Goal: Task Accomplishment & Management: Manage account settings

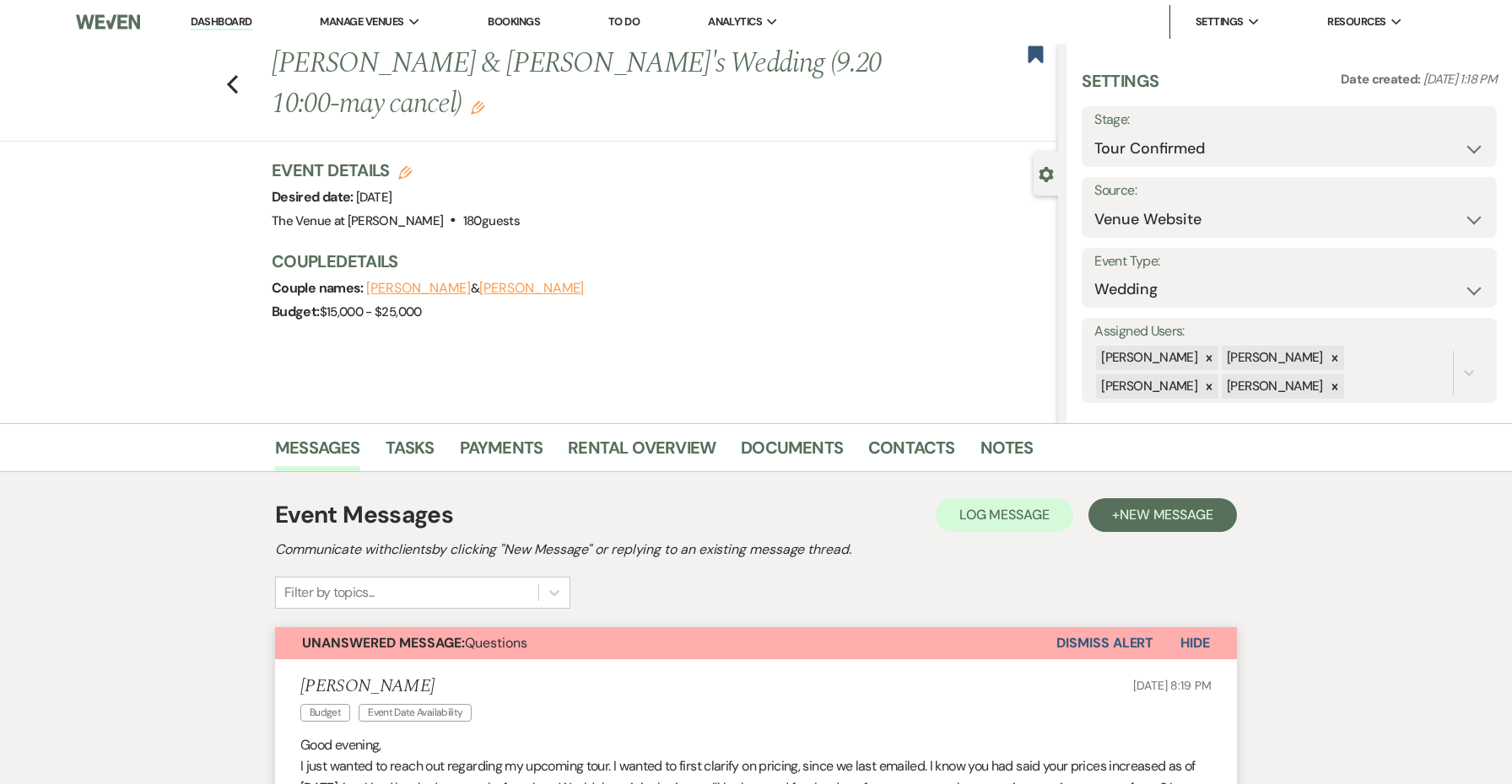
select select "4"
select select "5"
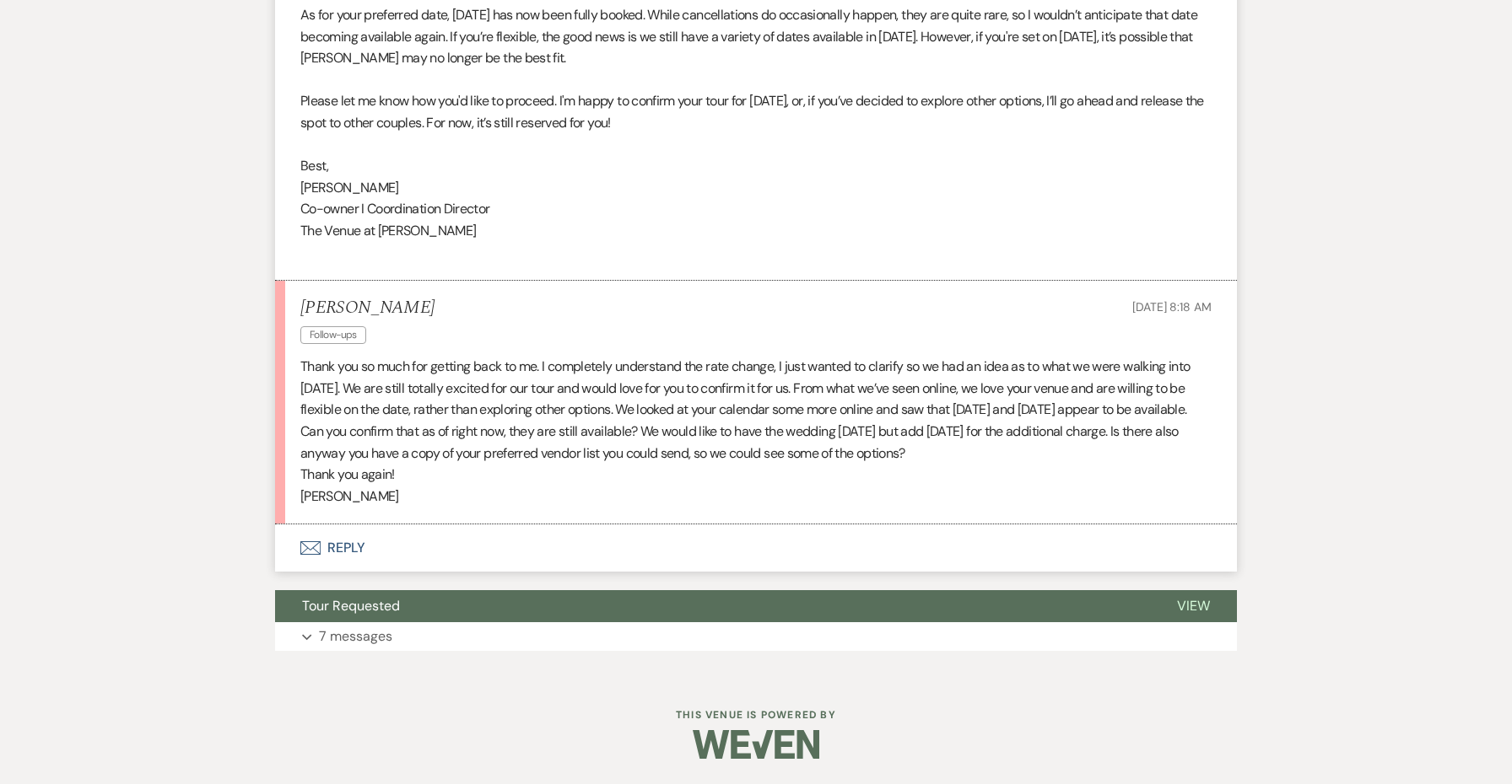
click at [525, 249] on p at bounding box center [756, 253] width 912 height 22
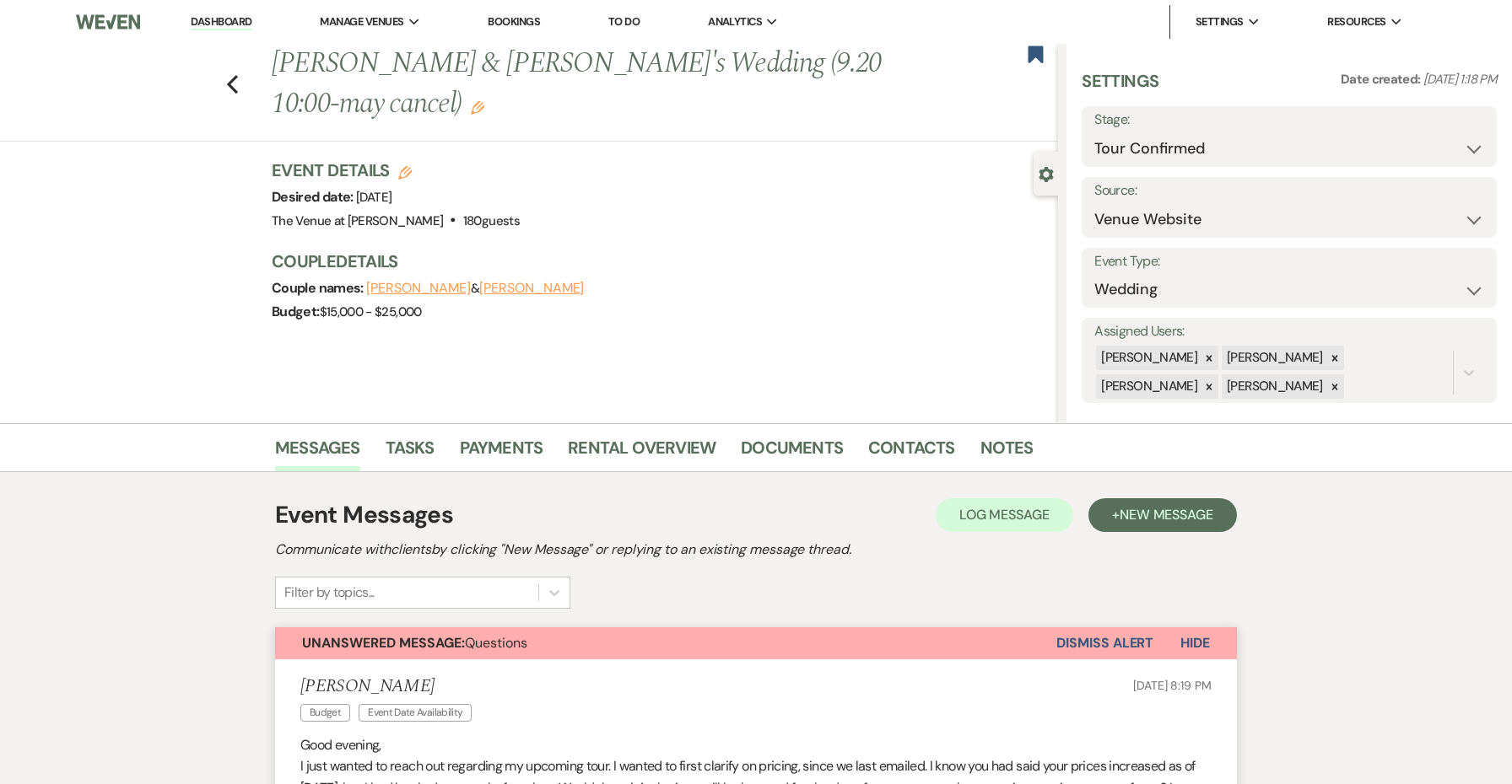
click at [244, 20] on link "Dashboard" at bounding box center [221, 23] width 61 height 16
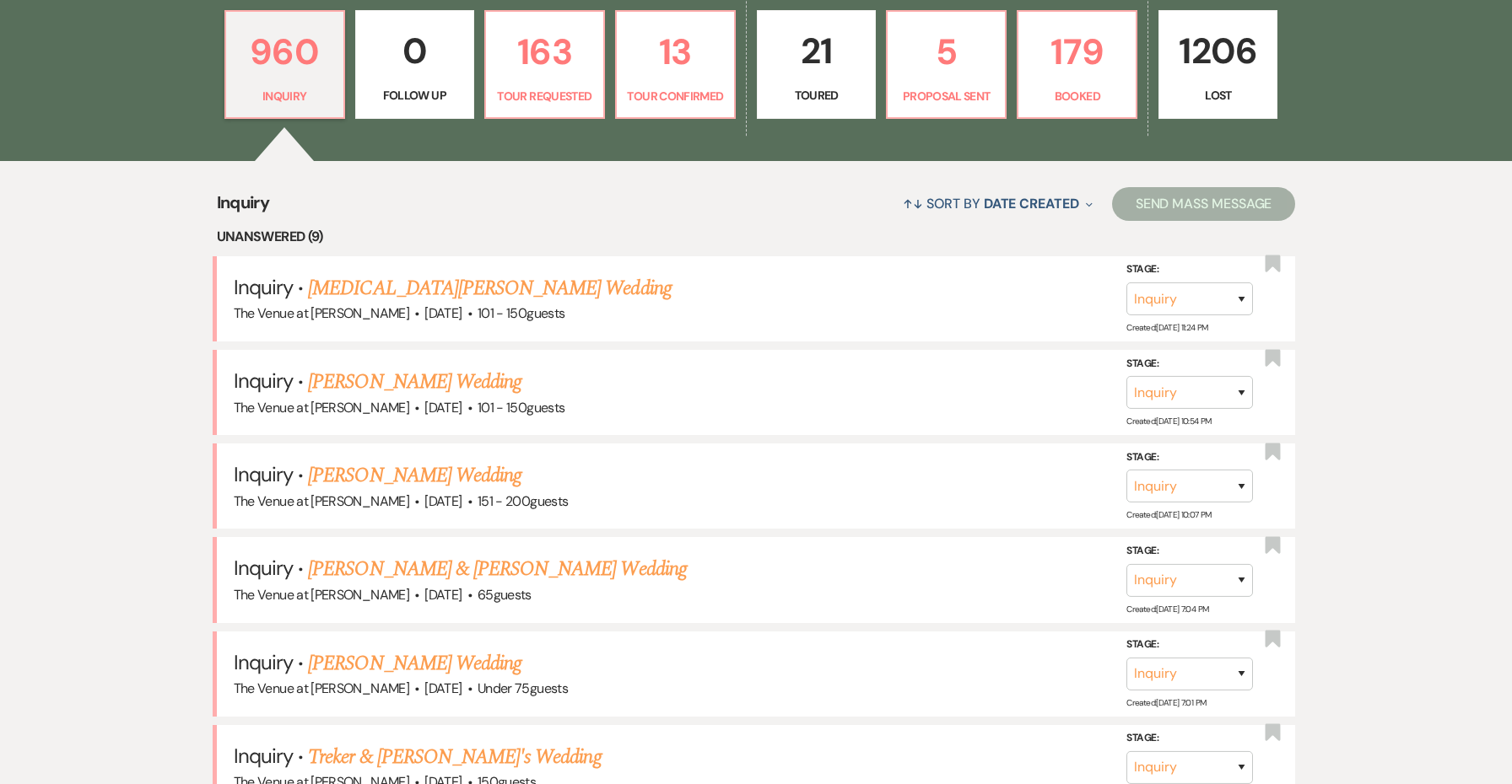
scroll to position [402, 0]
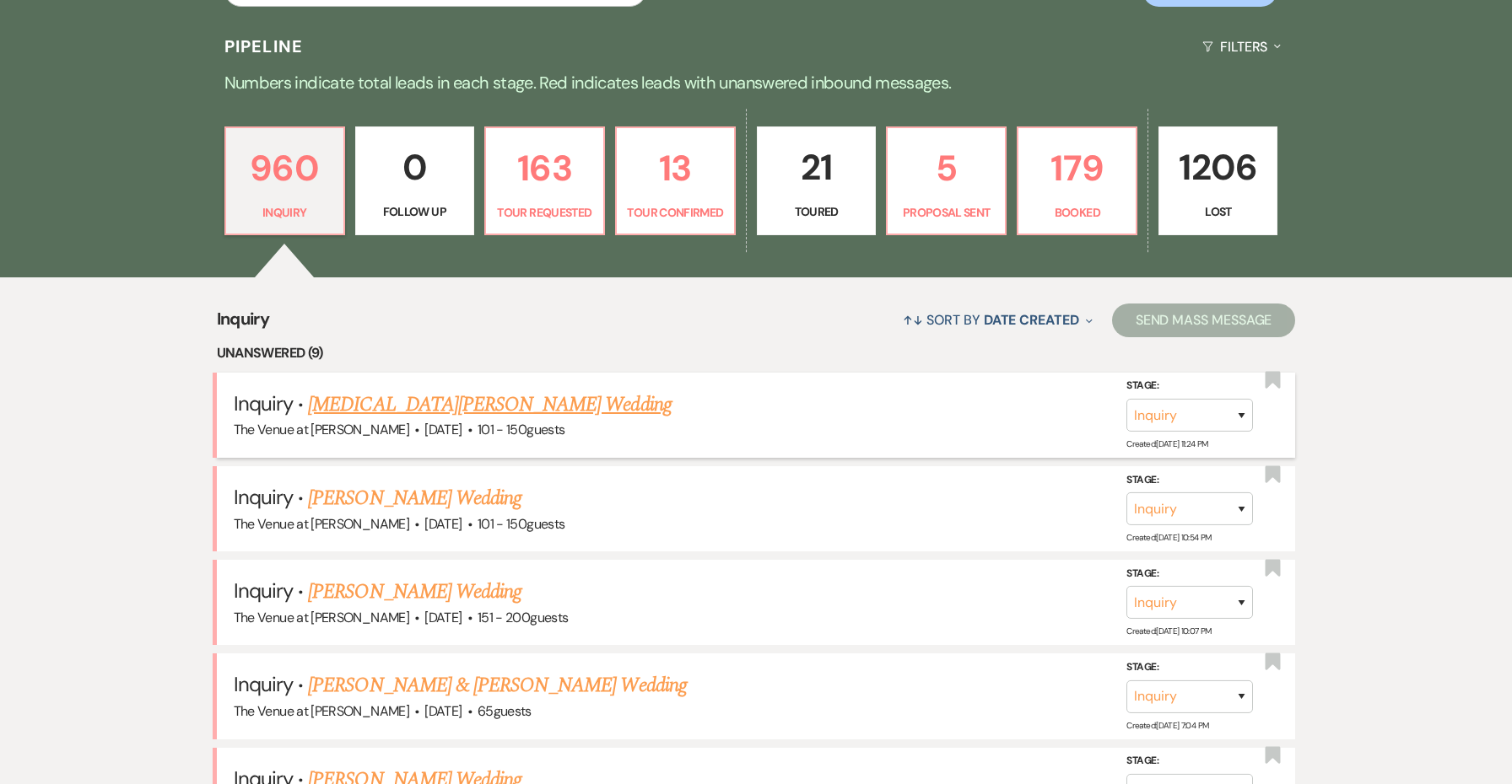
click at [375, 392] on link "[MEDICAL_DATA][PERSON_NAME] Wedding" at bounding box center [489, 404] width 363 height 30
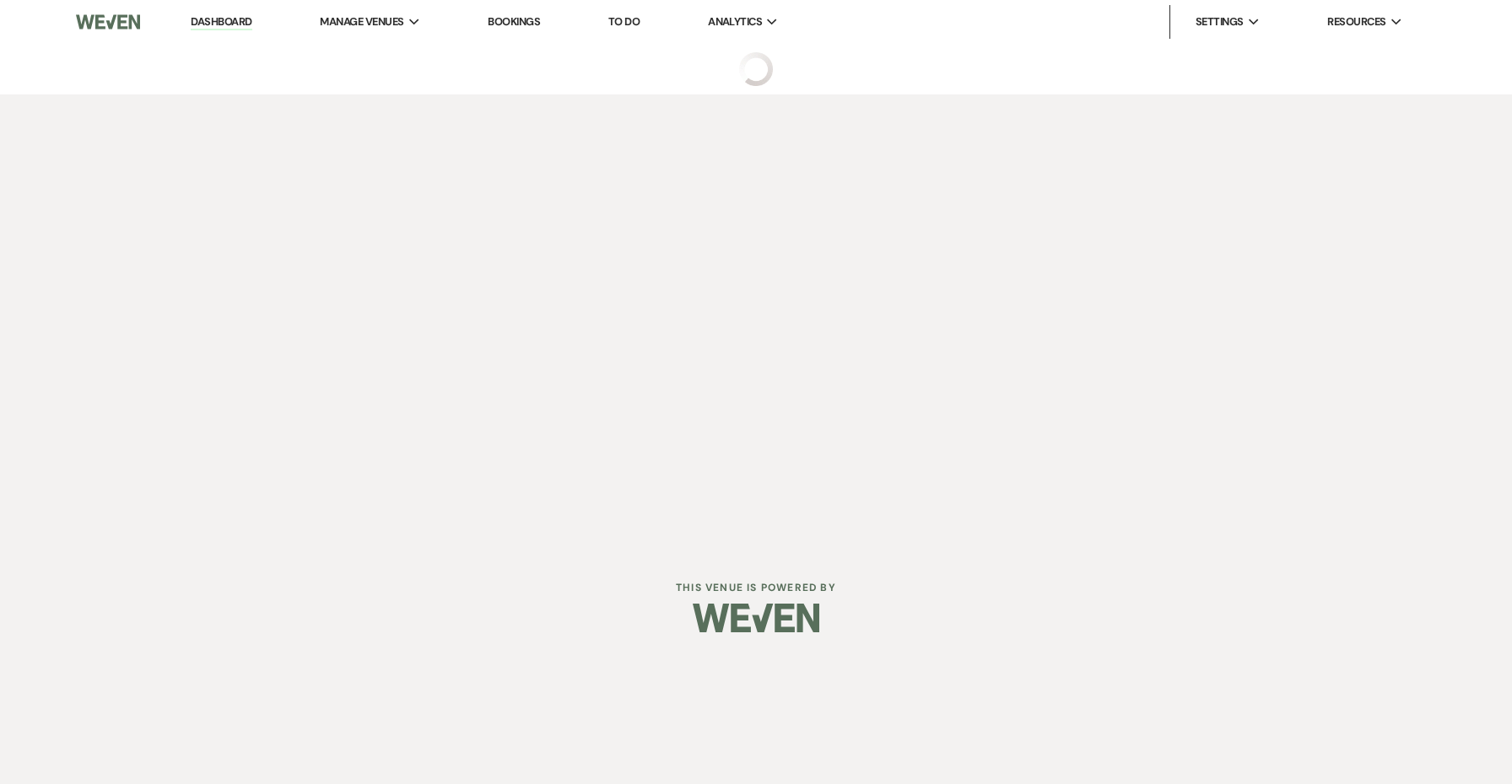
select select "2"
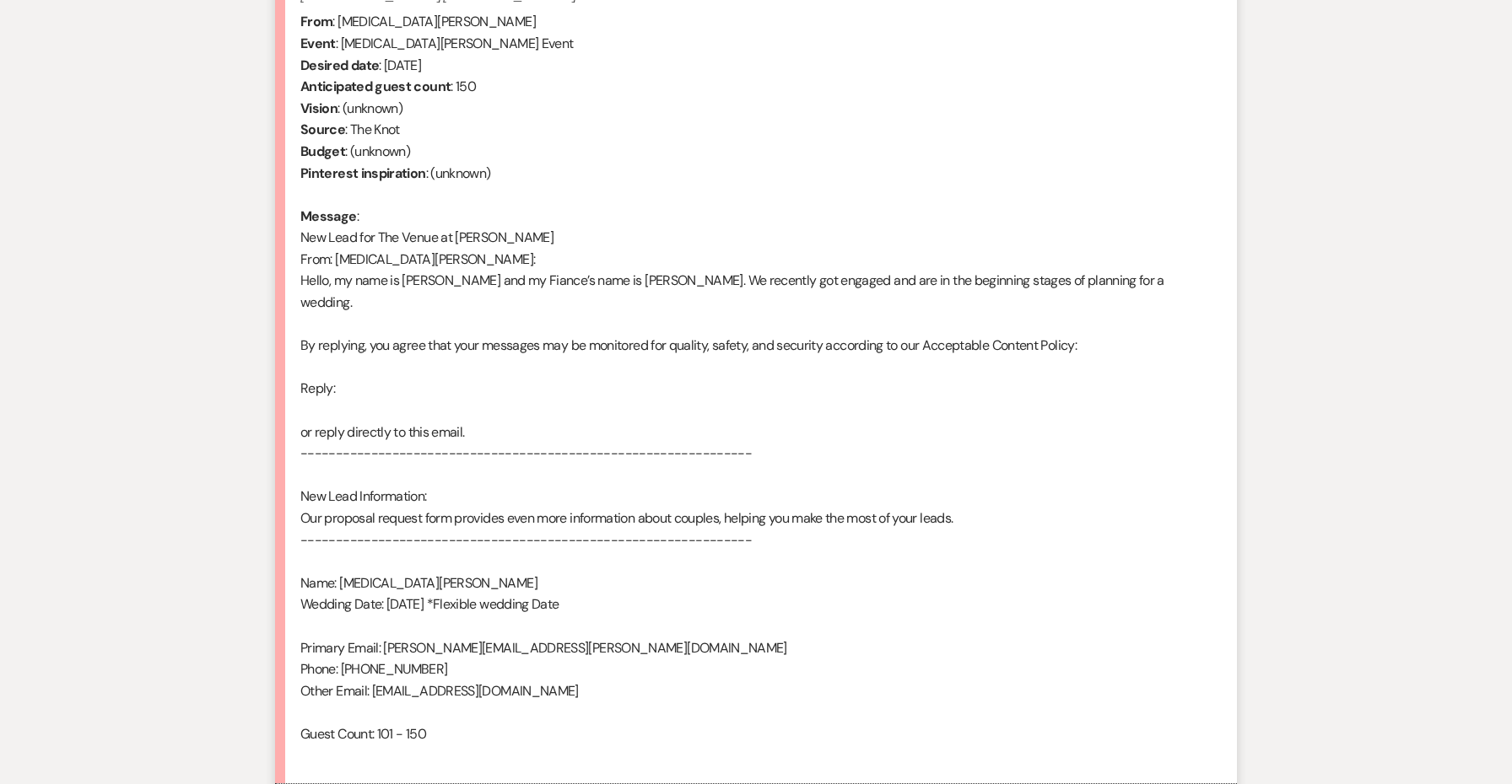
scroll to position [752, 0]
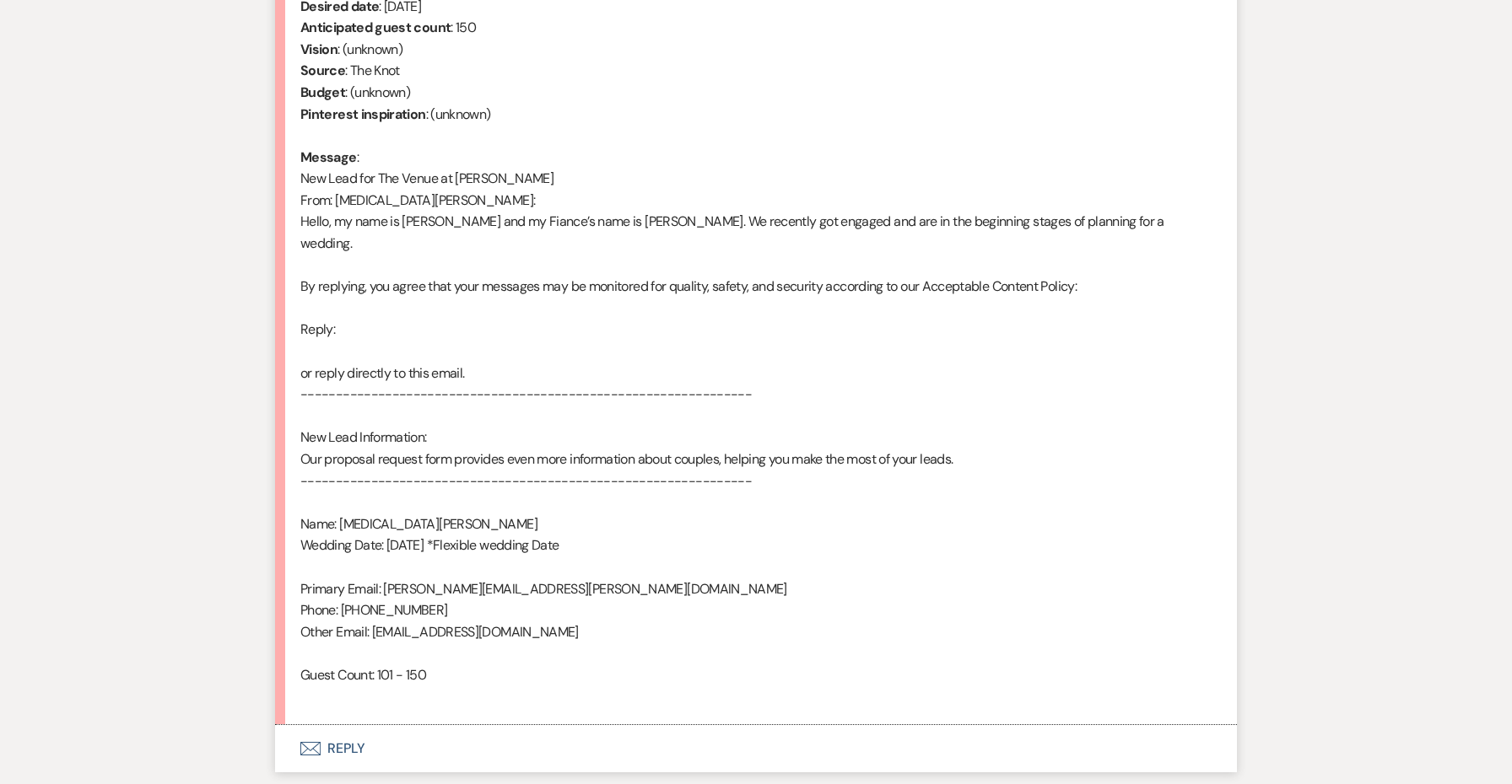
click at [339, 725] on button "Envelope Reply" at bounding box center [756, 749] width 962 height 47
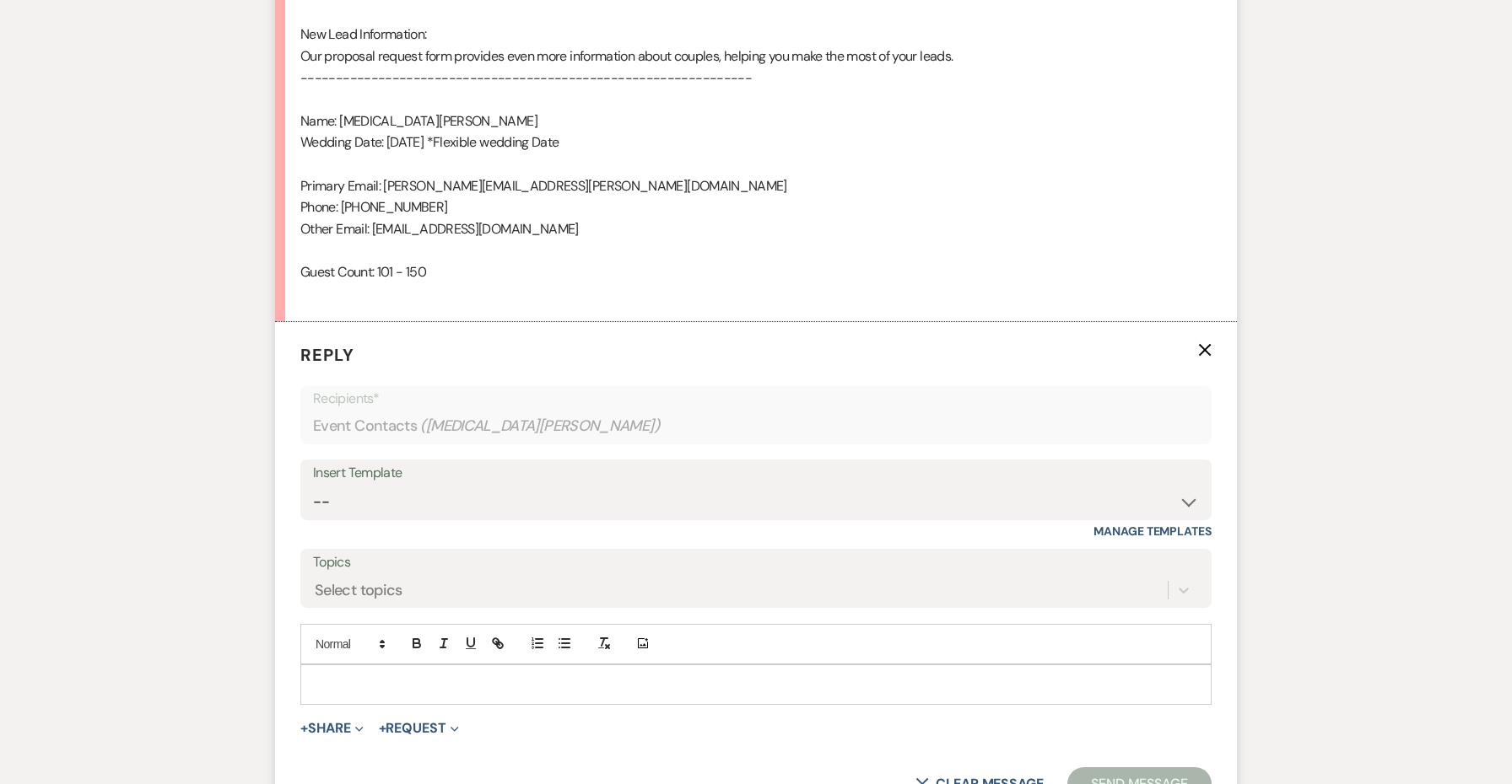
click at [374, 481] on div "Insert Template -- Weven Planning Portal Introduction: Booked Events (TVaCB) To…" at bounding box center [756, 499] width 912 height 79
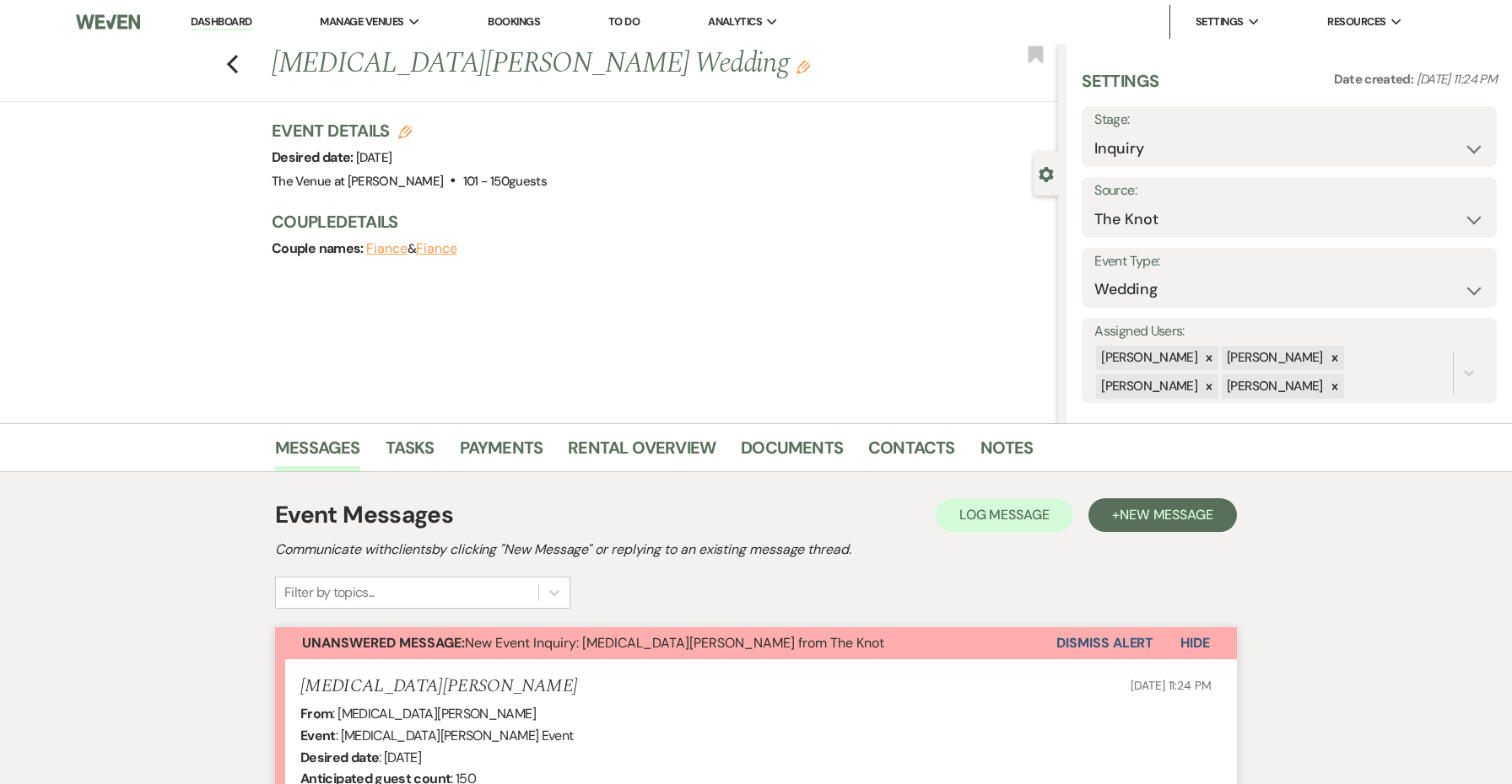
scroll to position [0, 0]
click at [390, 54] on li "The Venue at [PERSON_NAME]" at bounding box center [405, 55] width 154 height 17
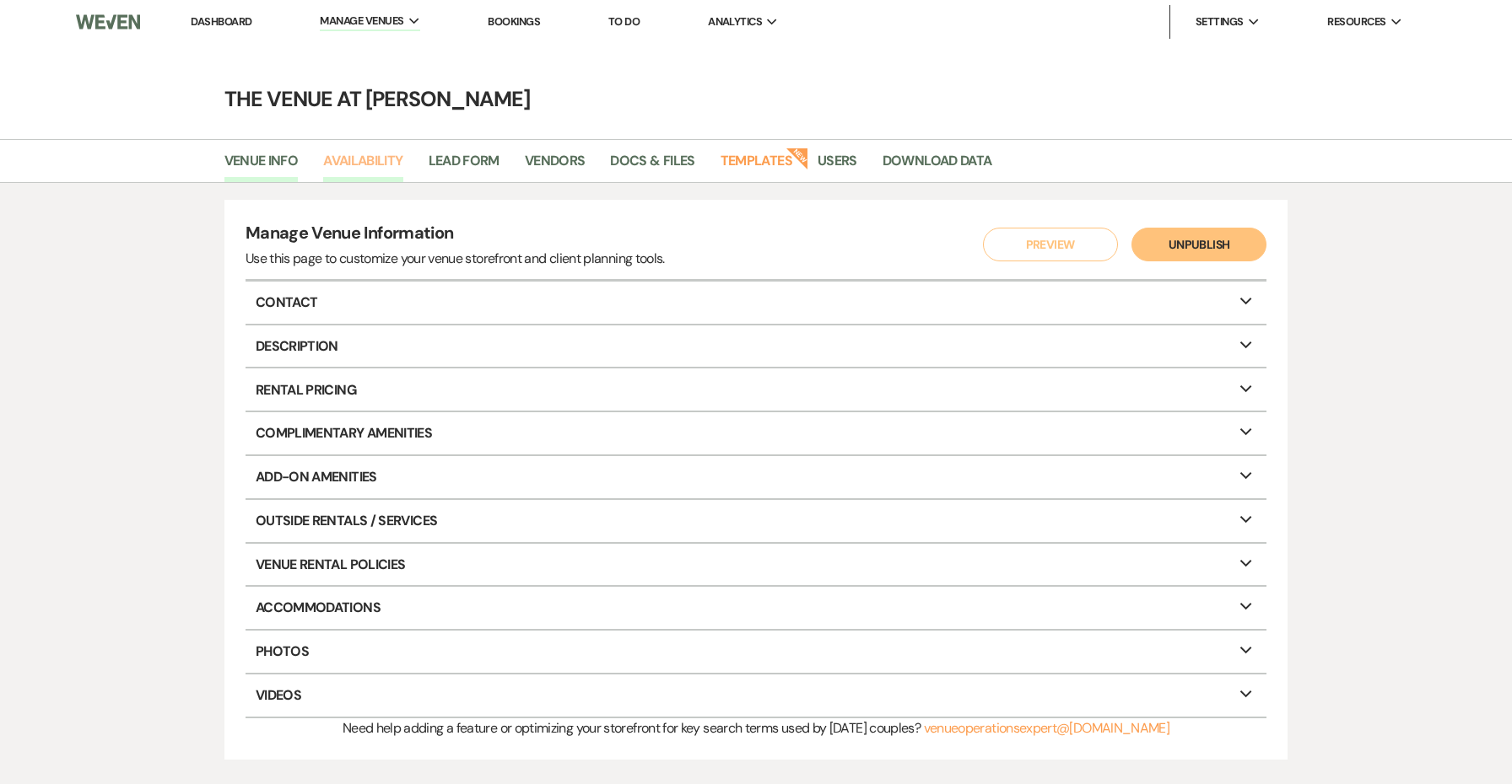
click at [361, 166] on link "Availability" at bounding box center [362, 165] width 79 height 32
select select "3"
select select "2026"
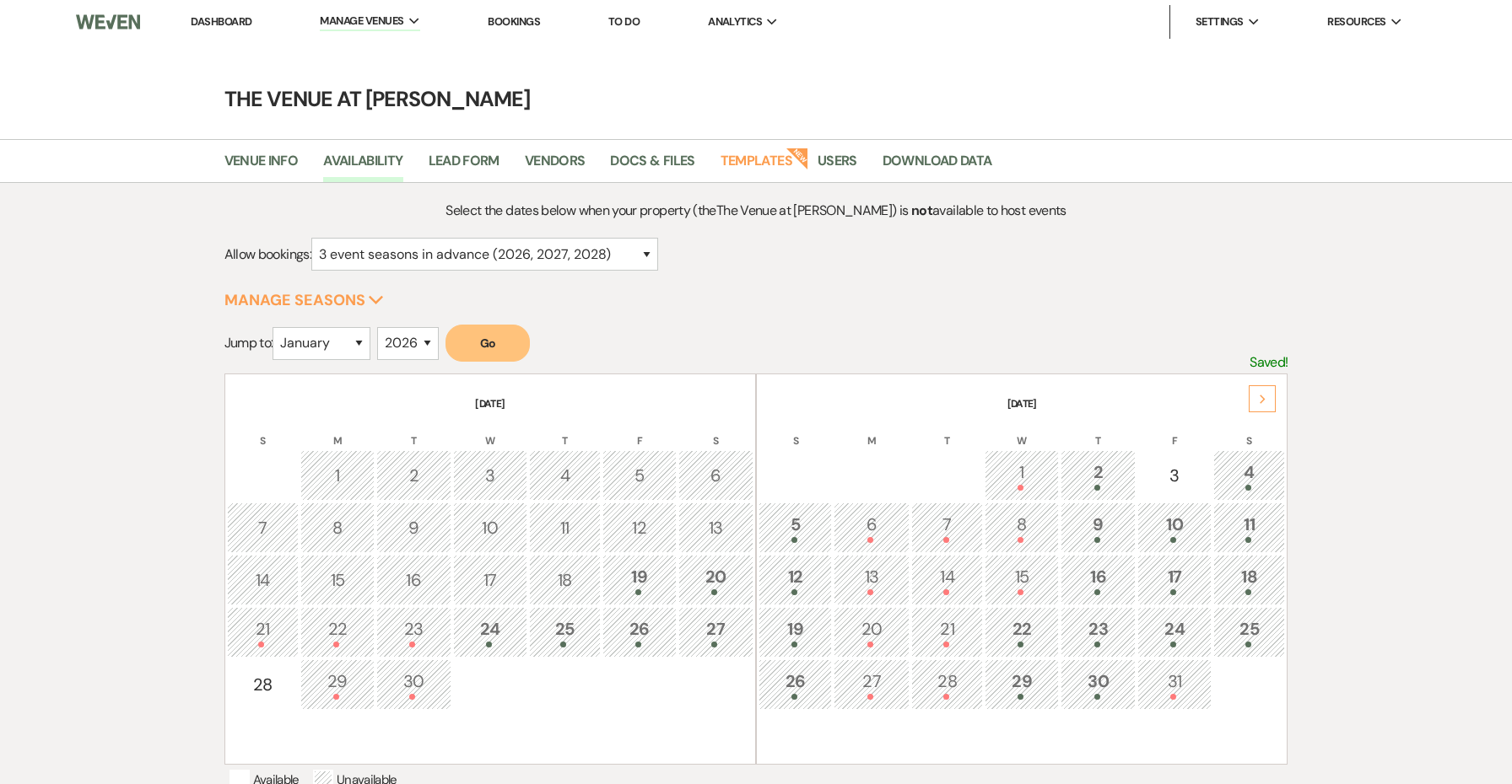
click at [342, 359] on div "January February March April May June July August September October November De…" at bounding box center [321, 349] width 98 height 46
select select "9"
select select "2025"
click at [516, 344] on button "Go" at bounding box center [488, 344] width 84 height 37
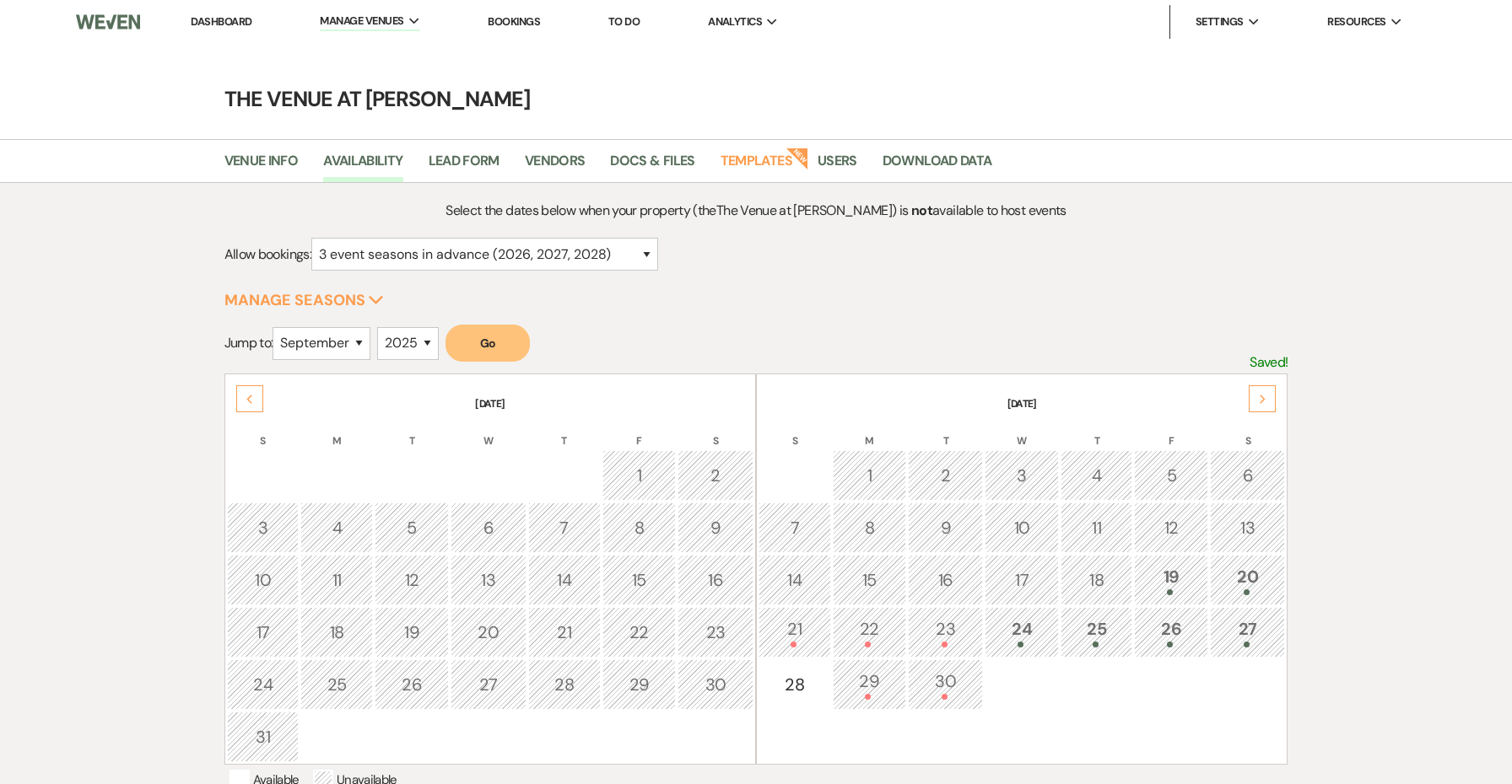
click at [1263, 400] on use at bounding box center [1262, 398] width 6 height 9
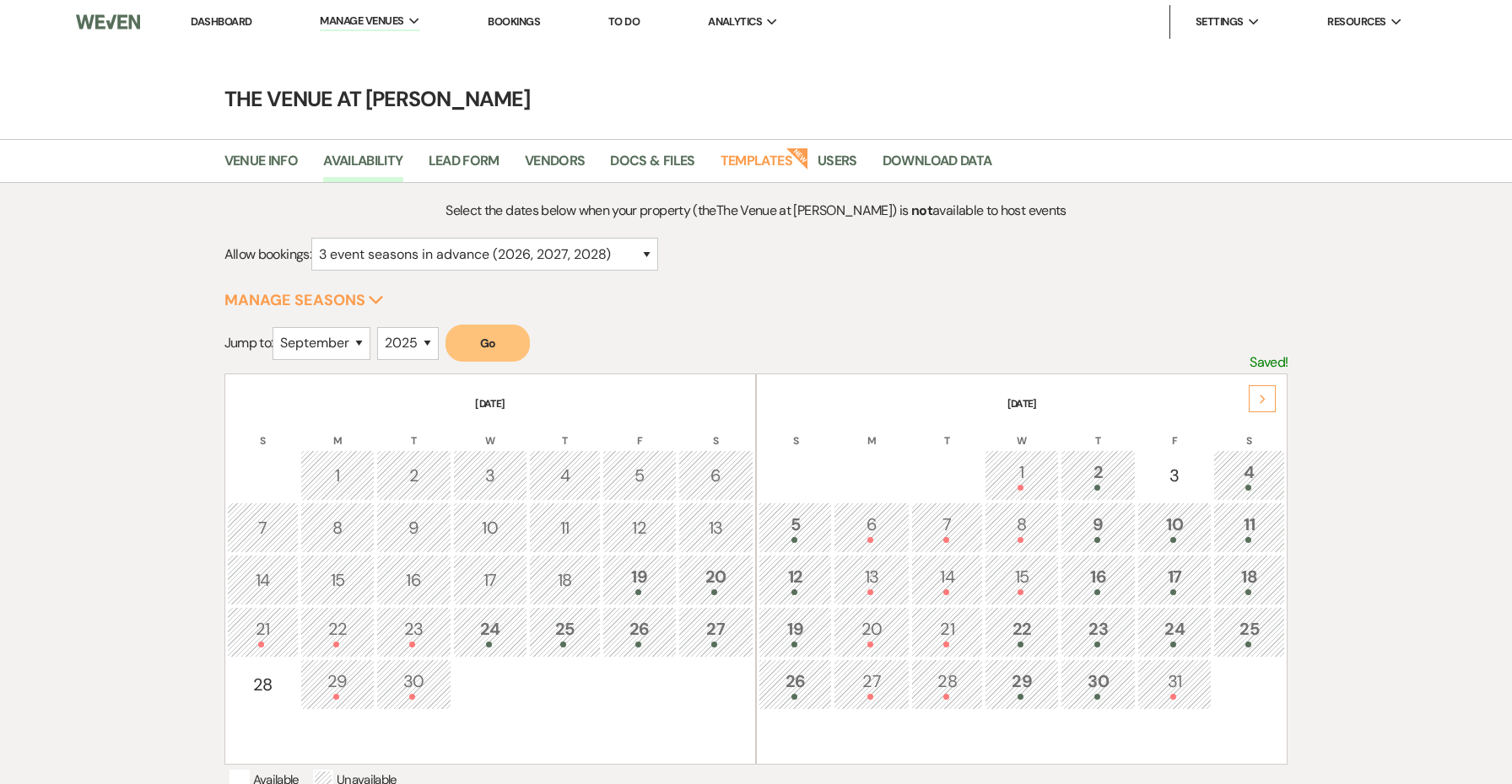
click at [1263, 400] on use at bounding box center [1262, 398] width 6 height 9
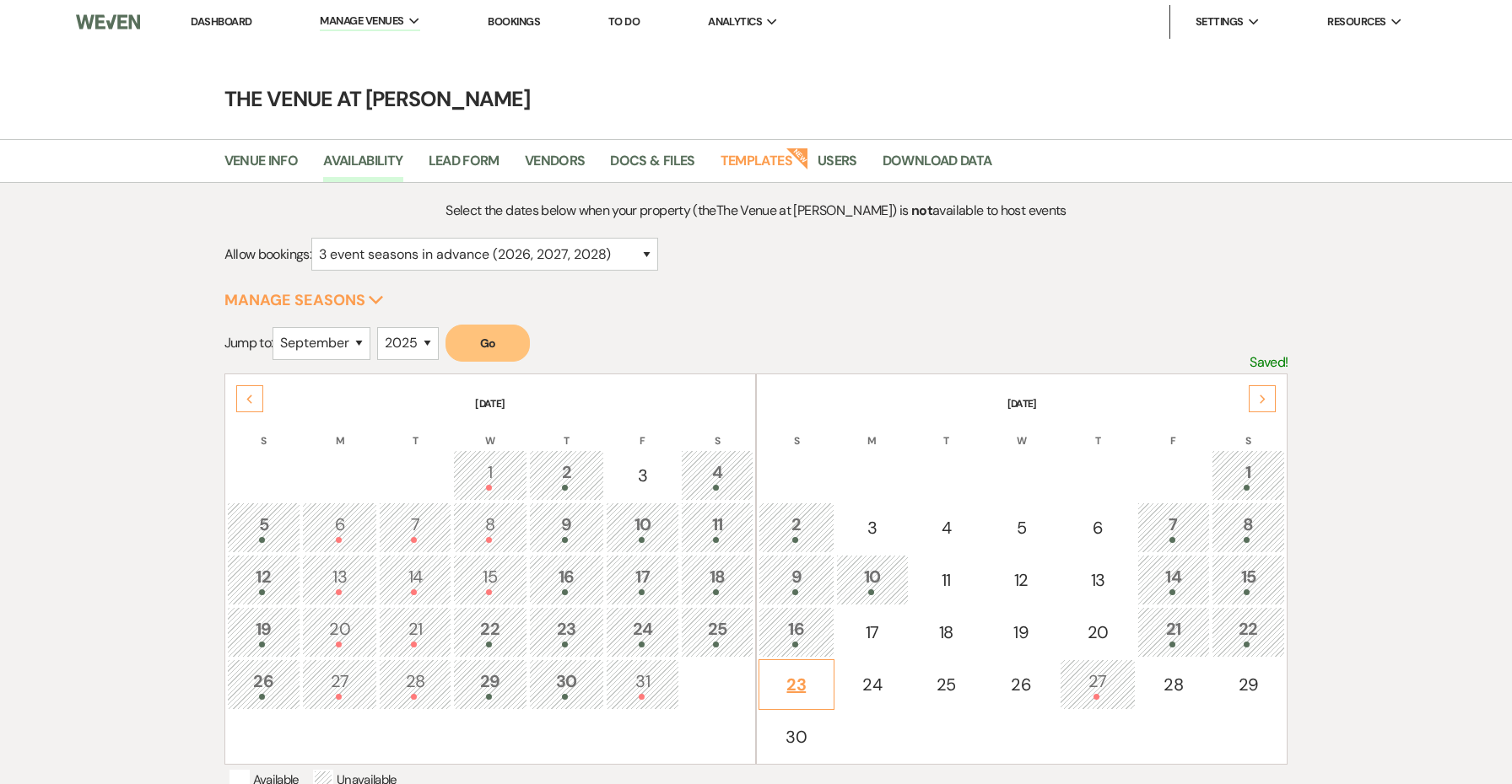
click at [802, 678] on div "23" at bounding box center [796, 685] width 58 height 25
select select "other"
select select "false"
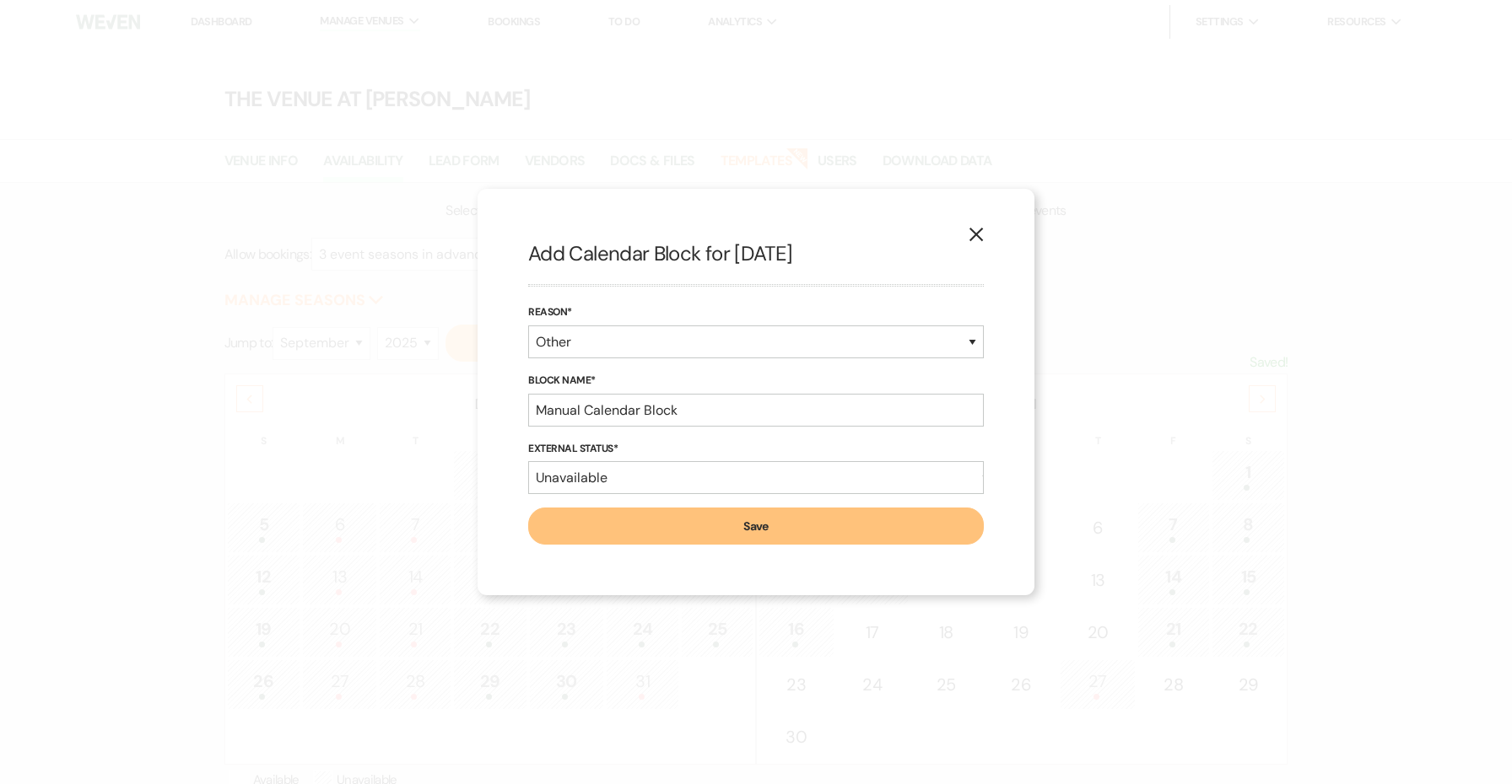
click at [669, 527] on button "Save" at bounding box center [755, 527] width 455 height 37
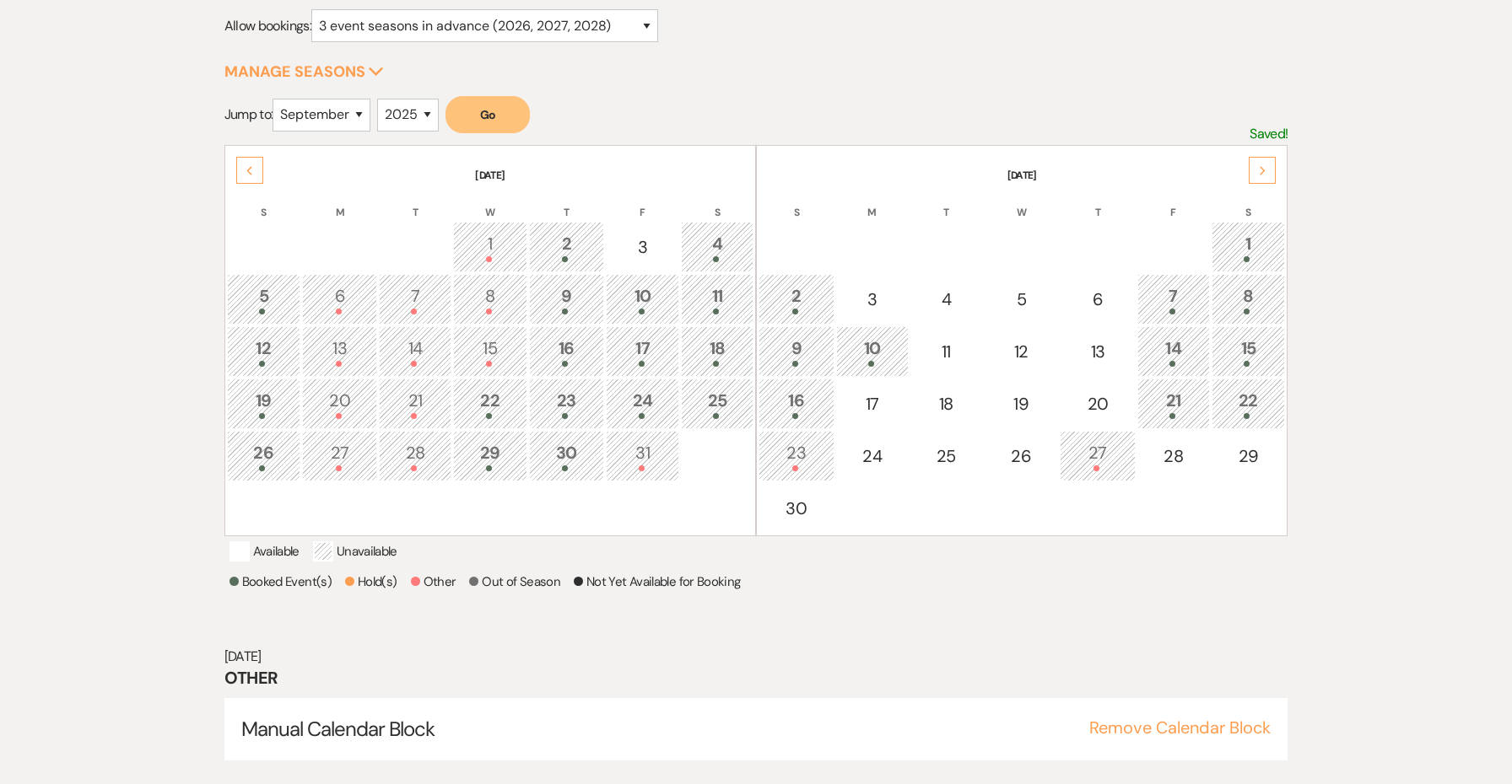
scroll to position [264, 0]
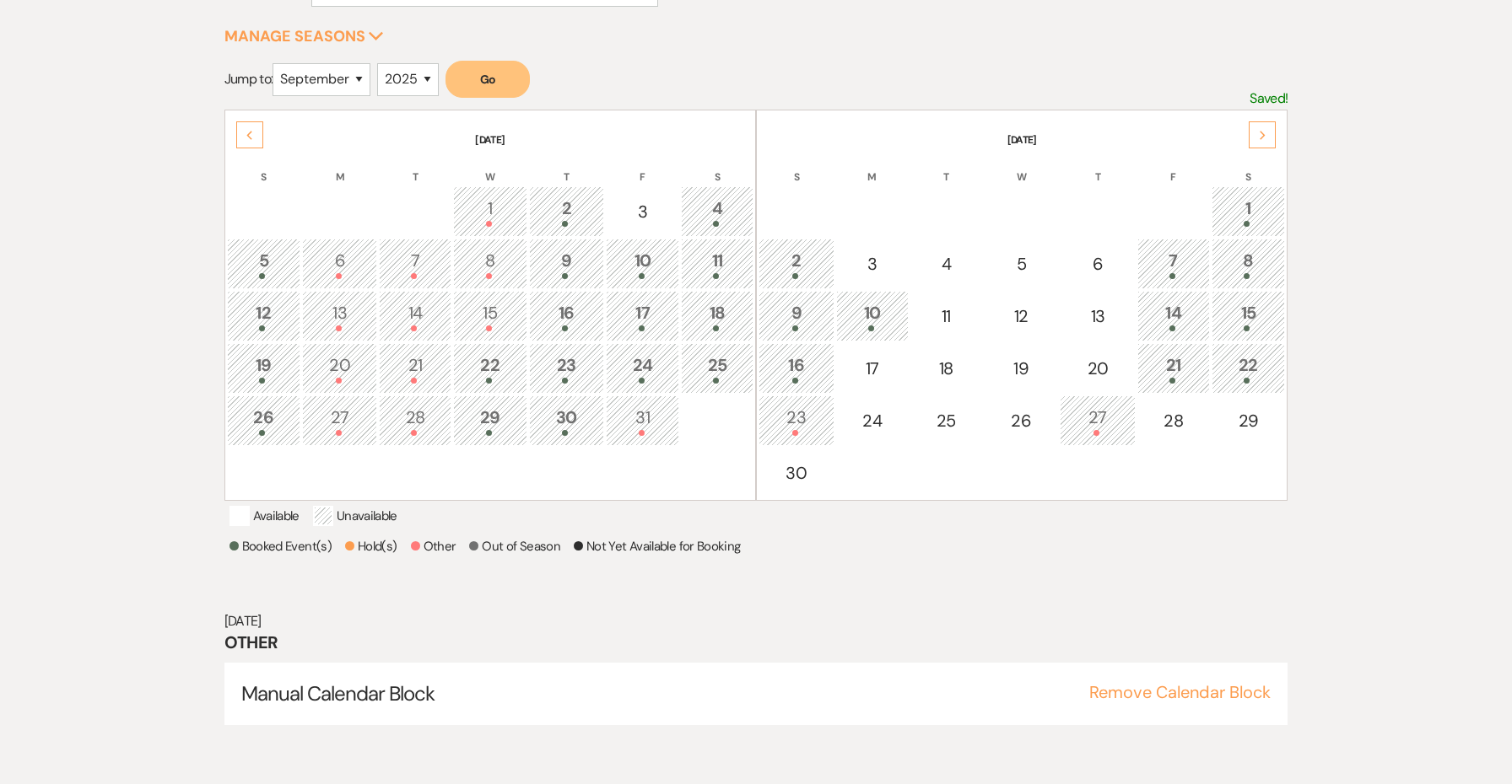
click at [1267, 130] on div "Next" at bounding box center [1262, 135] width 27 height 27
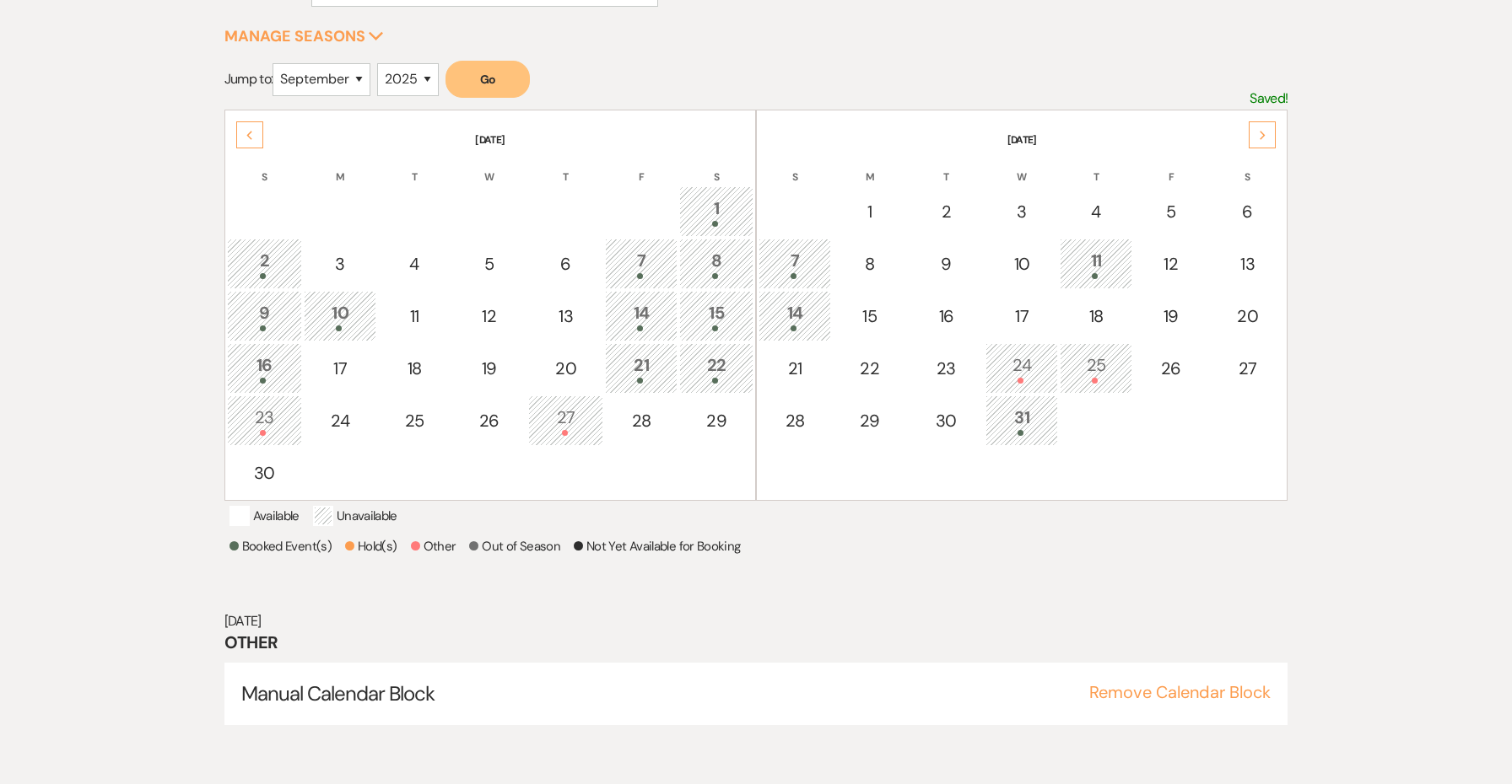
click at [1250, 144] on div "Next" at bounding box center [1262, 135] width 27 height 27
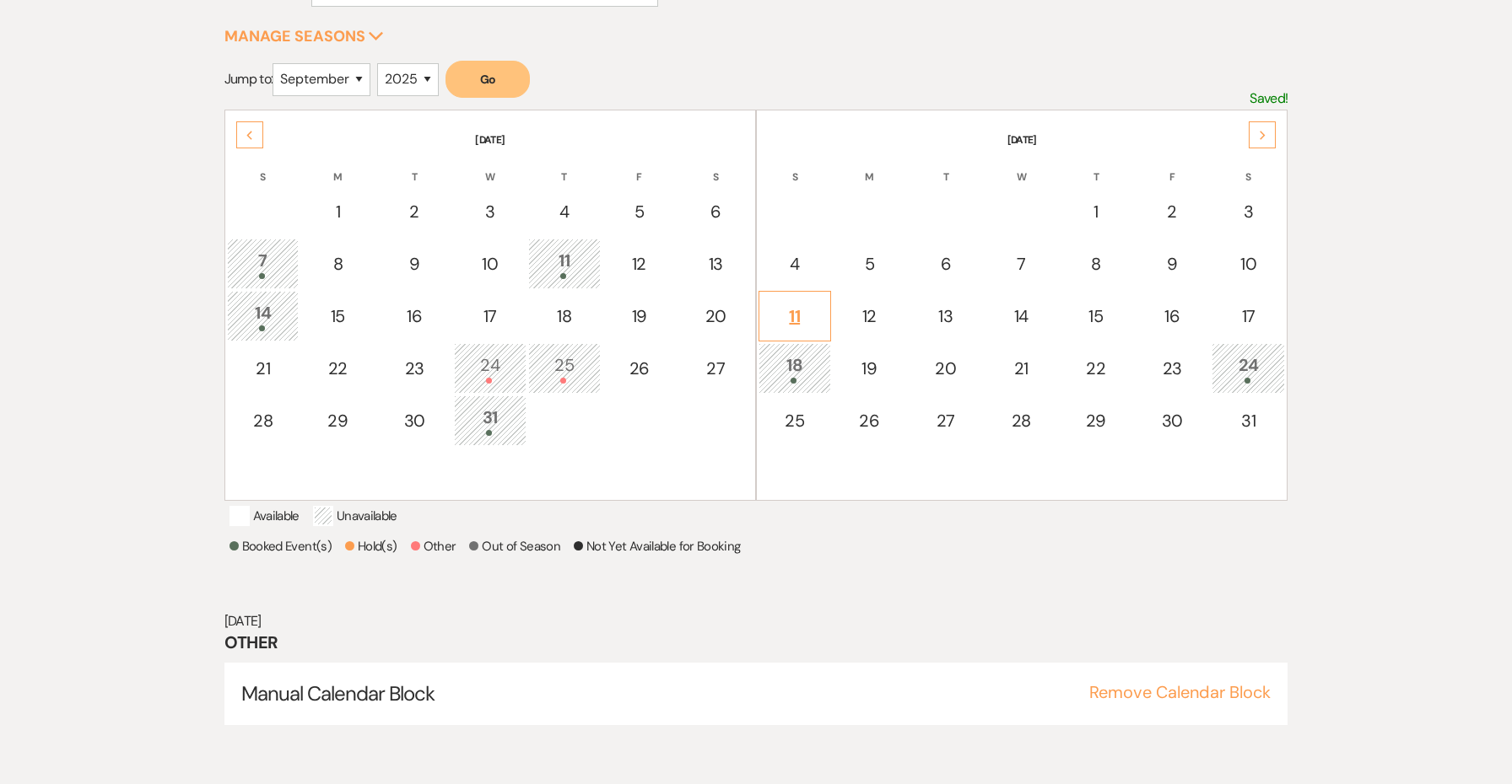
click at [791, 312] on div "11" at bounding box center [794, 316] width 54 height 25
select select "other"
select select "false"
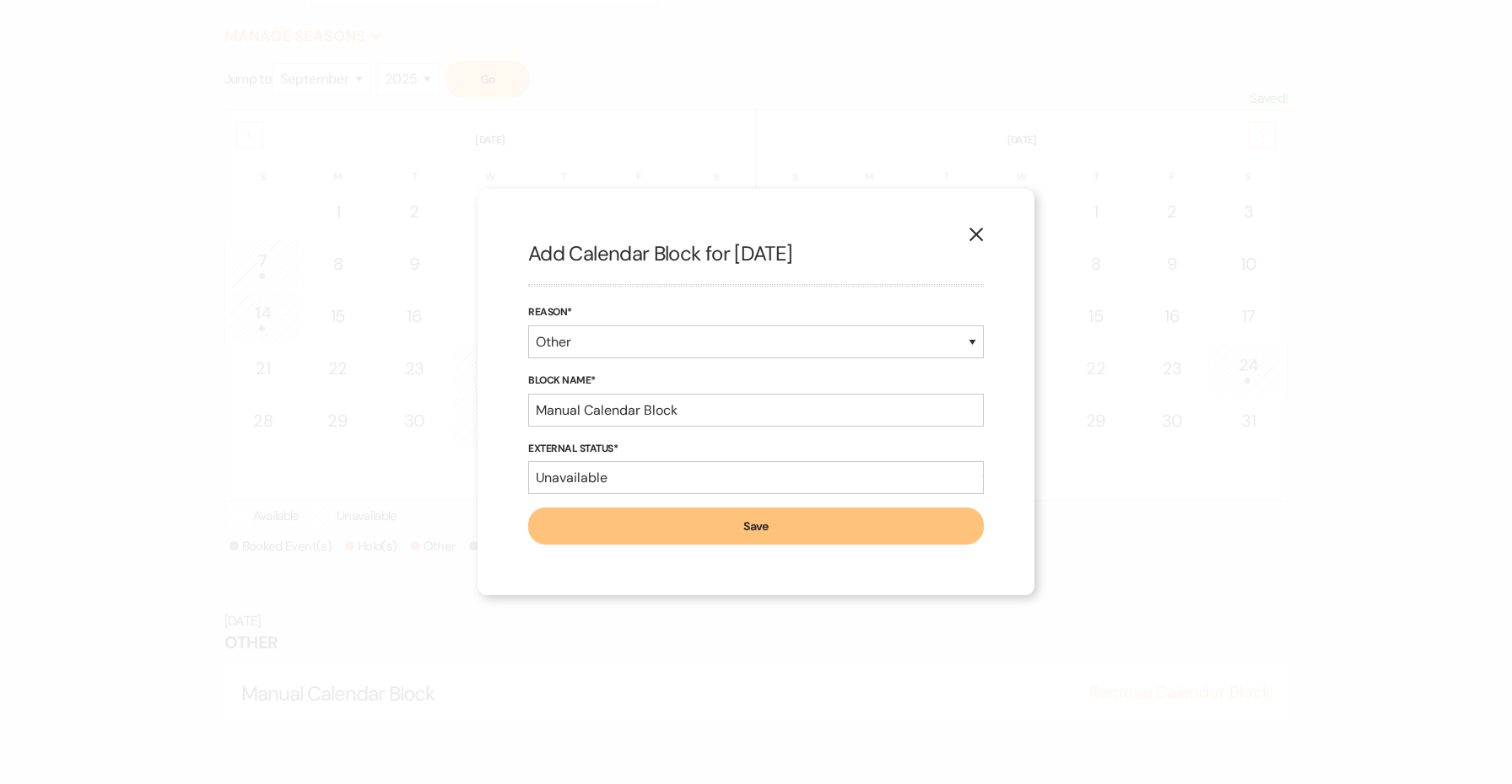
click at [751, 521] on button "Save" at bounding box center [755, 527] width 455 height 37
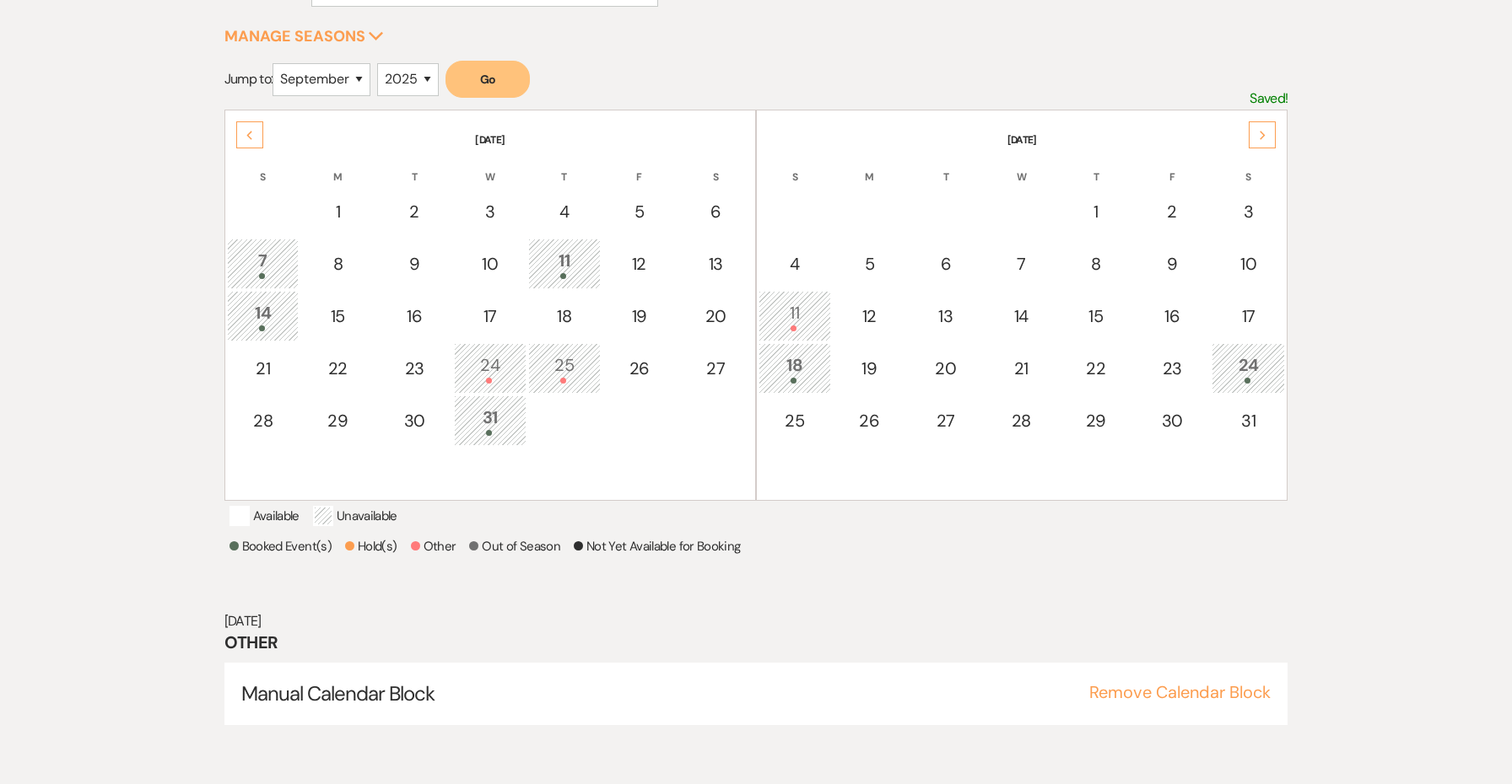
click at [1261, 131] on use at bounding box center [1262, 135] width 6 height 9
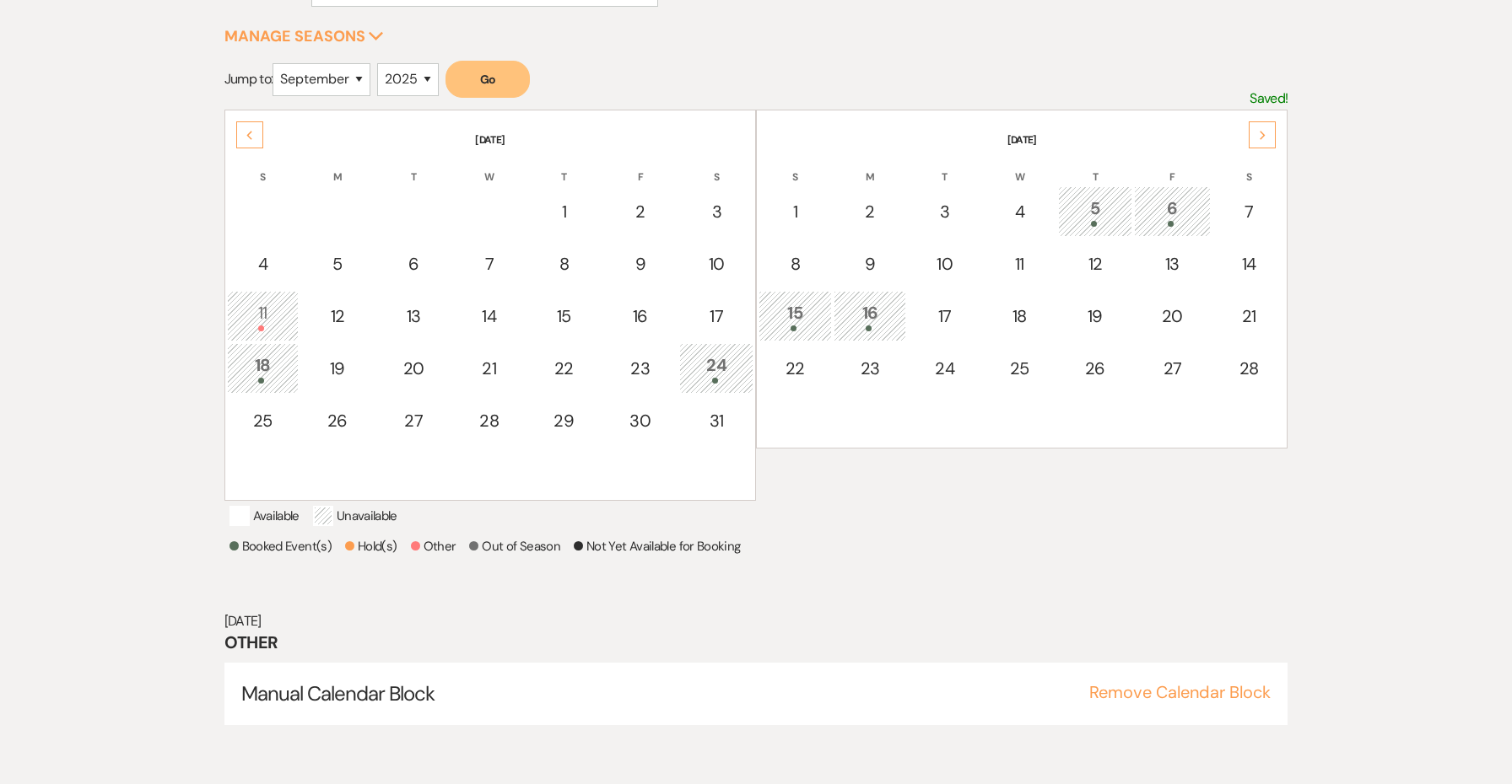
click at [803, 300] on div "15" at bounding box center [795, 316] width 55 height 31
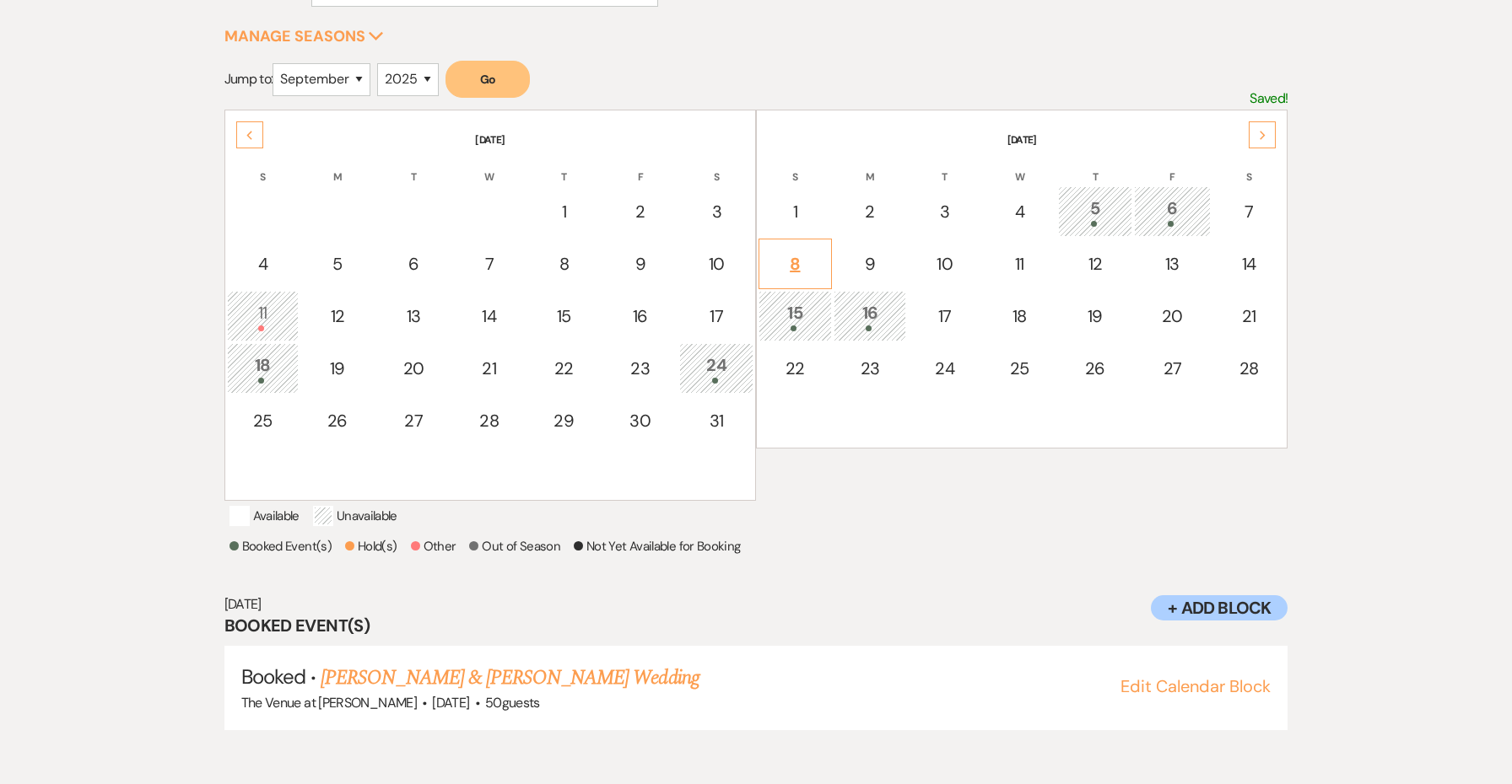
click at [791, 282] on td "8" at bounding box center [795, 264] width 73 height 51
select select "other"
select select "false"
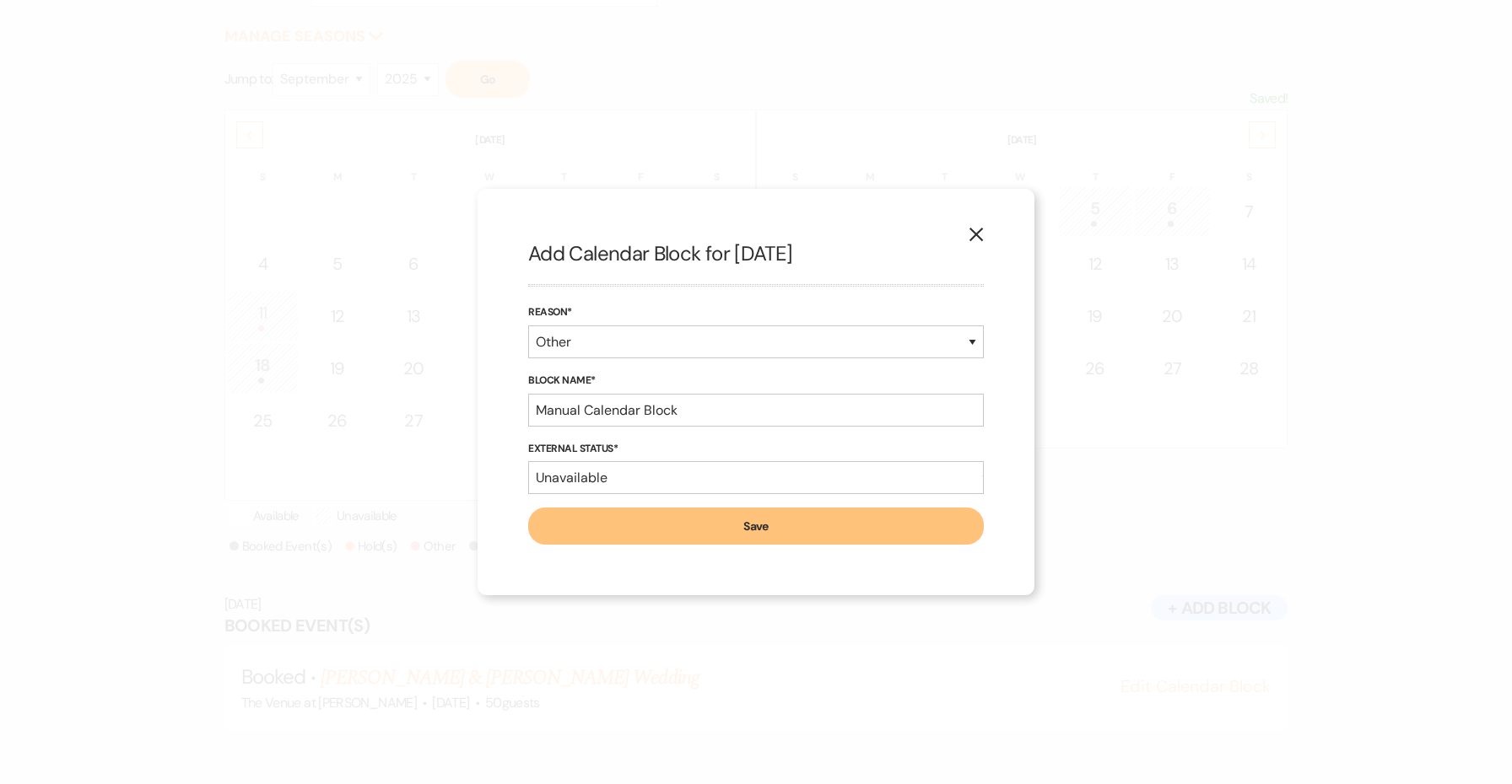
click at [801, 525] on button "Save" at bounding box center [755, 527] width 455 height 37
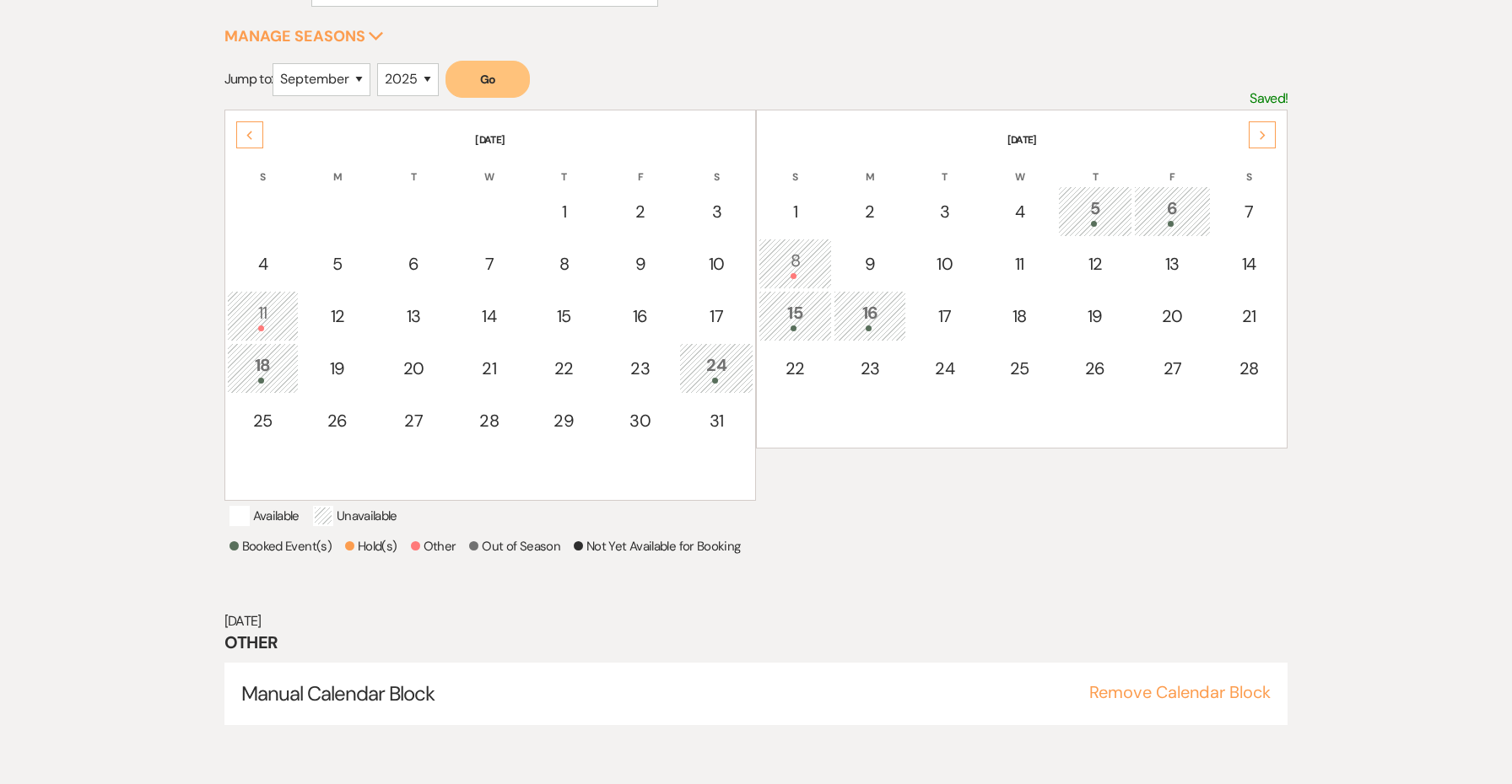
click at [860, 321] on div "16" at bounding box center [871, 316] width 55 height 31
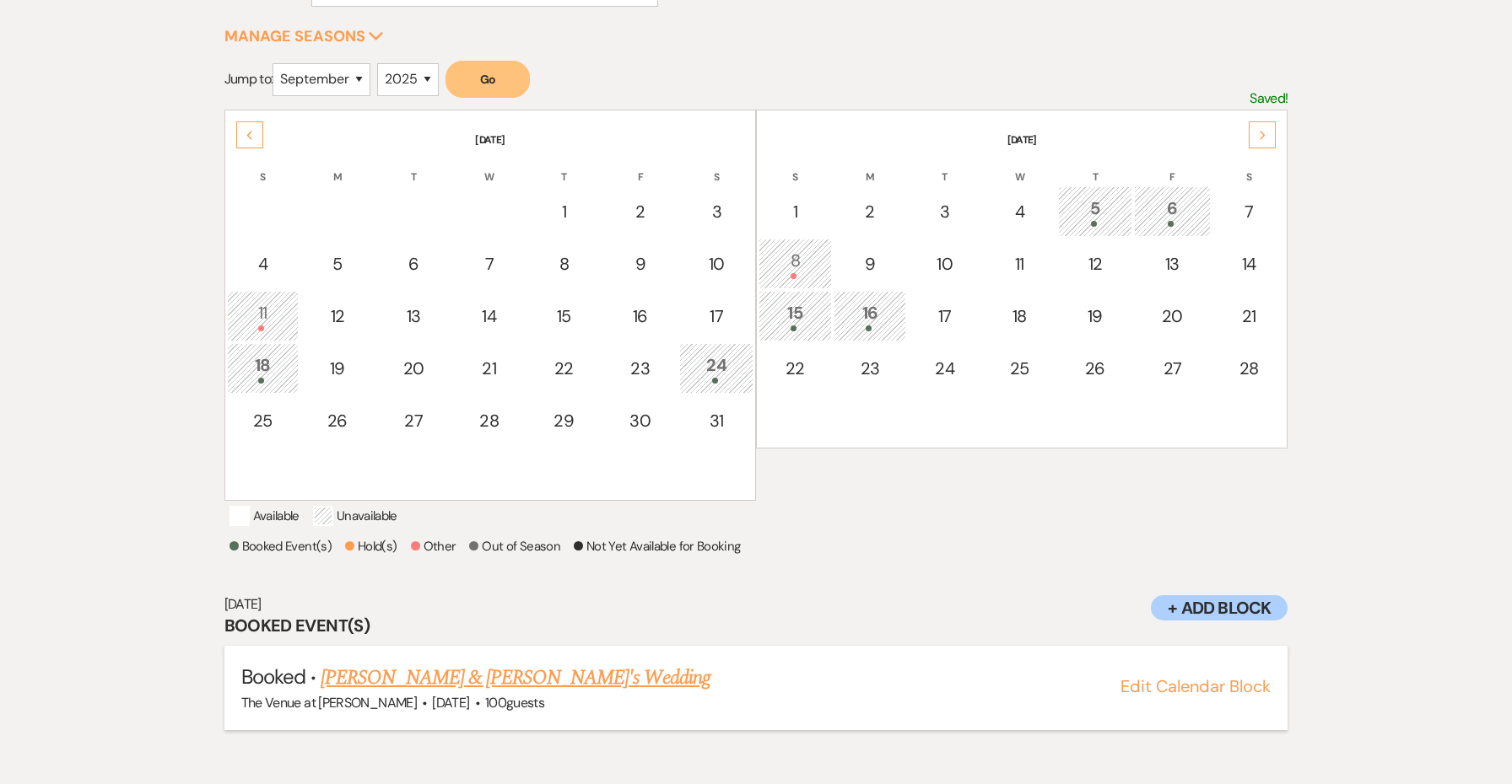
click at [500, 693] on link "Samuel & Aura's Wedding" at bounding box center [515, 677] width 390 height 30
click at [1276, 125] on div "Next" at bounding box center [1262, 135] width 27 height 27
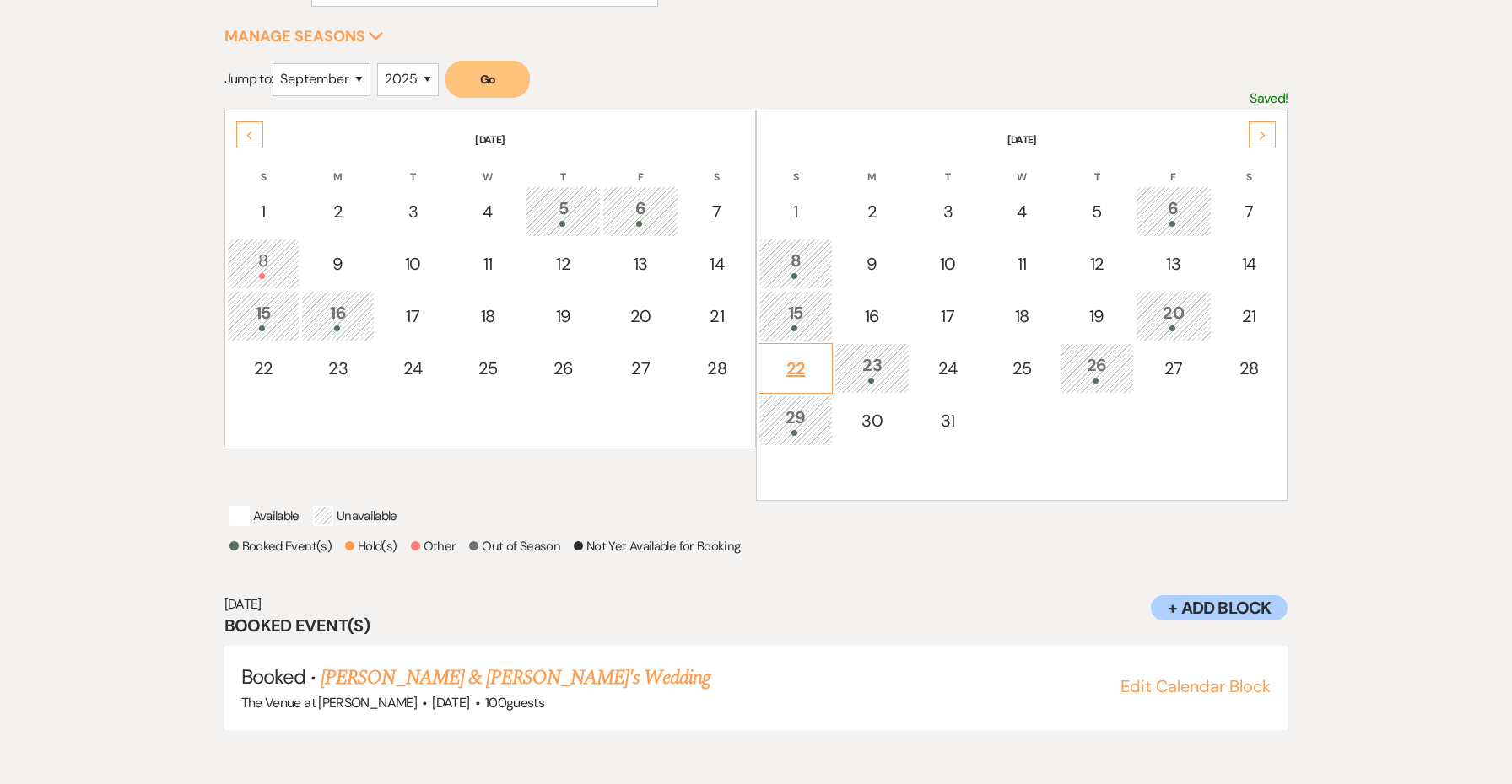
click at [798, 364] on div "22" at bounding box center [795, 369] width 56 height 25
select select "other"
select select "false"
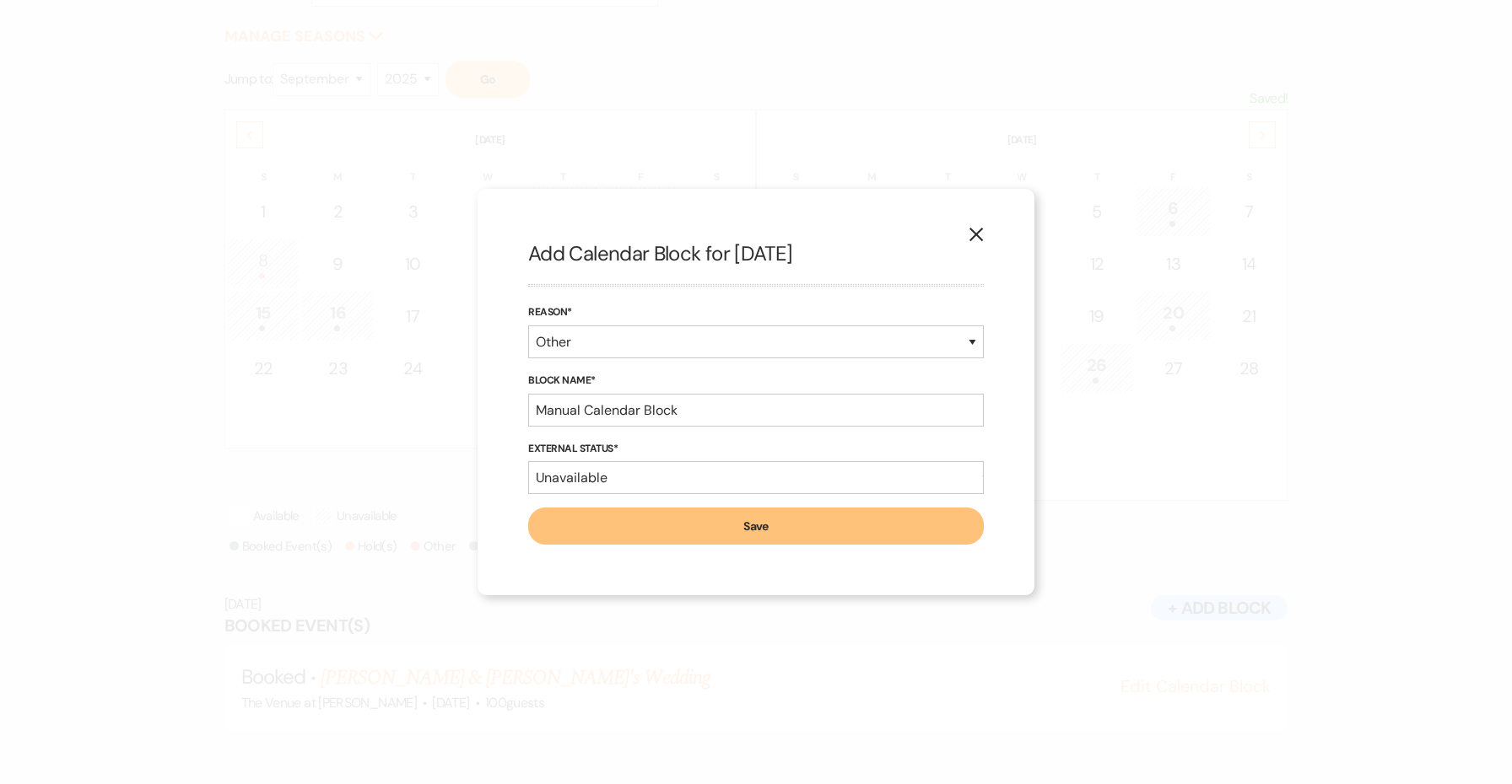
click at [764, 518] on button "Save" at bounding box center [755, 527] width 455 height 37
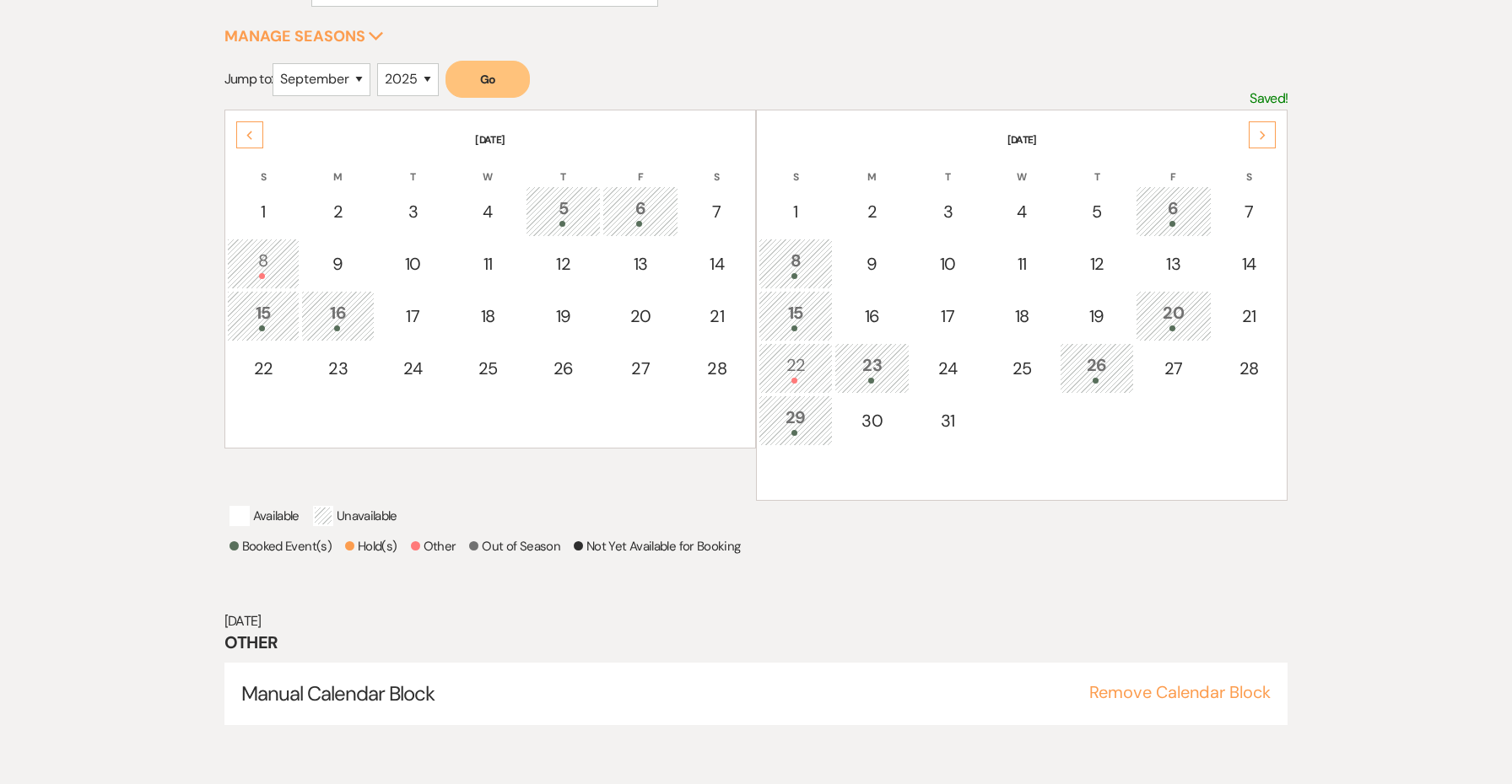
click at [1092, 375] on div "26" at bounding box center [1097, 368] width 56 height 31
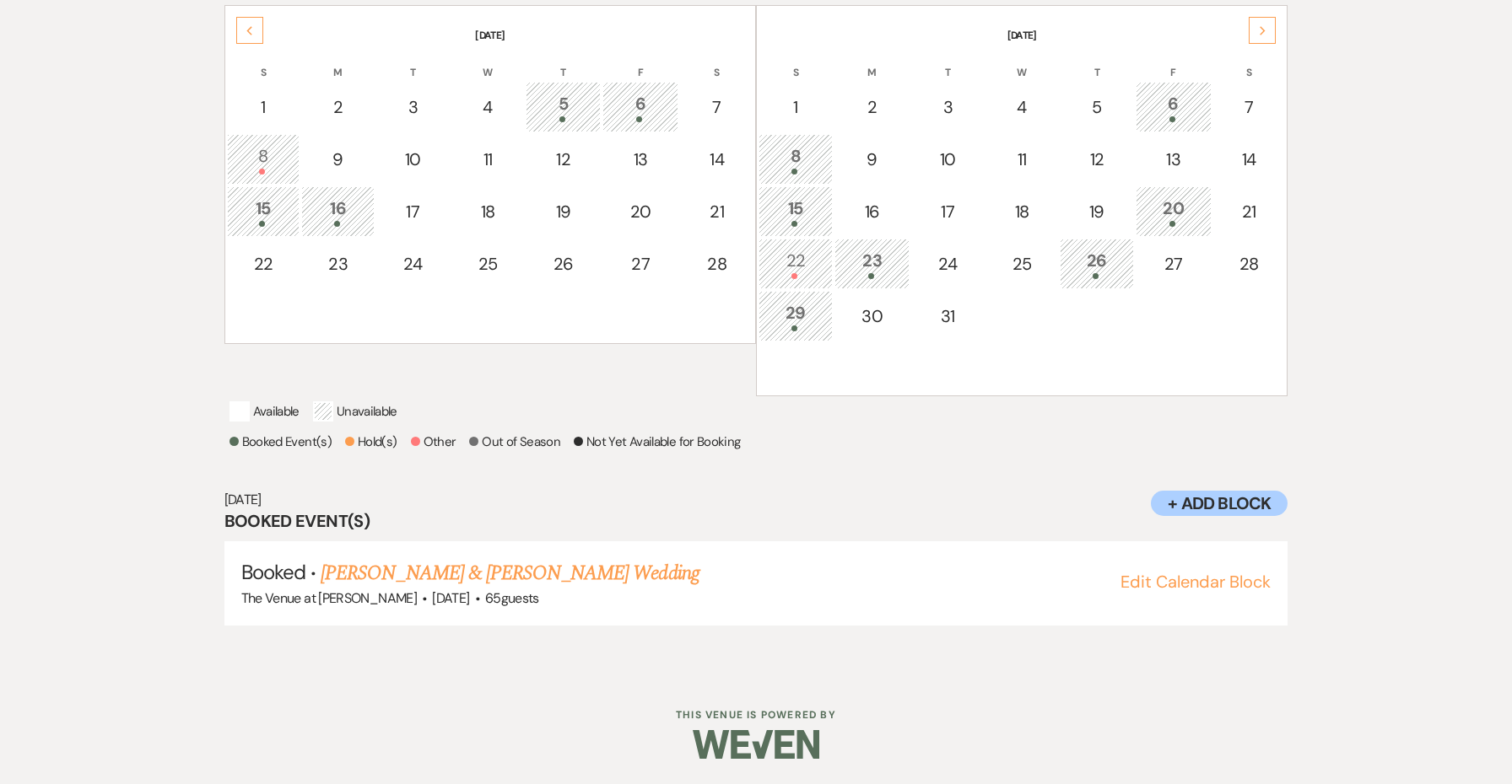
scroll to position [389, 0]
click at [572, 578] on link "Katherine Naranjo & Joseph Valencia's Wedding" at bounding box center [509, 573] width 378 height 30
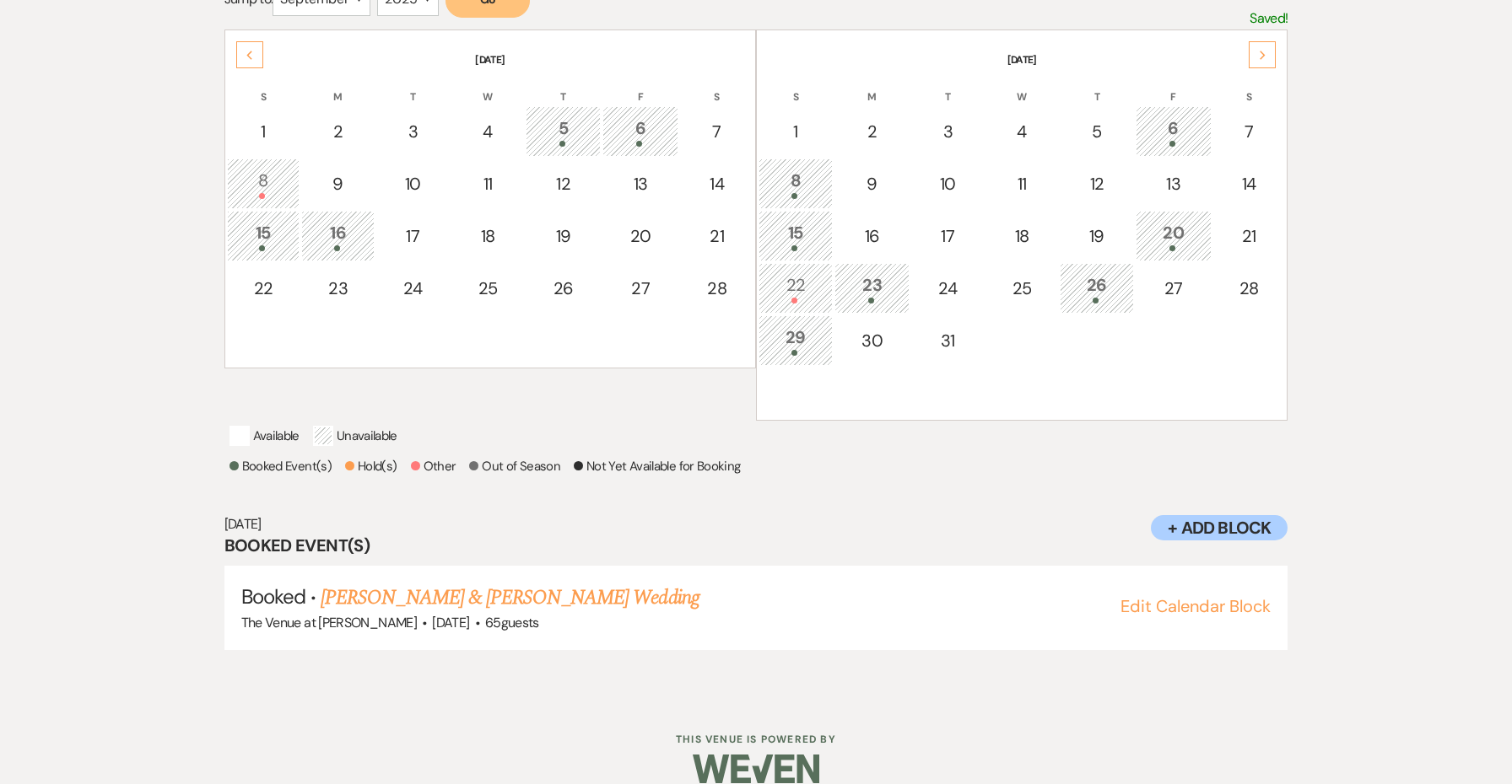
scroll to position [339, 0]
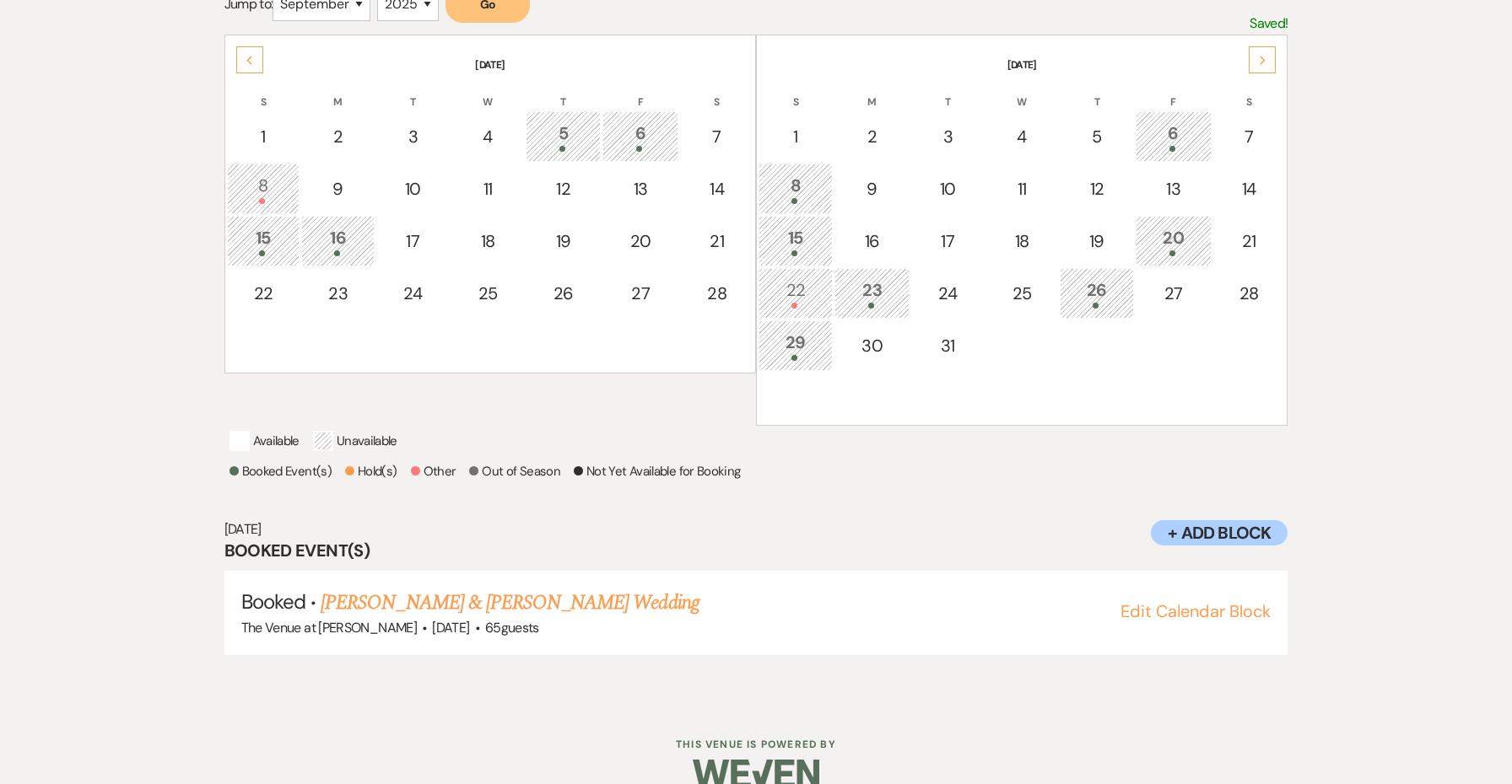
click at [1171, 246] on div "20" at bounding box center [1173, 241] width 58 height 31
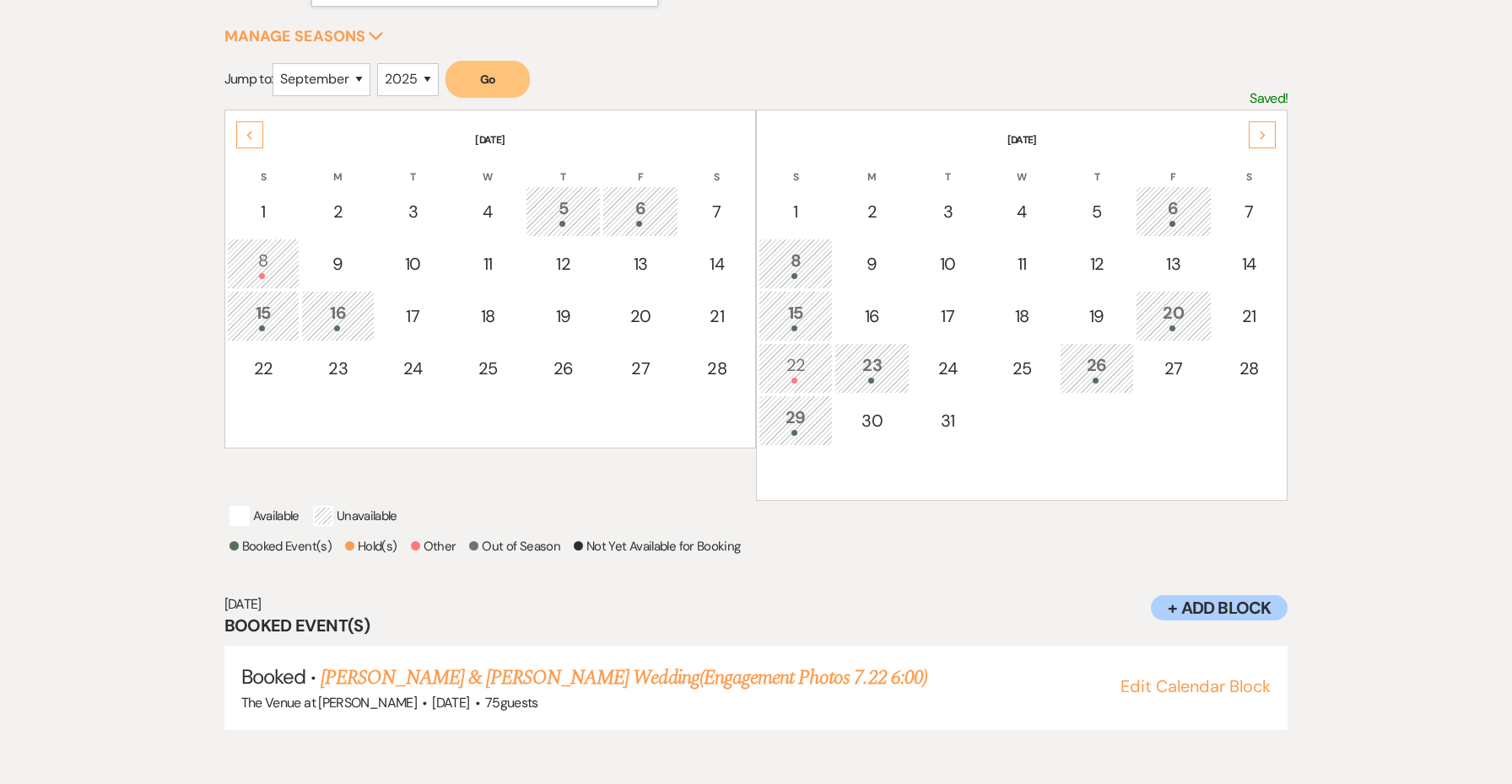
scroll to position [237, 0]
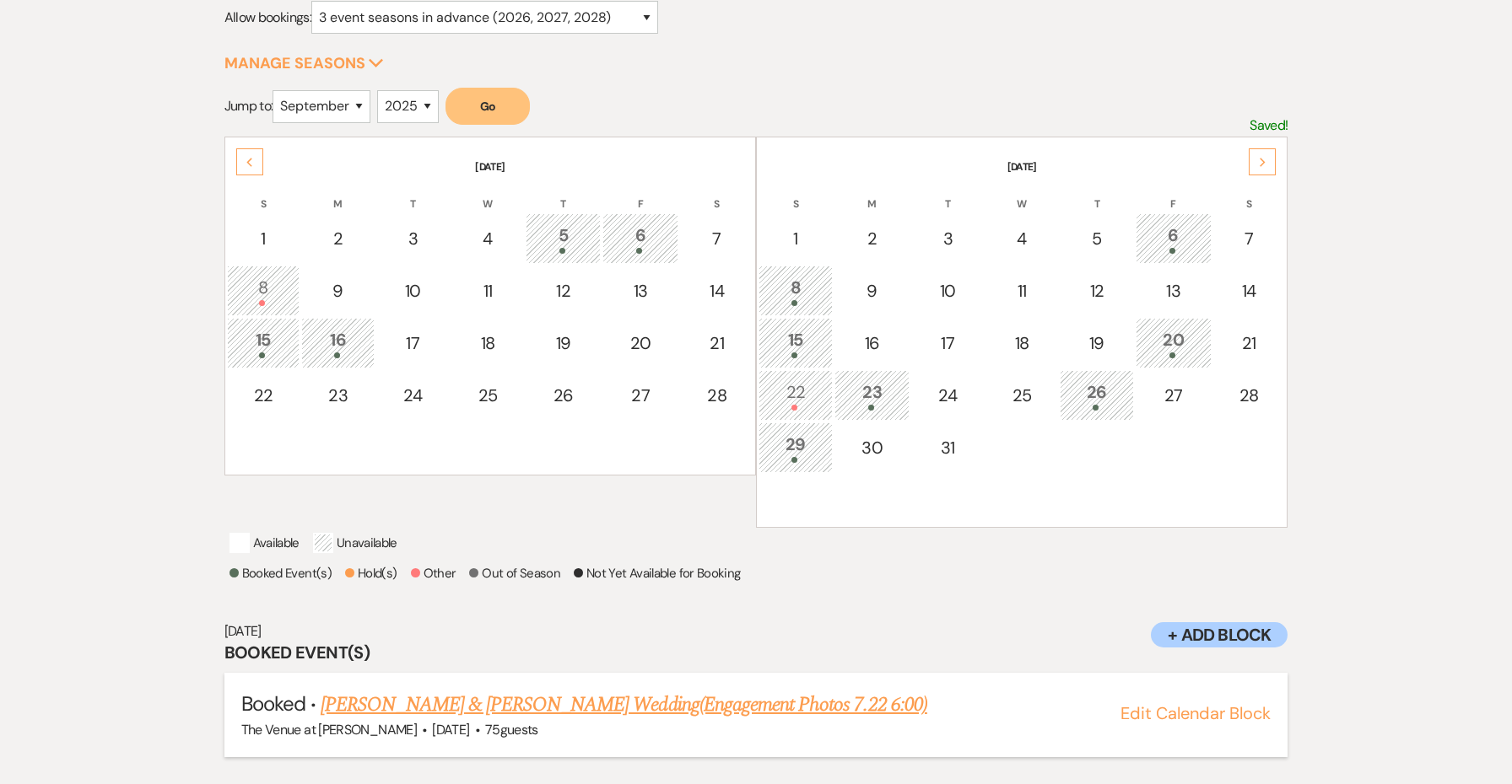
click at [693, 717] on link "Heather Bailey & Nicholas Klein's Wedding(Engagement Photos 7.22 6:00)" at bounding box center [624, 705] width 607 height 30
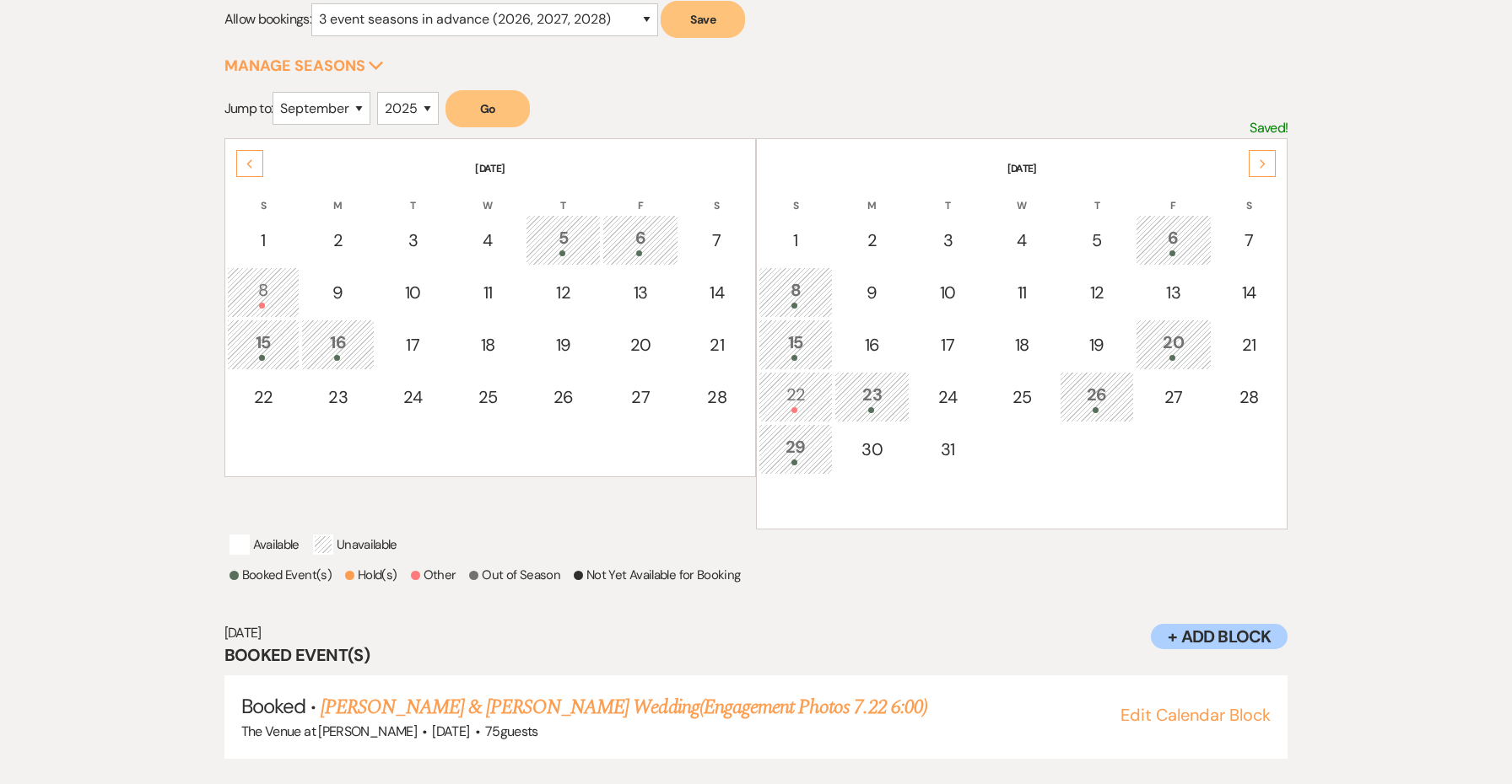
click at [1275, 157] on div "Next" at bounding box center [1262, 163] width 27 height 27
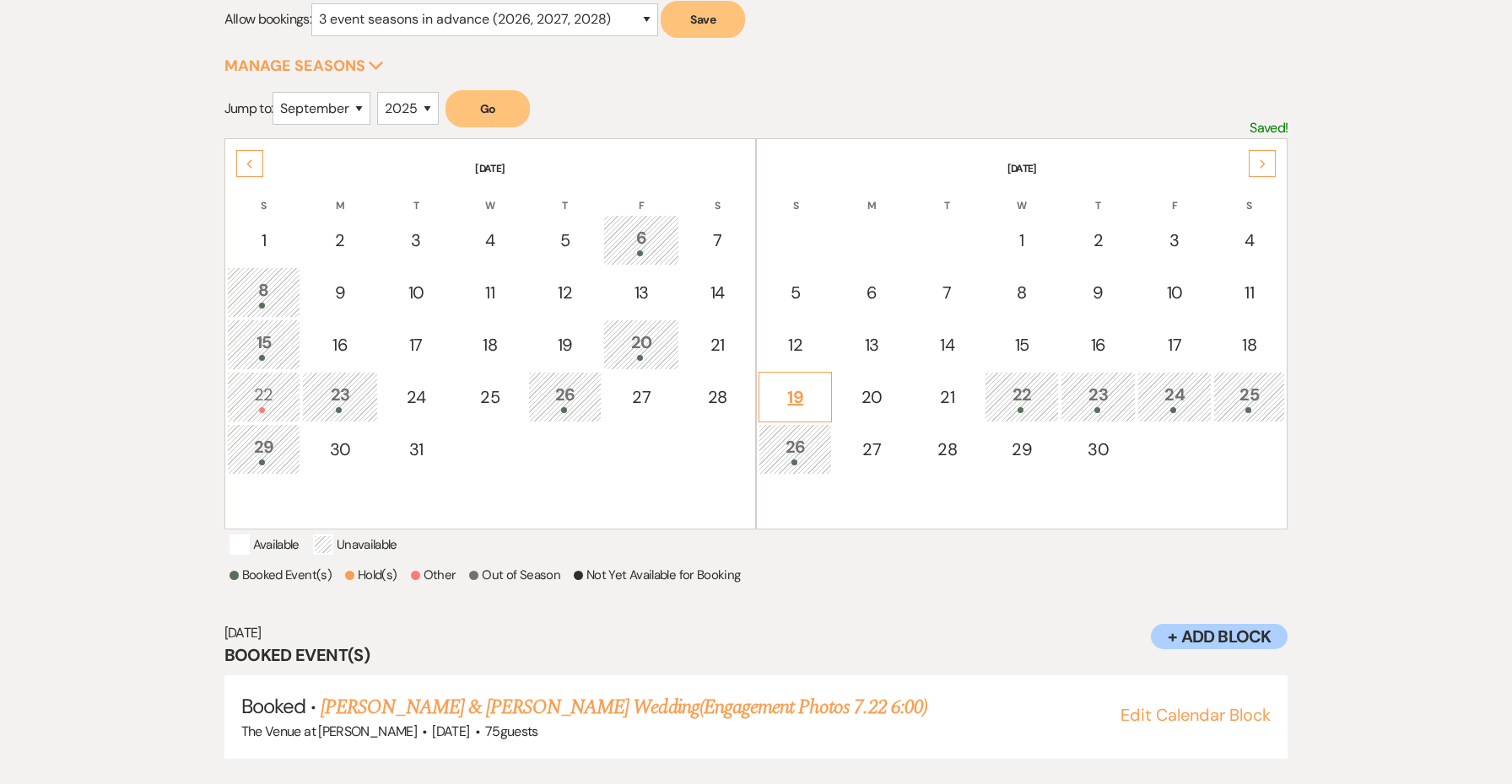
click at [775, 391] on div "19" at bounding box center [795, 397] width 55 height 25
select select "other"
select select "false"
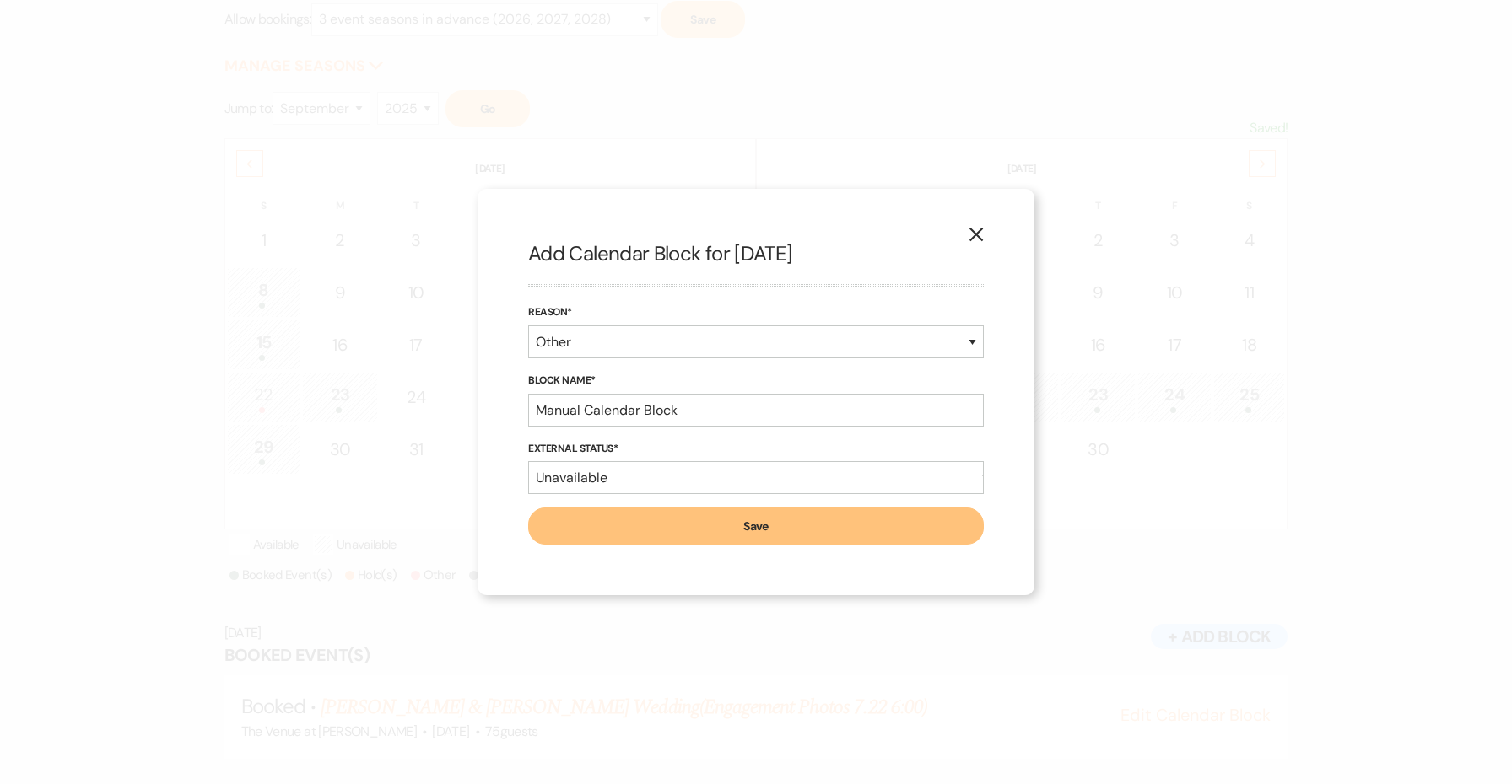
click at [674, 519] on button "Save" at bounding box center [755, 527] width 455 height 37
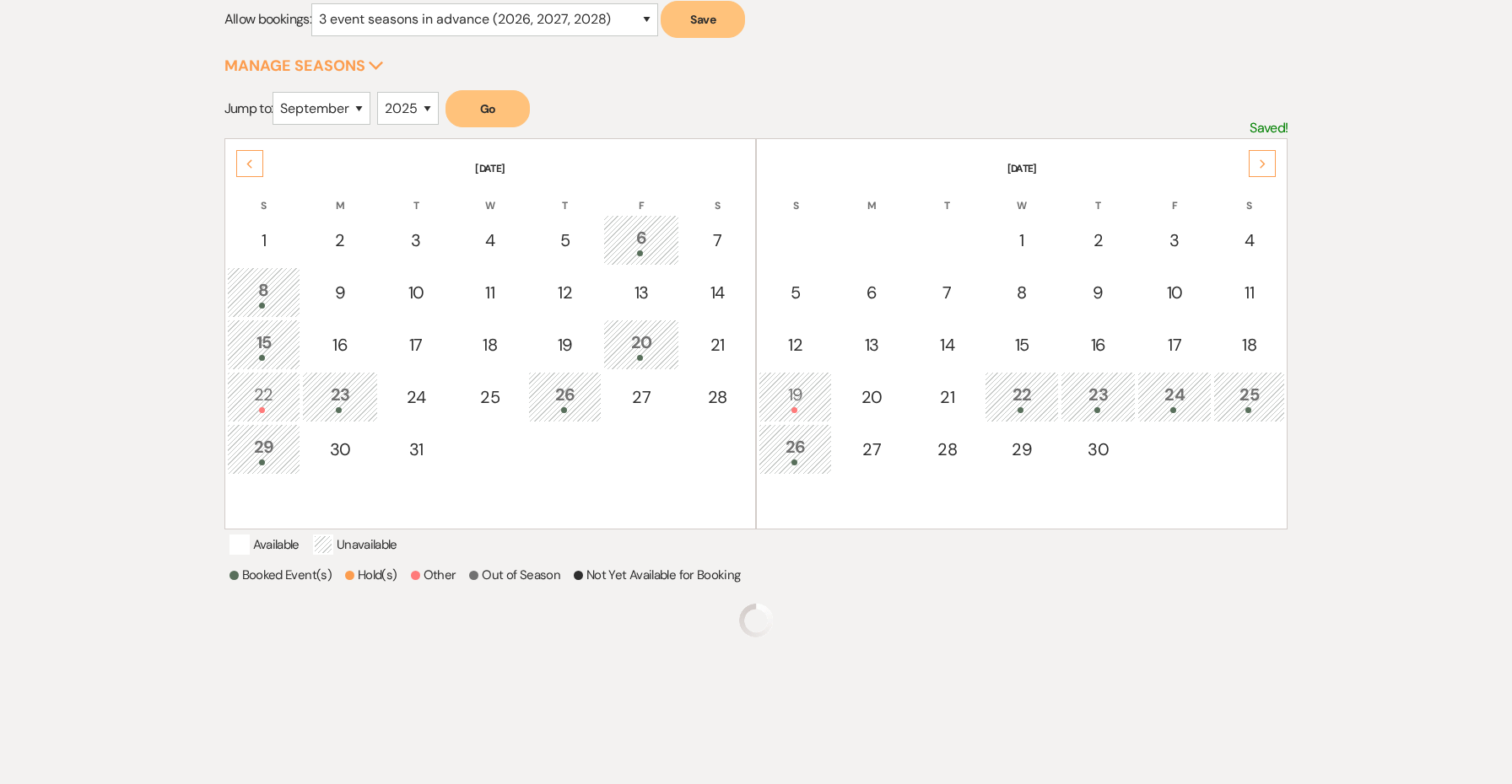
scroll to position [266, 0]
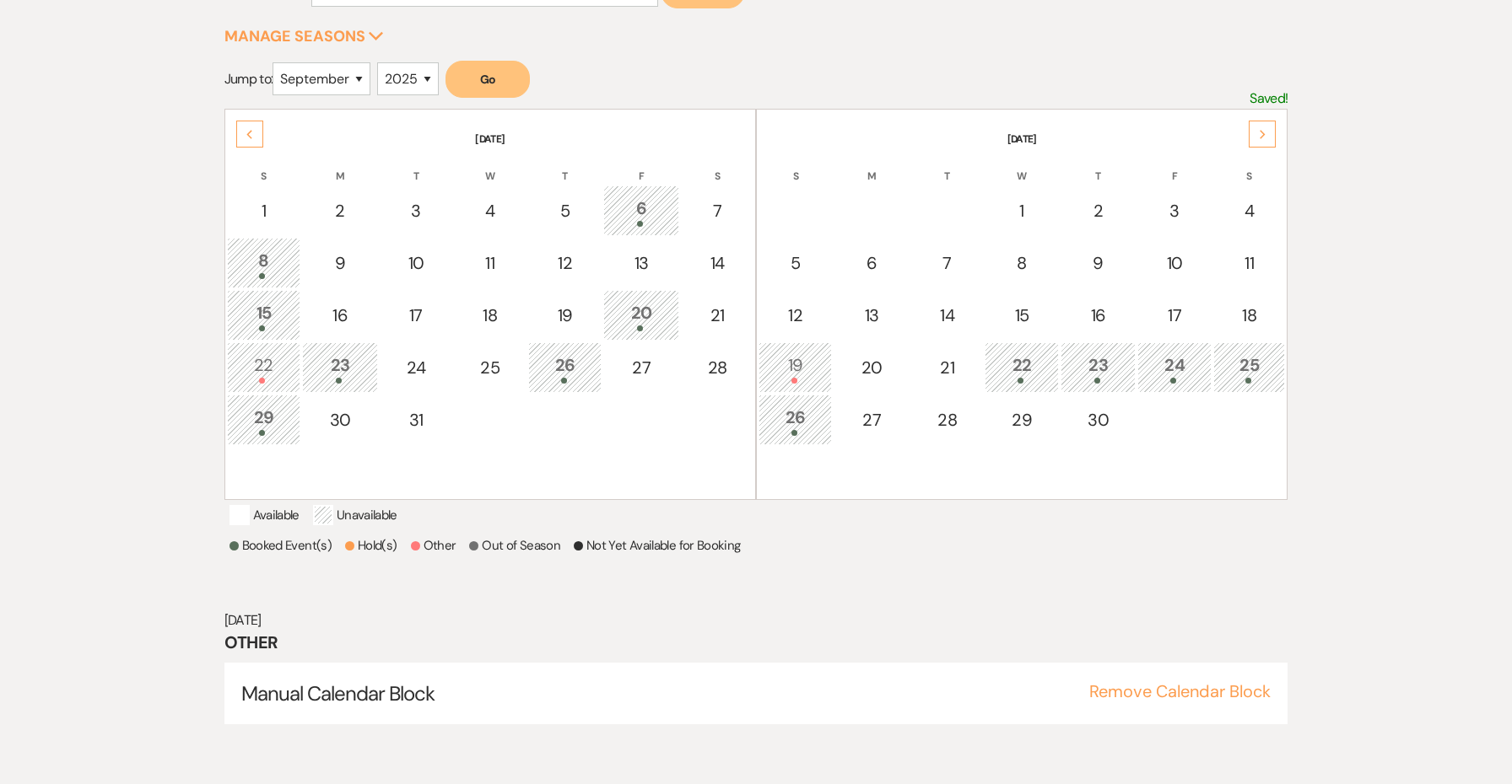
click at [1275, 138] on div "Next" at bounding box center [1262, 134] width 27 height 27
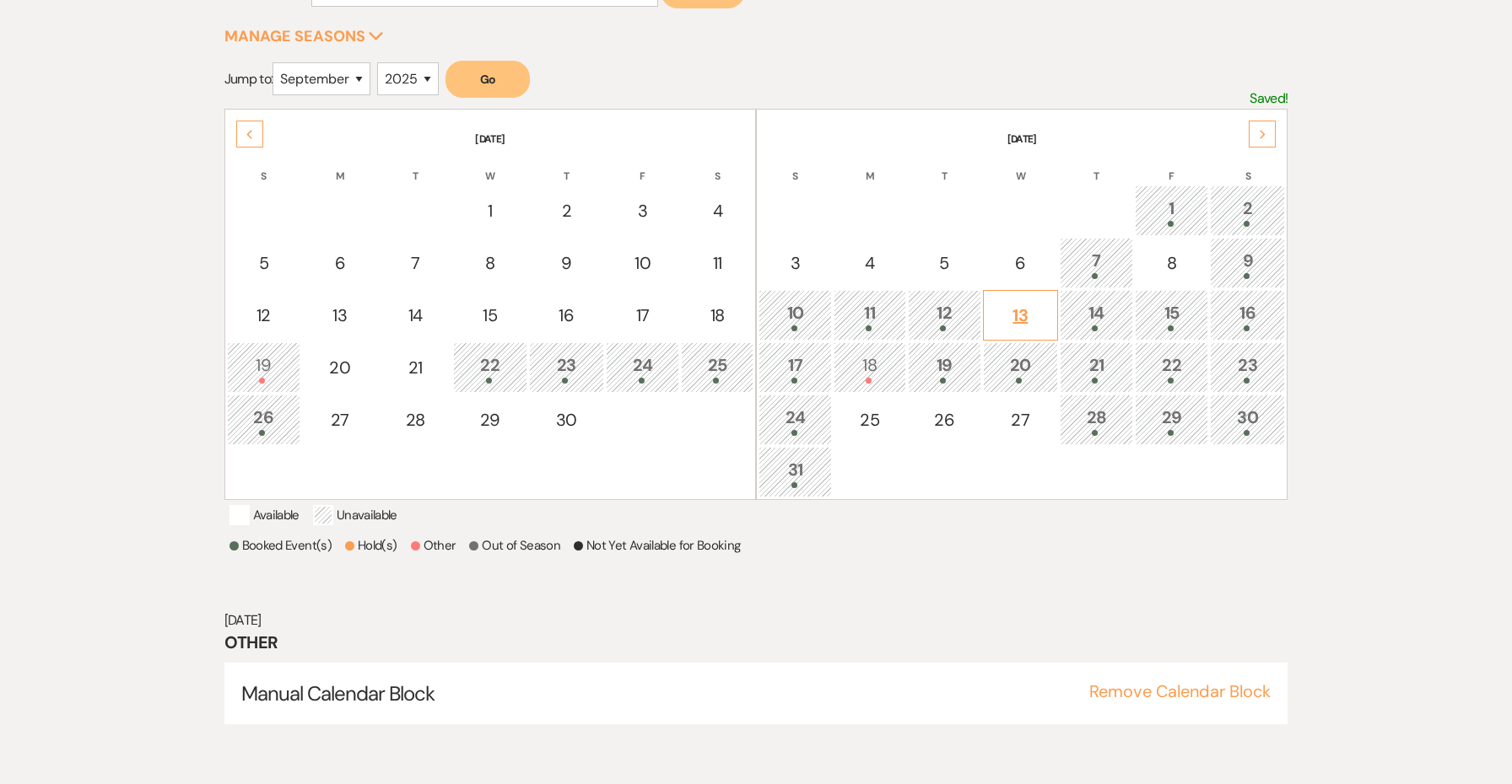
click at [1016, 310] on div "13" at bounding box center [1020, 315] width 57 height 25
select select "other"
select select "false"
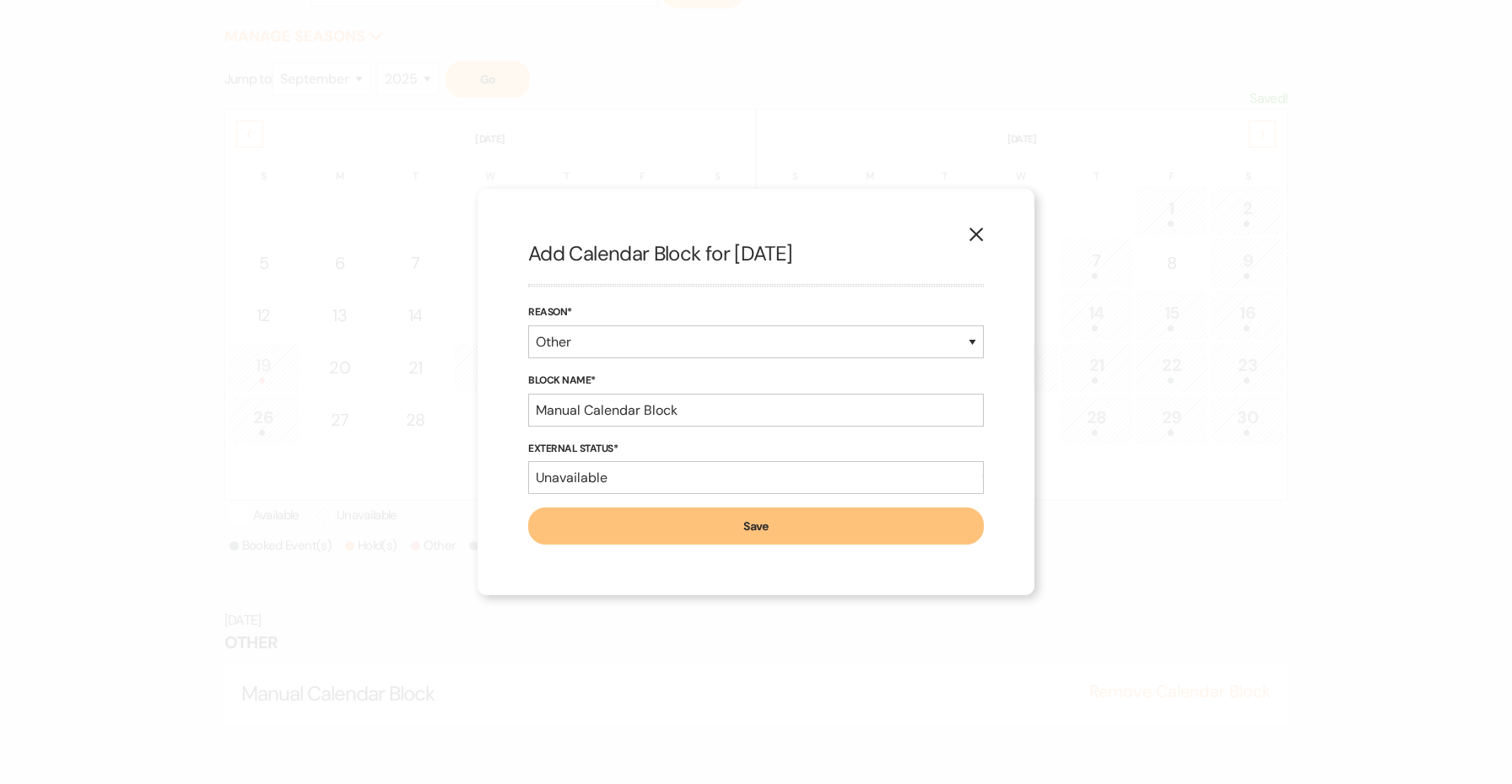
click at [754, 530] on button "Save" at bounding box center [755, 527] width 455 height 37
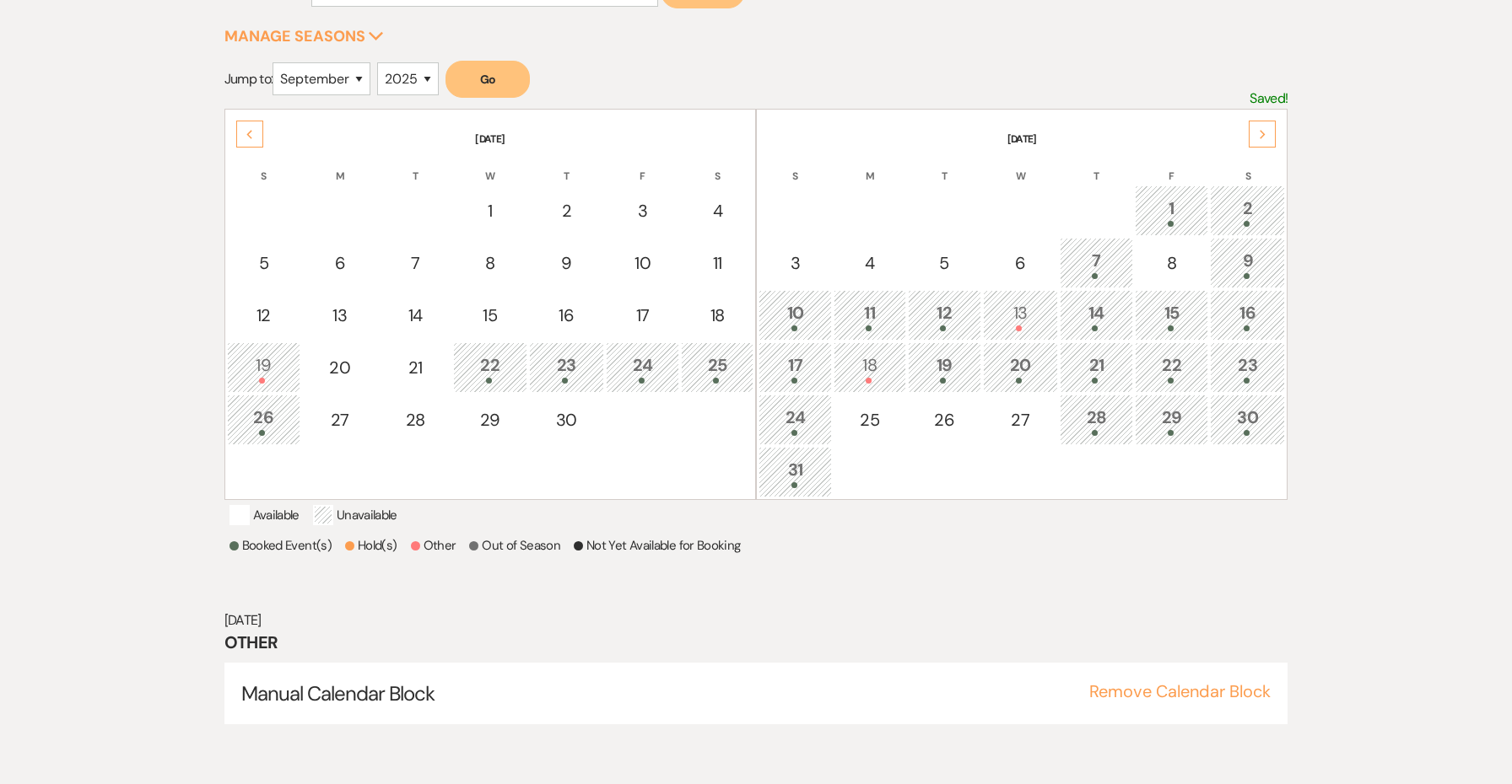
click at [1276, 130] on div "Next" at bounding box center [1262, 134] width 27 height 27
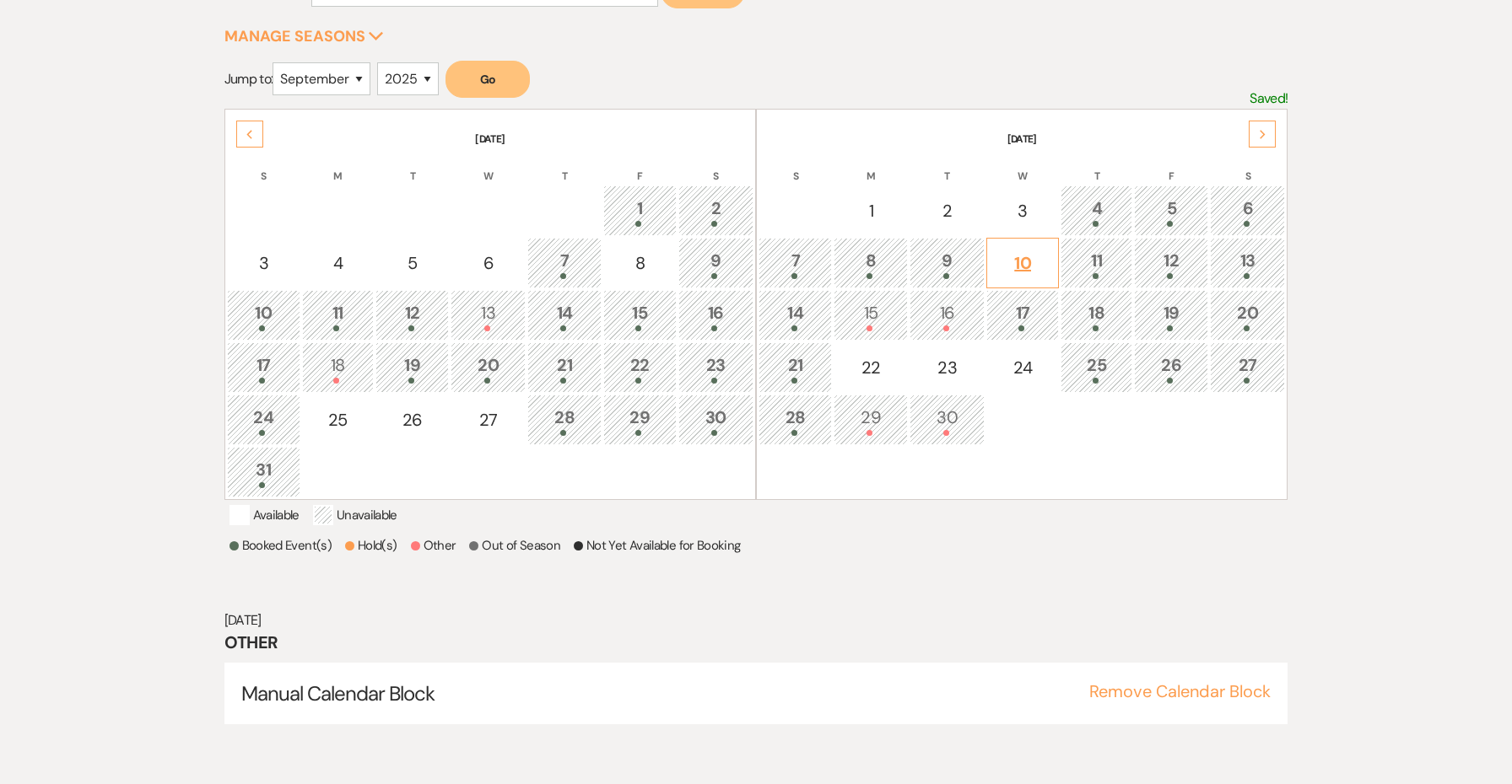
click at [1012, 260] on div "10" at bounding box center [1022, 263] width 54 height 25
select select "other"
select select "false"
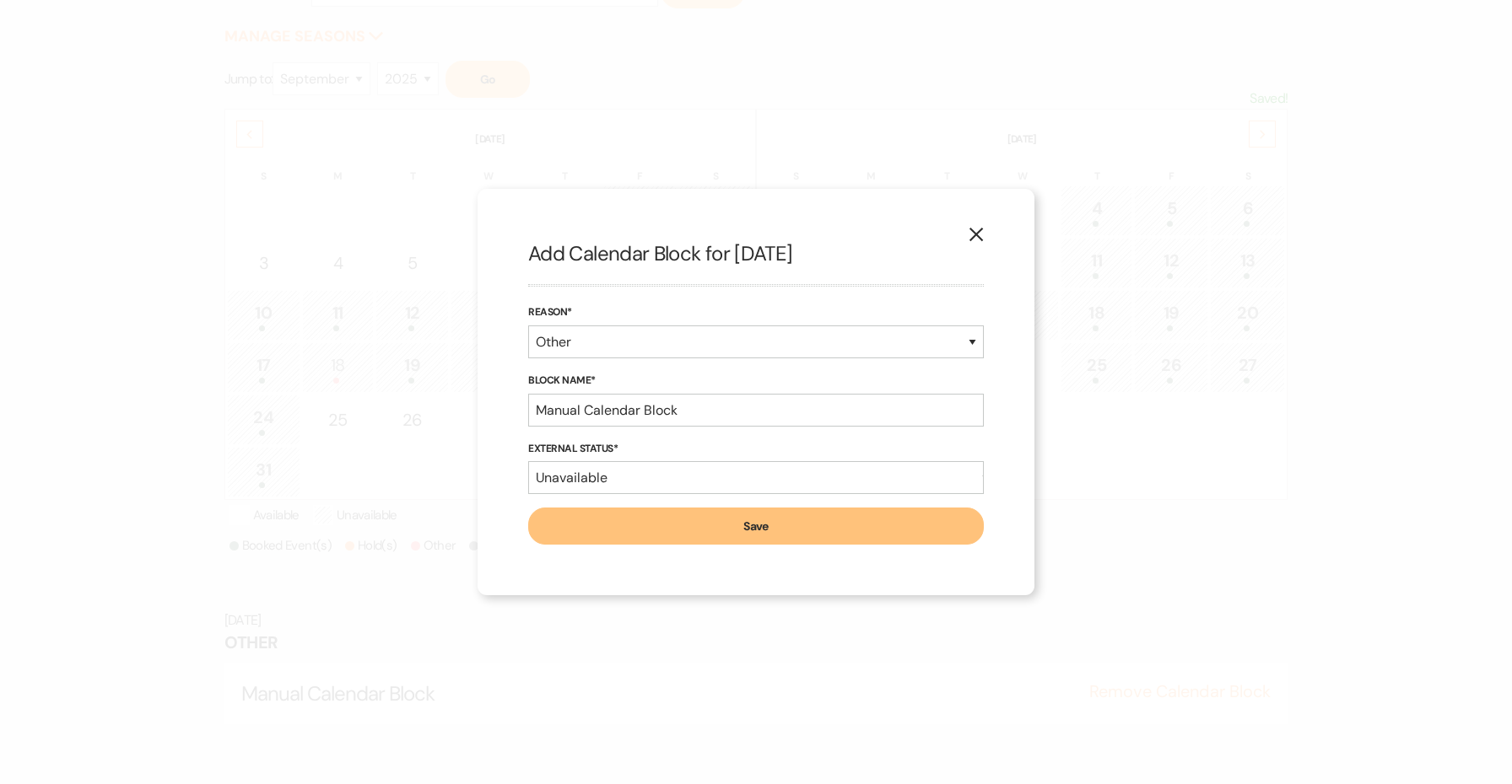
click at [832, 528] on button "Save" at bounding box center [755, 527] width 455 height 37
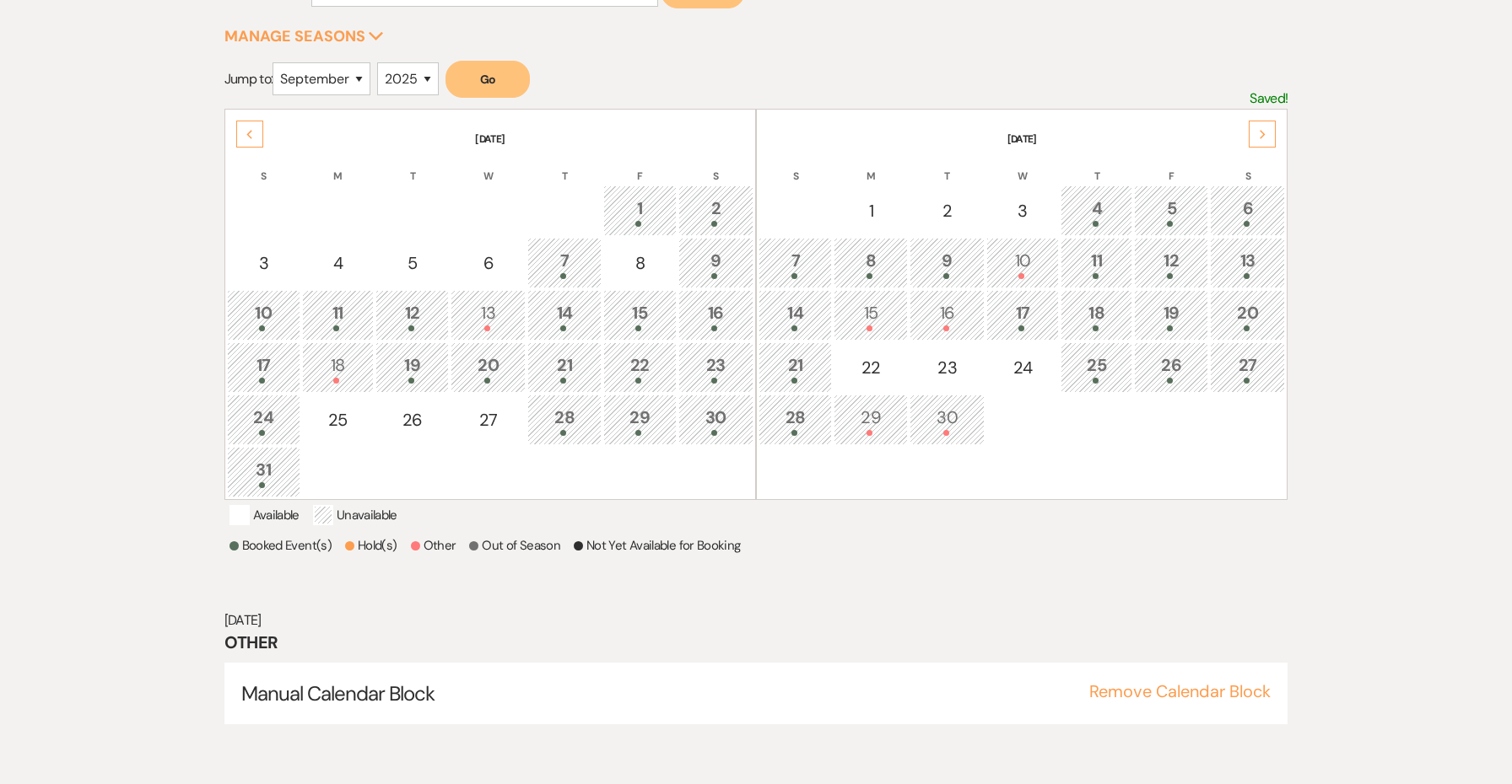
click at [1252, 143] on div "Next" at bounding box center [1262, 134] width 27 height 27
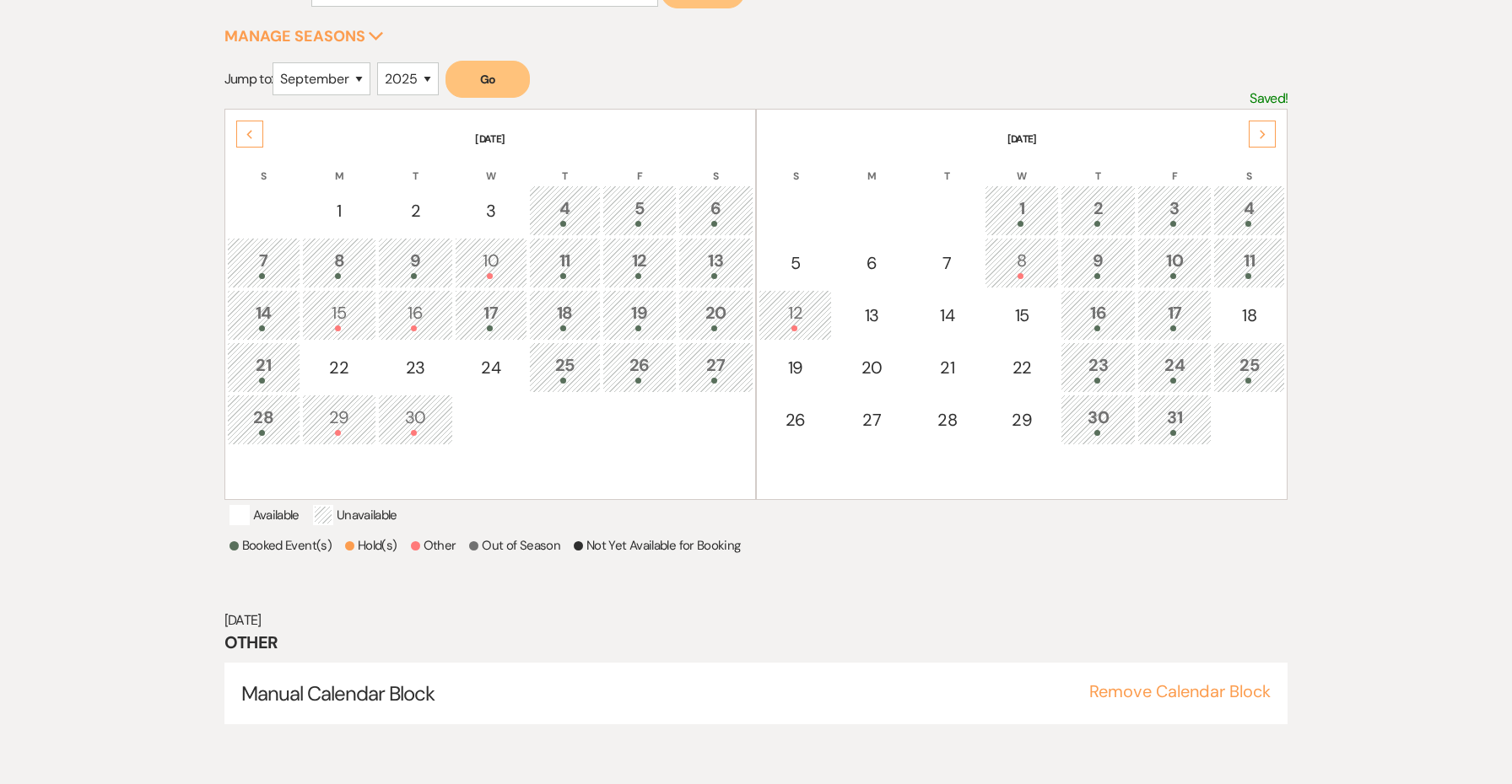
click at [1033, 259] on div "8" at bounding box center [1021, 263] width 55 height 31
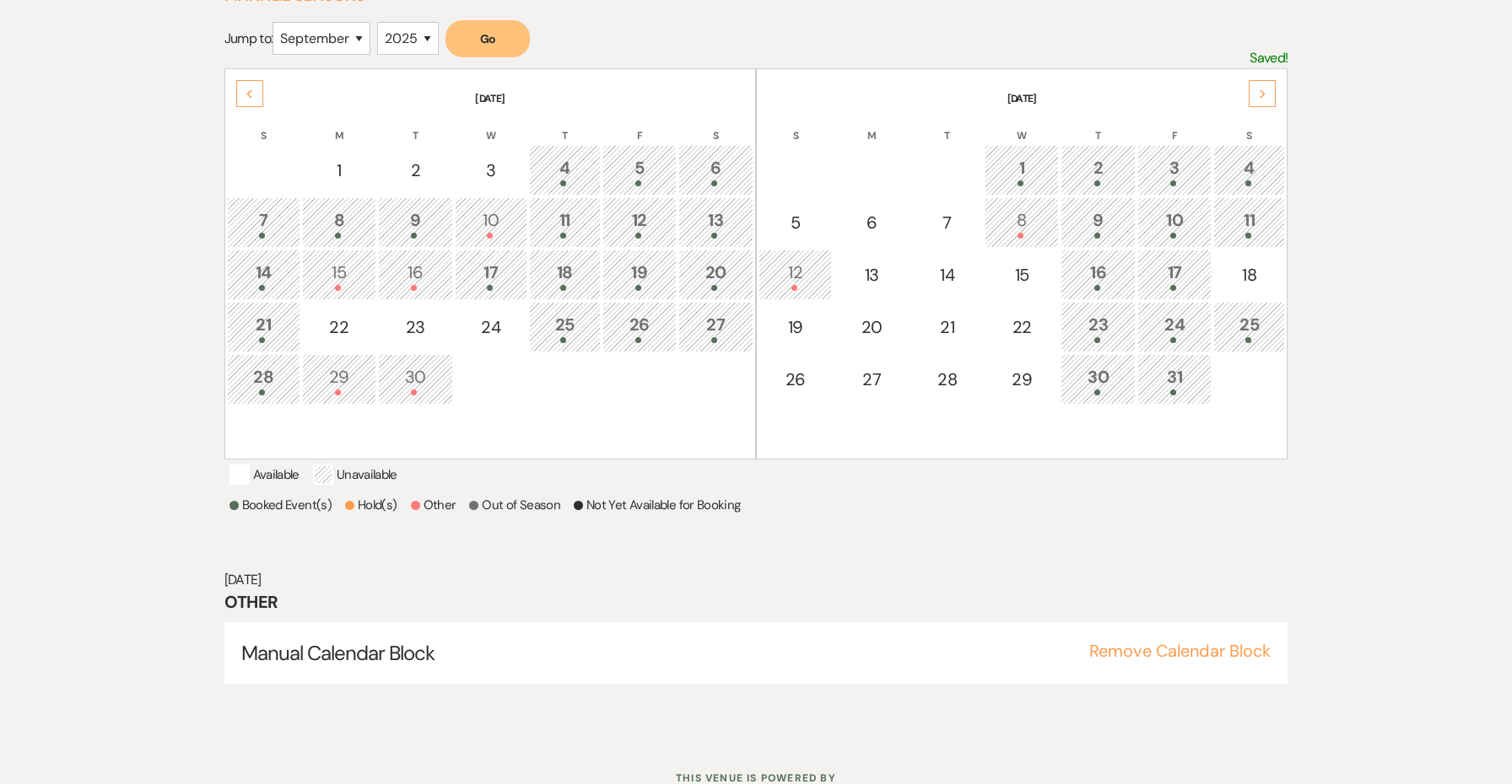
scroll to position [327, 0]
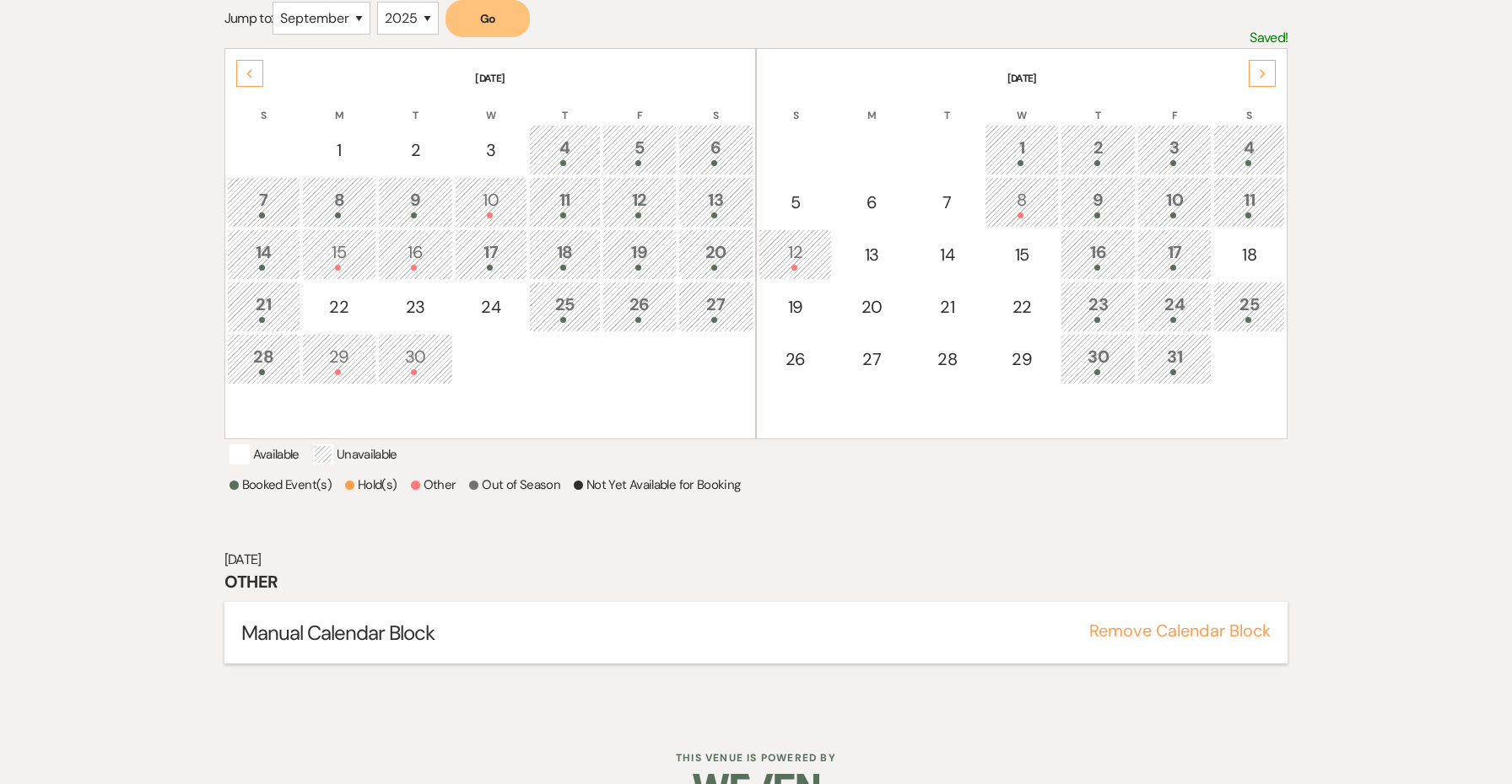
click at [1119, 639] on button "Remove Calendar Block" at bounding box center [1179, 630] width 181 height 17
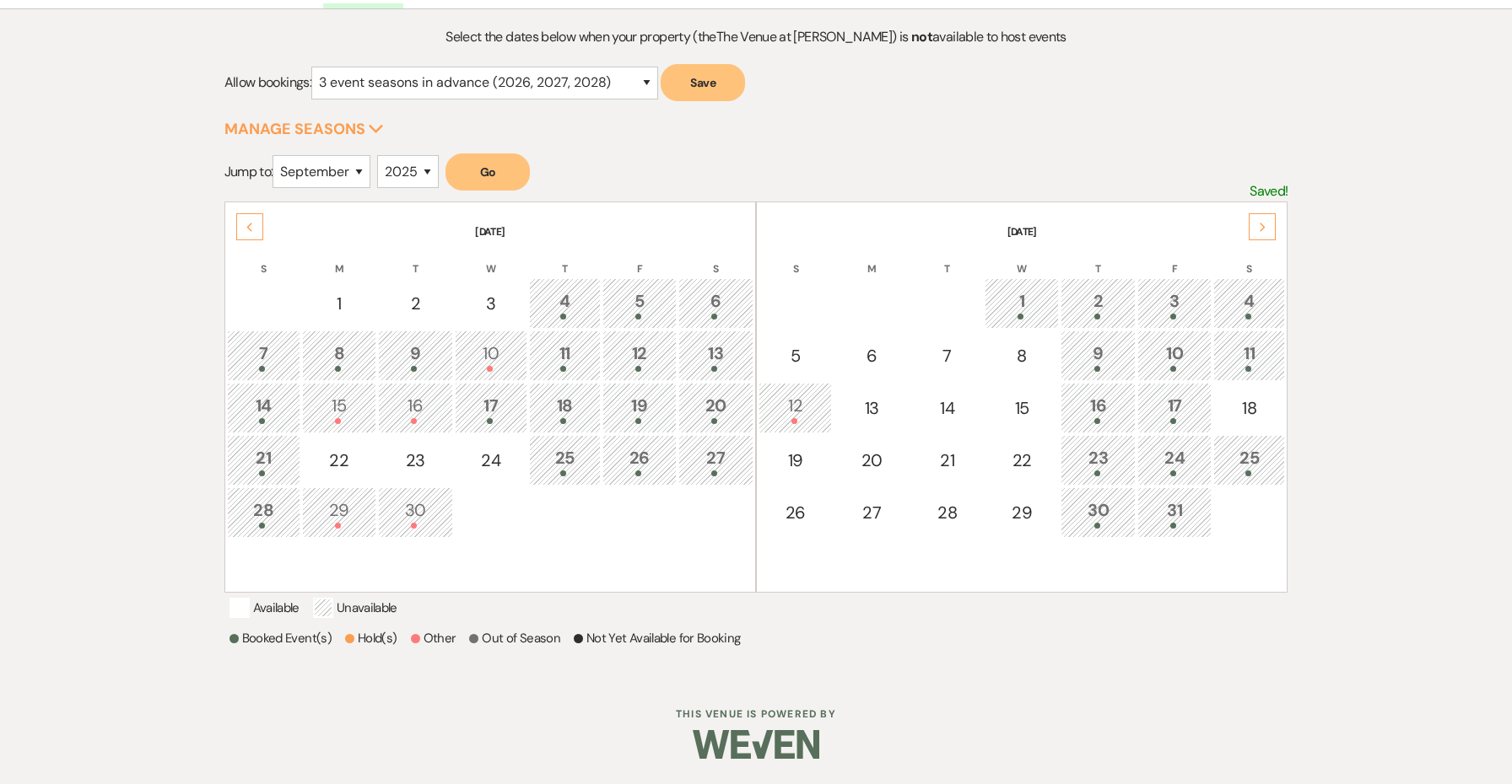
scroll to position [194, 0]
click at [1099, 341] on div "9" at bounding box center [1099, 356] width 57 height 31
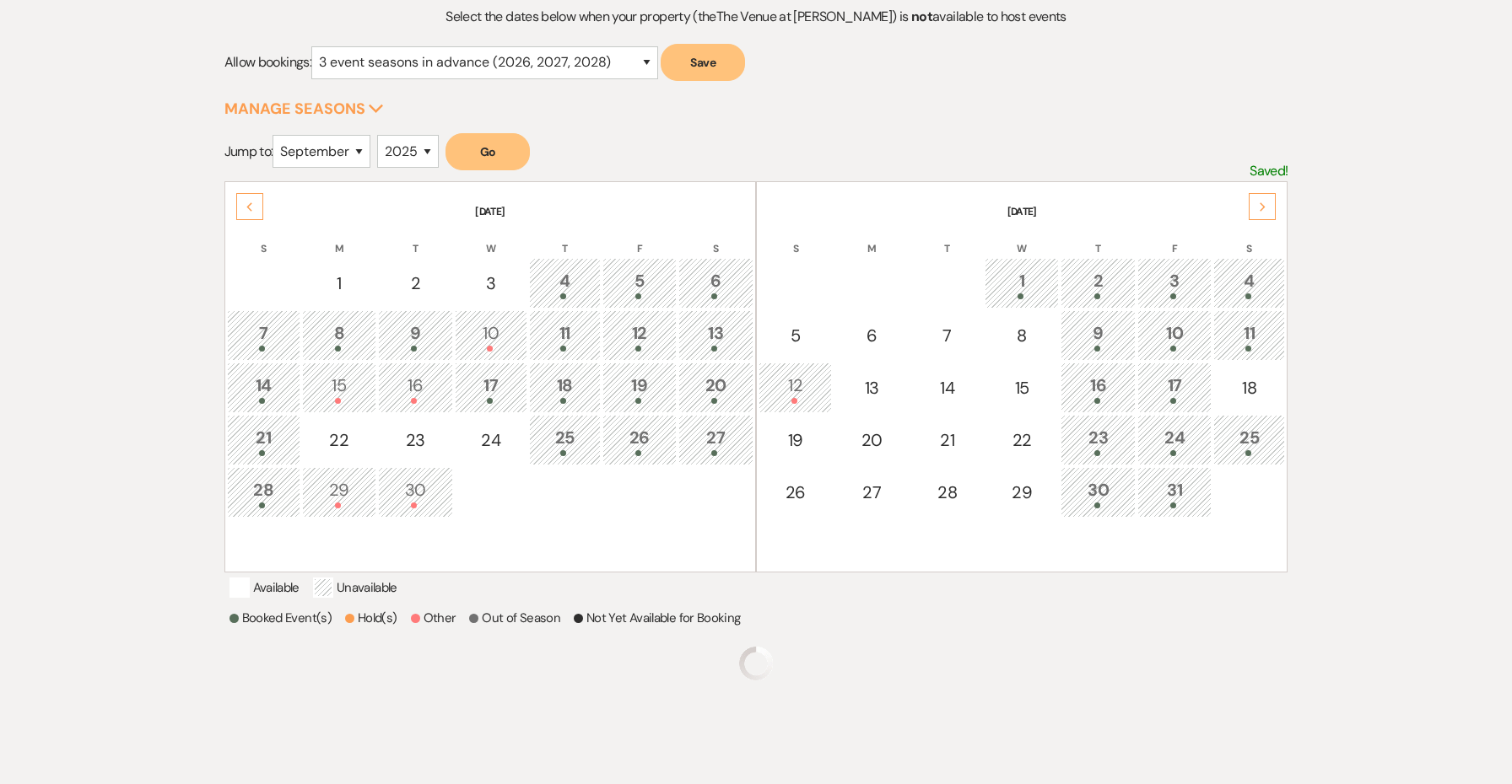
scroll to position [266, 0]
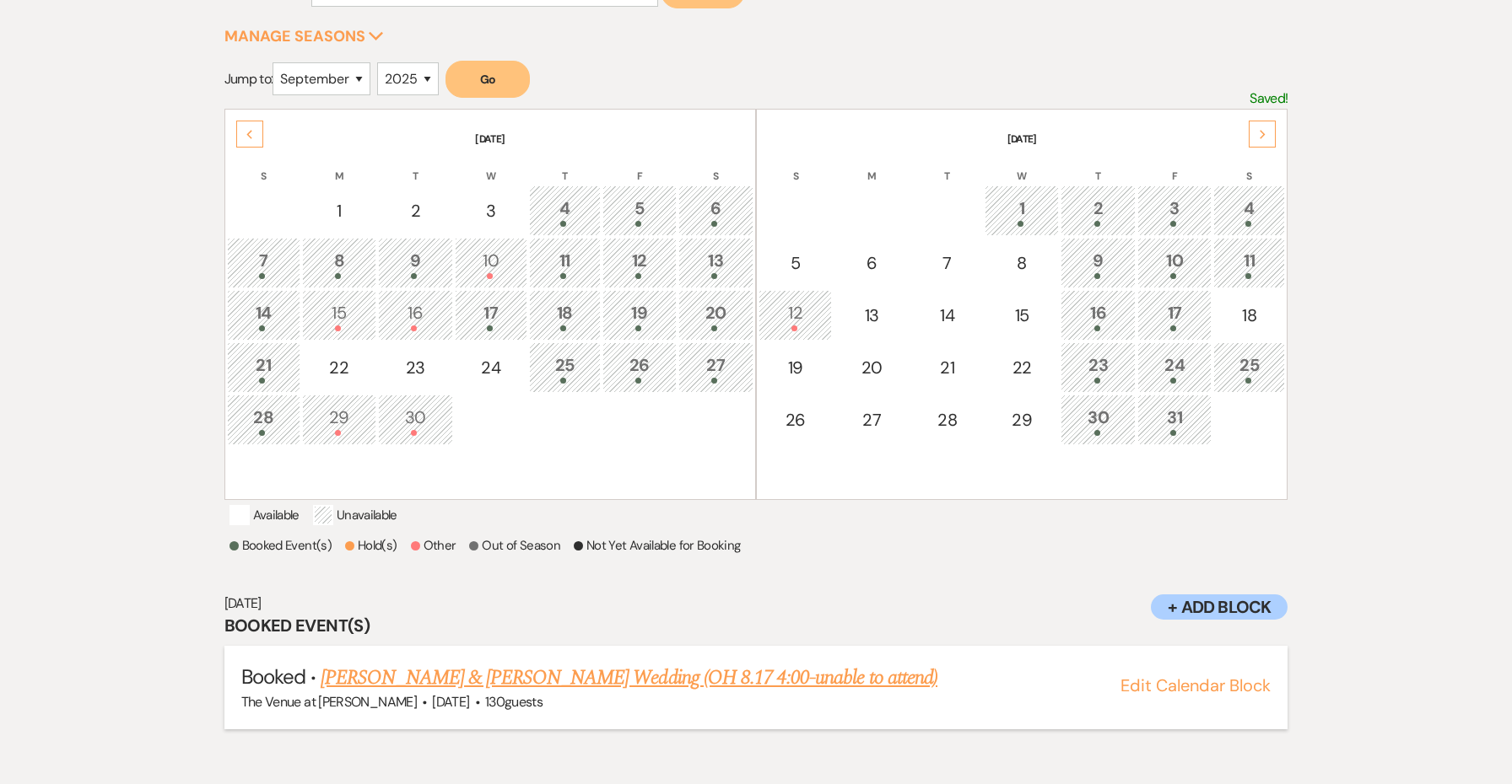
click at [704, 692] on link "[PERSON_NAME] & [PERSON_NAME] Wedding (OH 8.17 4:00-unable to attend)" at bounding box center [629, 677] width 617 height 30
click at [1263, 134] on use at bounding box center [1262, 134] width 6 height 9
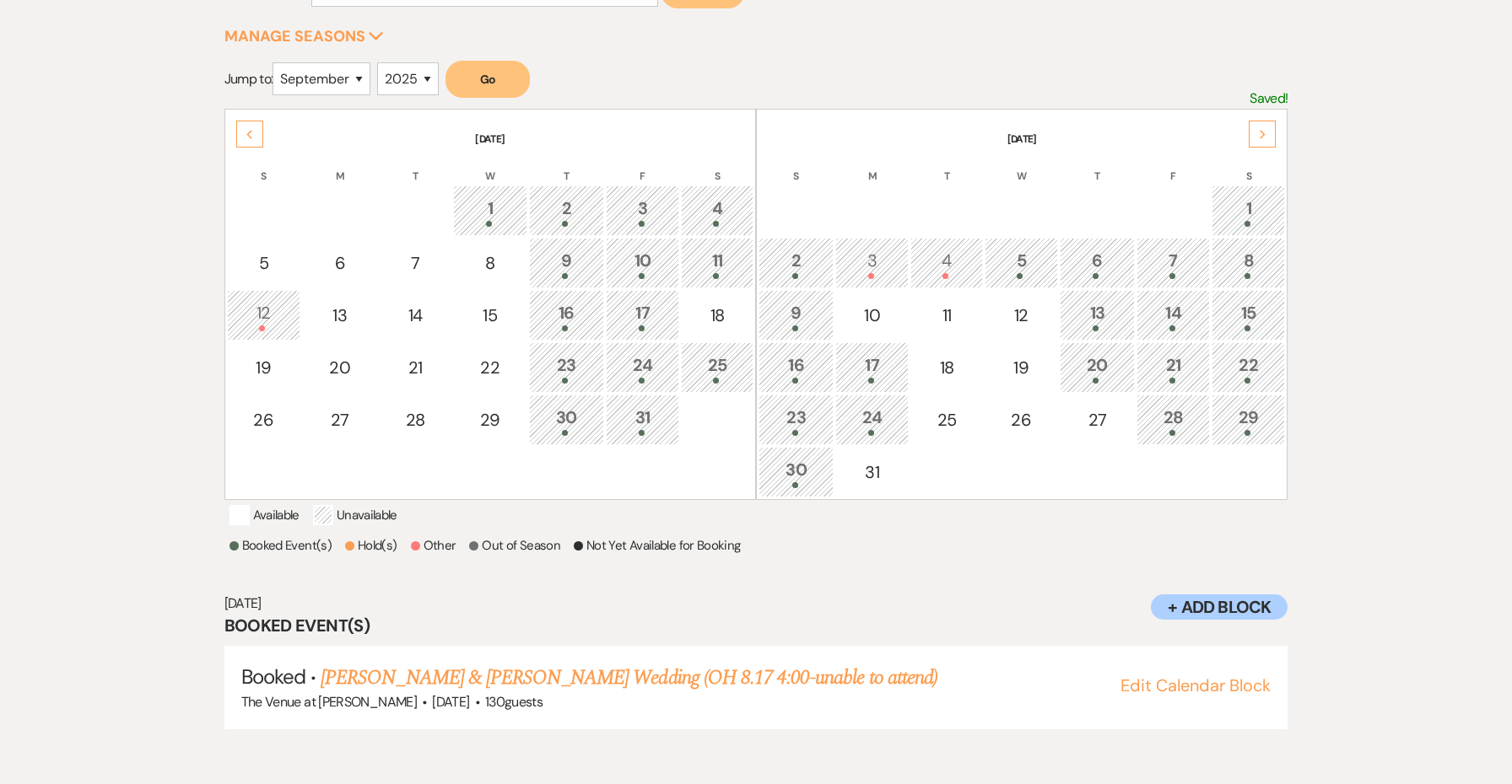
click at [255, 124] on div "Previous" at bounding box center [250, 134] width 27 height 27
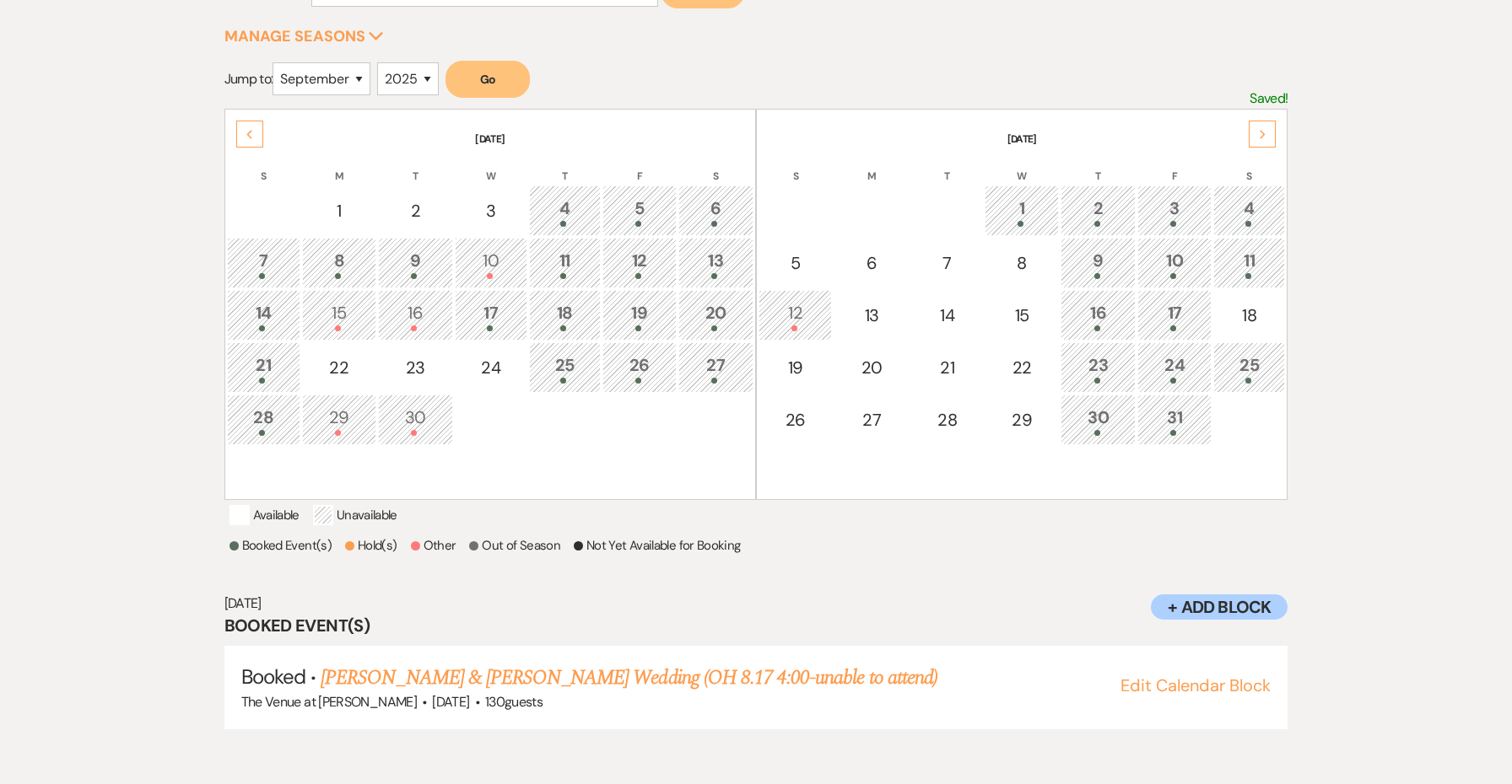
click at [566, 339] on td "18" at bounding box center [565, 315] width 72 height 51
click at [504, 318] on div "17" at bounding box center [491, 316] width 54 height 31
click at [623, 692] on link "[PERSON_NAME] & [PERSON_NAME] Wedding (JR)" at bounding box center [524, 677] width 408 height 30
click at [1268, 149] on th "S" at bounding box center [1250, 166] width 72 height 35
click at [1259, 131] on icon "Next" at bounding box center [1263, 135] width 9 height 10
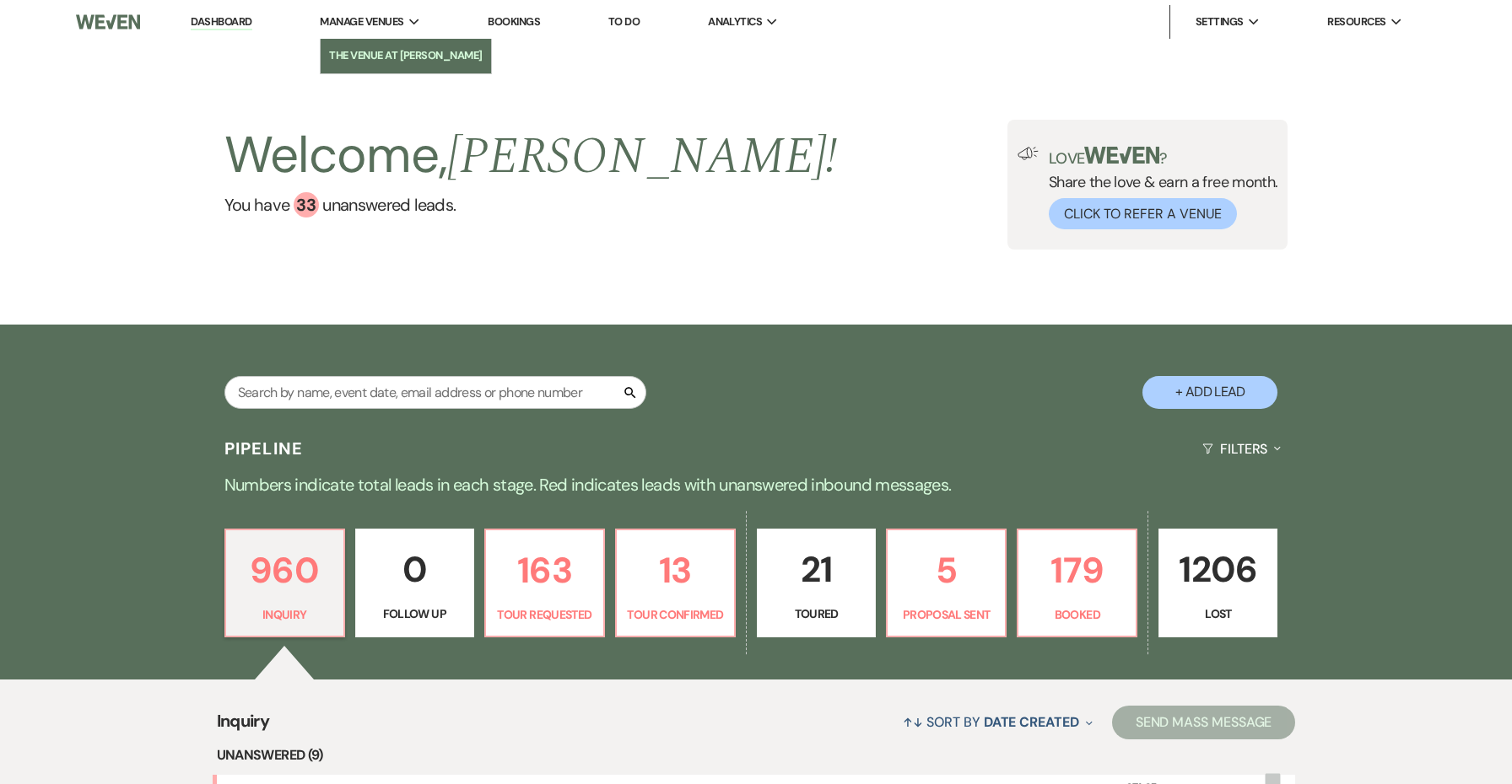
click at [390, 59] on li "The Venue at [PERSON_NAME]" at bounding box center [405, 55] width 154 height 17
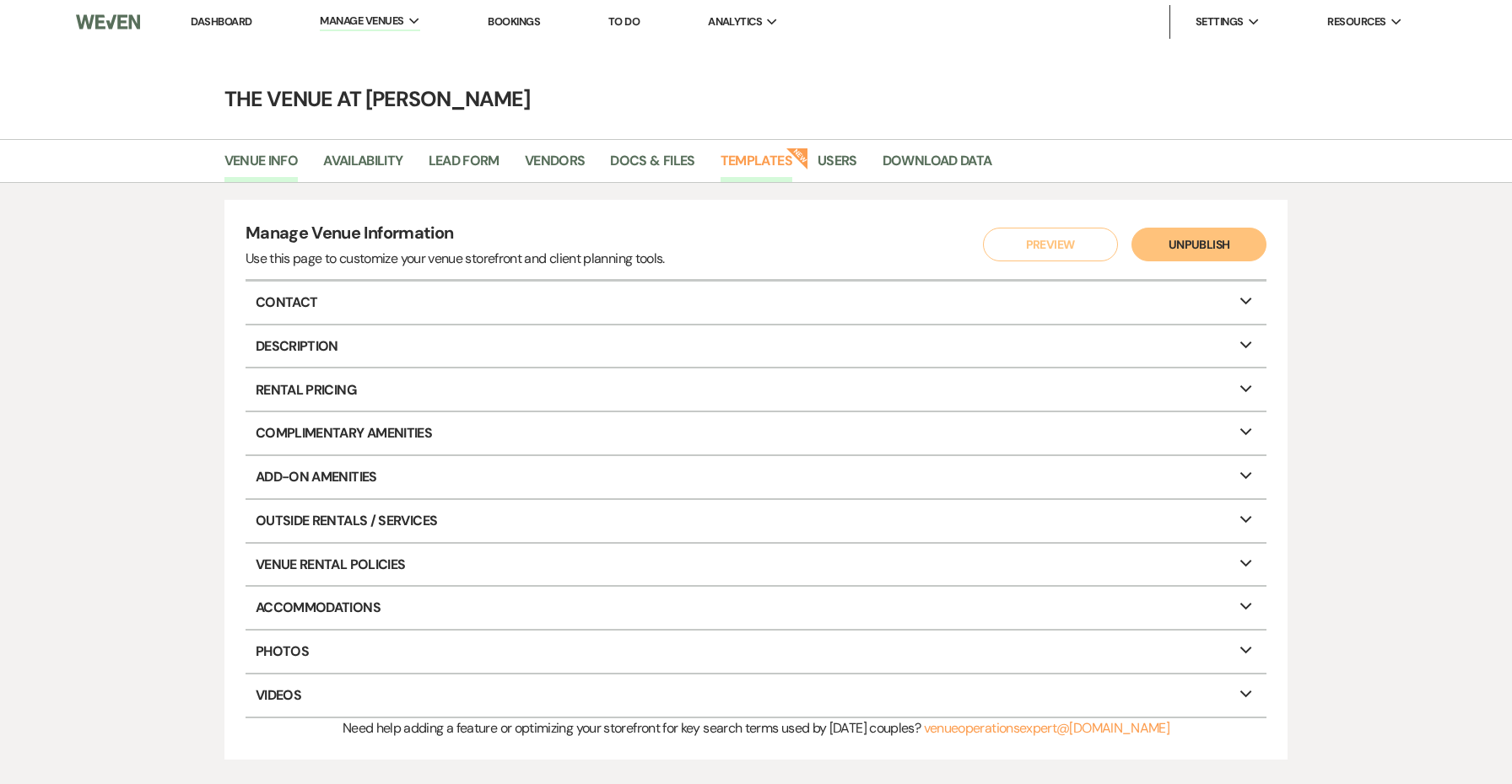
click at [759, 161] on link "Templates" at bounding box center [756, 165] width 71 height 32
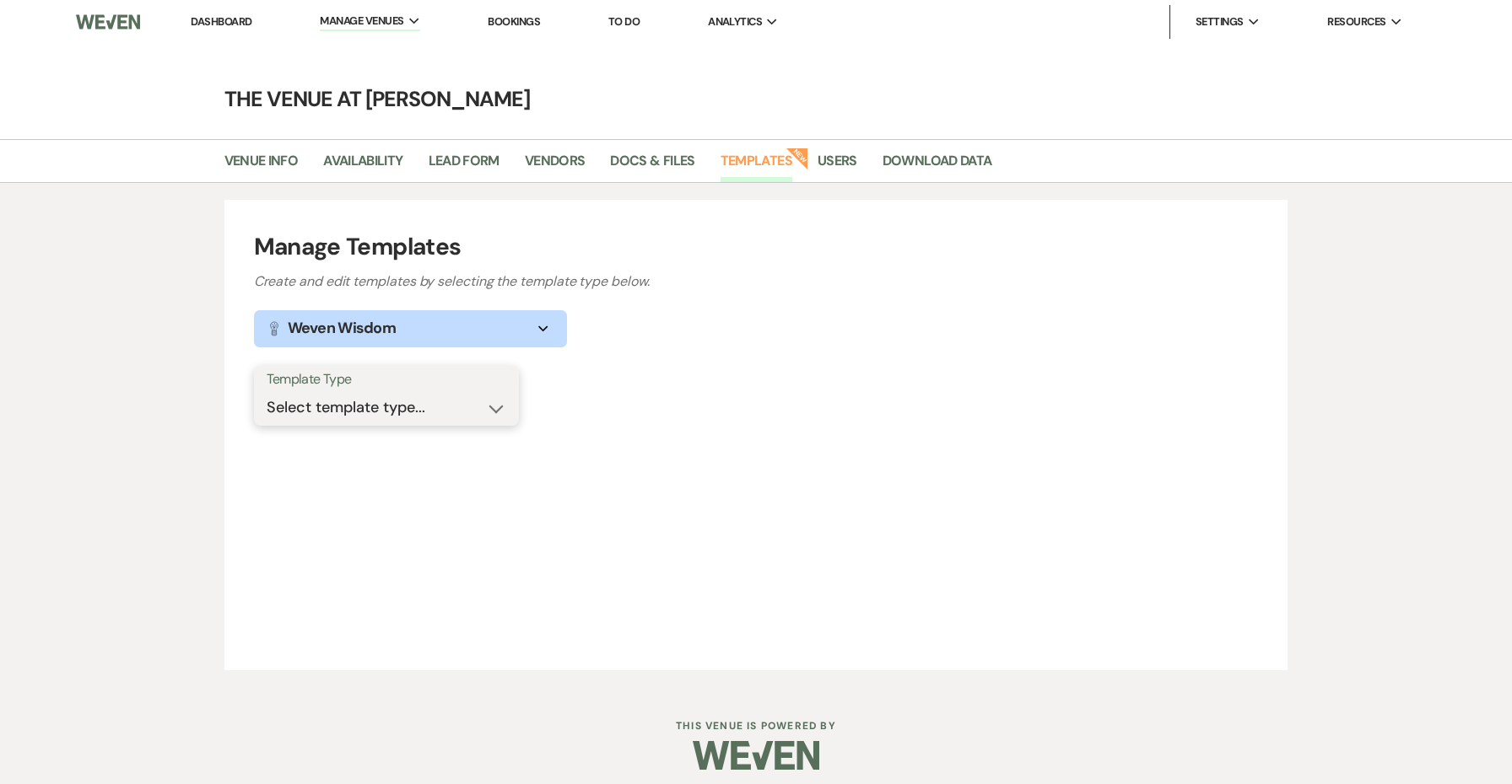
select select "Message Templates"
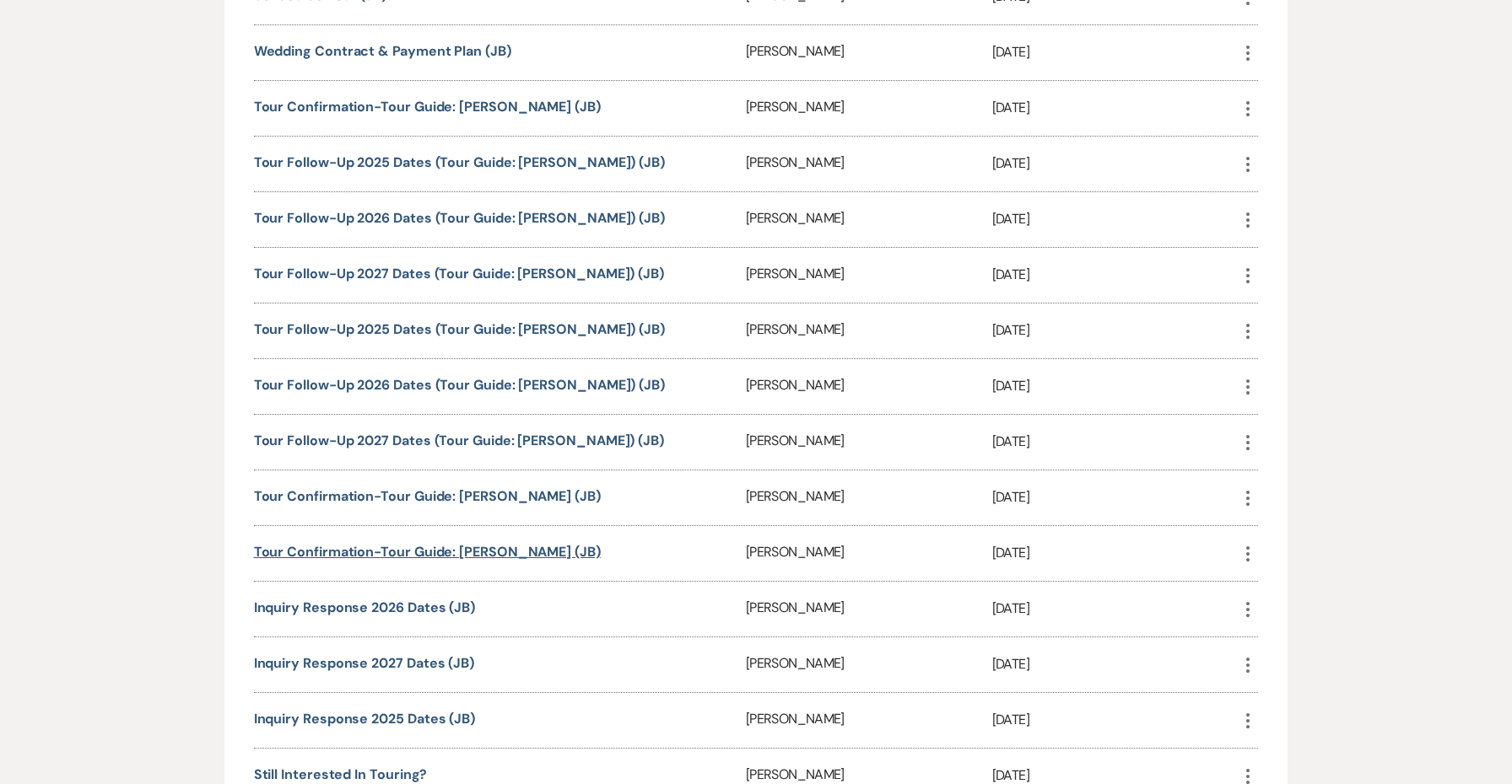
scroll to position [740, 0]
click at [486, 151] on div "Tour Follow-Up 2025 Dates (Tour Guide: [PERSON_NAME]) (JB)" at bounding box center [499, 166] width 492 height 55
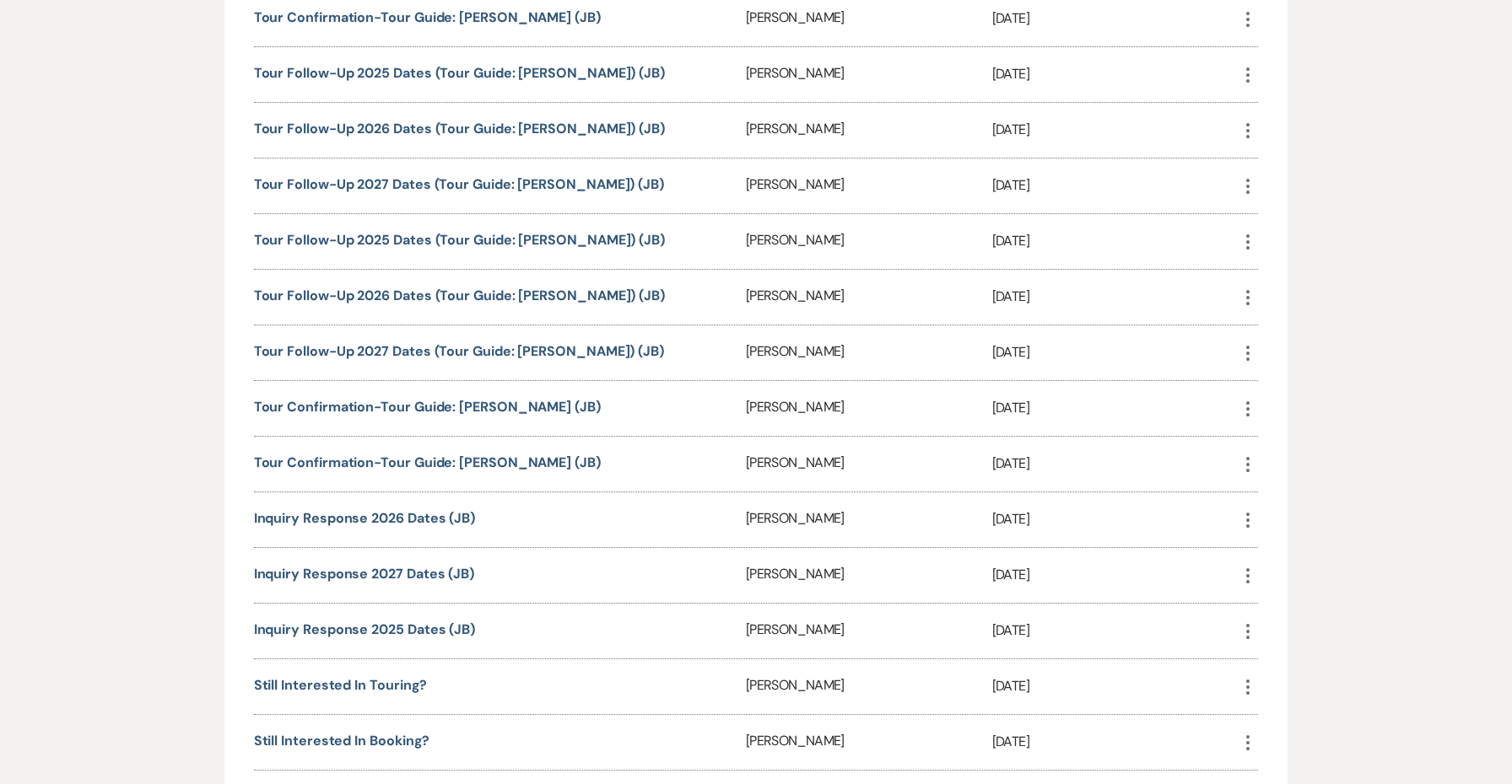
scroll to position [870, 0]
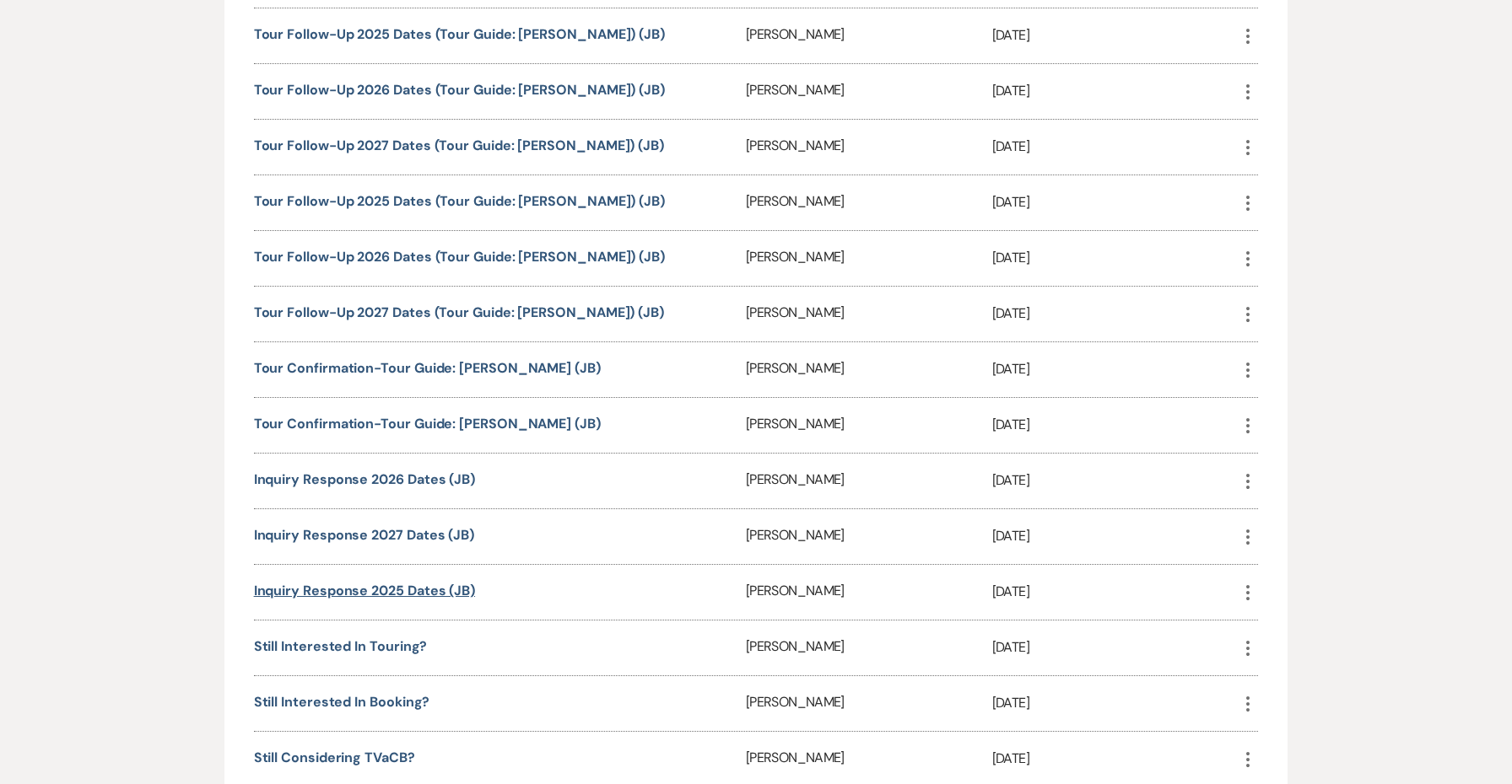
click at [382, 592] on link "Inquiry Response 2025 Dates (JB)" at bounding box center [364, 591] width 221 height 18
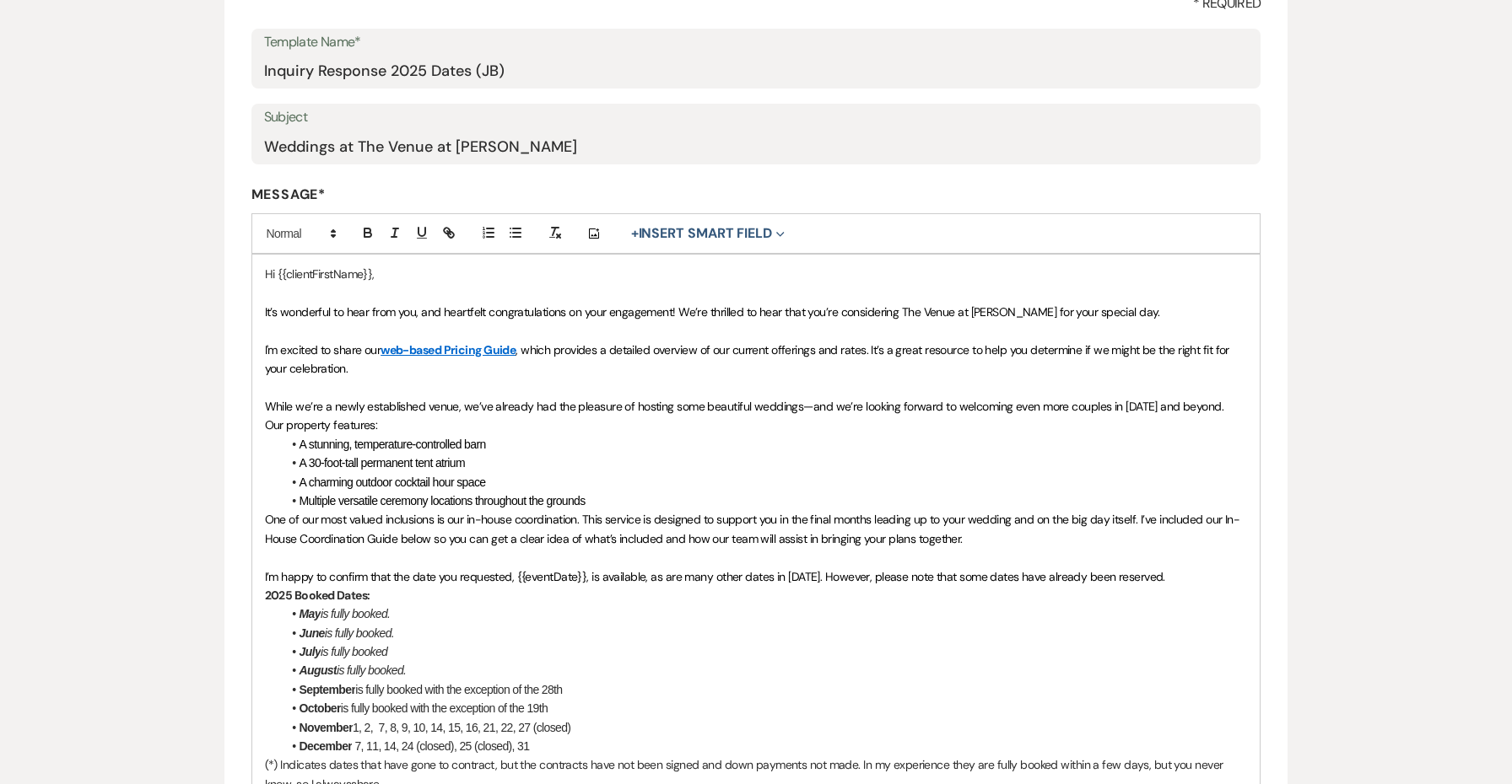
scroll to position [280, 0]
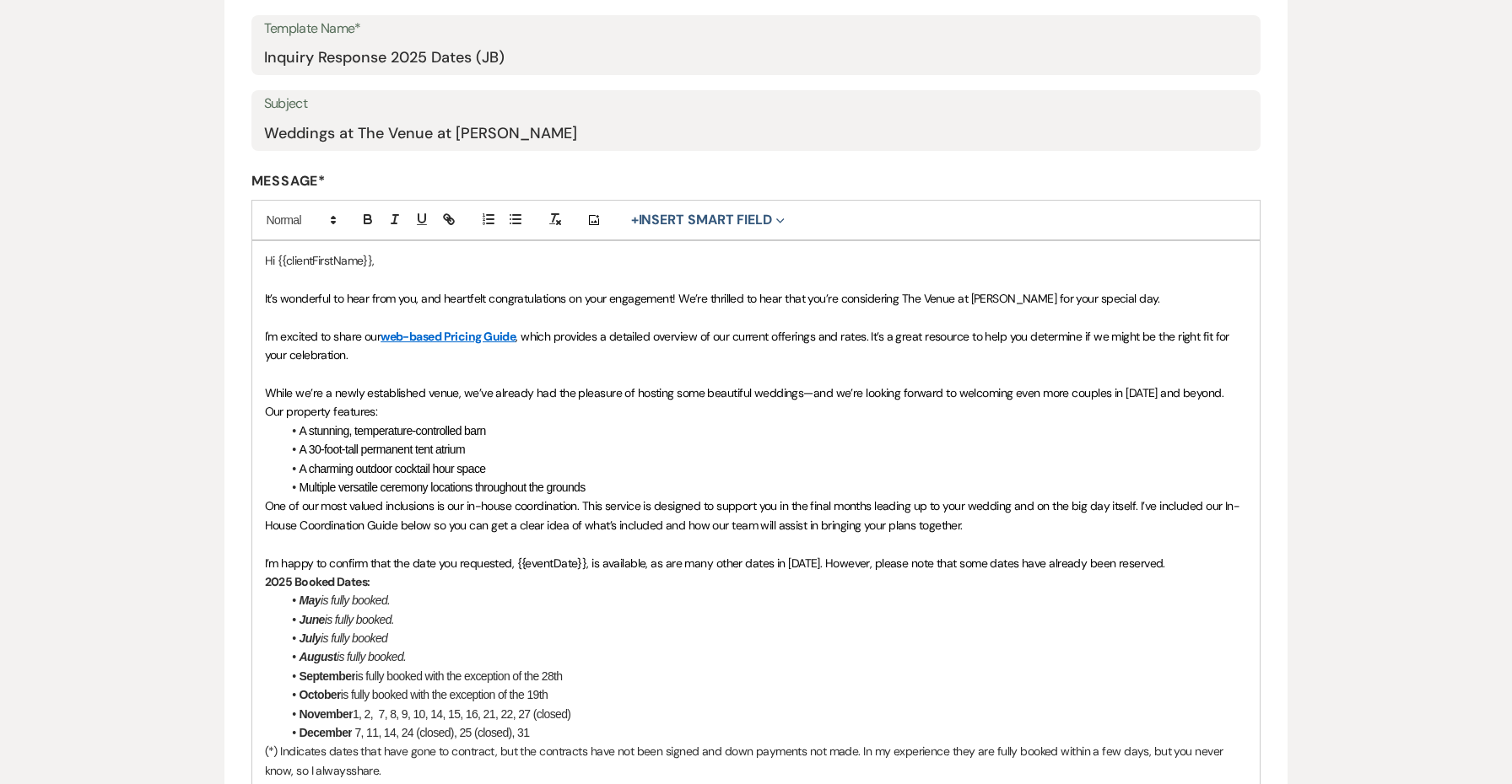
drag, startPoint x: 583, startPoint y: 662, endPoint x: 431, endPoint y: 660, distance: 152.0
click at [431, 668] on li "September is fully booked with the exception of the 28th" at bounding box center [765, 676] width 967 height 19
click at [414, 648] on li "August is fully booked." at bounding box center [765, 657] width 967 height 19
drag, startPoint x: 414, startPoint y: 646, endPoint x: 340, endPoint y: 643, distance: 74.1
click at [340, 648] on li "August is fully booked." at bounding box center [765, 657] width 967 height 19
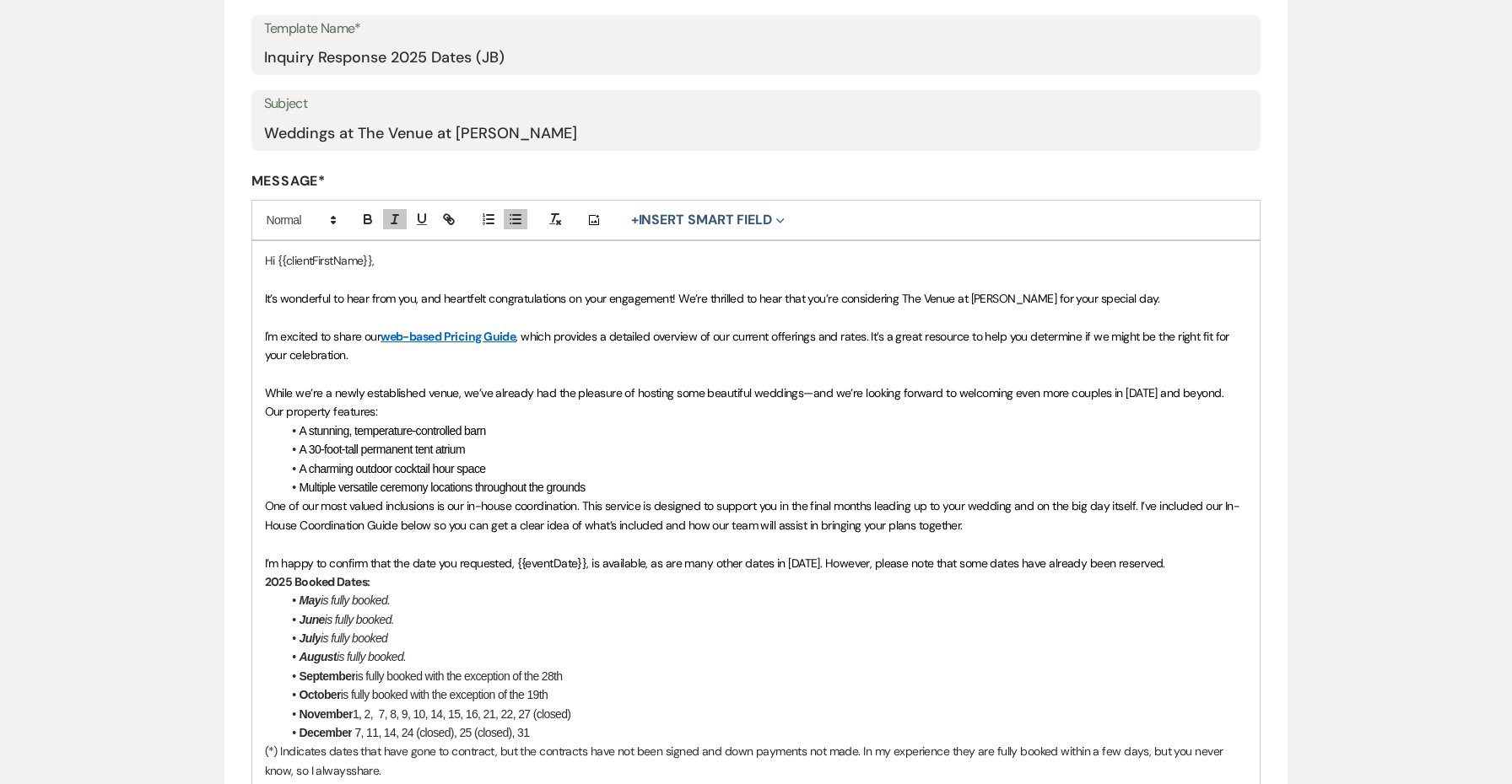
copy em "is fully booked."
drag, startPoint x: 593, startPoint y: 662, endPoint x: 359, endPoint y: 666, distance: 234.0
click at [359, 668] on li "September is fully booked with the exception of the 28th" at bounding box center [765, 676] width 967 height 19
paste div
click at [359, 669] on em "is fully booked." at bounding box center [392, 676] width 70 height 14
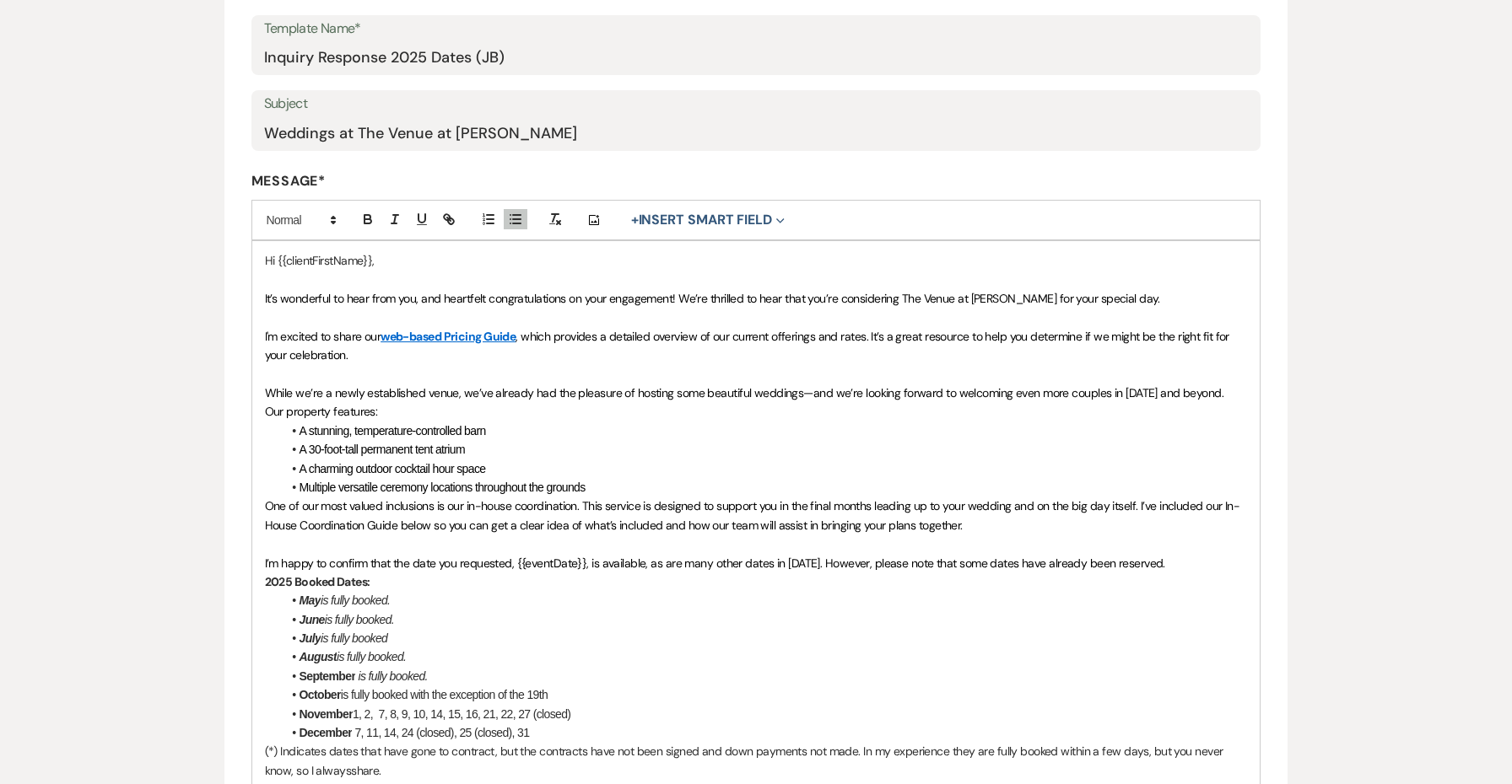
drag, startPoint x: 558, startPoint y: 680, endPoint x: 344, endPoint y: 685, distance: 214.1
click at [344, 686] on li "October is fully booked with the exception of the 19th" at bounding box center [765, 695] width 967 height 19
click at [521, 708] on span "1, 2, 7, 8, 9, 10, 14, 15, 16, 21, 22, 27 (closed)" at bounding box center [461, 715] width 217 height 14
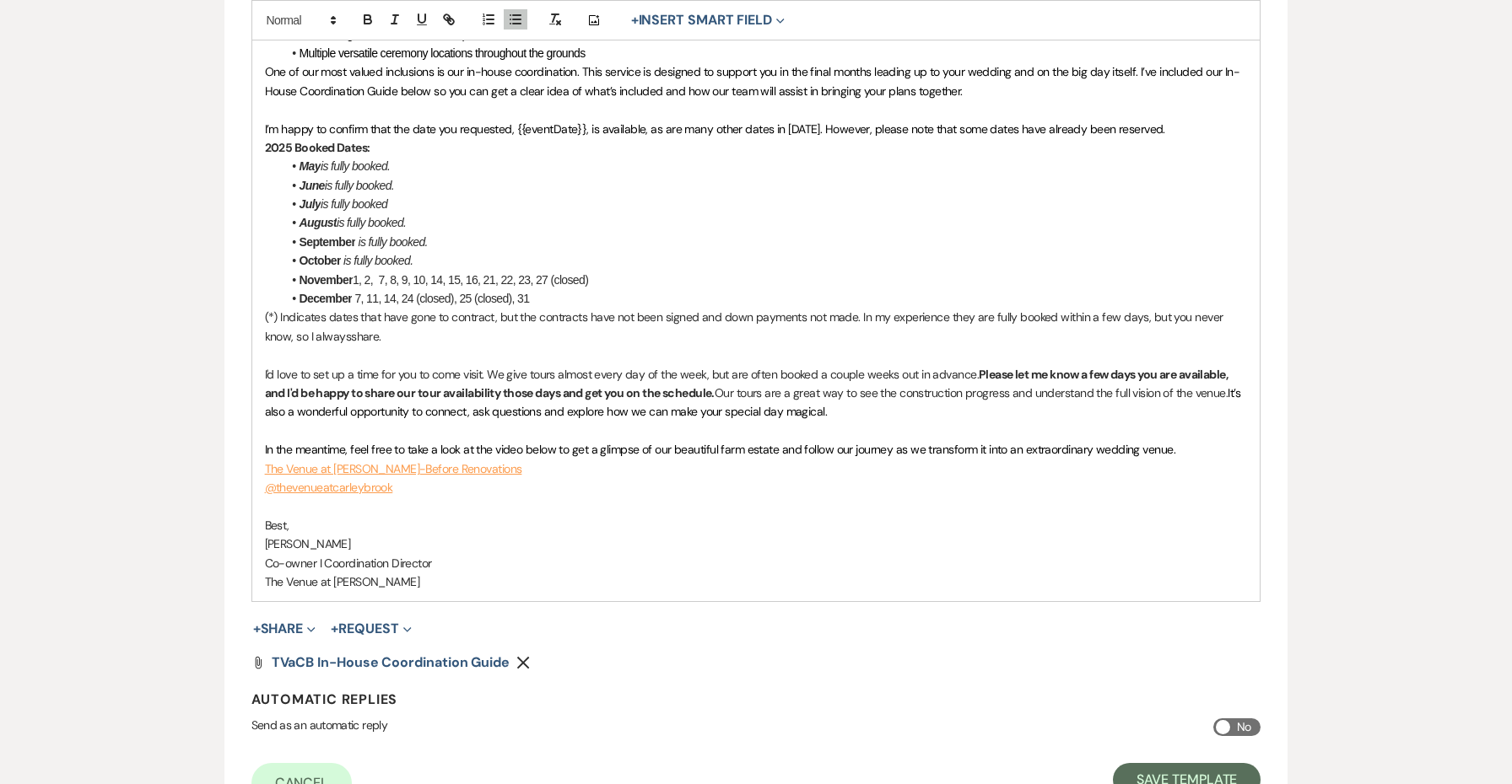
scroll to position [707, 0]
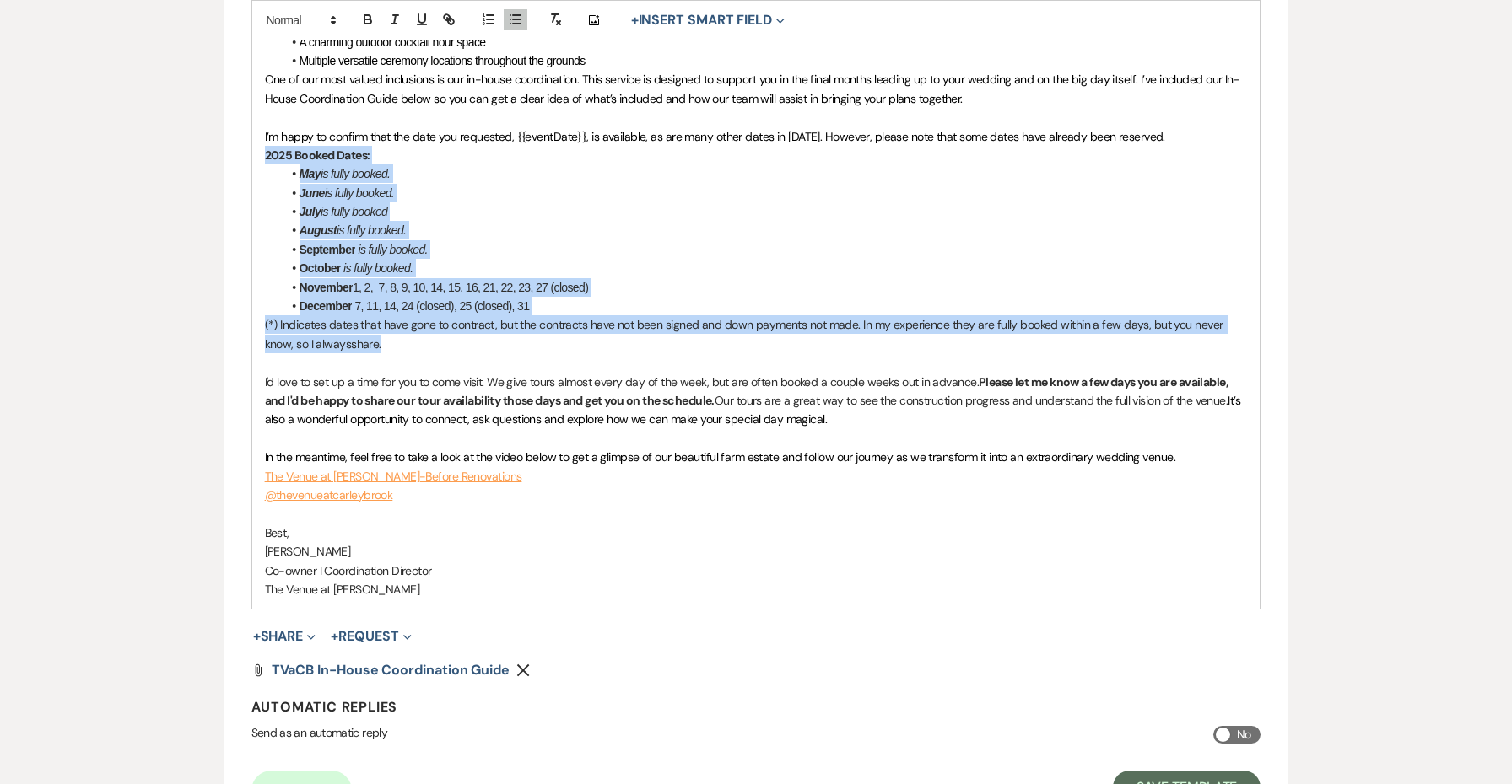
drag, startPoint x: 367, startPoint y: 333, endPoint x: 241, endPoint y: 147, distance: 224.7
click at [241, 147] on form "Edit Message Template This template was created on Nov 8, 2024 * Required Templ…" at bounding box center [756, 147] width 1064 height 1381
copy div "2025 Booked Dates: May is fully booked. June is fully booked. July is fully boo…"
click at [1174, 771] on button "Save Template" at bounding box center [1186, 788] width 148 height 33
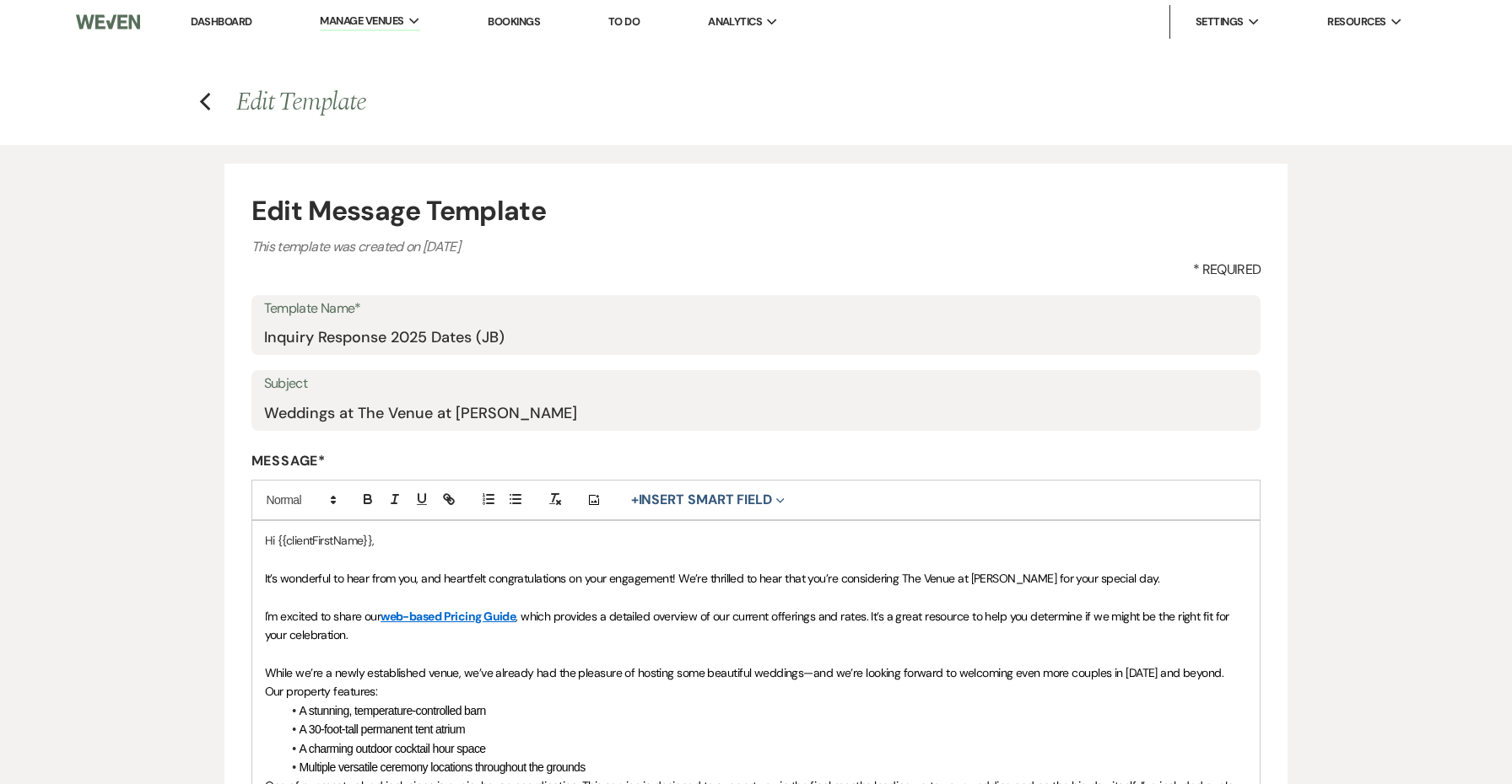
select select "Message Templates"
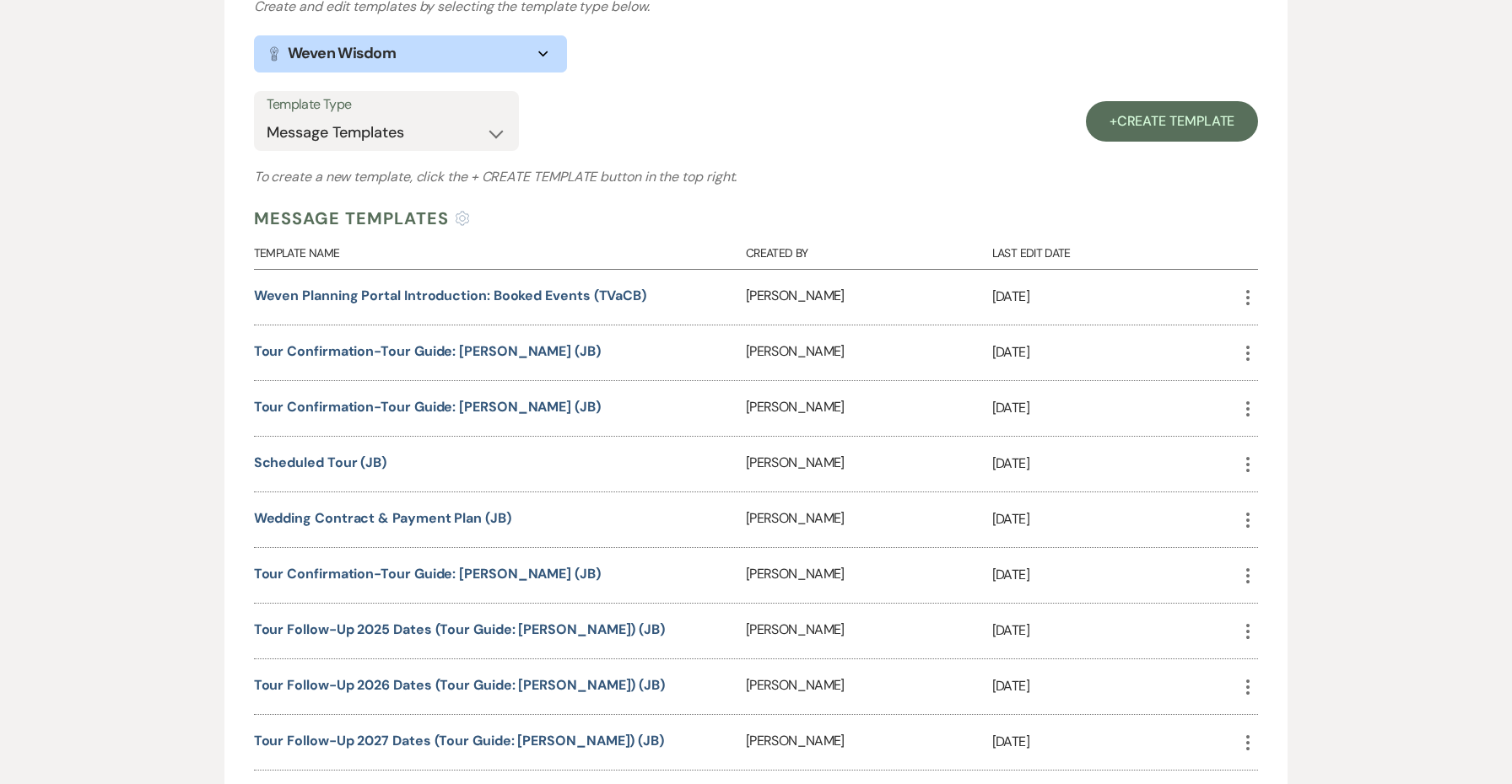
scroll to position [523, 0]
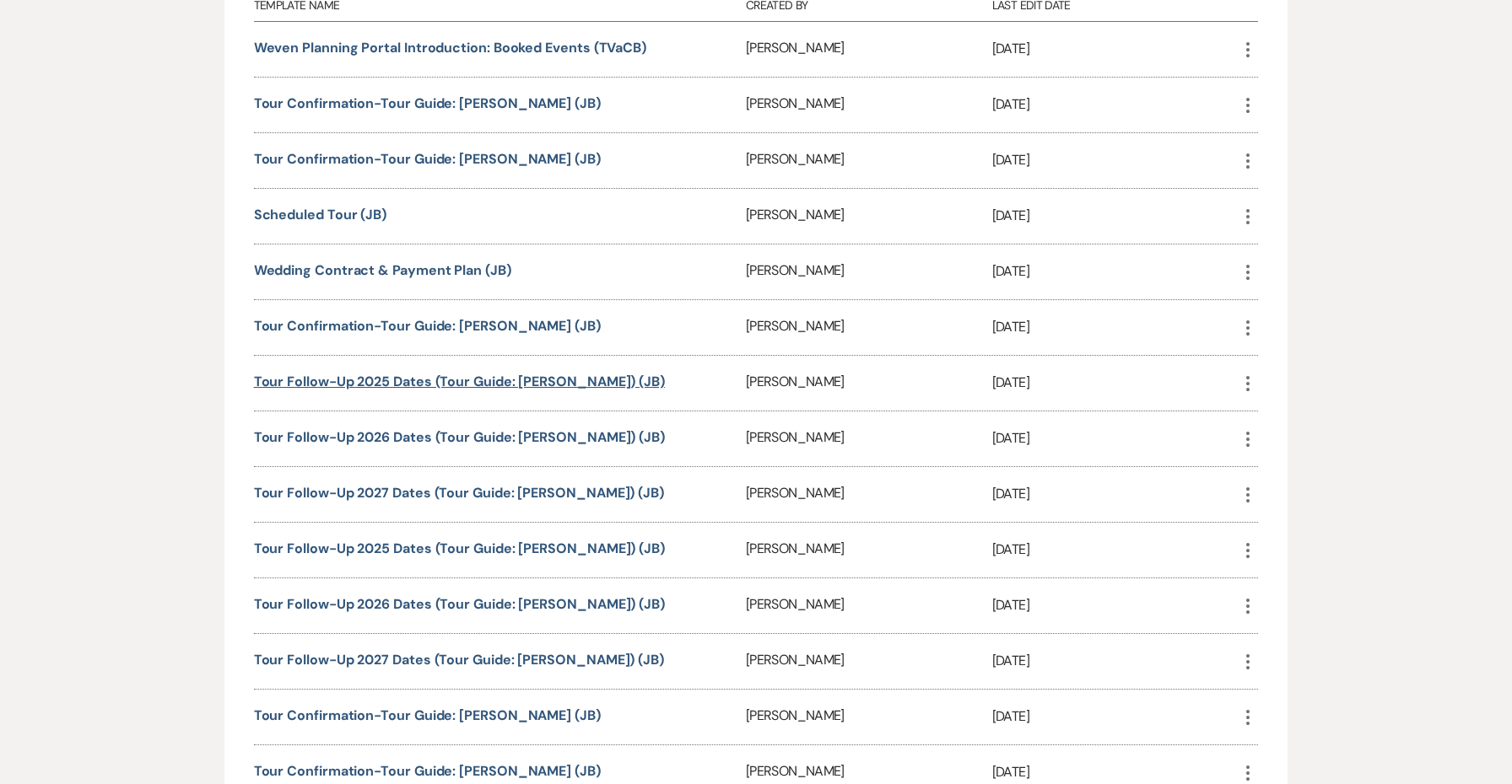
click at [497, 384] on link "Tour Follow-Up 2025 Dates (Tour Guide: [PERSON_NAME]) (JB)" at bounding box center [459, 382] width 411 height 18
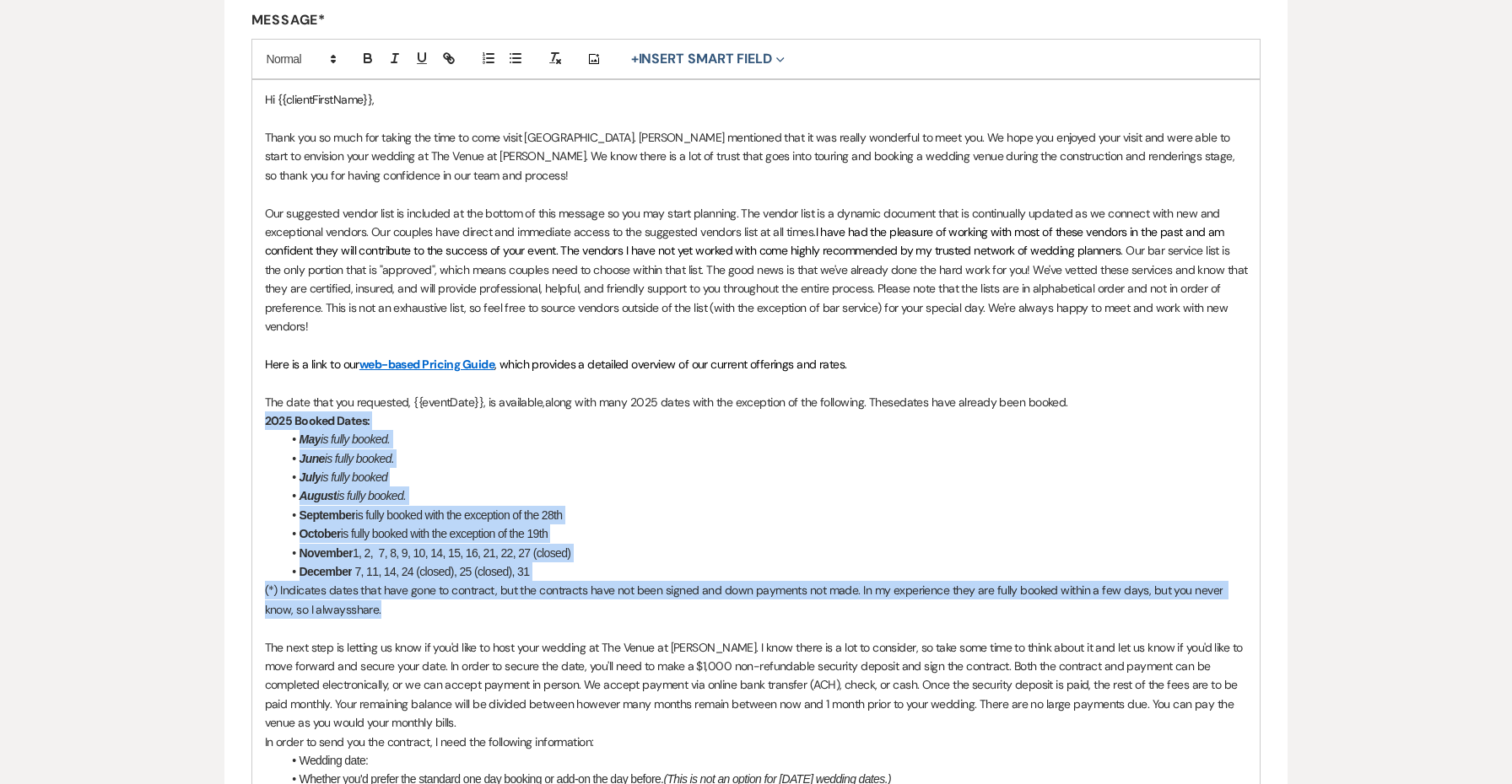
drag, startPoint x: 363, startPoint y: 600, endPoint x: 237, endPoint y: 410, distance: 228.0
click at [237, 410] on form "Edit Message Template This template was created on Oct 14, 2024 * Required Temp…" at bounding box center [756, 578] width 1064 height 1711
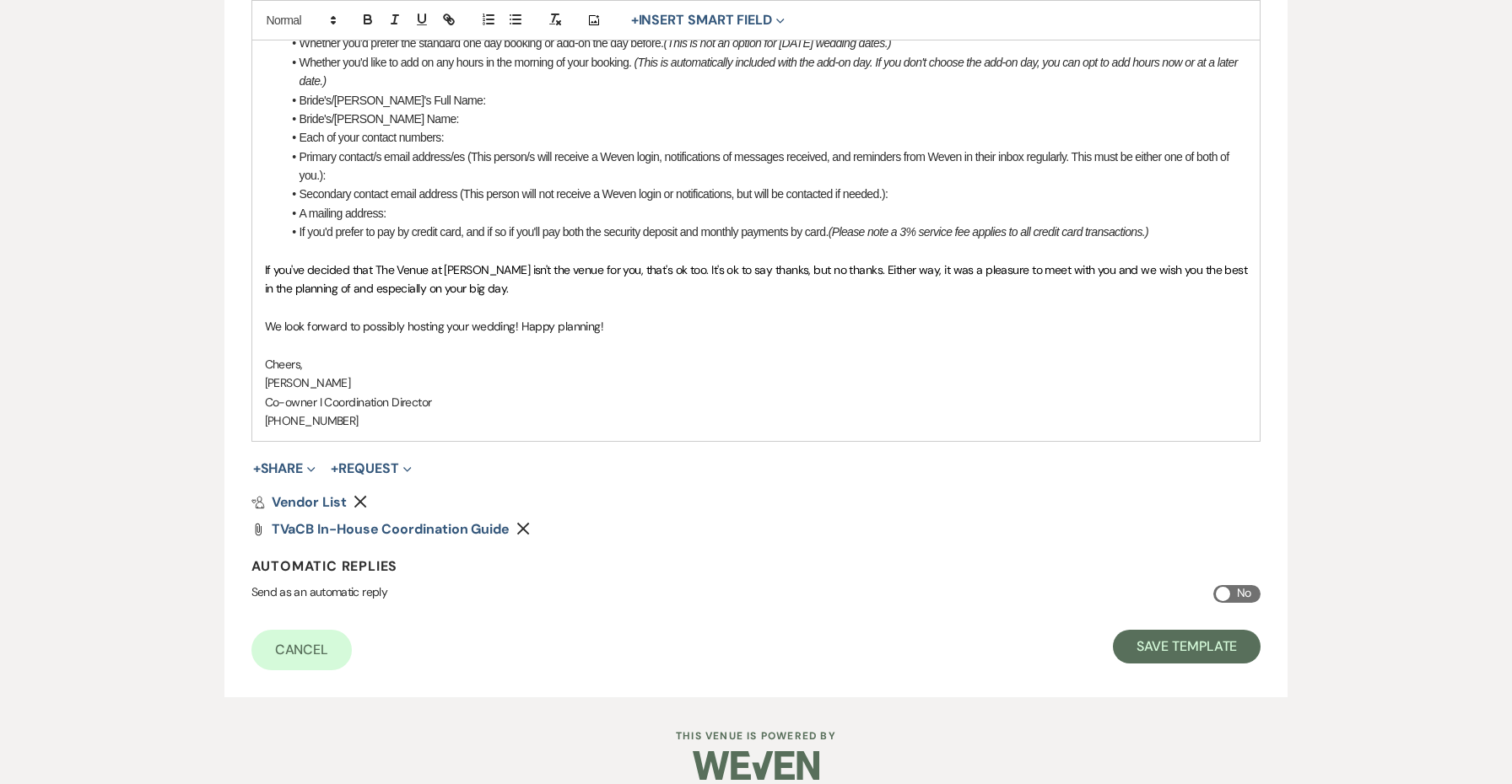
scroll to position [1176, 0]
click at [1149, 631] on button "Save Template" at bounding box center [1186, 648] width 148 height 33
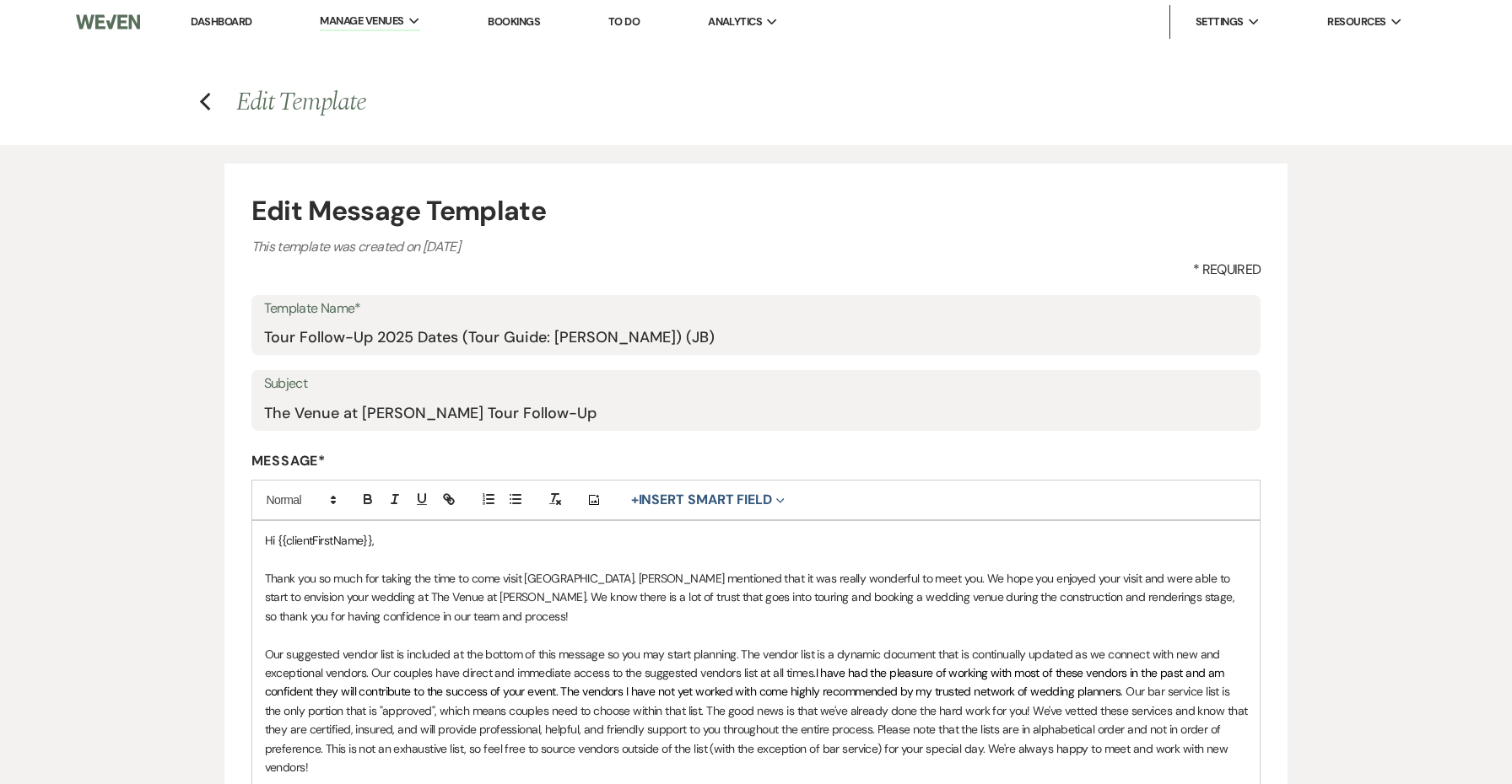
select select "Message Templates"
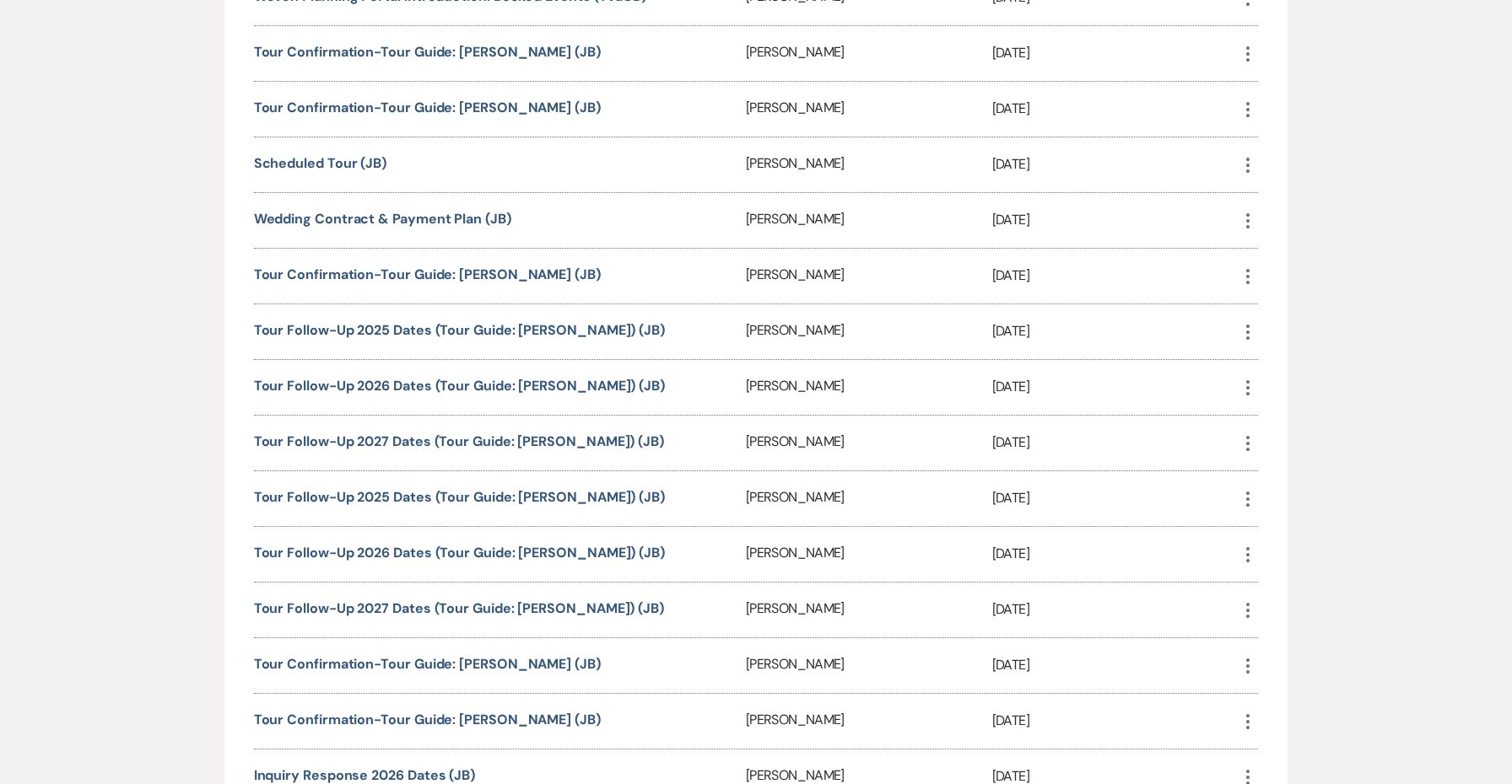
scroll to position [606, 0]
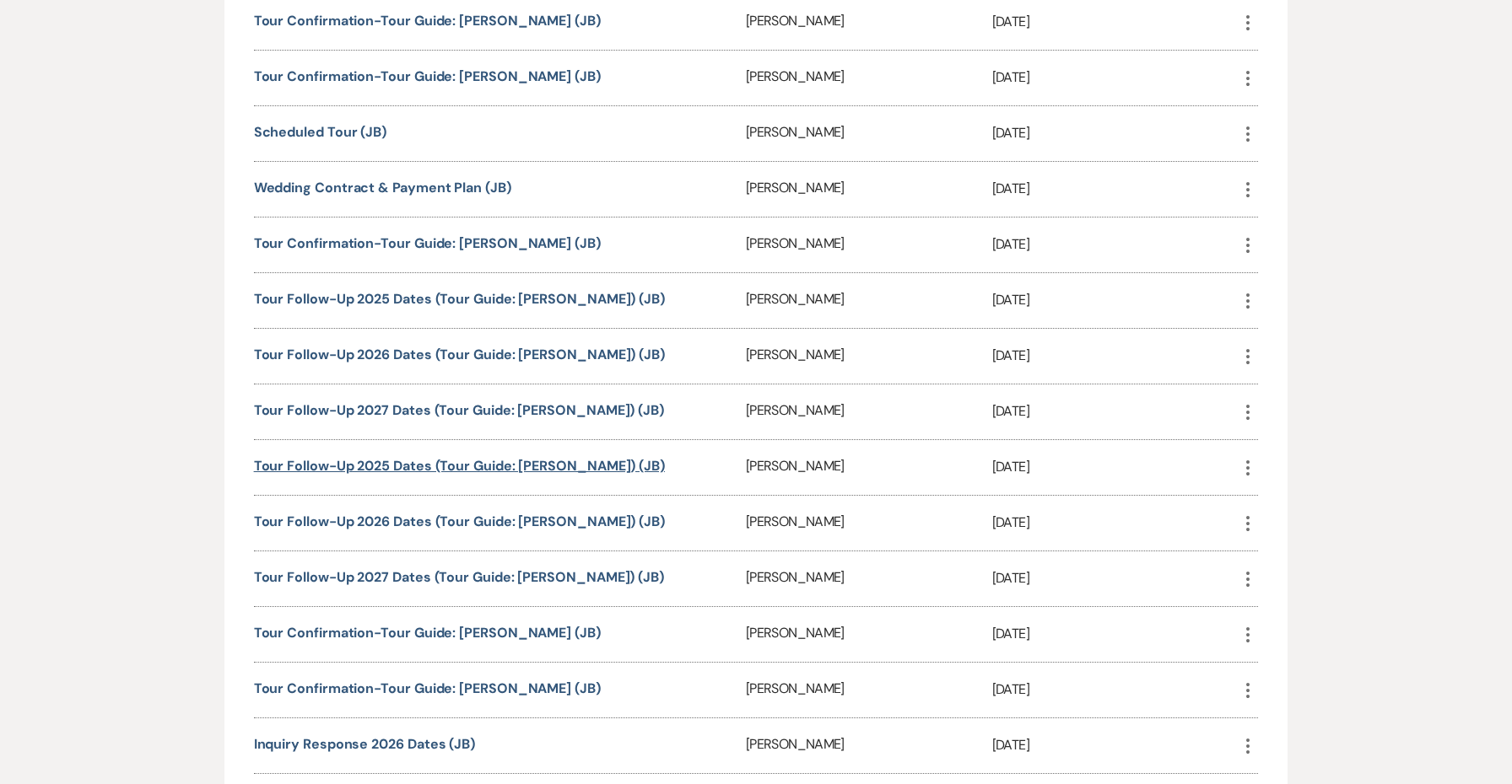
click at [546, 461] on link "Tour Follow-Up 2025 Dates (Tour Guide: [PERSON_NAME]) (JB)" at bounding box center [459, 466] width 411 height 18
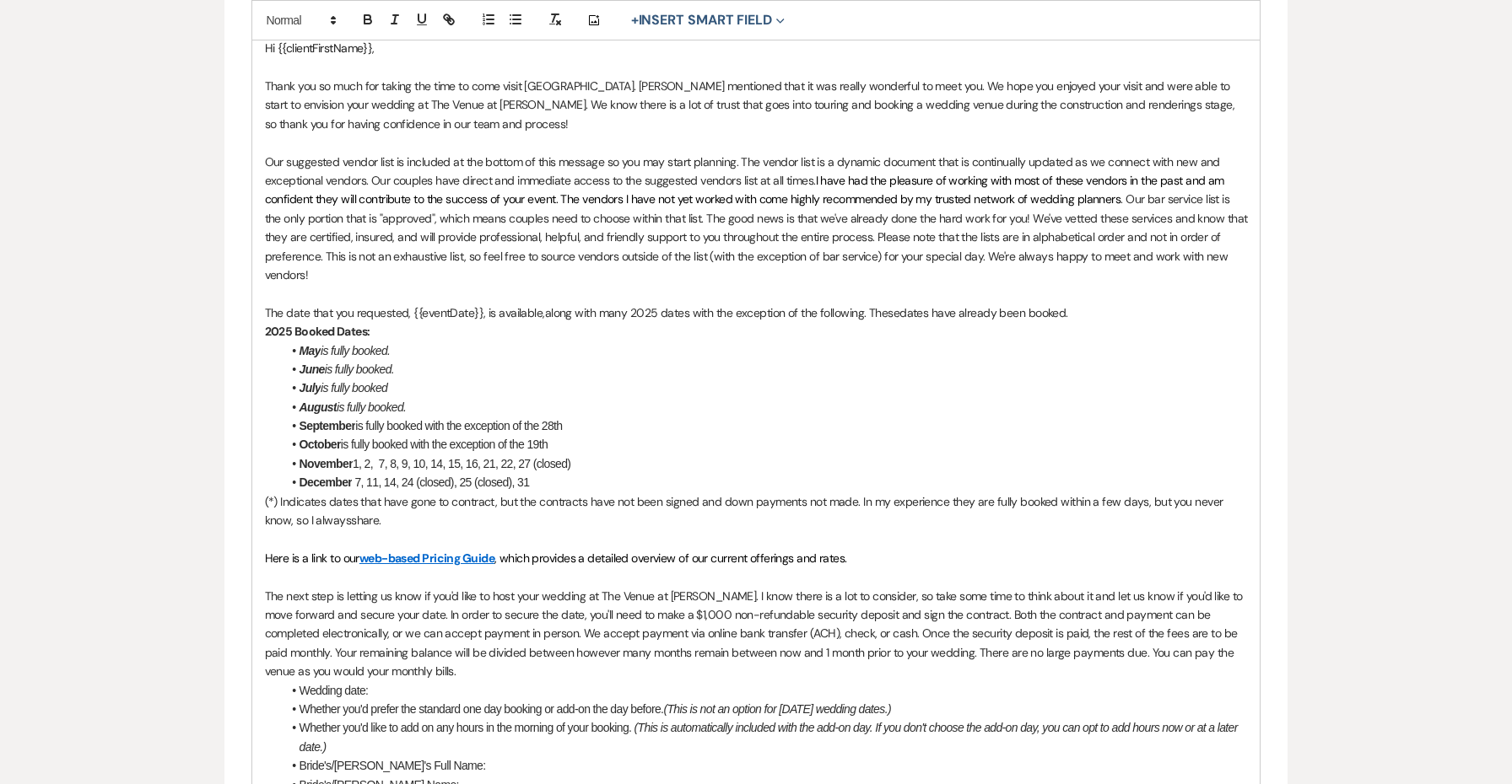
scroll to position [530, 0]
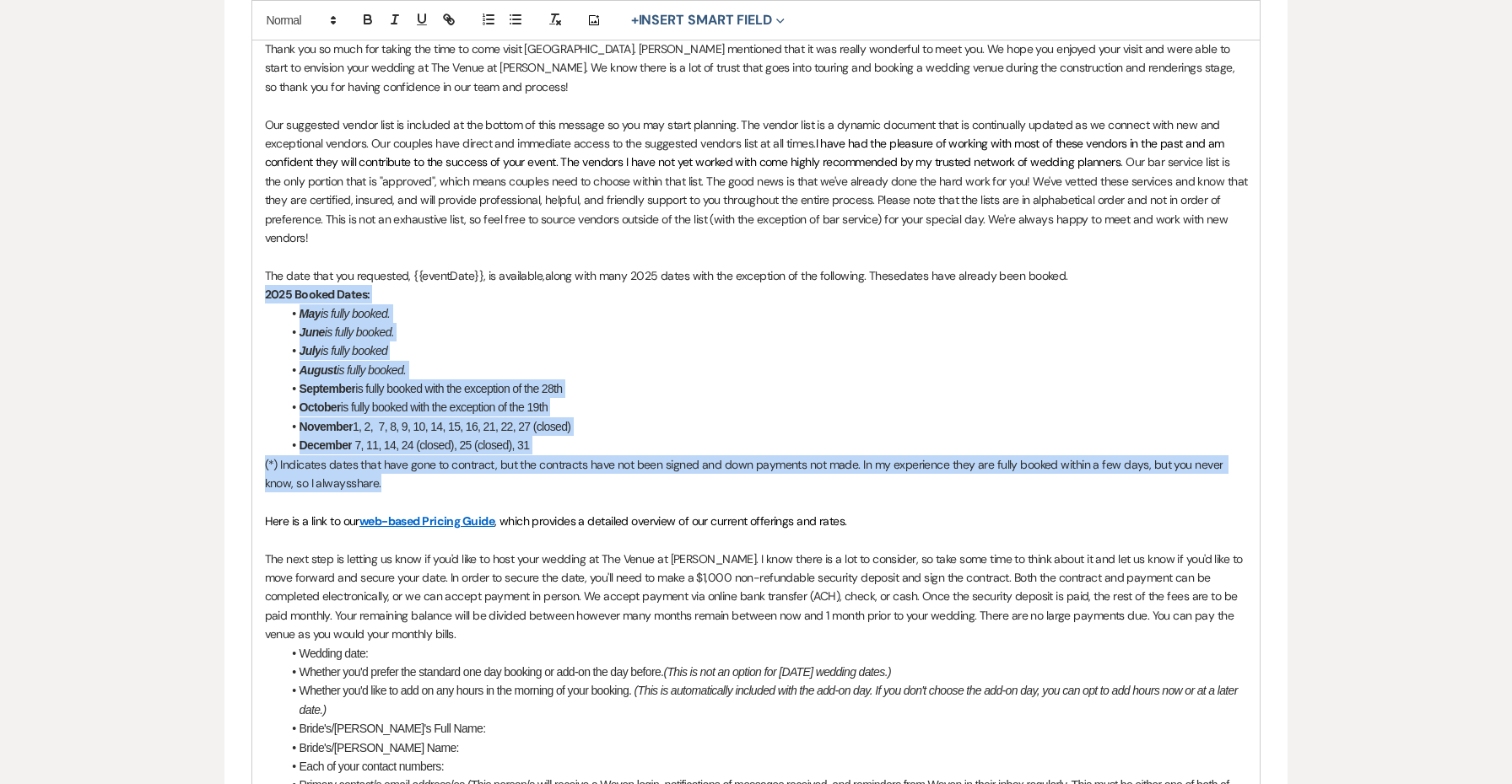
drag, startPoint x: 357, startPoint y: 480, endPoint x: 231, endPoint y: 283, distance: 233.8
click at [231, 283] on form "Edit Message Template This template was created on Oct 14, 2024 * Required Temp…" at bounding box center [756, 489] width 1064 height 1711
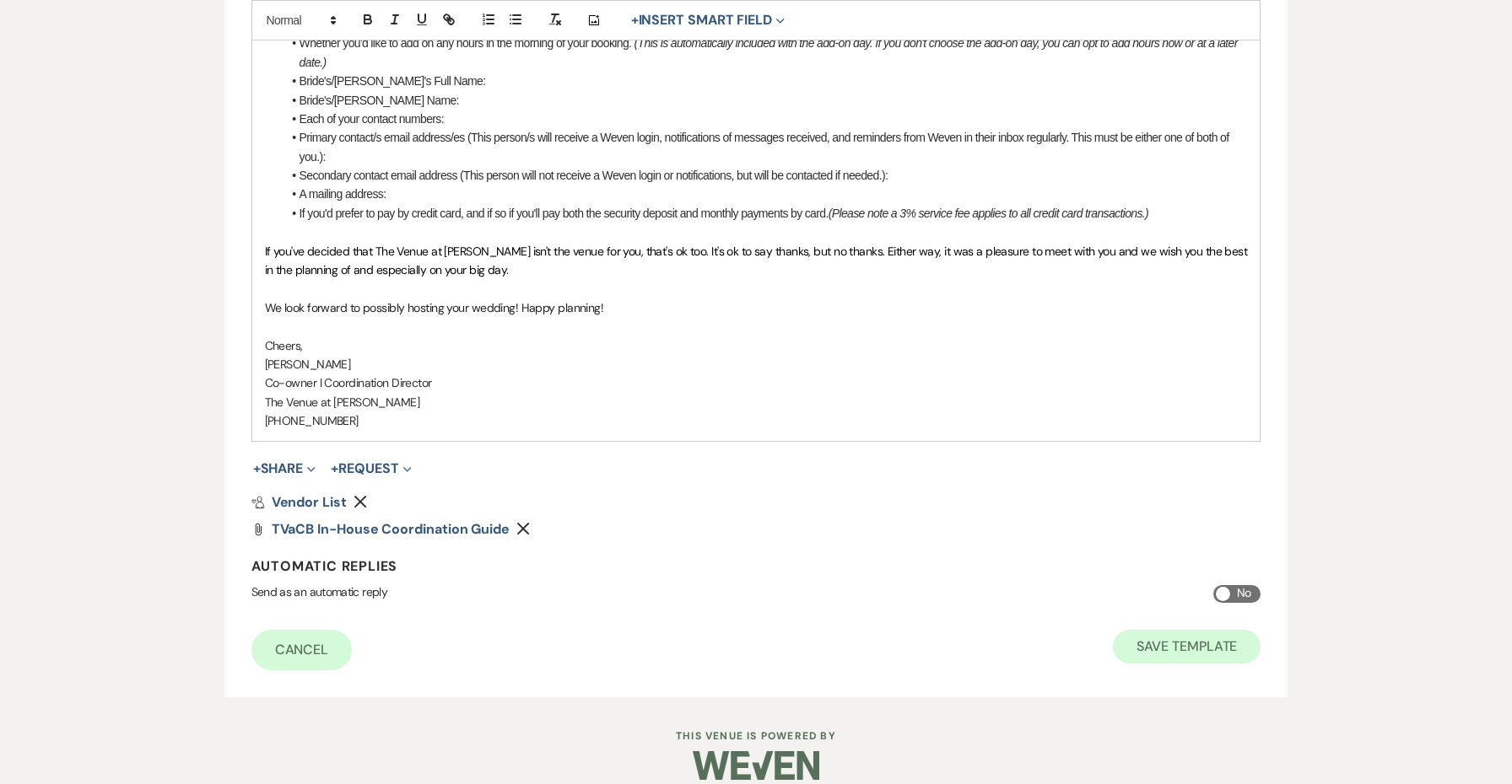
scroll to position [1176, 0]
click at [1216, 631] on button "Save Template" at bounding box center [1186, 648] width 148 height 33
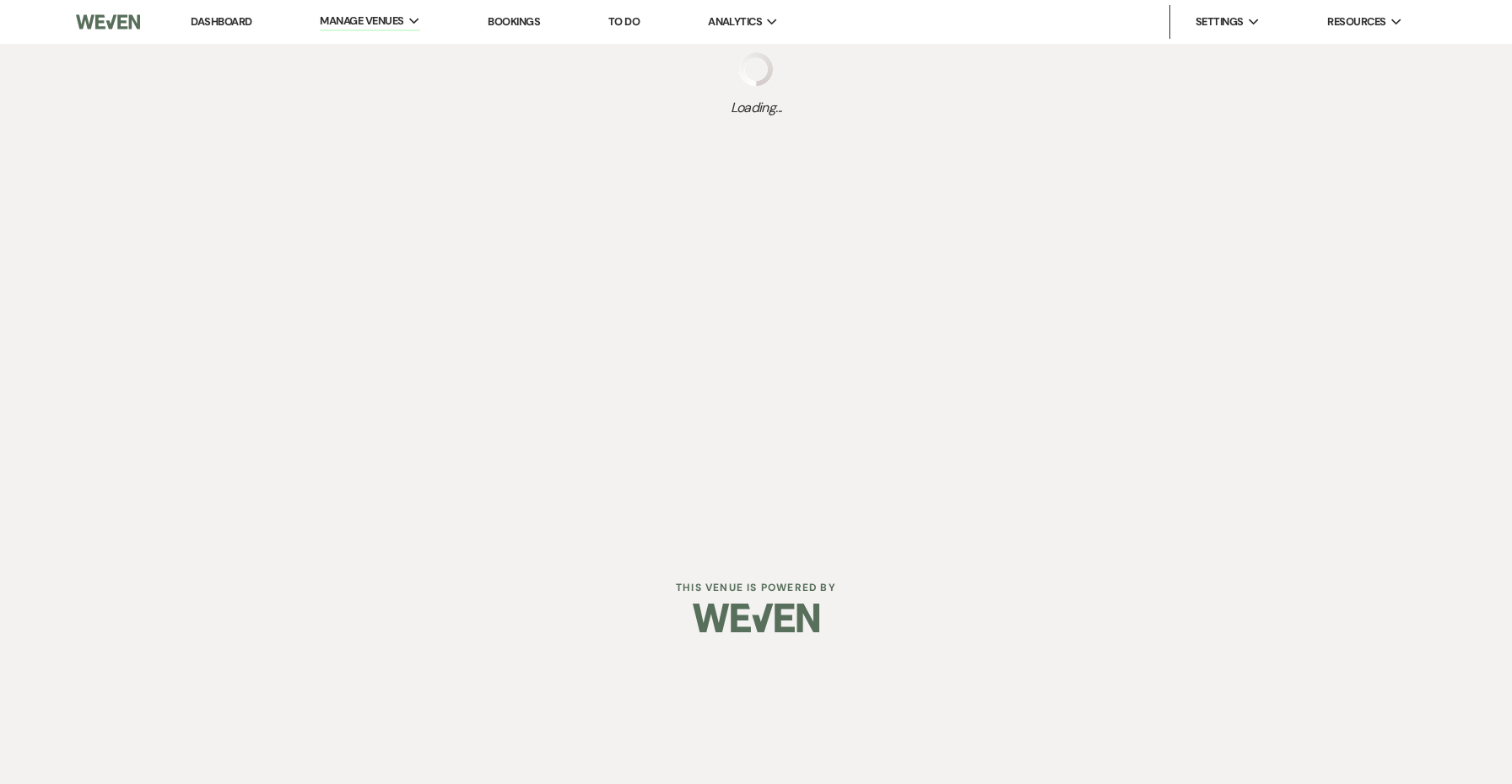
select select "Message Templates"
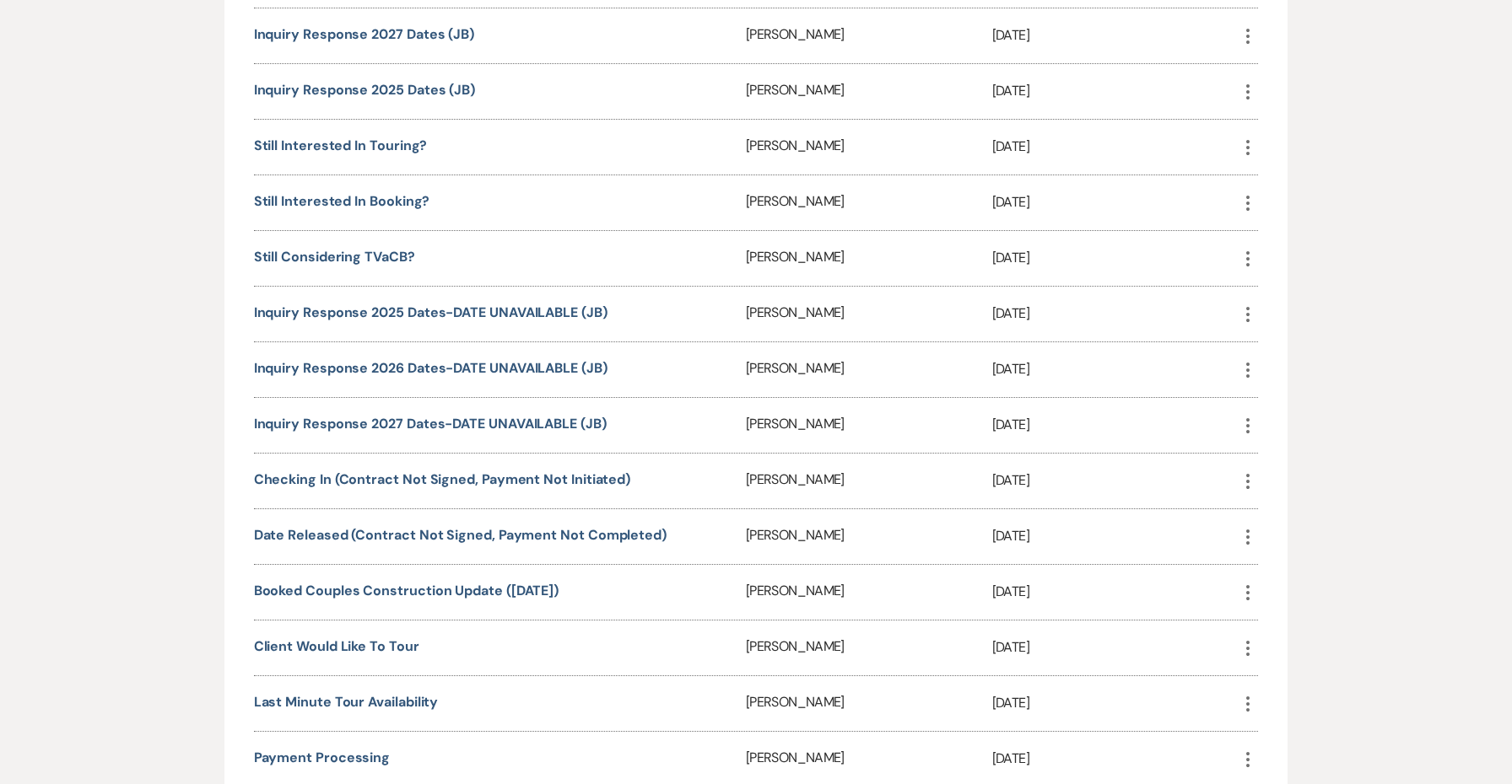
scroll to position [1379, 0]
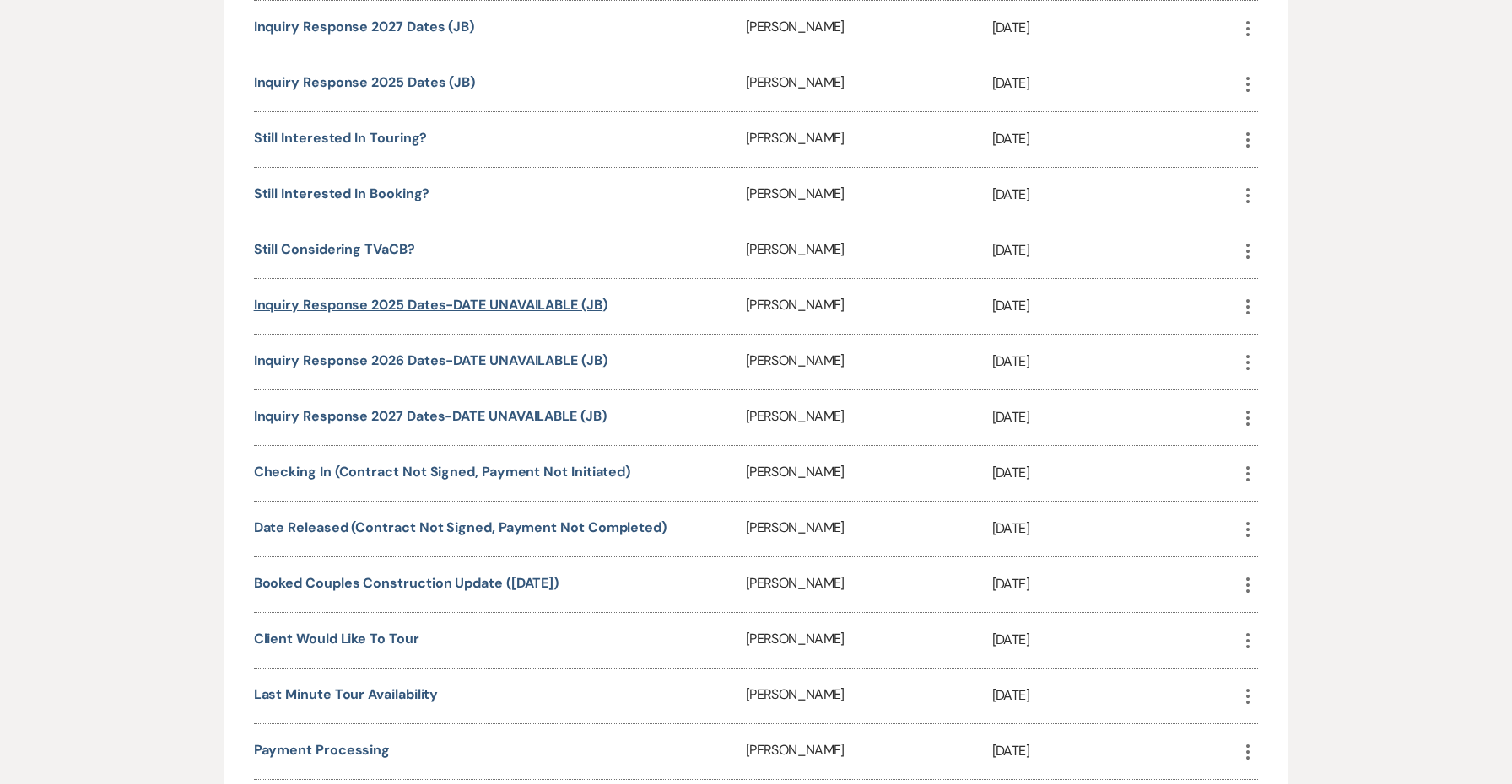
click at [514, 301] on link "Inquiry Response 2025 Dates-DATE UNAVAILABLE (JB)" at bounding box center [430, 304] width 354 height 18
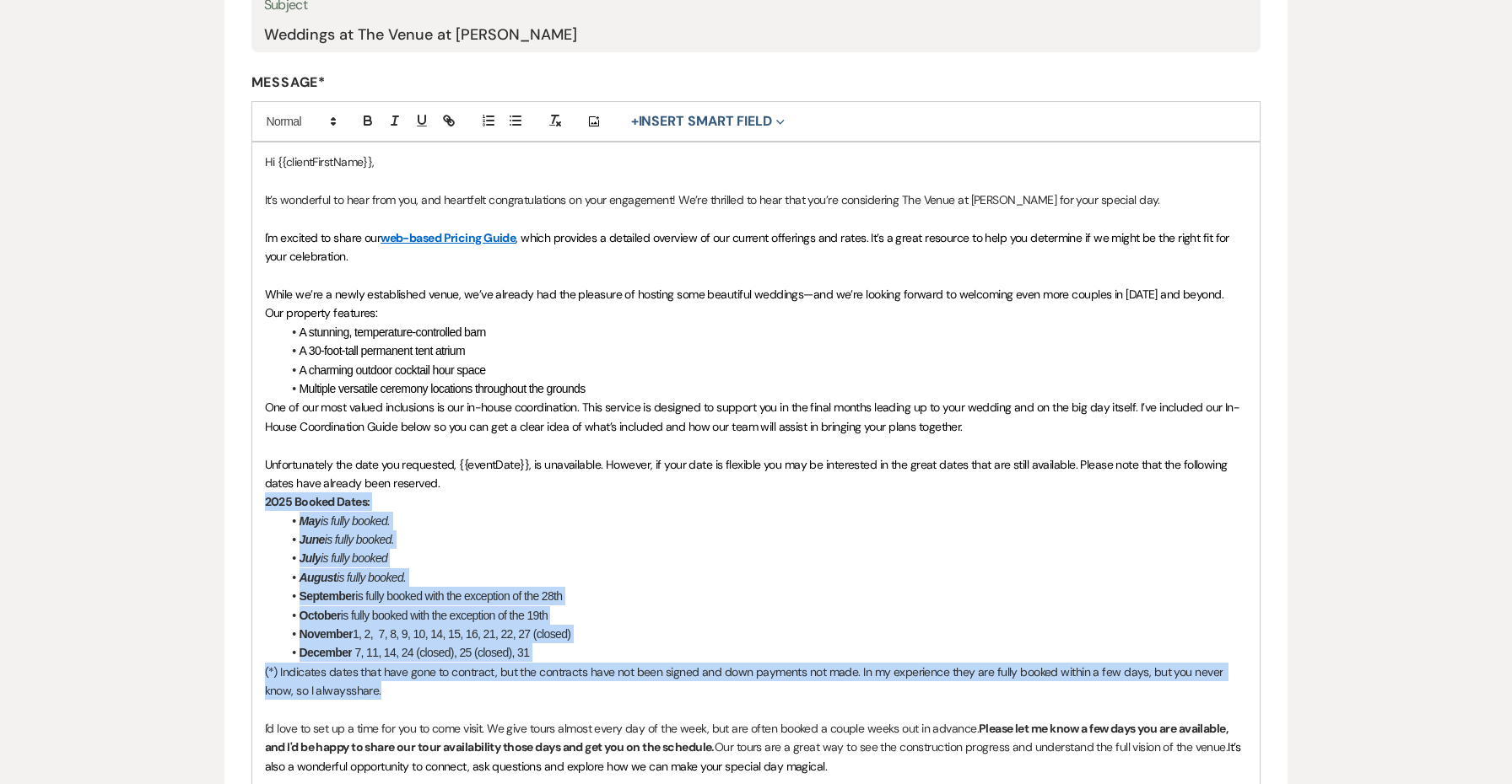
drag, startPoint x: 374, startPoint y: 681, endPoint x: 234, endPoint y: 493, distance: 234.4
click at [234, 493] on form "Edit Message Template This template was created on [DATE] * Required Template N…" at bounding box center [756, 484] width 1064 height 1401
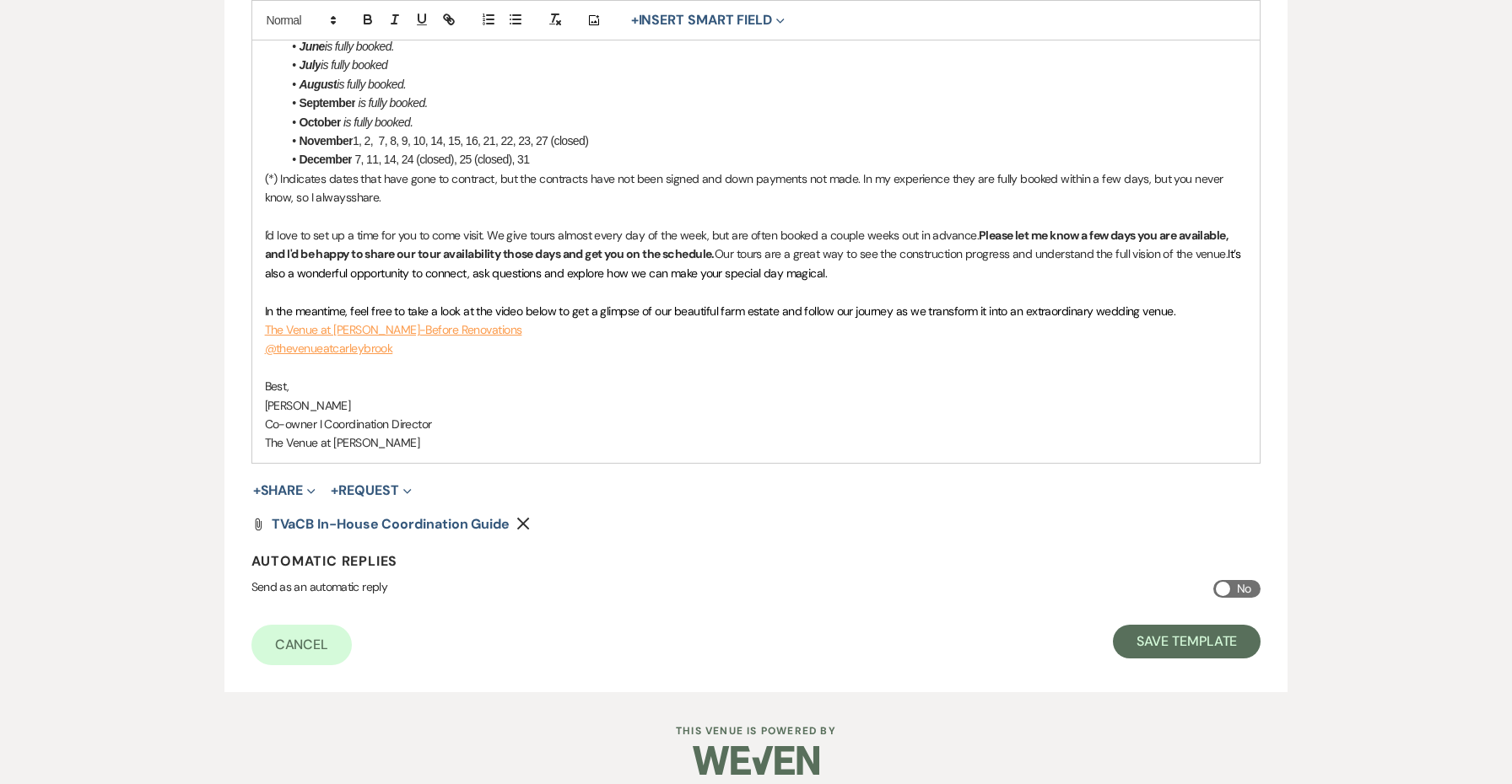
scroll to position [871, 0]
click at [1160, 625] on button "Save Template" at bounding box center [1186, 642] width 148 height 33
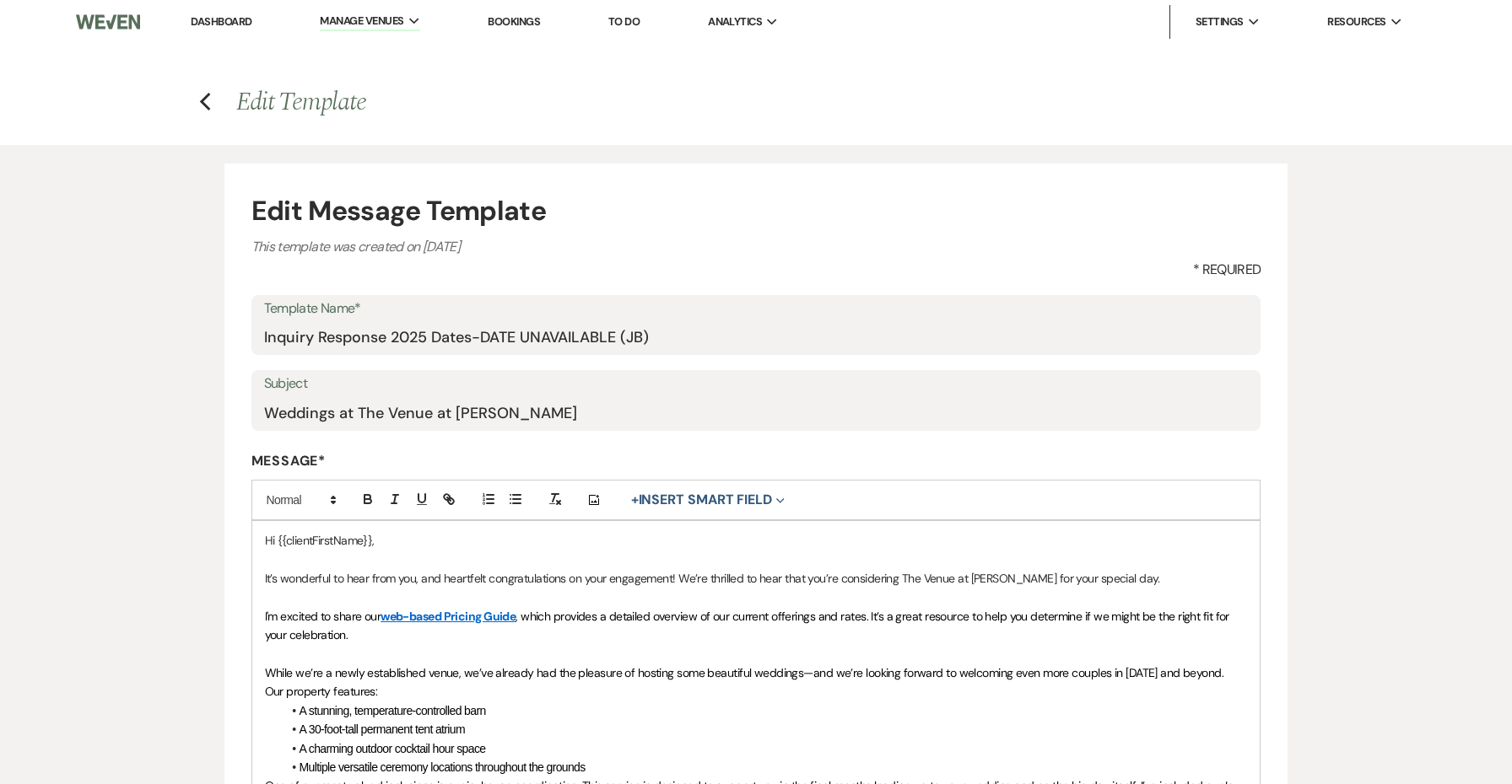
select select "Message Templates"
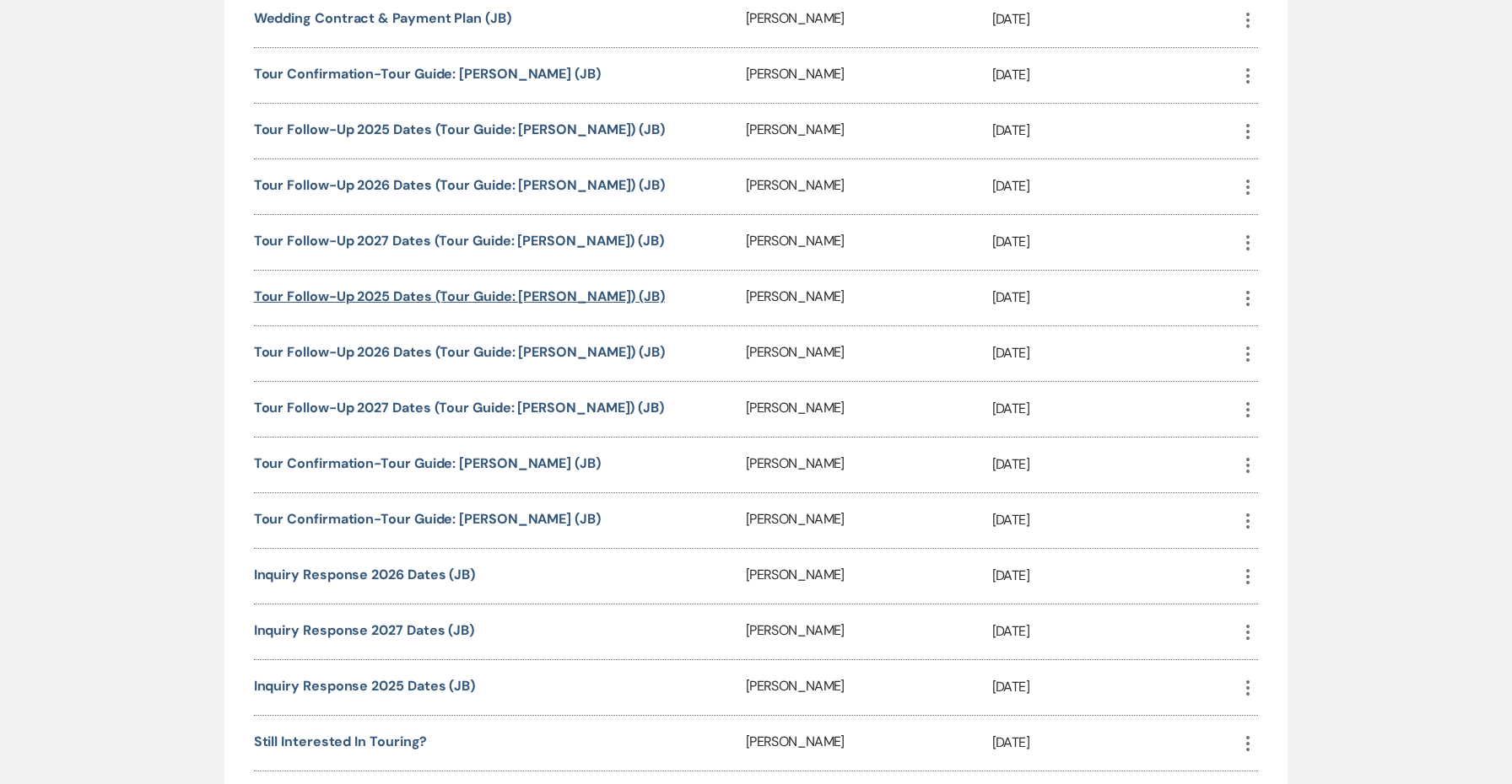
scroll to position [807, 0]
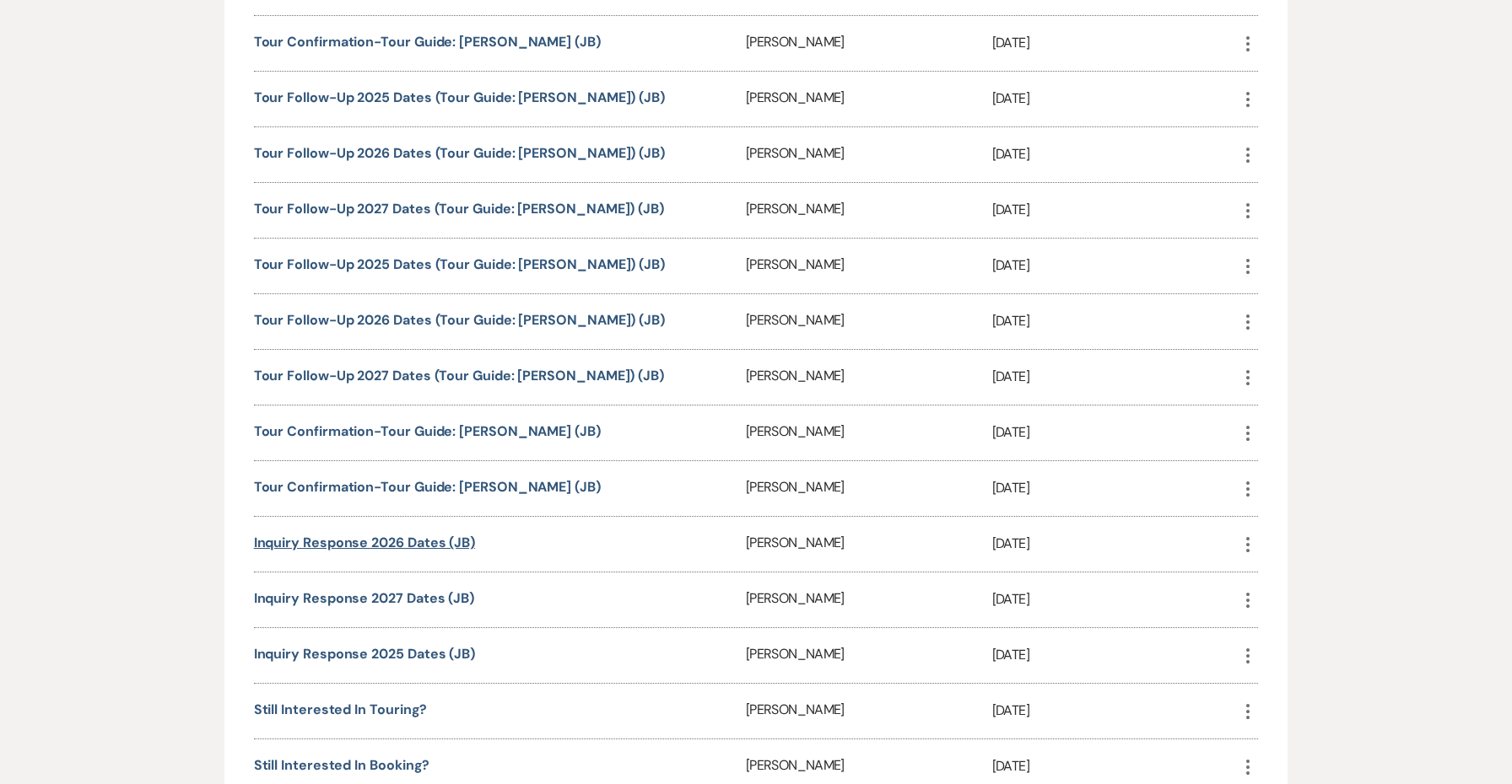
click at [392, 546] on link "Inquiry Response 2026 Dates (JB)" at bounding box center [364, 542] width 221 height 18
click at [440, 662] on link "Inquiry Response 2025 Dates (JB)" at bounding box center [364, 654] width 221 height 18
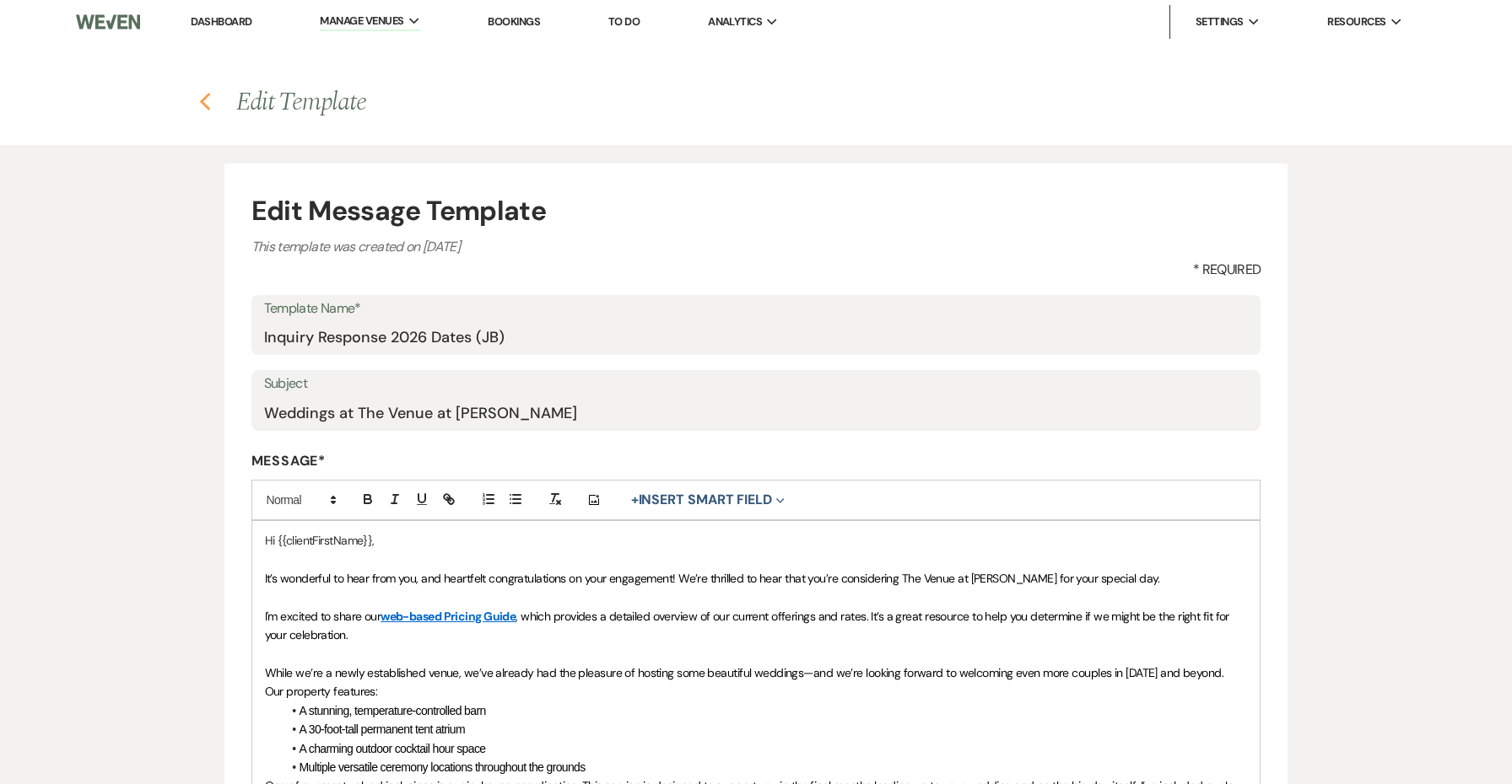
click at [204, 106] on use "button" at bounding box center [204, 102] width 11 height 19
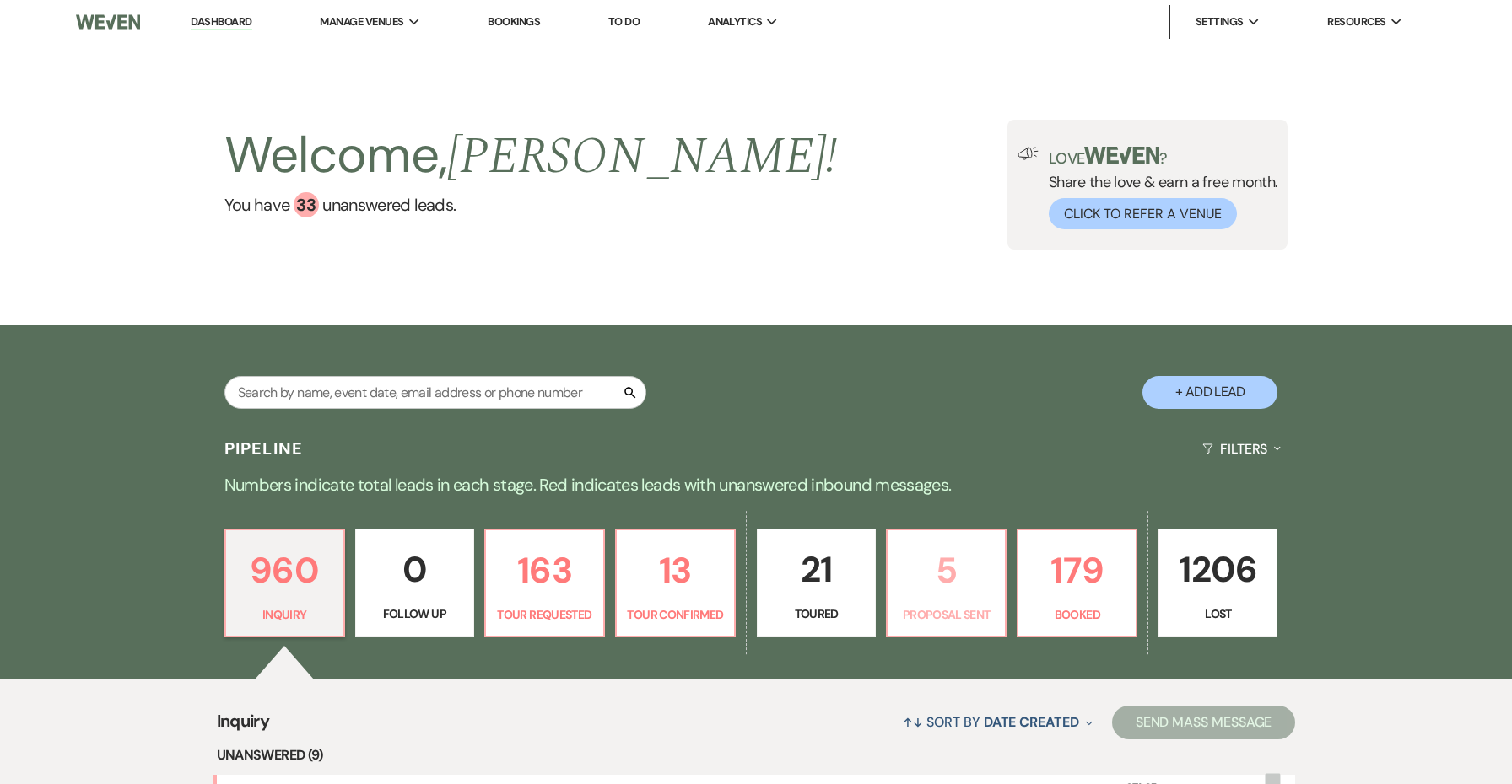
click at [917, 557] on p "5" at bounding box center [946, 571] width 97 height 57
select select "6"
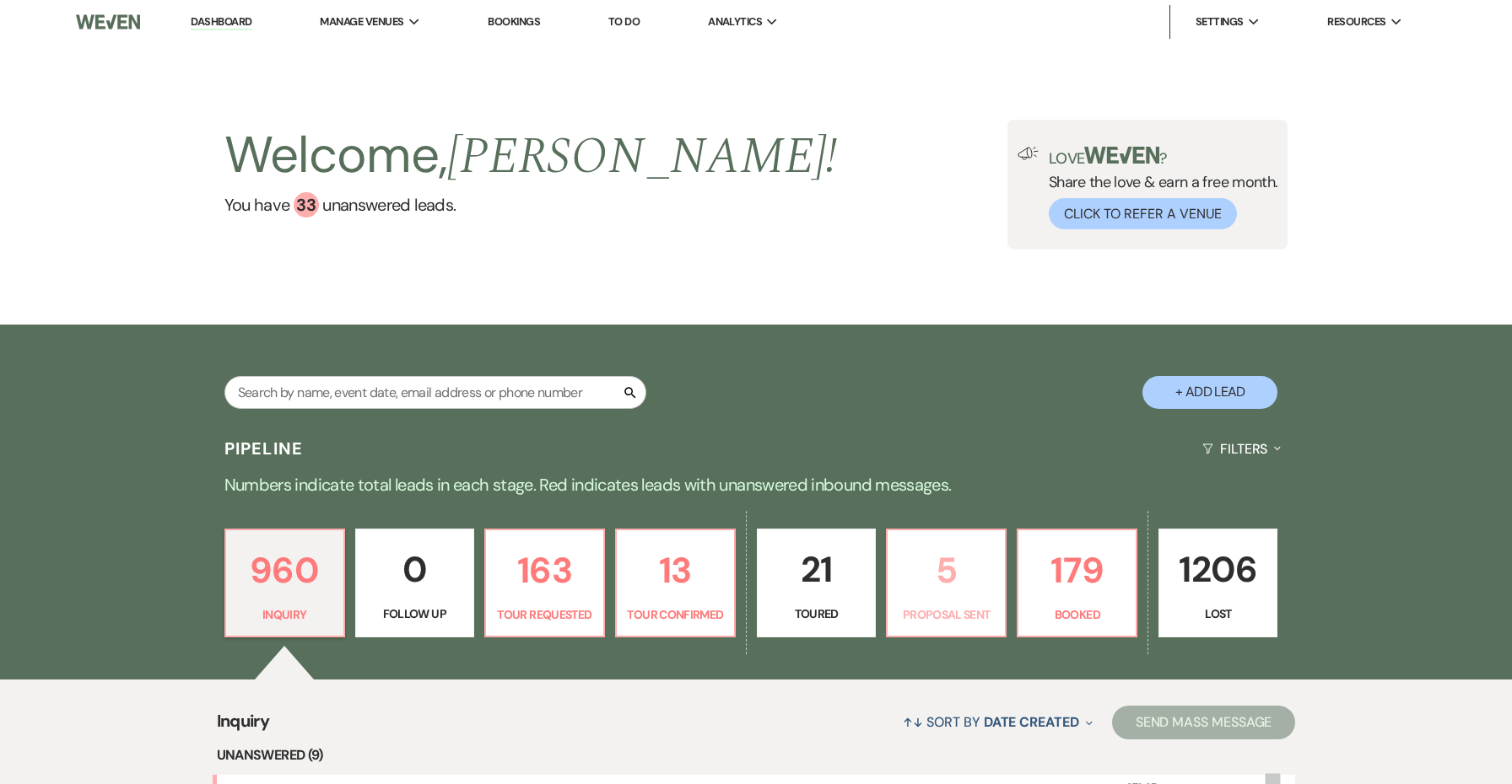
select select "6"
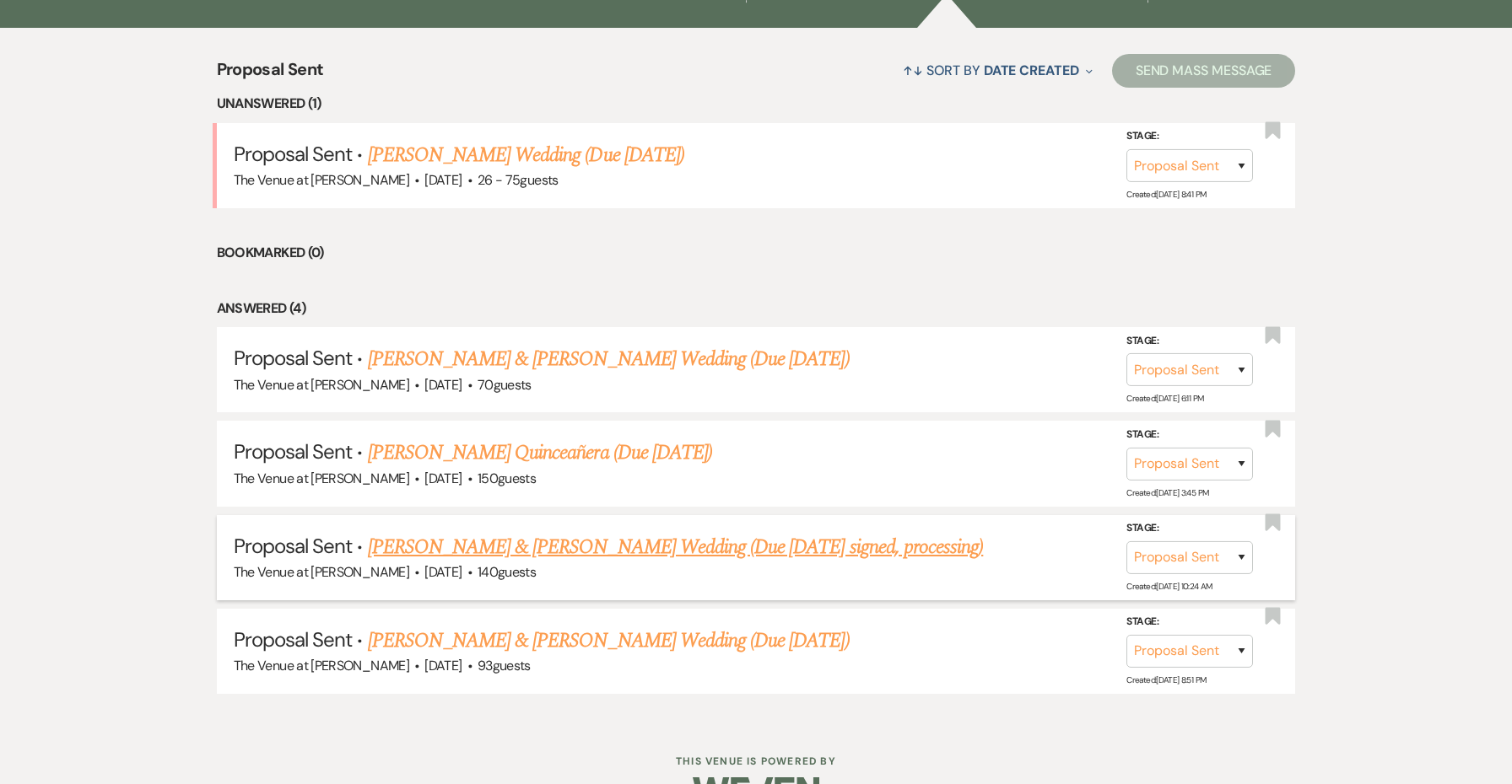
scroll to position [687, 0]
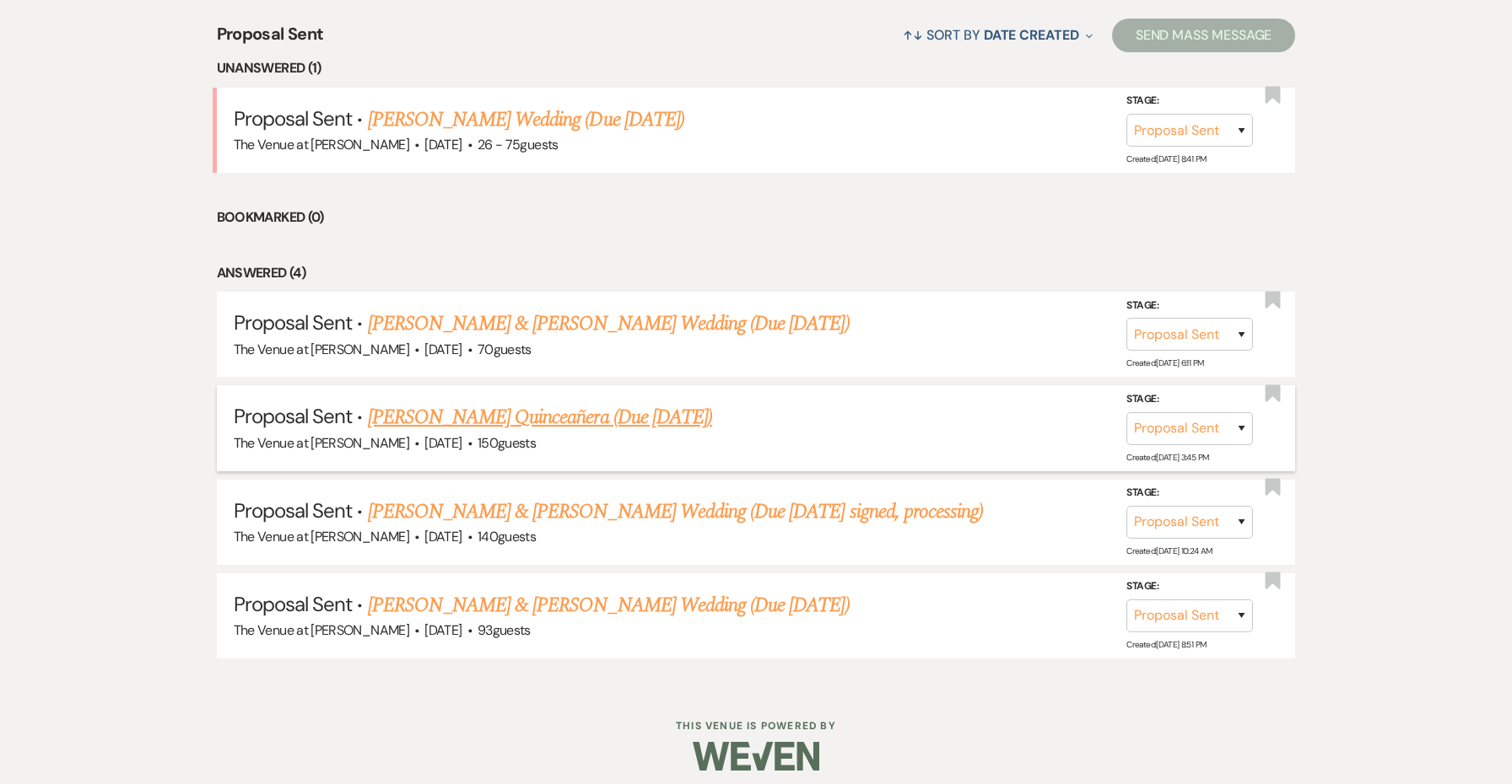
click at [680, 406] on link "Elizabeth Stahlman's Quinceañera (Due Sept 16)" at bounding box center [541, 417] width 345 height 30
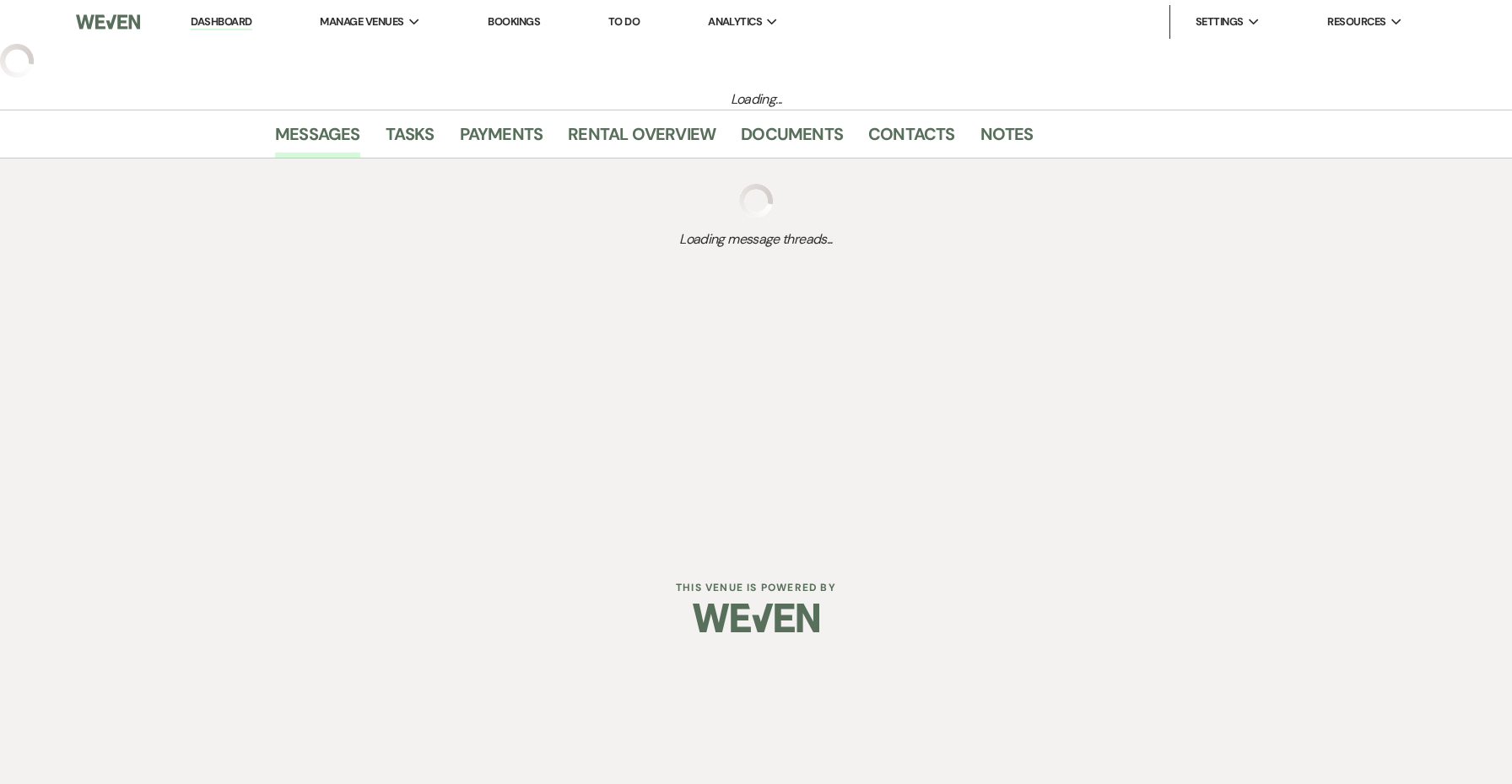
select select "6"
select select "5"
select select "15"
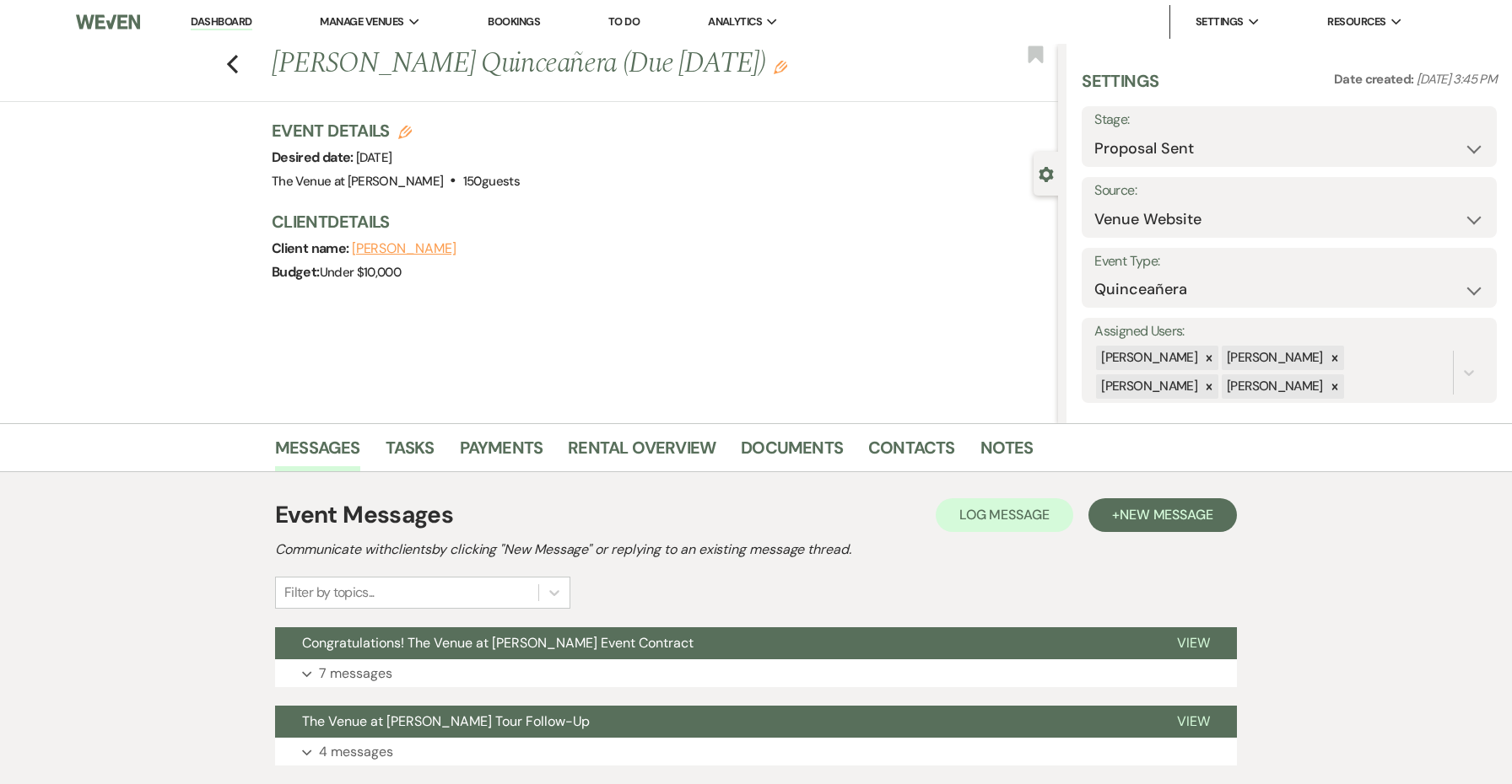
click at [403, 131] on use "button" at bounding box center [405, 132] width 14 height 14
select select "762"
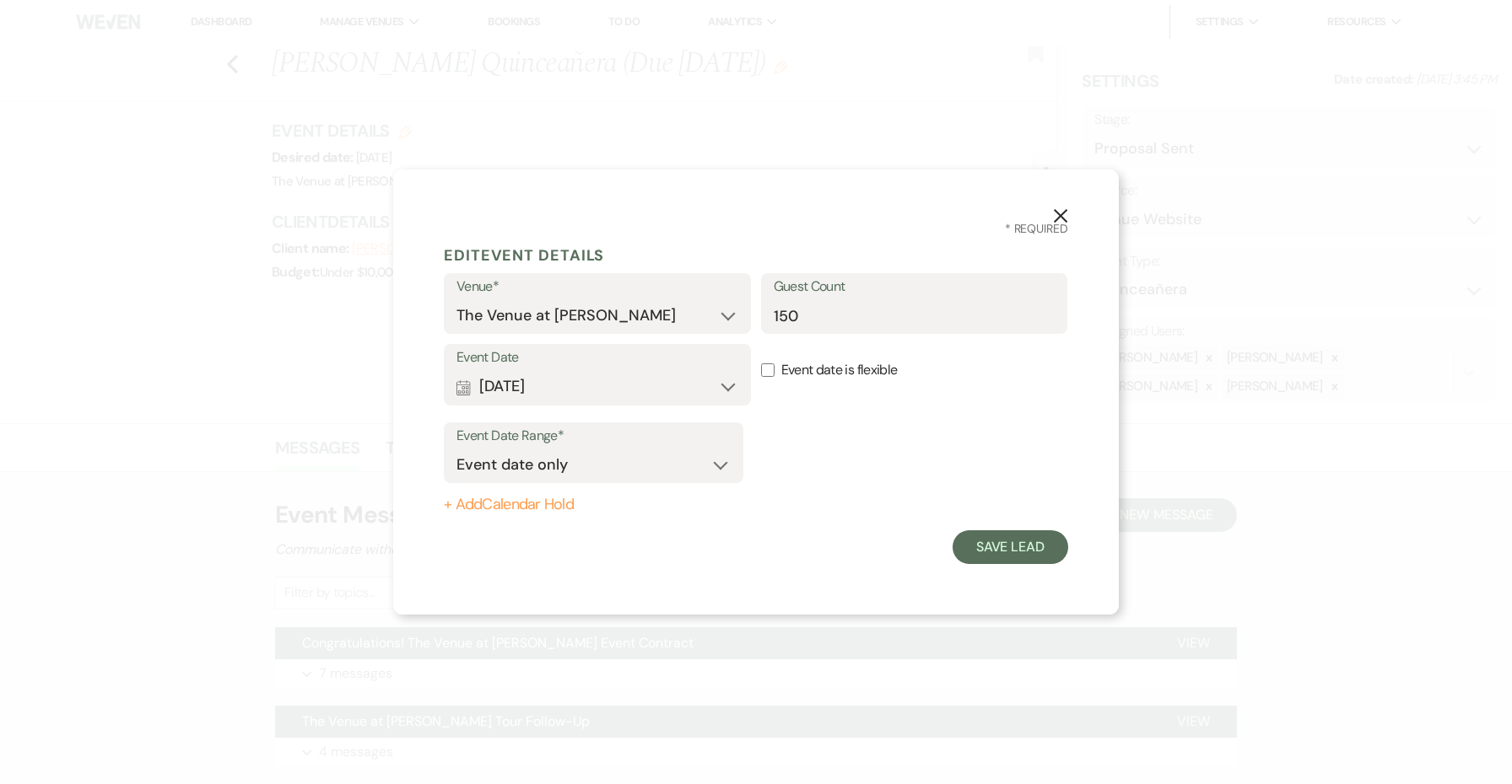
click at [1060, 219] on icon "X" at bounding box center [1061, 216] width 16 height 16
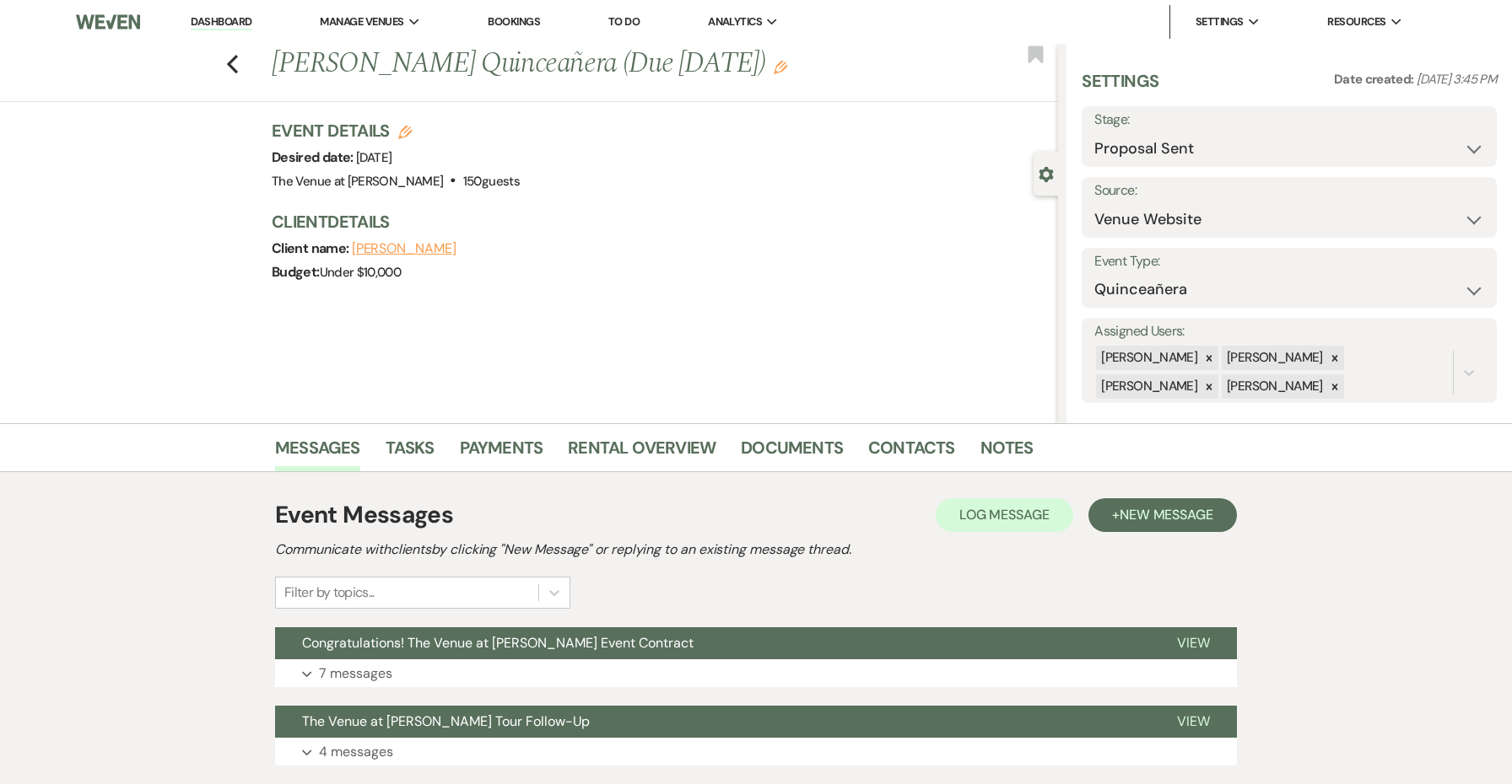
click at [228, 23] on link "Dashboard" at bounding box center [221, 23] width 61 height 16
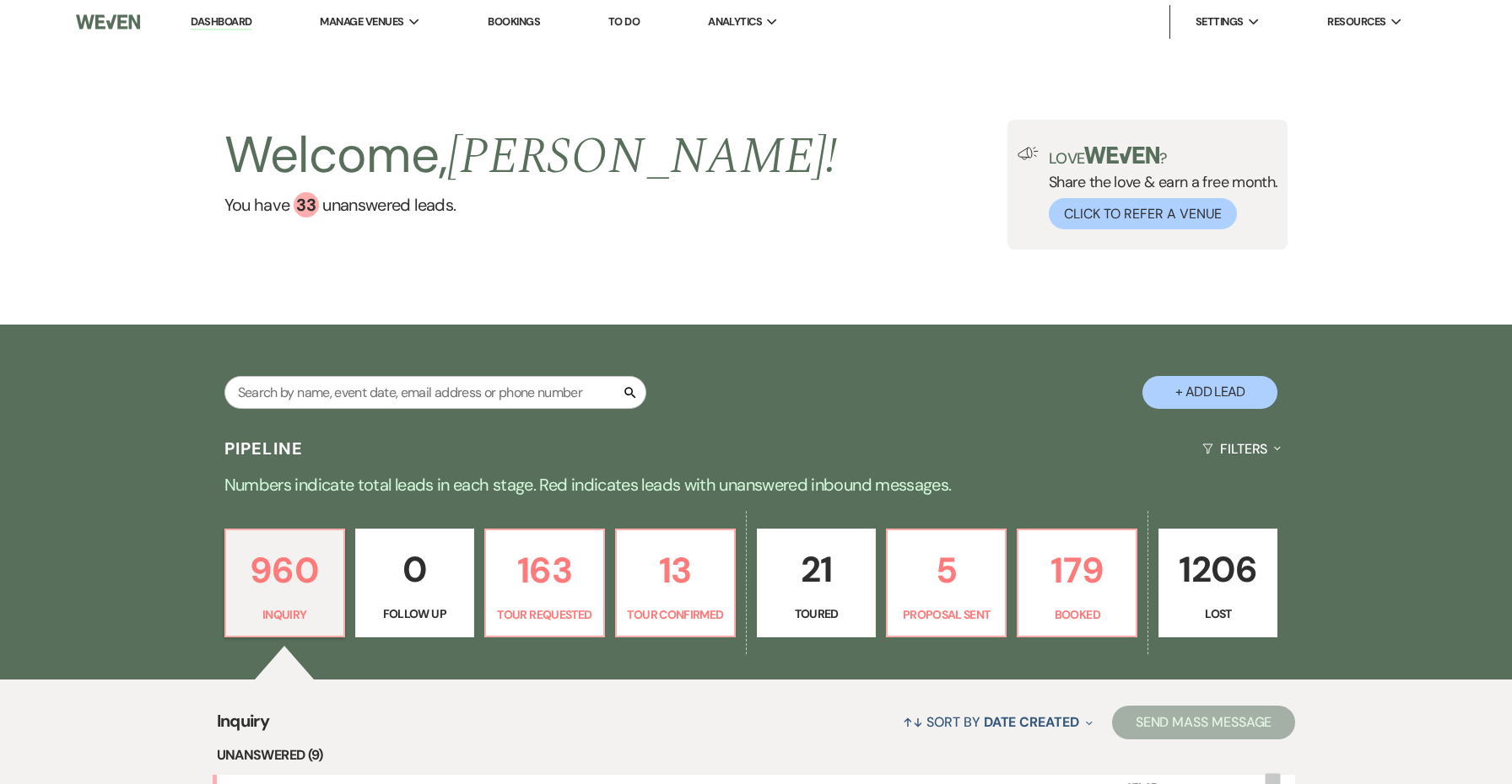
click at [1187, 594] on p "1206" at bounding box center [1217, 570] width 97 height 57
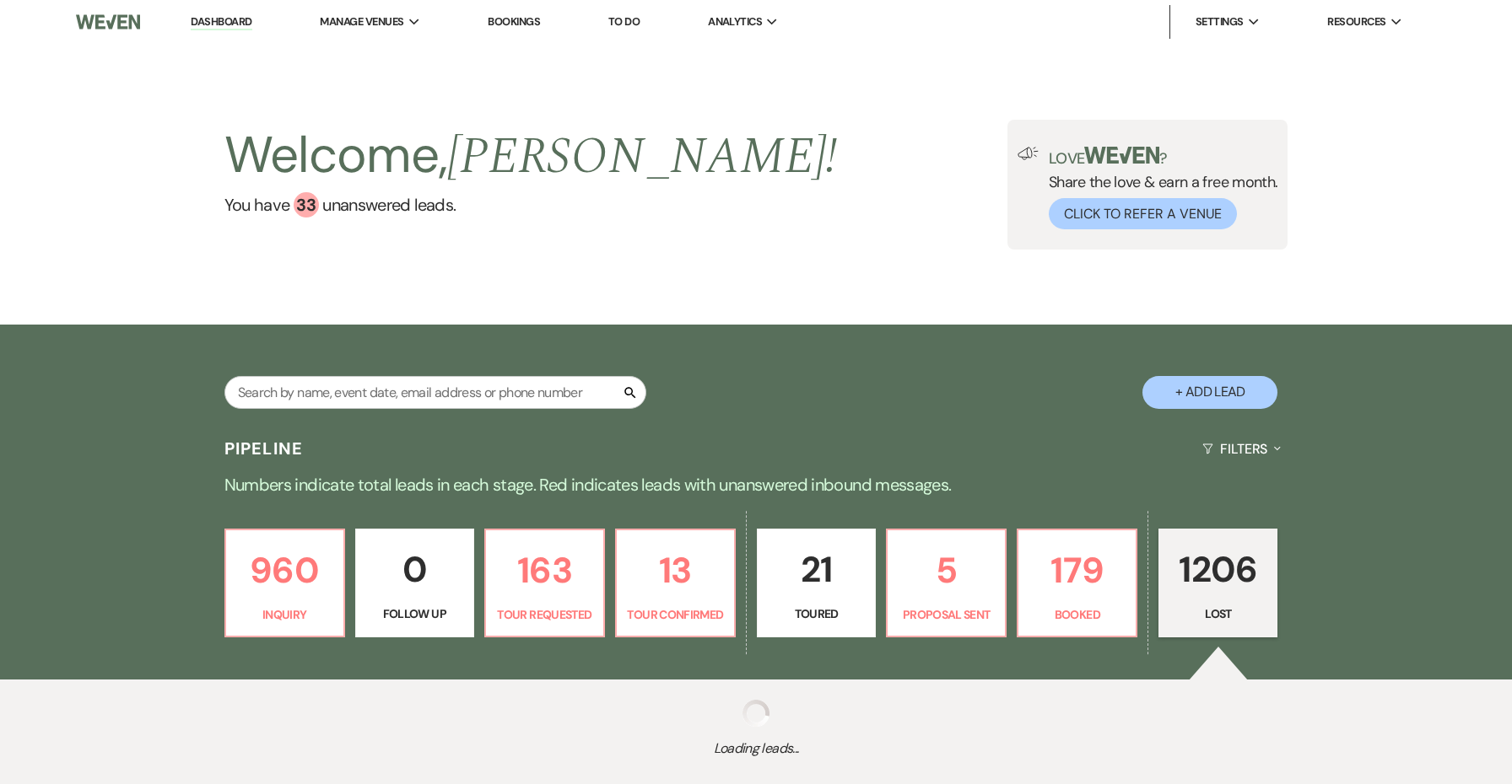
select select "8"
select select "9"
select select "8"
select select "10"
select select "8"
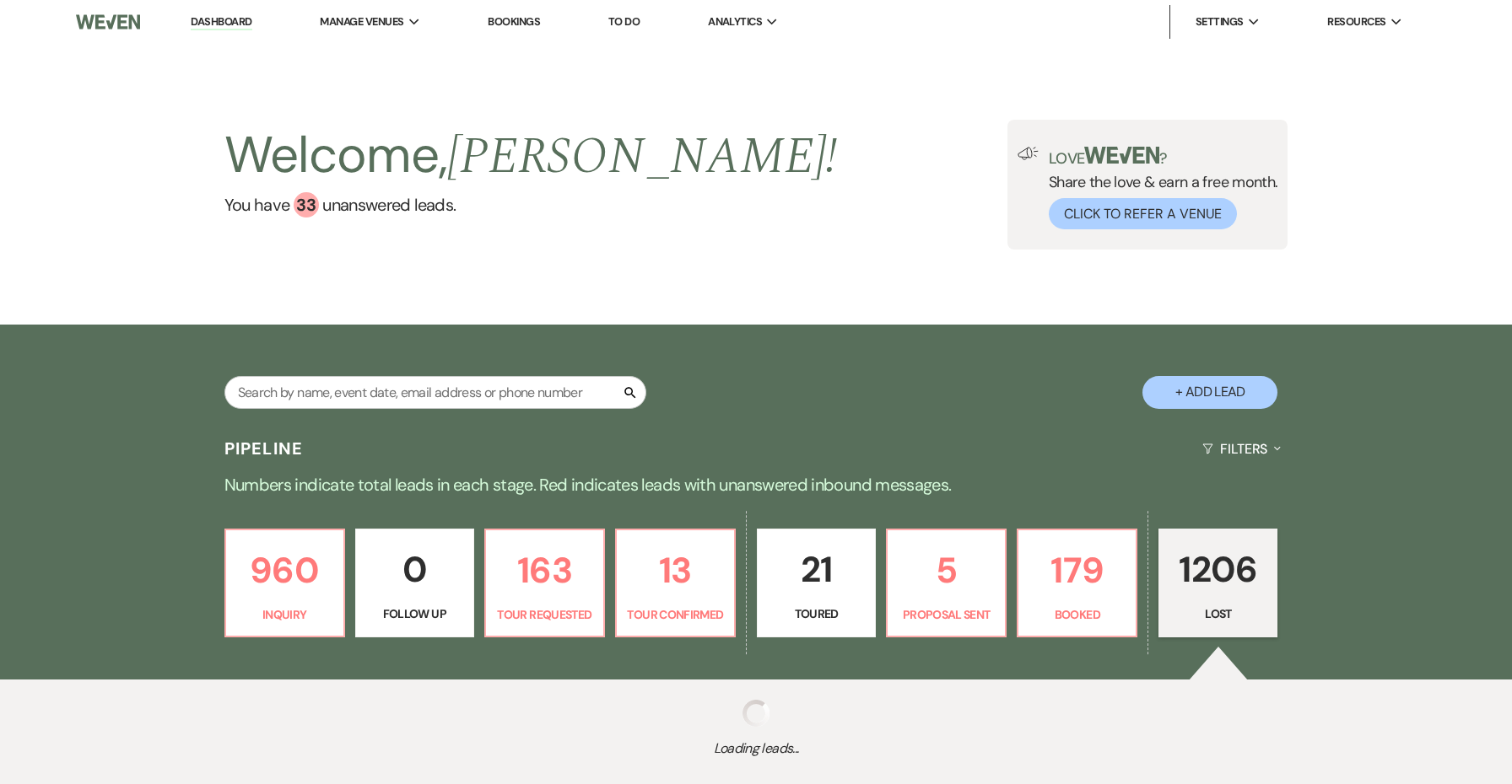
select select "10"
select select "8"
select select "5"
select select "8"
select select "5"
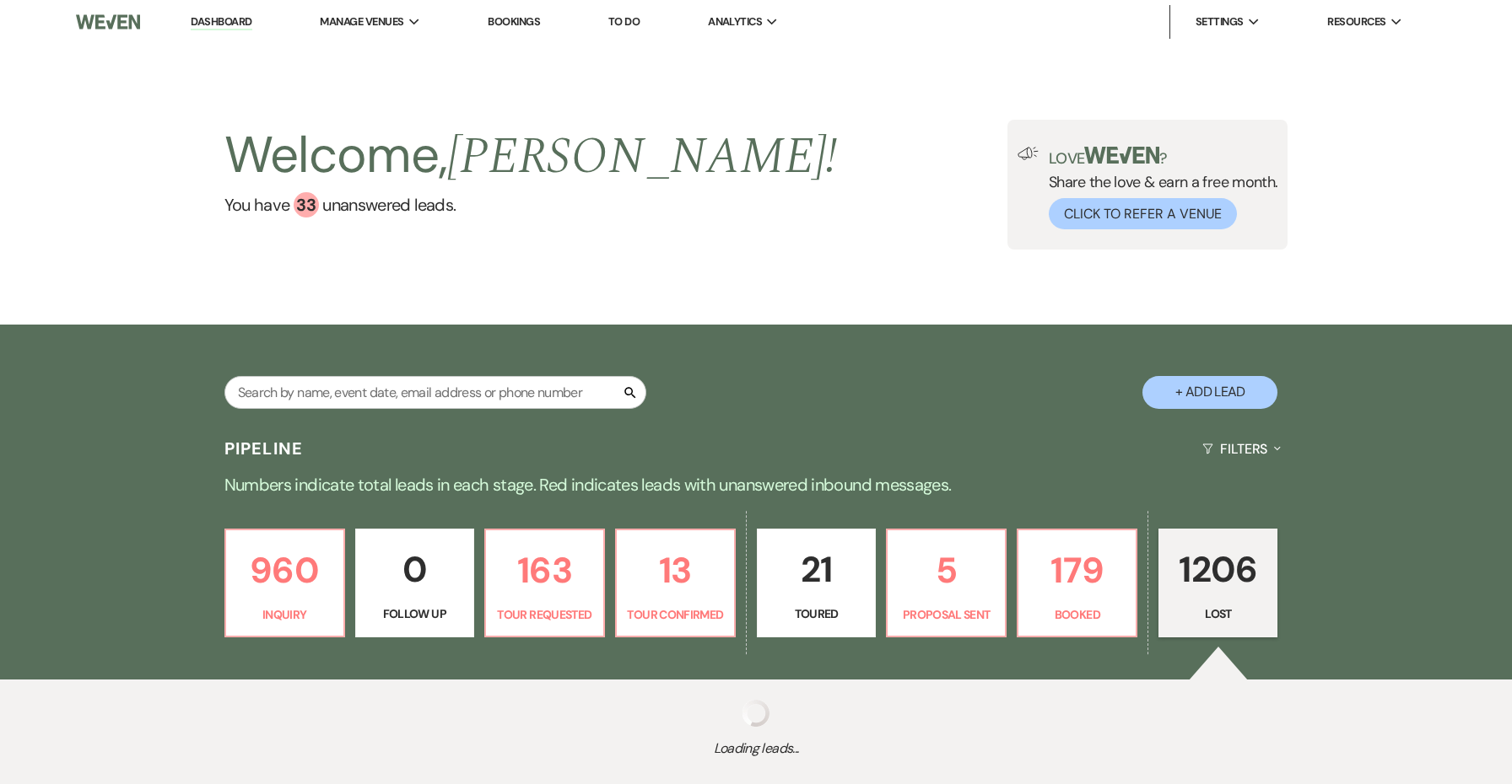
select select "8"
select select "7"
select select "8"
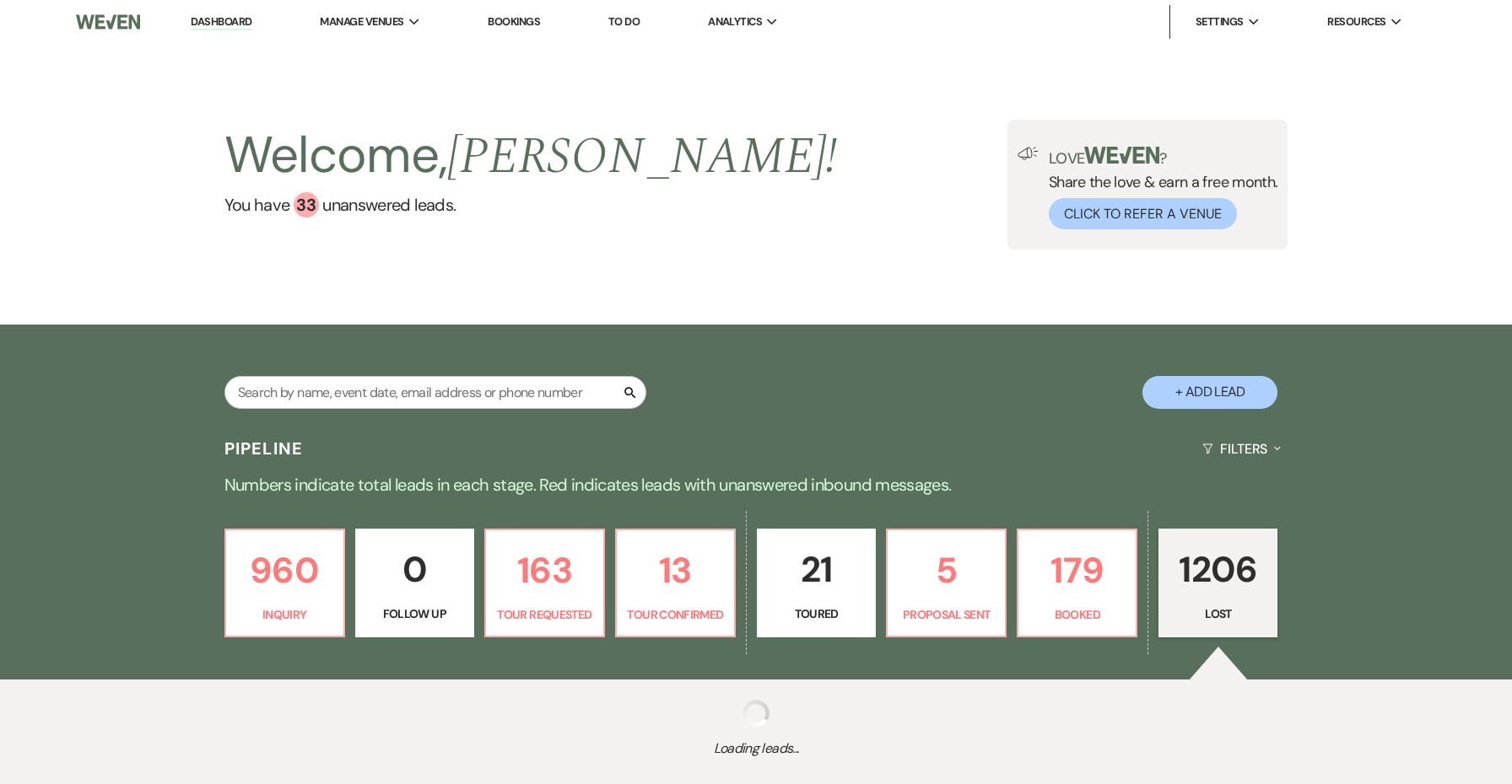
select select "10"
select select "8"
select select "10"
select select "8"
select select "10"
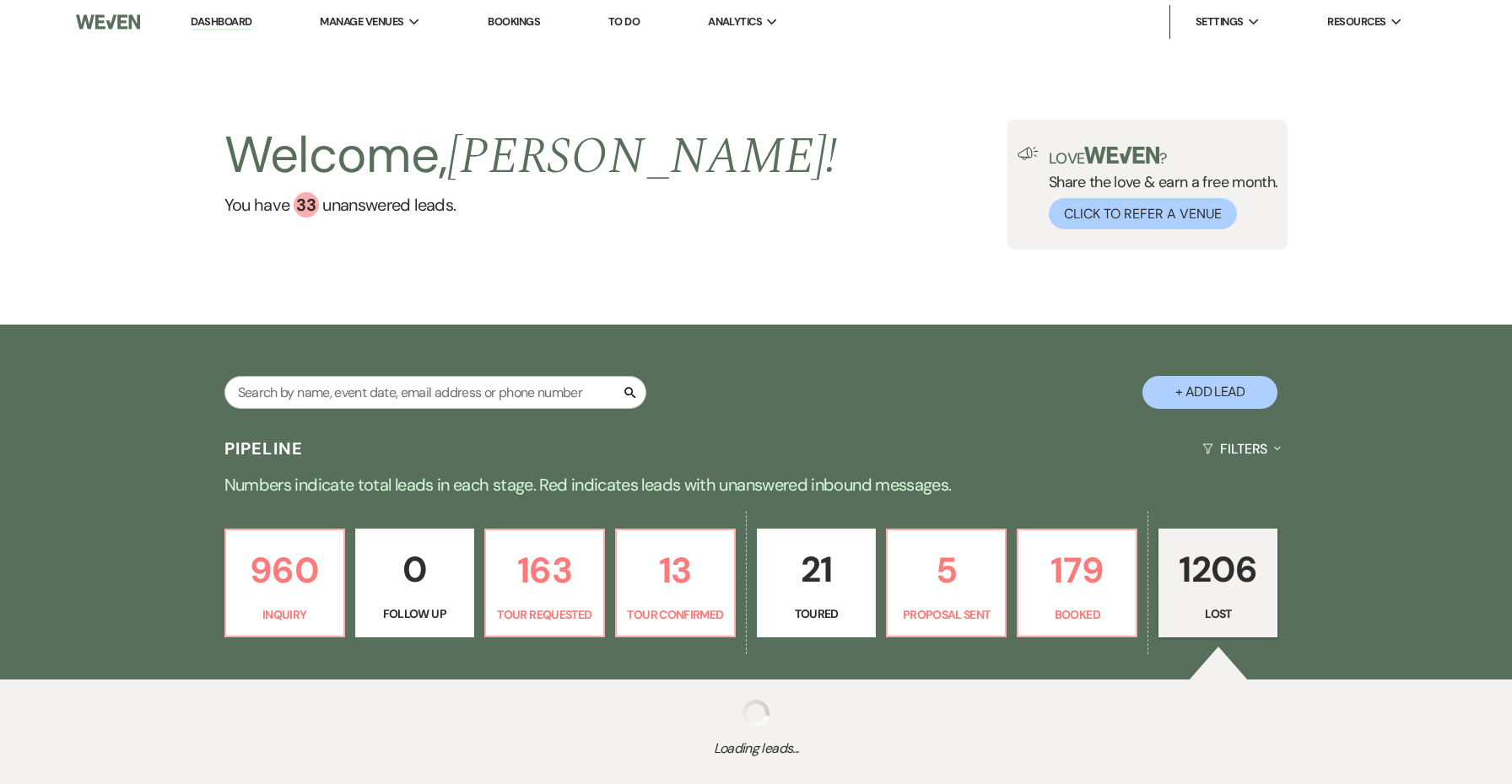
select select "8"
select select "10"
select select "8"
select select "10"
select select "8"
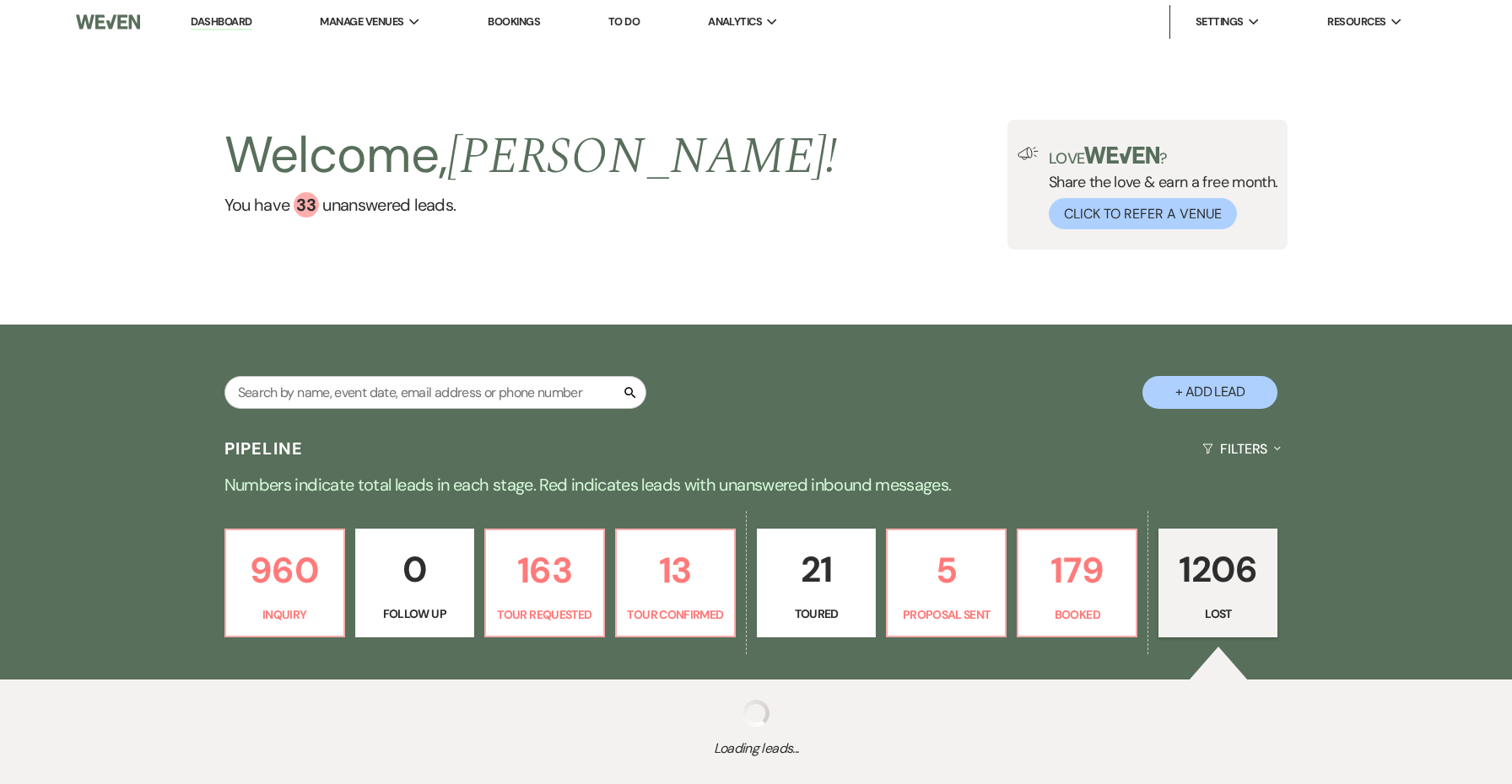
select select "10"
select select "8"
select select "1"
select select "8"
select select "6"
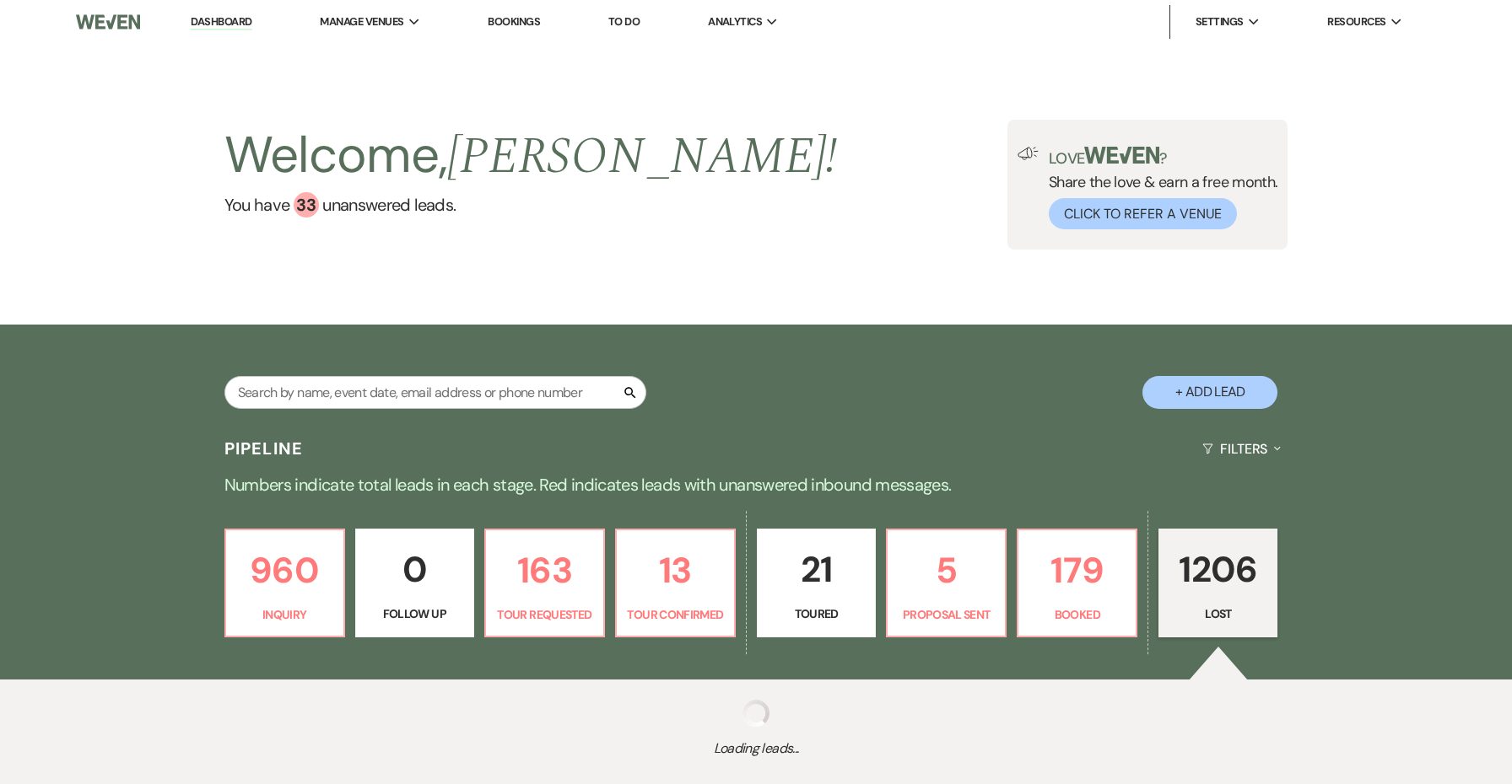
select select "8"
select select "5"
select select "8"
select select "6"
select select "8"
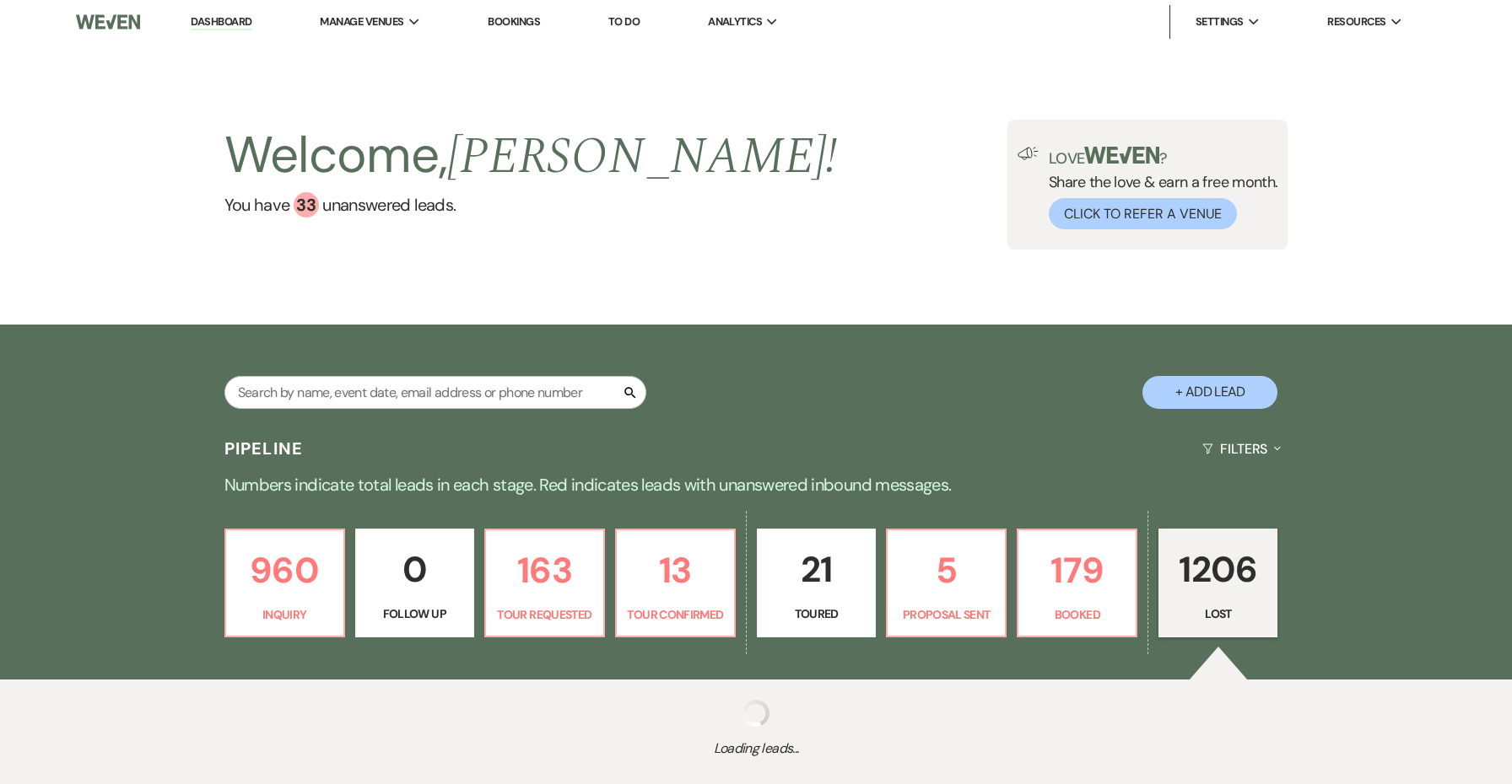
select select "7"
select select "8"
select select "6"
select select "8"
select select "6"
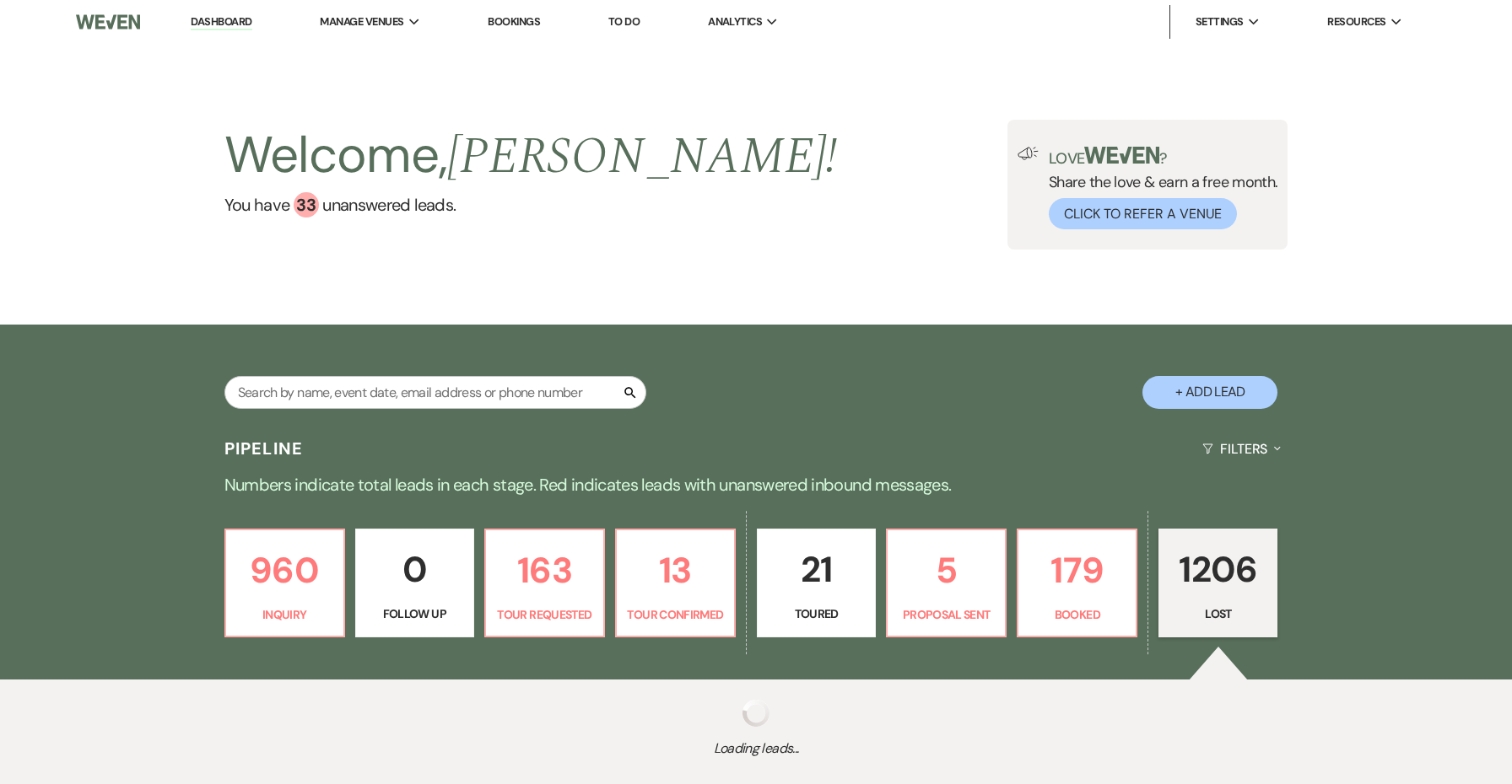
select select "8"
select select "5"
select select "8"
select select "10"
select select "8"
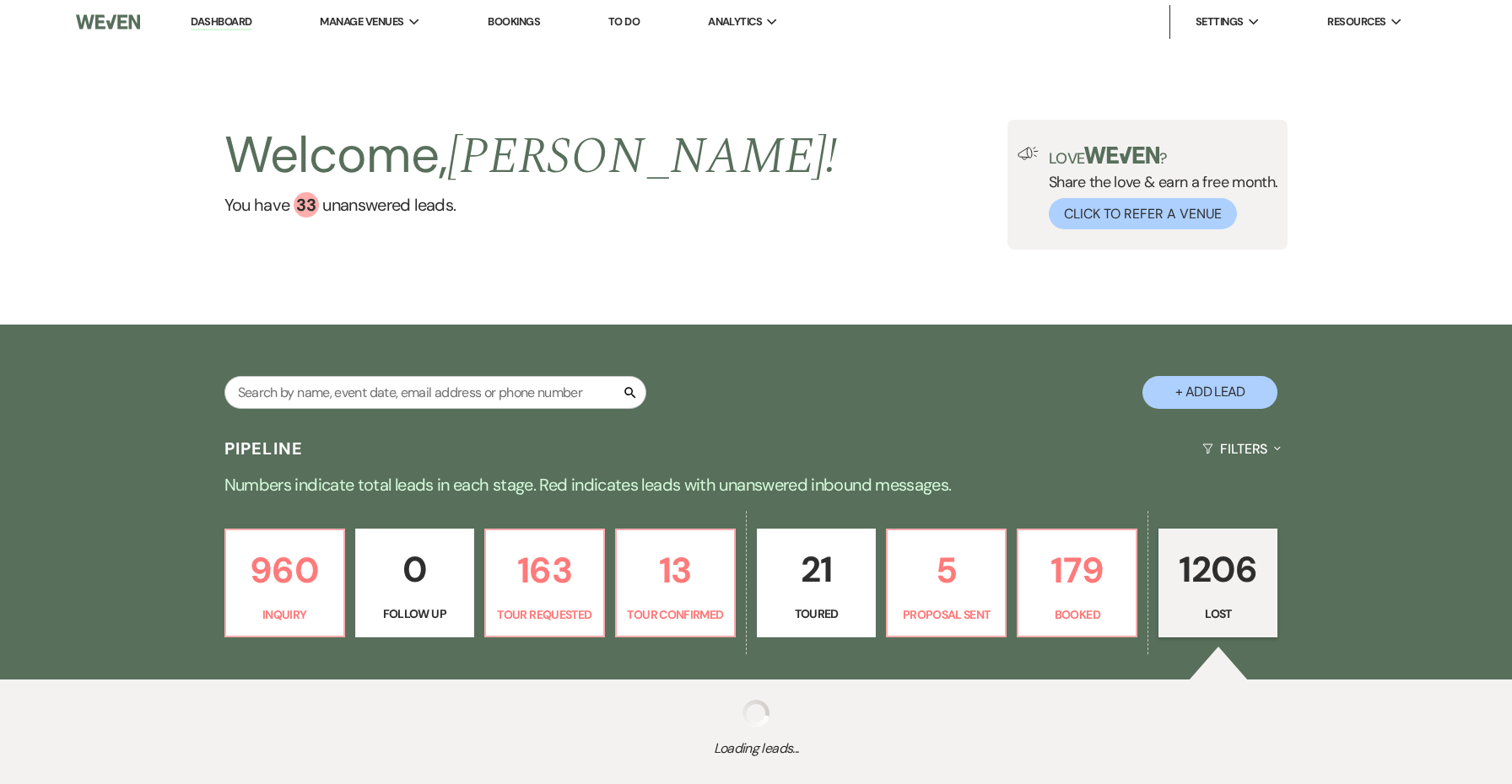
select select "5"
select select "8"
select select "1"
select select "8"
select select "5"
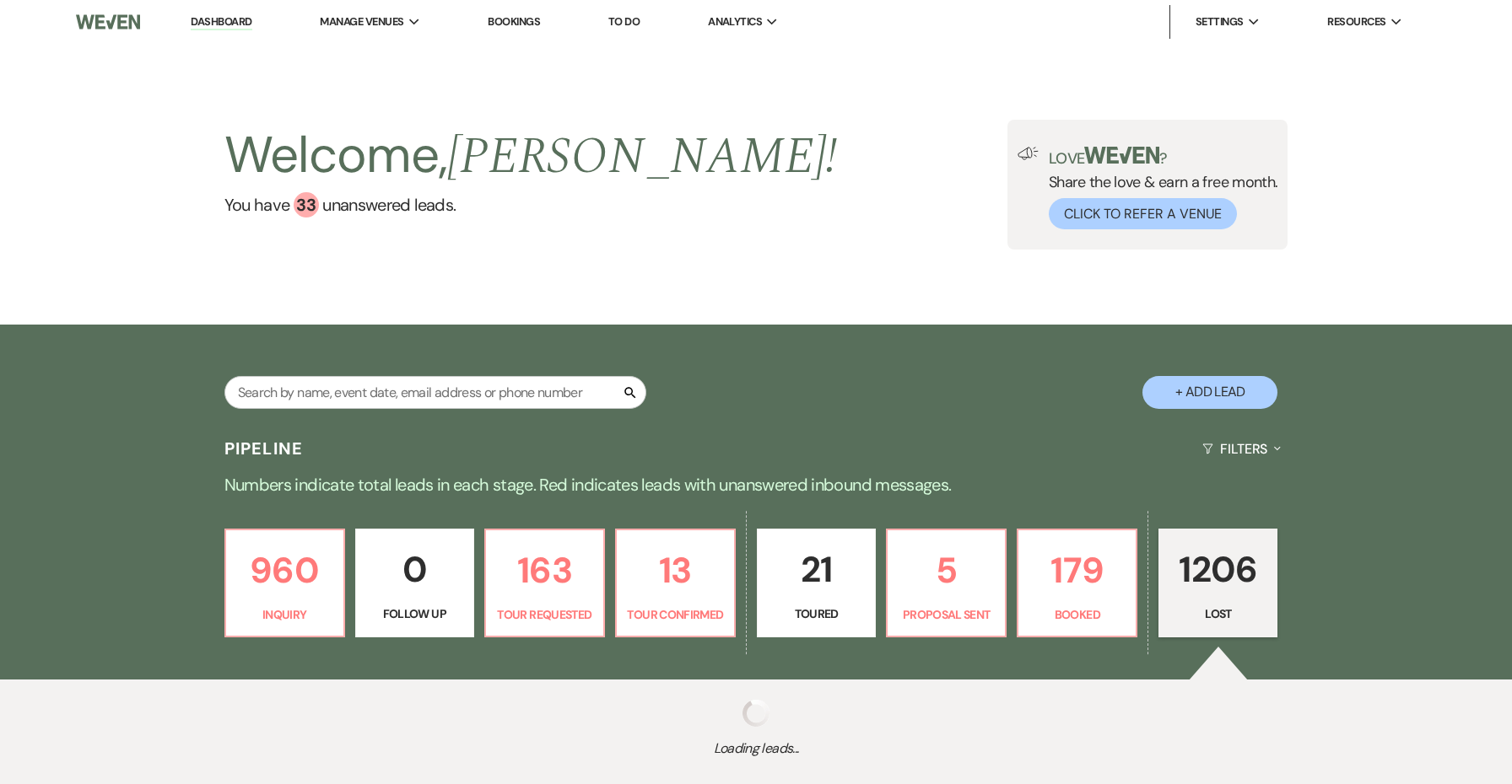
select select "8"
select select "5"
select select "8"
select select "5"
select select "8"
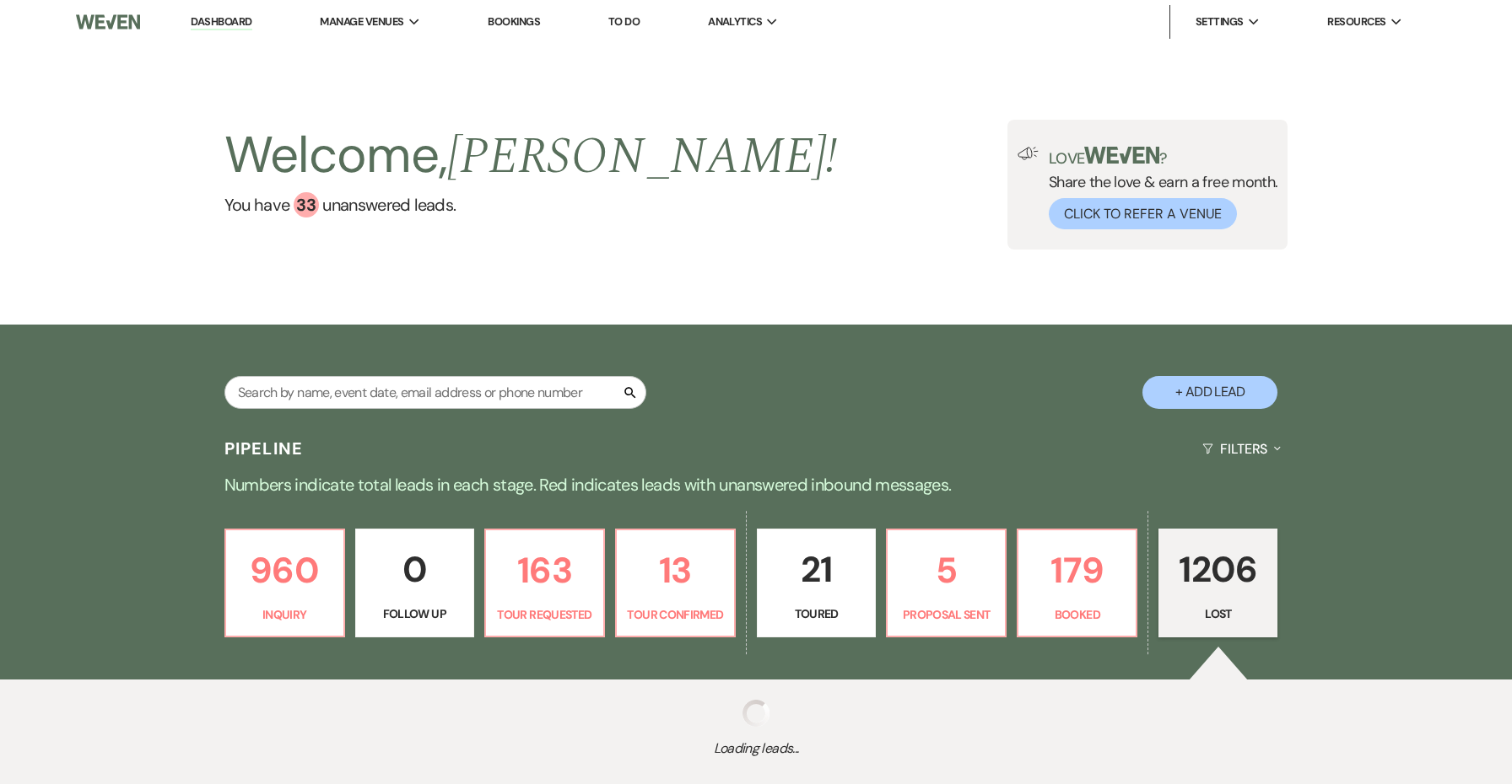
select select "8"
select select "1"
select select "8"
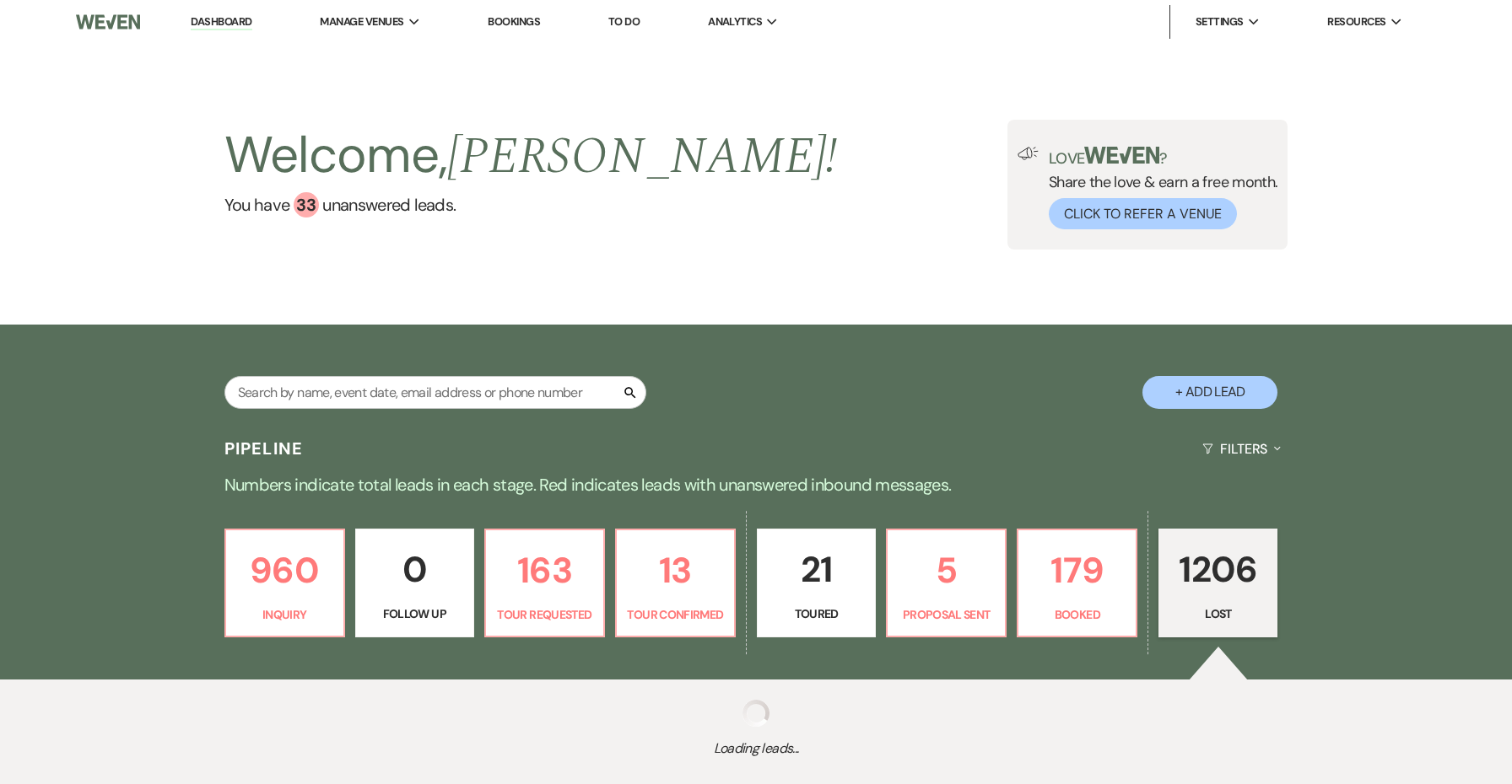
select select "8"
select select "5"
select select "8"
select select "1"
select select "8"
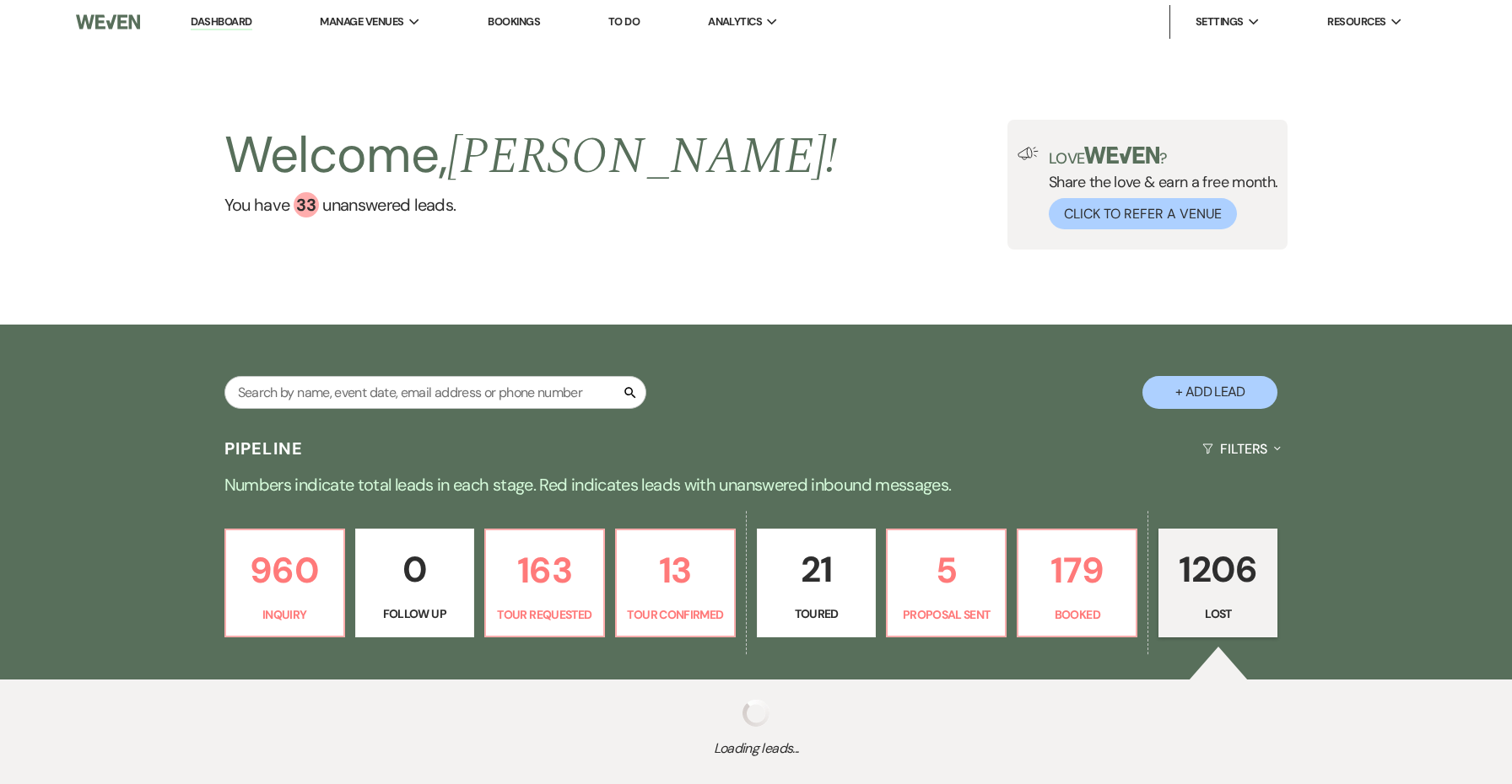
select select "9"
select select "8"
select select "10"
select select "8"
select select "5"
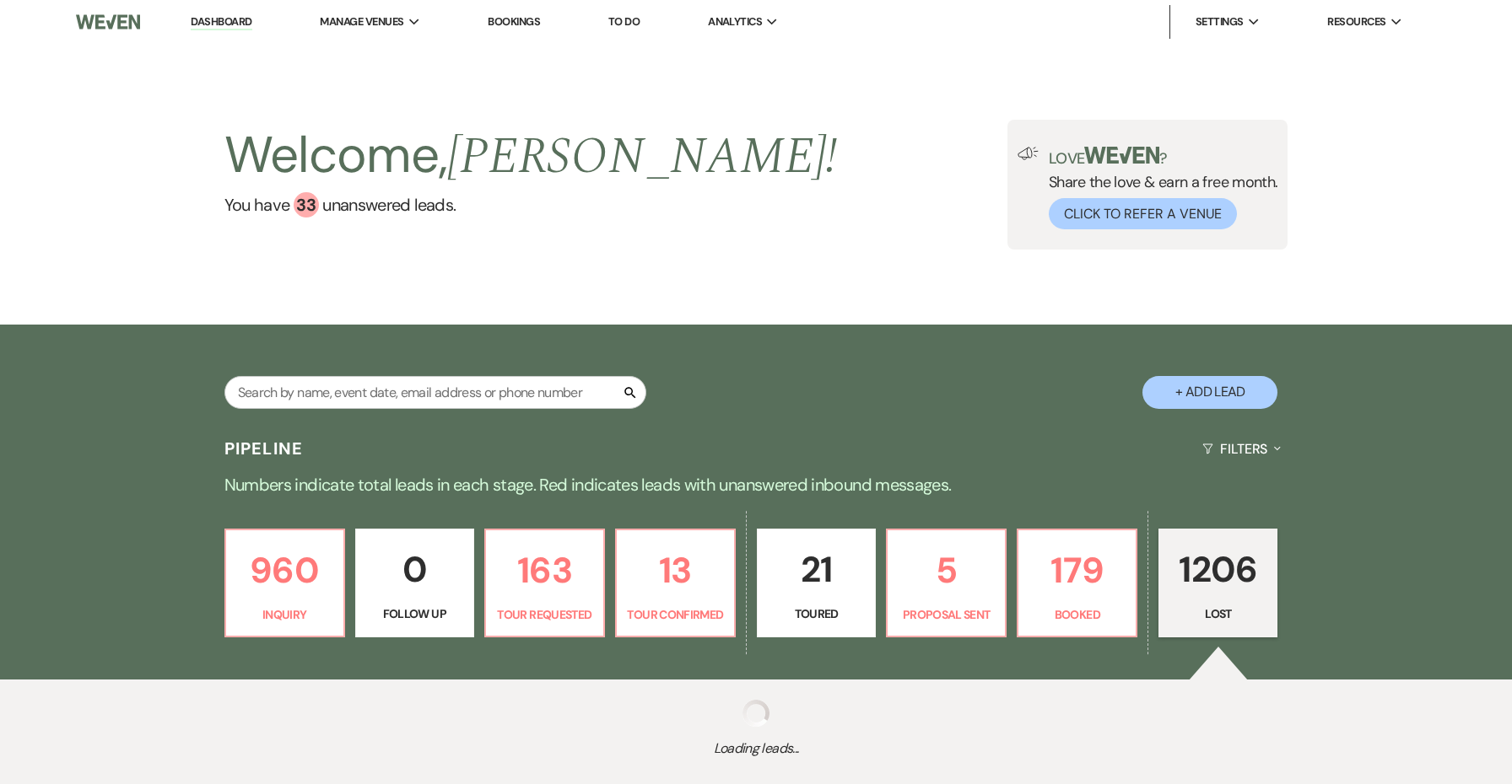
select select "8"
select select "6"
select select "8"
select select "10"
select select "8"
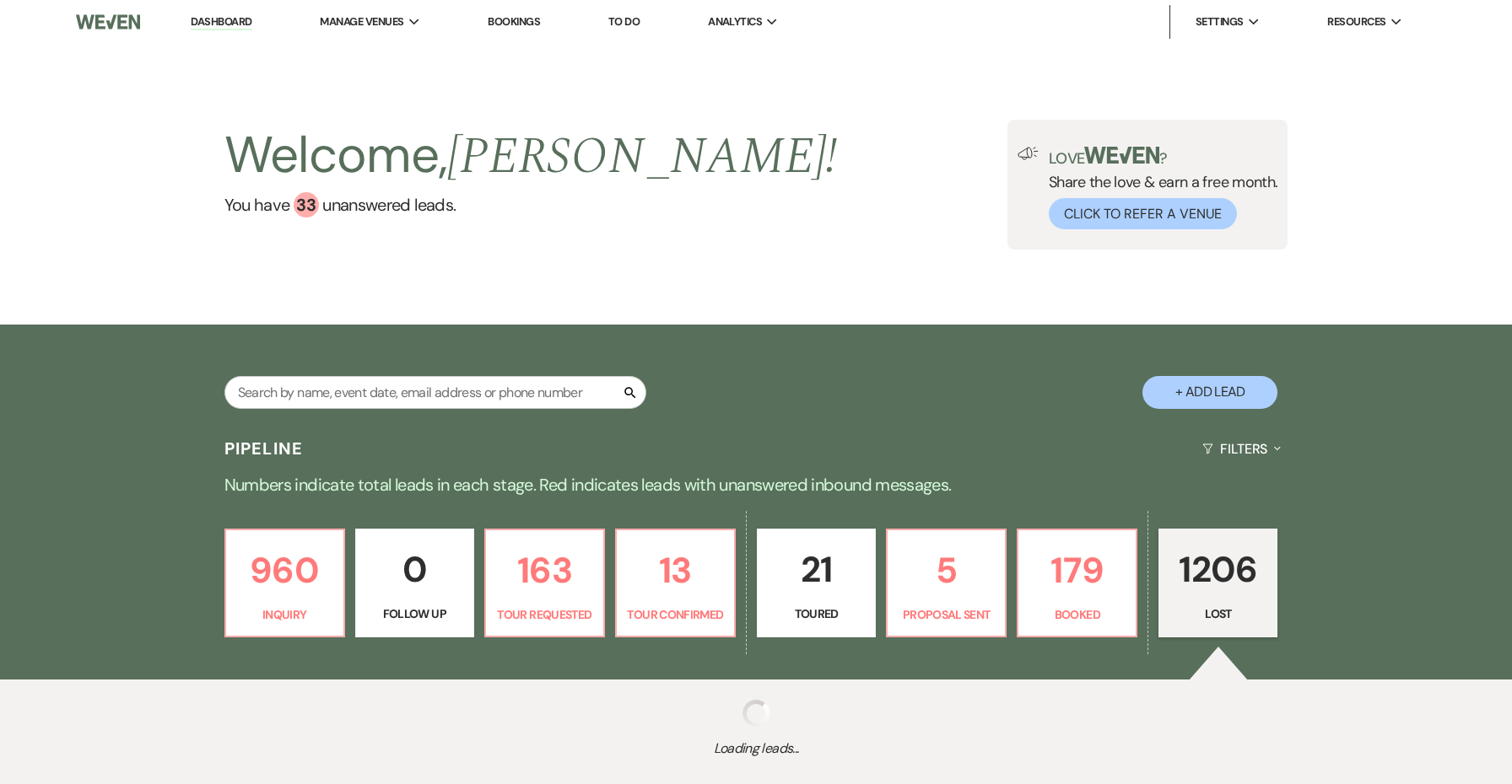
select select "5"
select select "8"
select select "7"
select select "8"
select select "5"
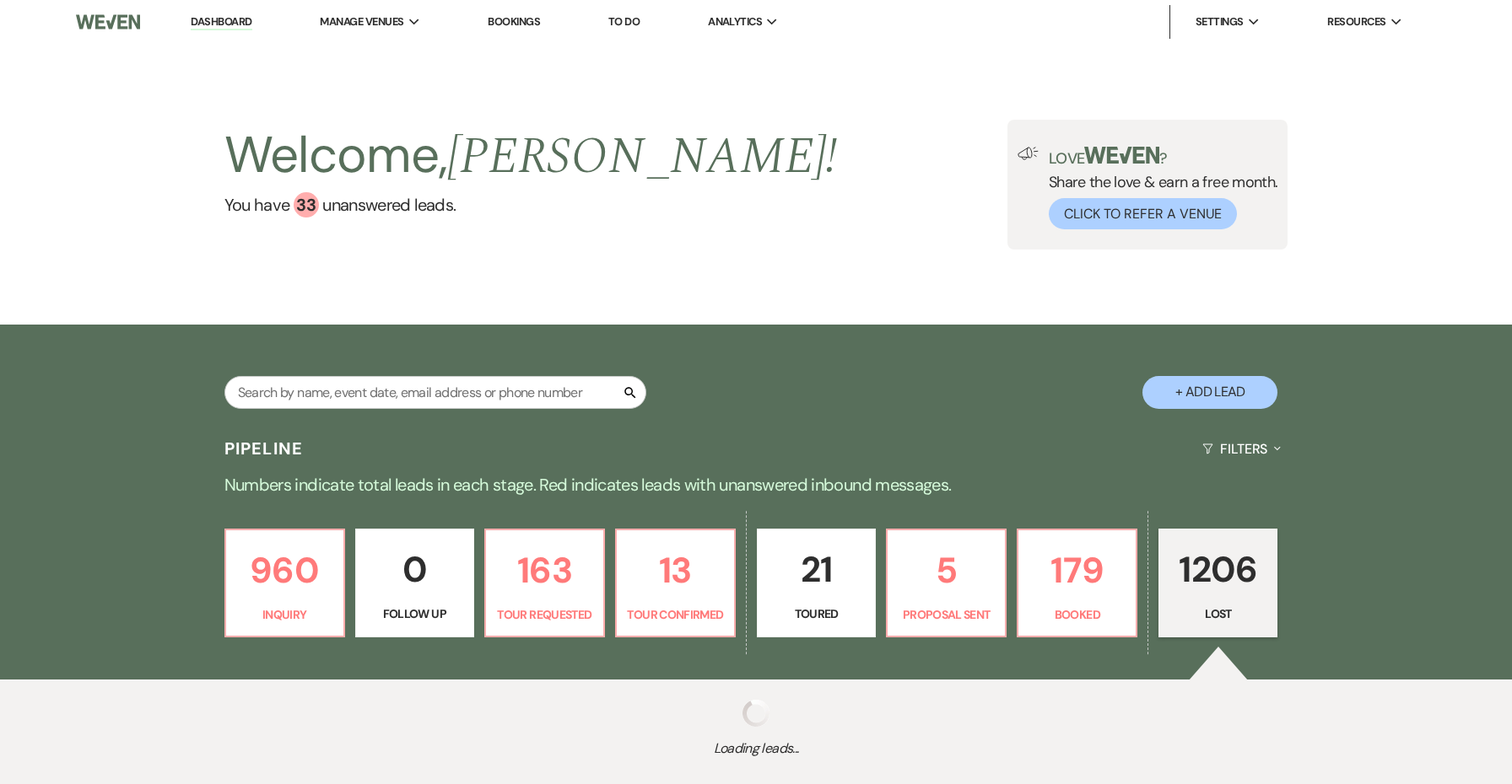
select select "8"
select select "5"
select select "8"
select select "5"
select select "8"
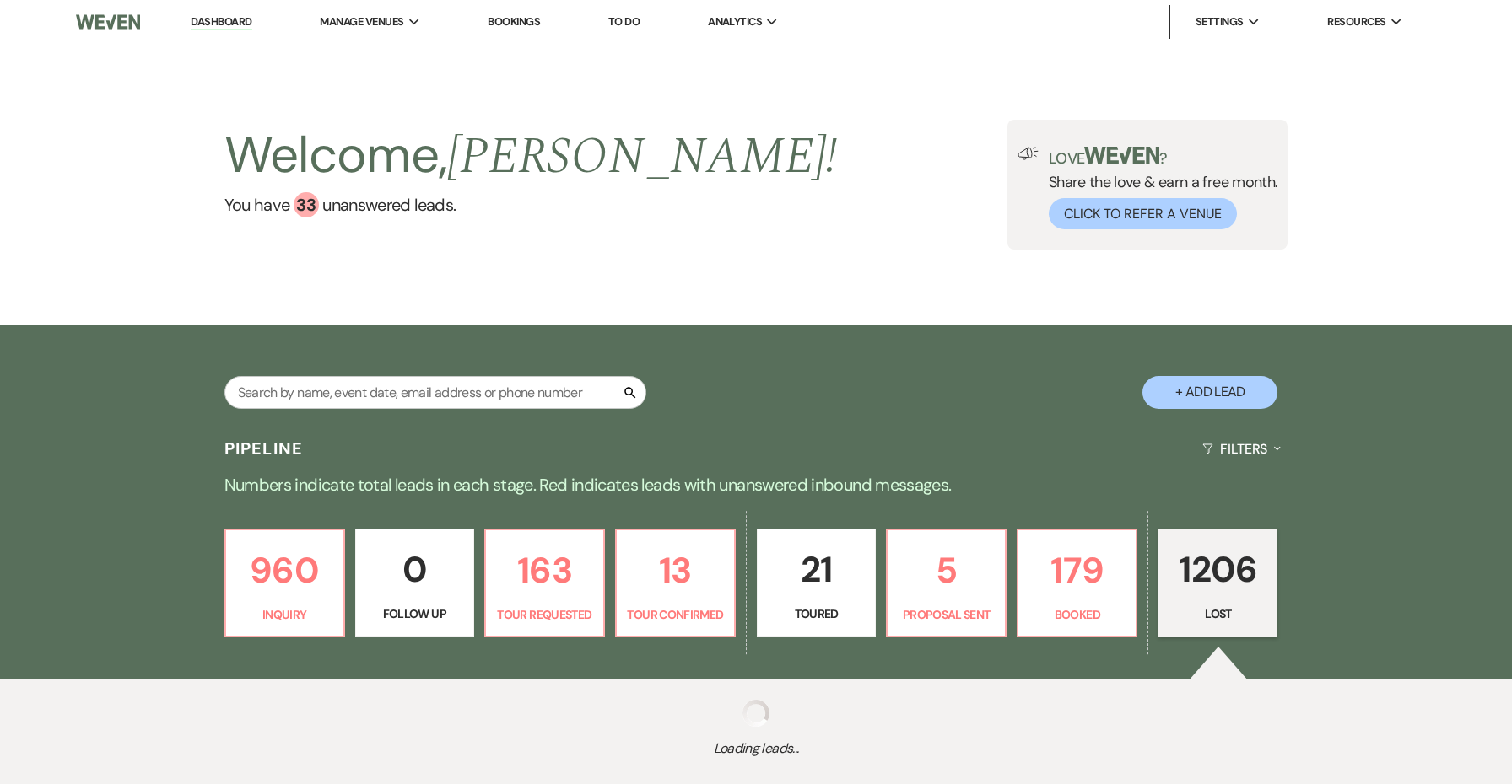
select select "10"
select select "8"
select select "5"
select select "8"
select select "5"
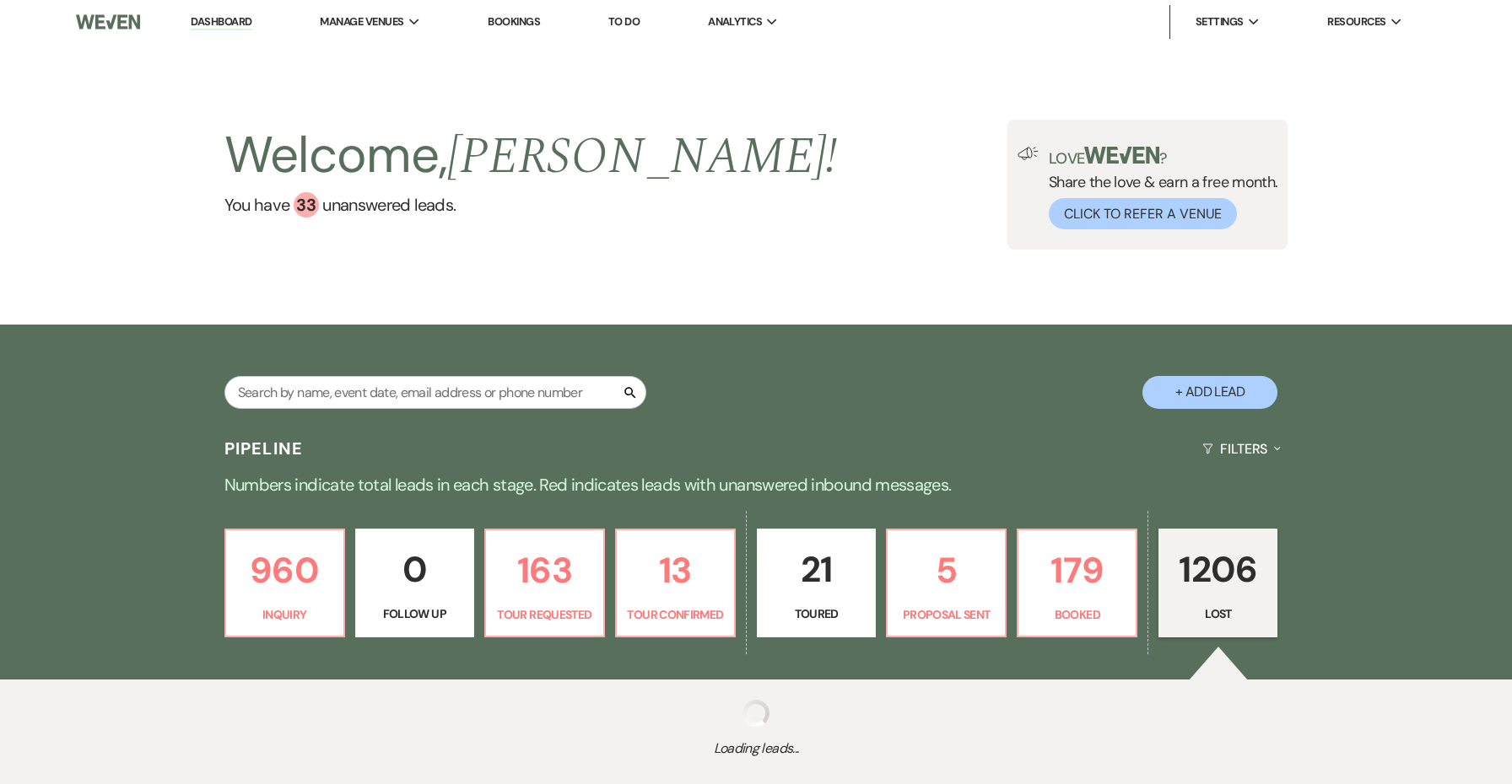
select select "8"
select select "6"
select select "8"
select select "5"
select select "8"
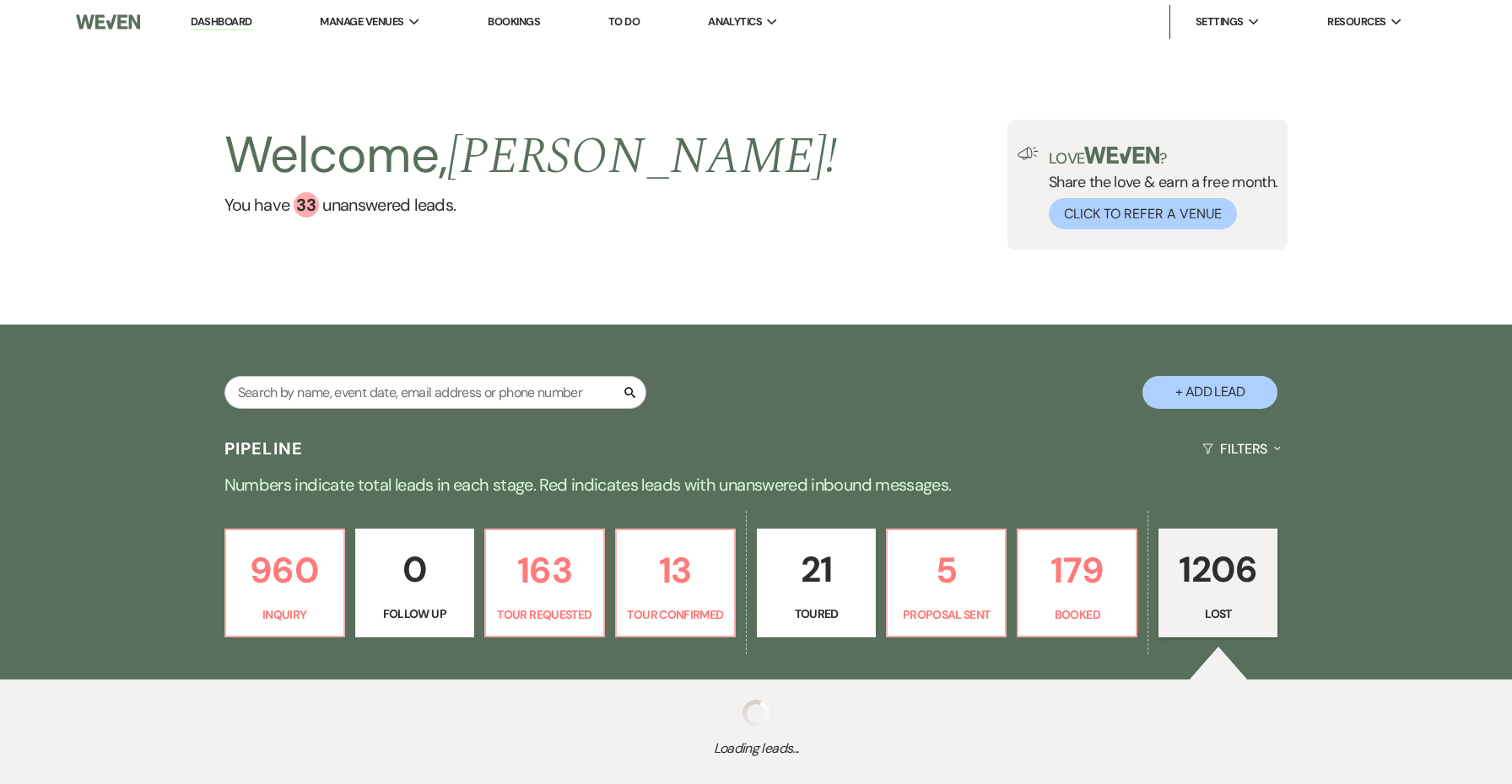
select select "8"
select select "5"
select select "8"
select select "11"
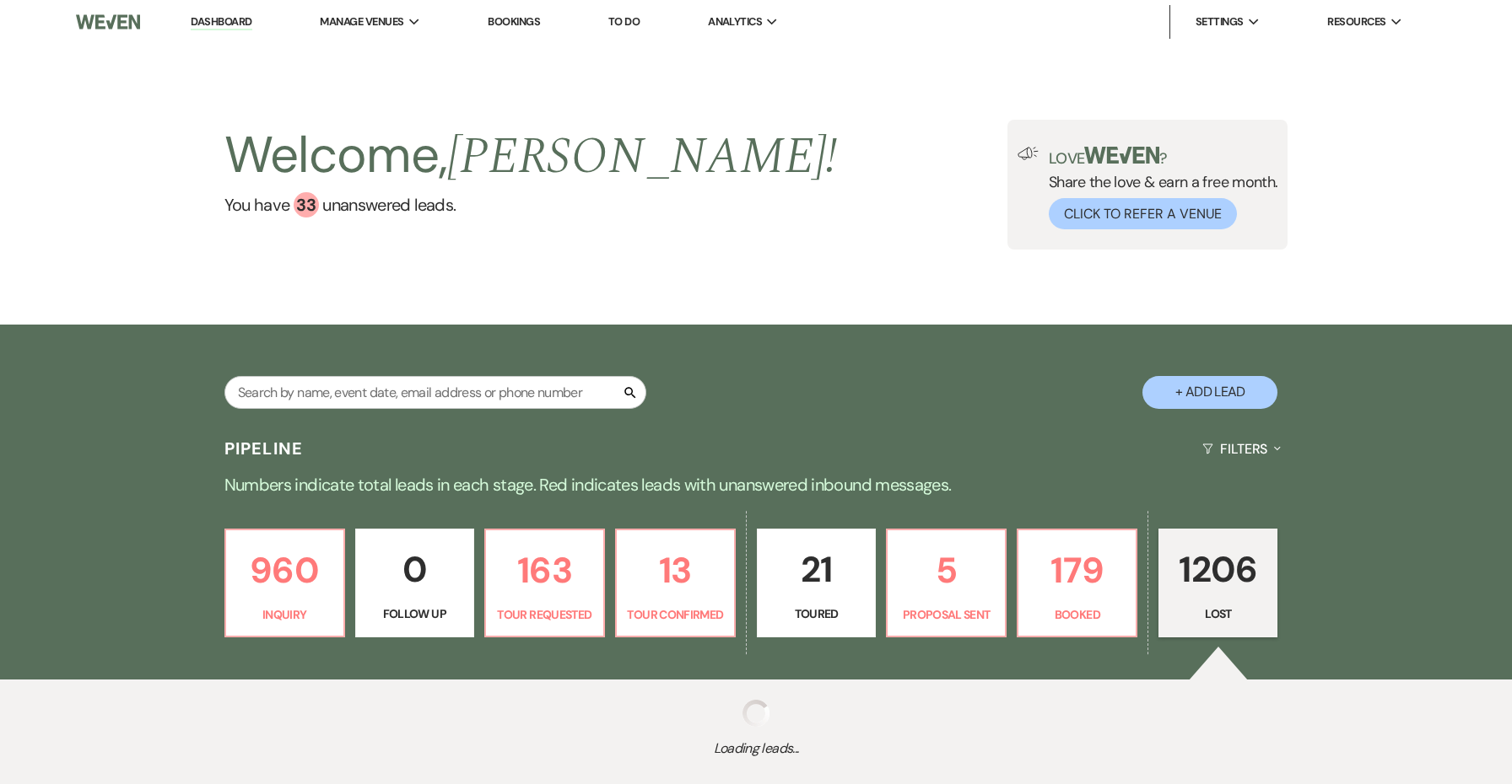
select select "8"
select select "6"
select select "8"
select select "5"
select select "8"
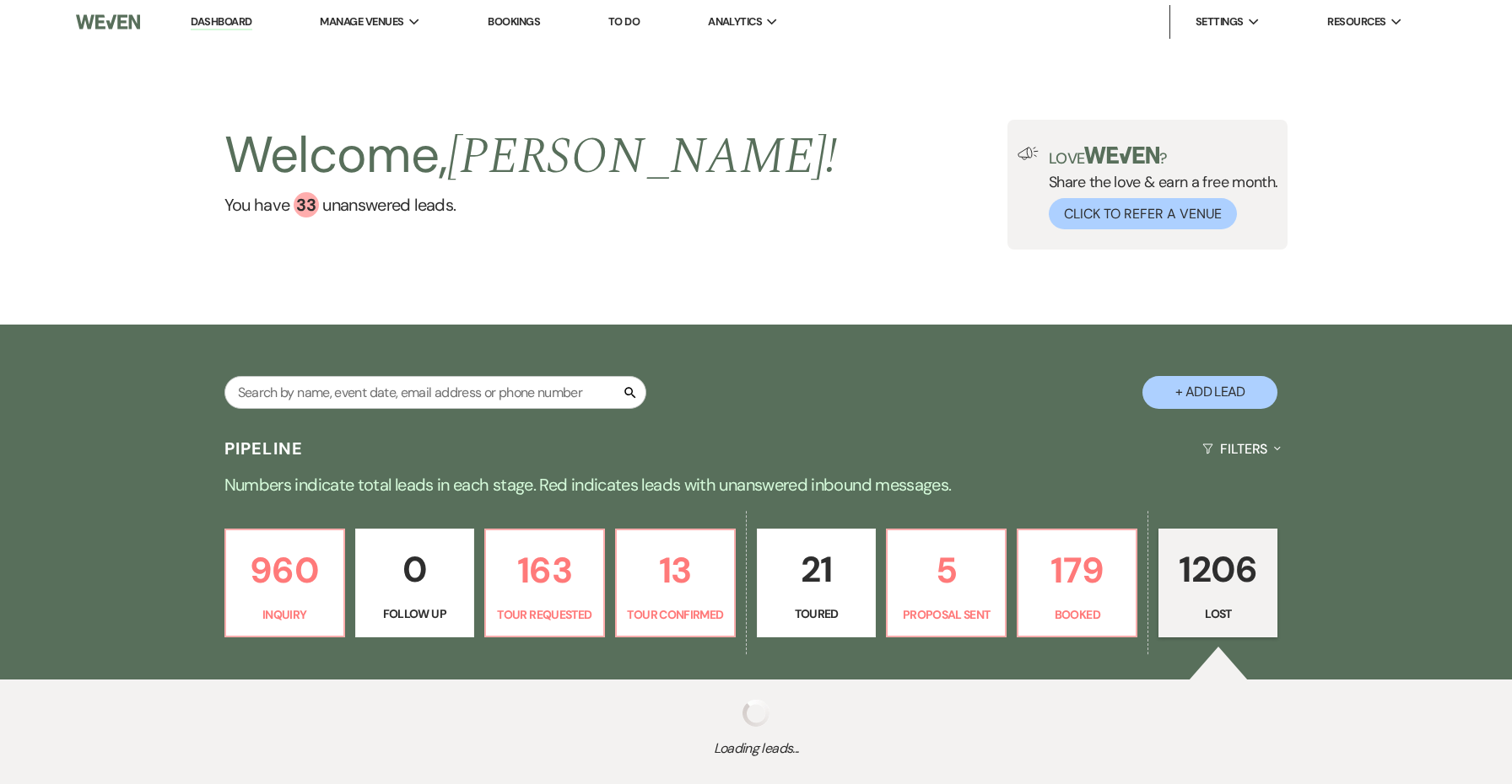
select select "6"
select select "8"
select select "10"
select select "8"
select select "5"
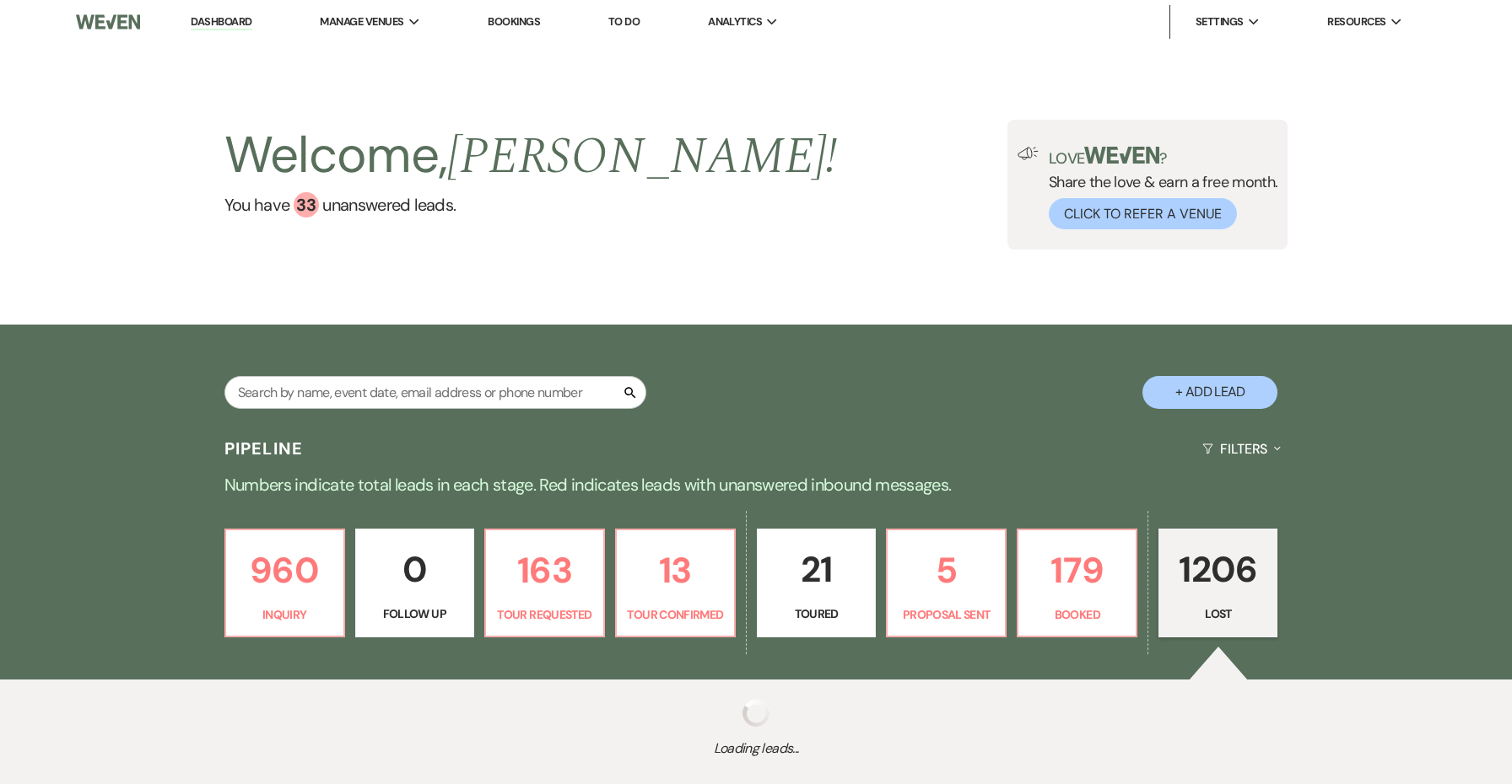
select select "8"
select select "10"
select select "8"
select select "5"
select select "8"
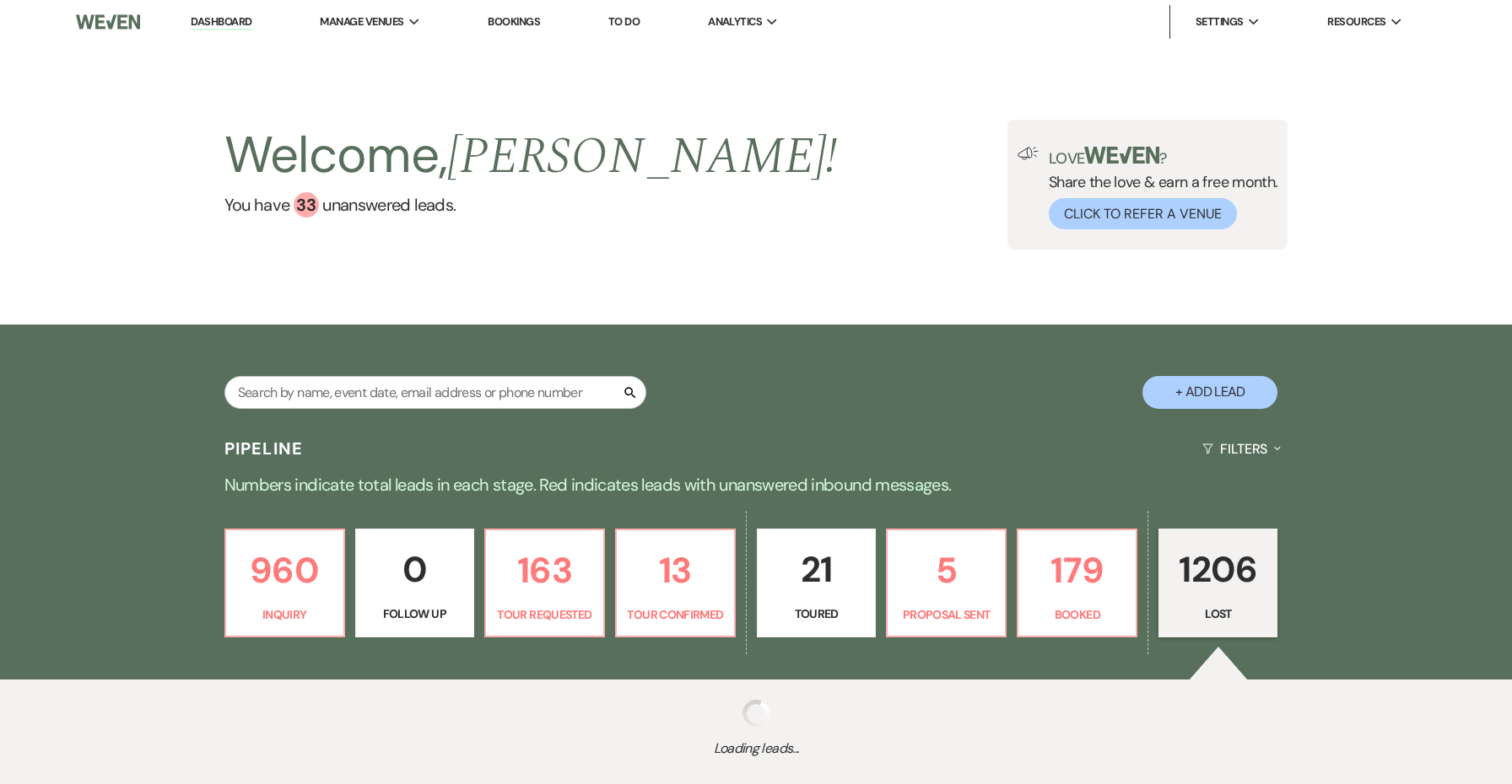
select select "7"
select select "8"
select select "5"
select select "8"
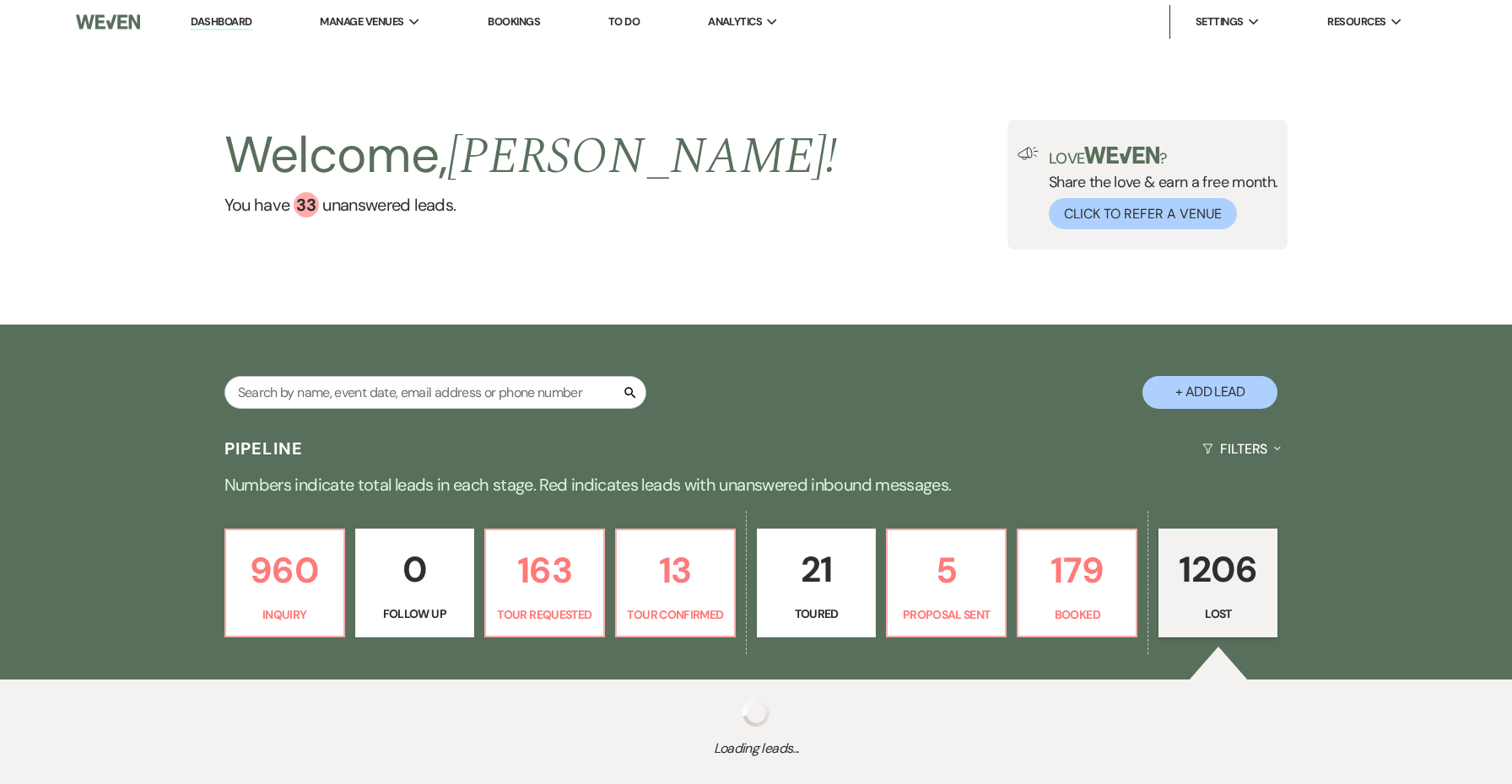
select select "6"
select select "8"
select select "1"
select select "8"
select select "5"
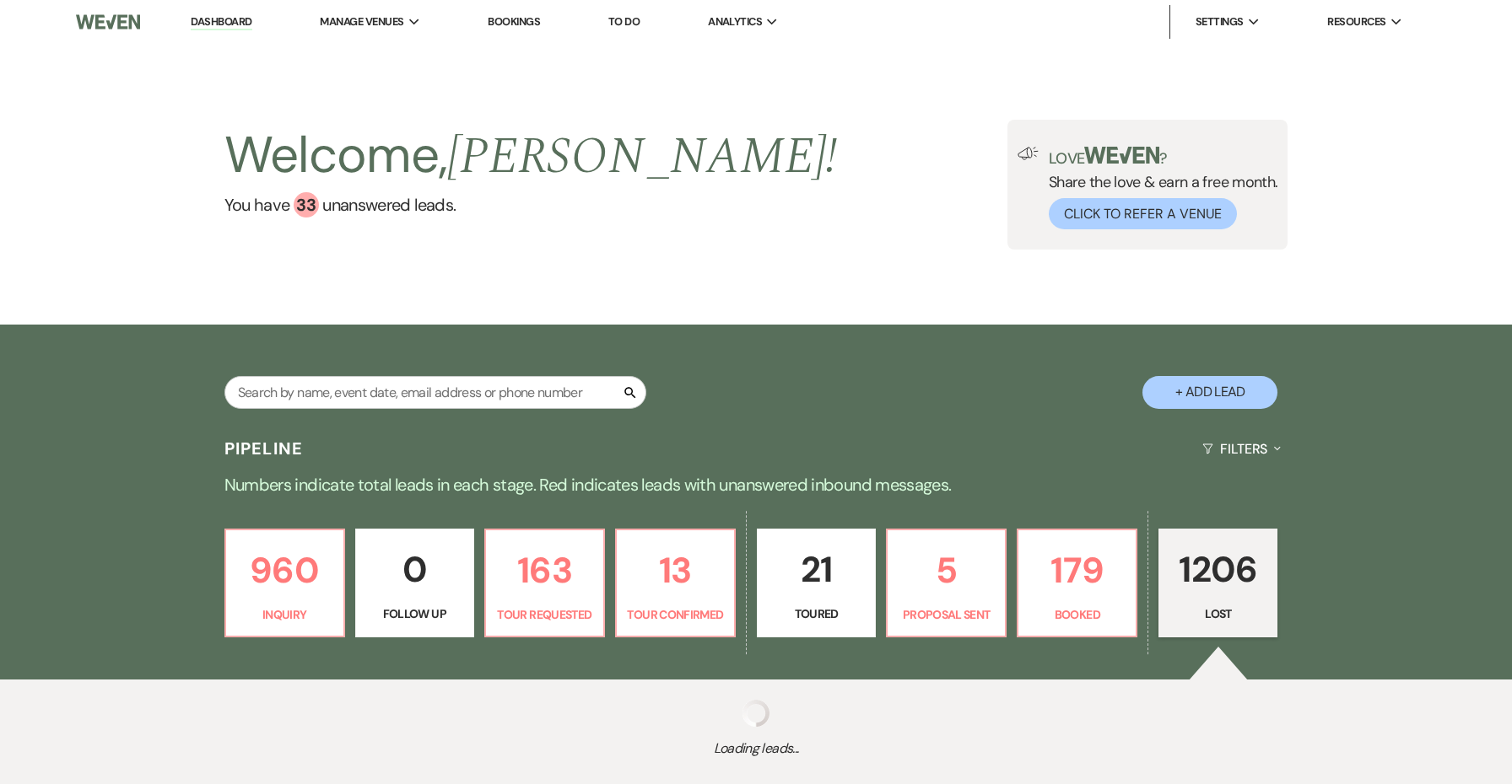
select select "8"
select select "6"
select select "8"
select select "5"
select select "8"
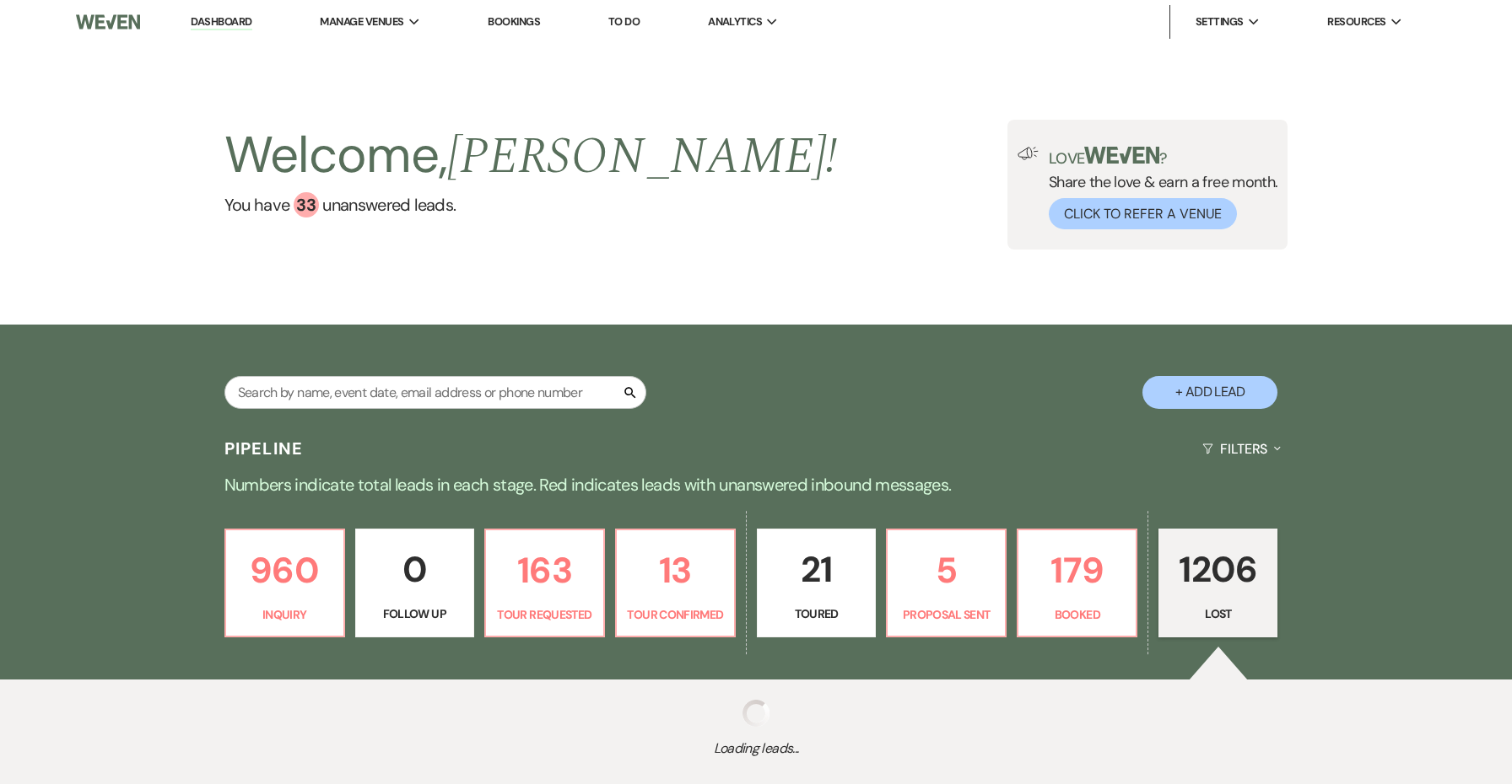
select select "7"
select select "8"
select select "1"
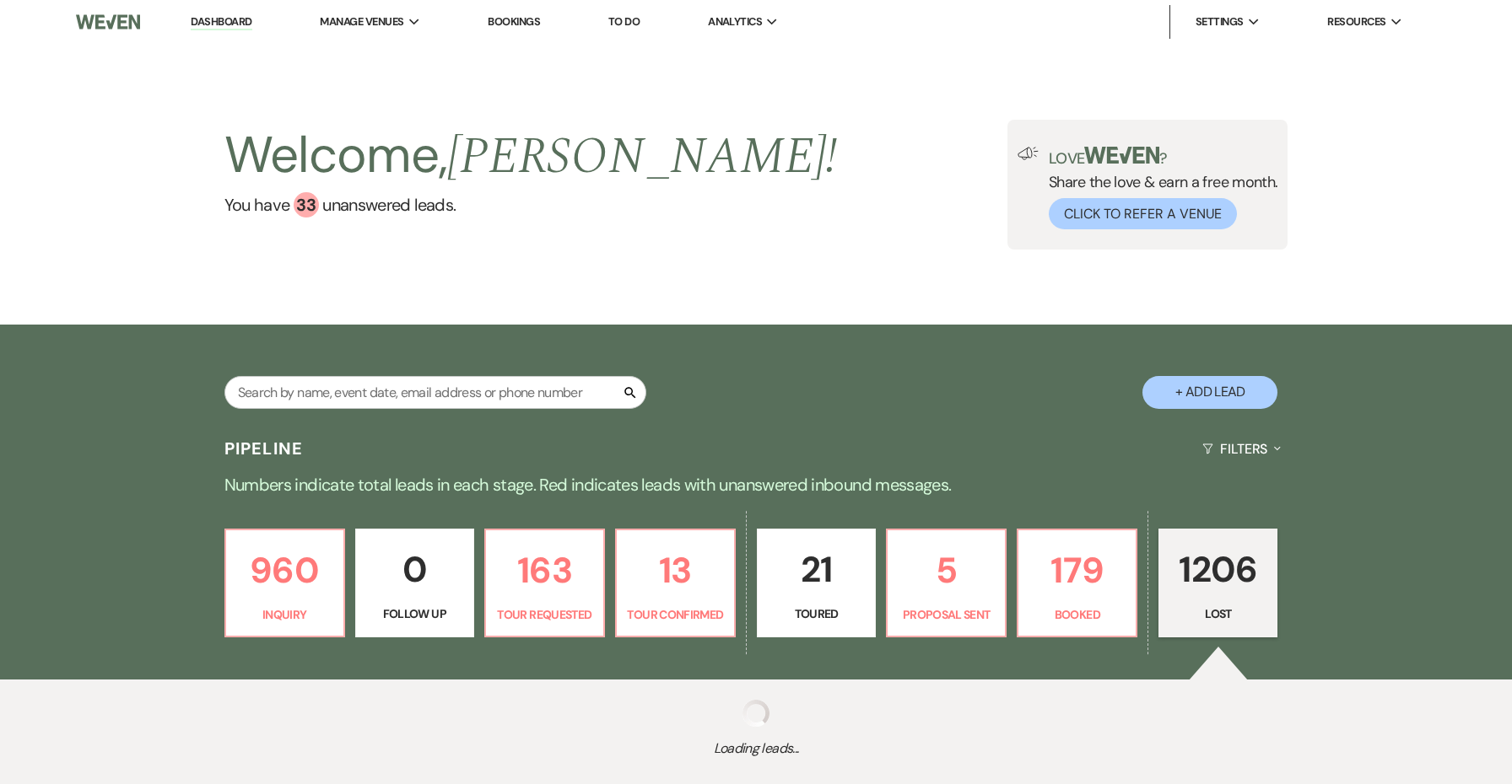
select select "8"
select select "1"
select select "8"
select select "5"
select select "8"
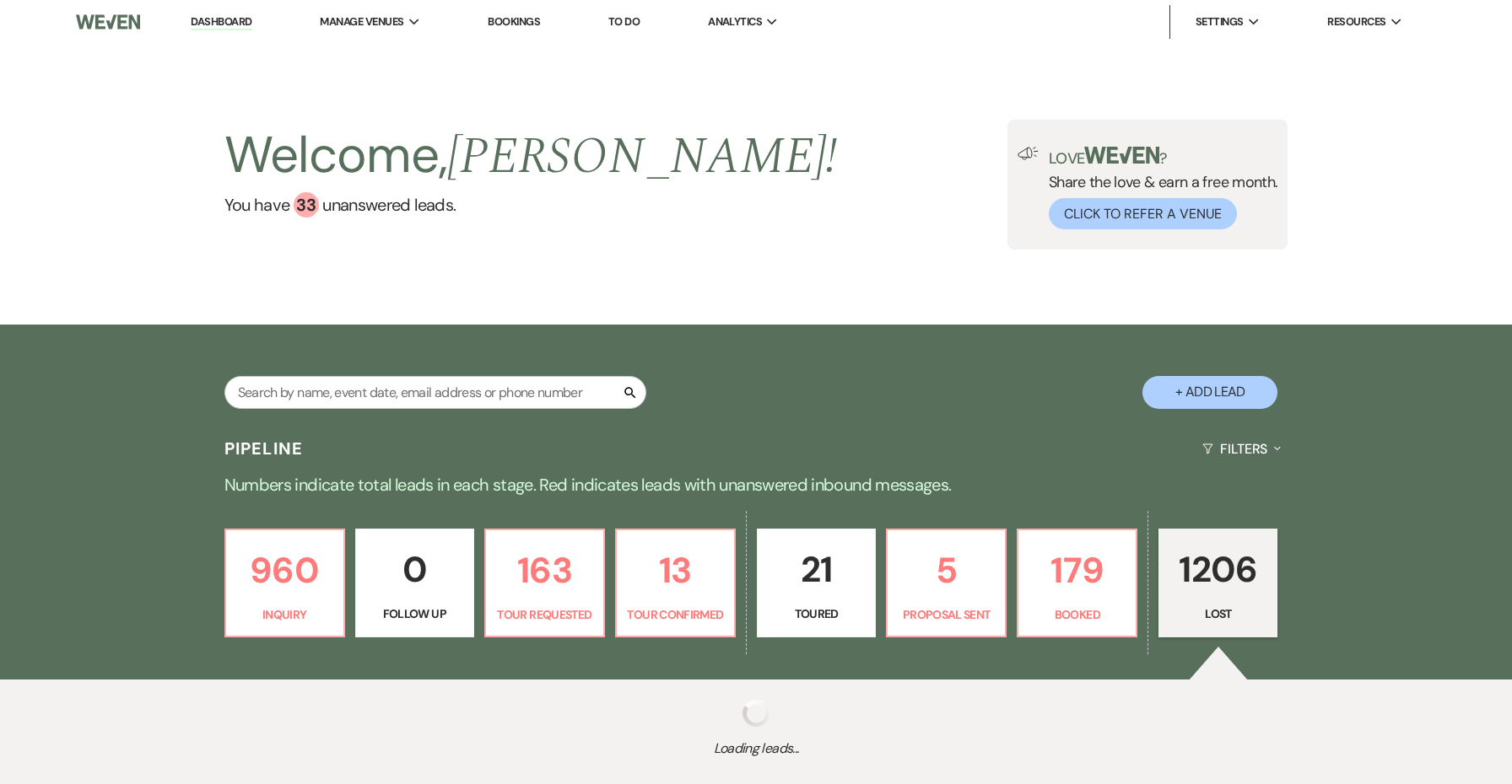
select select "5"
select select "8"
select select "1"
select select "8"
select select "5"
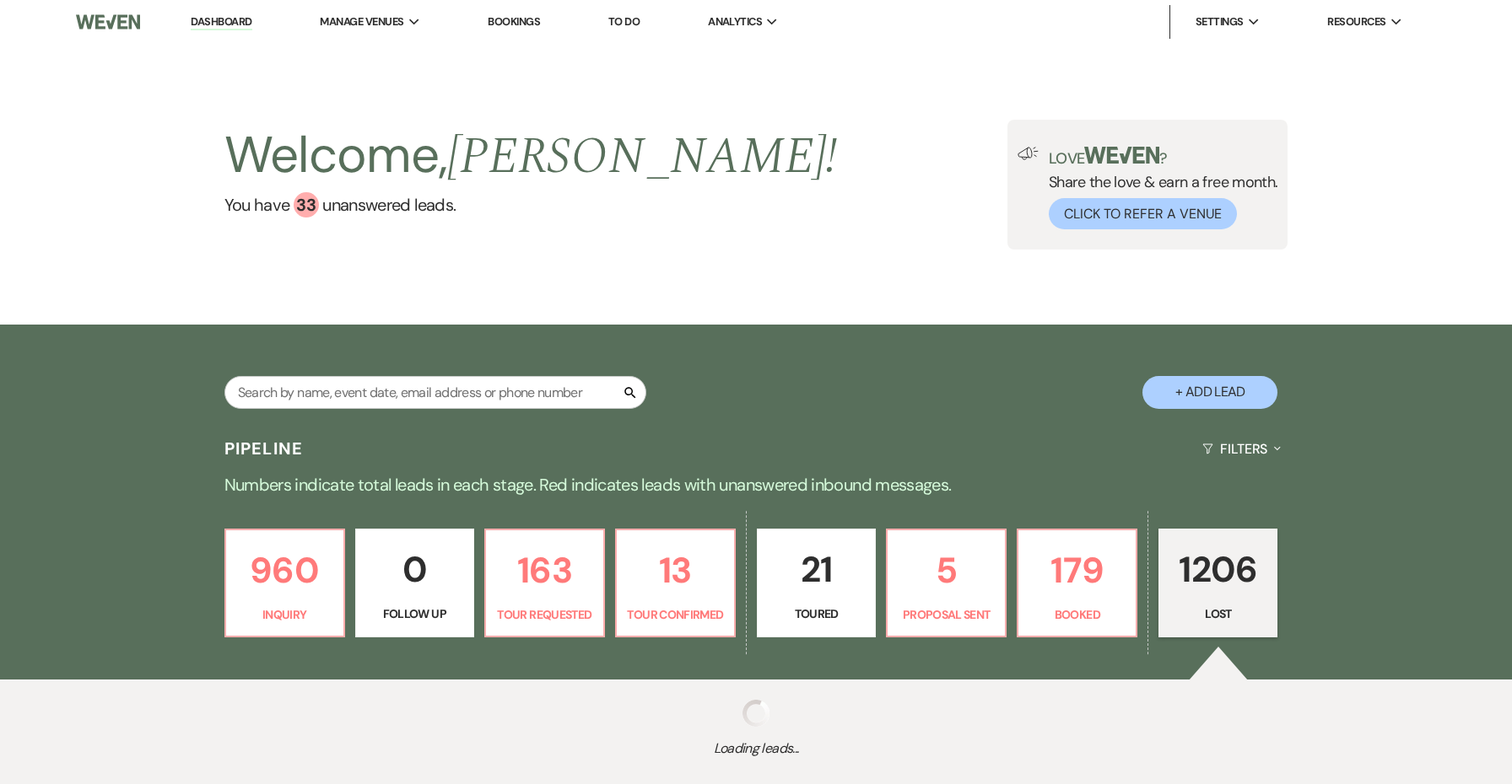
select select "8"
select select "6"
select select "8"
select select "6"
select select "8"
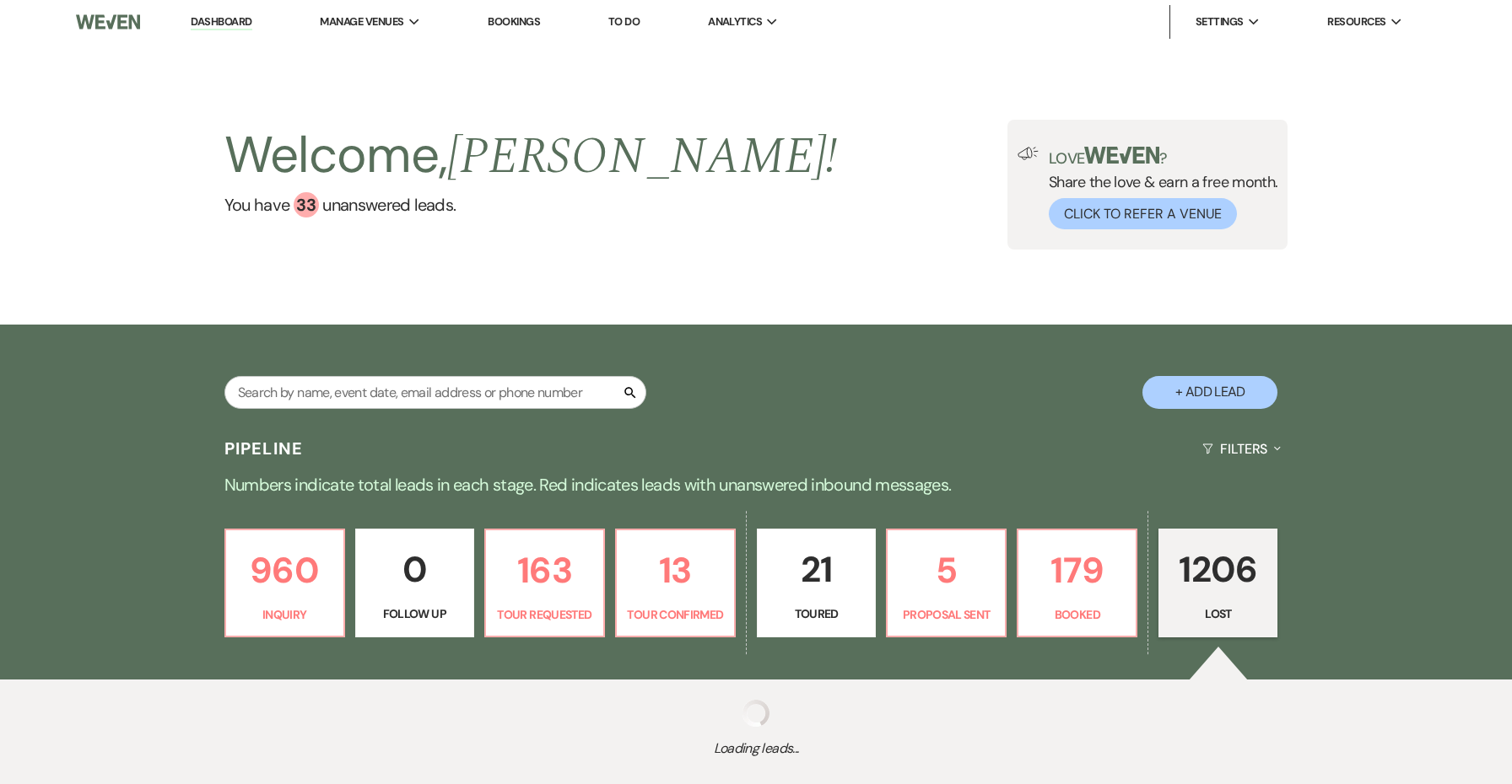
select select "5"
select select "8"
select select "10"
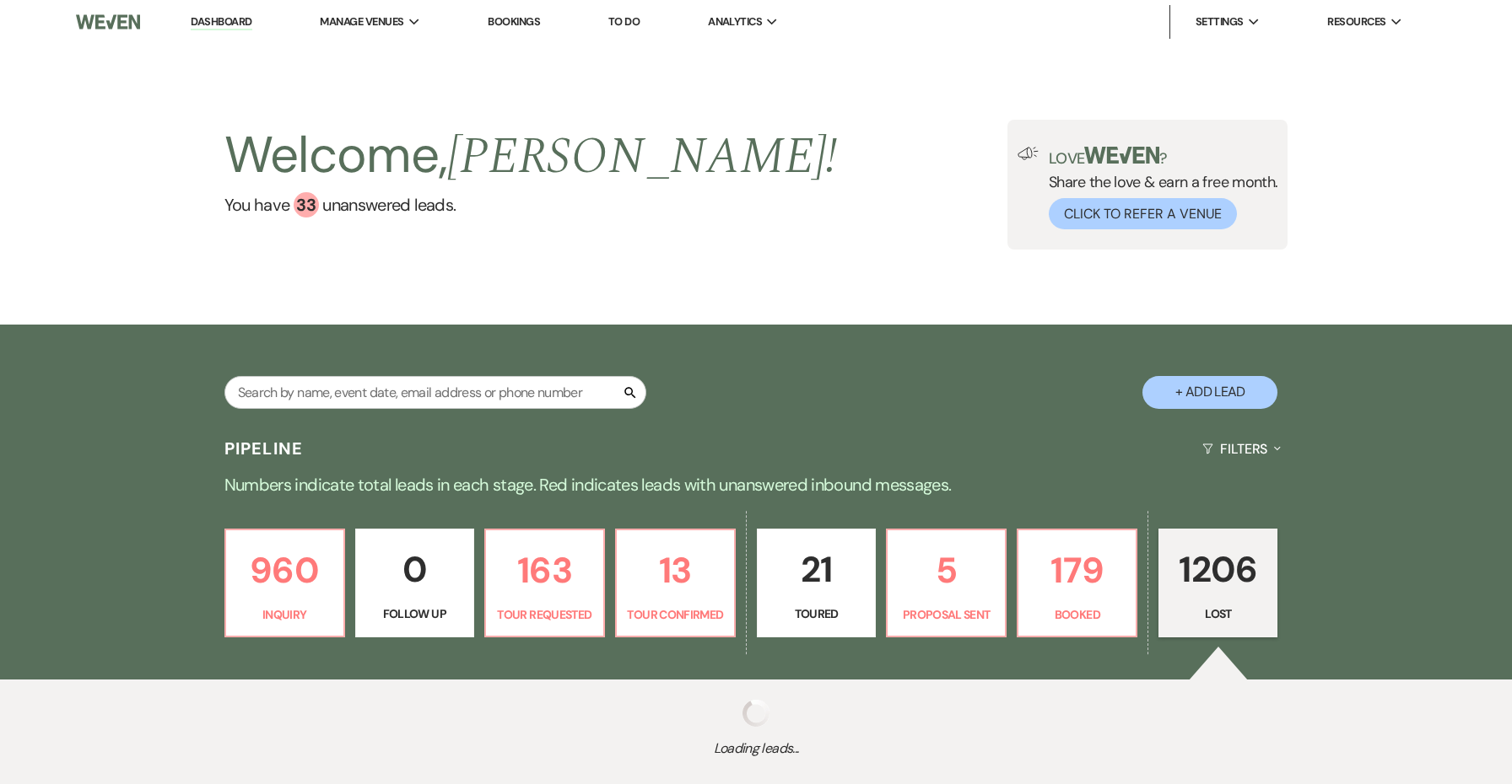
select select "8"
select select "1"
select select "8"
select select "6"
select select "8"
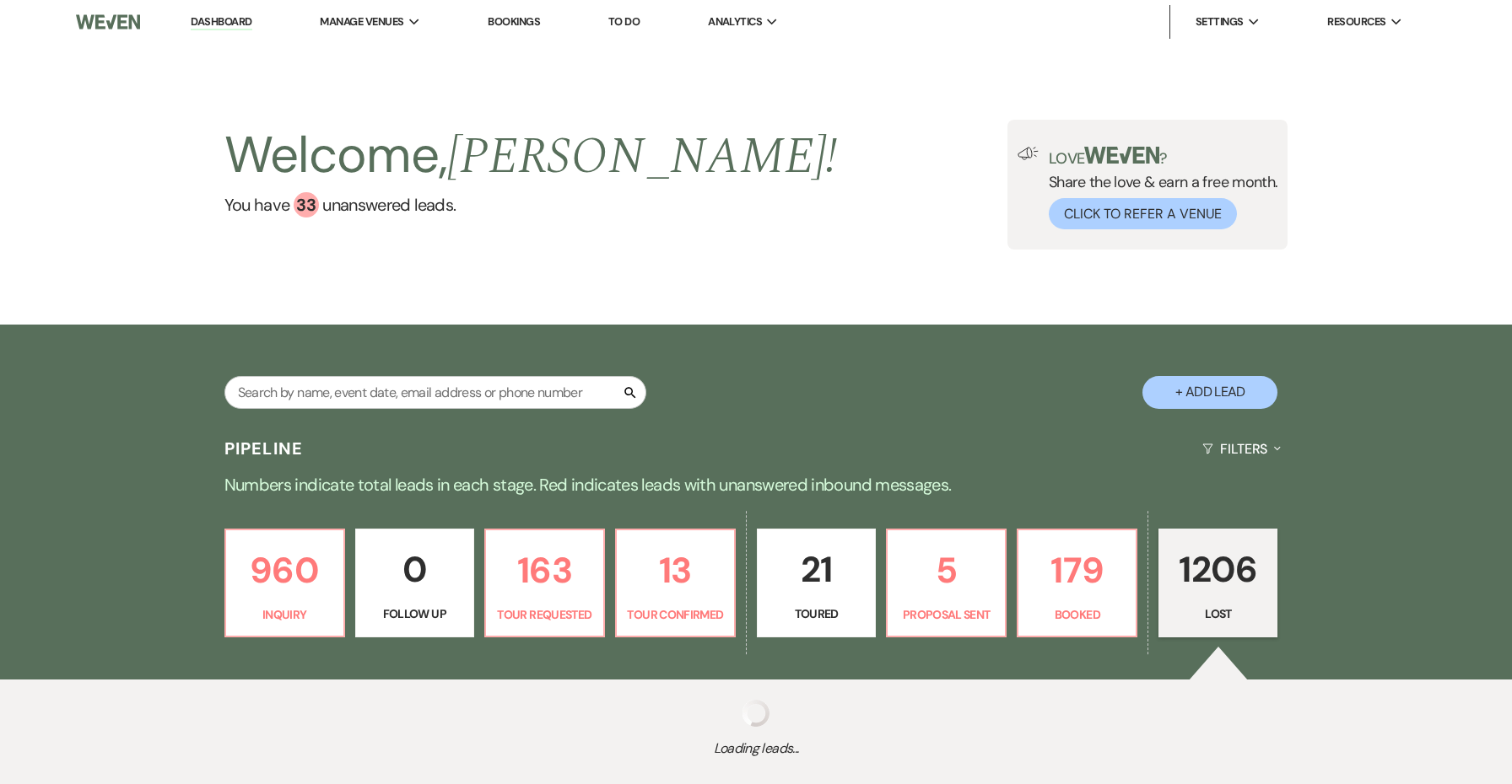
select select "10"
select select "8"
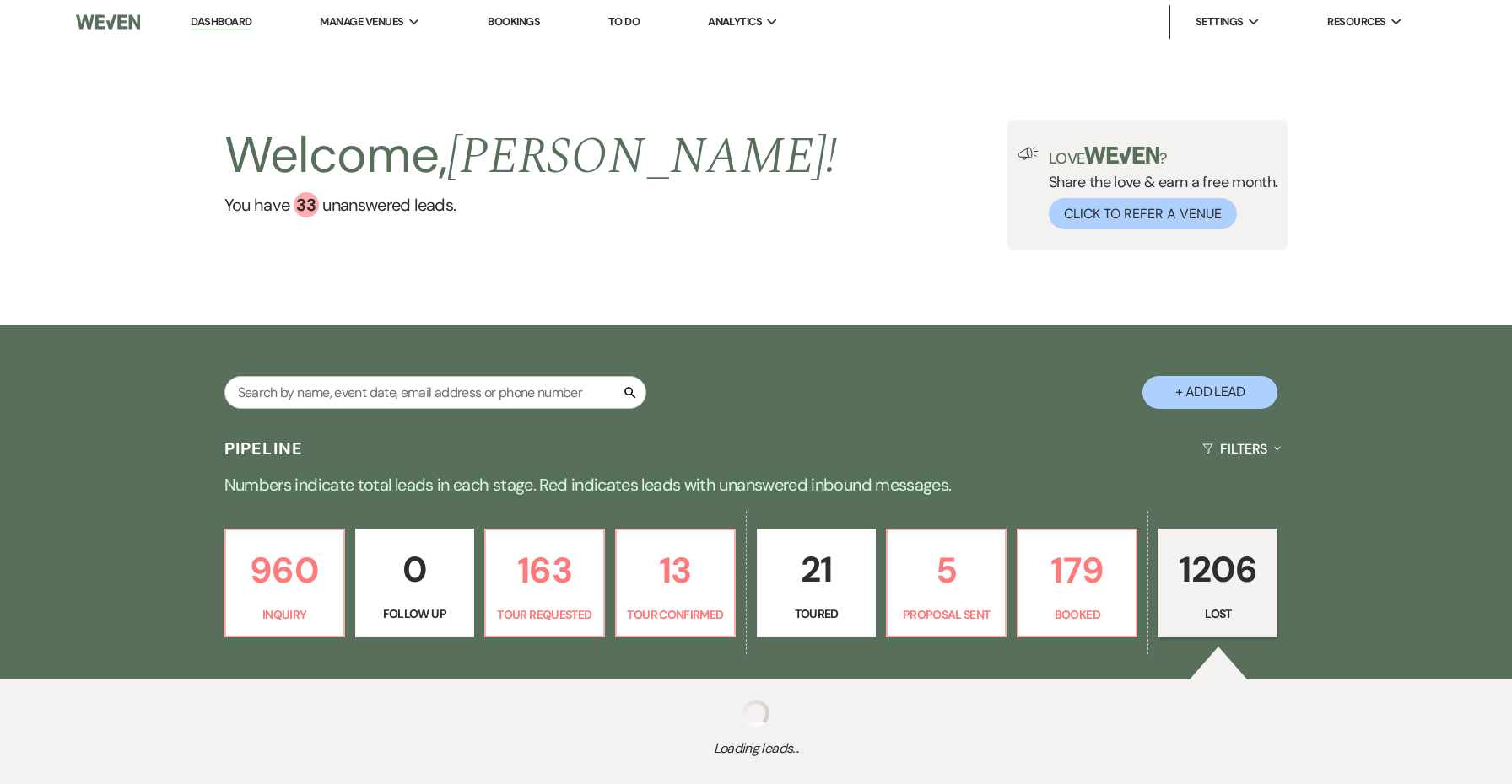
select select "5"
select select "8"
select select "11"
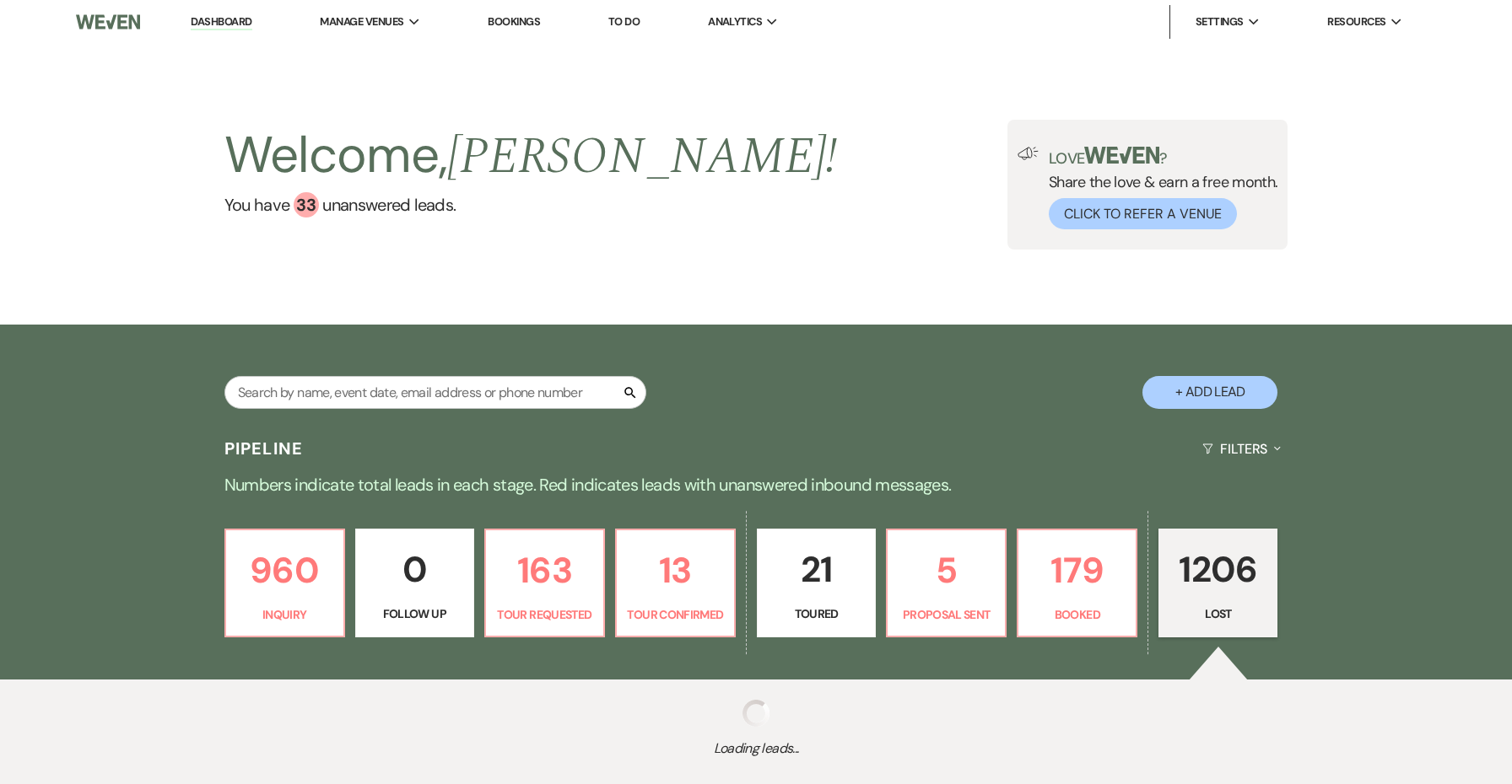
select select "8"
select select "5"
select select "8"
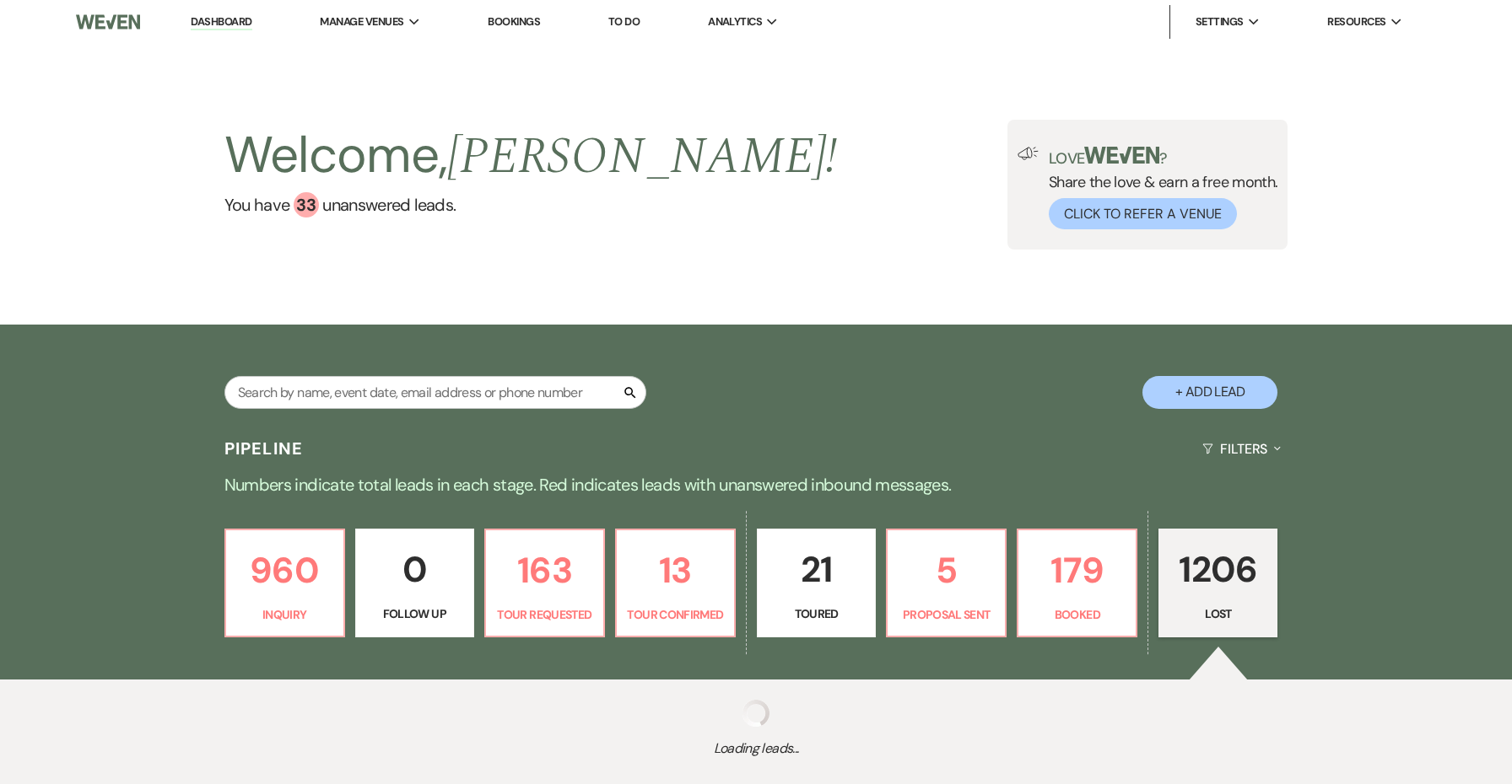
select select "8"
select select "1"
select select "8"
select select "5"
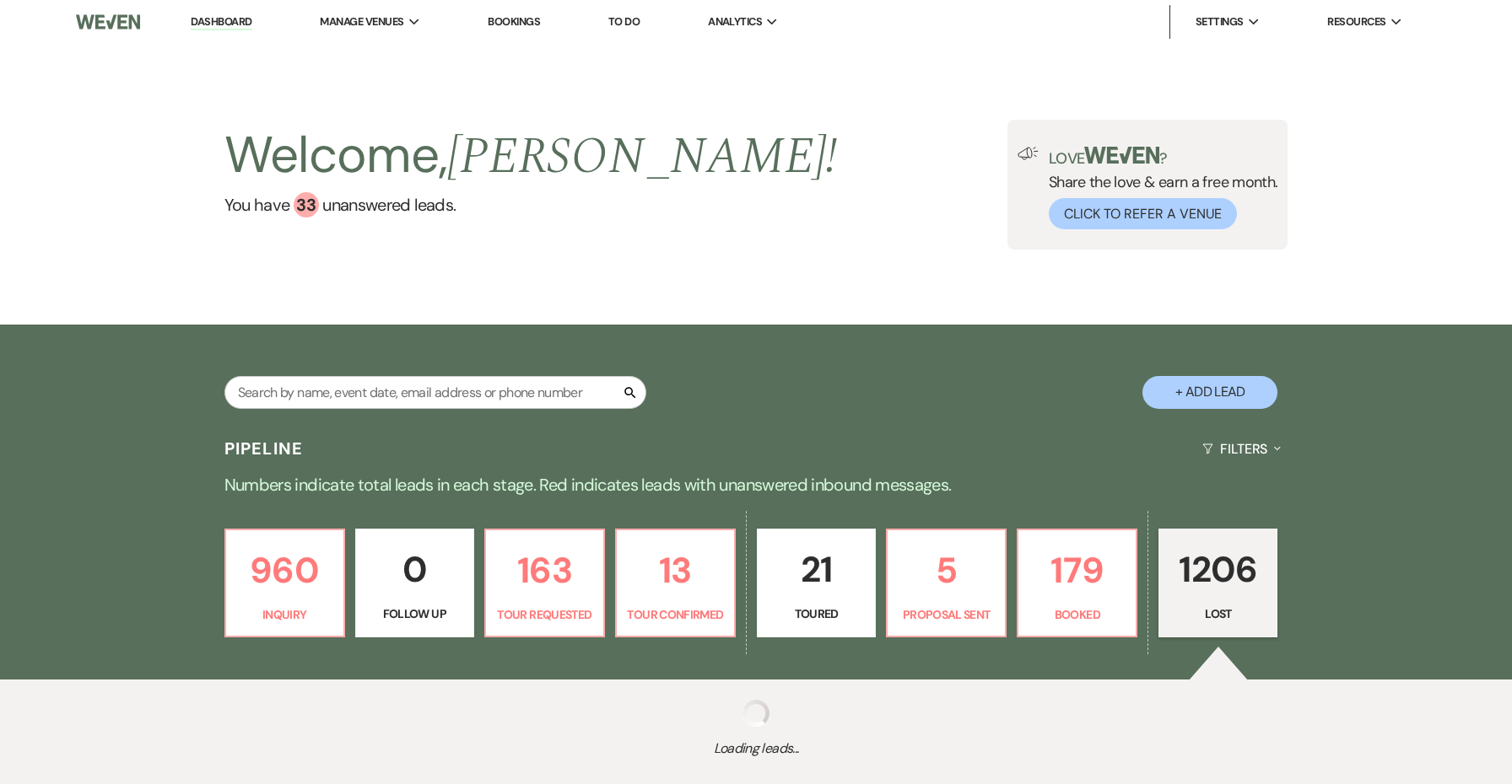
select select "8"
select select "5"
select select "8"
select select "1"
select select "8"
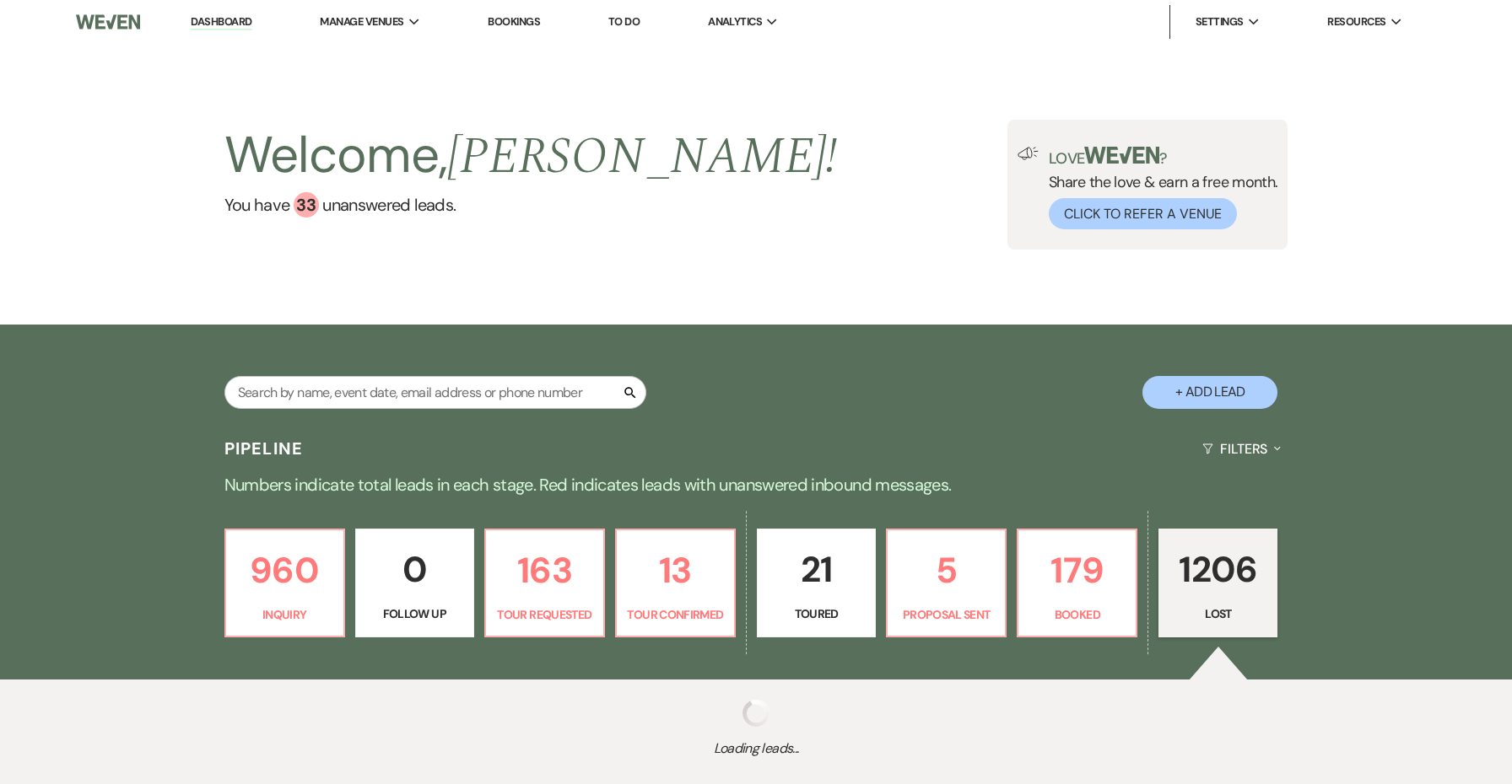
select select "6"
select select "8"
select select "6"
select select "8"
select select "5"
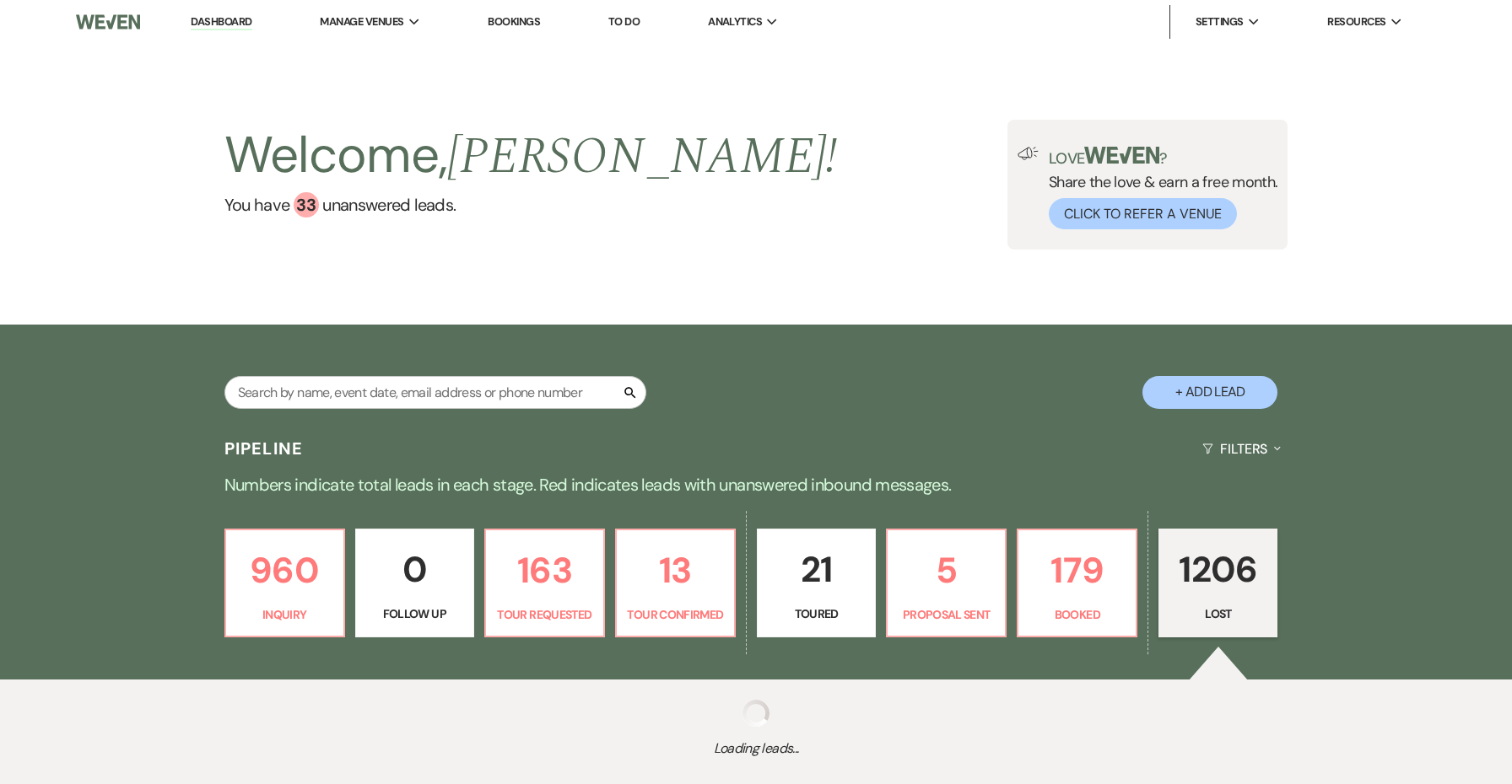
select select "8"
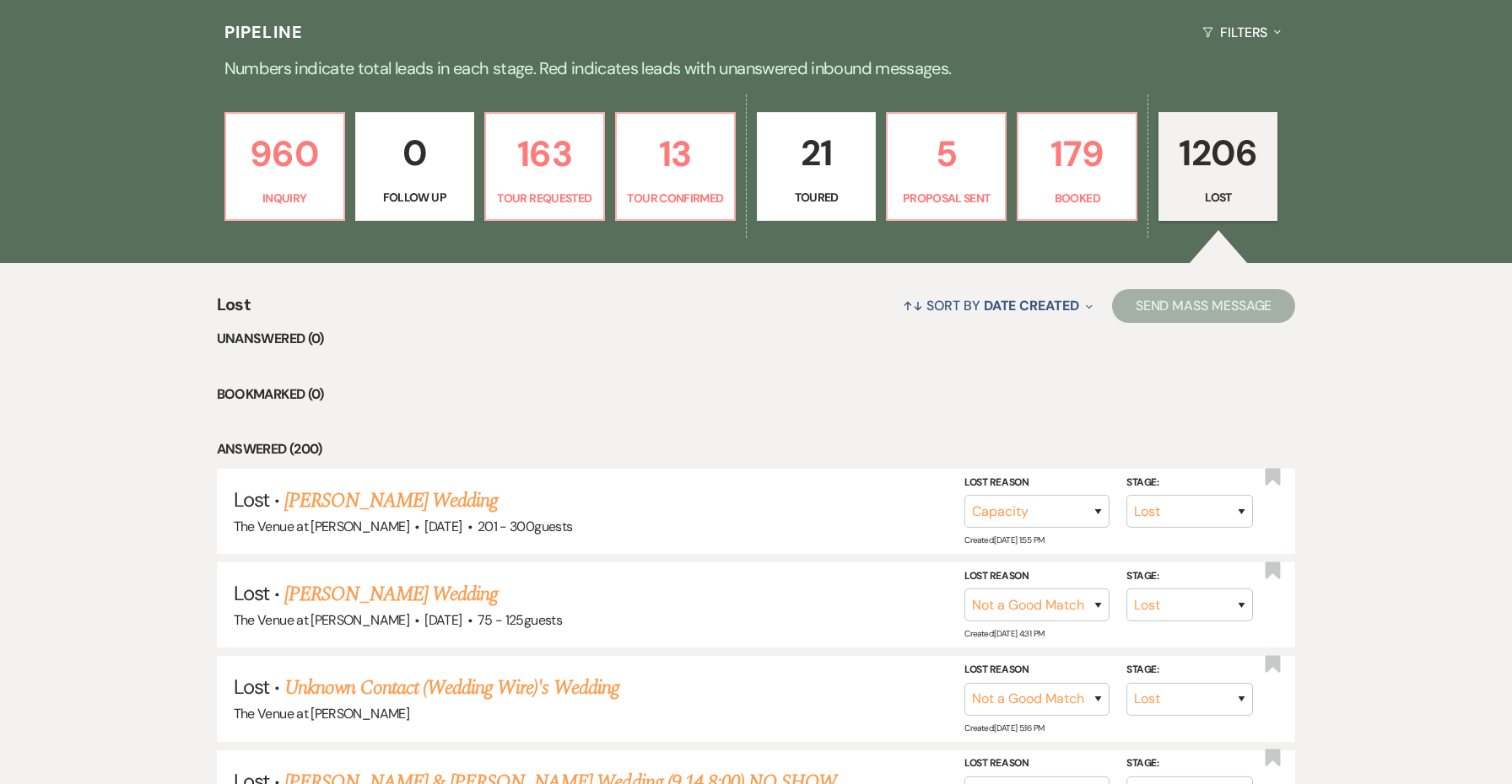
scroll to position [429, 0]
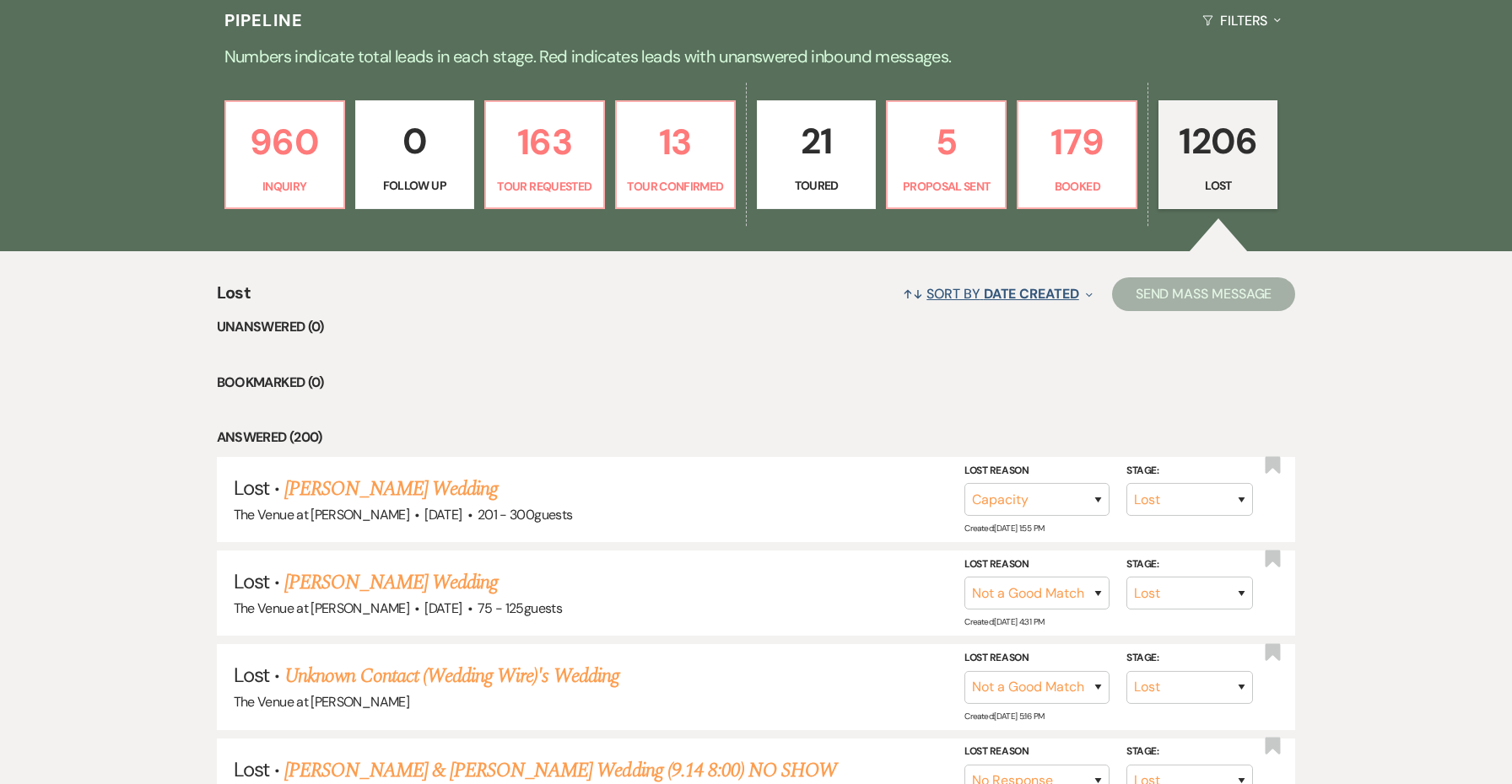
click at [979, 300] on button "↑↓ Sort By Date Created Expand" at bounding box center [997, 294] width 203 height 45
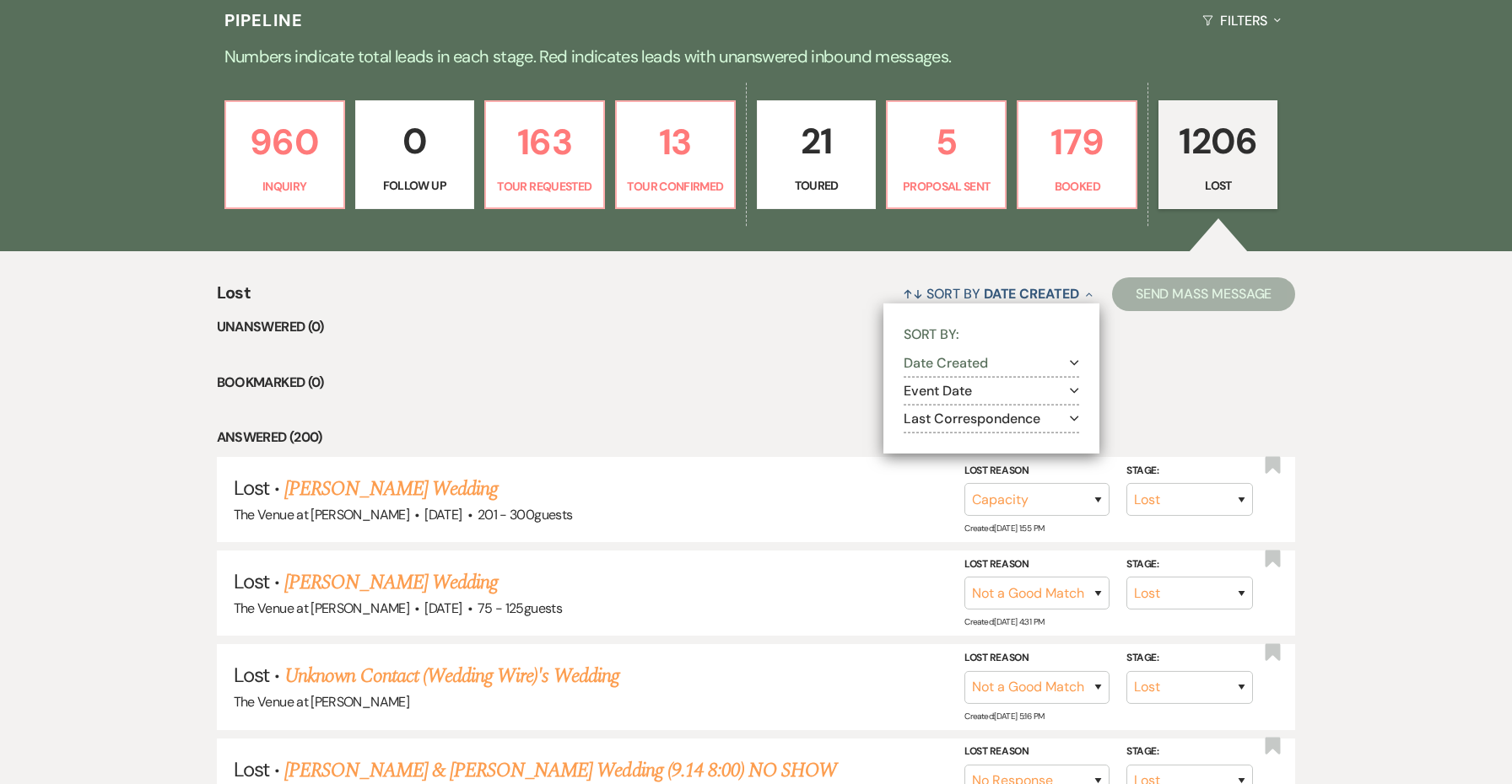
click at [997, 391] on button "Event Date Expand" at bounding box center [991, 392] width 175 height 14
click at [988, 411] on label "Ascending" at bounding box center [1002, 414] width 154 height 22
click at [936, 411] on input "Ascending" at bounding box center [930, 411] width 11 height 11
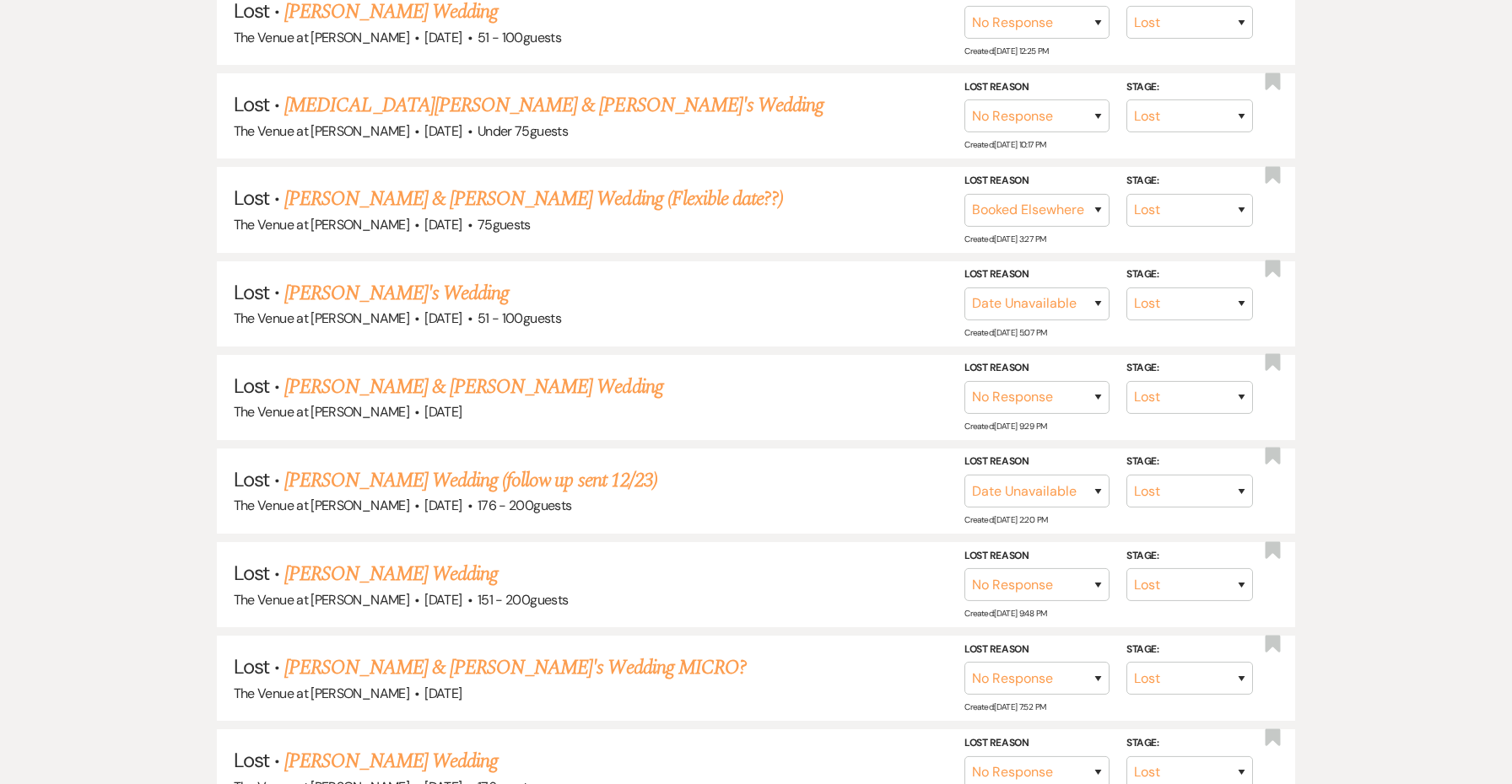
scroll to position [17034, 0]
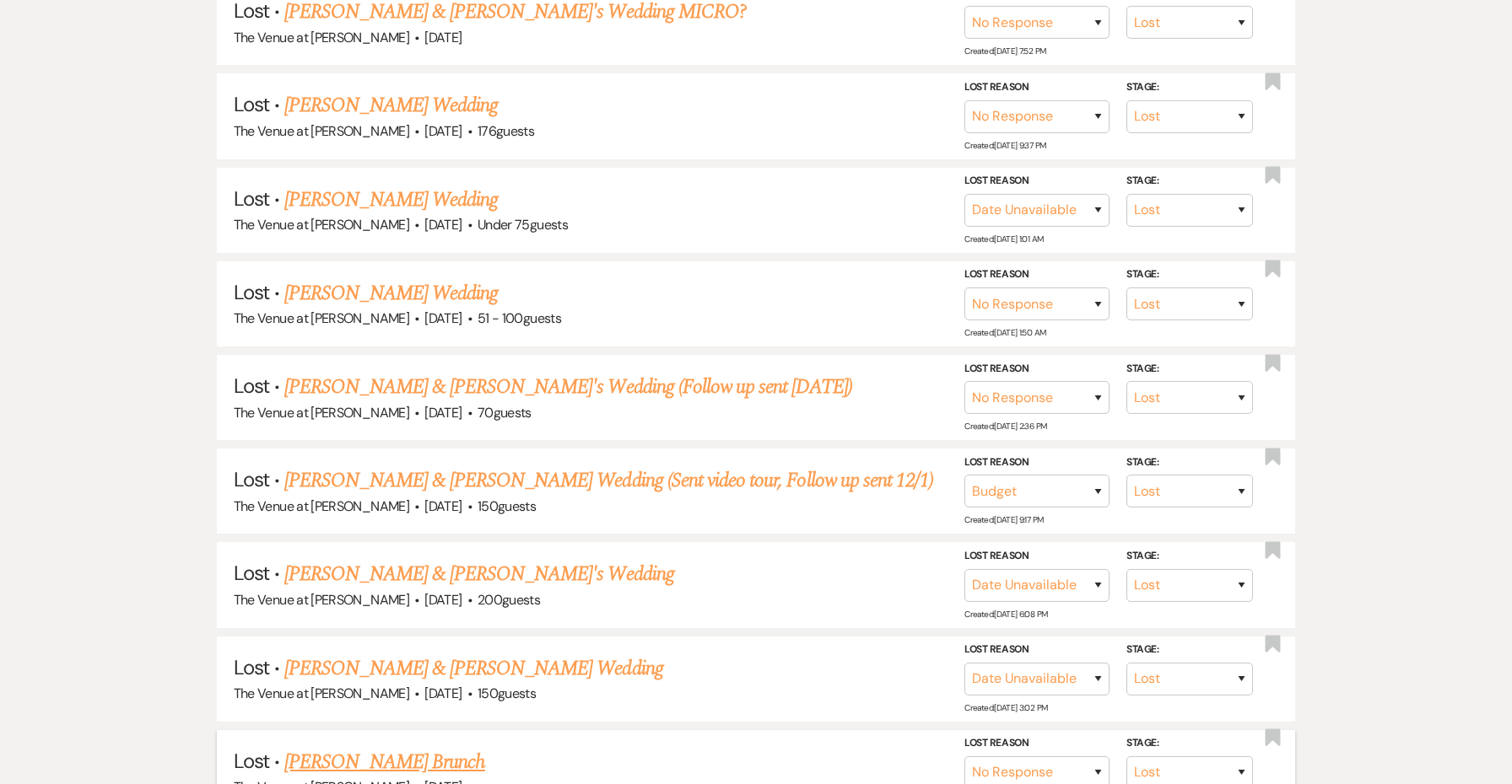
click at [830, 747] on h5 "Lost · Anthony Henry's Brunch" at bounding box center [757, 761] width 1046 height 30
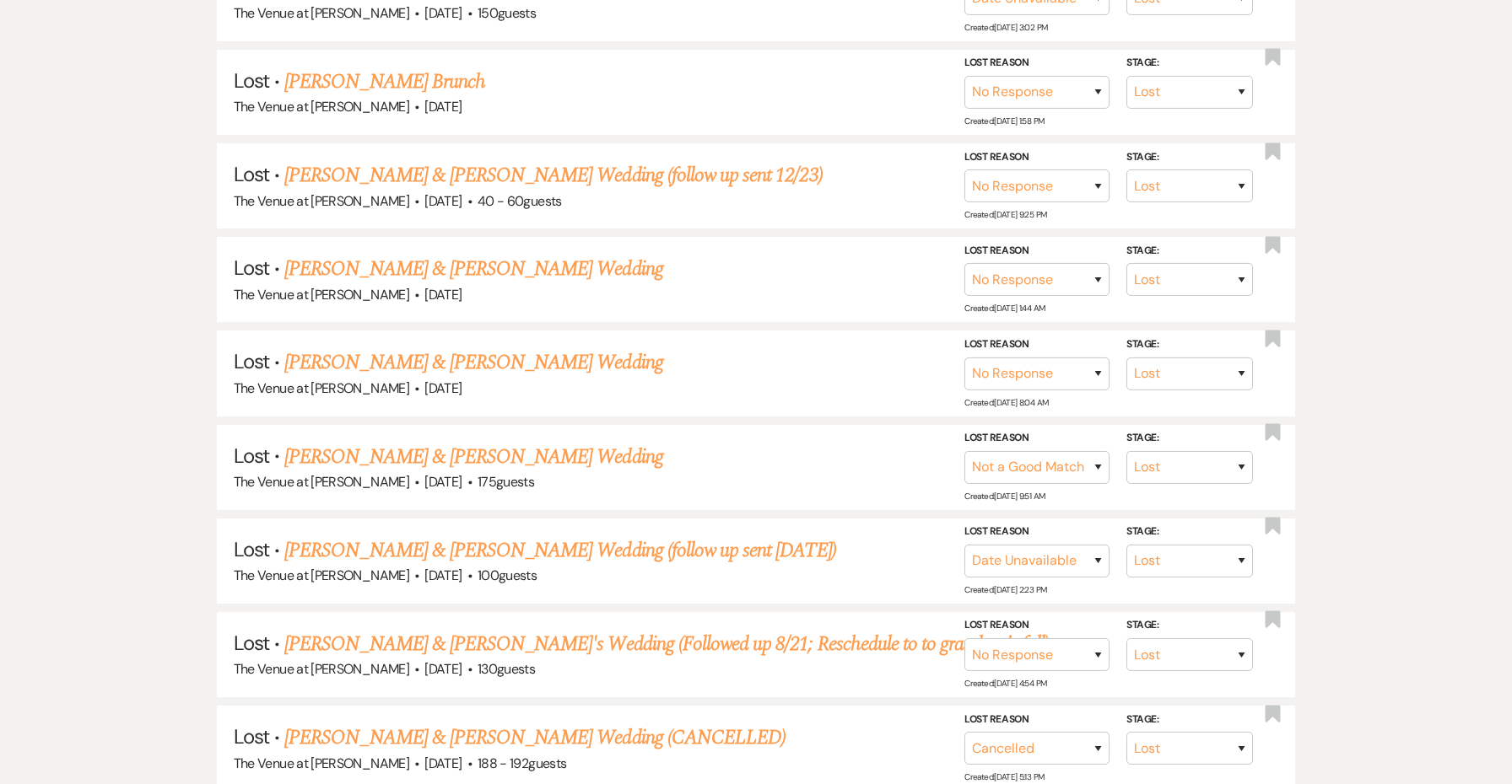
scroll to position [17627, 0]
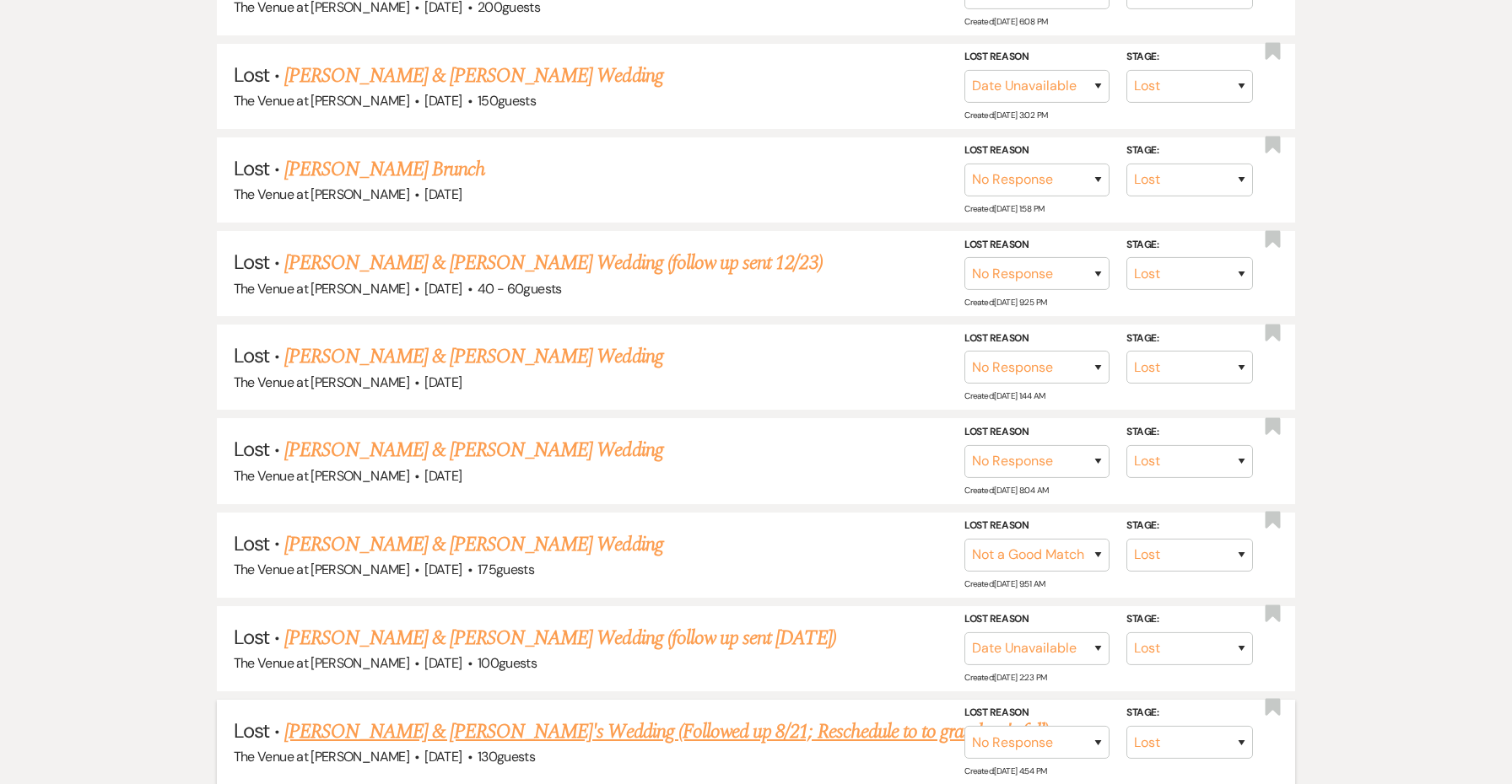
click at [830, 747] on div "The Venue at Carley Brook · May 31, 2025 · 130 guests" at bounding box center [757, 758] width 1046 height 22
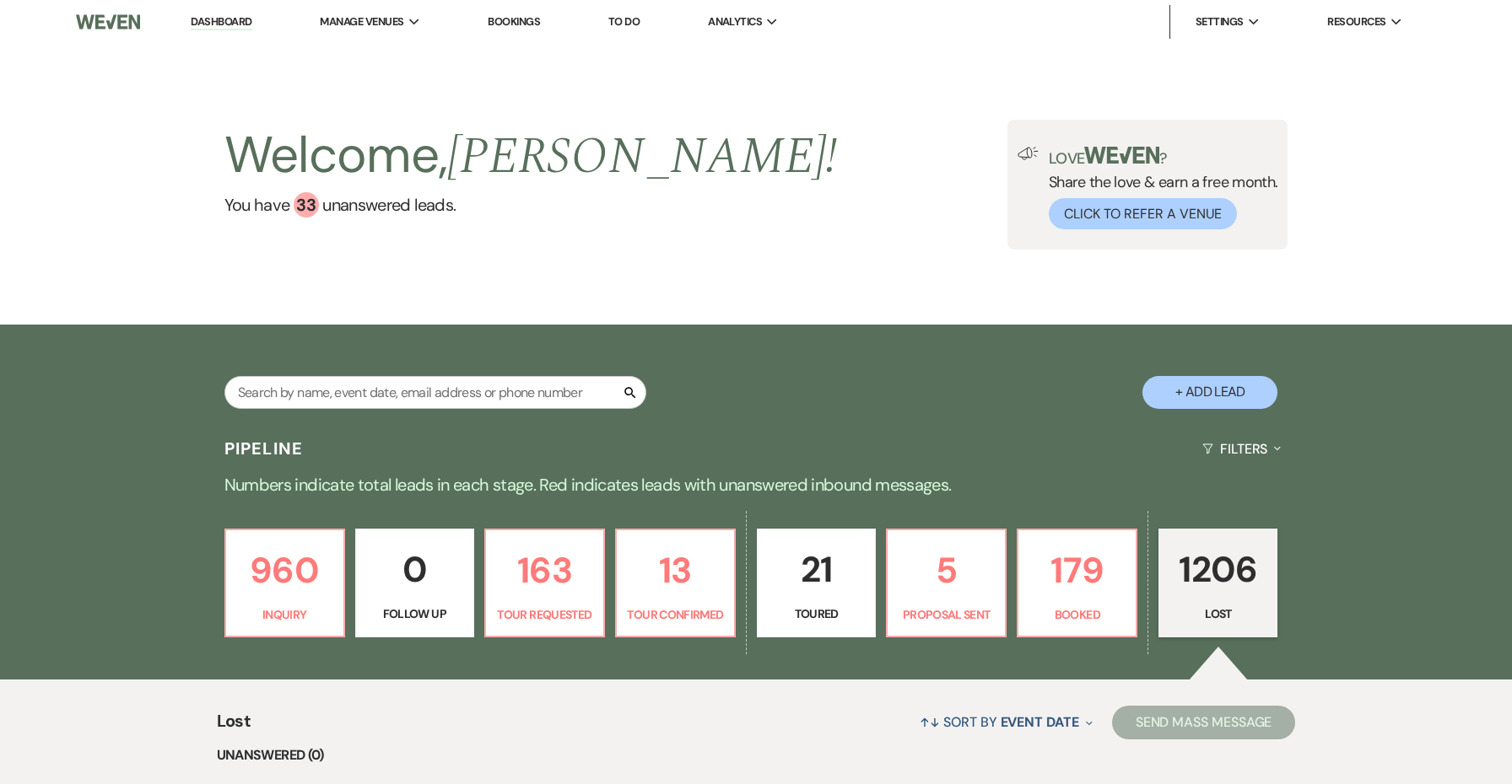
scroll to position [0, 0]
click at [1071, 606] on p "Booked" at bounding box center [1076, 615] width 97 height 19
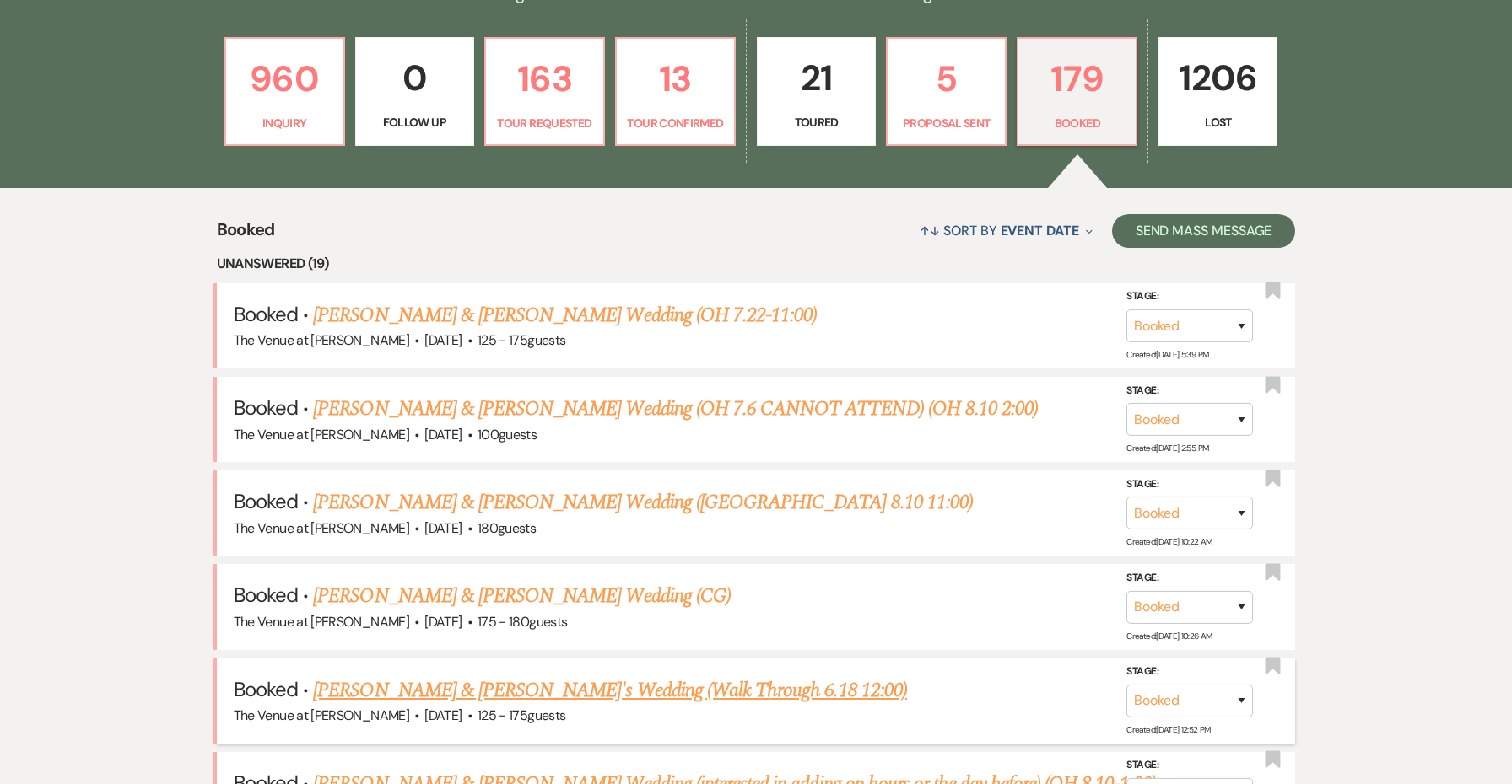
scroll to position [494, 0]
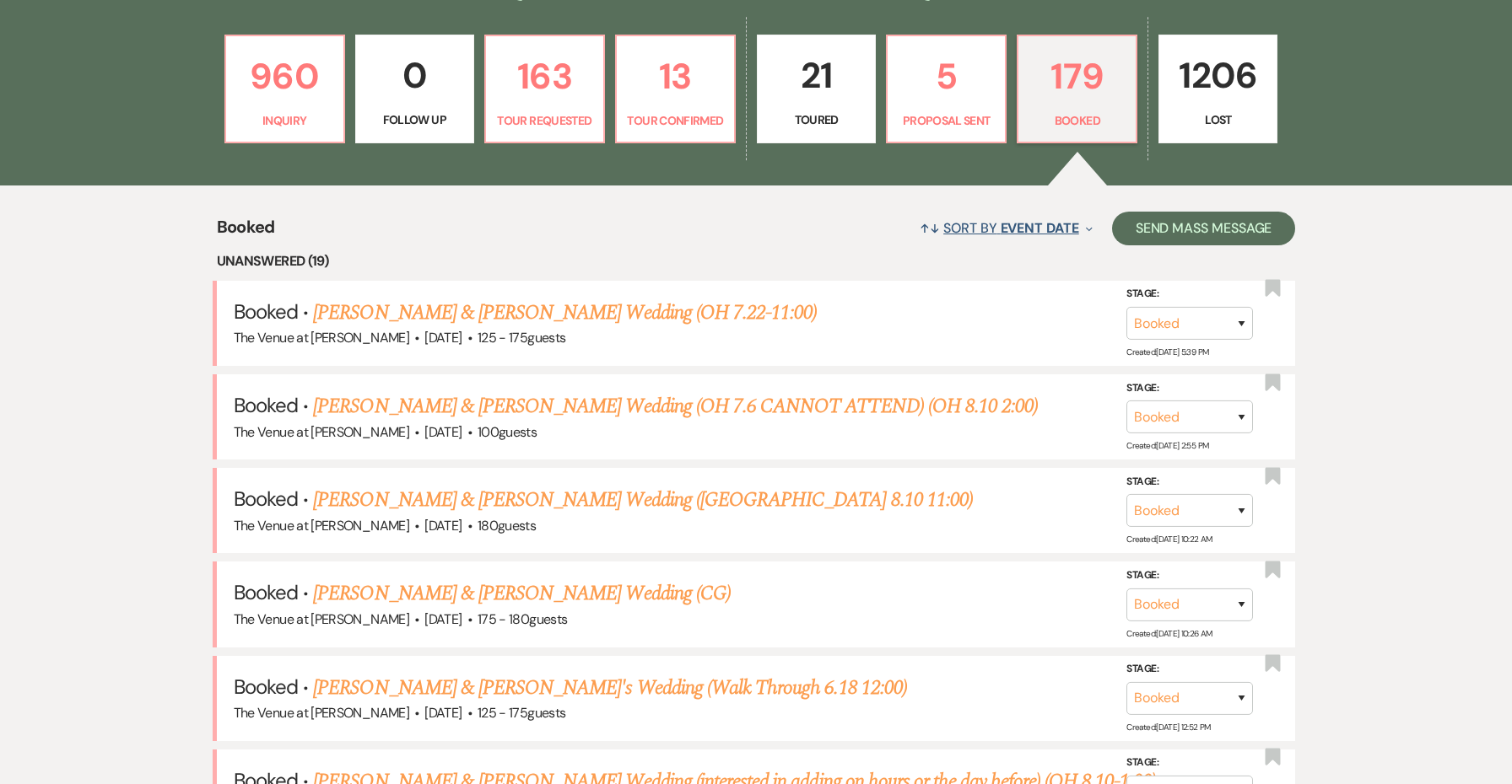
click at [1041, 241] on button "↑↓ Sort By Event Date Expand" at bounding box center [1006, 228] width 186 height 45
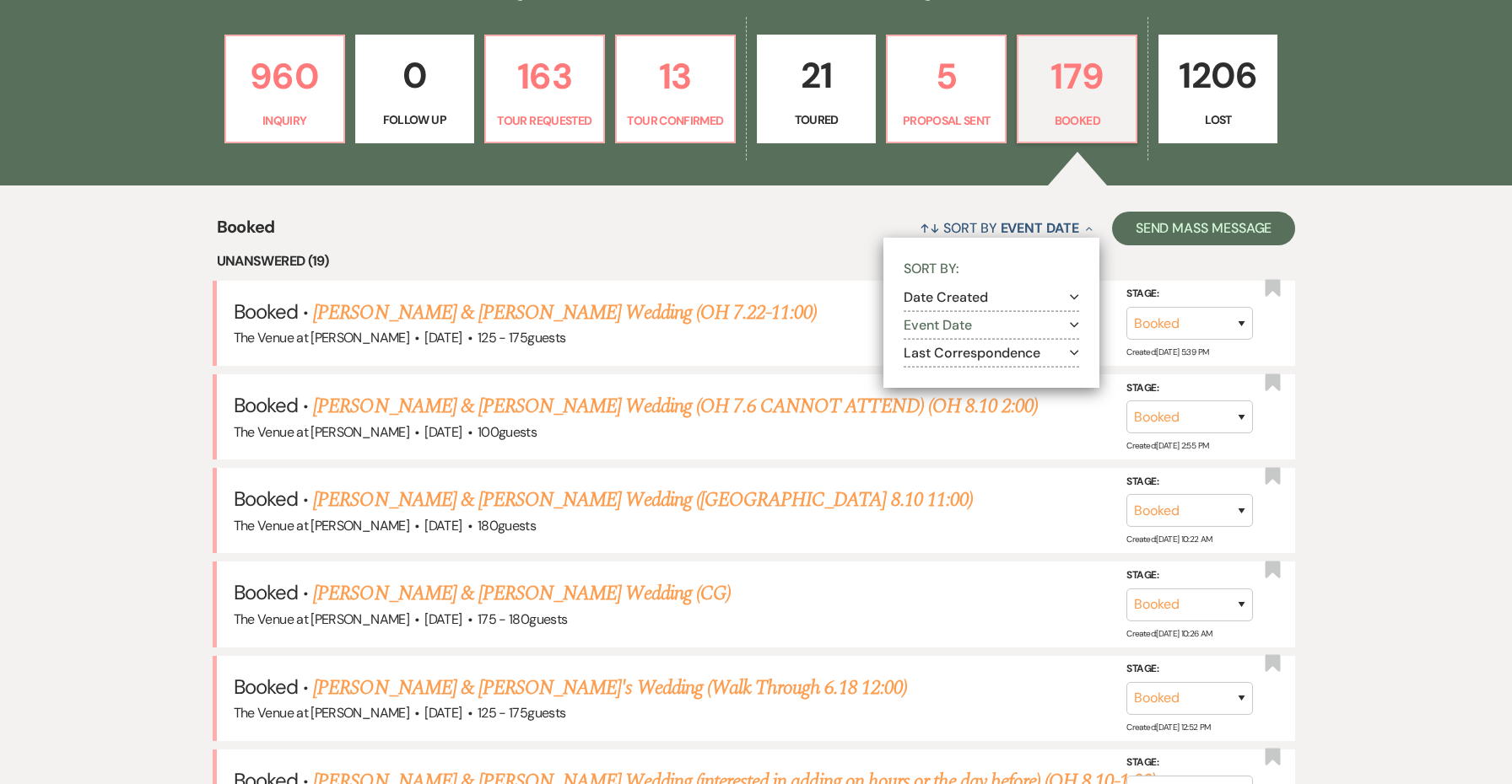
click at [1025, 323] on button "Event Date Expand" at bounding box center [991, 326] width 175 height 14
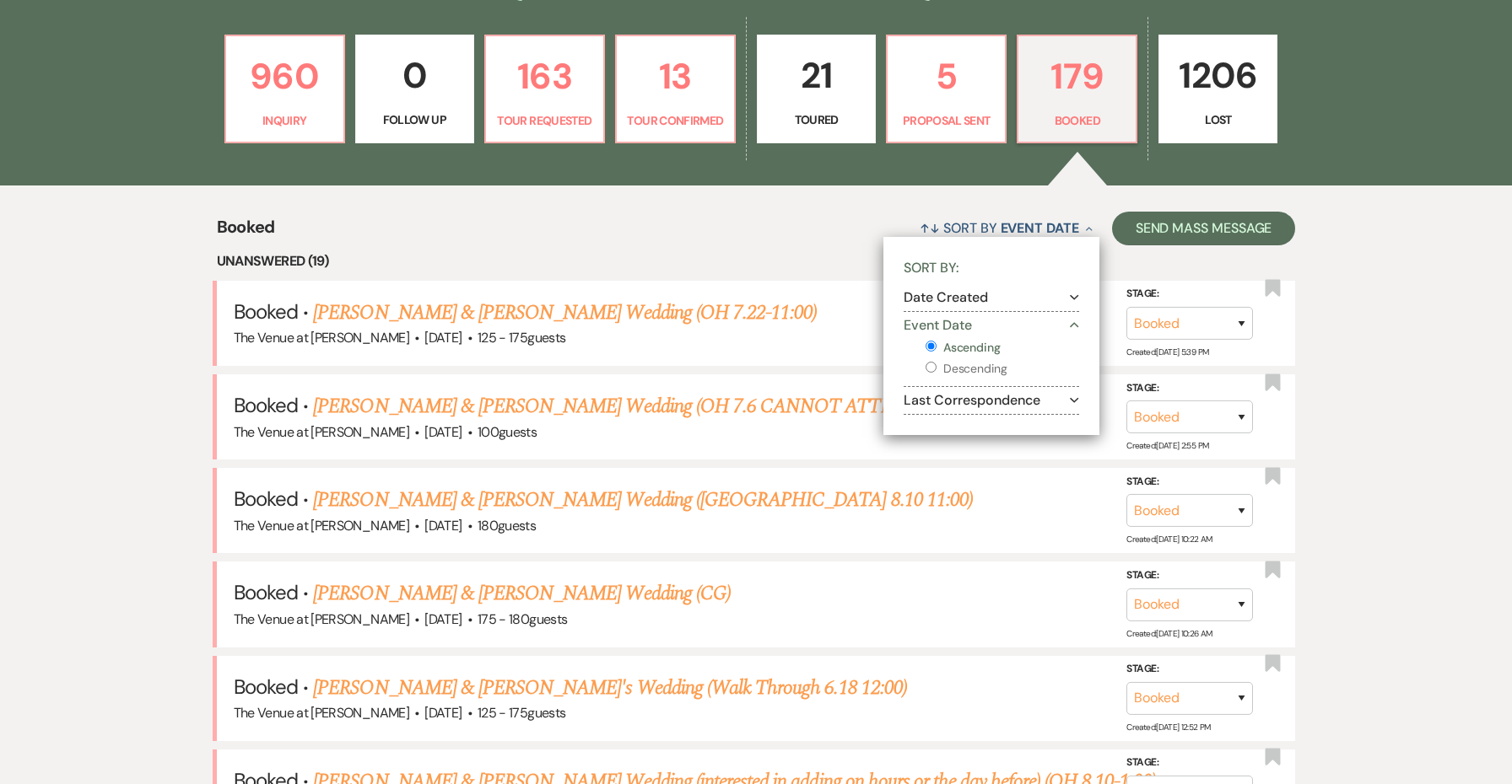
click at [805, 259] on li "Unanswered (19)" at bounding box center [756, 261] width 1079 height 22
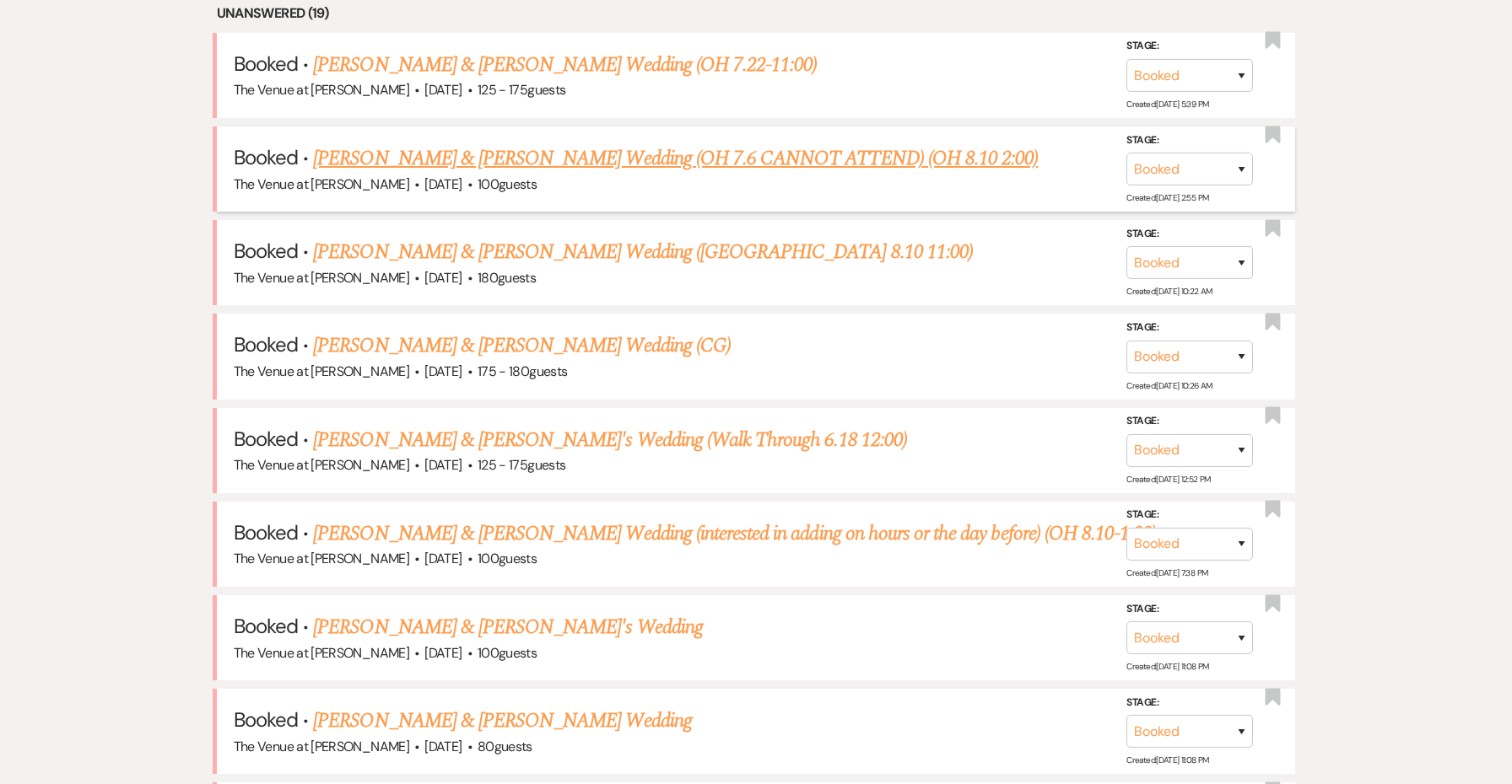
scroll to position [775, 0]
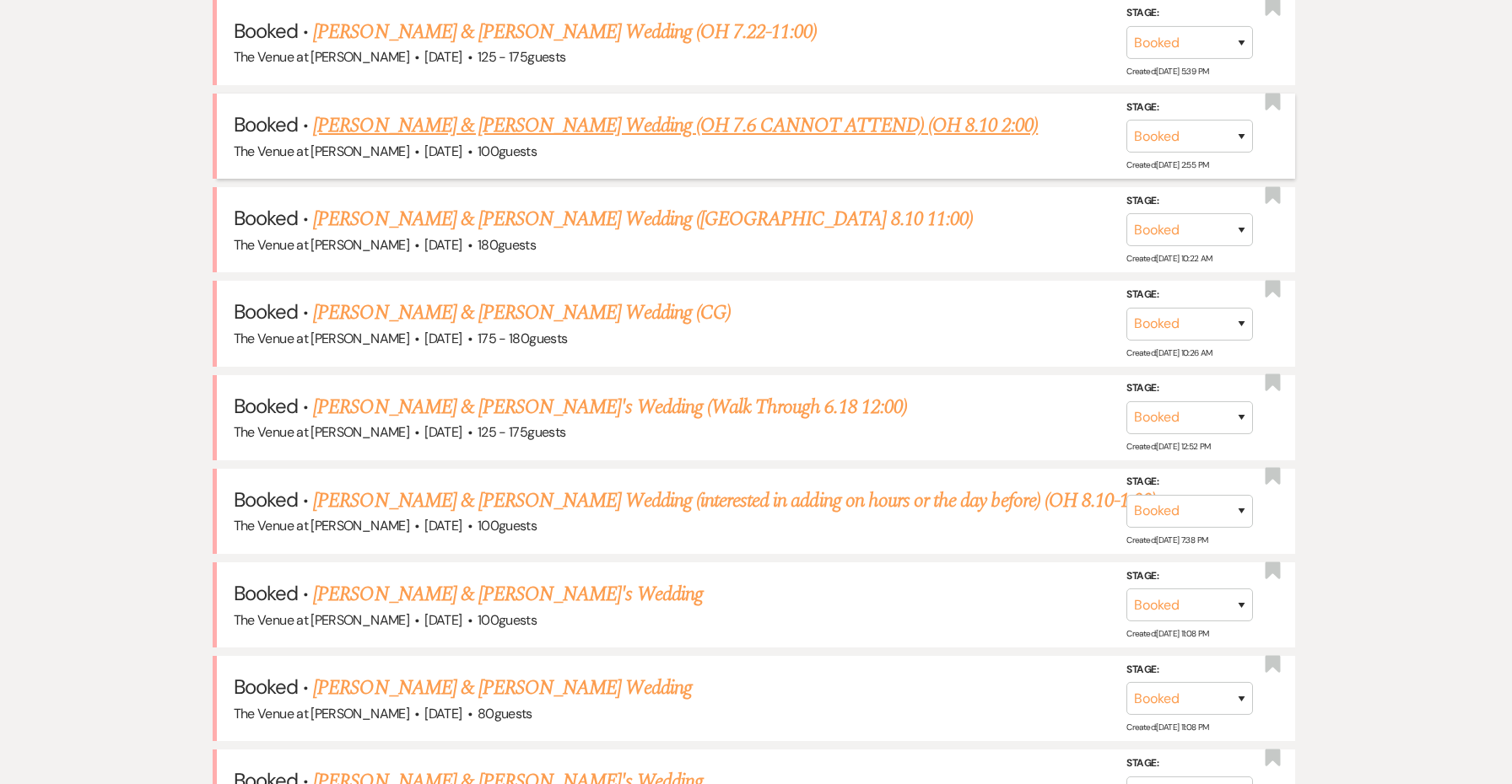
click at [679, 125] on link "Rahel Getachew & Gabriel Silva's Wedding (OH 7.6 CANNOT ATTEND) (OH 8.10 2:00)" at bounding box center [676, 125] width 725 height 30
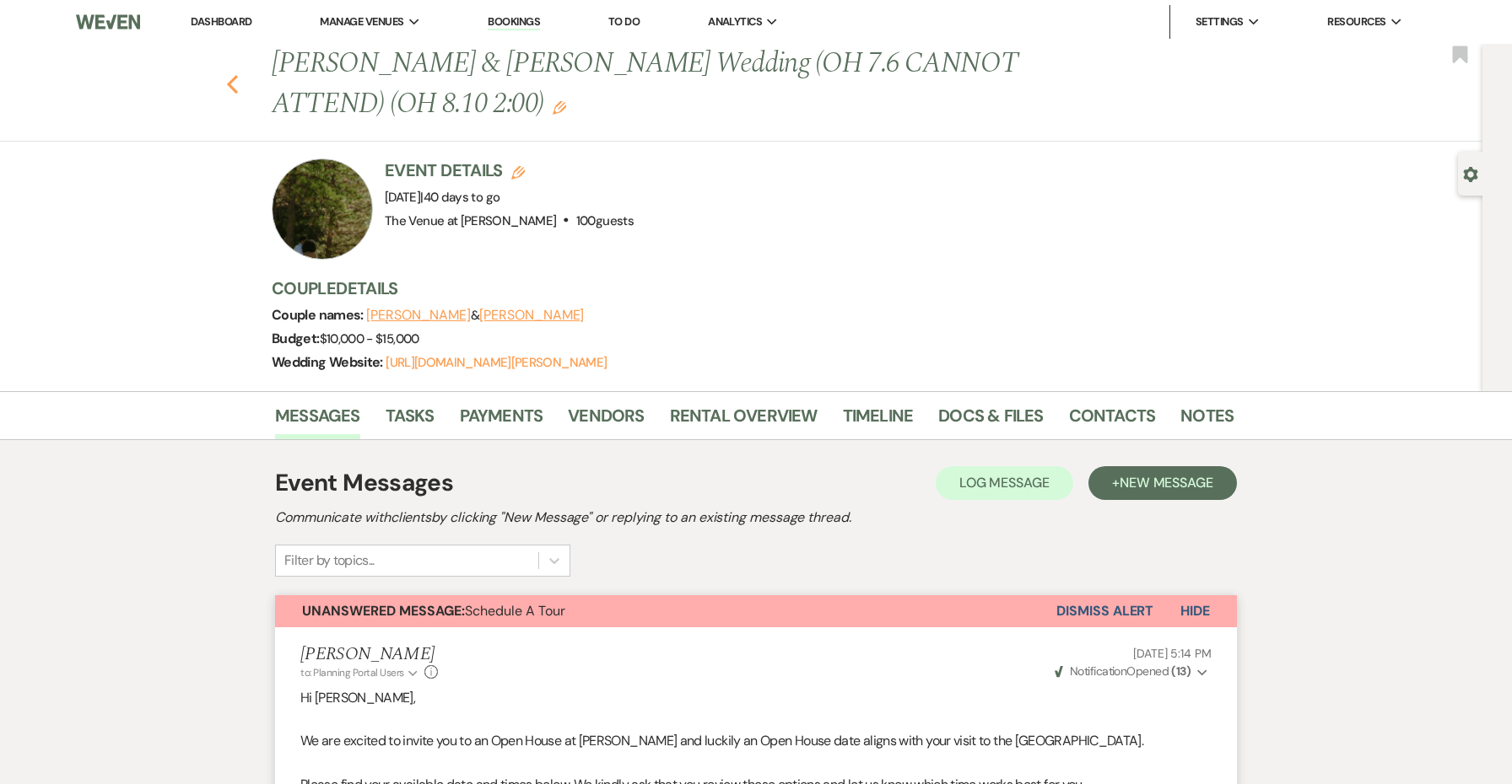
click at [231, 85] on use "button" at bounding box center [232, 84] width 11 height 19
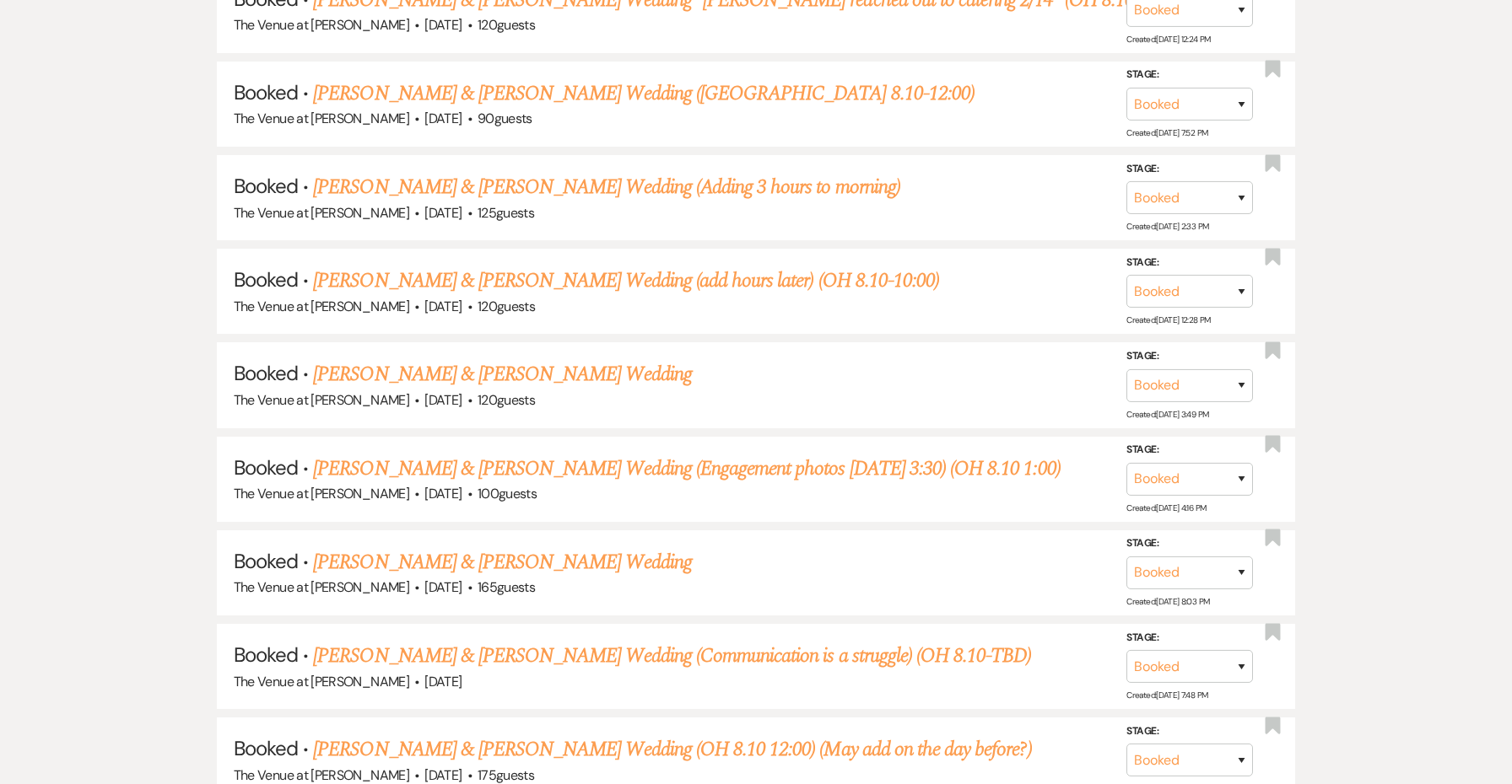
scroll to position [5044, 0]
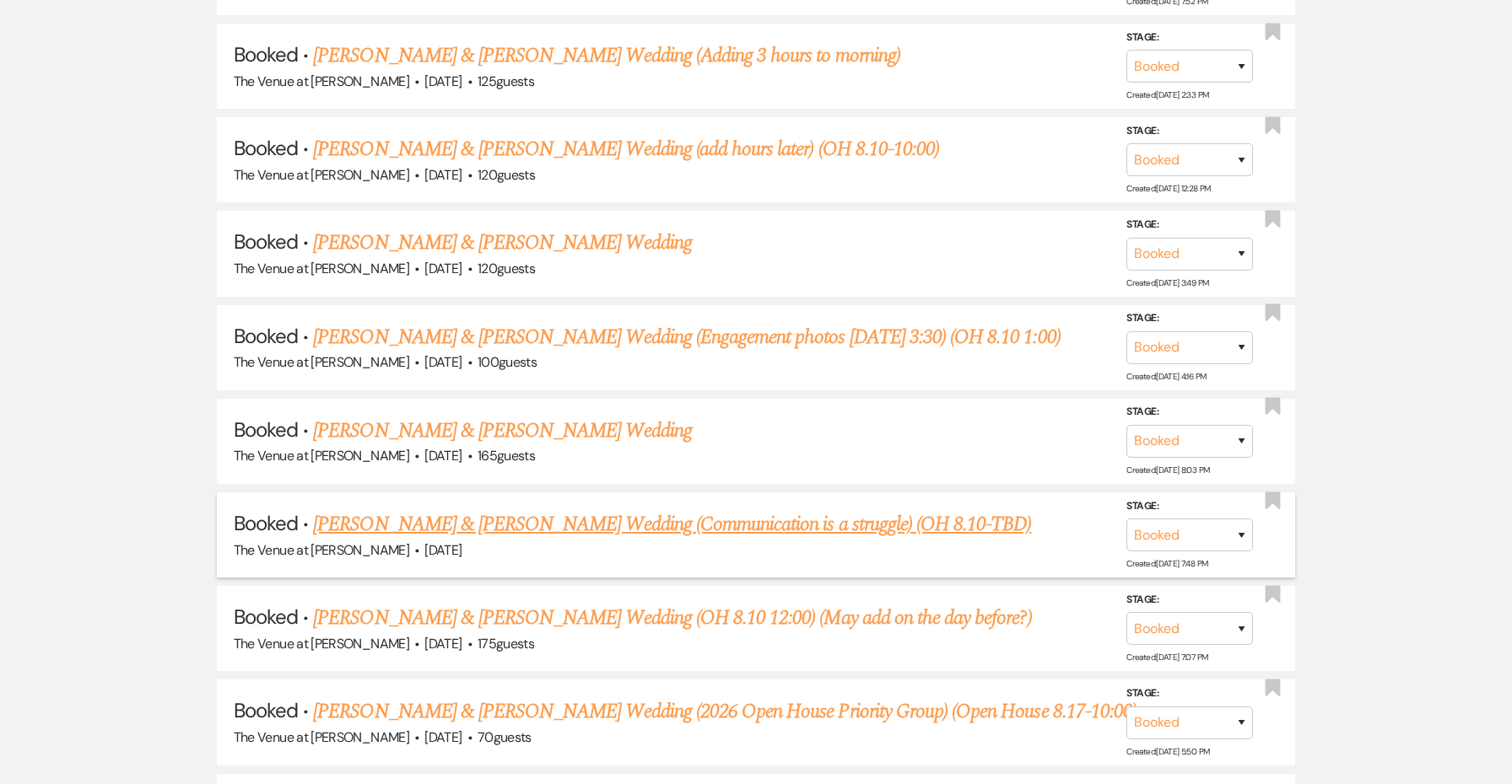
click at [867, 492] on li "Booked · Jillian Ambrose & Joshua Bullock's Wedding (Communication is a struggl…" at bounding box center [756, 534] width 1079 height 85
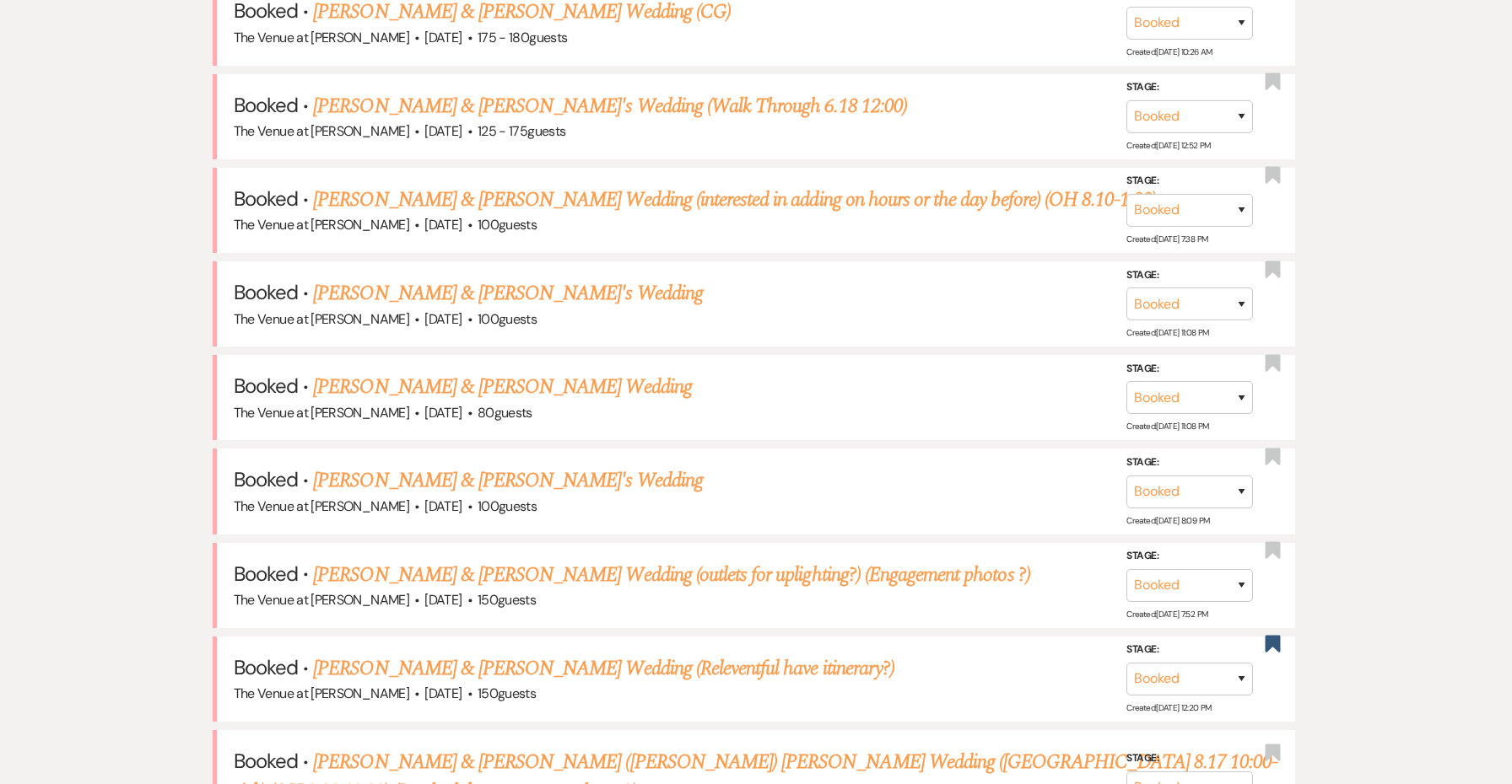
scroll to position [1075, 0]
click at [775, 189] on link "Julie McMyne & Mark McDonnell's Wedding (interested in adding on hours or the d…" at bounding box center [734, 201] width 843 height 30
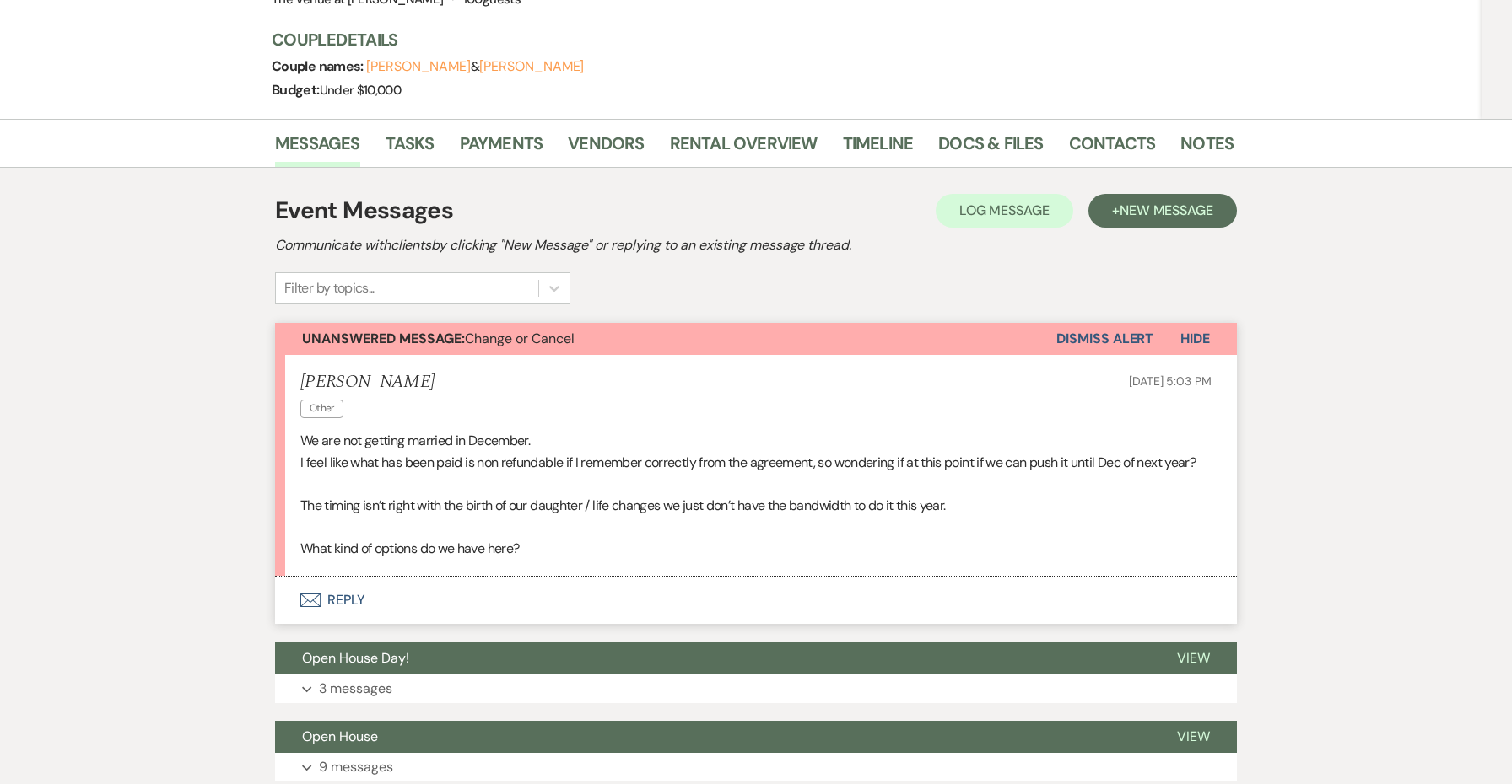
scroll to position [165, 0]
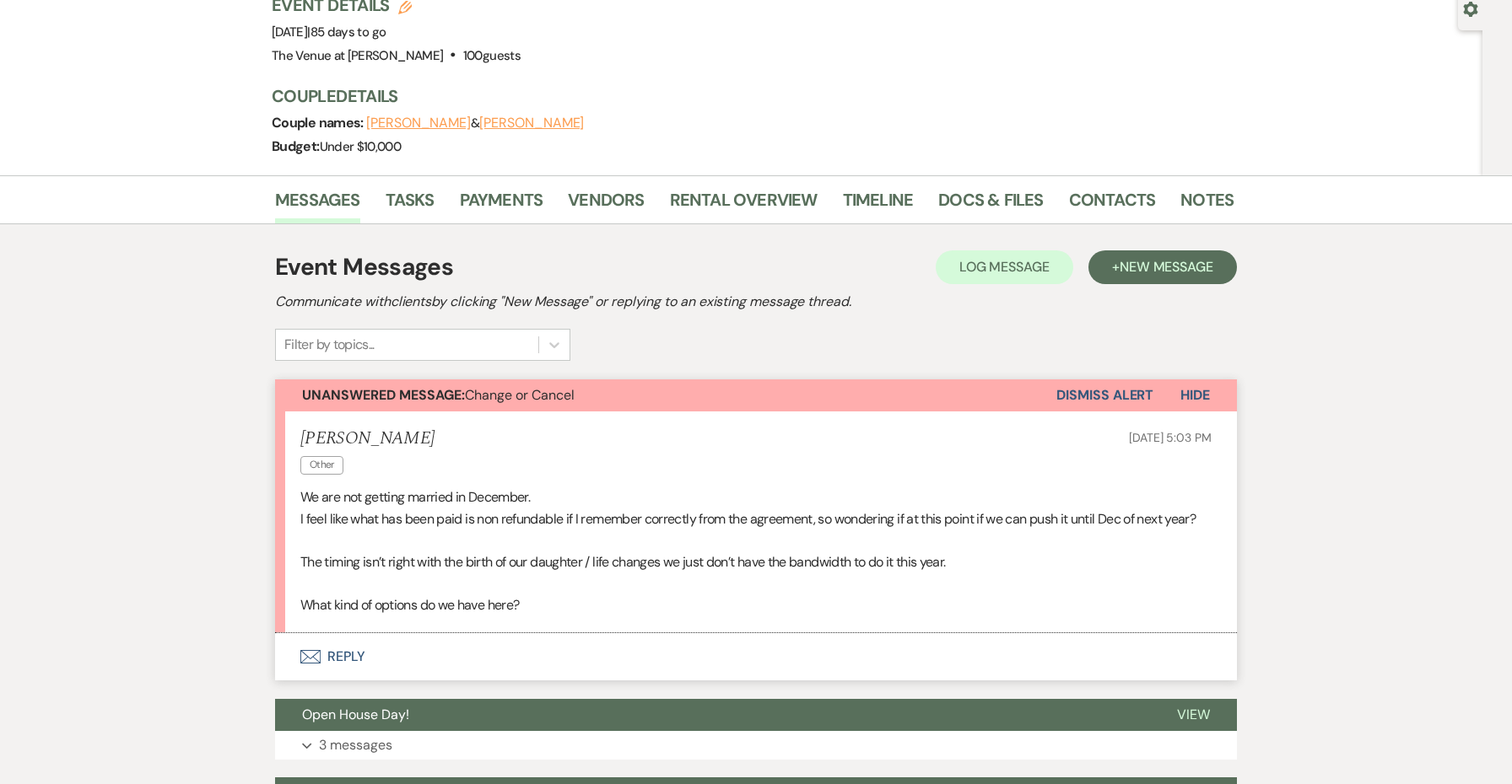
click at [352, 651] on button "Envelope Reply" at bounding box center [756, 657] width 962 height 47
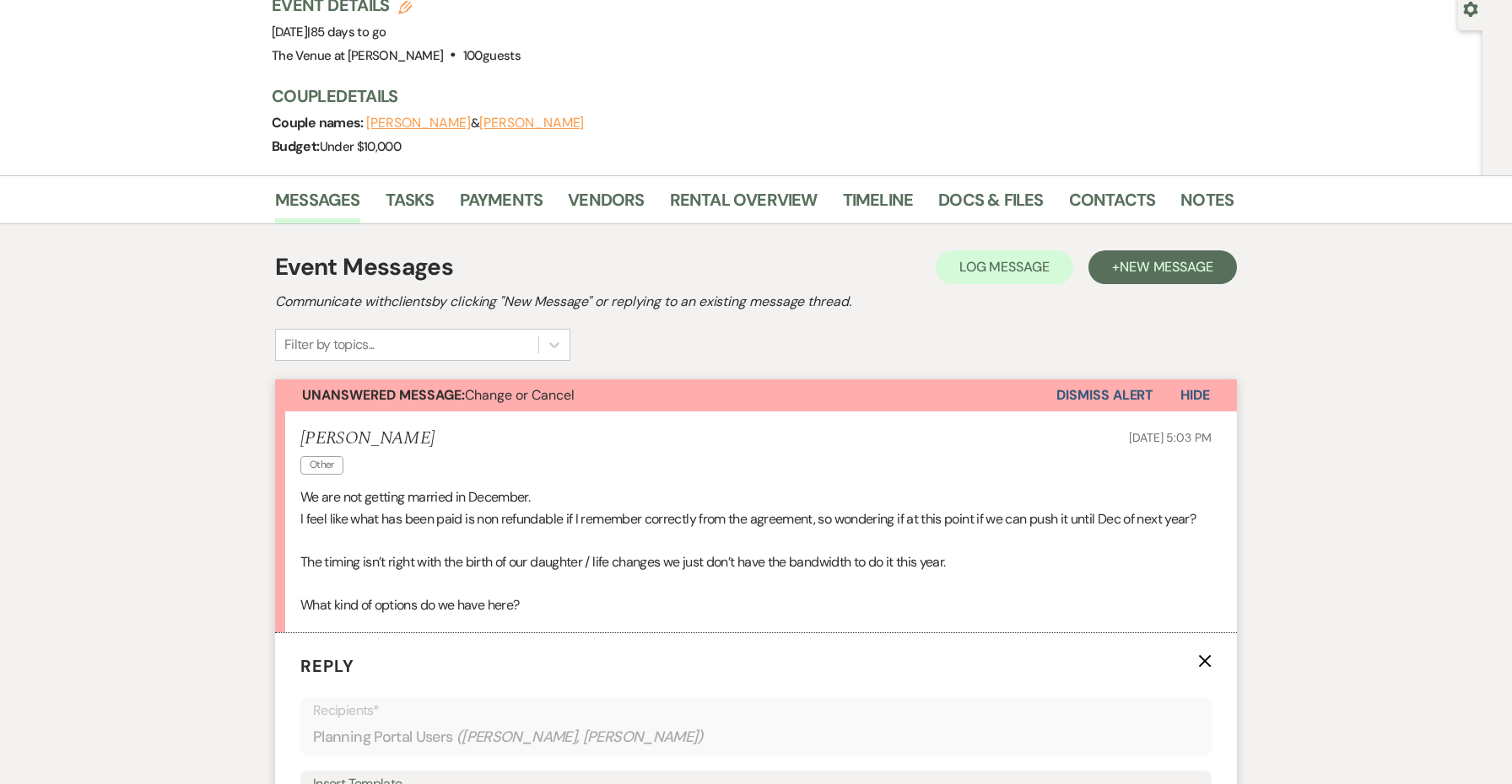
scroll to position [576, 0]
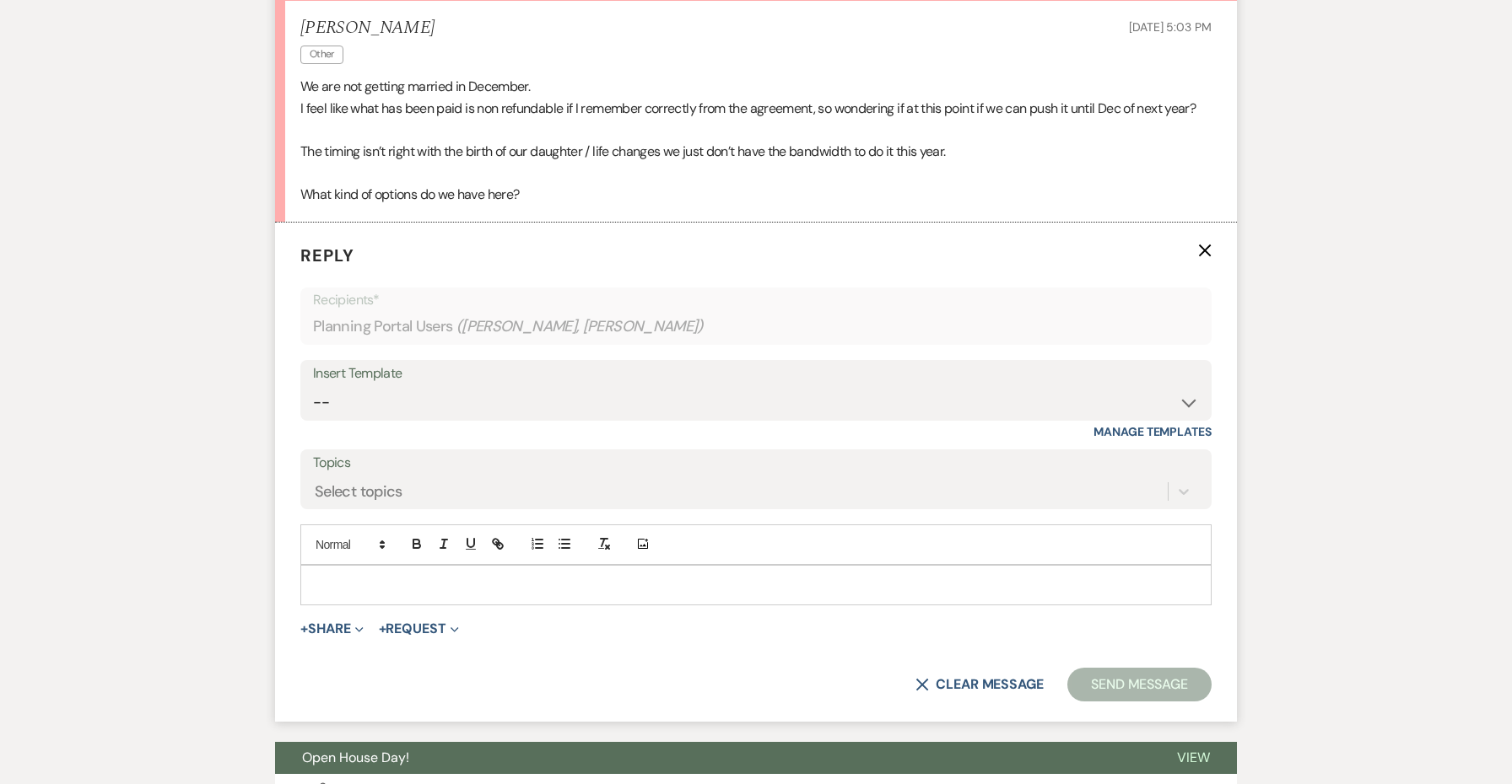
click at [352, 578] on p at bounding box center [756, 584] width 884 height 19
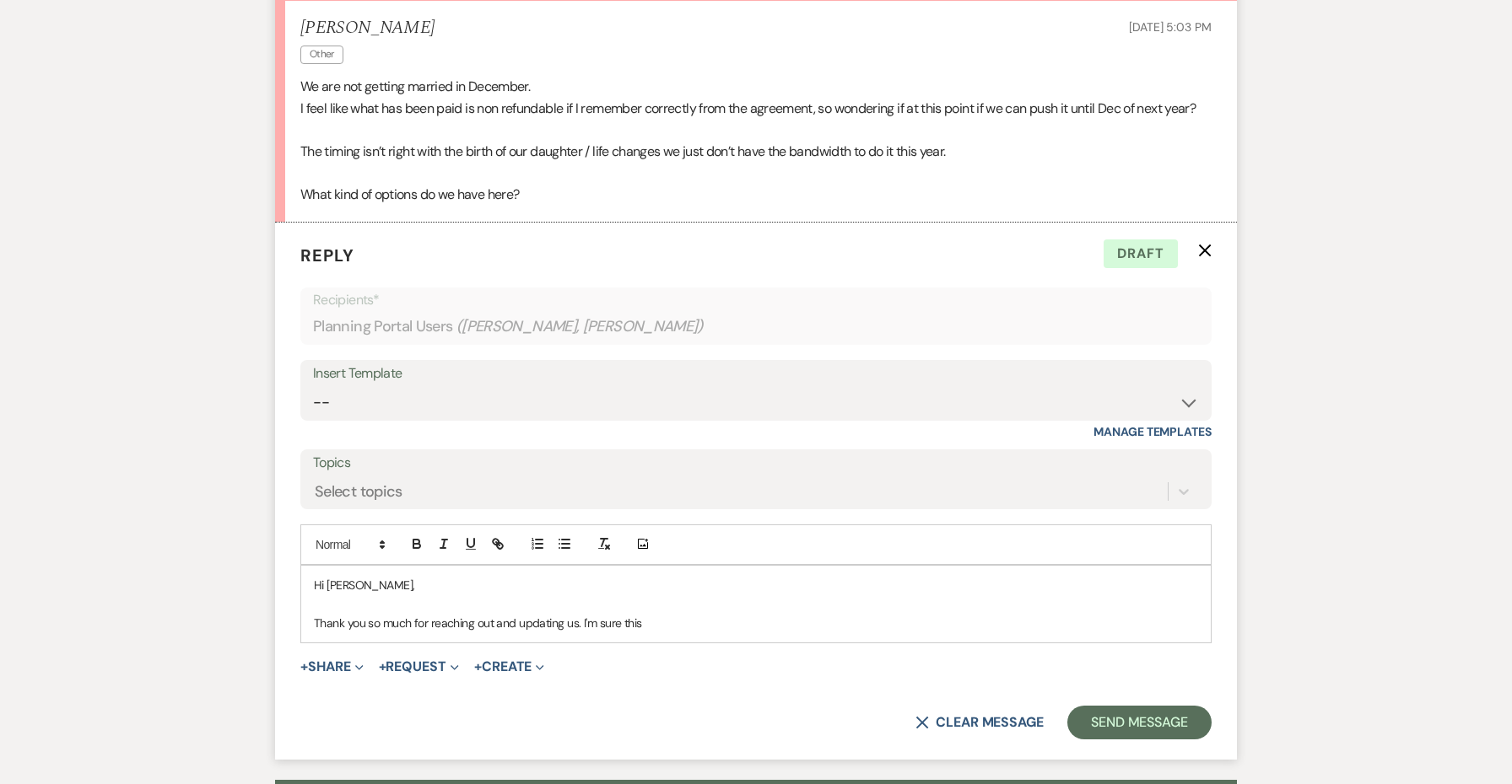
drag, startPoint x: 655, startPoint y: 619, endPoint x: 579, endPoint y: 615, distance: 76.1
click at [579, 615] on p "Thank you so much for reaching out and updating us. I'm sure this" at bounding box center [756, 623] width 884 height 19
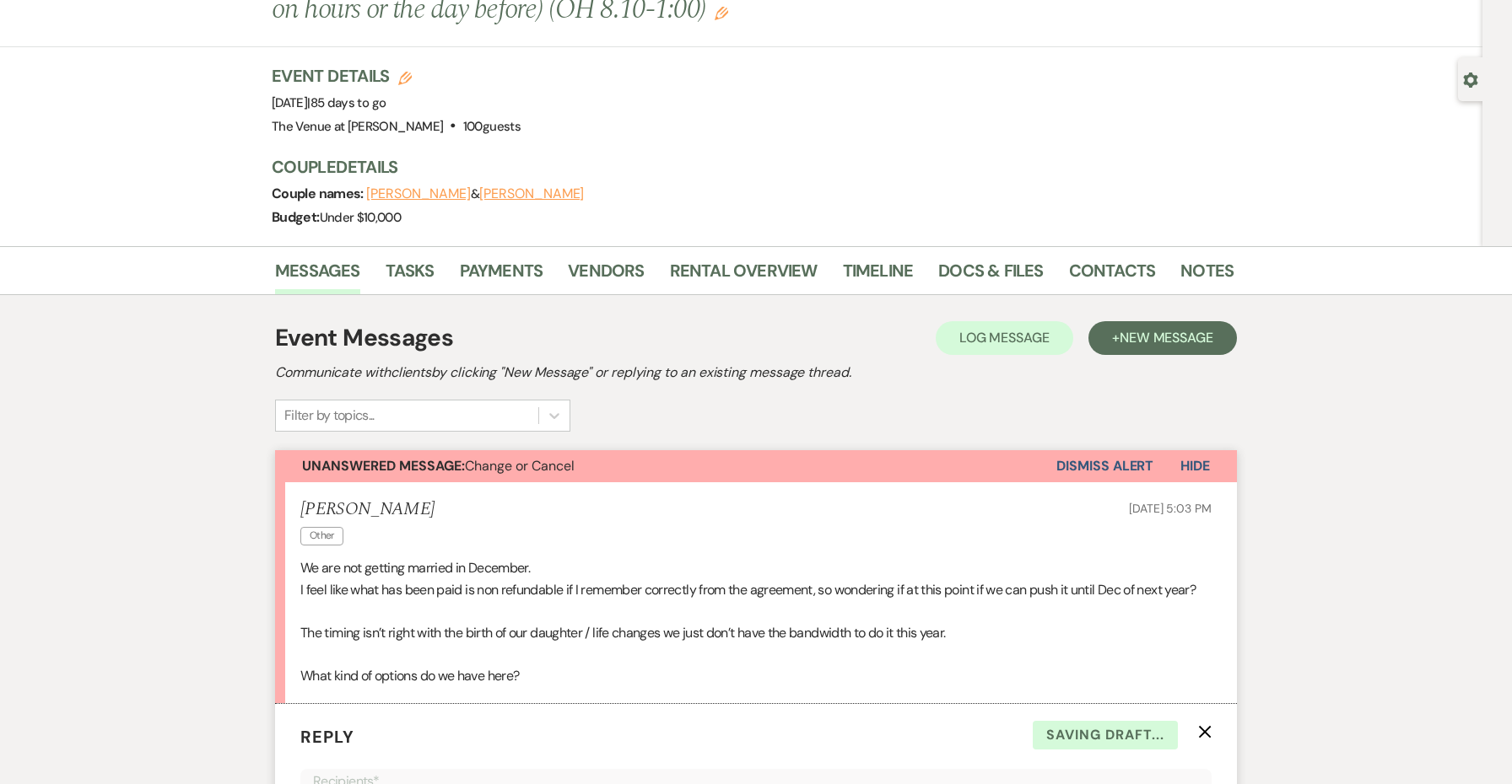
scroll to position [0, 0]
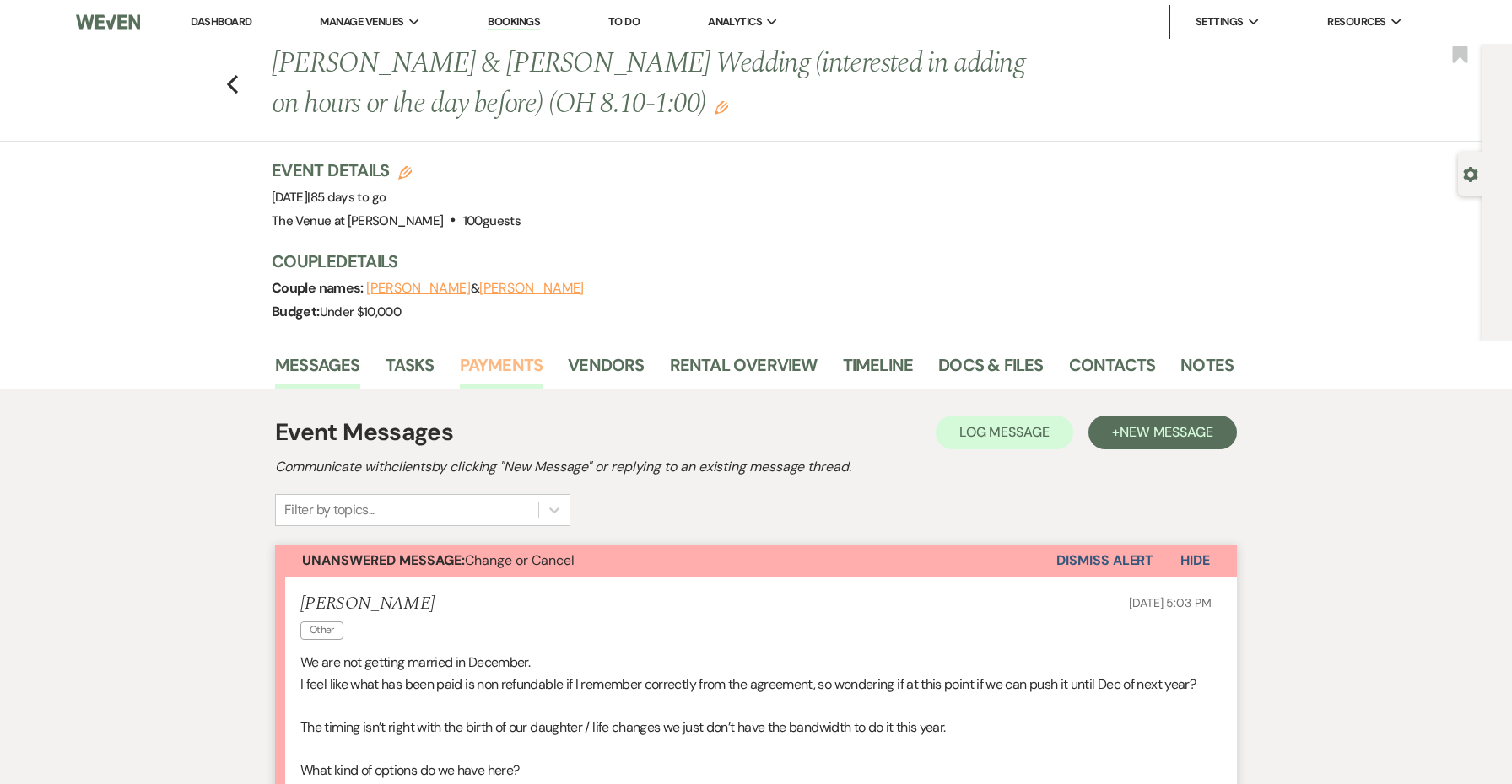
click at [506, 364] on link "Payments" at bounding box center [501, 370] width 83 height 37
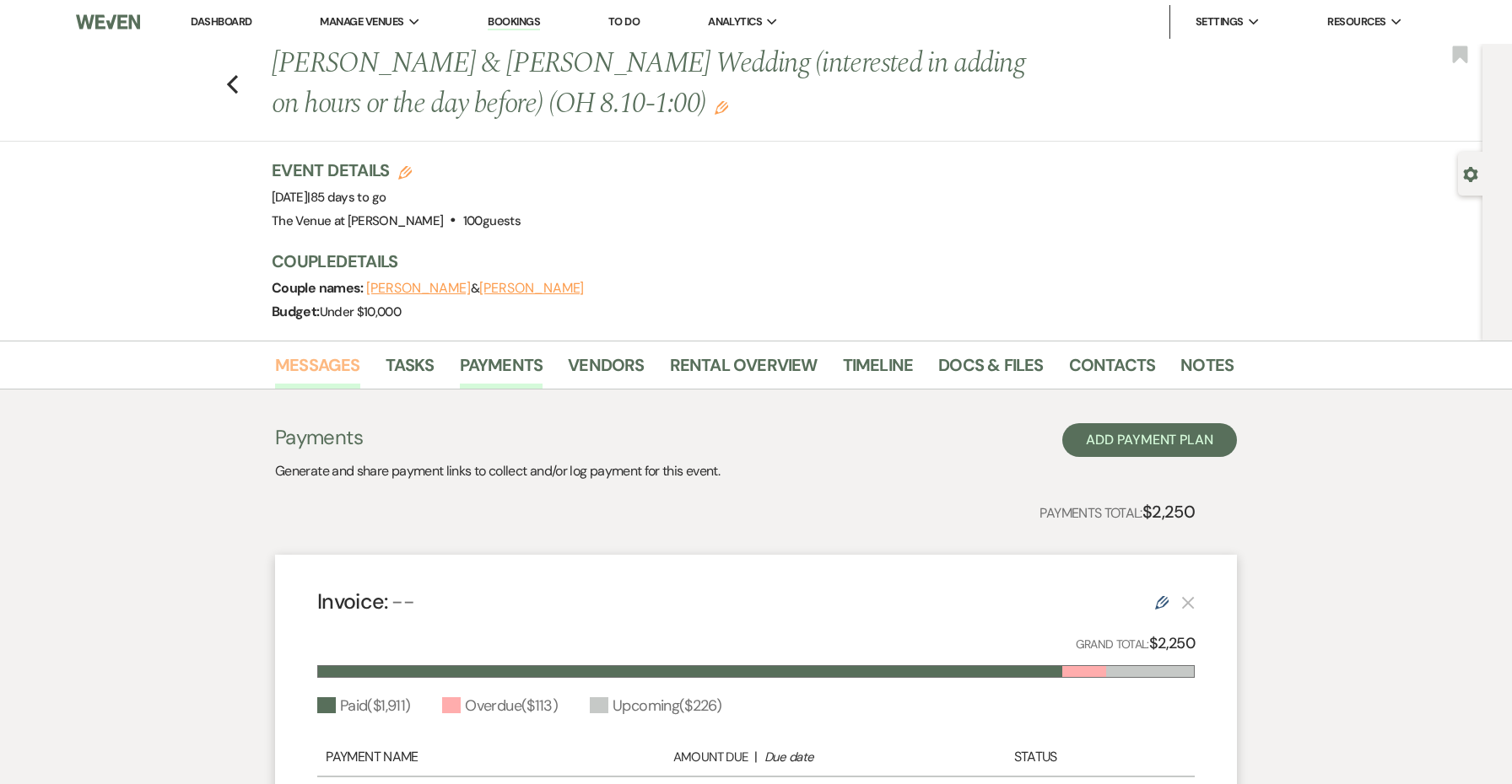
click at [342, 365] on link "Messages" at bounding box center [317, 370] width 85 height 37
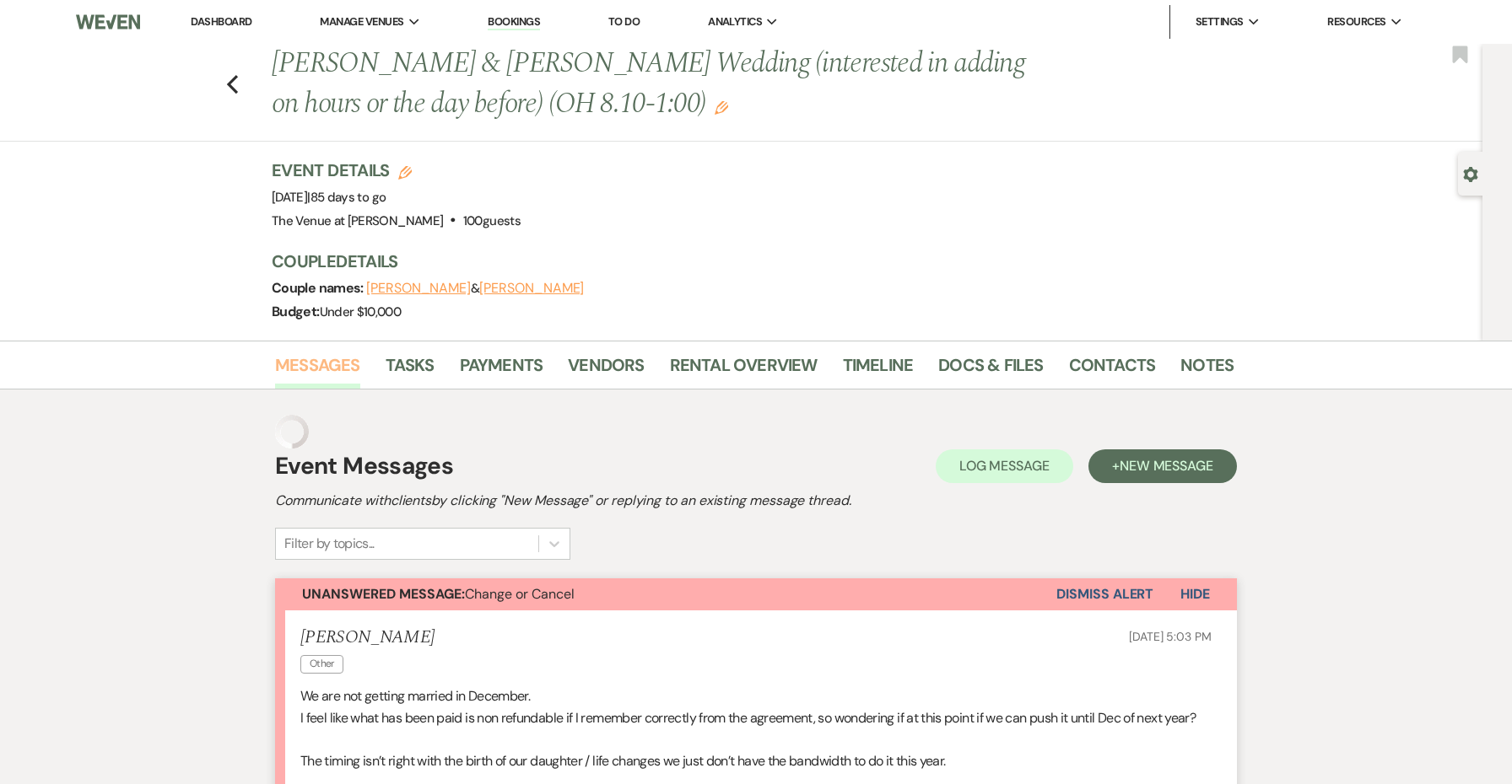
scroll to position [669, 0]
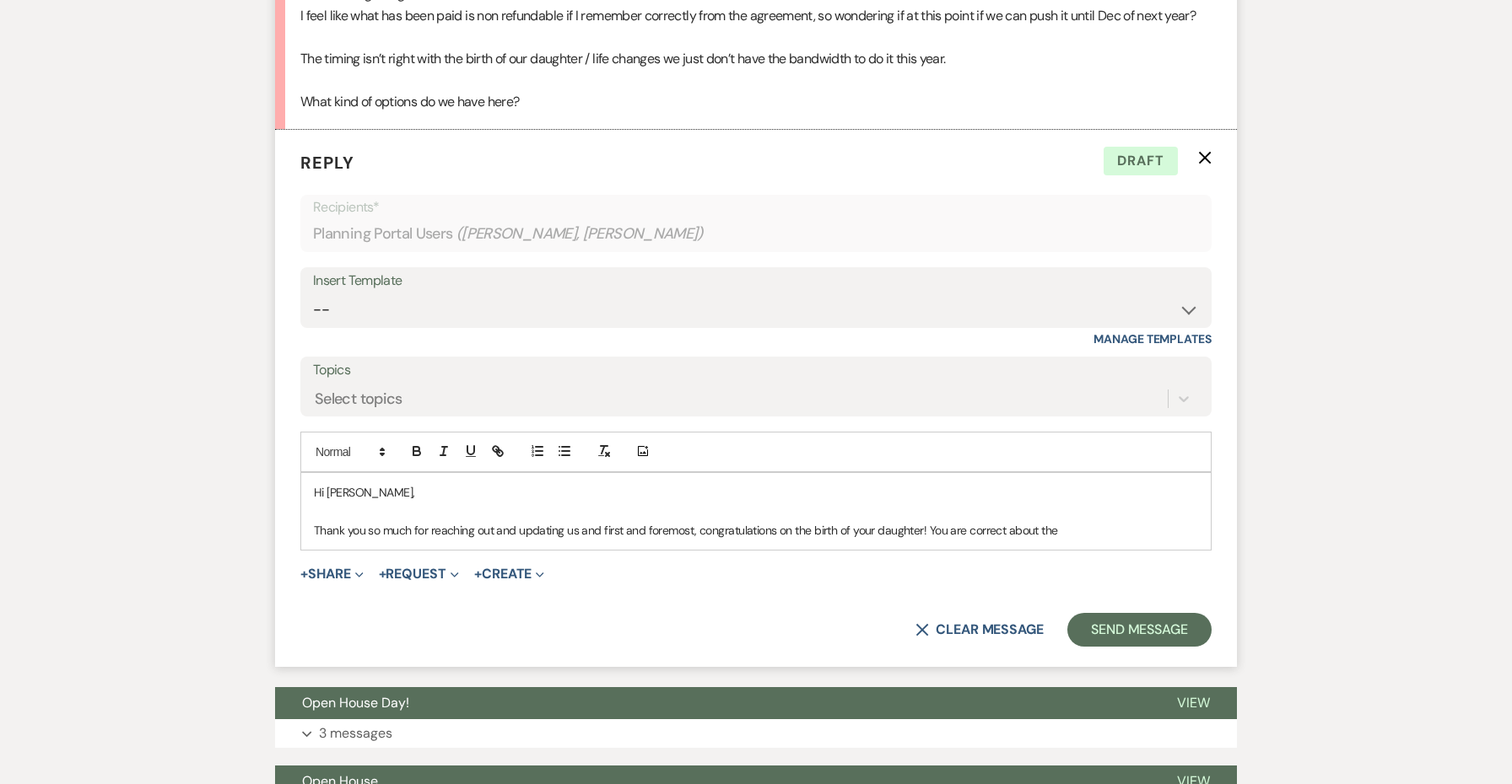
click at [1098, 530] on p "Thank you so much for reaching out and updating us and first and foremost, cong…" at bounding box center [756, 530] width 884 height 19
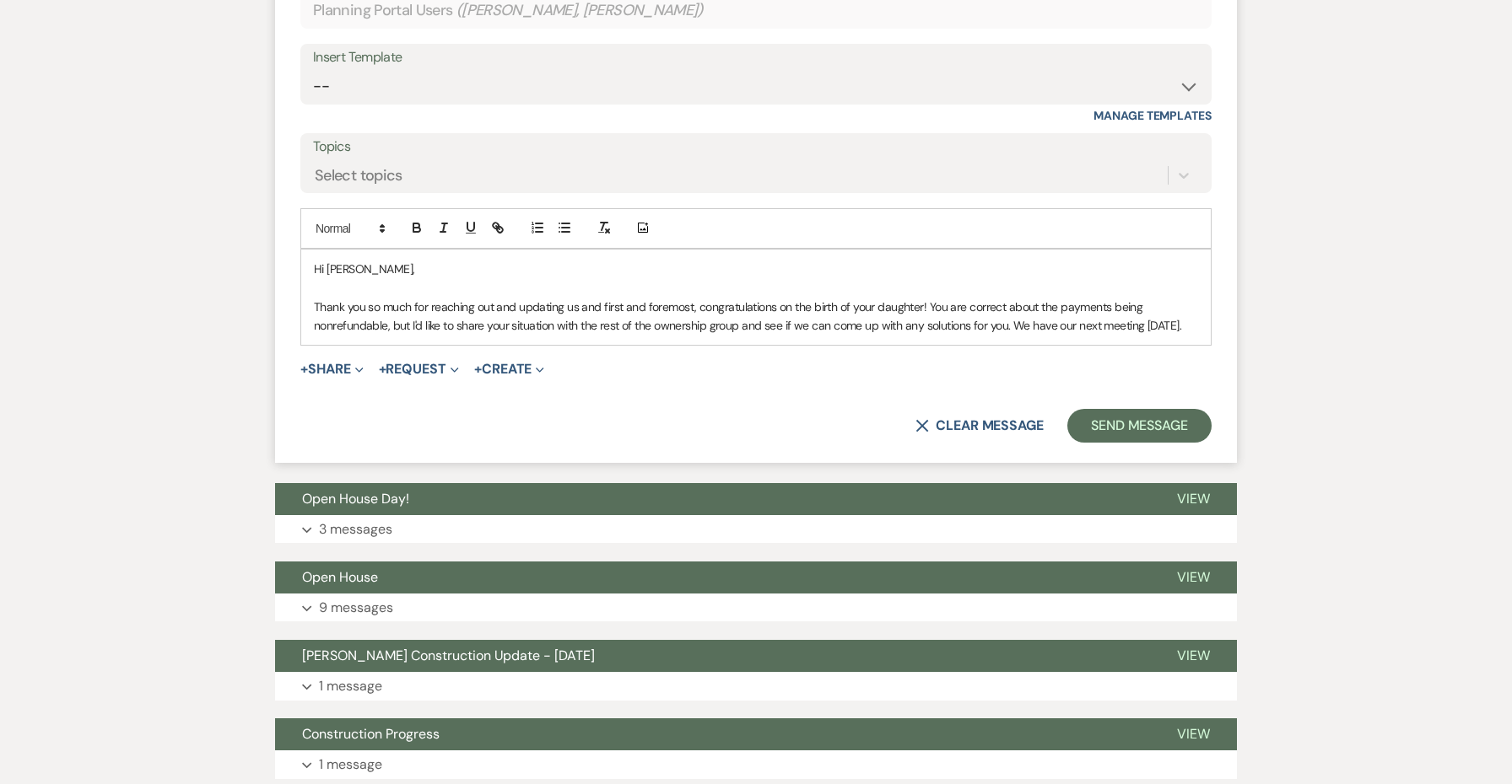
scroll to position [894, 0]
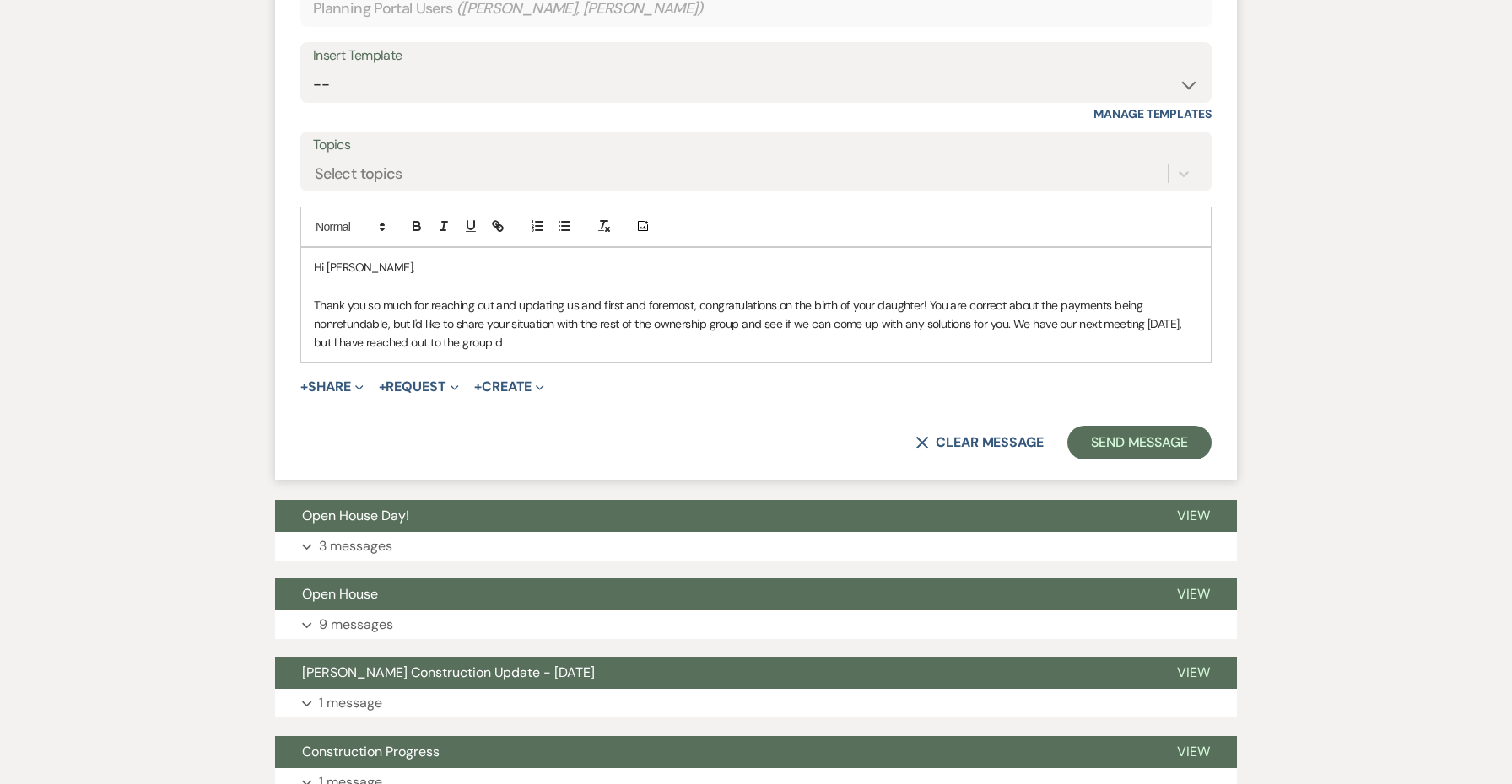
drag, startPoint x: 1053, startPoint y: 351, endPoint x: 1014, endPoint y: 314, distance: 53.8
click at [1014, 314] on div "Hi Mark, Thank you so much for reaching out and updating us and first and forem…" at bounding box center [756, 304] width 910 height 115
drag, startPoint x: 830, startPoint y: 350, endPoint x: 255, endPoint y: 284, distance: 578.8
click at [255, 284] on div "Messages Tasks Payments Vendors Rental Overview Timeline Docs & Files Contacts …" at bounding box center [756, 292] width 1512 height 1689
copy div "Thank you so much for reaching out and updating us and first and foremost, cong…"
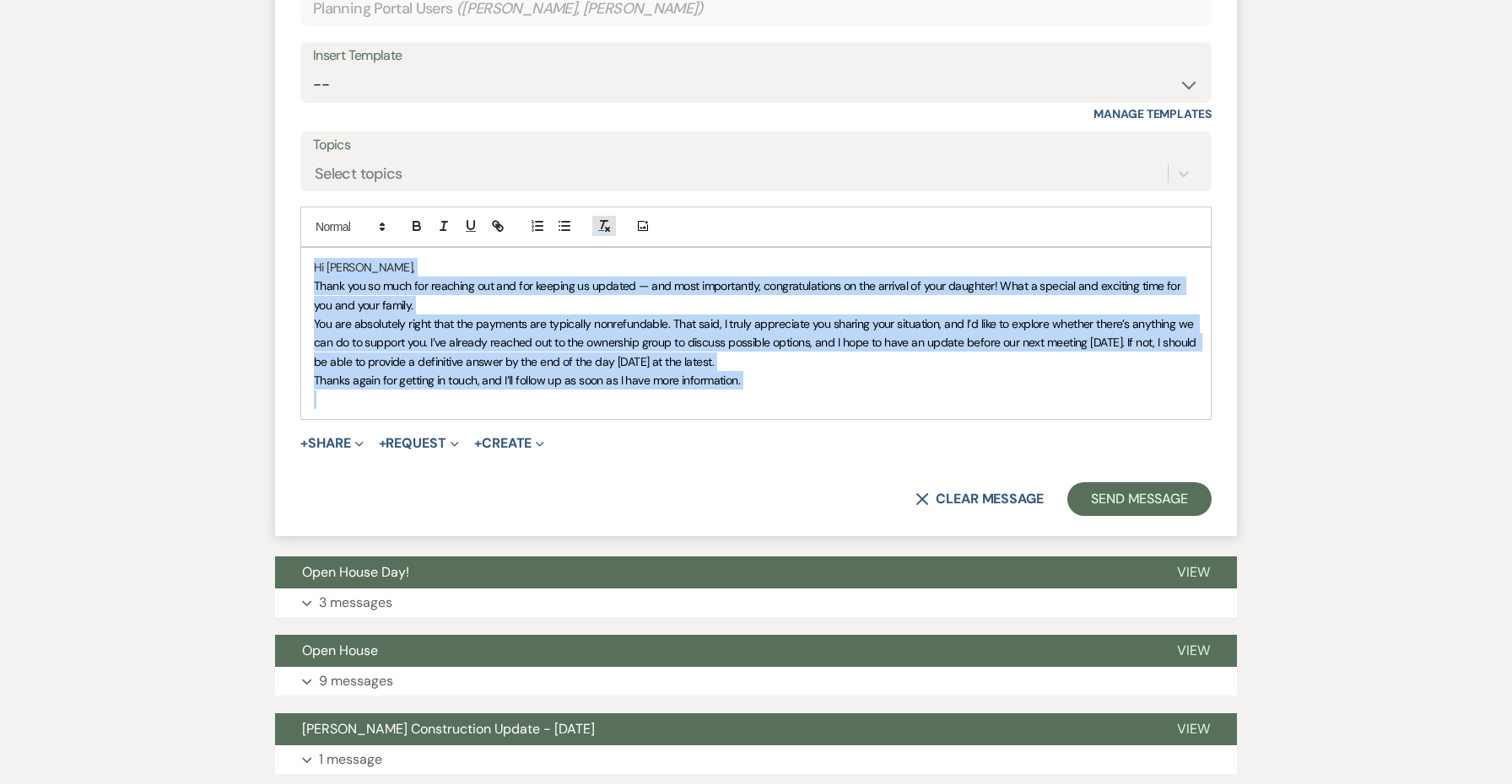
click at [602, 221] on line "button" at bounding box center [602, 225] width 3 height 8
click at [554, 259] on p "Hi Mark," at bounding box center [756, 267] width 884 height 19
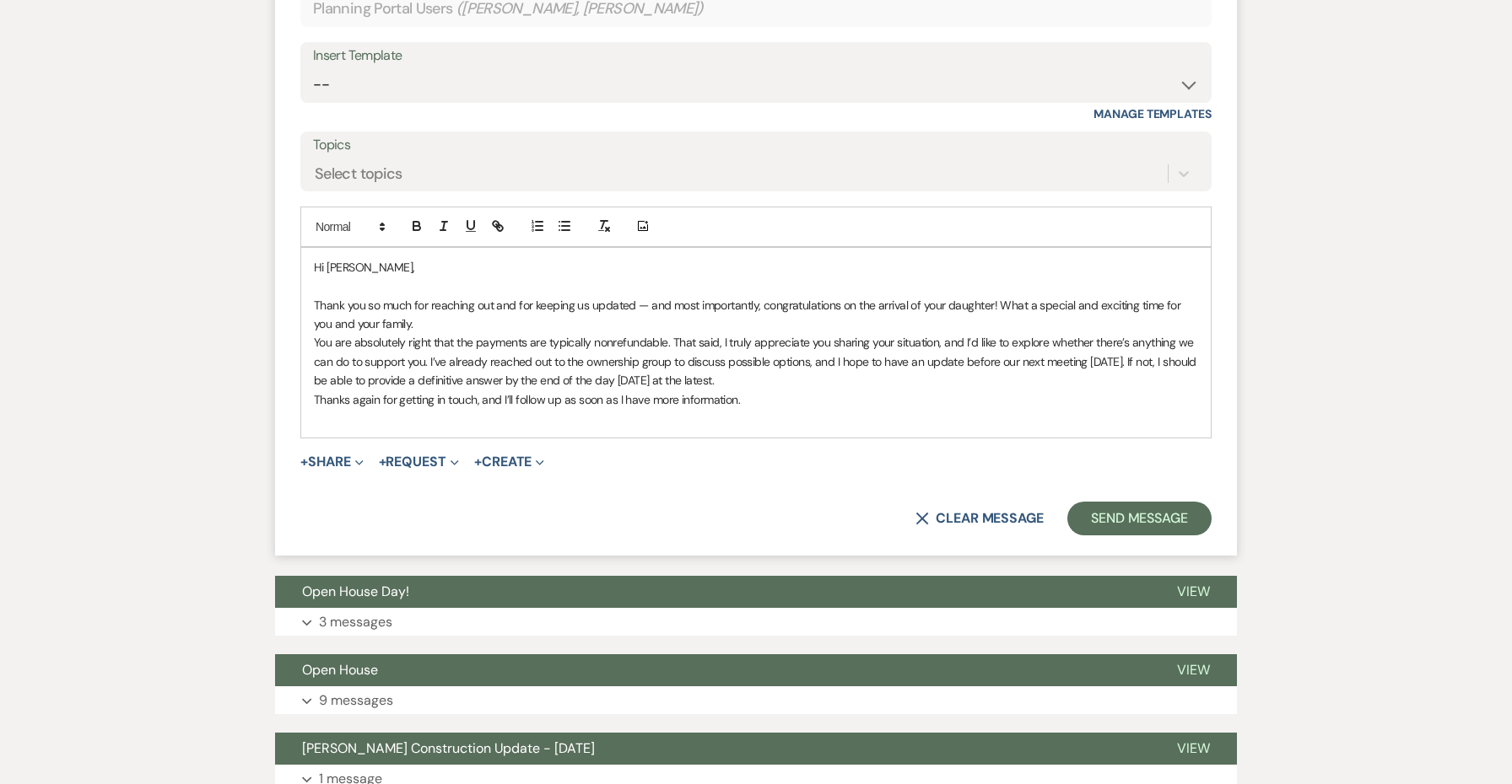
click at [457, 322] on p "Thank you so much for reaching out and for keeping us updated — and most import…" at bounding box center [756, 314] width 884 height 38
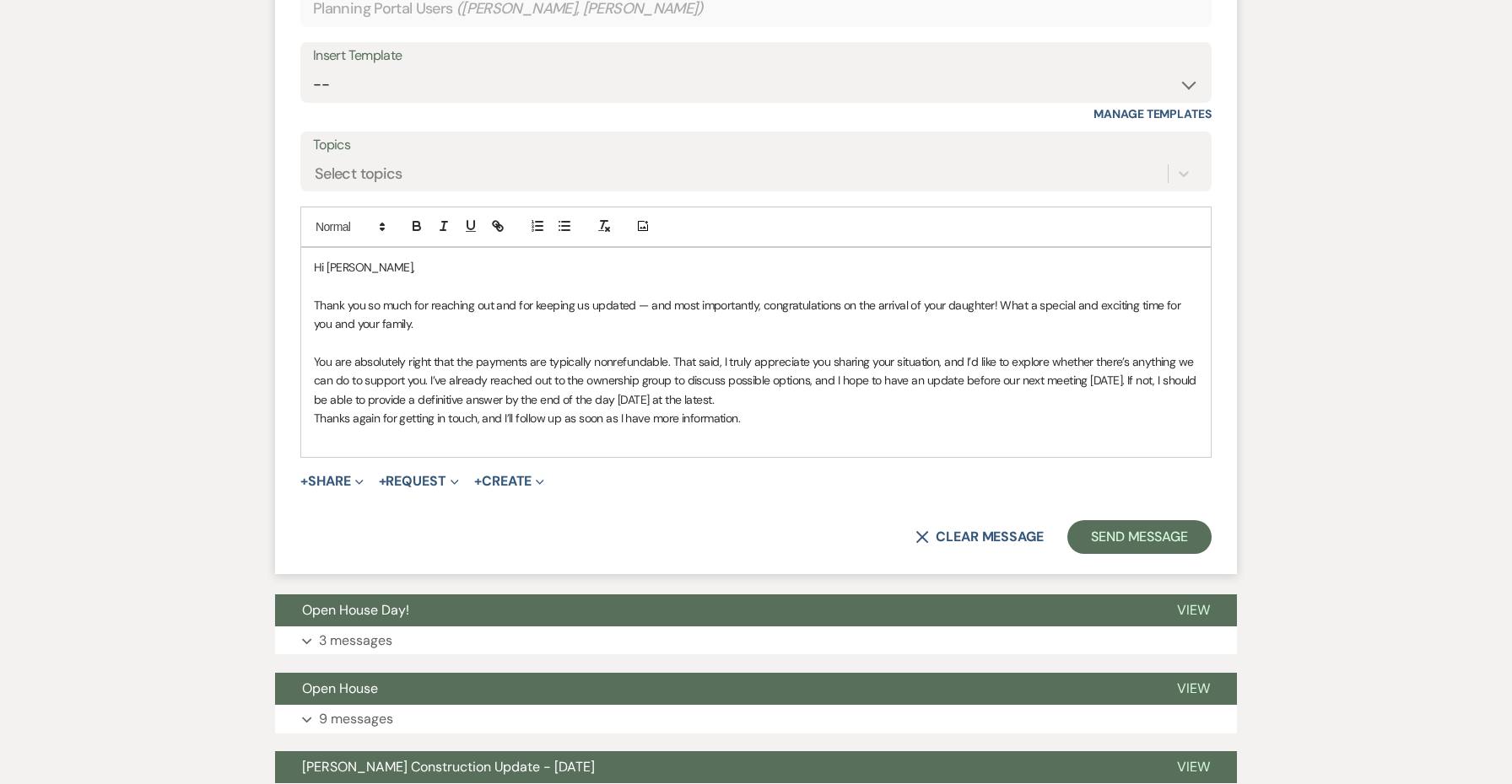
click at [571, 352] on p "You are absolutely right that the payments are typically nonrefundable. That sa…" at bounding box center [756, 381] width 884 height 57
click at [371, 352] on p "You are absolutely right that the payments are nonrefundable. That said, I trul…" at bounding box center [756, 381] width 884 height 57
click at [686, 387] on p "You are right that the payments are nonrefundable. That said, I truly appreciat…" at bounding box center [756, 381] width 884 height 57
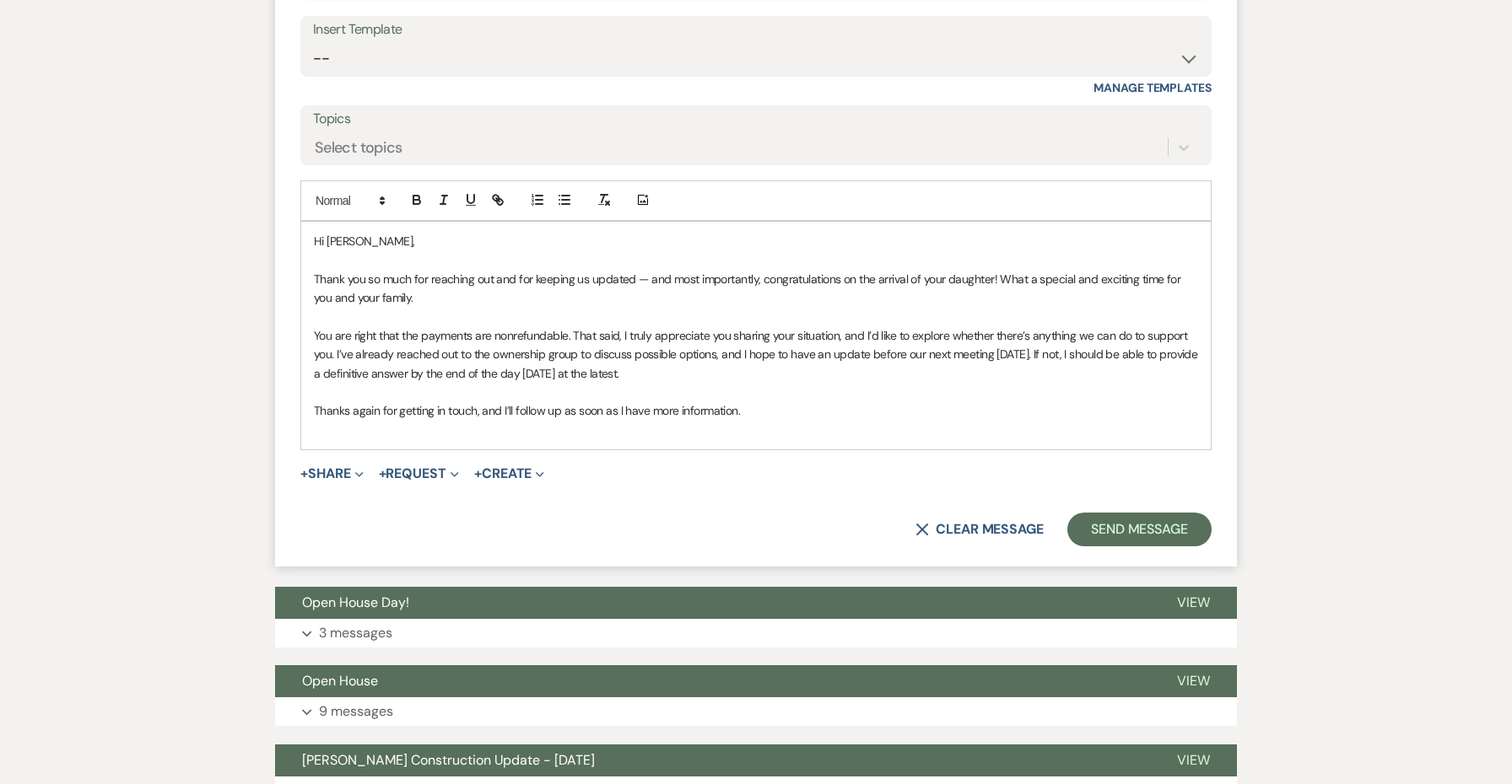
scroll to position [1183, 0]
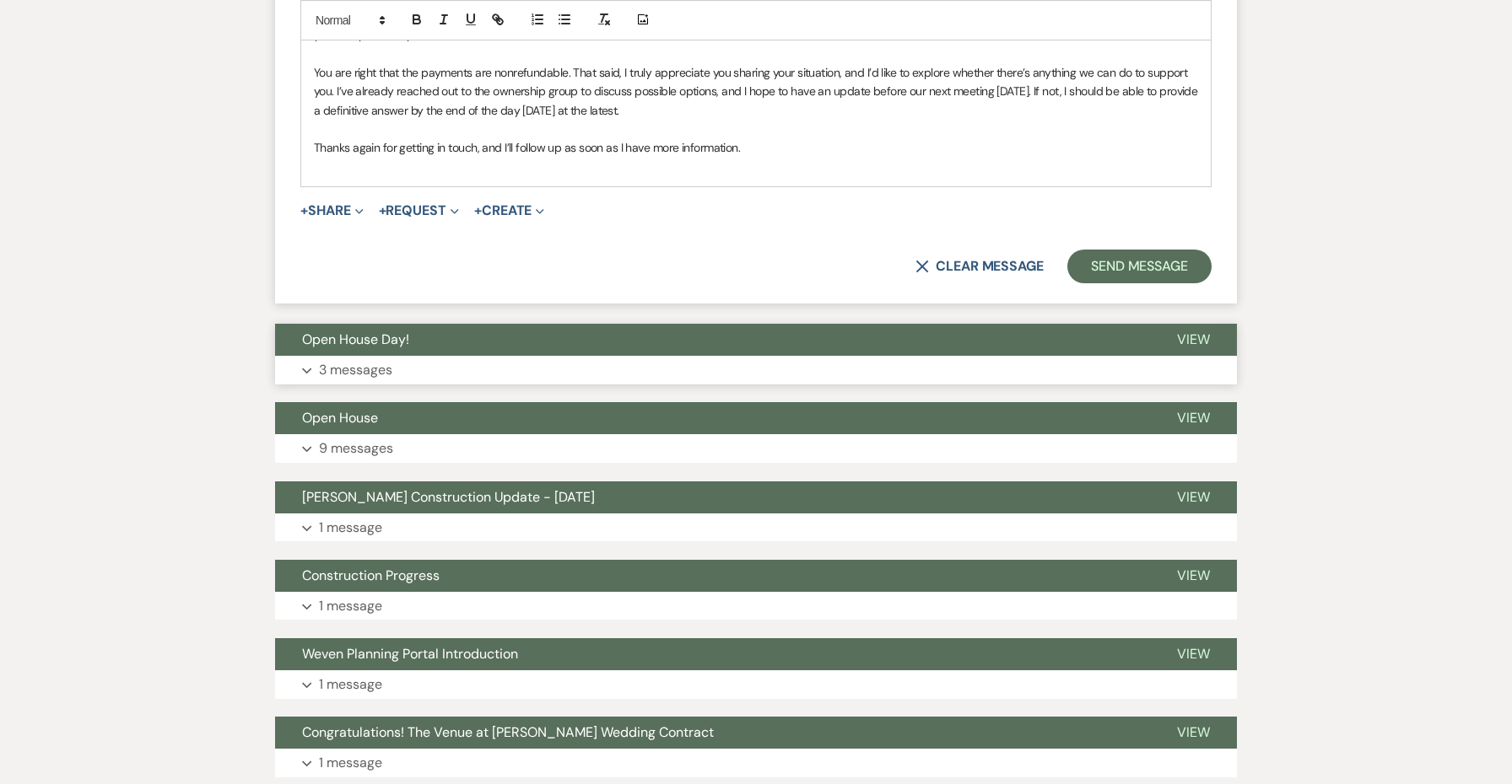
click at [551, 337] on button "Open House Day!" at bounding box center [713, 340] width 875 height 32
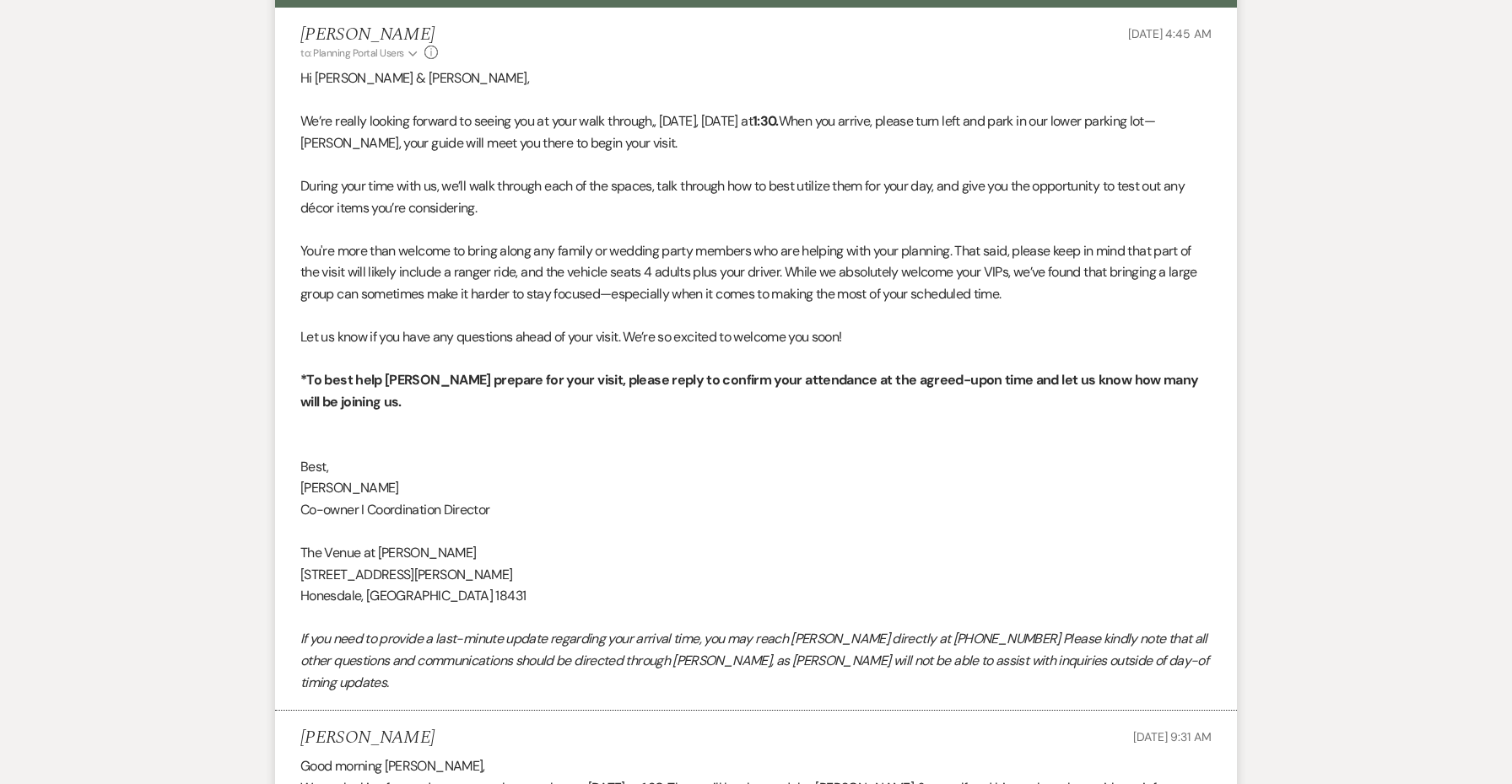
scroll to position [1561, 0]
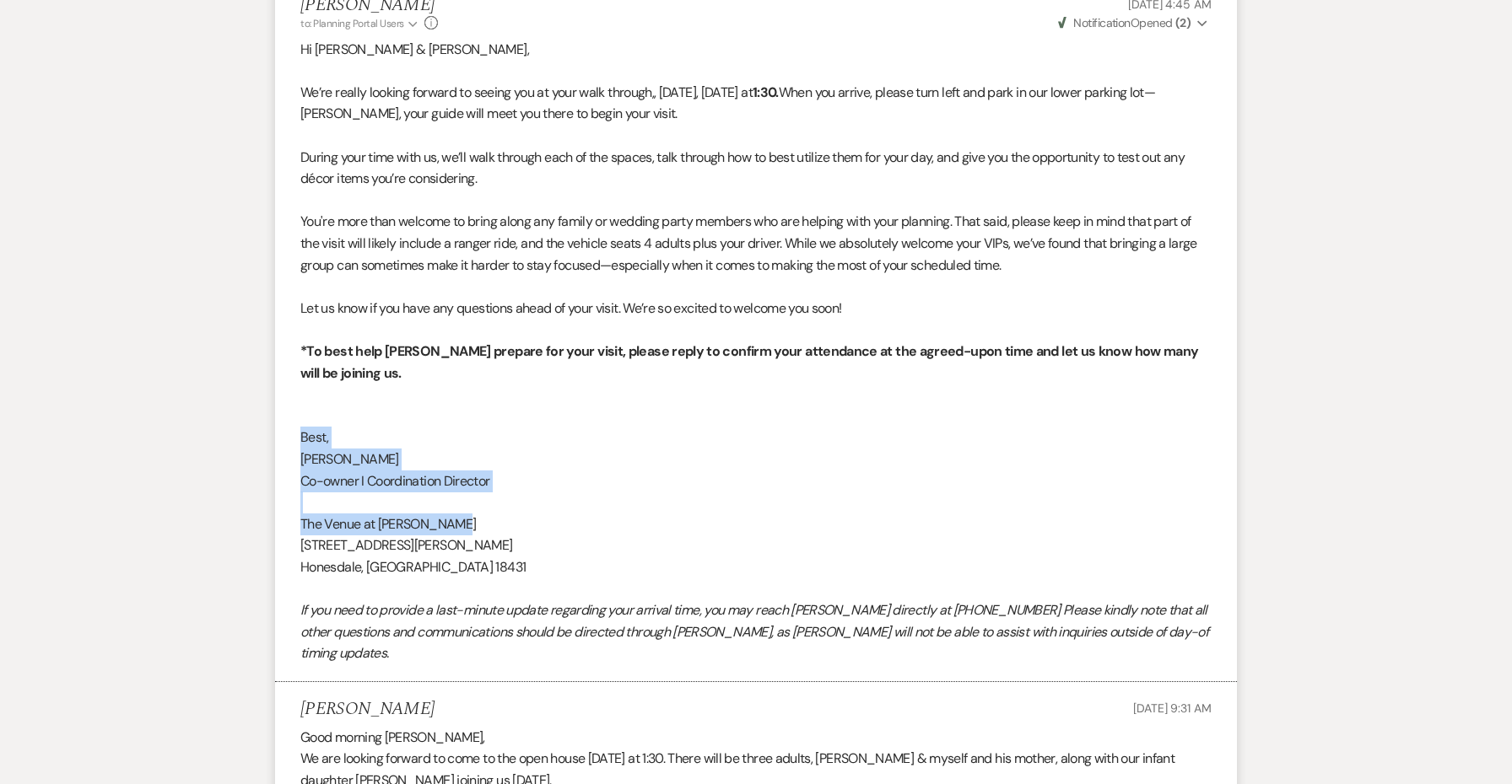
drag, startPoint x: 461, startPoint y: 498, endPoint x: 269, endPoint y: 411, distance: 210.8
click at [269, 411] on div "Messages Tasks Payments Vendors Rental Overview Timeline Docs & Files Contacts …" at bounding box center [756, 339] width 1512 height 3118
copy div "Best, Jessie Co-owner I Coordination Director The Venue at Carley Brook"
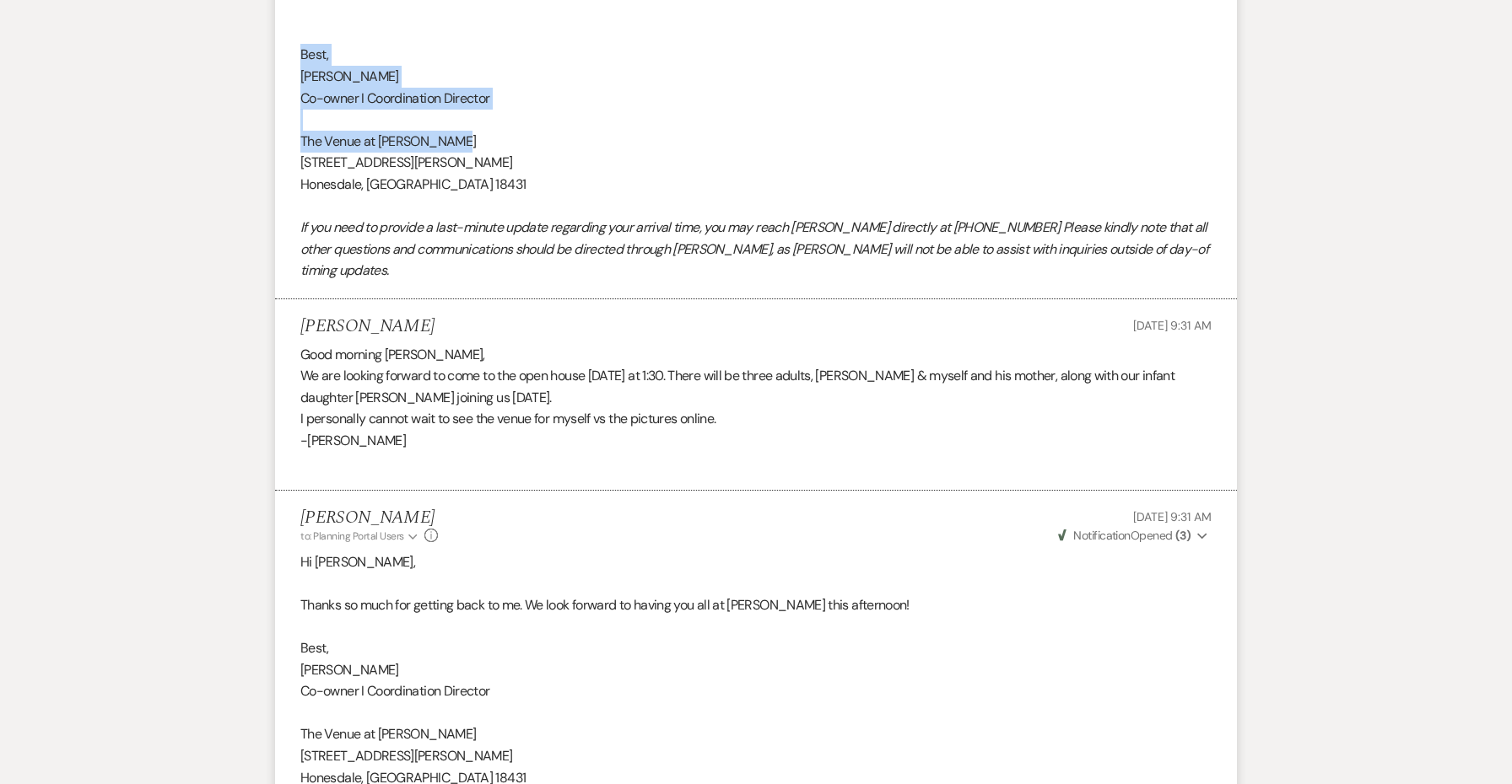
scroll to position [2096, 0]
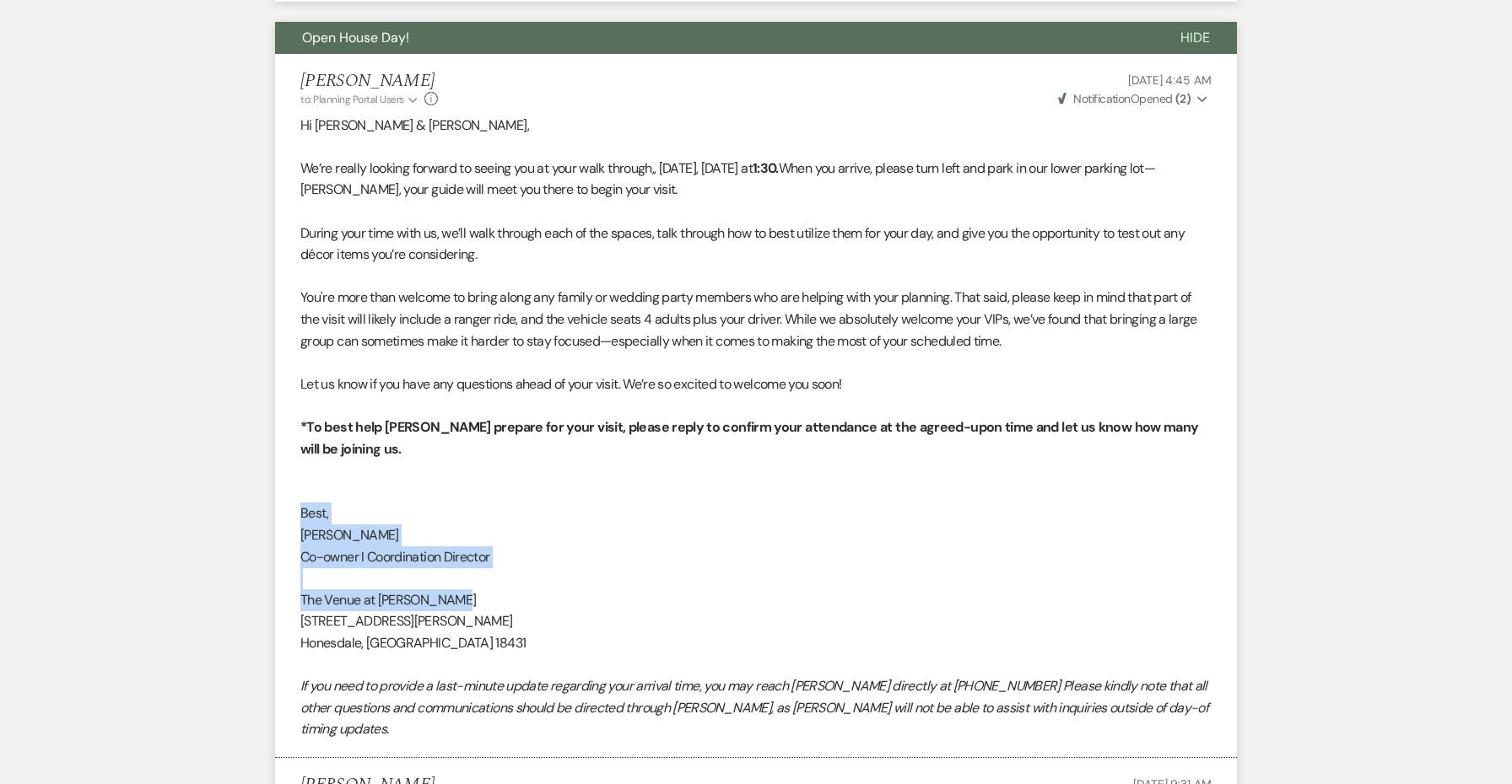
copy div "Best, Jessie Co-owner I Coordination Director The Venue at Carley Brook"
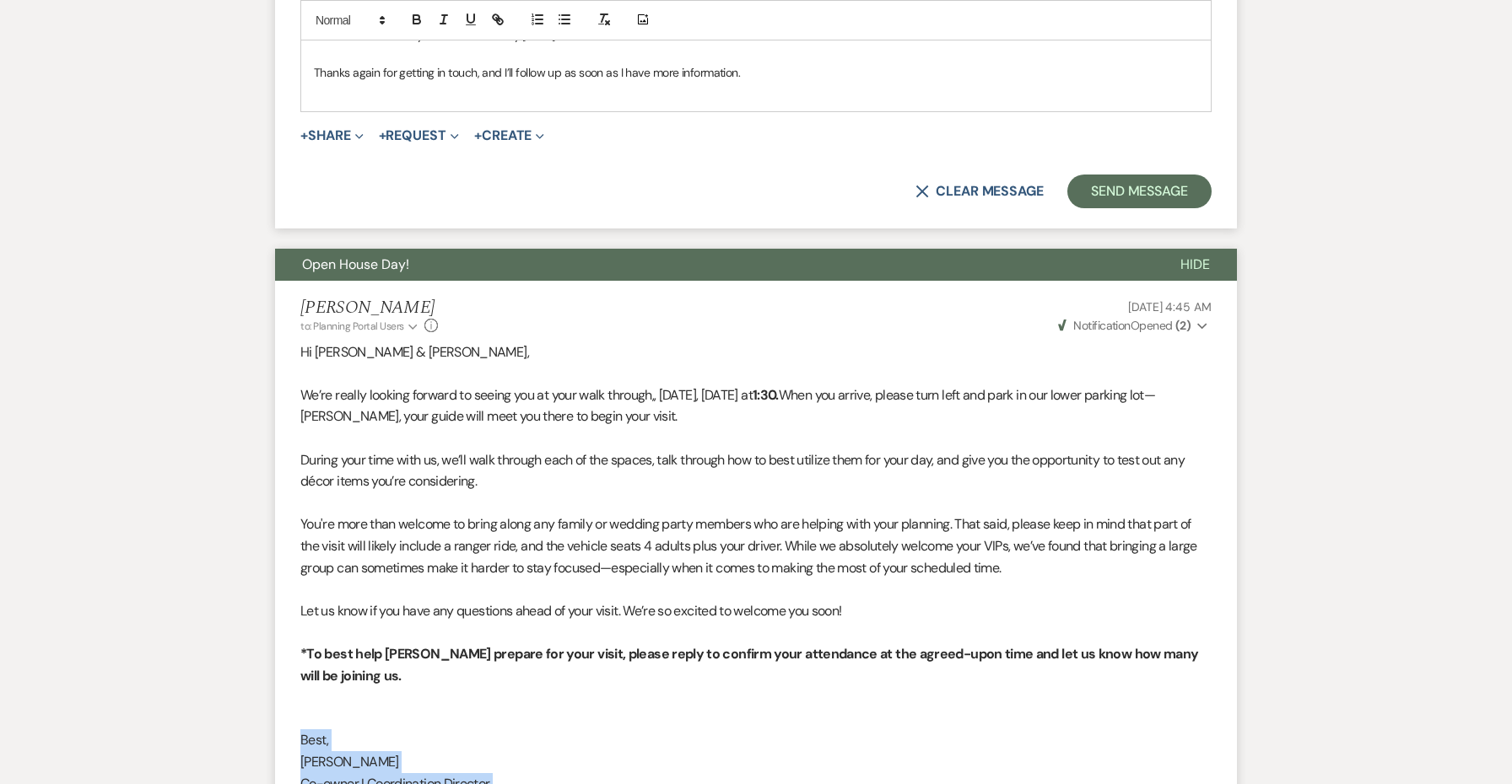
scroll to position [971, 0]
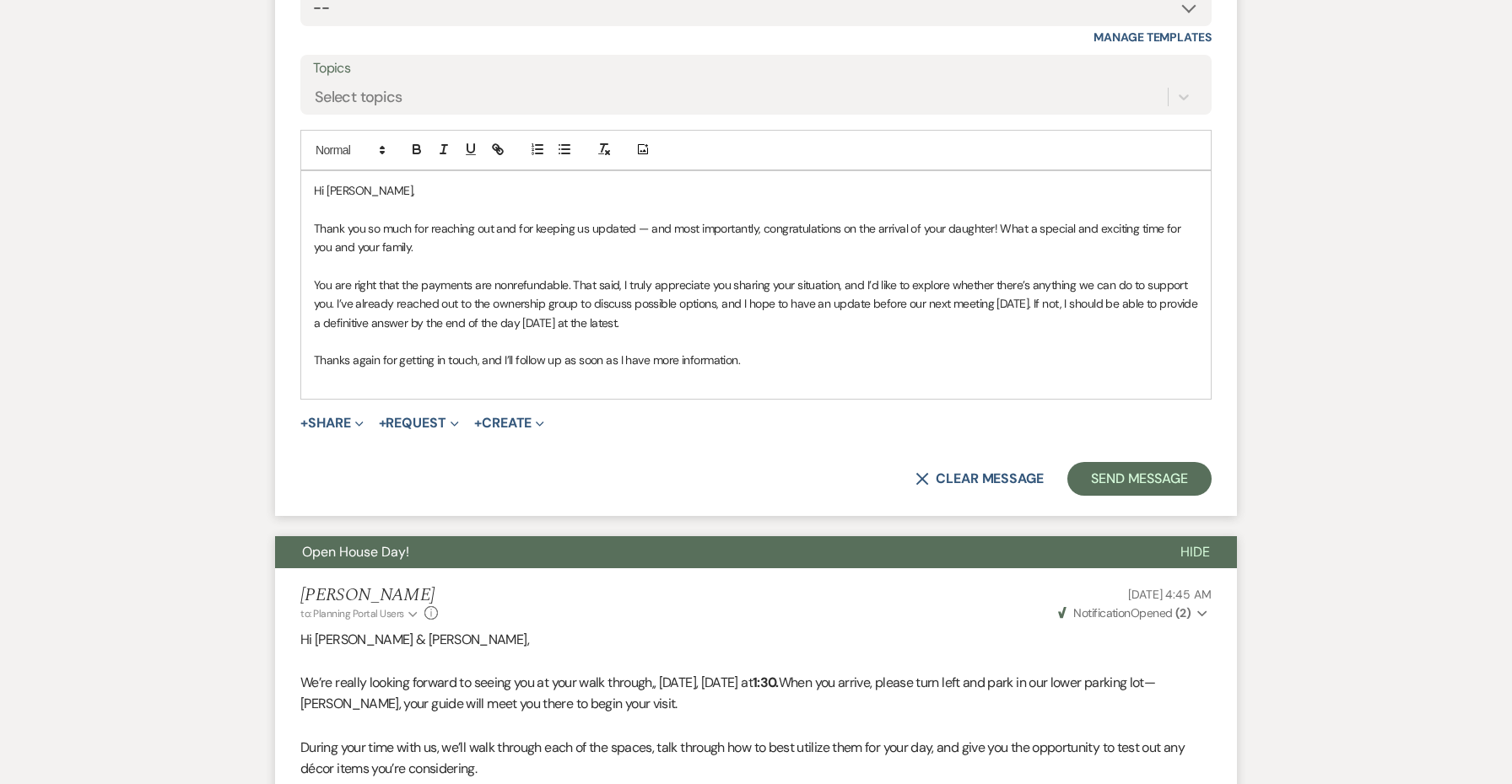
click at [420, 384] on div "Hi Mark, Thank you so much for reaching out and for keeping us updated — and mo…" at bounding box center [756, 285] width 910 height 228
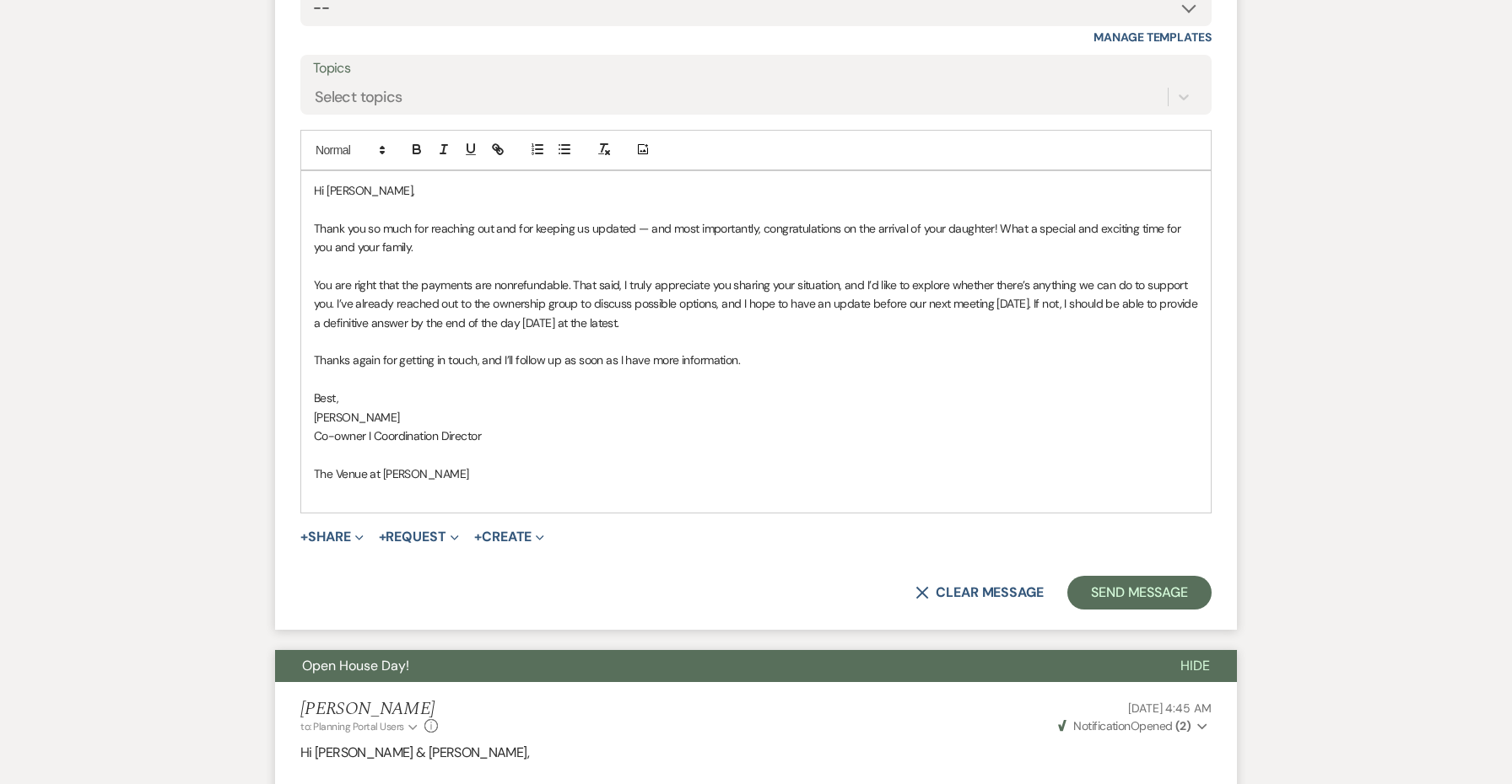
click at [418, 445] on p at bounding box center [756, 454] width 884 height 19
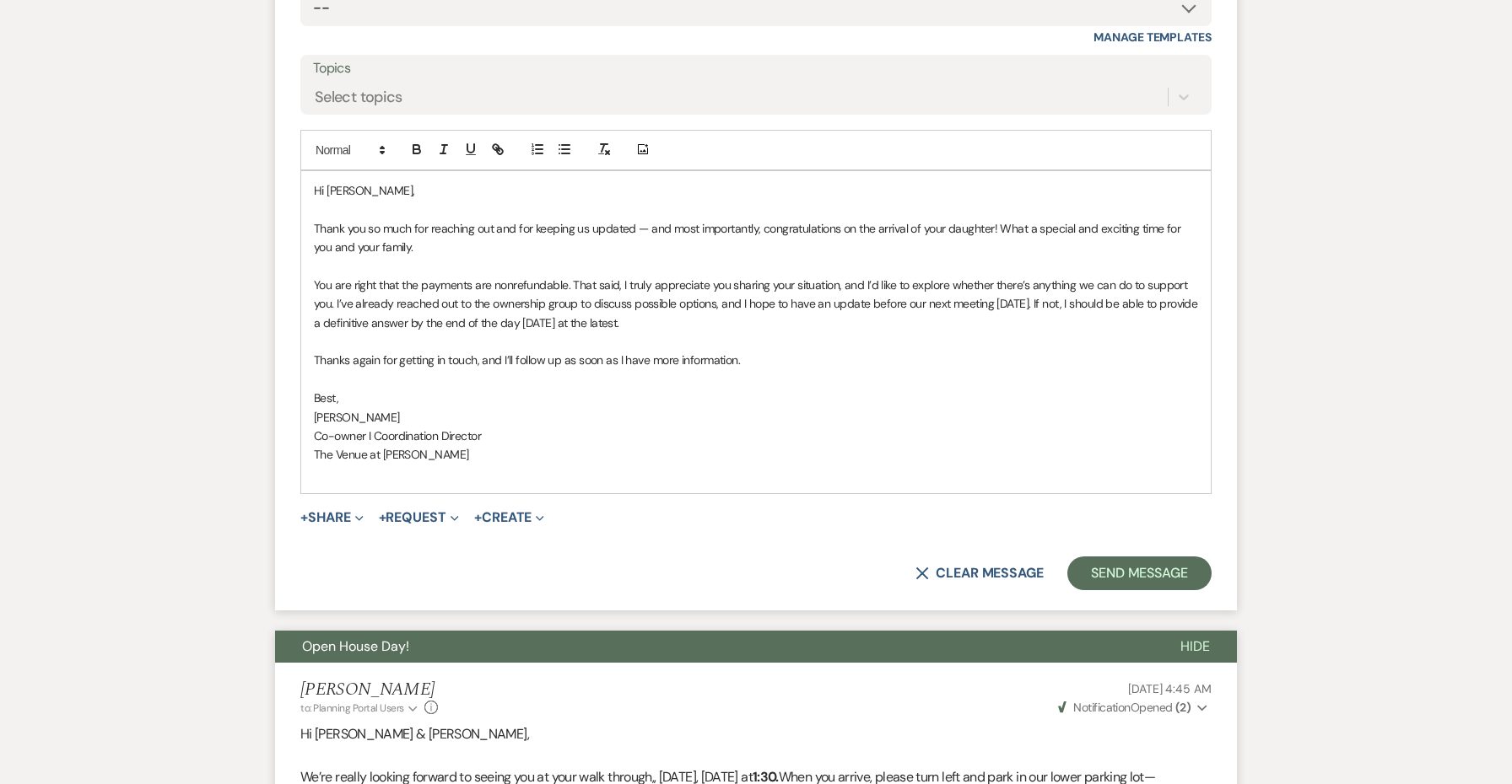
click at [1001, 219] on p "Thank you so much for reaching out and for keeping us updated — and most import…" at bounding box center [756, 238] width 884 height 38
click at [919, 631] on button "Open House Day!" at bounding box center [714, 647] width 878 height 32
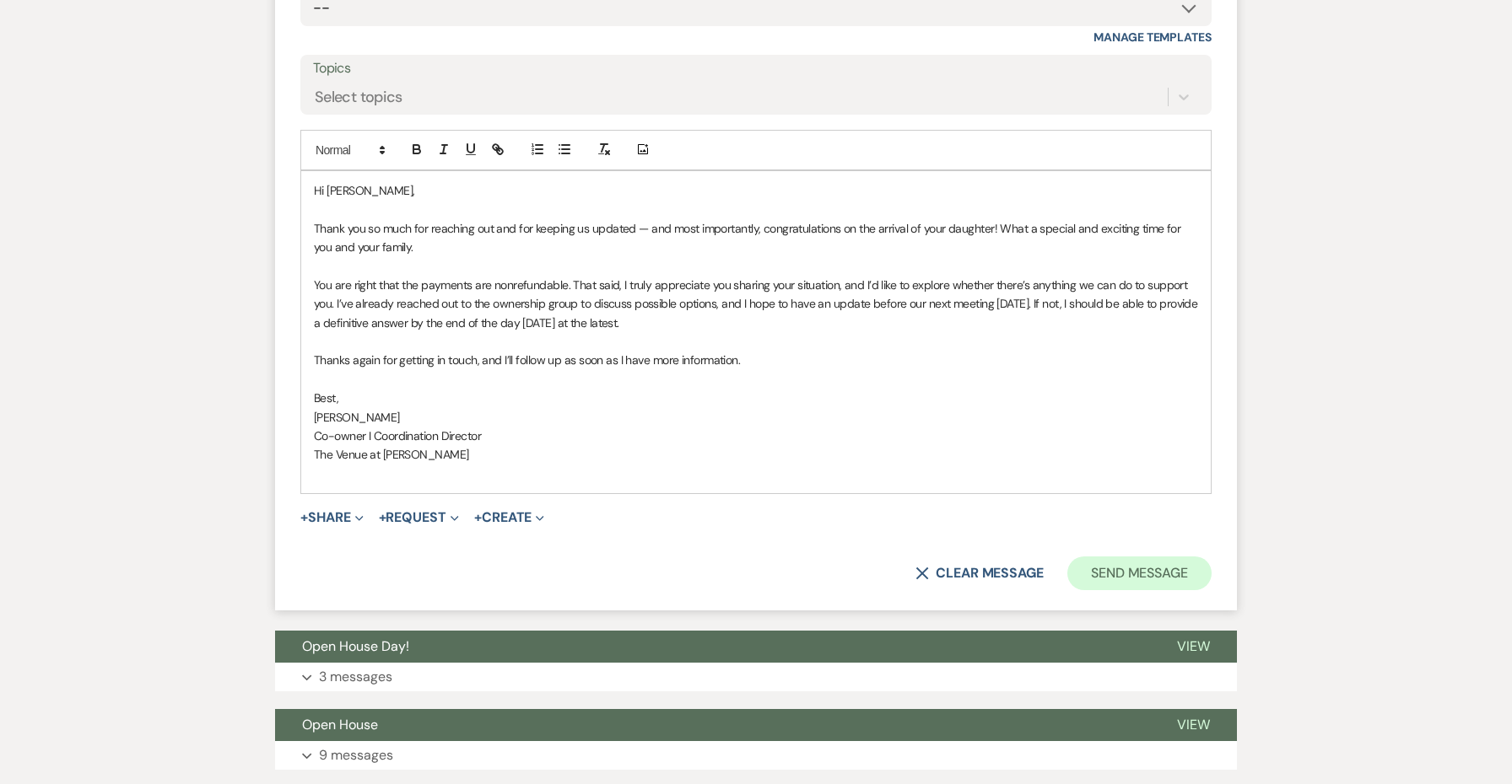
click at [1090, 557] on button "Send Message" at bounding box center [1139, 574] width 144 height 33
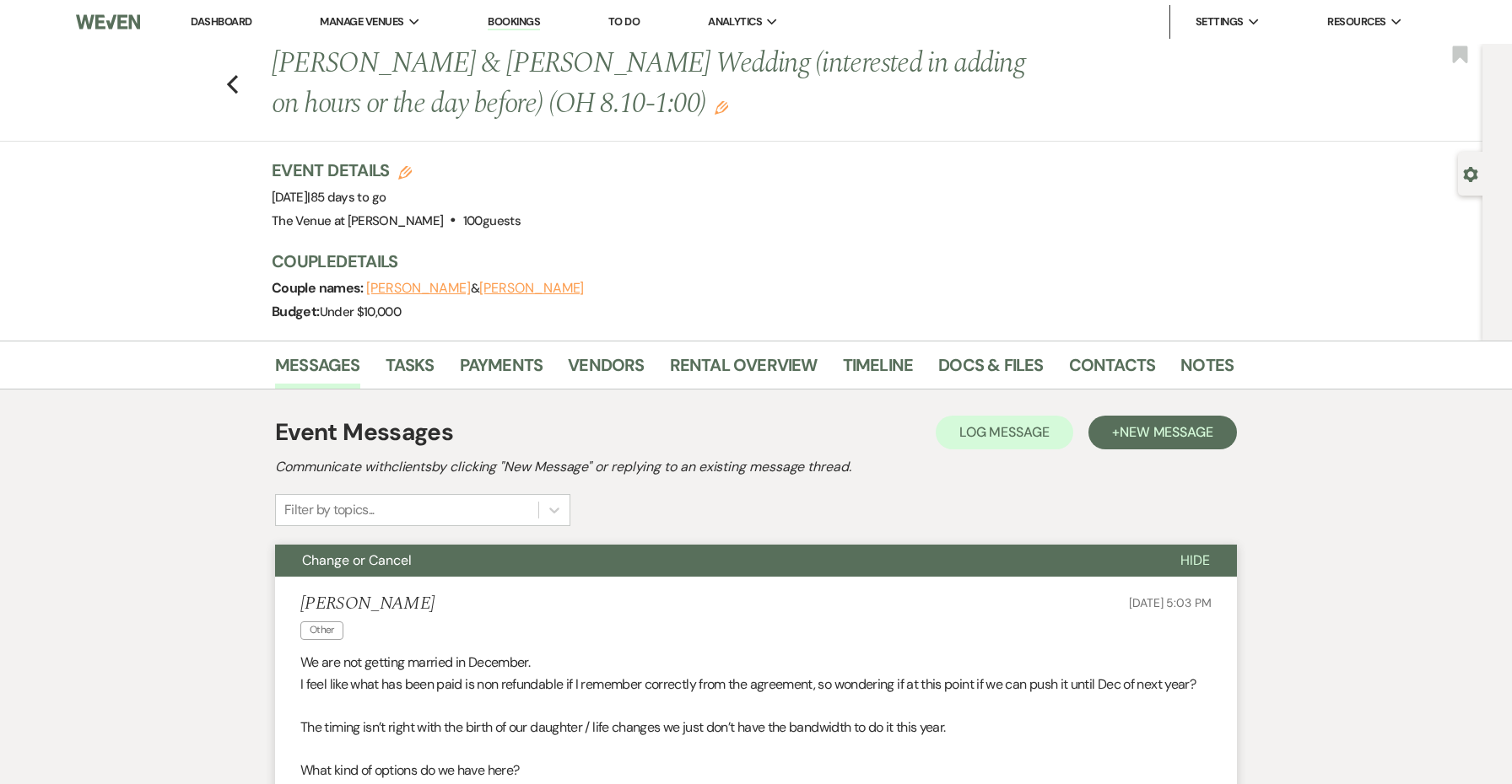
scroll to position [0, 0]
click at [715, 107] on icon "Edit" at bounding box center [722, 108] width 14 height 14
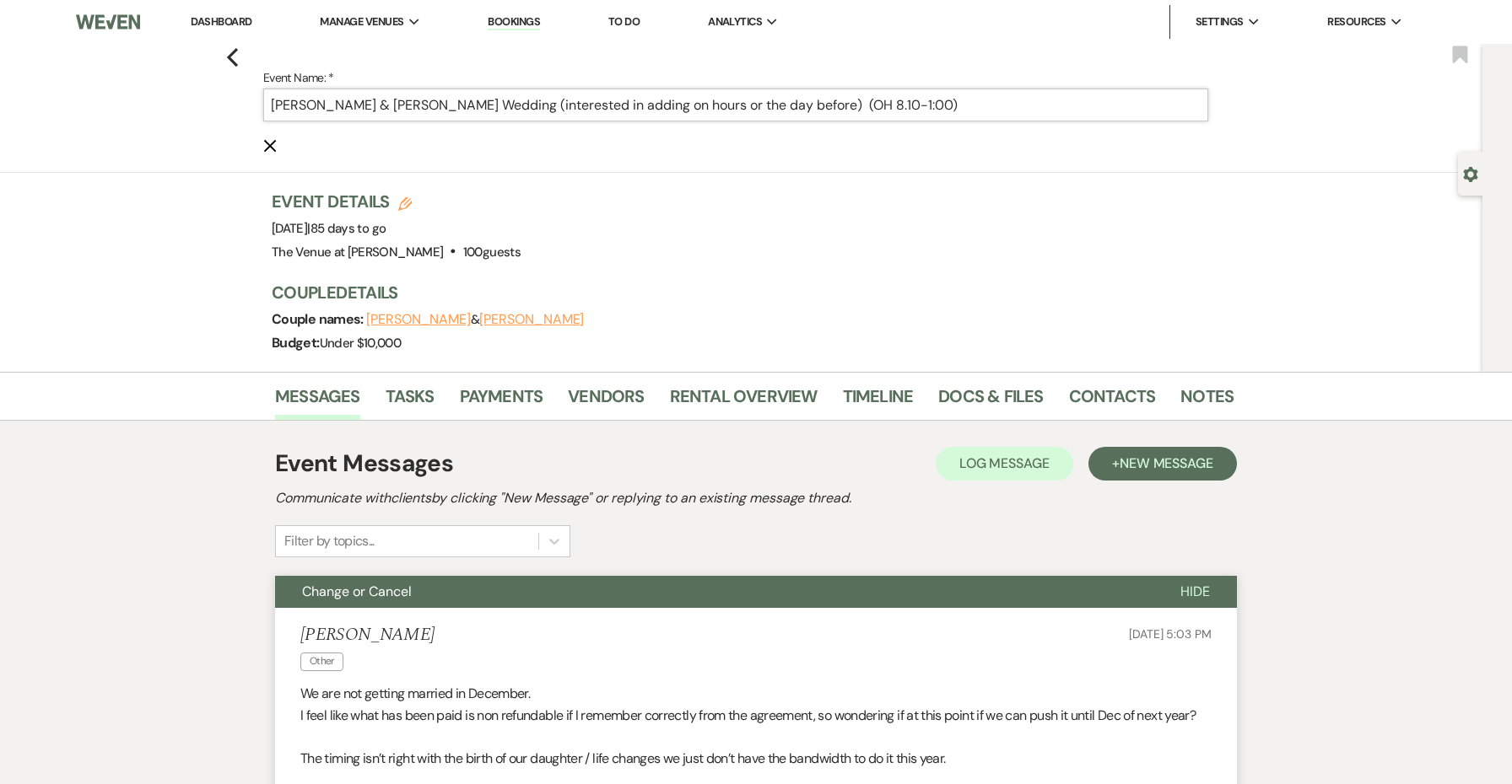
click at [1058, 117] on input "Julie McMyne & Mark McDonnell's Wedding (interested in adding on hours or the d…" at bounding box center [735, 105] width 945 height 33
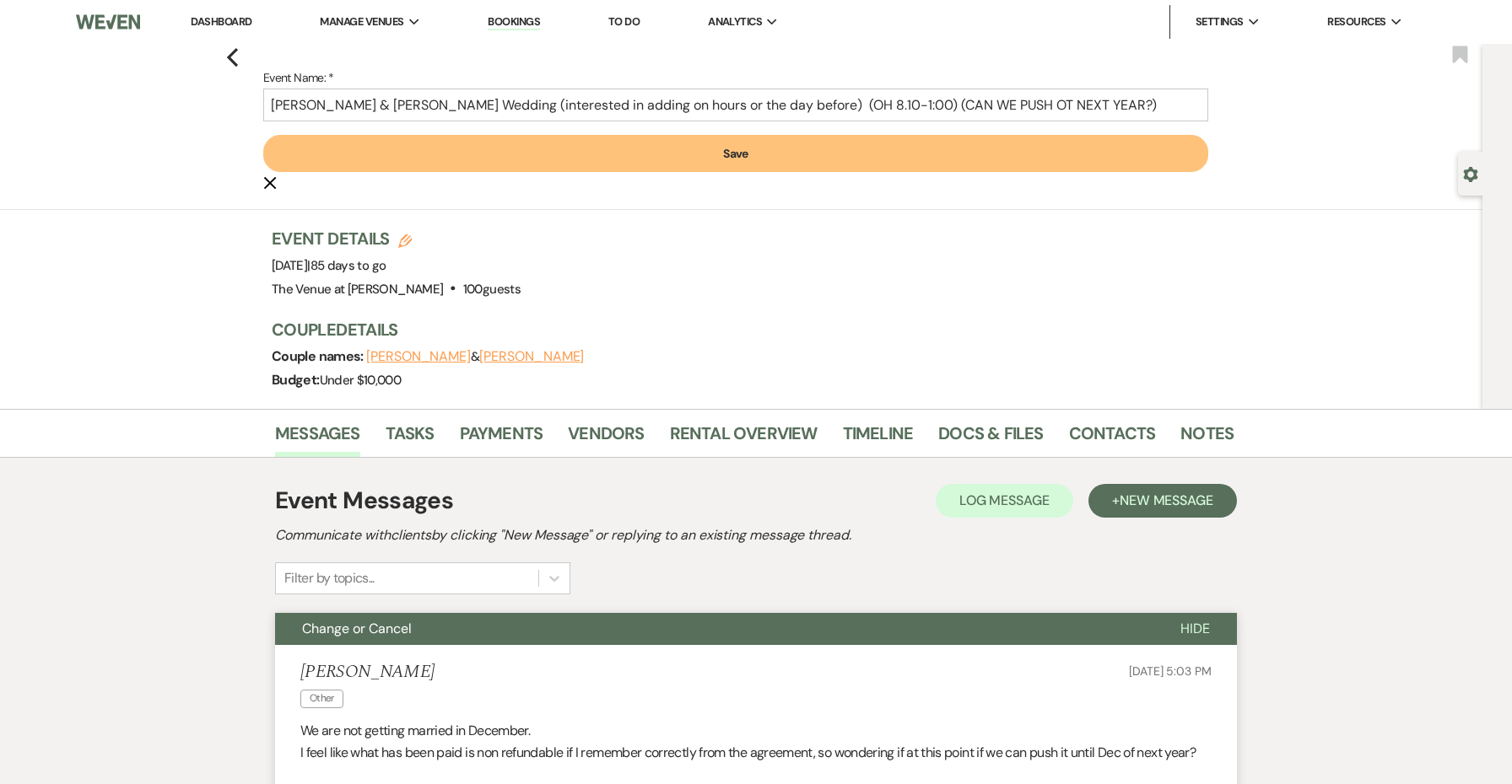
click at [1135, 152] on button "Save" at bounding box center [735, 154] width 945 height 37
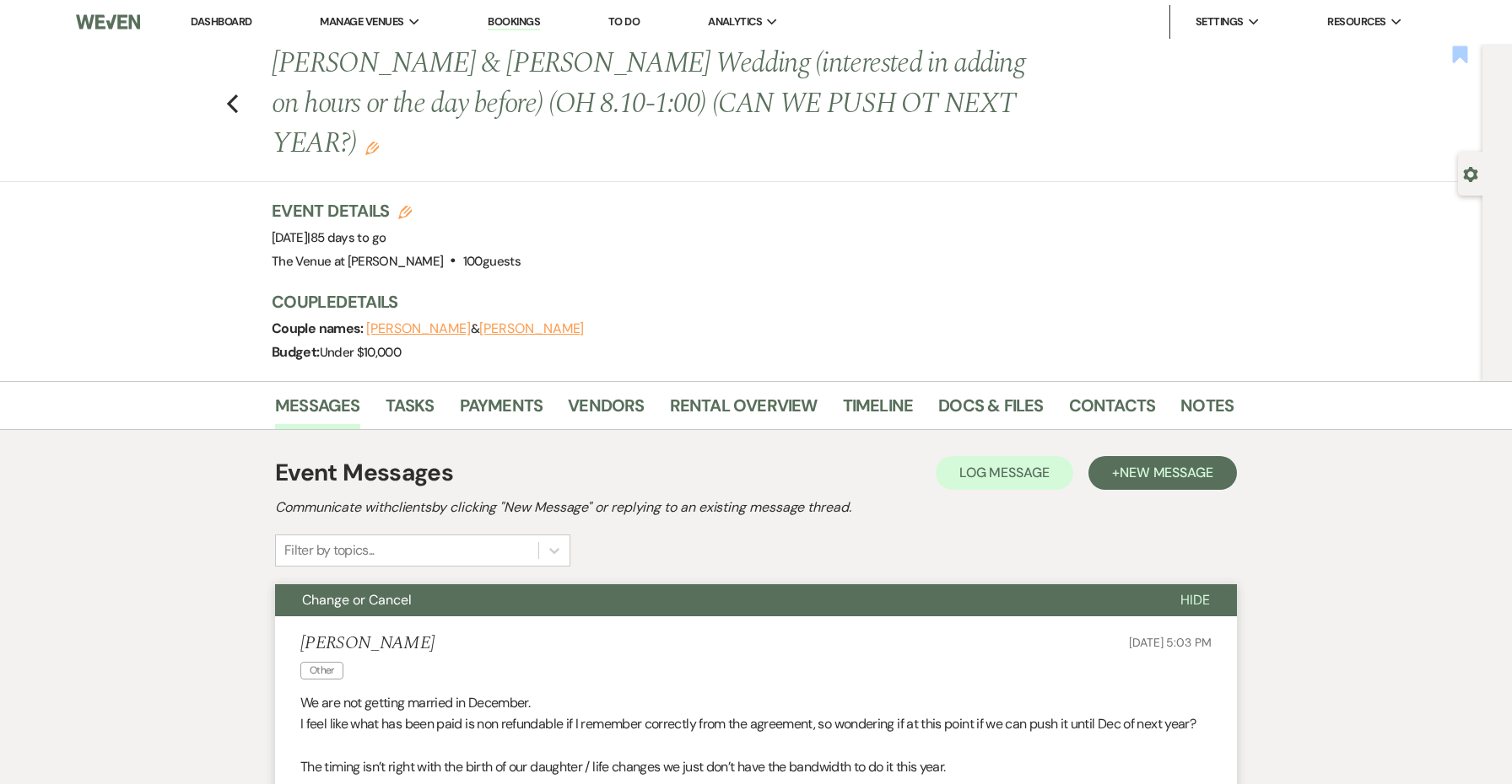
click at [1454, 52] on use "button" at bounding box center [1460, 54] width 16 height 17
click at [231, 108] on use "button" at bounding box center [232, 104] width 11 height 19
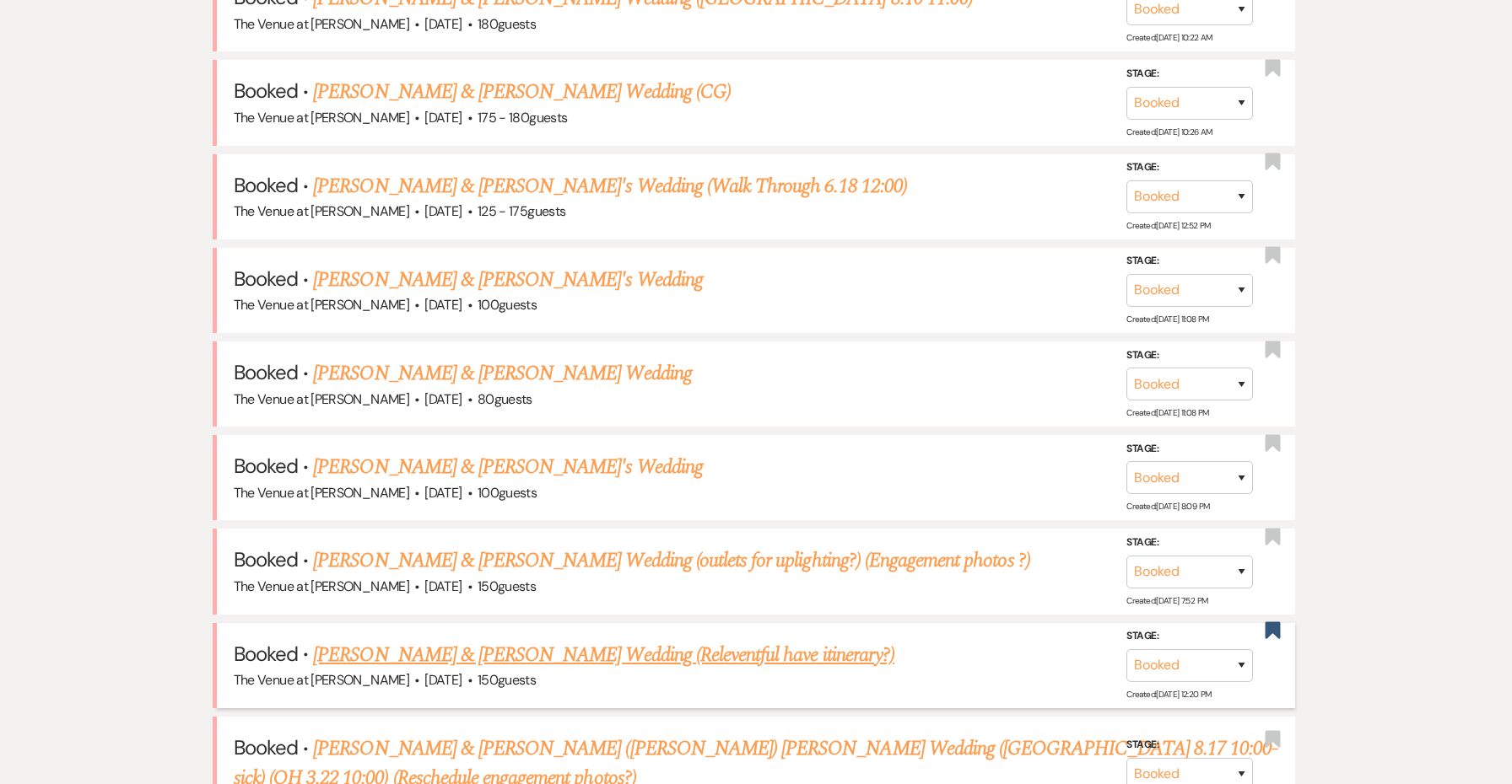
scroll to position [985, 0]
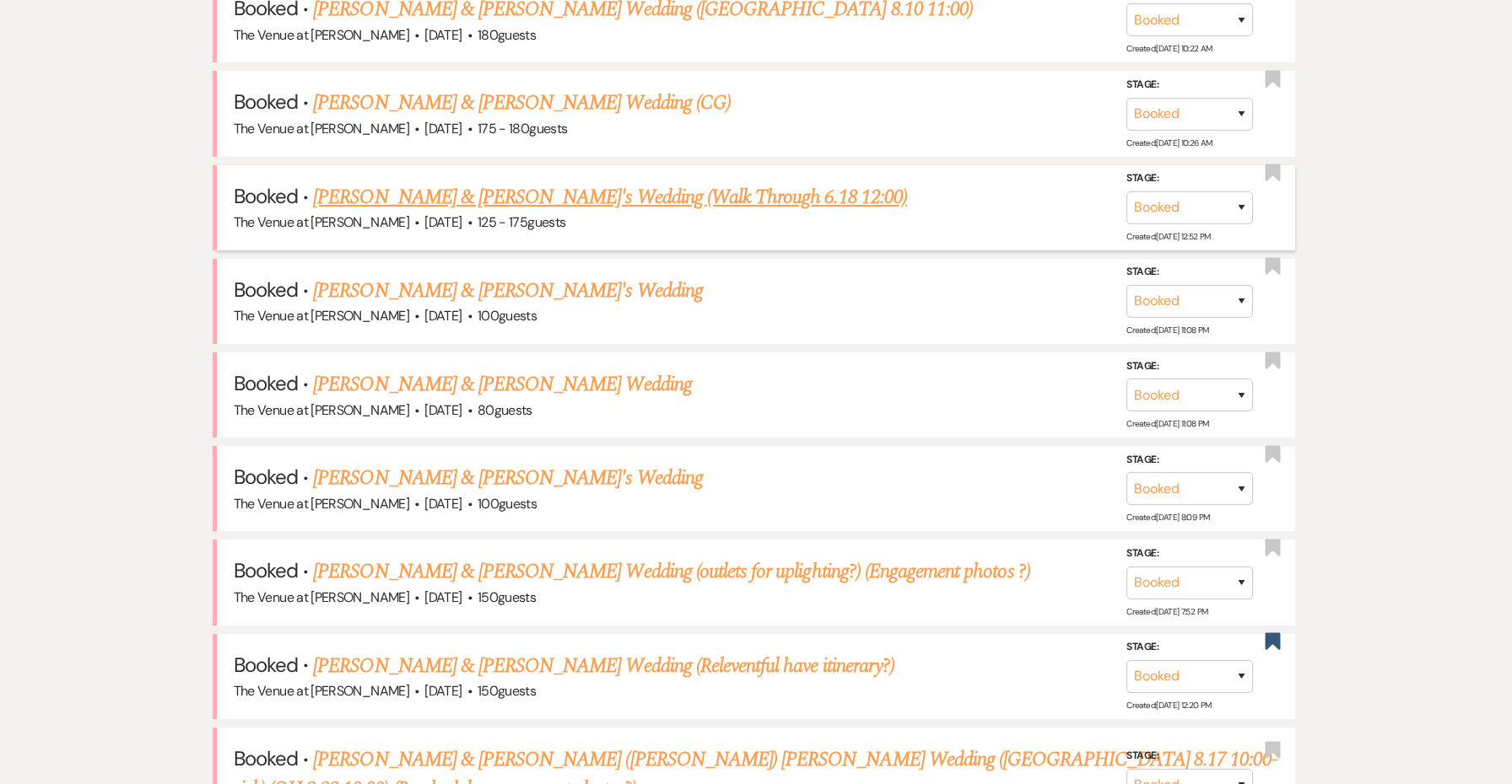
click at [482, 187] on link "Annalise Lugo & Pablo Bracetty Jr.'s Wedding (Walk Through 6.18 12:00)" at bounding box center [610, 197] width 594 height 30
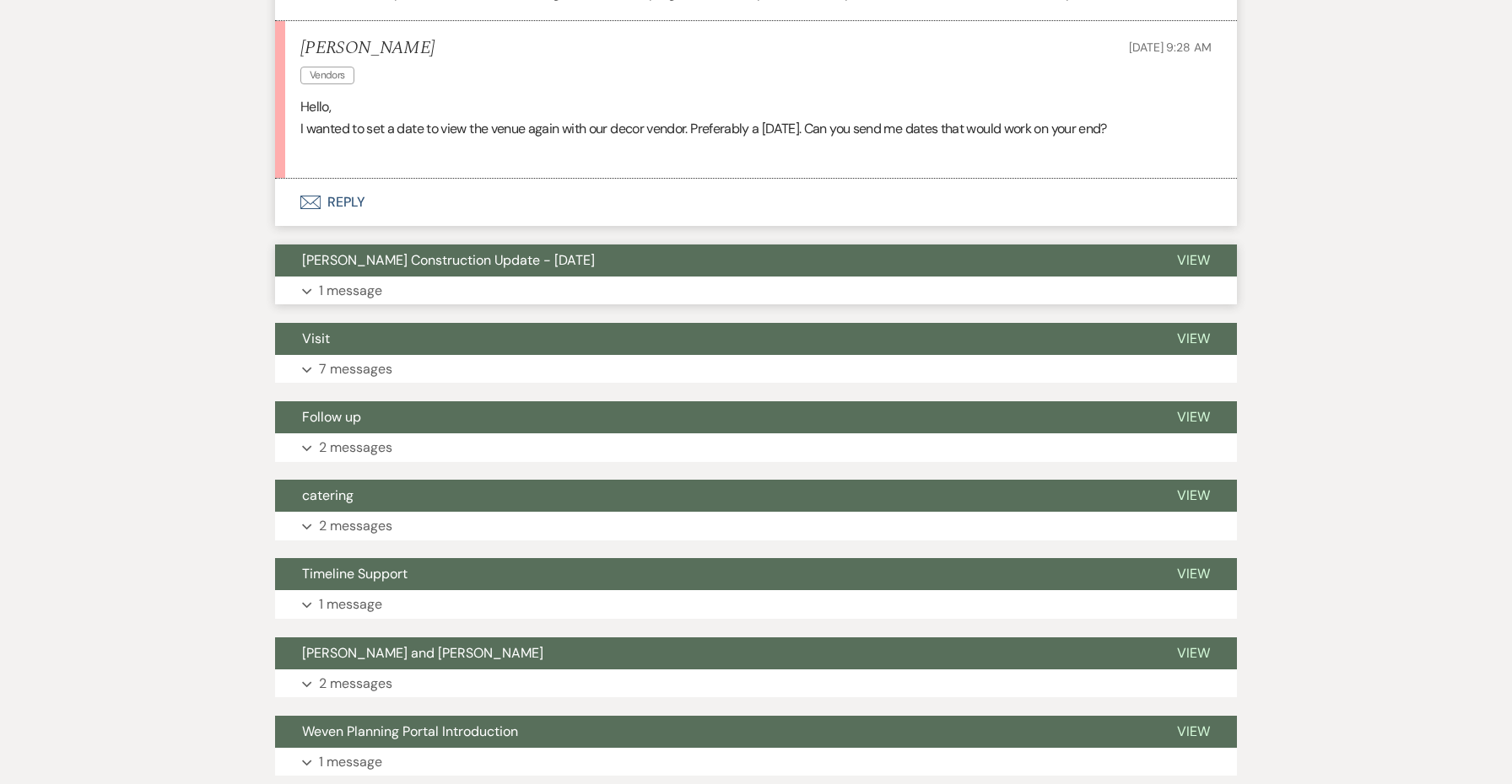
scroll to position [769, 0]
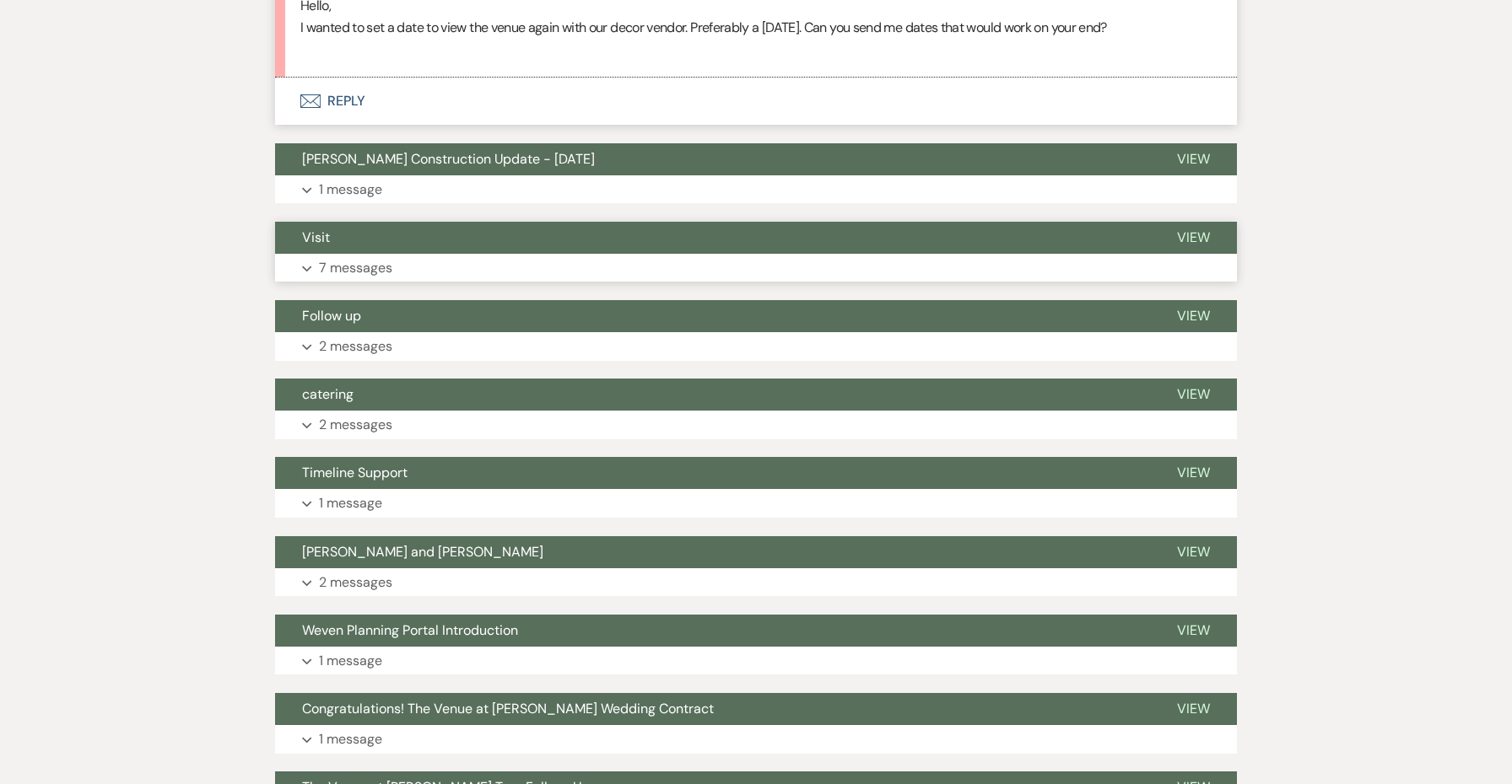
click at [440, 254] on button "Expand 7 messages" at bounding box center [756, 267] width 962 height 28
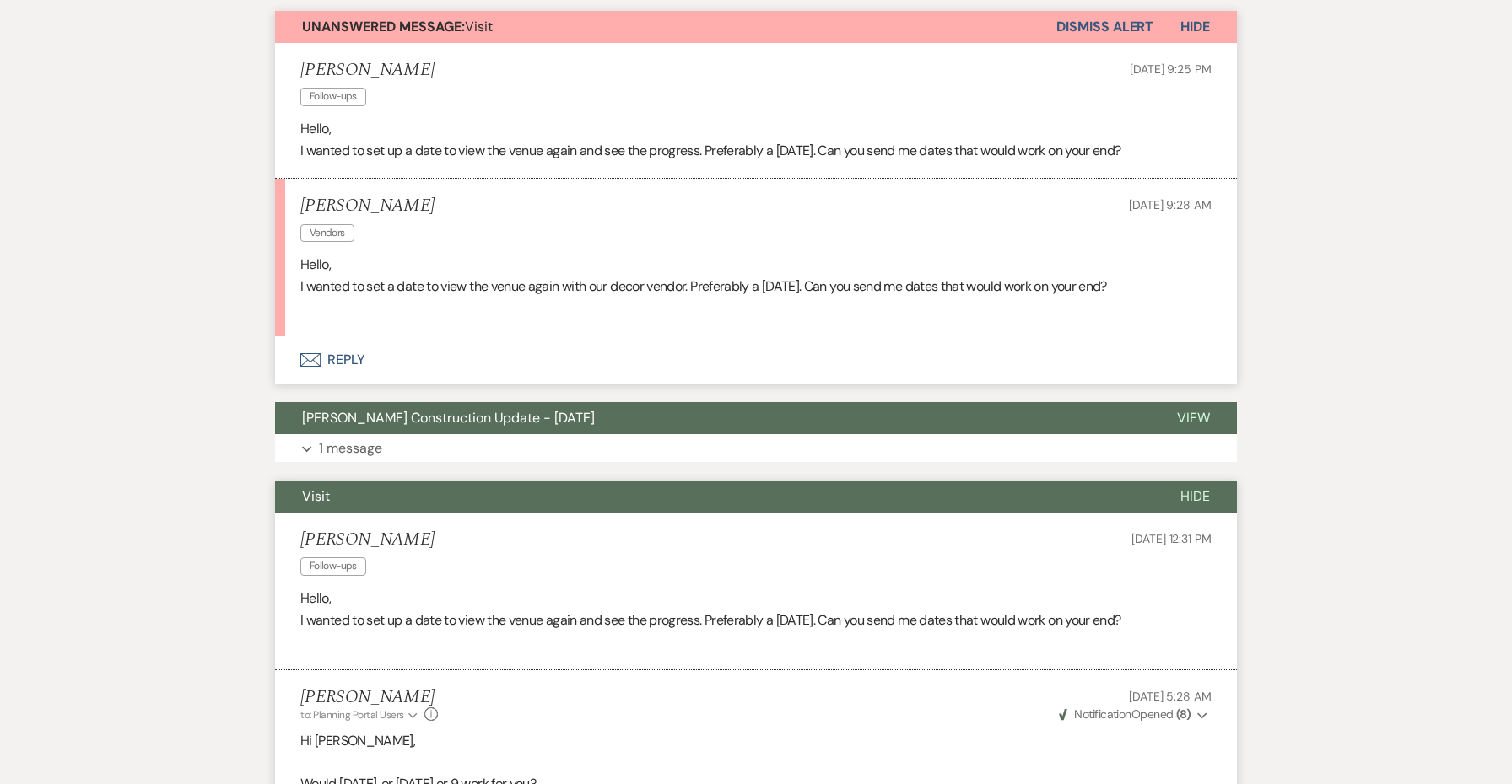
scroll to position [436, 0]
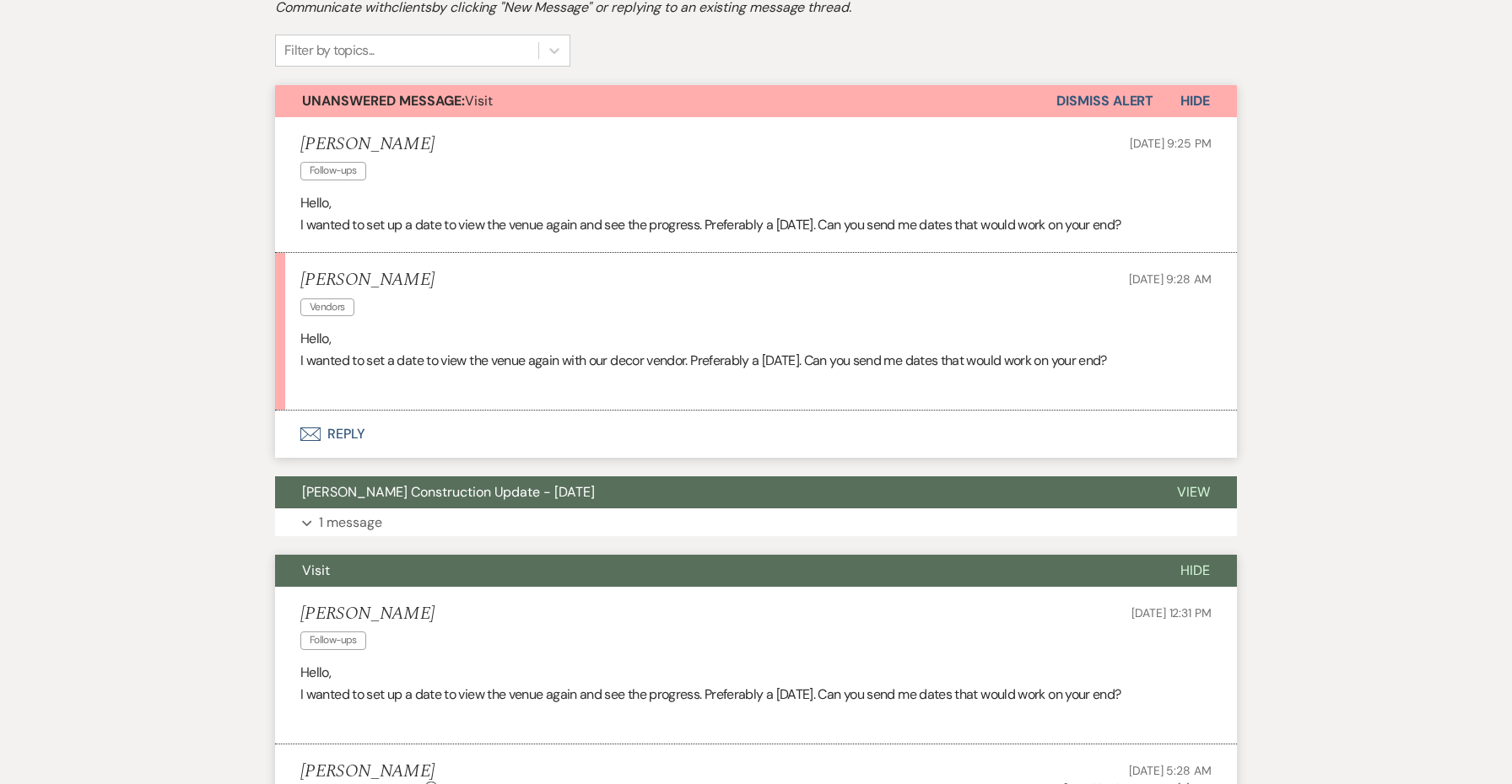
click at [488, 563] on button "Visit" at bounding box center [714, 571] width 878 height 32
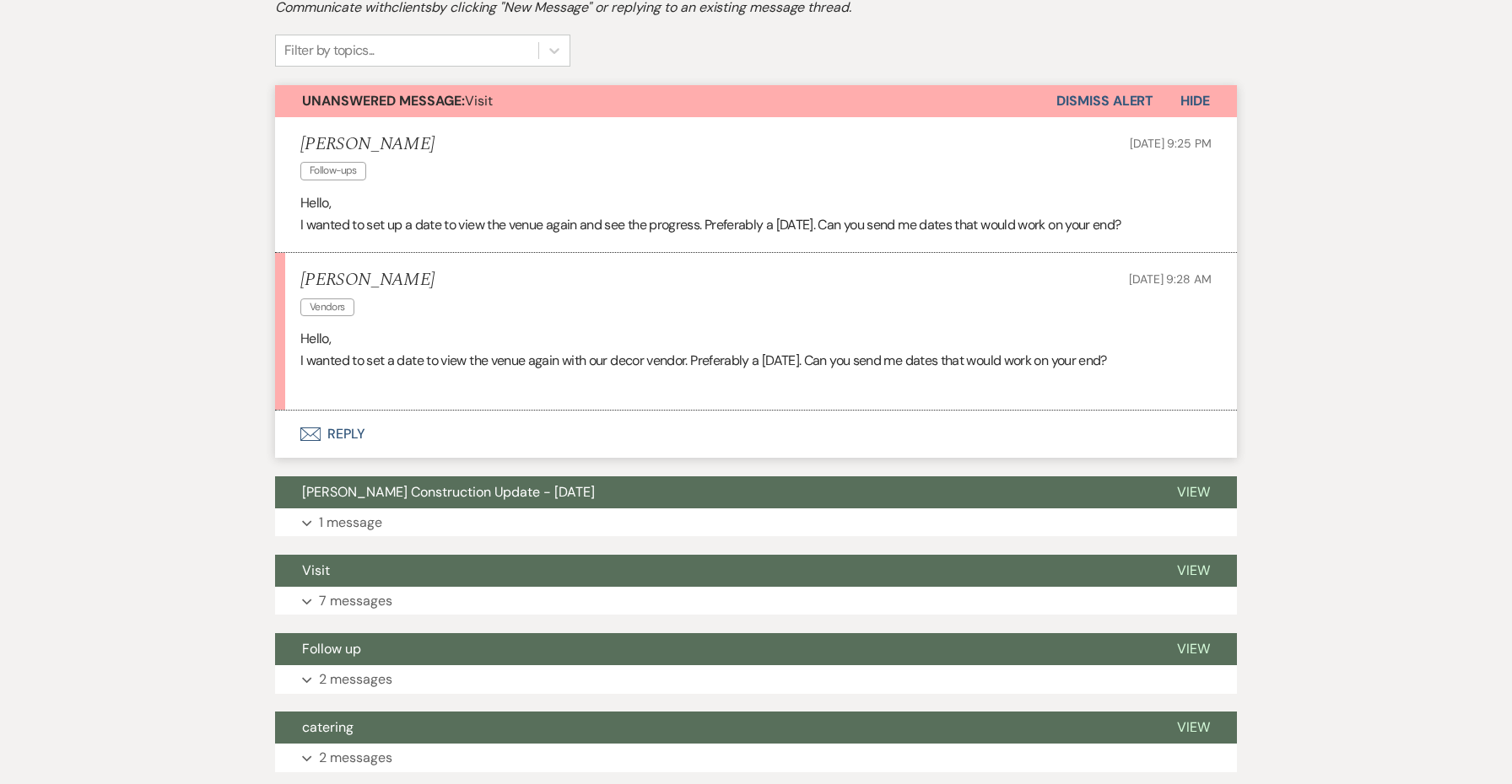
click at [337, 426] on button "Envelope Reply" at bounding box center [756, 435] width 962 height 47
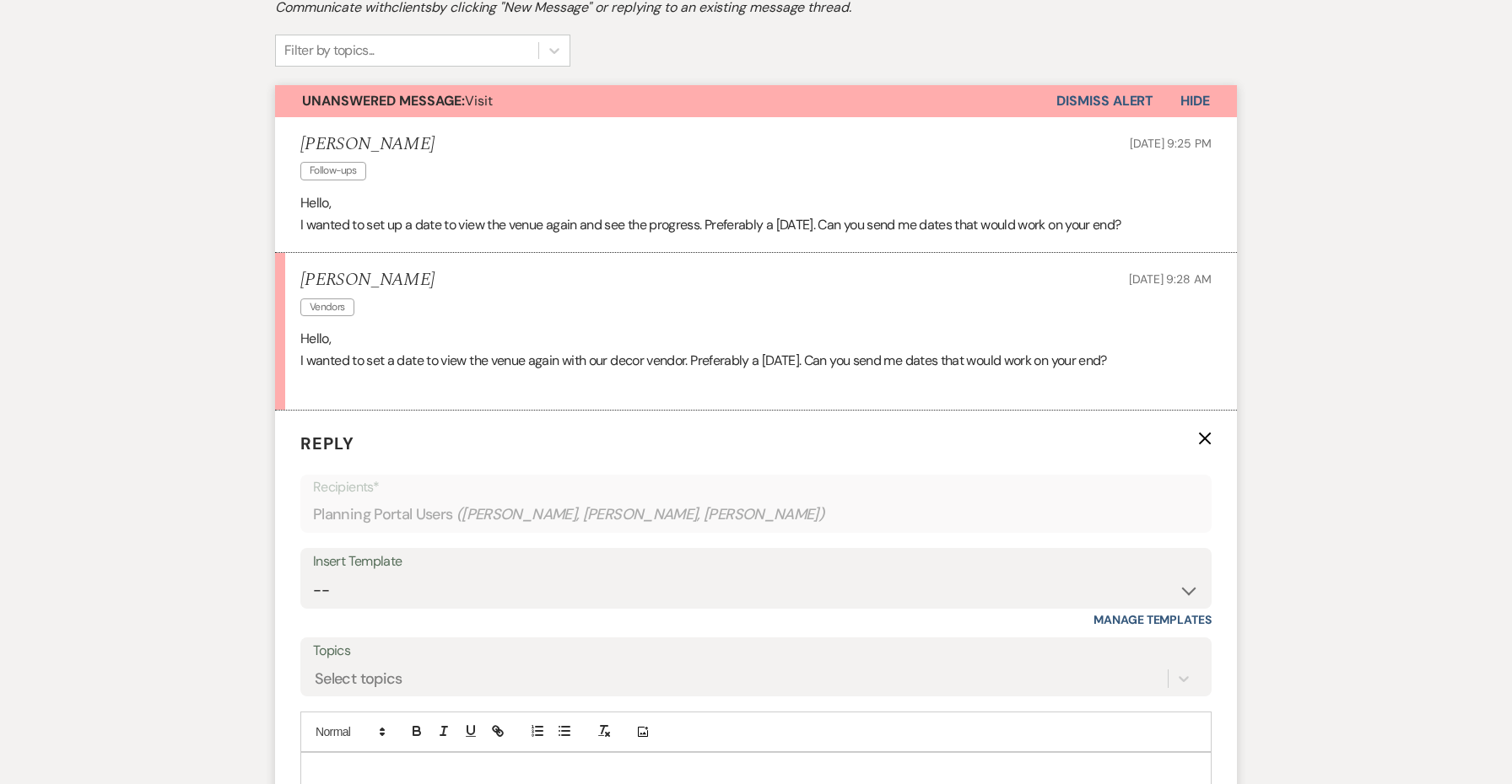
scroll to position [698, 0]
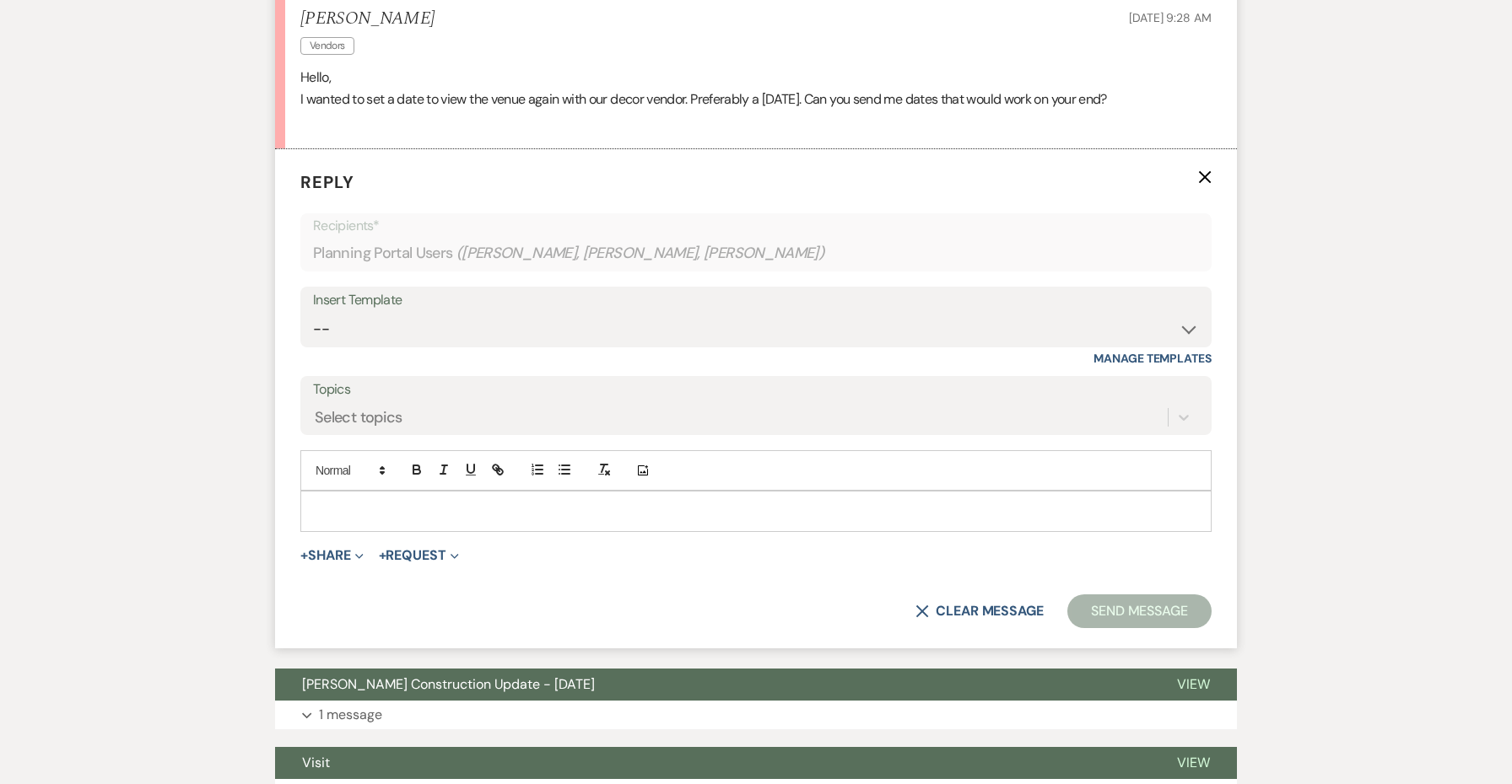
click at [346, 502] on p at bounding box center [756, 511] width 884 height 19
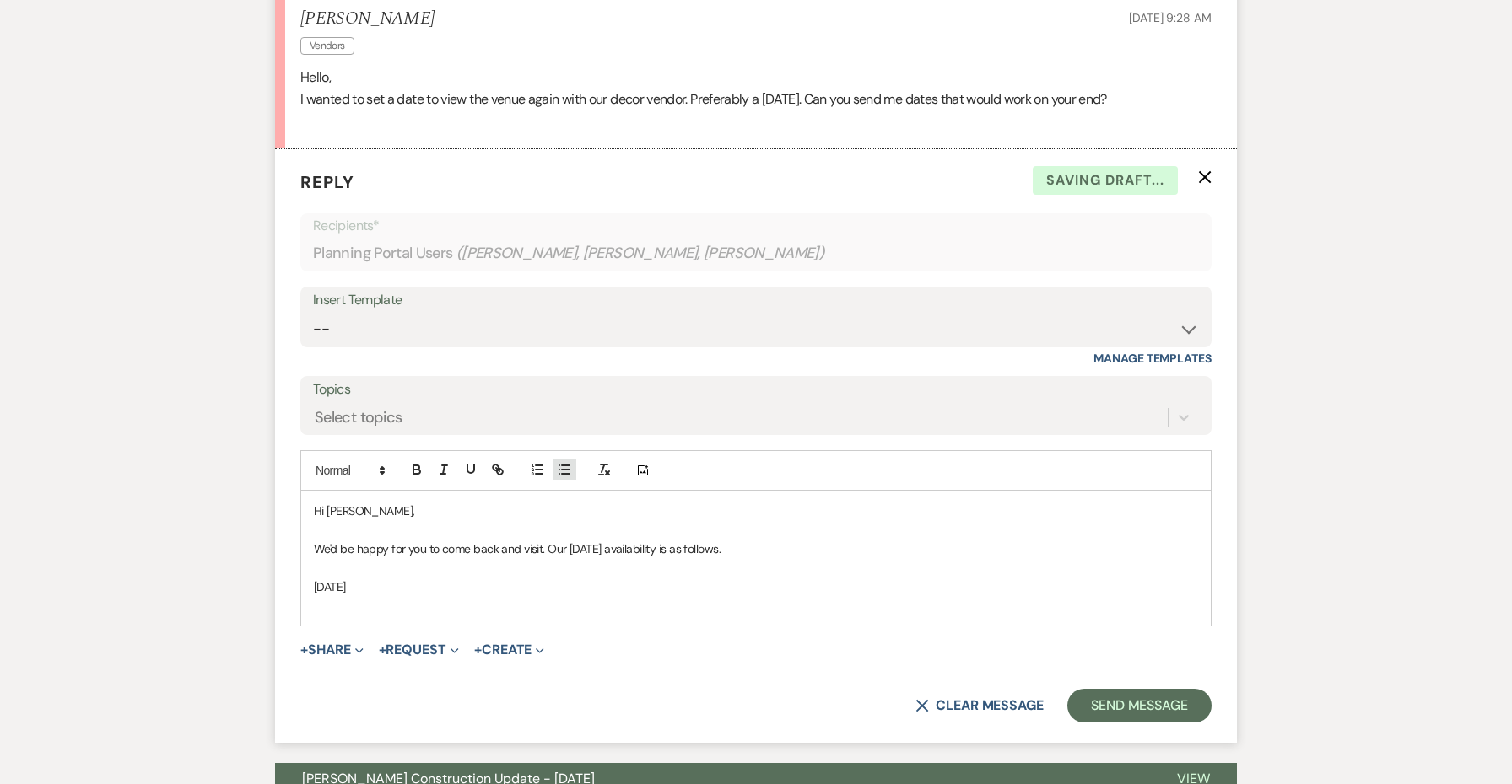
click at [558, 462] on icon "button" at bounding box center [565, 470] width 16 height 16
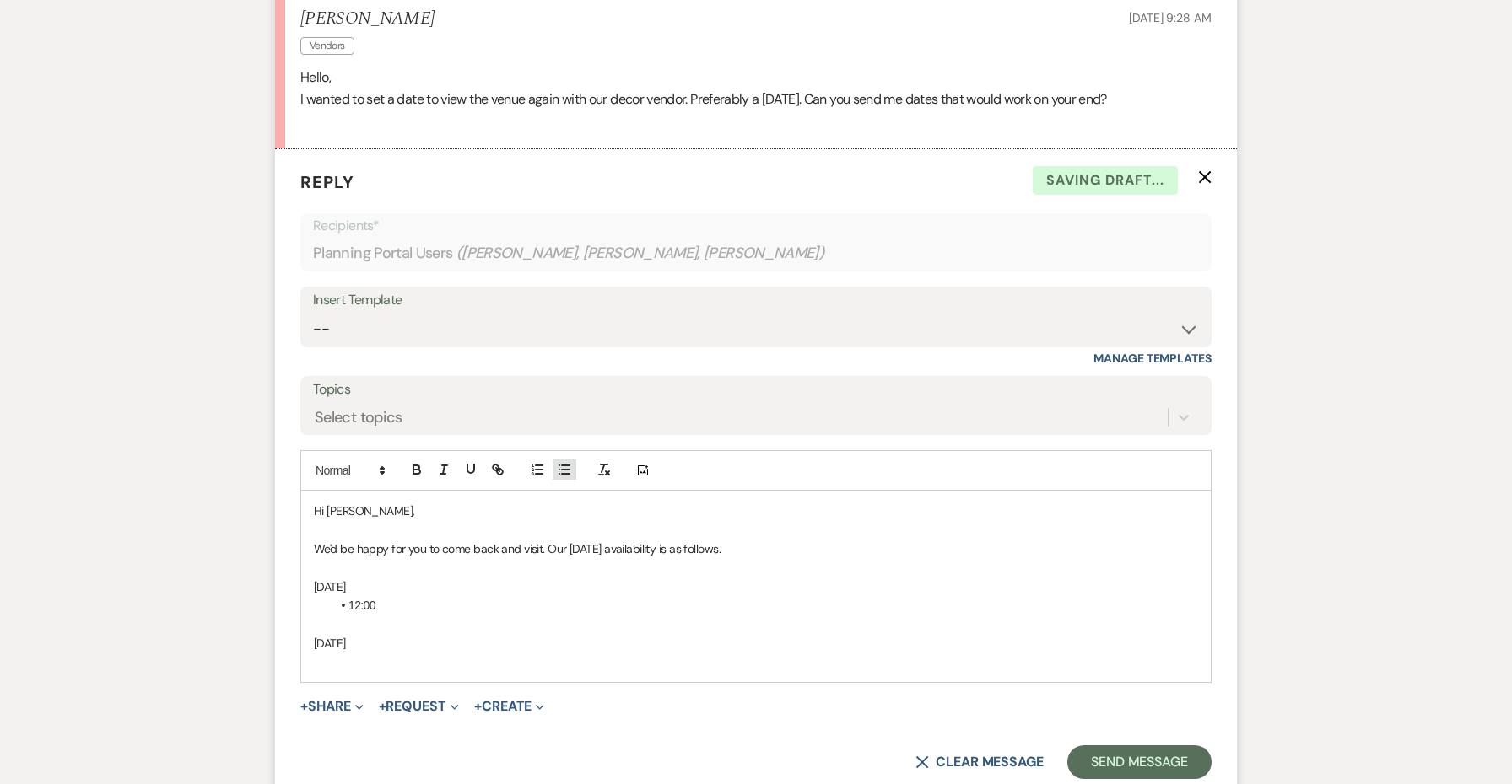
click at [571, 466] on icon "button" at bounding box center [565, 470] width 16 height 16
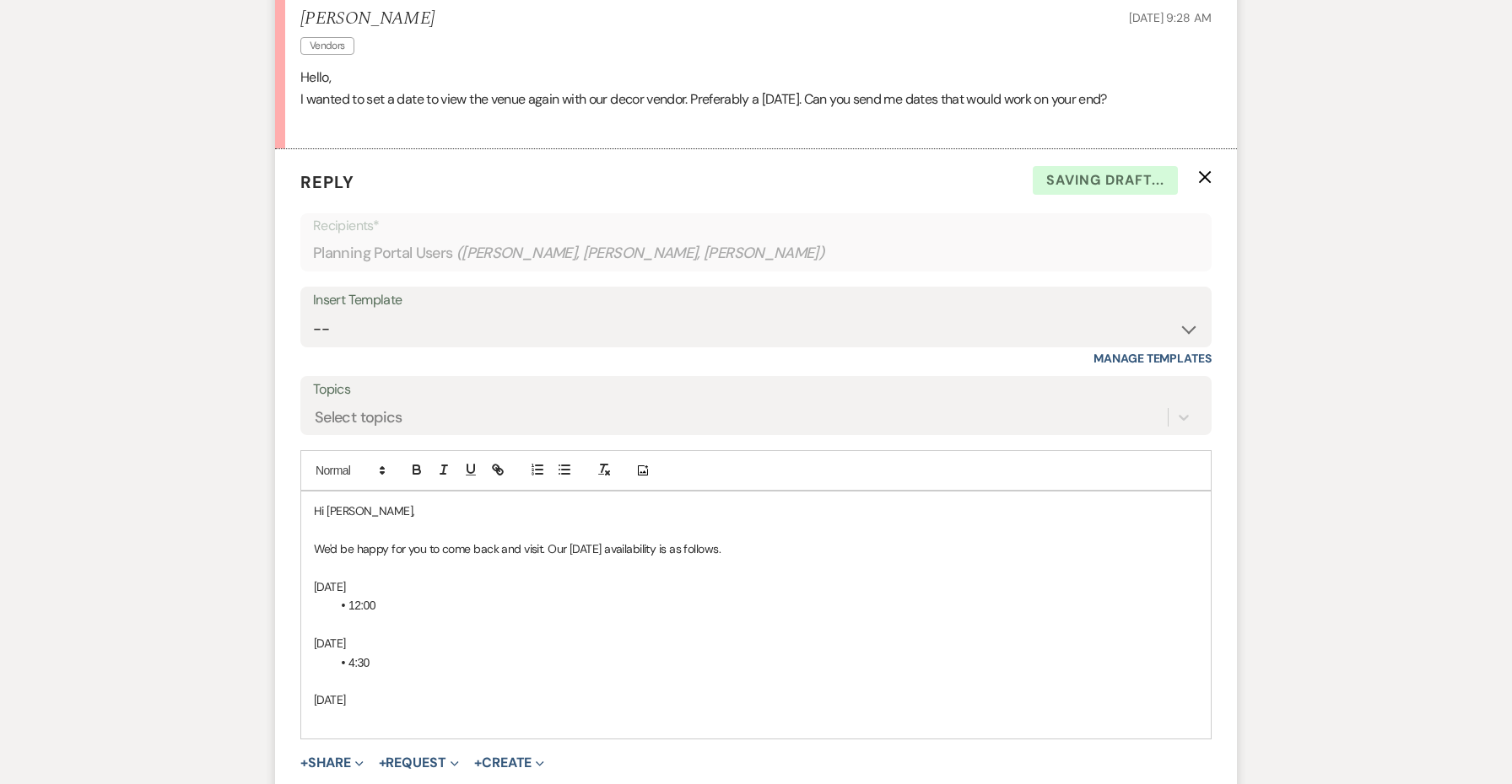
click at [375, 654] on li "4:30" at bounding box center [765, 663] width 868 height 19
drag, startPoint x: 377, startPoint y: 651, endPoint x: 329, endPoint y: 651, distance: 48.0
click at [329, 651] on div "Hi Lakisha, We'd be happy for you to come back and visit. Our Wednesday availab…" at bounding box center [756, 615] width 910 height 247
click at [375, 634] on p "October 1" at bounding box center [756, 643] width 884 height 19
drag, startPoint x: 377, startPoint y: 657, endPoint x: 326, endPoint y: 654, distance: 51.1
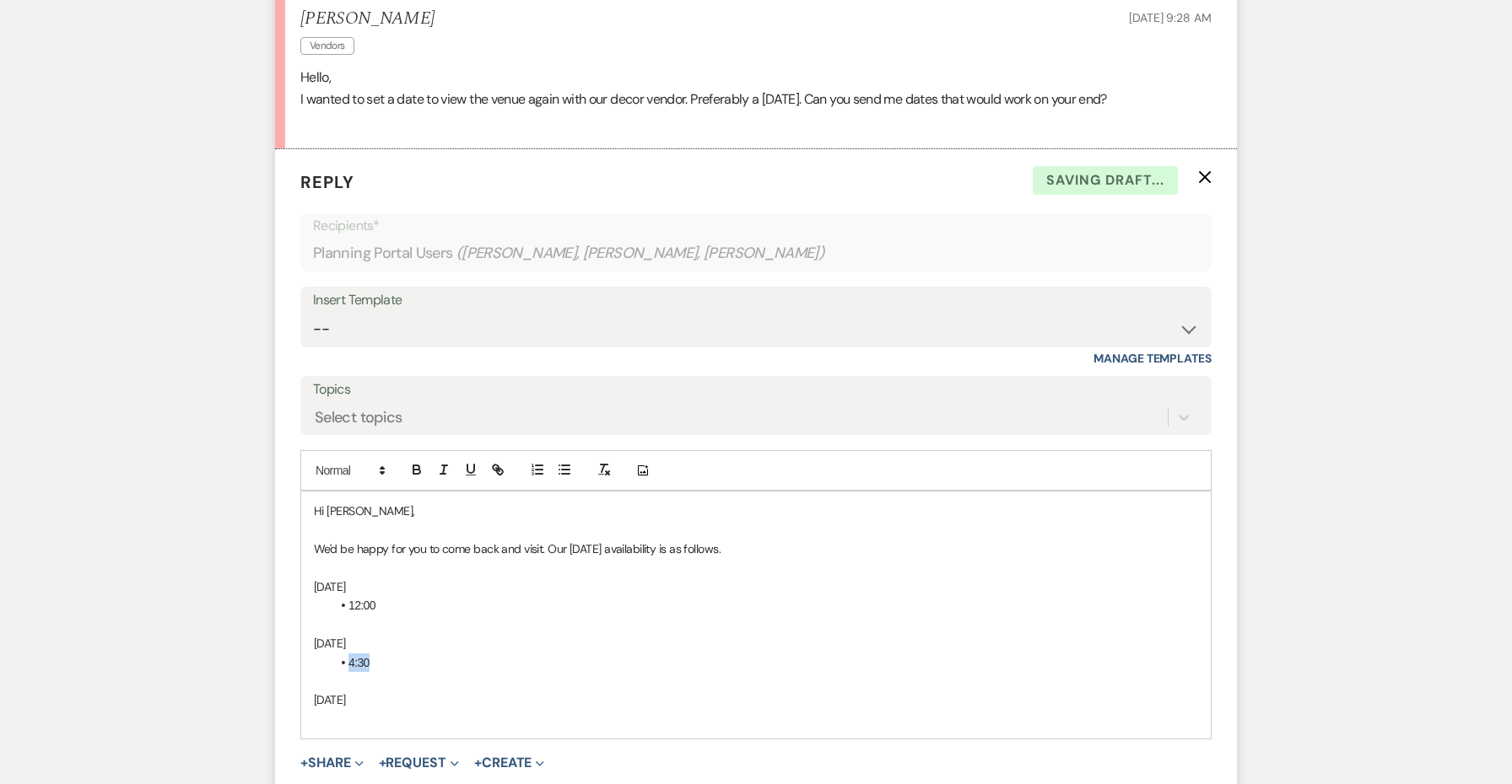
click at [326, 654] on div "Hi Lakisha, We'd be happy for you to come back and visit. Our Wednesday availab…" at bounding box center [756, 615] width 910 height 247
copy li "4:30"
click at [352, 711] on p at bounding box center [756, 718] width 884 height 19
click at [567, 474] on line "button" at bounding box center [566, 474] width 8 height 0
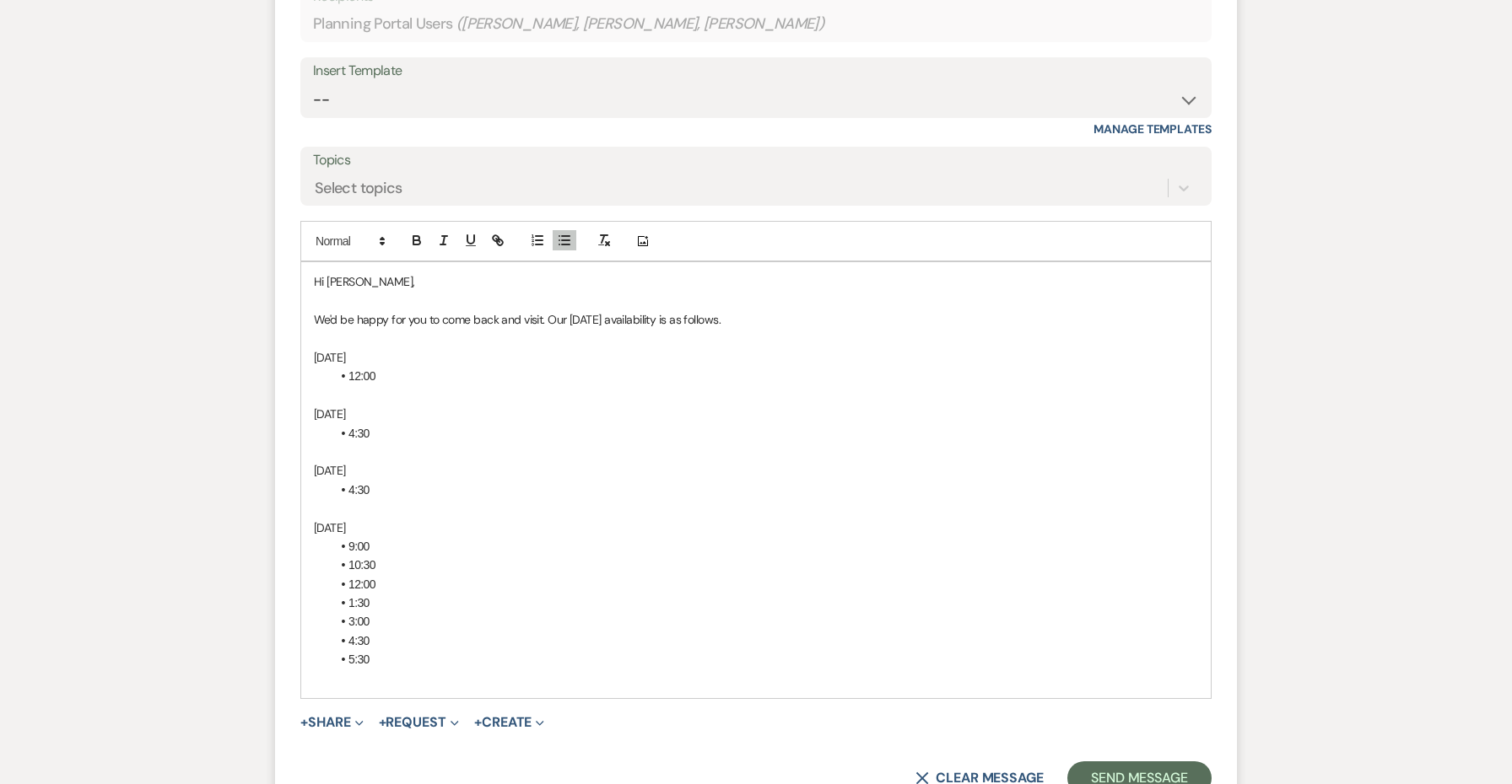
scroll to position [932, 0]
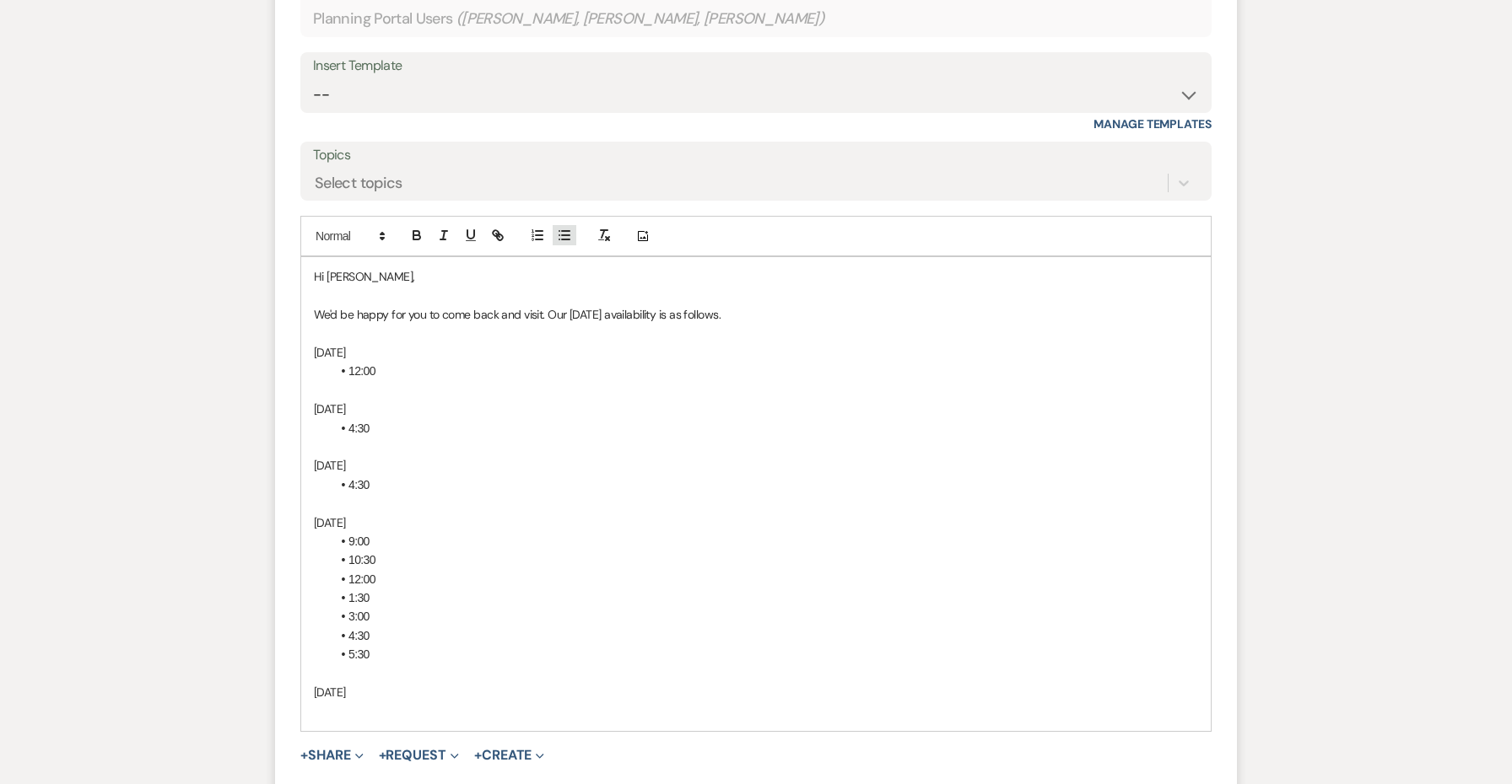
click at [565, 228] on icon "button" at bounding box center [565, 236] width 16 height 16
click at [351, 702] on li "1:30" at bounding box center [765, 711] width 868 height 19
drag, startPoint x: 449, startPoint y: 717, endPoint x: 300, endPoint y: 682, distance: 153.1
click at [300, 682] on form "Reply X Saving draft... Recipients* Planning Portal Users ( Lakisha Bracetty, A…" at bounding box center [756, 391] width 962 height 952
copy div "October 22 12:00 1:30"
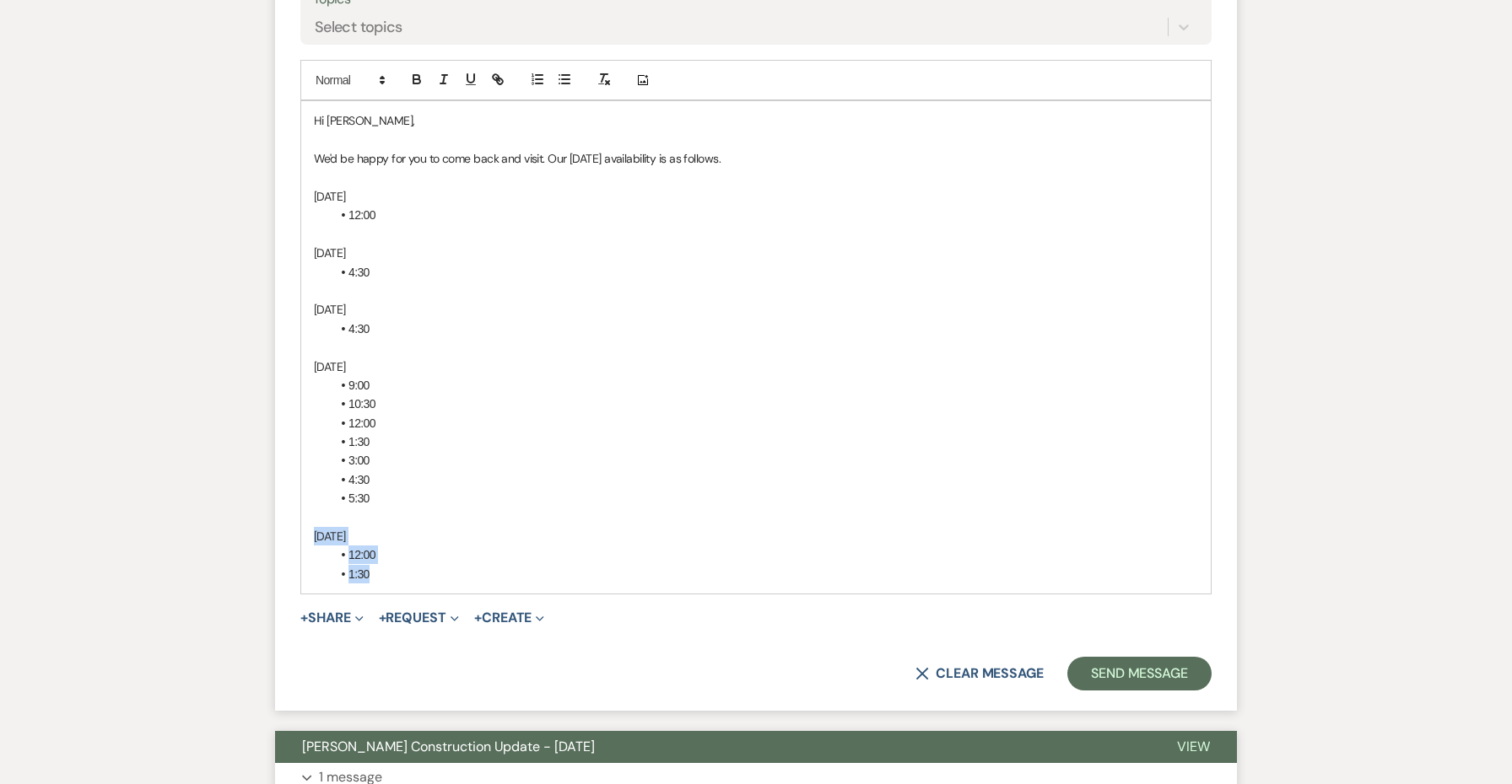
scroll to position [1168, 0]
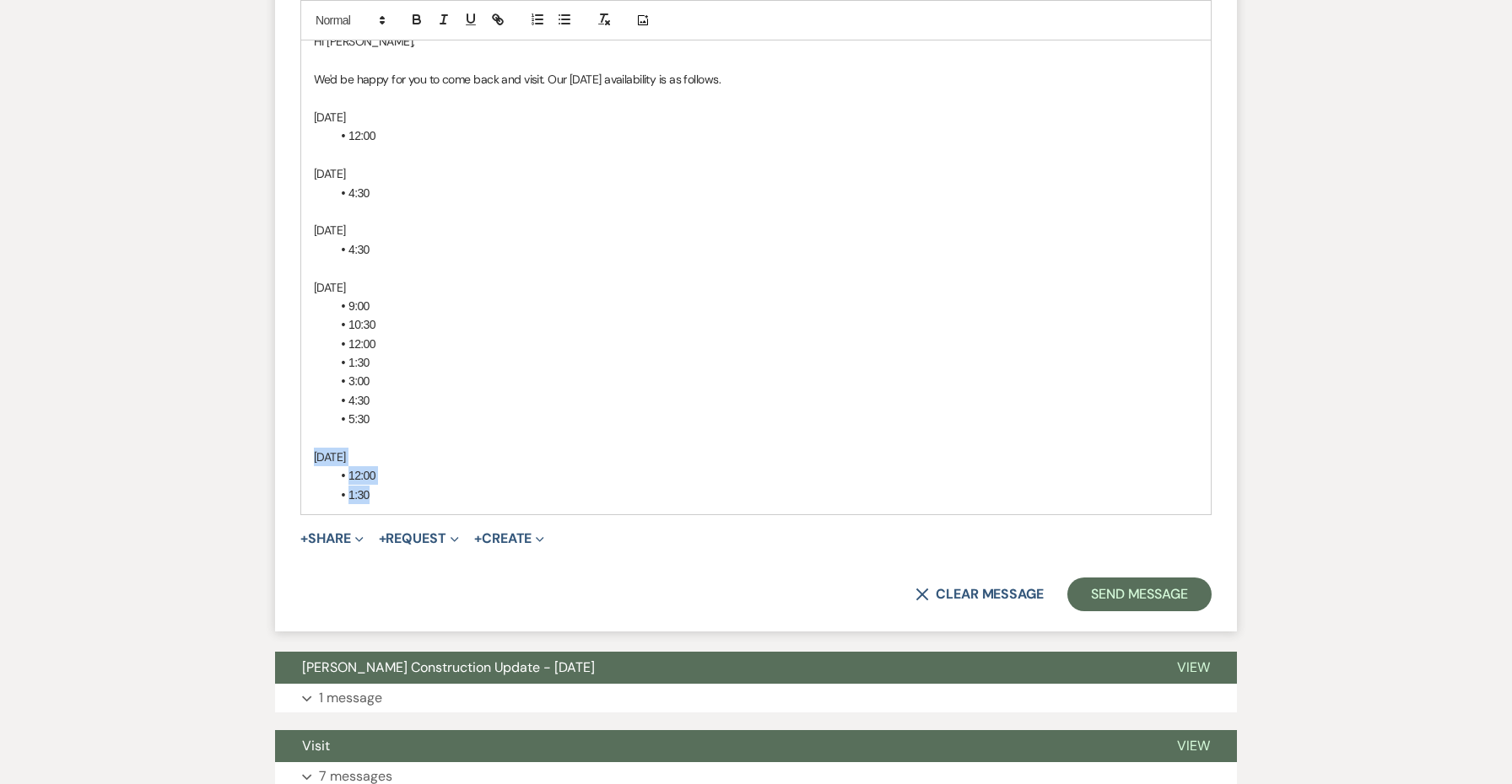
click at [403, 486] on li "1:30" at bounding box center [765, 494] width 868 height 19
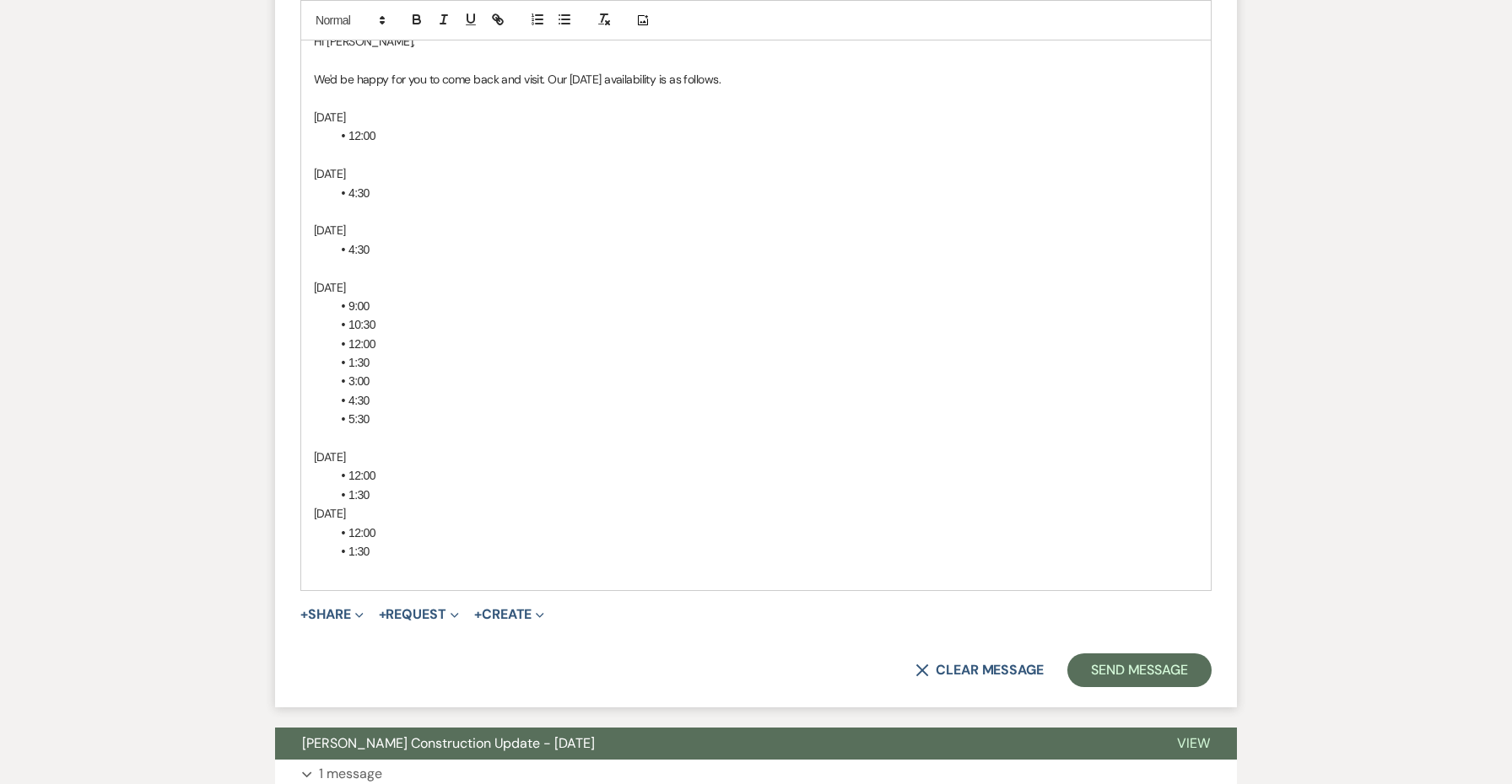
click at [408, 485] on li "1:30" at bounding box center [765, 494] width 868 height 19
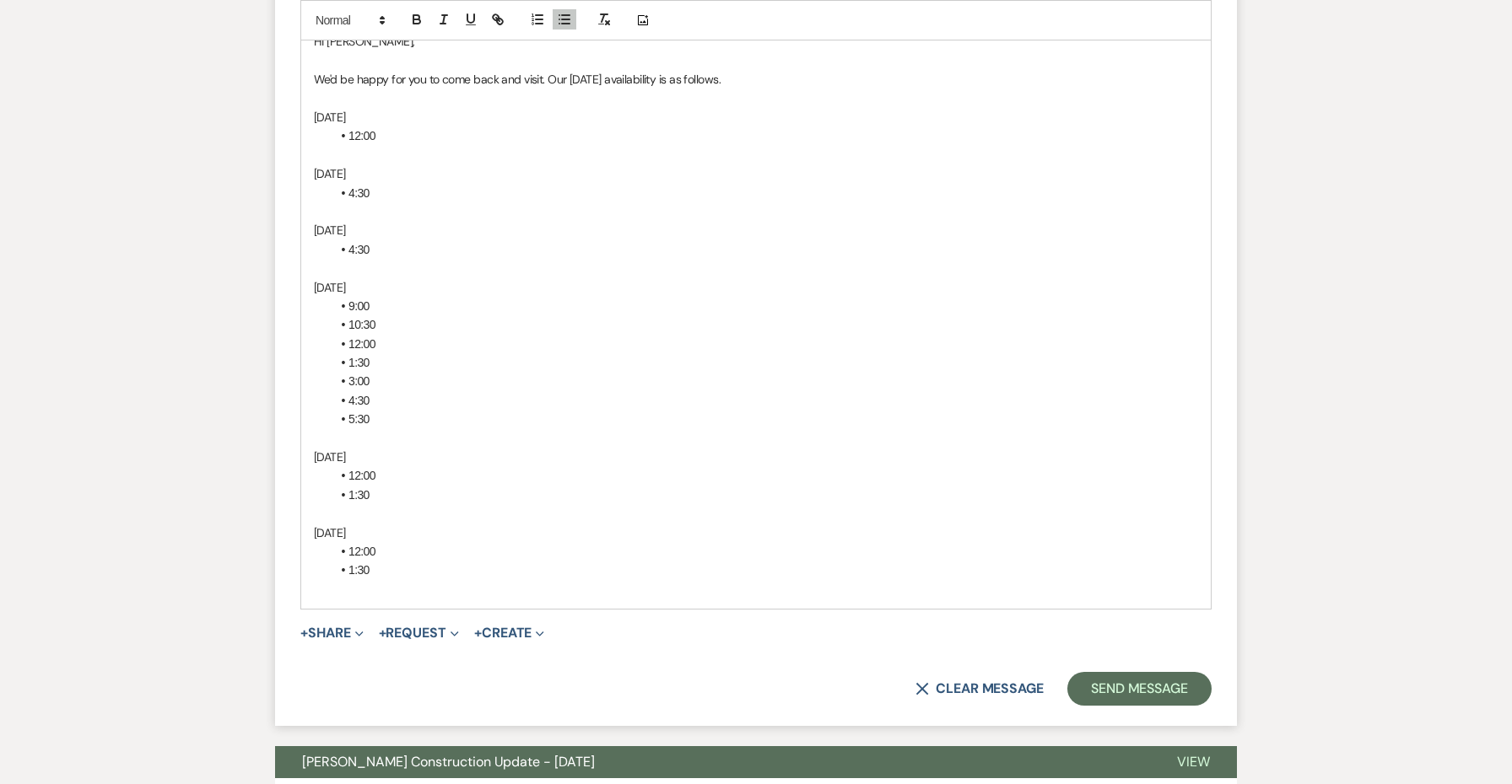
click at [369, 524] on p "October 22" at bounding box center [756, 532] width 884 height 19
click at [419, 584] on div "Hi Lakisha, We'd be happy for you to come back and visit. Our Wednesday availab…" at bounding box center [756, 315] width 910 height 587
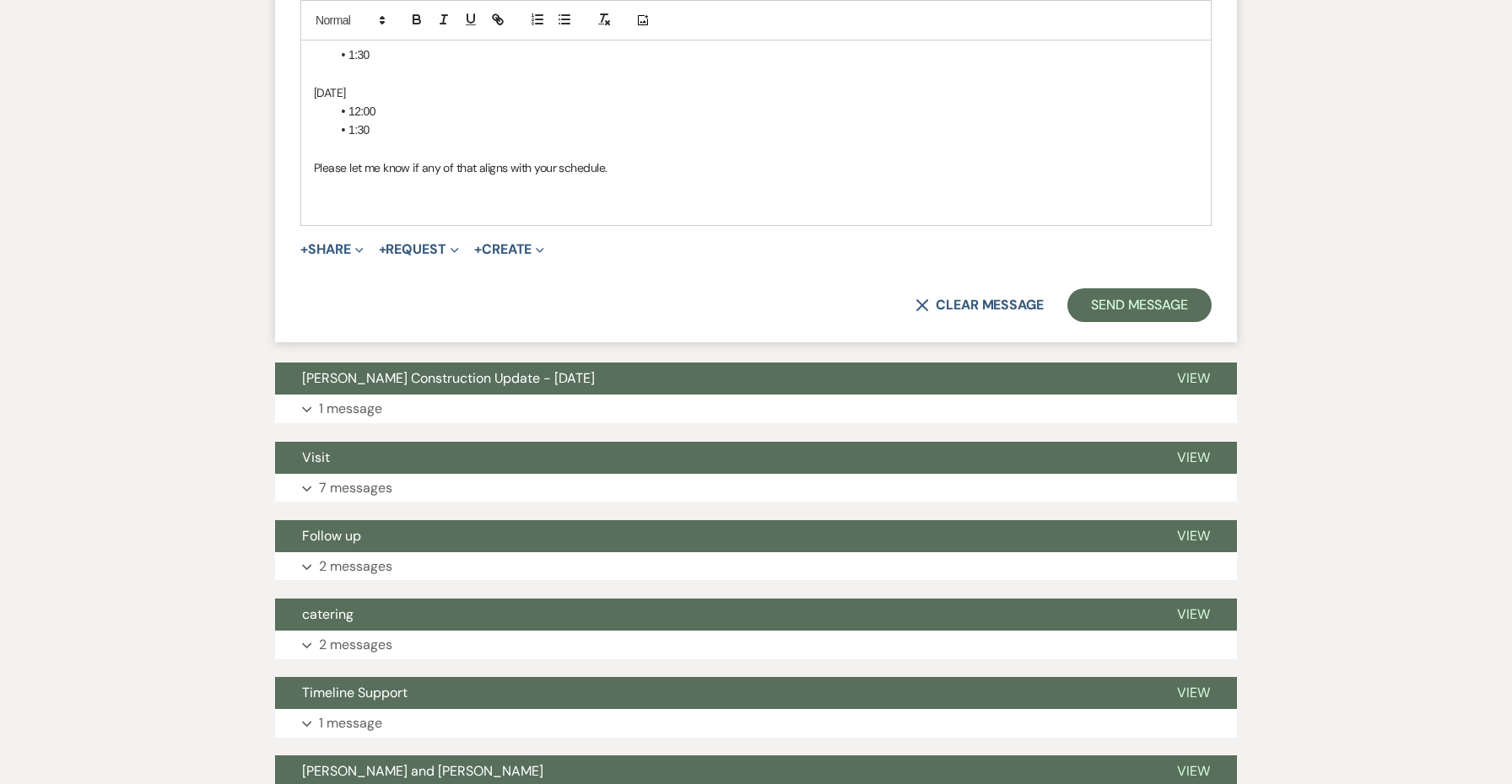
scroll to position [1646, 0]
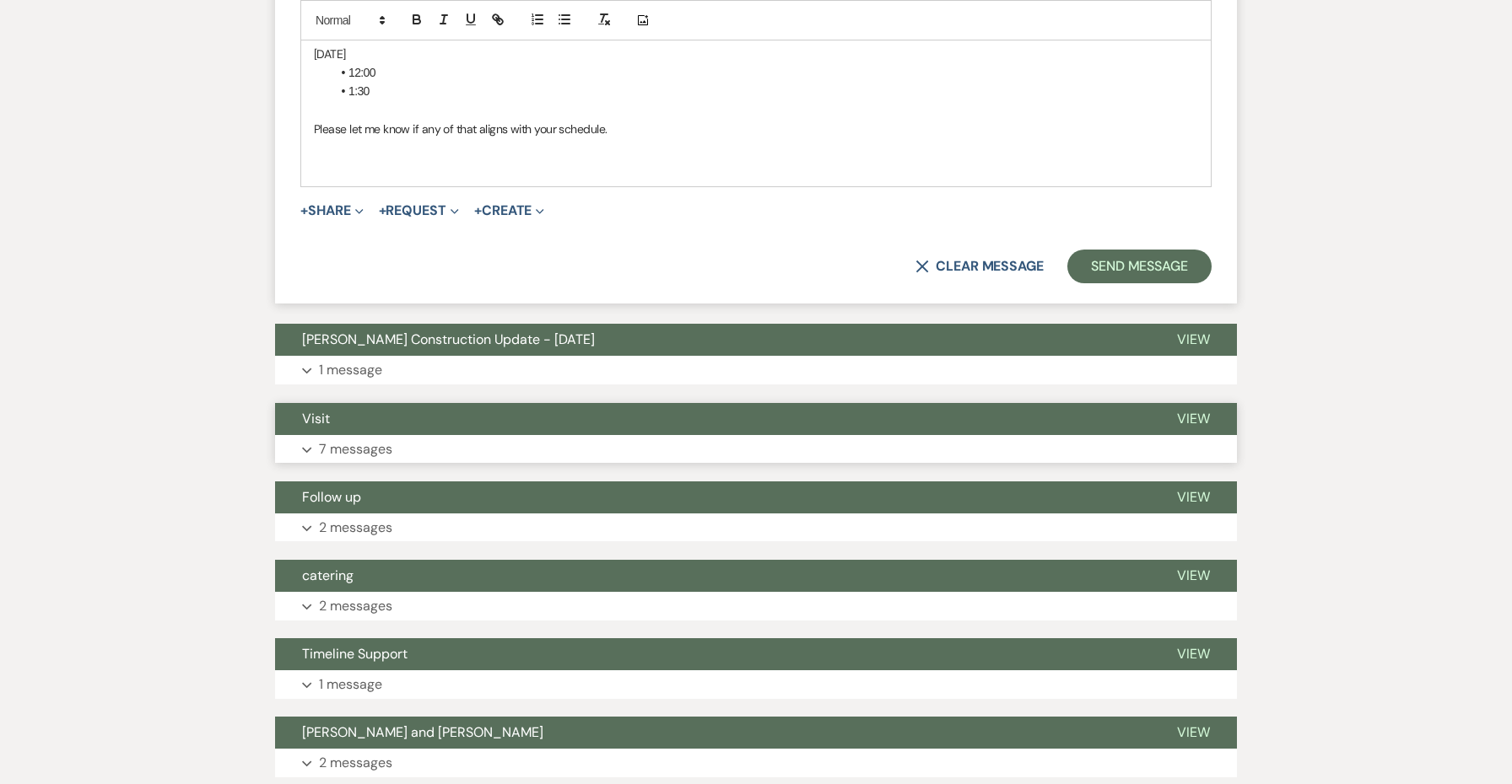
click at [411, 404] on button "Visit" at bounding box center [713, 419] width 875 height 32
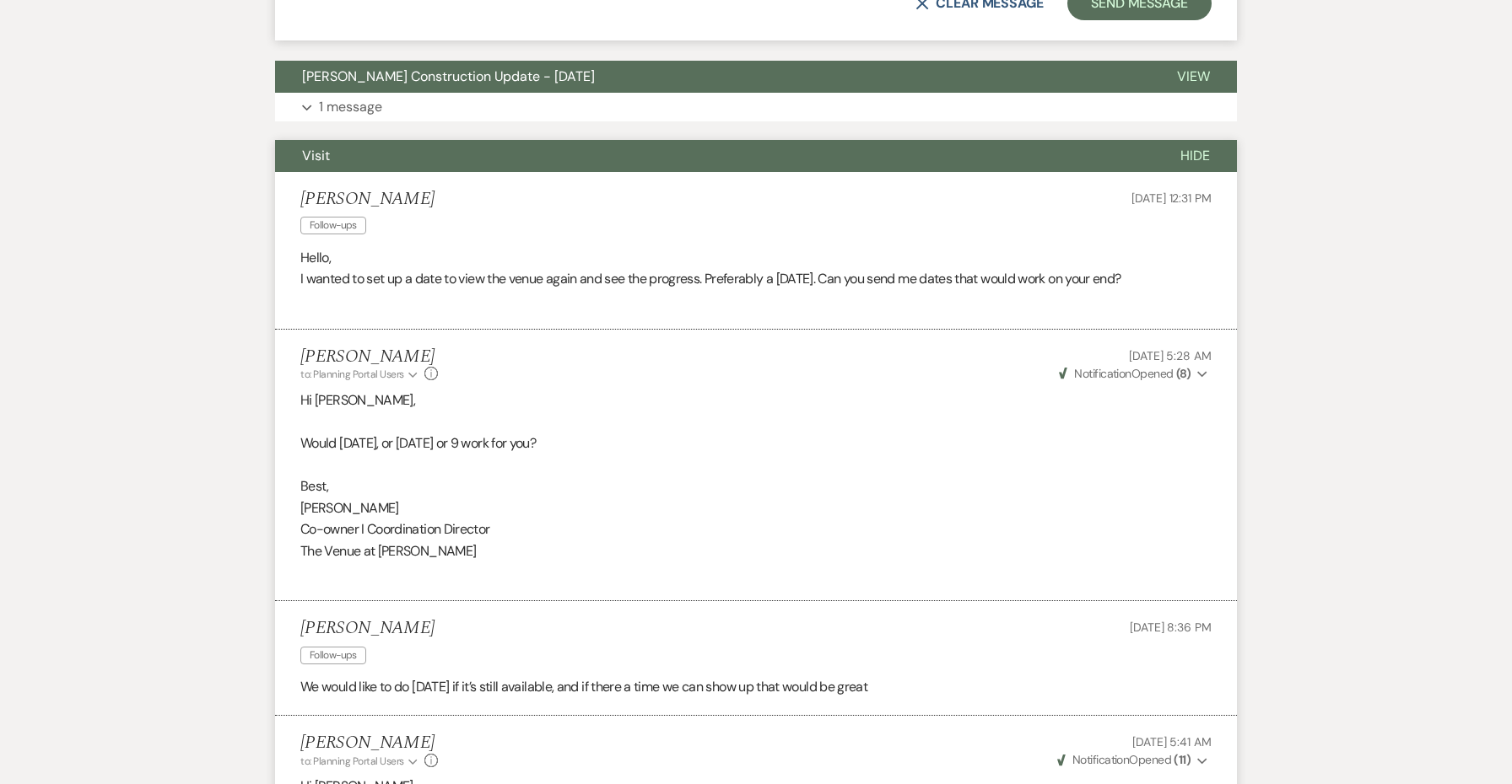
scroll to position [2022, 0]
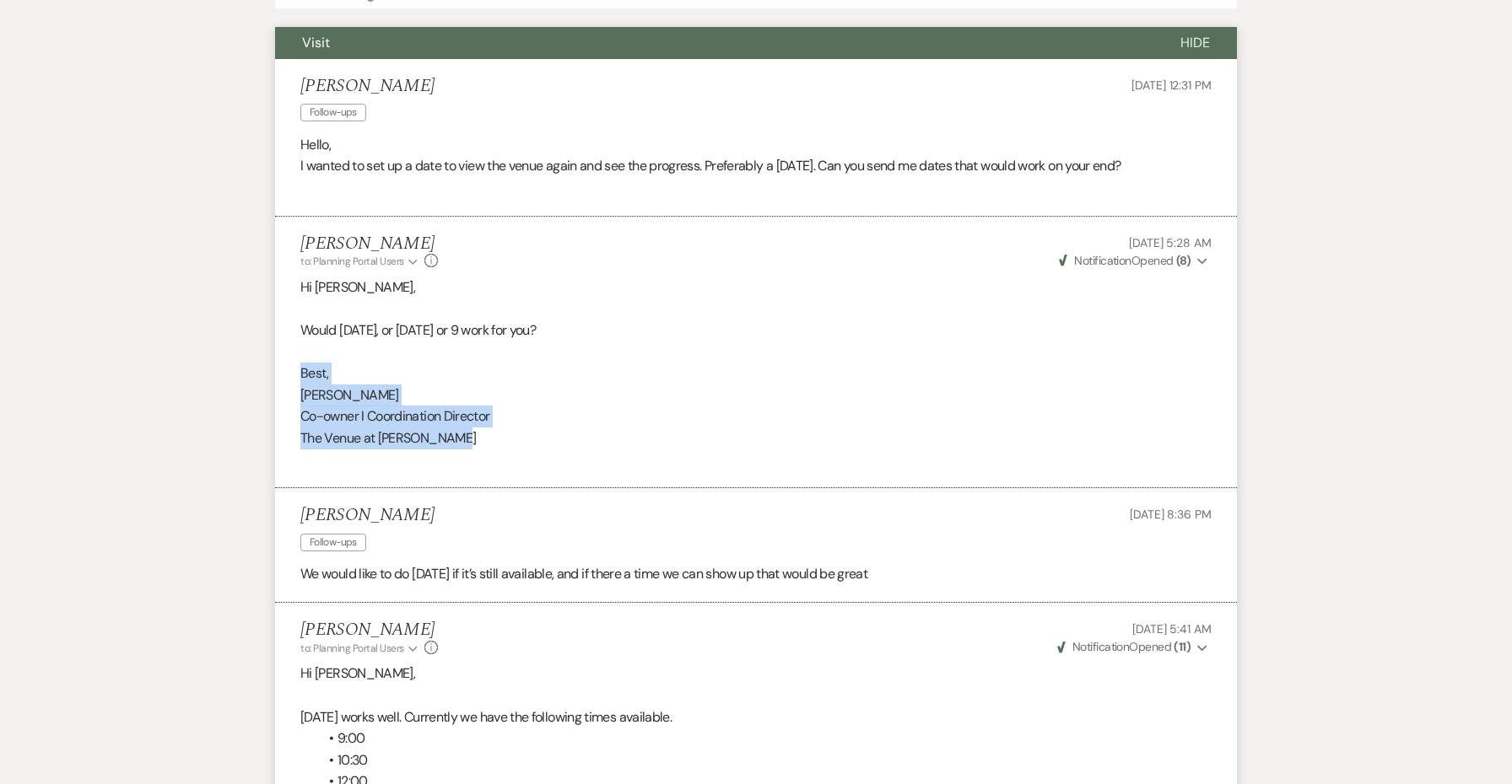
drag, startPoint x: 469, startPoint y: 409, endPoint x: 284, endPoint y: 352, distance: 193.6
click at [284, 352] on li "Jessie Brennan to: Planning Portal Users Expand Info May 21, 2025, 5:28 AM Weve…" at bounding box center [756, 352] width 962 height 272
copy div "Best, Jessie Co-owner I Coordination Director The Venue at Carley Brook"
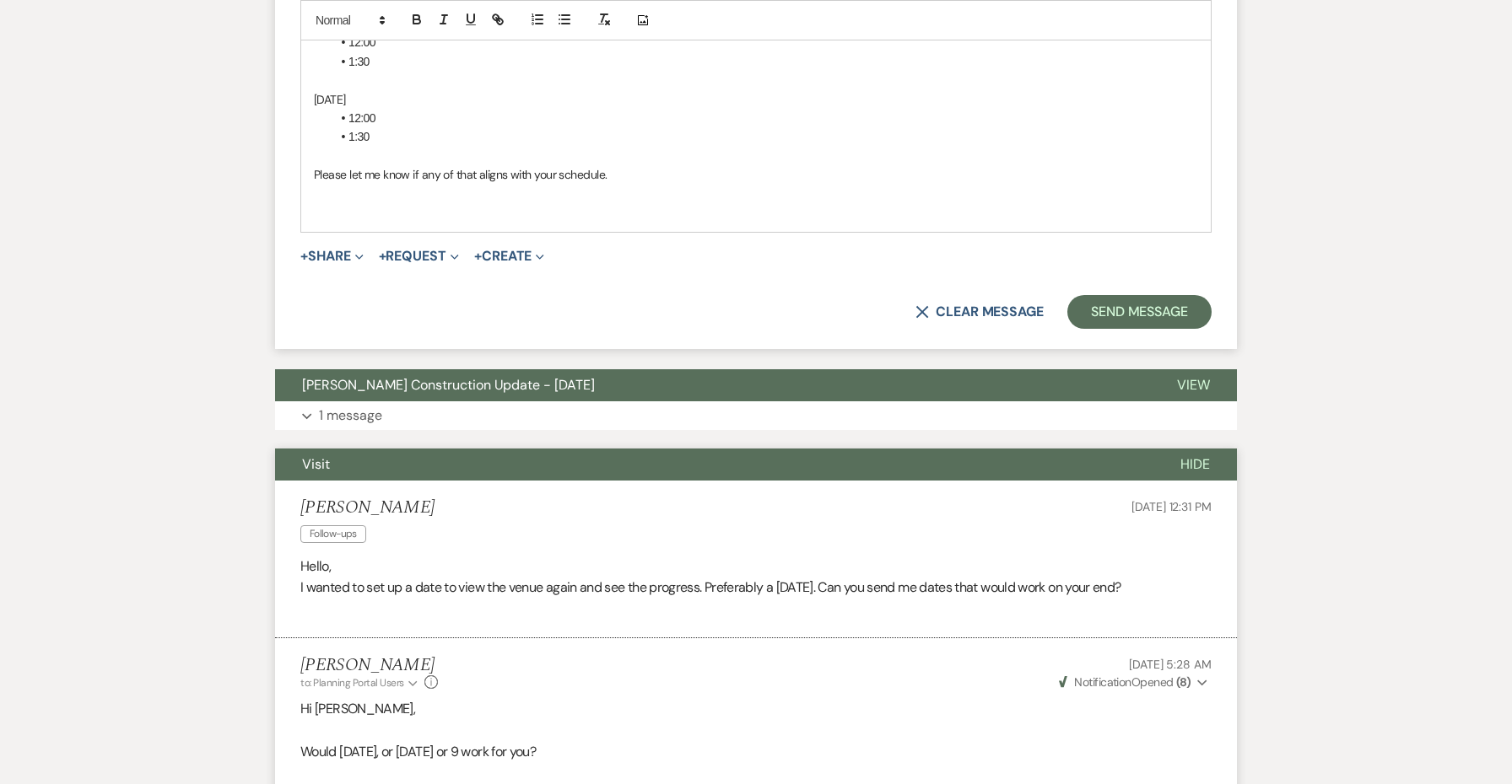
scroll to position [1587, 0]
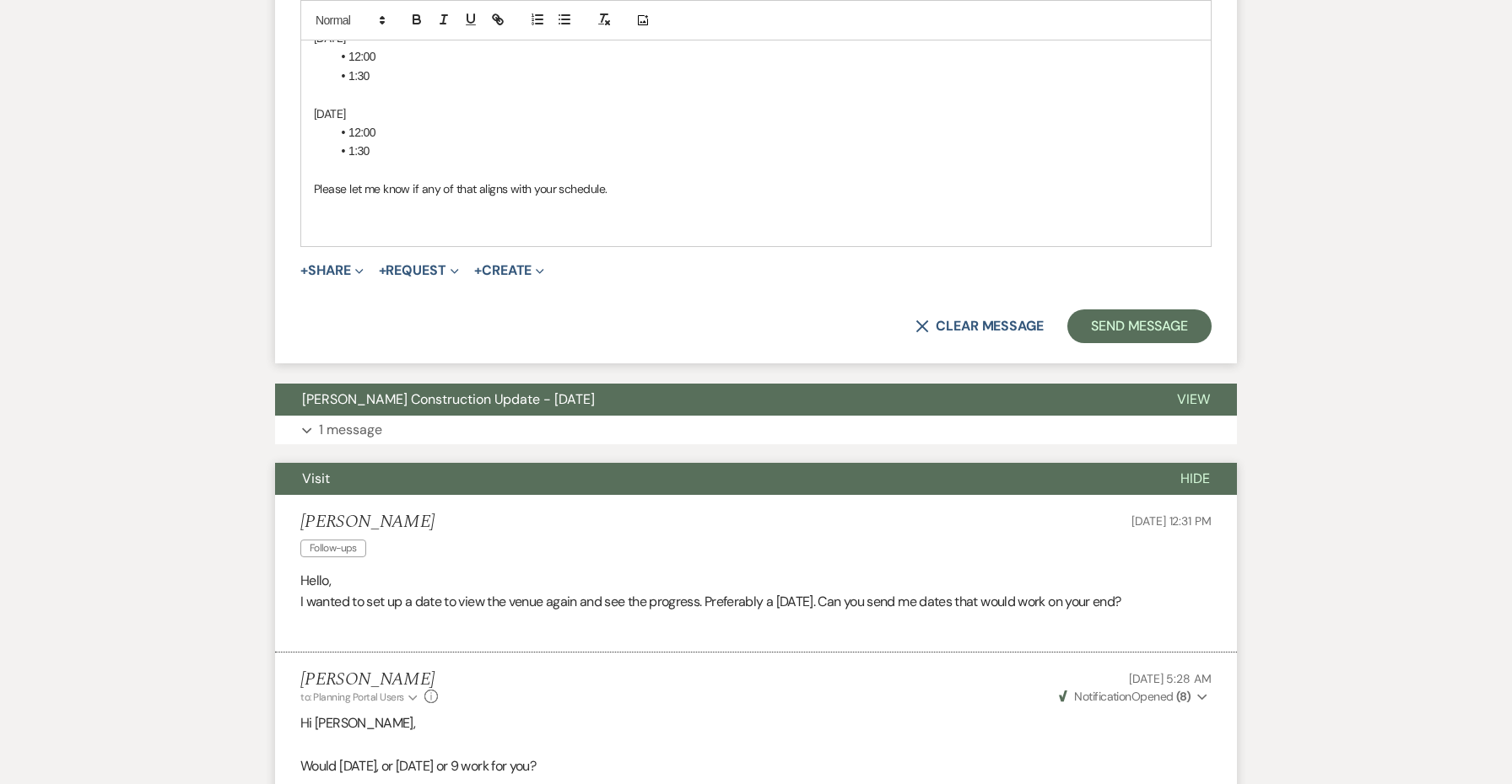
click at [337, 217] on p at bounding box center [756, 226] width 884 height 19
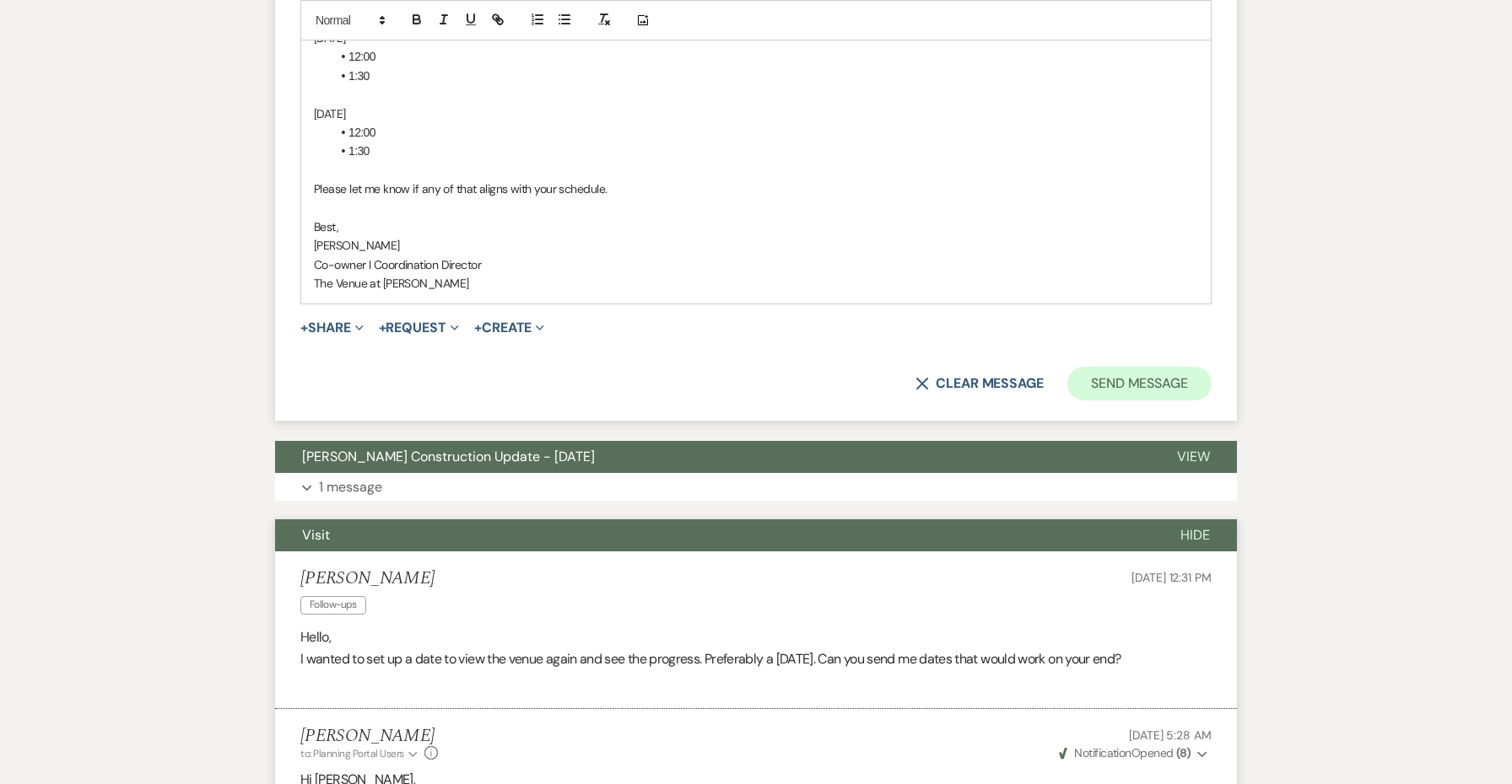
click at [1133, 367] on button "Send Message" at bounding box center [1139, 384] width 144 height 33
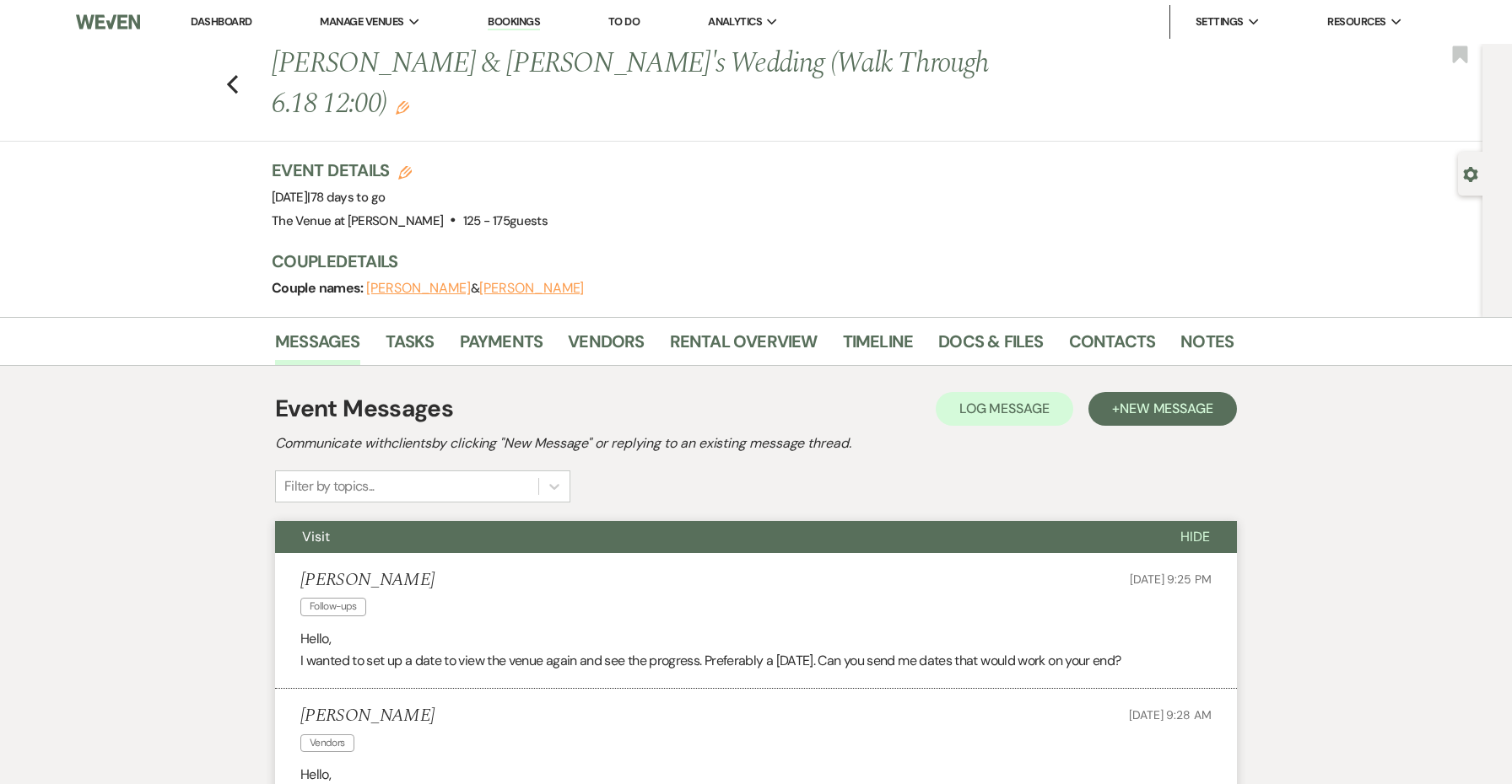
scroll to position [0, 0]
click at [745, 527] on button "Visit" at bounding box center [714, 536] width 878 height 32
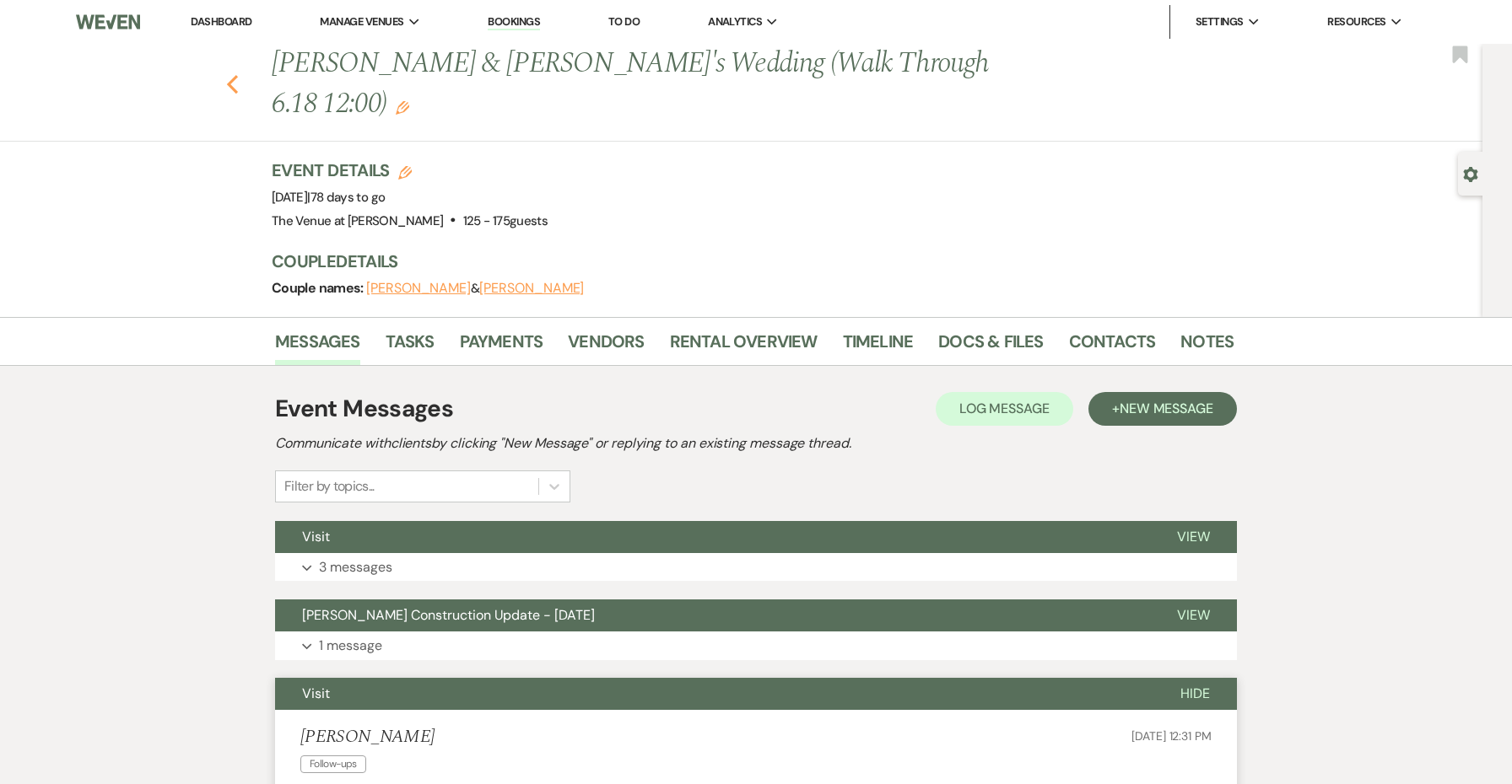
click at [229, 88] on icon "Previous" at bounding box center [232, 84] width 13 height 21
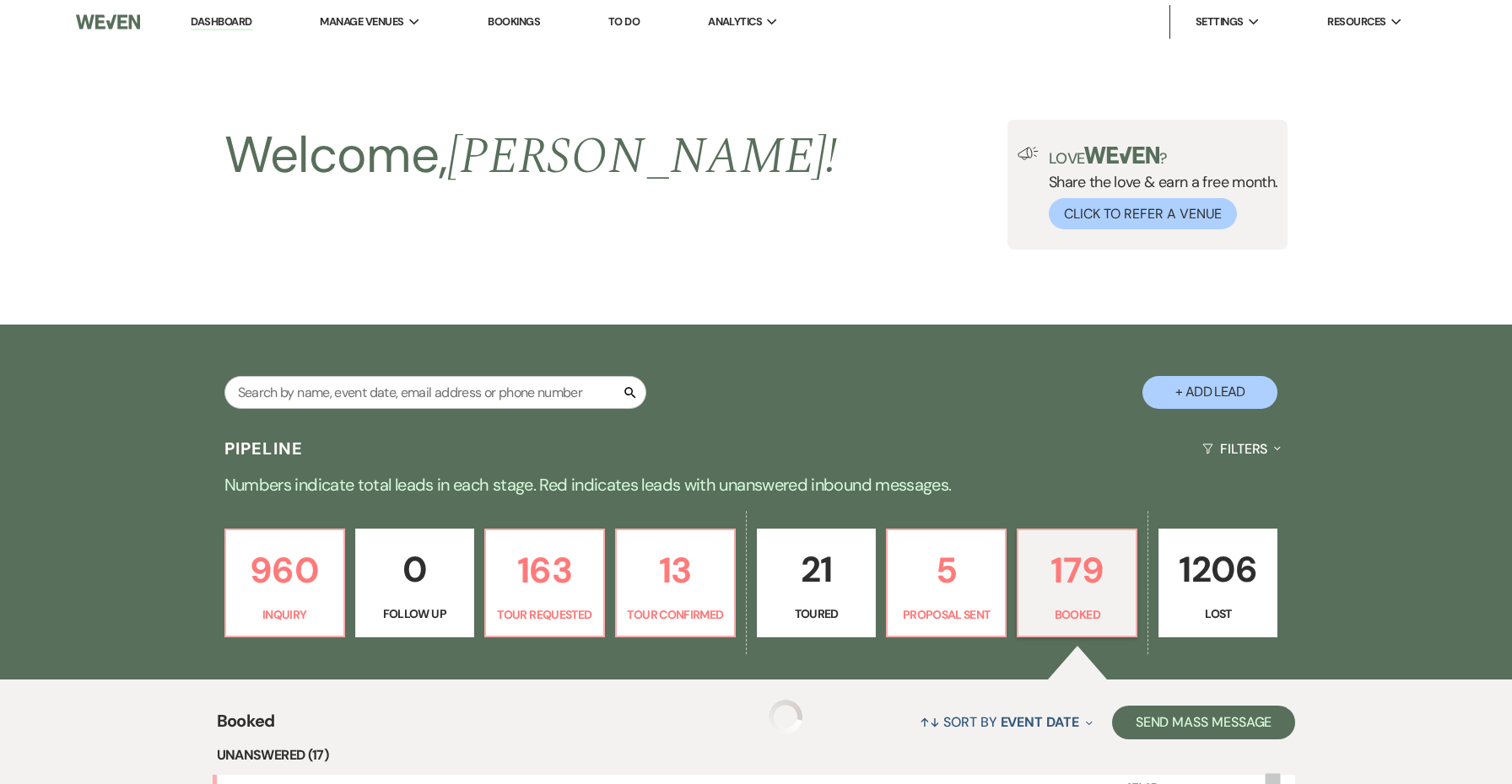
scroll to position [985, 0]
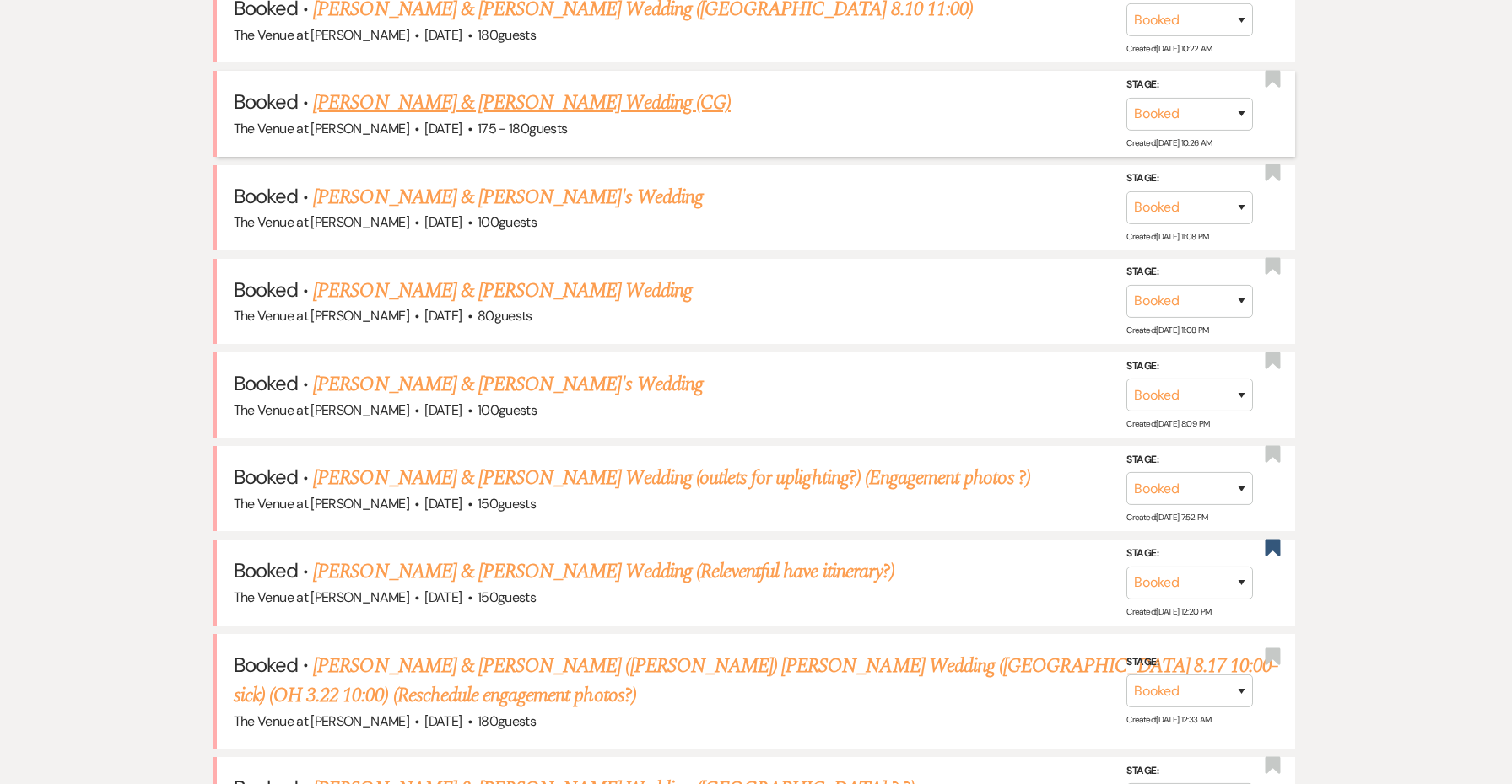
click at [424, 103] on link "Taylor Booth & Nathan Hoffmann's Wedding (CG)" at bounding box center [522, 103] width 418 height 30
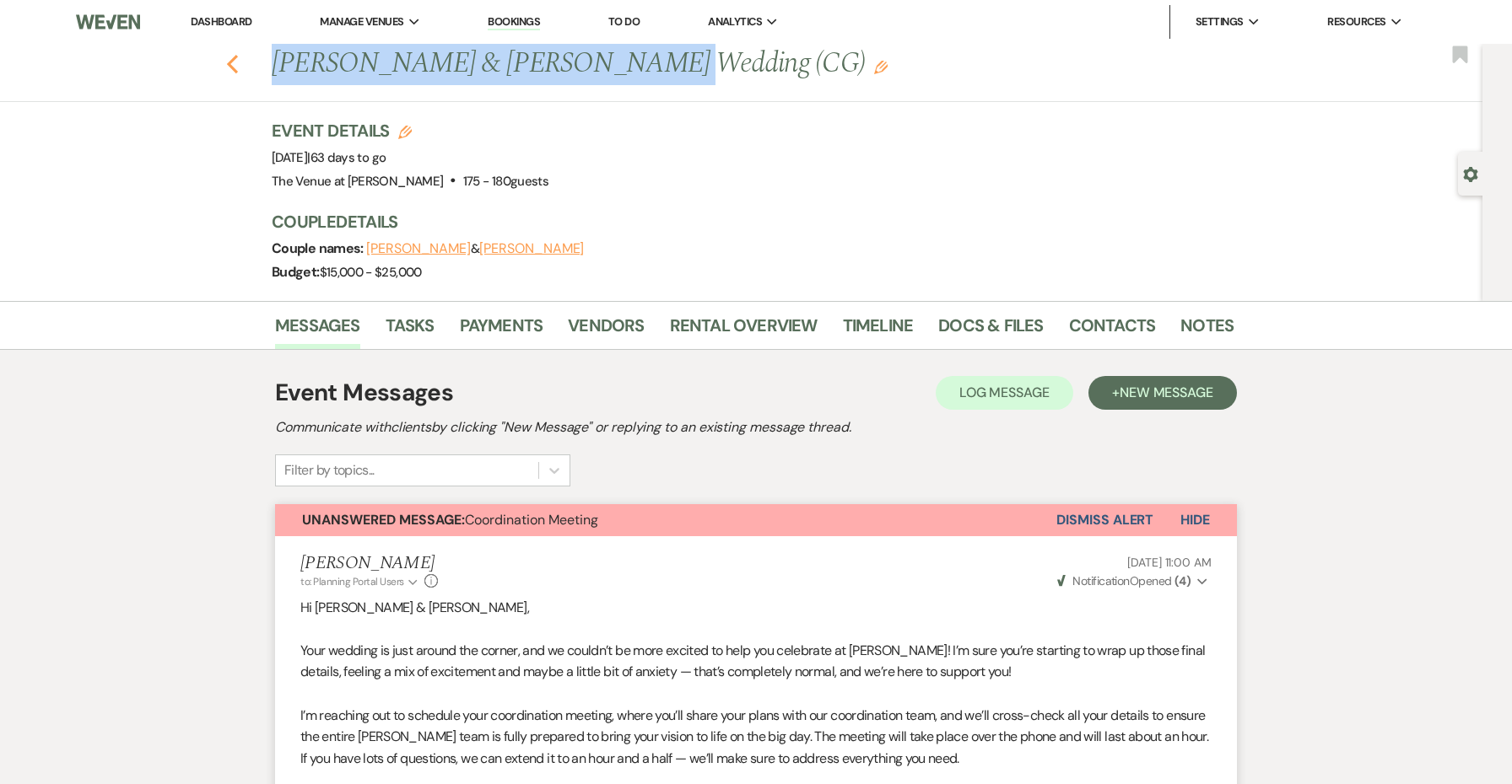
drag, startPoint x: 632, startPoint y: 70, endPoint x: 238, endPoint y: 72, distance: 394.0
click at [263, 72] on div "Previous Taylor Booth & Nathan Hoffmann's Wedding (CG) Edit" at bounding box center [744, 64] width 962 height 40
copy h1 "Taylor Booth & Nathan Hoffmann"
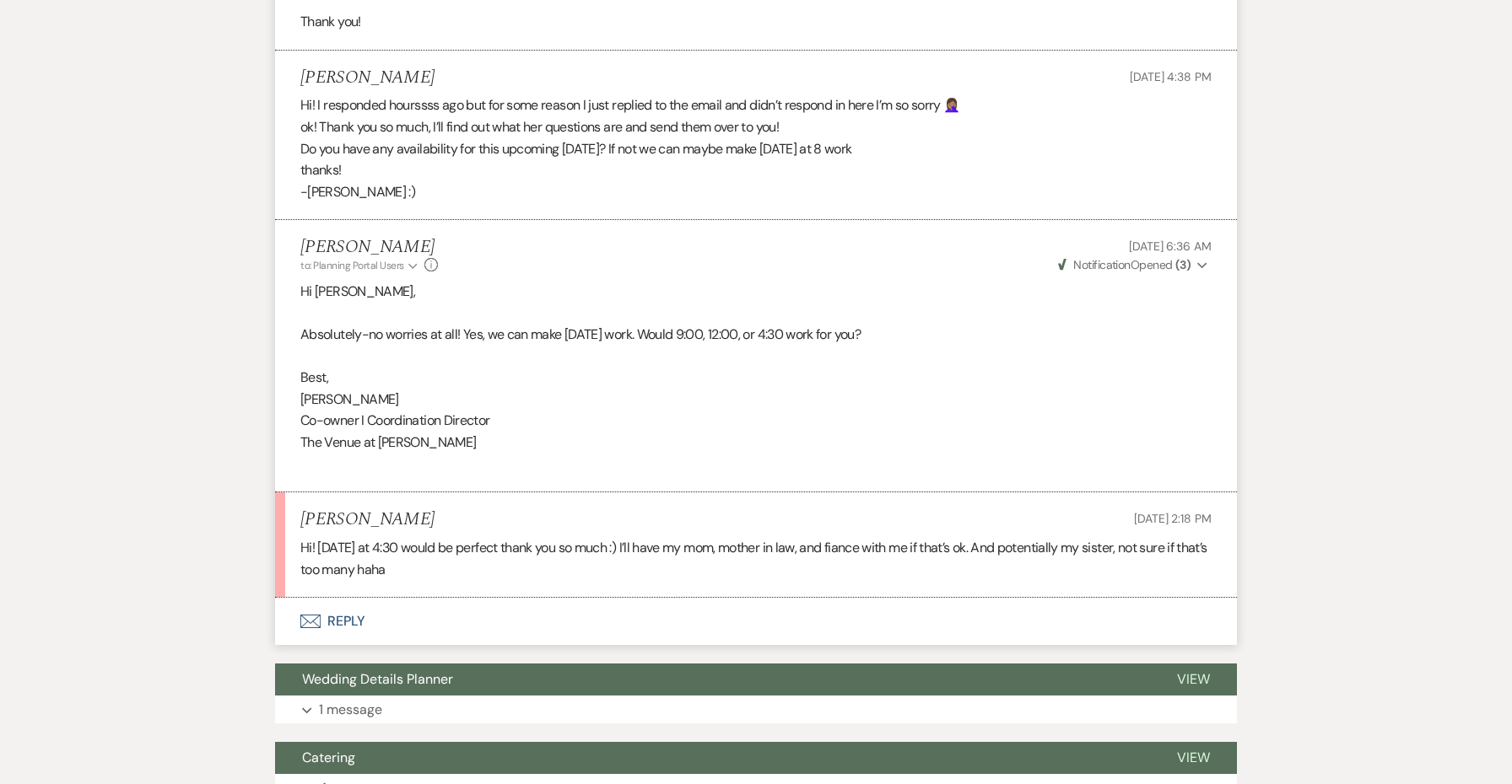
scroll to position [3301, 0]
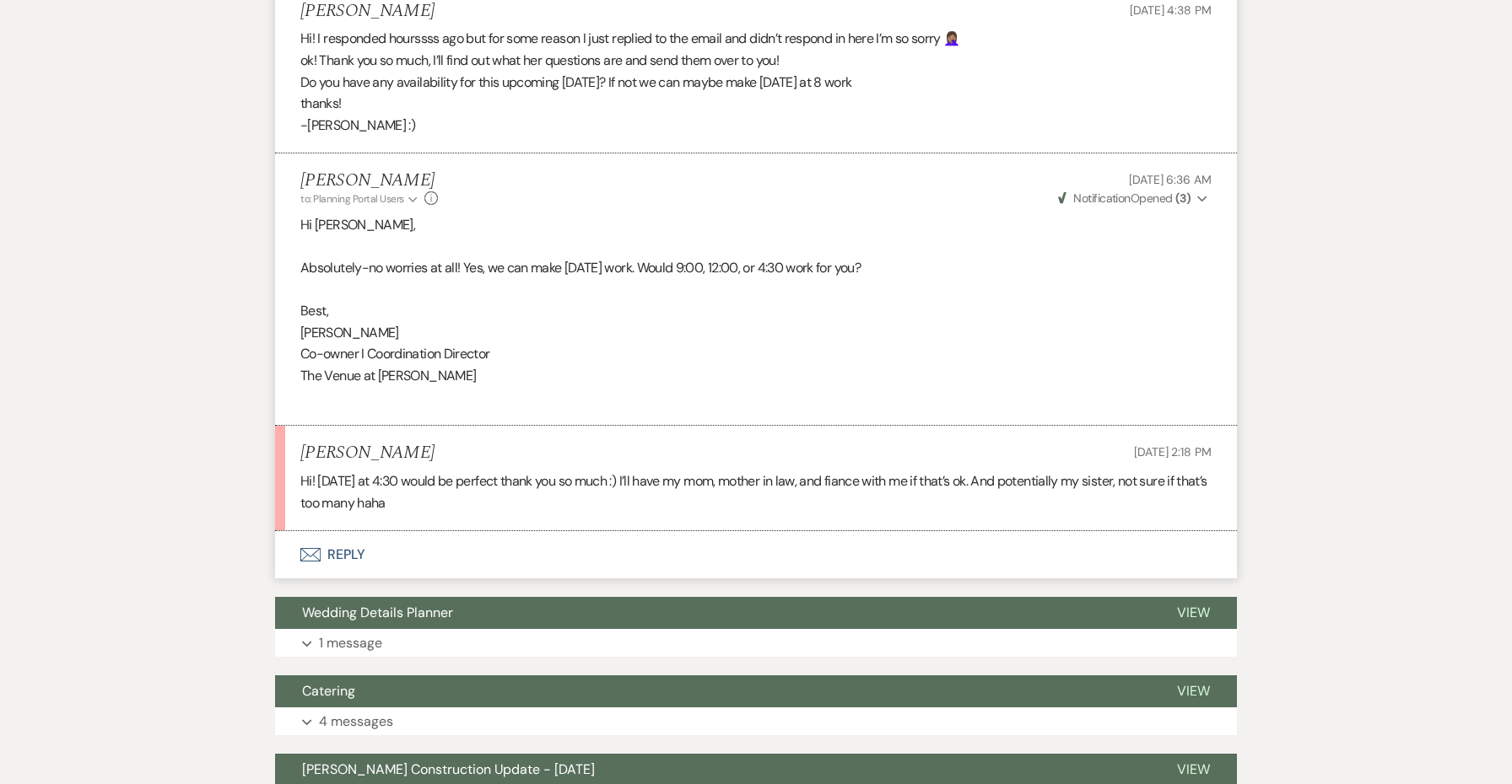
click at [366, 531] on button "Envelope Reply" at bounding box center [756, 555] width 962 height 47
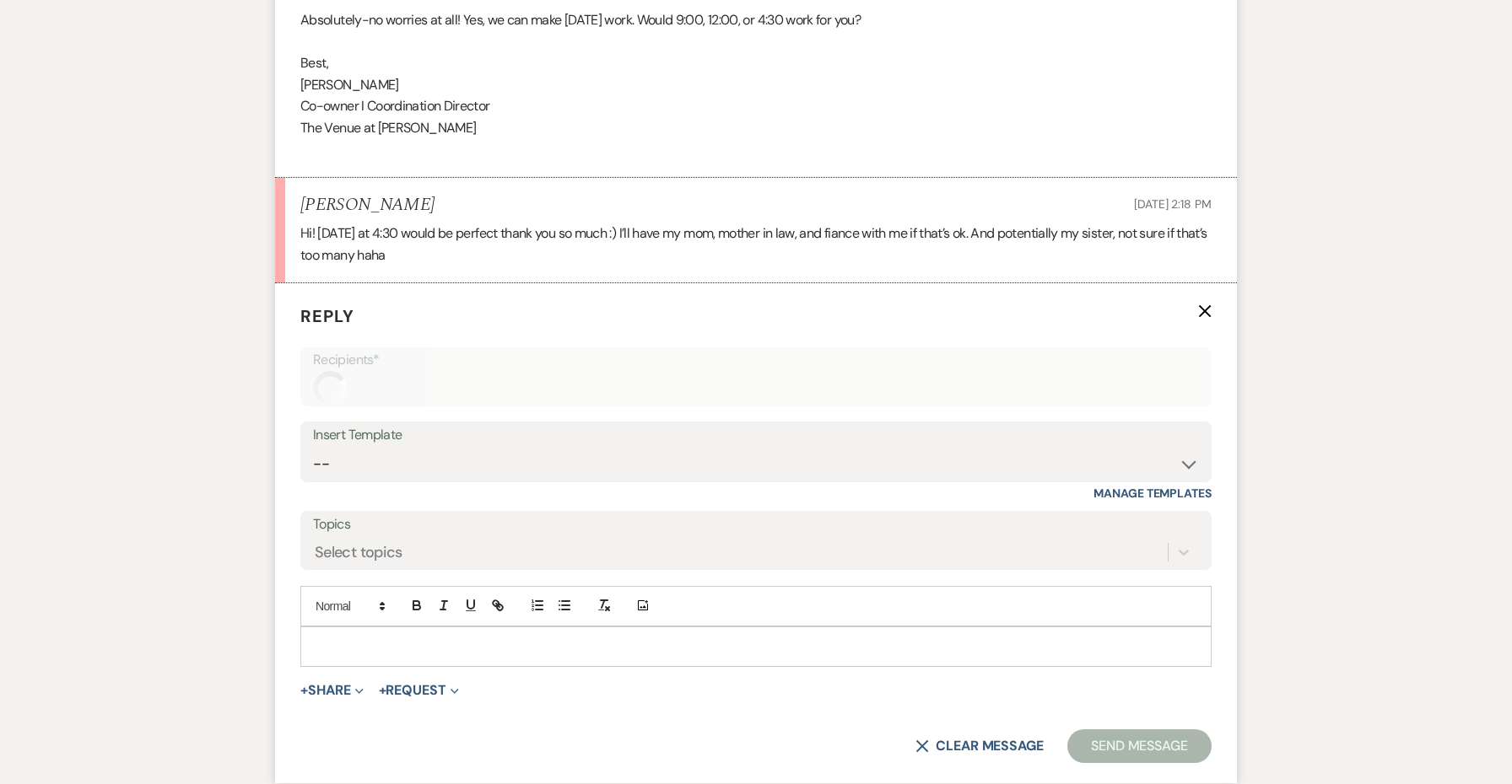
scroll to position [3645, 0]
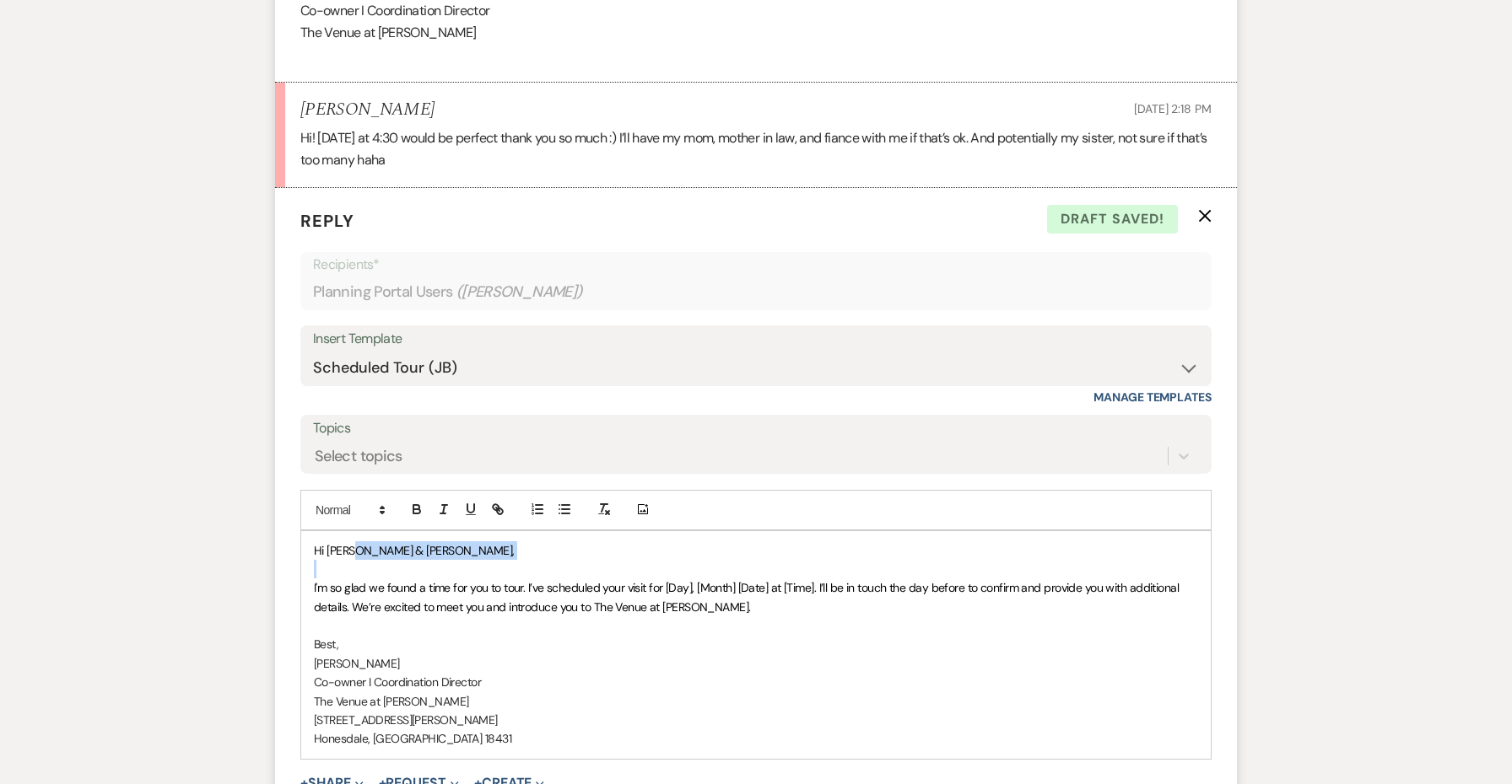
drag, startPoint x: 423, startPoint y: 511, endPoint x: 354, endPoint y: 501, distance: 69.7
click at [354, 531] on div "Hi Taylor & Taylor, I'm so glad we found a time for you to tour. I’ve scheduled…" at bounding box center [756, 645] width 910 height 228
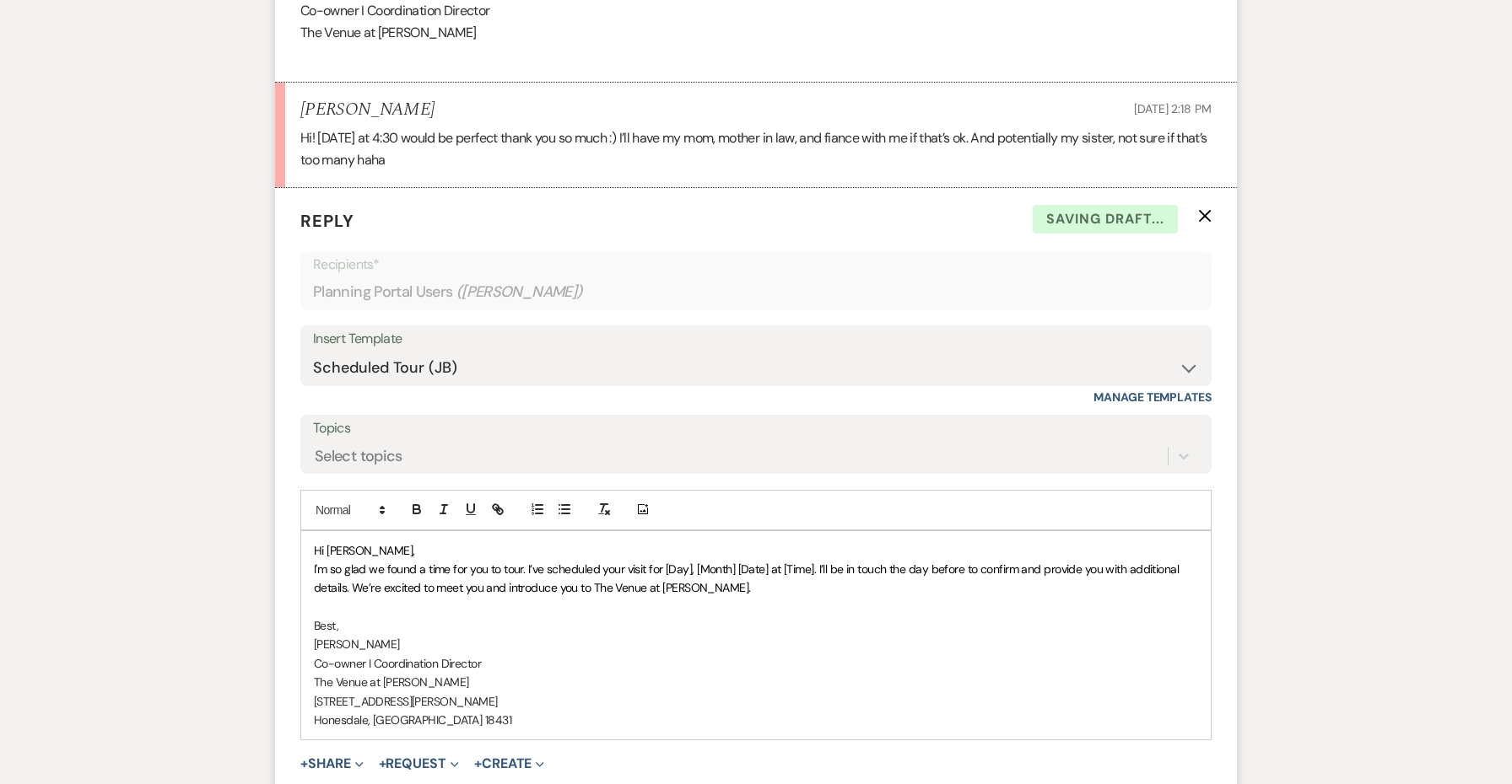
click at [510, 562] on span "I'm so glad we found a time for you to tour. I’ve scheduled your visit for [Day…" at bounding box center [748, 578] width 869 height 33
drag, startPoint x: 814, startPoint y: 522, endPoint x: 666, endPoint y: 521, distance: 148.0
click at [666, 562] on span "I'm so glad we found a time for you to visit. I’ve scheduled your visit for [Da…" at bounding box center [748, 578] width 868 height 33
click at [823, 562] on span "I'm so glad we found a time for you to visit. I’ve scheduled your visit for Mon…" at bounding box center [757, 578] width 886 height 33
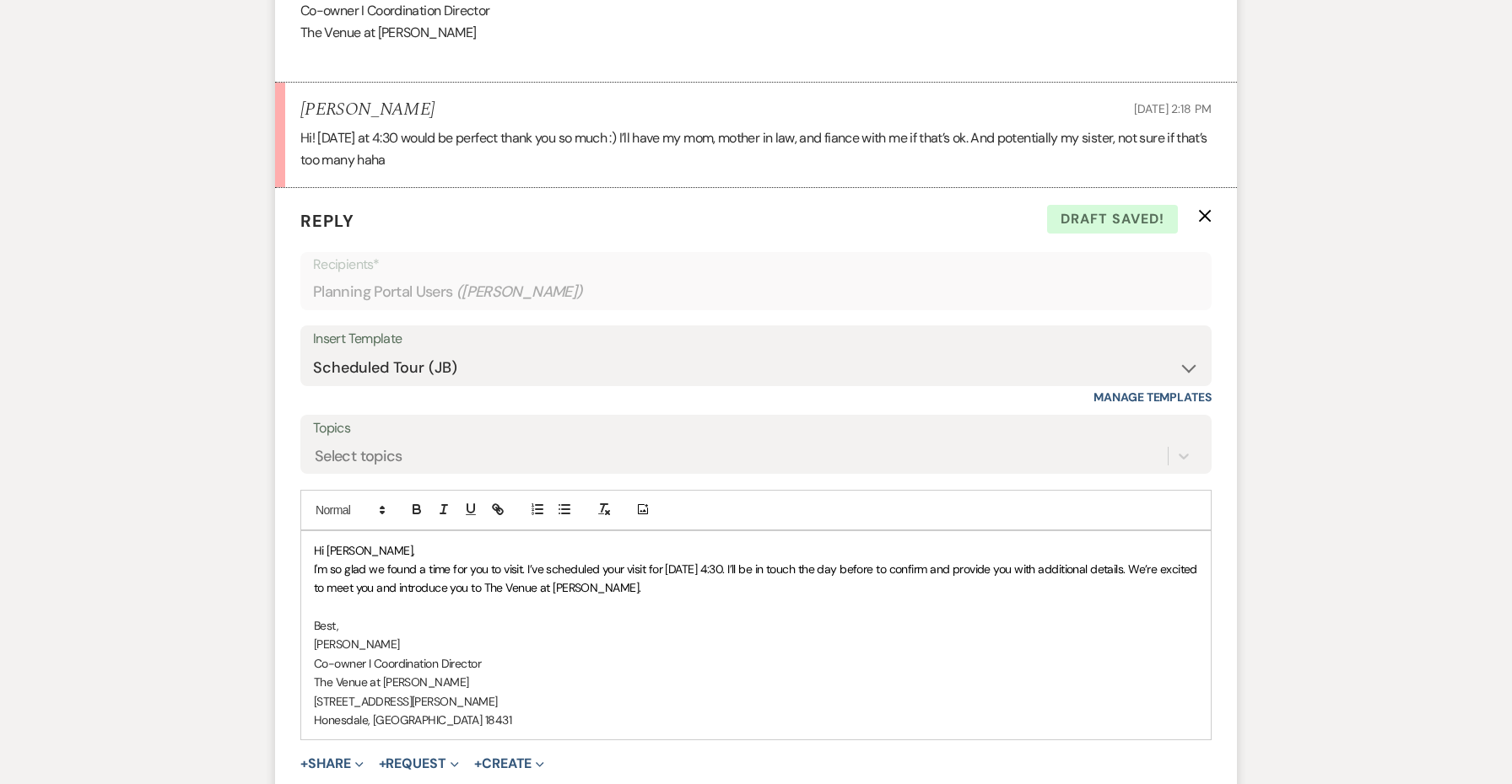
click at [824, 562] on span "I'm so glad we found a time for you to visit. I’ve scheduled your visit for Mon…" at bounding box center [757, 578] width 886 height 33
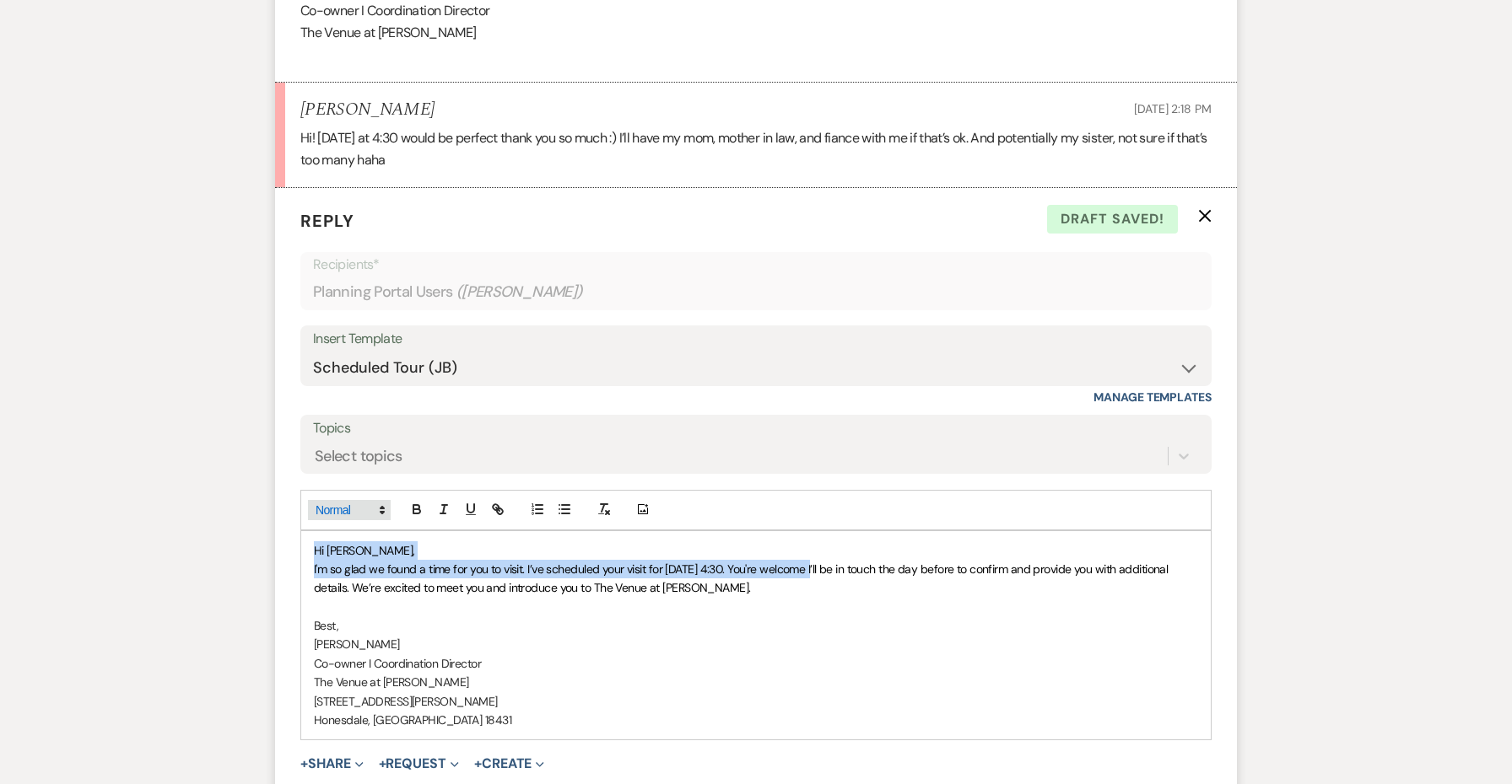
drag, startPoint x: 822, startPoint y: 522, endPoint x: 343, endPoint y: 468, distance: 482.0
click at [343, 490] on div "Add Photo Hi Taylor, I'm so glad we found a time for you to visit. I’ve schedul…" at bounding box center [756, 616] width 912 height 252
copy div "Hi Taylor, I'm so glad we found a time for you to visit. I’ve scheduled your vi…"
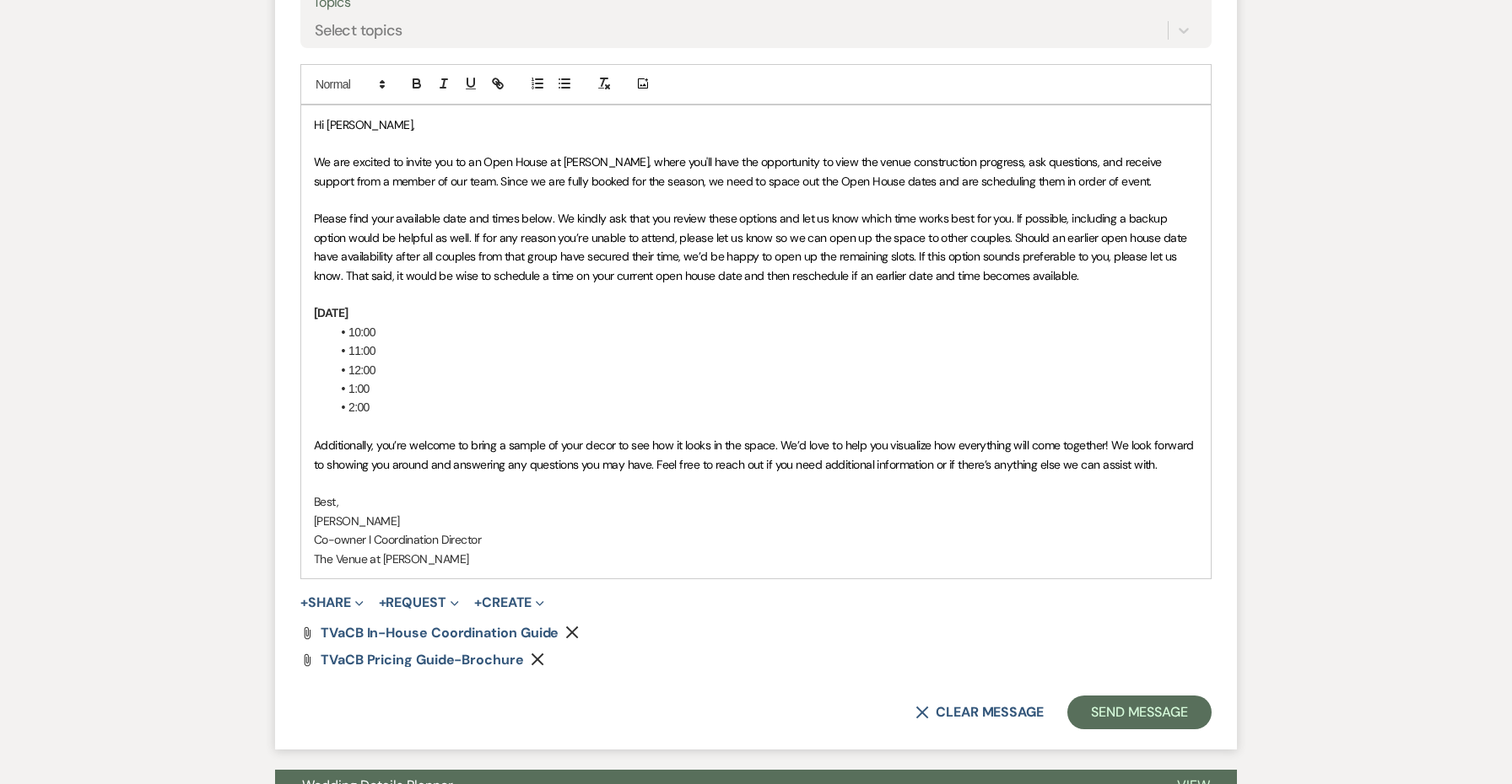
scroll to position [3961, 0]
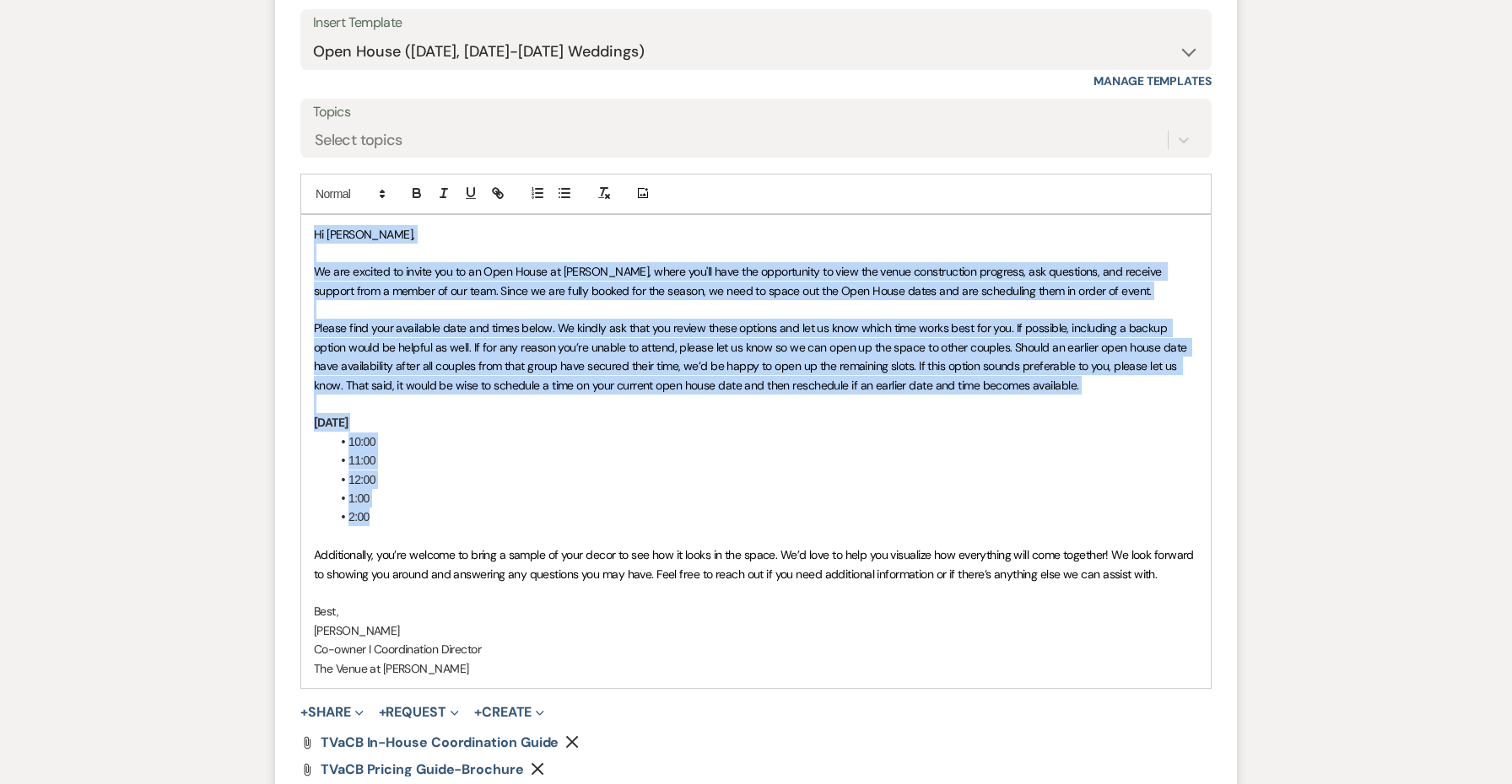
drag, startPoint x: 373, startPoint y: 469, endPoint x: 277, endPoint y: 167, distance: 316.9
click at [277, 167] on form "Reply X Draft Recipients* Planning Portal Users ( Taylor ) Insert Template -- W…" at bounding box center [756, 365] width 962 height 988
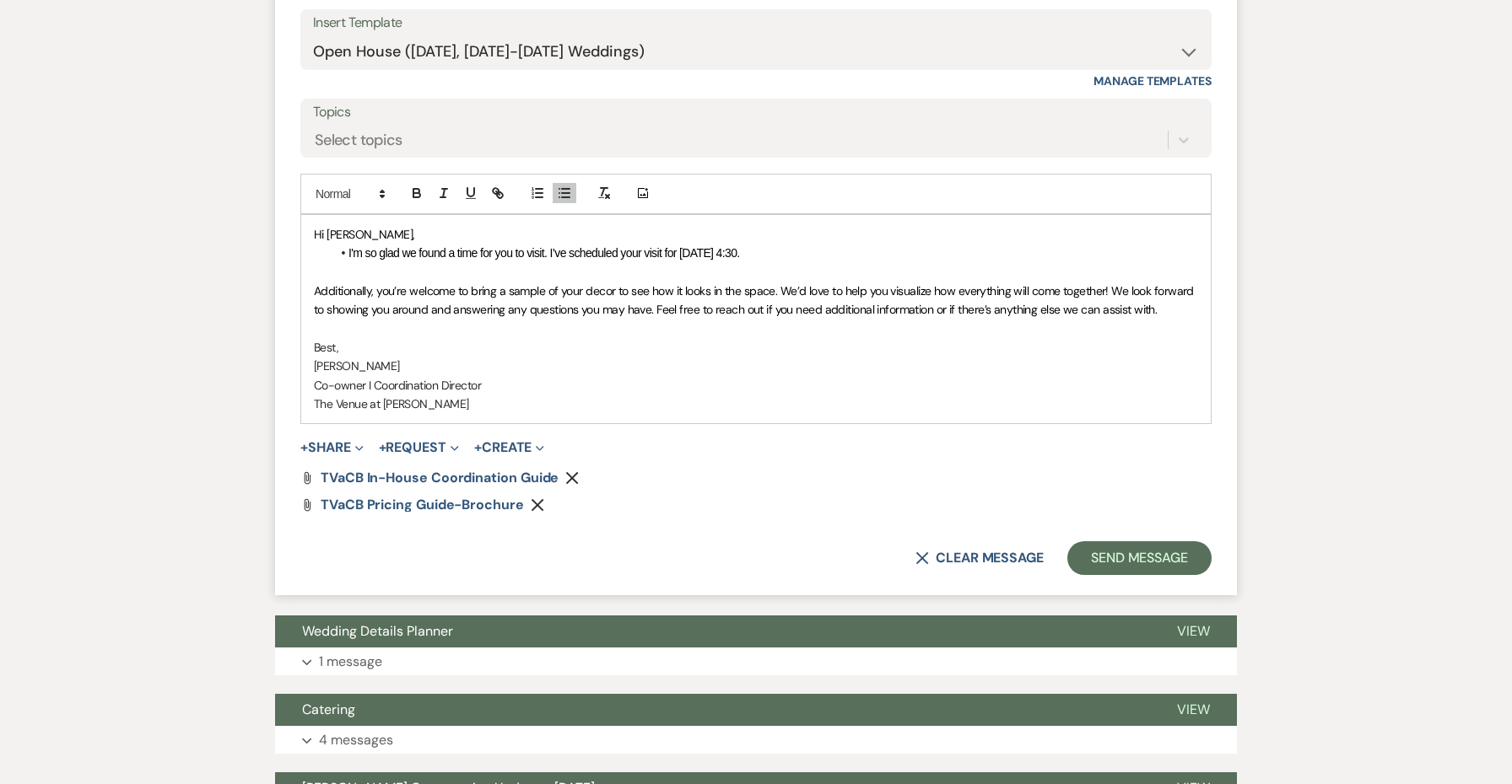
click at [416, 247] on span "I'm so glad we found a time for you to visit. I’ve scheduled your visit for Mon…" at bounding box center [544, 254] width 392 height 14
click at [567, 186] on icon "button" at bounding box center [565, 194] width 16 height 16
click at [599, 225] on p "Hi Taylor," at bounding box center [756, 234] width 884 height 19
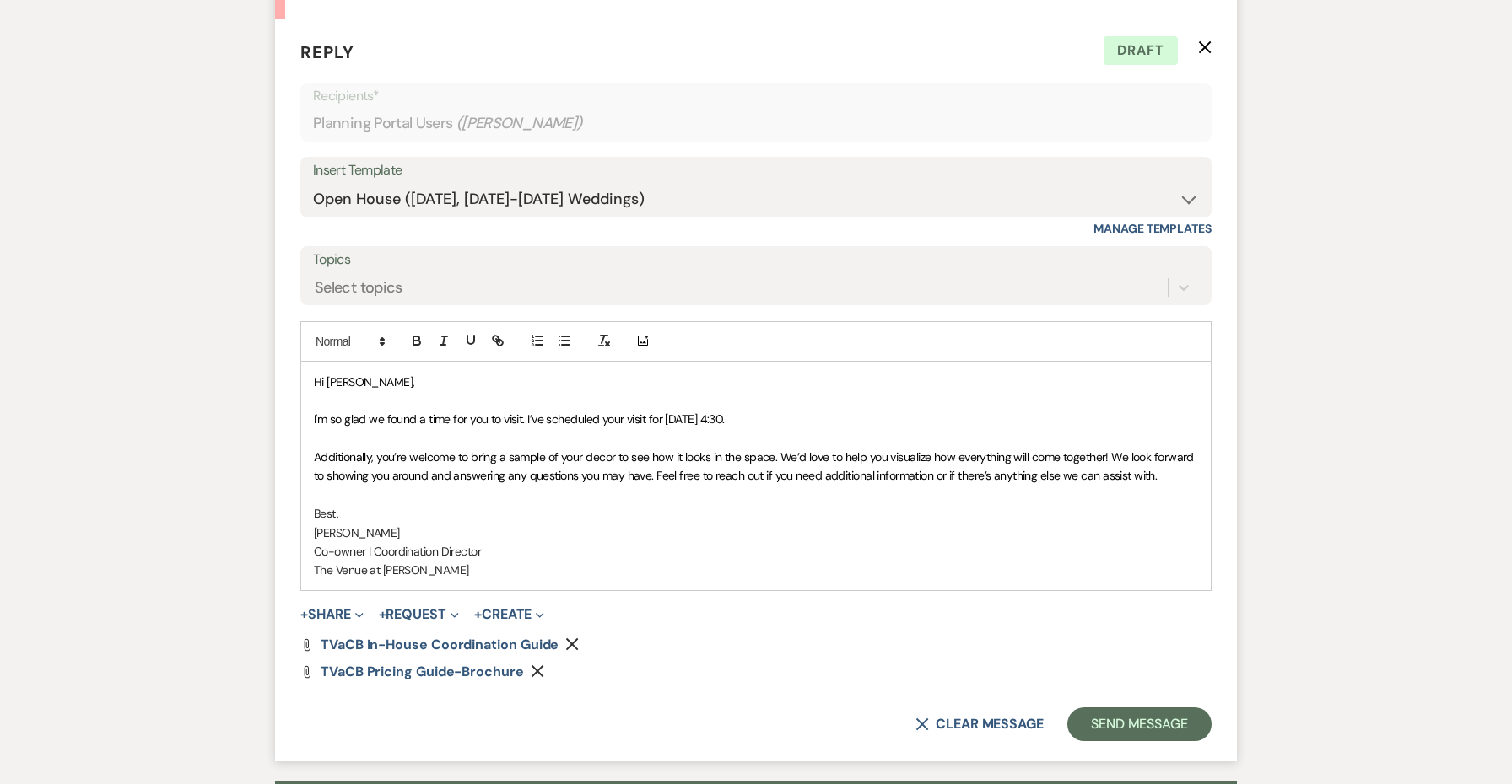
scroll to position [3728, 0]
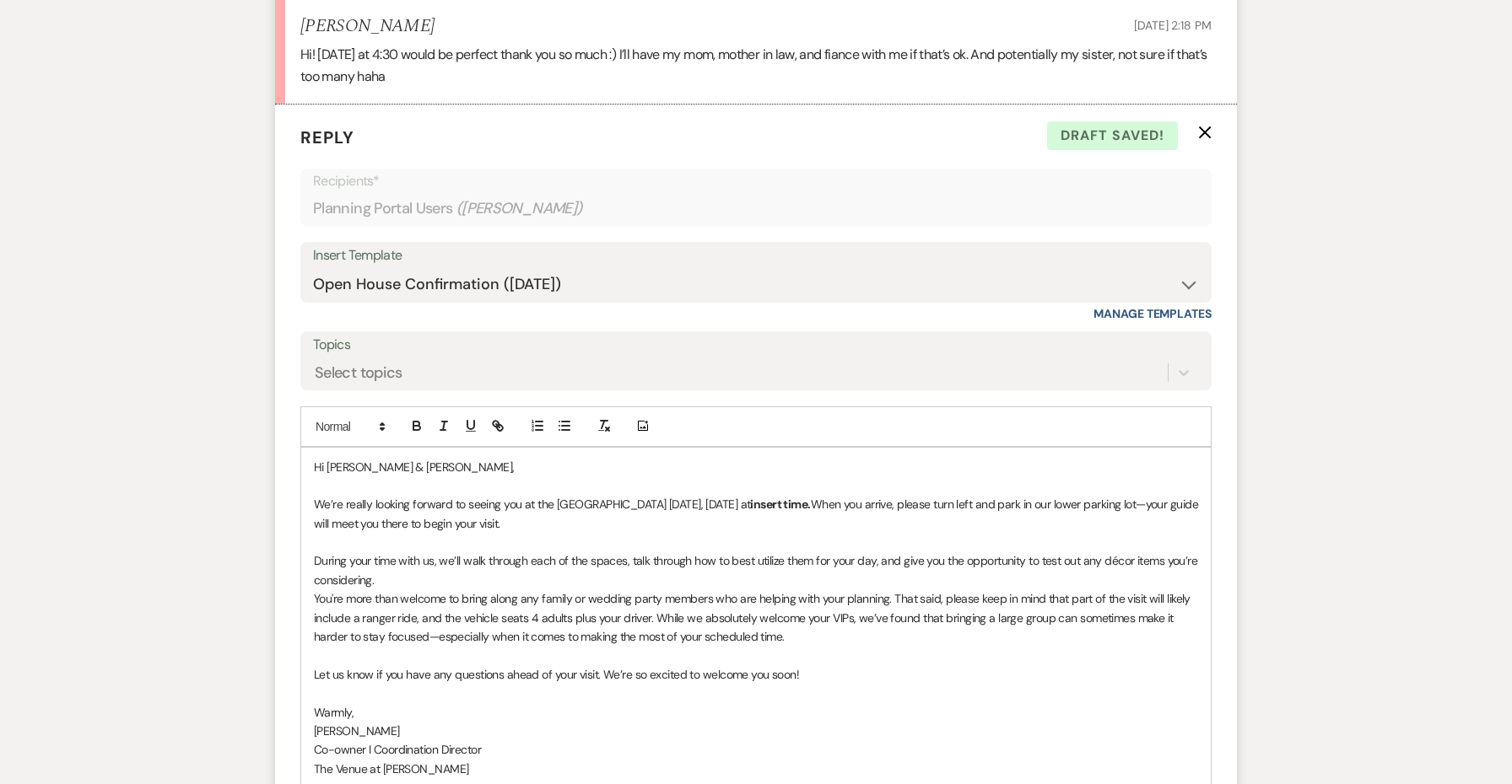
drag, startPoint x: 566, startPoint y: 480, endPoint x: 282, endPoint y: 418, distance: 290.7
click at [282, 418] on form "Reply X Draft saved! Recipients* Planning Portal Users ( Taylor ) Insert Templa…" at bounding box center [756, 532] width 962 height 855
click at [449, 477] on p at bounding box center [756, 485] width 884 height 19
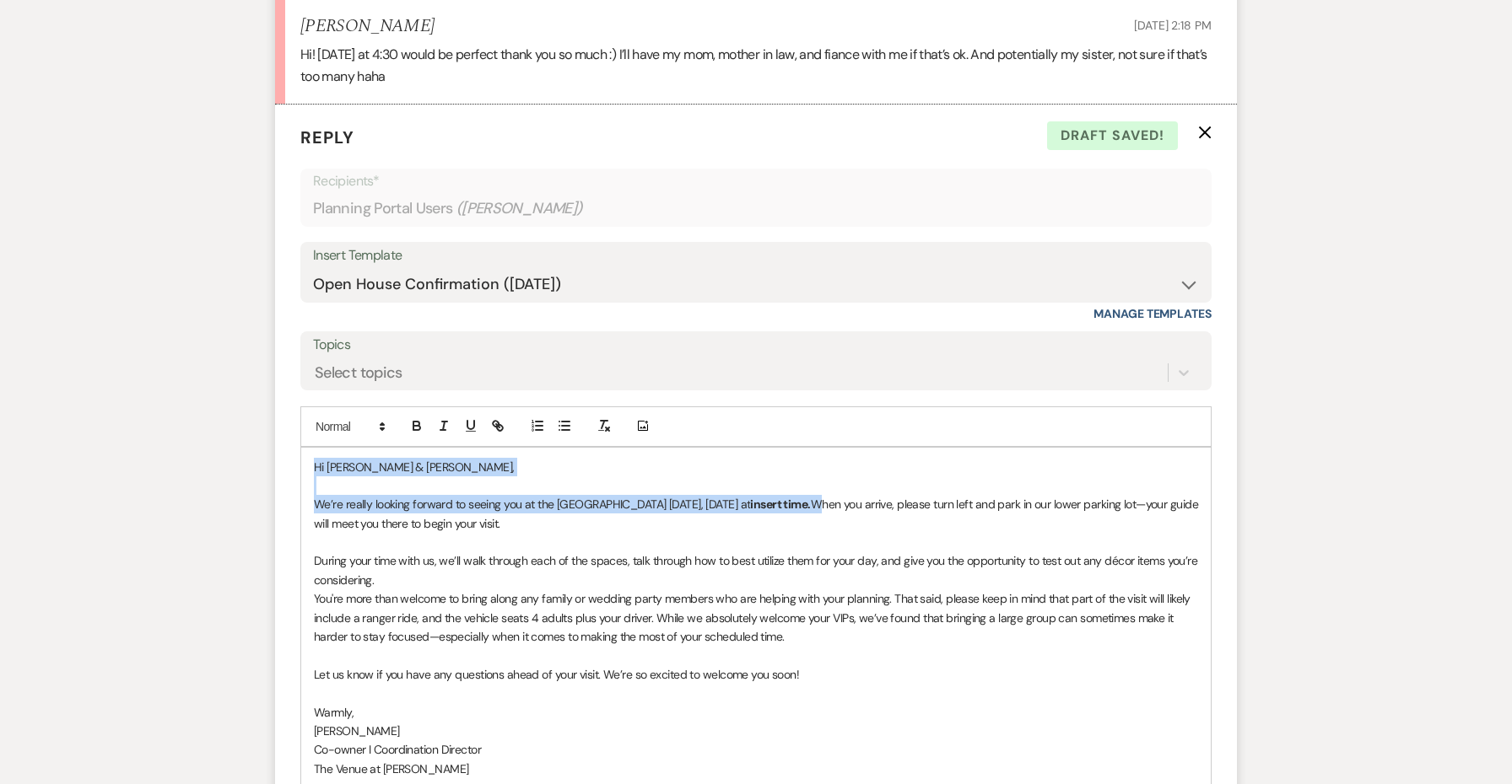
drag, startPoint x: 839, startPoint y: 459, endPoint x: 276, endPoint y: 417, distance: 564.6
click at [276, 417] on form "Reply X Draft saved! Recipients* Planning Portal Users ( Taylor ) Insert Templa…" at bounding box center [756, 532] width 962 height 855
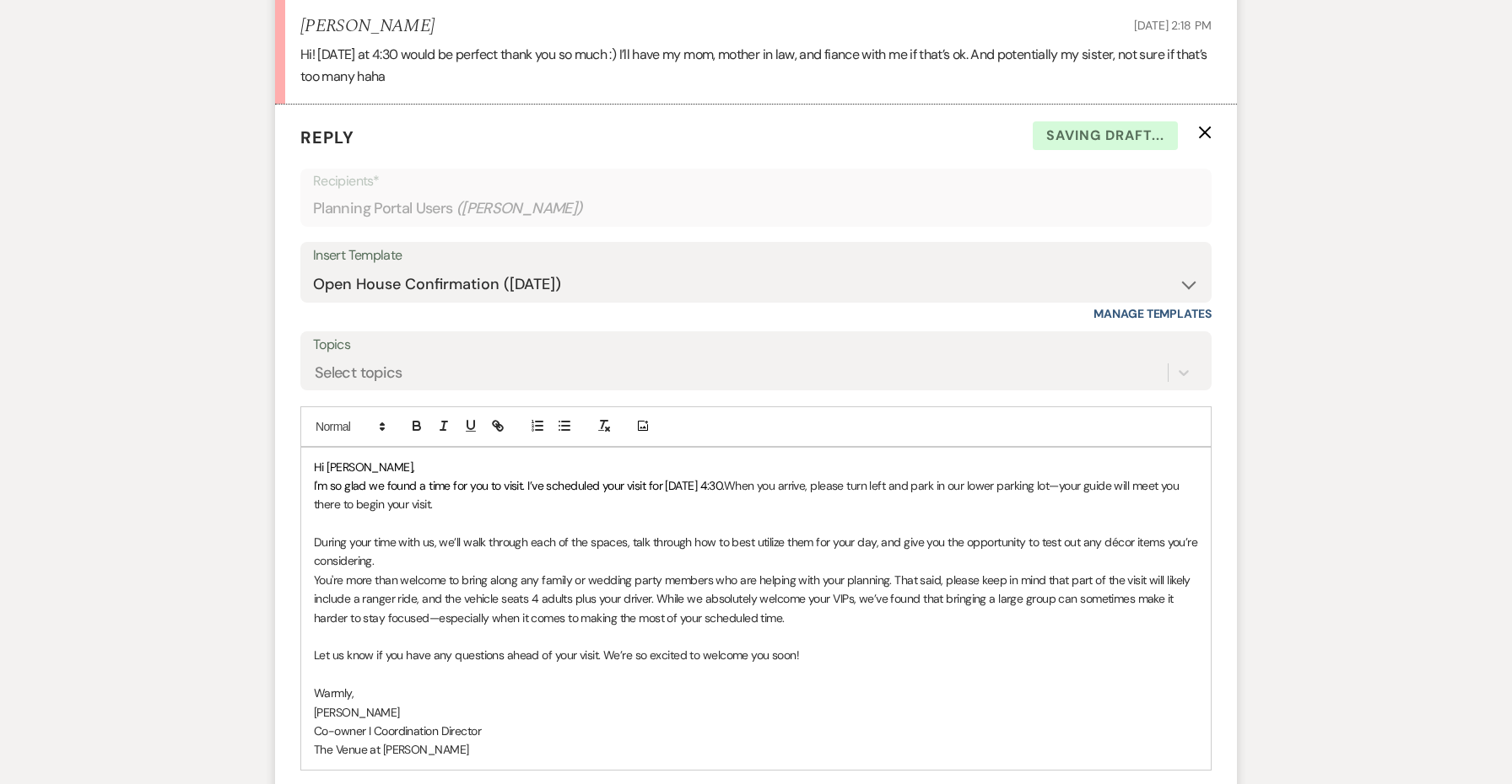
click at [470, 479] on span "I'm so glad we found a time for you to visit. I’ve scheduled your visit for Mon…" at bounding box center [519, 486] width 410 height 16
click at [468, 458] on p "Hi Taylor," at bounding box center [756, 467] width 884 height 19
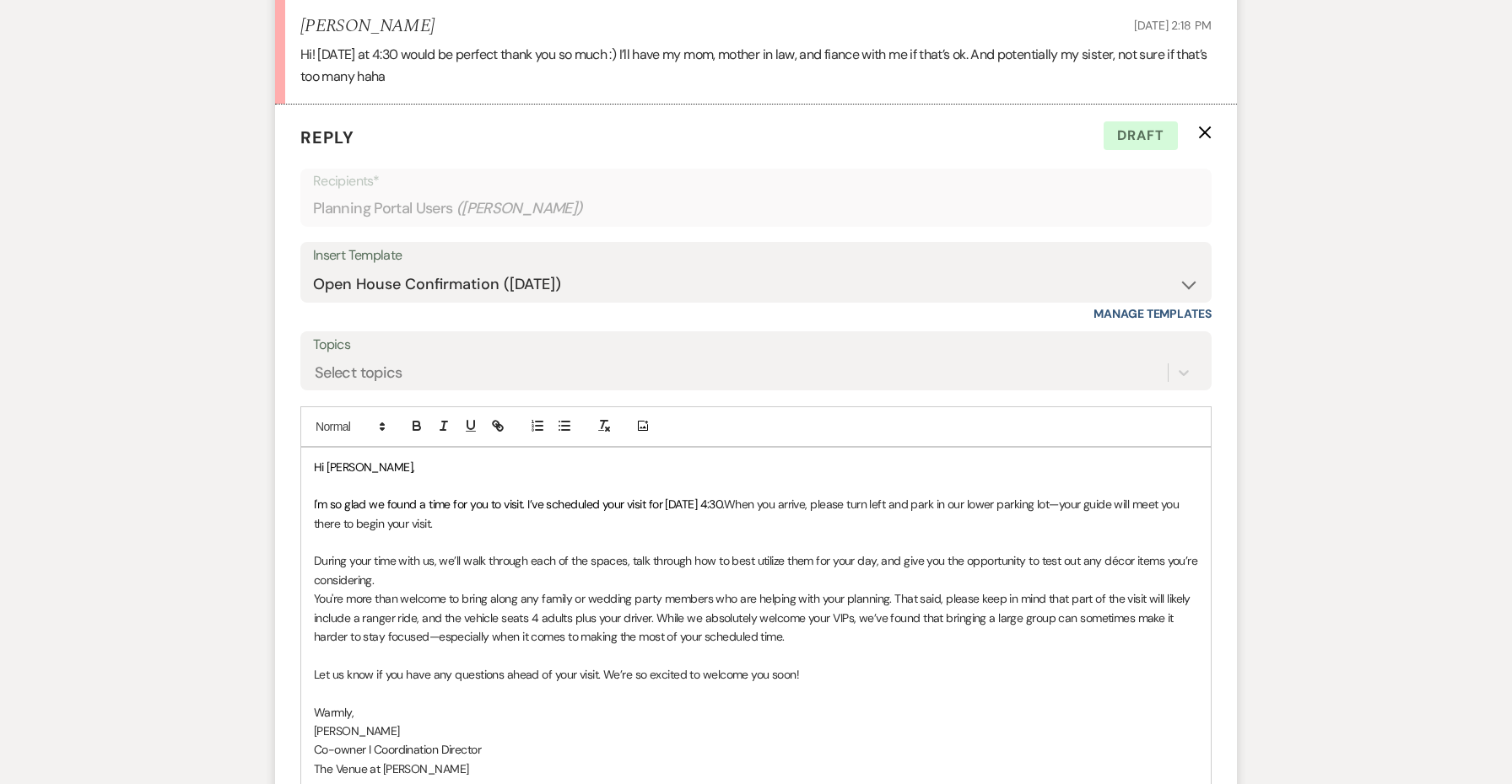
click at [522, 552] on p "During your time with us, we’ll walk through each of the spaces, talk through h…" at bounding box center [756, 571] width 884 height 38
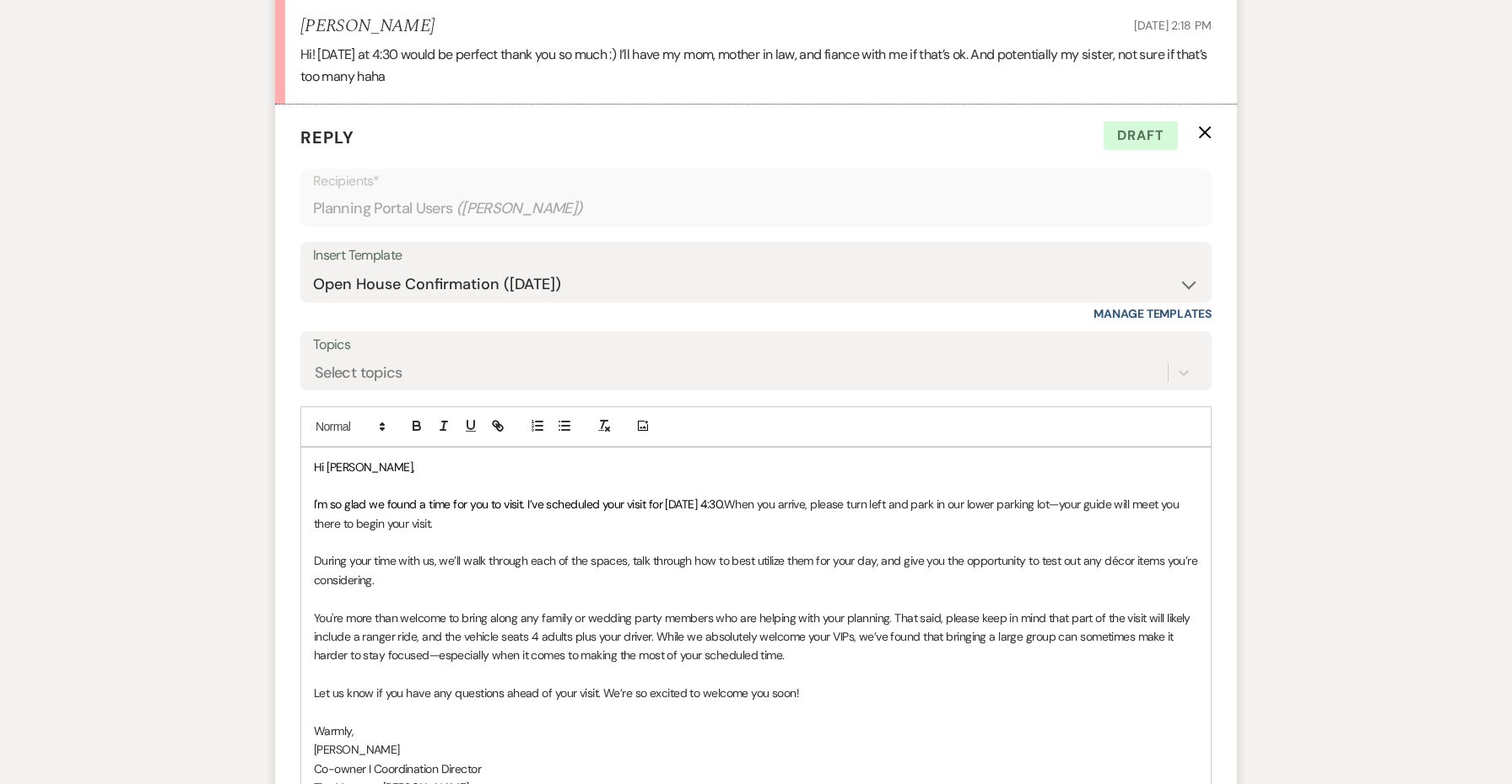
click at [914, 613] on p "You're more than welcome to bring along any family or wedding party members who…" at bounding box center [756, 637] width 884 height 57
click at [864, 666] on p at bounding box center [756, 674] width 884 height 19
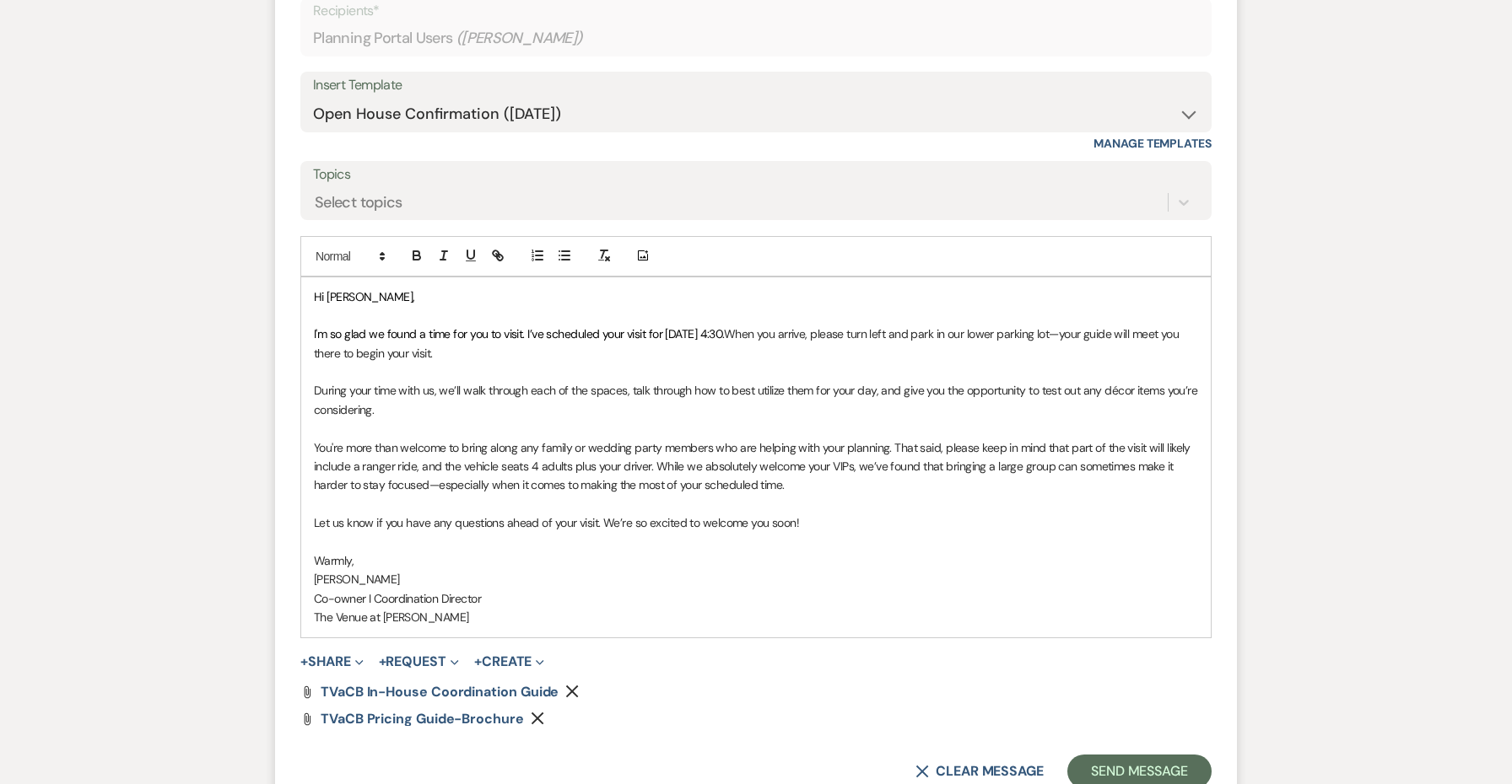
scroll to position [3892, 0]
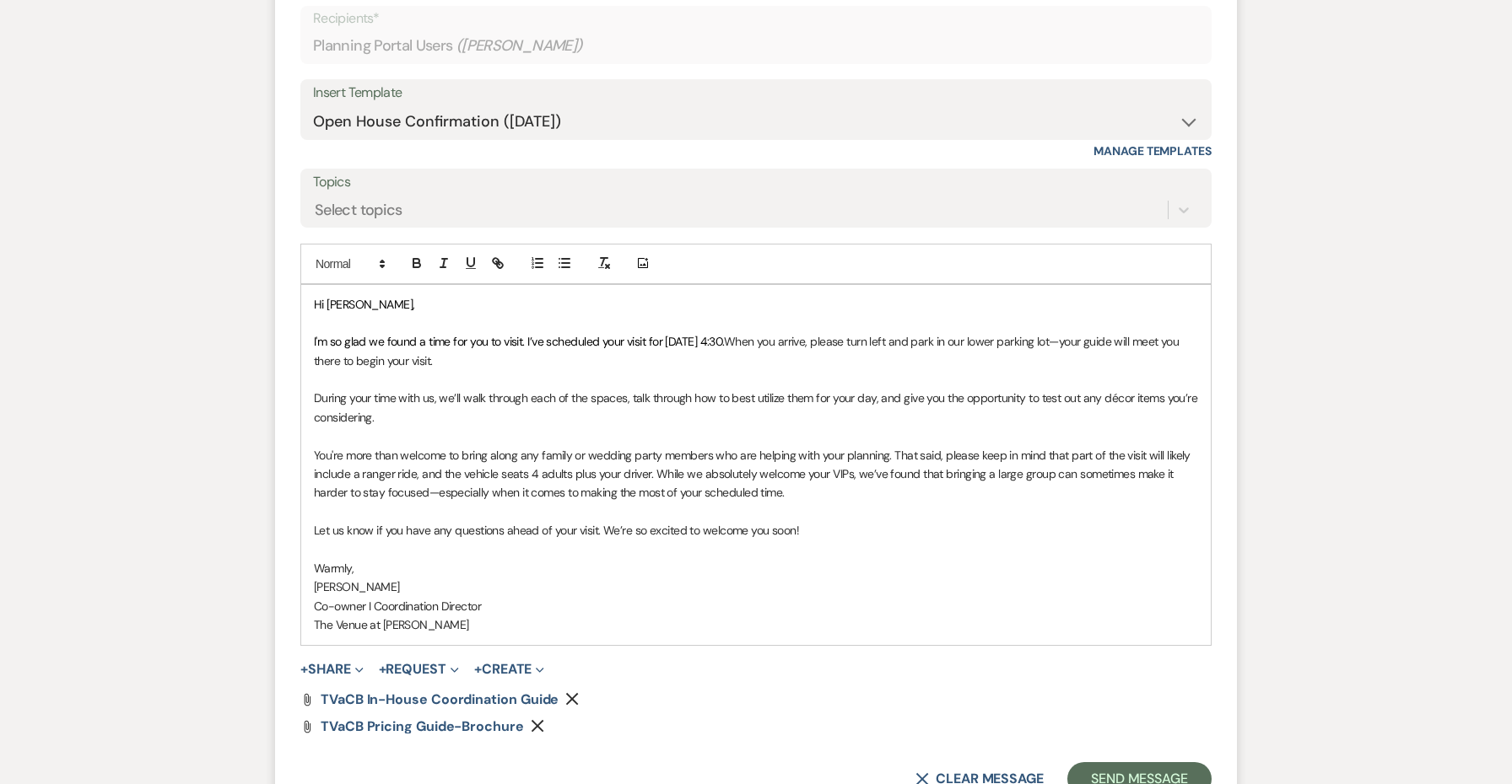
click at [537, 719] on icon "Remove" at bounding box center [538, 726] width 14 height 14
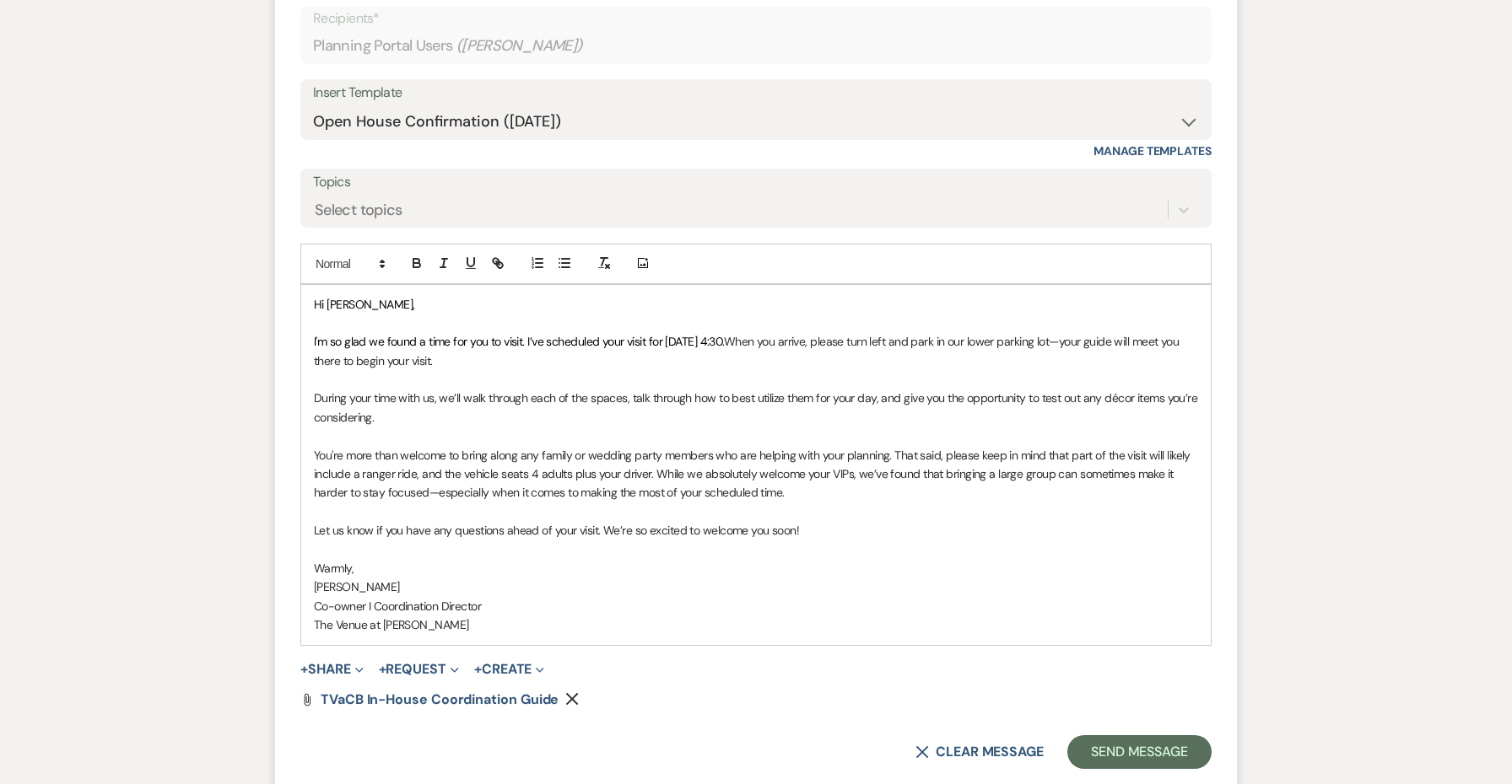
click at [576, 692] on icon "Remove" at bounding box center [572, 699] width 14 height 14
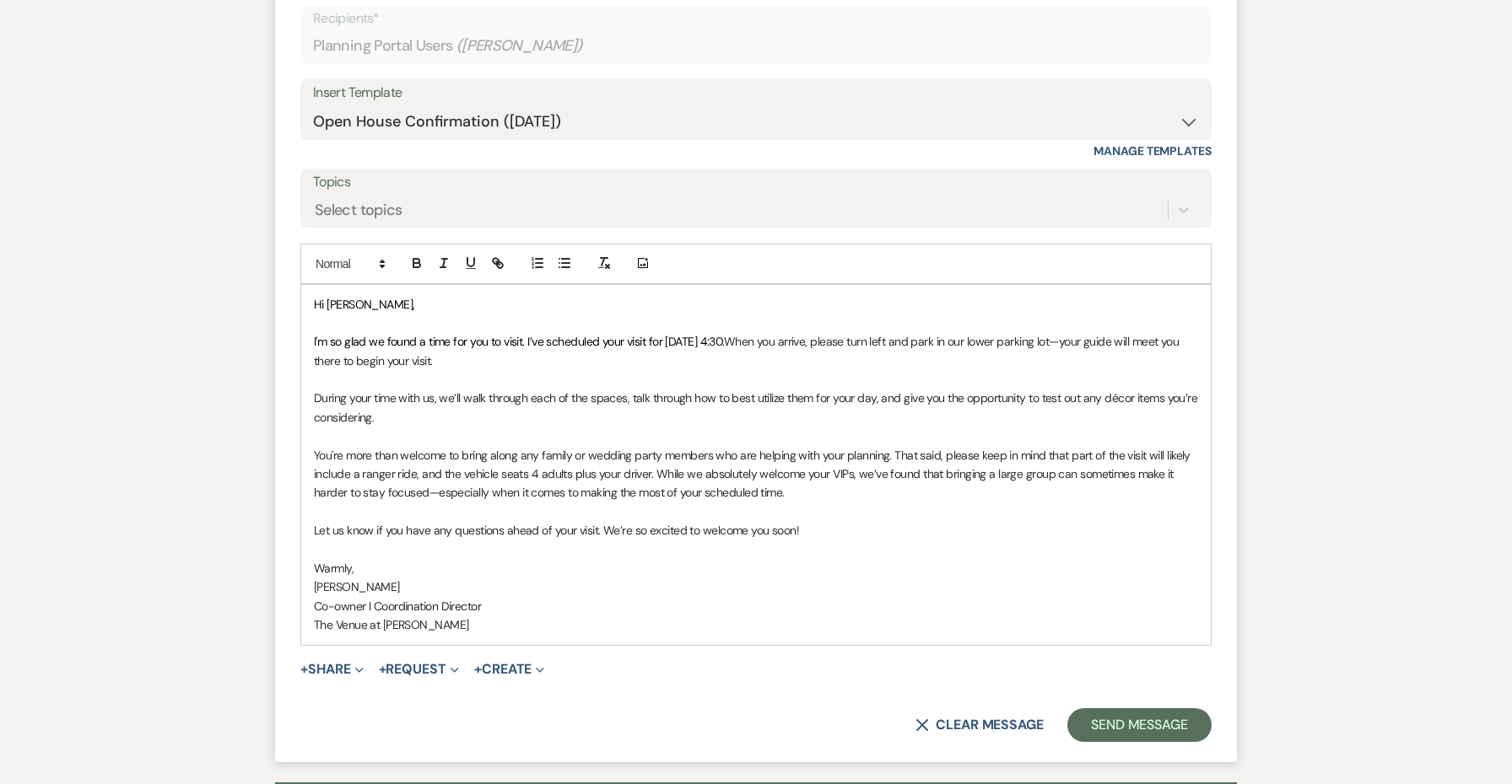
scroll to position [3880, 0]
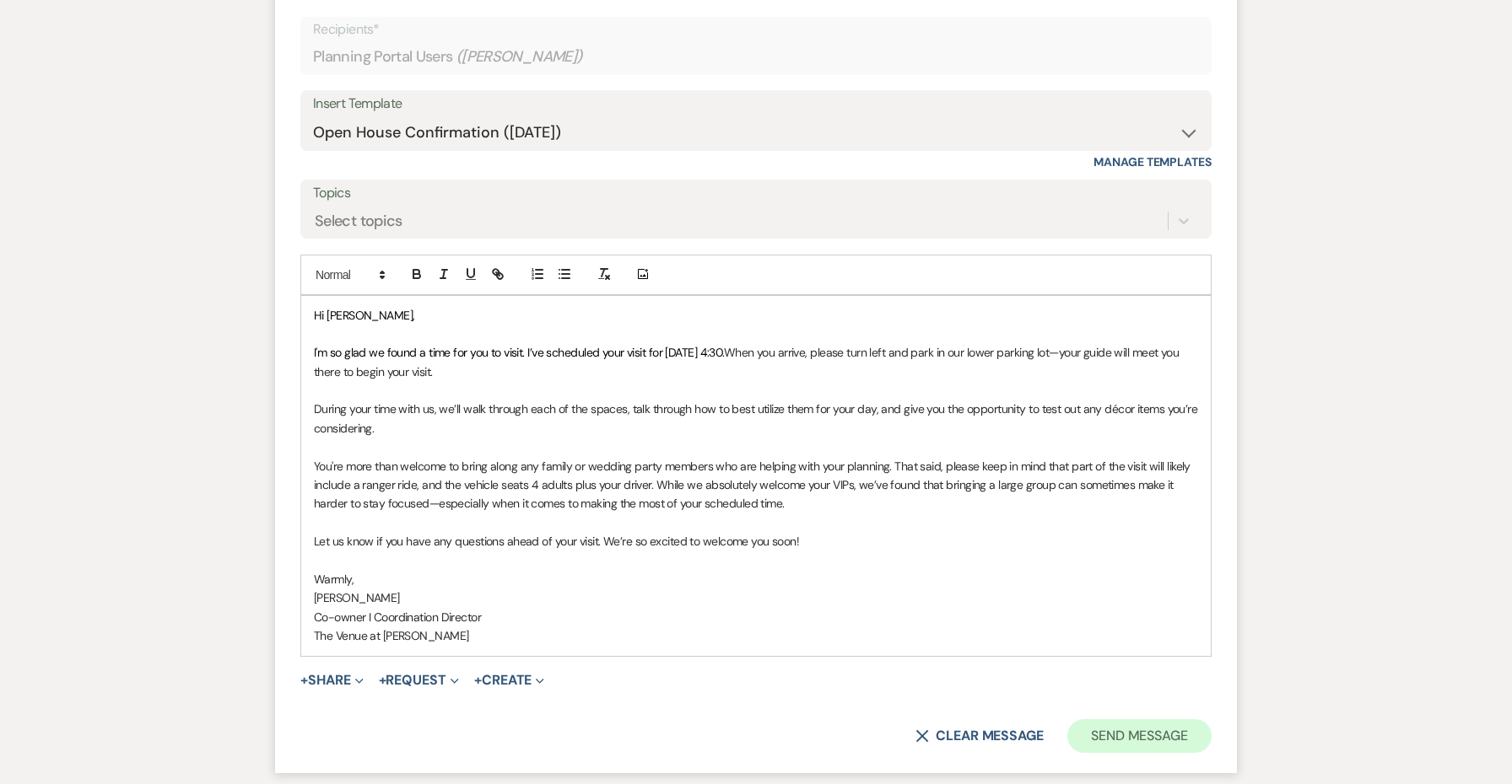
click at [1136, 719] on button "Send Message" at bounding box center [1139, 736] width 144 height 33
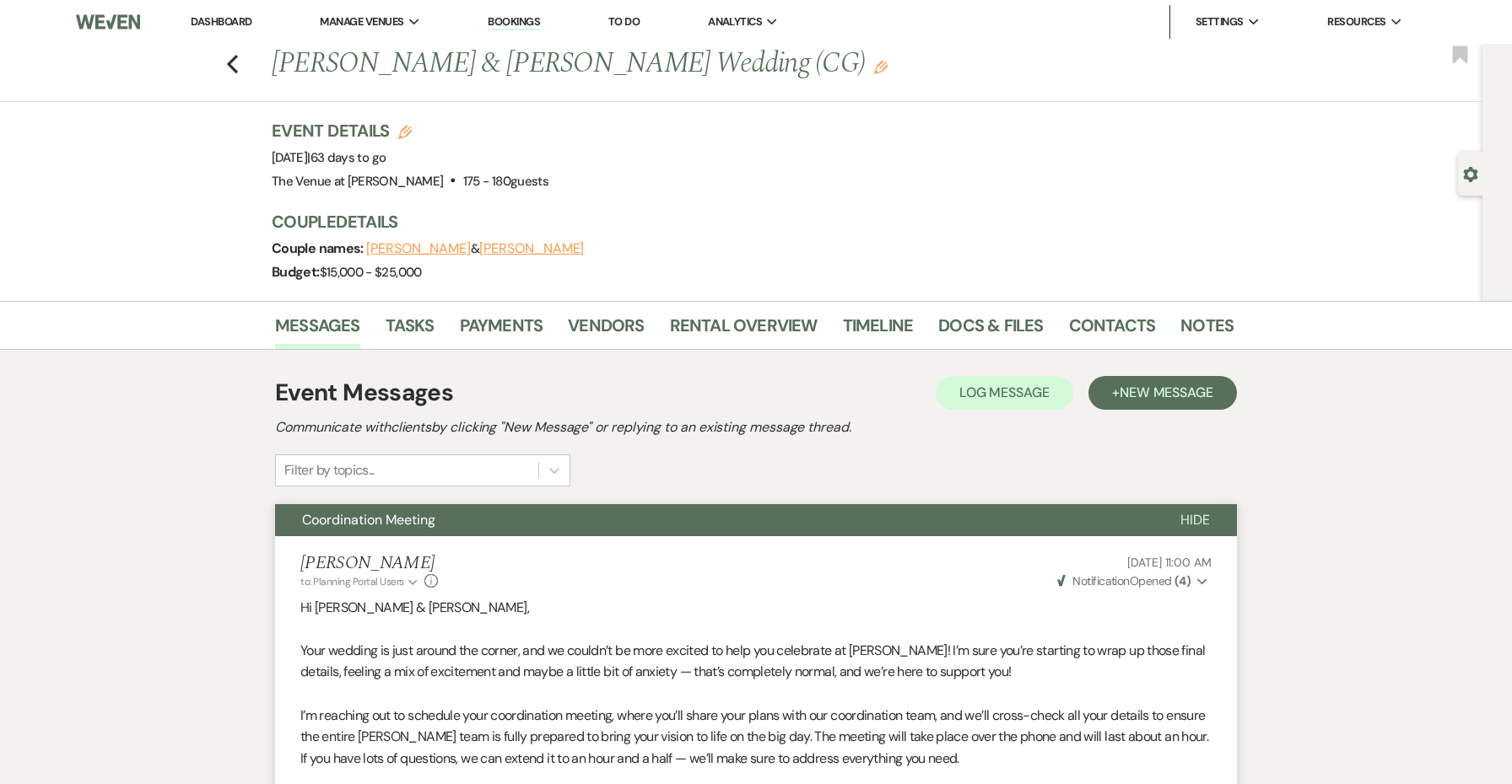
scroll to position [0, 0]
click at [874, 67] on use "button" at bounding box center [881, 68] width 14 height 14
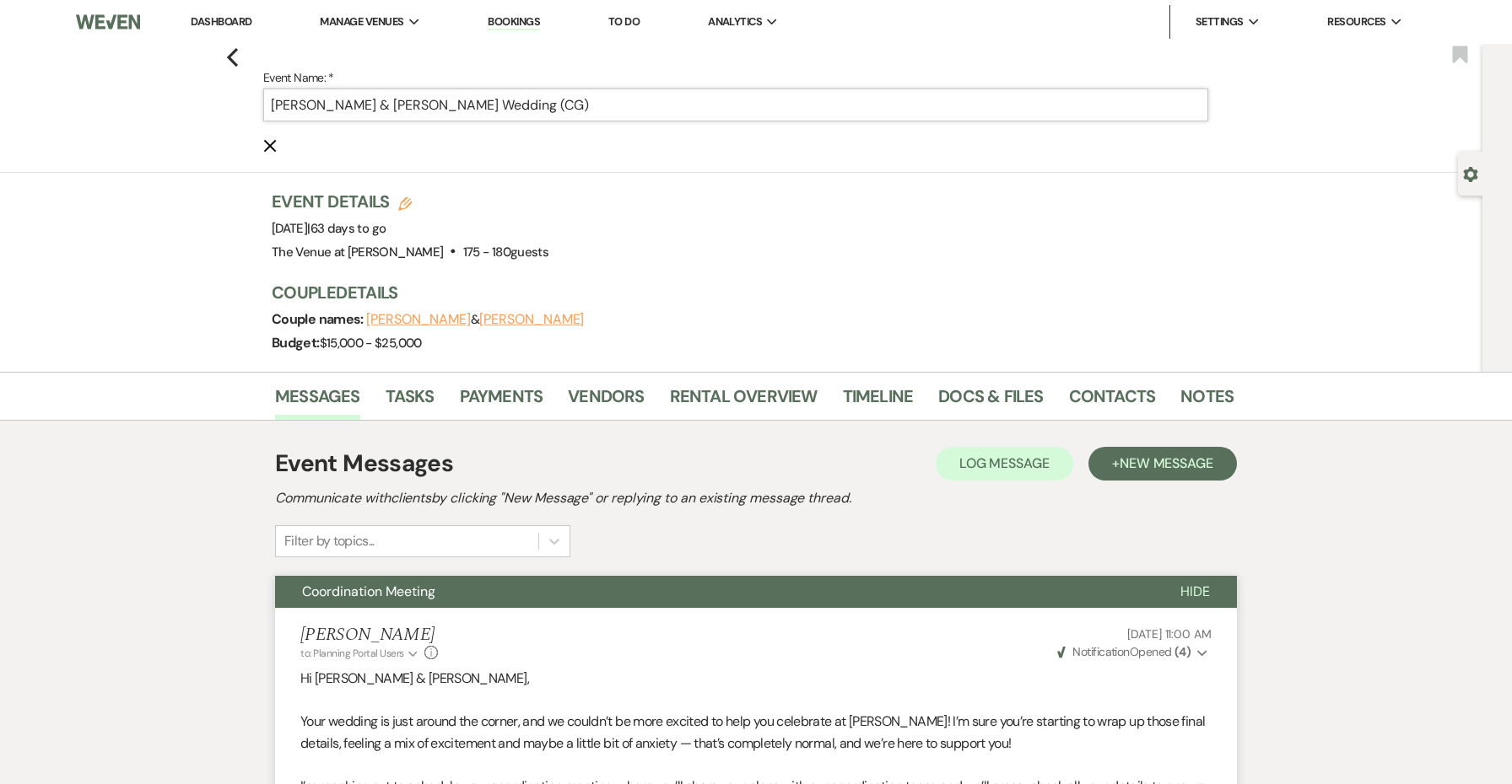
drag, startPoint x: 692, startPoint y: 107, endPoint x: 554, endPoint y: 102, distance: 138.1
click at [554, 102] on input "Taylor Booth & Nathan Hoffmann's Wedding (CG)" at bounding box center [735, 105] width 945 height 33
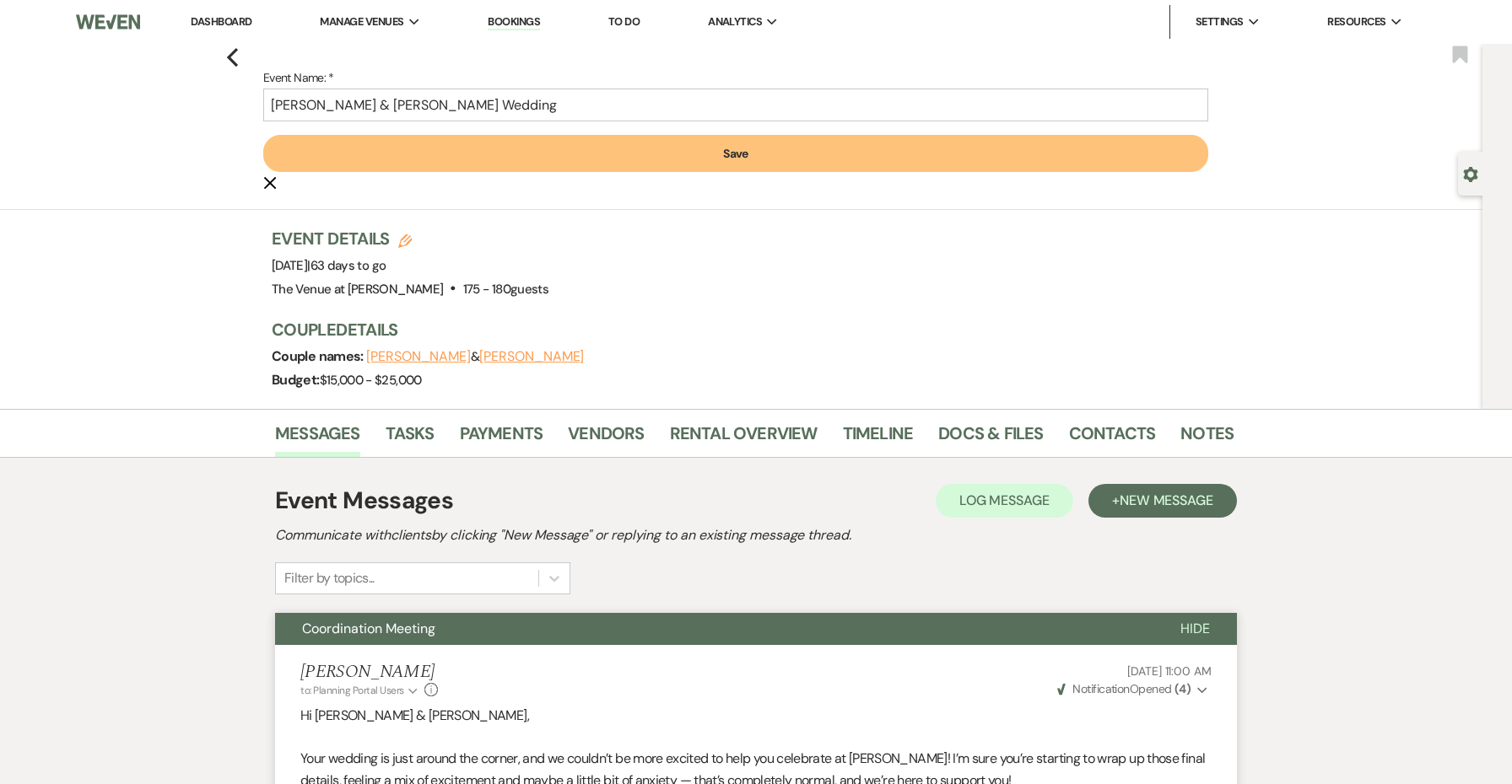
click at [572, 166] on button "Save" at bounding box center [735, 154] width 945 height 37
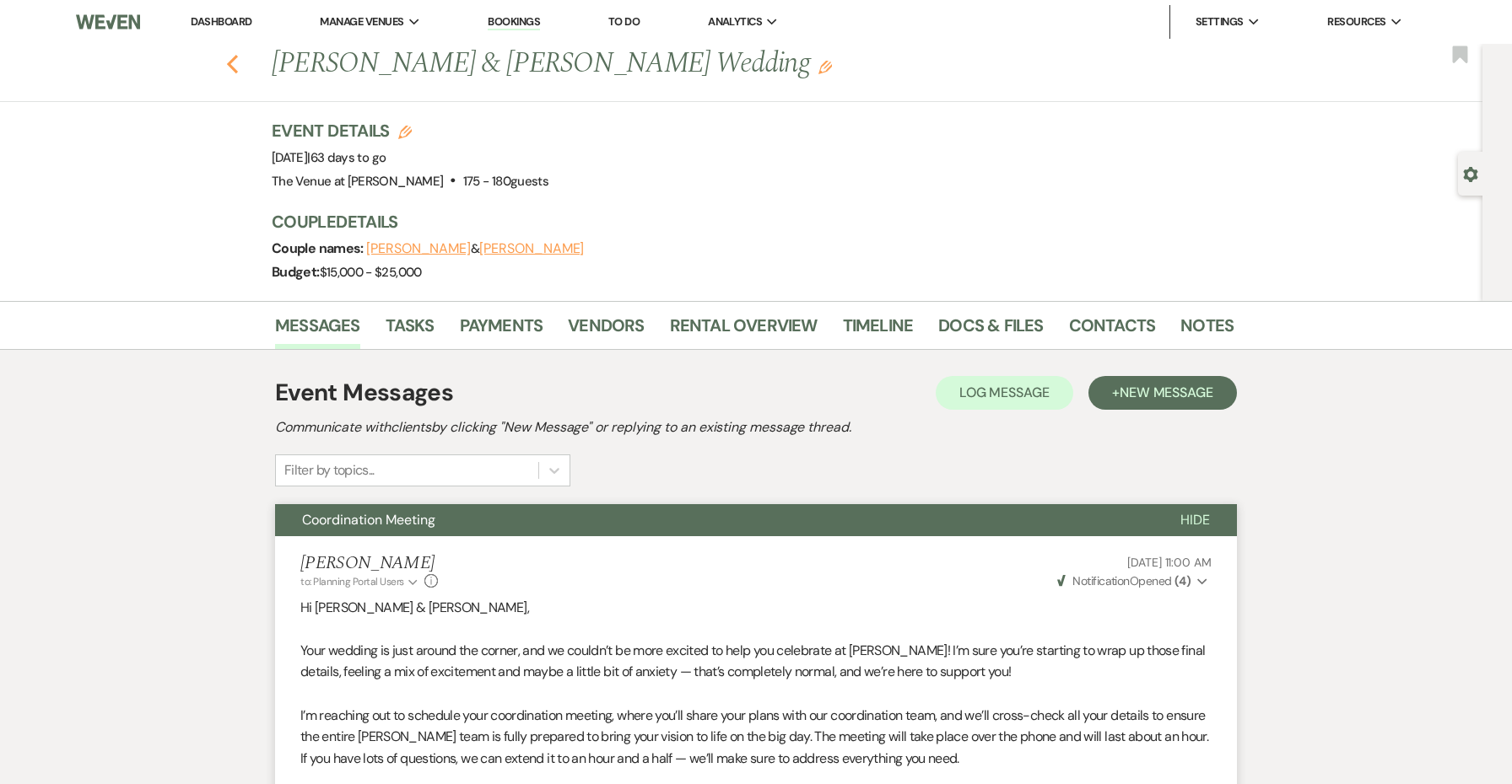
click at [230, 58] on icon "Previous" at bounding box center [232, 64] width 13 height 21
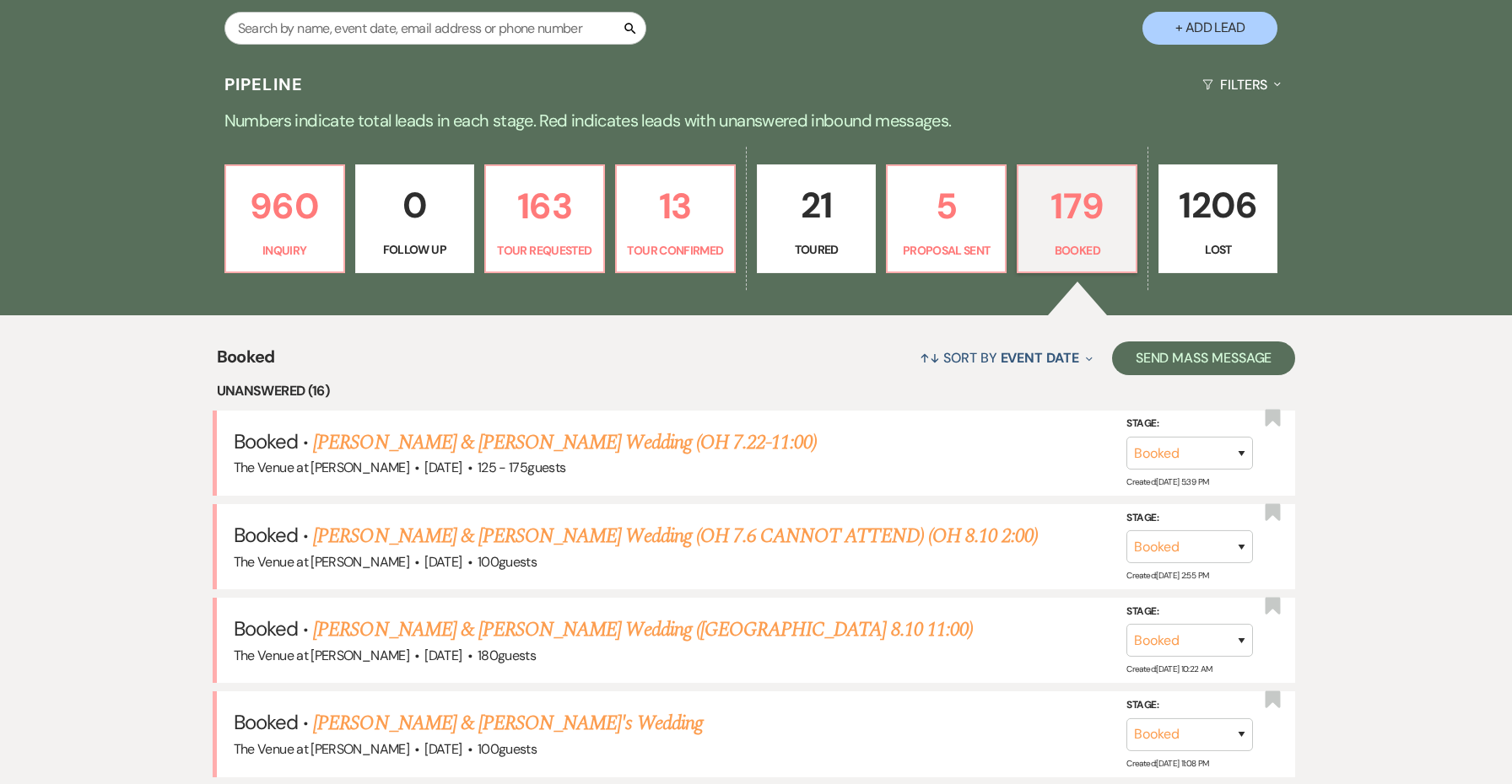
scroll to position [360, 0]
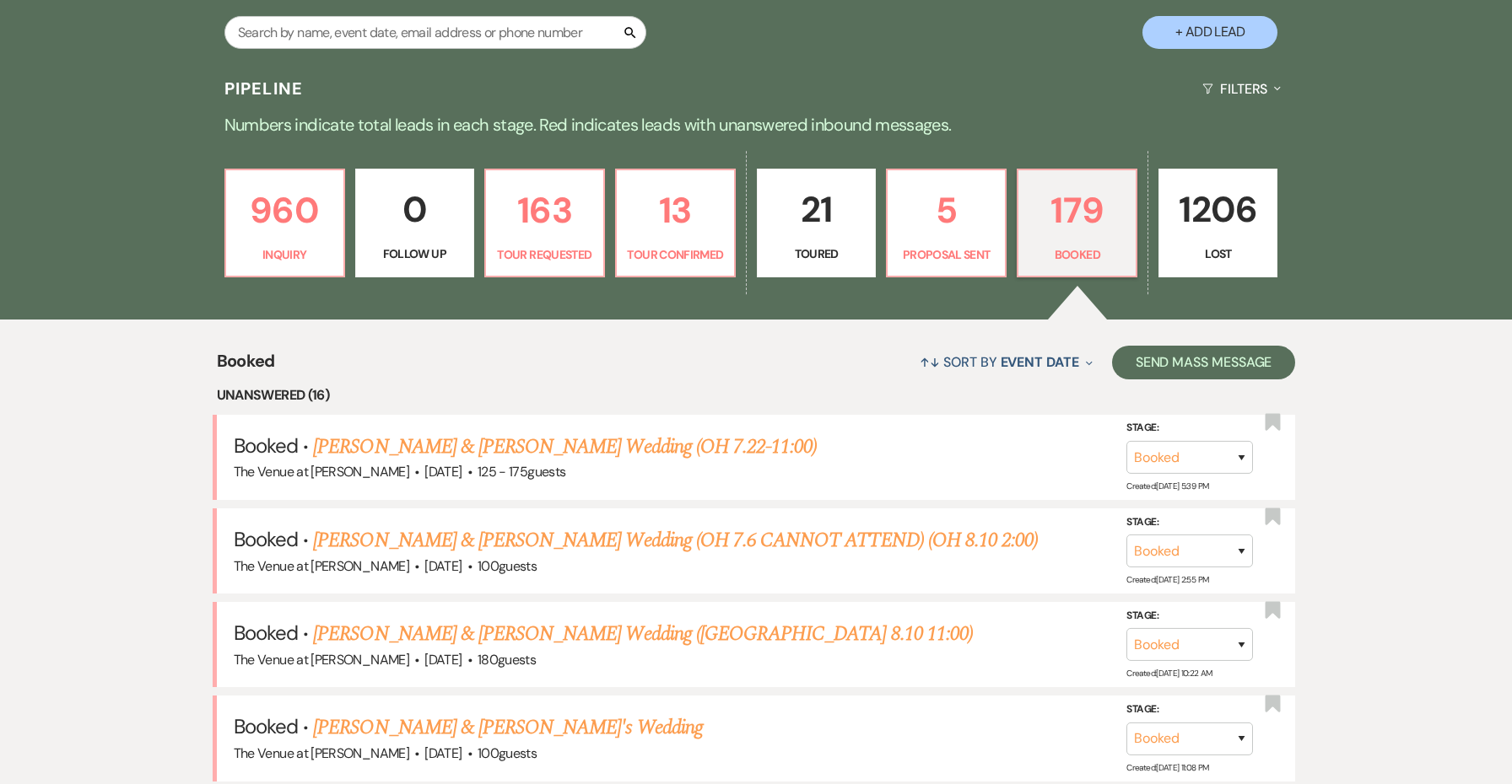
click at [845, 245] on p "Toured" at bounding box center [816, 254] width 97 height 19
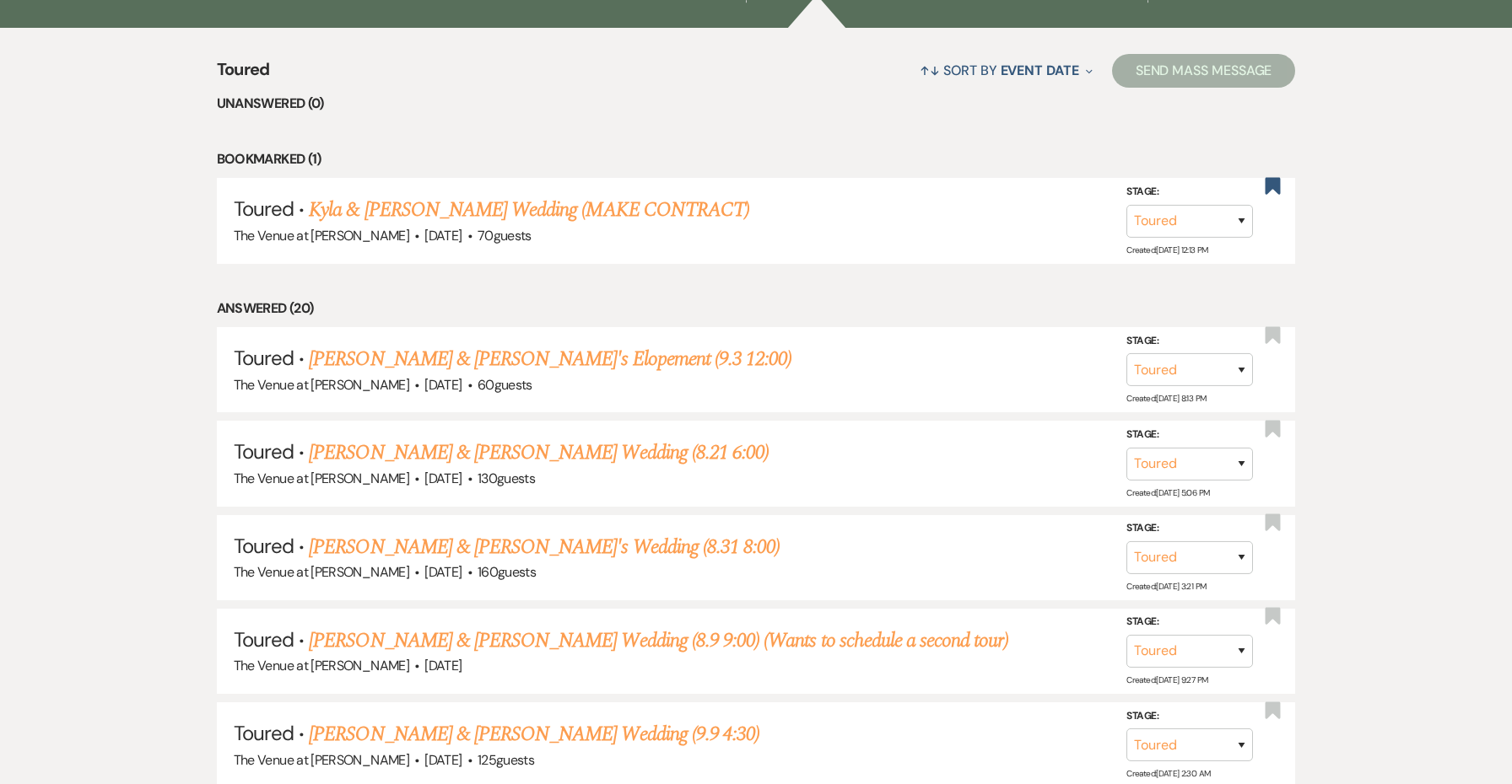
scroll to position [543, 0]
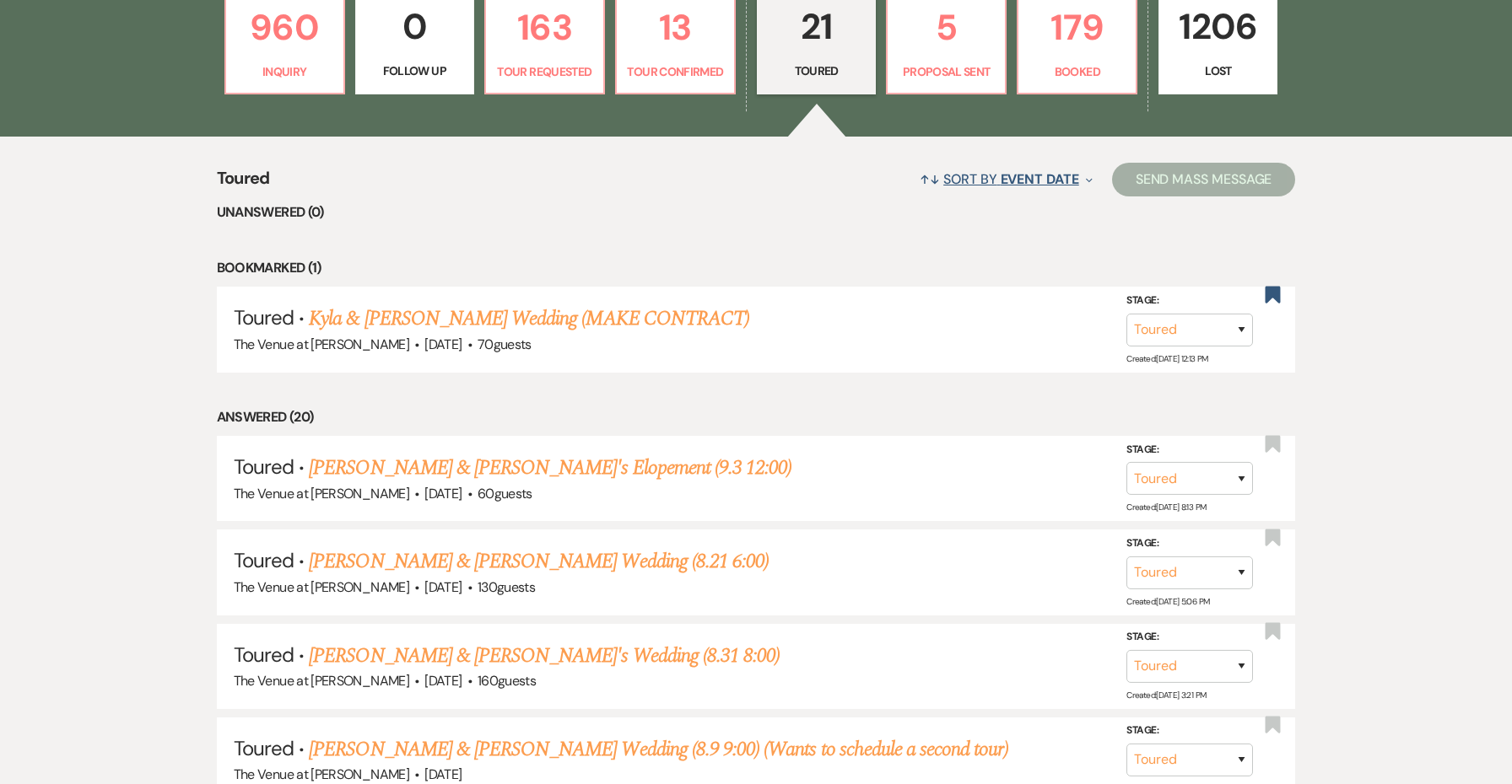
click at [997, 181] on button "↑↓ Sort By Event Date Expand" at bounding box center [1006, 179] width 186 height 45
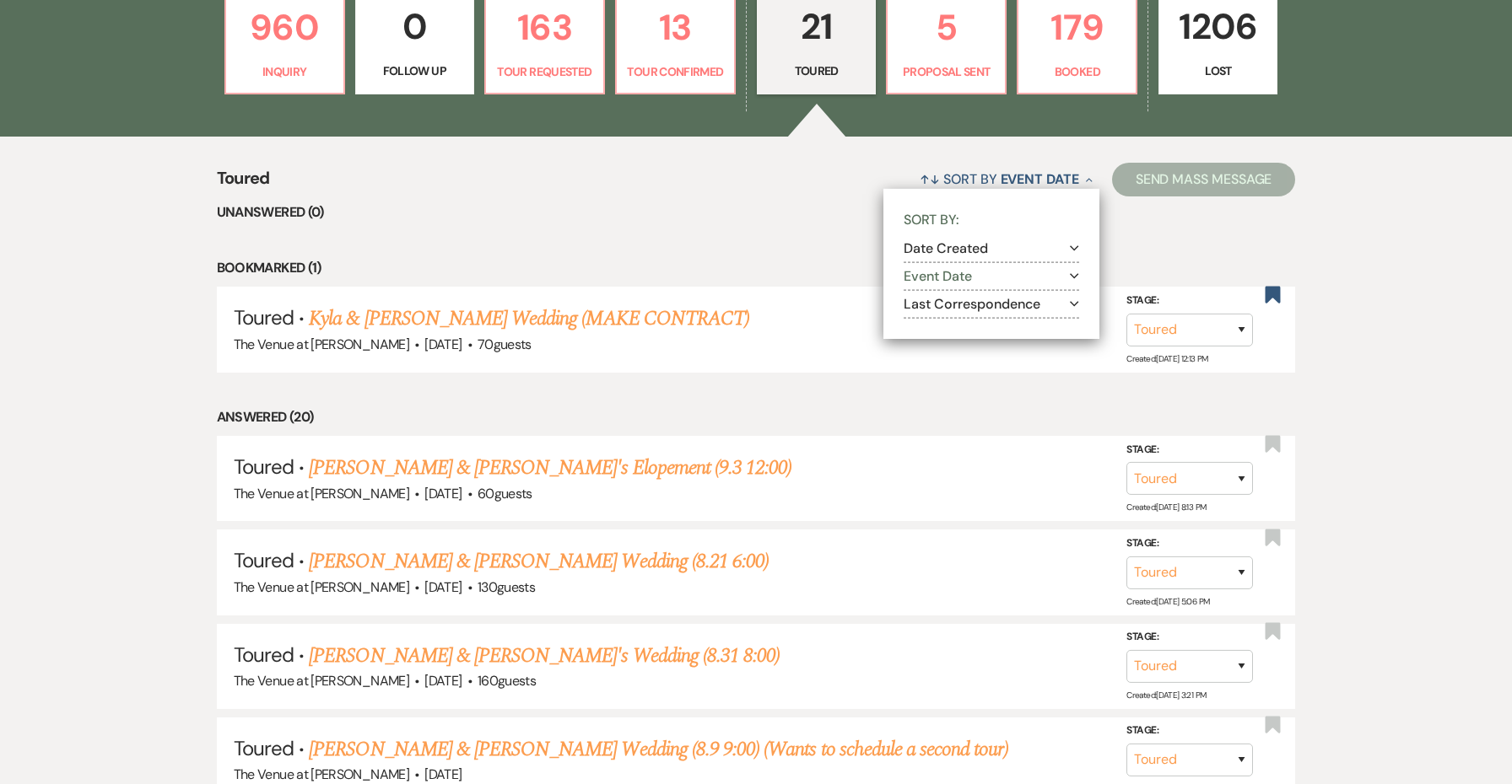
click at [995, 277] on button "Event Date Expand" at bounding box center [991, 277] width 175 height 14
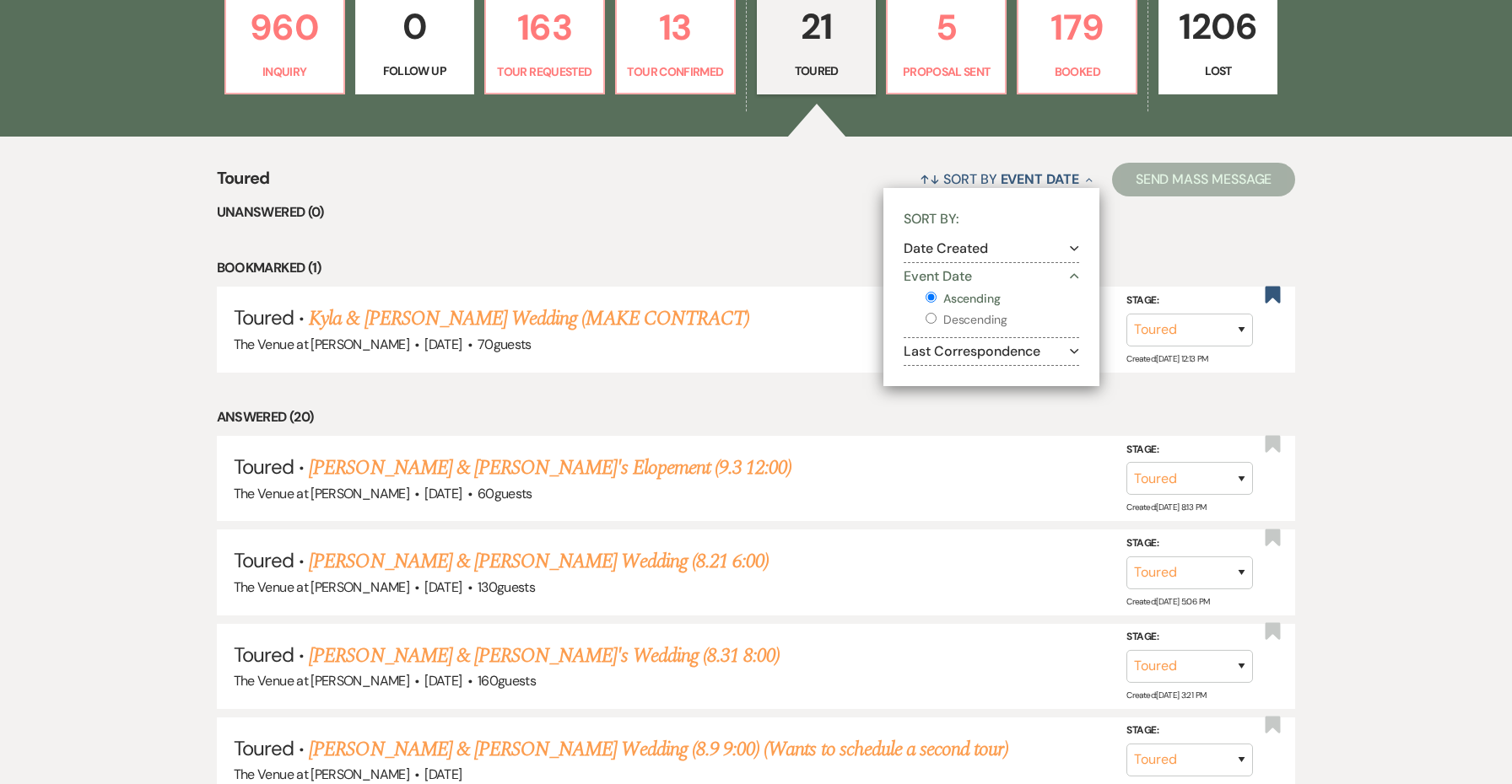
click at [992, 296] on label "Ascending" at bounding box center [1002, 300] width 154 height 22
click at [936, 296] on input "Ascending" at bounding box center [930, 297] width 11 height 11
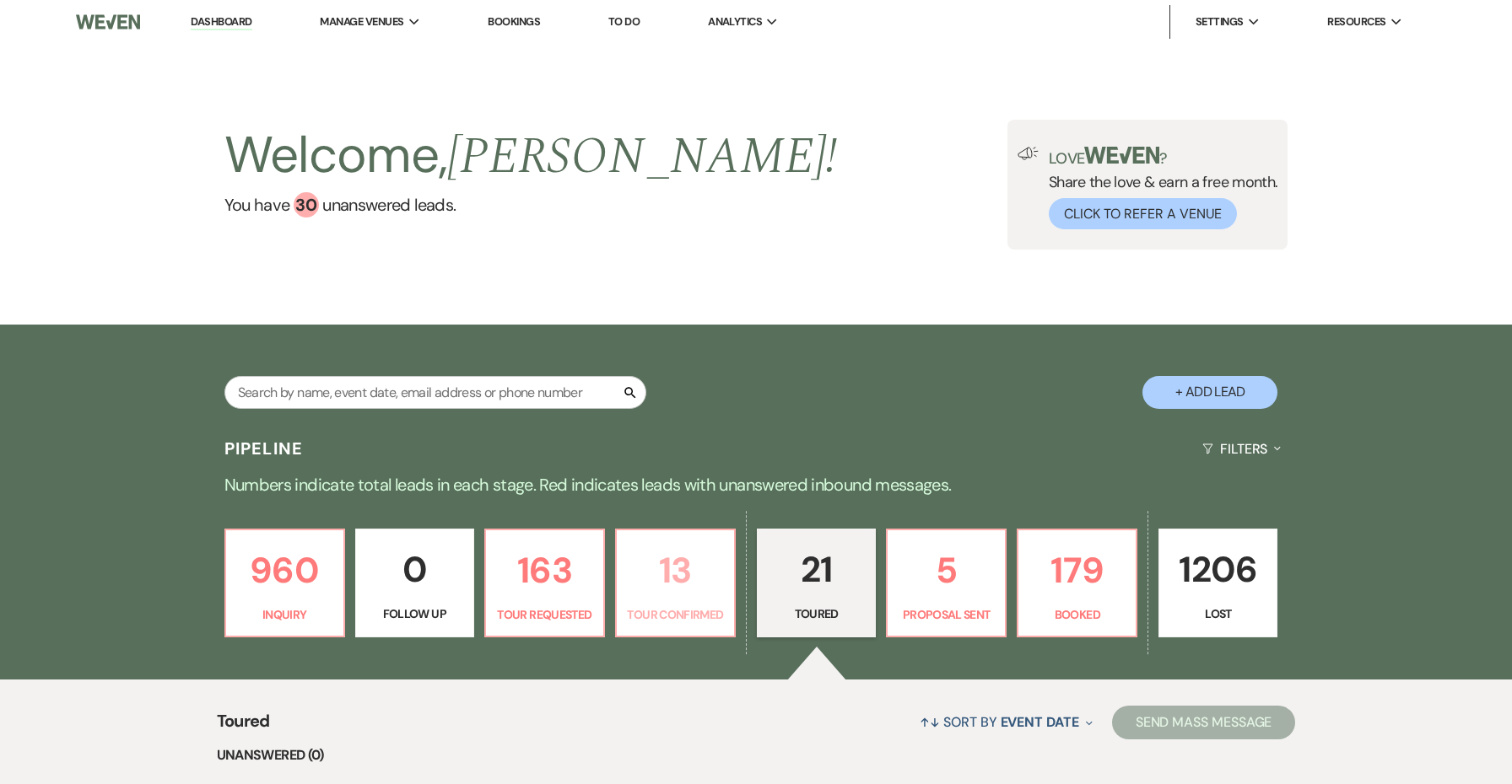
scroll to position [0, 0]
click at [679, 568] on p "13" at bounding box center [675, 571] width 97 height 57
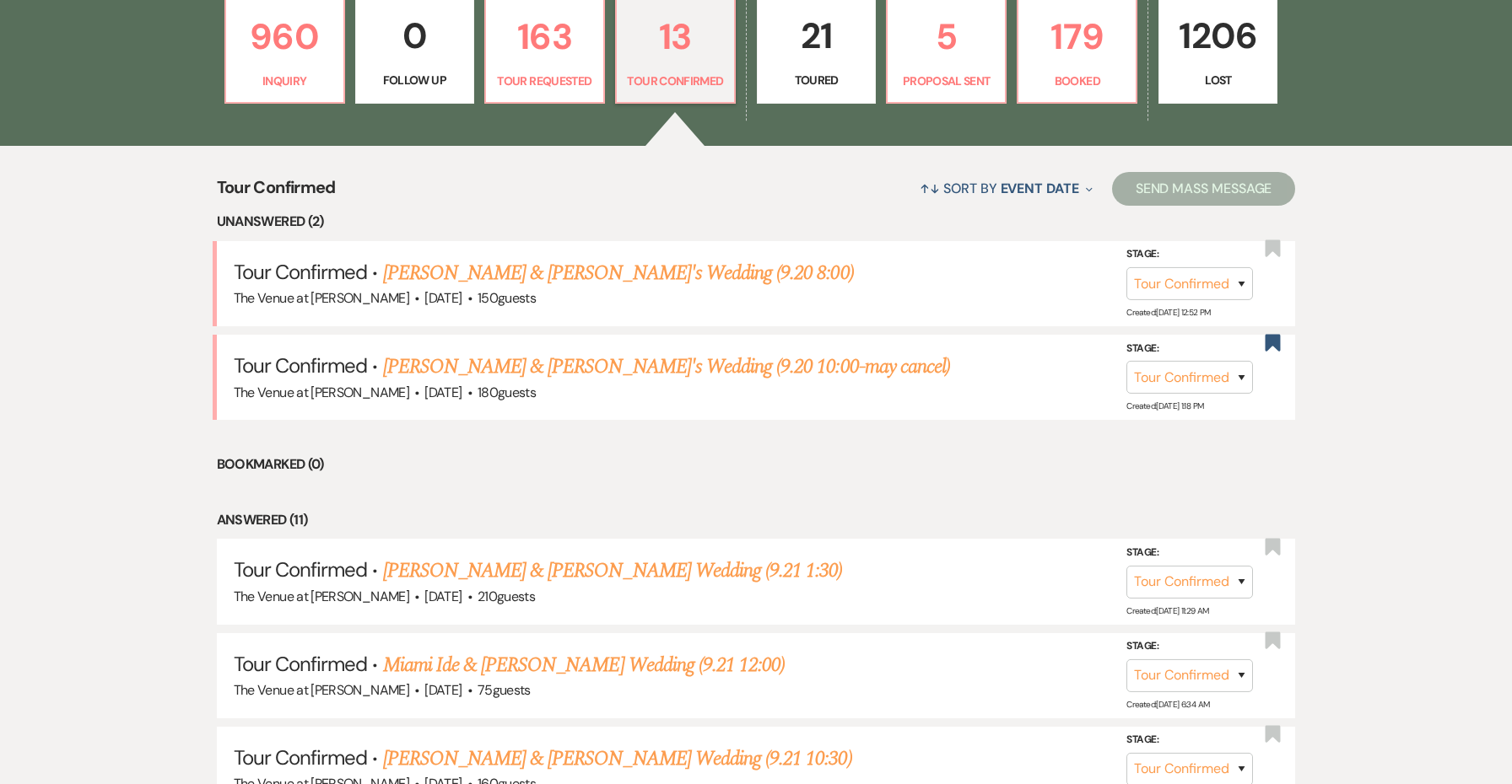
scroll to position [701, 0]
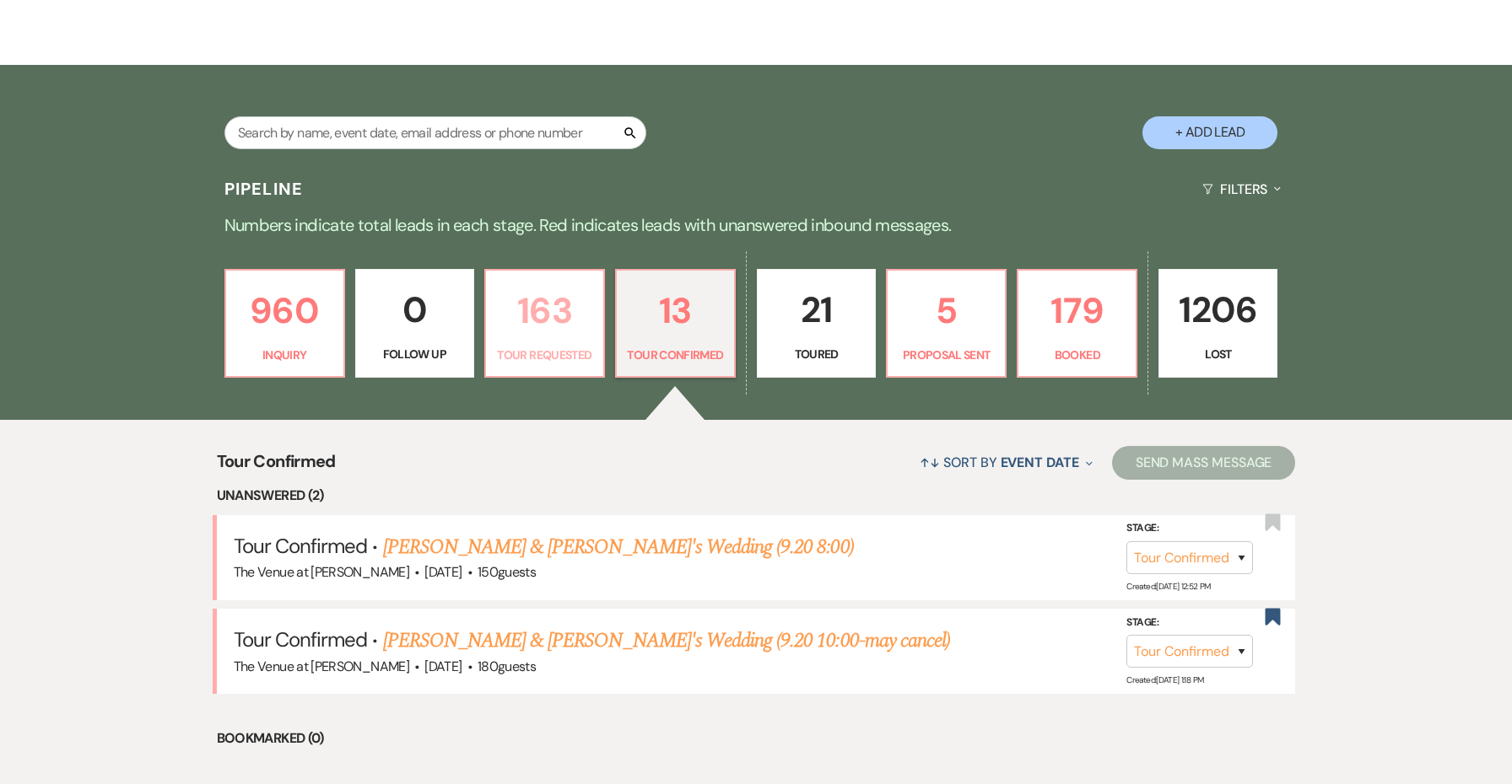
click at [559, 362] on p "Tour Requested" at bounding box center [544, 354] width 97 height 19
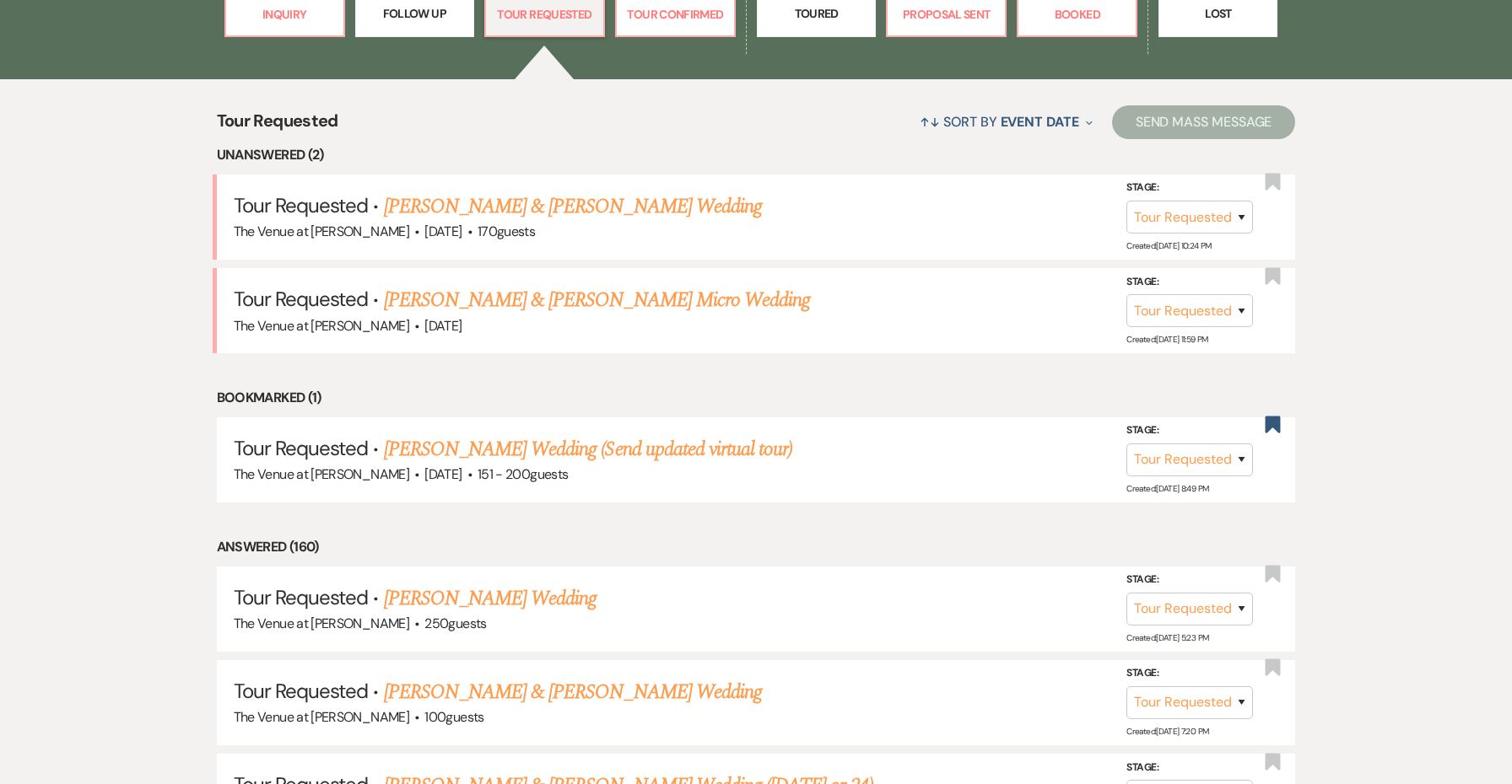
scroll to position [526, 0]
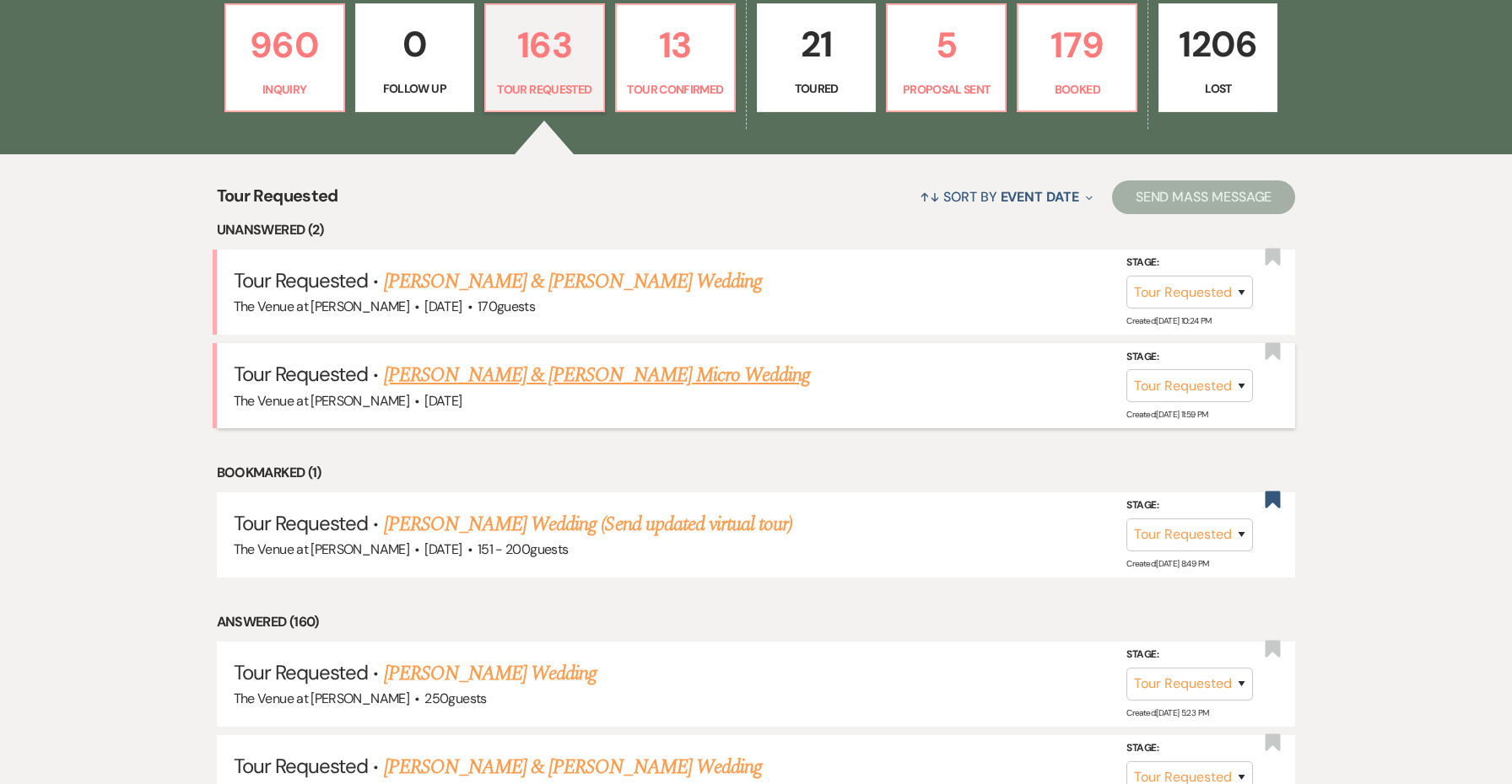
click at [621, 375] on link "Antonio Ortiz & Taylor Swingle's Micro Wedding" at bounding box center [597, 375] width 427 height 30
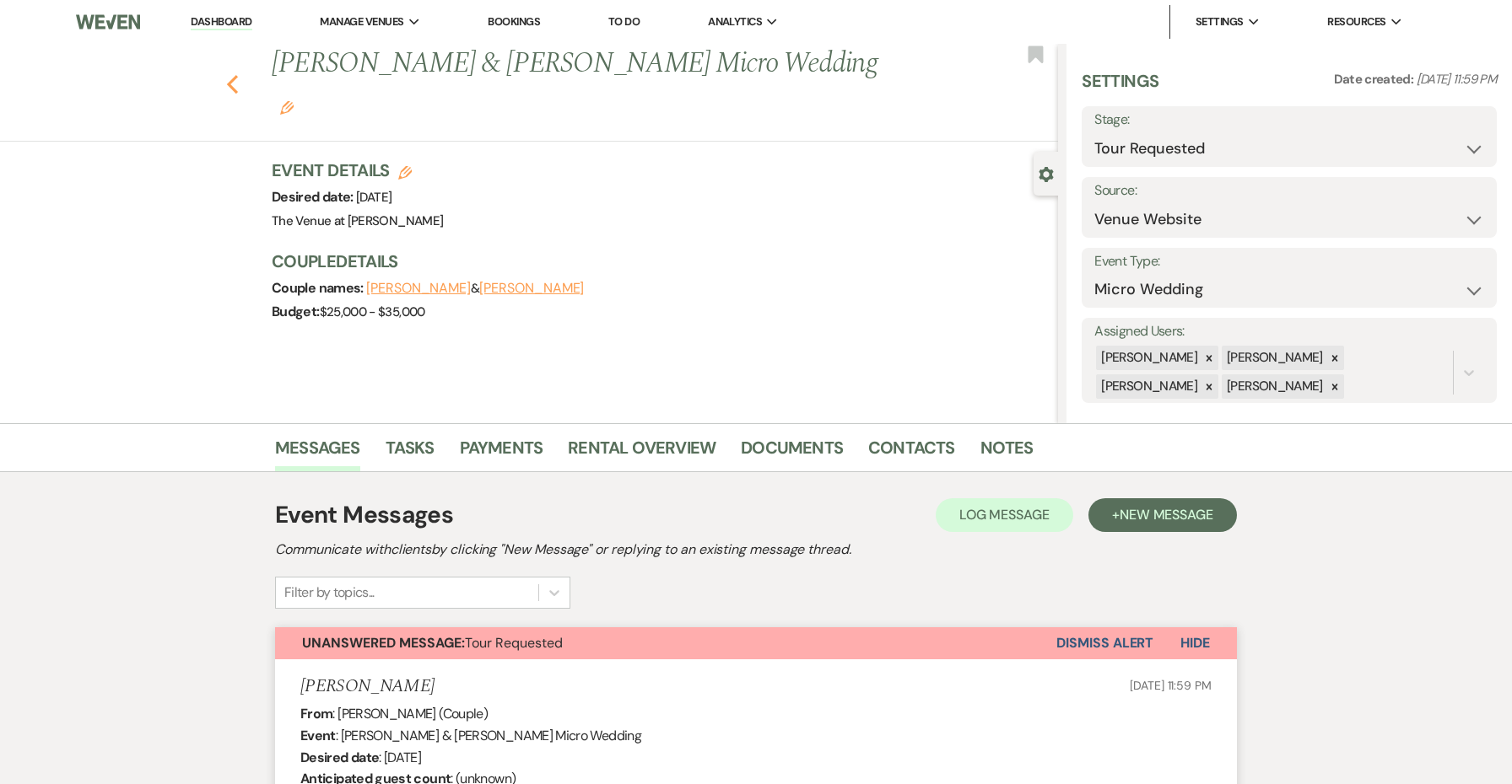
click at [229, 74] on icon "Previous" at bounding box center [232, 84] width 13 height 21
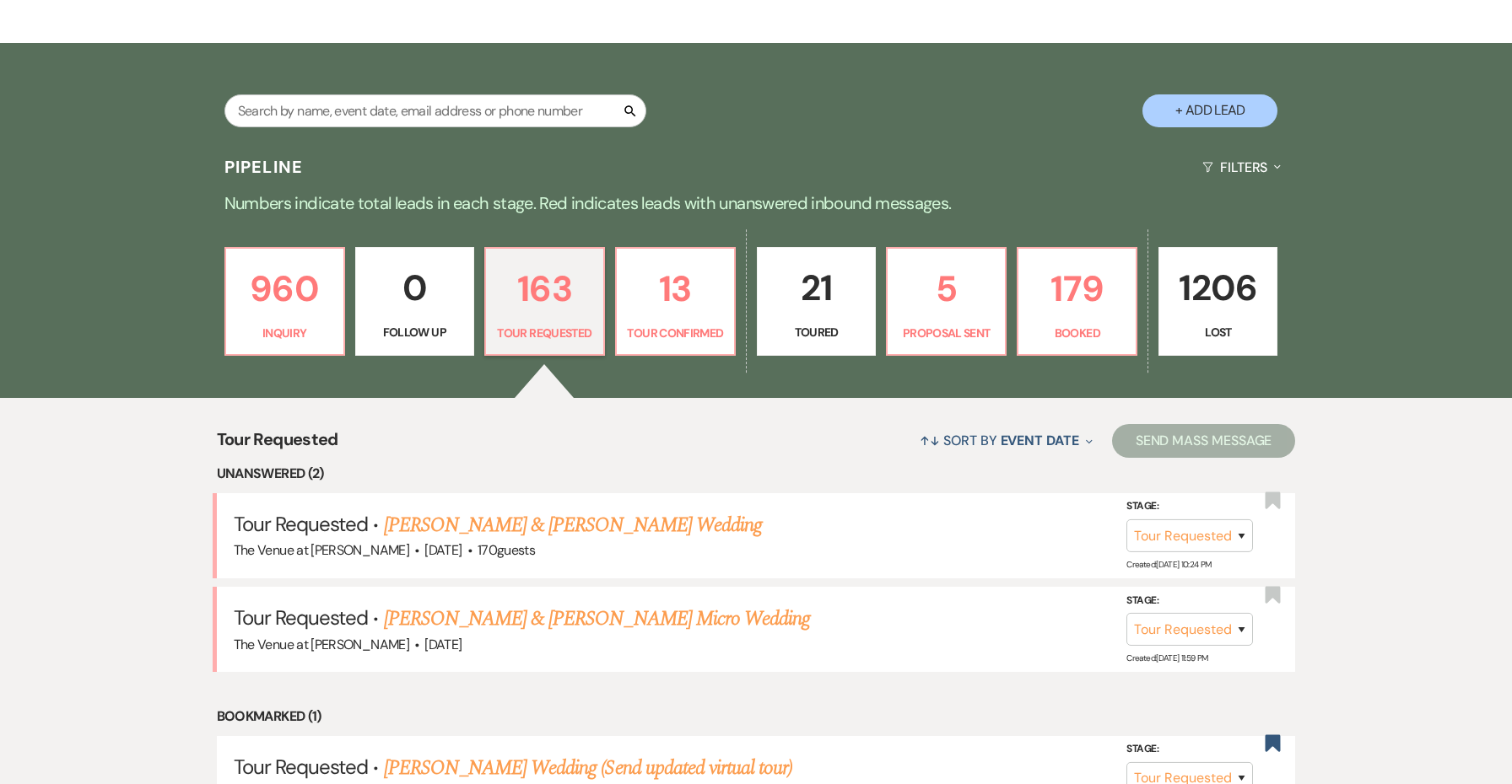
scroll to position [227, 0]
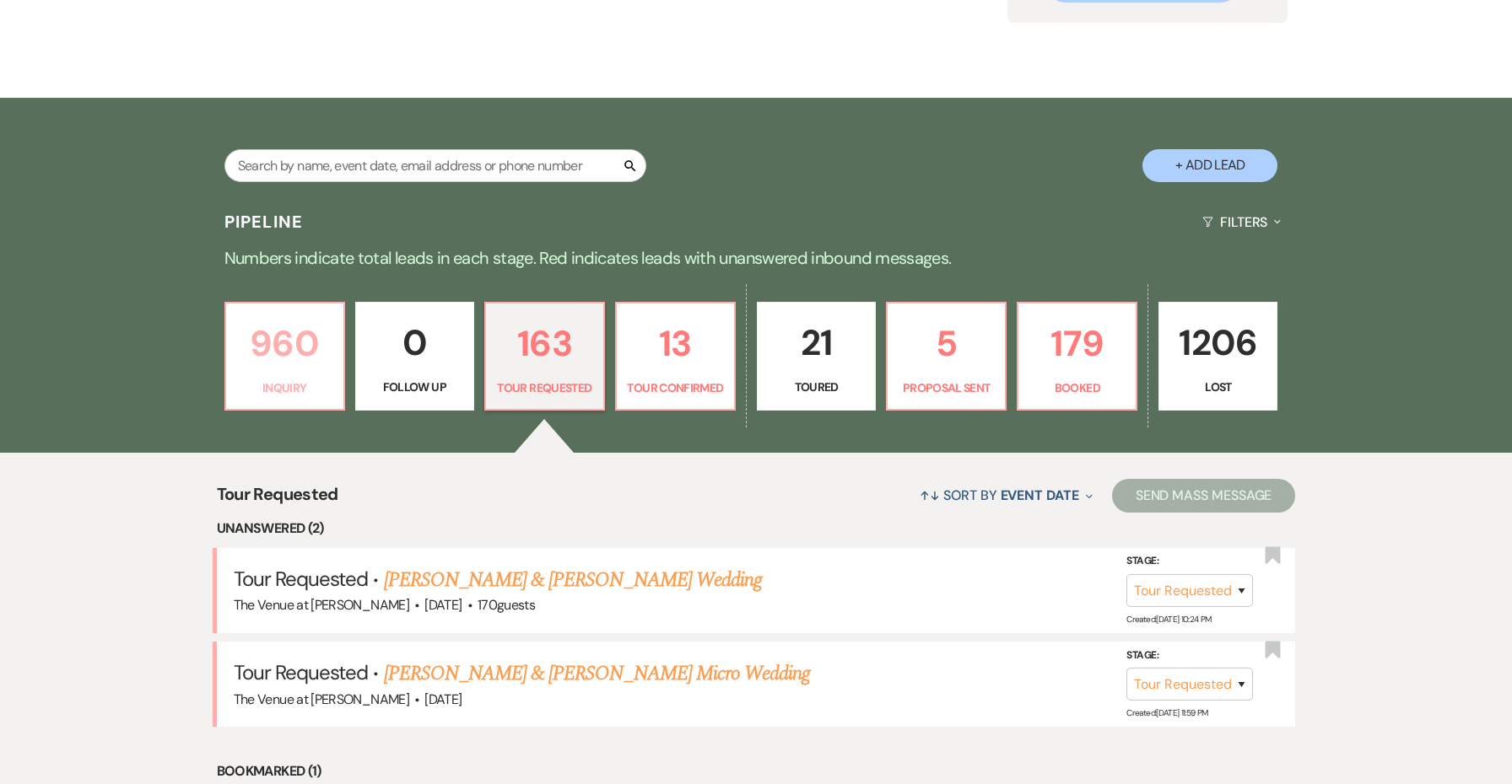
click at [265, 397] on link "960 Inquiry" at bounding box center [284, 356] width 120 height 110
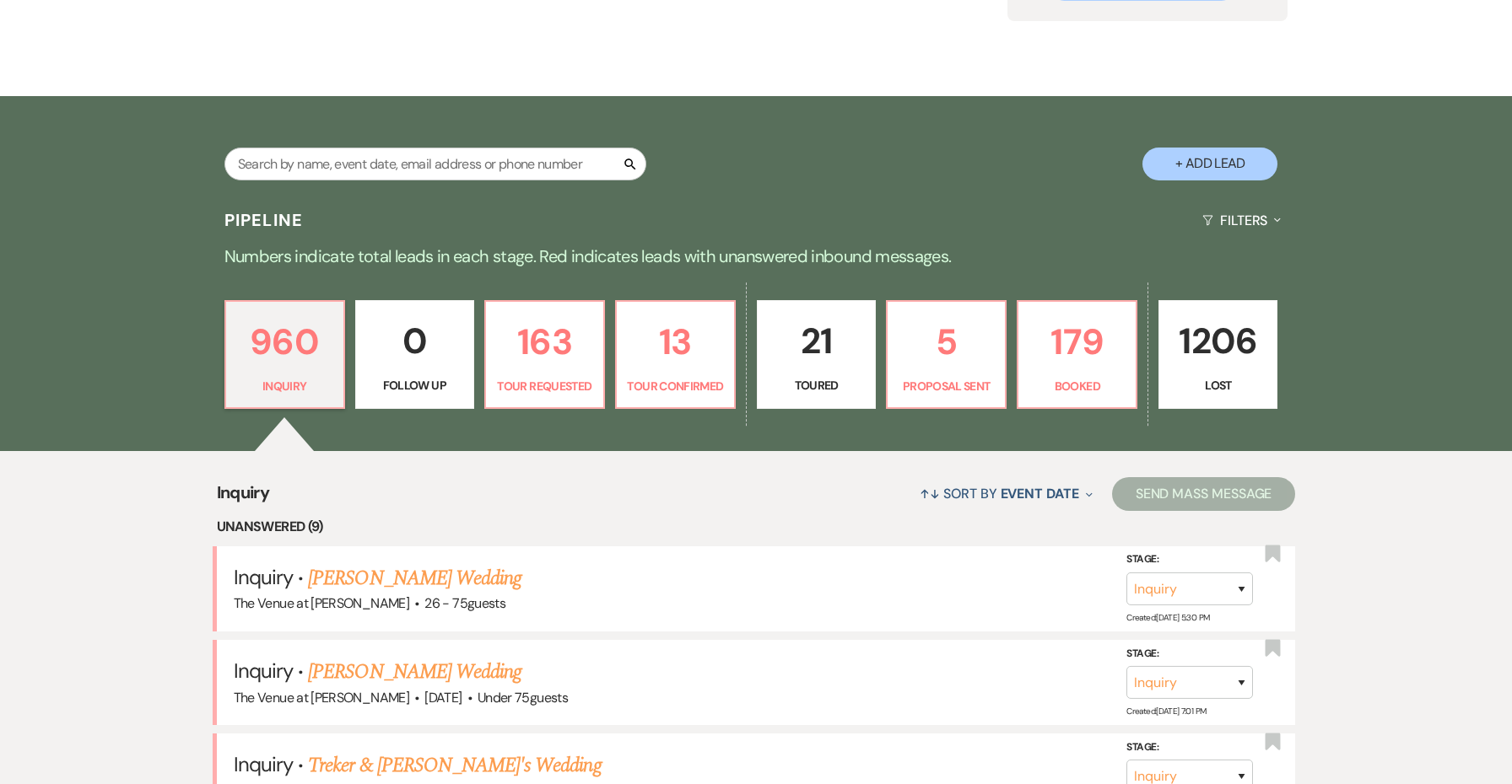
scroll to position [367, 0]
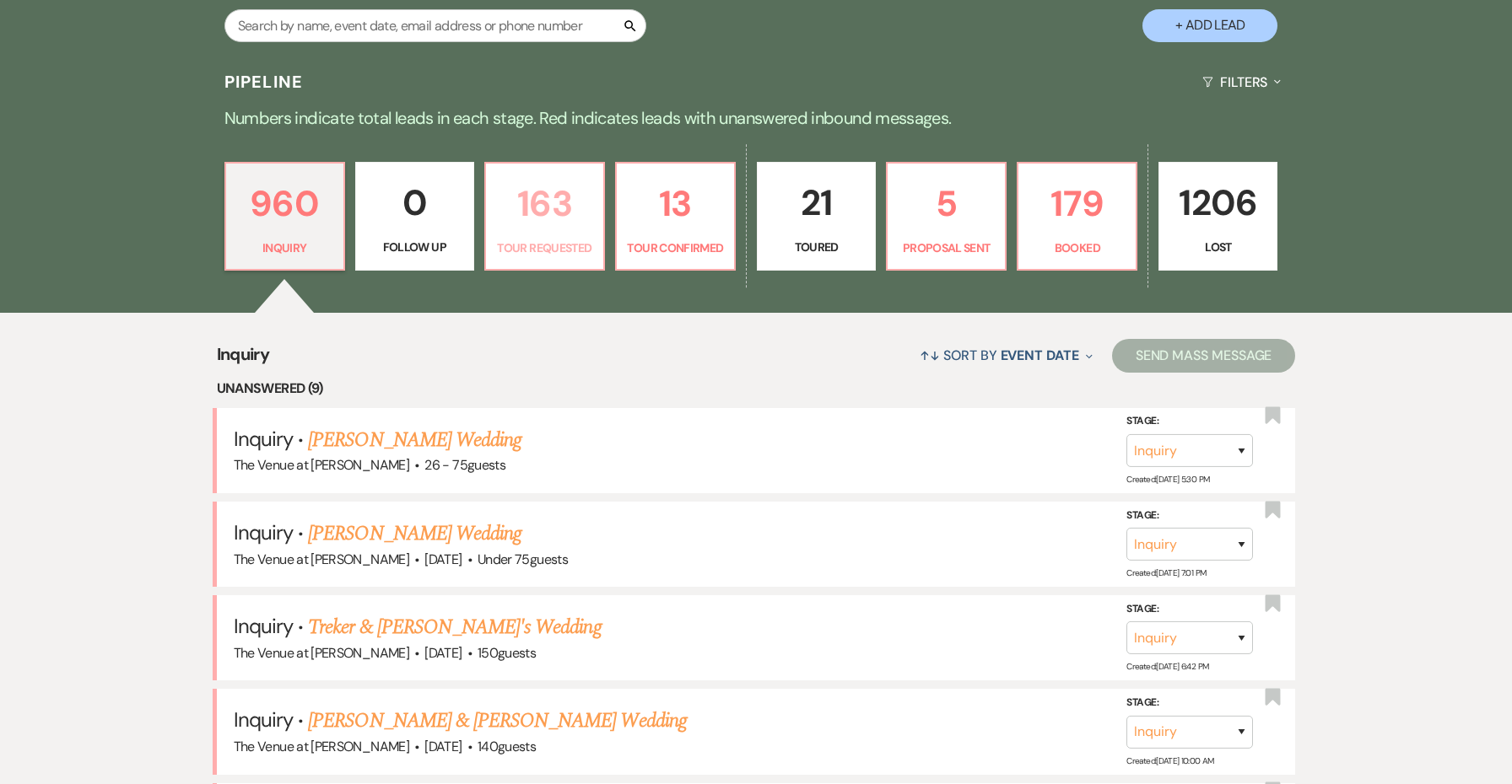
click at [545, 214] on p "163" at bounding box center [544, 204] width 97 height 57
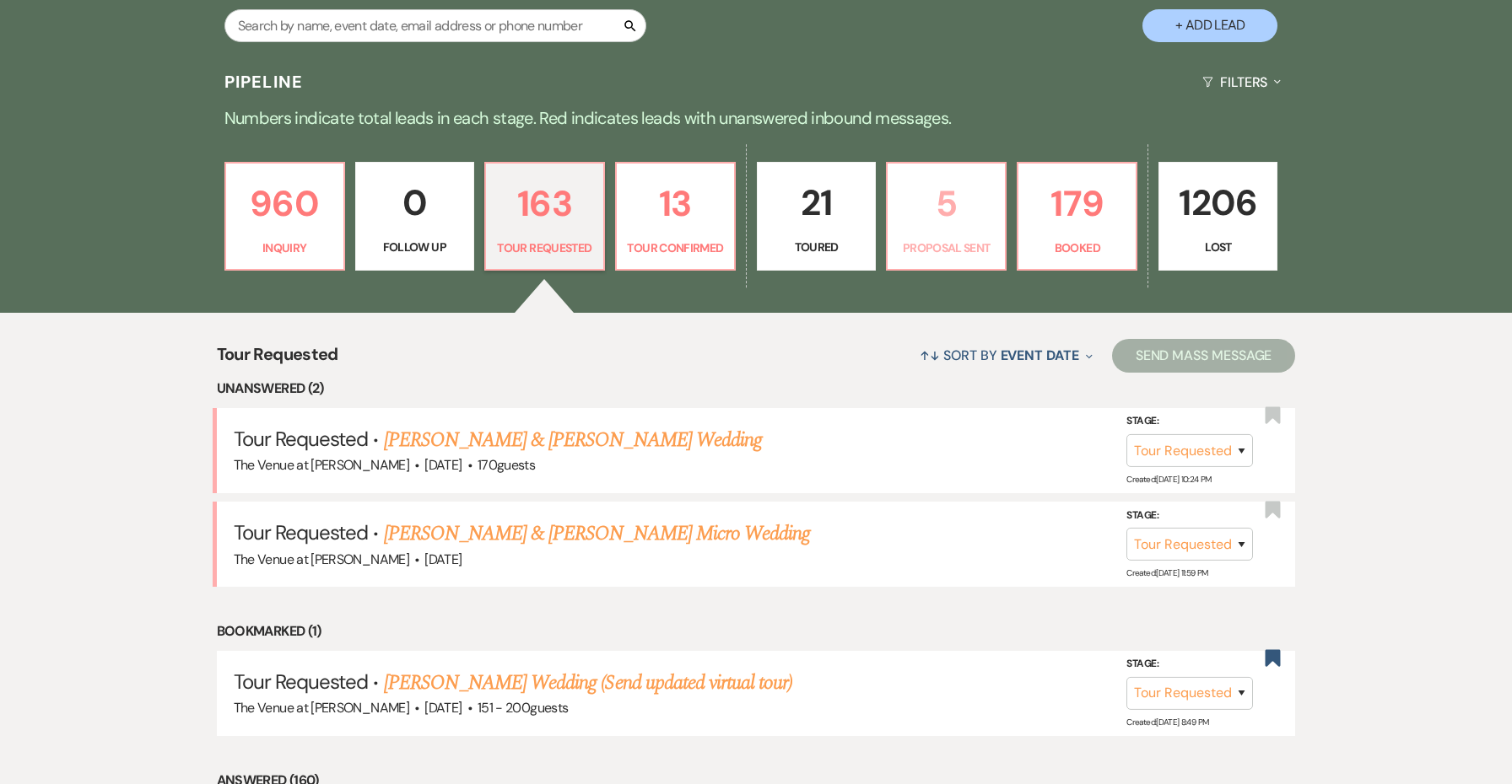
click at [909, 211] on p "5" at bounding box center [946, 204] width 97 height 57
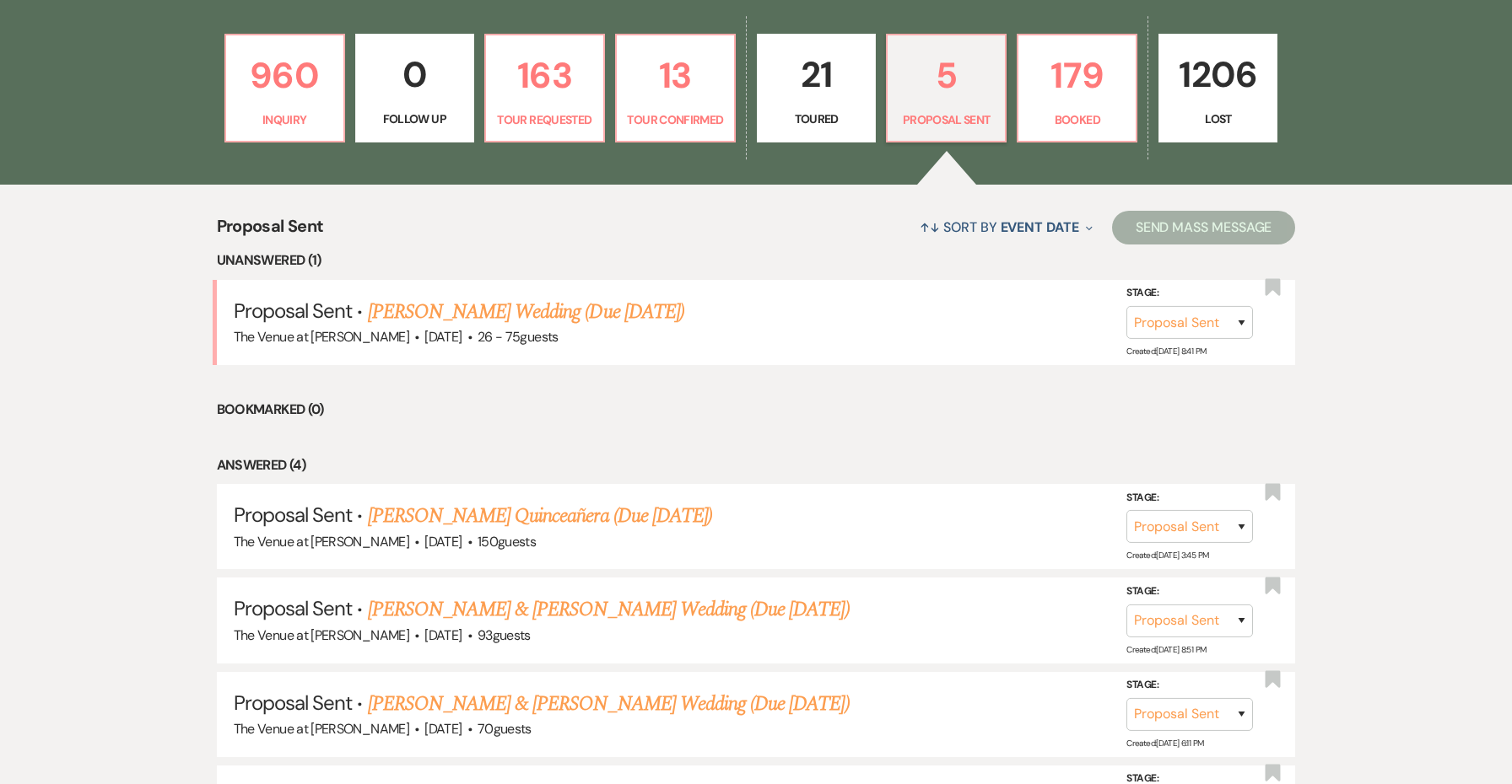
scroll to position [493, 0]
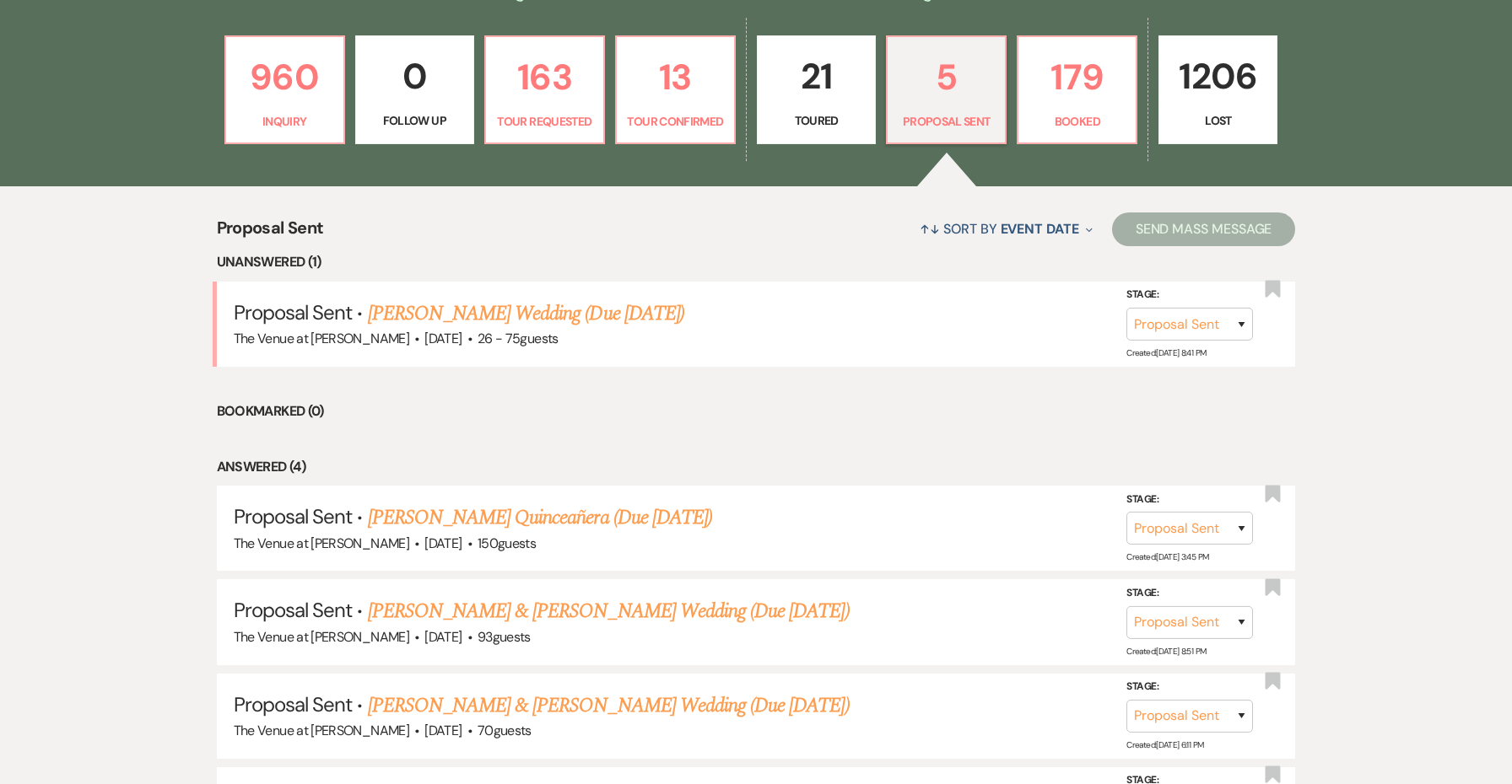
click at [853, 101] on p "21" at bounding box center [816, 76] width 97 height 57
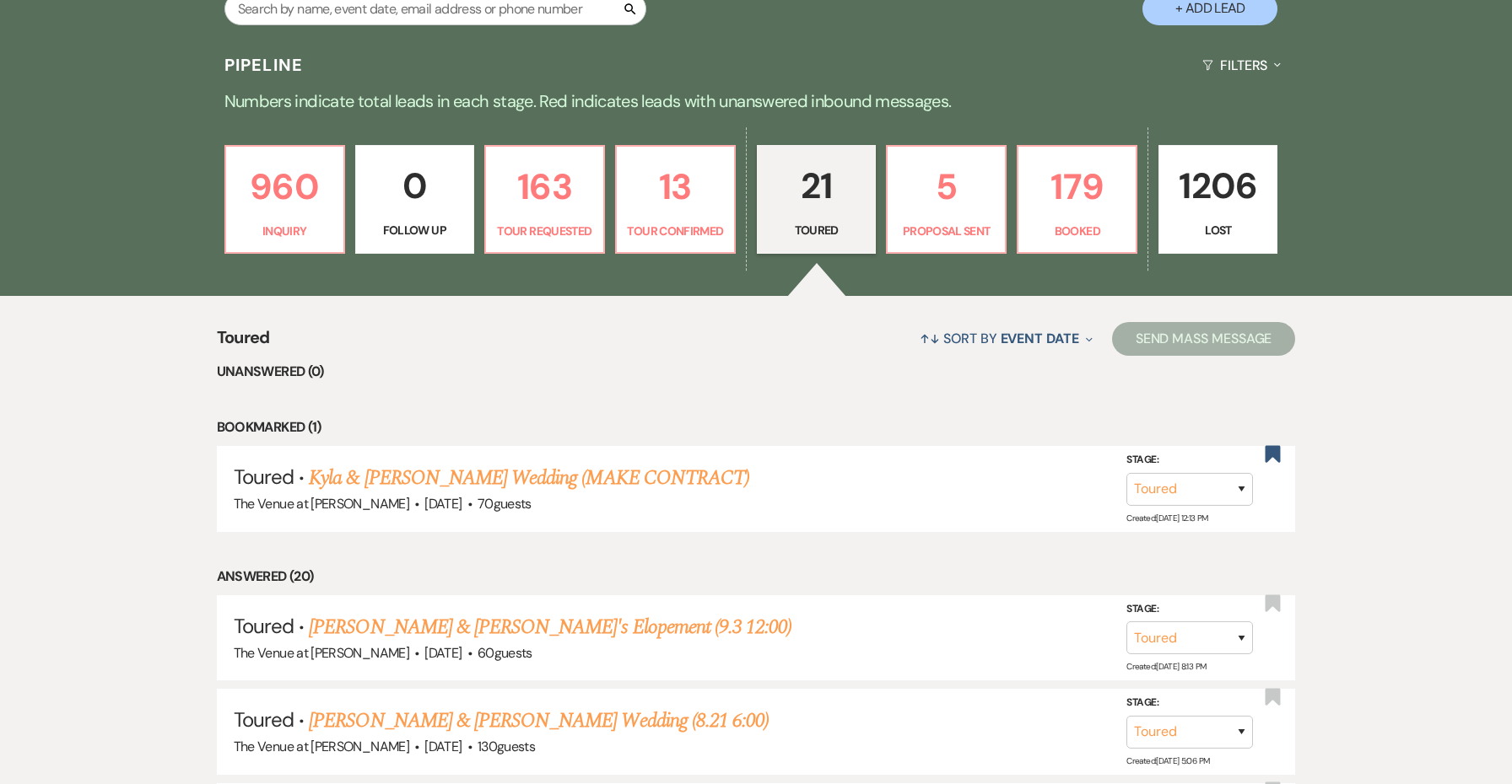
scroll to position [386, 0]
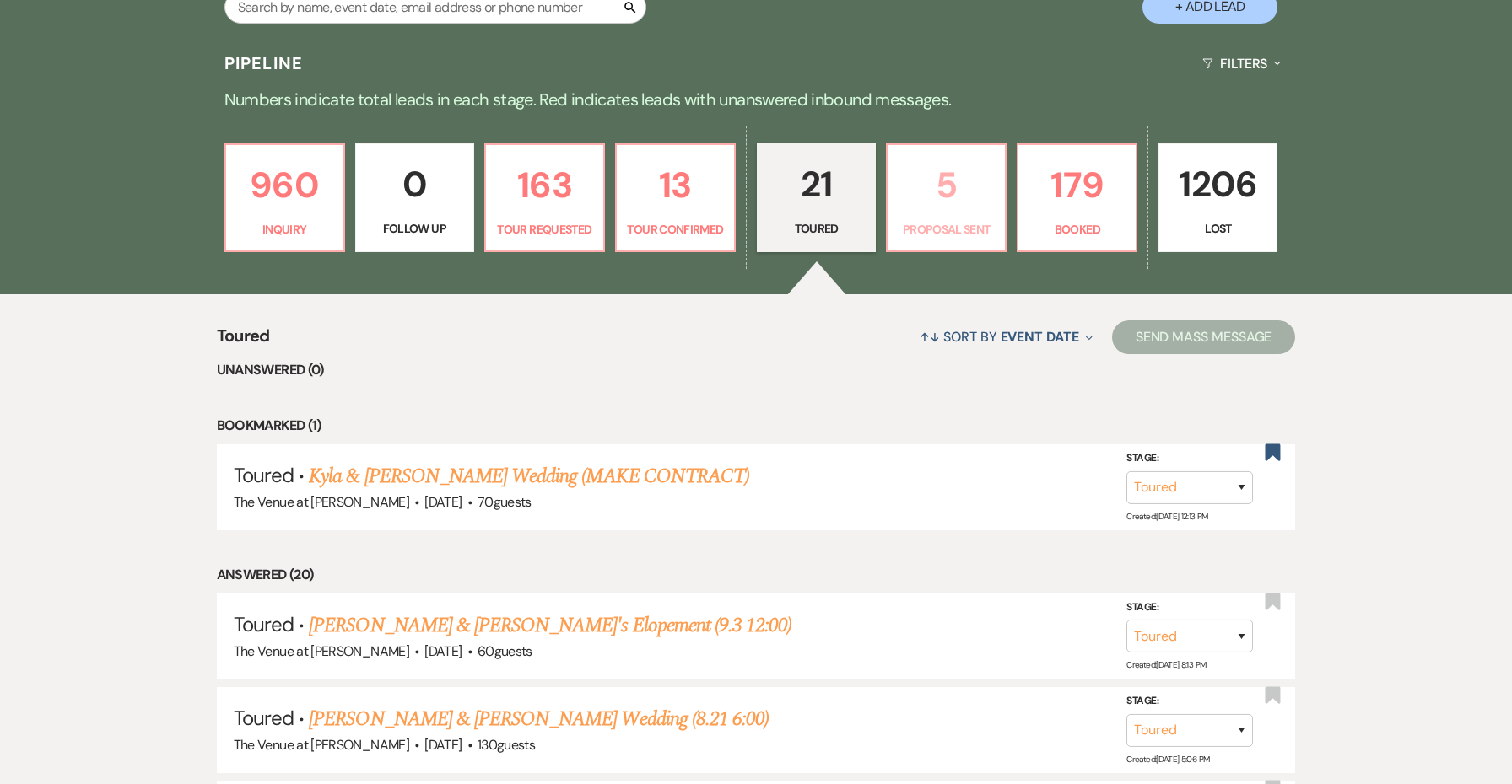
click at [962, 222] on p "Proposal Sent" at bounding box center [946, 229] width 97 height 19
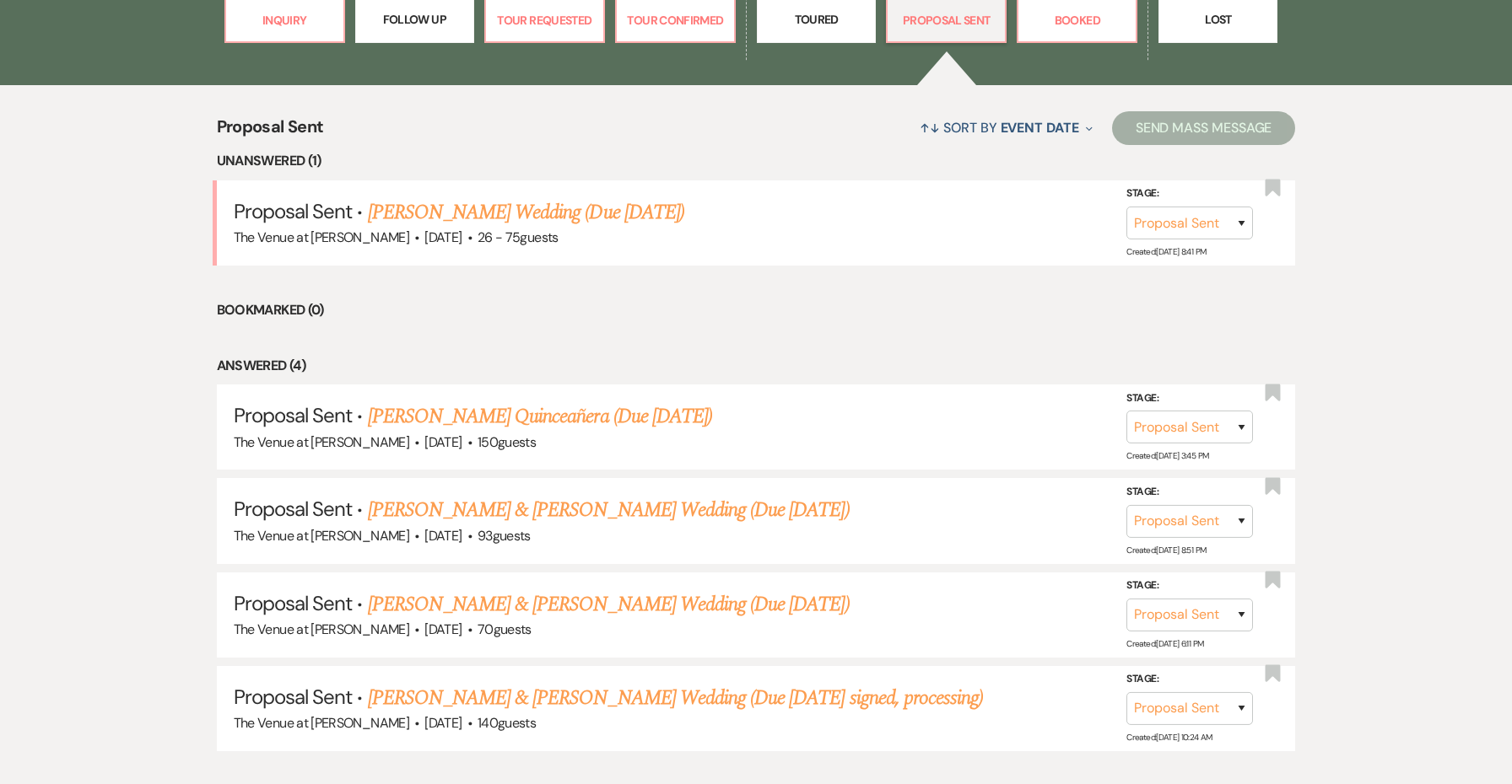
scroll to position [594, 0]
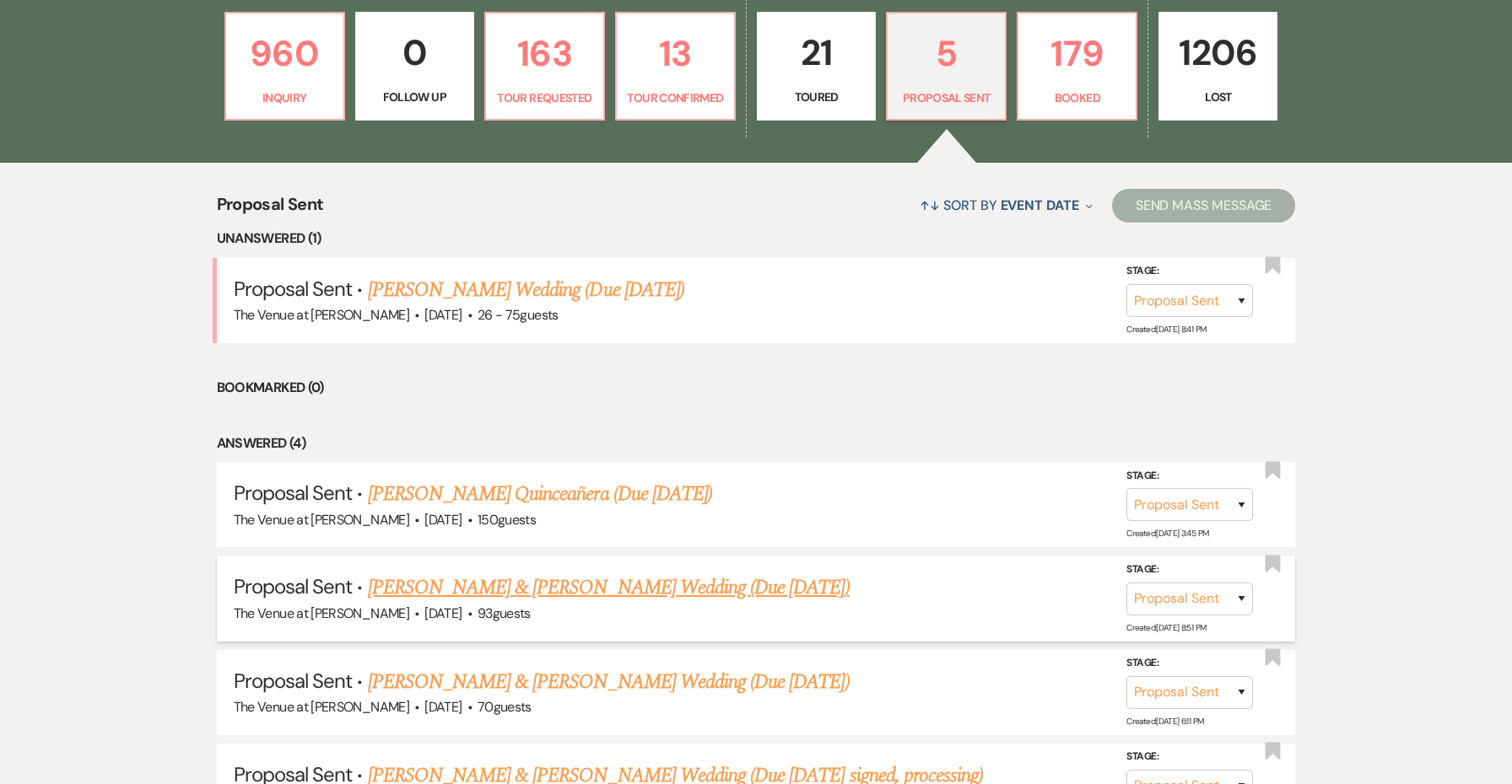
scroll to position [497, 0]
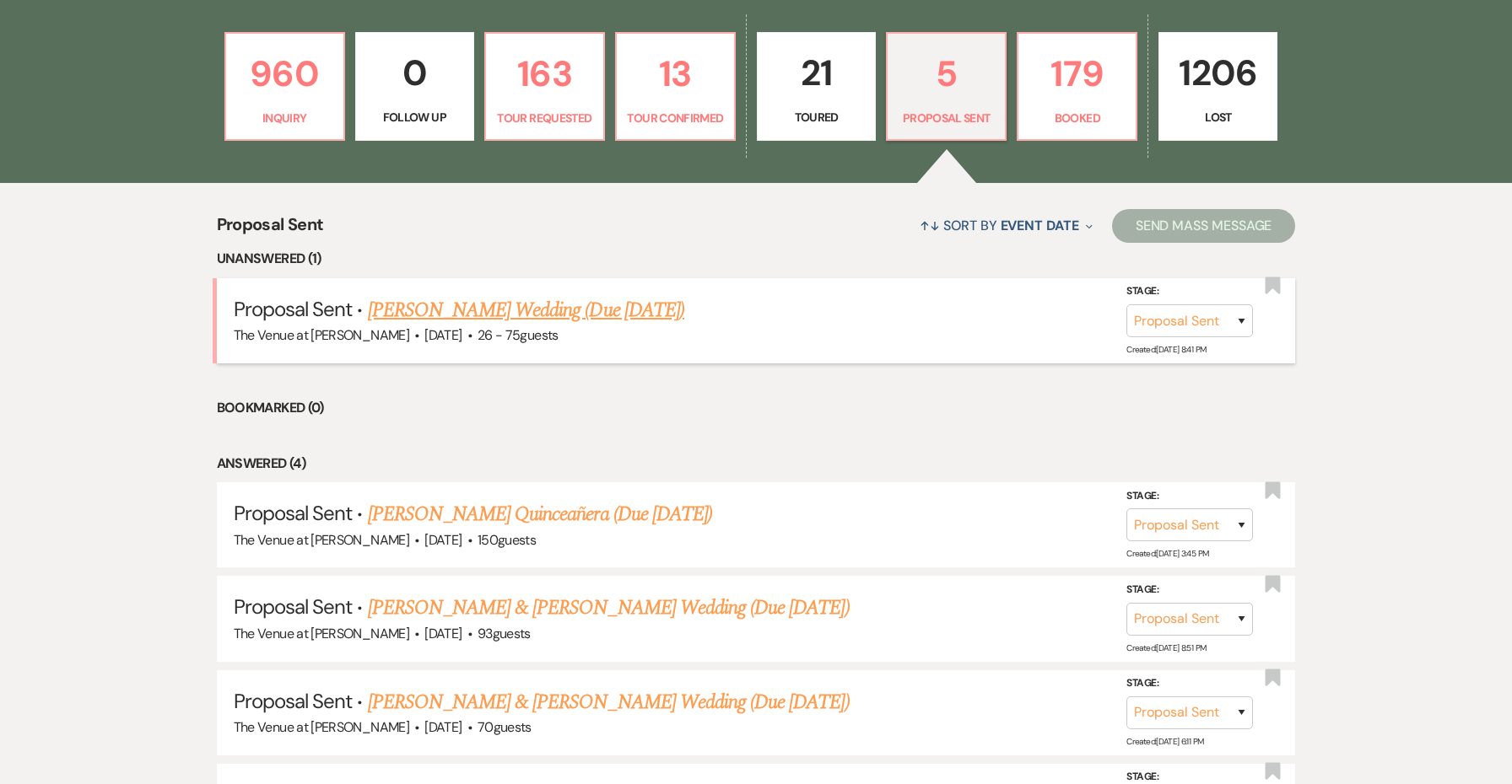
click at [608, 308] on link "Tarah Villers's Wedding (Due Sept 16)" at bounding box center [526, 310] width 316 height 30
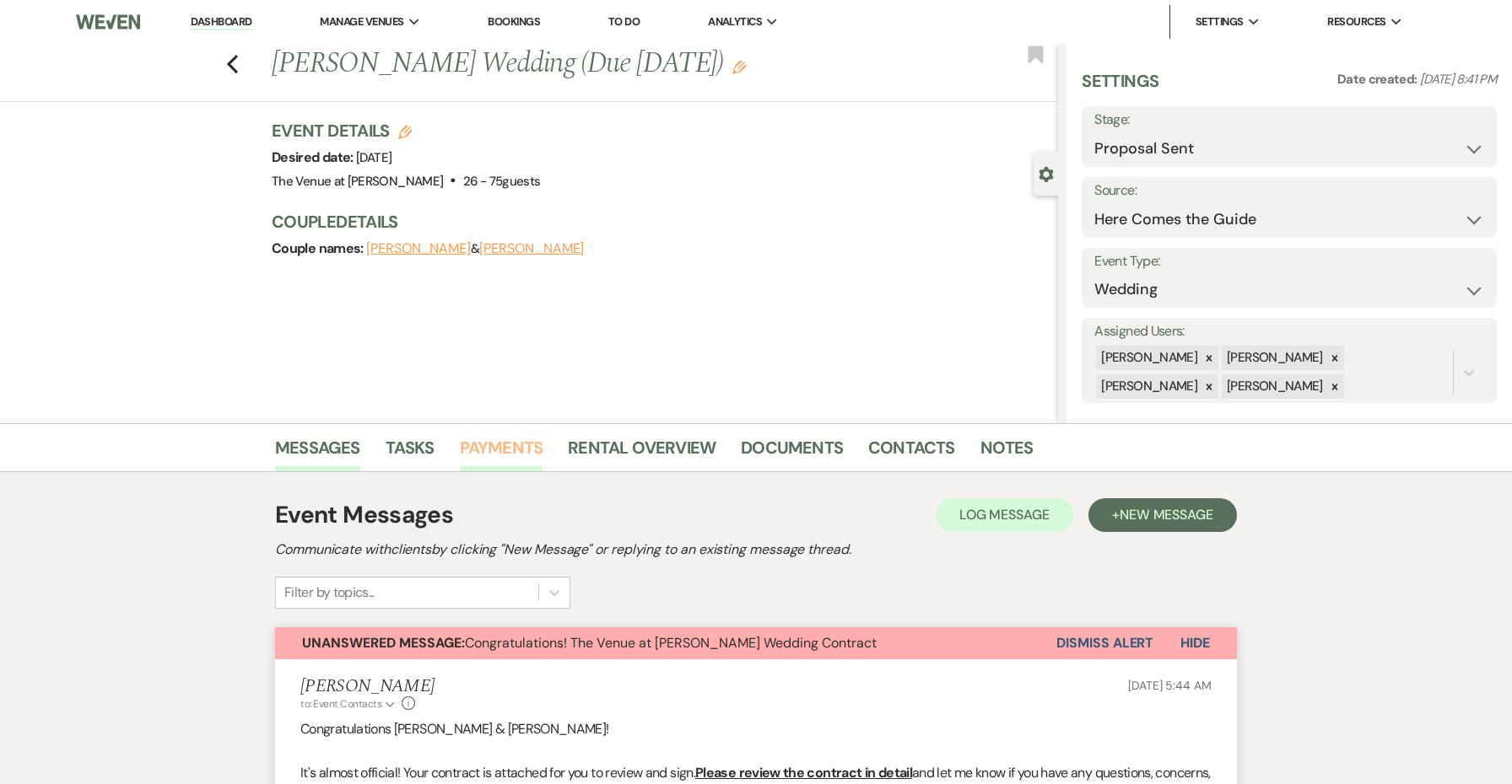
click at [521, 448] on link "Payments" at bounding box center [501, 453] width 83 height 37
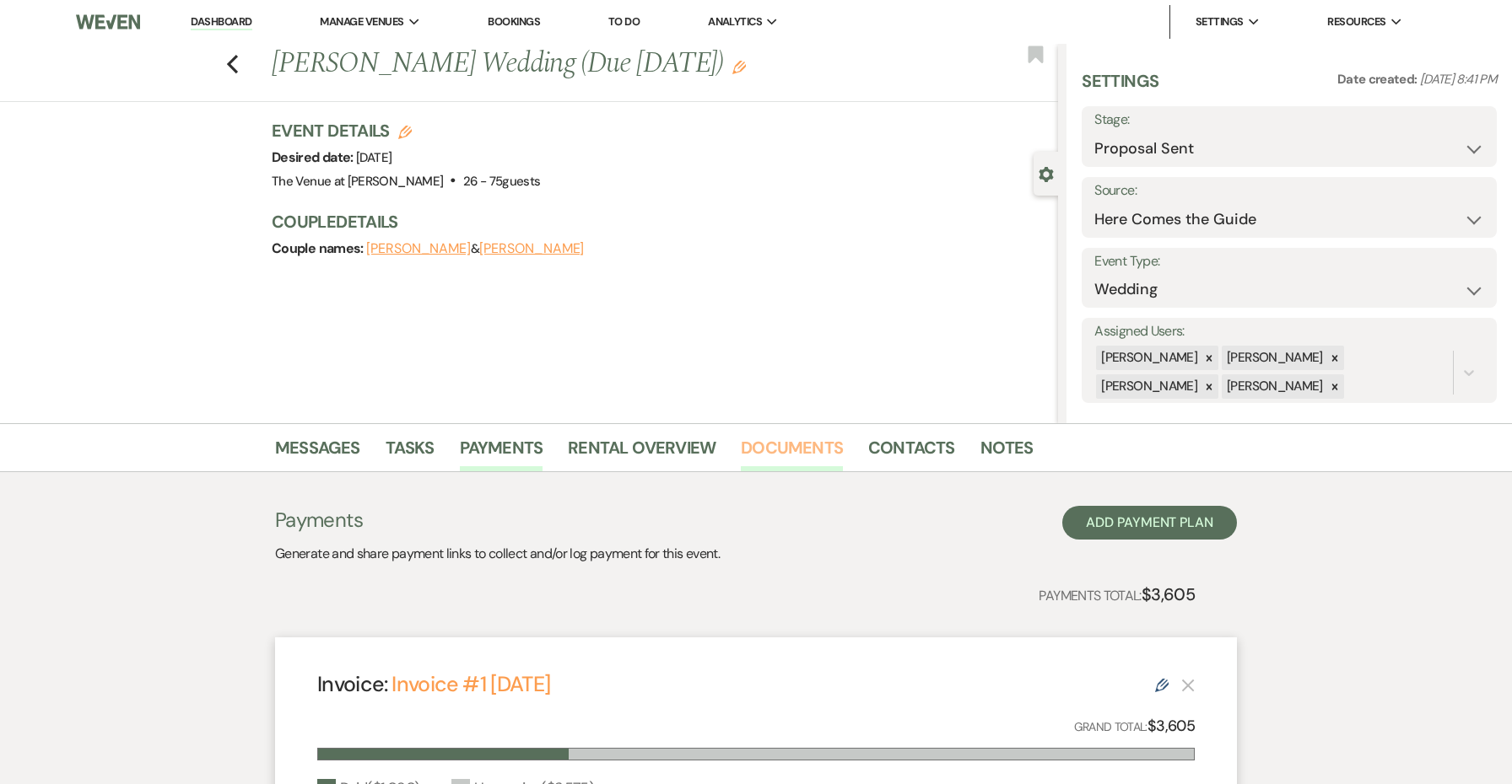
click at [793, 456] on link "Documents" at bounding box center [792, 453] width 102 height 37
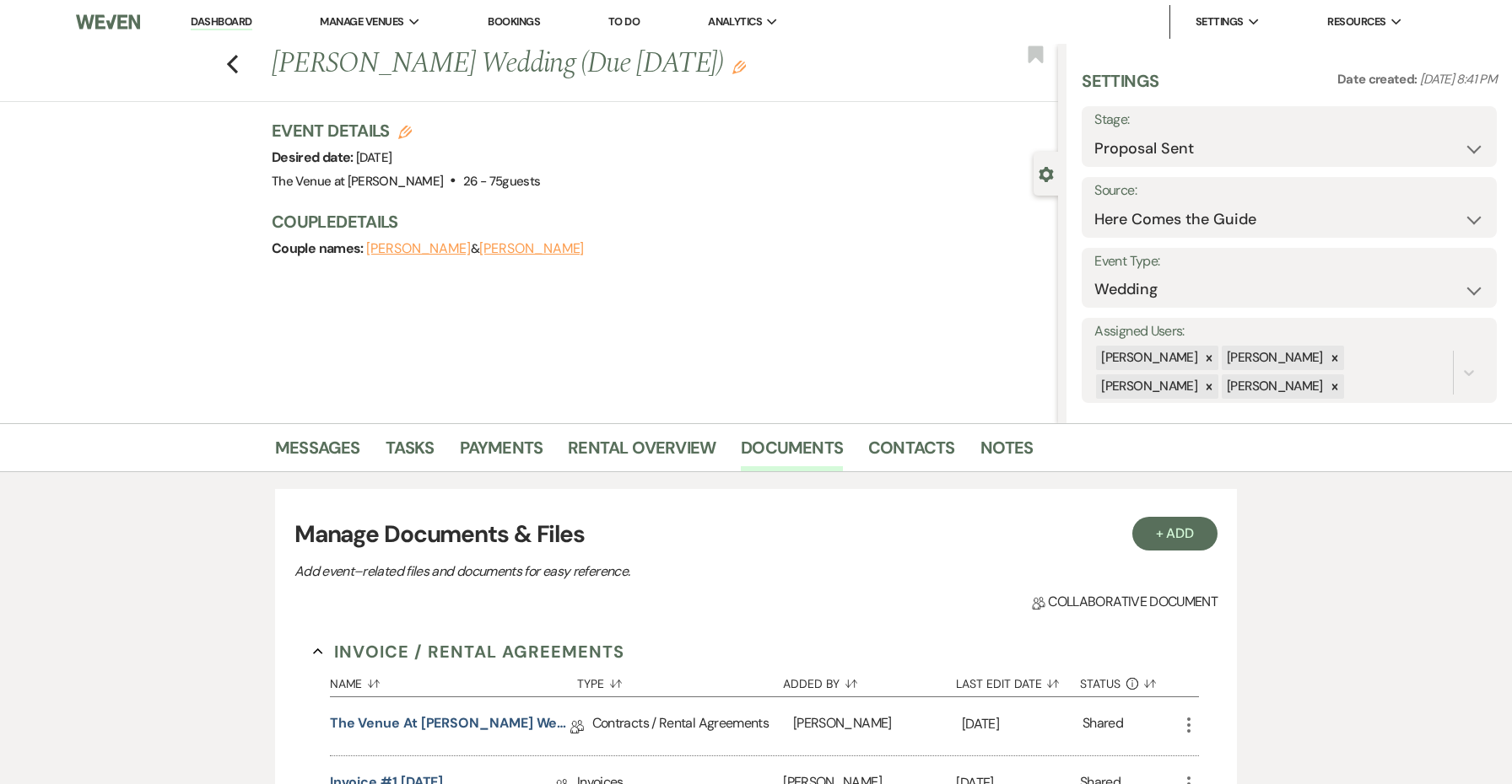
click at [533, 249] on button "Nick Frutsche" at bounding box center [531, 249] width 105 height 14
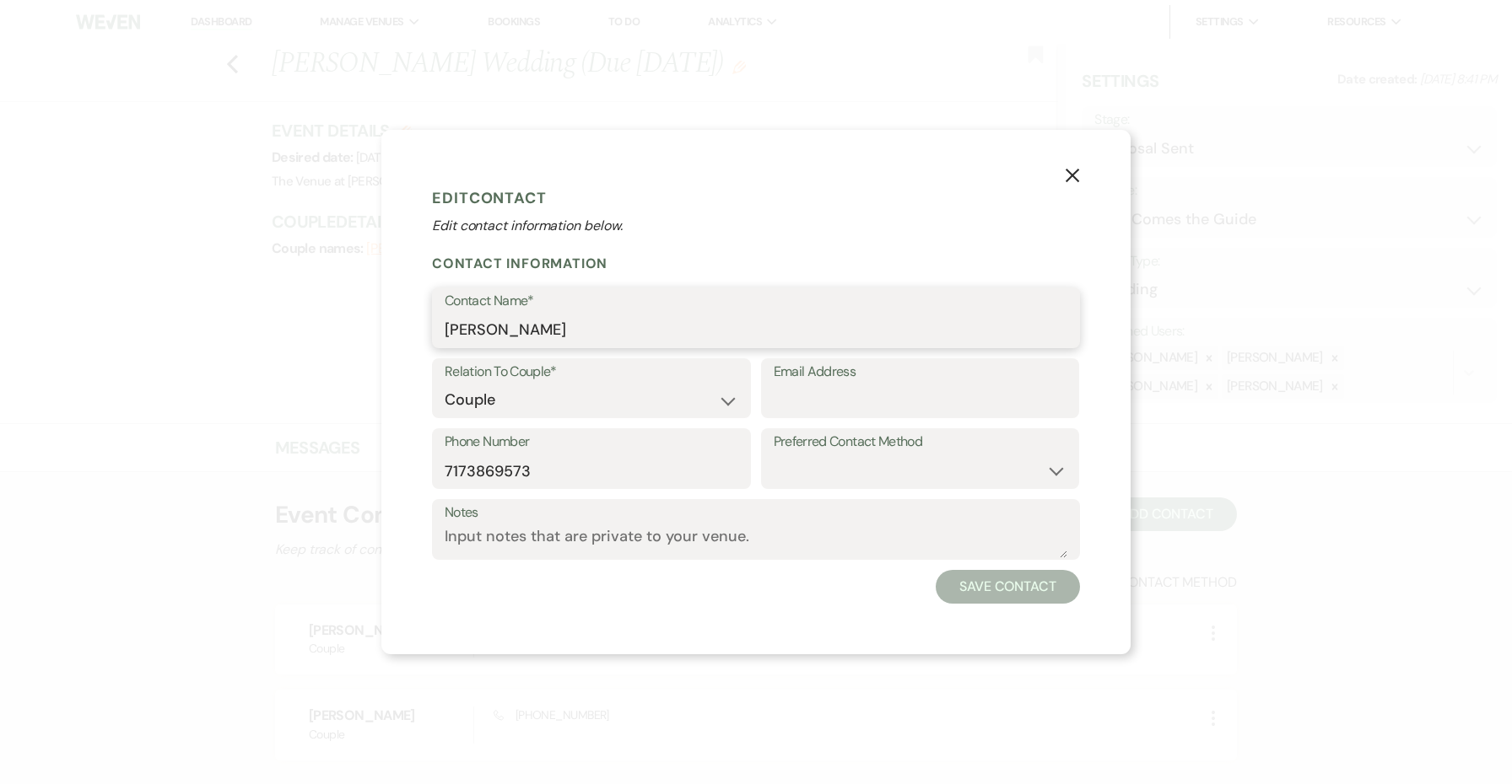
drag, startPoint x: 567, startPoint y: 336, endPoint x: 415, endPoint y: 321, distance: 152.7
click at [1081, 172] on button "X" at bounding box center [1072, 175] width 25 height 29
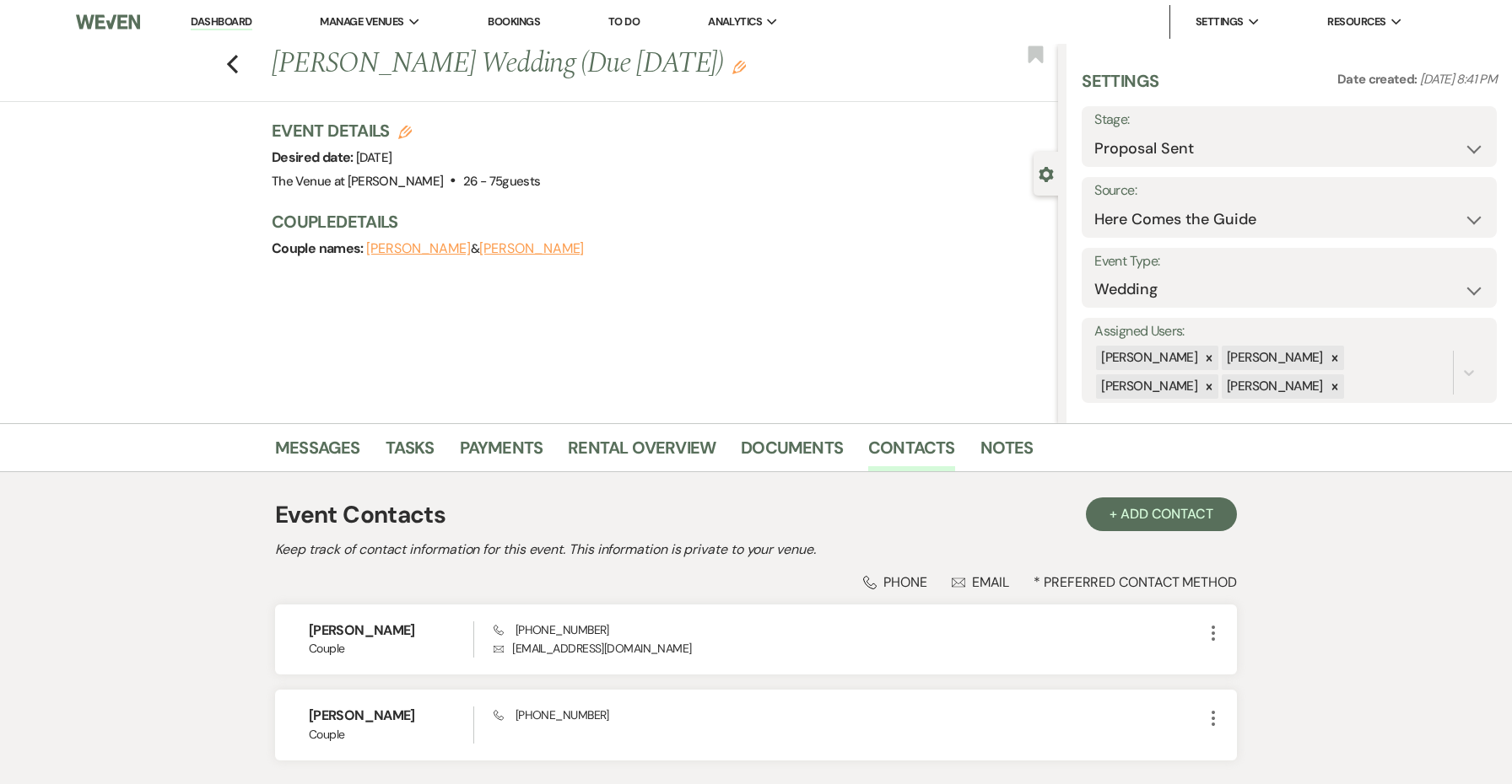
click at [732, 69] on use "button" at bounding box center [739, 68] width 14 height 14
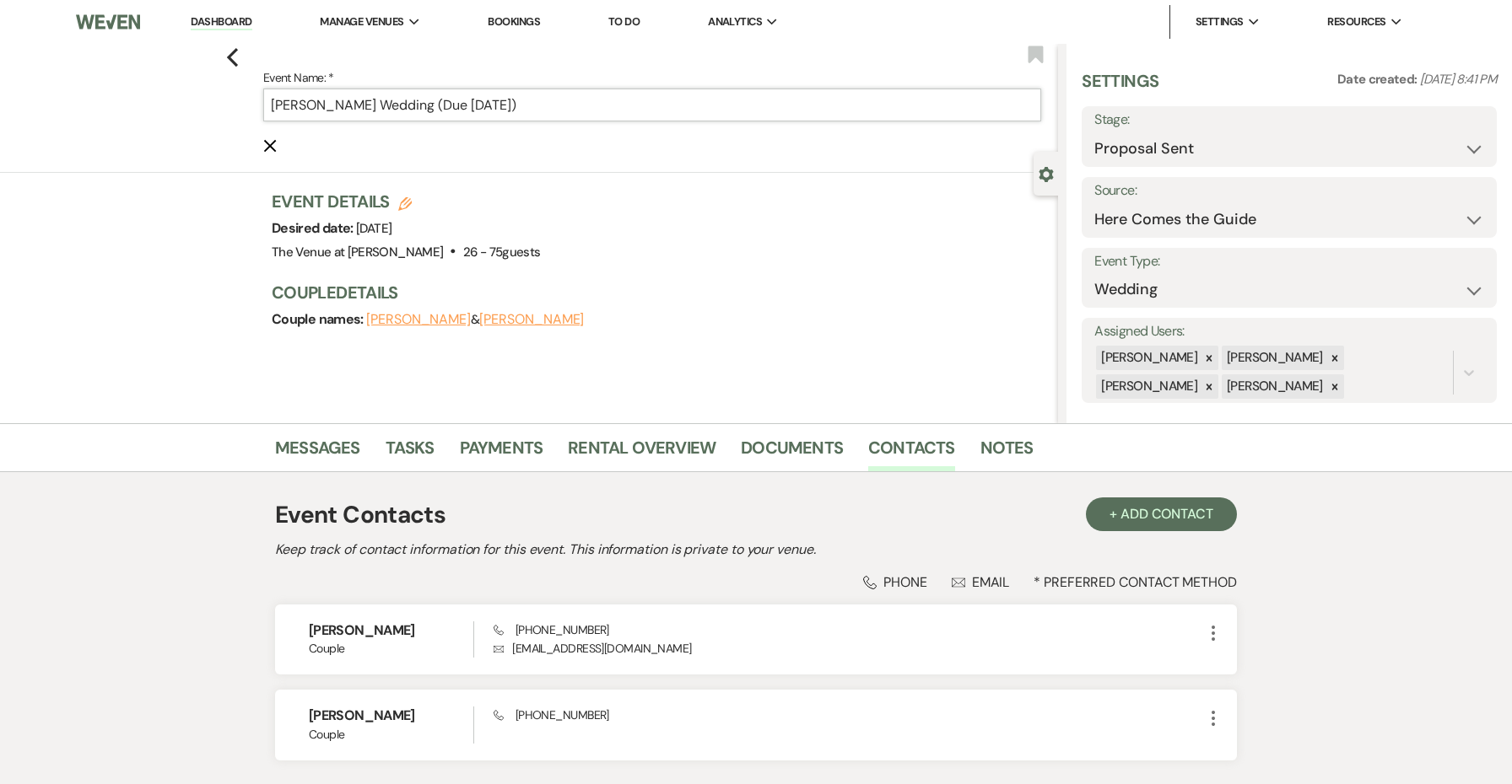
click at [344, 105] on input "Tarah Villers's Wedding (Due Sept 16)" at bounding box center [652, 105] width 778 height 33
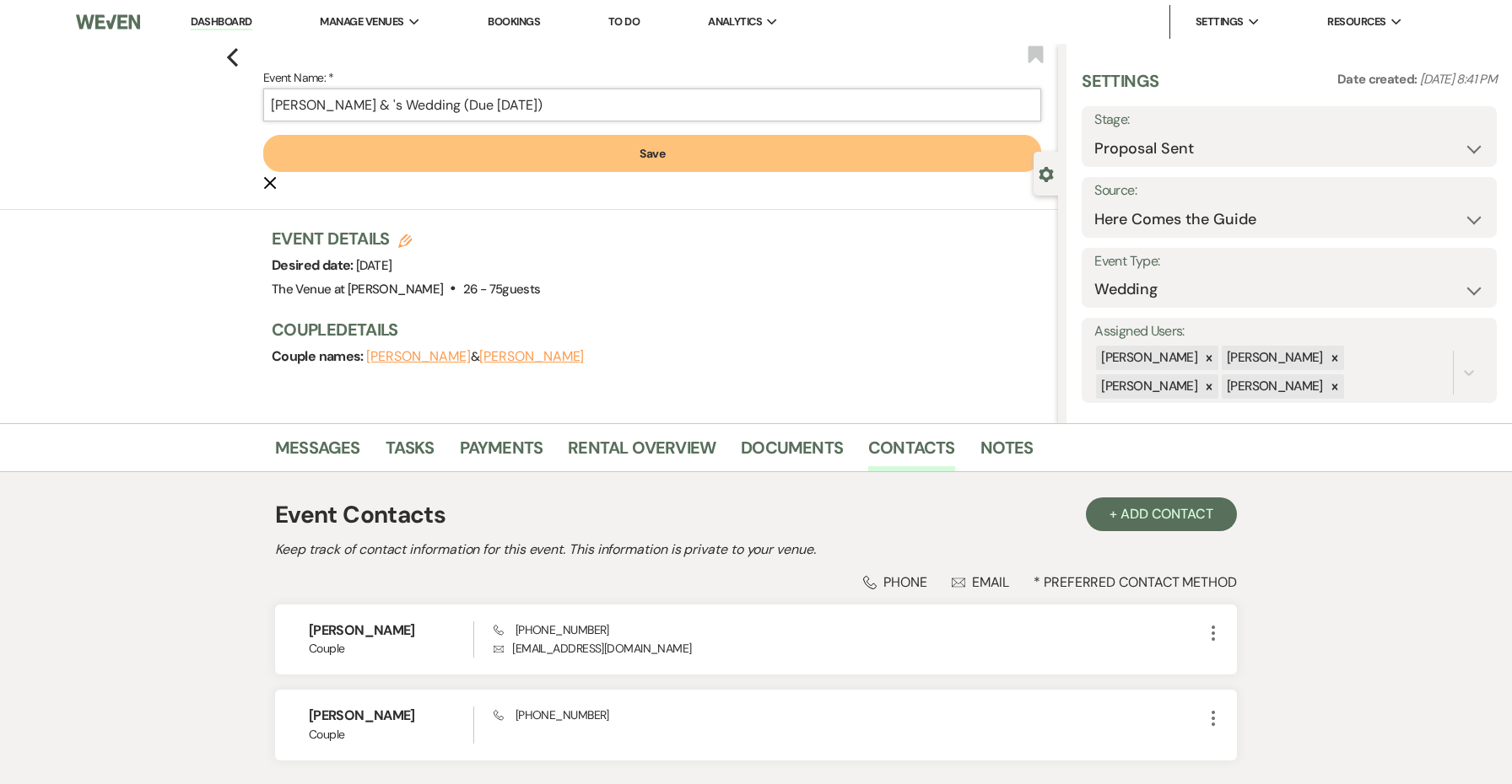
paste input "Nick Frutsche"
click at [619, 158] on button "Save" at bounding box center [652, 154] width 778 height 37
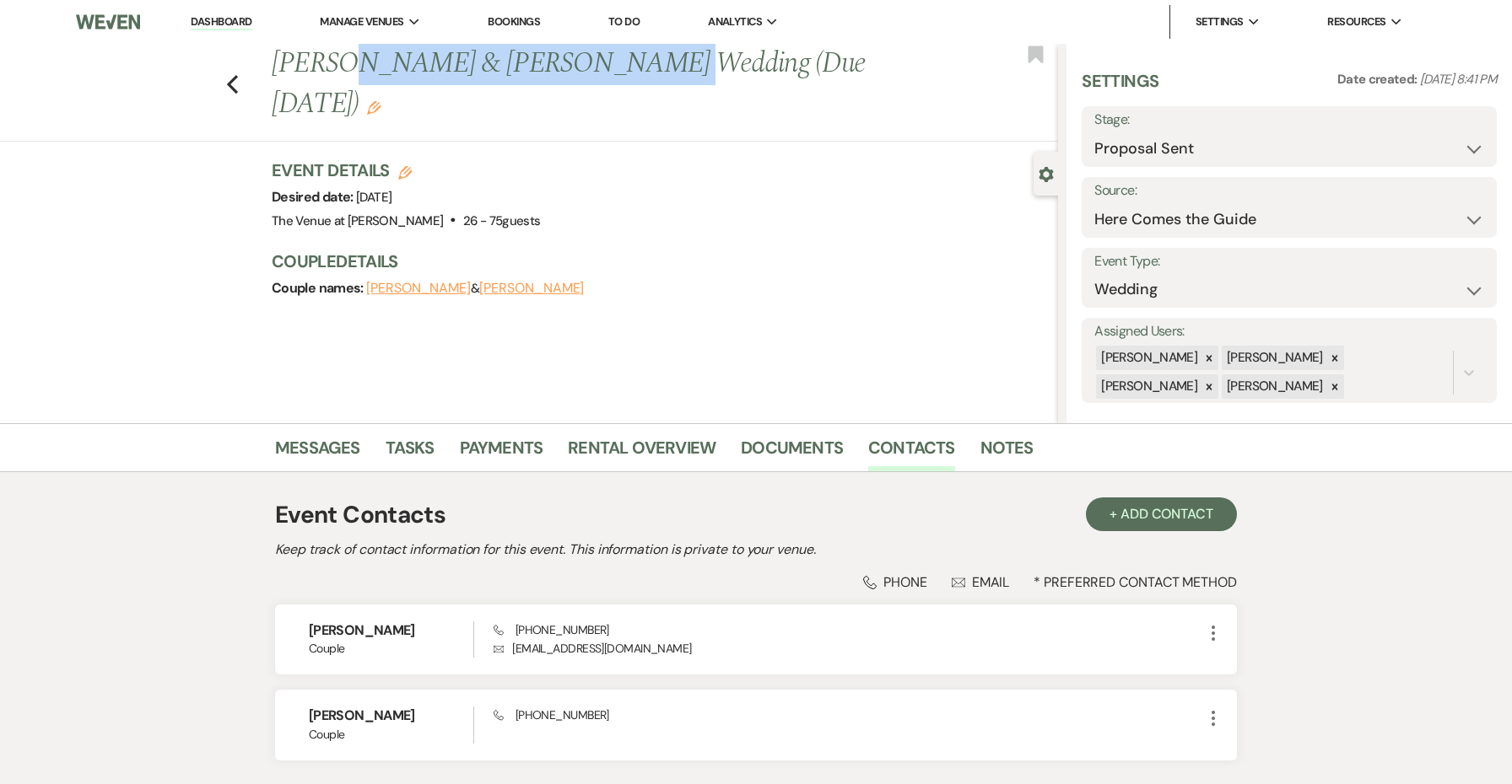
drag, startPoint x: 589, startPoint y: 70, endPoint x: 341, endPoint y: 69, distance: 248.0
click at [341, 69] on h1 "Tarah Villers & Nick Frutsche's Wedding (Due Sept 16) Edit" at bounding box center [583, 84] width 623 height 80
copy h1 "Villers & Nick Frutsche'"
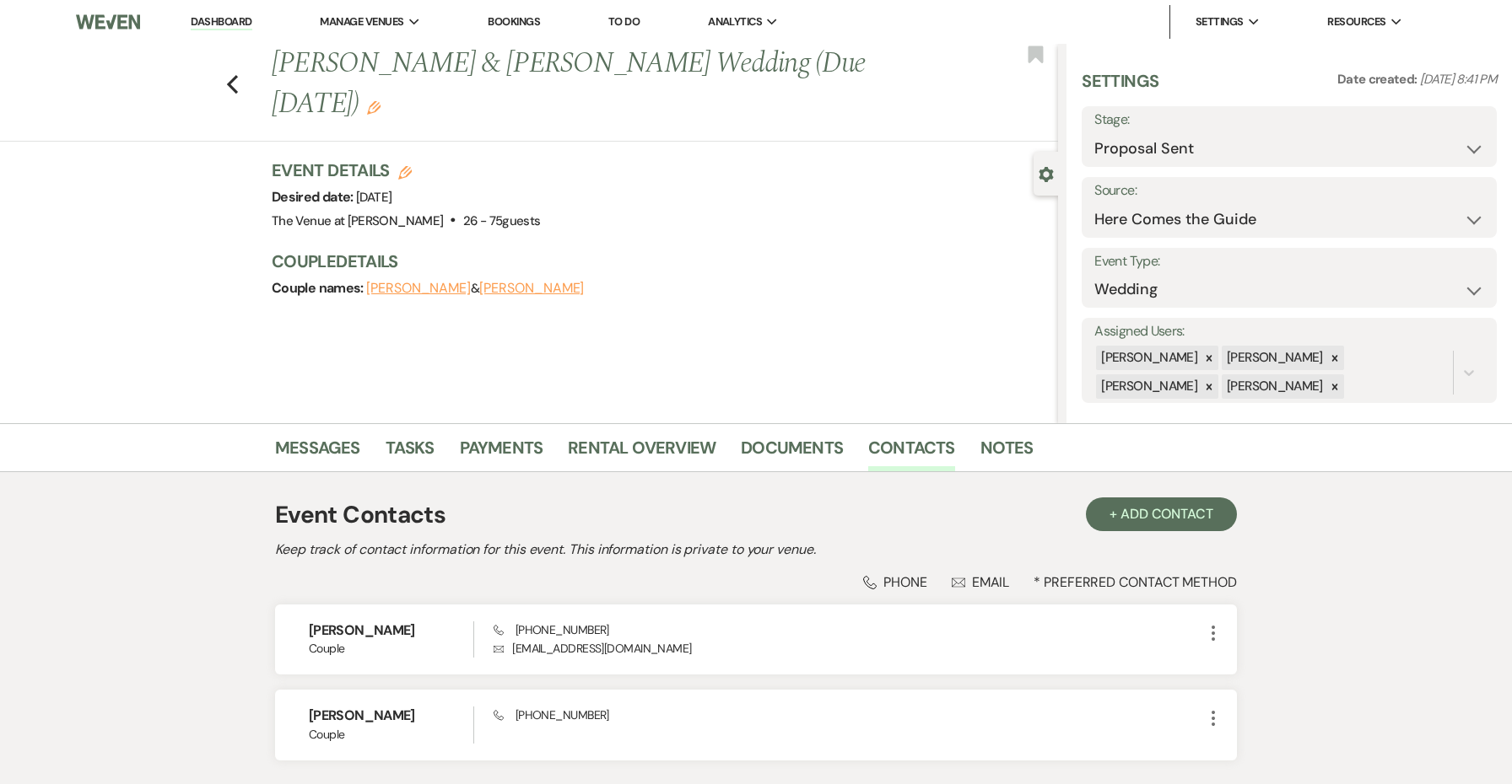
click at [775, 427] on div "Messages Tasks Payments Rental Overview Documents Contacts Notes" at bounding box center [756, 448] width 1512 height 49
click at [774, 452] on link "Documents" at bounding box center [792, 453] width 102 height 37
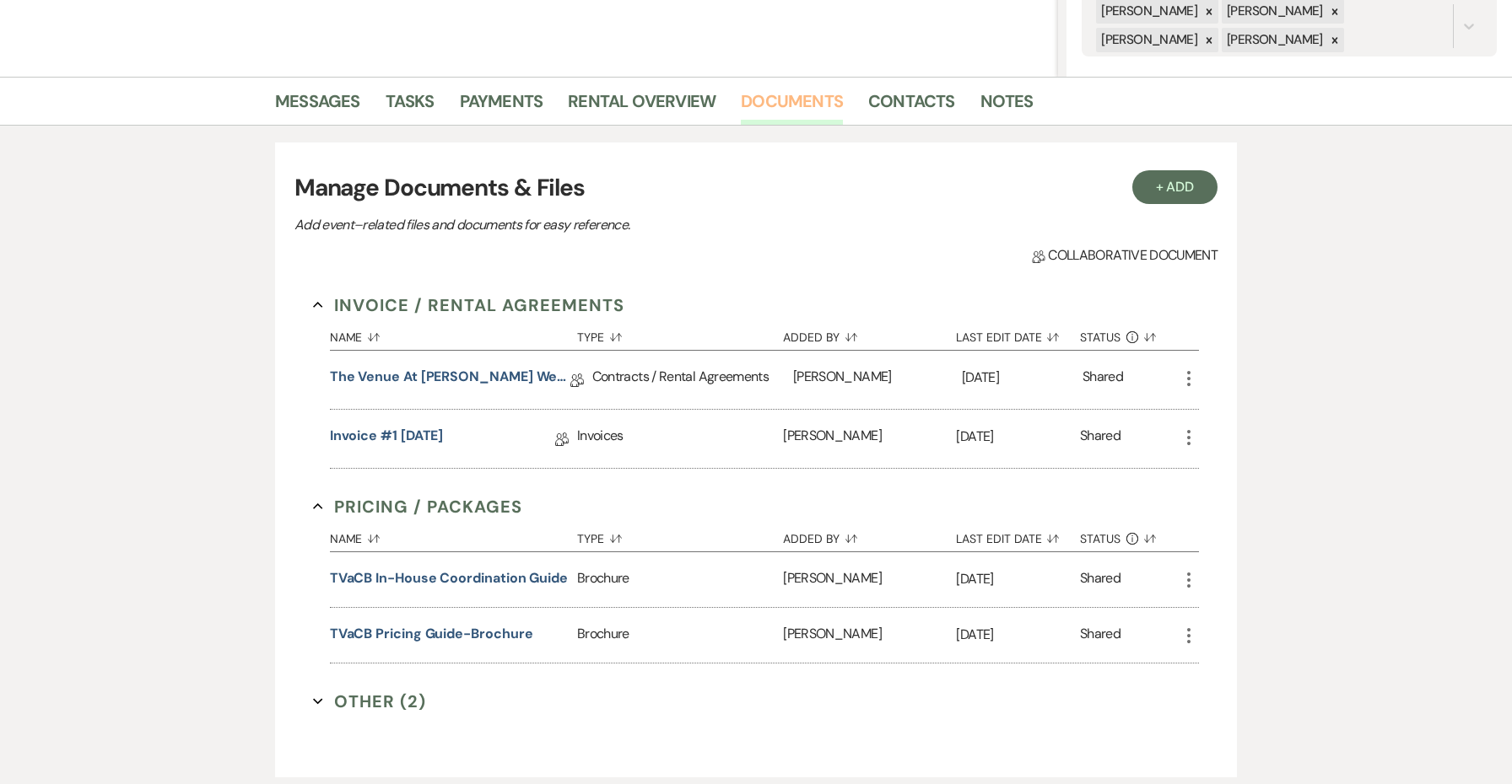
scroll to position [426, 0]
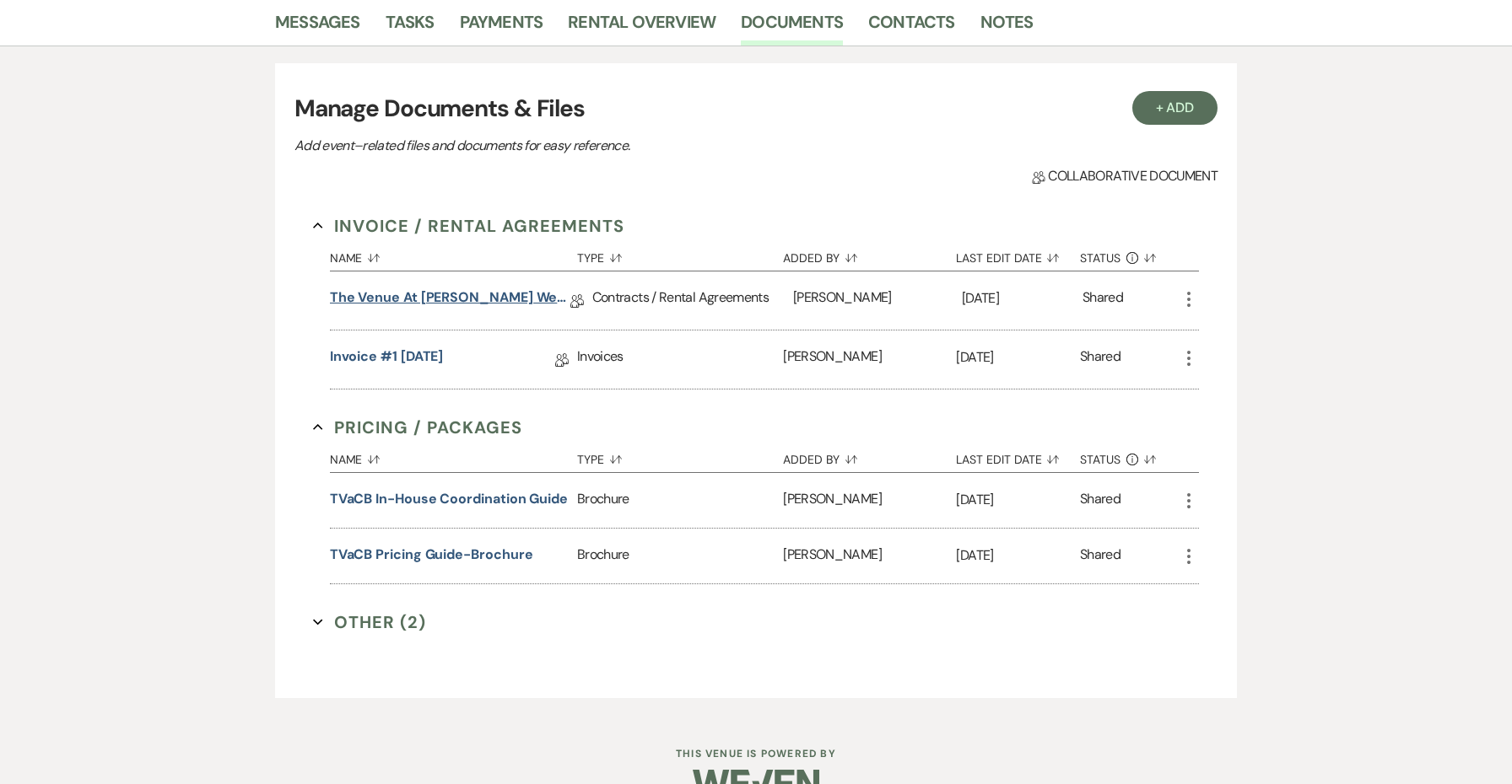
click at [553, 303] on link "The Venue at Carley Brook Wedding Contract (08.10.26 Villers-Frutsche)" at bounding box center [450, 300] width 241 height 26
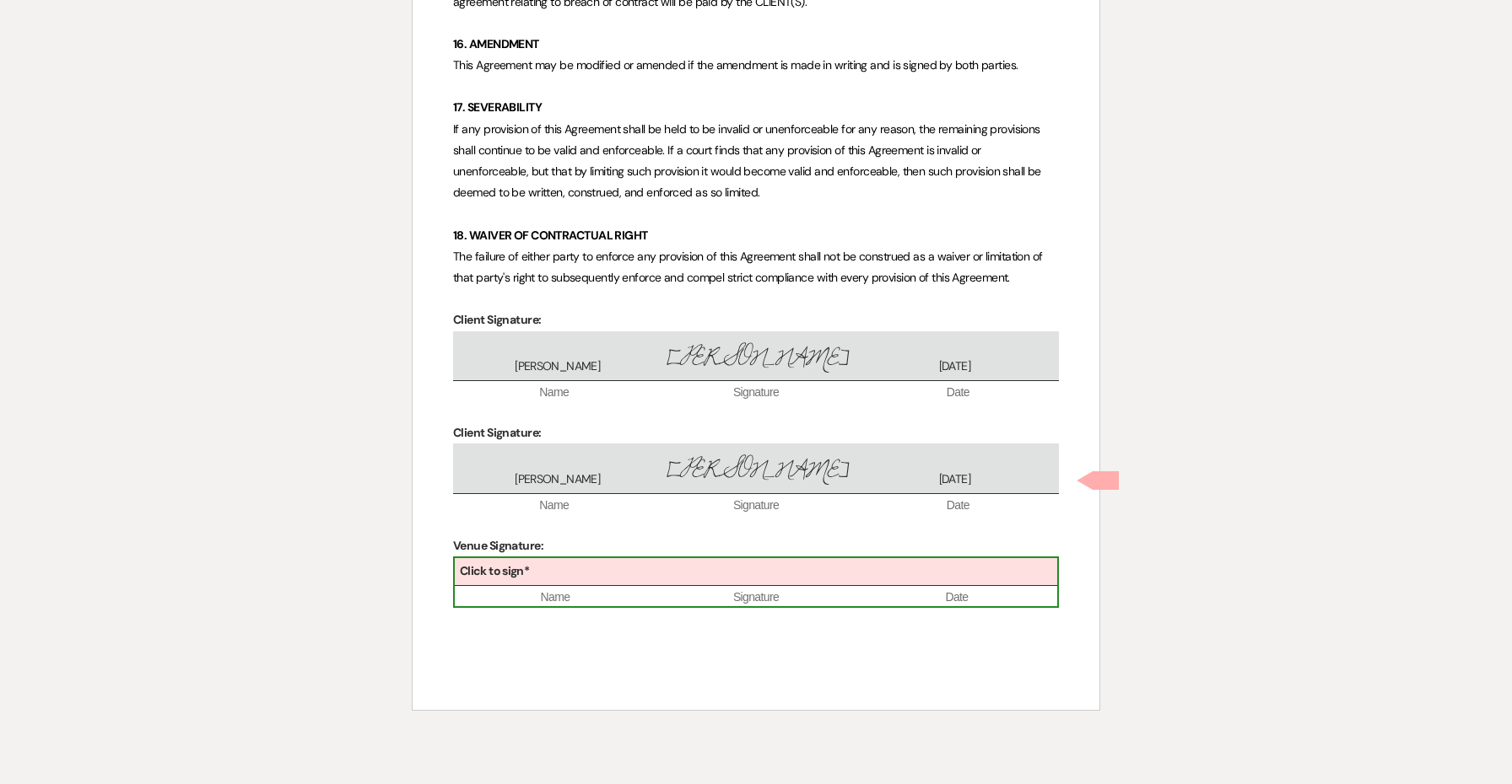
scroll to position [6685, 0]
click at [665, 559] on div "Click to sign*" at bounding box center [755, 573] width 602 height 27
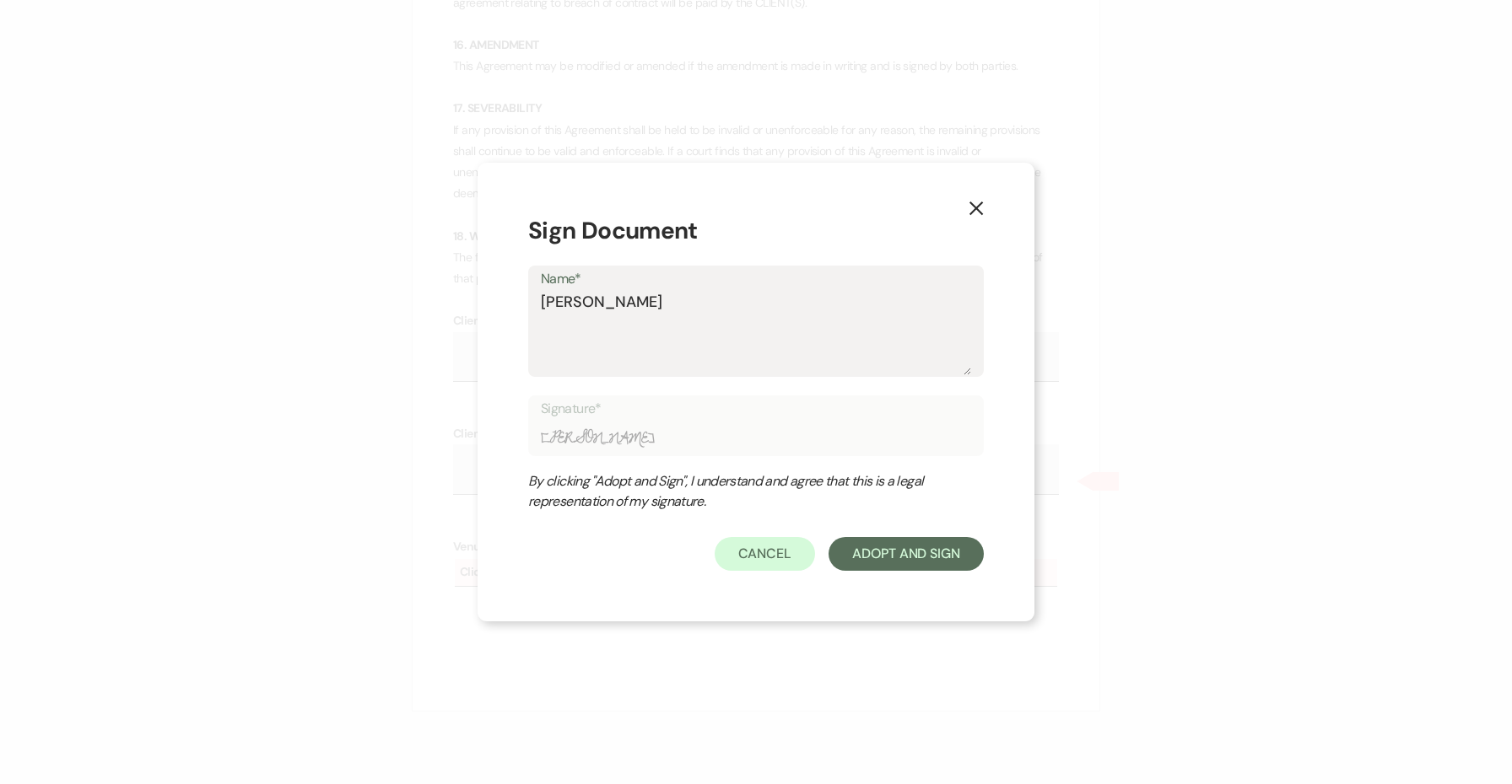
click at [846, 530] on form "Sign Document Name* Jessie Brennan Signature* Jessie Brennan By clicking "Adopt…" at bounding box center [755, 392] width 455 height 358
click at [857, 543] on button "Adopt And Sign" at bounding box center [906, 554] width 156 height 33
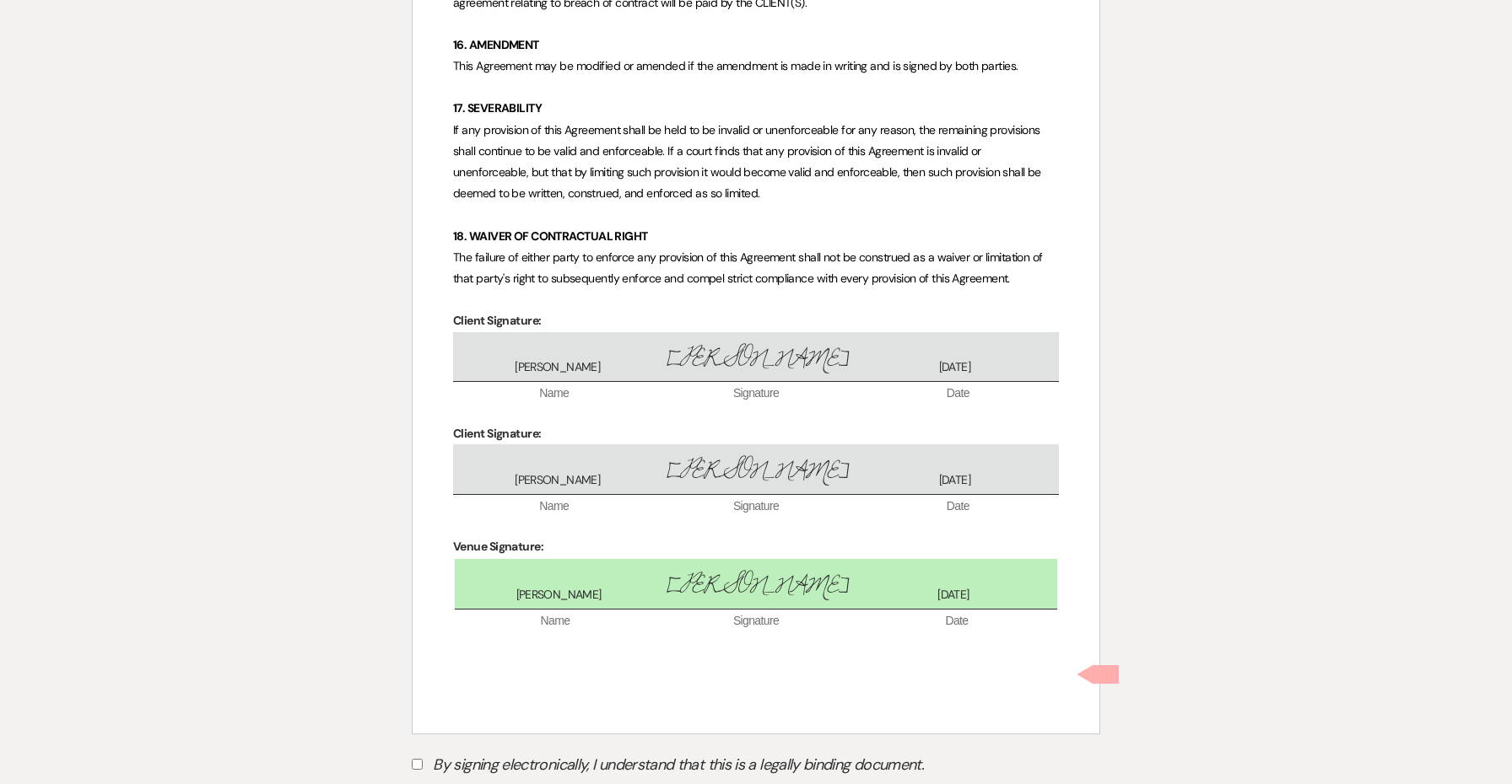
scroll to position [6758, 0]
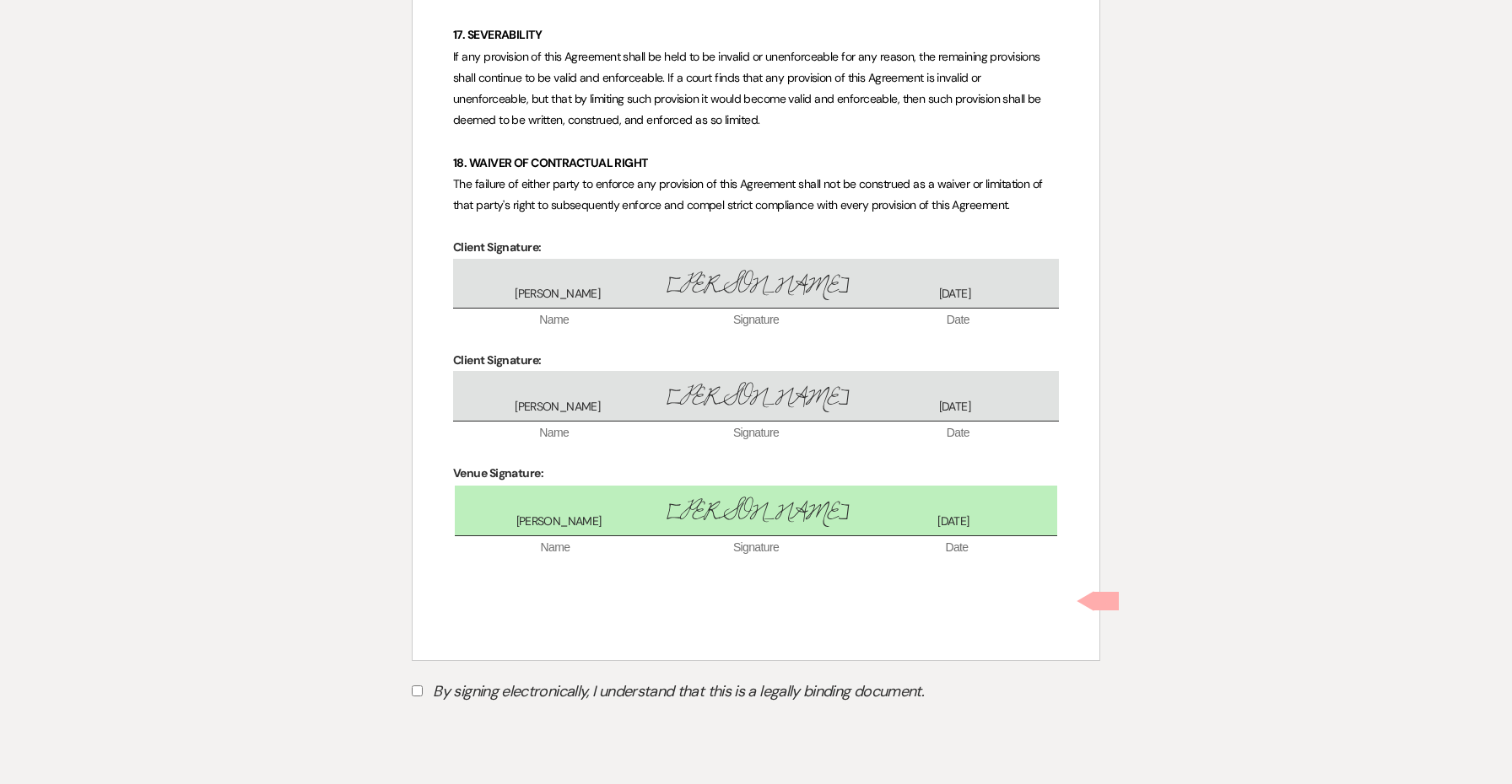
click at [517, 678] on label "By signing electronically, I understand that this is a legally binding document." at bounding box center [755, 694] width 688 height 32
click at [423, 686] on input "By signing electronically, I understand that this is a legally binding document." at bounding box center [416, 691] width 11 height 11
click at [507, 718] on button "Submit" at bounding box center [470, 733] width 118 height 30
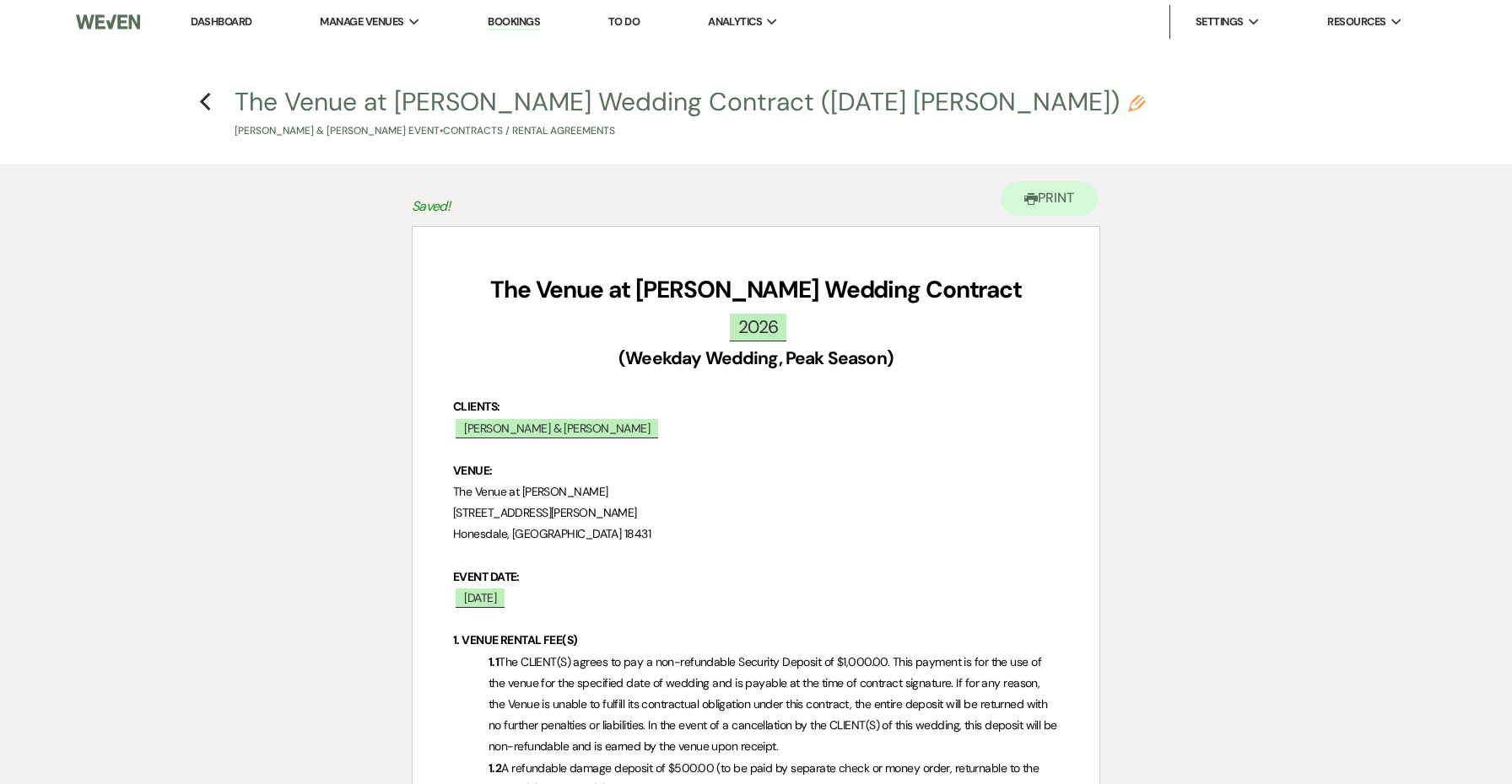
scroll to position [0, 0]
click at [197, 103] on h4 "Previous The Venue at Carley Brook Wedding Contract (08.10.26 Villers-Frutsche)…" at bounding box center [756, 112] width 1215 height 55
click at [205, 103] on icon "Previous" at bounding box center [205, 102] width 13 height 21
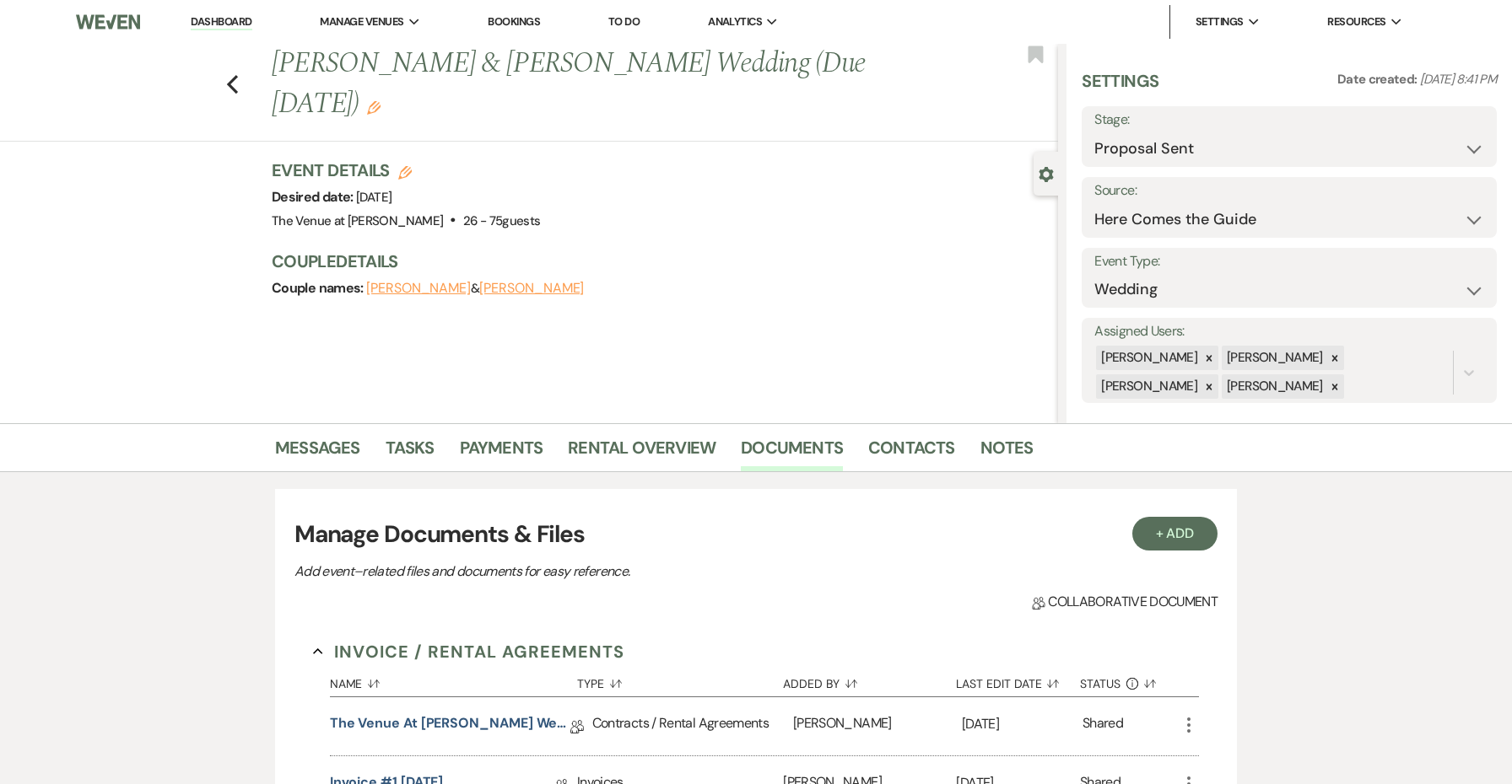
click at [381, 101] on icon "Edit" at bounding box center [374, 108] width 14 height 14
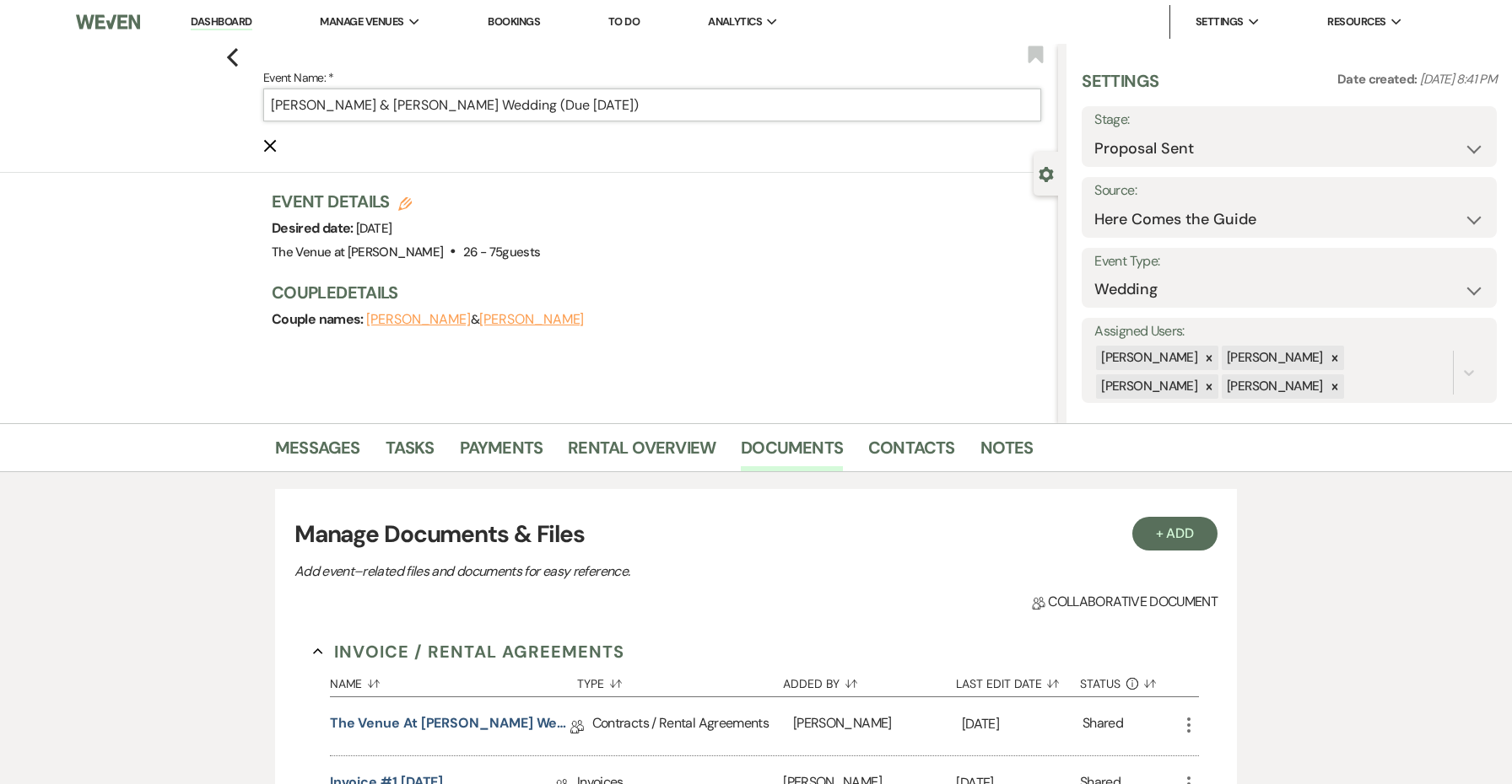
drag, startPoint x: 737, startPoint y: 107, endPoint x: 516, endPoint y: 103, distance: 221.0
click at [516, 103] on input "Tarah Villers & Nick Frutsche's Wedding (Due Sept 16)" at bounding box center [652, 105] width 778 height 33
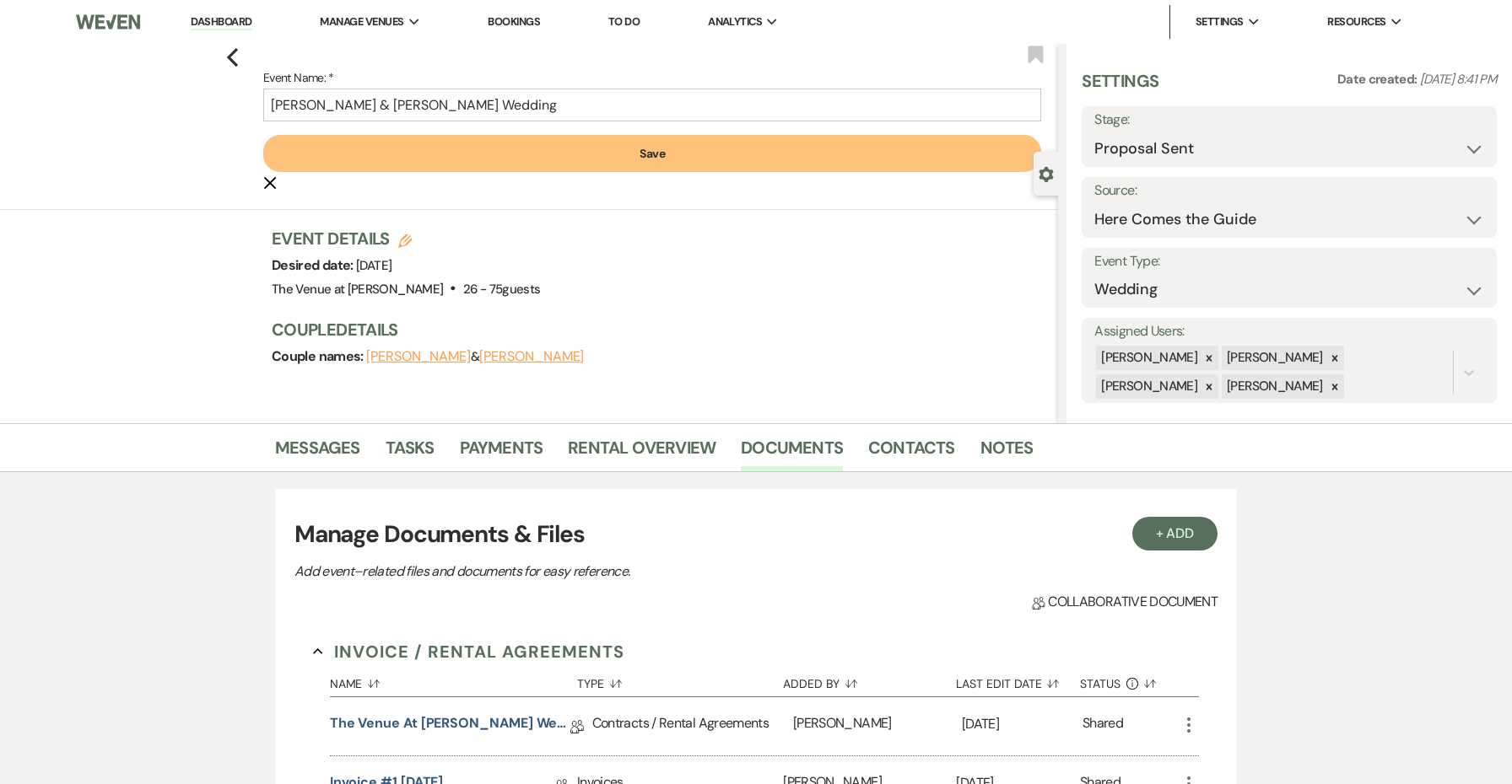
click at [530, 140] on button "Save" at bounding box center [652, 154] width 778 height 37
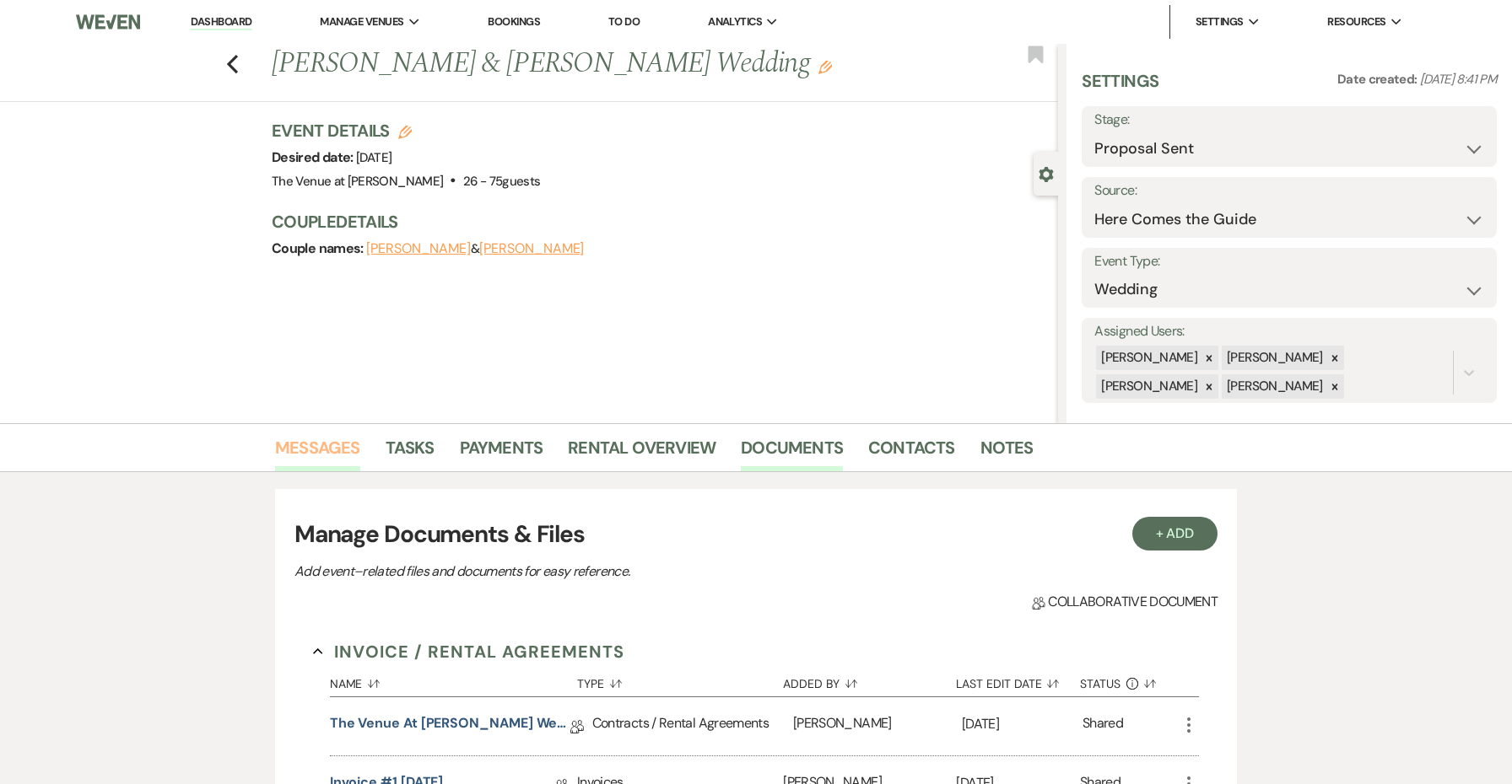
click at [339, 445] on link "Messages" at bounding box center [317, 453] width 85 height 37
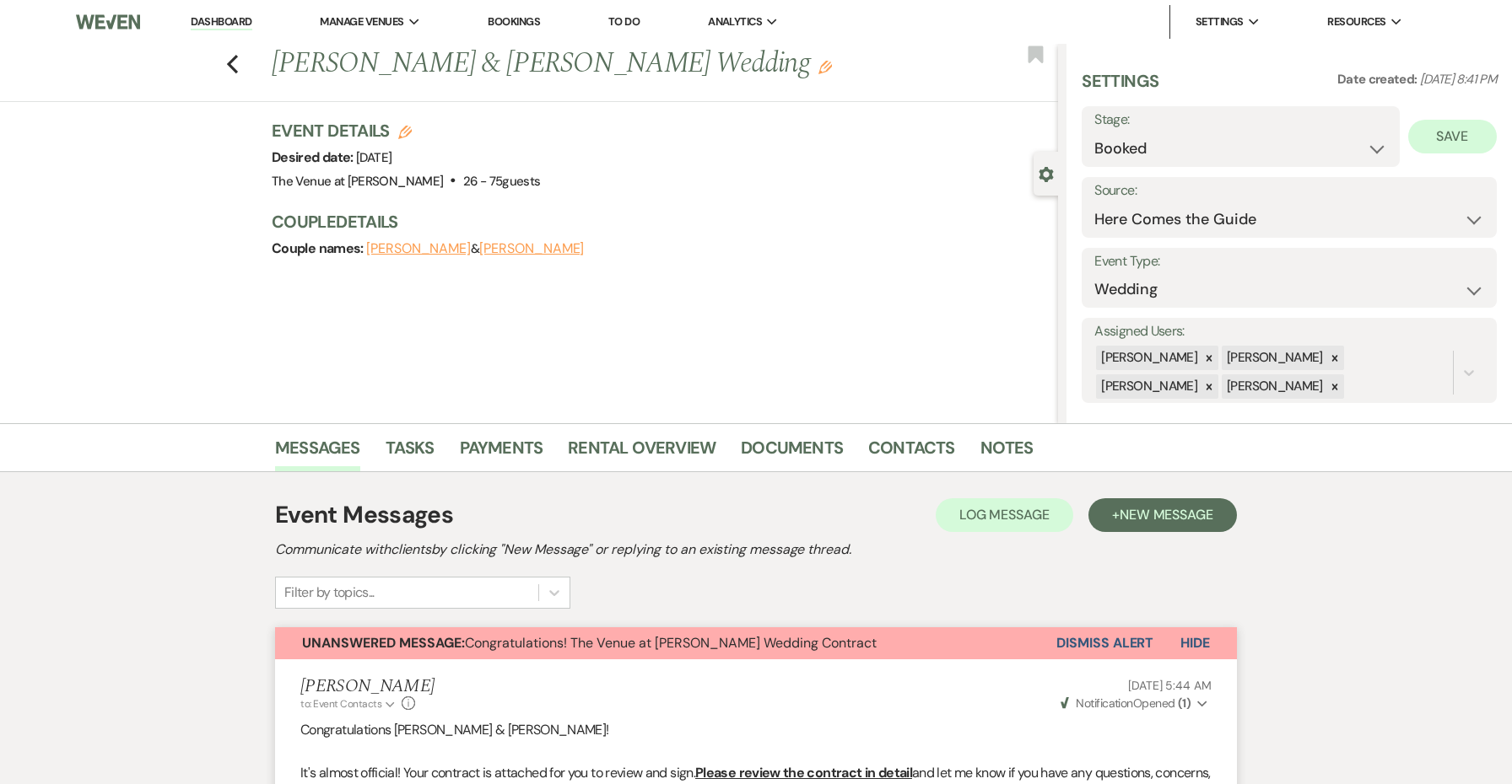
click at [1447, 125] on button "Save" at bounding box center [1452, 136] width 88 height 33
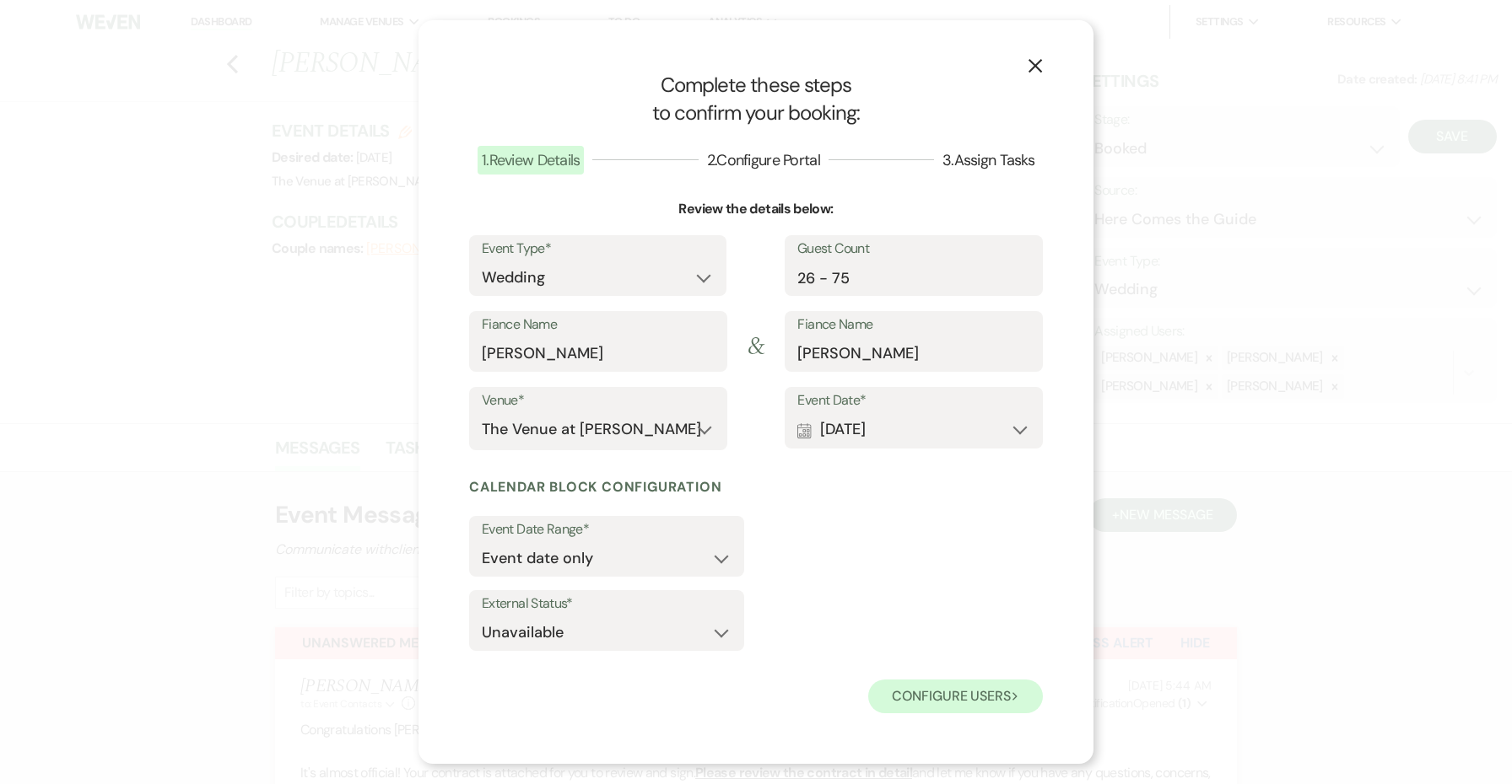
click at [937, 701] on button "Configure users Next" at bounding box center [956, 696] width 174 height 33
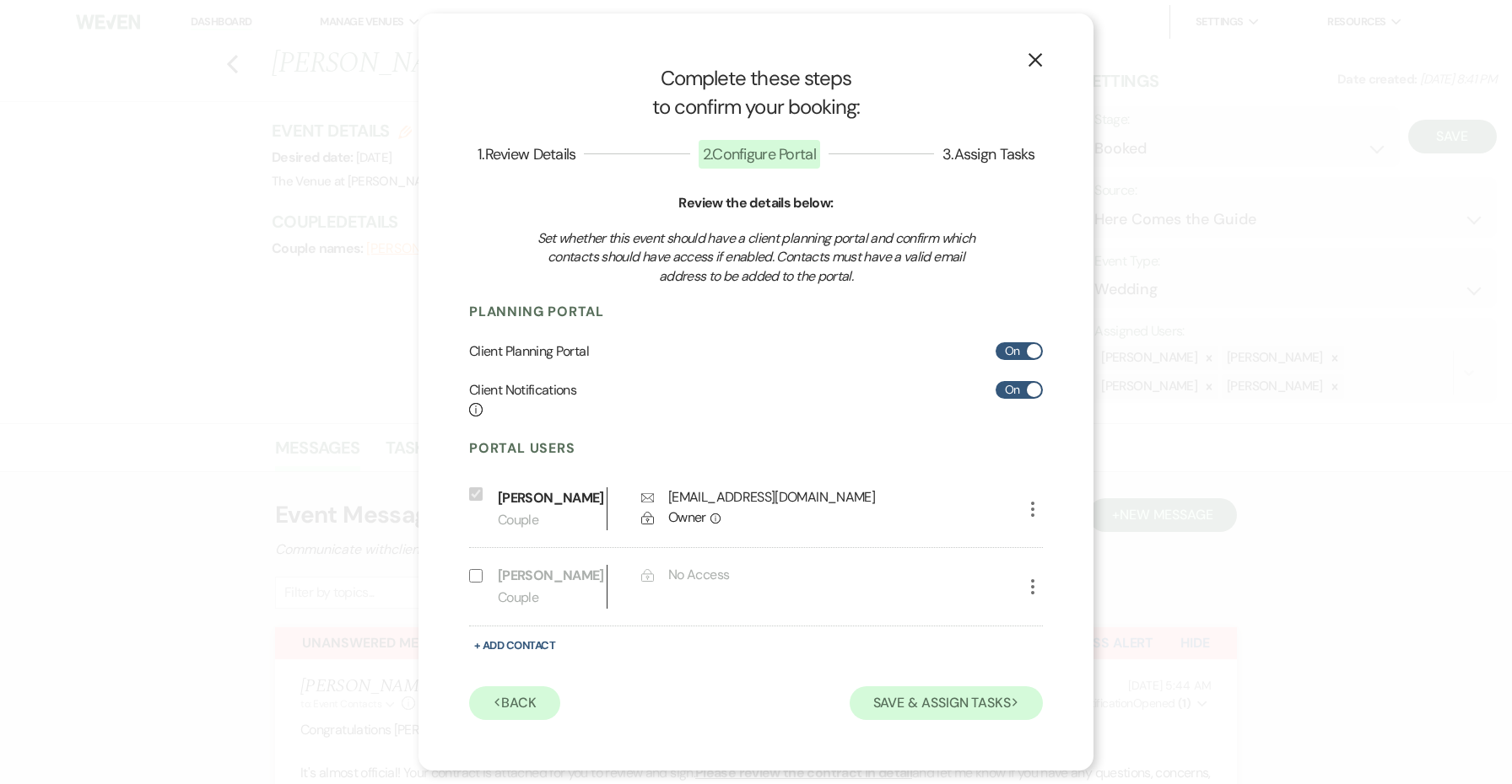
click at [937, 701] on button "Save & Assign Tasks Next" at bounding box center [946, 703] width 193 height 33
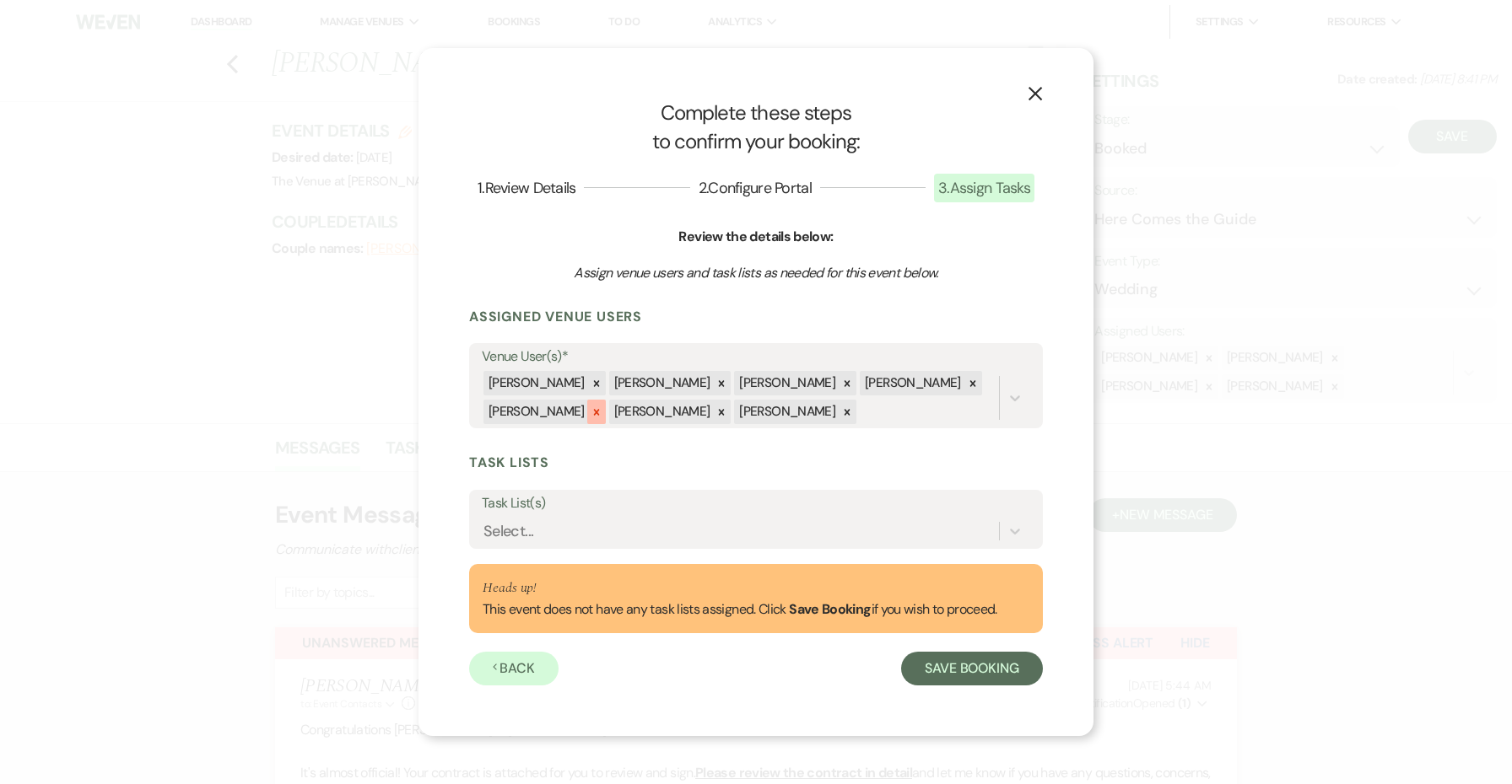
click at [588, 417] on div at bounding box center [596, 411] width 19 height 24
click at [593, 412] on icon at bounding box center [596, 412] width 6 height 6
click at [937, 655] on button "Save Booking" at bounding box center [971, 669] width 142 height 33
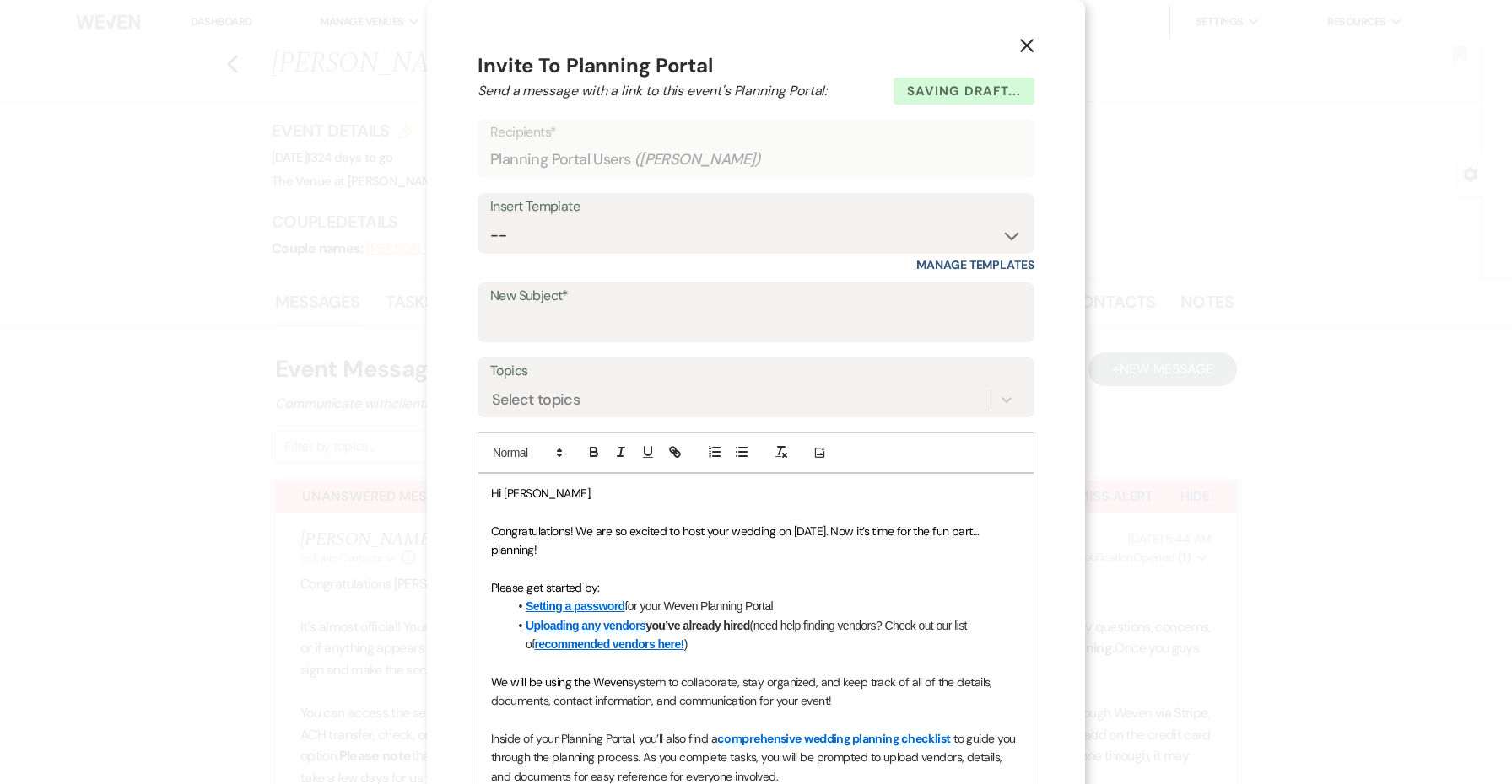
click at [615, 253] on div "Insert Template -- Weven Planning Portal Introduction: Booked Events (TVaCB) To…" at bounding box center [756, 223] width 557 height 61
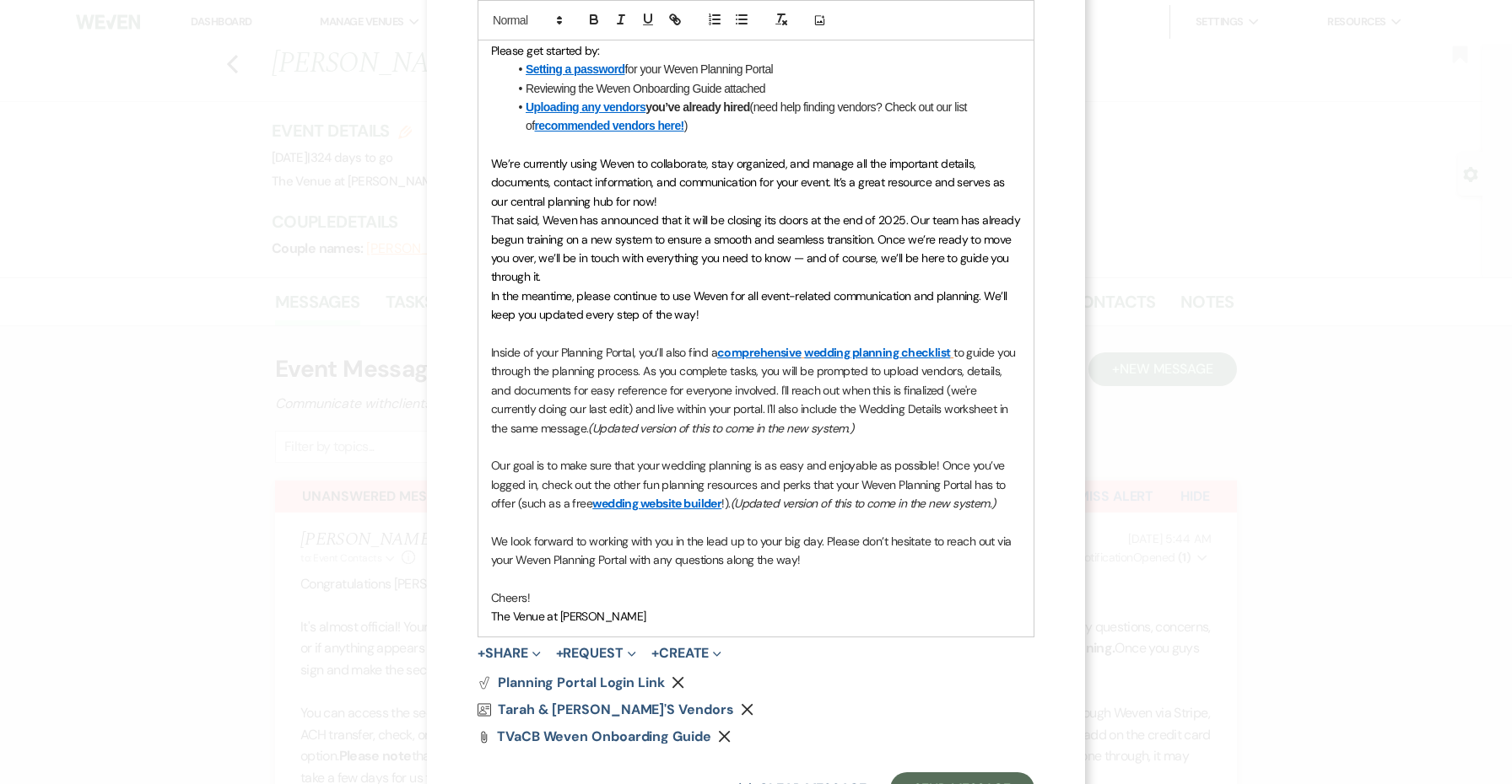
scroll to position [594, 0]
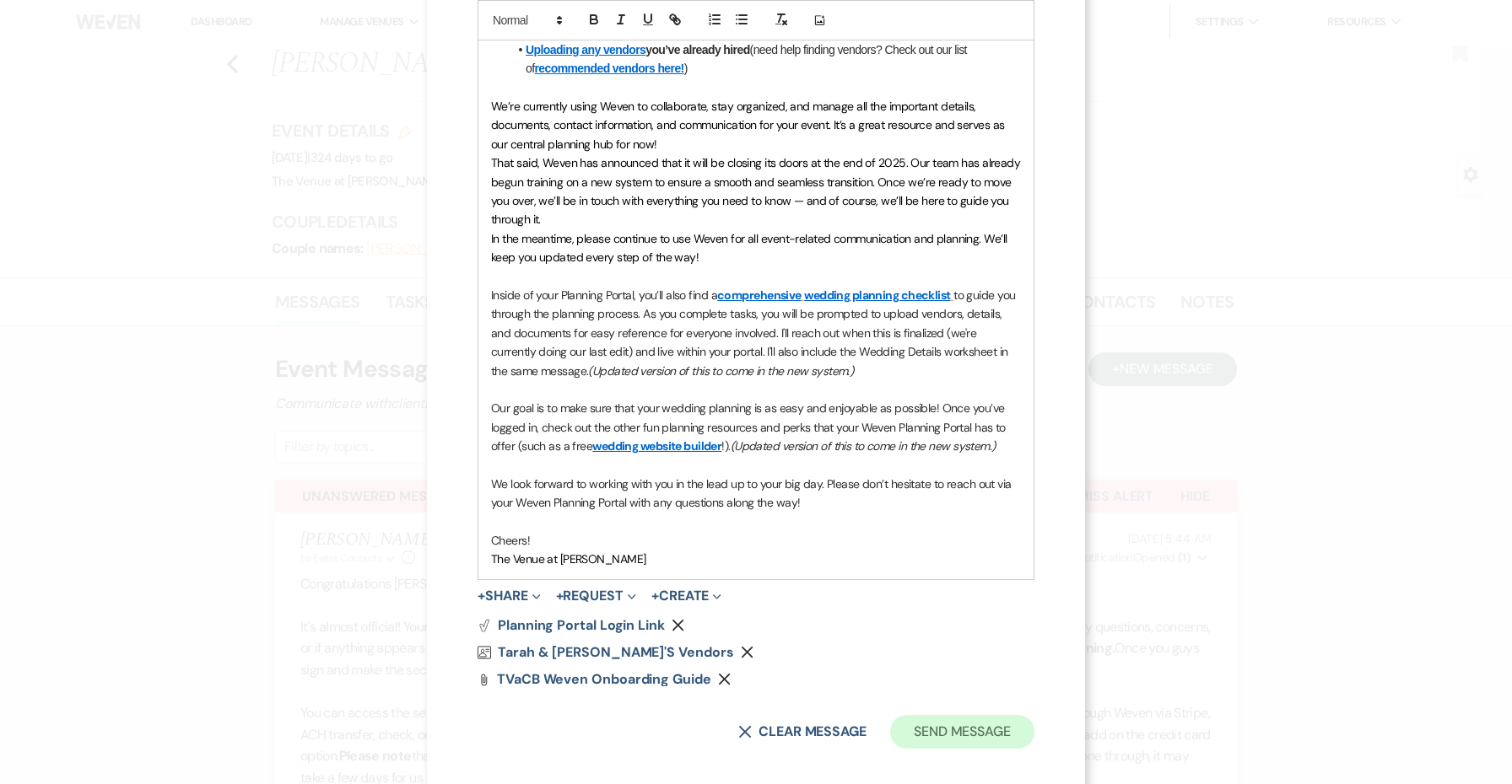
click at [940, 732] on button "Send Message" at bounding box center [962, 732] width 144 height 33
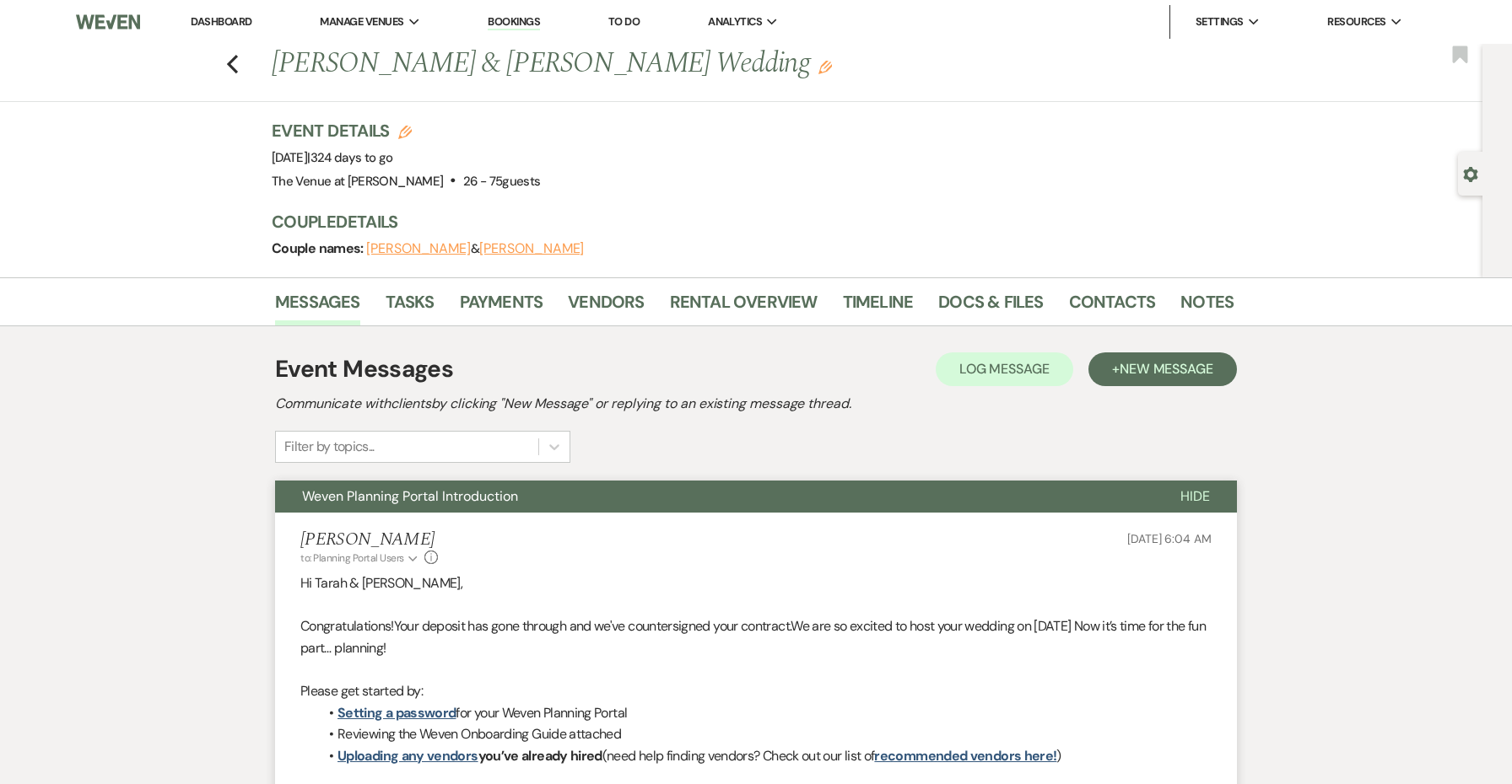
scroll to position [0, 0]
click at [231, 62] on use "button" at bounding box center [232, 64] width 11 height 19
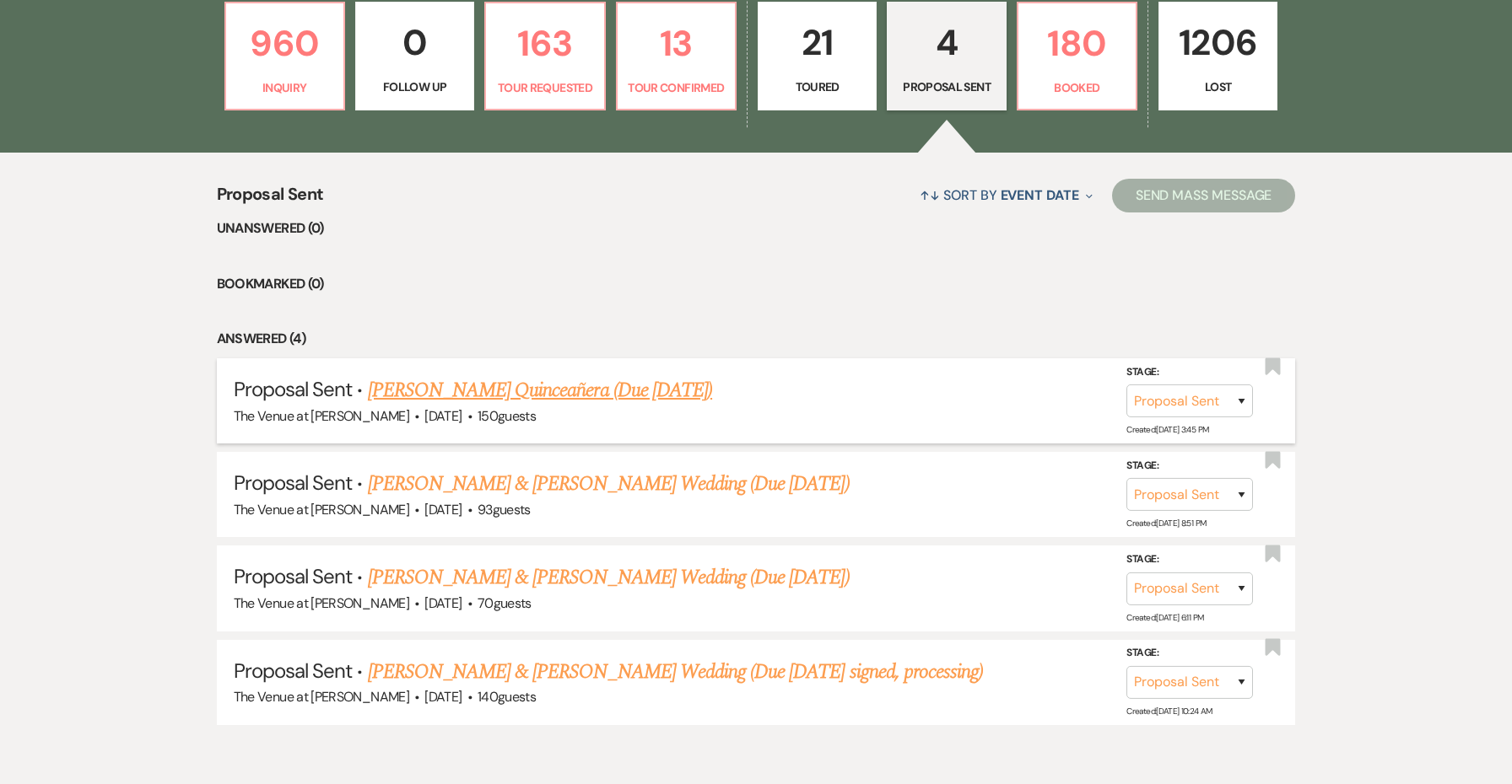
scroll to position [533, 0]
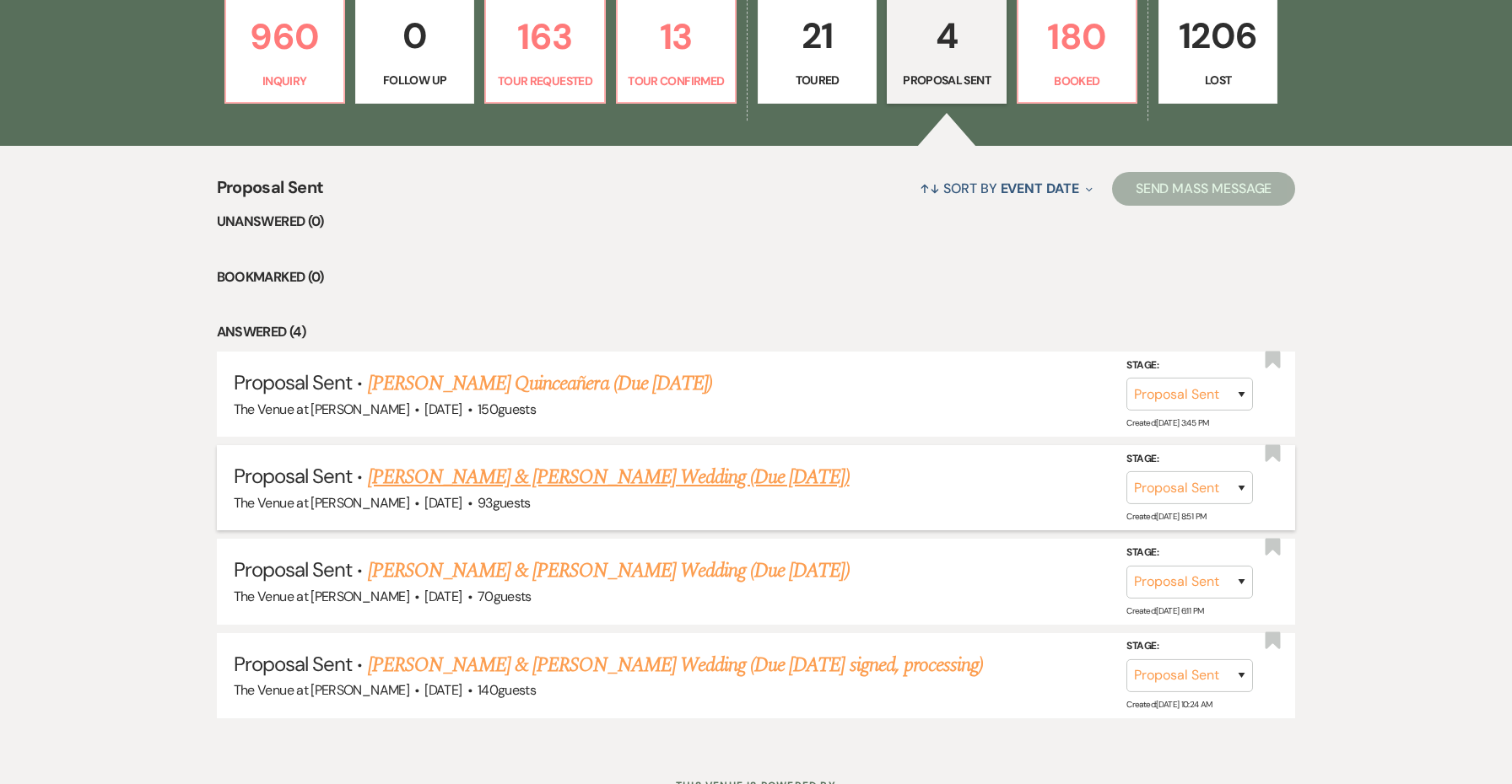
click at [746, 467] on link "Rob Howard & Meredith Sellix's Wedding (Due September 26)" at bounding box center [609, 477] width 482 height 30
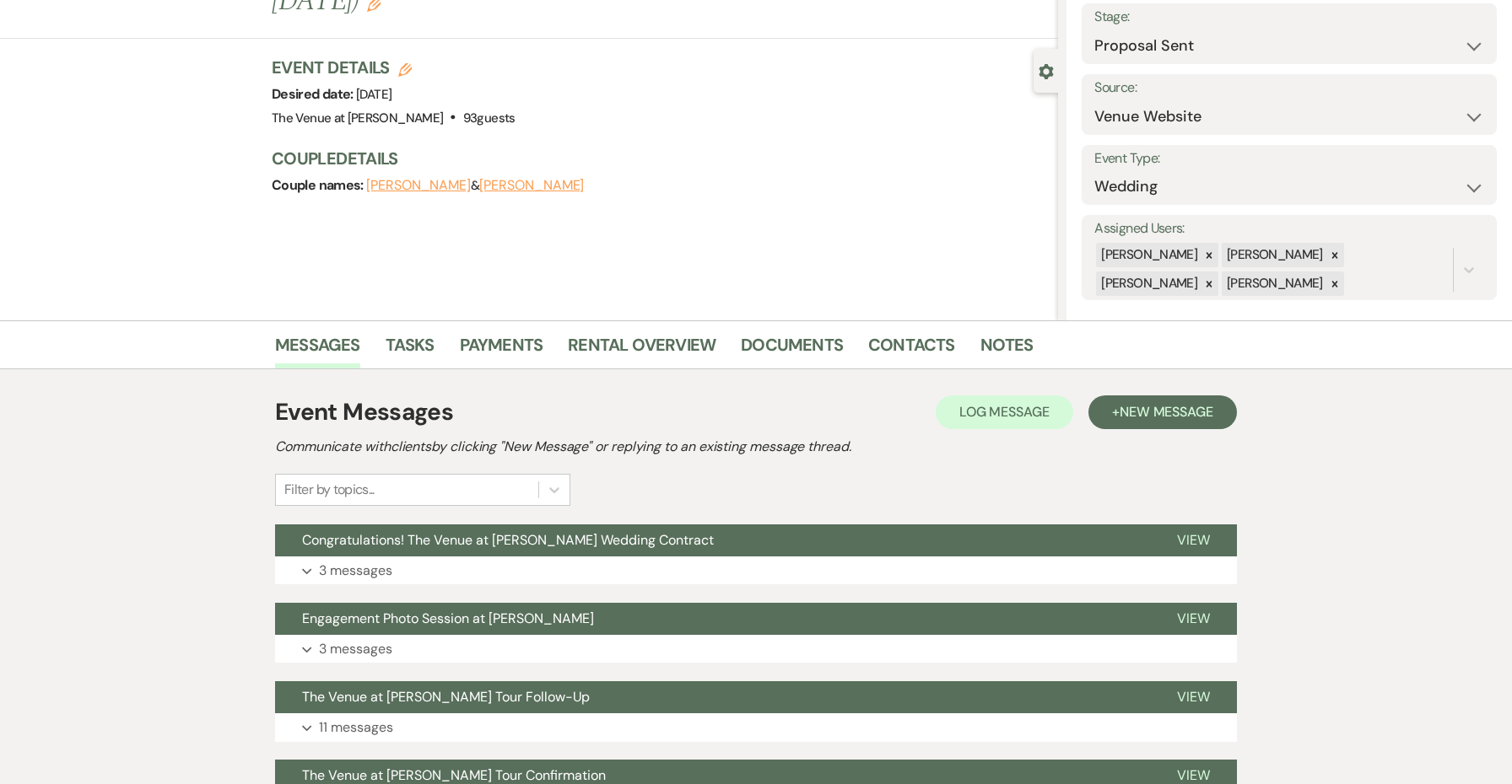
scroll to position [157, 0]
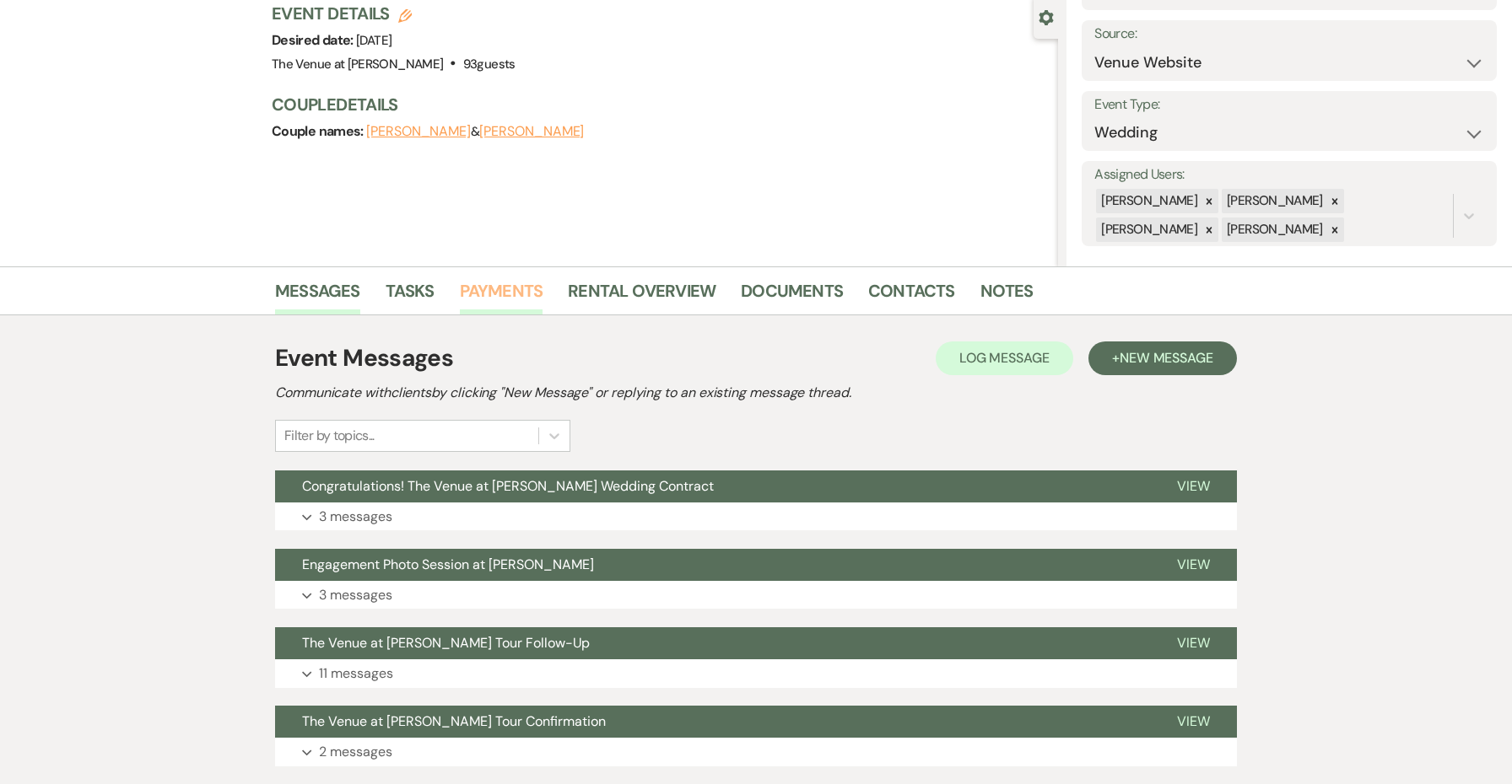
click at [512, 295] on link "Payments" at bounding box center [501, 296] width 83 height 37
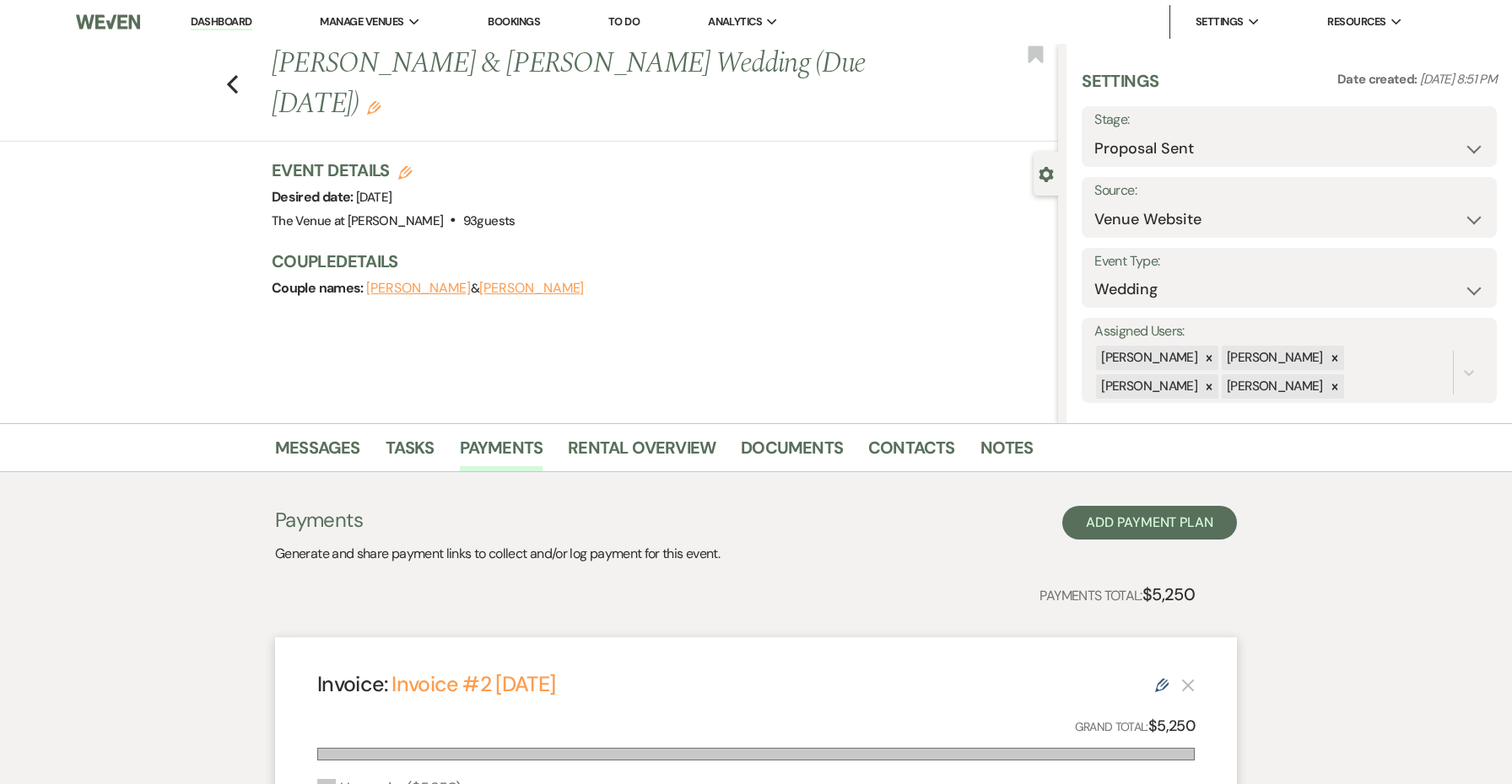
click at [405, 169] on use "button" at bounding box center [405, 173] width 14 height 14
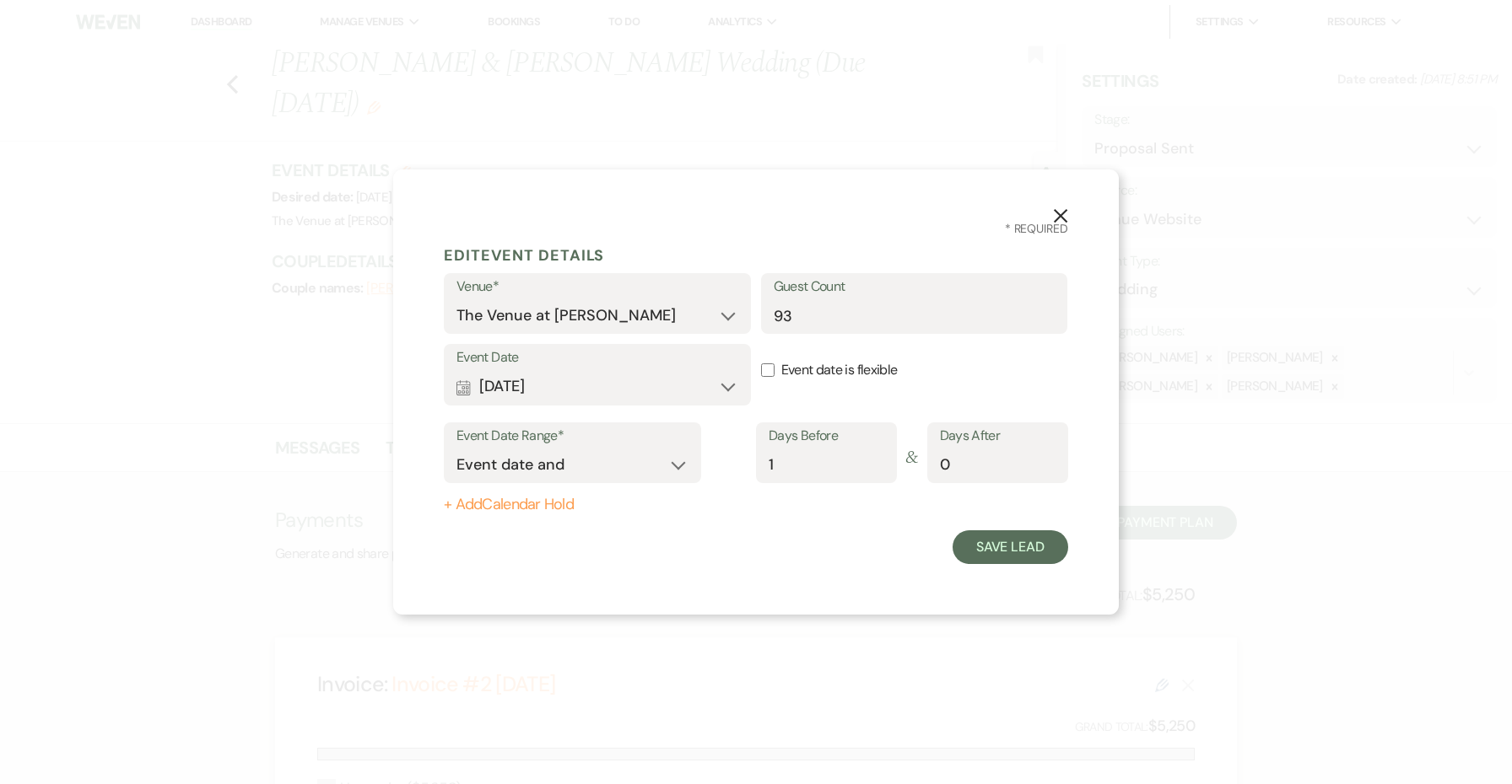
click at [1064, 207] on button "X" at bounding box center [1061, 214] width 25 height 29
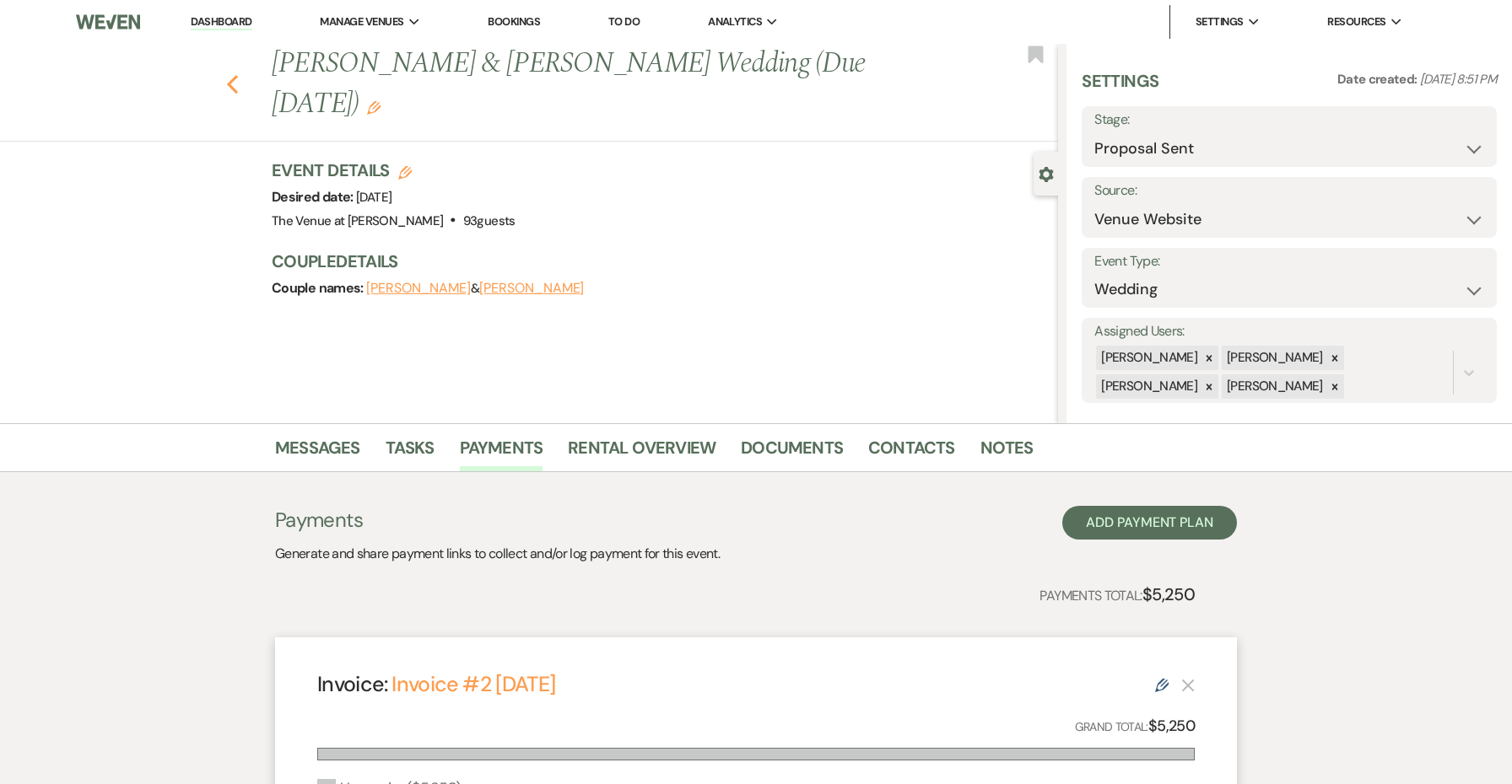
click at [228, 82] on icon "Previous" at bounding box center [232, 84] width 13 height 21
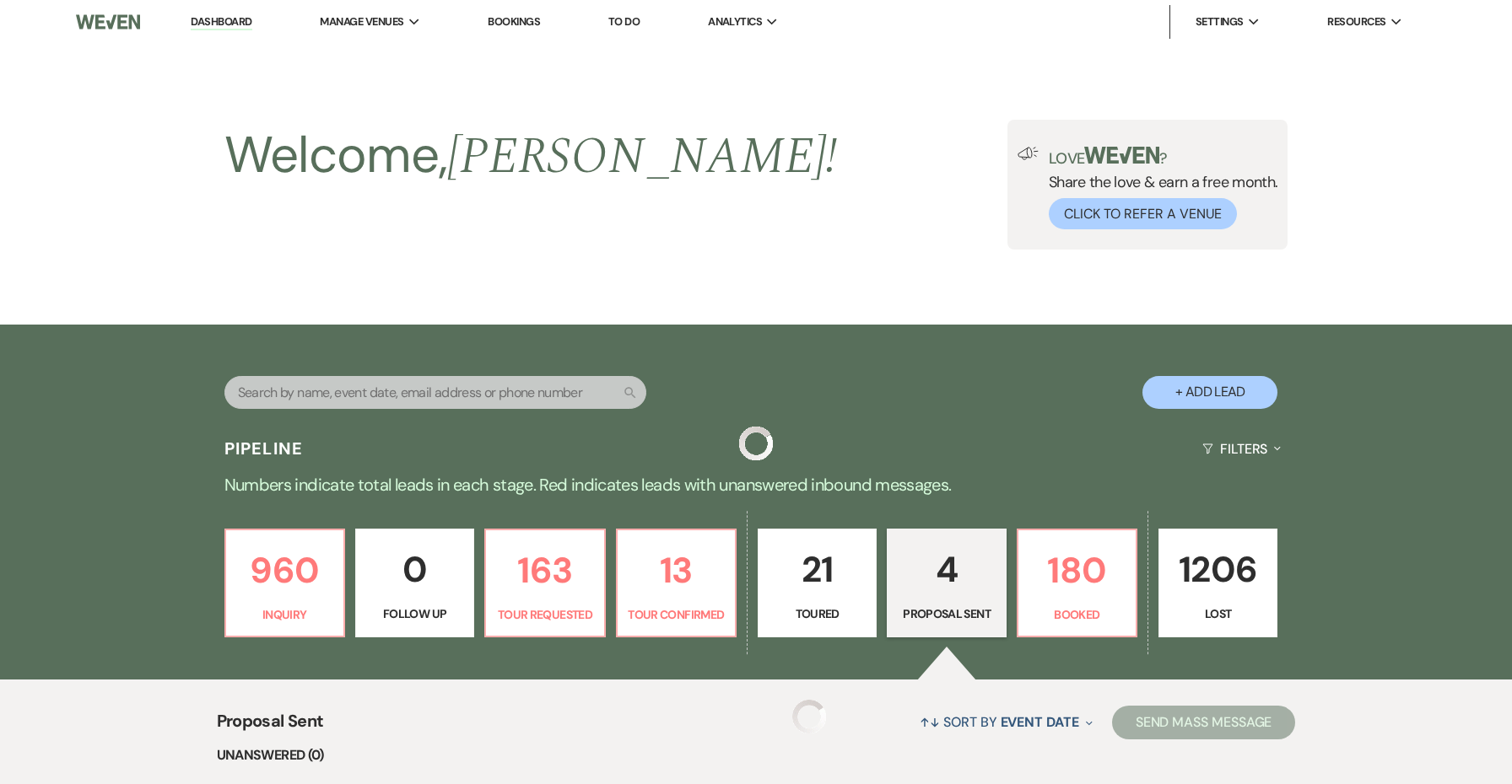
scroll to position [533, 0]
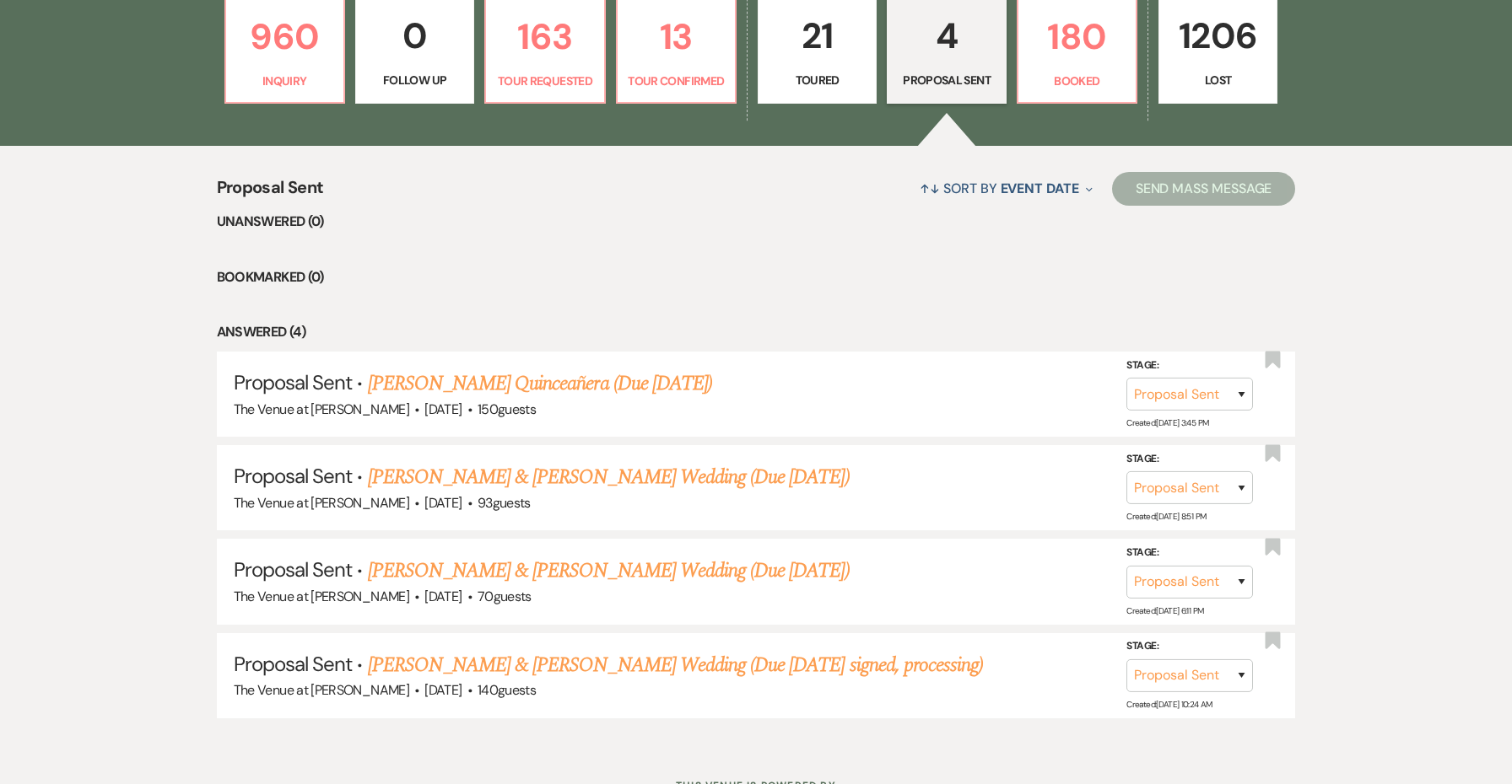
click at [830, 82] on p "Toured" at bounding box center [817, 79] width 97 height 19
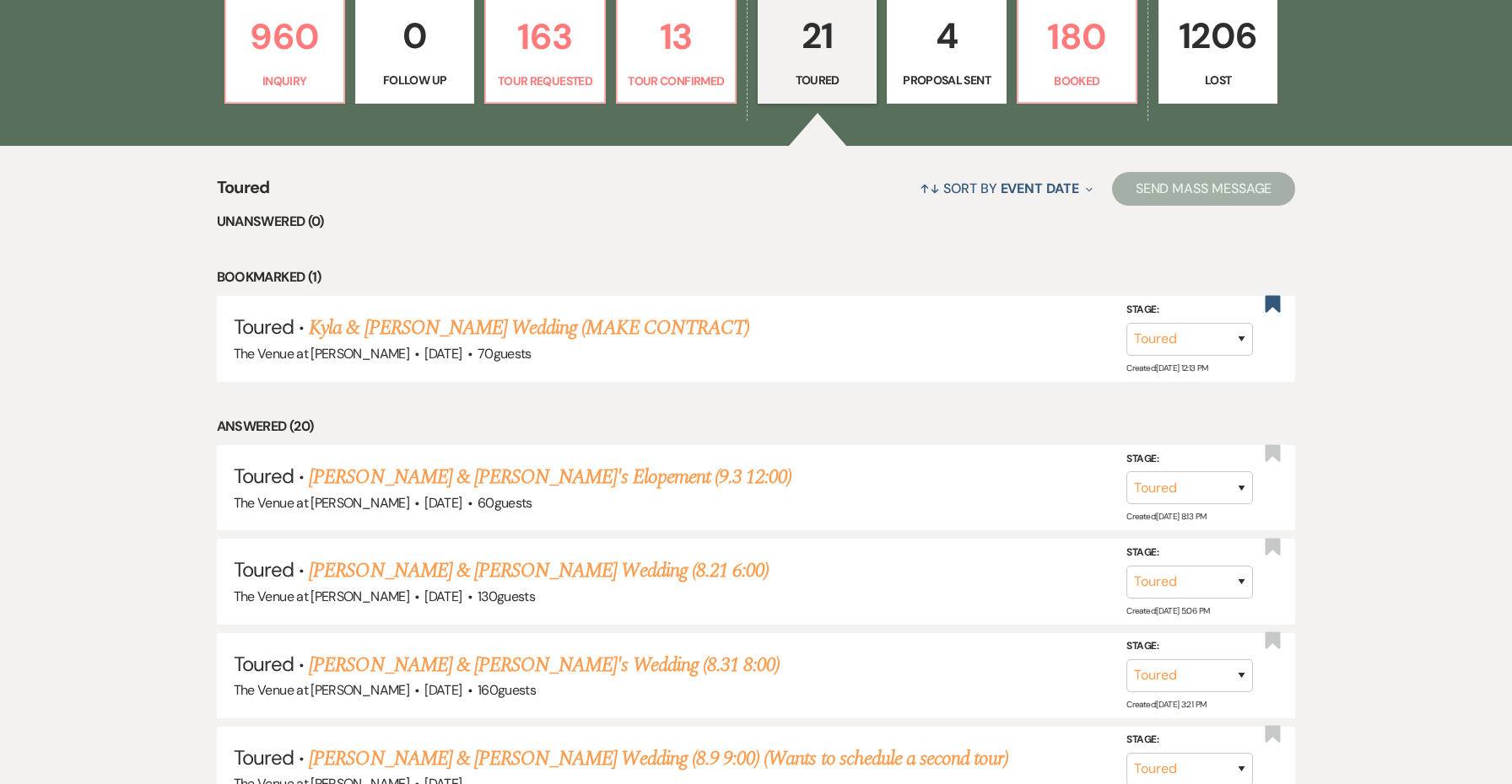
click at [978, 80] on p "Proposal Sent" at bounding box center [946, 79] width 97 height 19
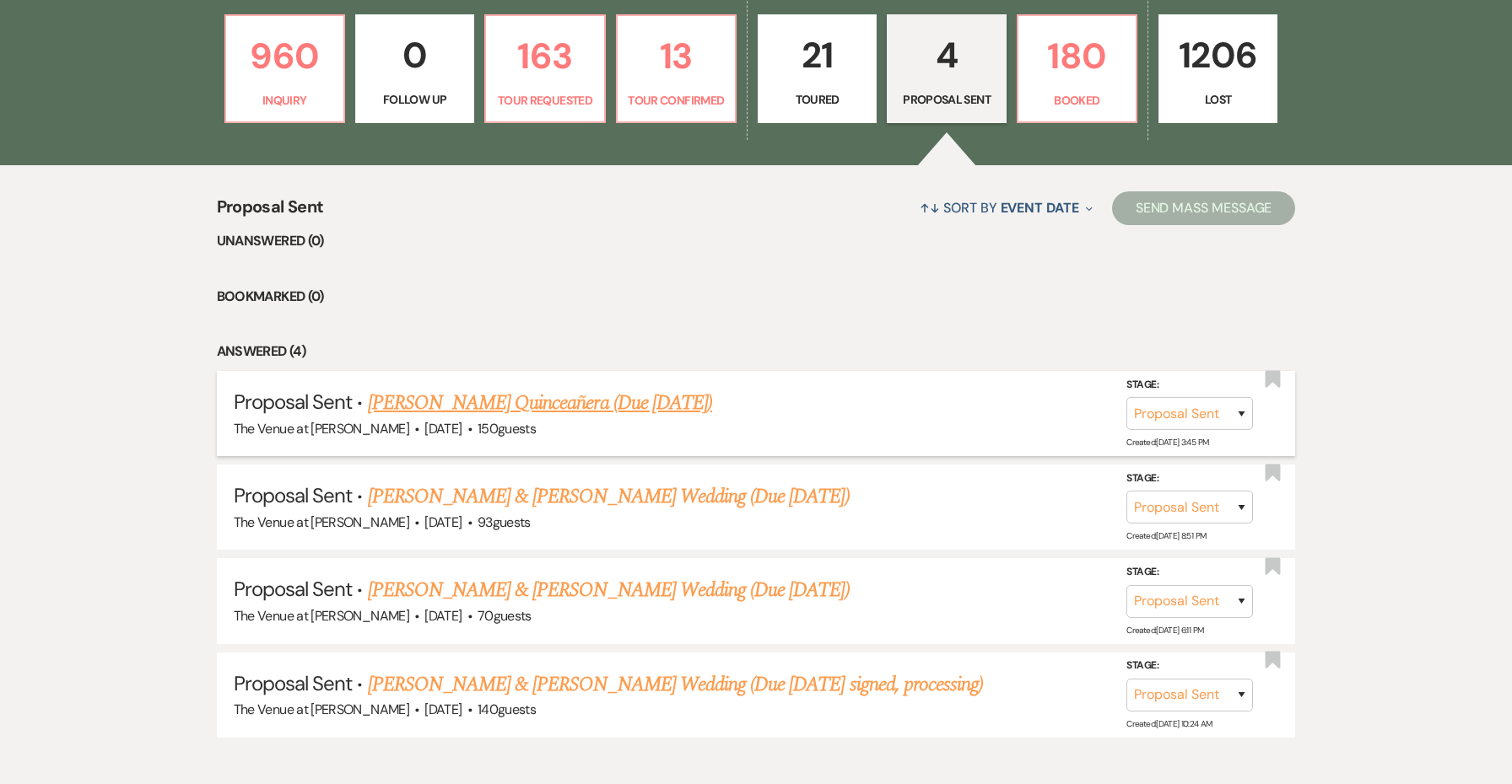
scroll to position [537, 0]
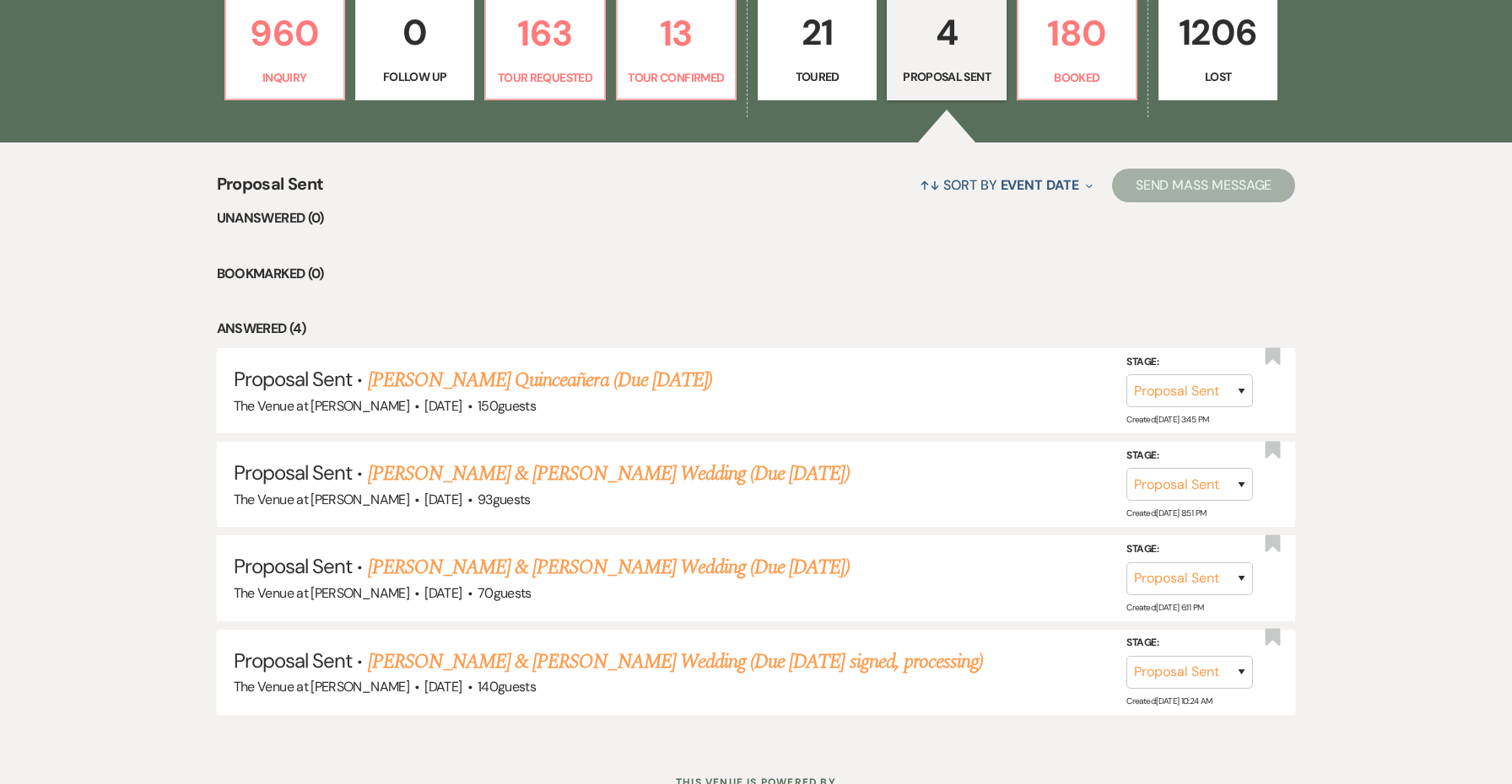
click at [829, 47] on p "21" at bounding box center [817, 32] width 97 height 57
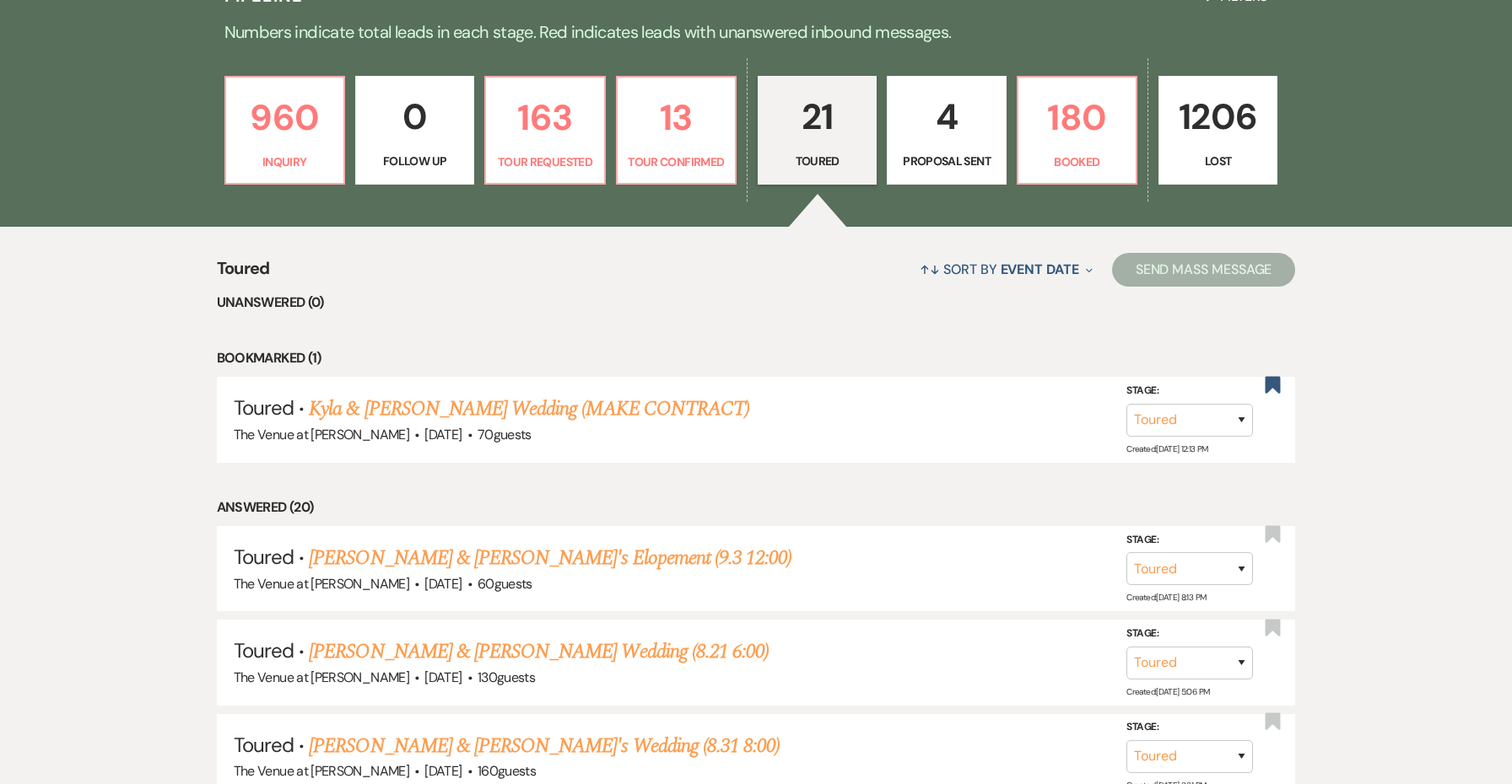
scroll to position [524, 0]
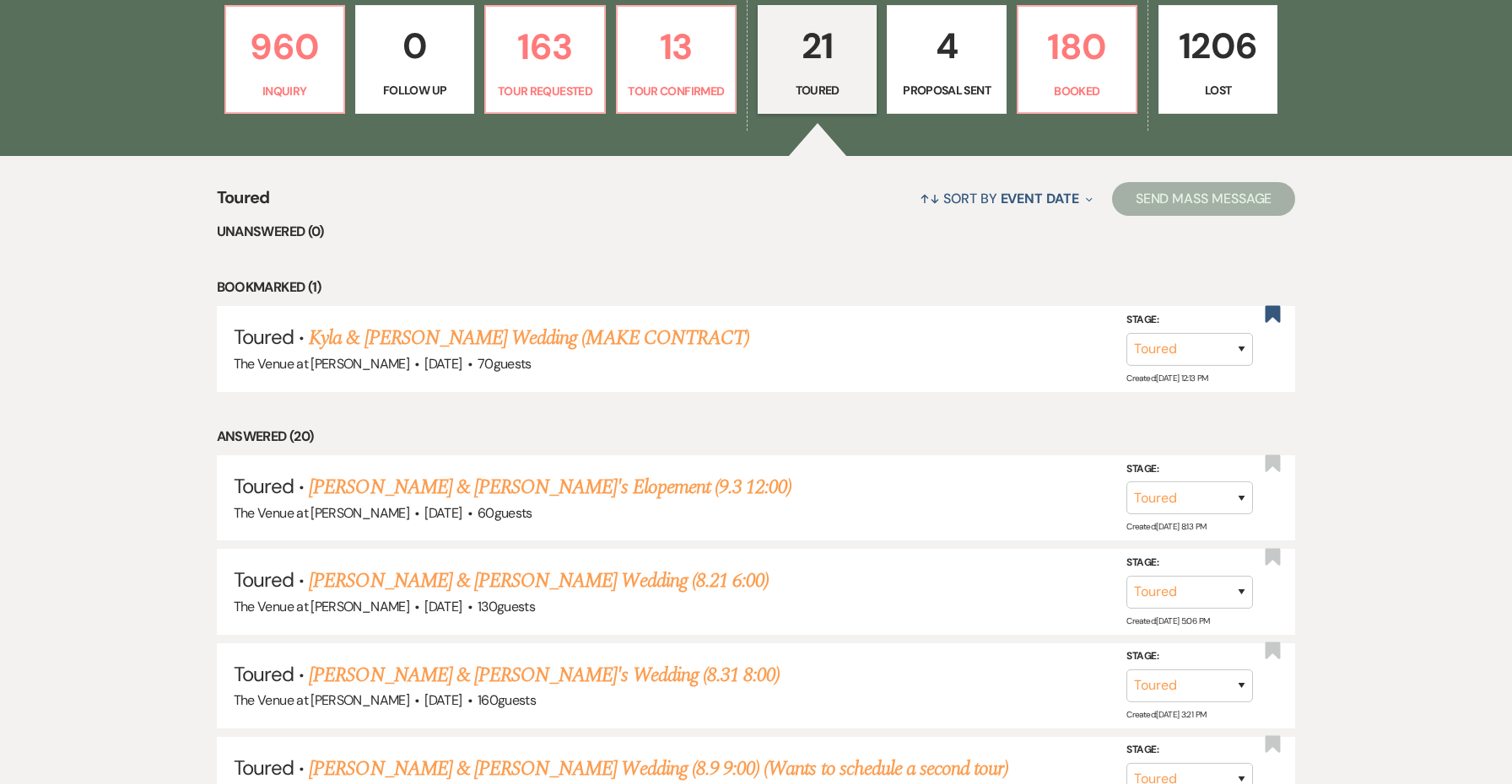
click at [924, 68] on p "4" at bounding box center [946, 46] width 97 height 57
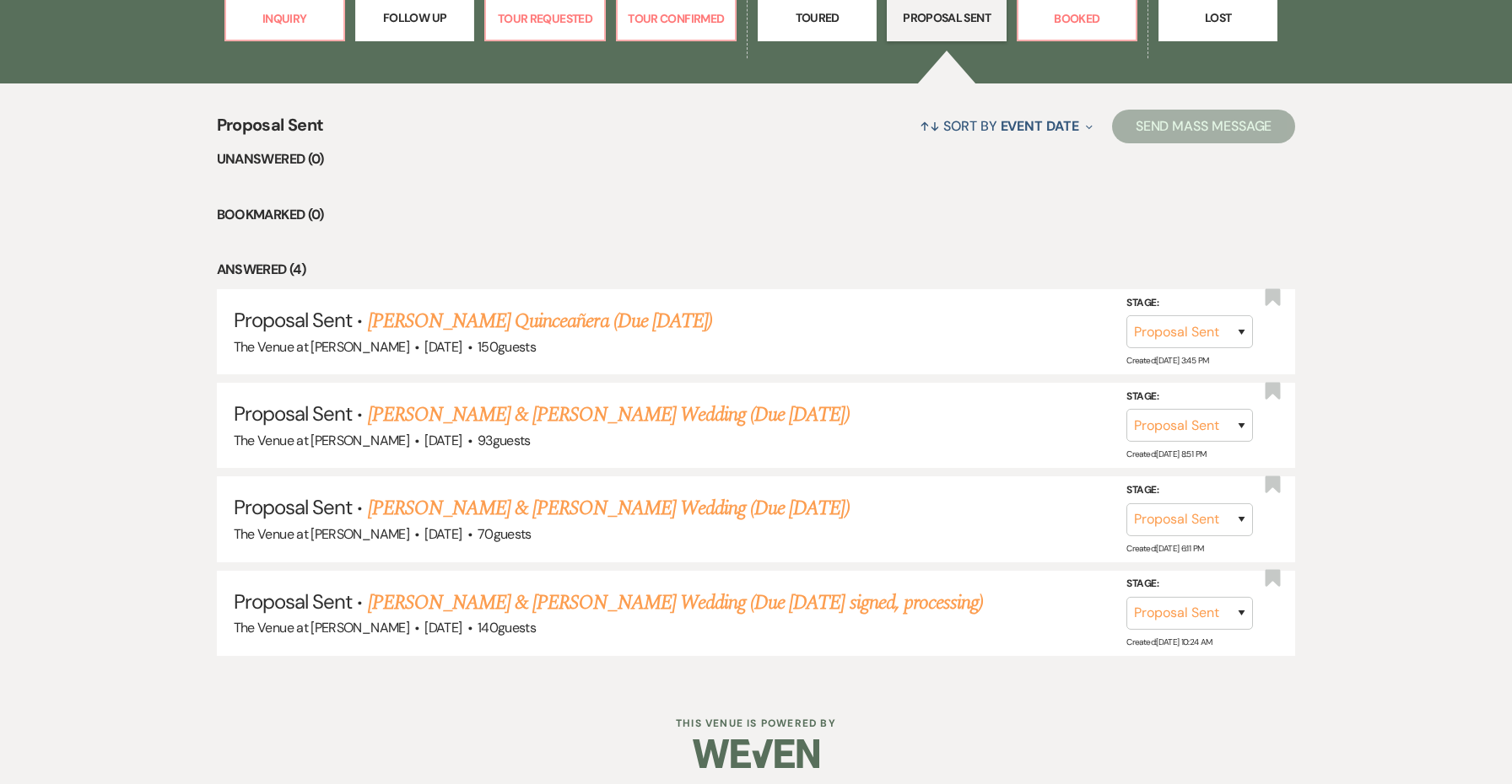
scroll to position [595, 0]
click at [742, 588] on link "Christina Torriero & Jermaine Ithier's Wedding (Due September 18 signed, proces…" at bounding box center [676, 603] width 616 height 30
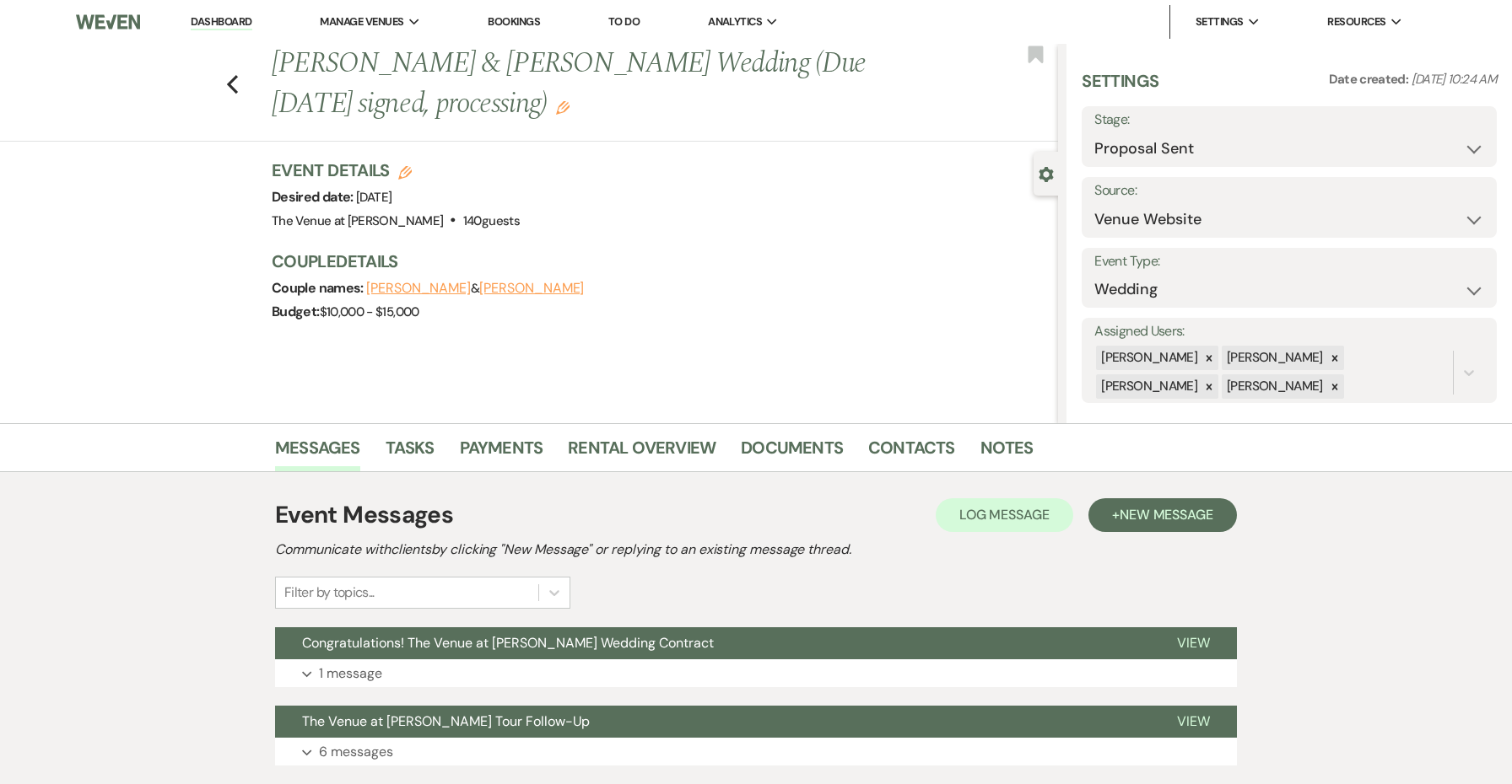
click at [409, 167] on icon "Edit" at bounding box center [405, 173] width 14 height 14
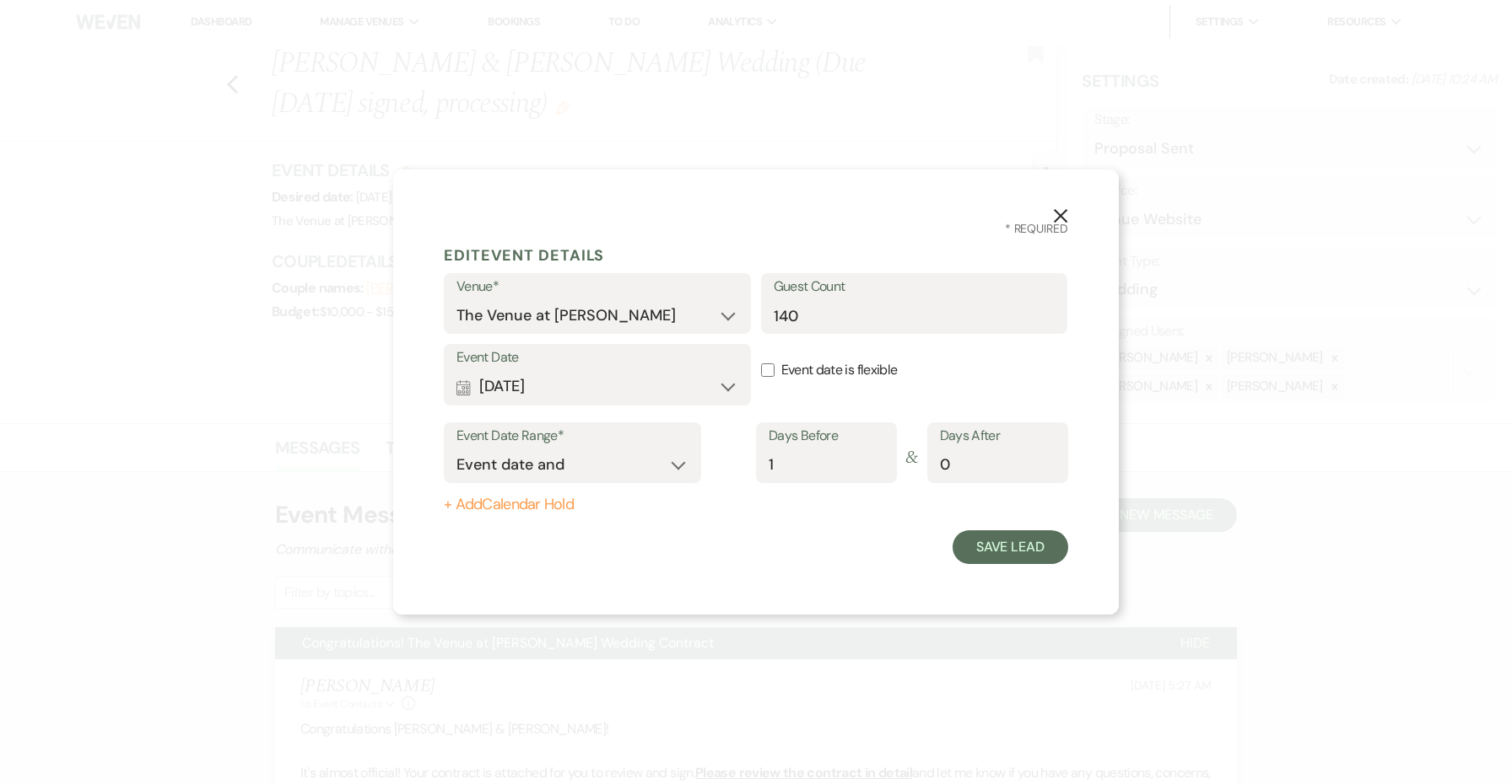
click at [1058, 212] on use "button" at bounding box center [1061, 216] width 14 height 14
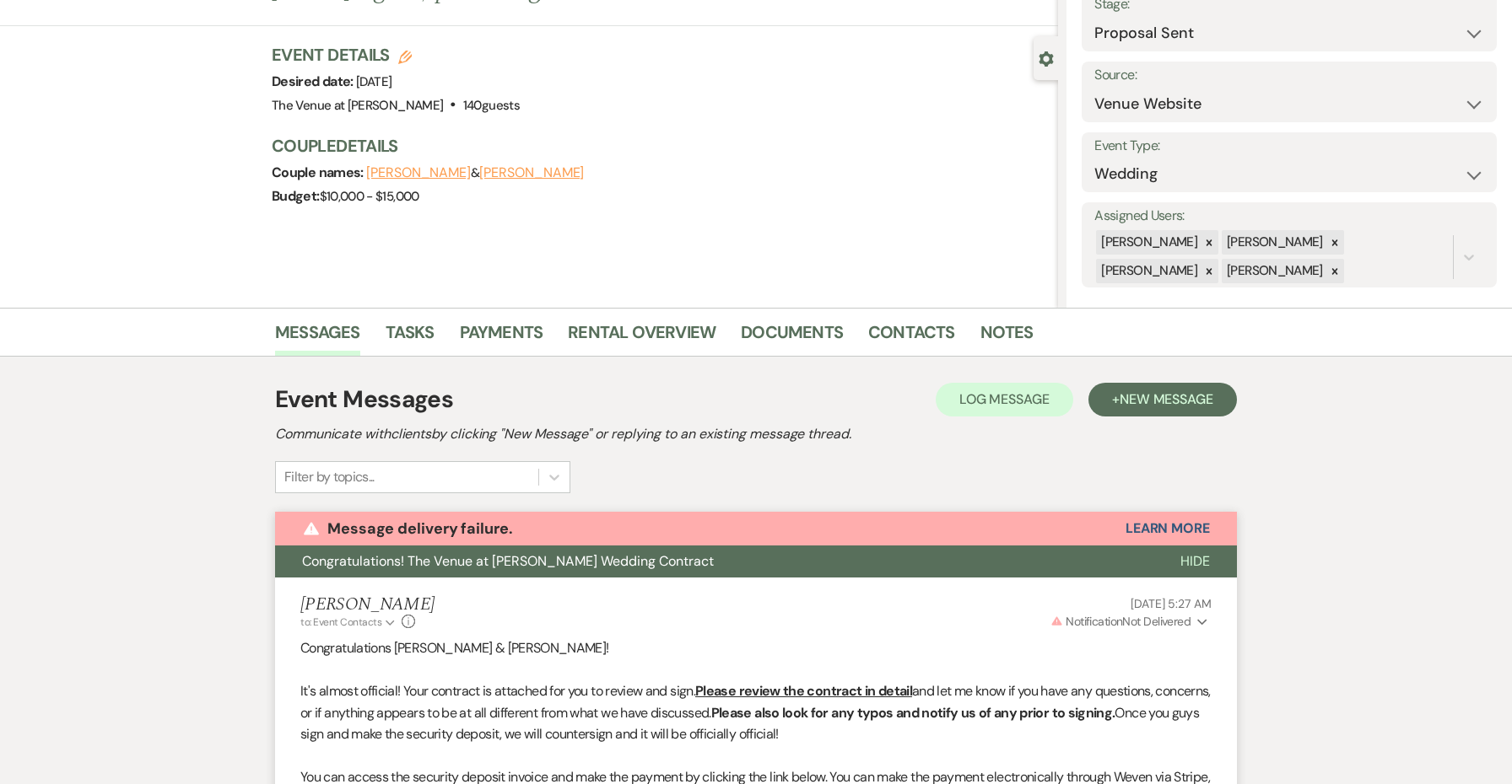
scroll to position [109, 0]
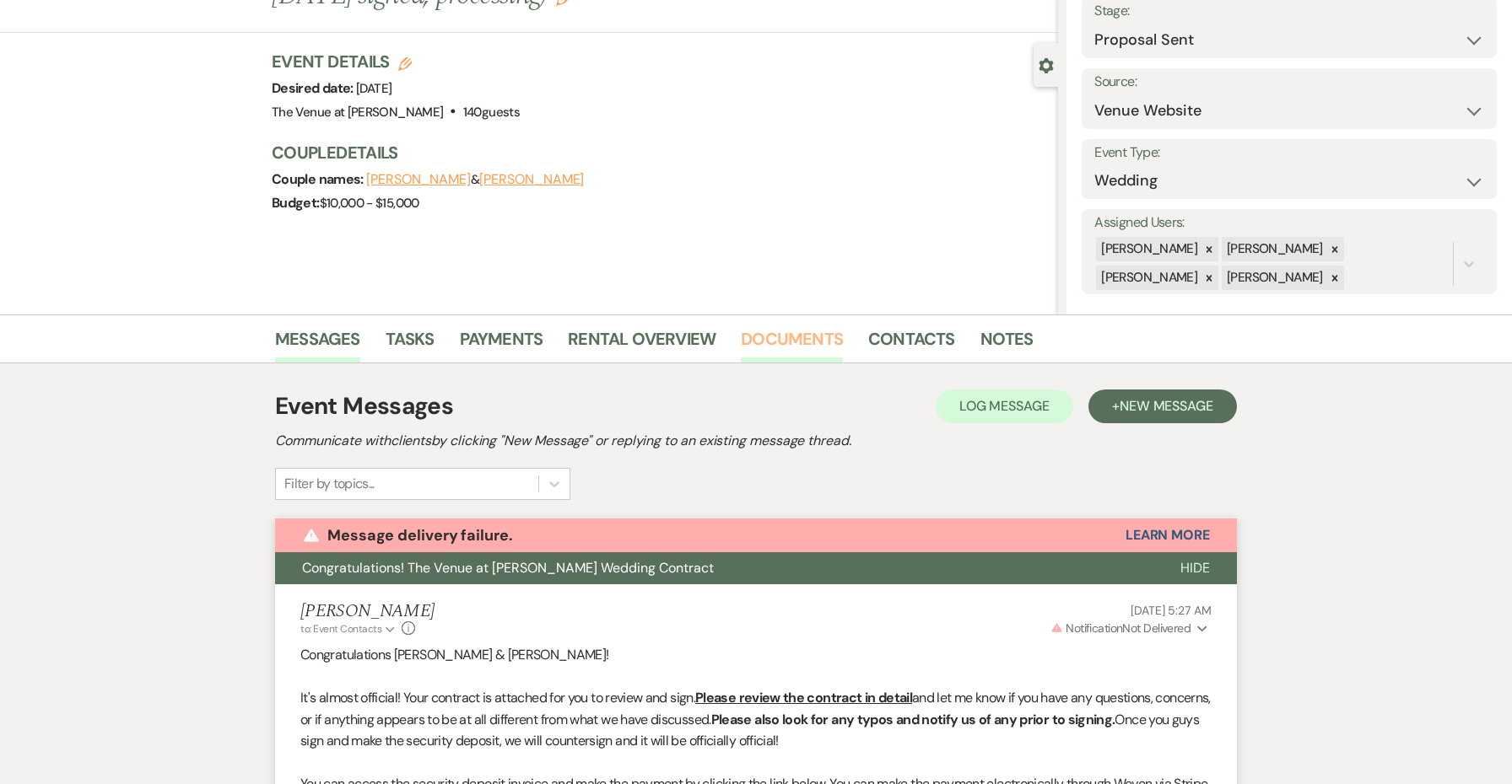
click at [827, 333] on link "Documents" at bounding box center [792, 345] width 102 height 37
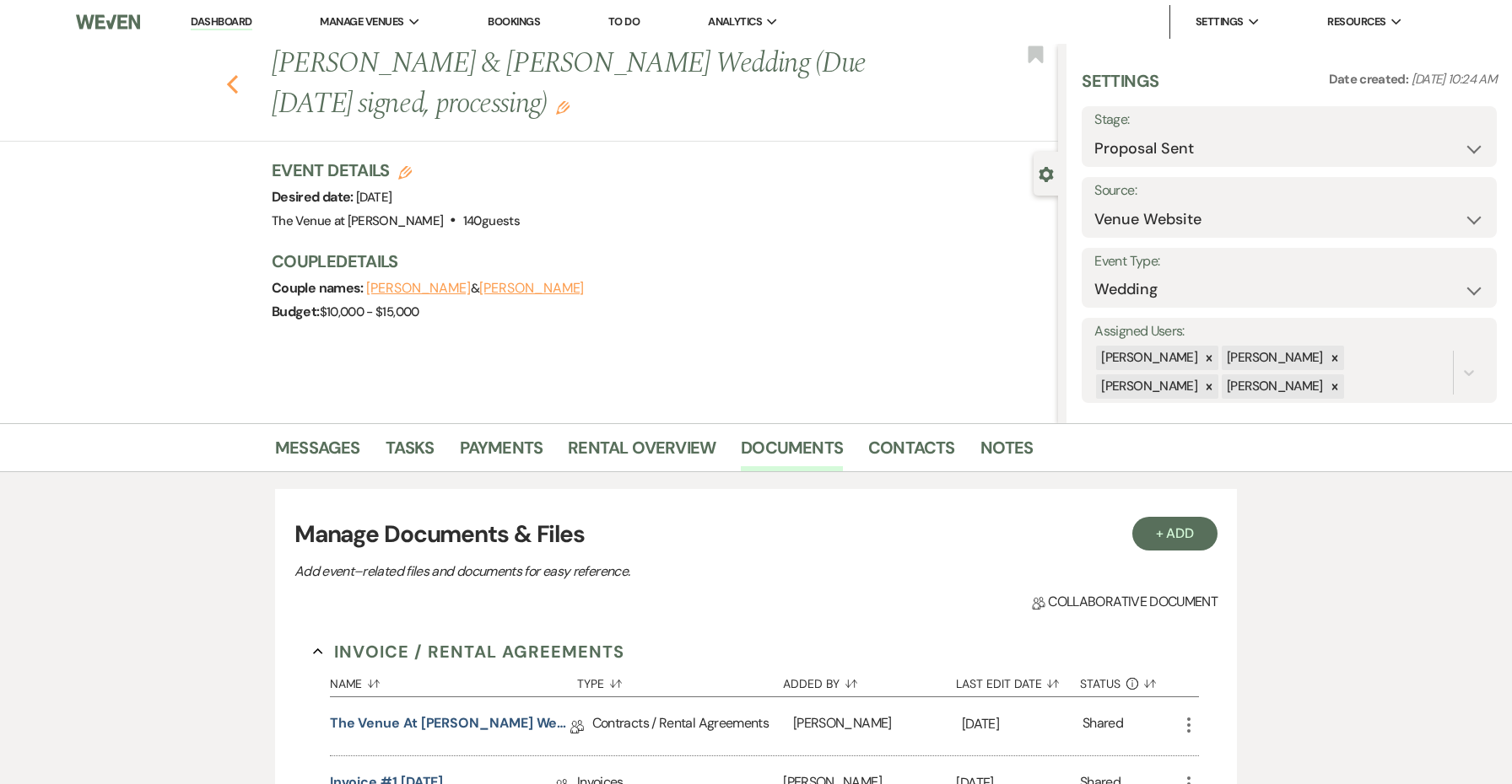
click at [235, 85] on icon "Previous" at bounding box center [232, 84] width 13 height 21
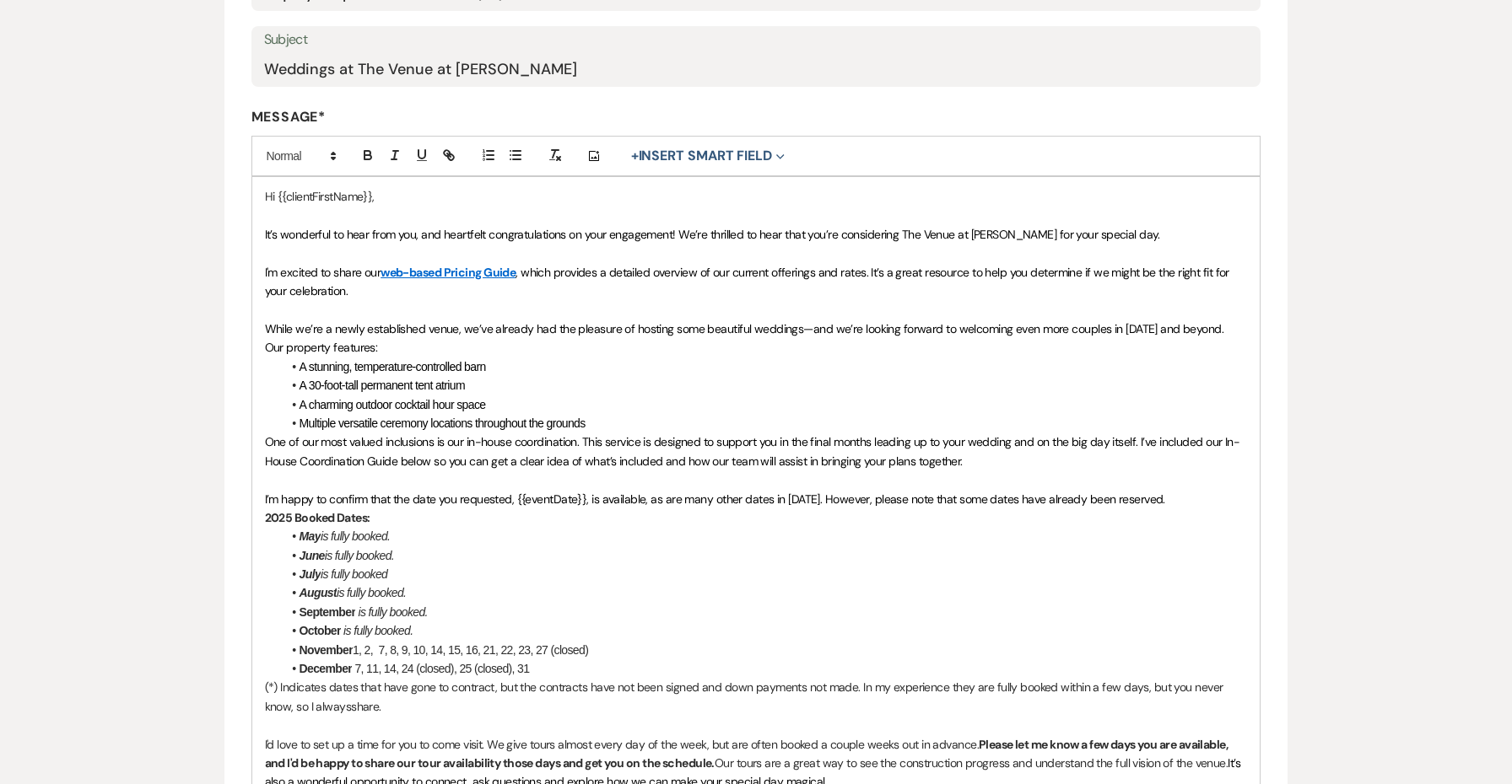
scroll to position [597, 0]
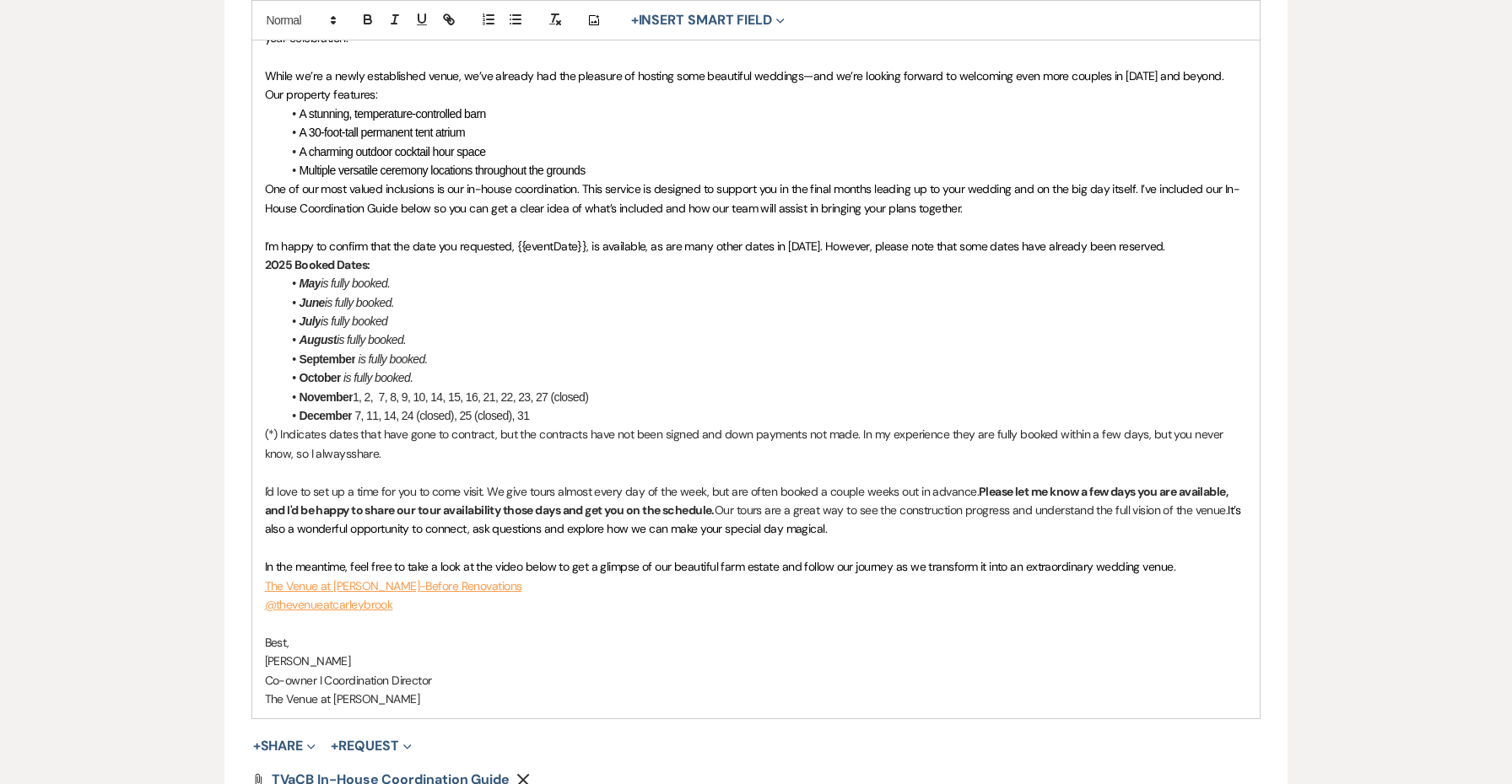
click at [356, 409] on span "7, 11, 14, 24 (closed), 25 (closed), 31" at bounding box center [442, 416] width 174 height 14
drag, startPoint x: 354, startPoint y: 406, endPoint x: 364, endPoint y: 406, distance: 10.0
click at [360, 409] on em "5," at bounding box center [355, 416] width 9 height 14
drag, startPoint x: 353, startPoint y: 411, endPoint x: 364, endPoint y: 410, distance: 11.0
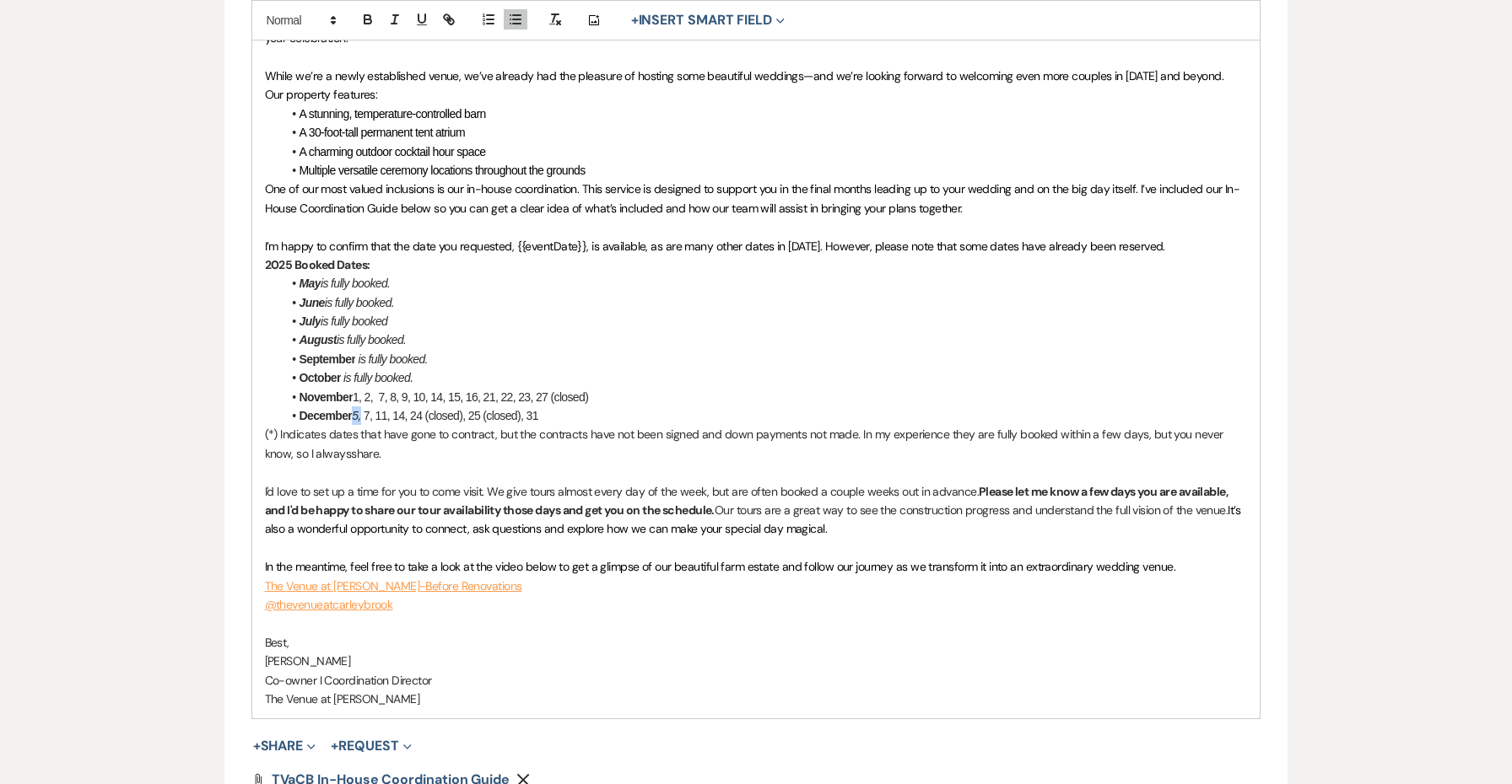
click at [364, 410] on li "December 5, ﻿ 7, 11, 14, 24 (closed), 25 (closed), 31" at bounding box center [765, 415] width 967 height 19
click at [360, 409] on span "5, ﻿" at bounding box center [355, 416] width 9 height 14
click at [536, 409] on span "7, 11, 14, 24 (closed), 25 (closed), 31" at bounding box center [455, 416] width 174 height 14
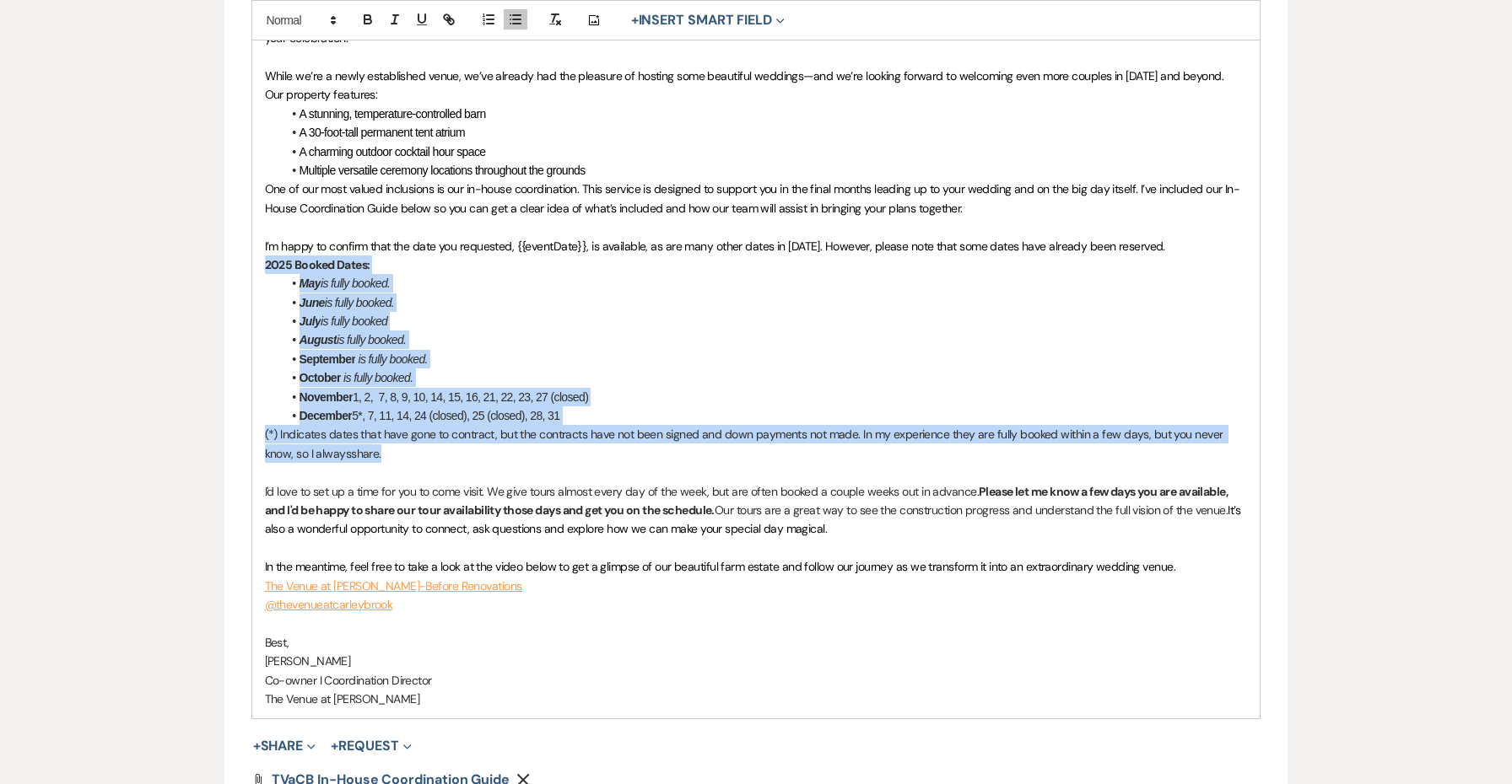
drag, startPoint x: 372, startPoint y: 436, endPoint x: 241, endPoint y: 257, distance: 221.8
click at [241, 257] on form "Edit Message Template This template was created on Nov 8, 2024 * Required Templ…" at bounding box center [756, 256] width 1064 height 1381
copy div "2025 Booked Dates: May is fully booked. June is fully booked. July is fully boo…"
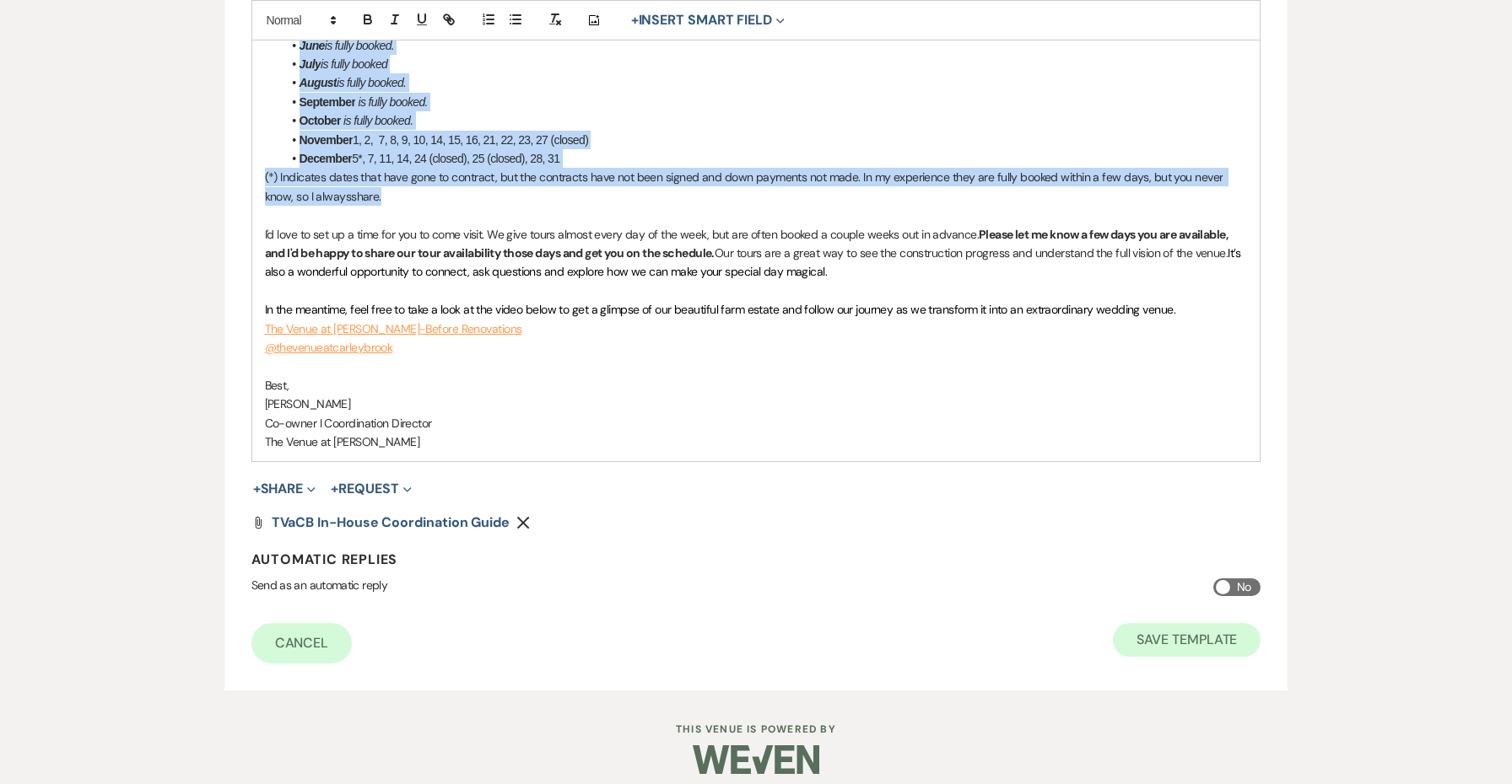
scroll to position [853, 0]
click at [1202, 630] on button "Save Template" at bounding box center [1186, 641] width 148 height 33
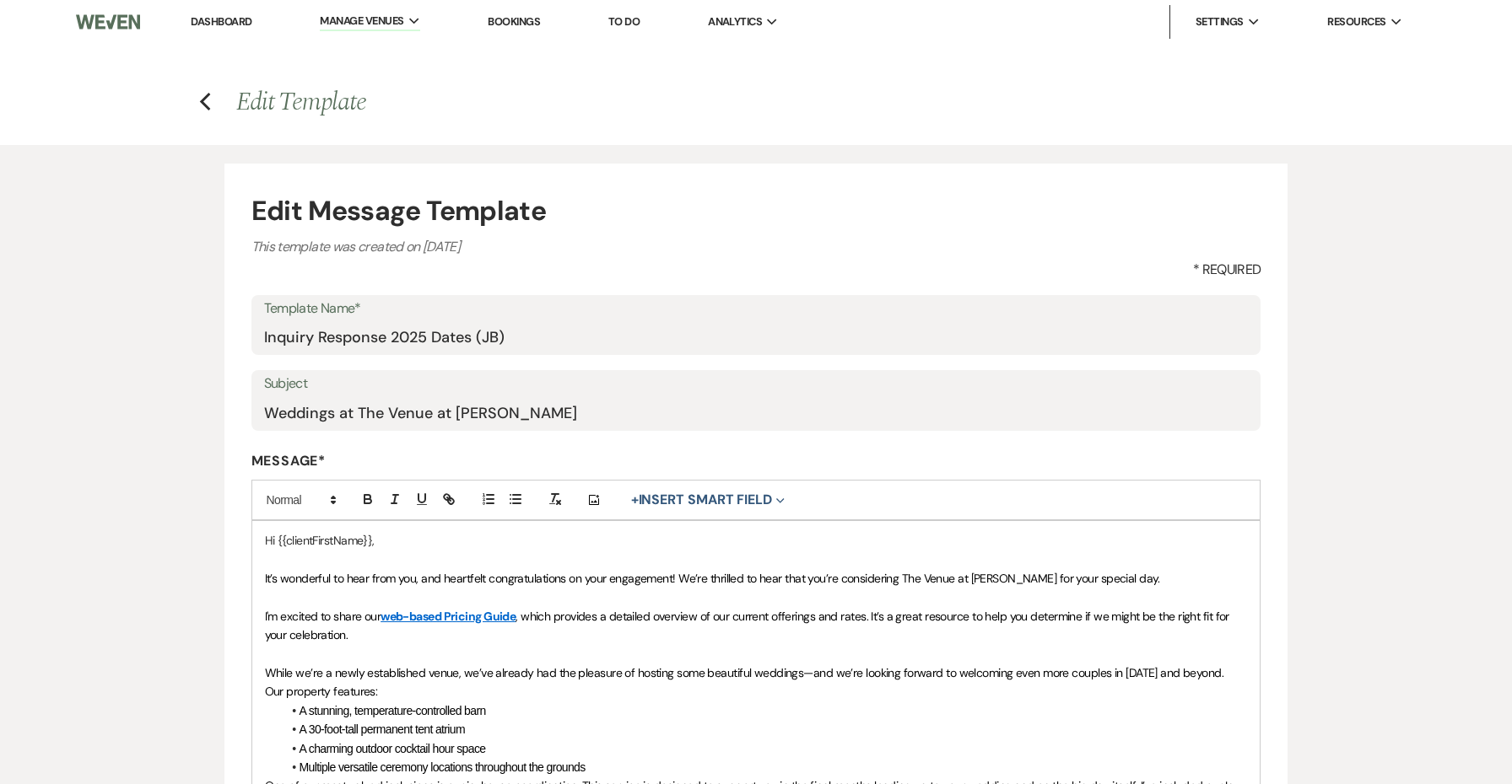
select select "Message Templates"
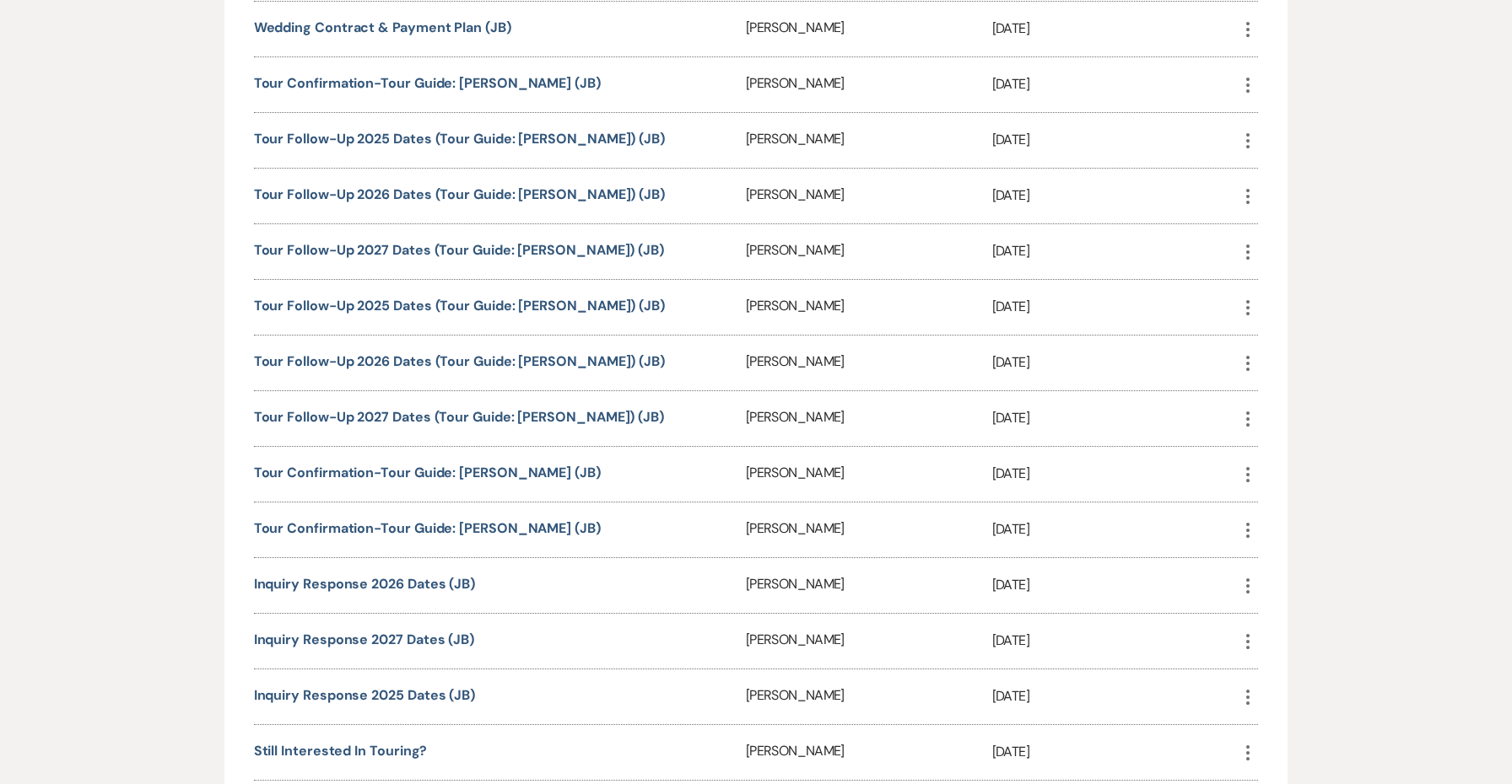
scroll to position [732, 0]
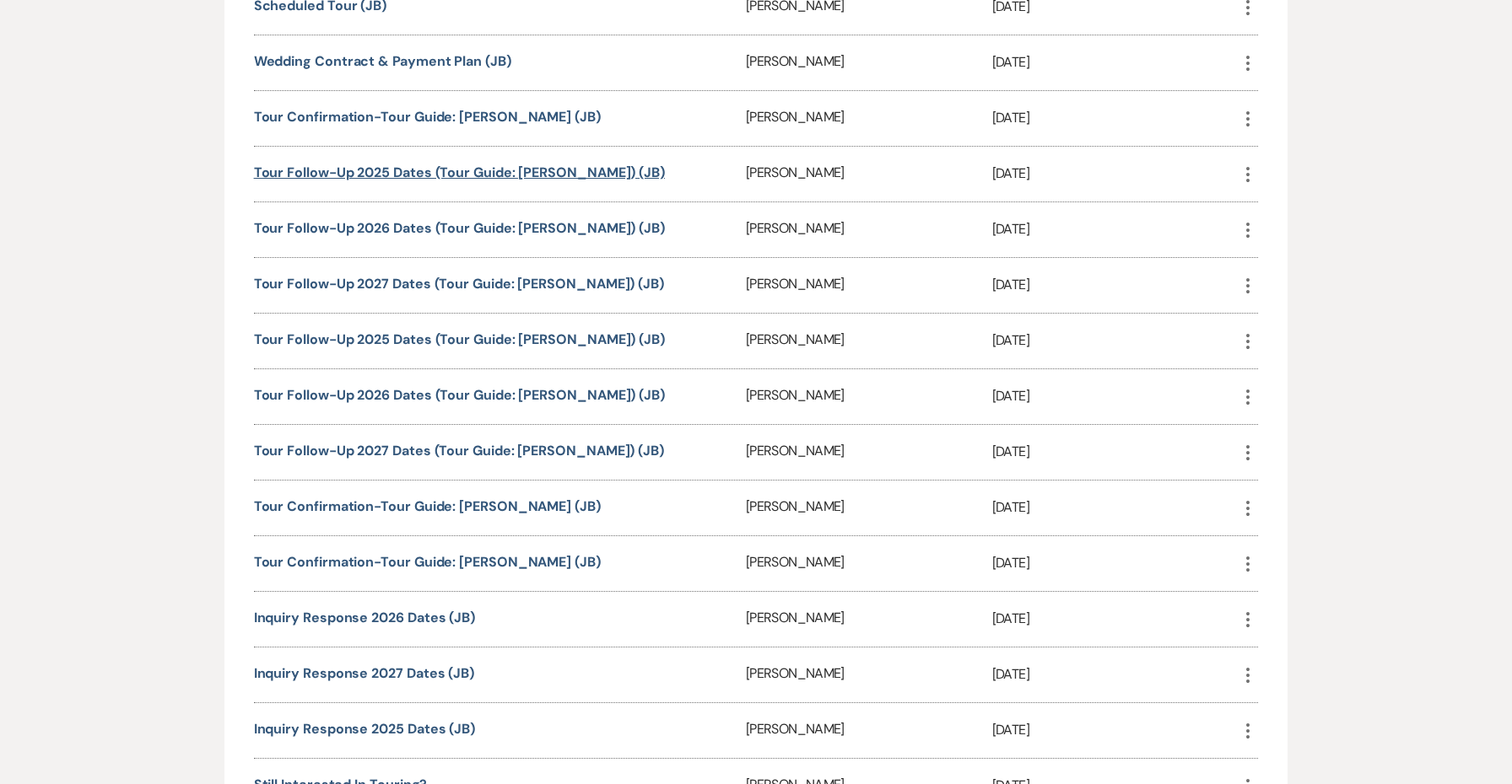
click at [414, 168] on link "Tour Follow-Up 2025 Dates (Tour Guide: [PERSON_NAME]) (JB)" at bounding box center [459, 172] width 411 height 18
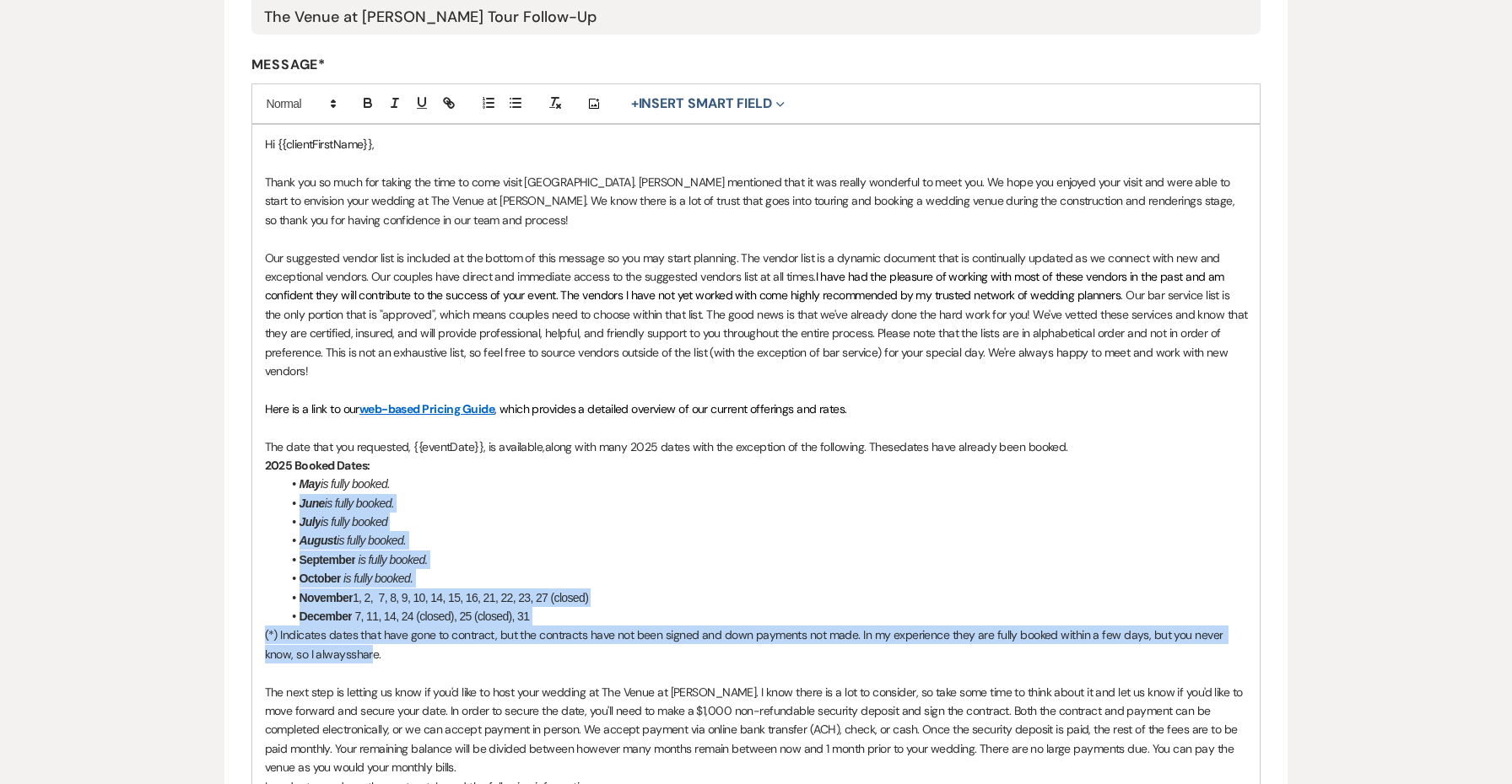
drag, startPoint x: 340, startPoint y: 637, endPoint x: 254, endPoint y: 487, distance: 172.9
click at [254, 487] on div "Hi {{clientFirstName}}, Thank you so much for taking the time to come visit us.…" at bounding box center [757, 673] width 1009 height 1096
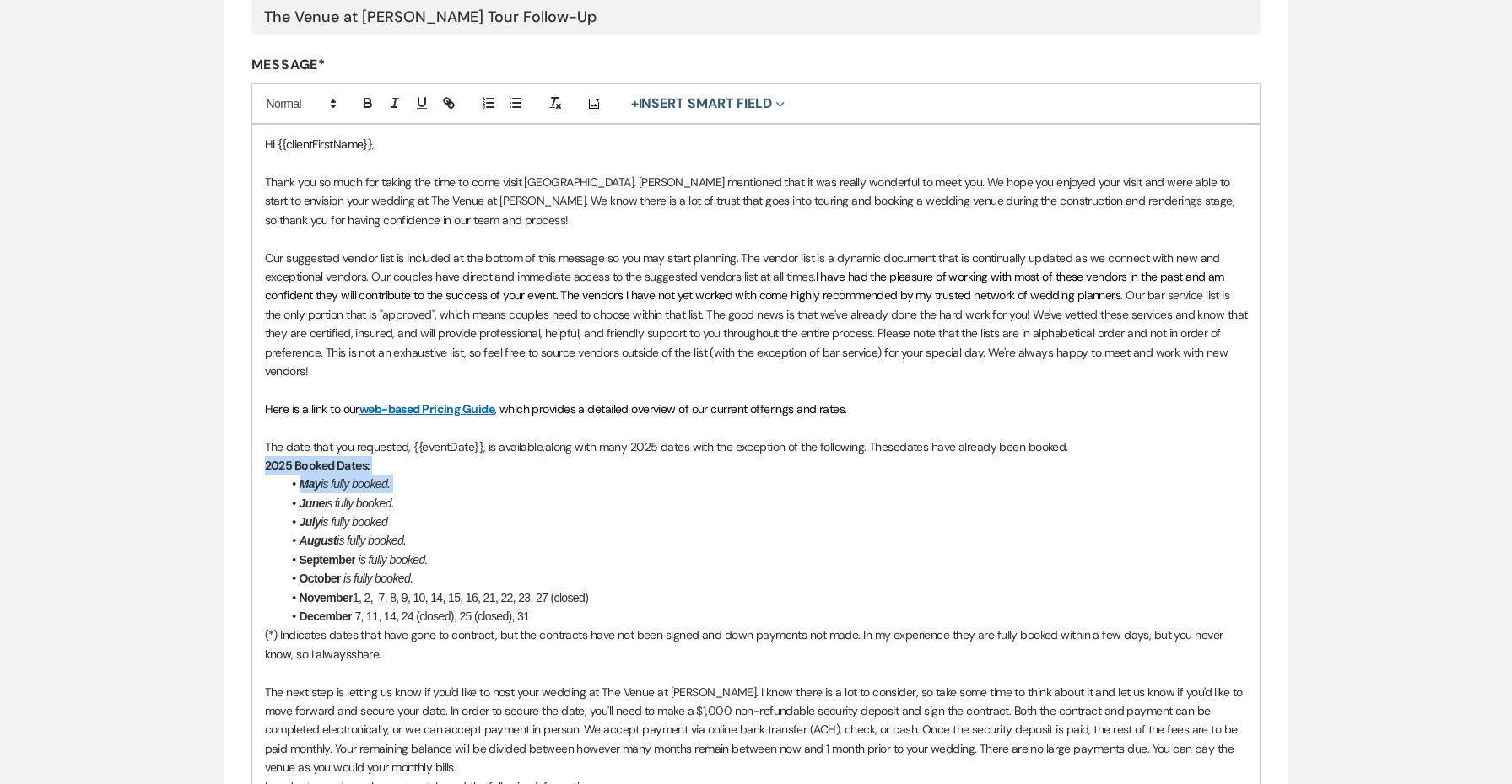
drag, startPoint x: 254, startPoint y: 487, endPoint x: 261, endPoint y: 459, distance: 28.9
click at [261, 459] on div "Hi {{clientFirstName}}, Thank you so much for taking the time to come visit us.…" at bounding box center [757, 673] width 1009 height 1096
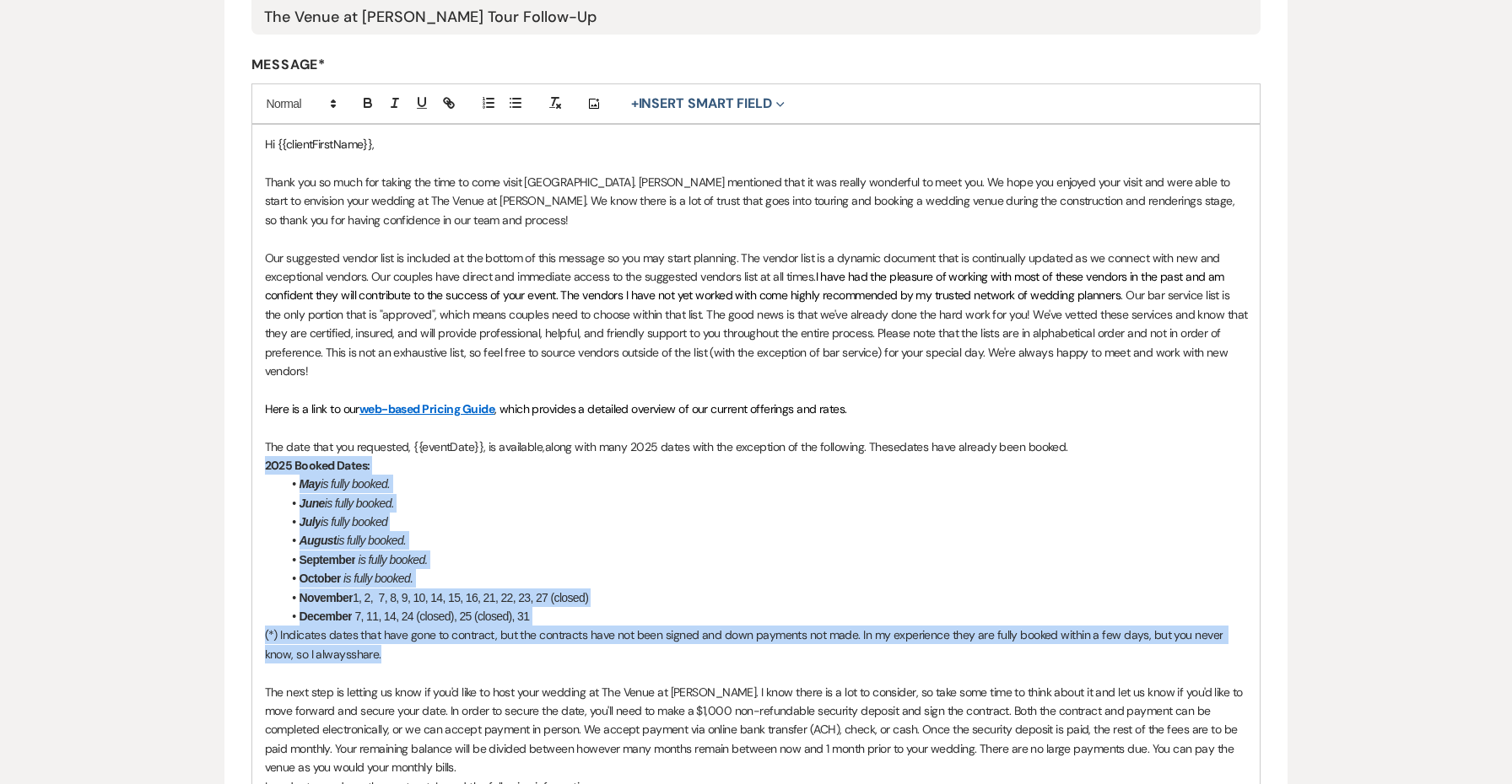
drag, startPoint x: 367, startPoint y: 645, endPoint x: 169, endPoint y: 448, distance: 279.3
click at [169, 448] on div "Edit Message Template This template was created on Oct 14, 2024 * Required Temp…" at bounding box center [756, 613] width 1215 height 1729
drag, startPoint x: 356, startPoint y: 638, endPoint x: 241, endPoint y: 454, distance: 217.0
click at [241, 454] on form "Edit Message Template This template was created on Oct 14, 2024 * Required Temp…" at bounding box center [756, 623] width 1064 height 1711
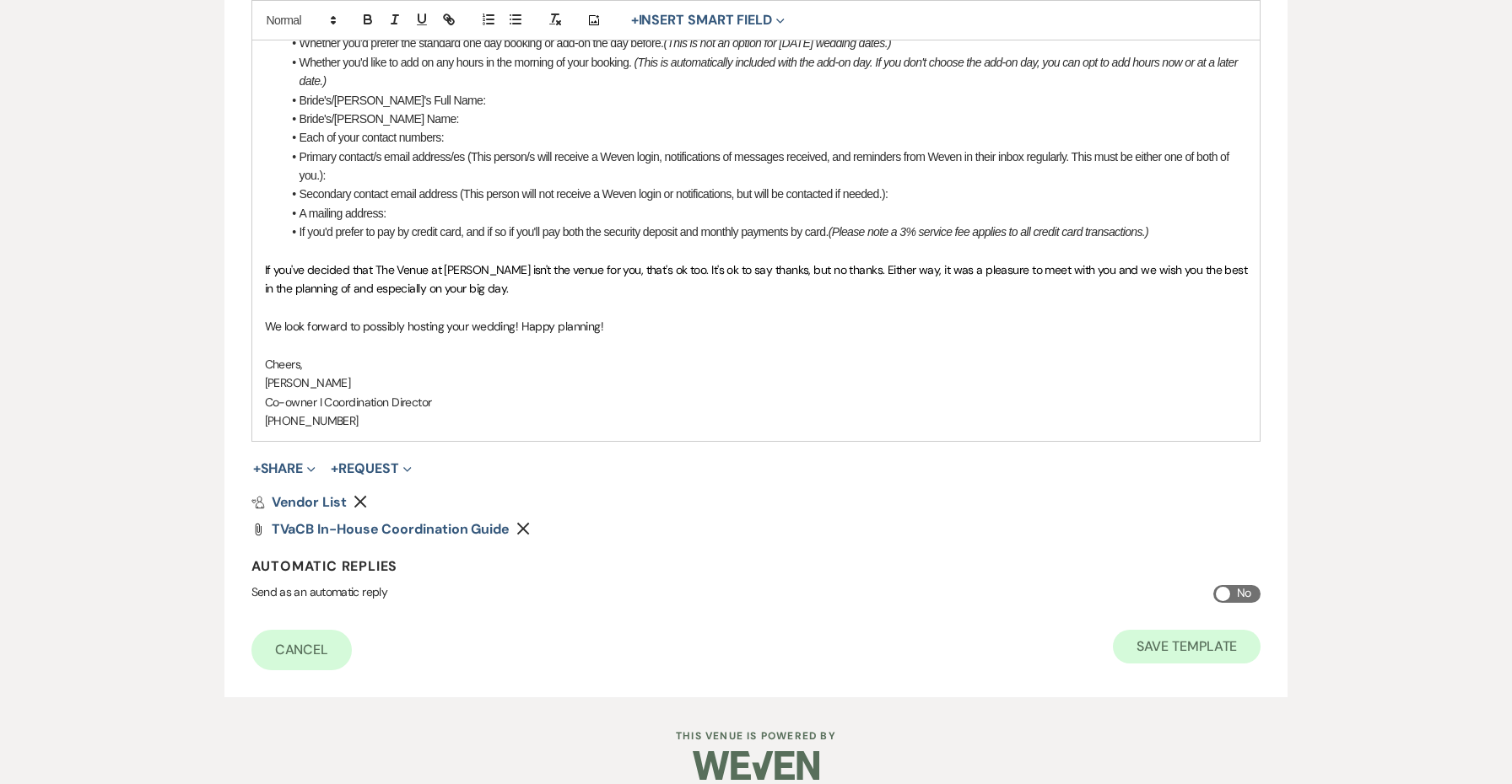
scroll to position [1176, 0]
click at [1139, 631] on button "Save Template" at bounding box center [1186, 648] width 148 height 33
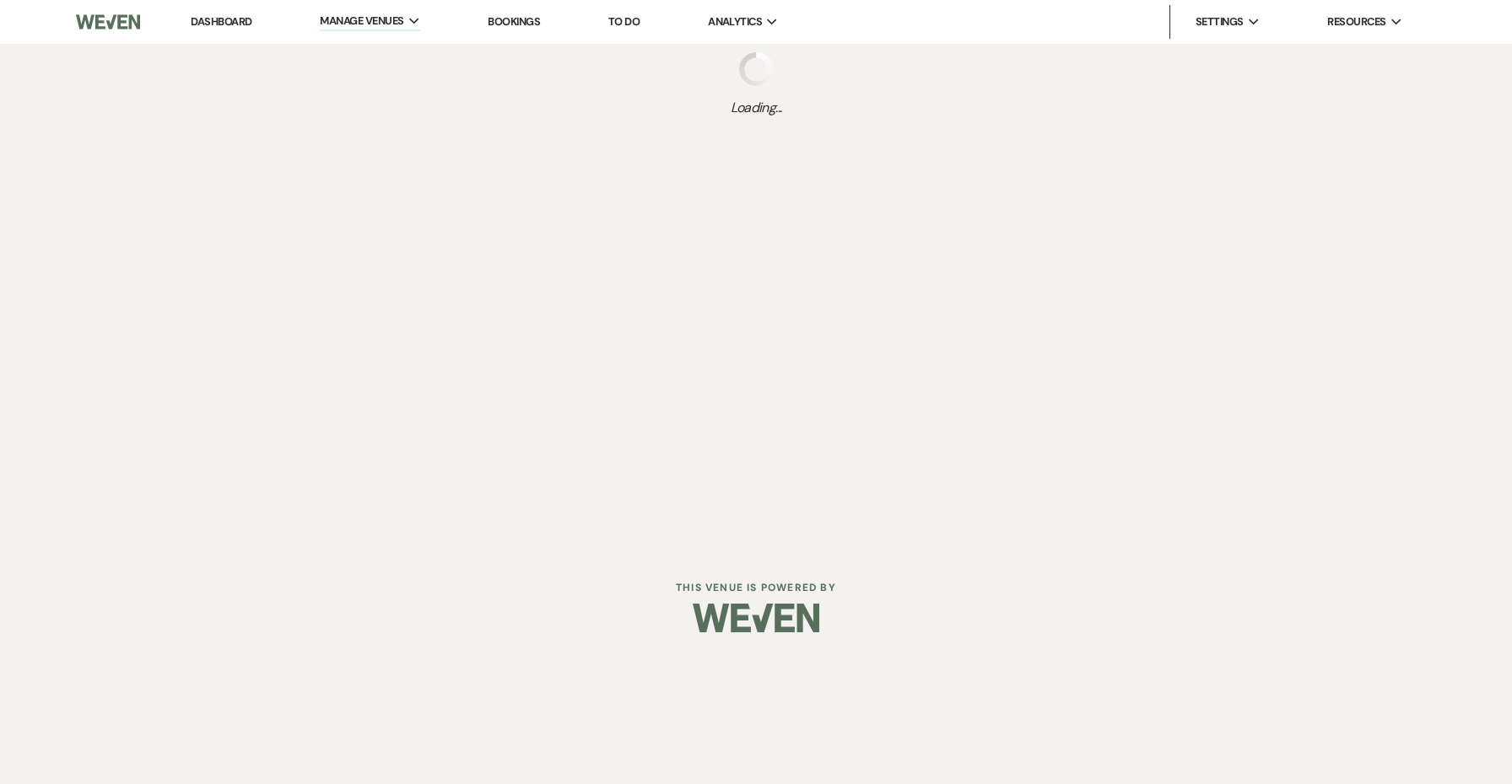
select select "Message Templates"
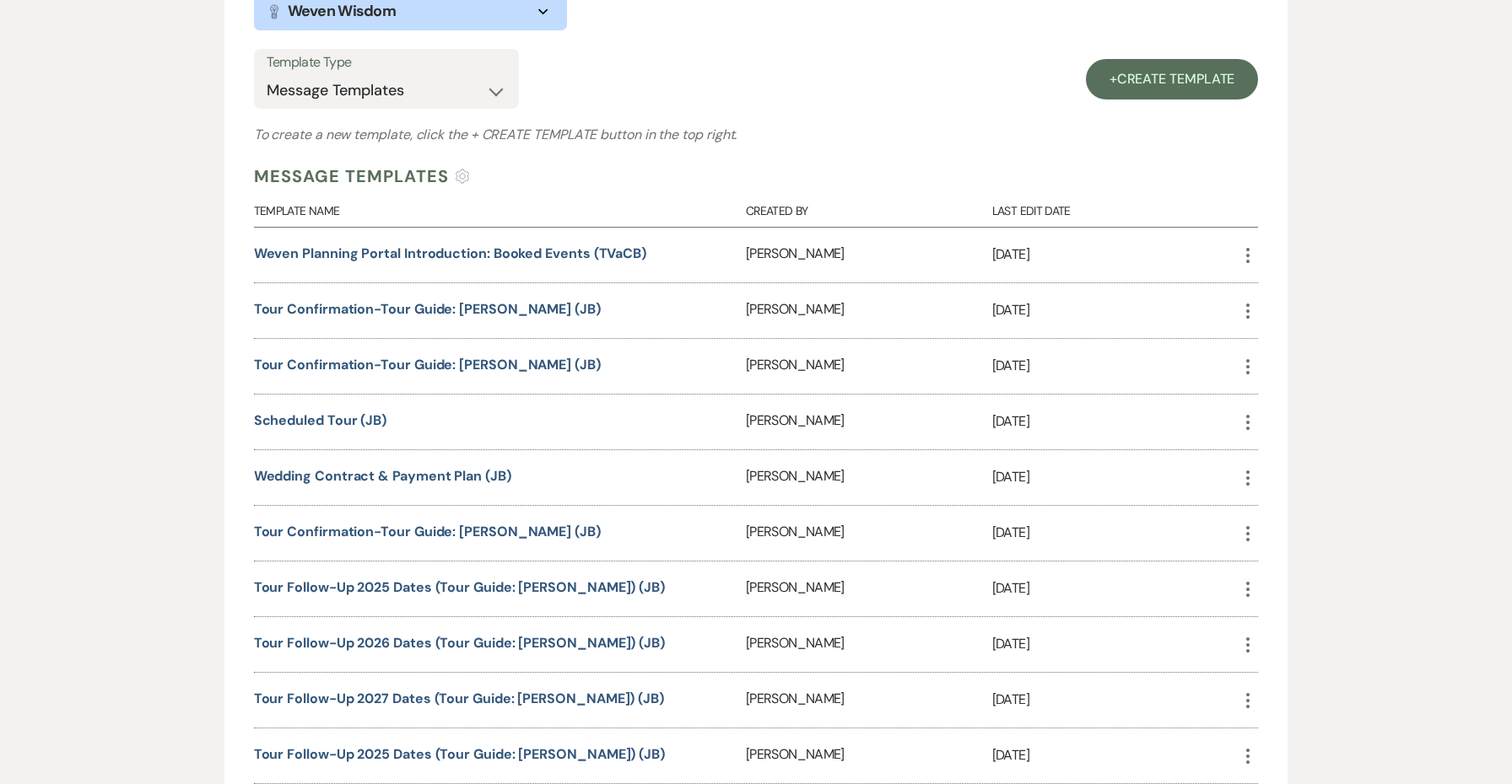
scroll to position [558, 0]
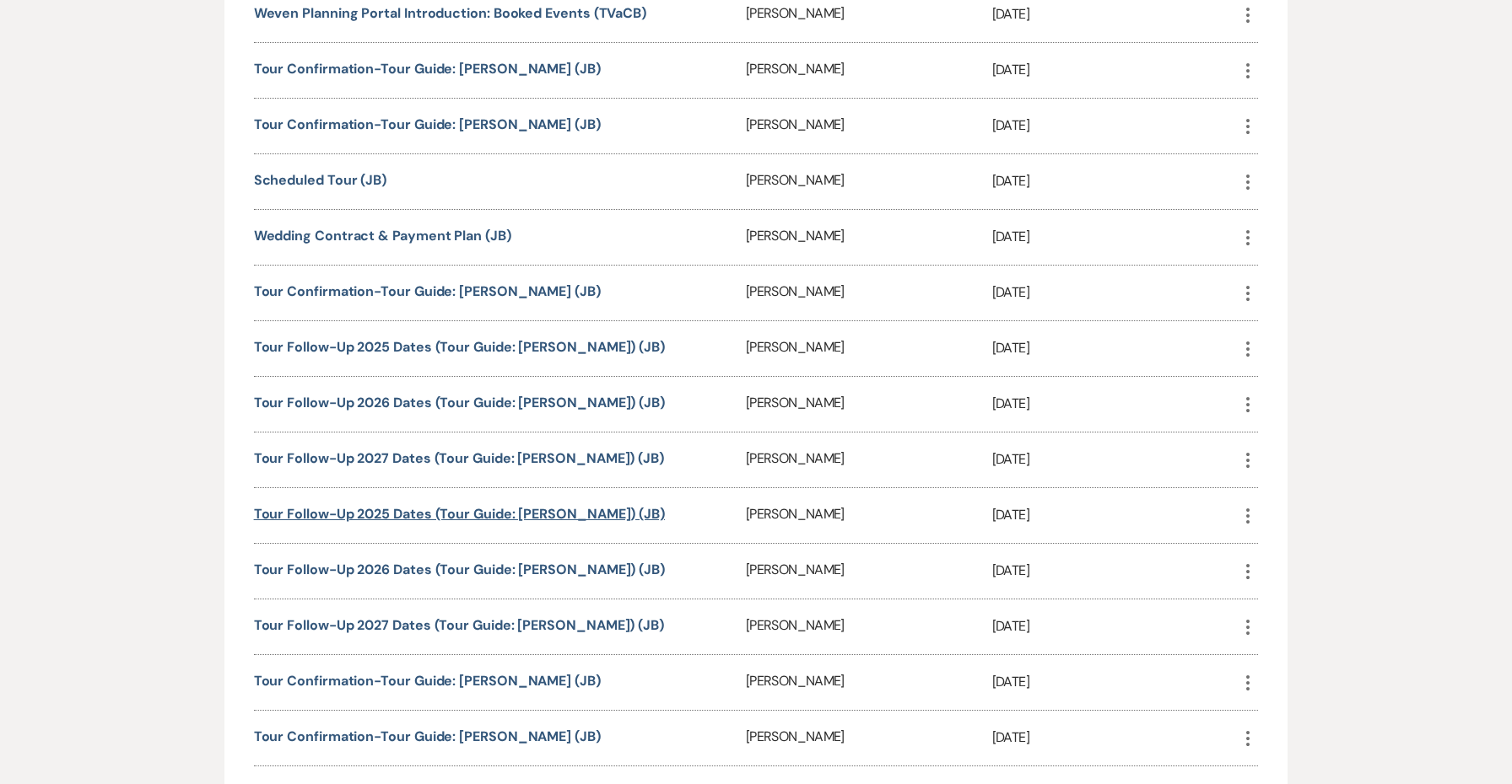
click at [517, 509] on link "Tour Follow-Up 2025 Dates (Tour Guide: [PERSON_NAME]) (JB)" at bounding box center [459, 514] width 411 height 18
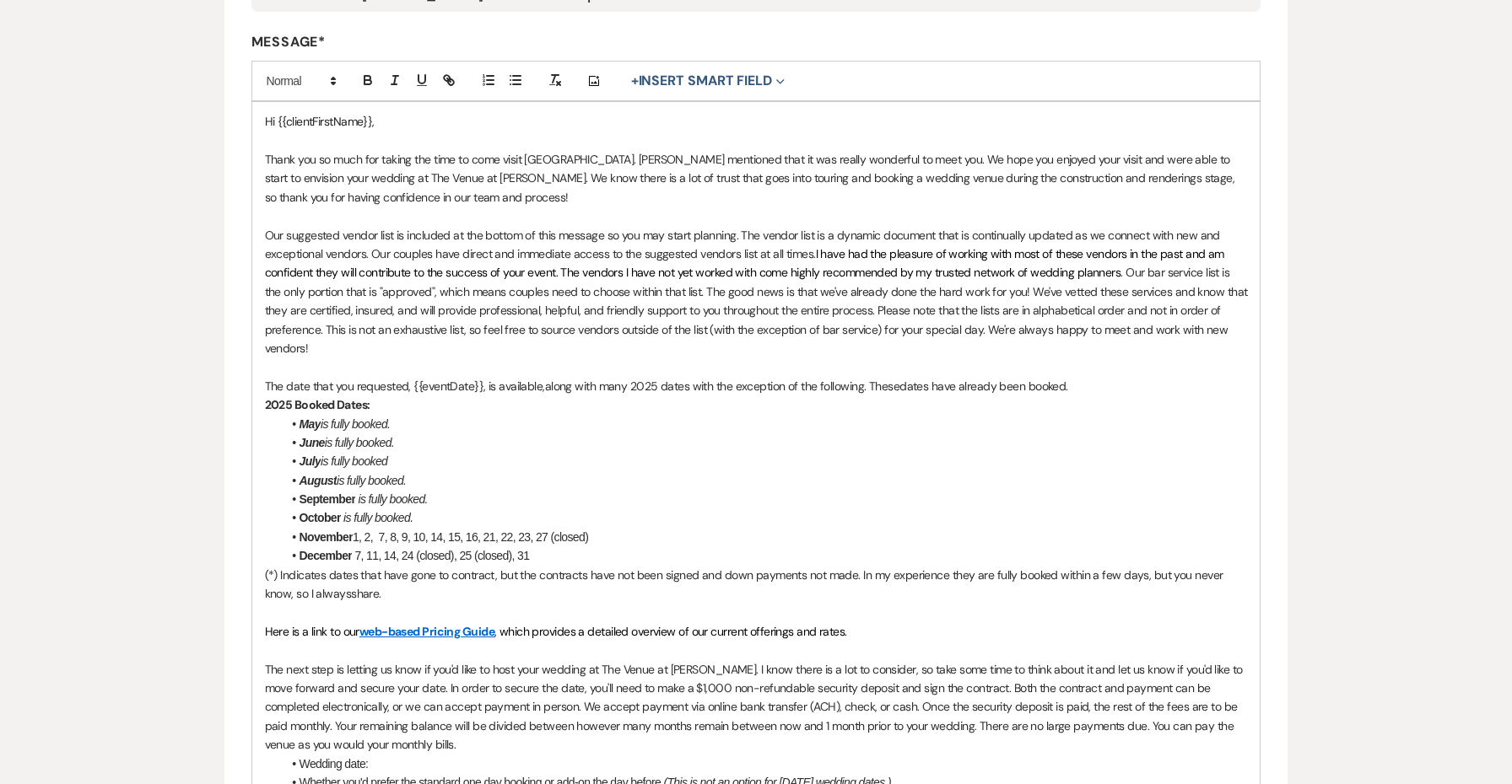
click at [319, 575] on p "(*) Indicates dates that have gone to contract, but the contracts have not been…" at bounding box center [757, 584] width 983 height 38
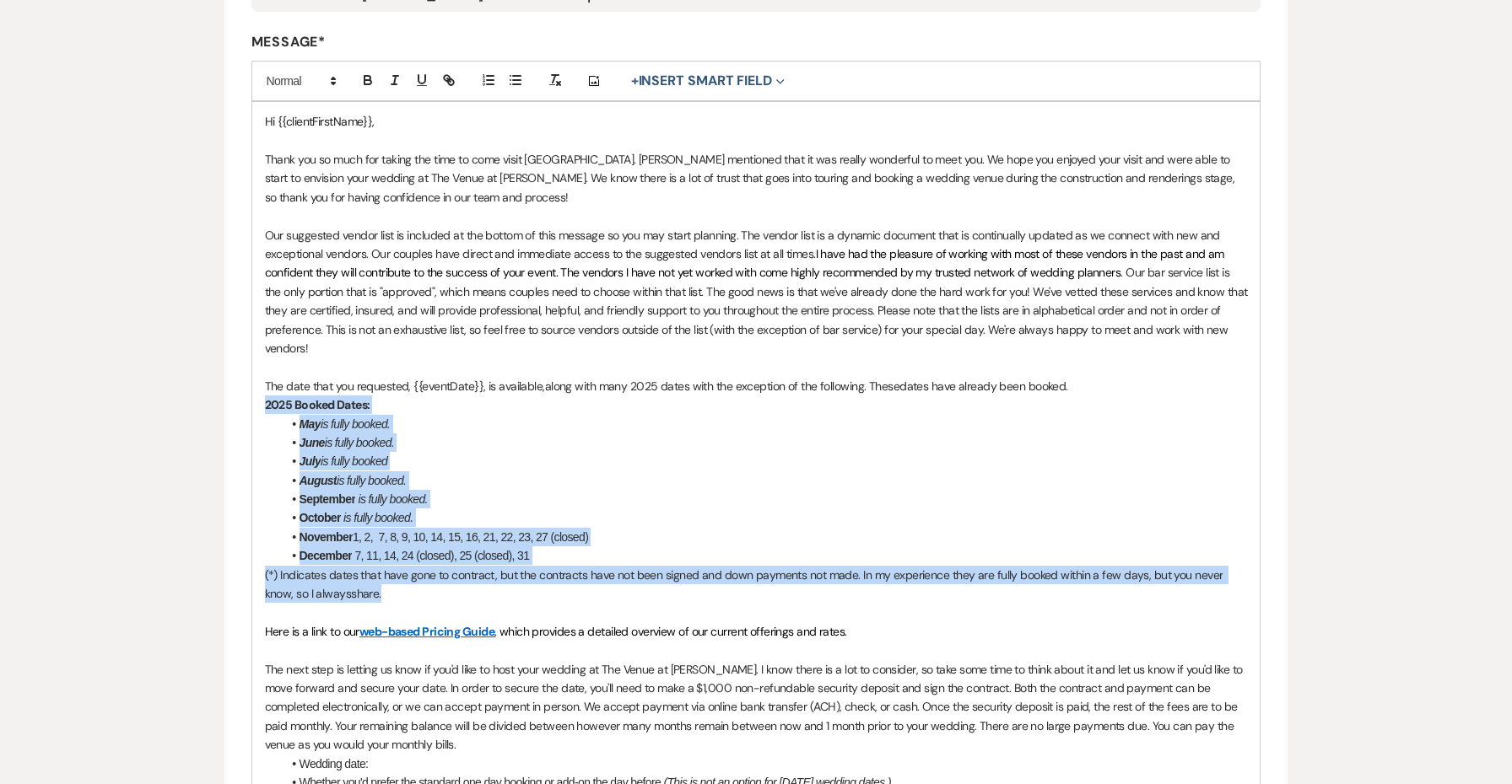
drag, startPoint x: 353, startPoint y: 579, endPoint x: 255, endPoint y: 399, distance: 204.9
click at [255, 399] on div "Hi {{clientFirstName}}, Thank you so much for taking the time to come visit [GE…" at bounding box center [757, 650] width 1009 height 1096
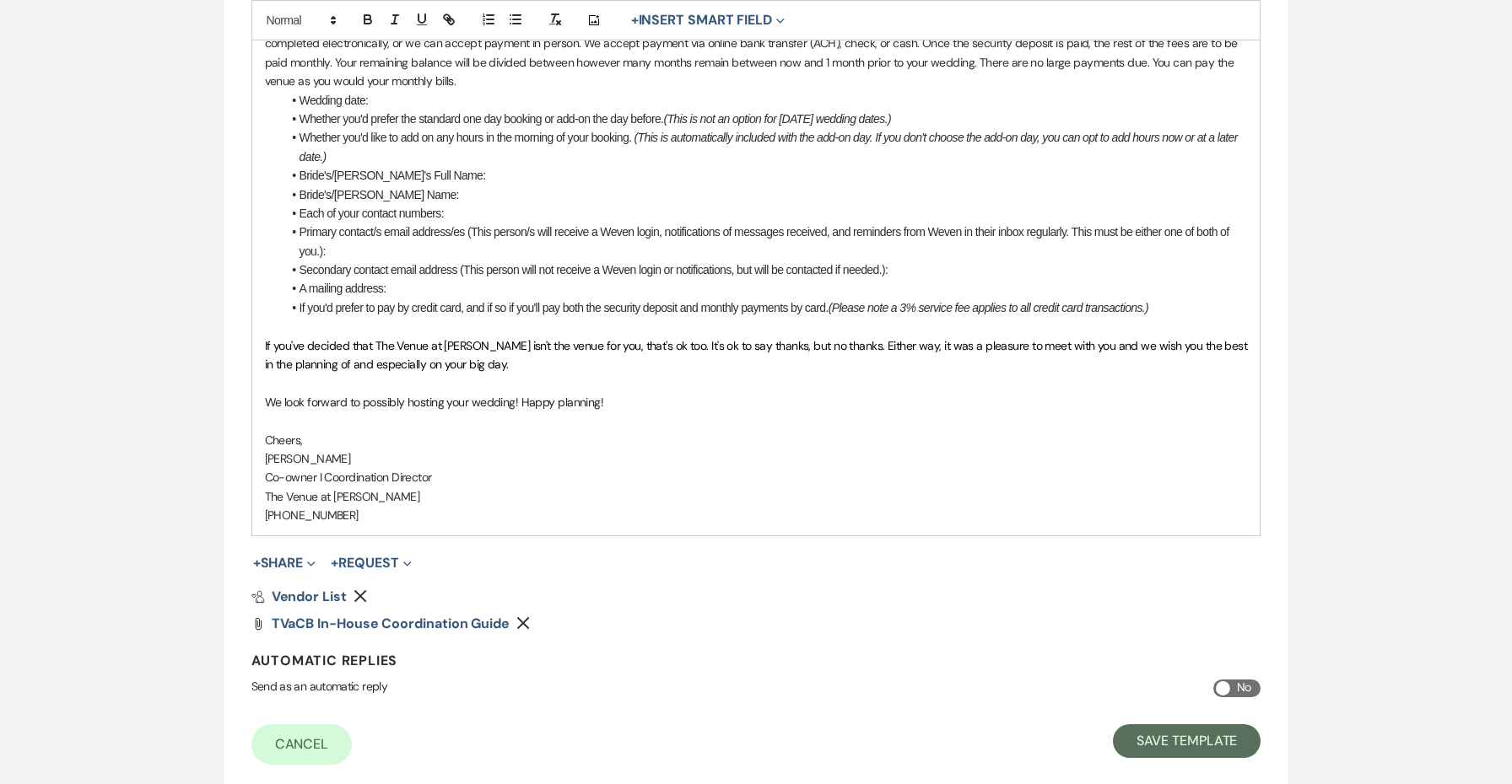
scroll to position [1135, 0]
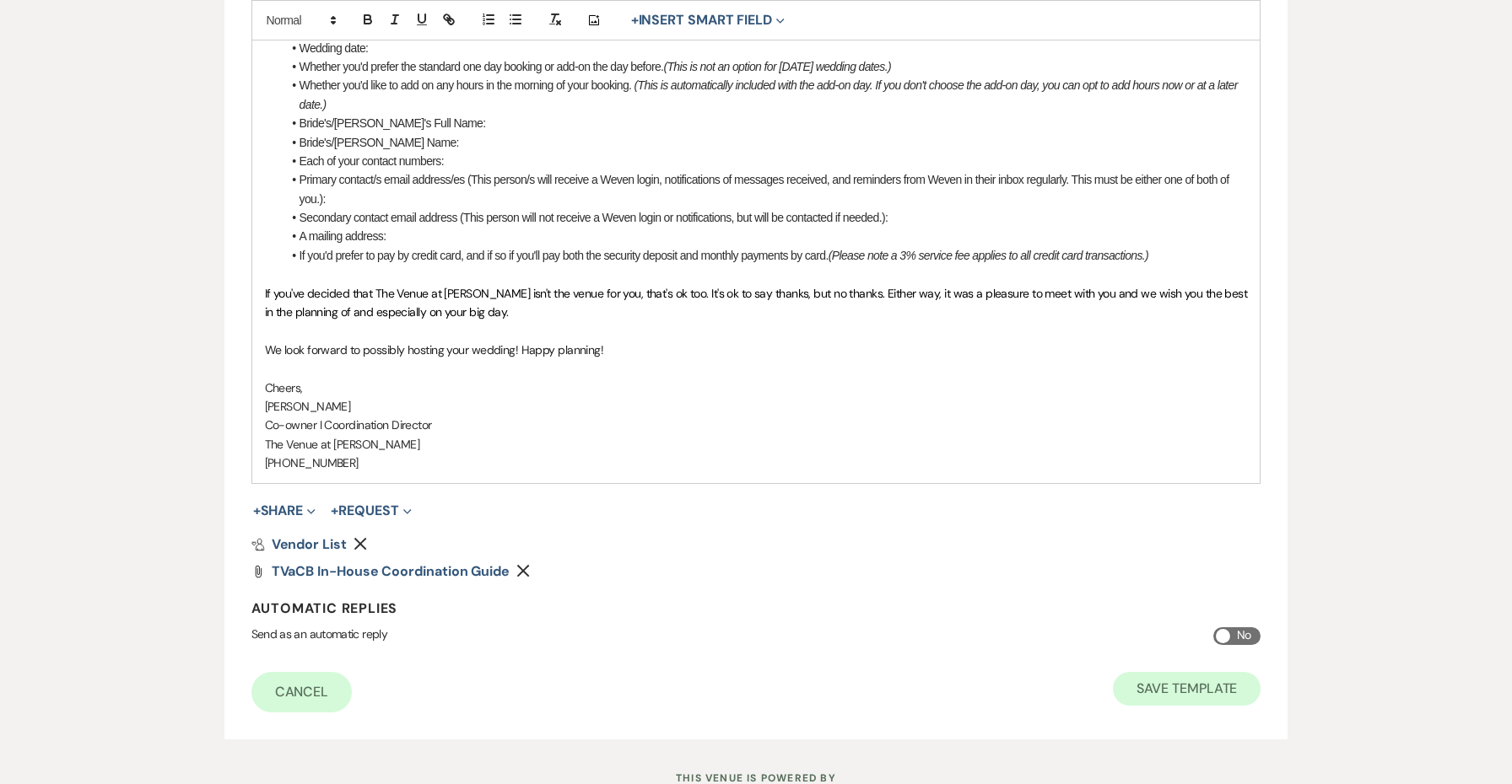
click at [1186, 677] on button "Save Template" at bounding box center [1186, 689] width 148 height 33
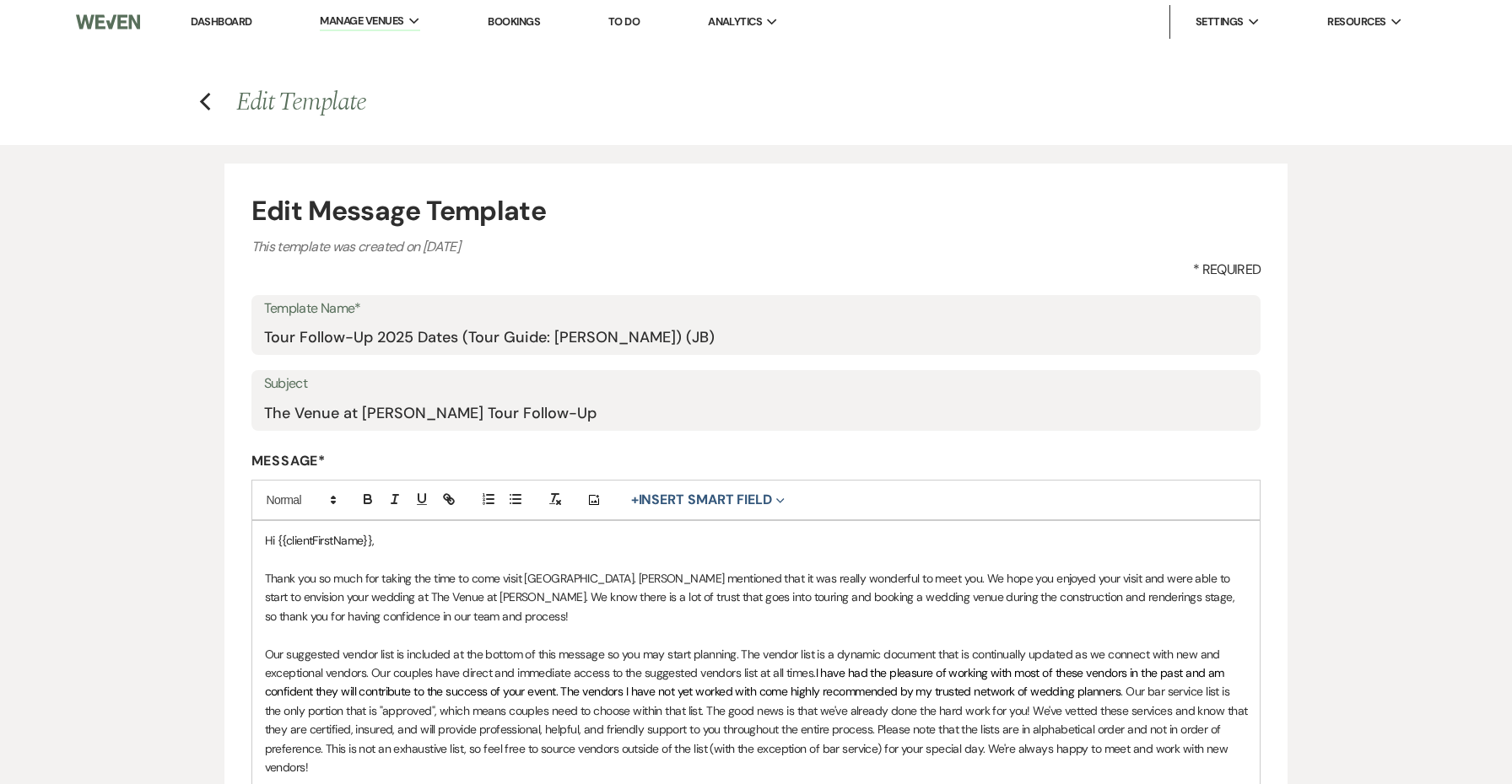
select select "Message Templates"
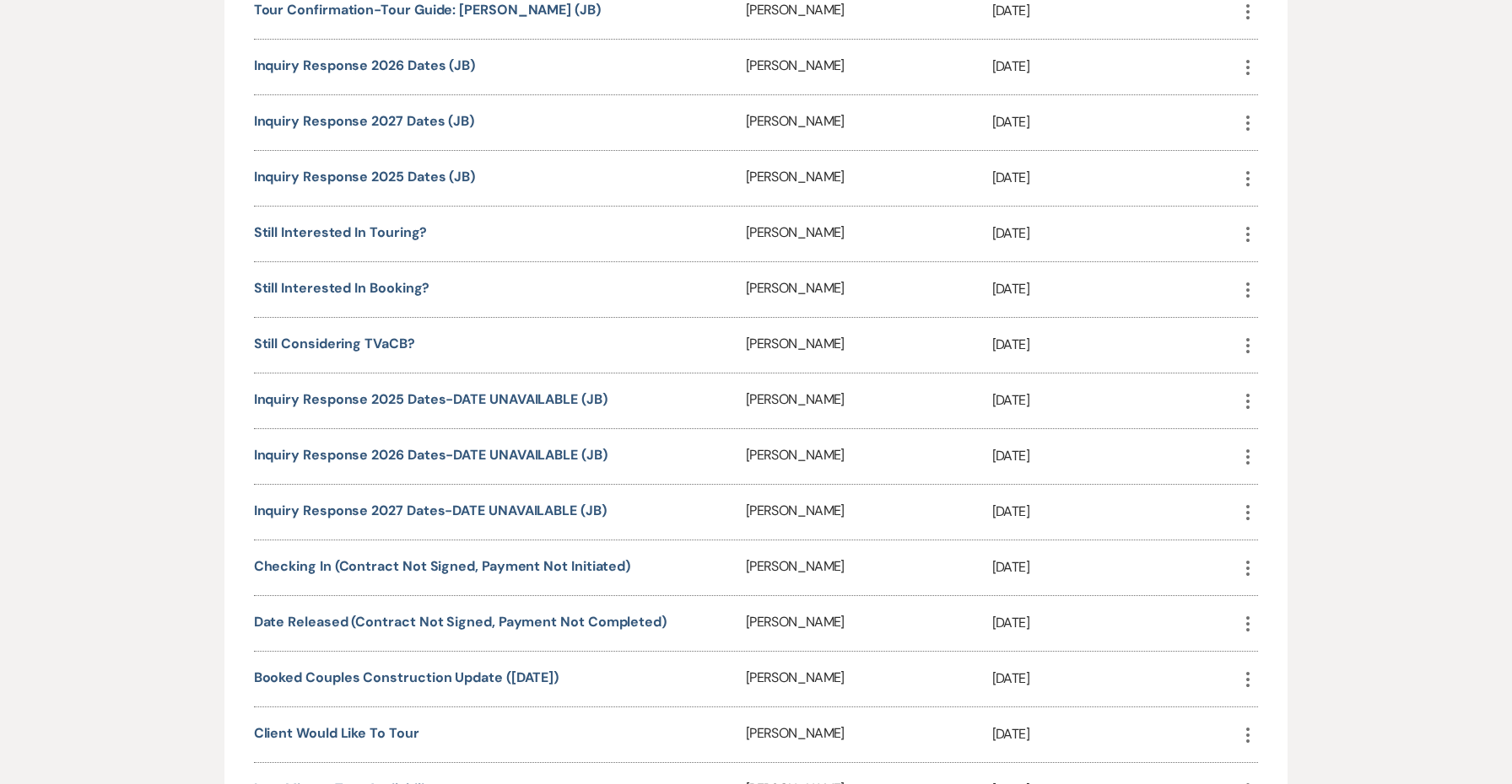
click at [750, 476] on div "[PERSON_NAME]" at bounding box center [870, 457] width 247 height 55
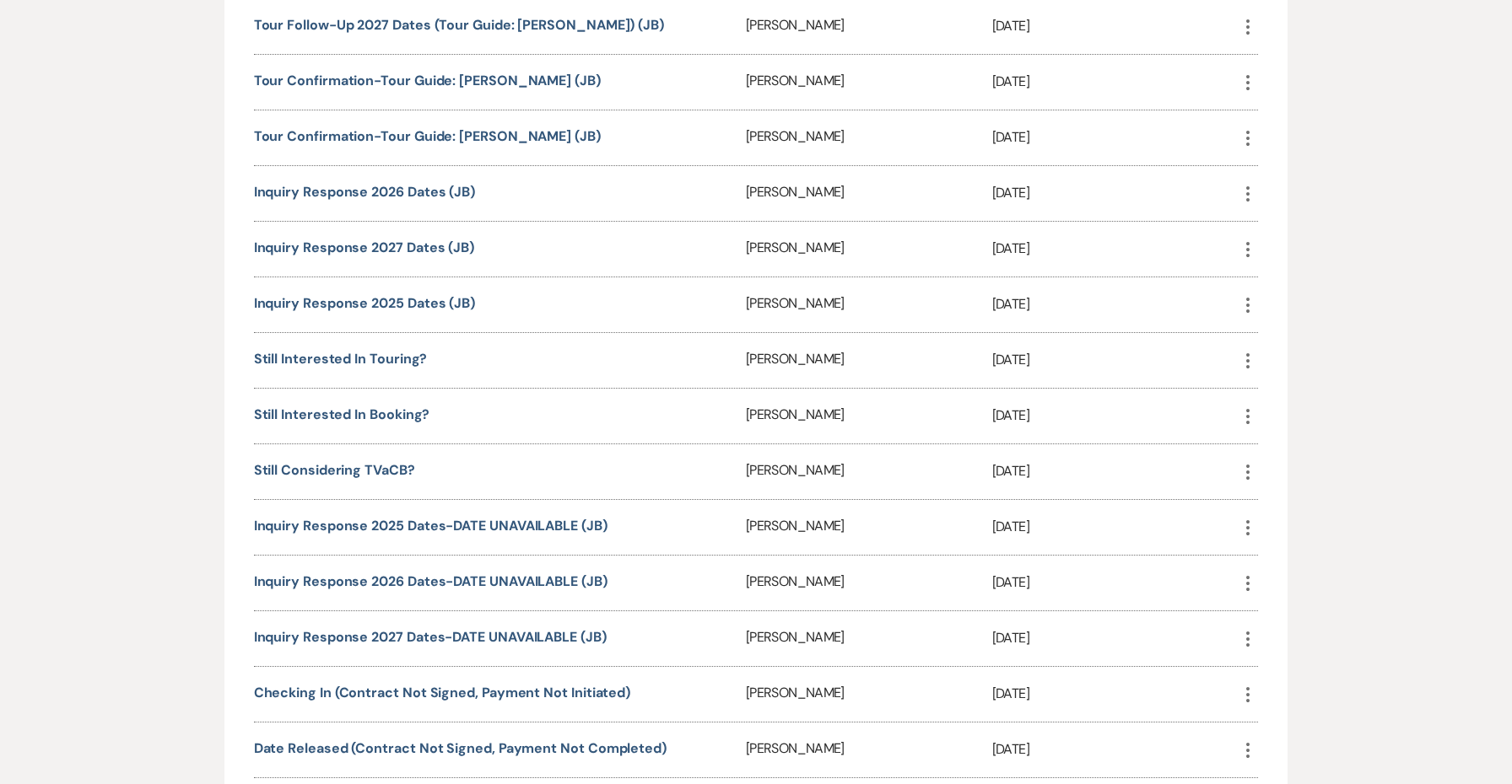
scroll to position [1154, 0]
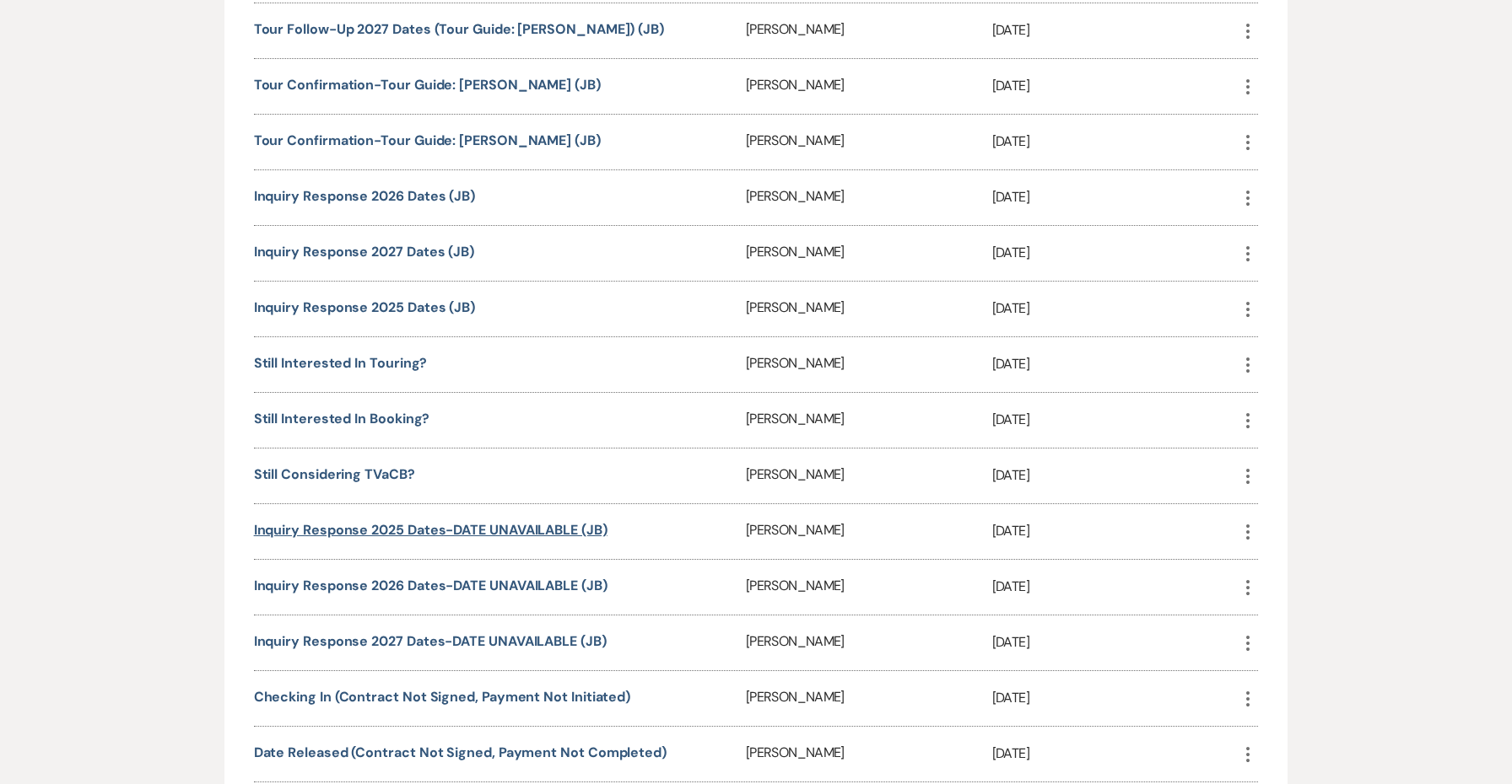
click at [552, 529] on link "Inquiry Response 2025 Dates-DATE UNAVAILABLE (JB)" at bounding box center [430, 530] width 354 height 18
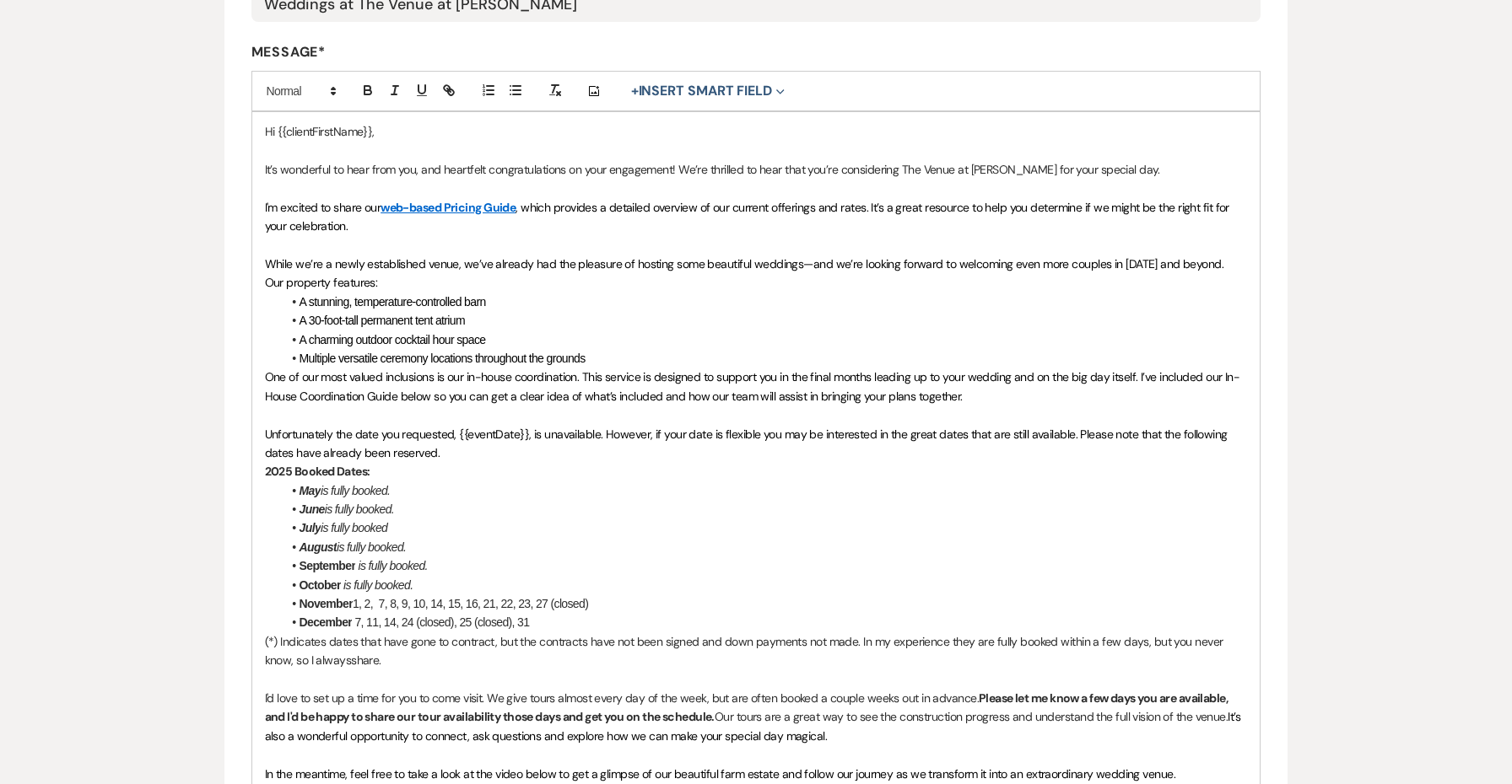
scroll to position [471, 0]
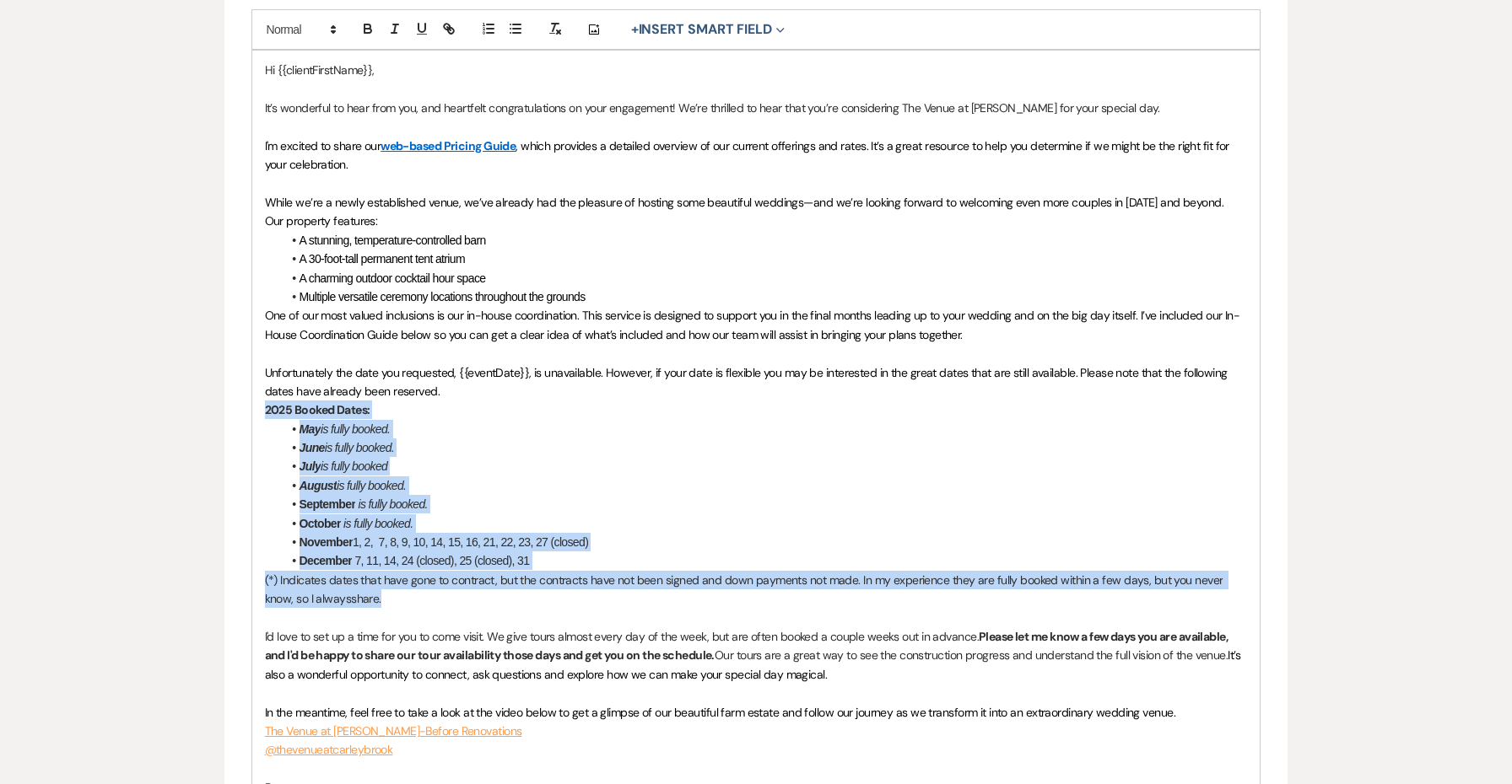
drag, startPoint x: 362, startPoint y: 583, endPoint x: 233, endPoint y: 394, distance: 228.8
click at [233, 394] on form "Edit Message Template This template was created on [DATE] * Required Template N…" at bounding box center [756, 392] width 1064 height 1401
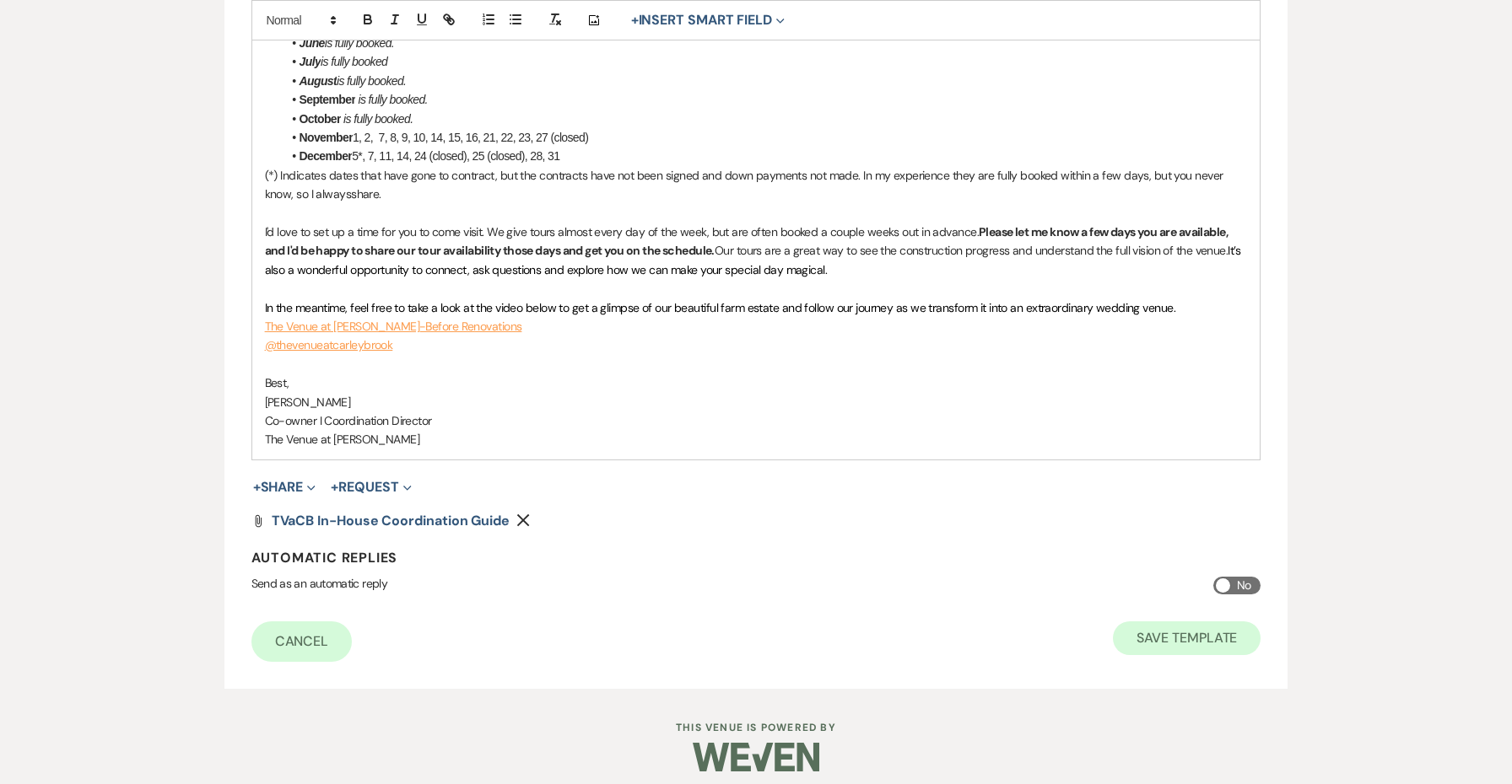
scroll to position [871, 0]
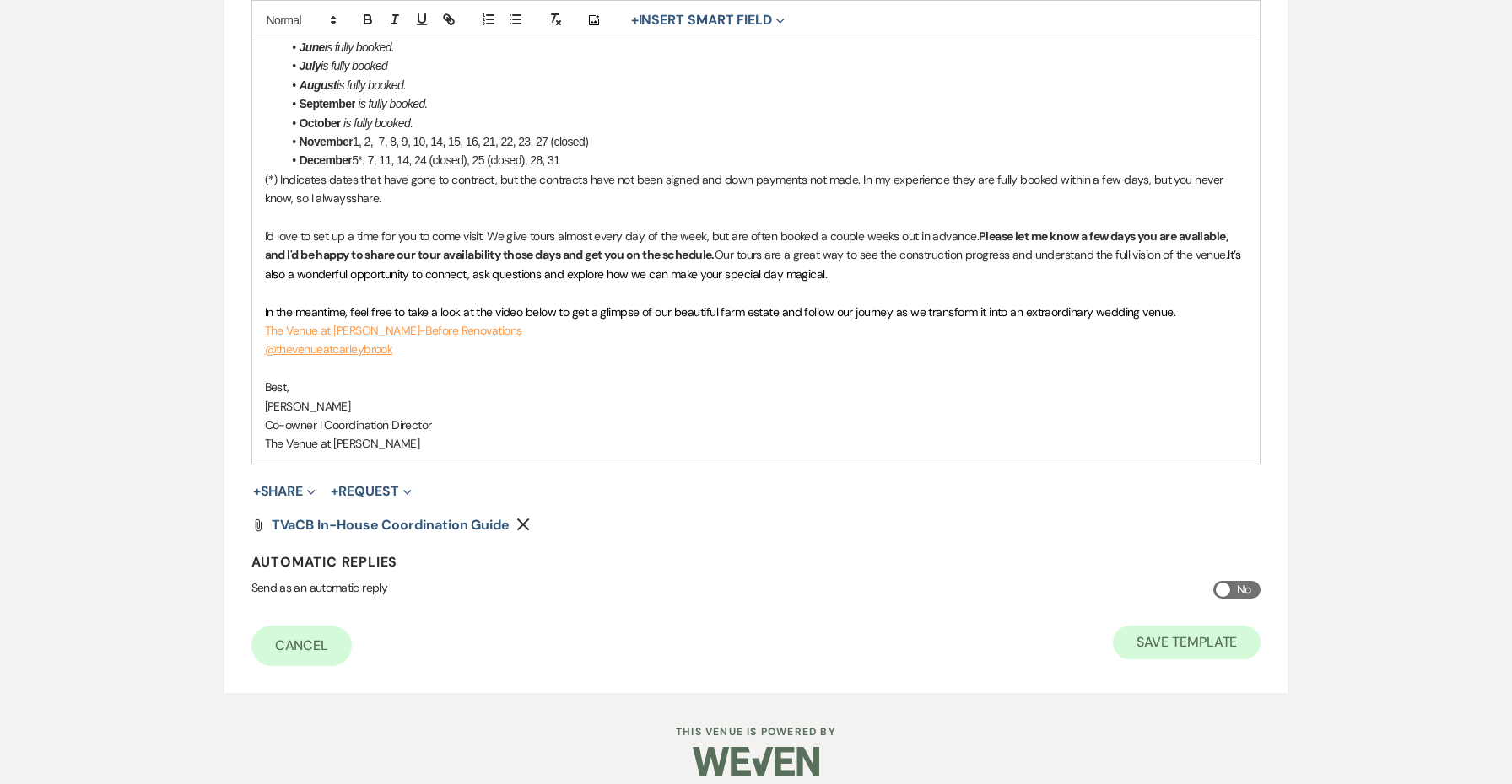
click at [1180, 632] on button "Save Template" at bounding box center [1186, 642] width 148 height 33
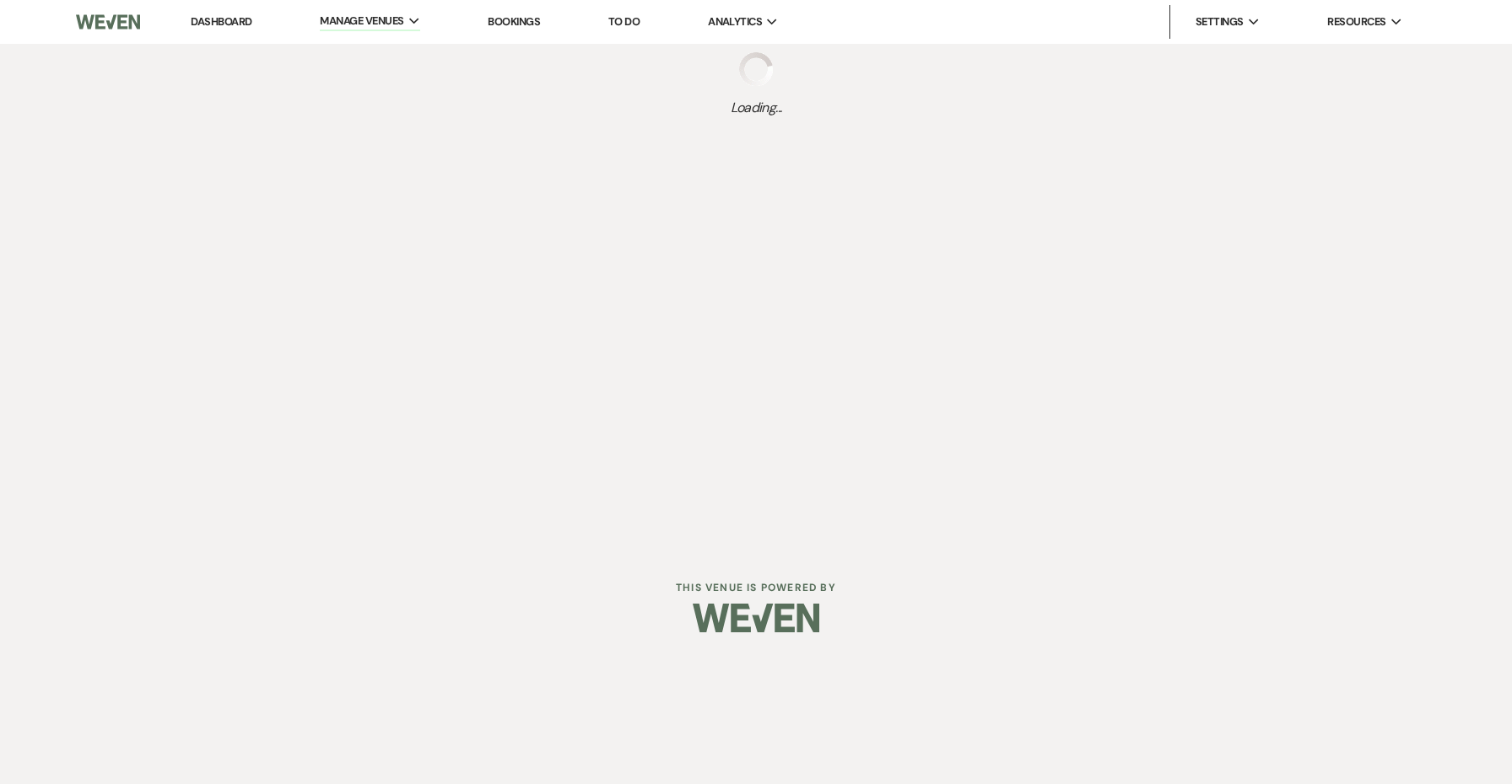
select select "Message Templates"
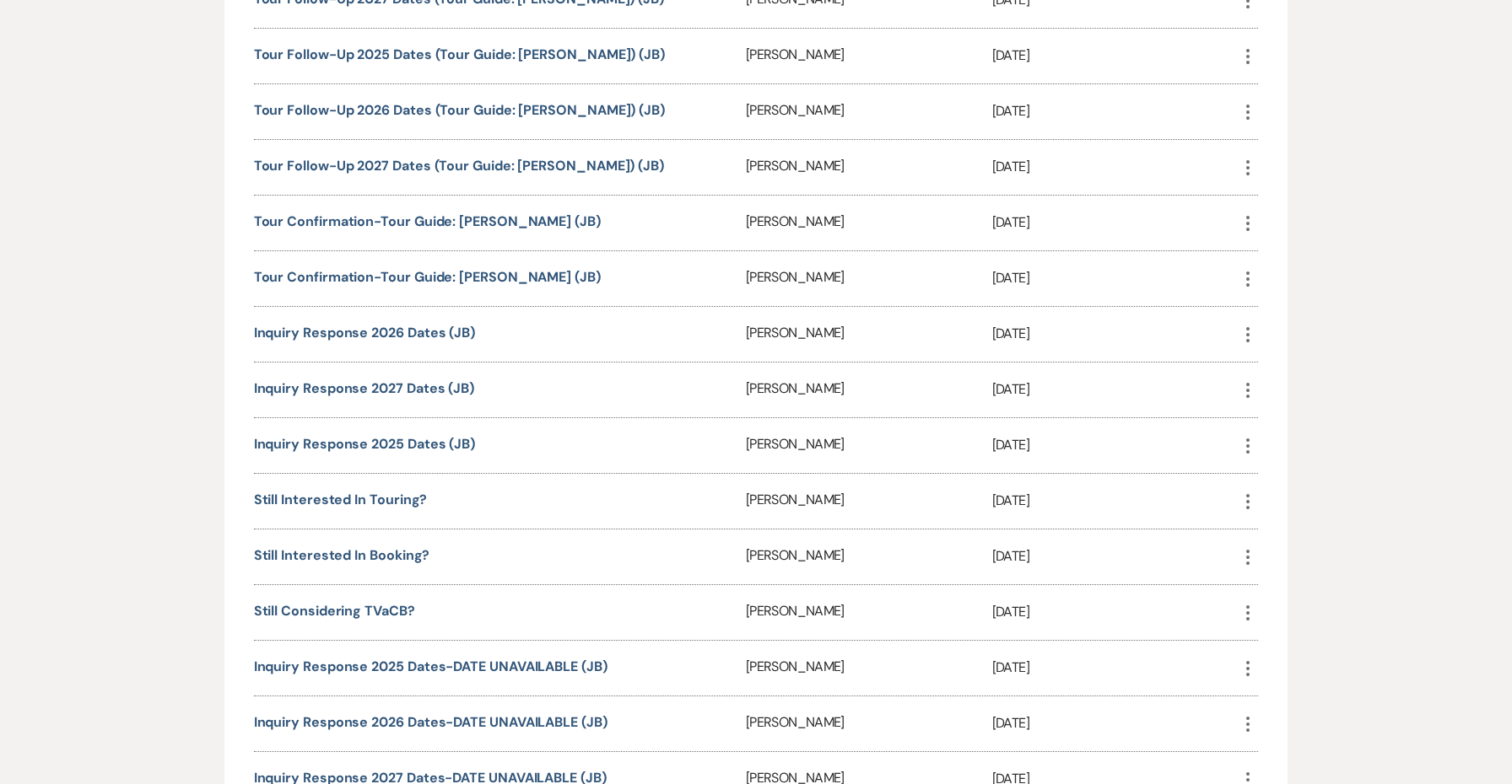
scroll to position [999, 0]
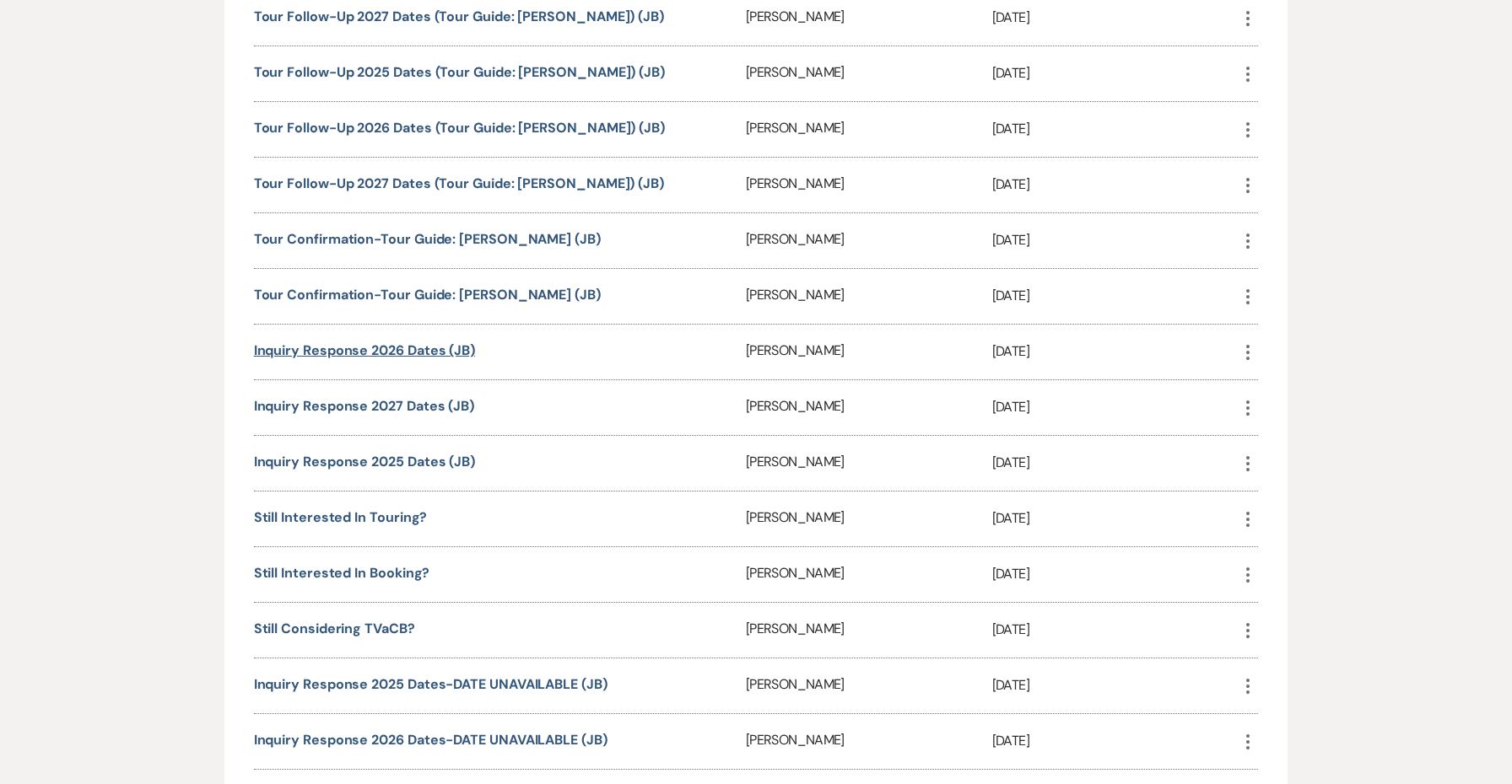
click at [425, 354] on link "Inquiry Response 2026 Dates (JB)" at bounding box center [364, 350] width 221 height 18
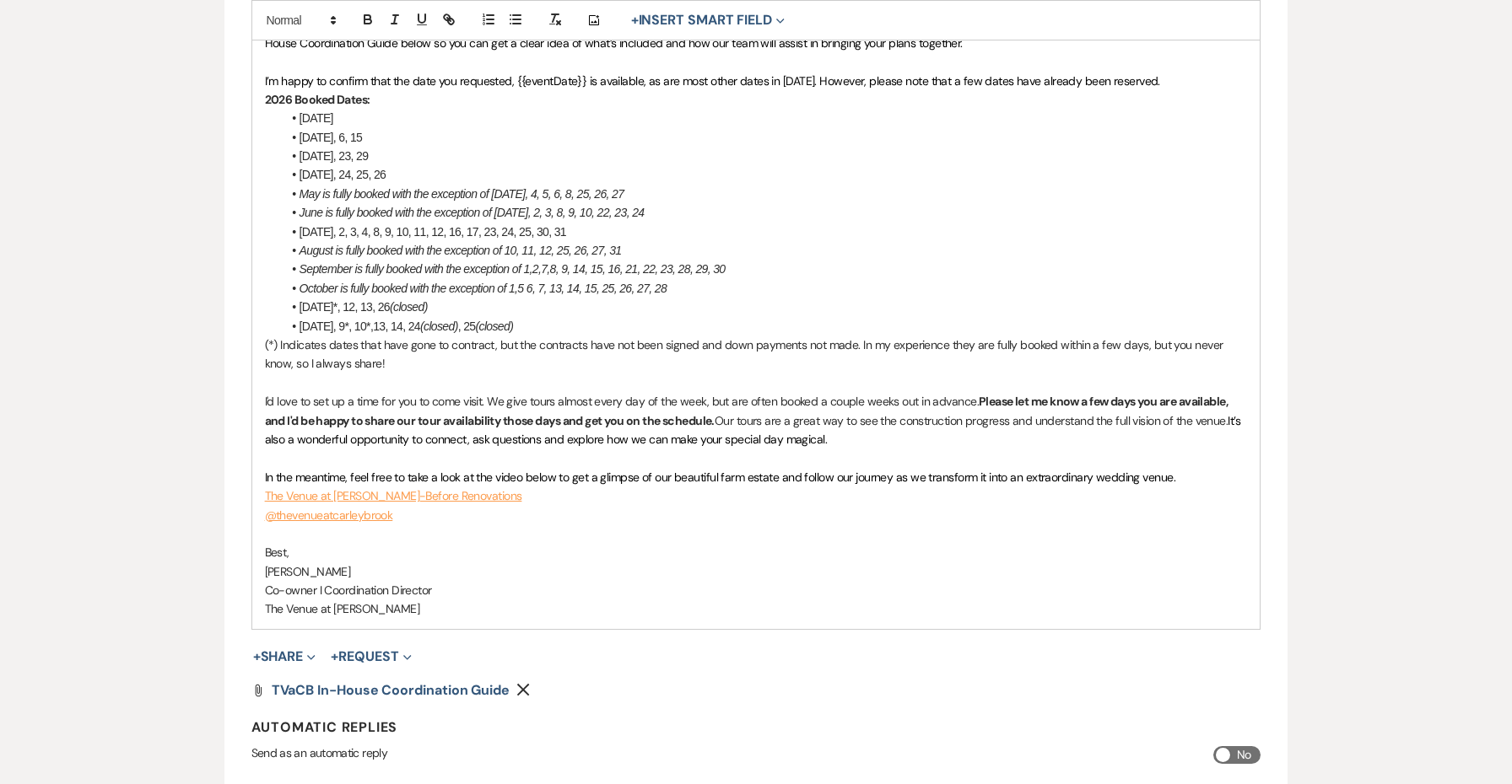
scroll to position [693, 0]
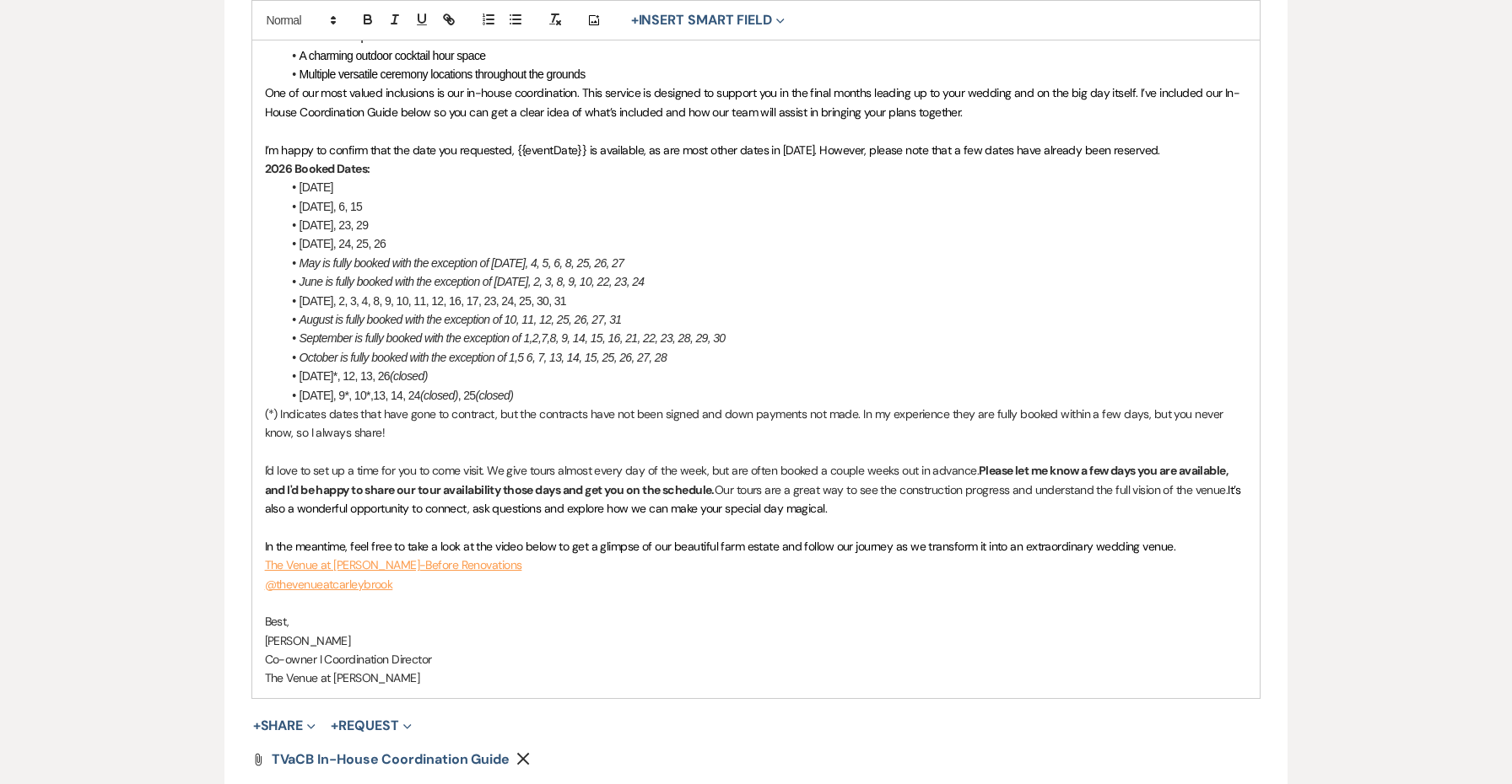
click at [333, 180] on span "[DATE]" at bounding box center [316, 187] width 33 height 14
click at [387, 198] on li "[DATE], 6, 15" at bounding box center [765, 207] width 967 height 19
click at [370, 200] on span "[DATE], 6, 15, 16" at bounding box center [340, 207] width 80 height 14
click at [334, 218] on span "[DATE], 23, 29" at bounding box center [334, 225] width 70 height 14
click at [358, 218] on span "[DATE], 8, 15, 23, 29" at bounding box center [349, 225] width 98 height 14
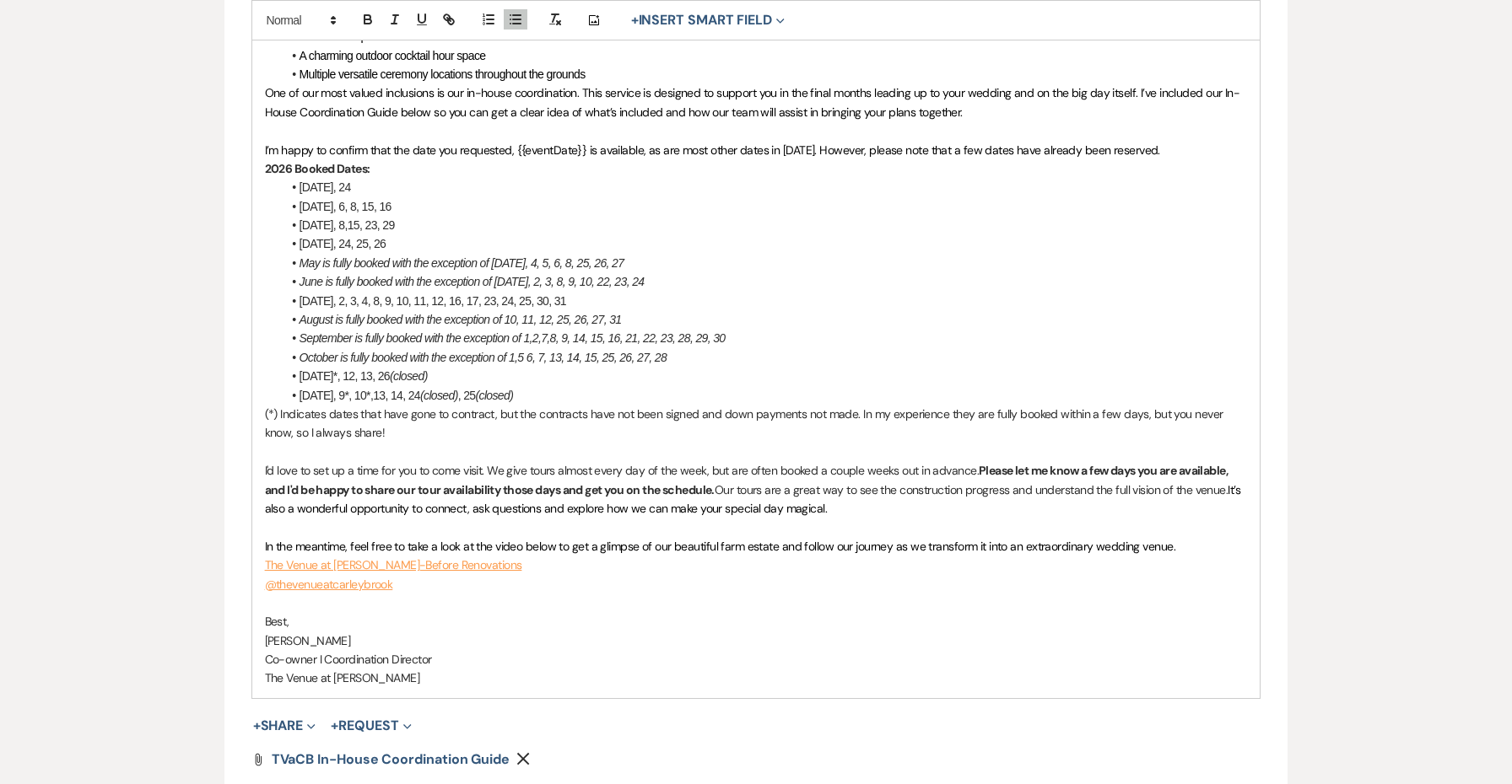
click at [372, 218] on span "[DATE], 8,15, 23, 29" at bounding box center [347, 225] width 95 height 14
click at [405, 218] on span "[DATE], 8,15, 22, 23, 29" at bounding box center [355, 225] width 113 height 14
click at [372, 218] on span "[DATE], 8,15, 22, 23, 26, 29" at bounding box center [365, 225] width 131 height 14
click at [326, 237] on span "[DATE], 24, 25, 26" at bounding box center [343, 244] width 87 height 14
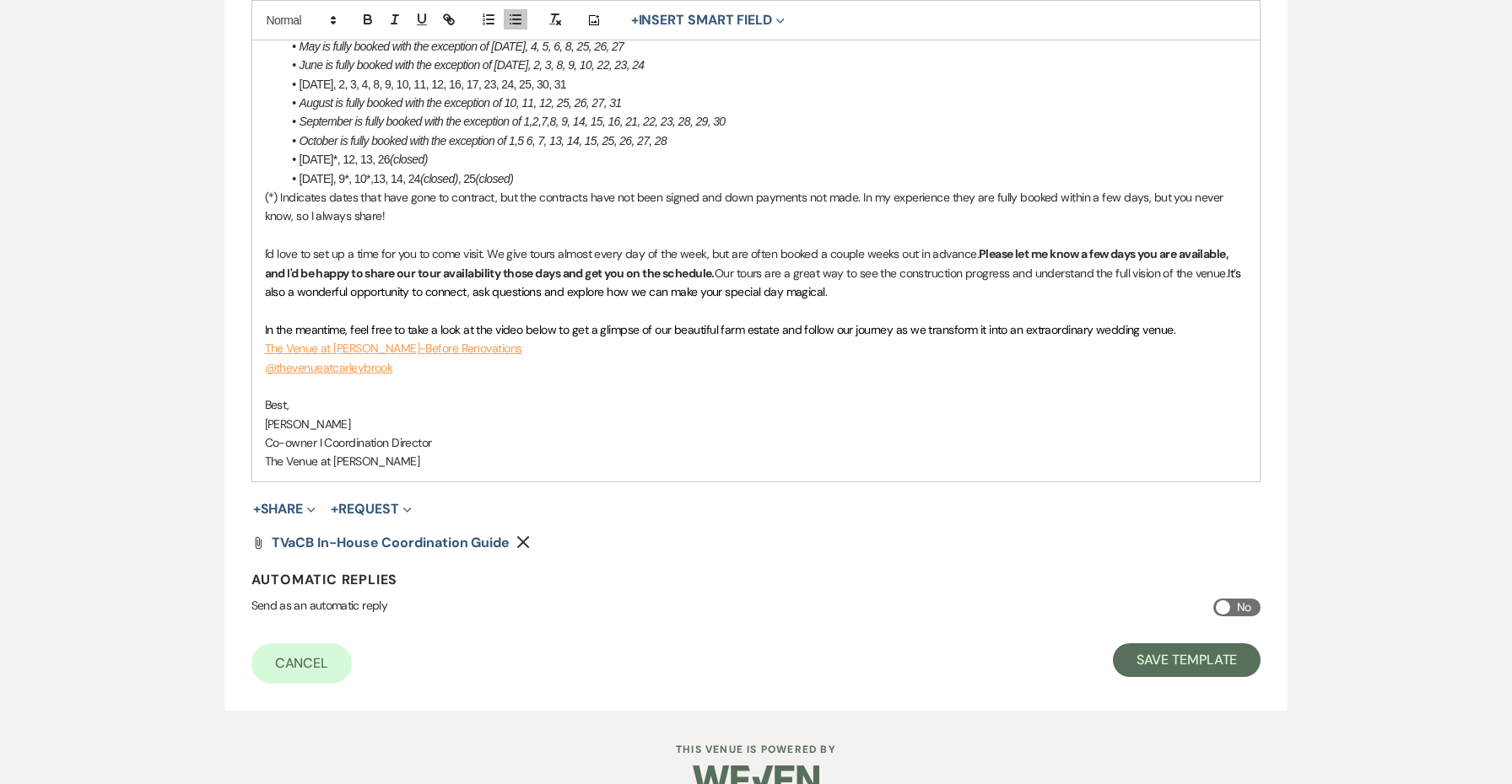
scroll to position [908, 0]
click at [528, 60] on em "June is fully booked with the exception of [DATE], 2, 3, 8, 9, 10, 22, 23, 24" at bounding box center [472, 67] width 345 height 14
click at [549, 60] on em "June is fully booked with the exception of [DATE]*, 3, 8, 9, 10, 22, 23, 24" at bounding box center [468, 67] width 338 height 14
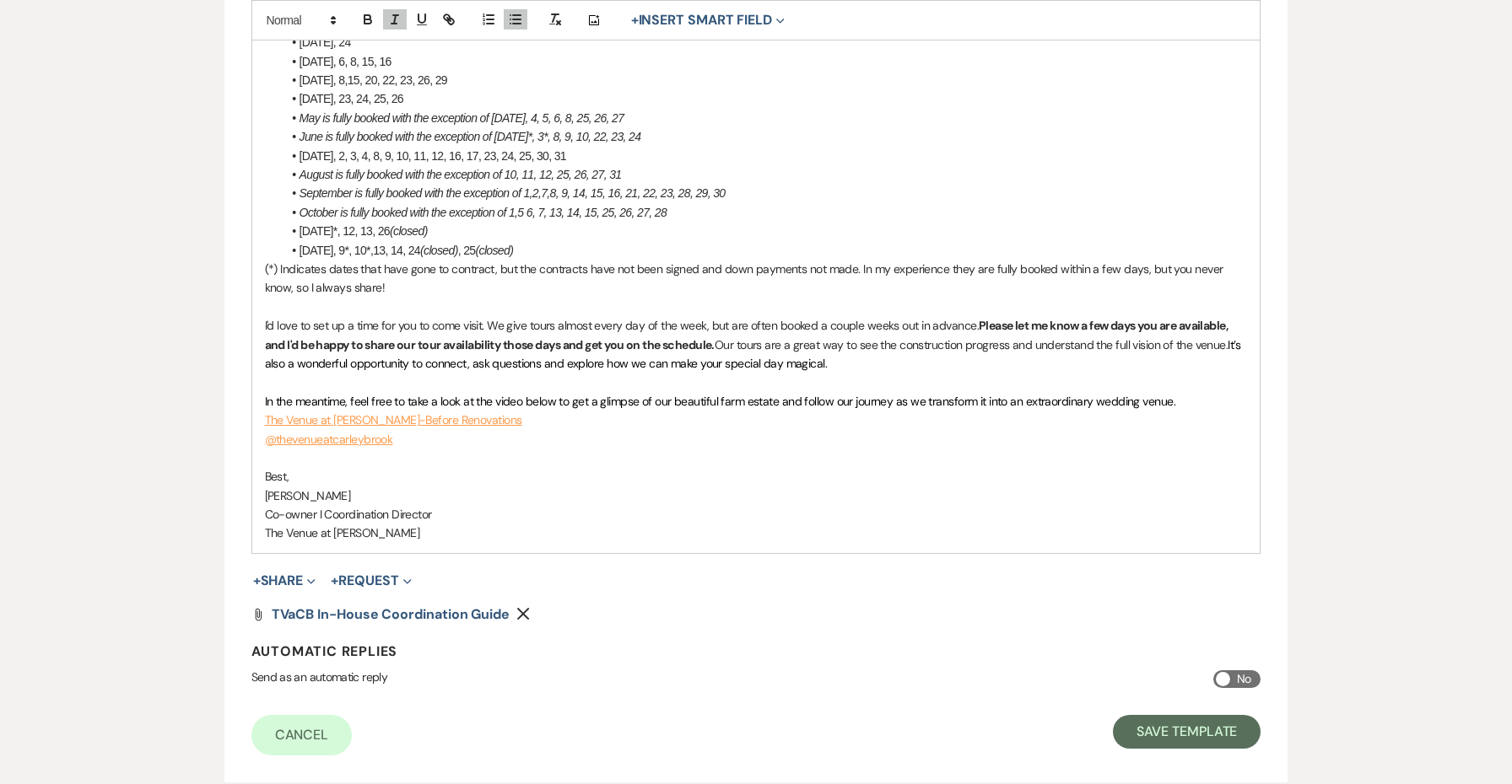
scroll to position [821, 0]
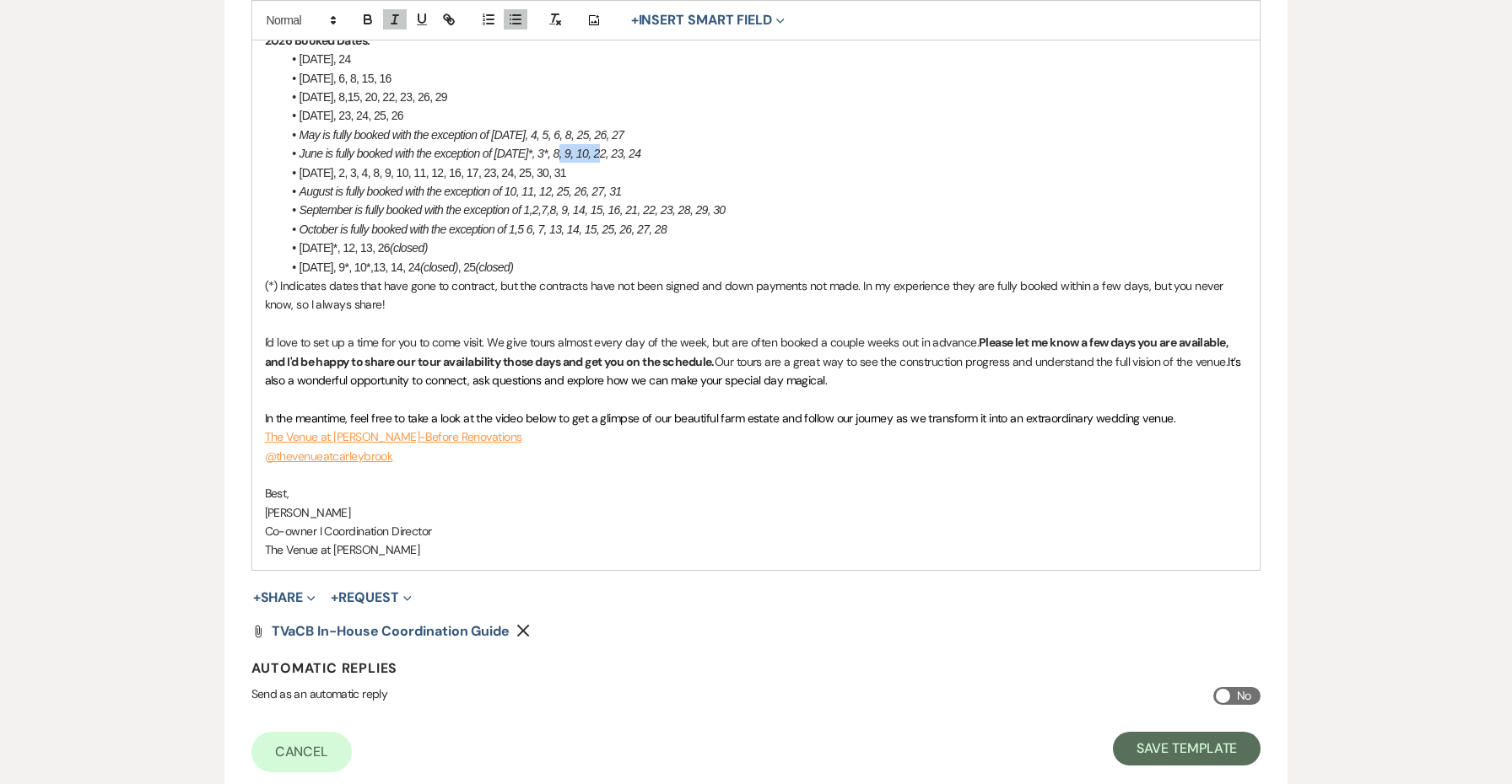
drag, startPoint x: 599, startPoint y: 147, endPoint x: 558, endPoint y: 144, distance: 41.1
click at [558, 147] on em "June is fully booked with the exception of [DATE]*, 3*, 8, 9, 10, 22, 23, 24" at bounding box center [470, 154] width 342 height 14
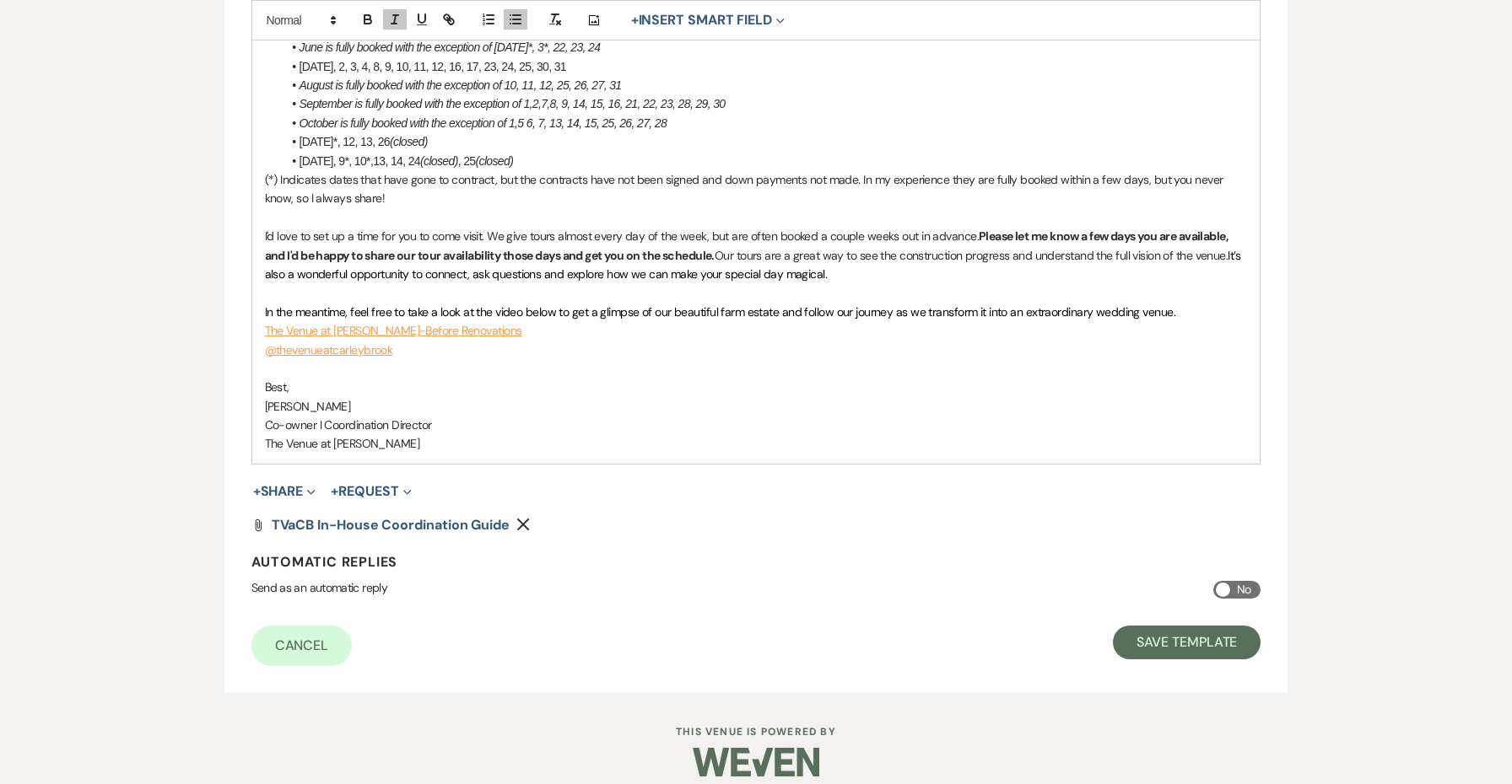
scroll to position [927, 0]
click at [371, 61] on span "[DATE], 2, 3, 4, 8, 9, 10, 11, 12, 16, 17, 23, 24, 25, 30, 31" at bounding box center [433, 68] width 266 height 14
click at [923, 0] on div "Add Photo + Insert Smart Field Expand Event Date Sender Full Name Sender First …" at bounding box center [756, 20] width 1010 height 40
drag, startPoint x: 561, startPoint y: 76, endPoint x: 511, endPoint y: 72, distance: 50.2
click at [511, 79] on em "August is fully booked with the exception of 10, 11, 12, 25, 26, 27, 31" at bounding box center [460, 86] width 322 height 14
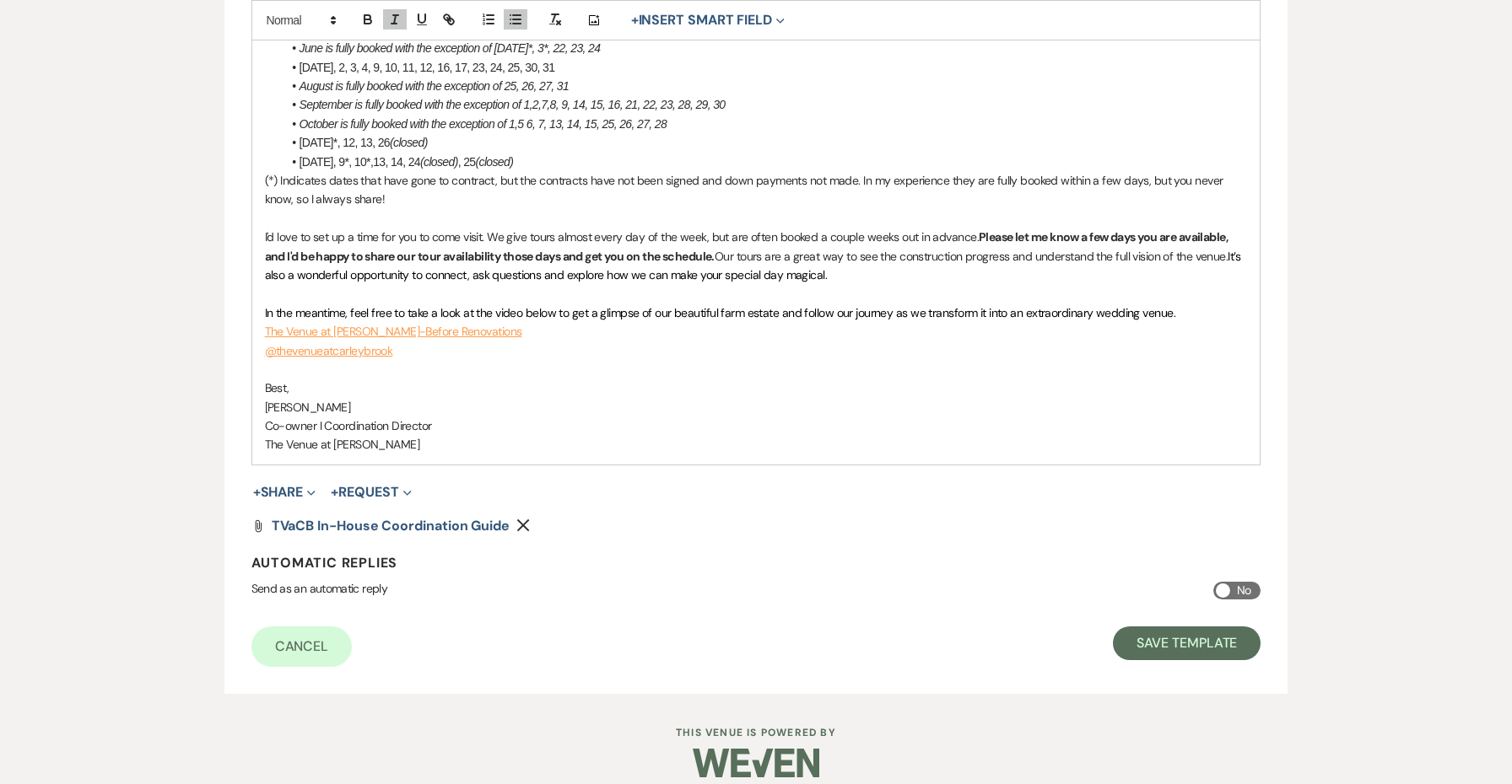
click at [618, 76] on li "August is fully booked with the exception of 25, 26, 27, 31" at bounding box center [765, 85] width 967 height 19
click at [577, 98] on em "September is fully booked with the exception of 1,2,7,8, 9, 14, 15, 16, 21, 22,…" at bounding box center [512, 105] width 426 height 14
drag, startPoint x: 609, startPoint y: 95, endPoint x: 576, endPoint y: 93, distance: 33.1
click at [576, 98] on em "September is fully booked with the exception of 1,2,7,8, 9,15, 16, 21, 22, 23, …" at bounding box center [502, 105] width 405 height 14
click at [528, 117] on em "October is fully booked with the exception of 1,5 6, 7, 13, 14, 15, 25, 26, 27,…" at bounding box center [484, 124] width 368 height 14
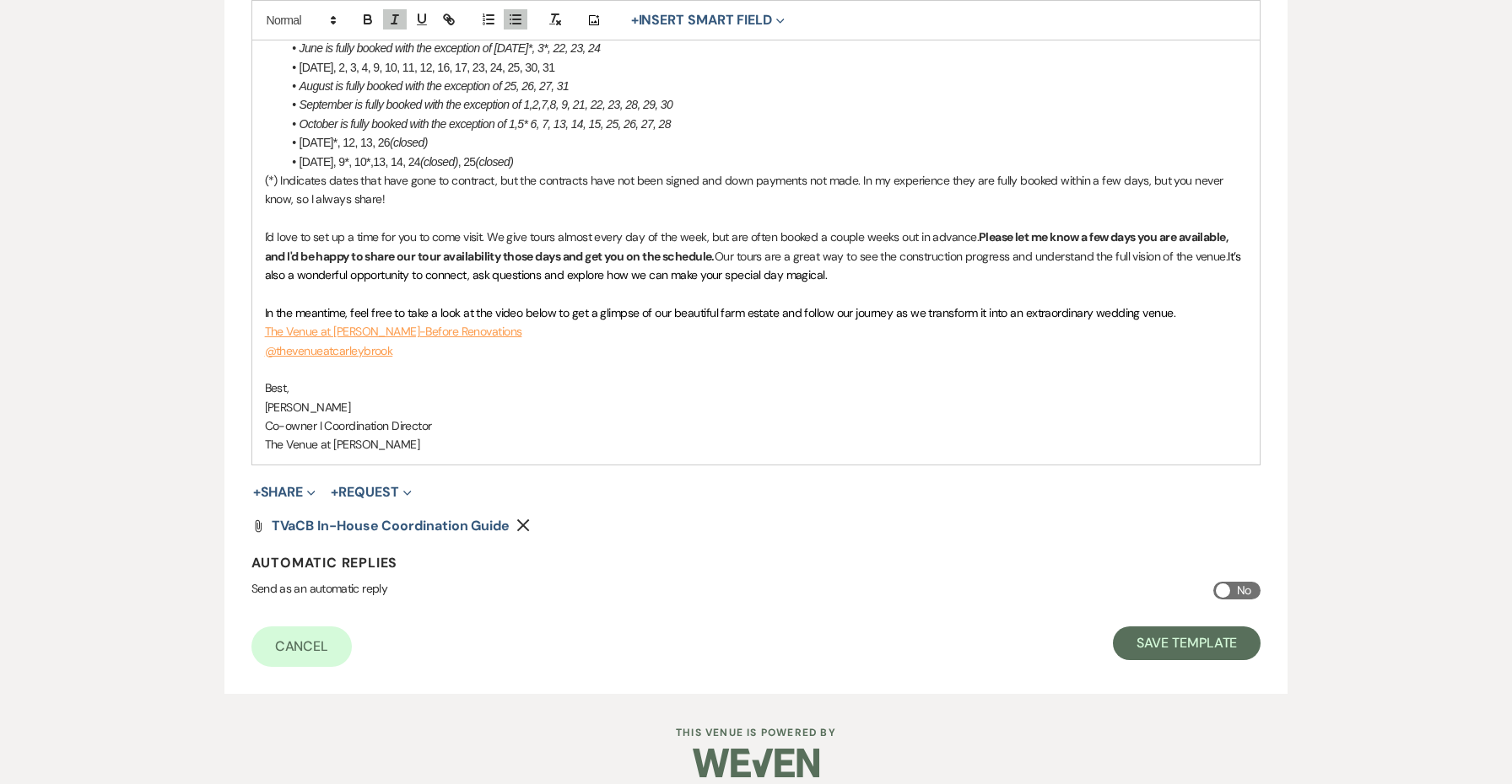
click at [543, 117] on em "October is fully booked with the exception of 1,5* 6, 7, 13, 14, 15, 25, 26, 27…" at bounding box center [485, 124] width 371 height 14
click at [557, 117] on em "October is fully booked with the exception of 1,5* 6,* 7, 13, 14, 15, 25, 26, 2…" at bounding box center [487, 124] width 375 height 14
click at [629, 117] on em "October is fully booked with the exception of 1,5* 6,* 7*, 13, 14, 15, 25, 26, …" at bounding box center [490, 124] width 380 height 14
click at [362, 136] on span "[DATE]*, 12, 13, 26" at bounding box center [345, 143] width 90 height 14
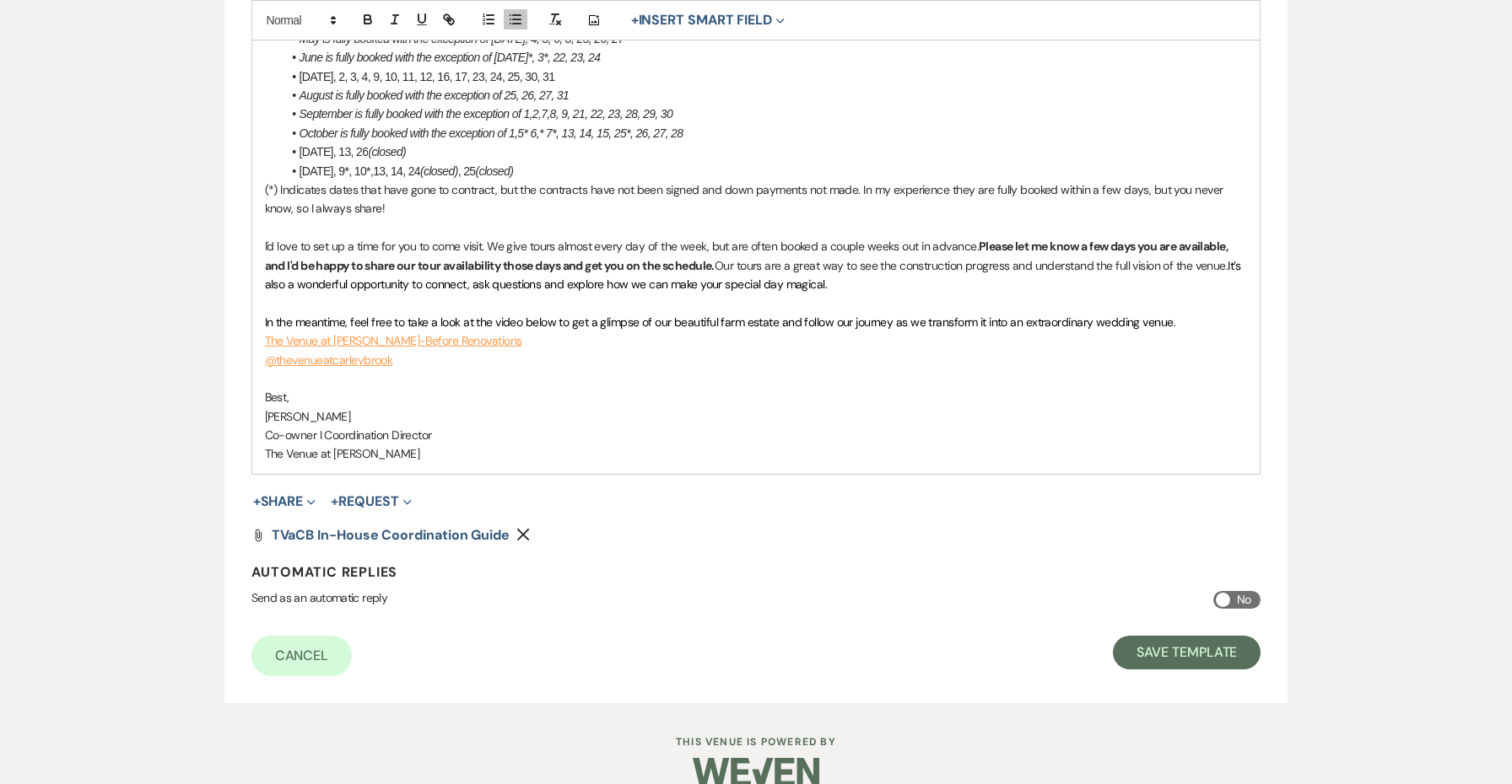
scroll to position [916, 0]
click at [374, 166] on span "[DATE], 9*, 10*,13, 14, 24" at bounding box center [359, 173] width 120 height 14
click at [393, 166] on span "December 6, 9, 10*,13, 14, 24" at bounding box center [358, 173] width 118 height 14
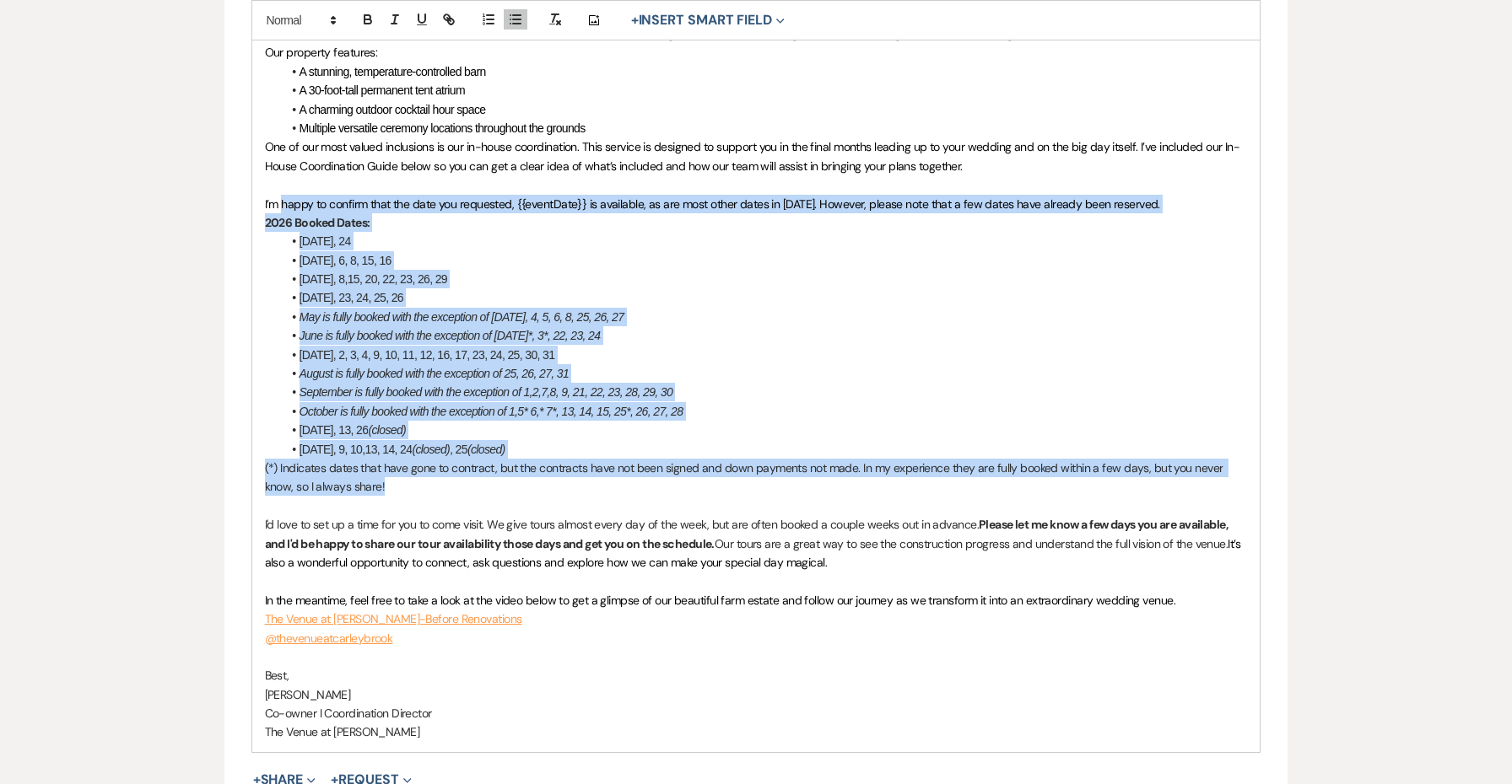
scroll to position [637, 0]
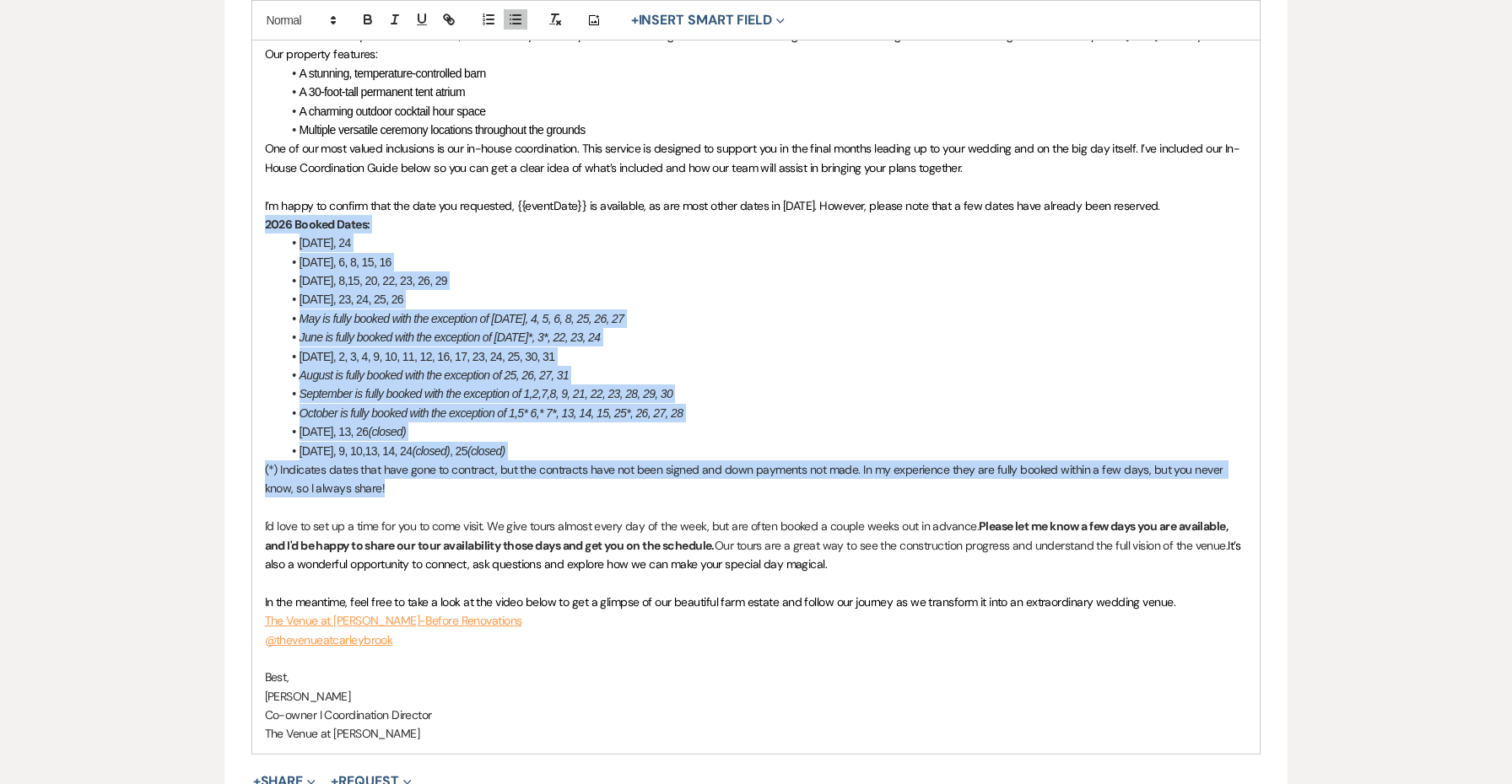
drag, startPoint x: 359, startPoint y: 197, endPoint x: 246, endPoint y: 210, distance: 113.7
click at [246, 210] on form "Edit Message Template This template was created on Nov 8, 2024 * Required Templ…" at bounding box center [756, 254] width 1064 height 1457
copy div "2026 Booked Dates: January 11, 18, 24 February 5, 6, 8, 15, 16 March 6, 8,15, 2…"
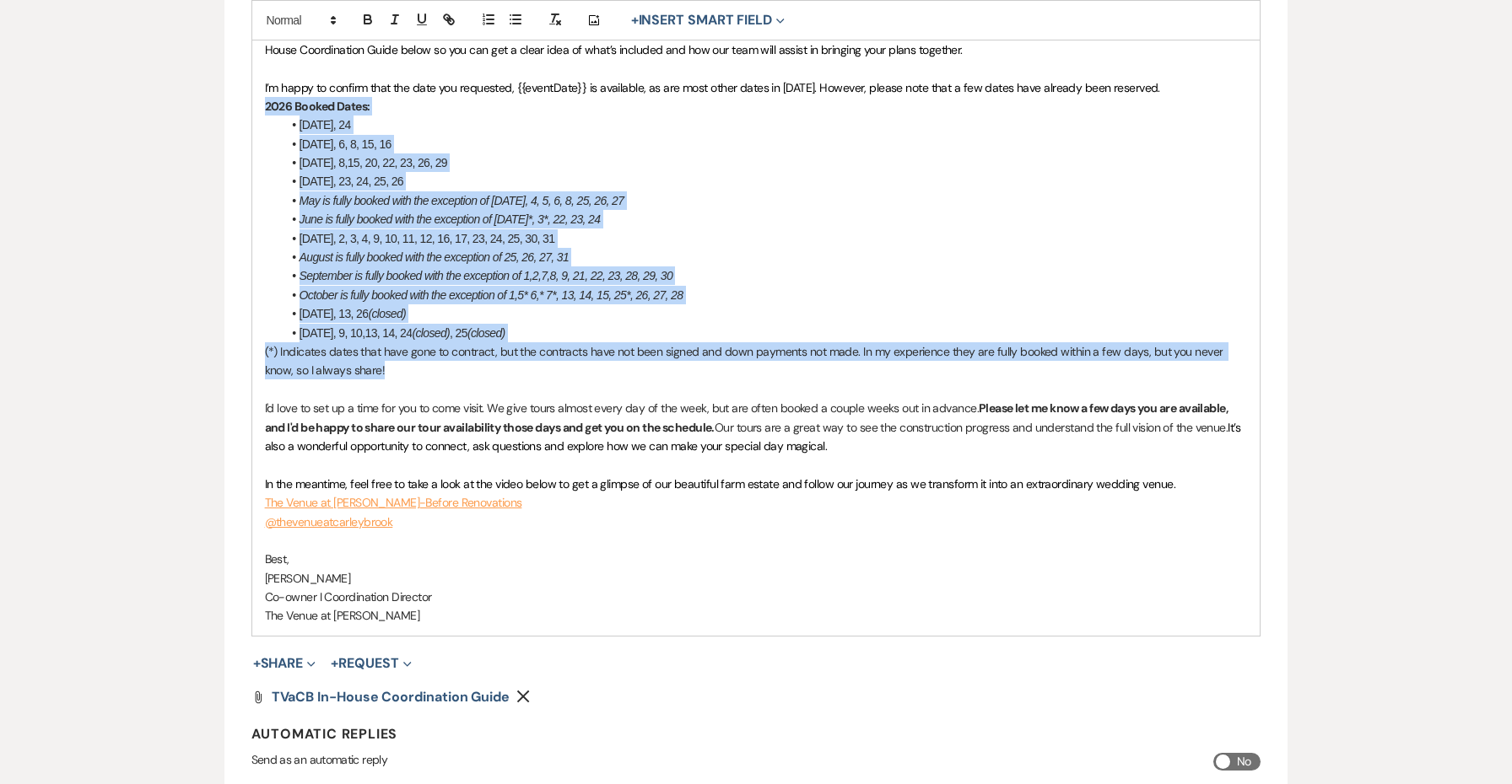
scroll to position [885, 0]
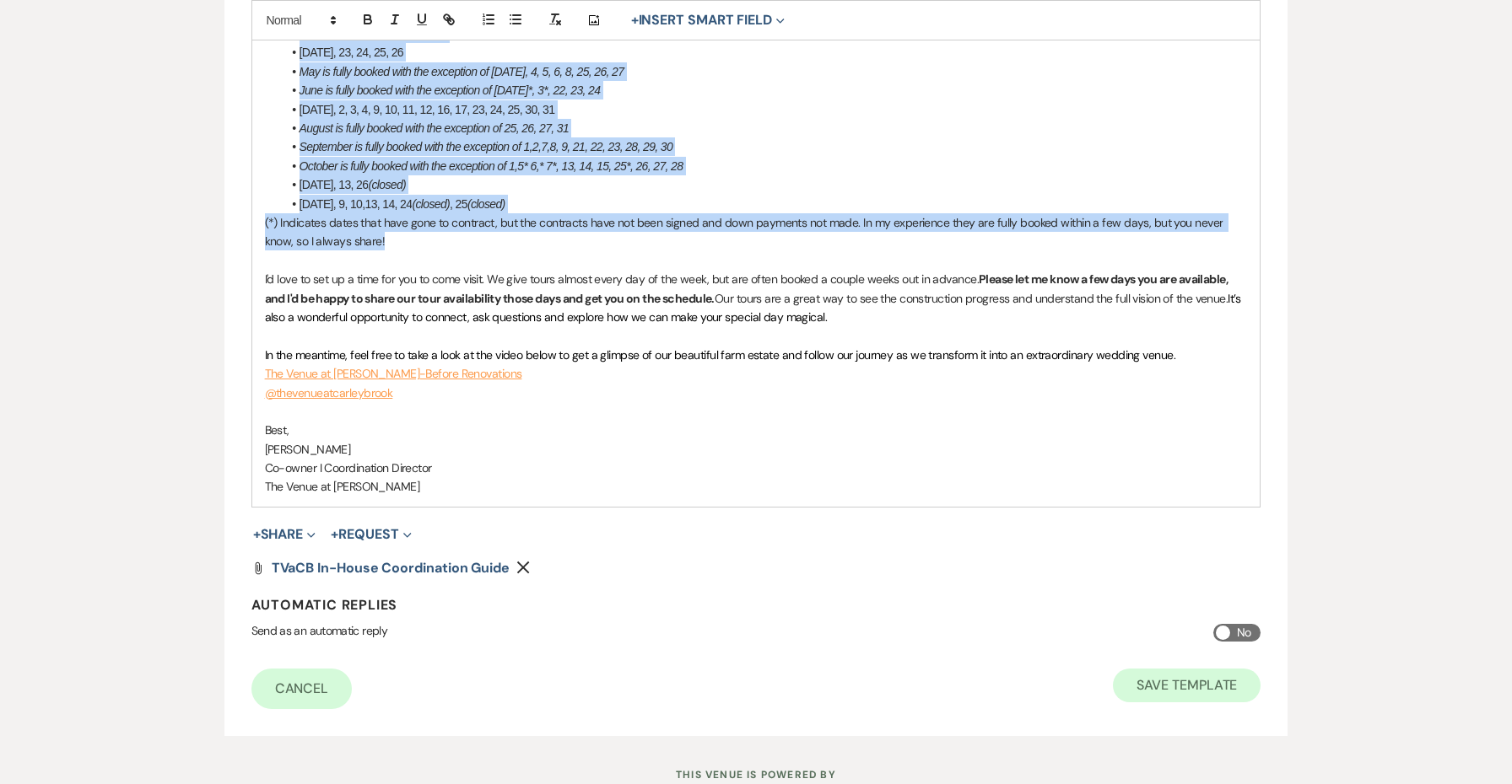
click at [1181, 669] on button "Save Template" at bounding box center [1186, 685] width 148 height 33
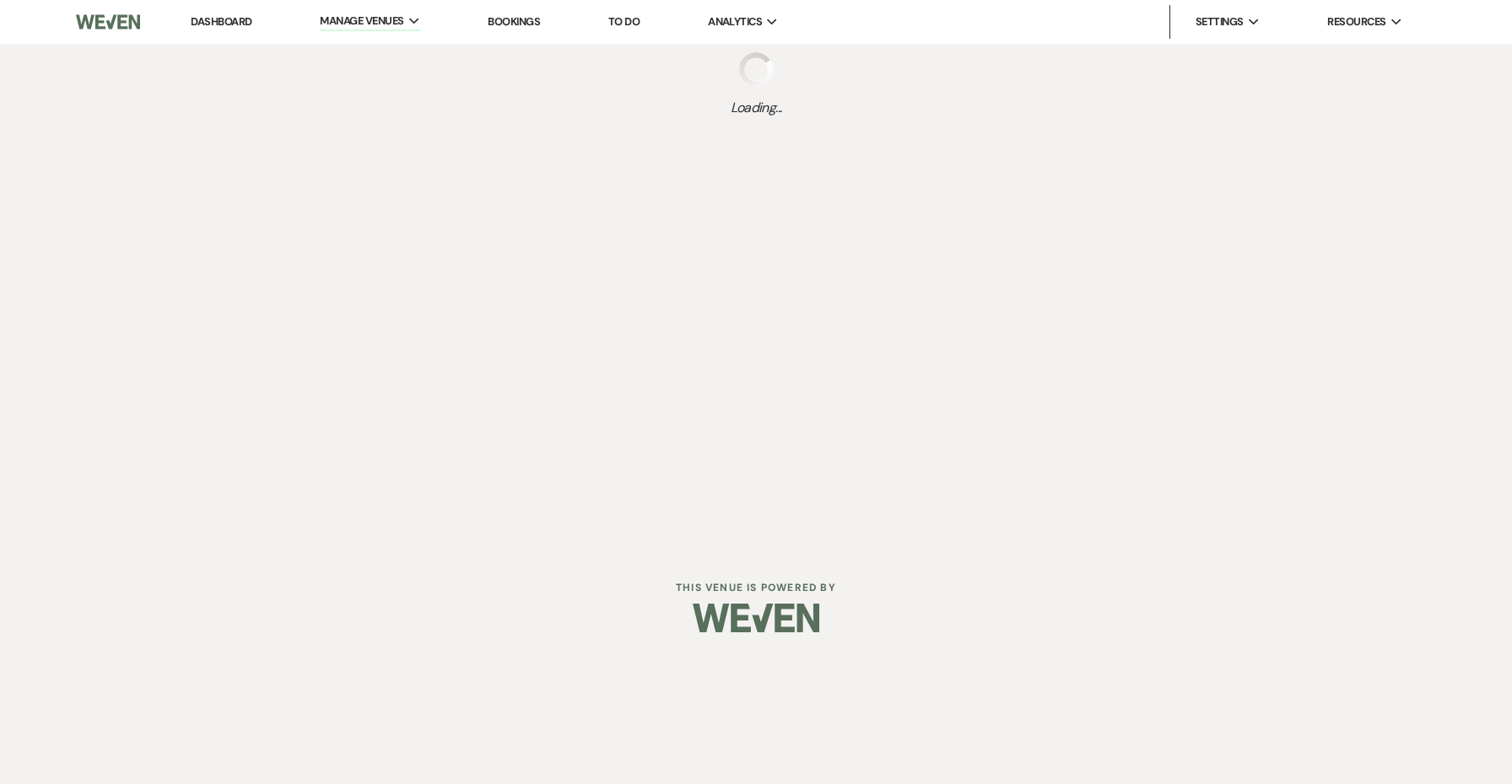
select select "Message Templates"
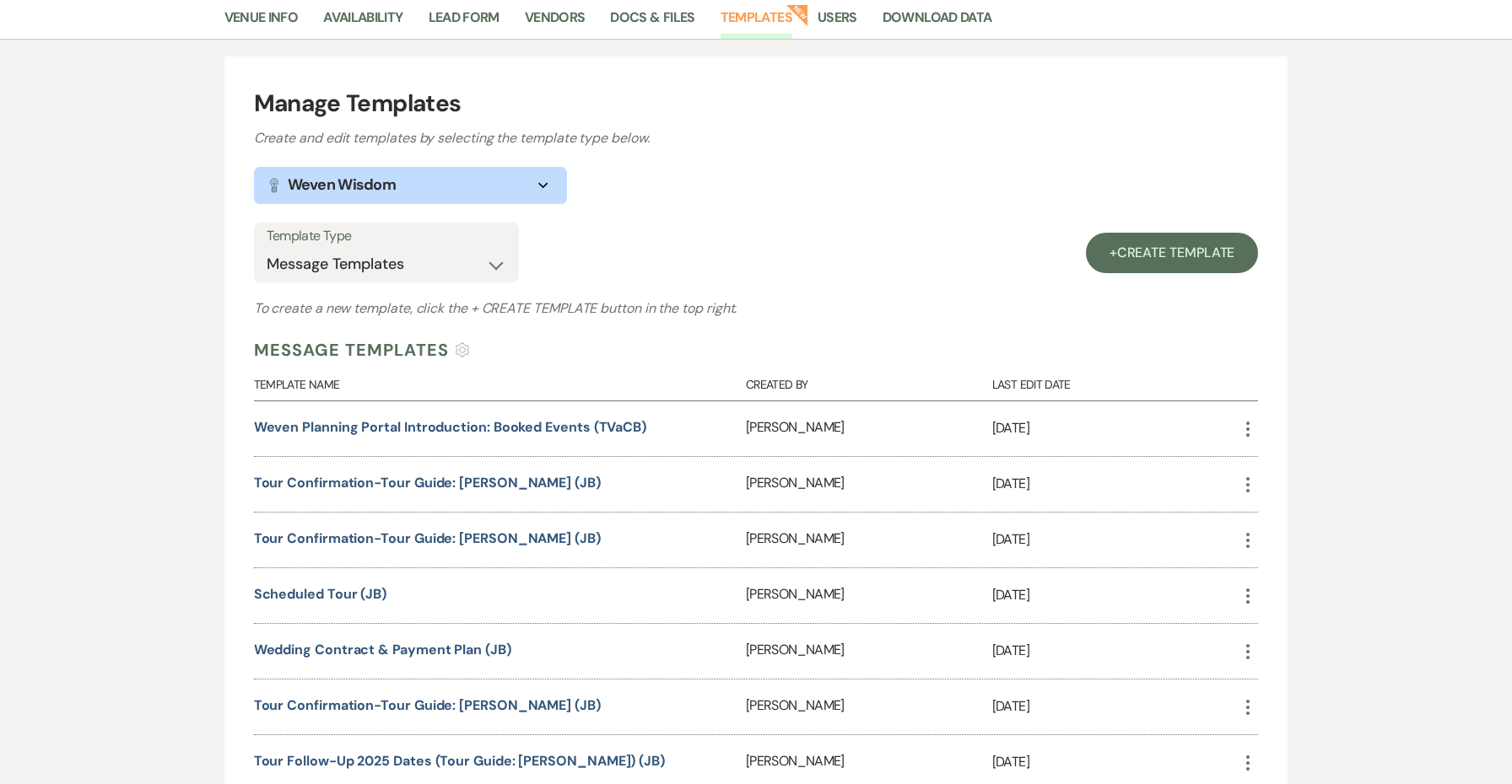
scroll to position [403, 0]
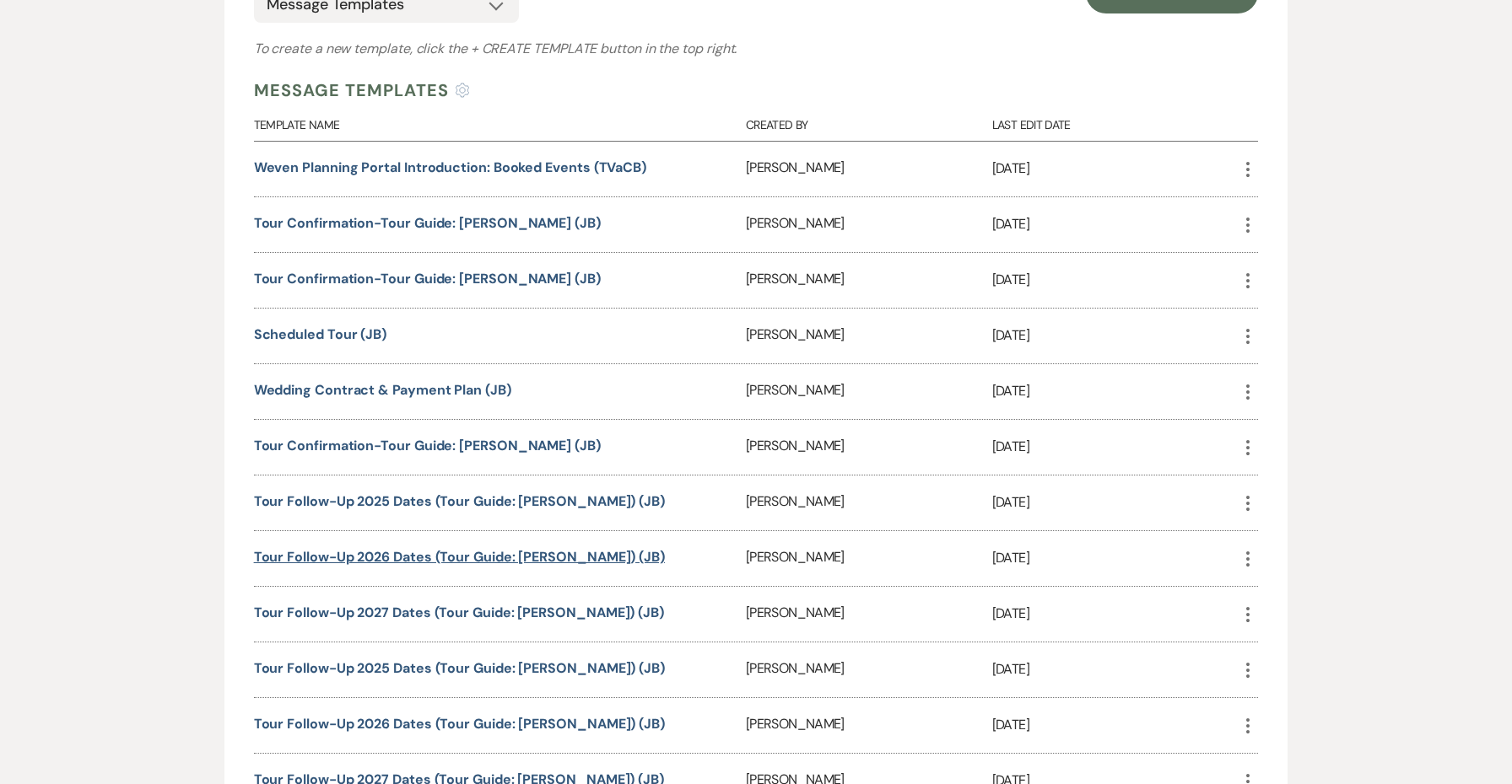
click at [493, 556] on link "Tour Follow-Up 2026 Dates (Tour Guide: Jenny) (JB)" at bounding box center [459, 557] width 411 height 18
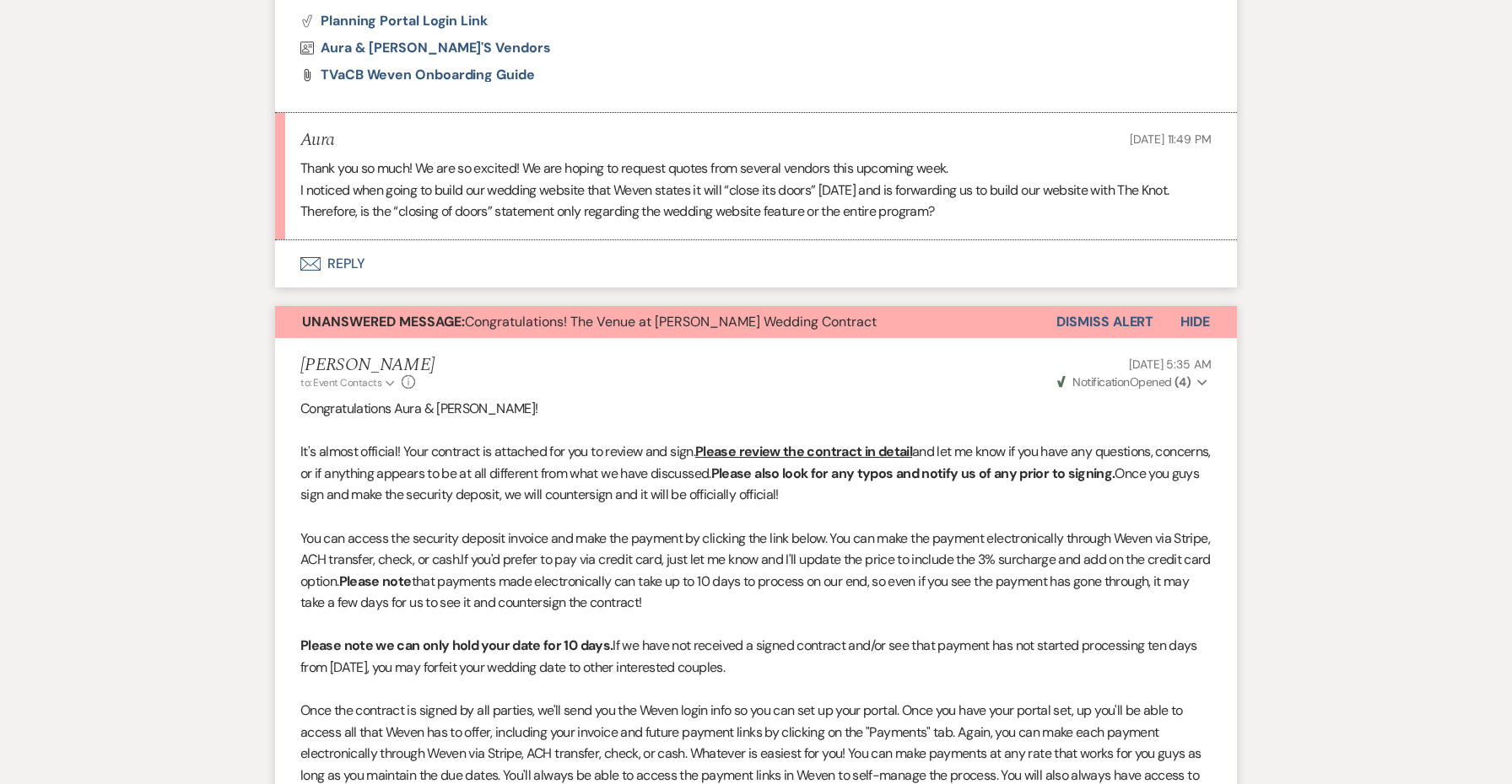
scroll to position [1130, 0]
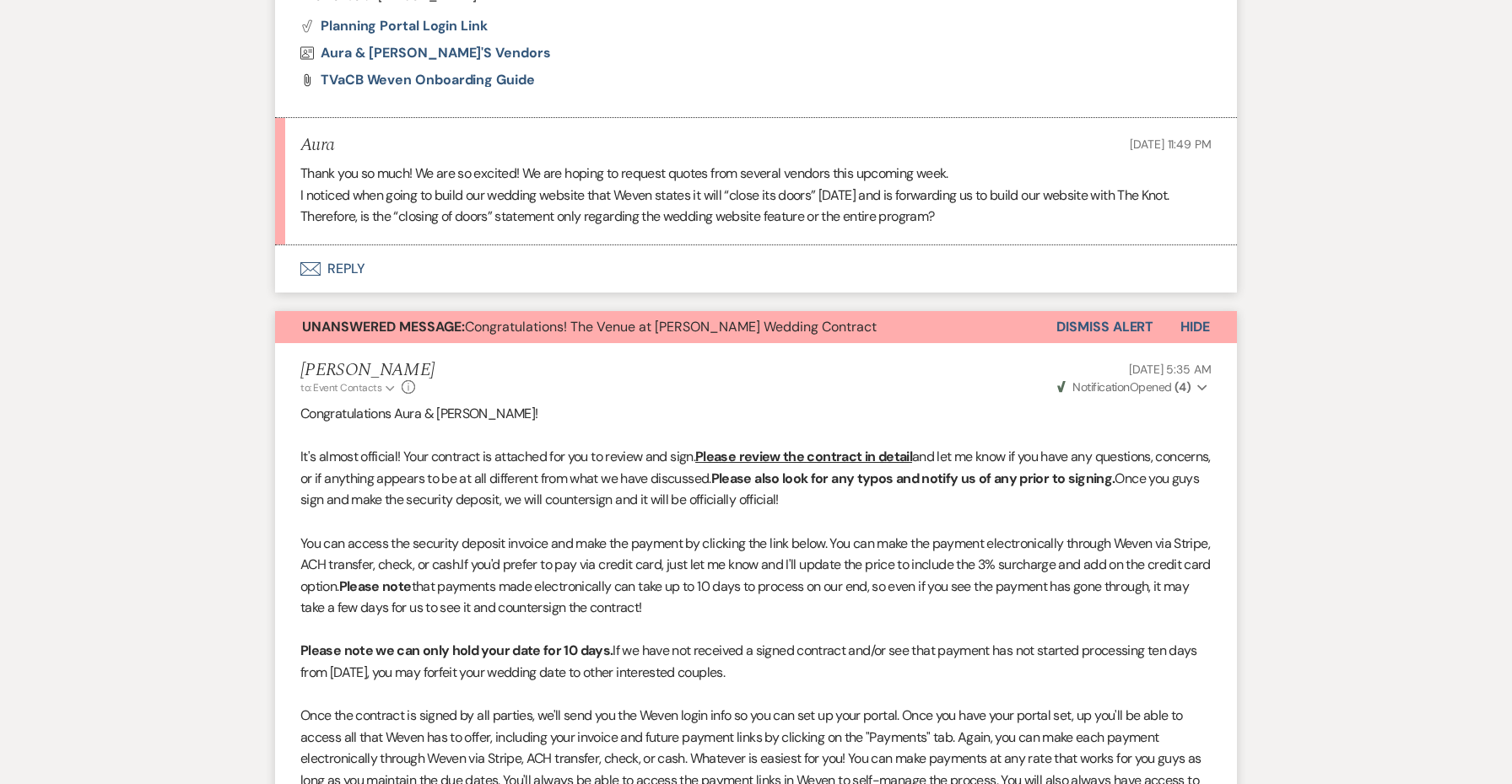
click at [1107, 311] on button "Dismiss Alert" at bounding box center [1105, 327] width 97 height 32
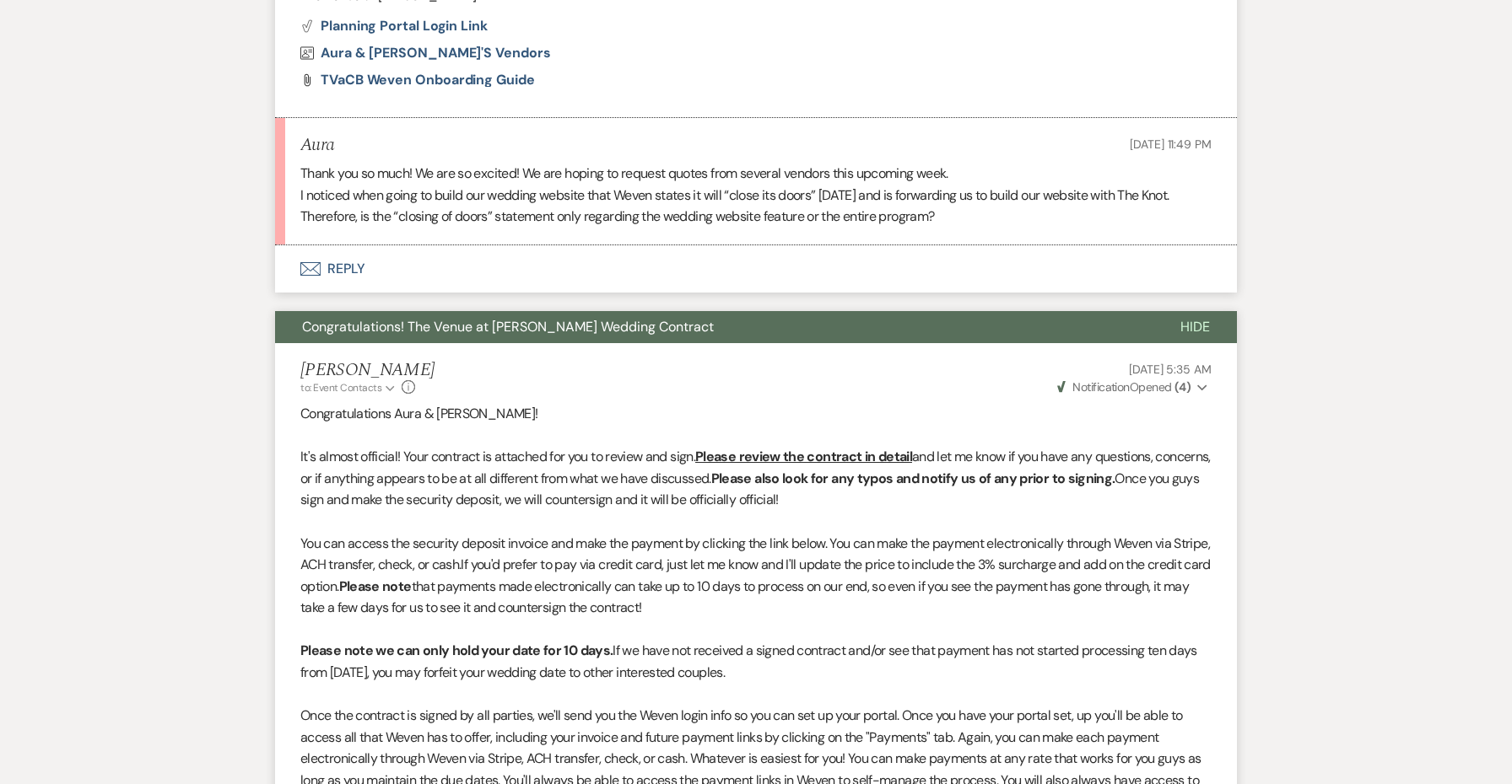
click at [987, 311] on button "Congratulations! The Venue at [PERSON_NAME] Wedding Contract" at bounding box center [714, 327] width 878 height 32
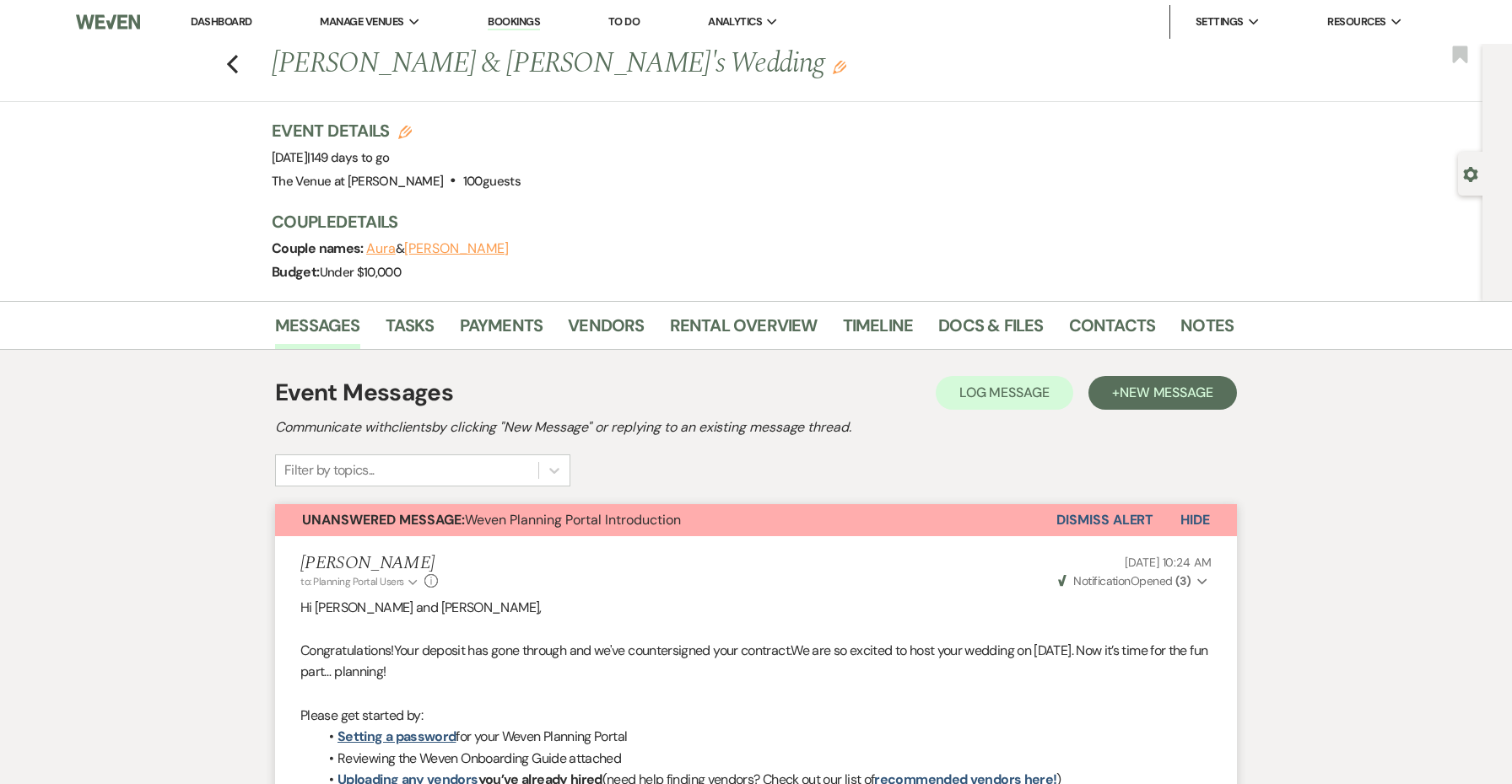
scroll to position [0, 0]
click at [1105, 322] on link "Contacts" at bounding box center [1112, 331] width 87 height 37
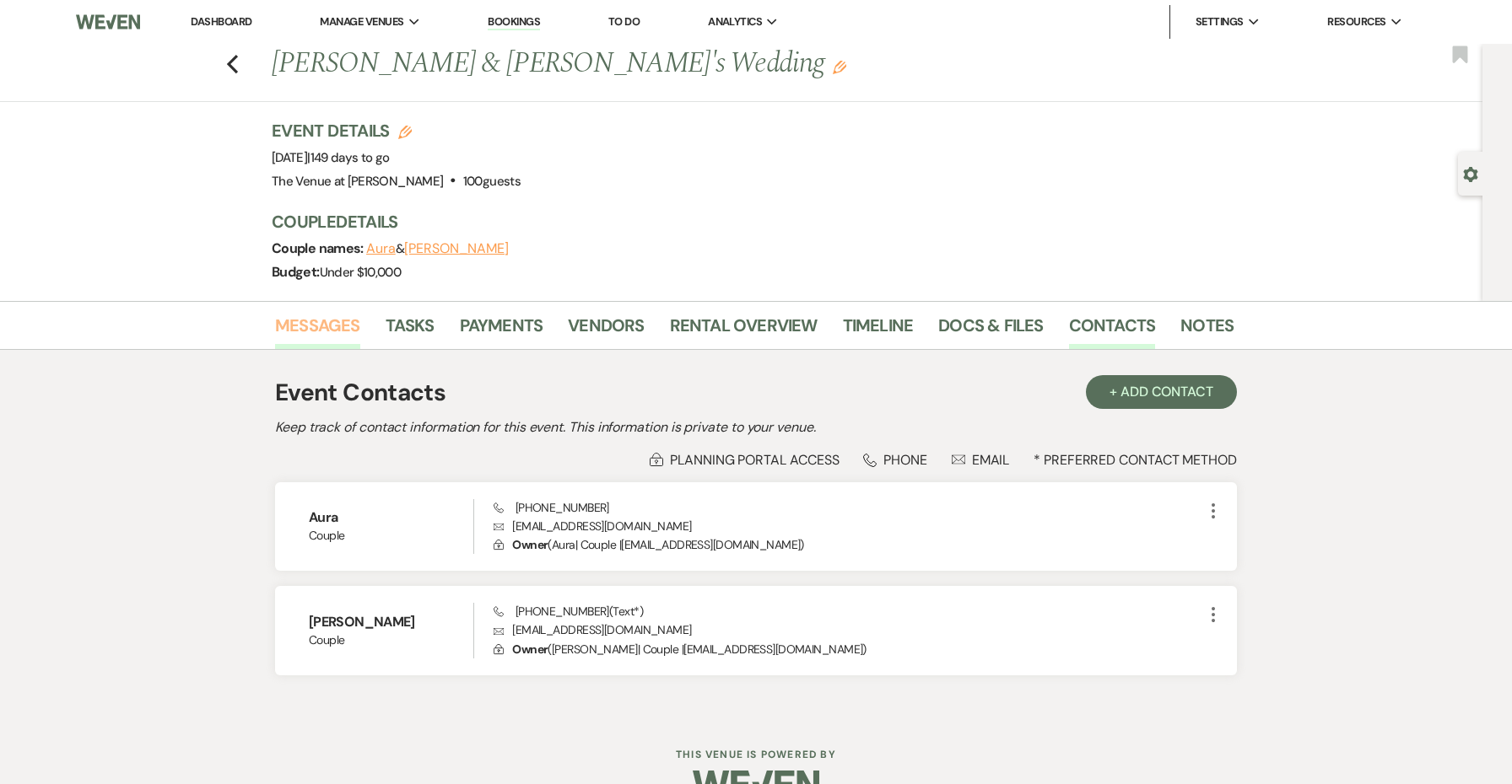
click at [318, 329] on link "Messages" at bounding box center [317, 331] width 85 height 37
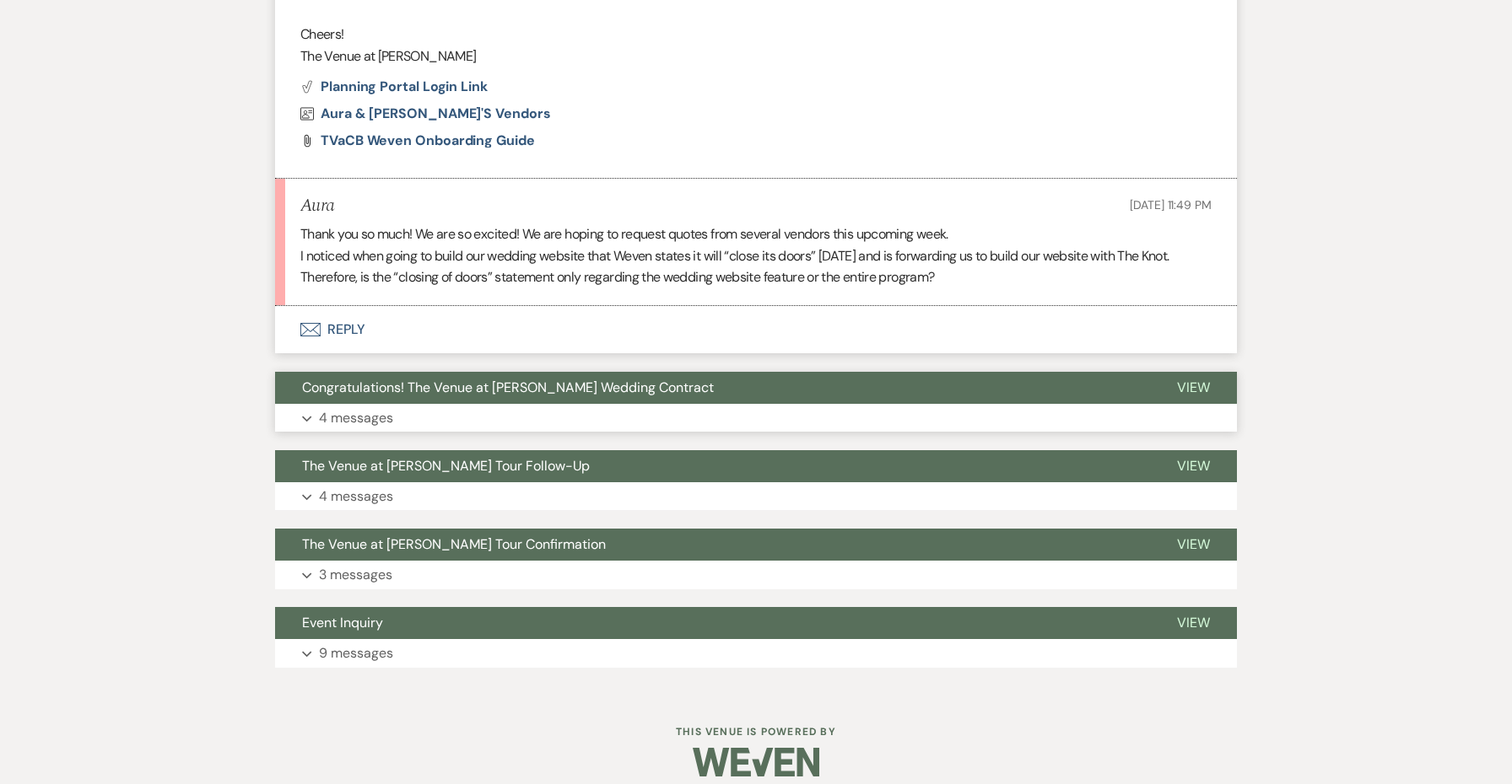
scroll to position [1069, 0]
click at [404, 380] on span "Congratulations! The Venue at [PERSON_NAME] Wedding Contract" at bounding box center [507, 389] width 411 height 18
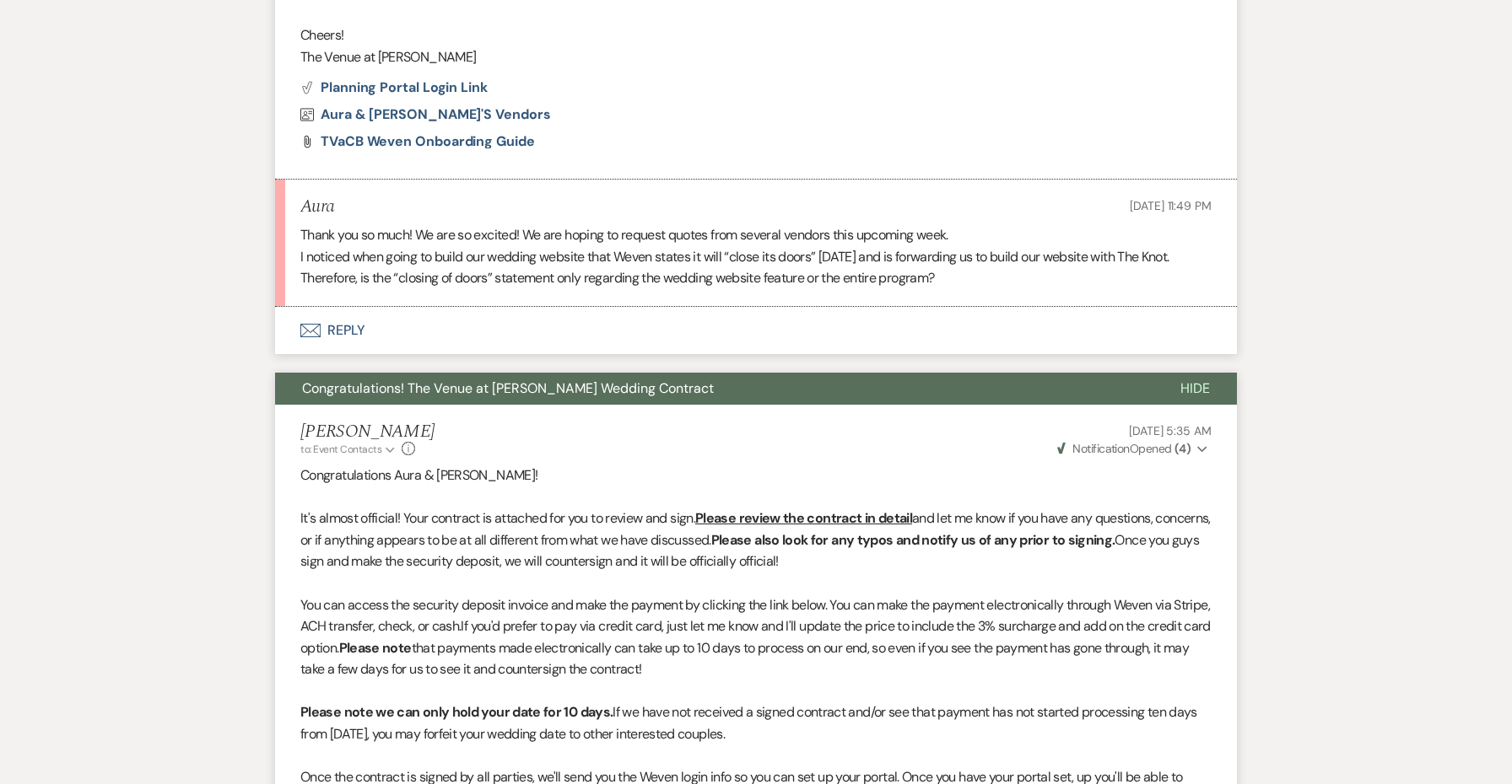
click at [404, 380] on span "Congratulations! The Venue at [PERSON_NAME] Wedding Contract" at bounding box center [507, 389] width 411 height 18
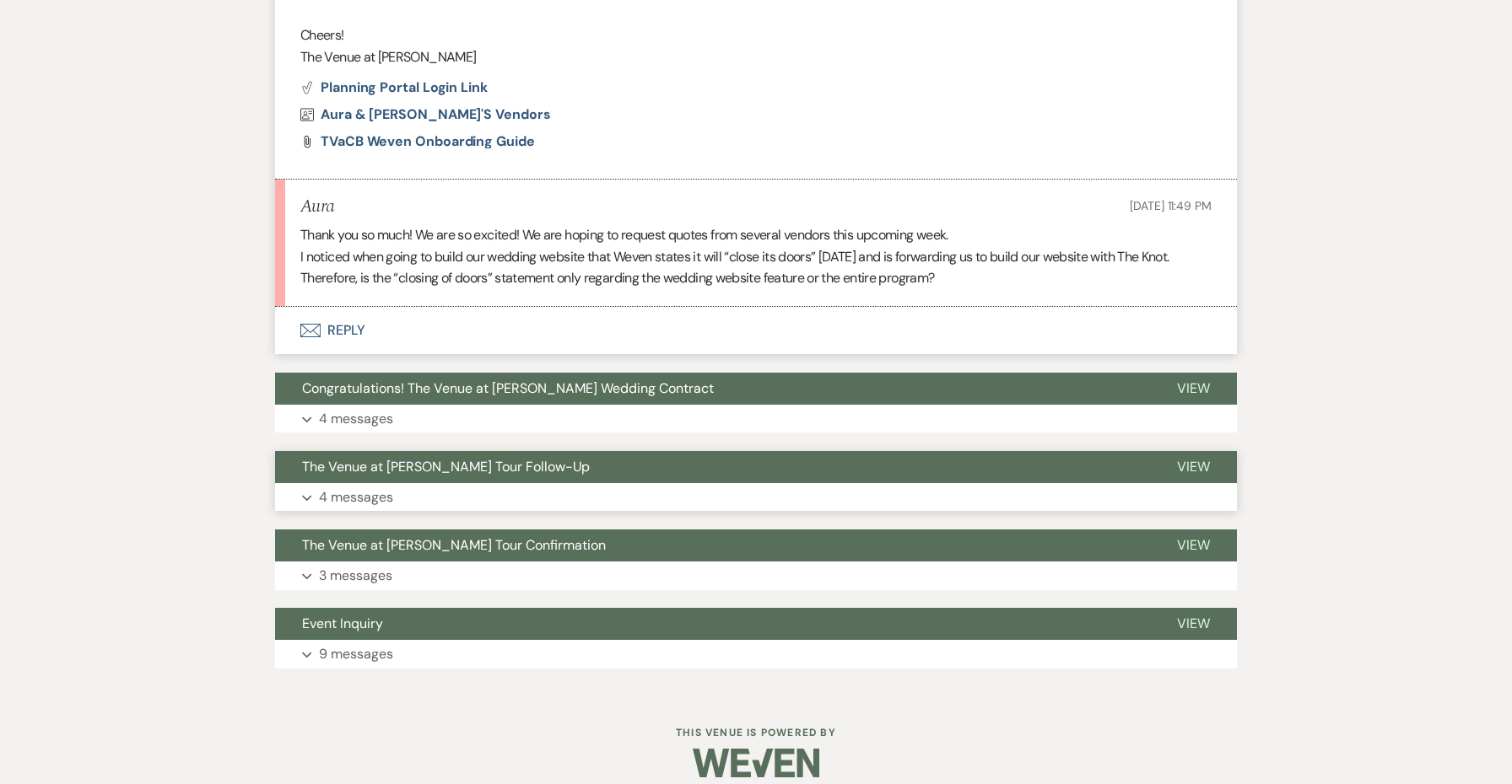
click at [412, 484] on button "Expand 4 messages" at bounding box center [756, 497] width 962 height 28
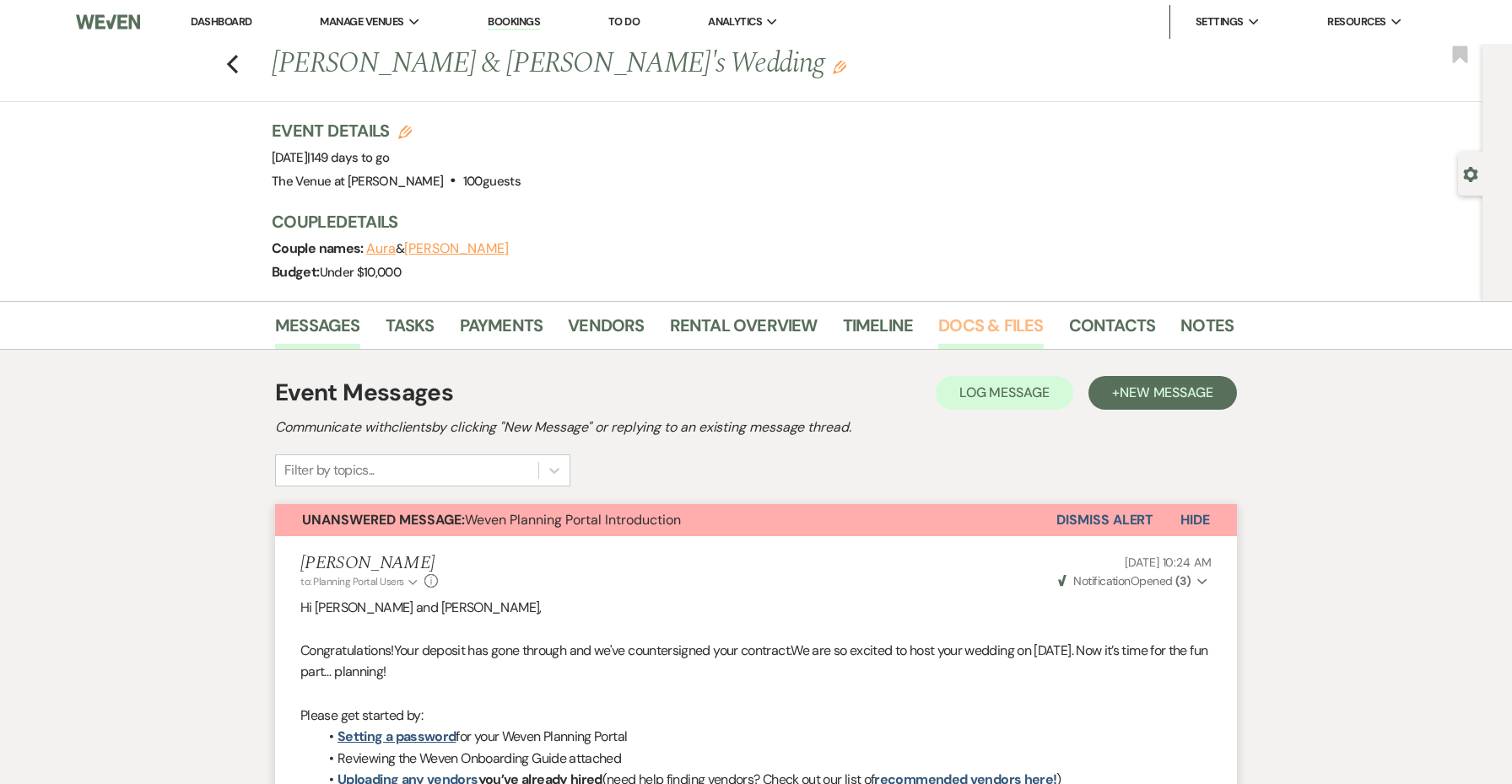
scroll to position [0, 0]
click at [997, 323] on link "Docs & Files" at bounding box center [990, 331] width 105 height 37
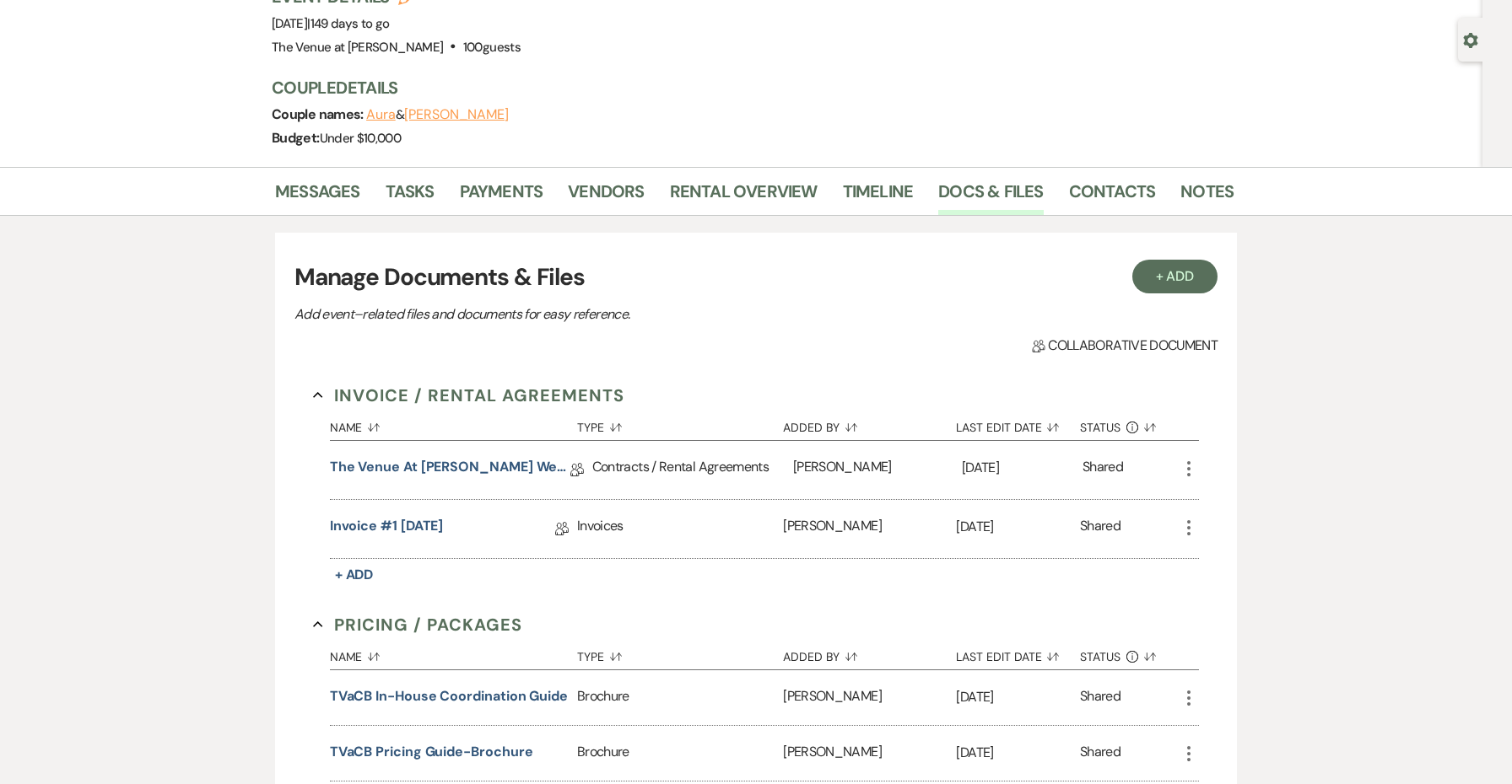
scroll to position [137, 0]
click at [526, 480] on div "The Venue at Carley Brook Wedding Contract (02.16.26 Lopez-Muniz)" at bounding box center [450, 467] width 241 height 26
click at [521, 463] on link "The Venue at Carley Brook Wedding Contract (02.16.26 Lopez-Muniz)" at bounding box center [450, 467] width 241 height 26
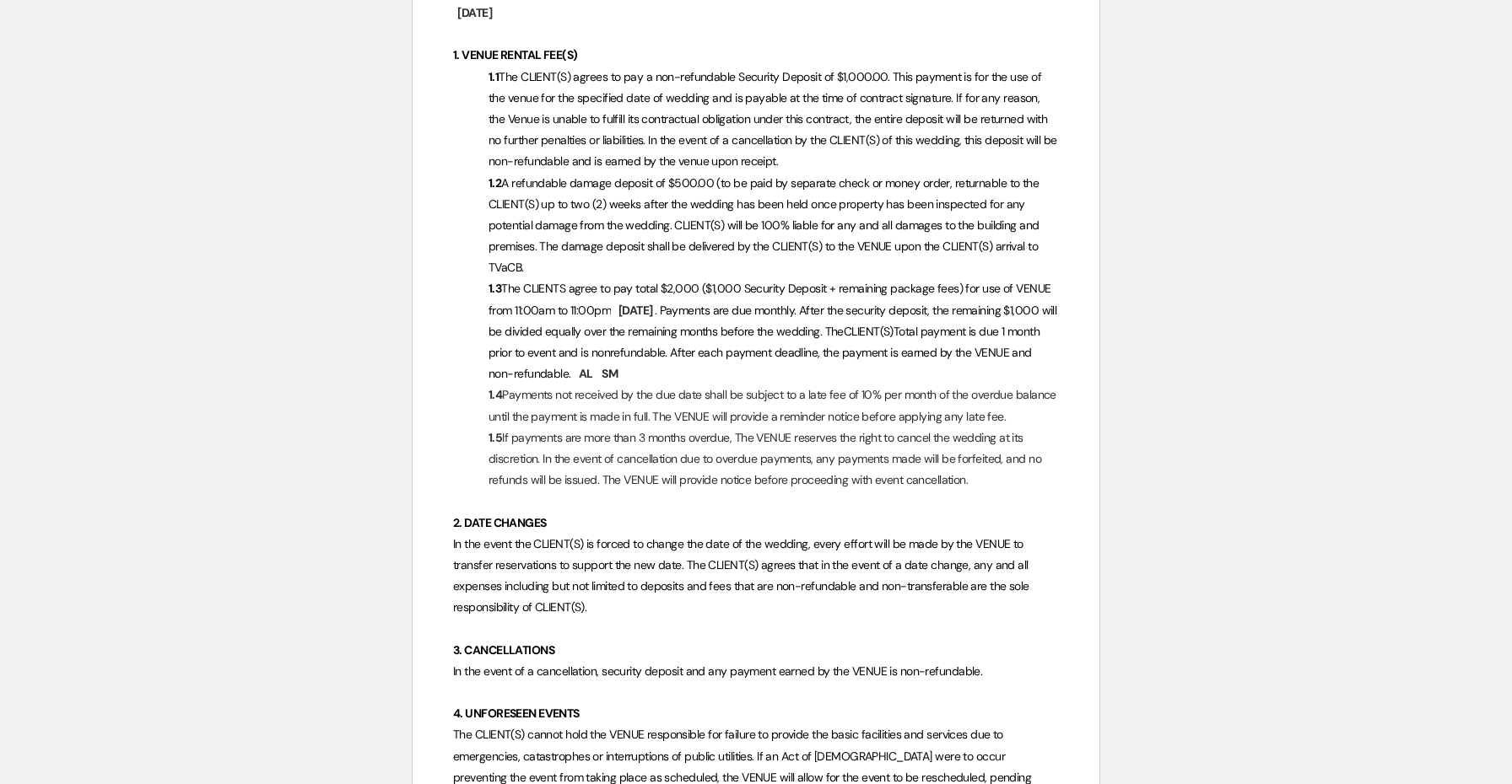
scroll to position [580, 0]
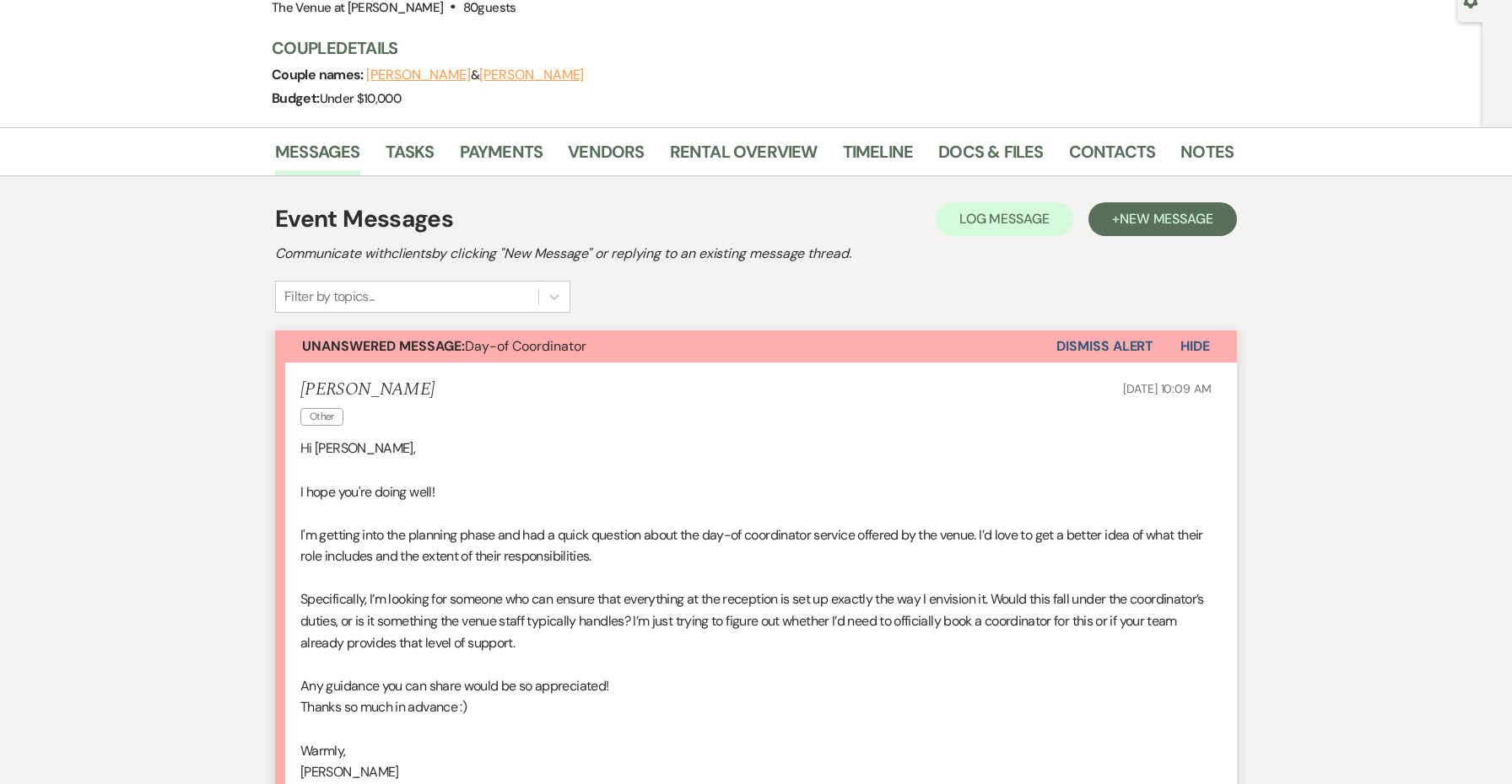
scroll to position [39, 0]
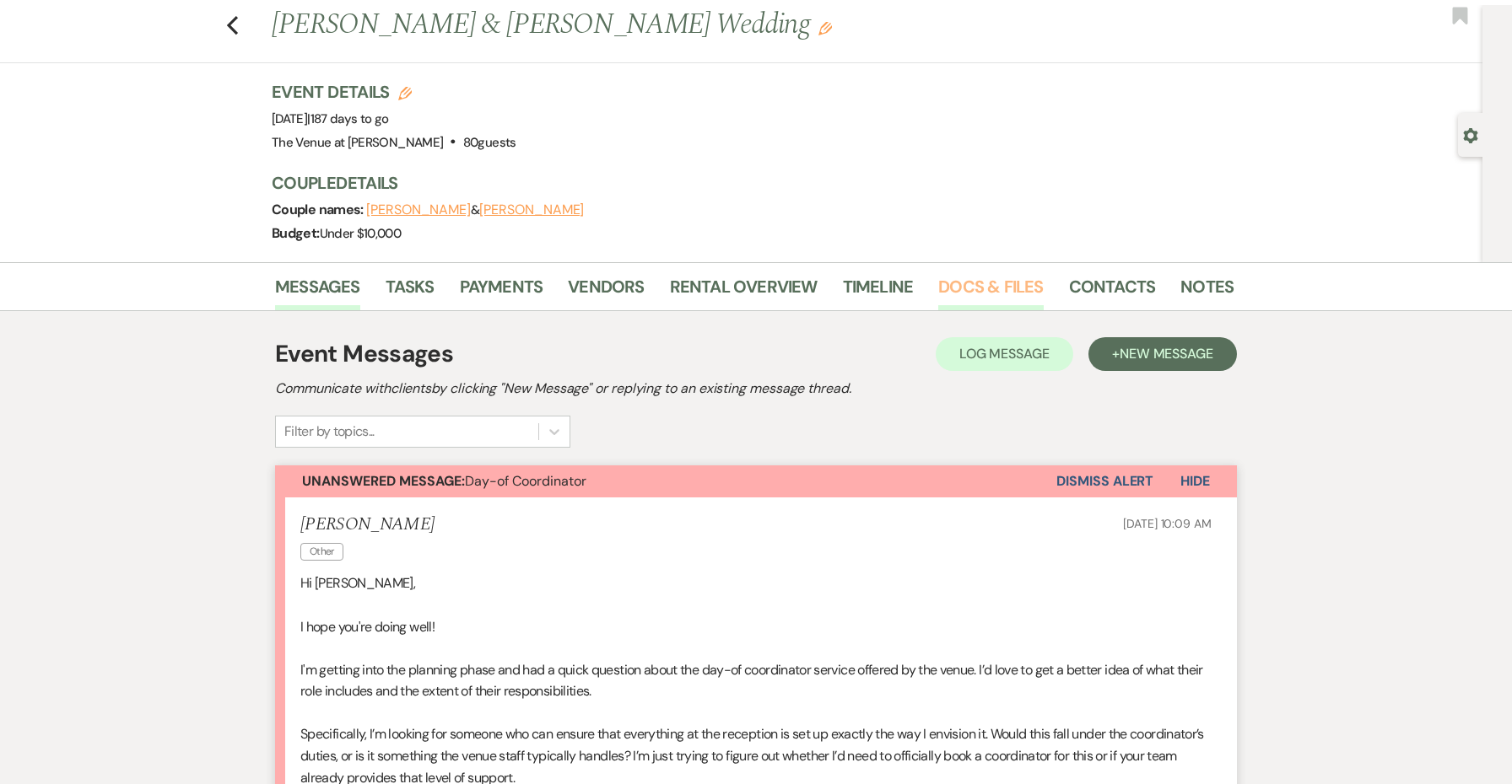
click at [978, 296] on link "Docs & Files" at bounding box center [990, 292] width 105 height 37
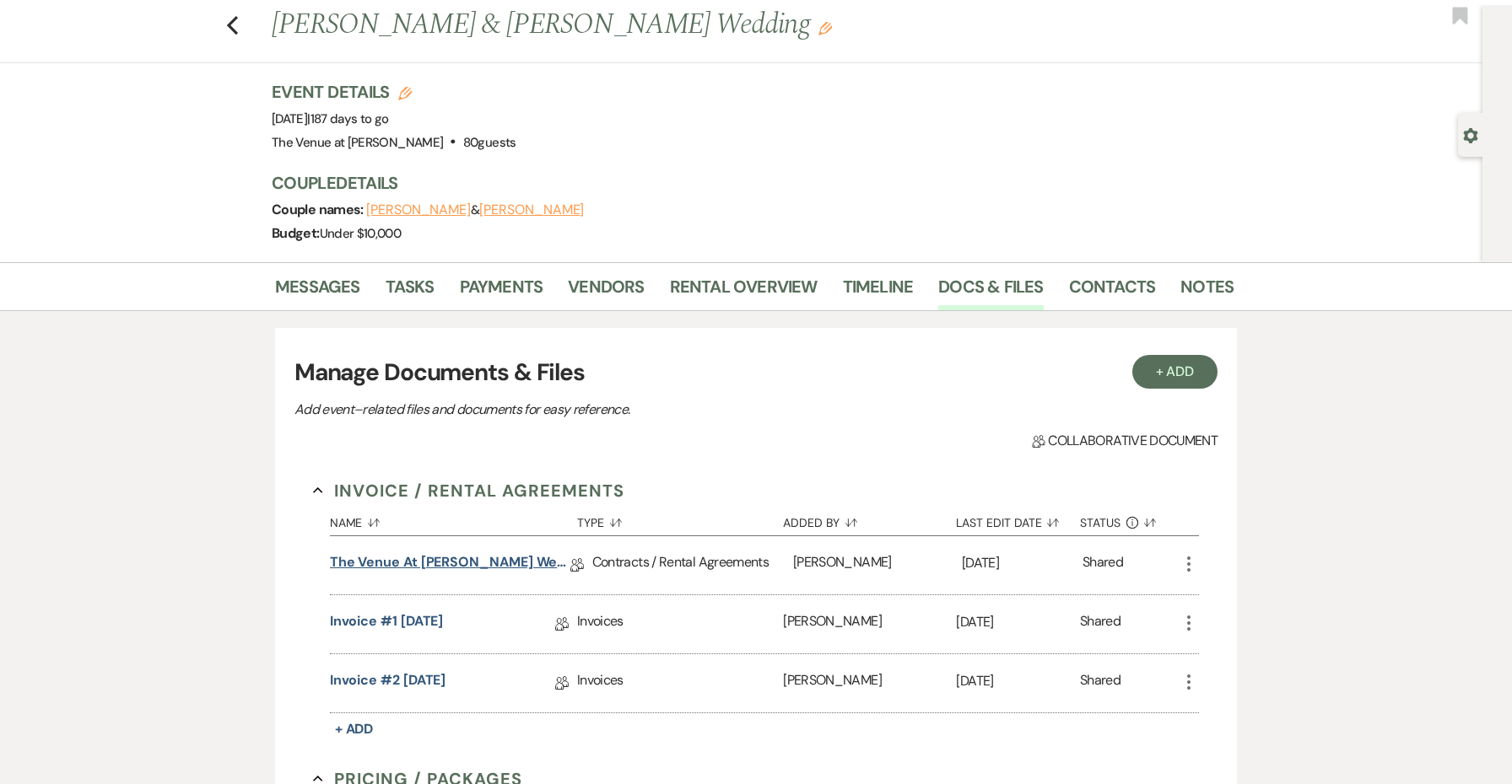
click at [510, 562] on link "The Venue at [PERSON_NAME] Wedding Contract ([DATE] [GEOGRAPHIC_DATA][PERSON_NA…" at bounding box center [450, 565] width 241 height 26
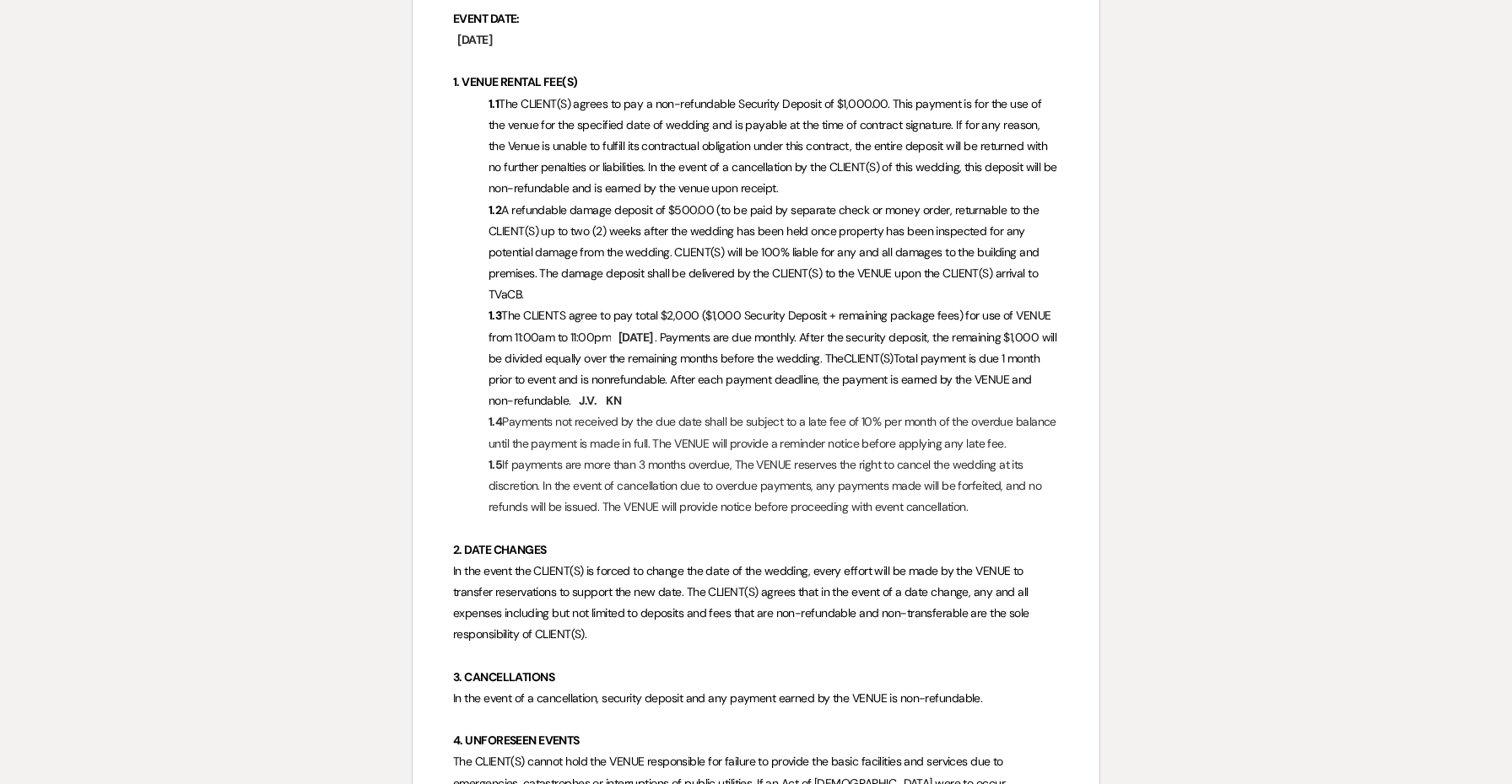
scroll to position [639, 0]
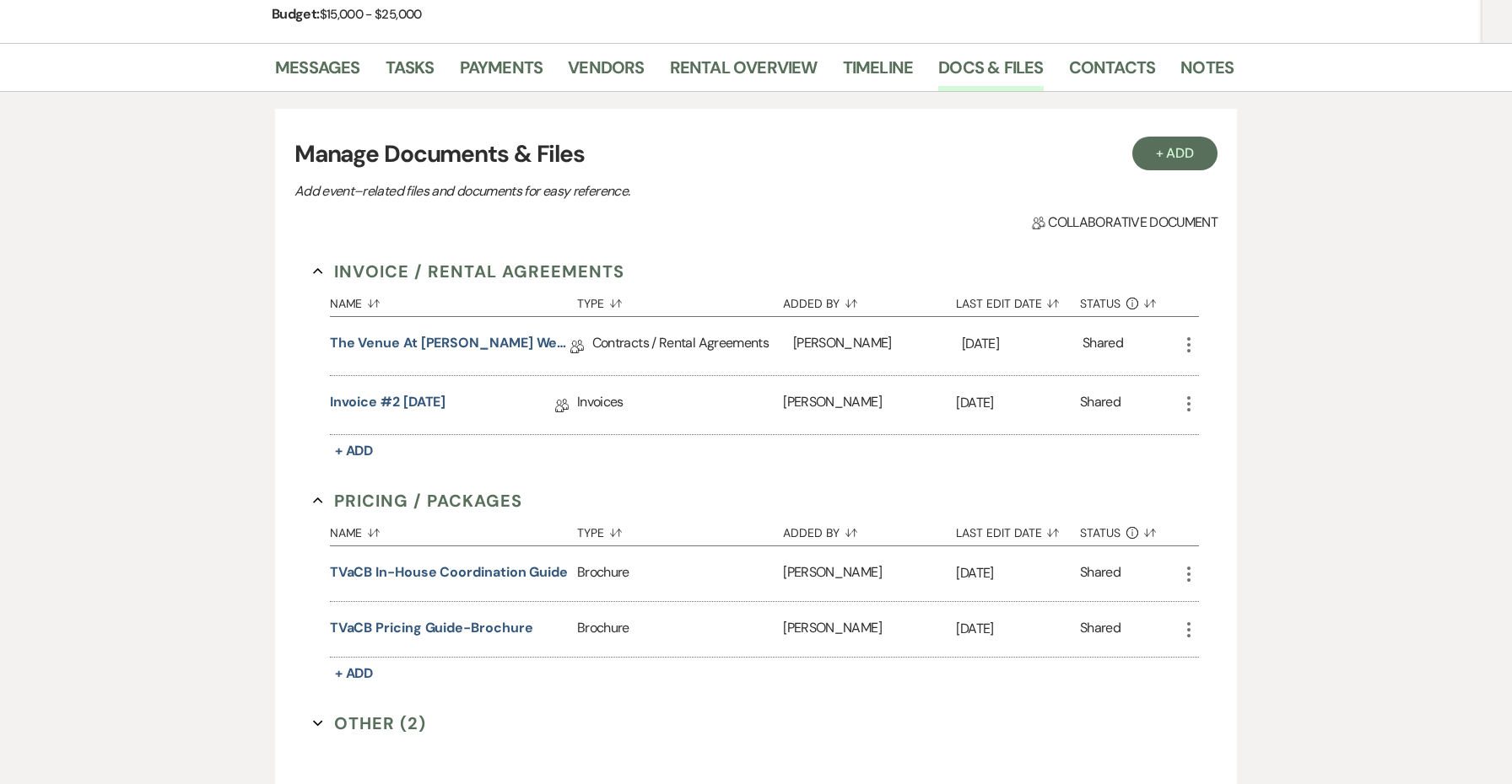
scroll to position [329, 0]
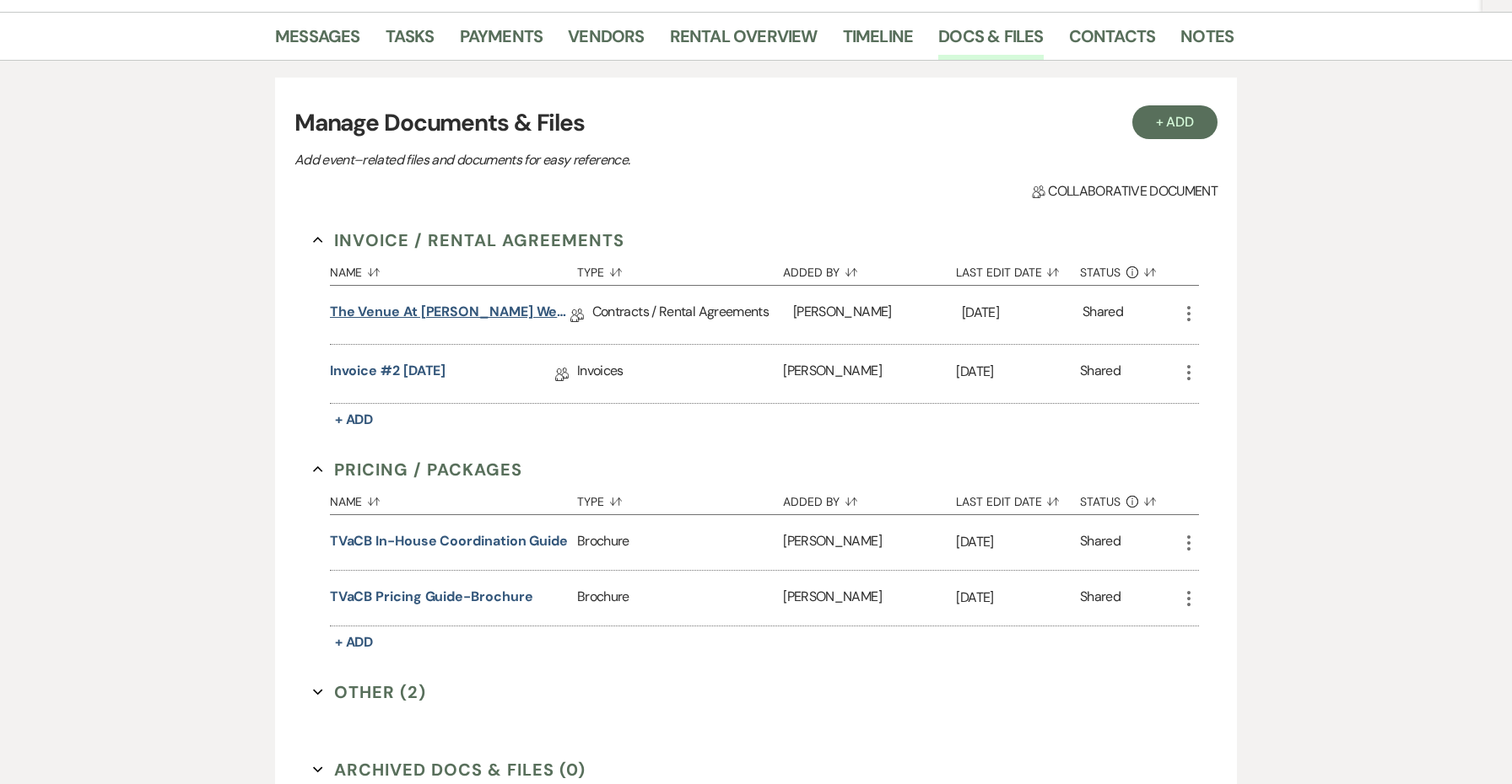
click at [479, 306] on link "The Venue at Carley Brook Wedding Contract (03.0.26 Bailey-Klein)" at bounding box center [450, 314] width 241 height 26
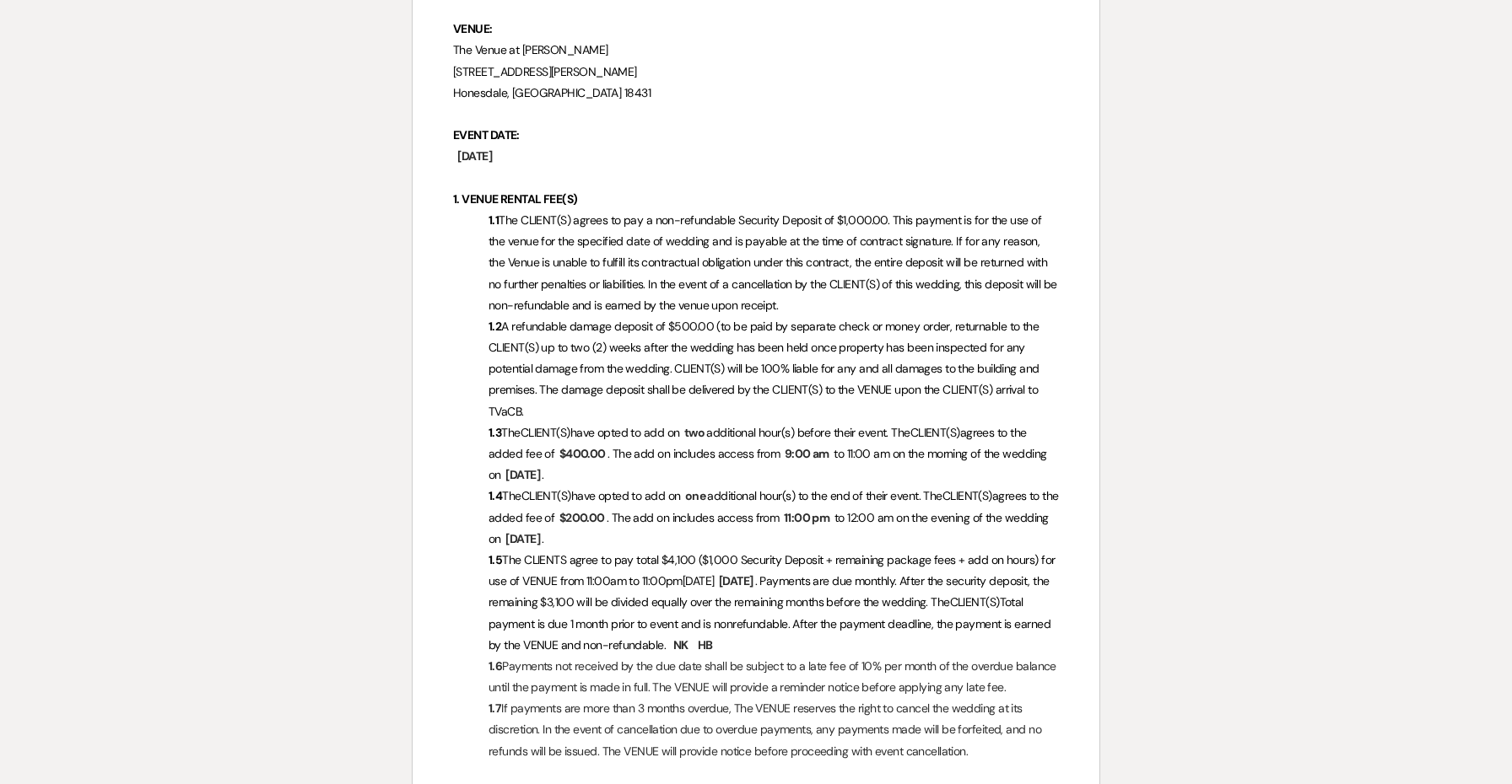
scroll to position [530, 0]
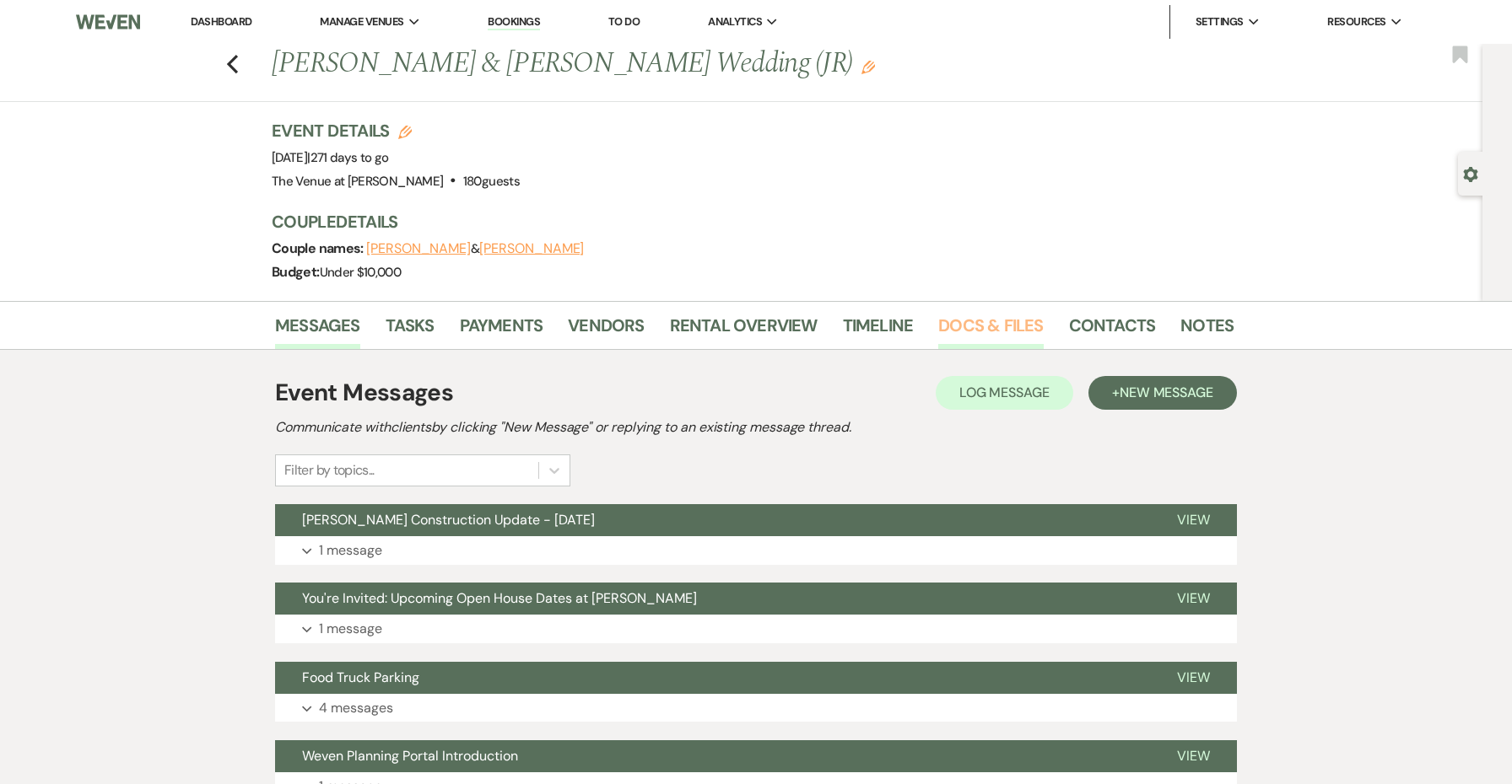
click at [972, 321] on link "Docs & Files" at bounding box center [990, 331] width 105 height 37
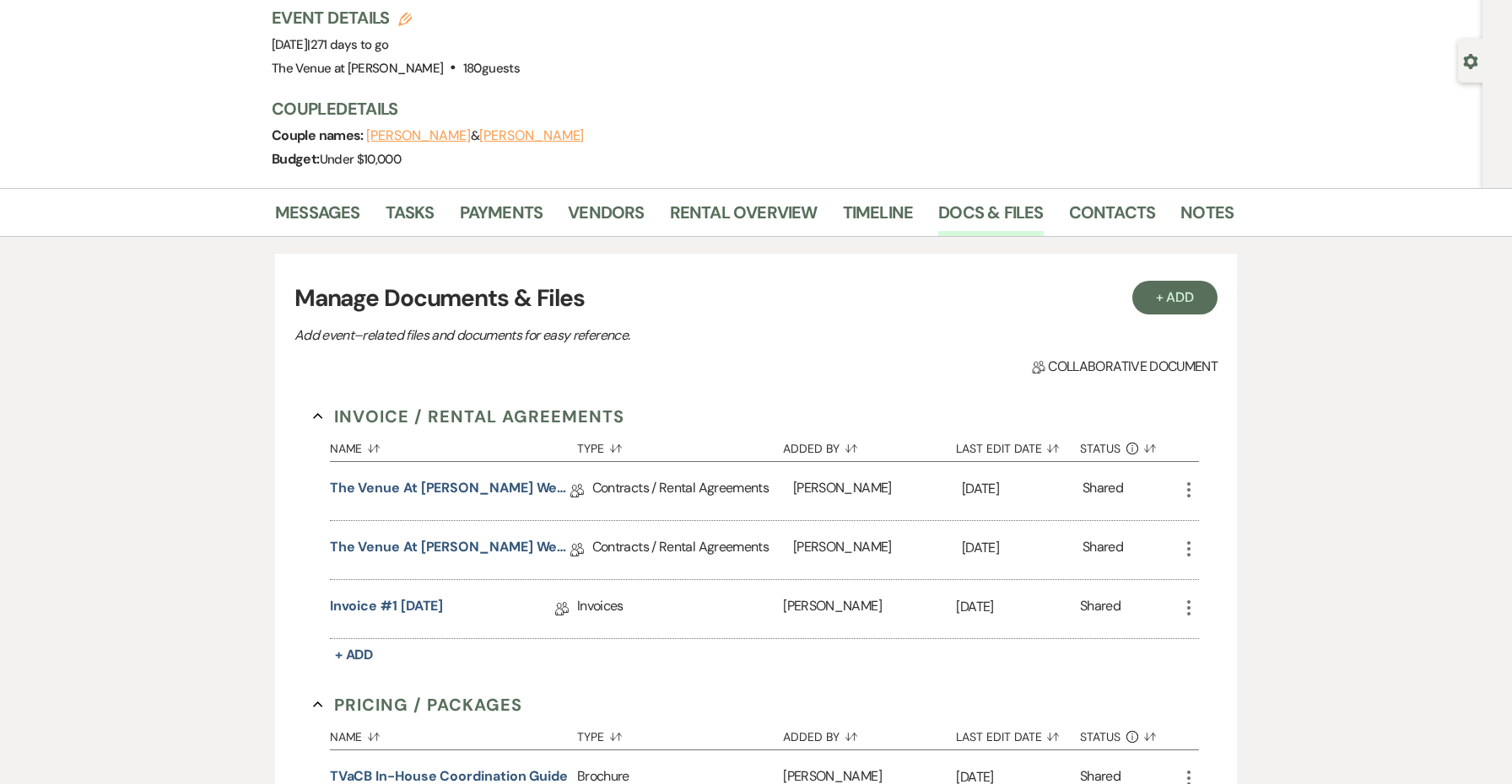
scroll to position [146, 0]
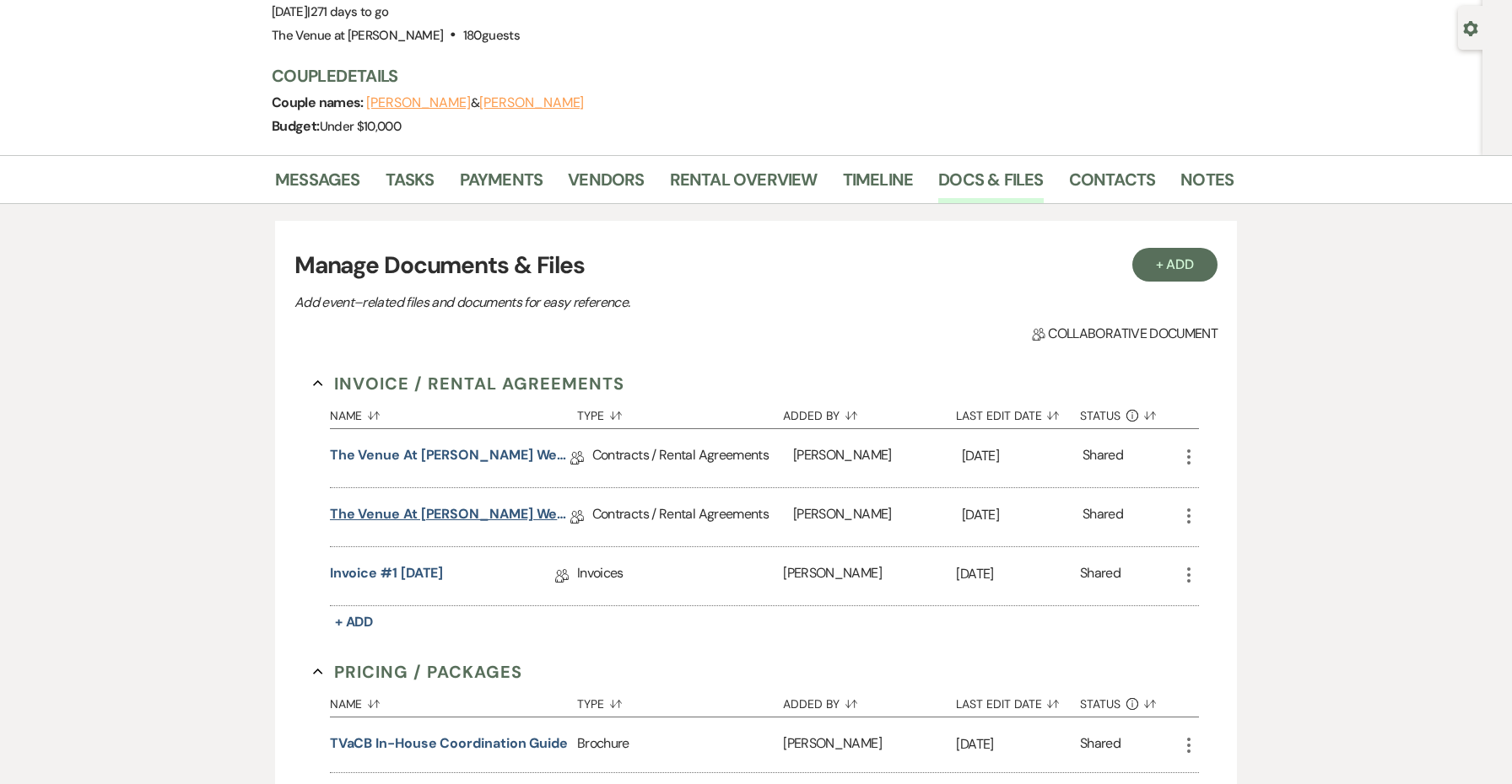
click at [423, 517] on link "The Venue at [PERSON_NAME] Wedding Contract ([DATE] [PERSON_NAME])" at bounding box center [450, 517] width 241 height 26
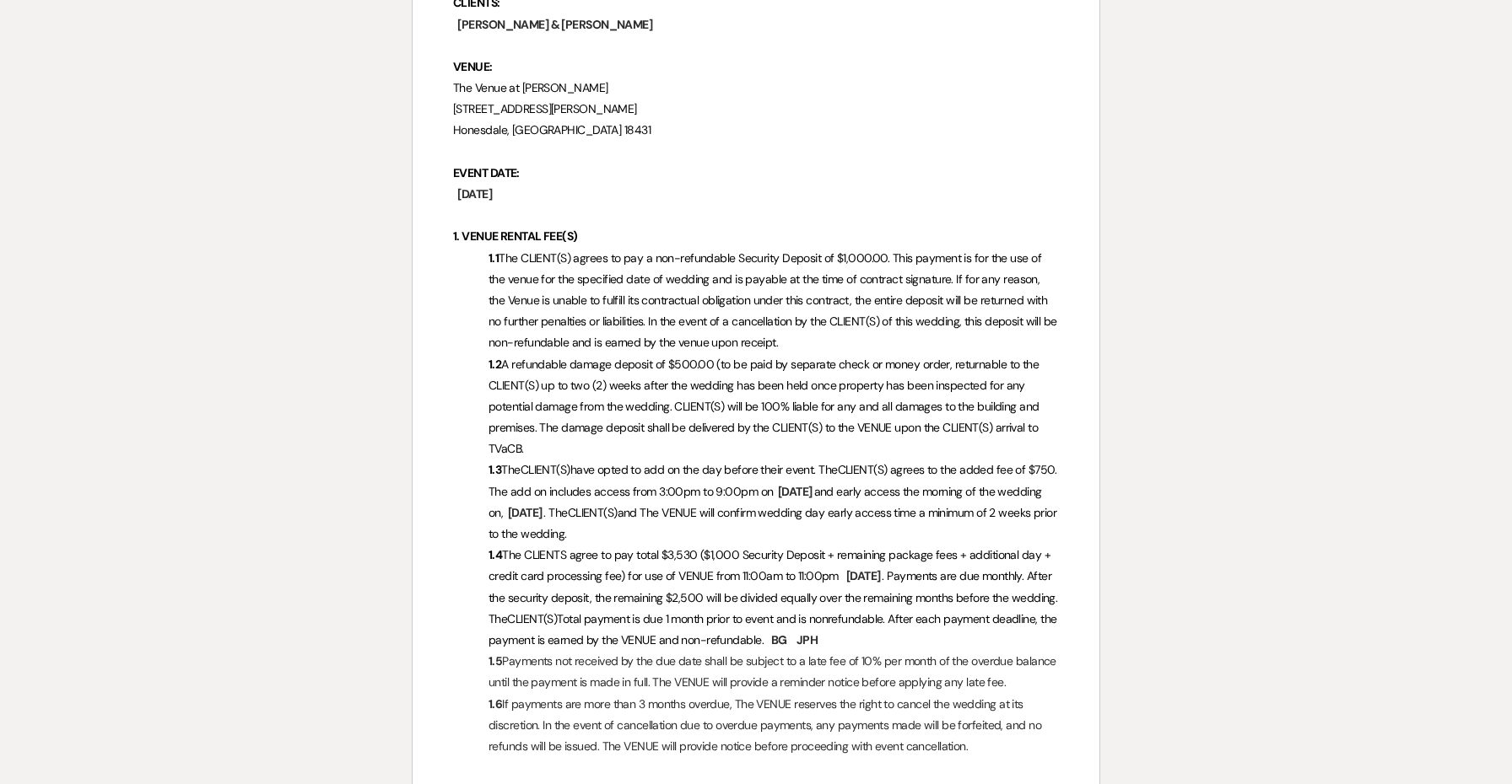
scroll to position [493, 0]
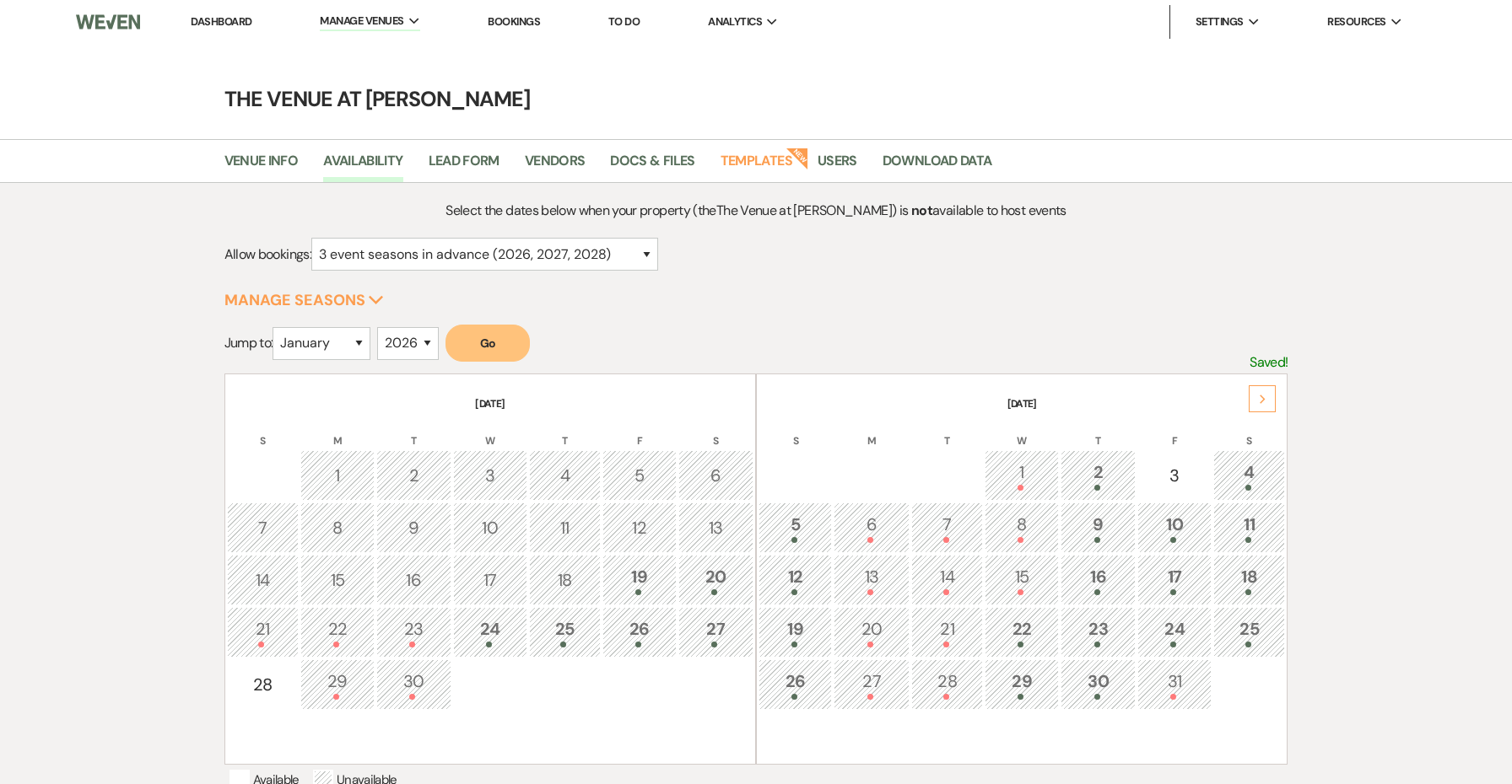
scroll to position [266, 0]
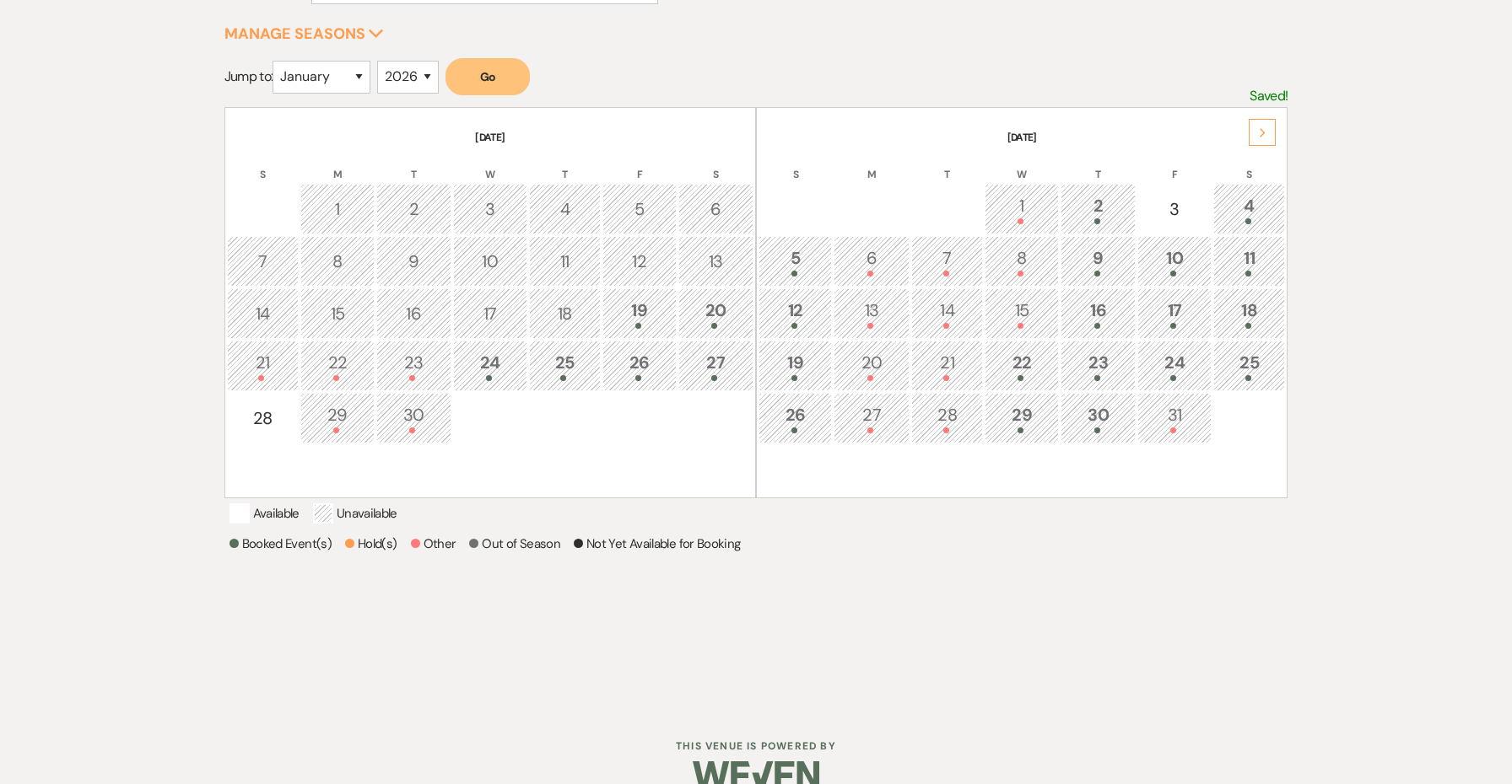
click at [1268, 134] on div "Next" at bounding box center [1262, 132] width 27 height 27
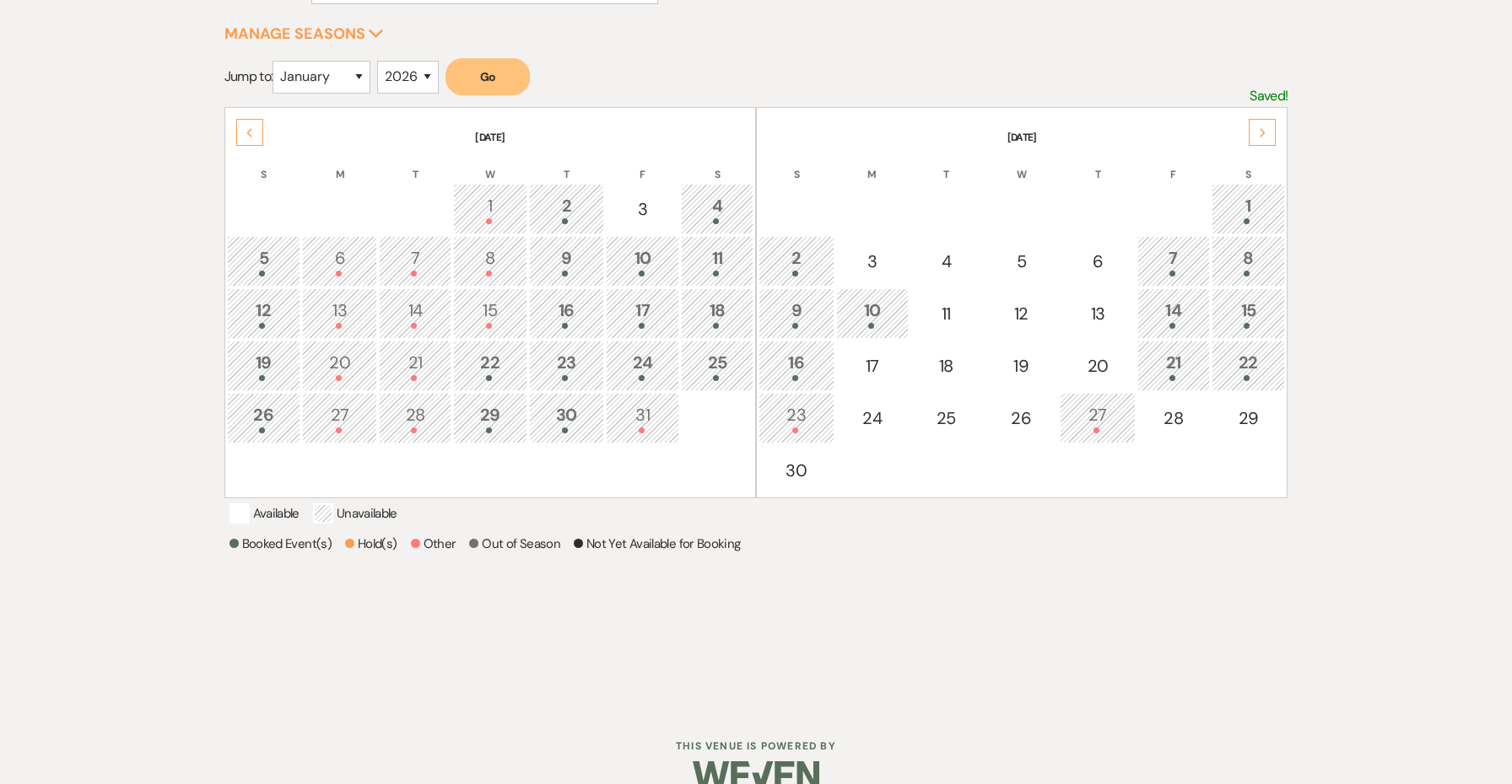
click at [1268, 134] on div "Next" at bounding box center [1262, 132] width 27 height 27
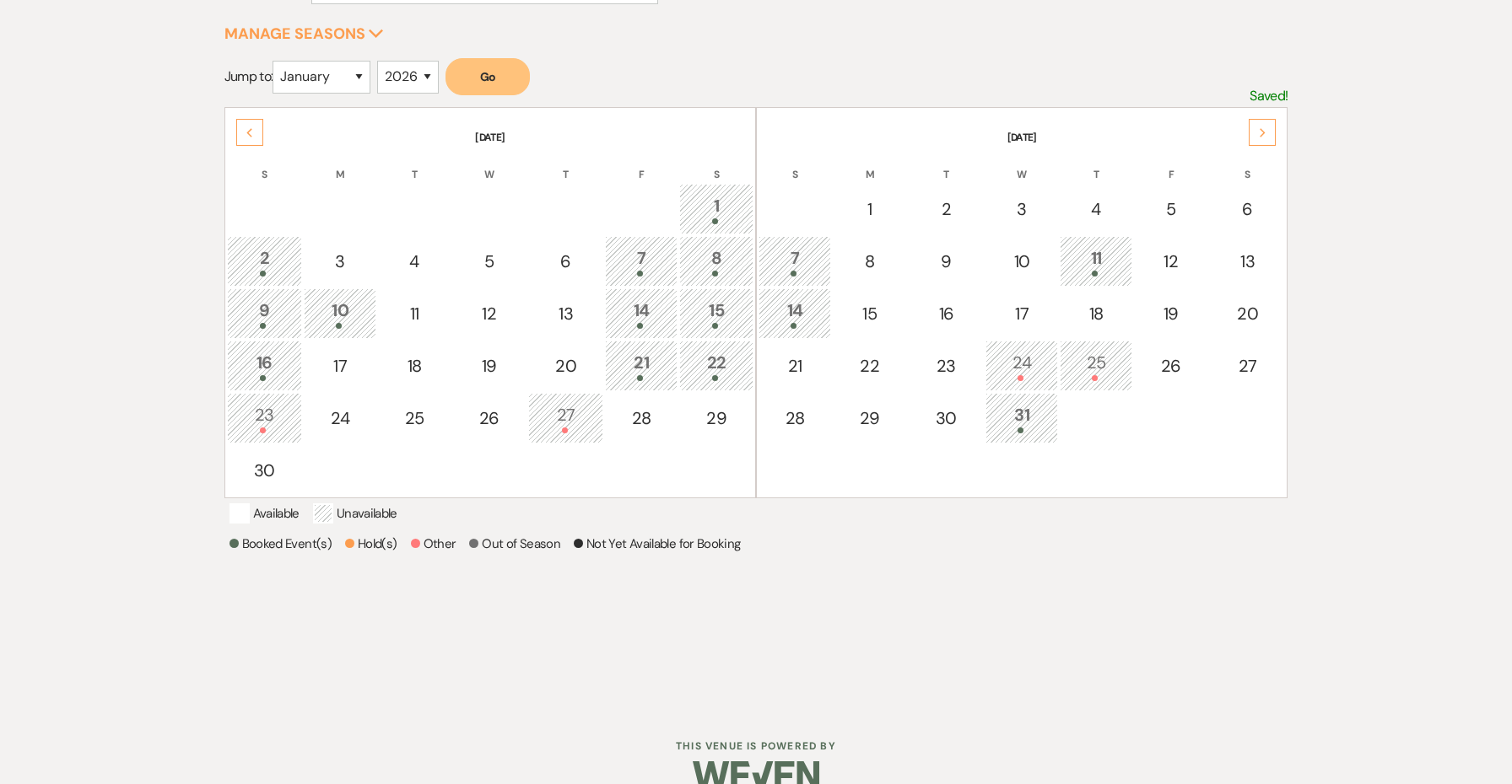
click at [1268, 134] on div "Next" at bounding box center [1262, 132] width 27 height 27
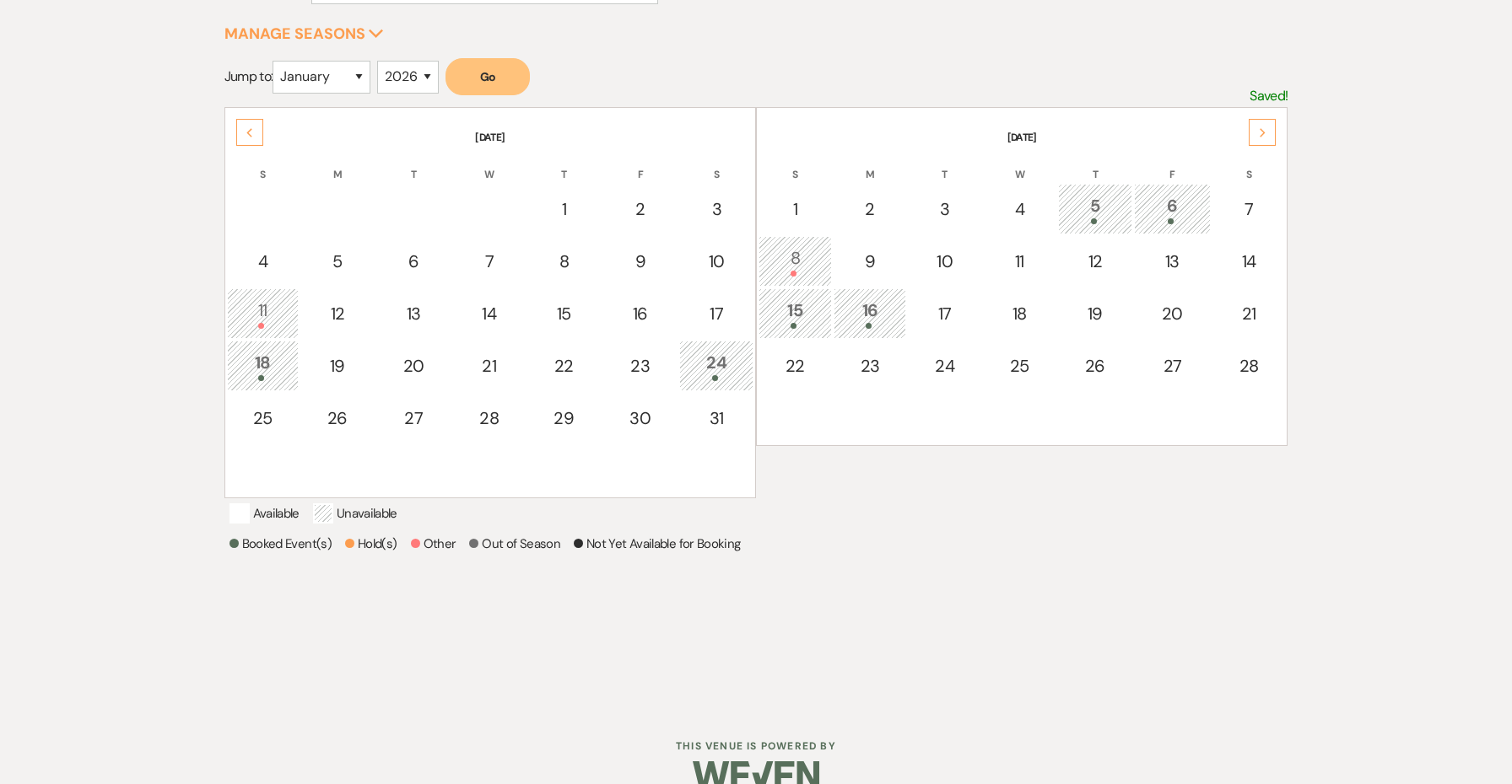
click at [1268, 134] on div "Next" at bounding box center [1262, 132] width 27 height 27
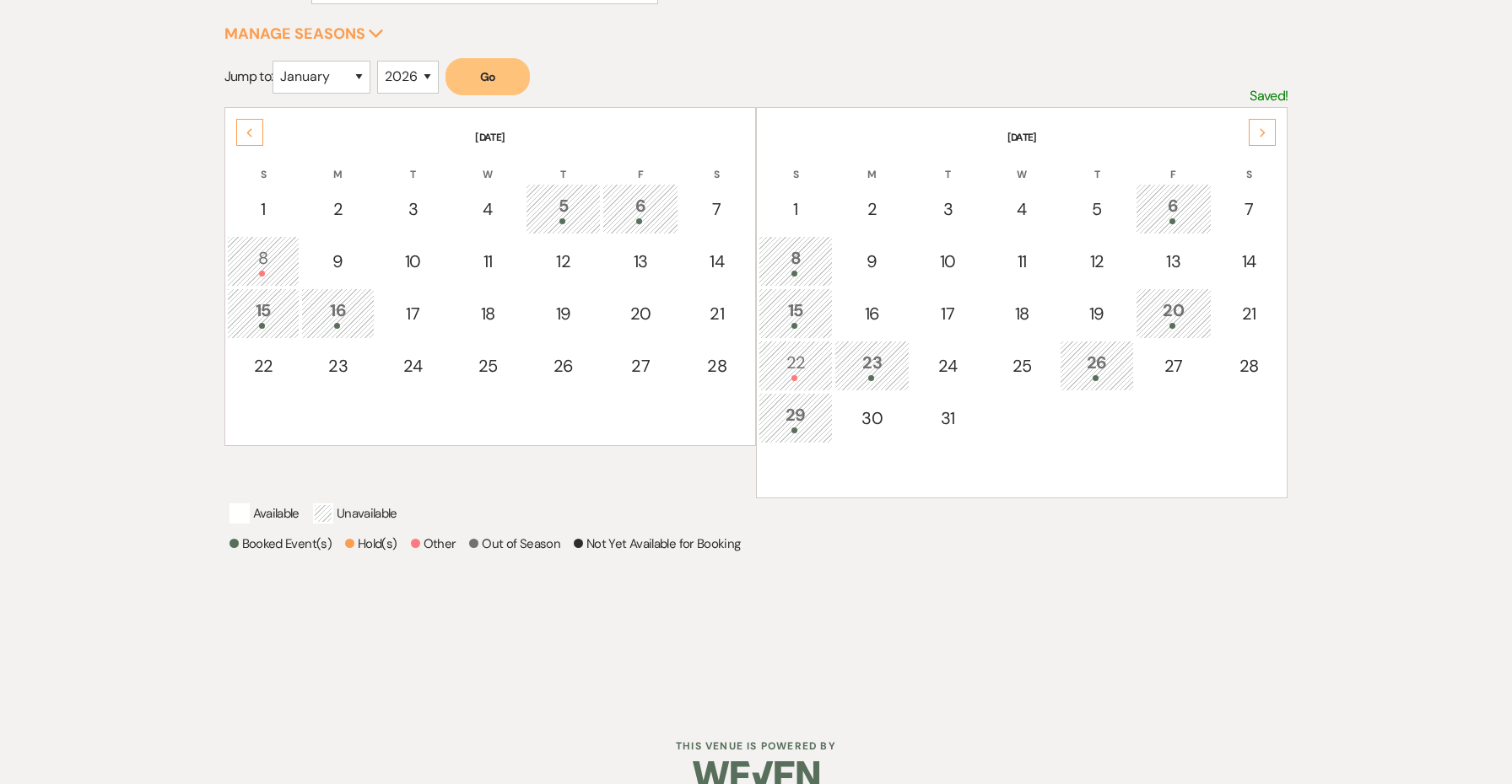
click at [1268, 134] on div "Next" at bounding box center [1262, 132] width 27 height 27
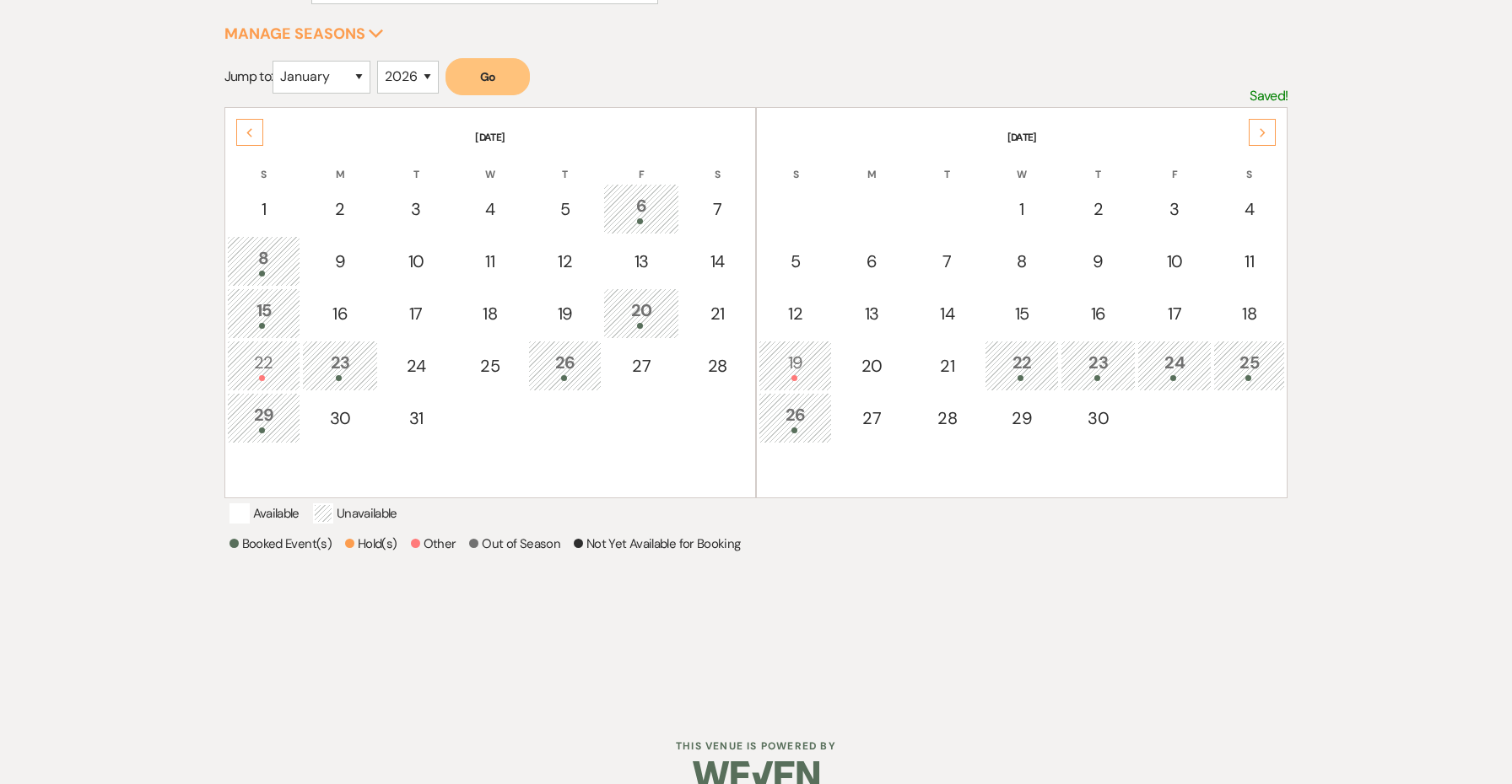
click at [1268, 134] on div "Next" at bounding box center [1262, 132] width 27 height 27
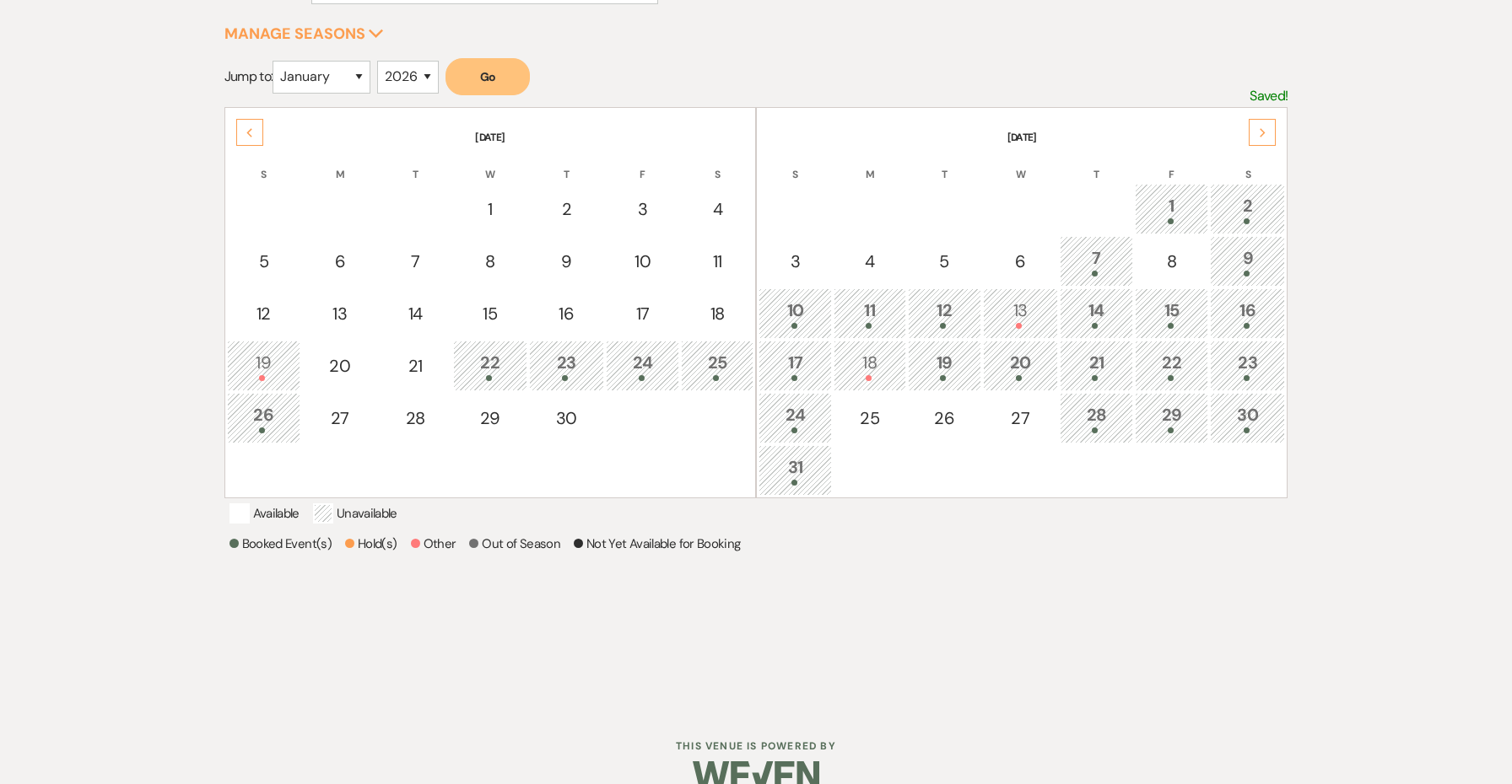
click at [1268, 134] on div "Next" at bounding box center [1262, 132] width 27 height 27
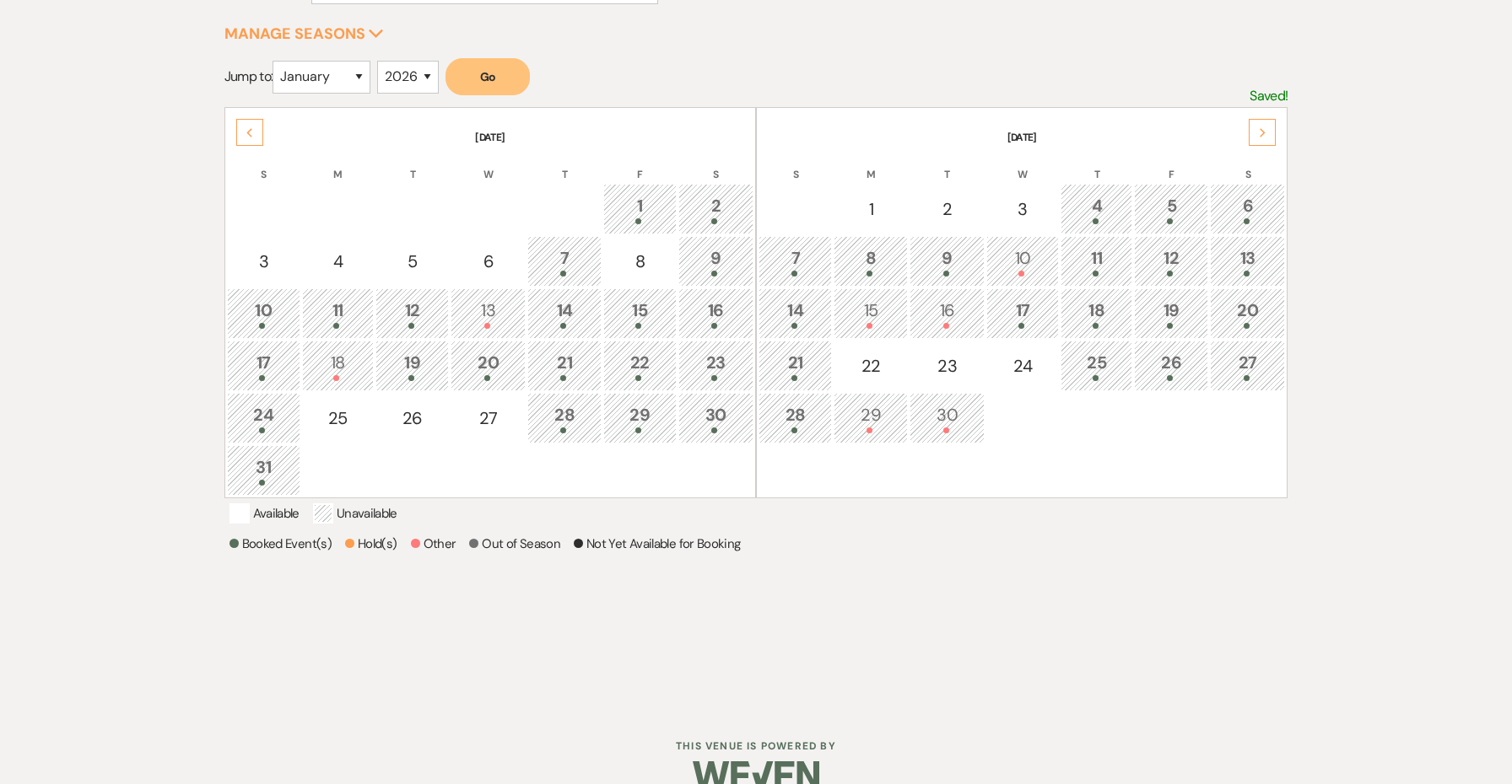
click at [1268, 134] on div "Next" at bounding box center [1262, 132] width 27 height 27
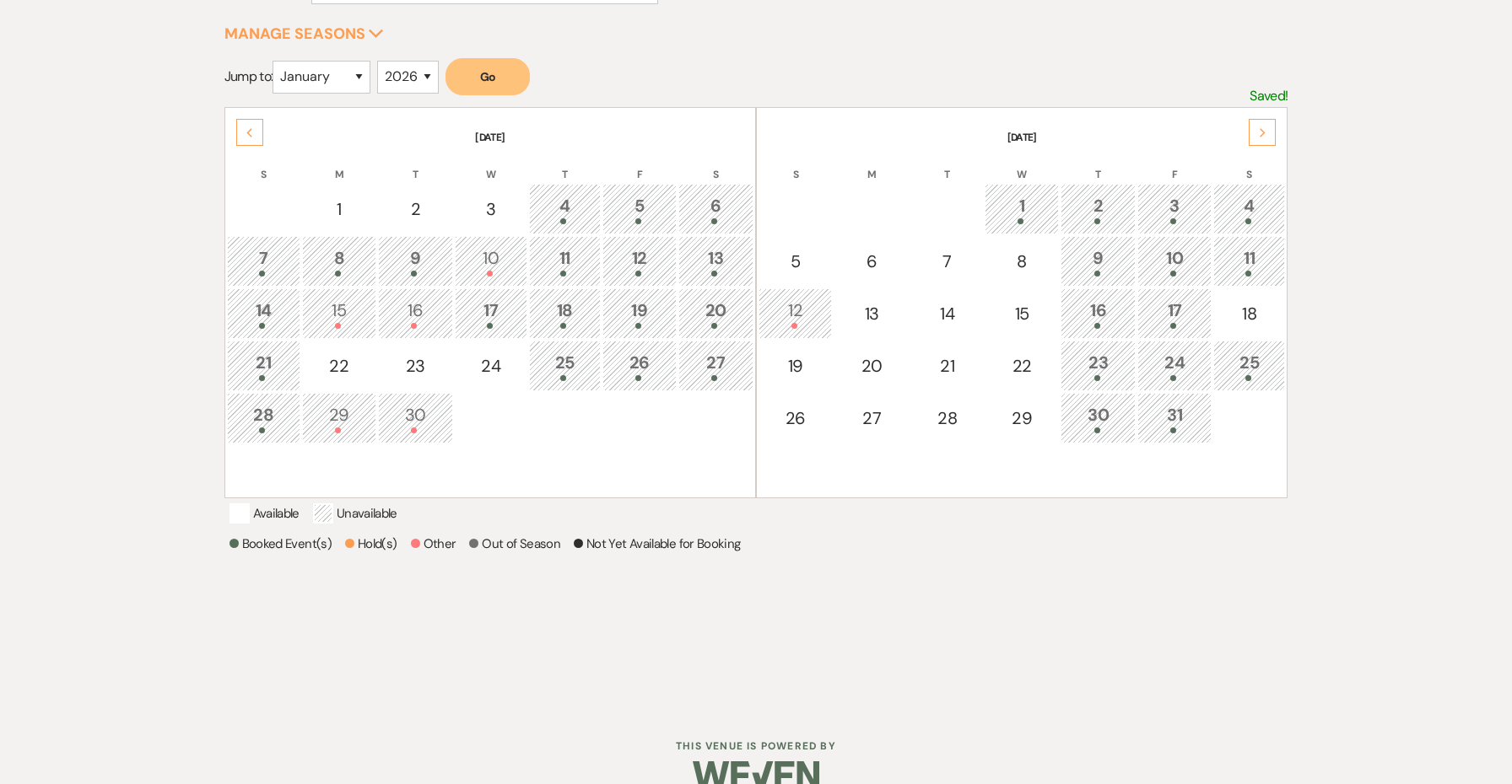
click at [1268, 134] on div "Next" at bounding box center [1262, 132] width 27 height 27
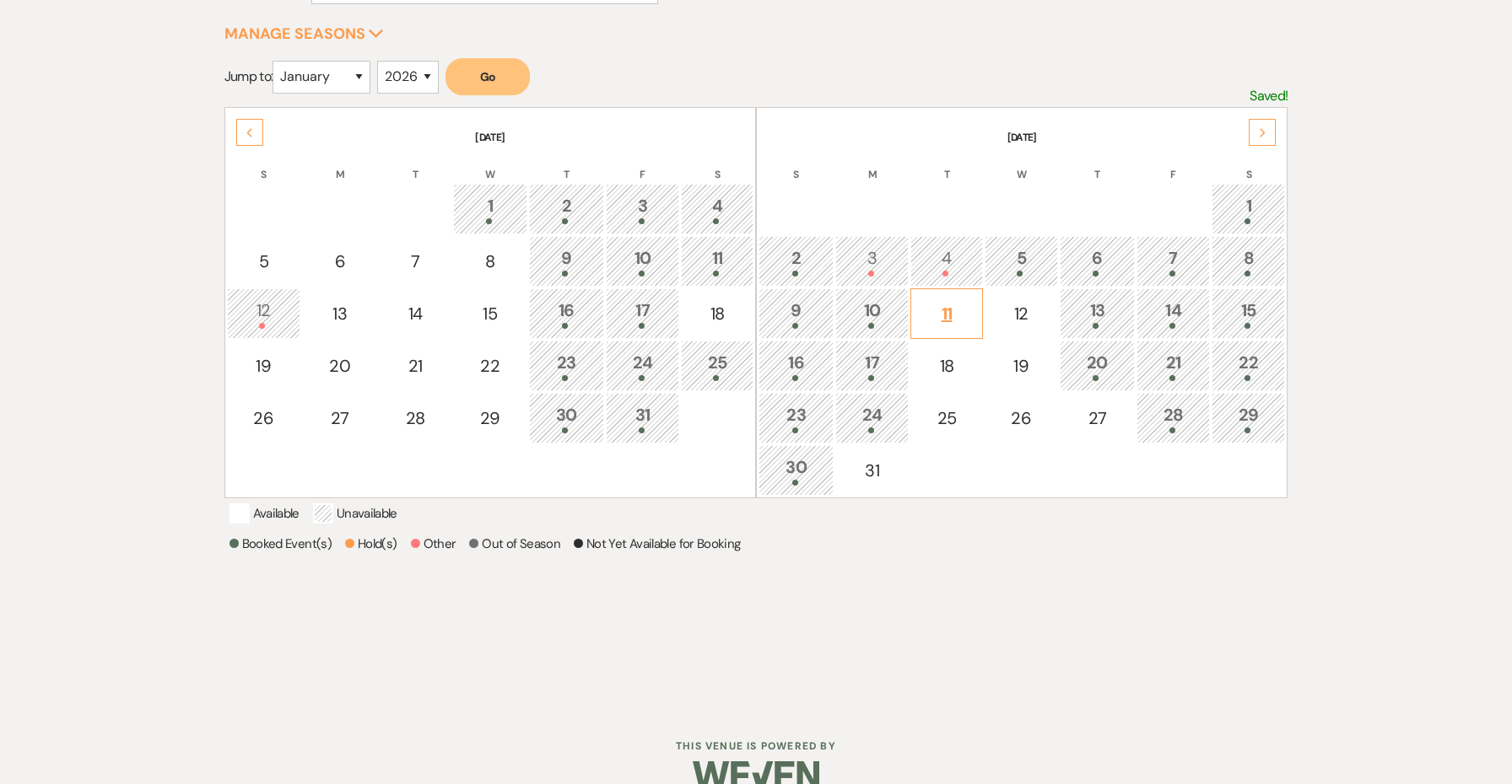
click at [948, 311] on div "11" at bounding box center [946, 314] width 53 height 25
select select "other"
select select "false"
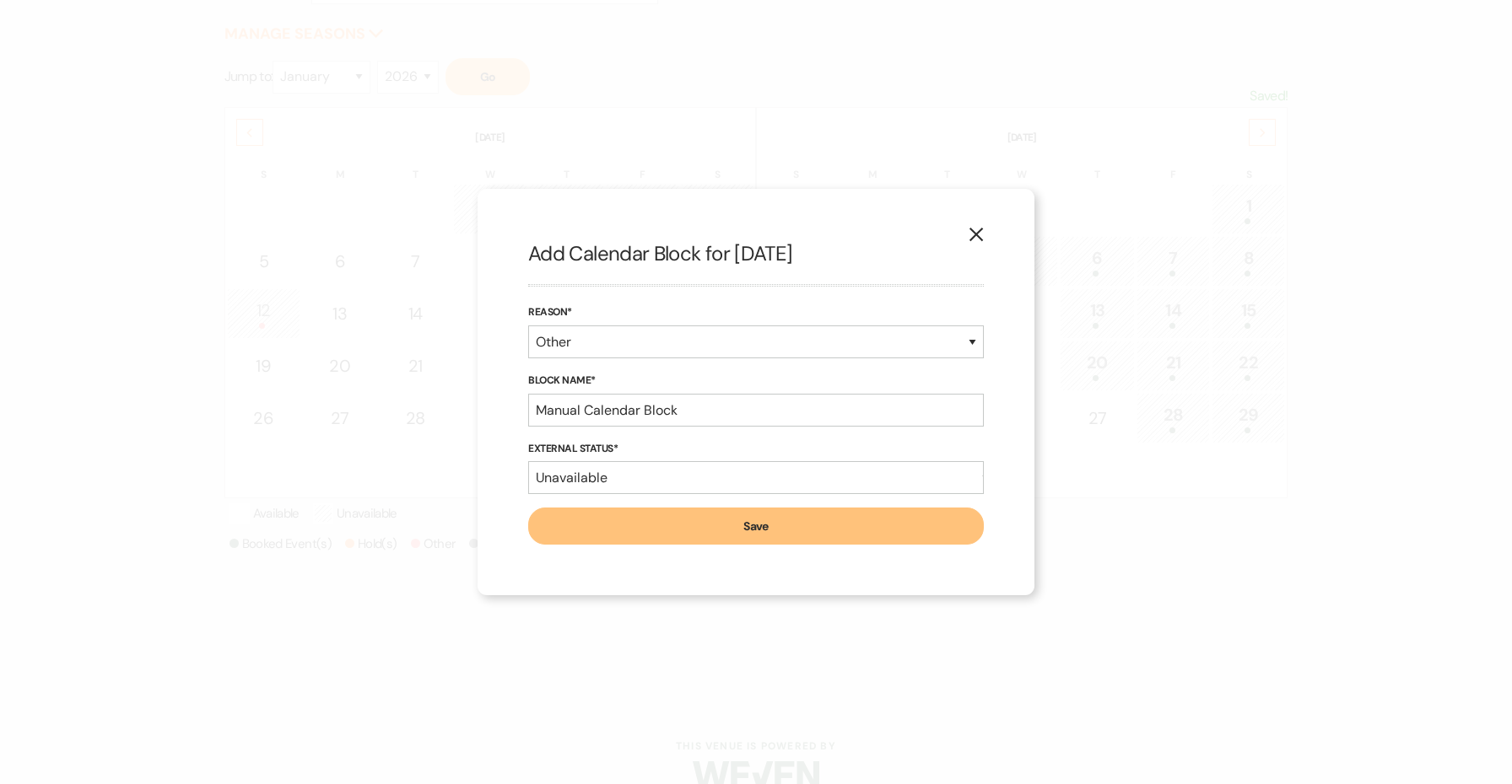
click at [970, 221] on button "X" at bounding box center [976, 234] width 25 height 29
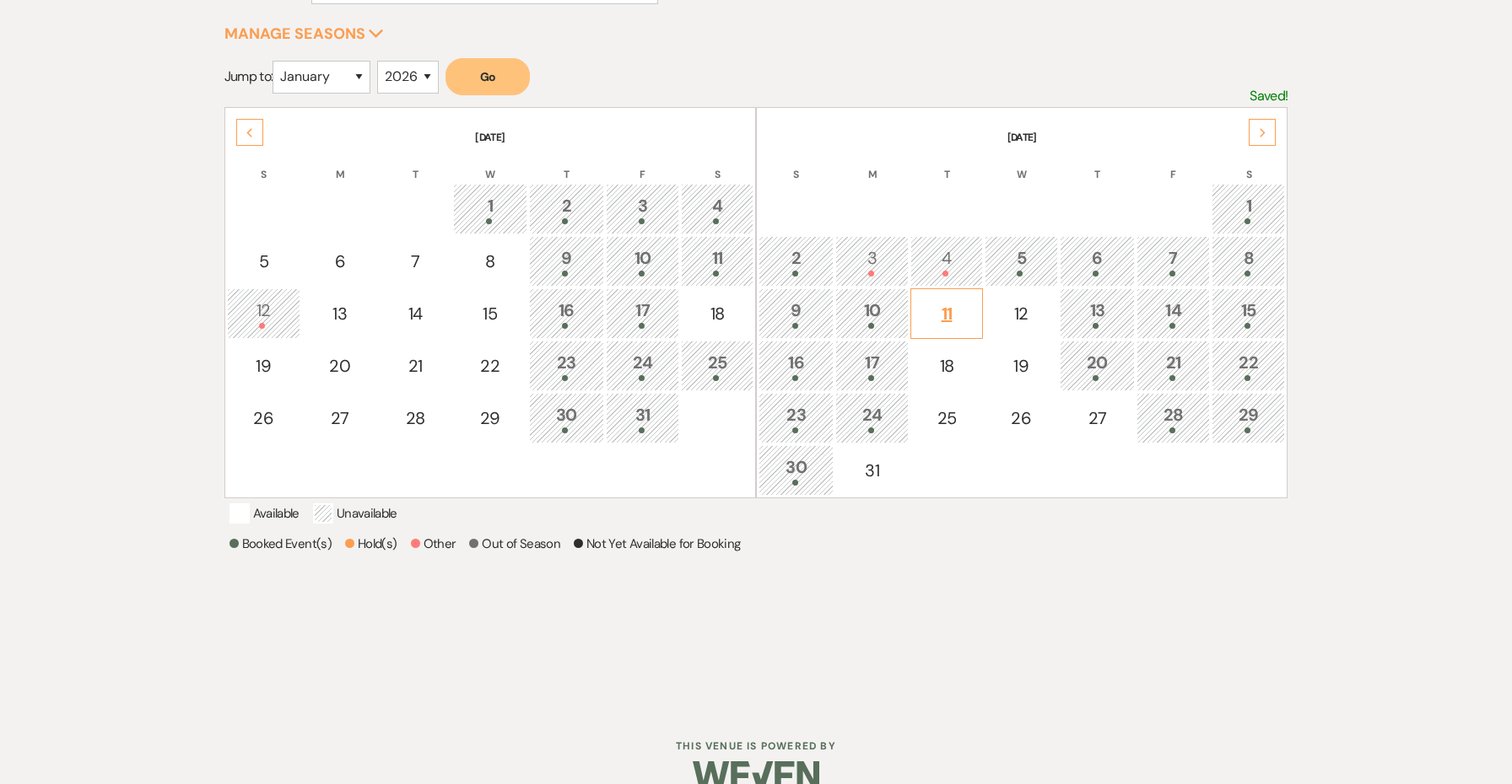
click at [967, 322] on div "11" at bounding box center [946, 314] width 53 height 25
click at [997, 316] on div "12" at bounding box center [1021, 314] width 55 height 25
select select "other"
select select "false"
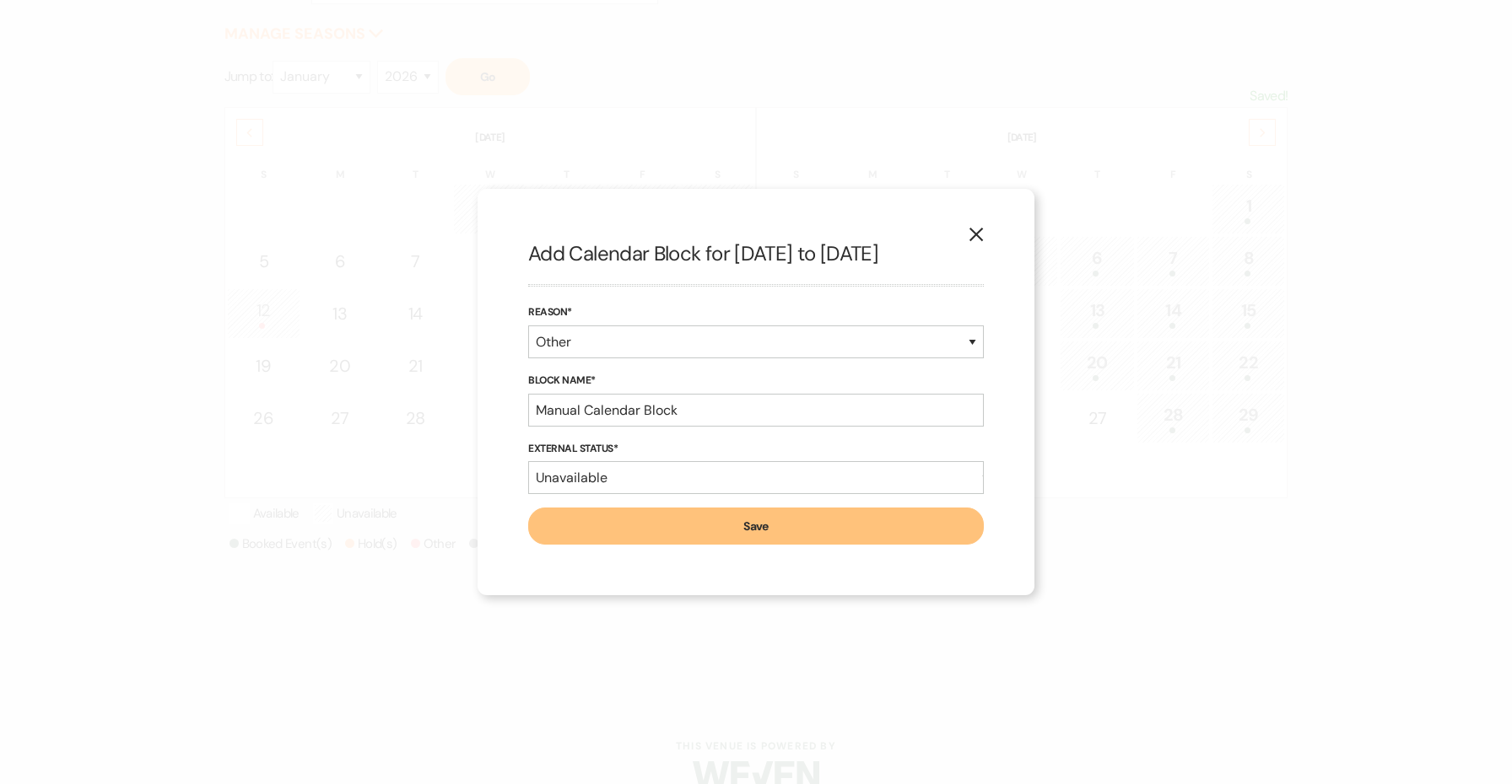
click at [825, 528] on button "Save" at bounding box center [755, 527] width 455 height 37
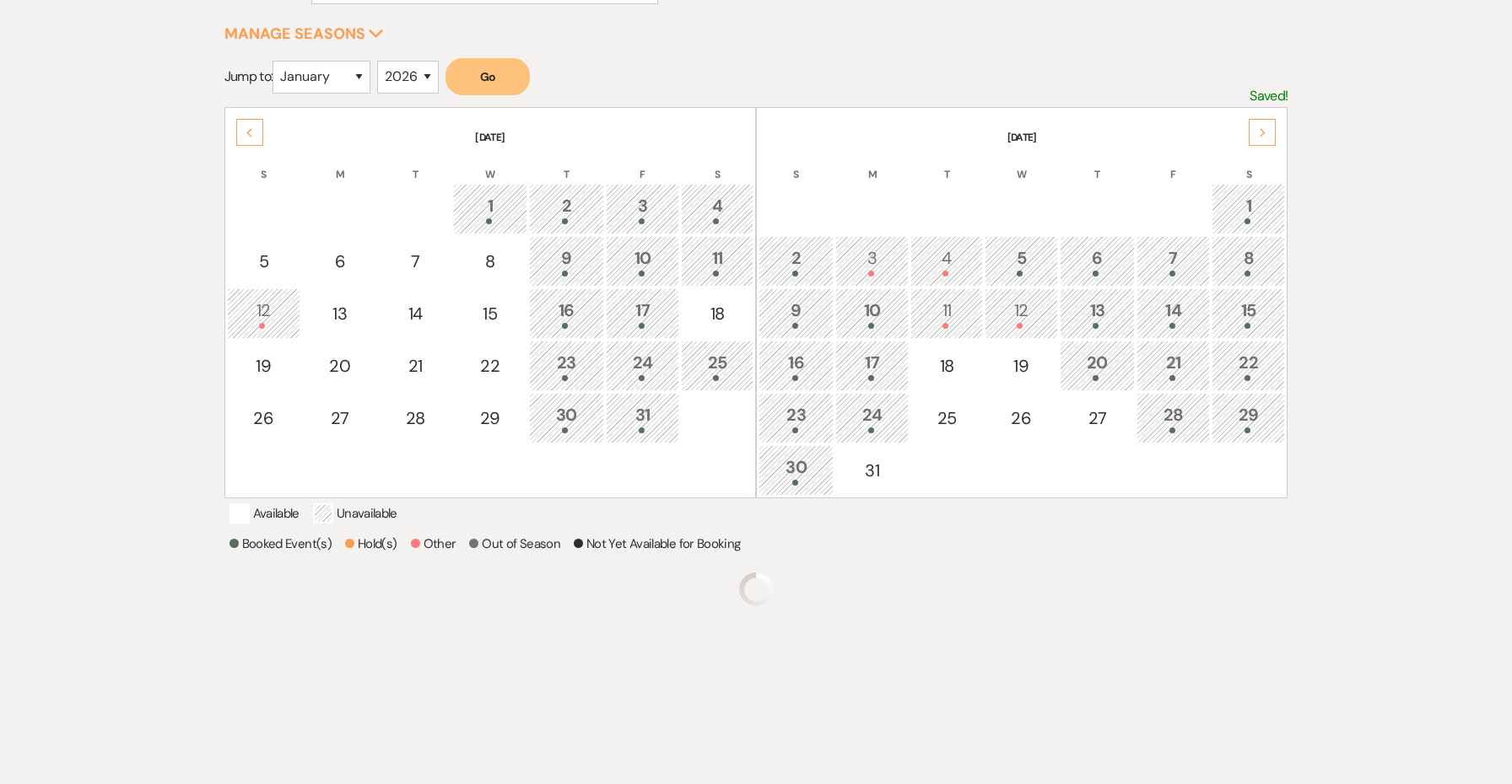
scroll to position [264, 0]
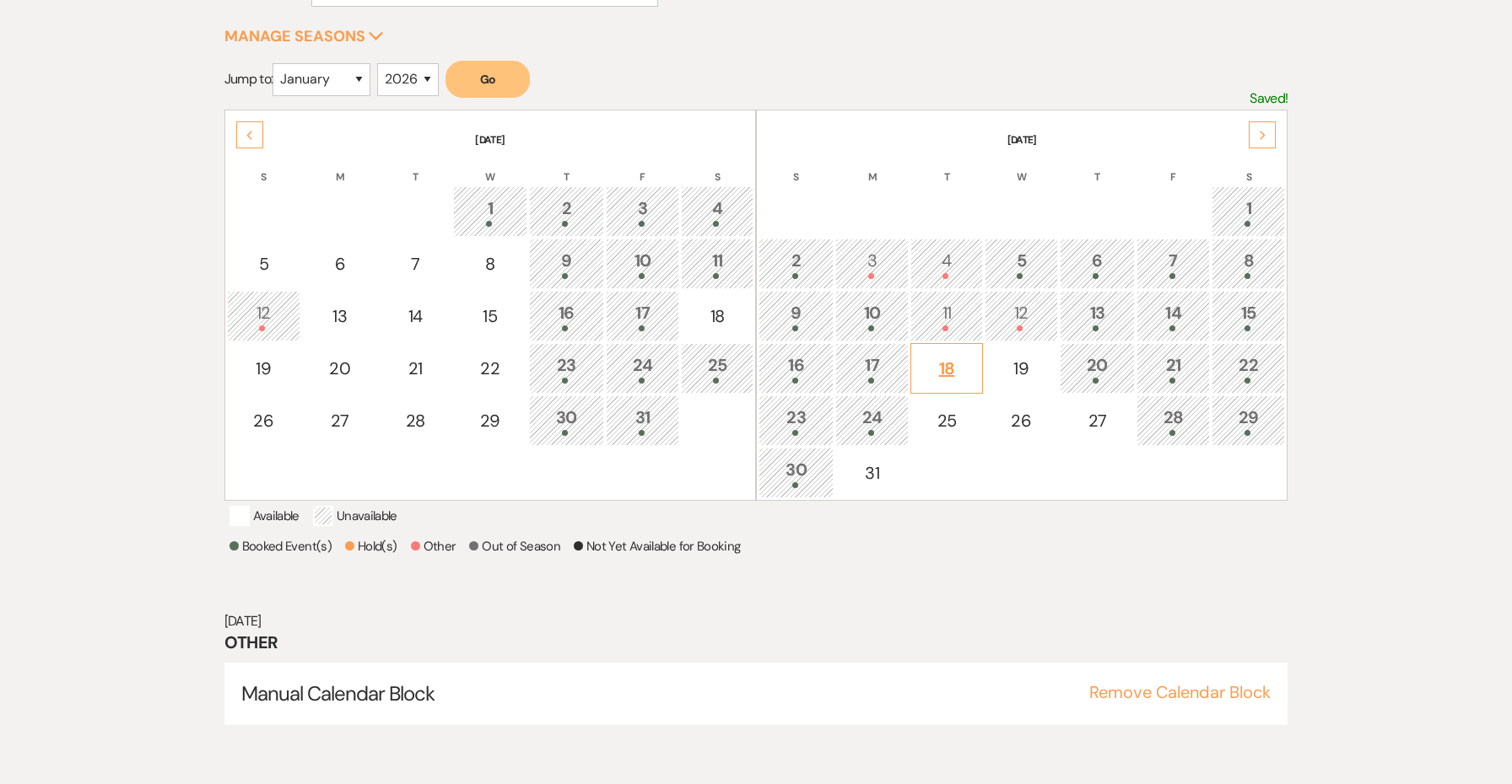
click at [940, 368] on div "18" at bounding box center [946, 369] width 53 height 25
click at [1006, 365] on div "19" at bounding box center [1021, 369] width 55 height 25
select select "other"
select select "false"
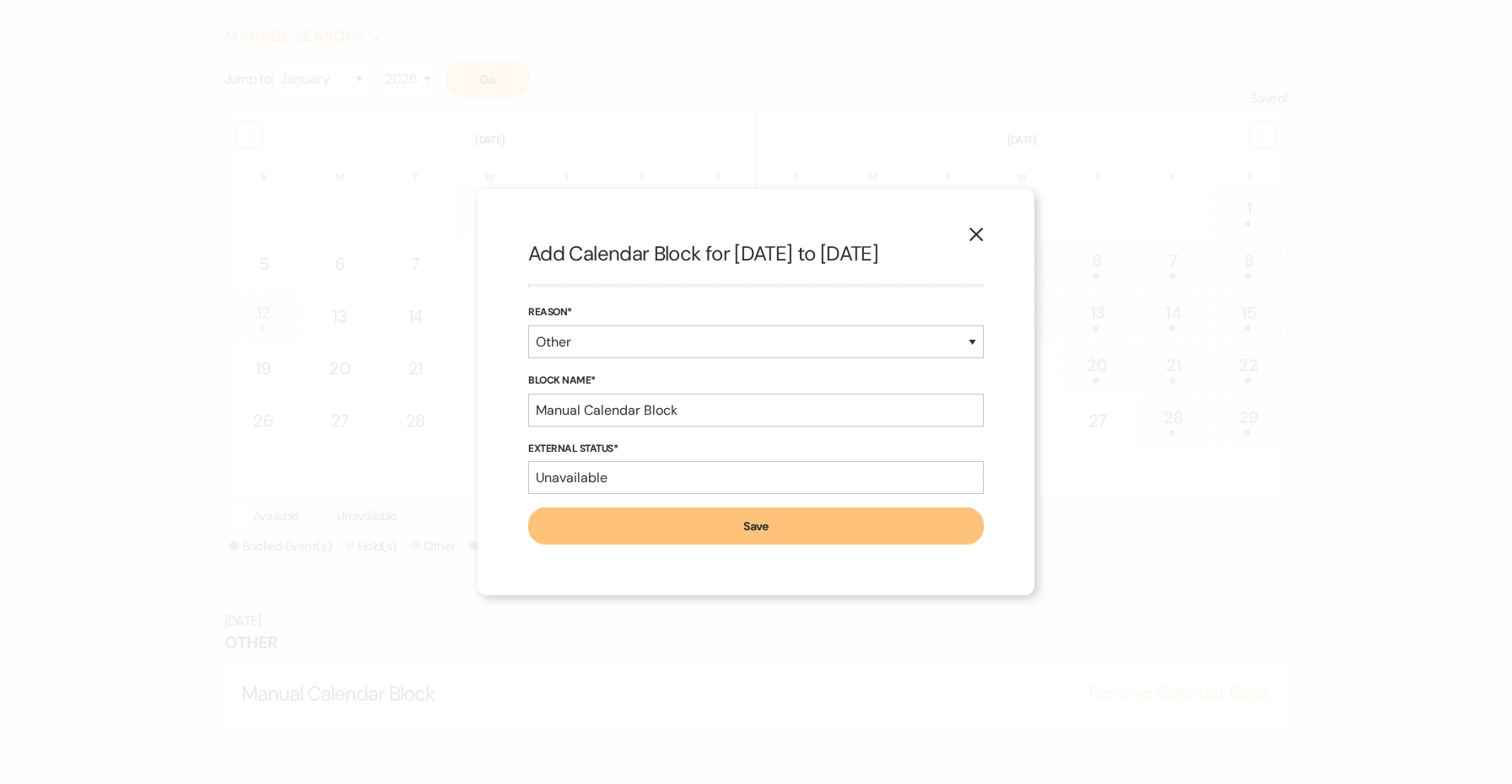
click at [848, 521] on button "Save" at bounding box center [755, 527] width 455 height 37
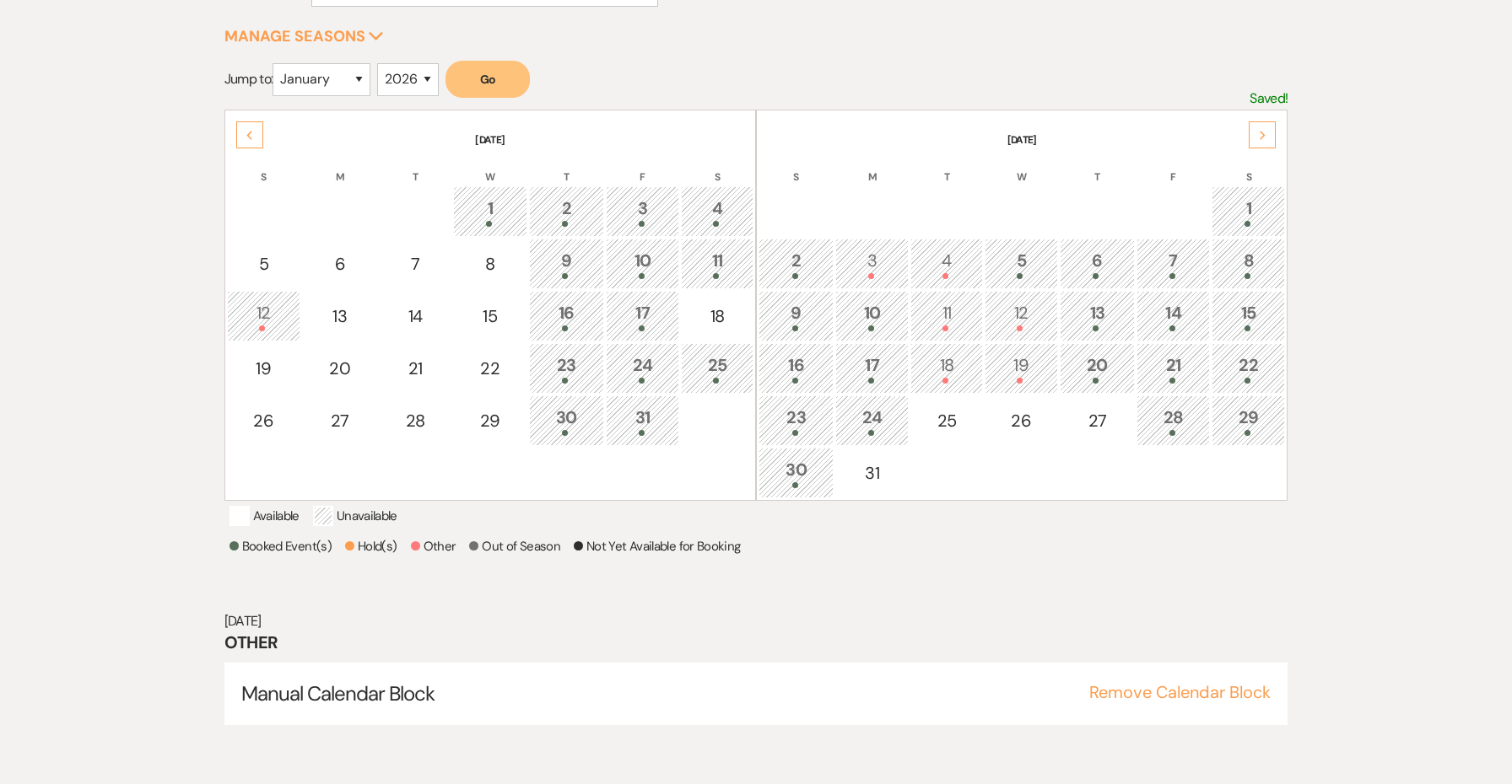
click at [1266, 129] on div "Next" at bounding box center [1262, 135] width 27 height 27
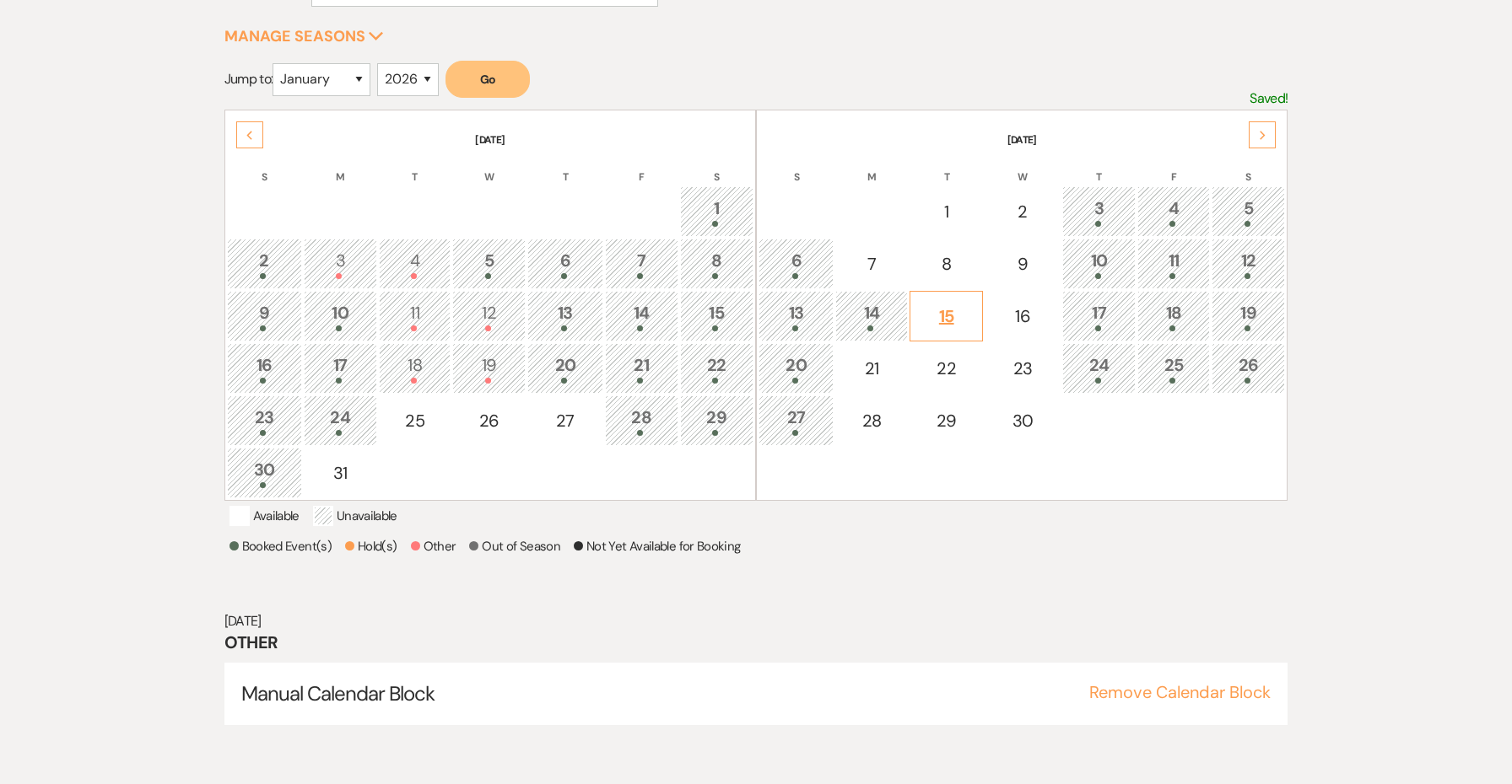
click at [976, 332] on td "15" at bounding box center [946, 316] width 73 height 51
click at [1016, 331] on td "16" at bounding box center [1022, 316] width 75 height 51
select select "other"
select select "false"
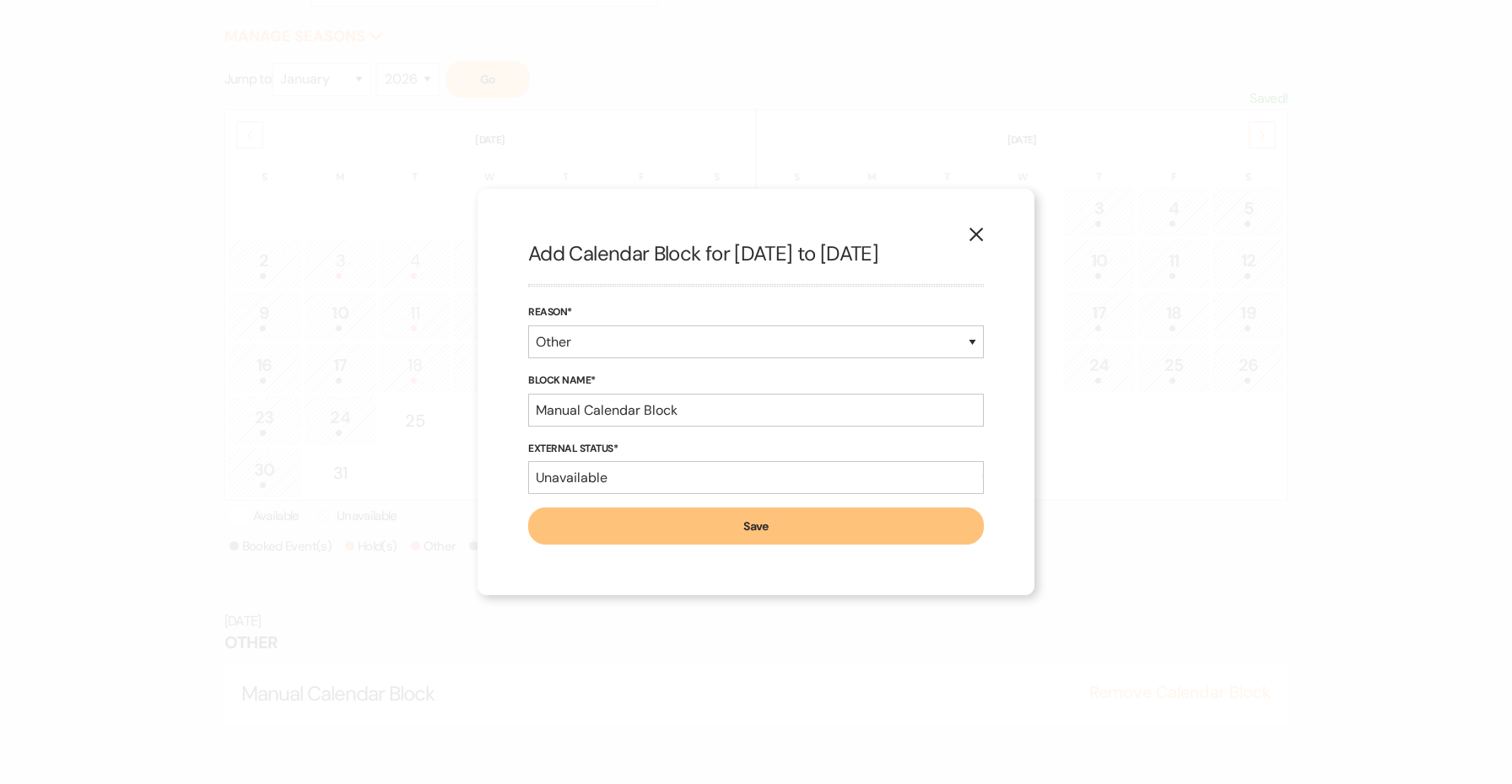
click at [780, 537] on button "Save" at bounding box center [755, 527] width 455 height 37
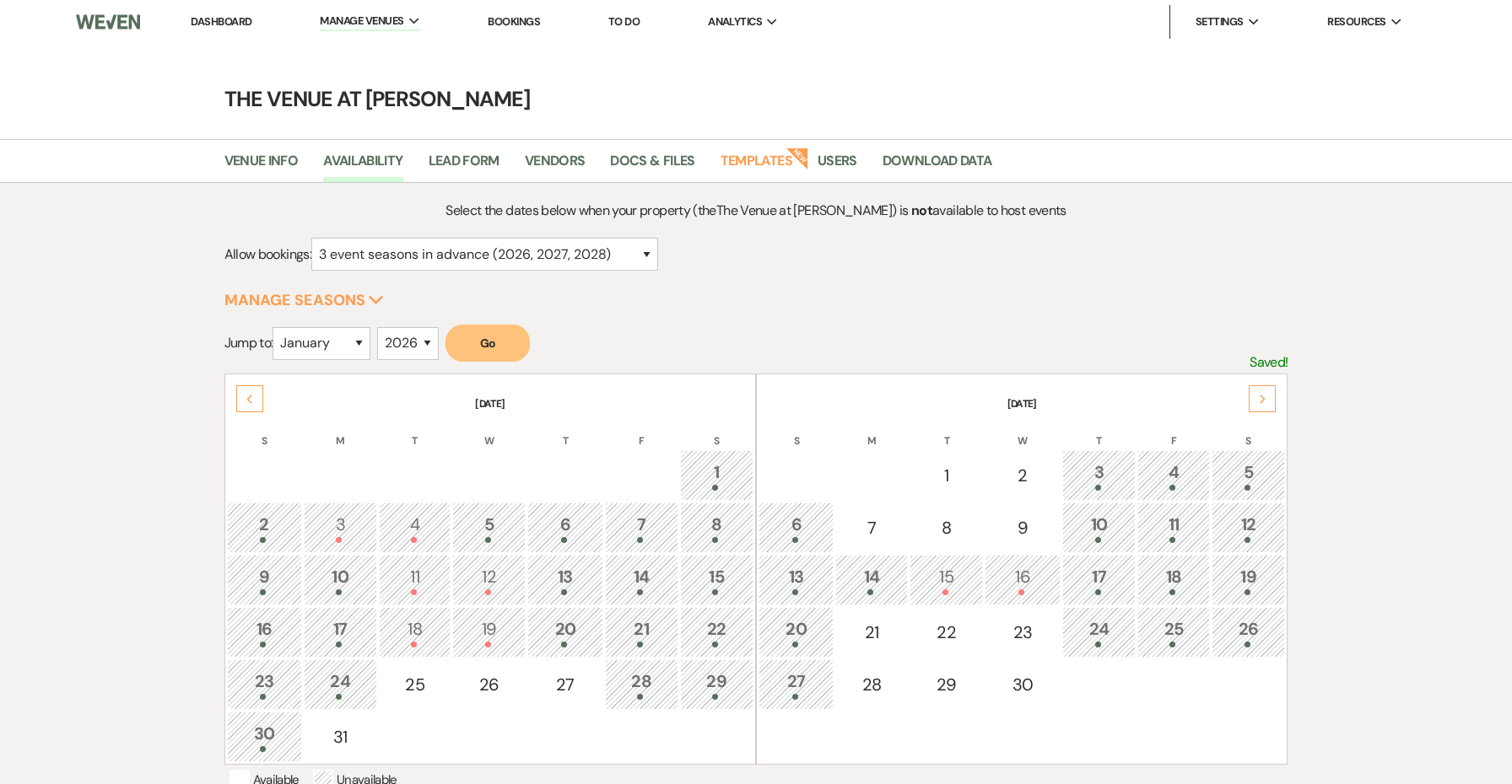
scroll to position [0, 0]
click at [1266, 386] on div "Next" at bounding box center [1262, 399] width 27 height 27
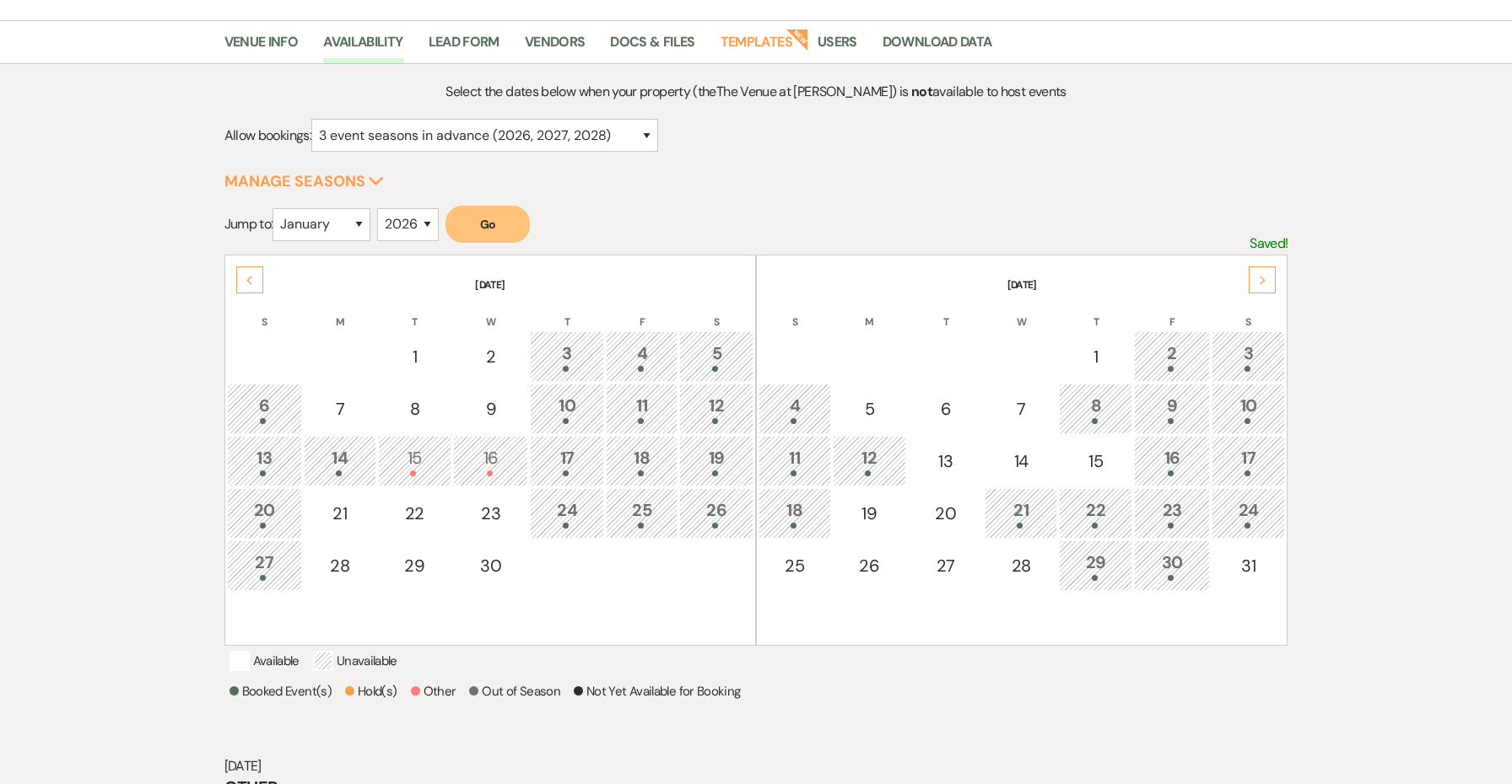
scroll to position [122, 0]
click at [797, 410] on div "4" at bounding box center [794, 405] width 54 height 31
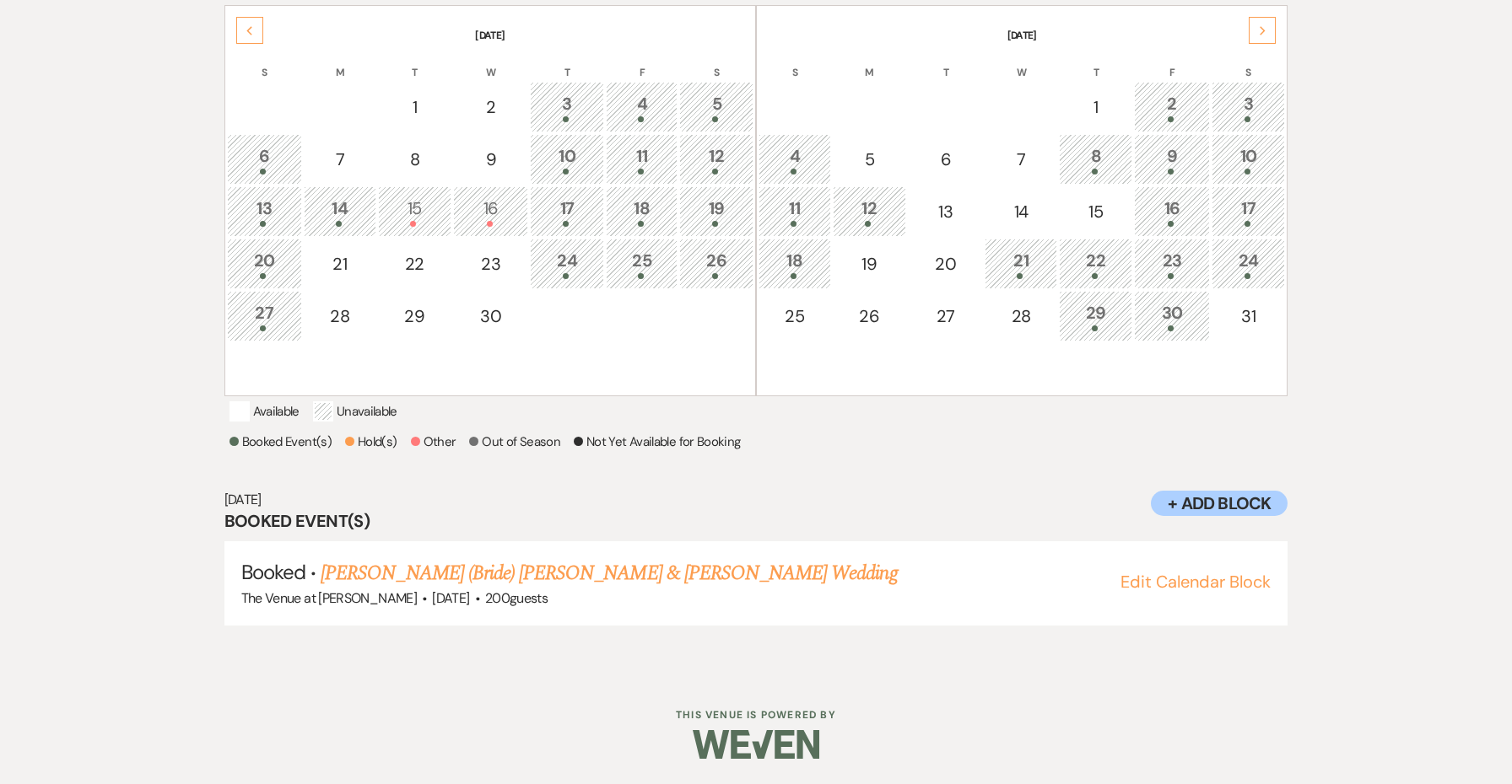
scroll to position [389, 0]
click at [542, 575] on link "Dayle (Bride) Smith & Tyler Hewett's Wedding" at bounding box center [608, 573] width 576 height 30
click at [859, 196] on div "12" at bounding box center [870, 211] width 55 height 31
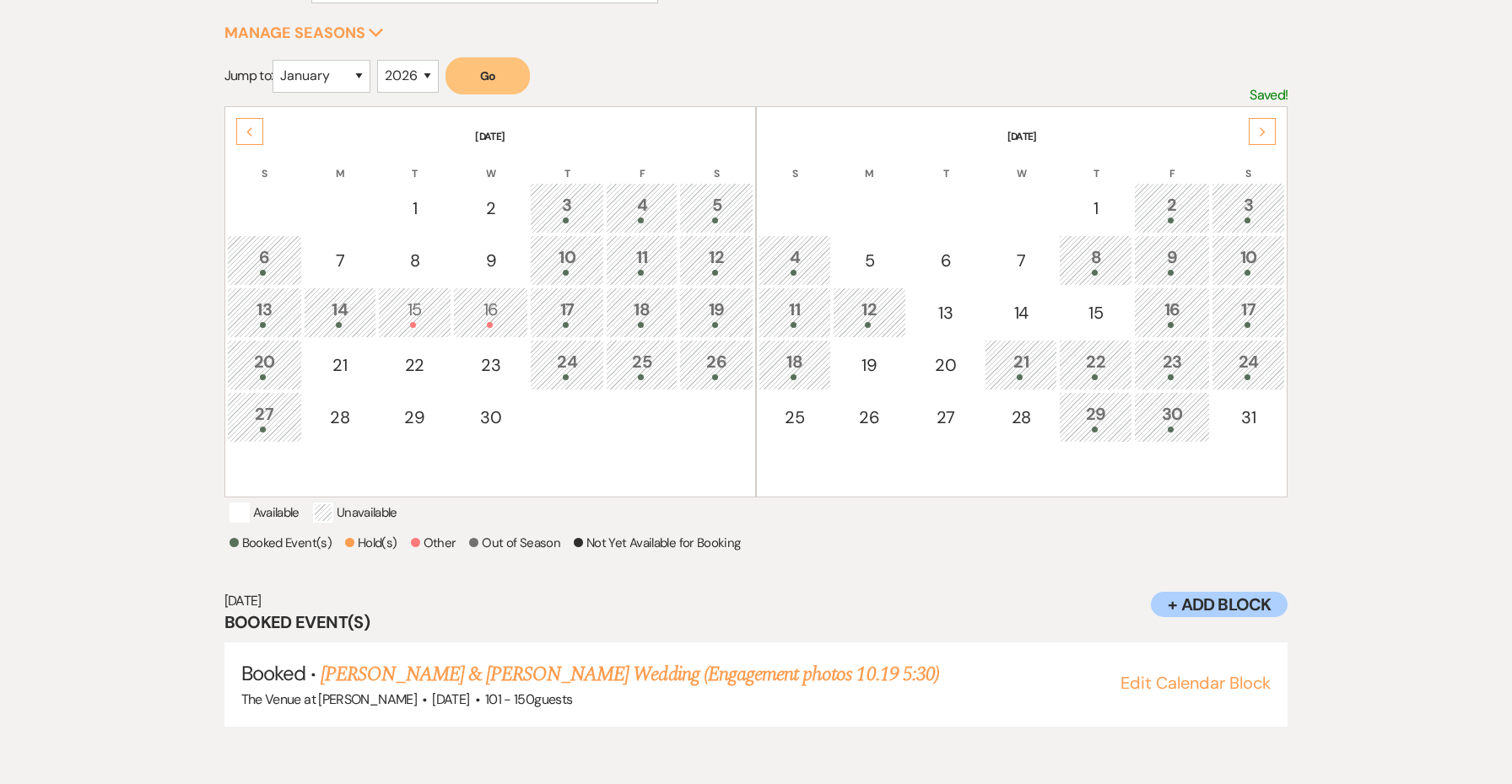
scroll to position [264, 0]
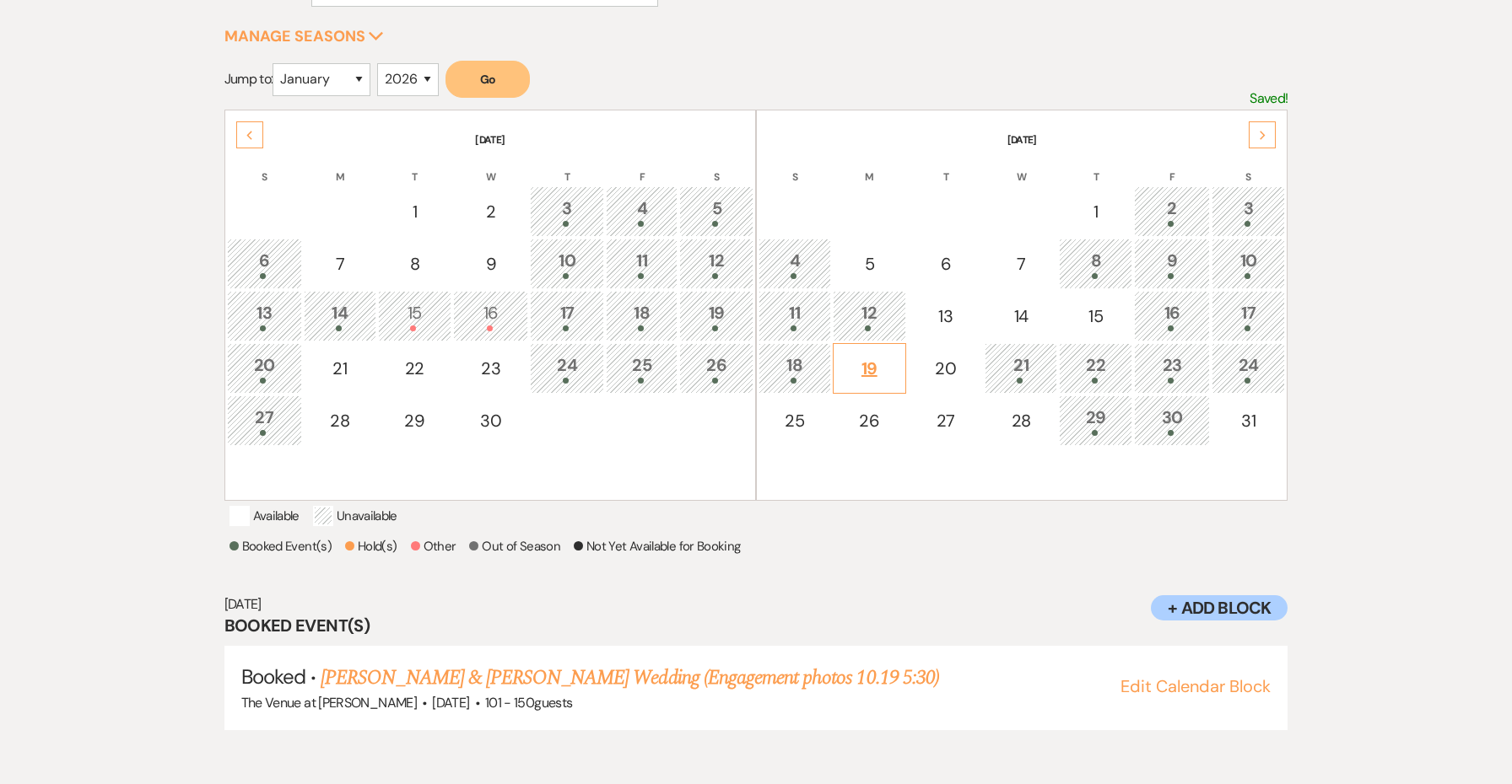
click at [877, 368] on div "19" at bounding box center [870, 369] width 55 height 25
select select "other"
select select "false"
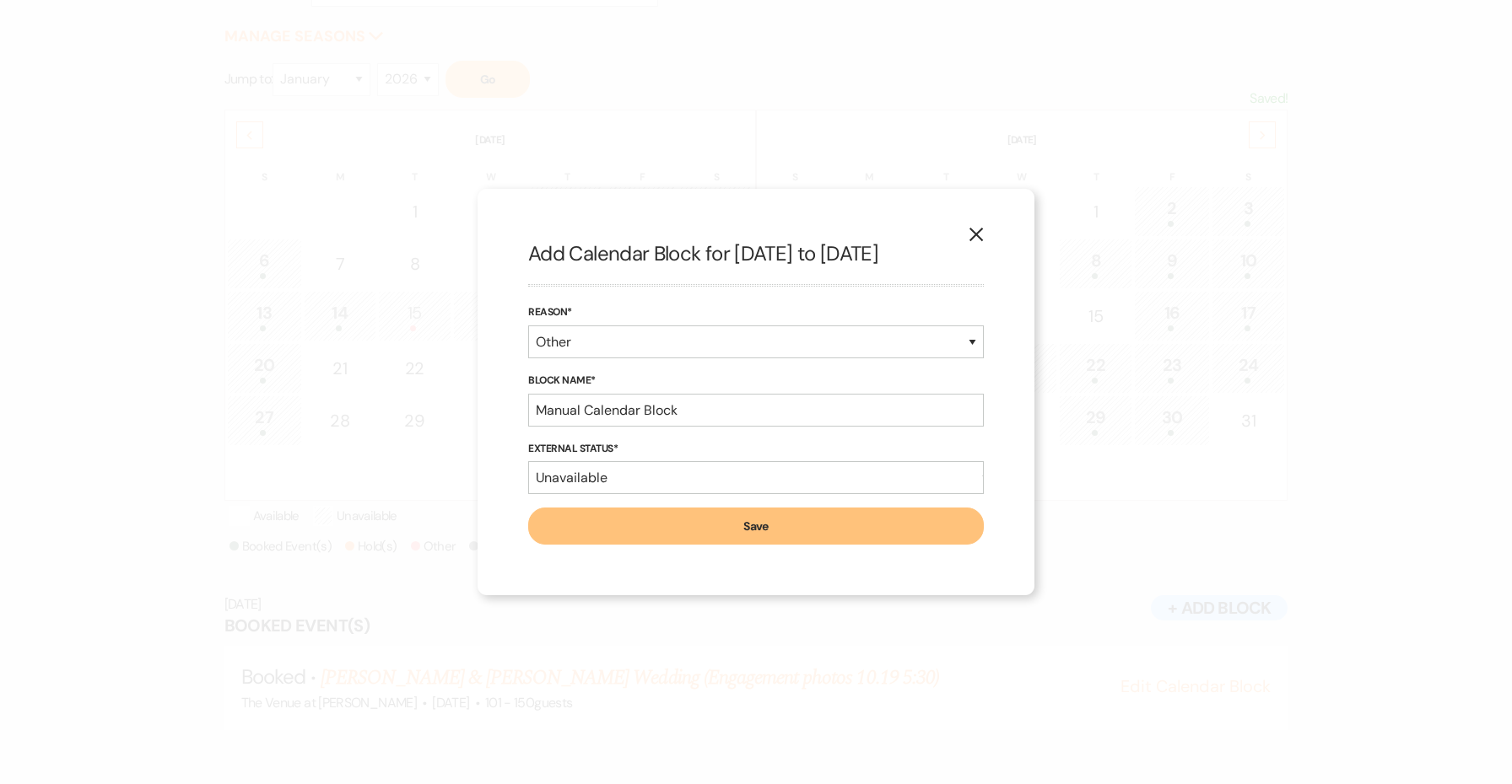
click at [942, 370] on div "Reason* Booked Event Hold Other" at bounding box center [755, 338] width 455 height 69
click at [982, 235] on icon "X" at bounding box center [976, 235] width 16 height 16
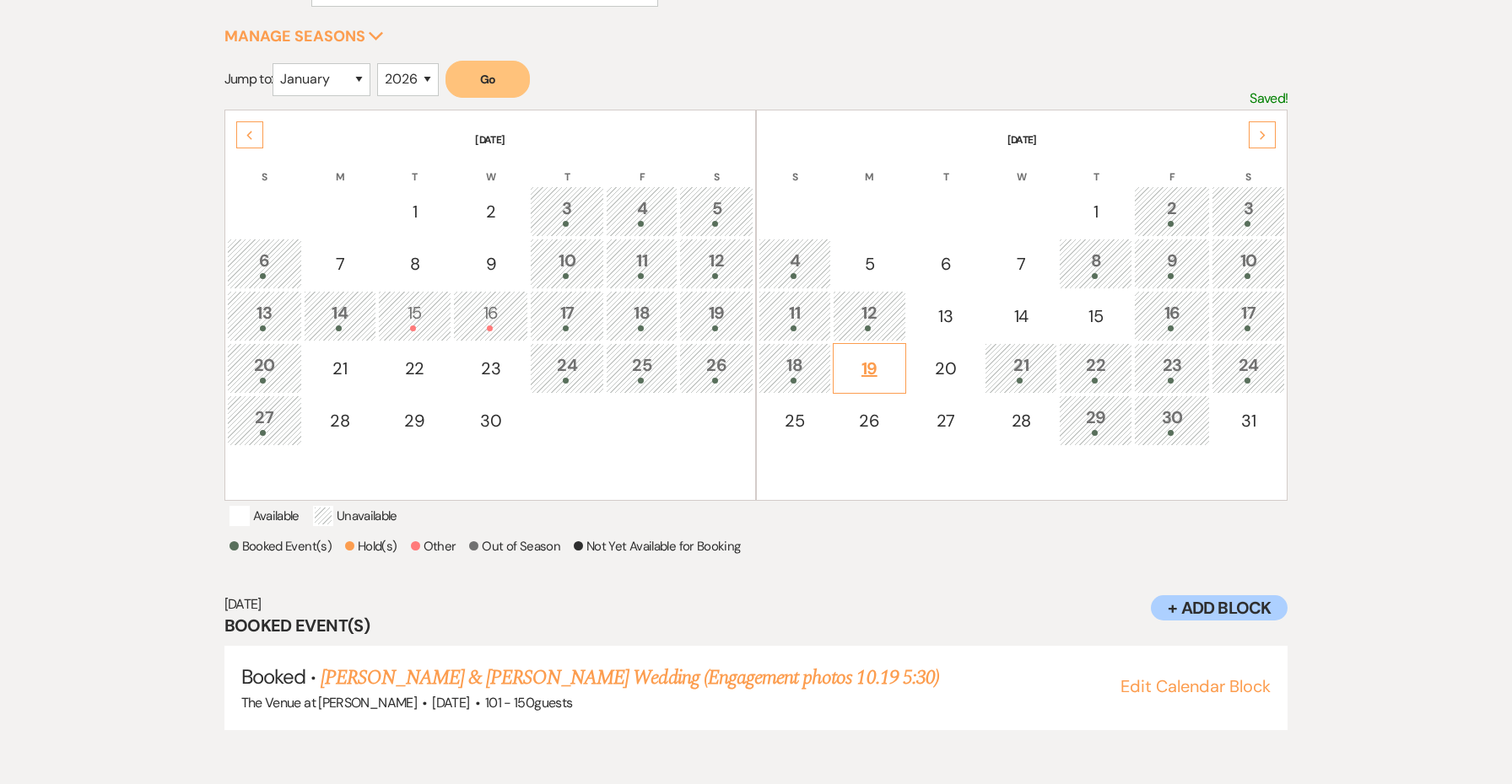
click at [864, 371] on div "19" at bounding box center [870, 369] width 55 height 25
click at [921, 373] on div "20" at bounding box center [946, 369] width 57 height 25
select select "other"
select select "false"
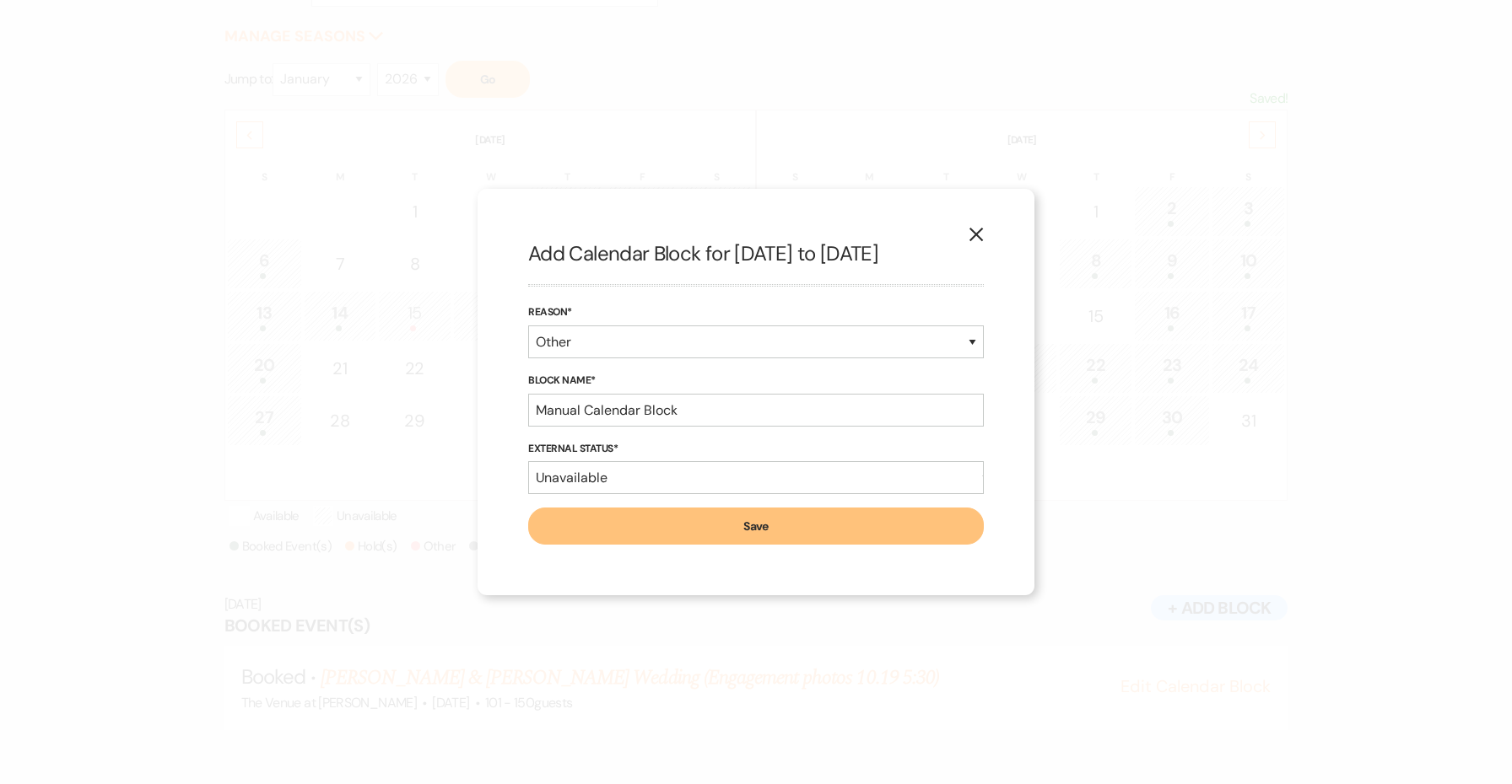
click at [833, 520] on button "Save" at bounding box center [755, 527] width 455 height 37
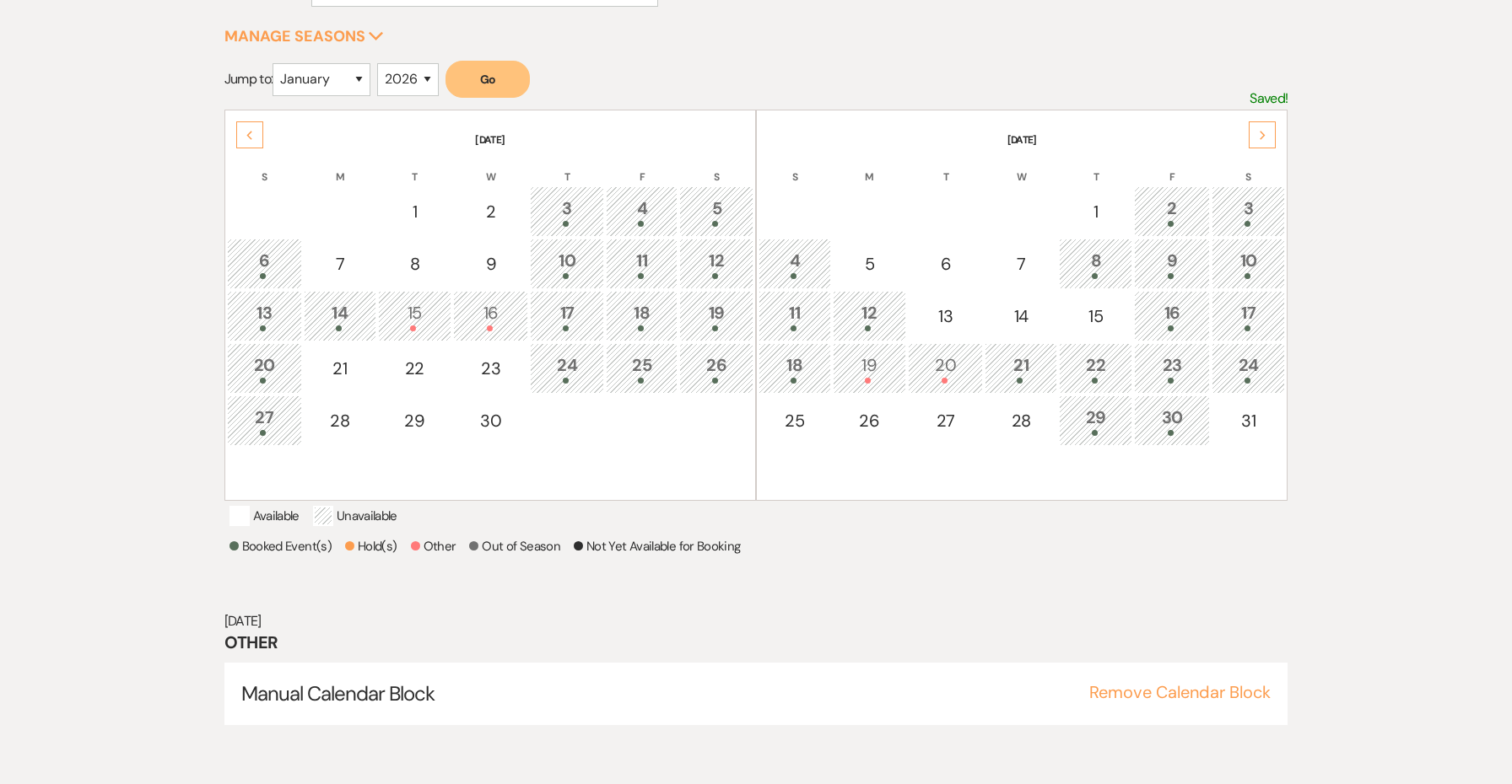
click at [873, 318] on div "12" at bounding box center [870, 316] width 55 height 31
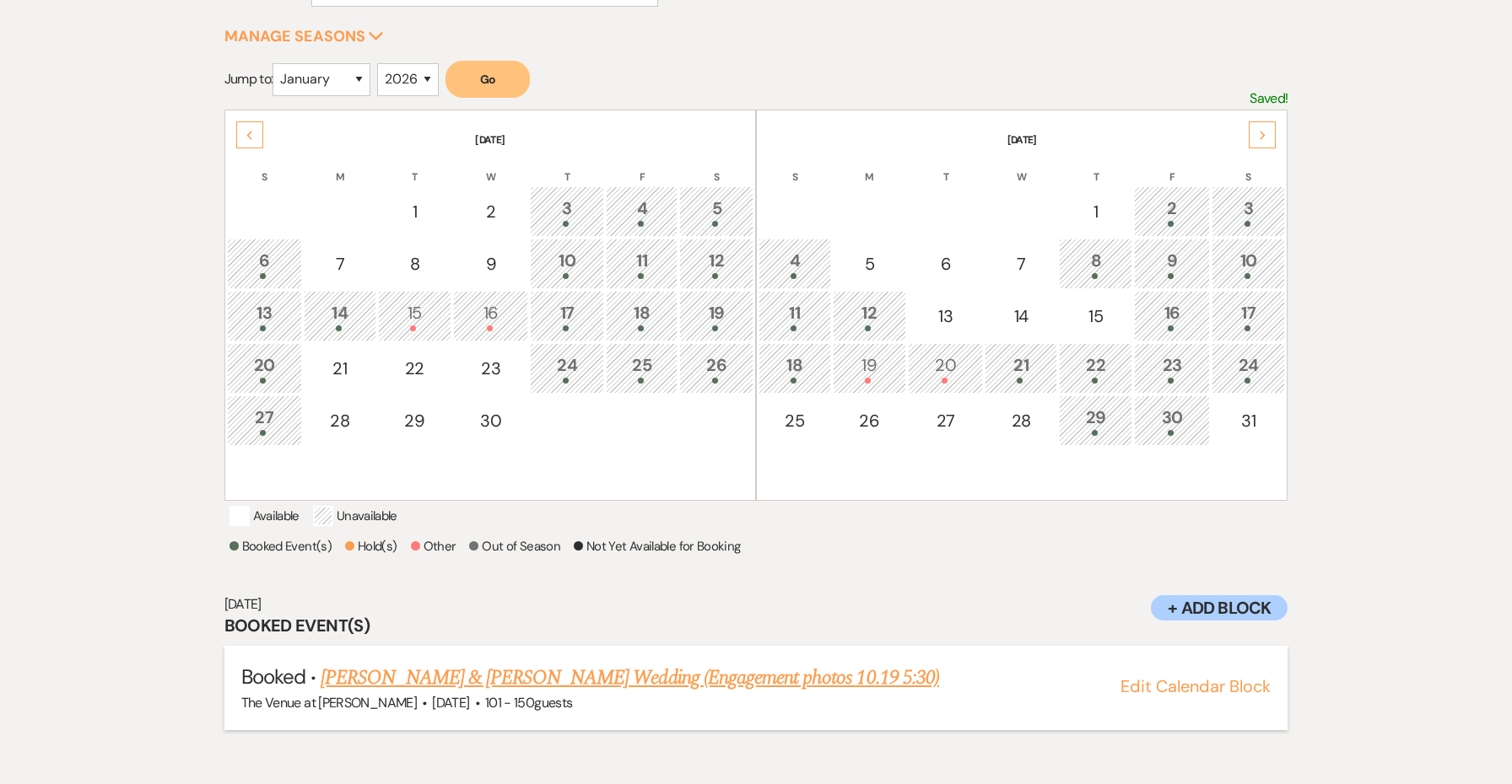
click at [576, 693] on link "Katelynn Merriman & Hunter Nye's Wedding (Engagement photos 10.19 5:30)" at bounding box center [630, 677] width 619 height 30
click at [807, 362] on div "18" at bounding box center [794, 368] width 54 height 31
click at [591, 693] on link "Kaelyn Kettenring & Chris Cuccio's Wedding (Sara Mack's Team)" at bounding box center [610, 677] width 581 height 30
click at [1030, 374] on div "21" at bounding box center [1020, 368] width 54 height 31
click at [1084, 376] on div "22" at bounding box center [1096, 368] width 55 height 31
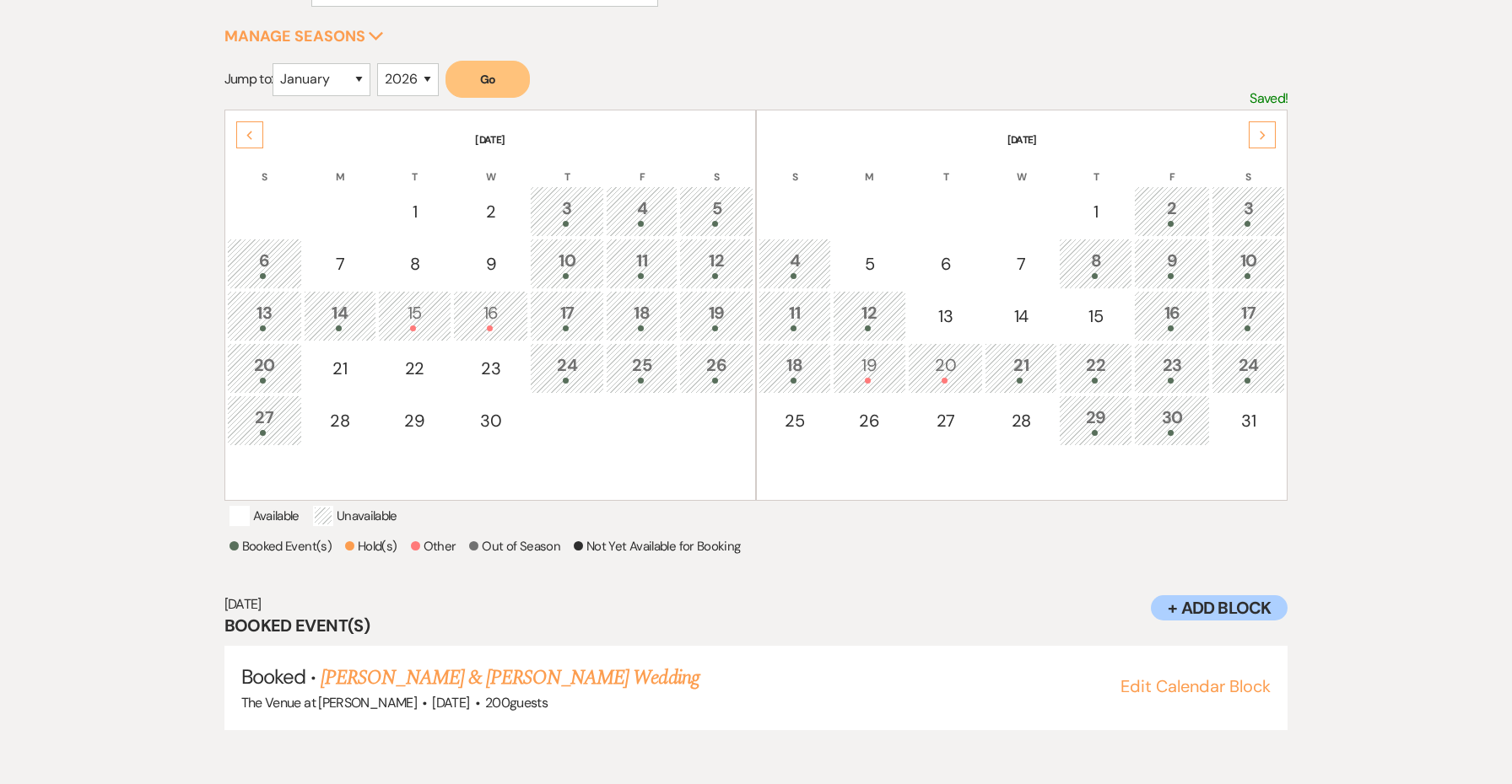
click at [1034, 376] on div "21" at bounding box center [1020, 368] width 54 height 31
click at [1252, 131] on div "Next" at bounding box center [1262, 135] width 27 height 27
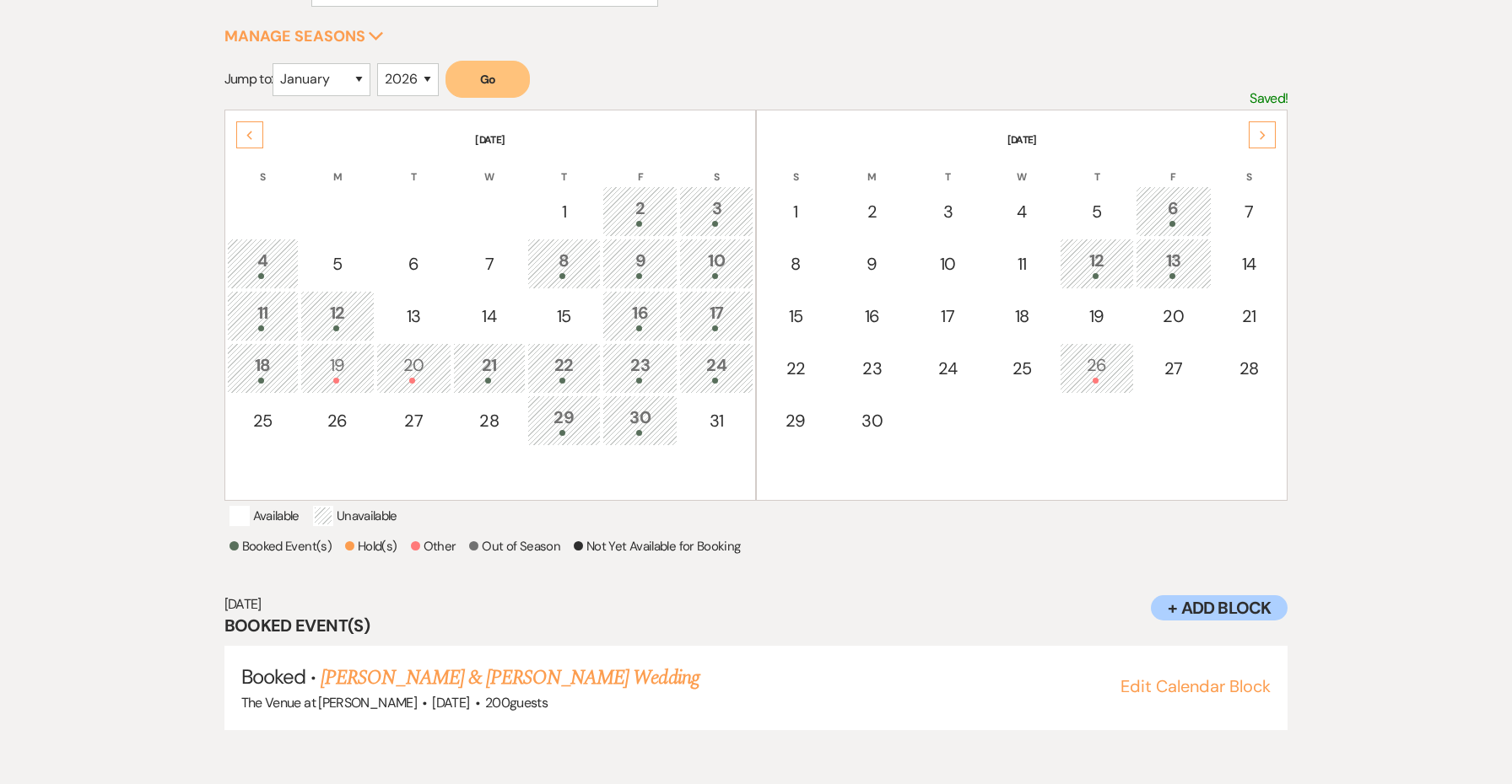
click at [1268, 131] on div "Next" at bounding box center [1262, 135] width 27 height 27
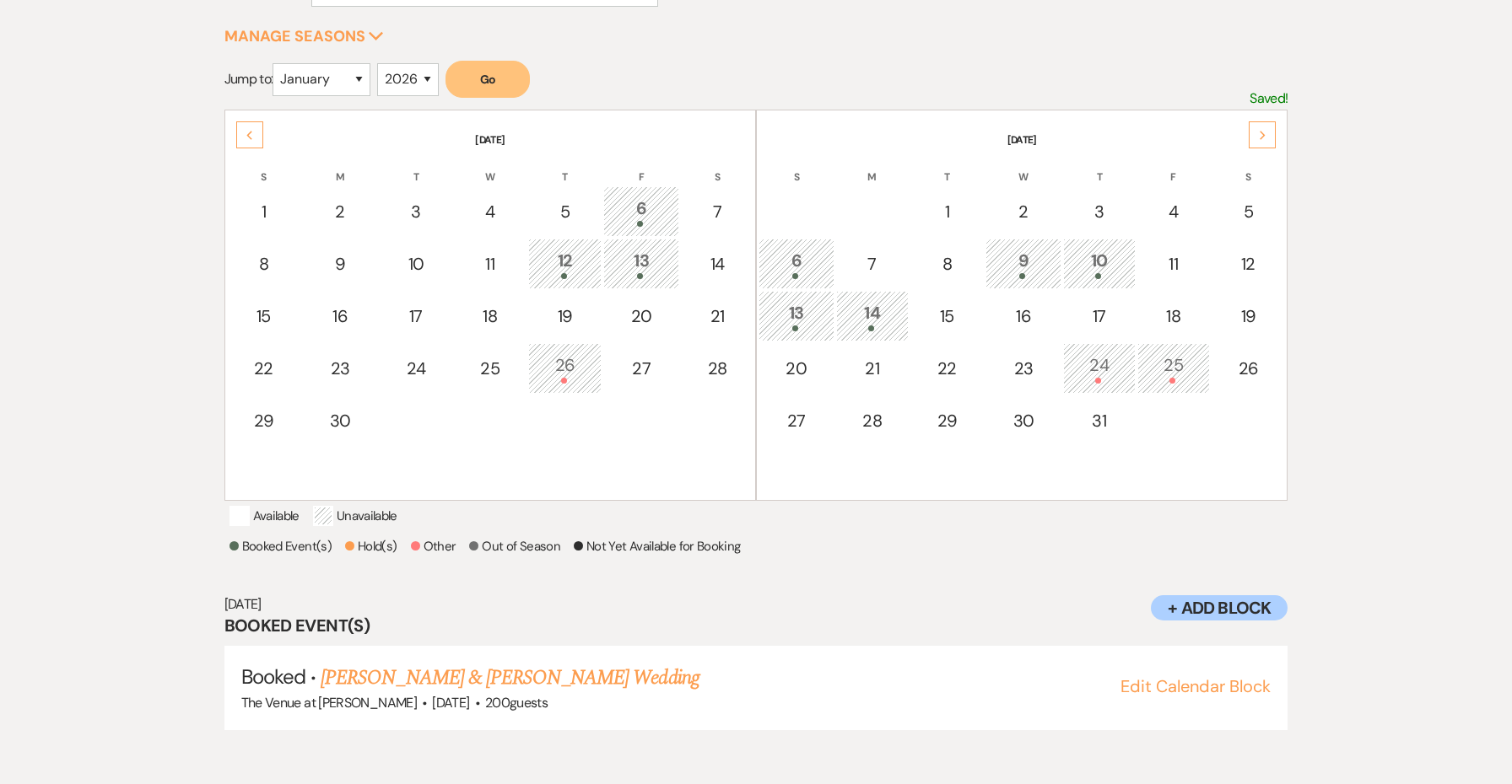
click at [1021, 264] on div "9" at bounding box center [1023, 263] width 58 height 31
click at [428, 693] on link "Joshua & Victoria's Wedding" at bounding box center [515, 677] width 390 height 30
click at [1275, 134] on div "Next" at bounding box center [1262, 135] width 27 height 27
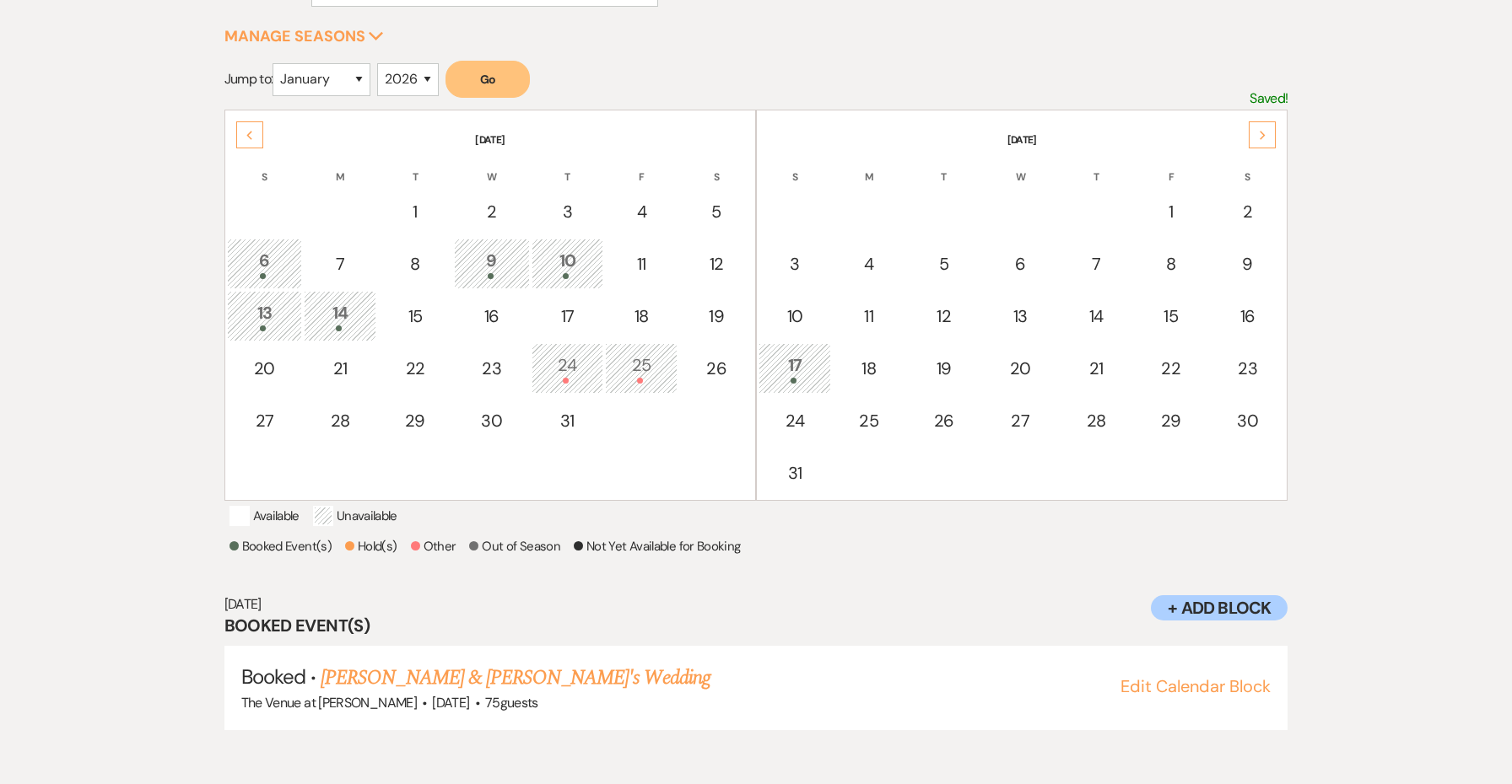
click at [1259, 133] on icon "Next" at bounding box center [1263, 136] width 9 height 10
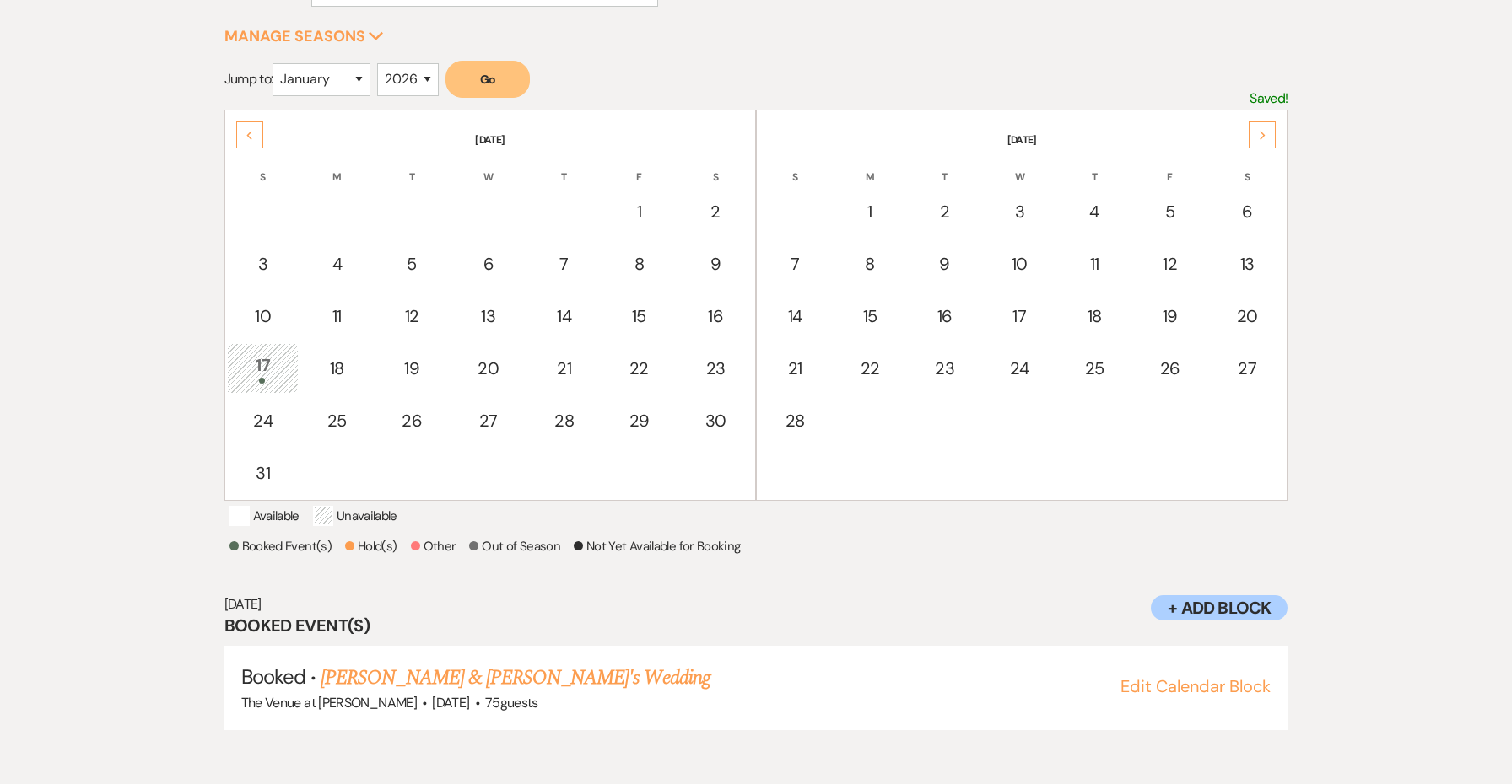
click at [1264, 126] on div "Next" at bounding box center [1262, 135] width 27 height 27
click at [814, 308] on div "14" at bounding box center [794, 316] width 54 height 31
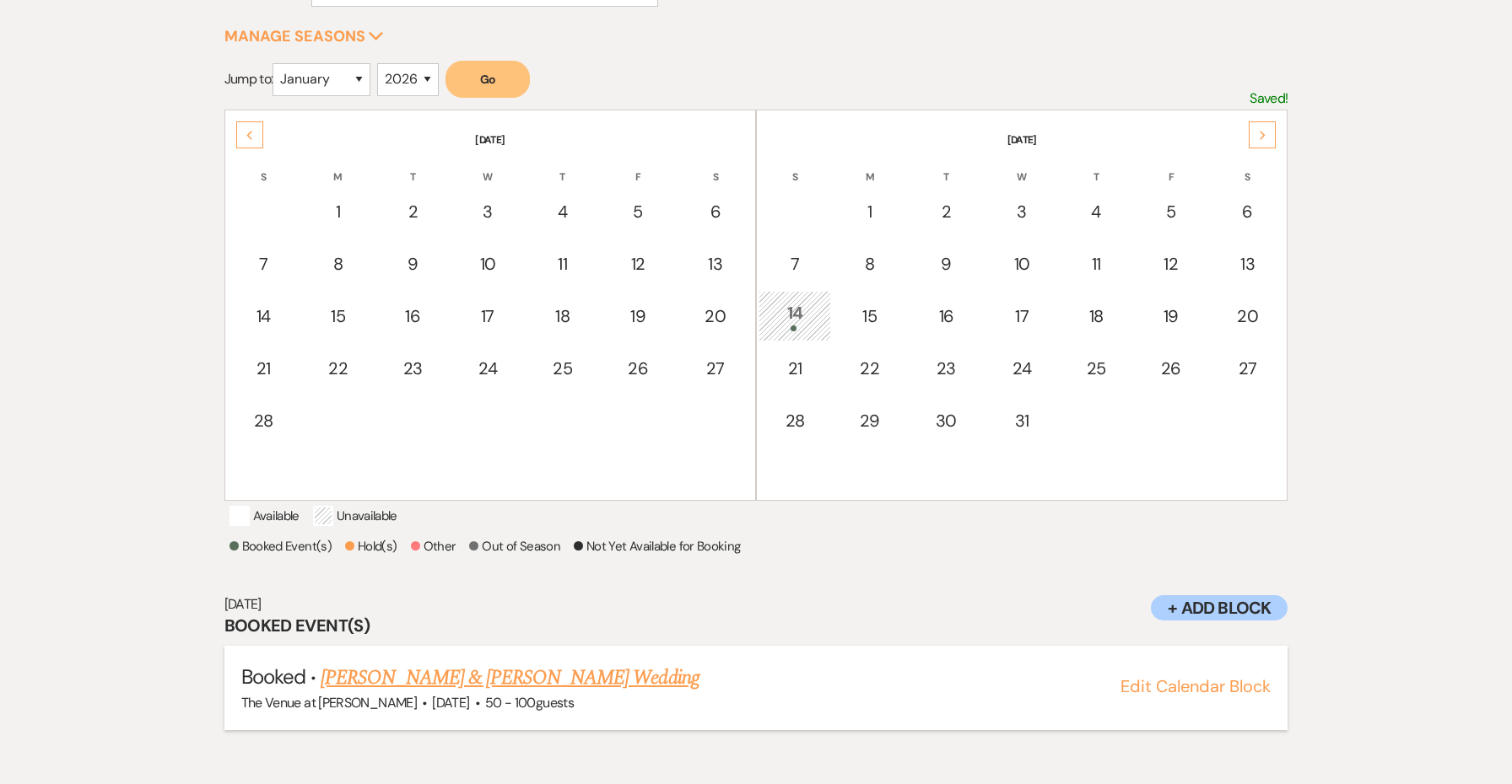
click at [553, 693] on link "Antonio Clemente & Ana Clemente's Wedding" at bounding box center [509, 677] width 378 height 30
click at [1262, 139] on icon "Next" at bounding box center [1263, 136] width 9 height 10
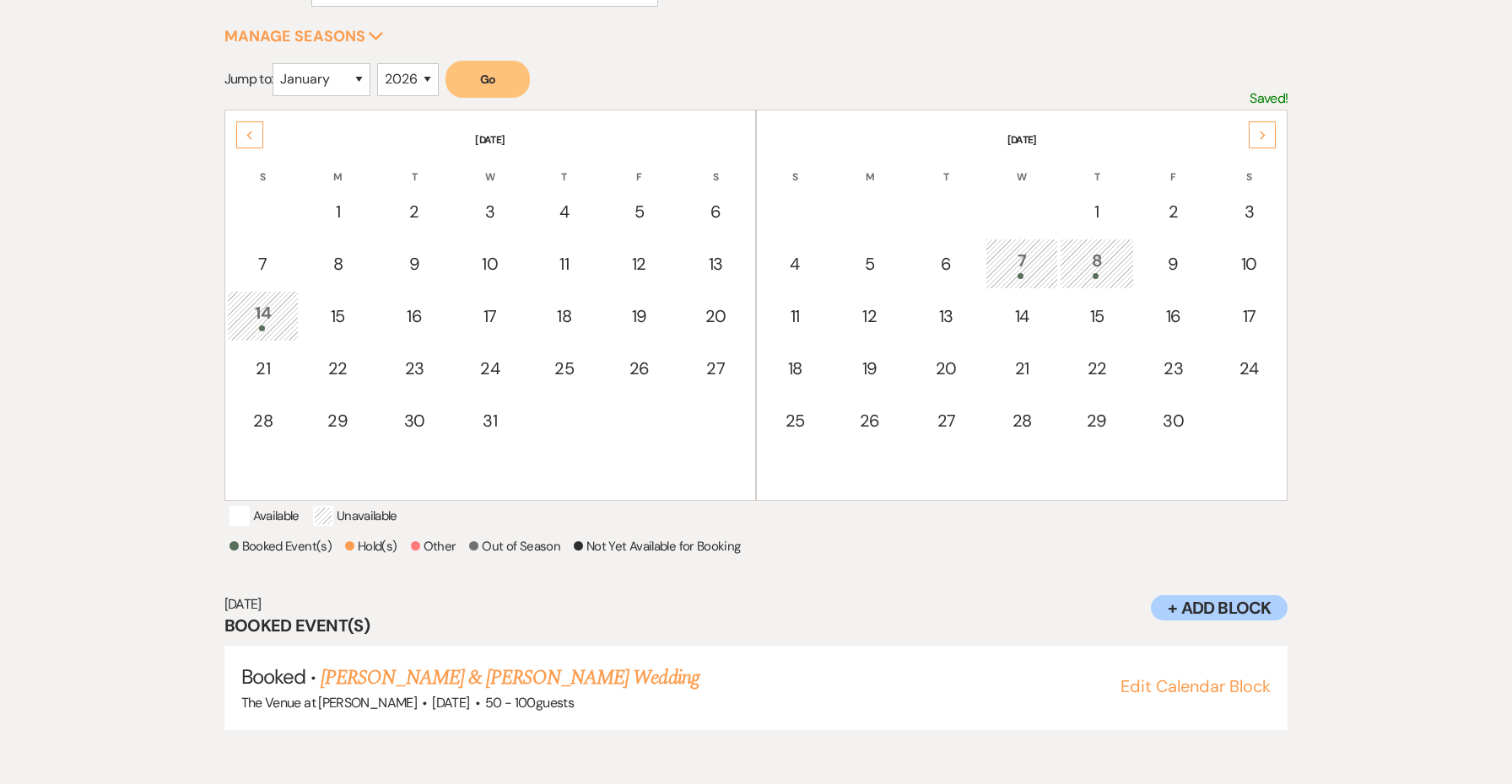
click at [1025, 259] on div "7" at bounding box center [1021, 263] width 54 height 31
click at [1253, 140] on div "Next" at bounding box center [1262, 135] width 27 height 27
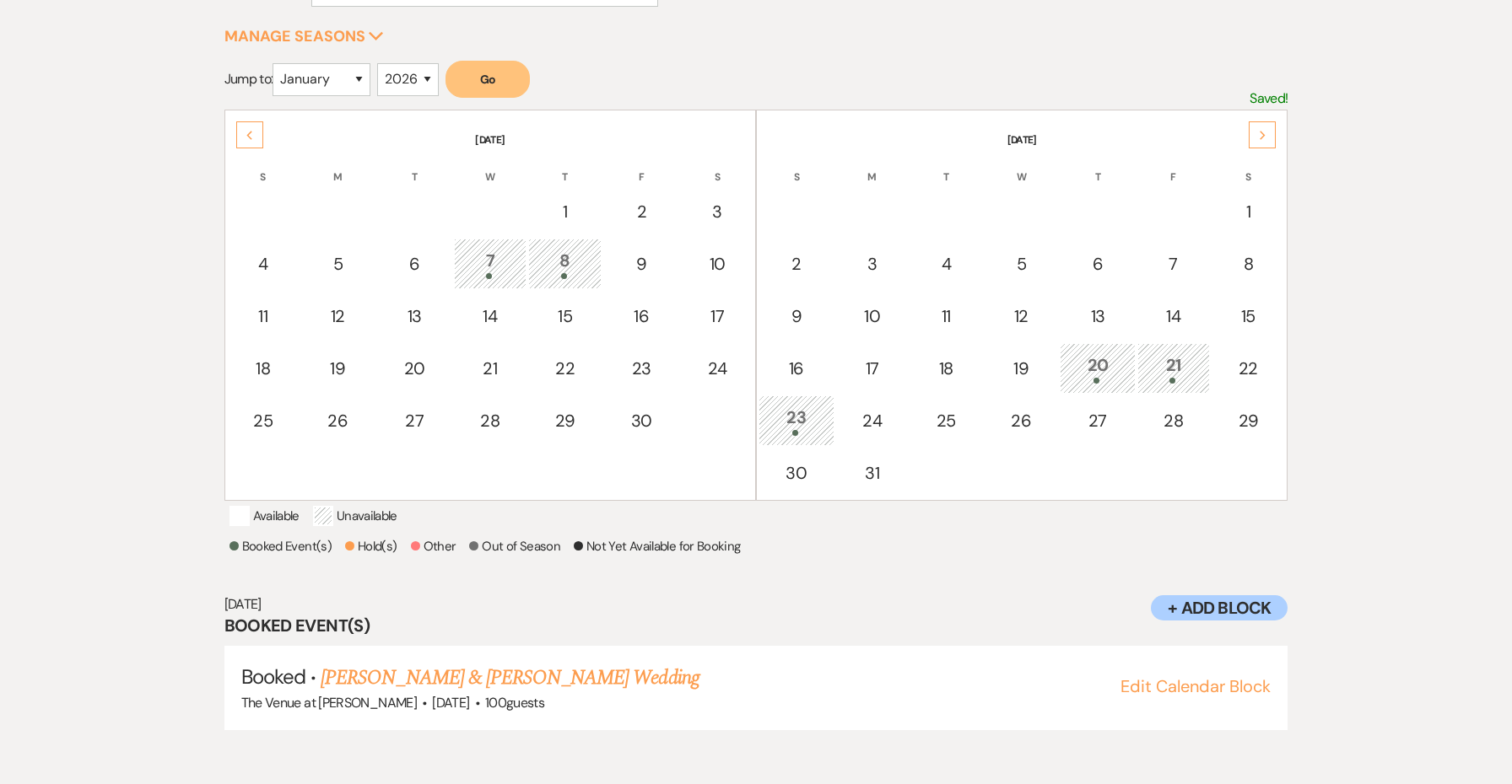
click at [1259, 137] on icon "Next" at bounding box center [1263, 136] width 9 height 10
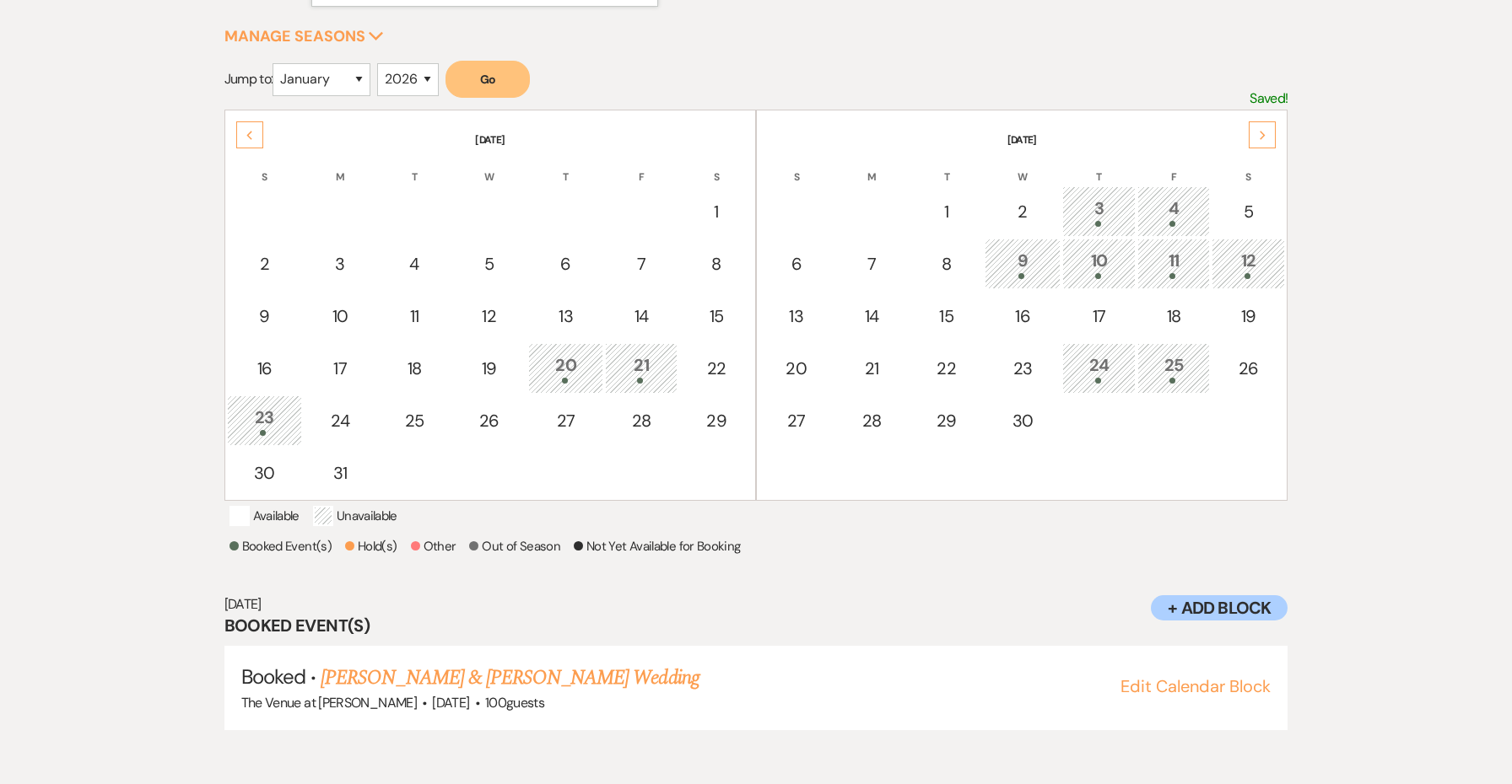
scroll to position [237, 0]
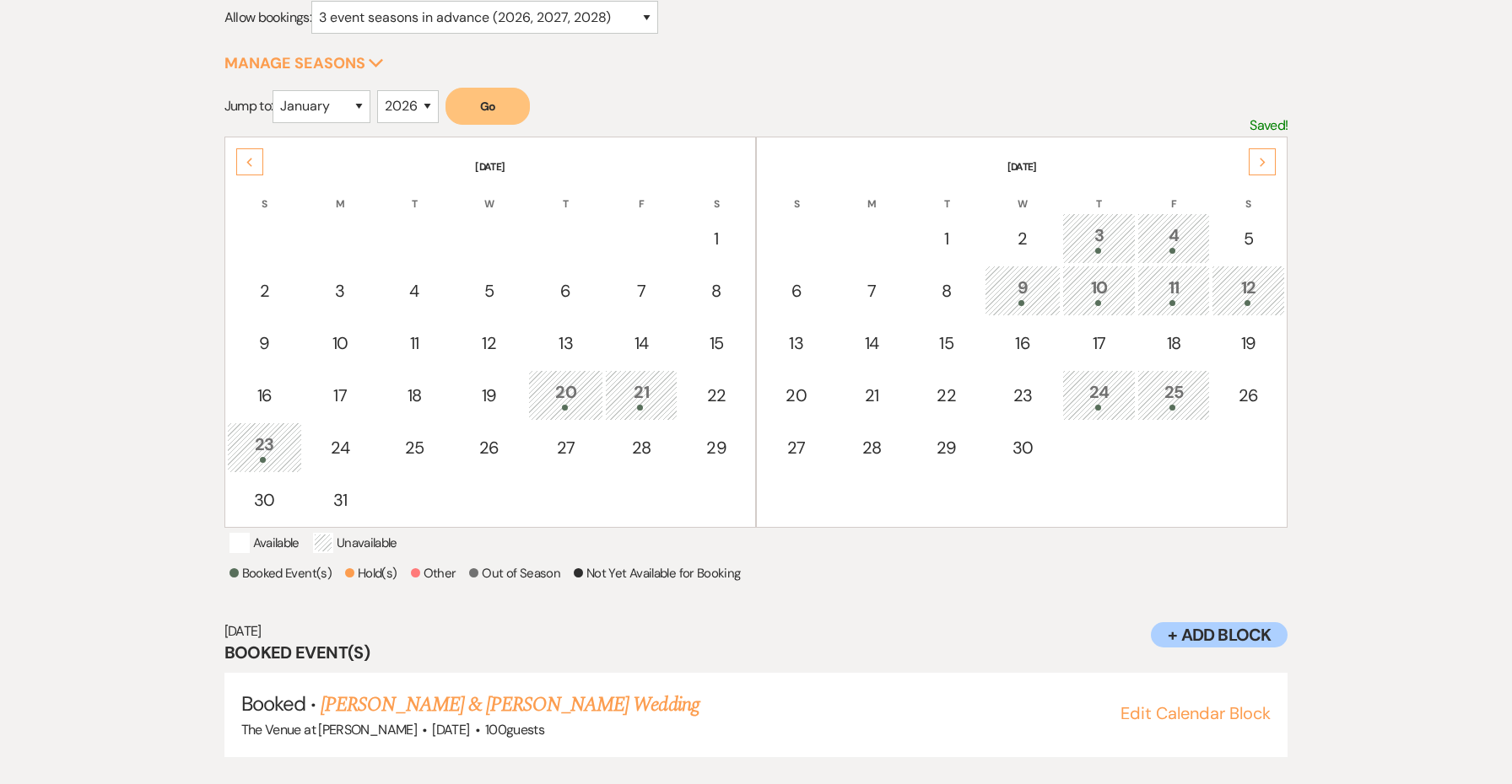
click at [1256, 159] on div "Next" at bounding box center [1262, 162] width 27 height 27
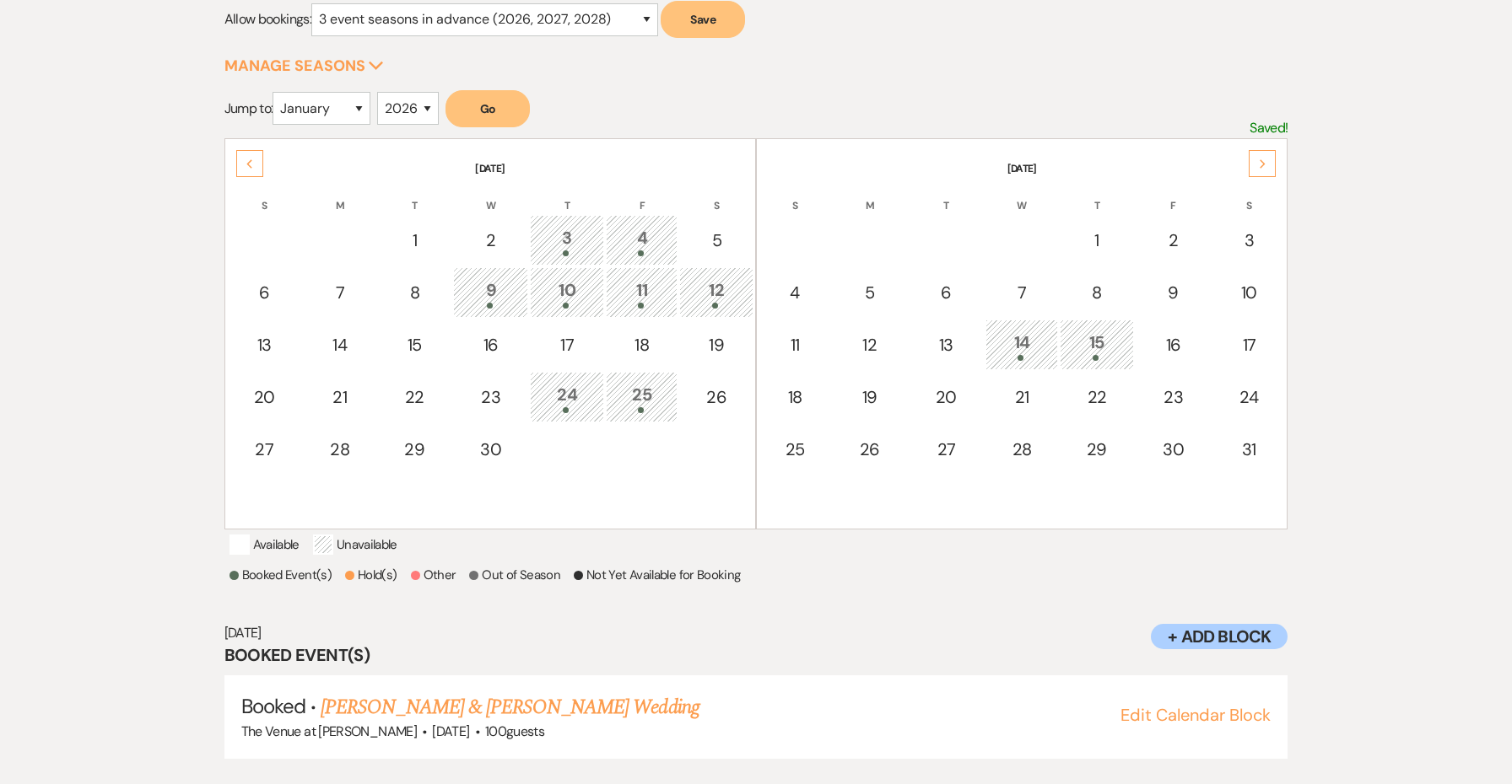
click at [1257, 158] on div "Next" at bounding box center [1262, 163] width 27 height 27
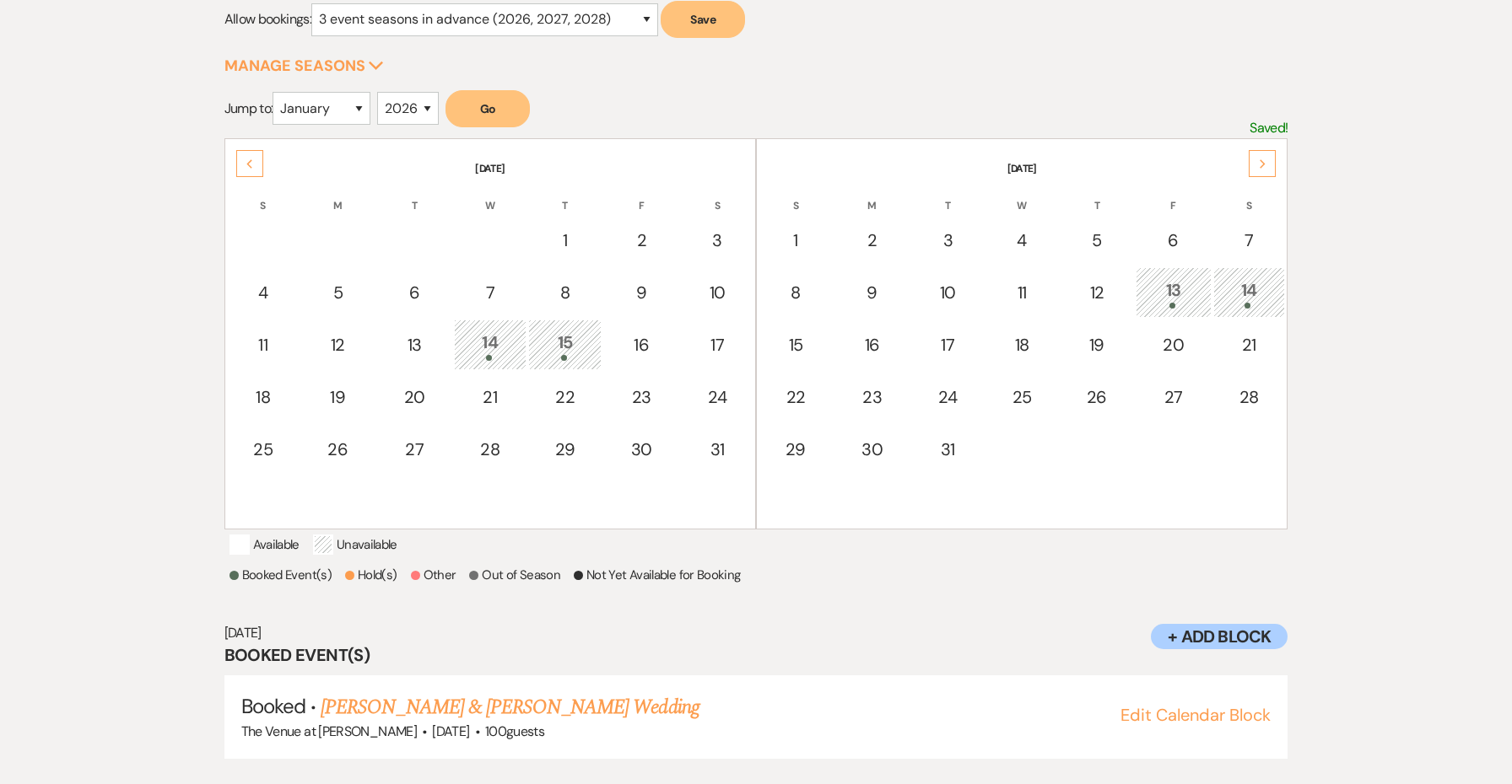
click at [1184, 286] on div "13" at bounding box center [1173, 293] width 58 height 31
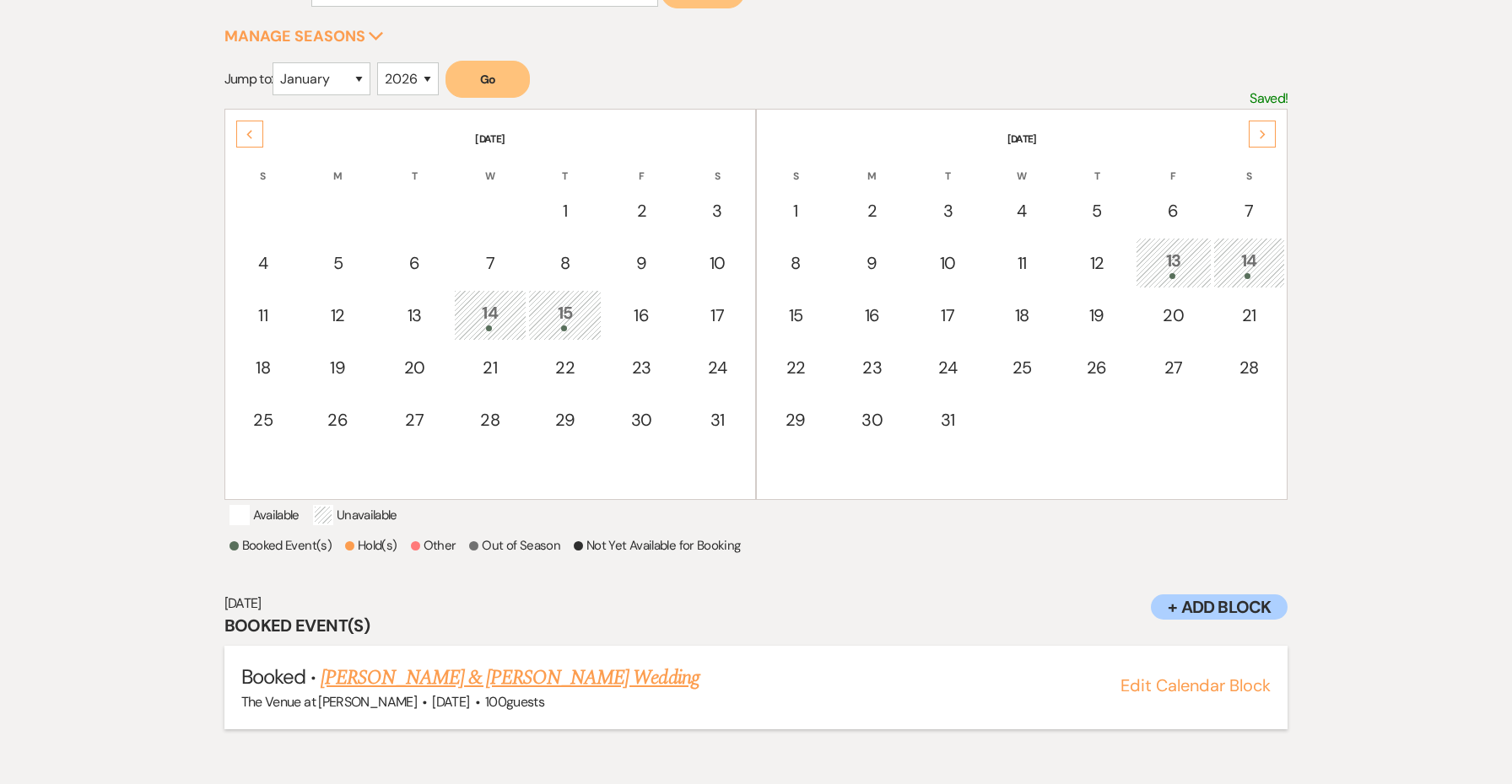
click at [542, 686] on link "Brianna Rowles & Sarah Sherpinskas's Wedding" at bounding box center [509, 677] width 378 height 30
click at [1265, 128] on div "Next" at bounding box center [1262, 134] width 27 height 27
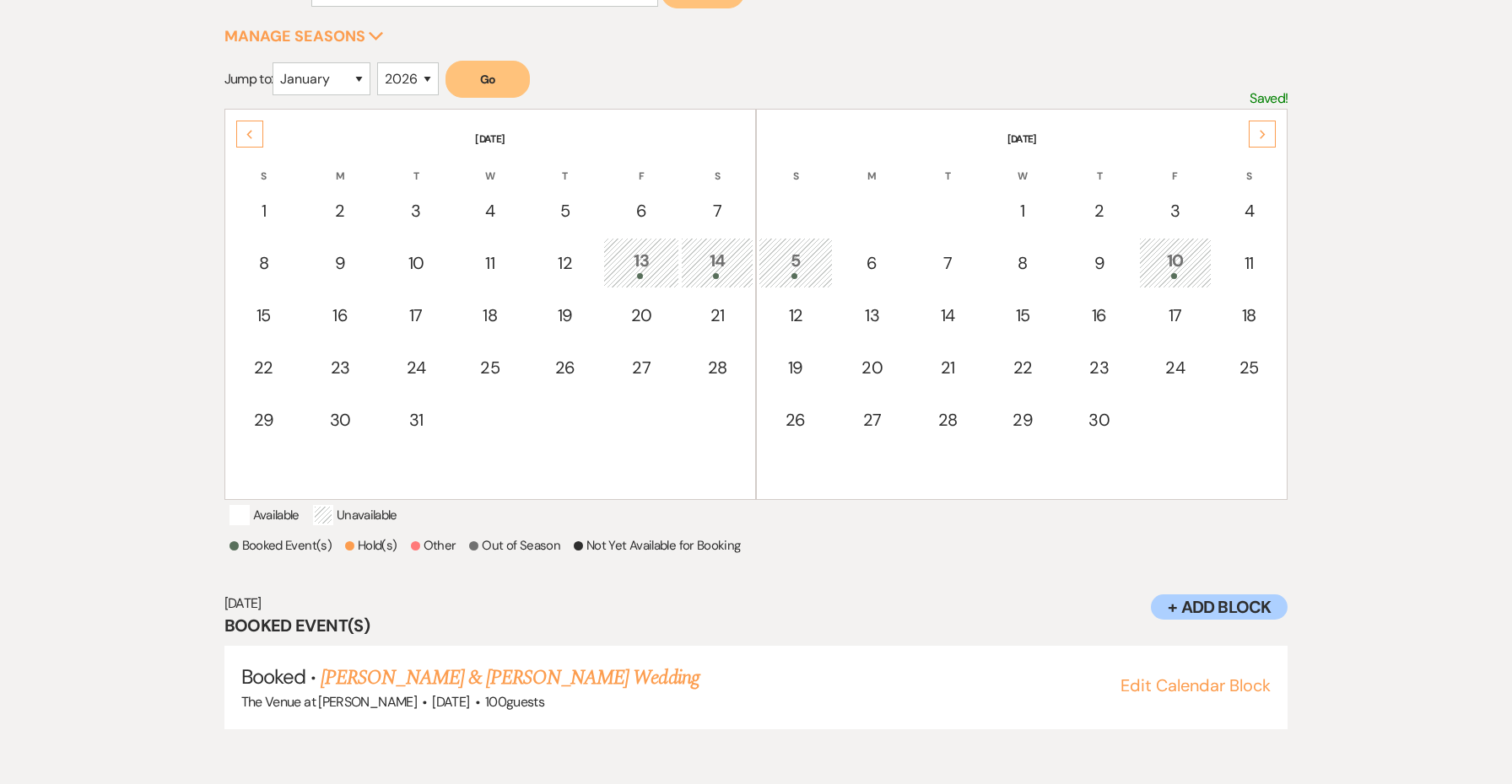
click at [788, 260] on div "5" at bounding box center [795, 263] width 56 height 31
click at [806, 259] on div "5" at bounding box center [795, 263] width 56 height 31
click at [600, 693] on link "Natalie Santiago & Diomedes Martinez's Wedding" at bounding box center [509, 677] width 378 height 30
click at [1155, 273] on div at bounding box center [1175, 276] width 54 height 6
click at [502, 693] on link "Noah Smith & Kadie Quigley's Wedding" at bounding box center [509, 677] width 378 height 30
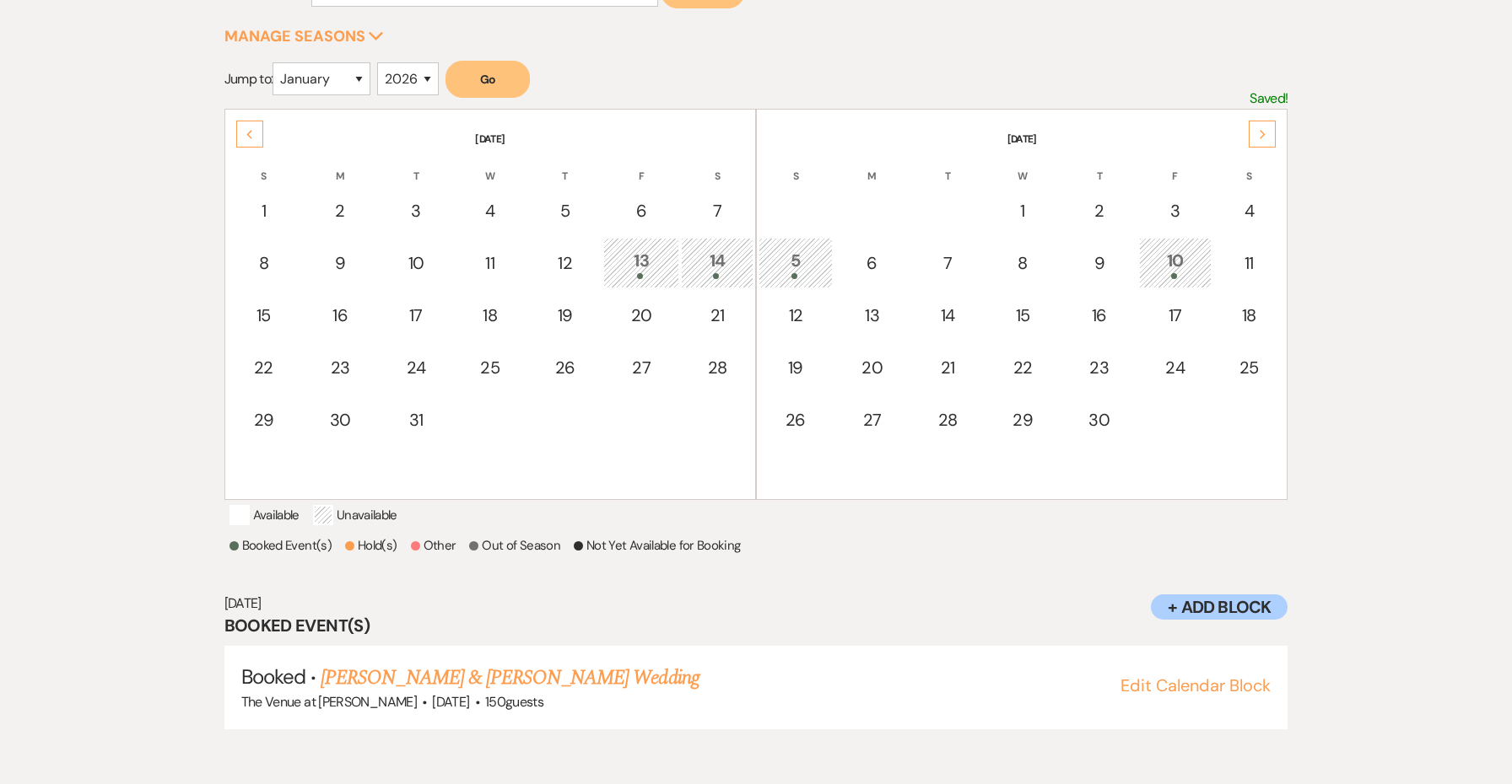
click at [1267, 130] on div "Next" at bounding box center [1262, 134] width 27 height 27
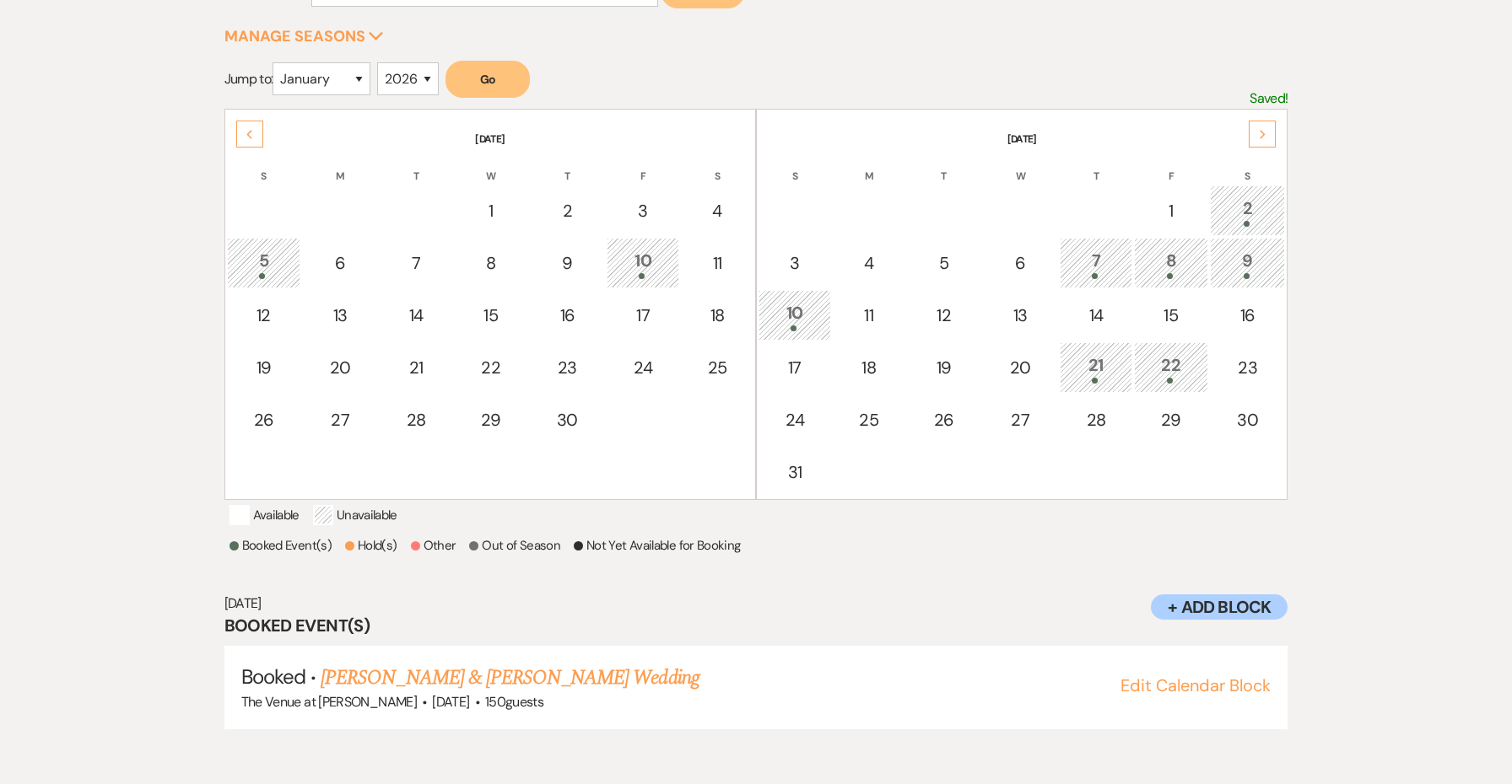
click at [1107, 363] on div "21" at bounding box center [1096, 368] width 54 height 31
click at [613, 689] on link "Kristin Saylor & Dominic Bulzoni's Wedding" at bounding box center [509, 677] width 378 height 30
click at [564, 693] on link "Kristin Saylor & Dominic Bulzoni's Wedding" at bounding box center [509, 677] width 378 height 30
click at [1259, 134] on icon "Next" at bounding box center [1263, 135] width 9 height 10
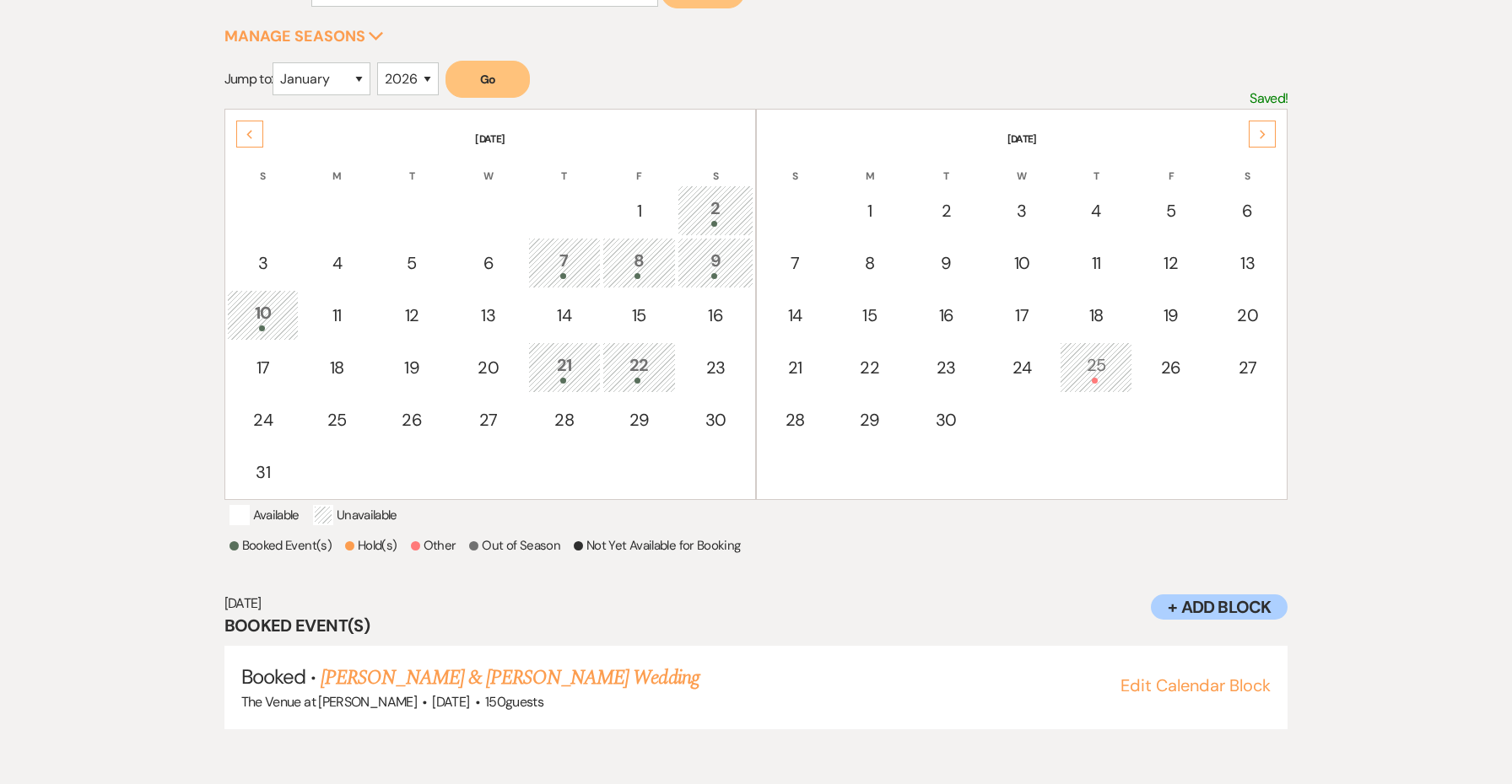
click at [1257, 131] on div "Next" at bounding box center [1262, 134] width 27 height 27
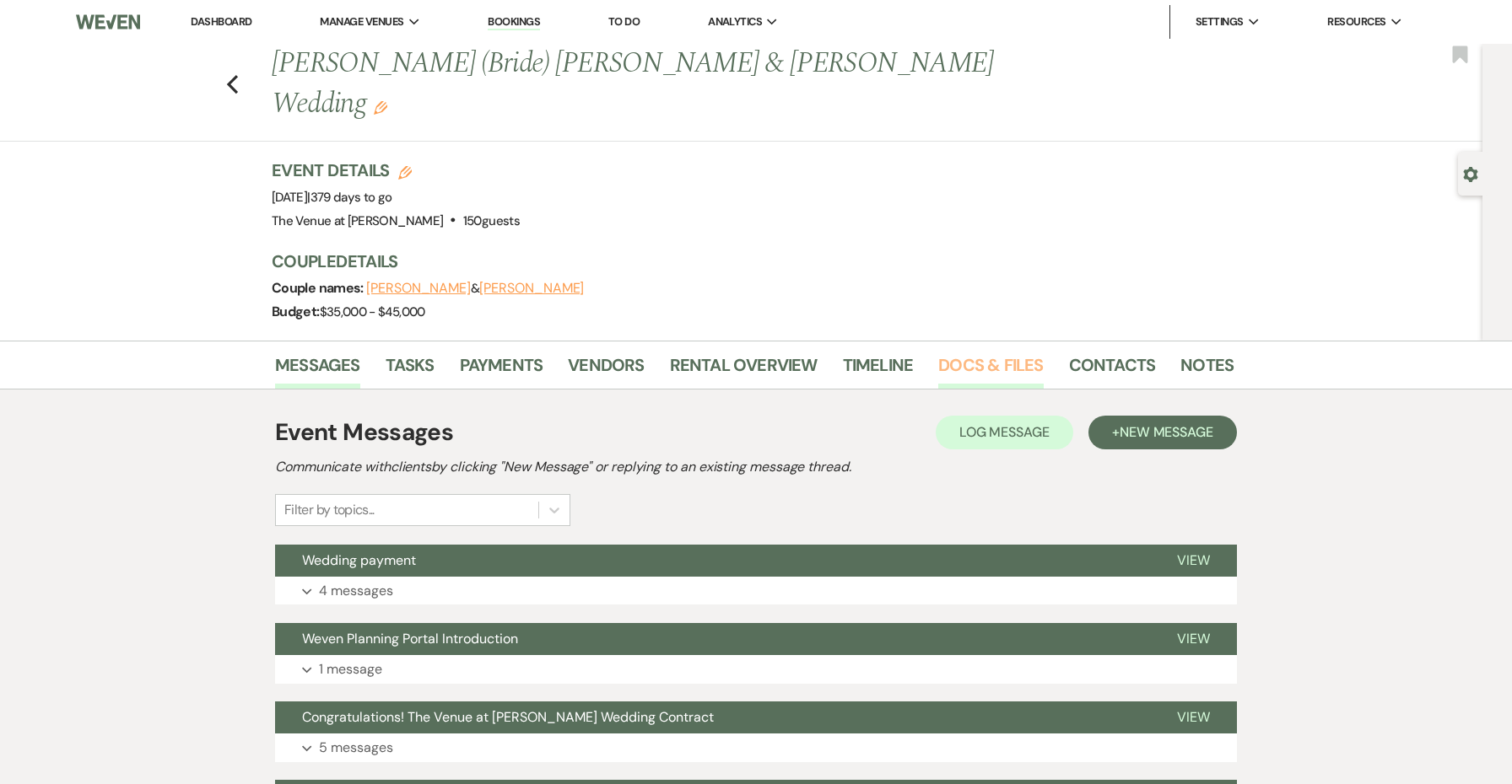
click at [965, 351] on link "Docs & Files" at bounding box center [990, 370] width 105 height 37
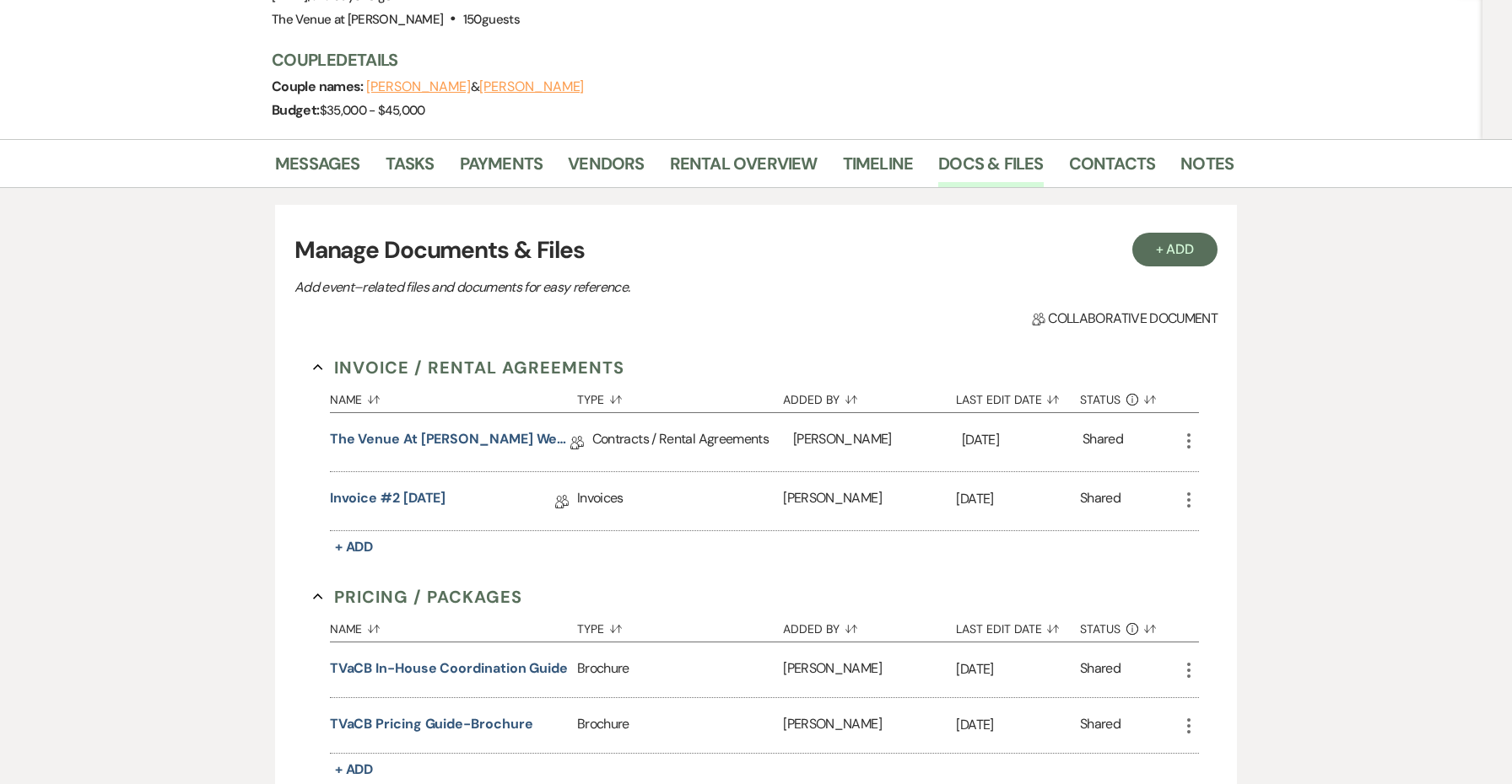
scroll to position [279, 0]
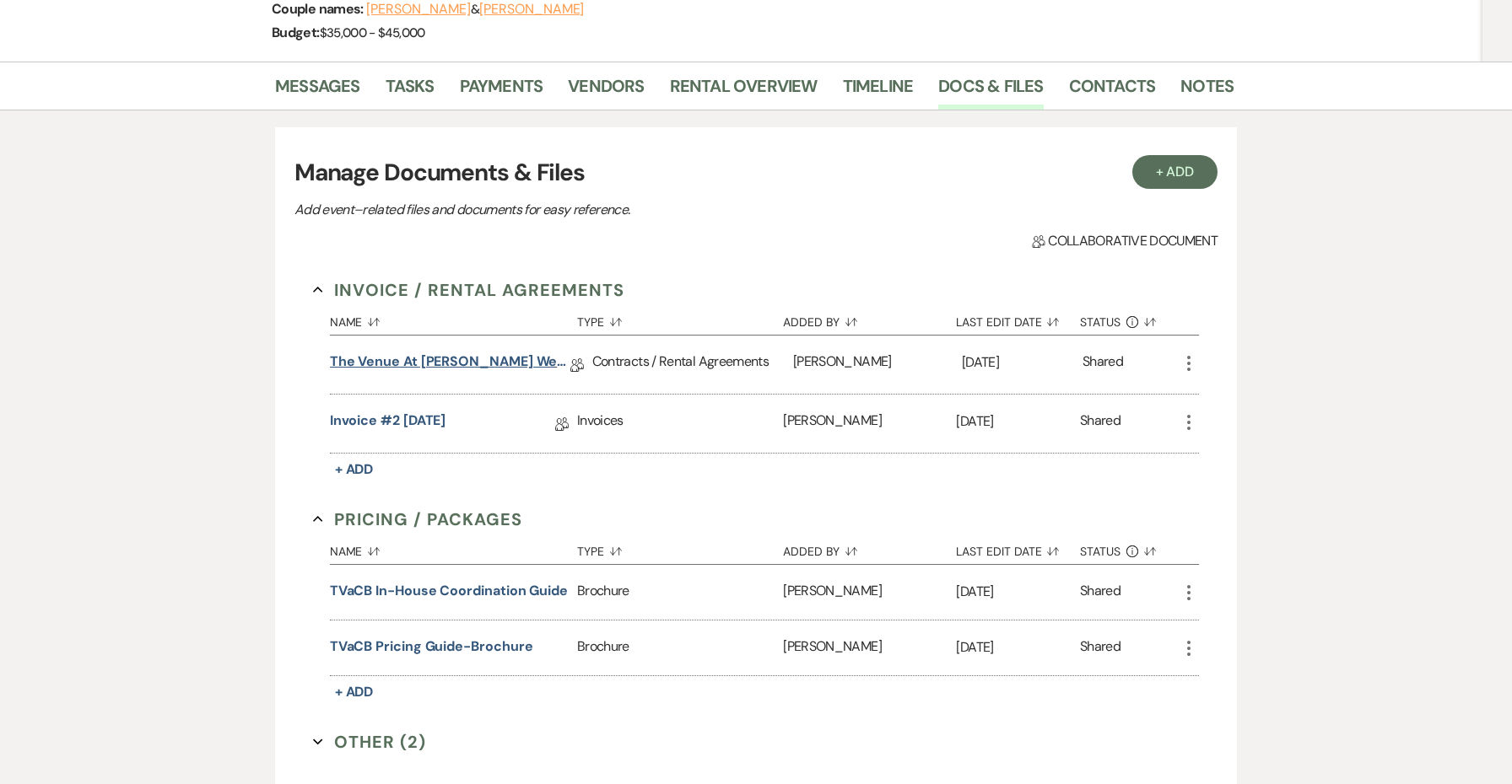
click at [517, 351] on link "The Venue at Carley Brook Wedding Contract (10.04.26 Smith-Hewett)" at bounding box center [450, 364] width 241 height 26
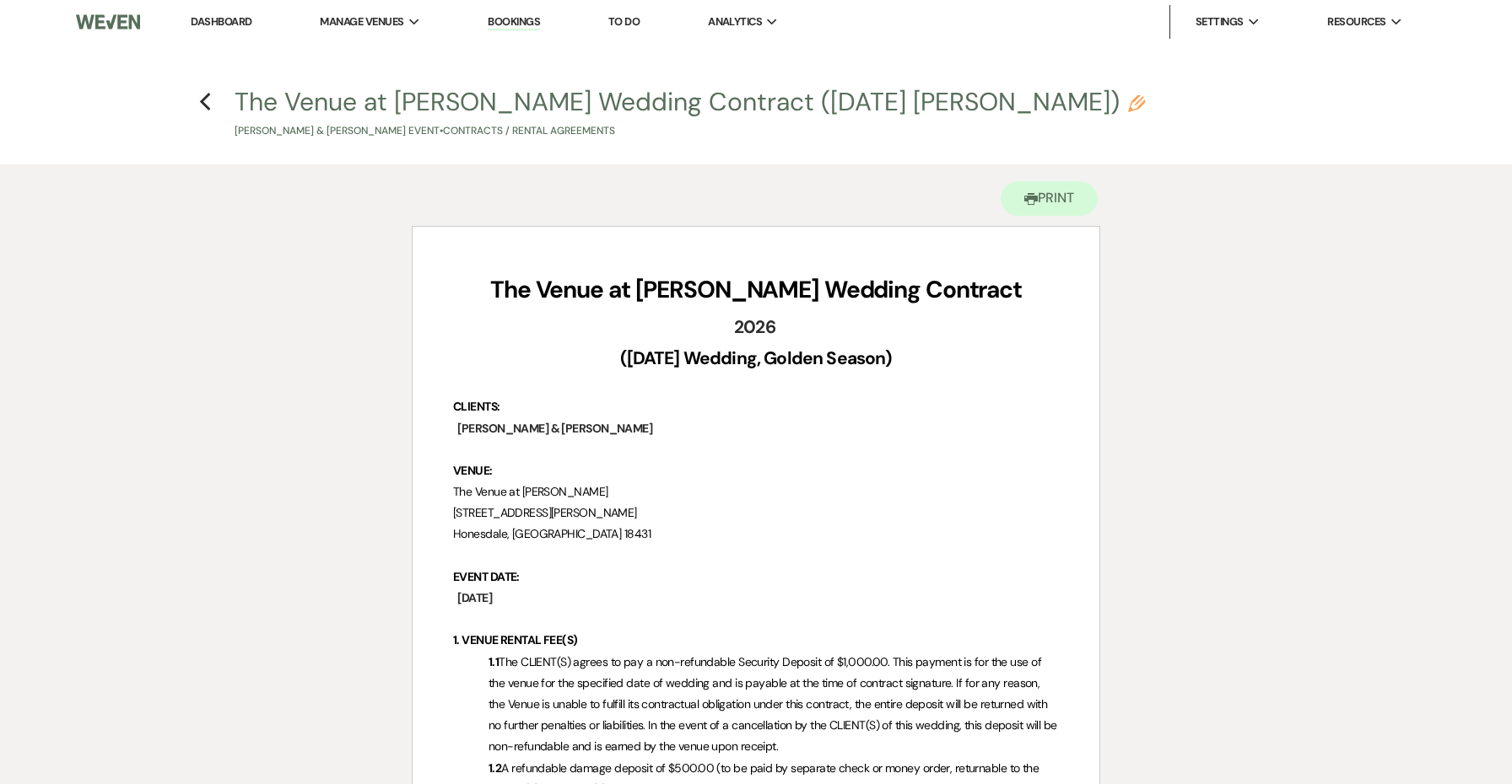
scroll to position [-7, 0]
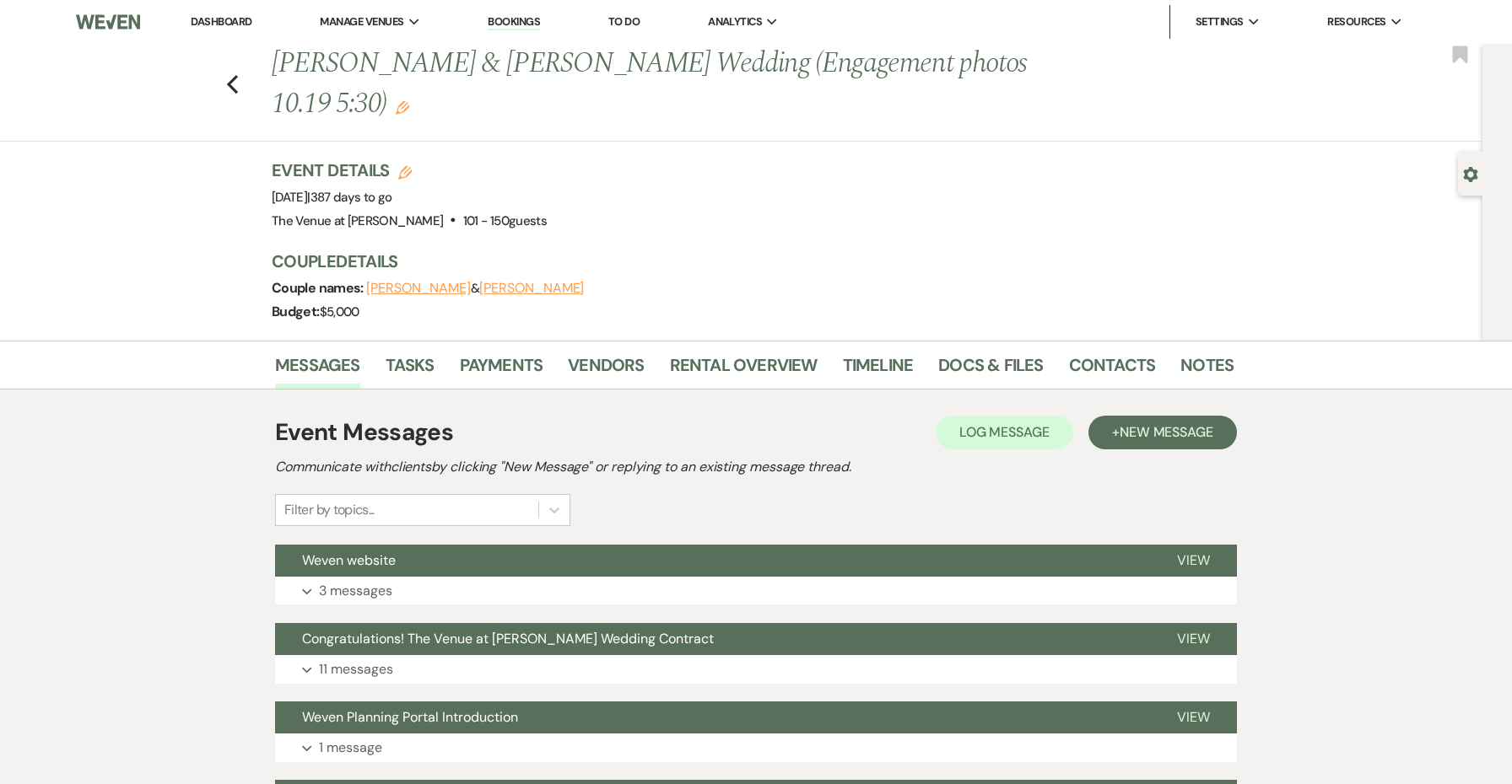
click at [870, 379] on link "Timeline" at bounding box center [878, 370] width 71 height 37
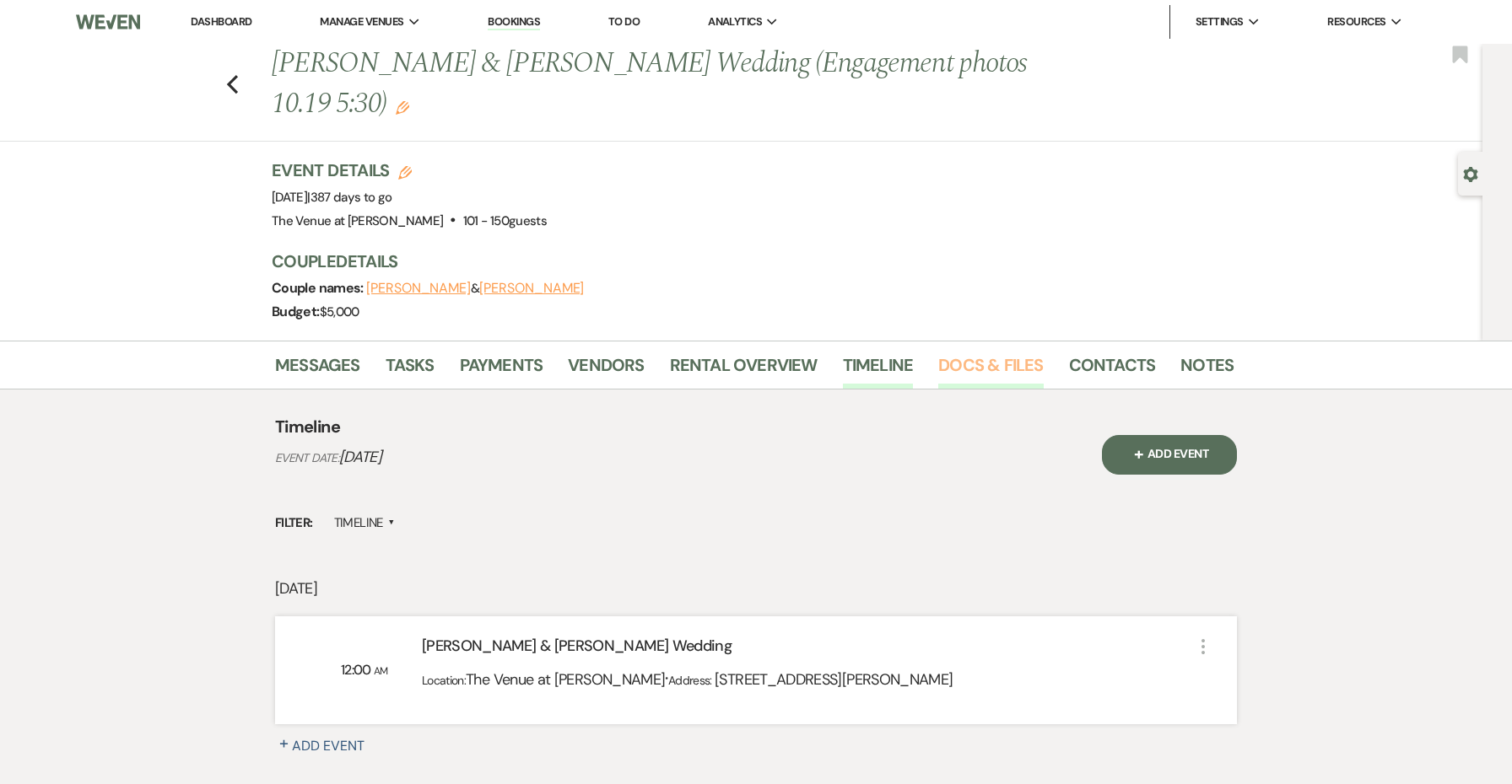
click at [976, 363] on link "Docs & Files" at bounding box center [990, 370] width 105 height 37
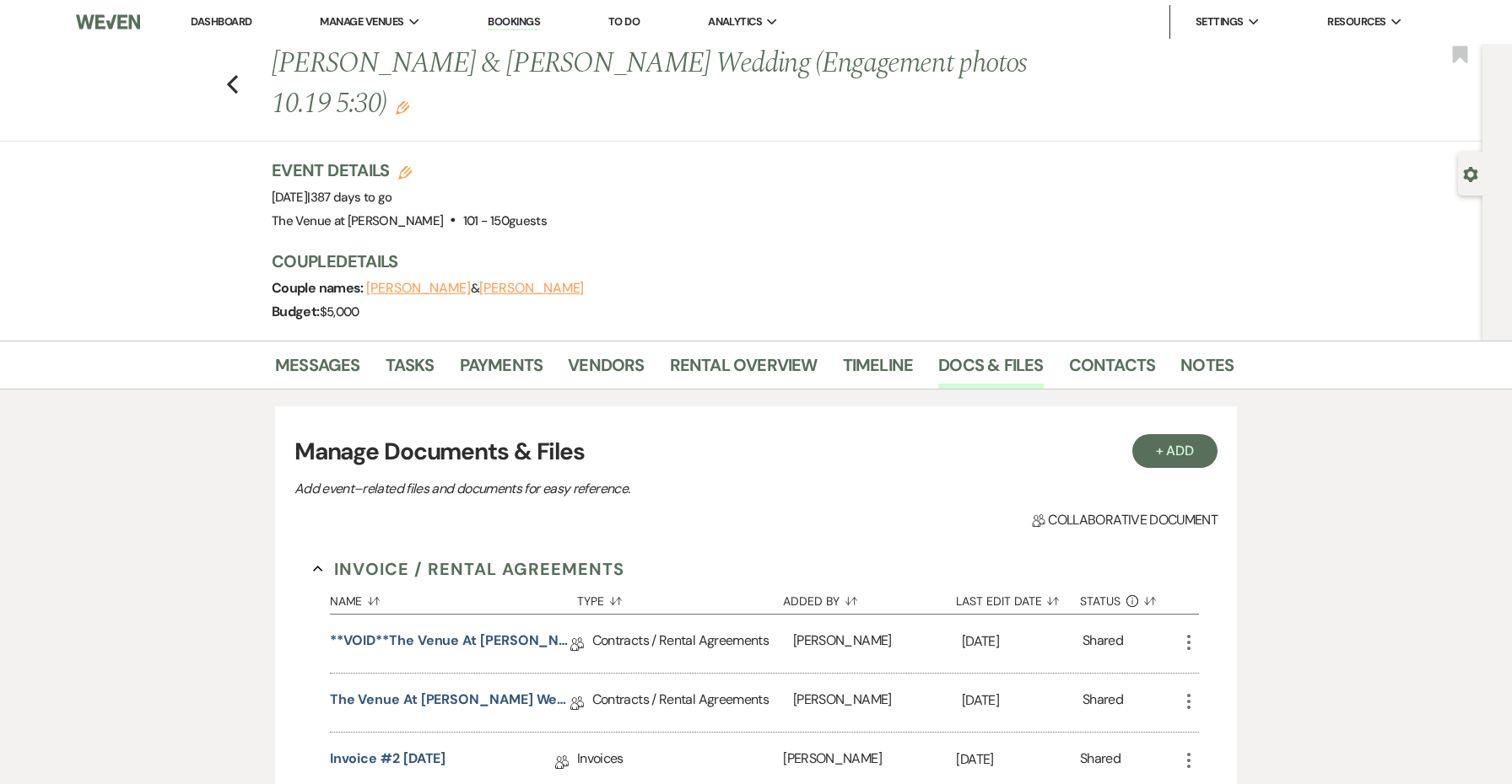
scroll to position [173, 0]
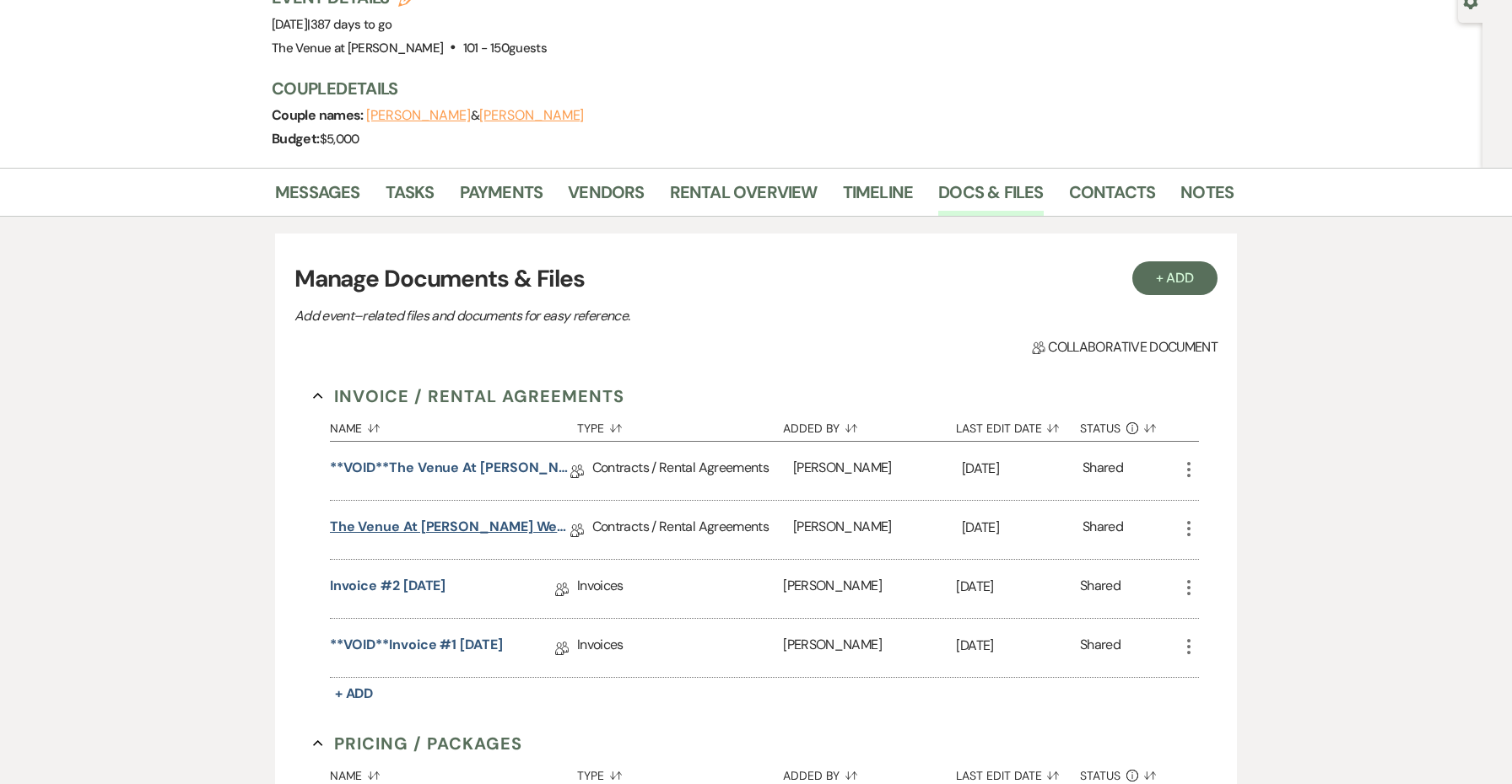
click at [502, 534] on link "The Venue at [PERSON_NAME] Wedding Contract ([DATE] [PERSON_NAME])" at bounding box center [450, 530] width 241 height 26
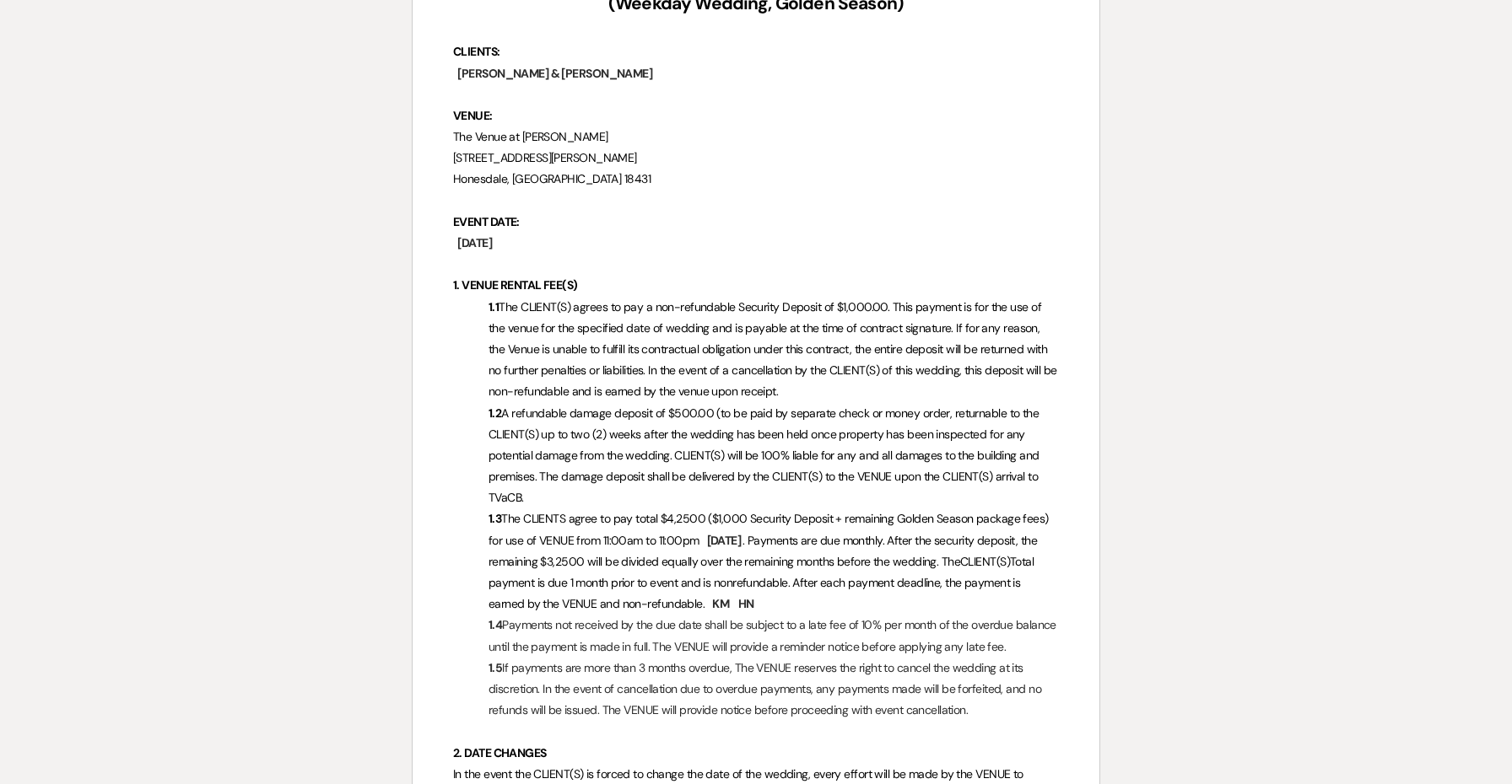
scroll to position [357, 0]
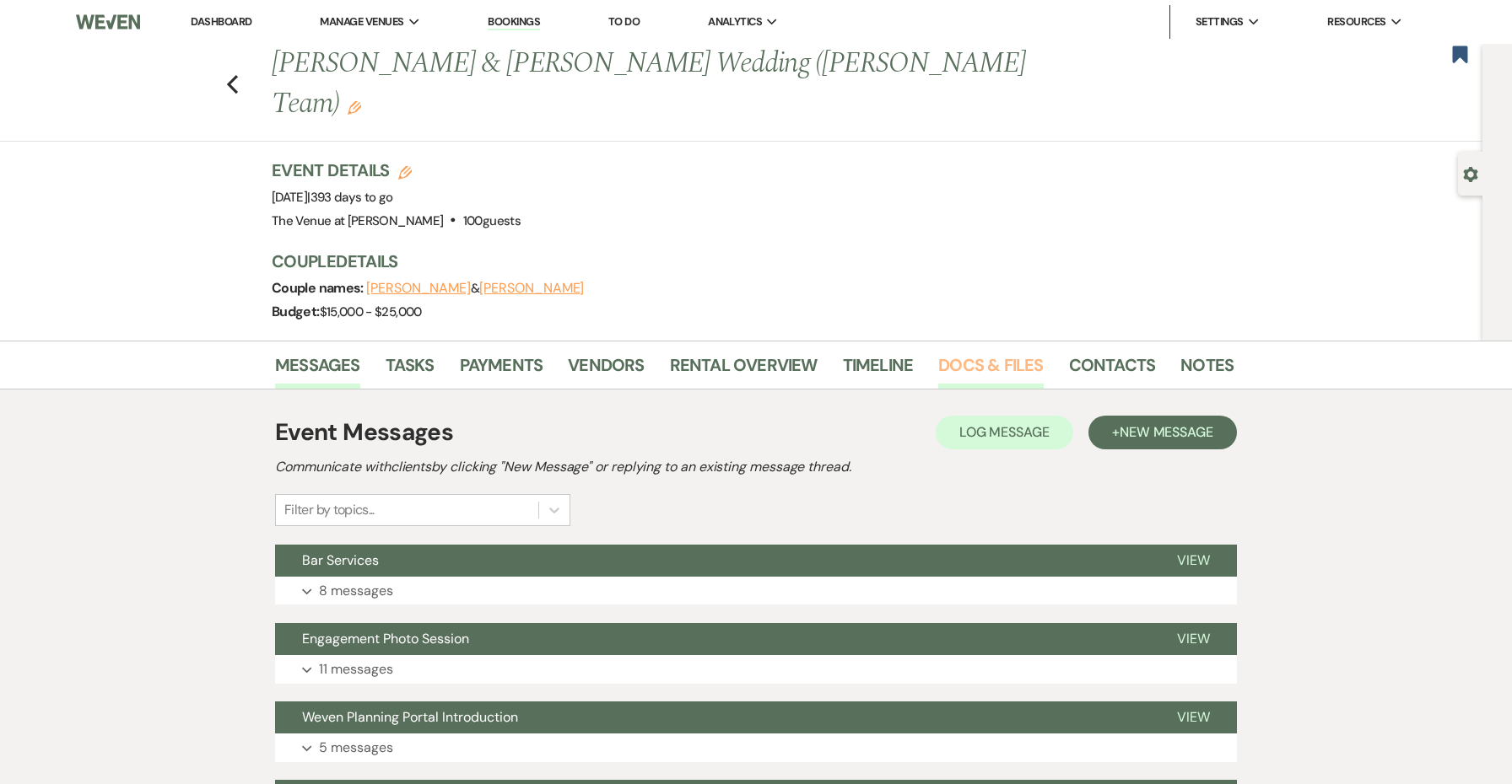
click at [972, 351] on link "Docs & Files" at bounding box center [990, 370] width 105 height 37
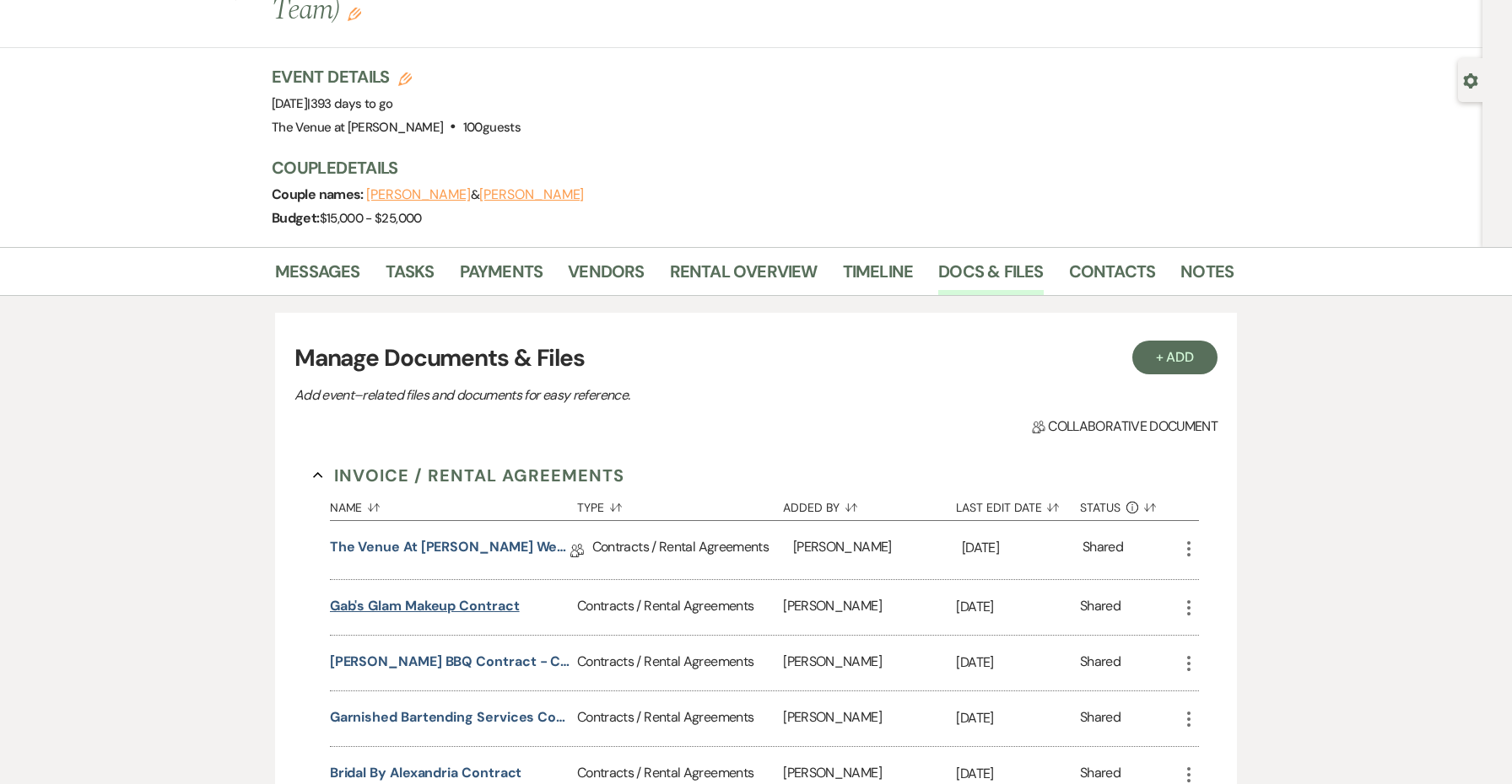
scroll to position [161, 0]
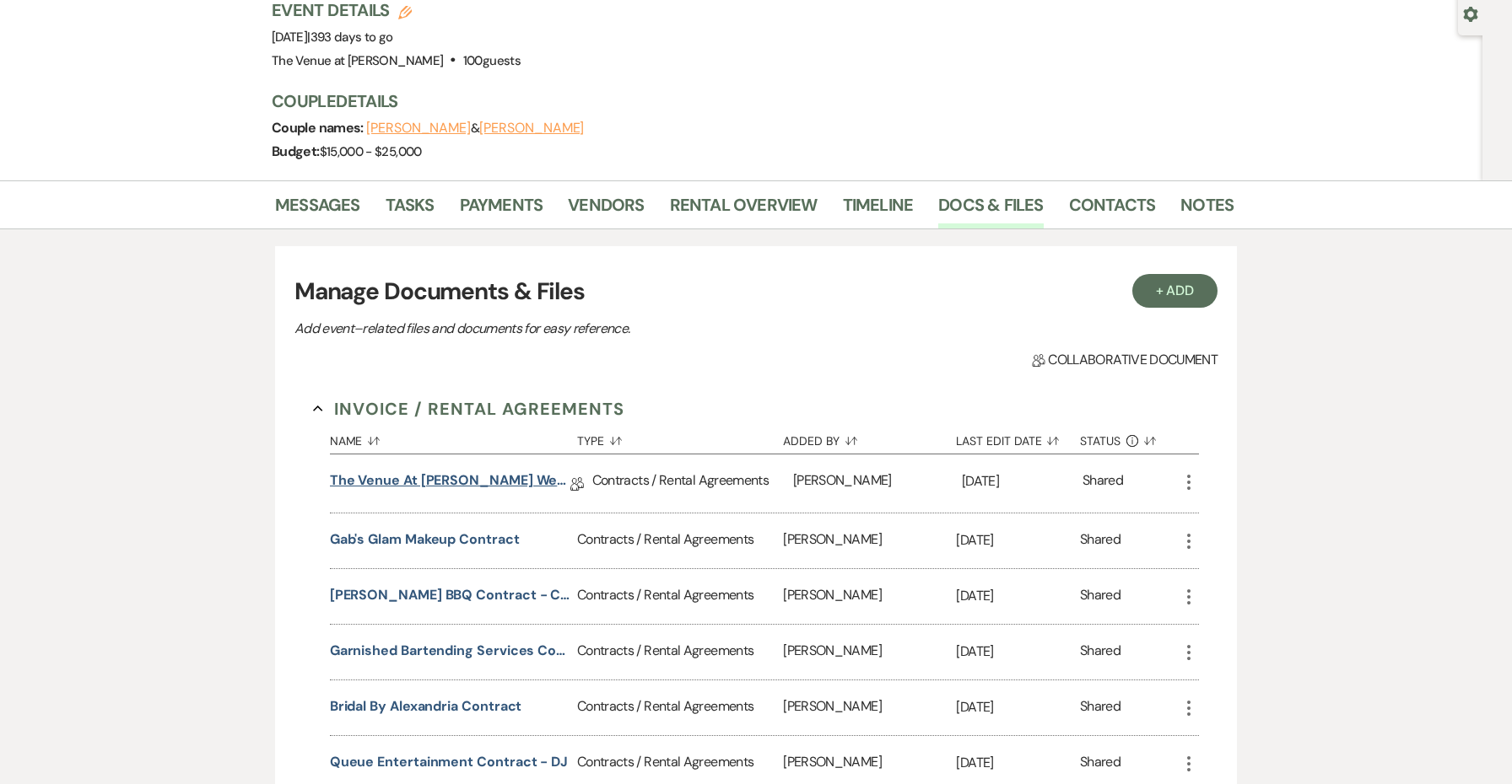
click at [474, 471] on link "The Venue at [PERSON_NAME] Wedding Contract ([DATE] [PERSON_NAME][GEOGRAPHIC_DA…" at bounding box center [450, 484] width 241 height 26
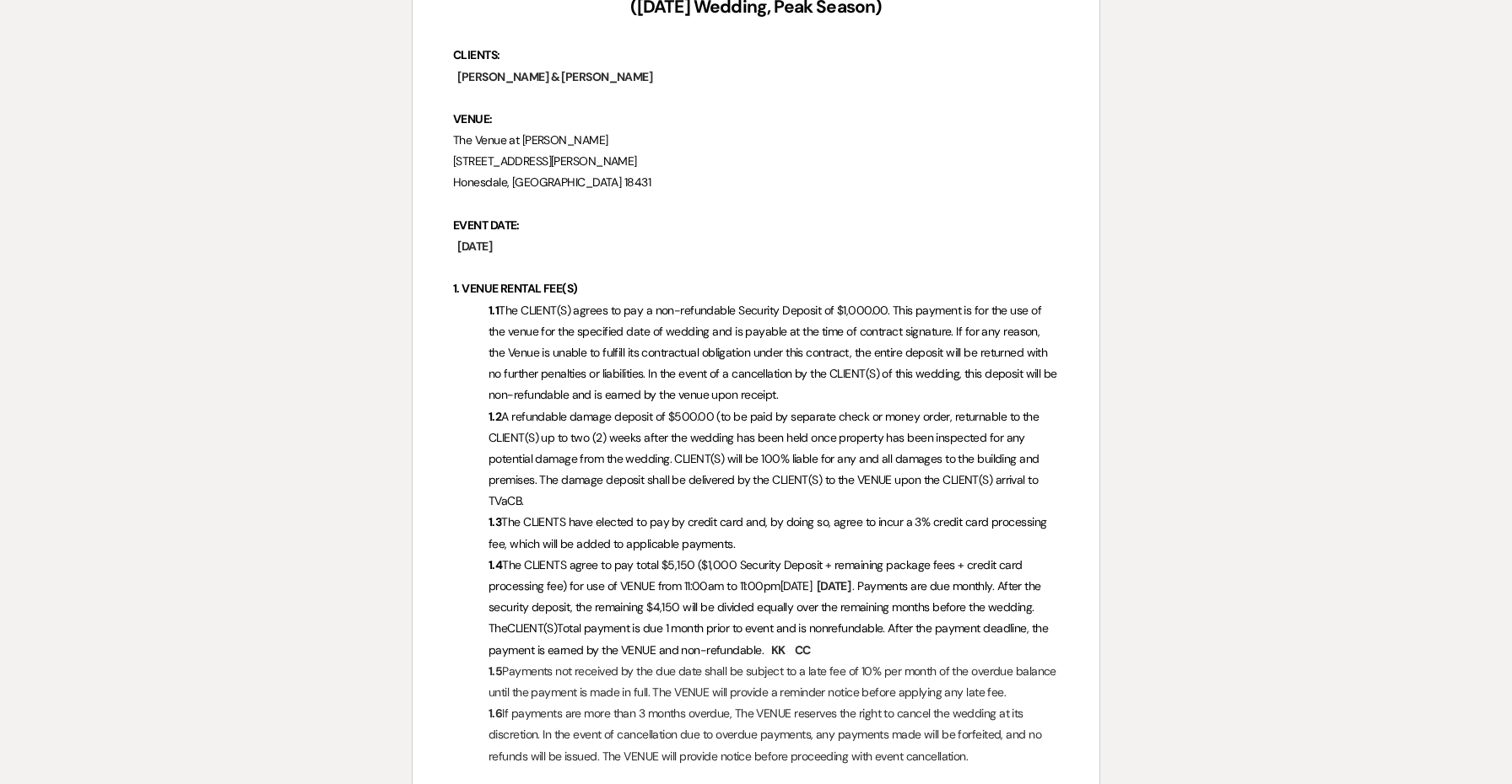
scroll to position [381, 0]
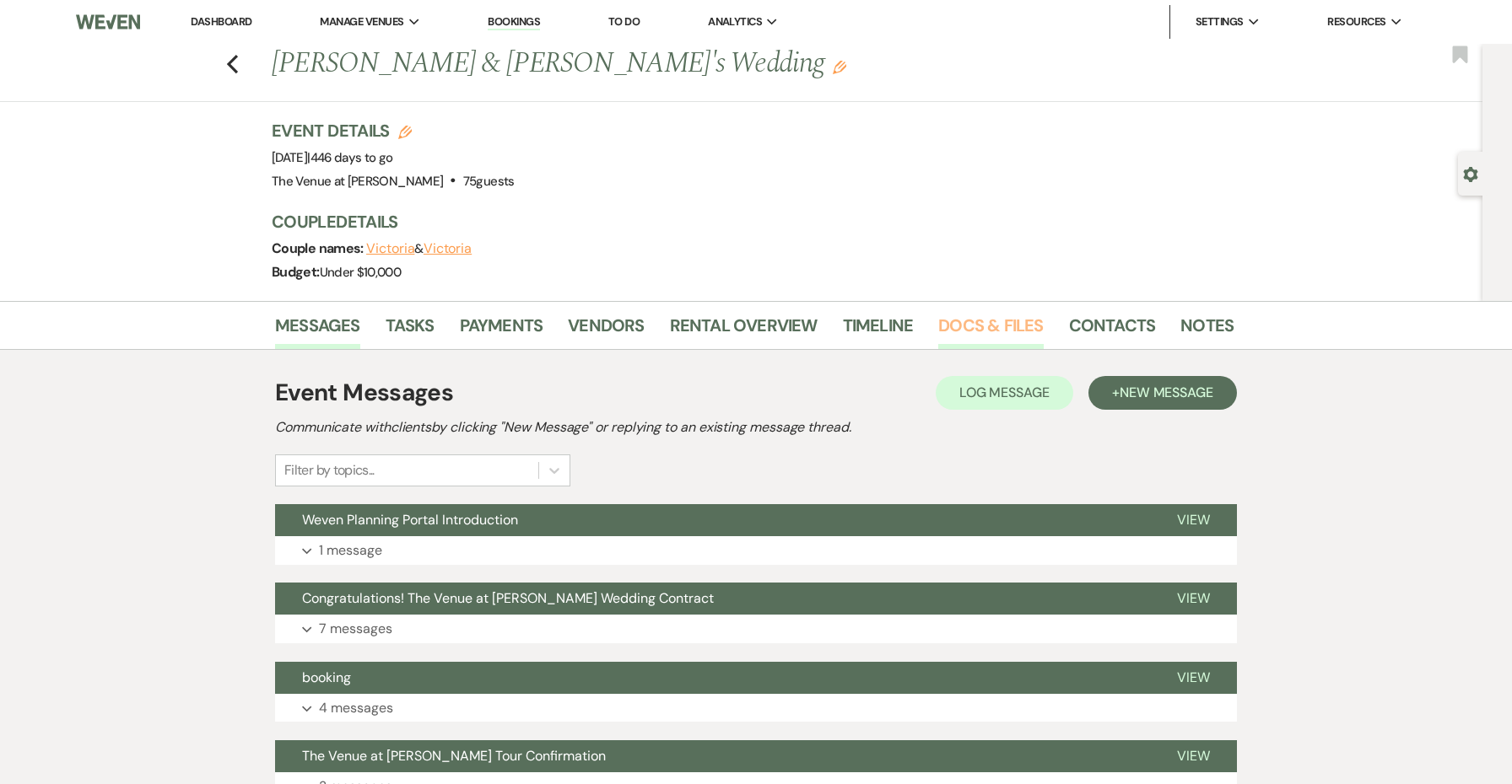
click at [979, 326] on link "Docs & Files" at bounding box center [990, 331] width 105 height 37
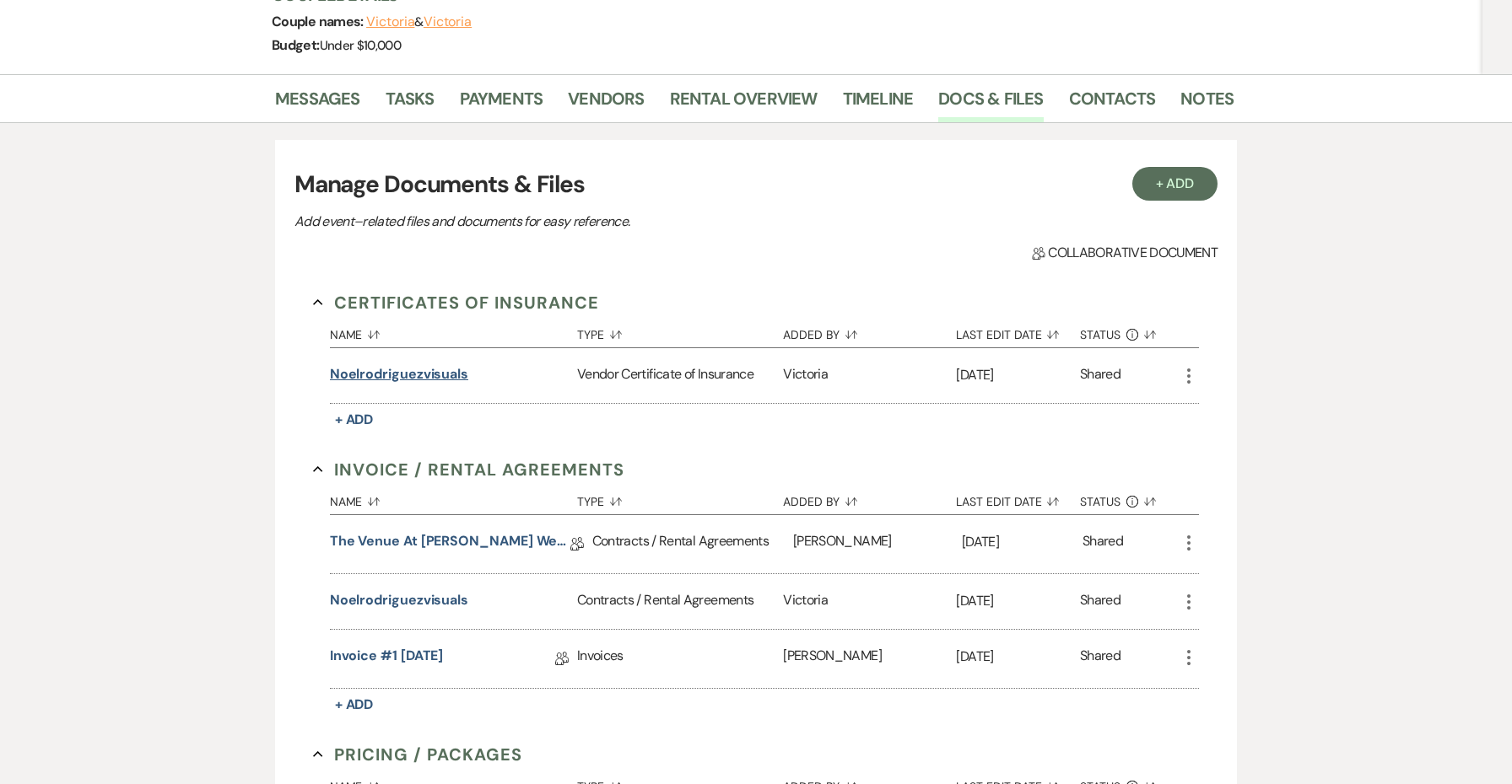
scroll to position [295, 0]
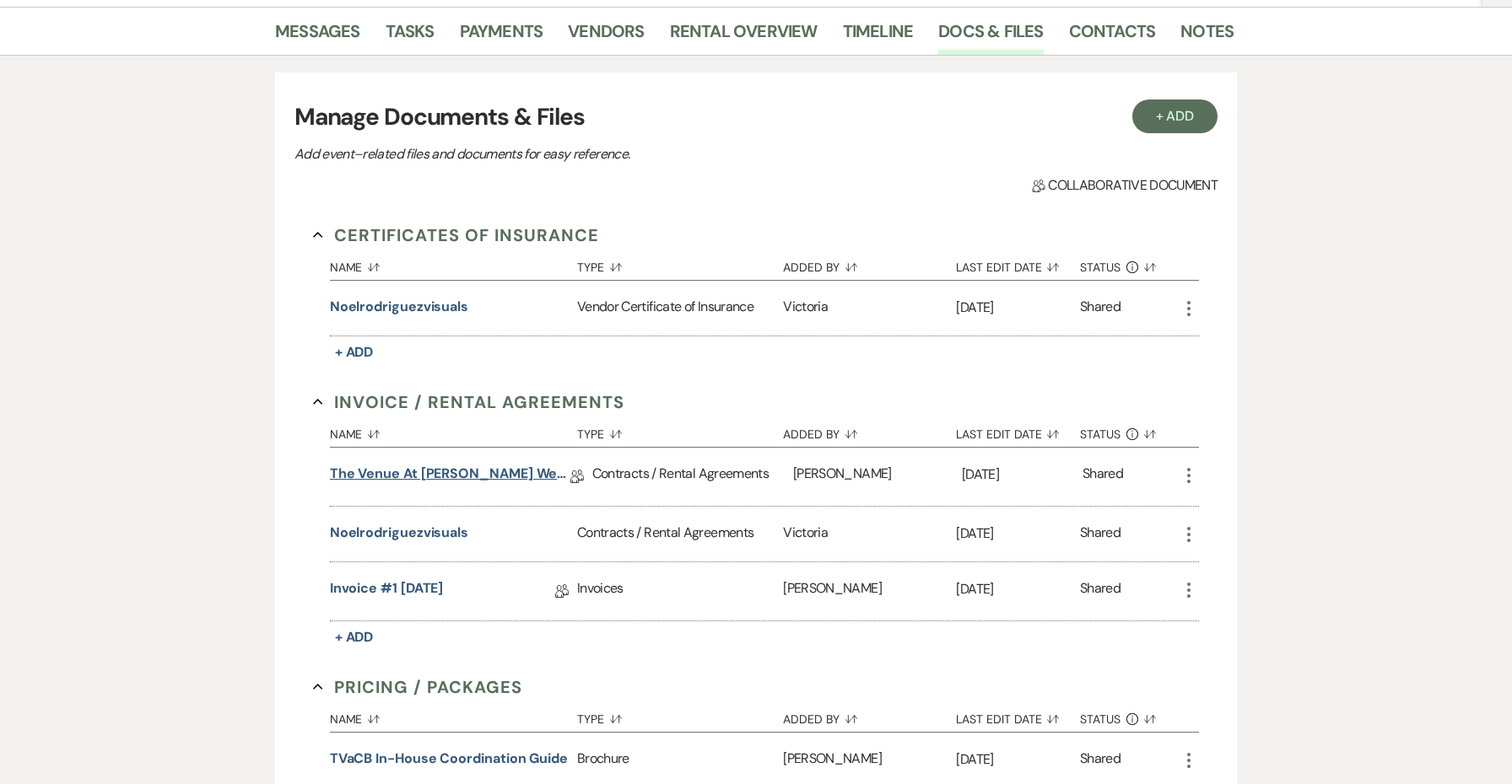
click at [506, 476] on link "The Venue at [PERSON_NAME] Wedding Contract ([DATE] [PERSON_NAME])" at bounding box center [450, 477] width 241 height 26
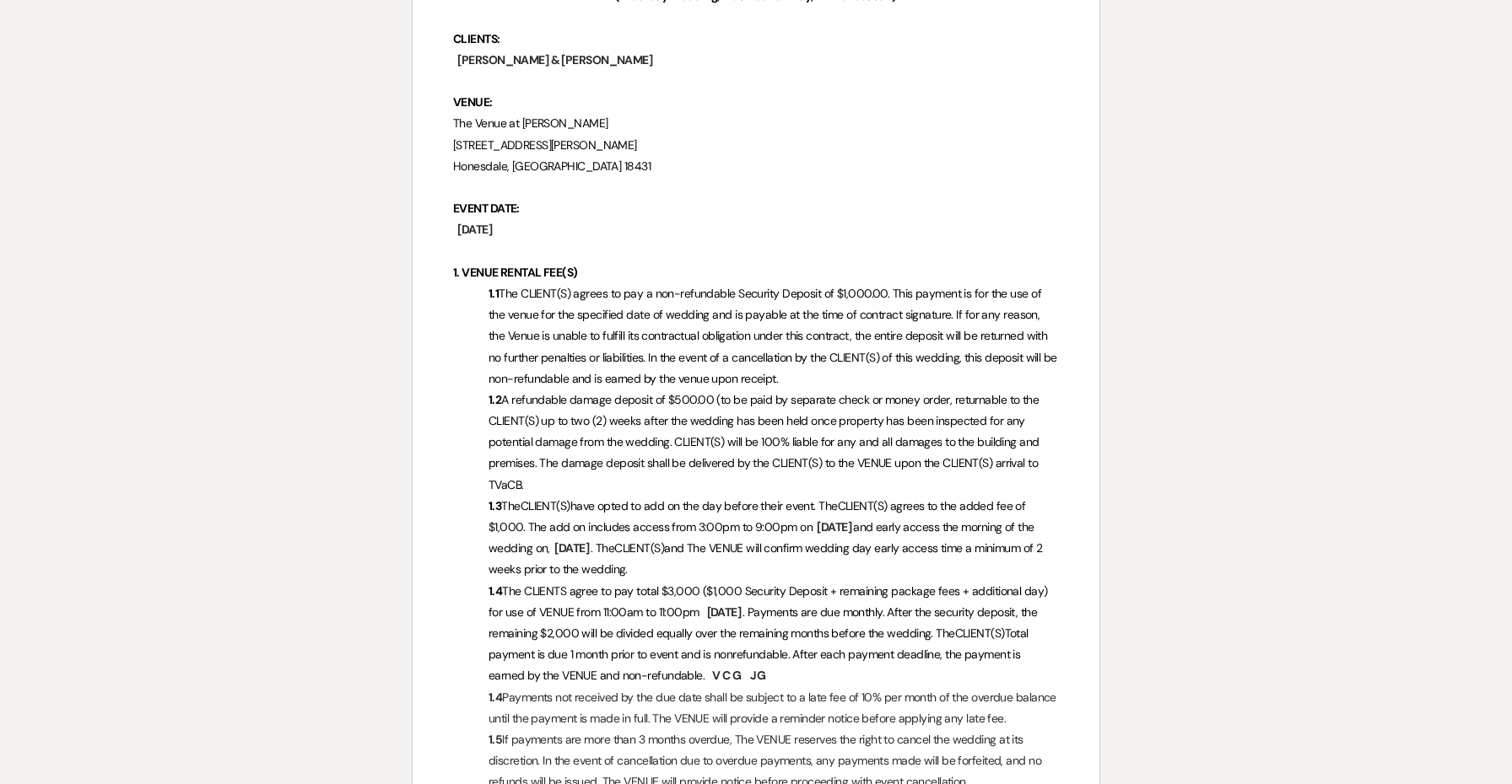
scroll to position [532, 0]
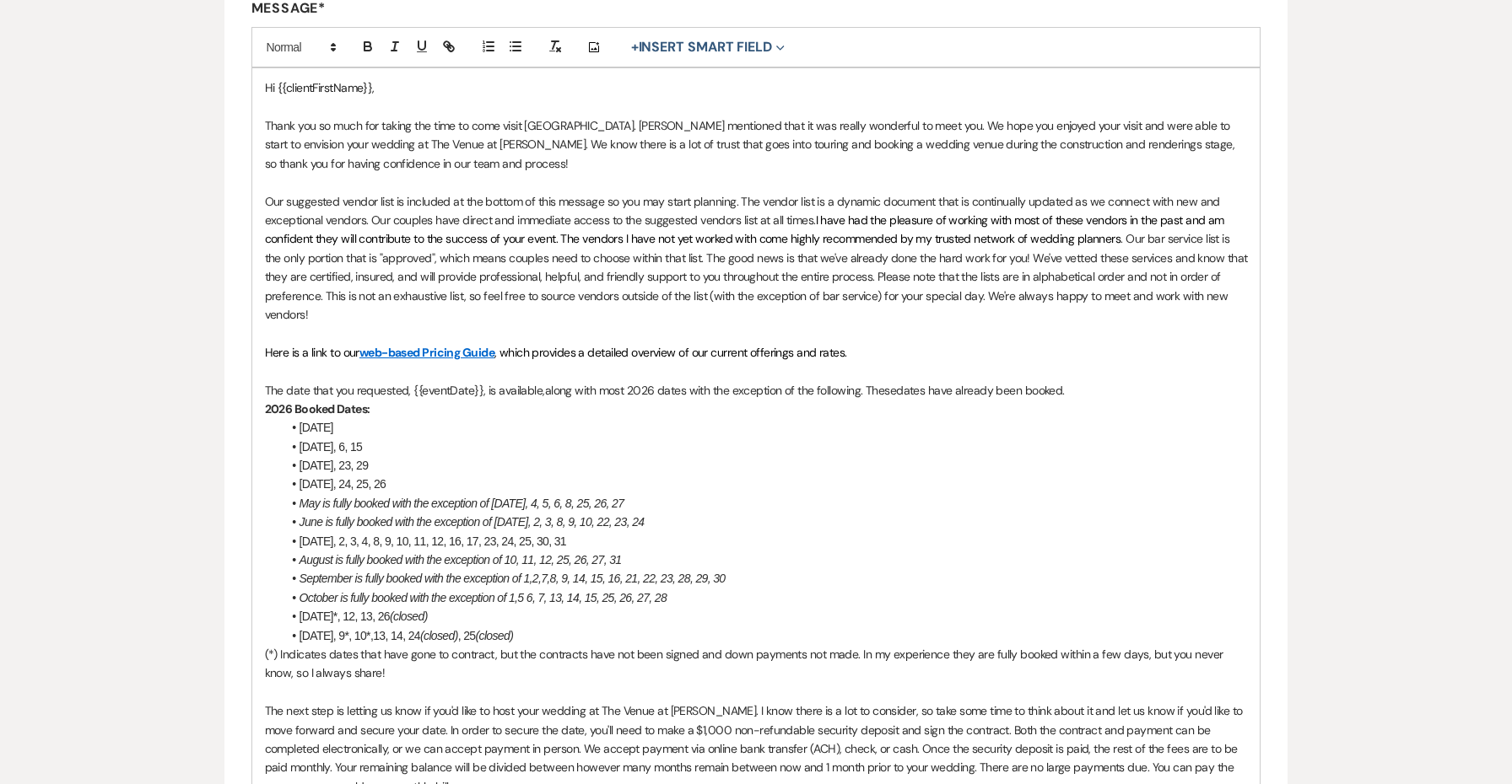
scroll to position [525, 0]
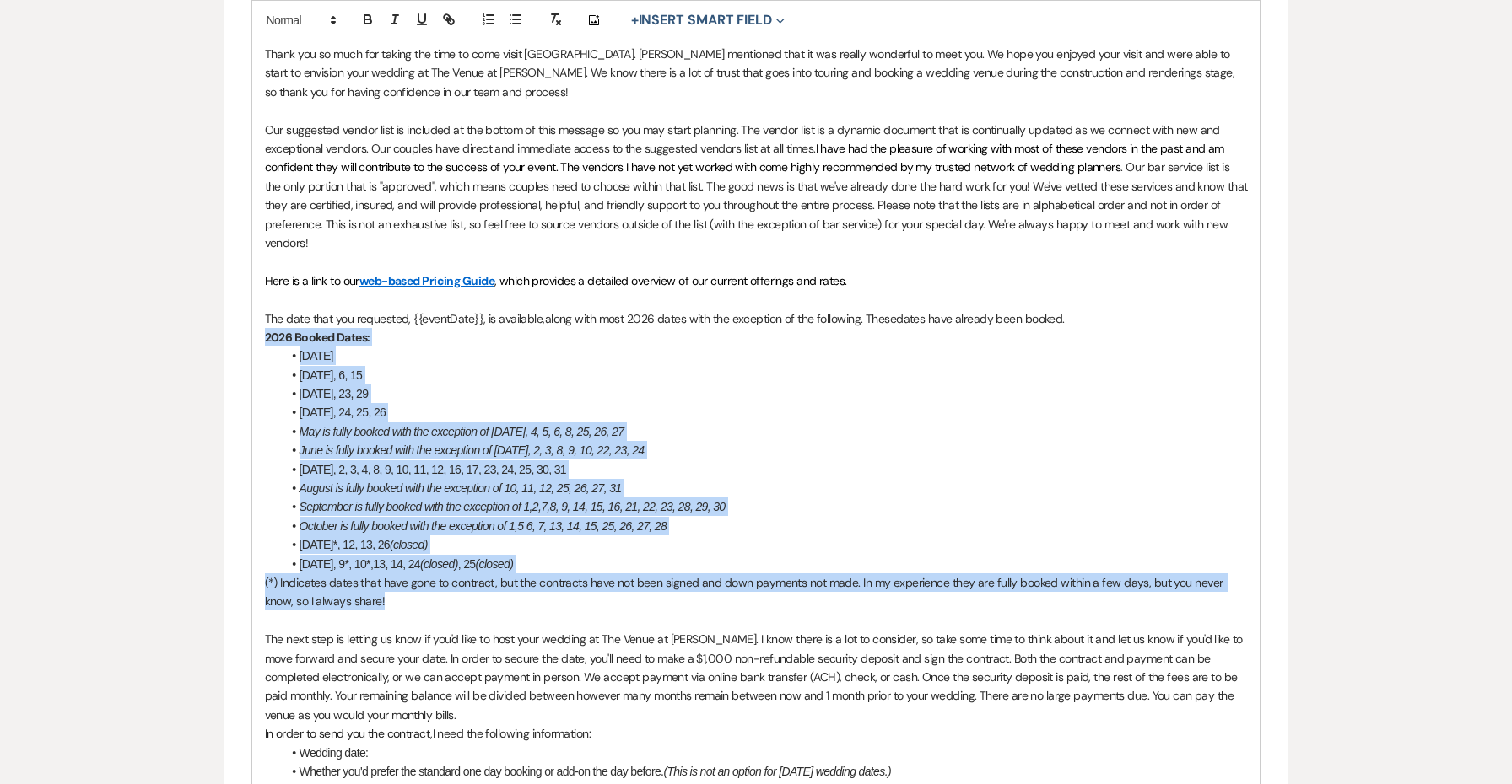
drag, startPoint x: 355, startPoint y: 589, endPoint x: 225, endPoint y: 333, distance: 287.1
click at [225, 333] on form "Edit Message Template This template was created on Oct 14, 2024 * Required Temp…" at bounding box center [756, 541] width 1064 height 1805
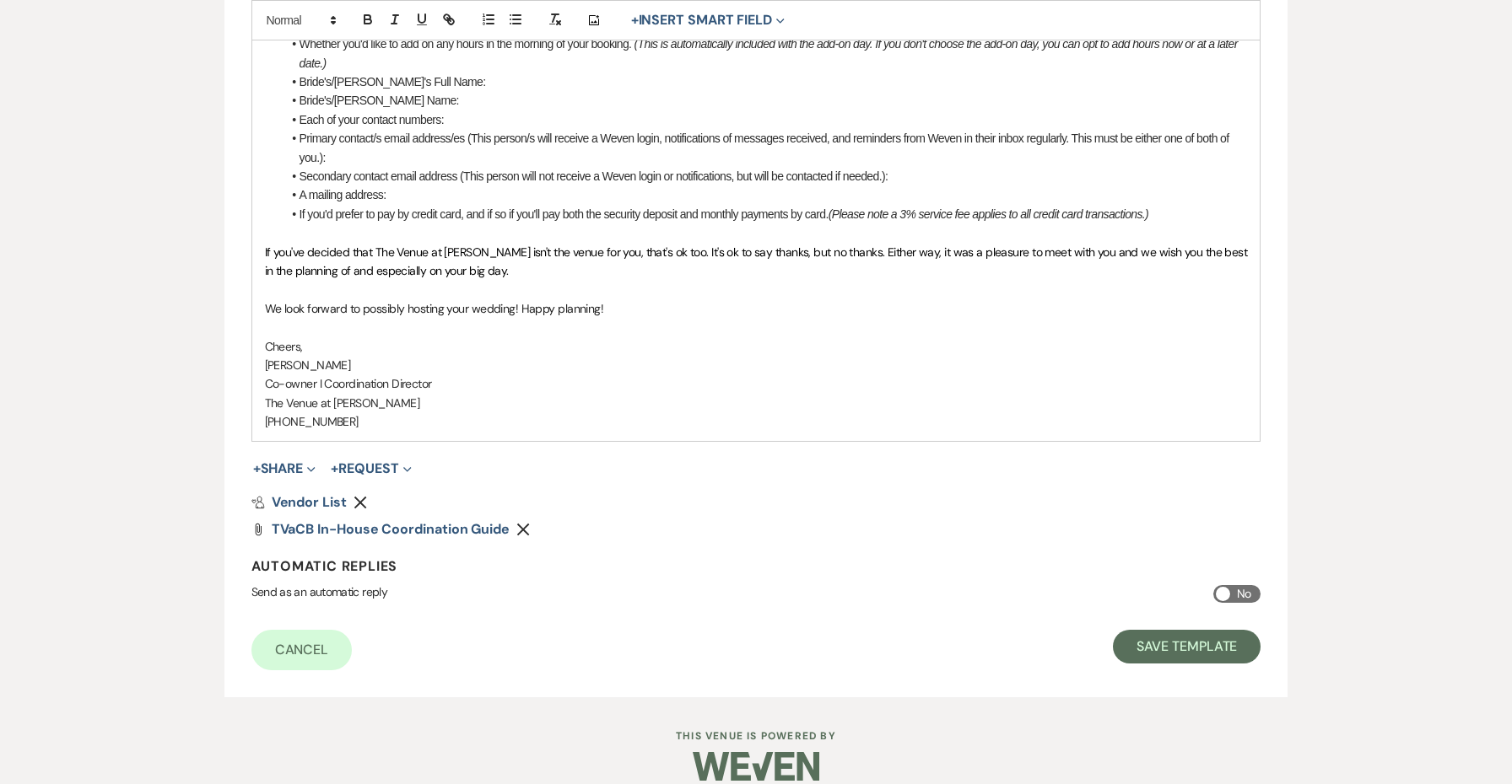
scroll to position [1269, 0]
click at [1192, 640] on button "Save Template" at bounding box center [1186, 648] width 148 height 33
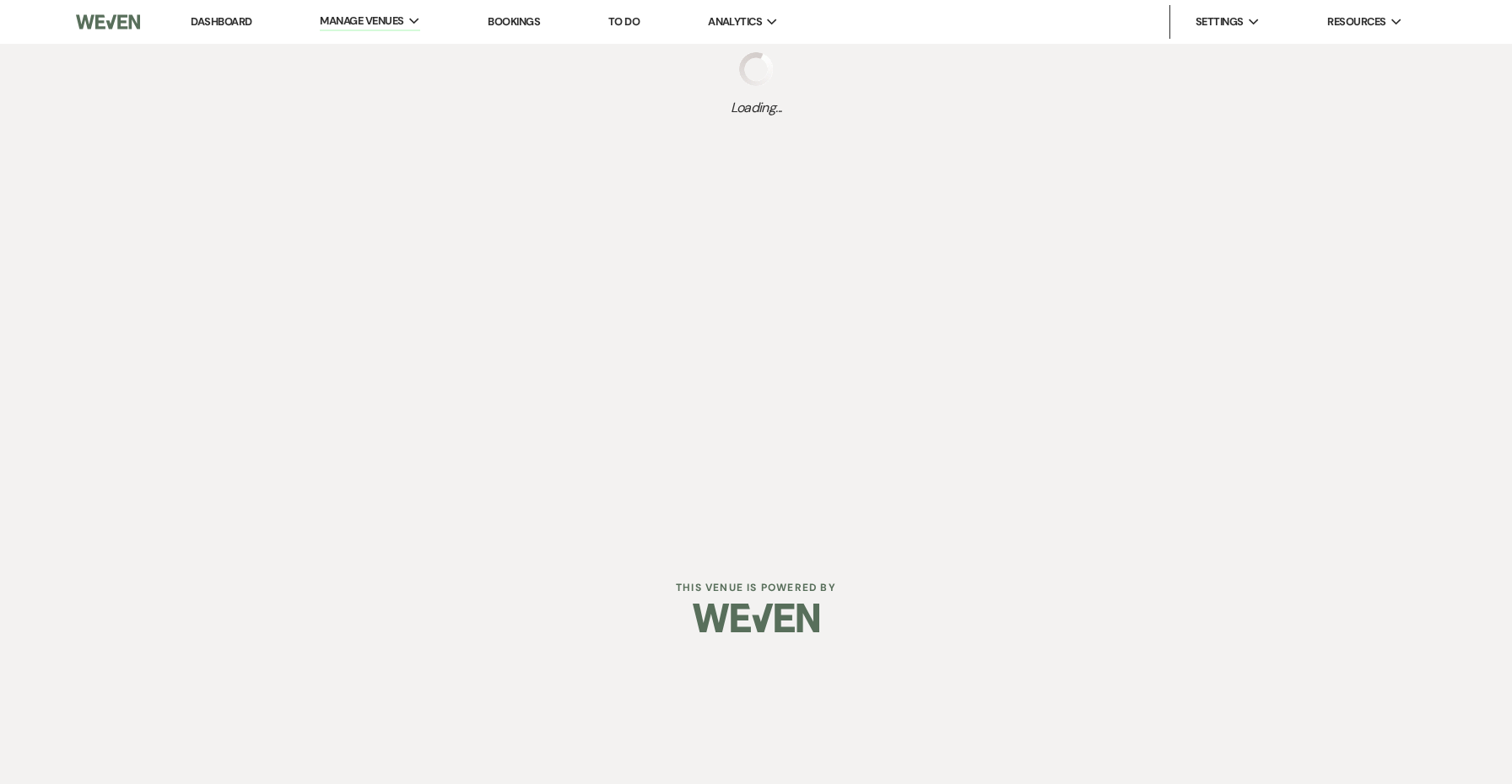
select select "Message Templates"
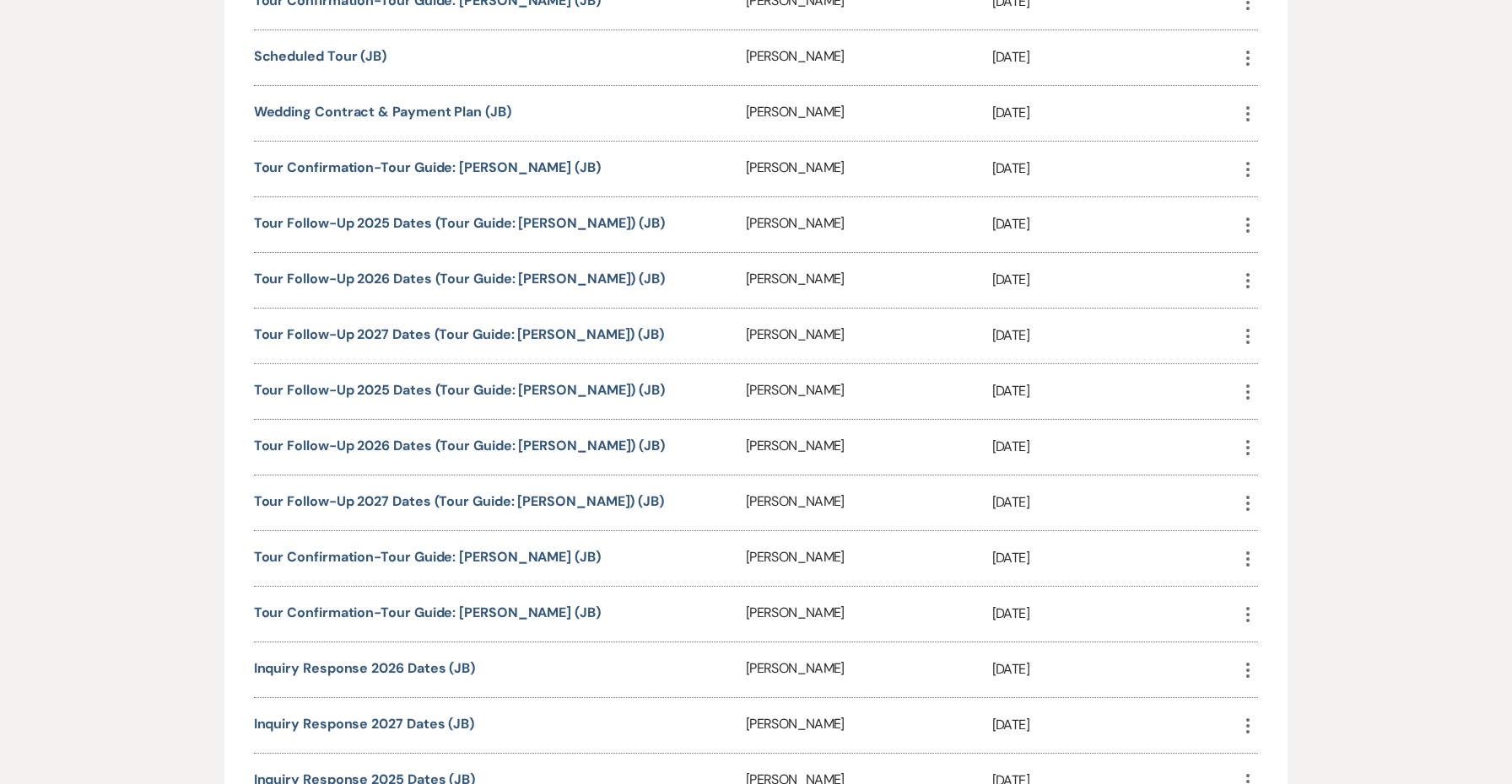
scroll to position [710, 0]
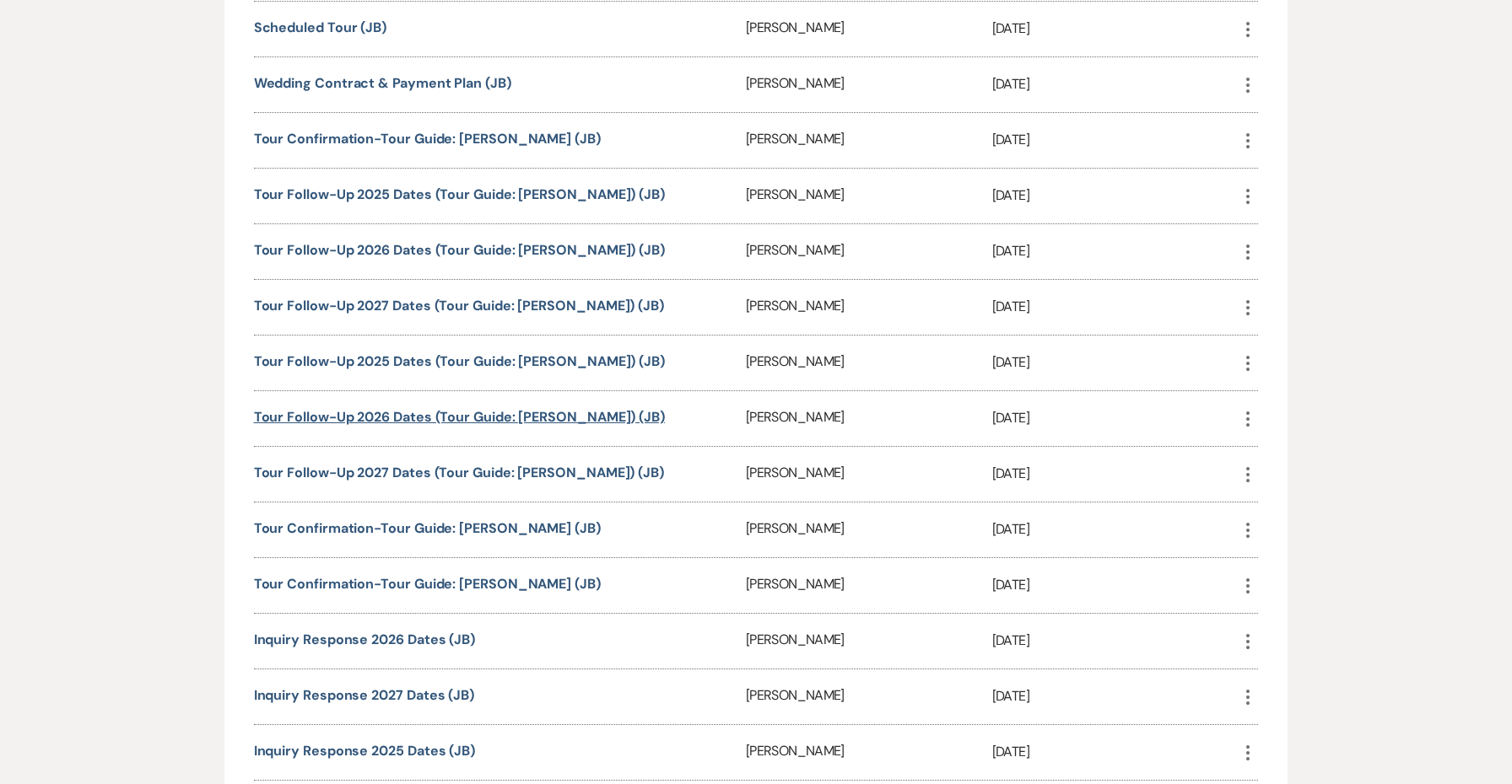
click at [498, 414] on link "Tour Follow-Up 2026 Dates (Tour Guide: Carley) (JB)" at bounding box center [459, 417] width 411 height 18
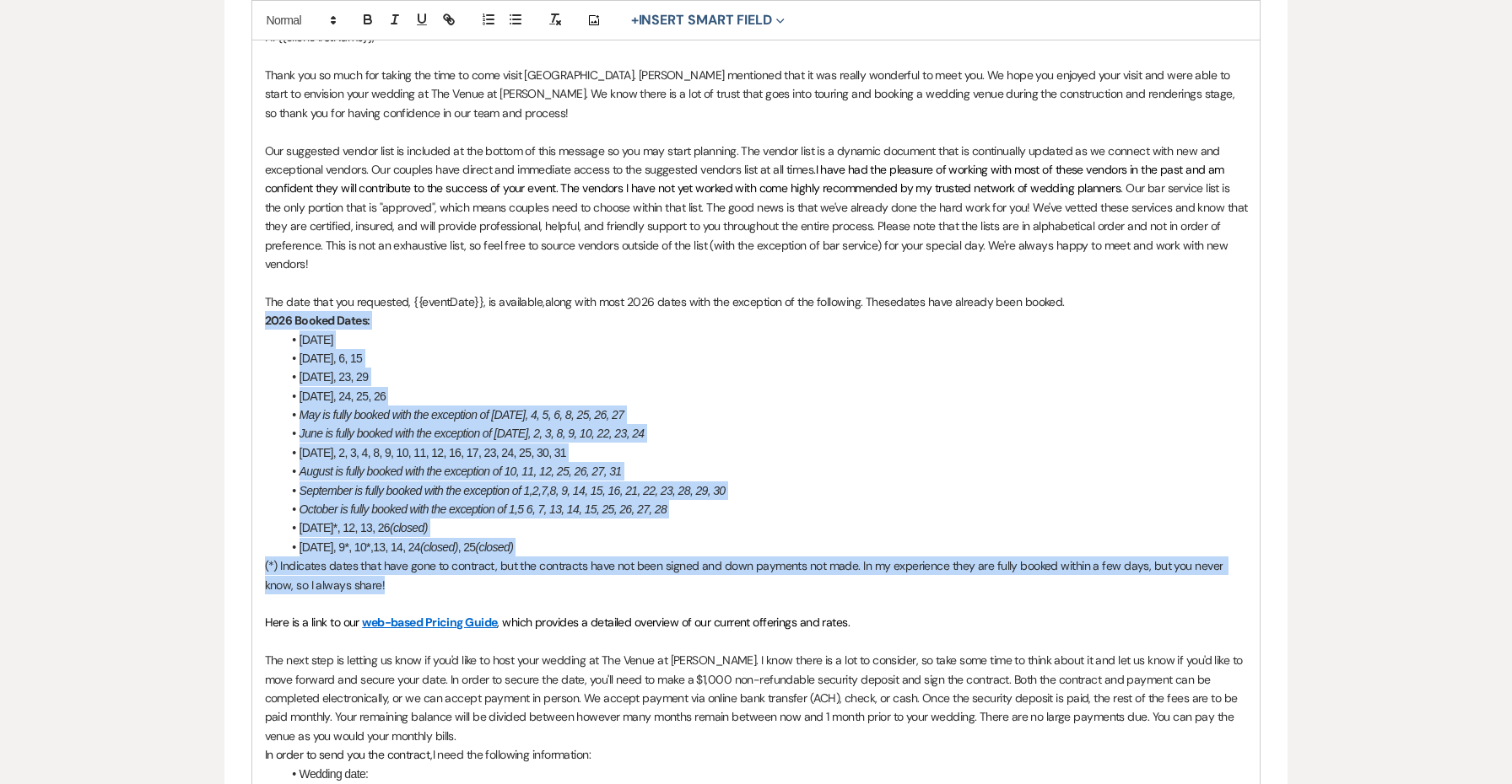
drag, startPoint x: 364, startPoint y: 576, endPoint x: 233, endPoint y: 314, distance: 292.9
click at [233, 314] on form "Edit Message Template This template was created on [DATE] * Required Template N…" at bounding box center [756, 563] width 1064 height 1805
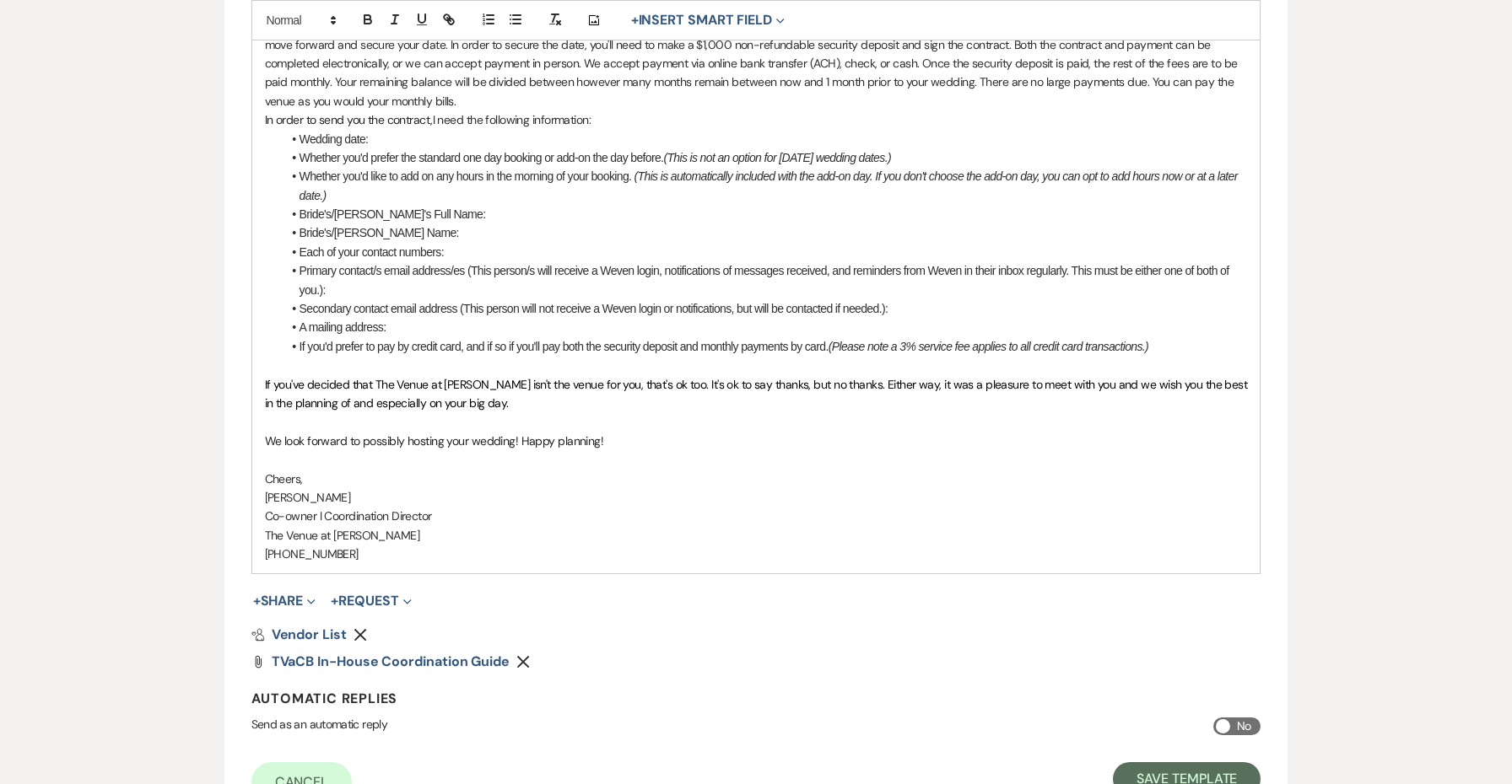
scroll to position [1187, 0]
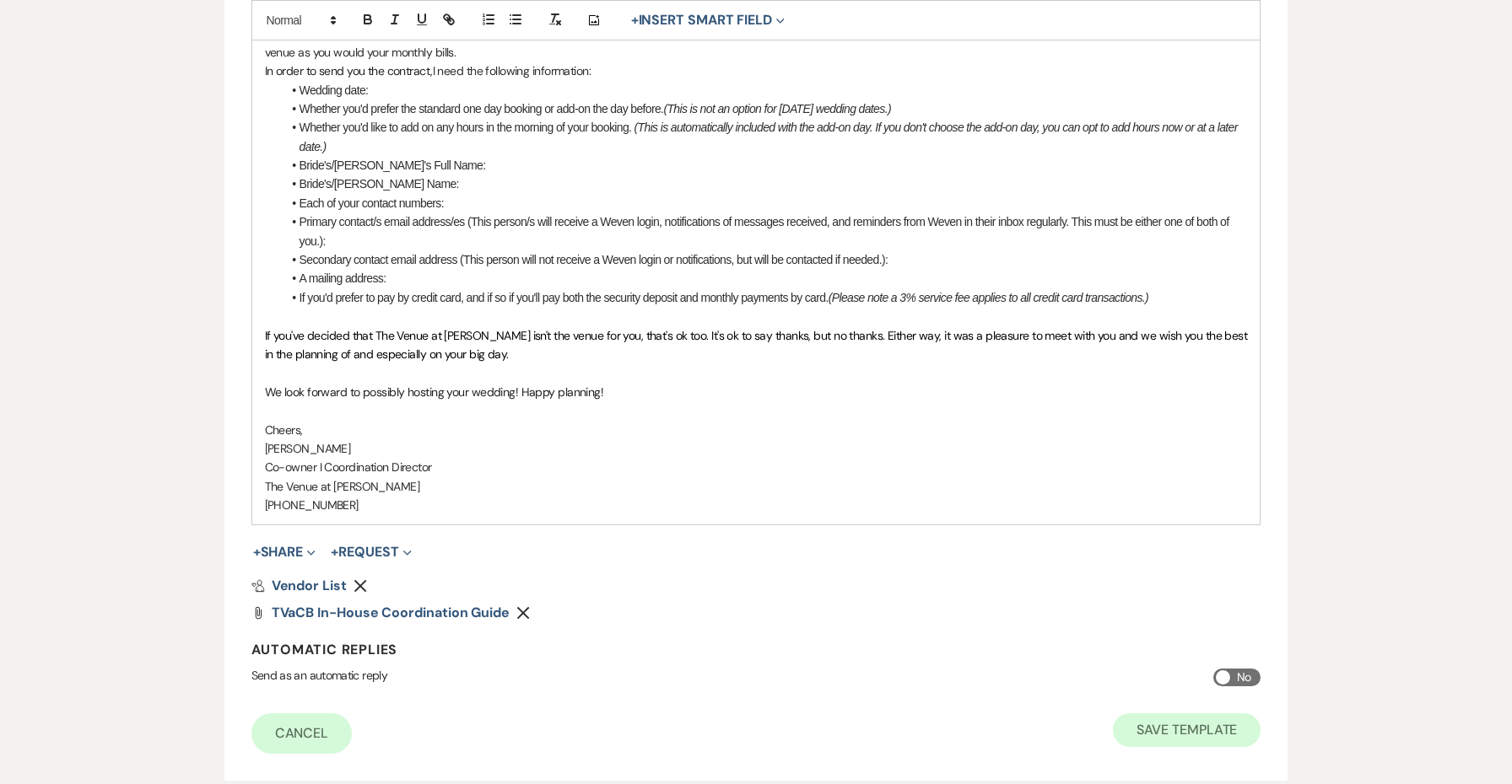
click at [1195, 714] on button "Save Template" at bounding box center [1186, 730] width 148 height 33
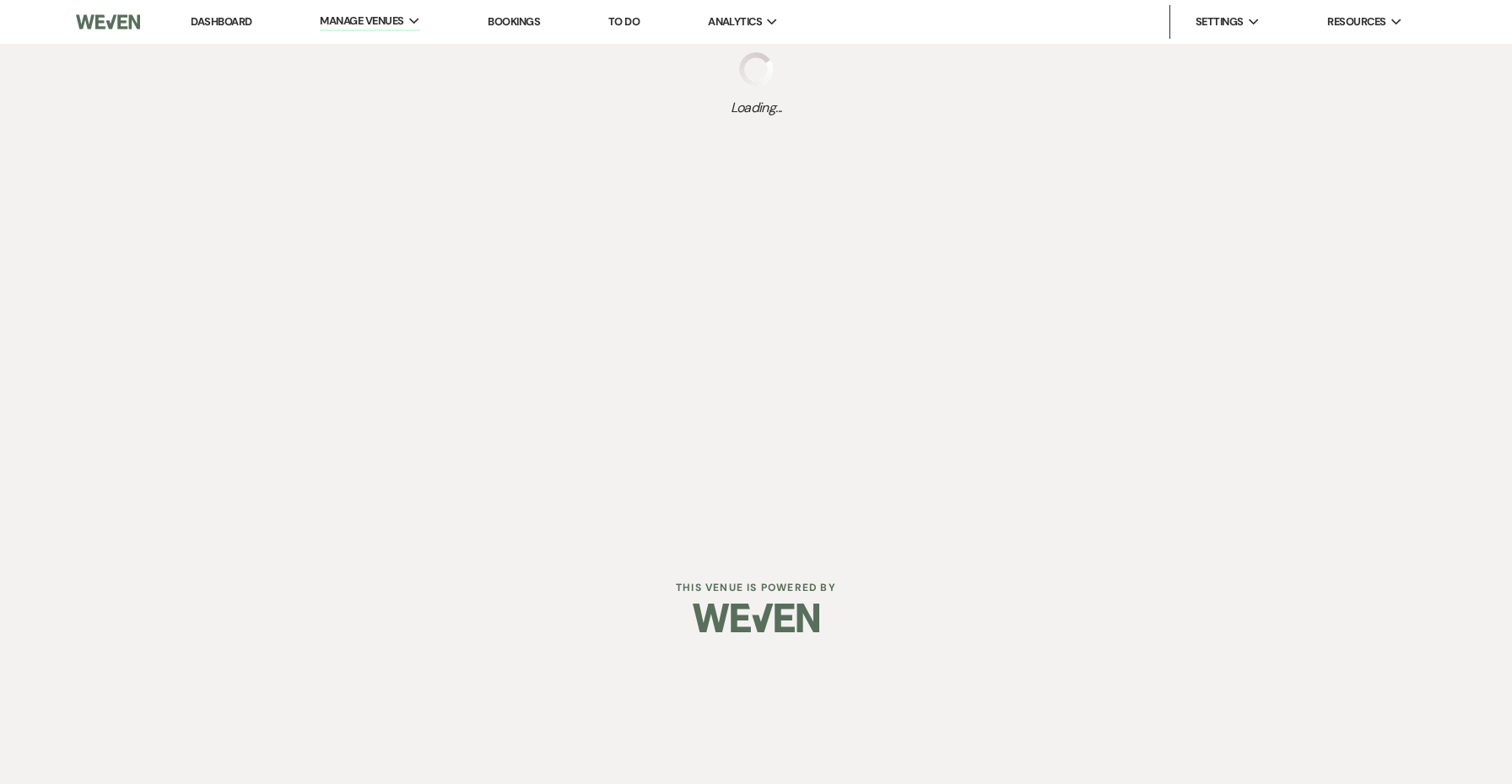
select select "Message Templates"
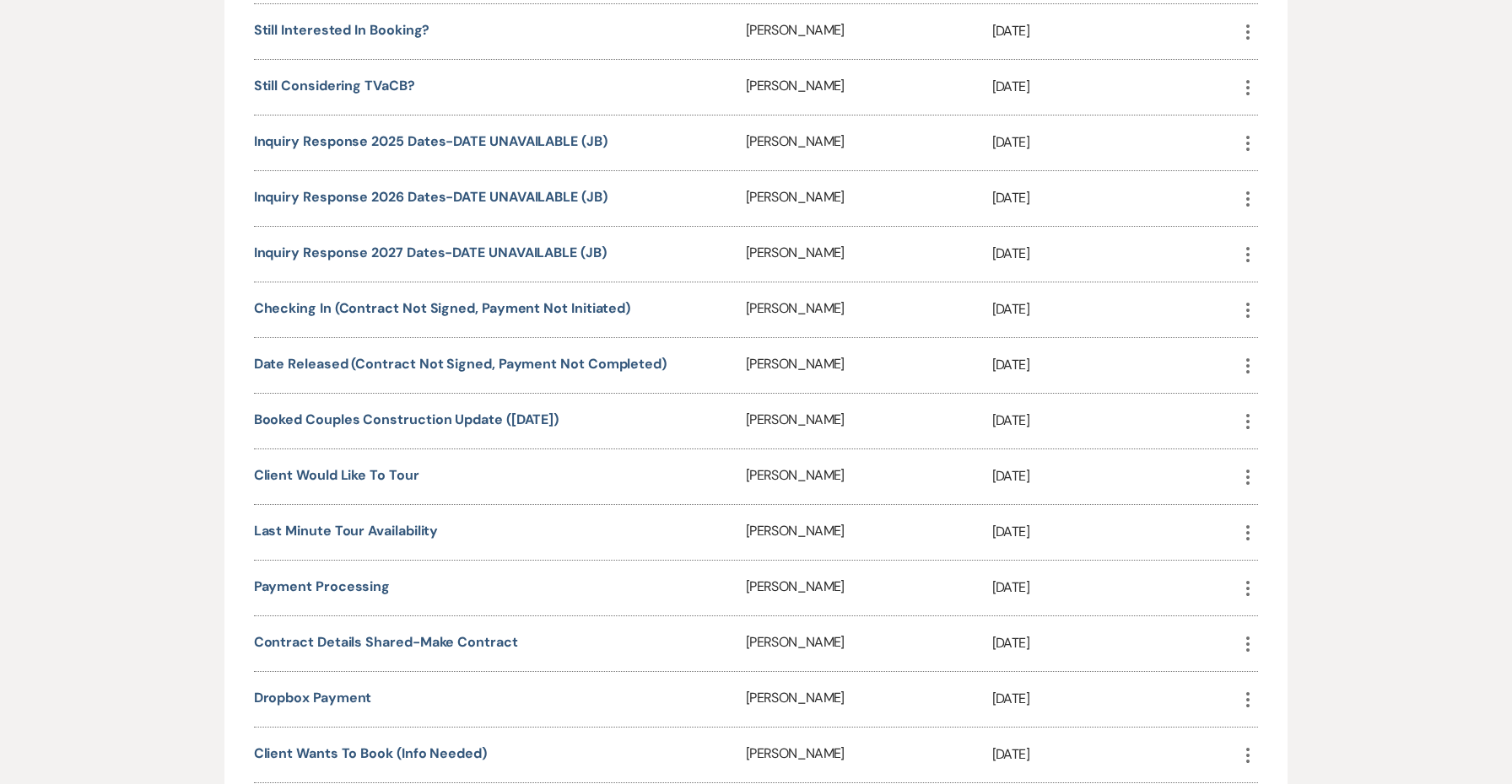
scroll to position [1480, 0]
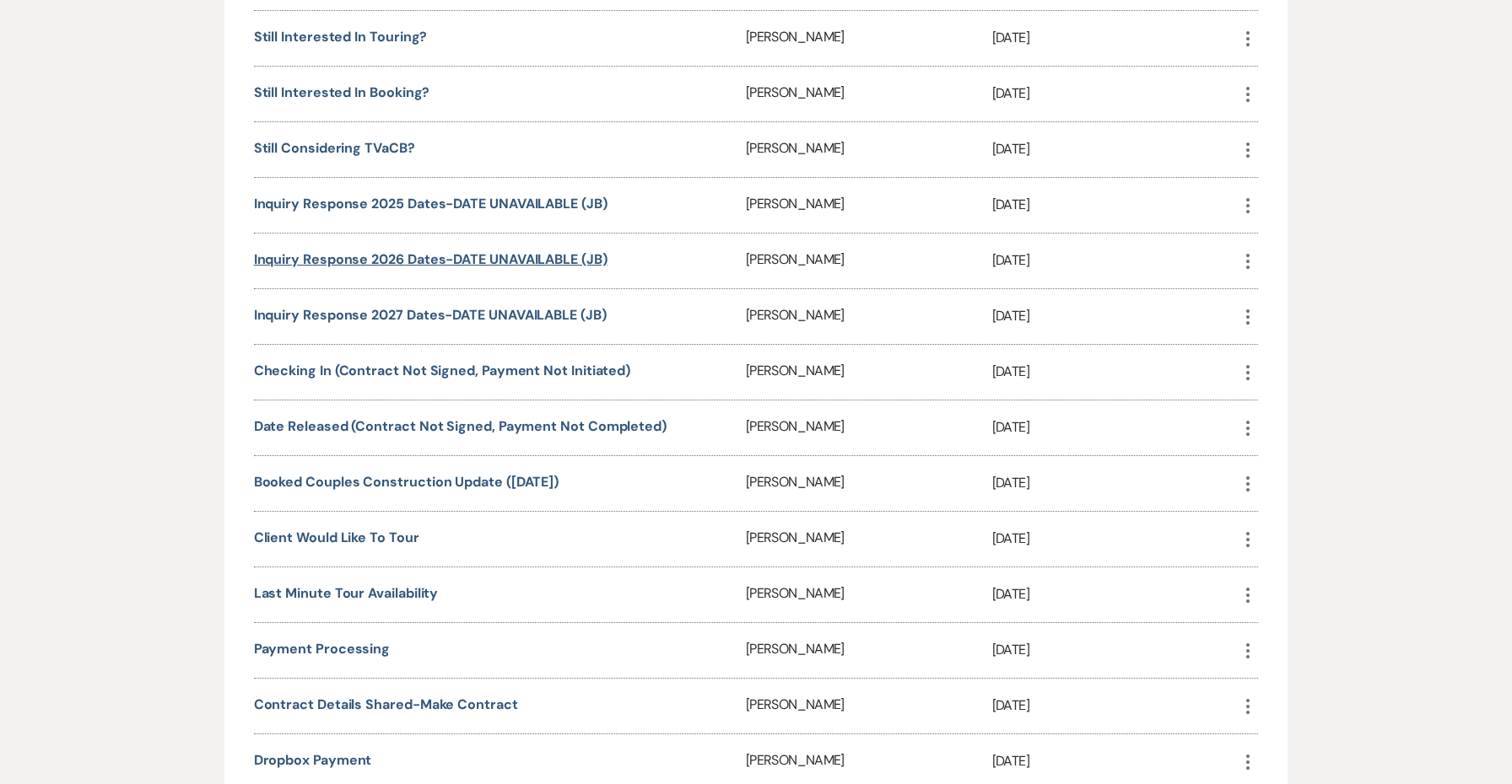
click at [492, 261] on link "Inquiry Response 2026 Dates-DATE UNAVAILABLE (JB)" at bounding box center [430, 259] width 354 height 18
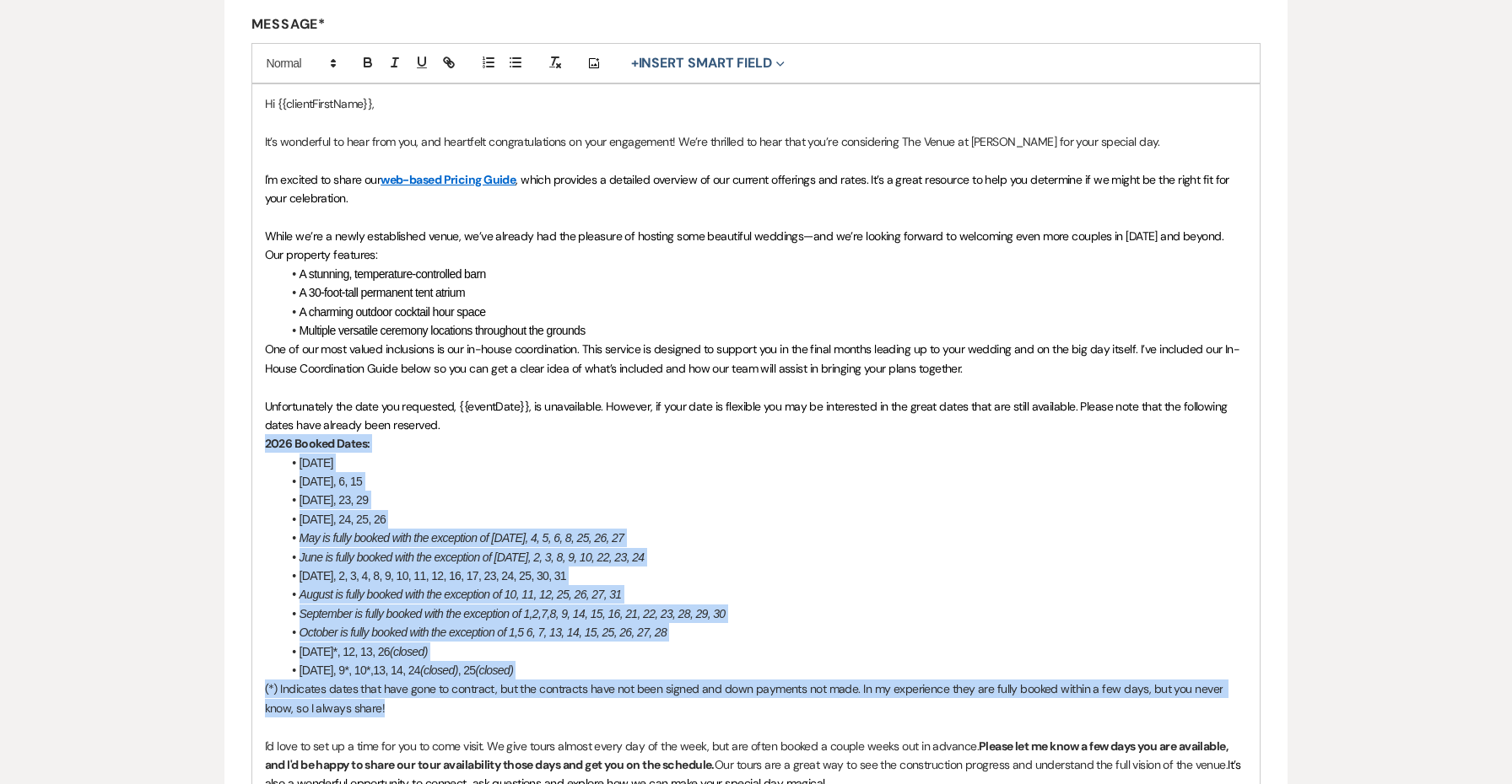
drag, startPoint x: 391, startPoint y: 694, endPoint x: 222, endPoint y: 437, distance: 307.6
click at [222, 437] on div "Edit Message Template This template was created on [DATE] * Required Template N…" at bounding box center [756, 455] width 1215 height 1495
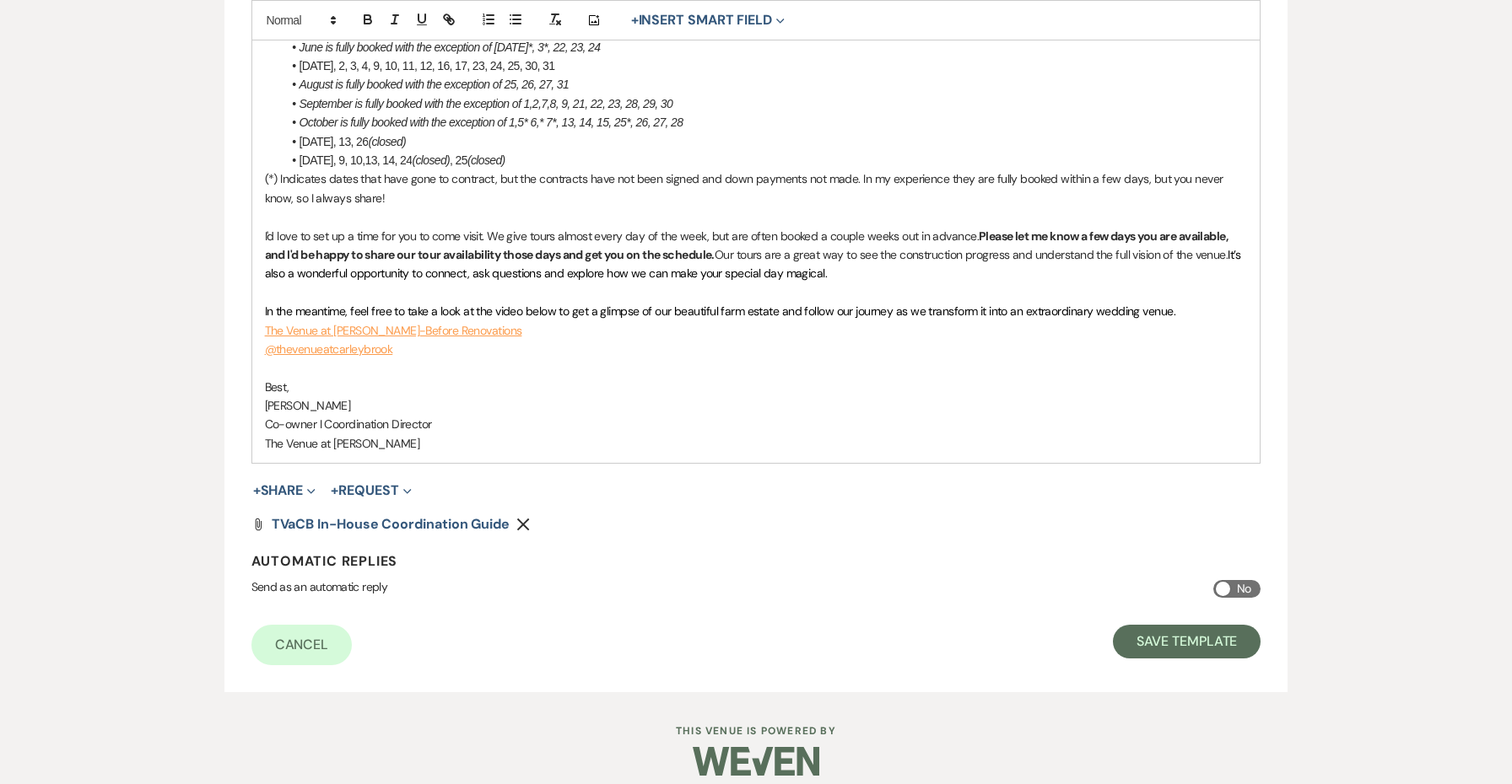
scroll to position [945, 0]
click at [1164, 633] on button "Save Template" at bounding box center [1186, 643] width 148 height 33
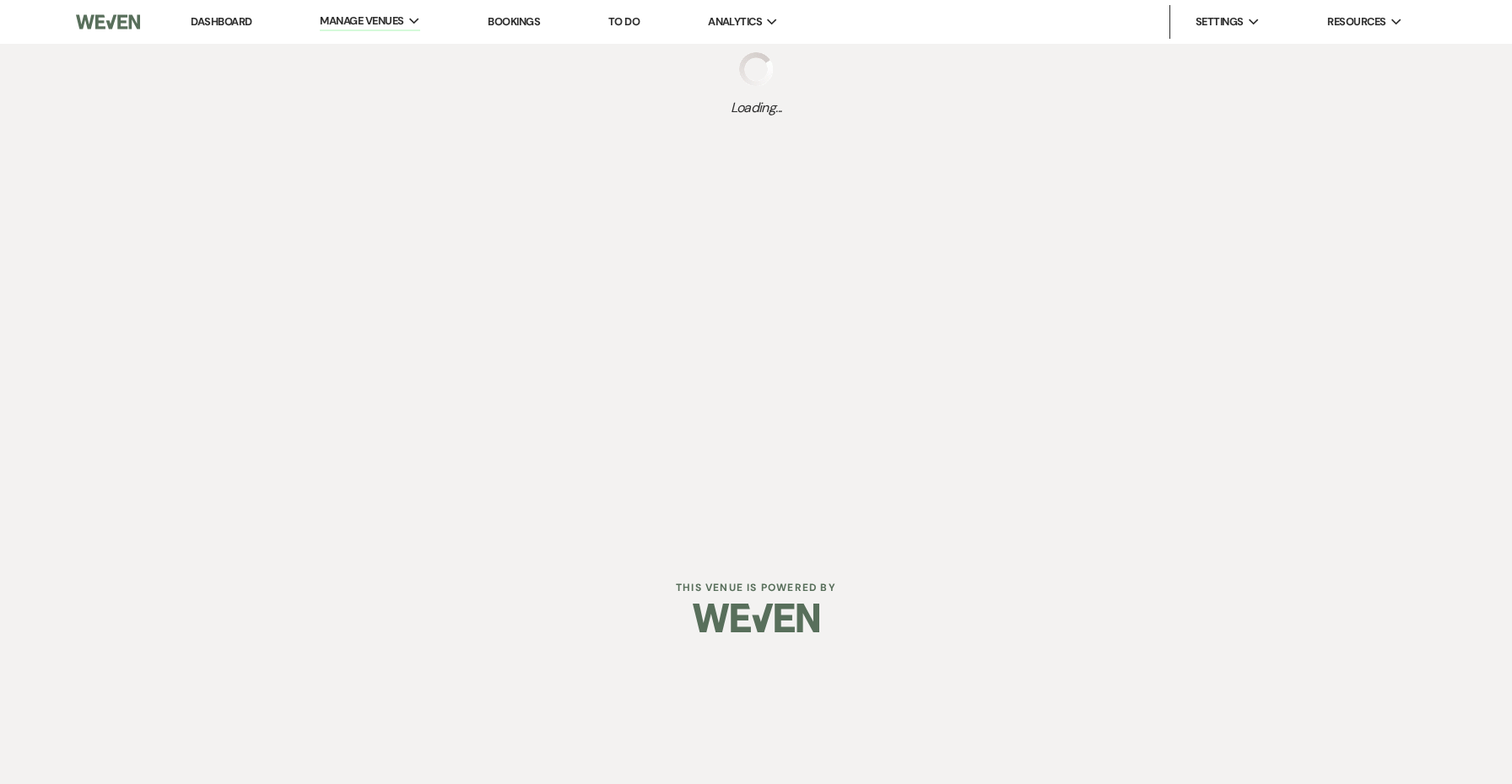
select select "Message Templates"
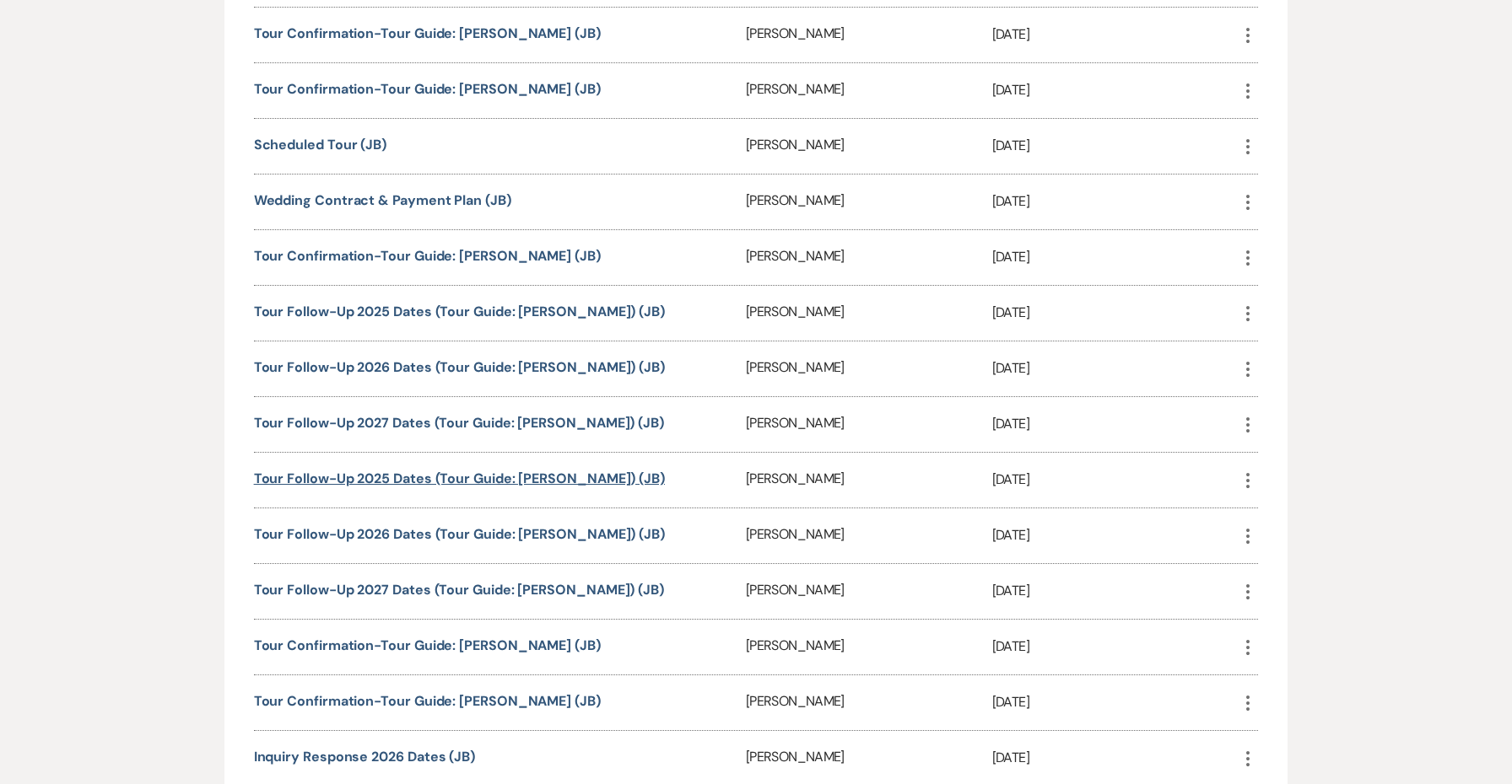
scroll to position [974, 0]
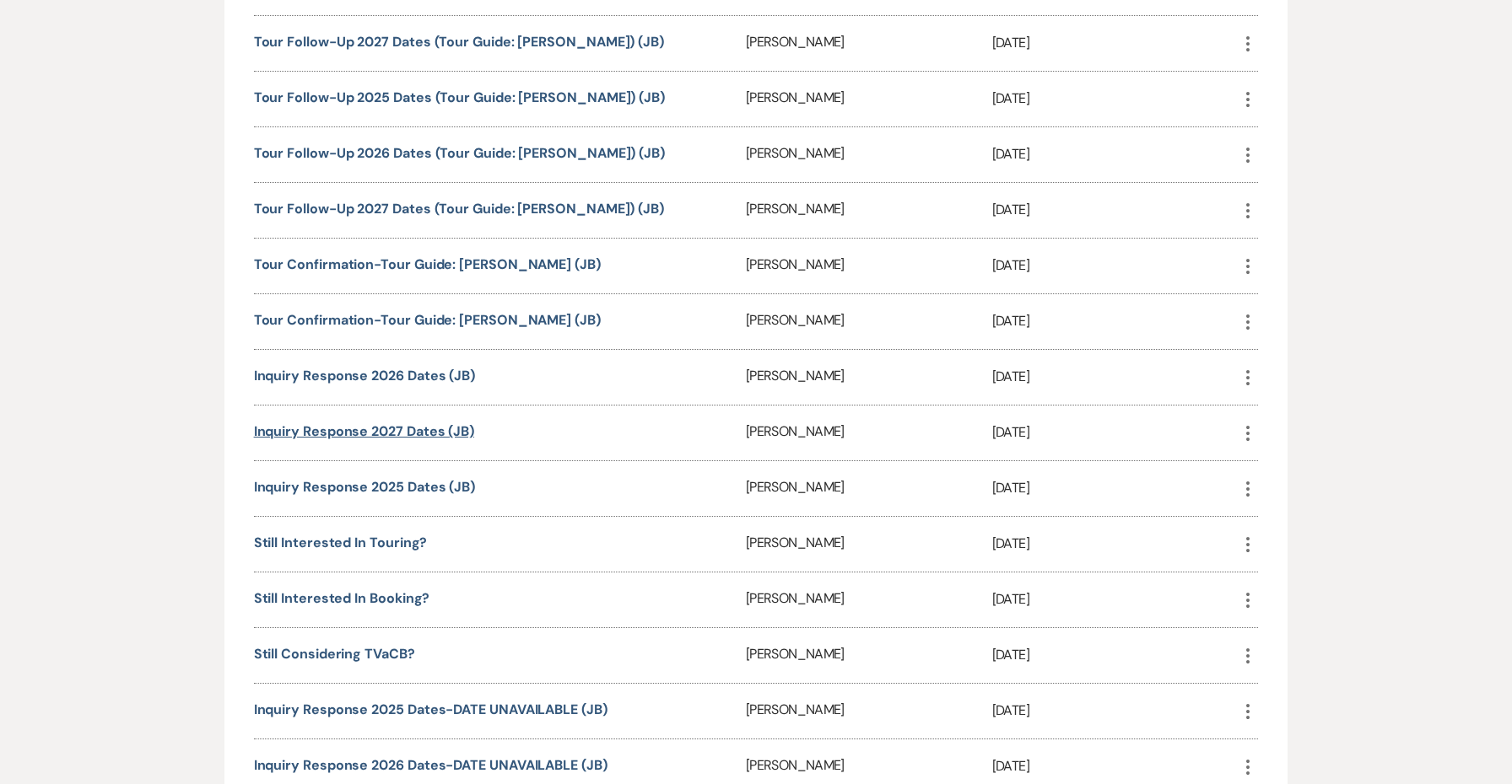
click at [393, 434] on link "Inquiry Response 2027 Dates (JB)" at bounding box center [363, 432] width 220 height 18
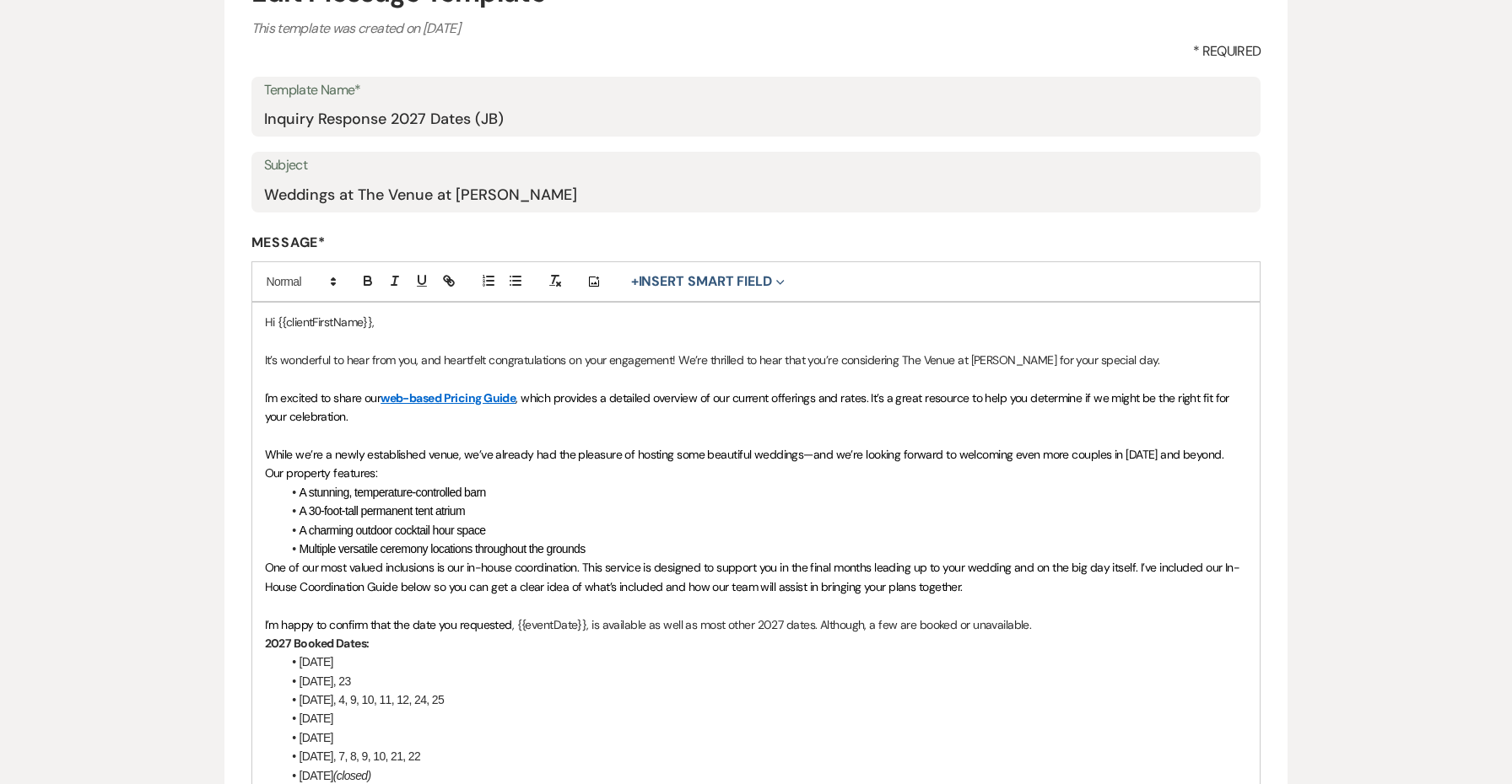
scroll to position [285, 0]
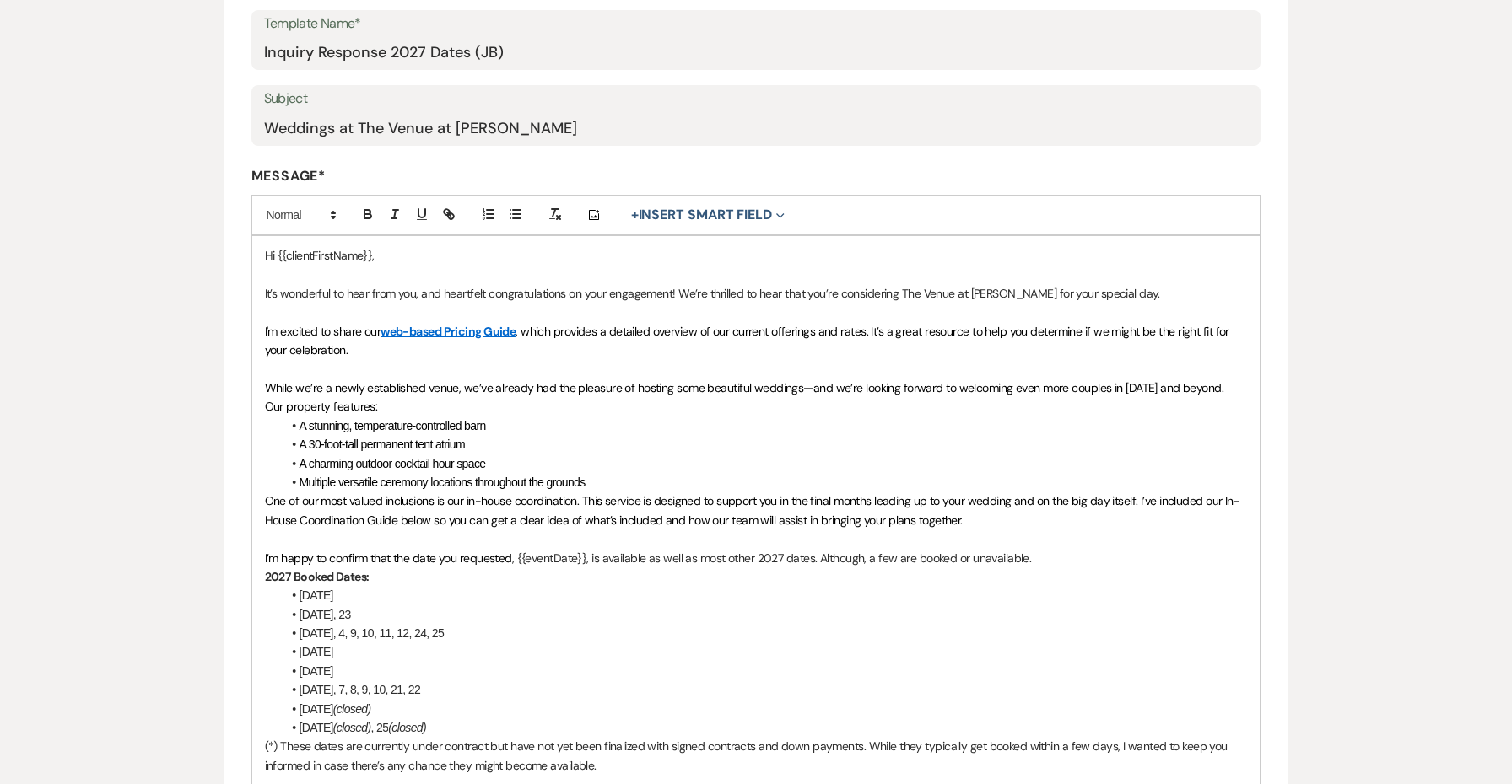
click at [372, 590] on li "January 17" at bounding box center [765, 595] width 967 height 19
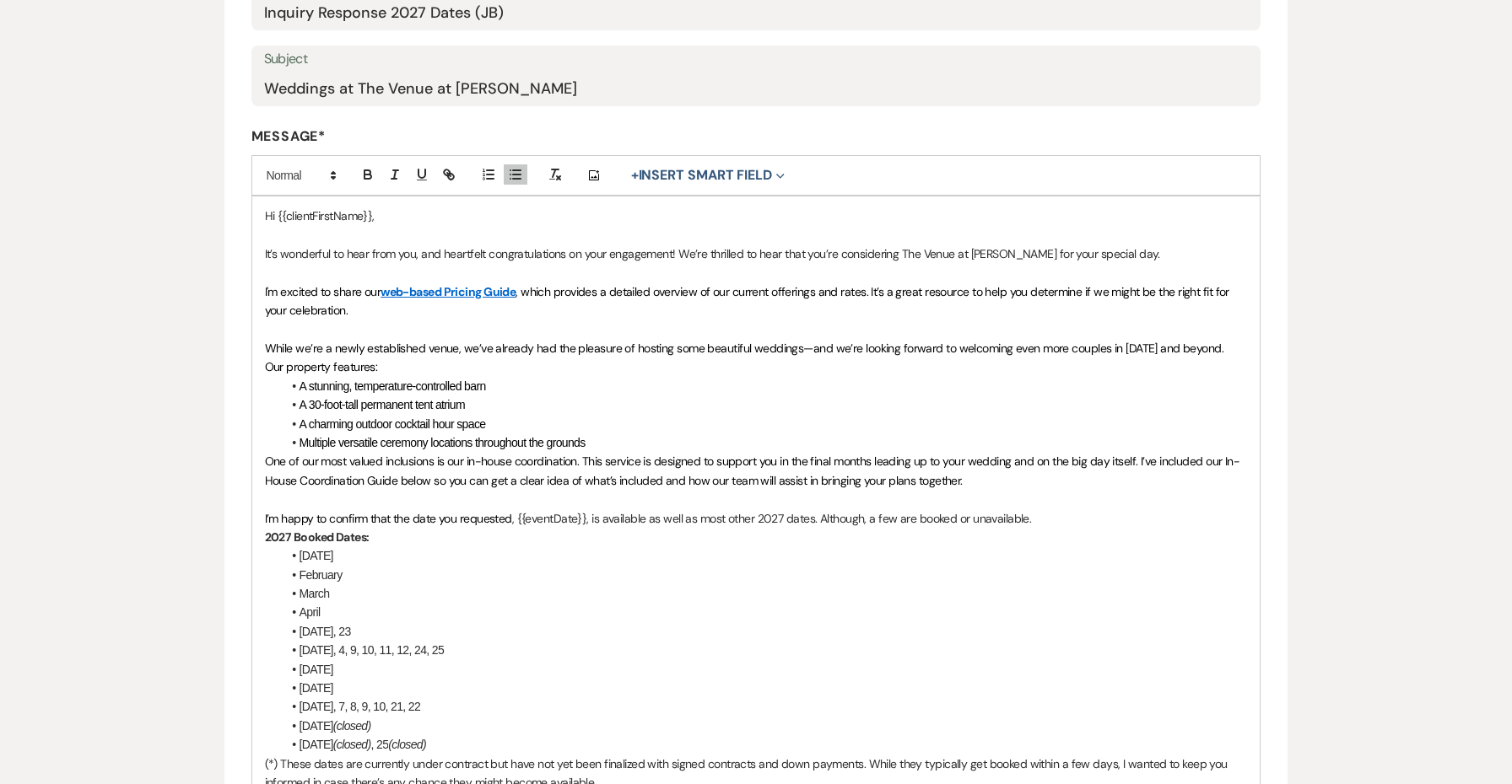
scroll to position [326, 0]
click at [400, 677] on li "September 5" at bounding box center [765, 686] width 967 height 19
click at [397, 662] on li "July 14, 15" at bounding box center [765, 668] width 967 height 19
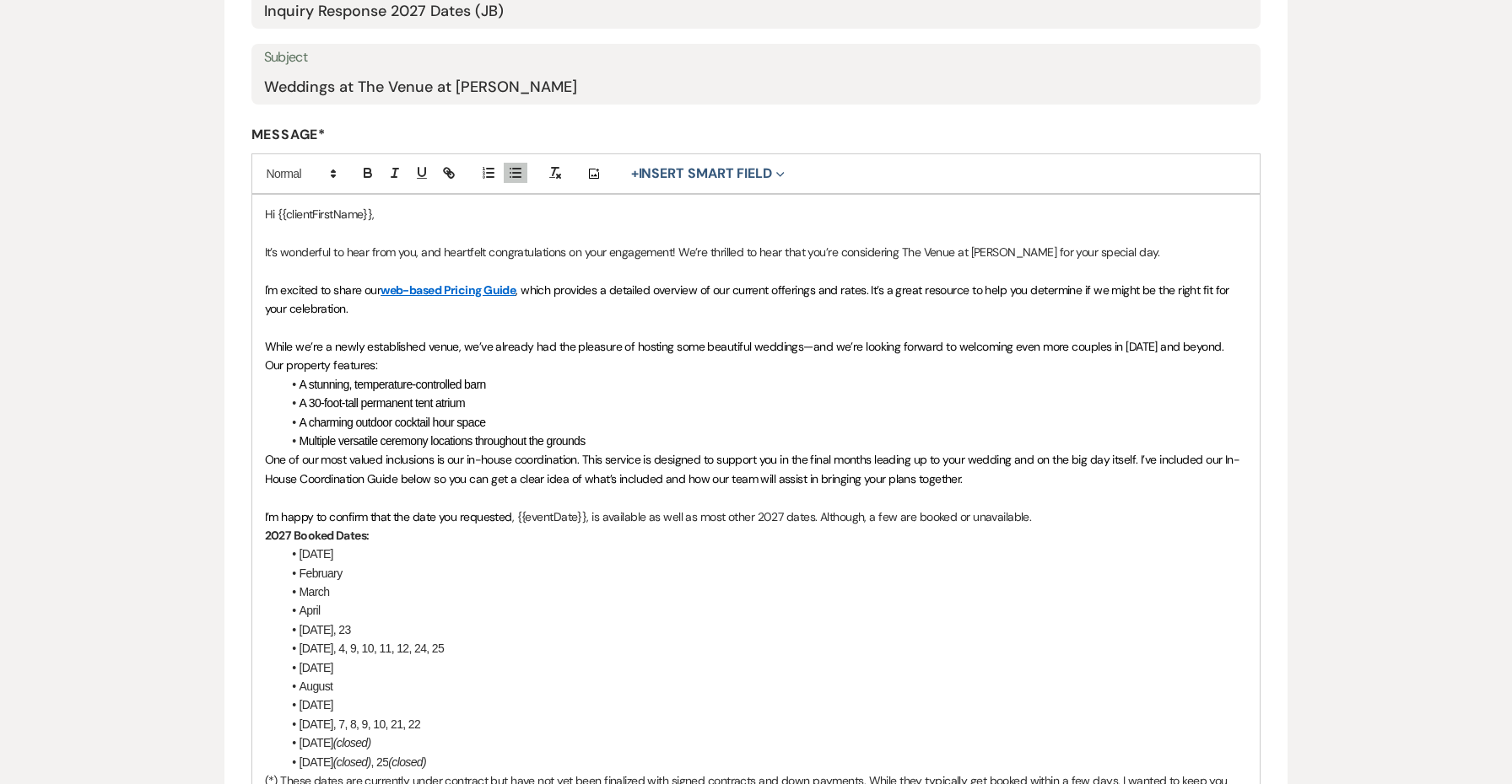
click at [446, 702] on li "September 5" at bounding box center [765, 705] width 967 height 19
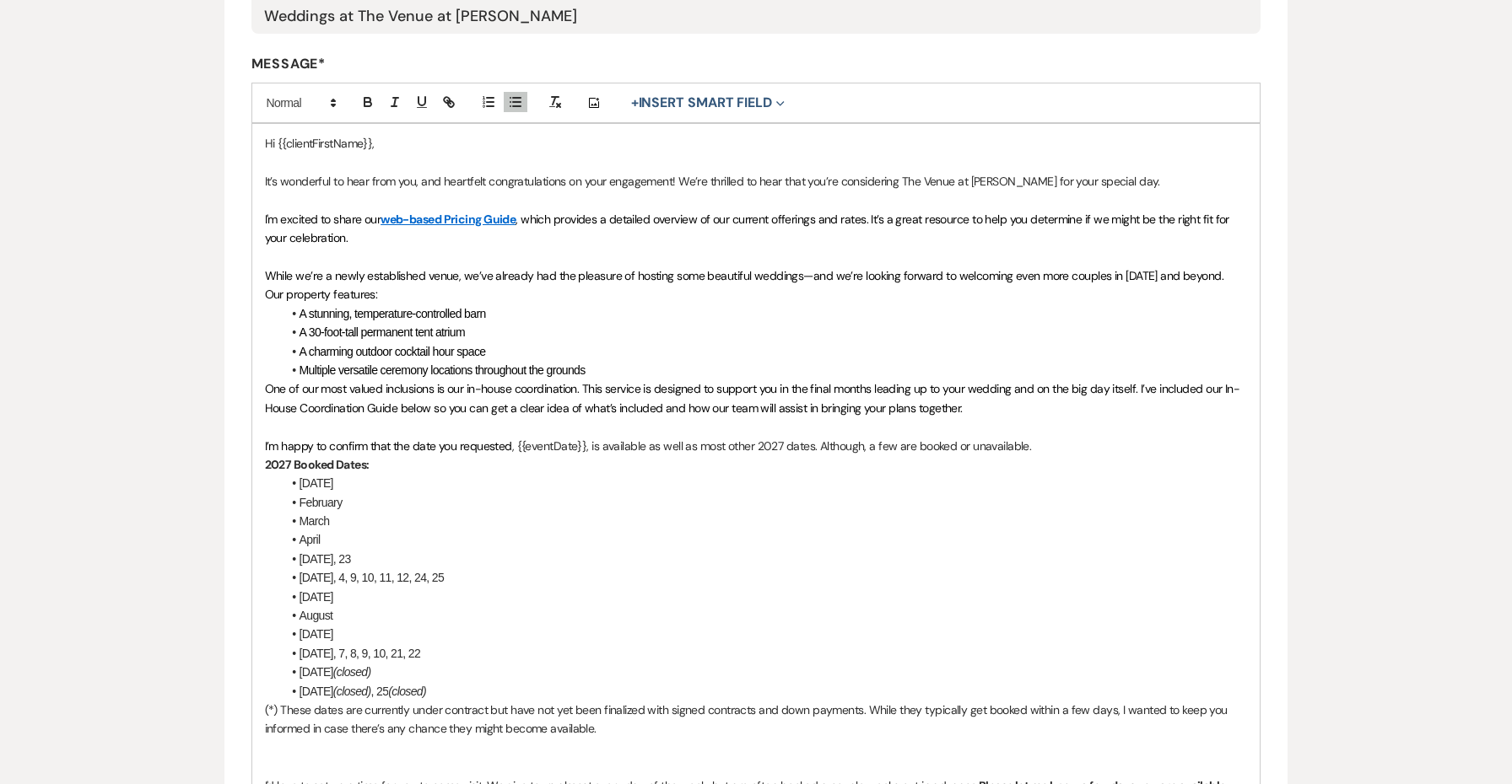
scroll to position [411, 0]
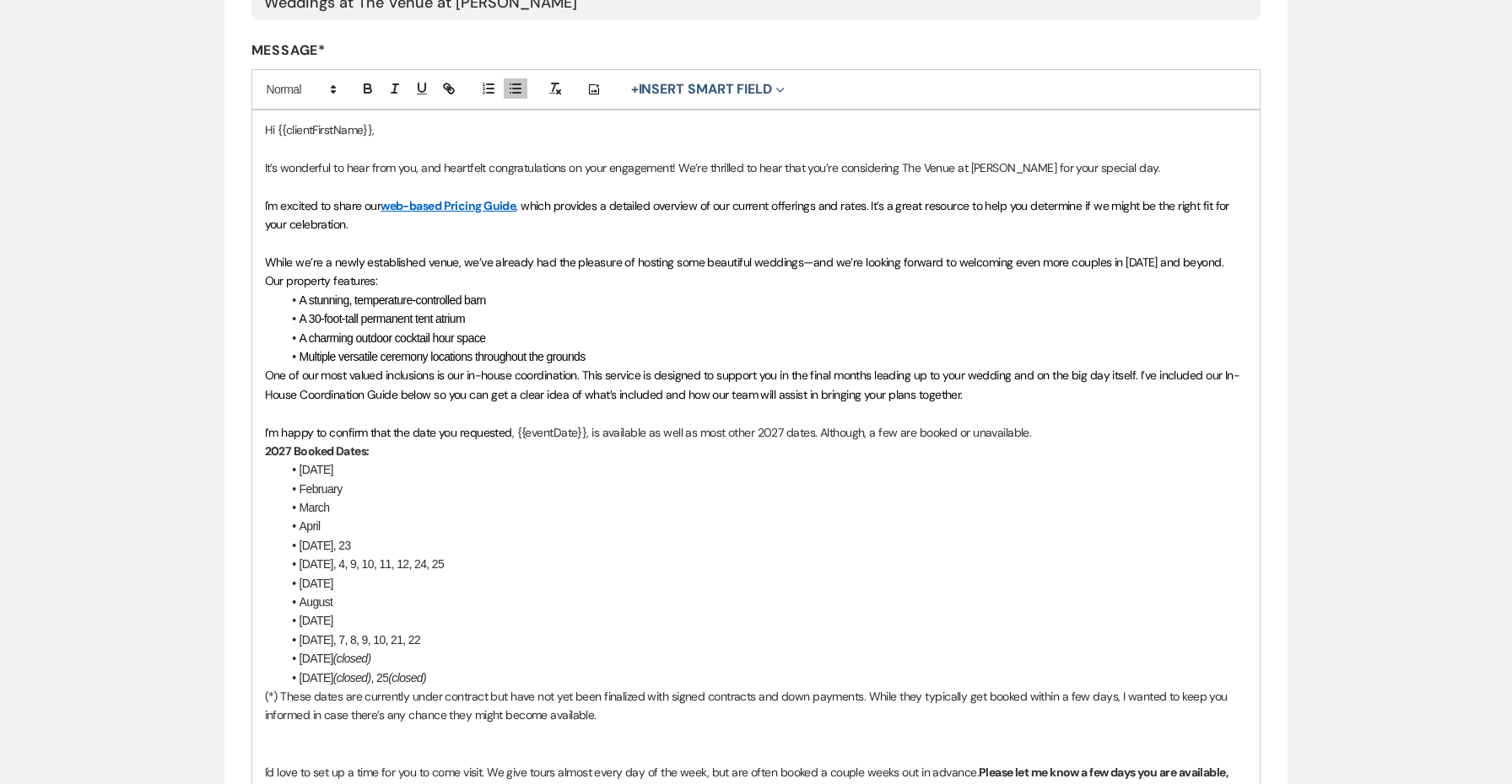
click at [364, 503] on li "March" at bounding box center [765, 507] width 967 height 19
click at [413, 518] on li "April" at bounding box center [765, 526] width 967 height 19
click at [933, 3] on input "Weddings at The Venue at Carley Brook" at bounding box center [757, 2] width 985 height 33
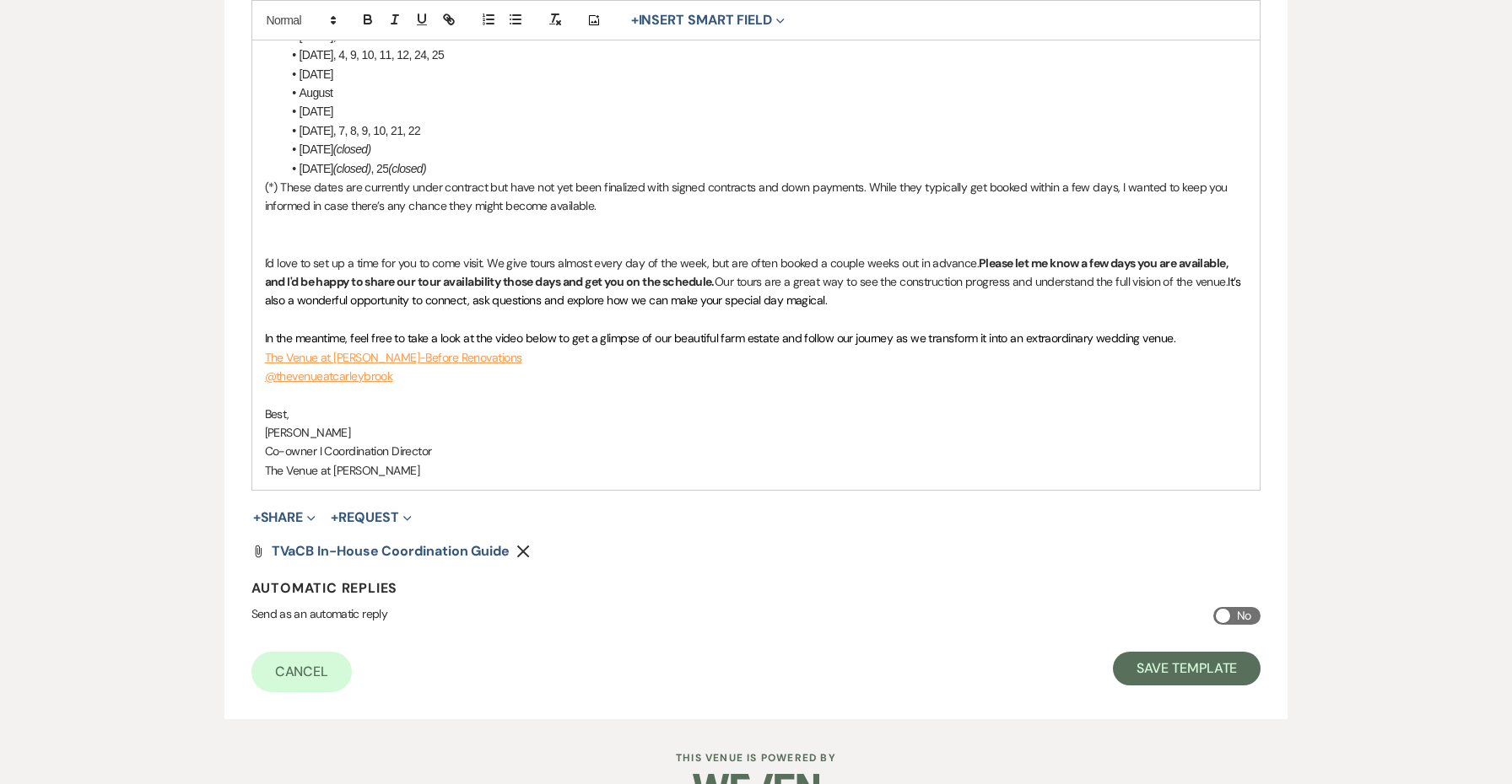
scroll to position [917, 0]
click at [413, 86] on li "August" at bounding box center [765, 95] width 967 height 19
click at [446, 107] on li "September 5" at bounding box center [765, 114] width 967 height 19
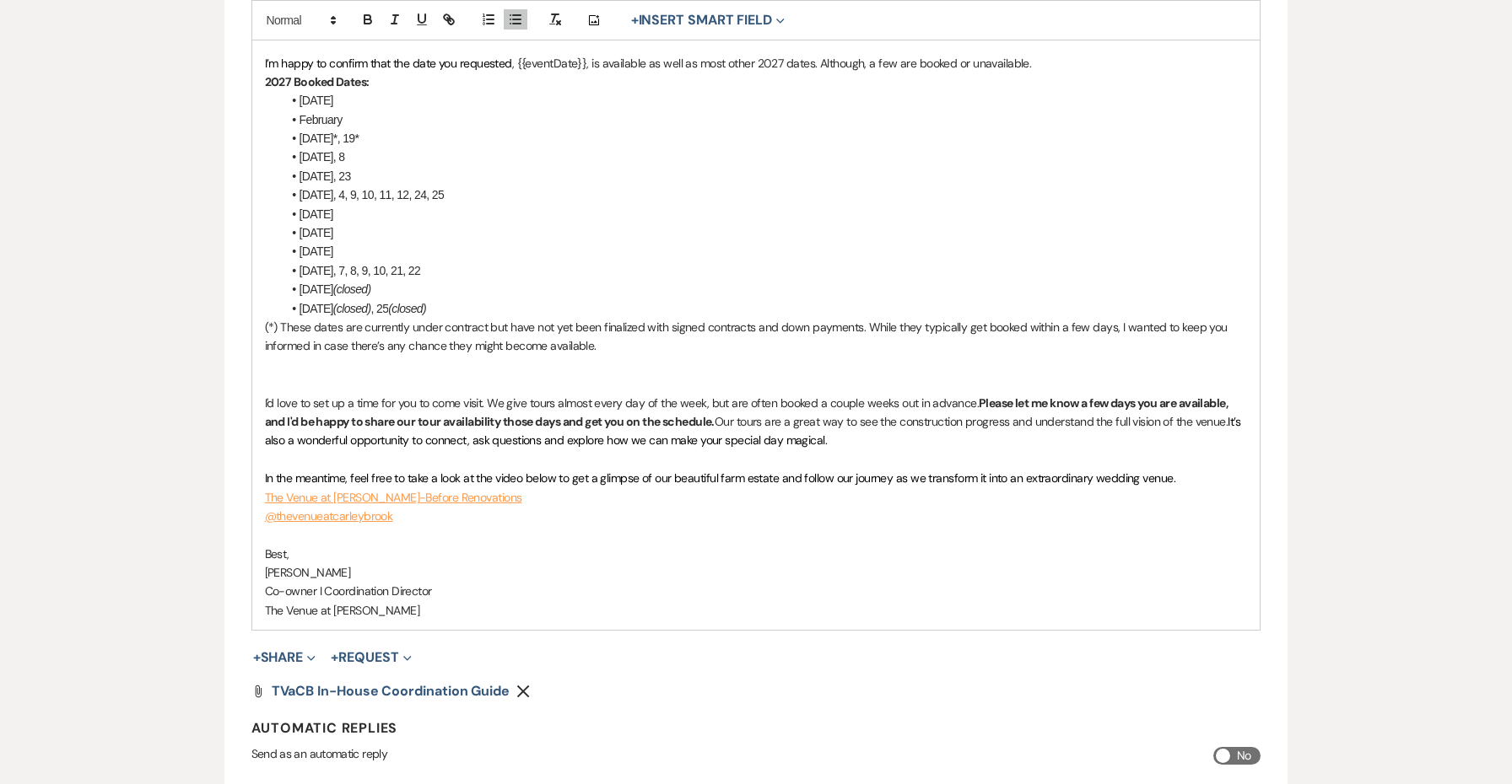
scroll to position [777, 0]
click at [503, 1] on div "Add Photo + Insert Smart Field Expand Event Date Sender Full Name Sender First …" at bounding box center [756, 20] width 1010 height 40
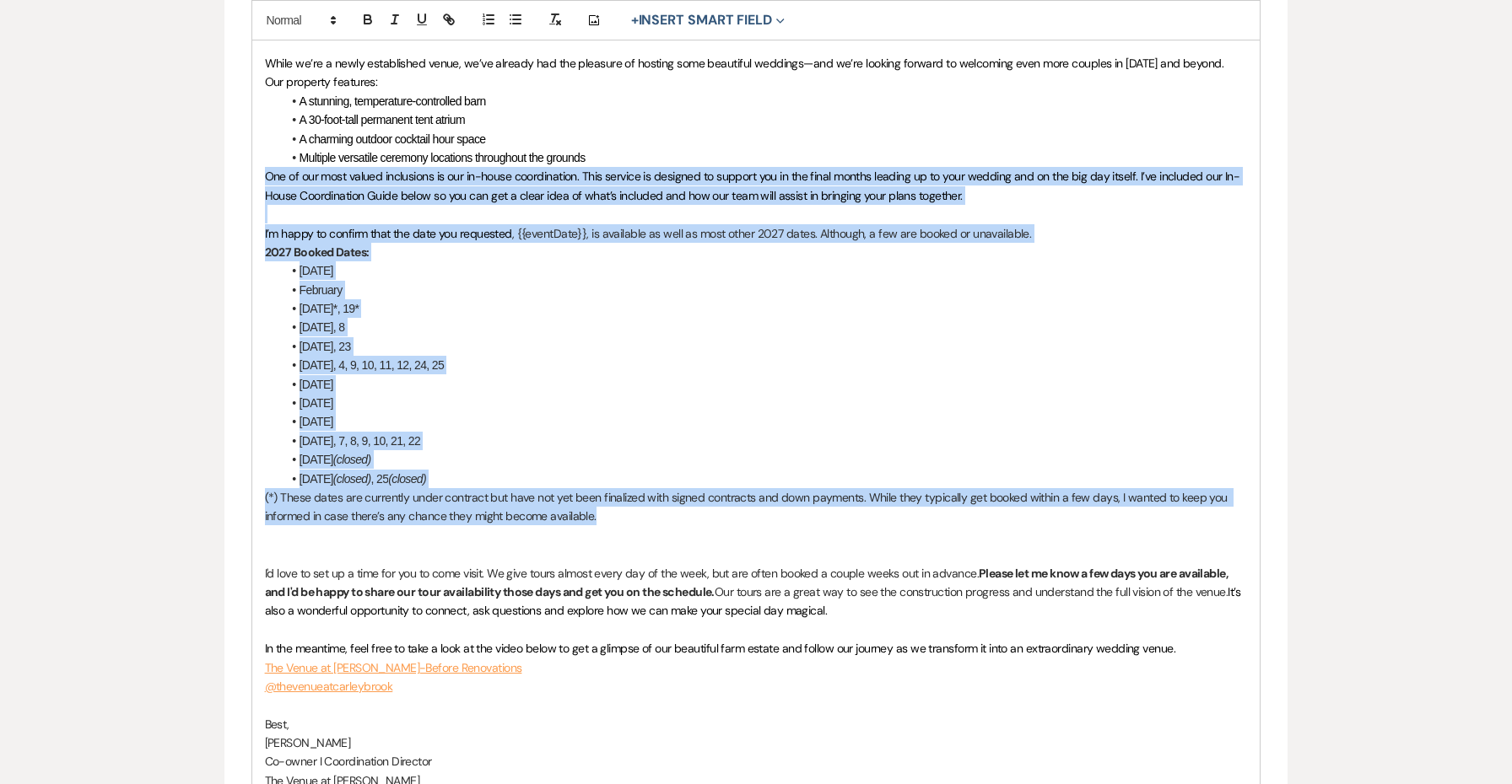
scroll to position [595, 0]
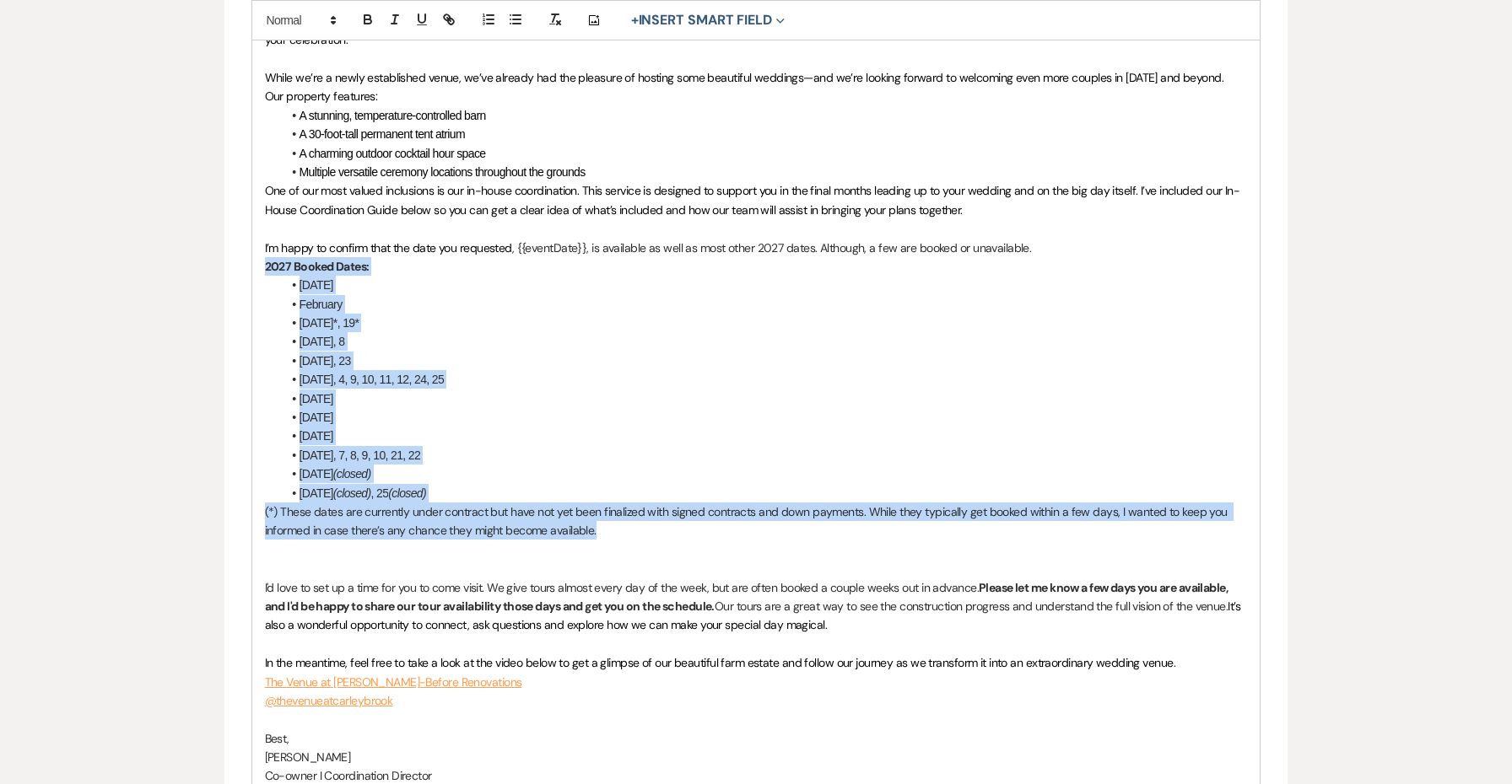
drag, startPoint x: 647, startPoint y: 184, endPoint x: 260, endPoint y: 261, distance: 394.6
click at [260, 261] on div "Hi {{clientFirstName}}, It’s wonderful to hear from you, and heartfelt congratu…" at bounding box center [757, 370] width 1009 height 889
copy div "2027 Booked Dates: January 17 February March 14, 18*, 19* April 7, 8 May 20, 21…"
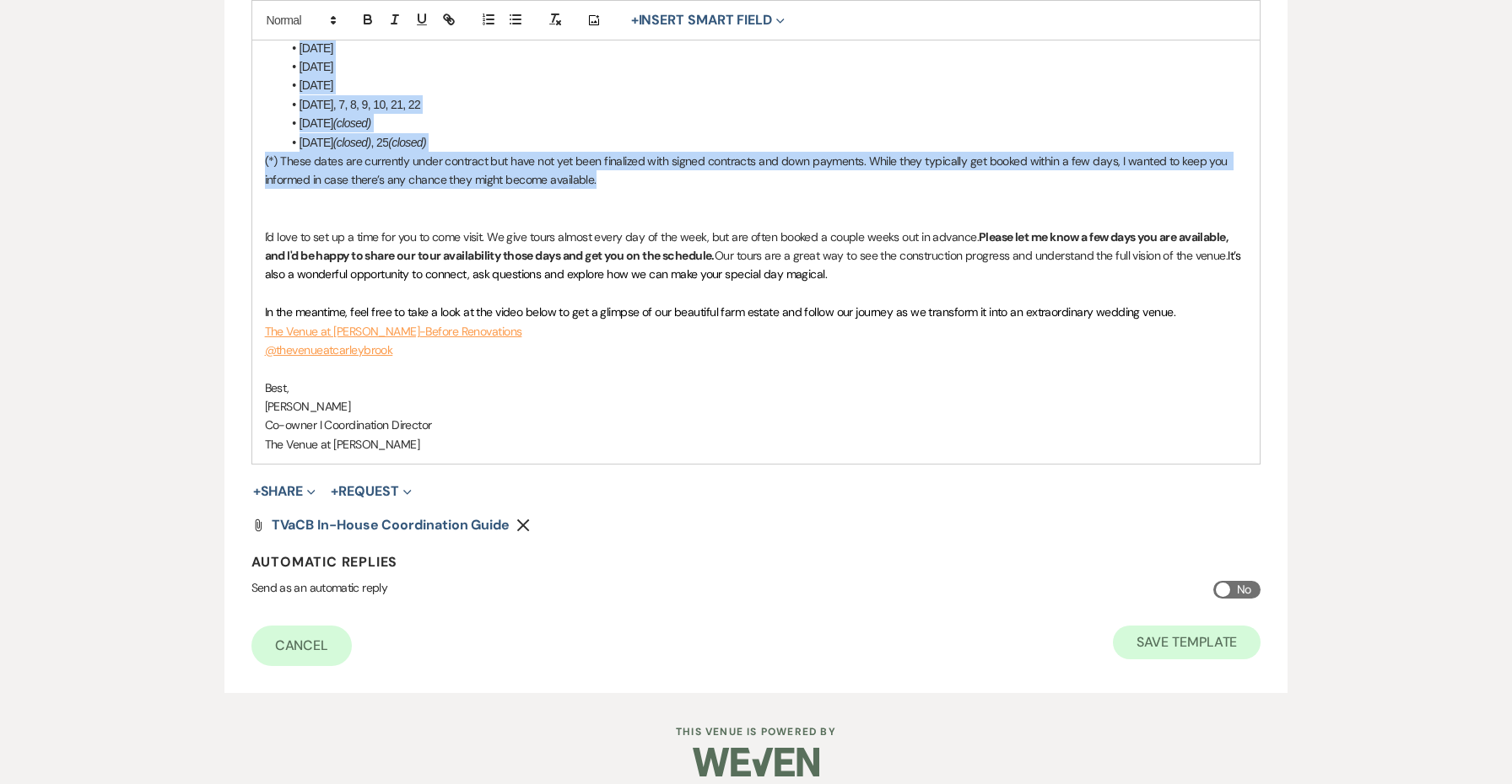
scroll to position [945, 0]
click at [1216, 626] on button "Save Template" at bounding box center [1186, 643] width 148 height 33
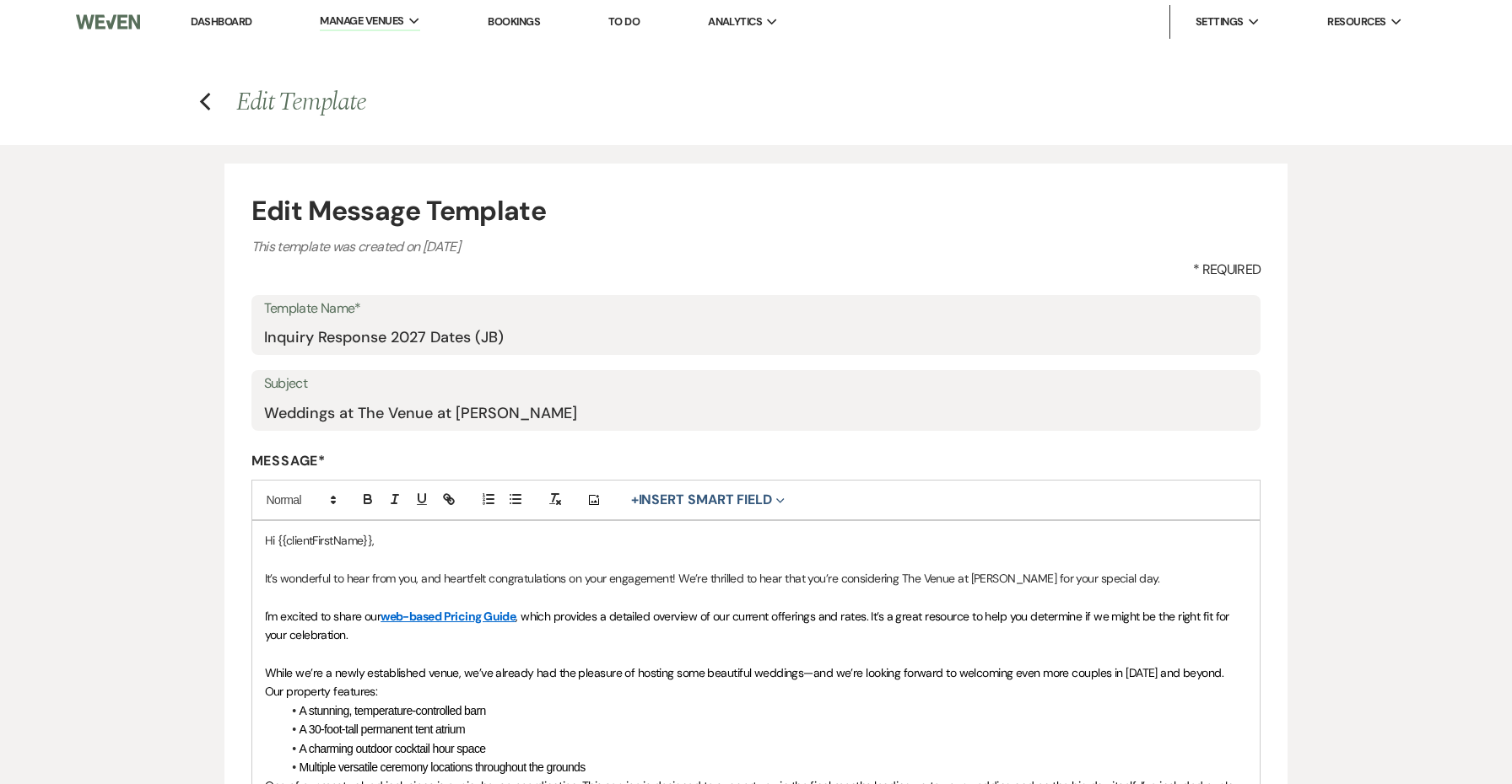
select select "Message Templates"
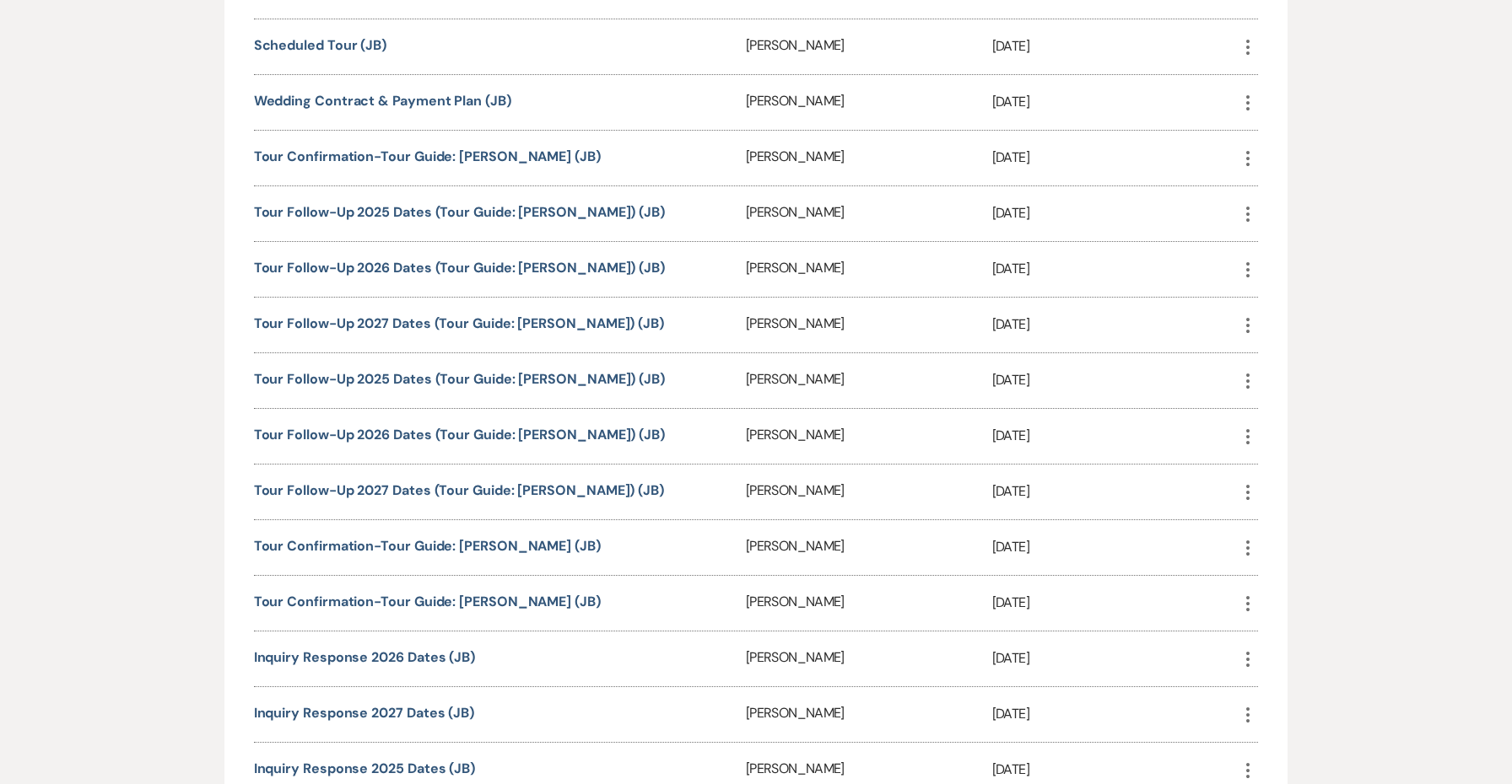
scroll to position [715, 0]
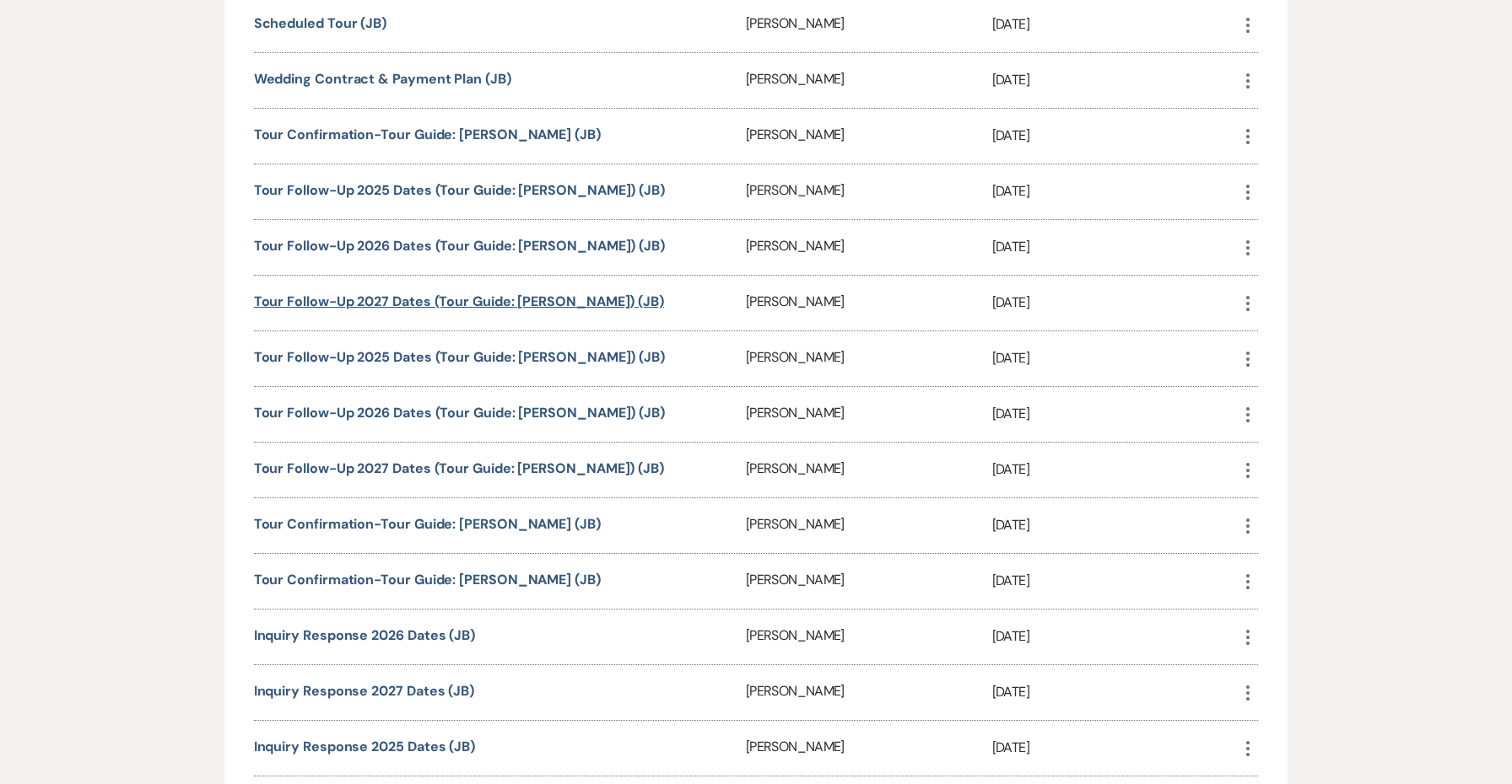
click at [466, 300] on link "Tour Follow-Up 2027 Dates (Tour Guide: [PERSON_NAME]) (JB)" at bounding box center [458, 301] width 410 height 18
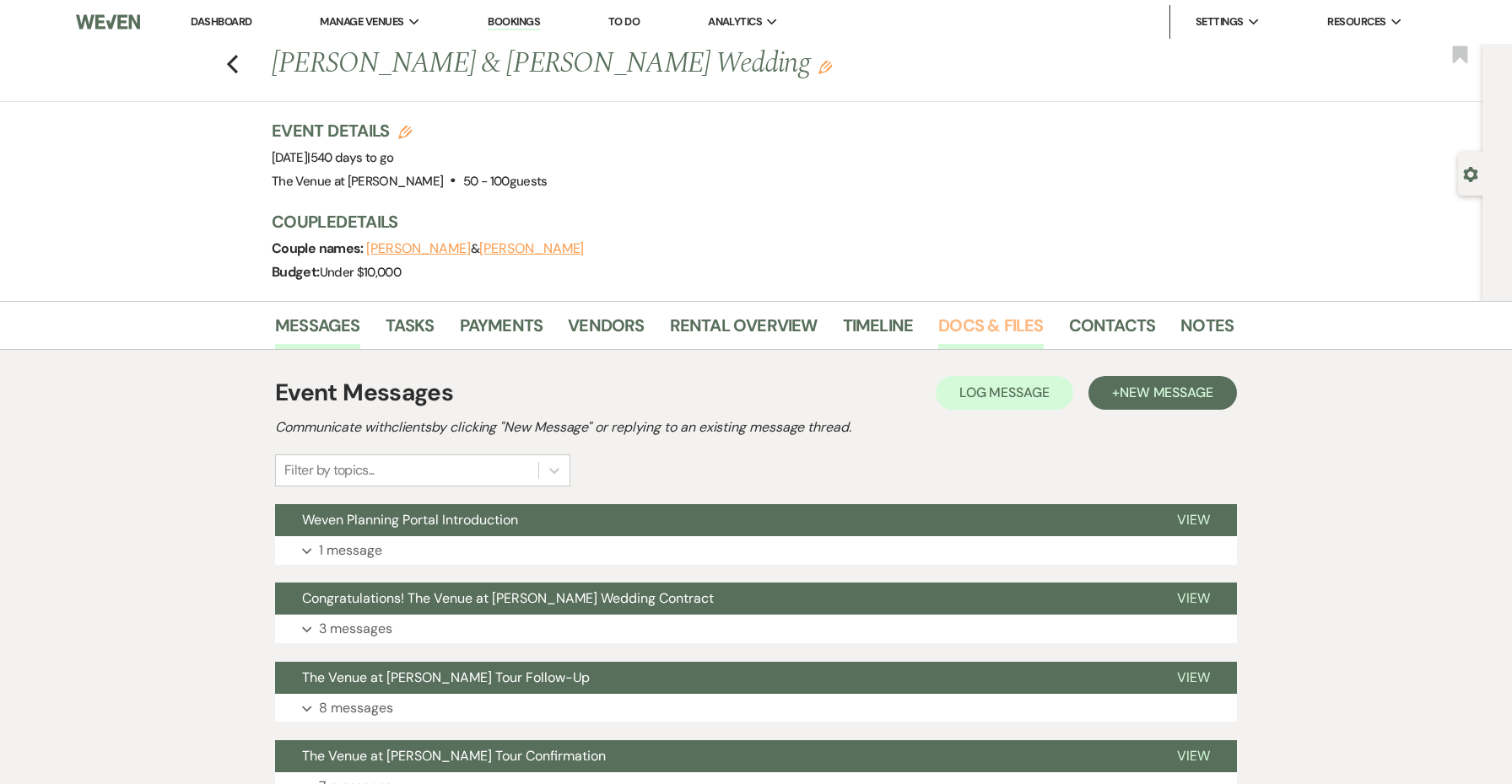
click at [953, 320] on link "Docs & Files" at bounding box center [990, 331] width 105 height 37
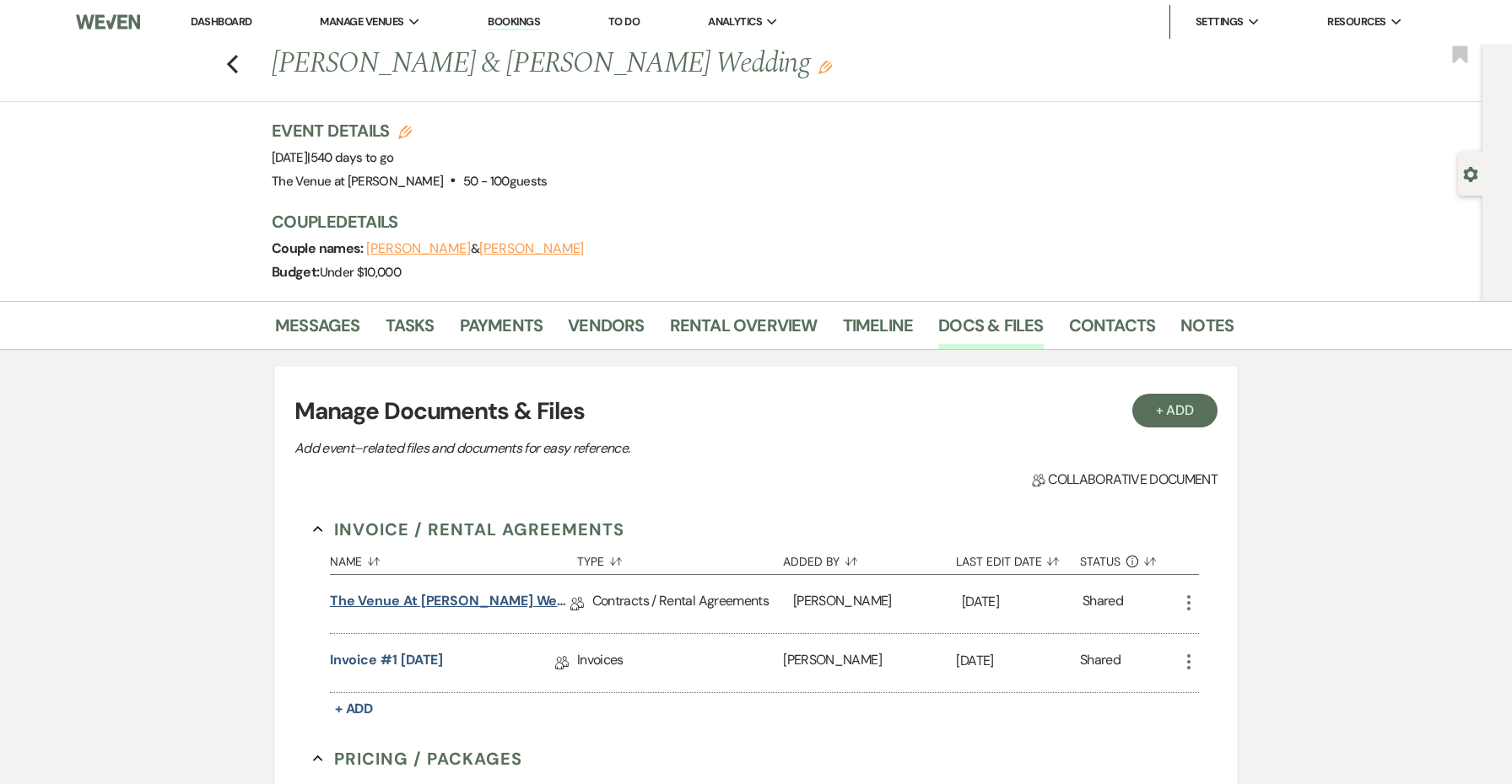
click at [470, 598] on link "The Venue at [PERSON_NAME] Wedding Contract ([DATE], [PERSON_NAME])" at bounding box center [450, 604] width 241 height 26
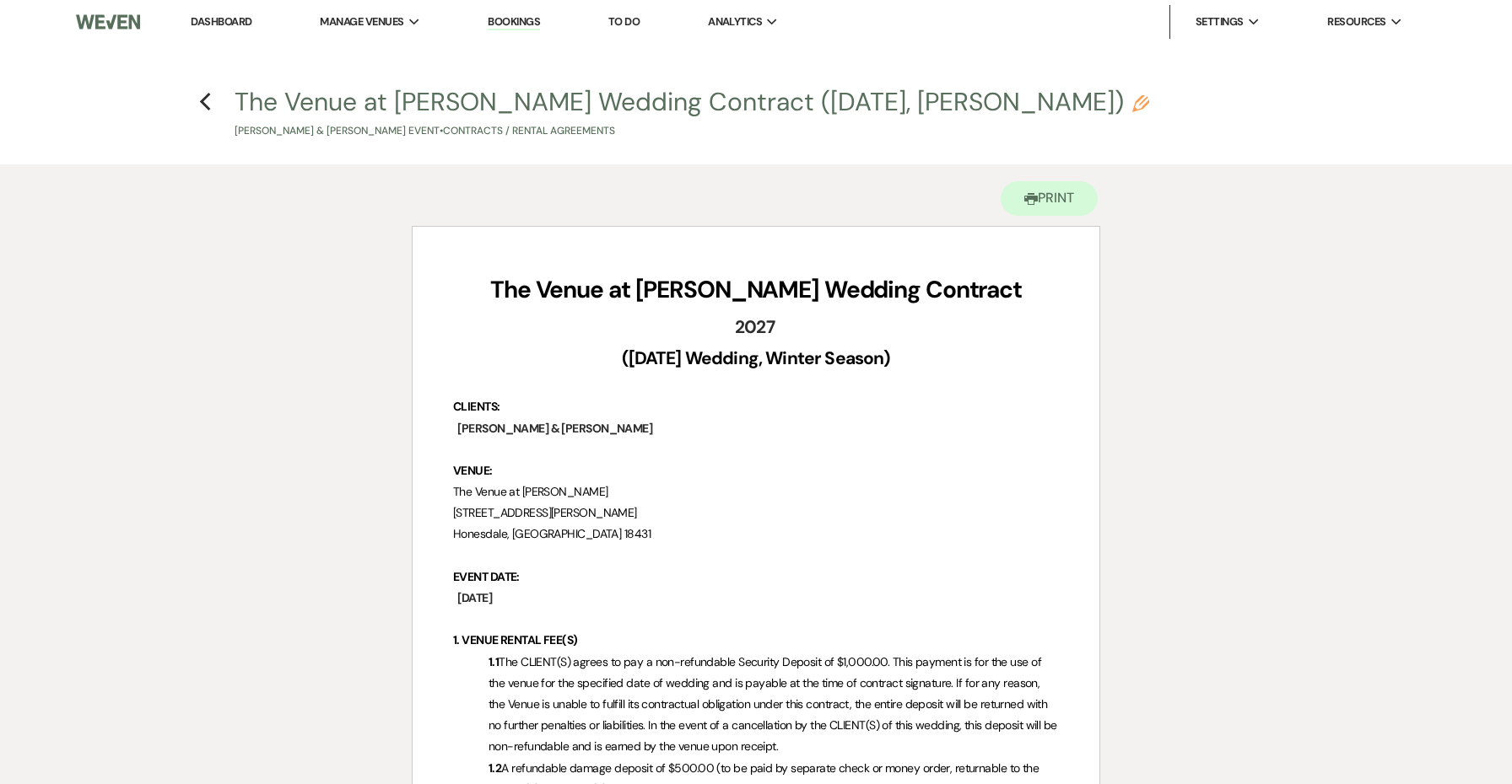
scroll to position [-48, 0]
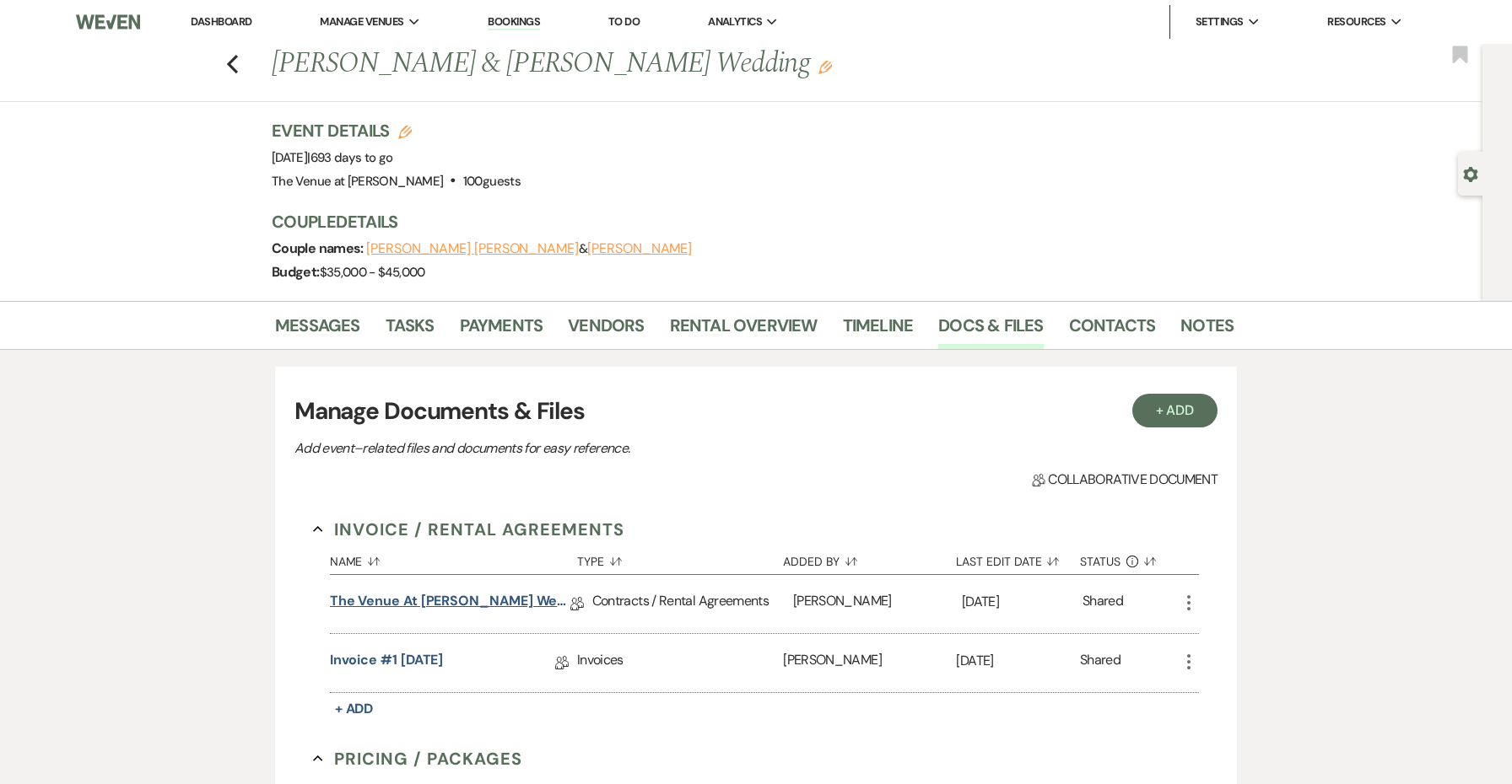
click at [485, 605] on link "The Venue at [PERSON_NAME] Wedding Contract ([DATE] [PERSON_NAME])" at bounding box center [450, 604] width 241 height 26
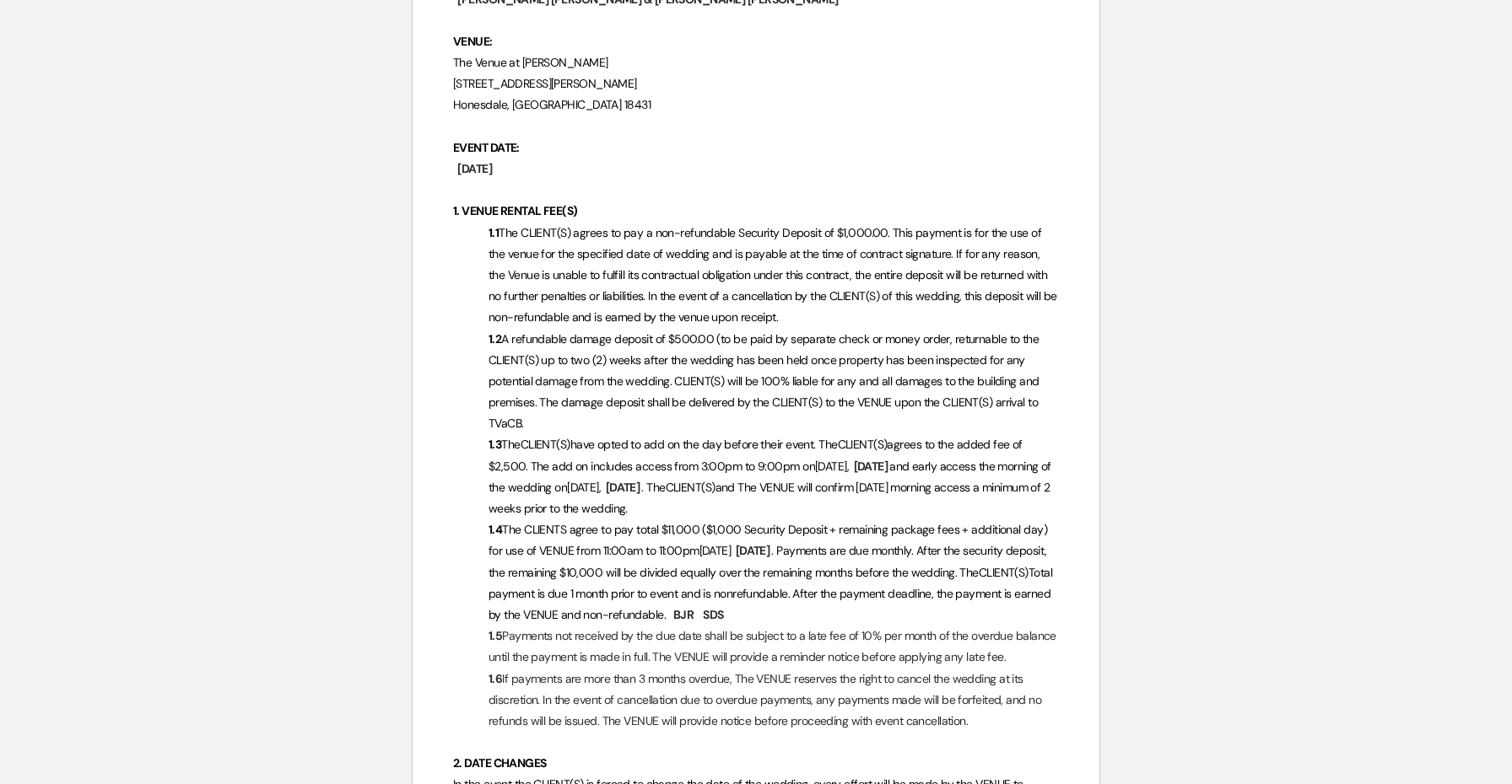
scroll to position [207, 0]
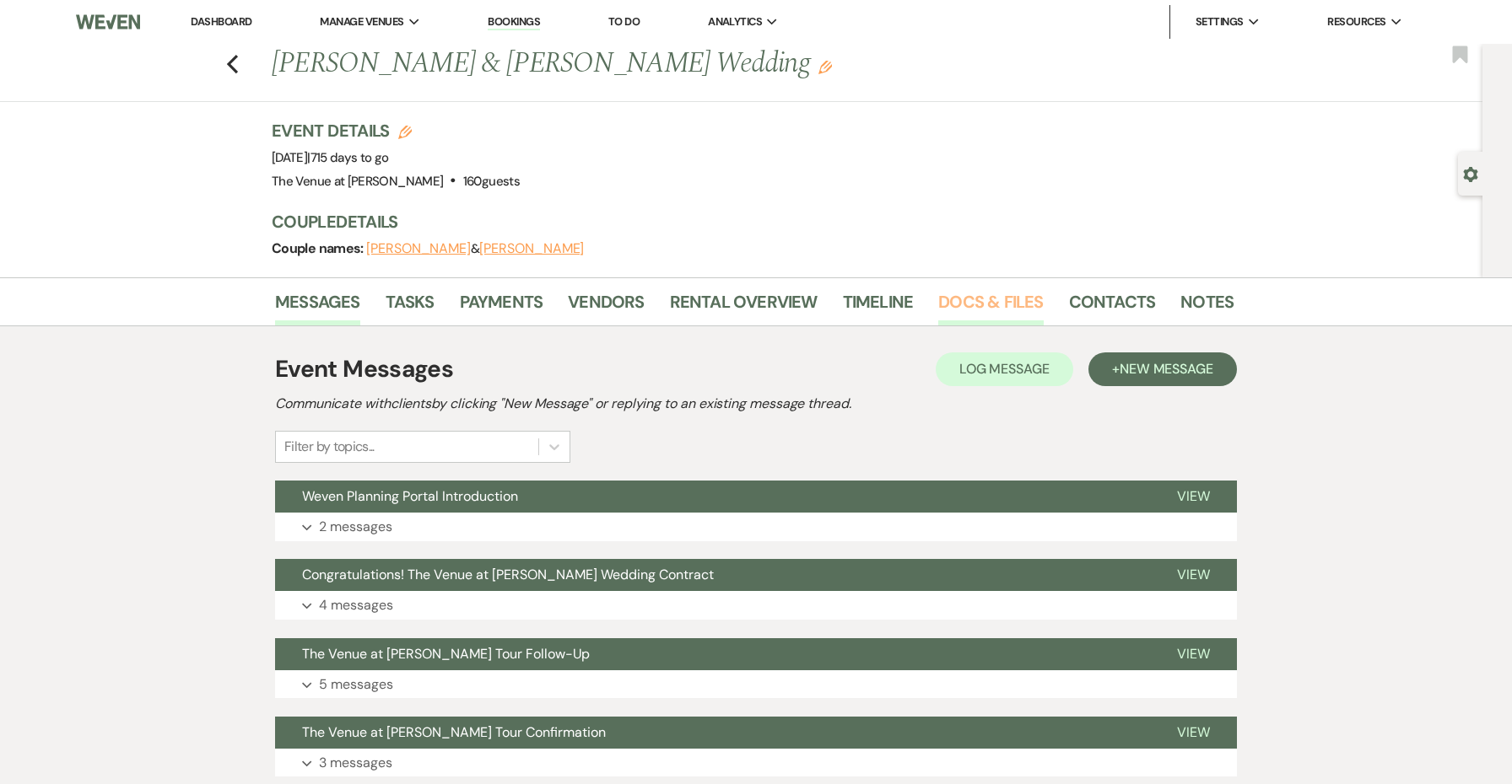
click at [961, 306] on link "Docs & Files" at bounding box center [990, 307] width 105 height 37
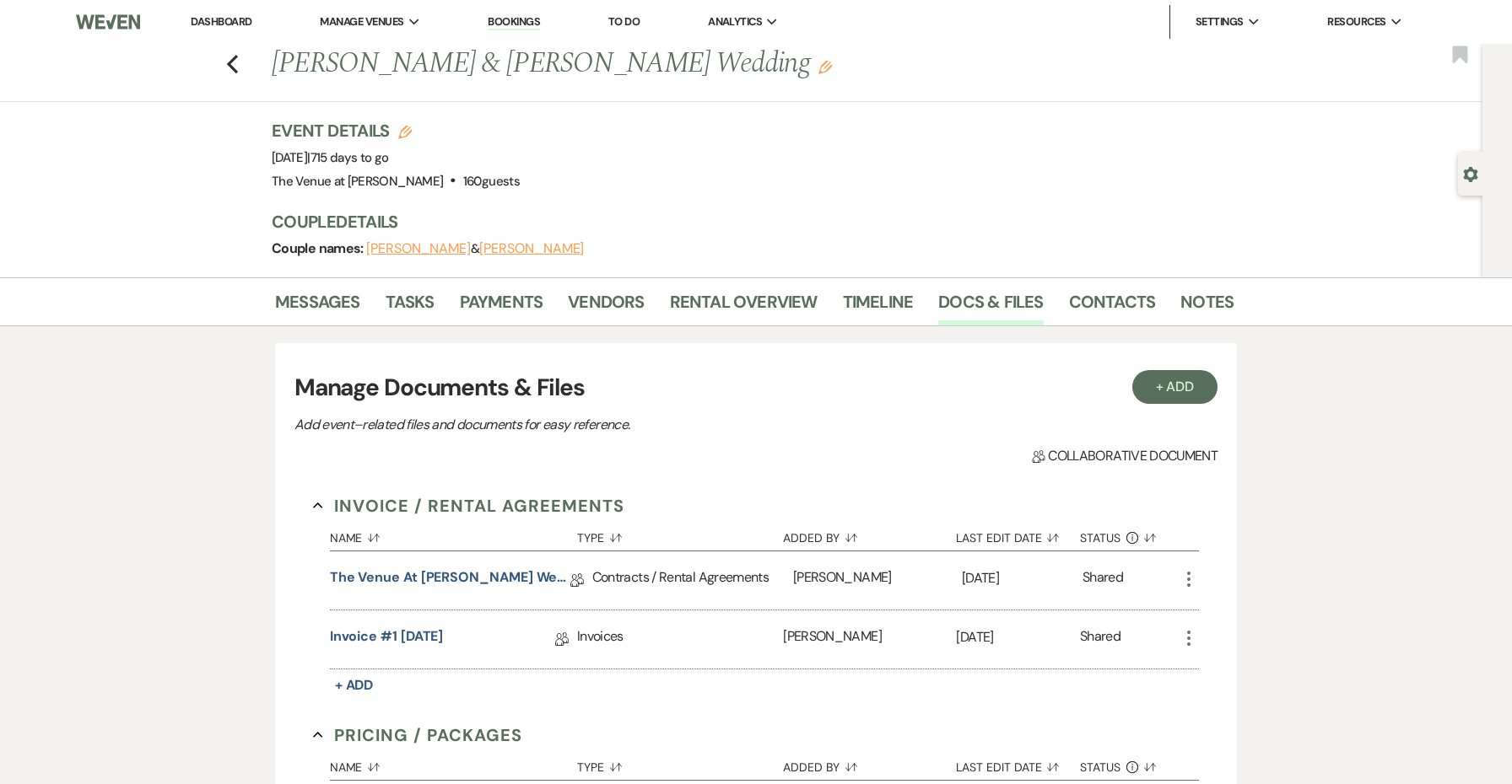
click at [548, 563] on div "The Venue at [PERSON_NAME] Wedding Contract ([DATE] [PERSON_NAME]) Collab Doc" at bounding box center [461, 580] width 262 height 58
click at [541, 572] on link "The Venue at [PERSON_NAME] Wedding Contract ([DATE] [PERSON_NAME])" at bounding box center [450, 580] width 241 height 26
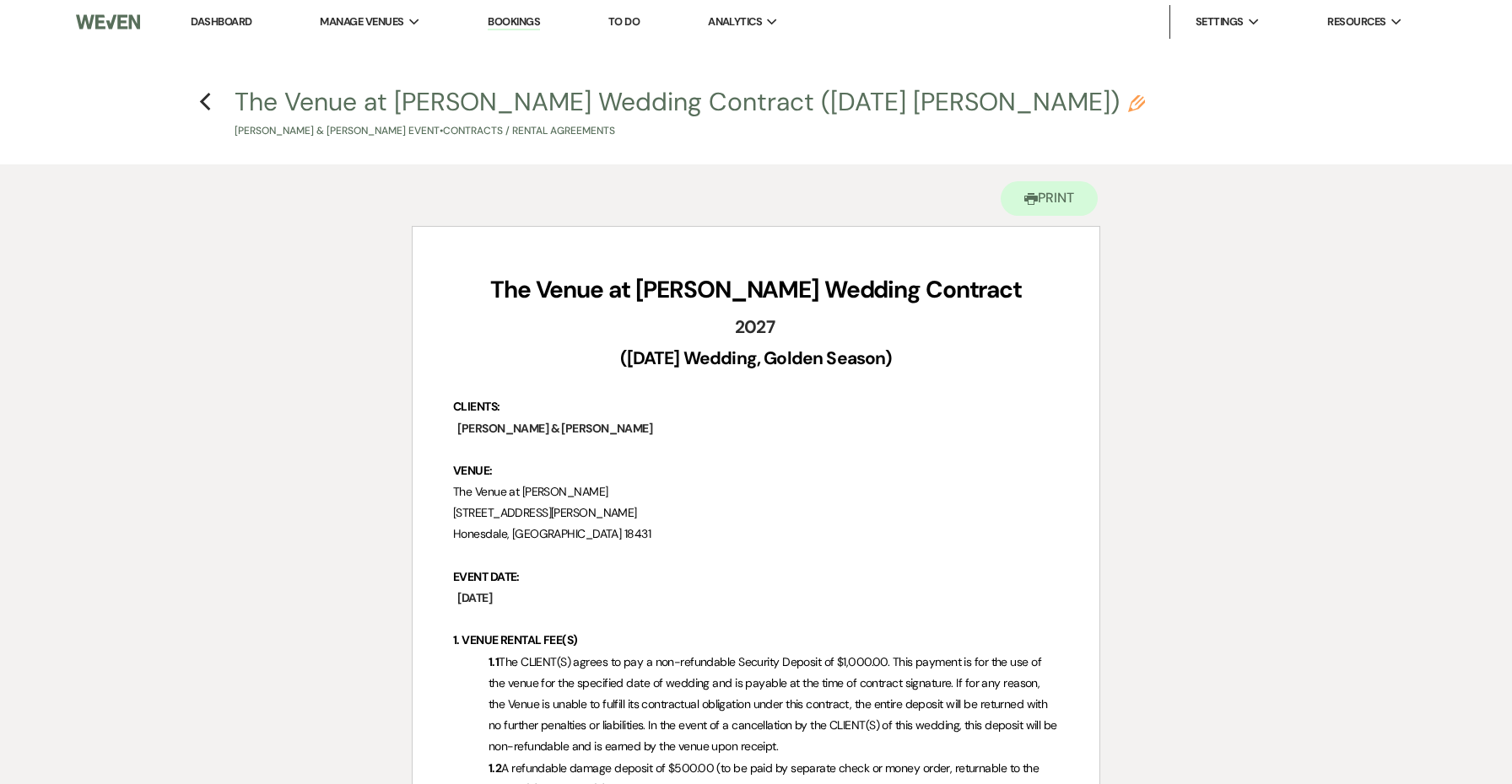
scroll to position [-1, 0]
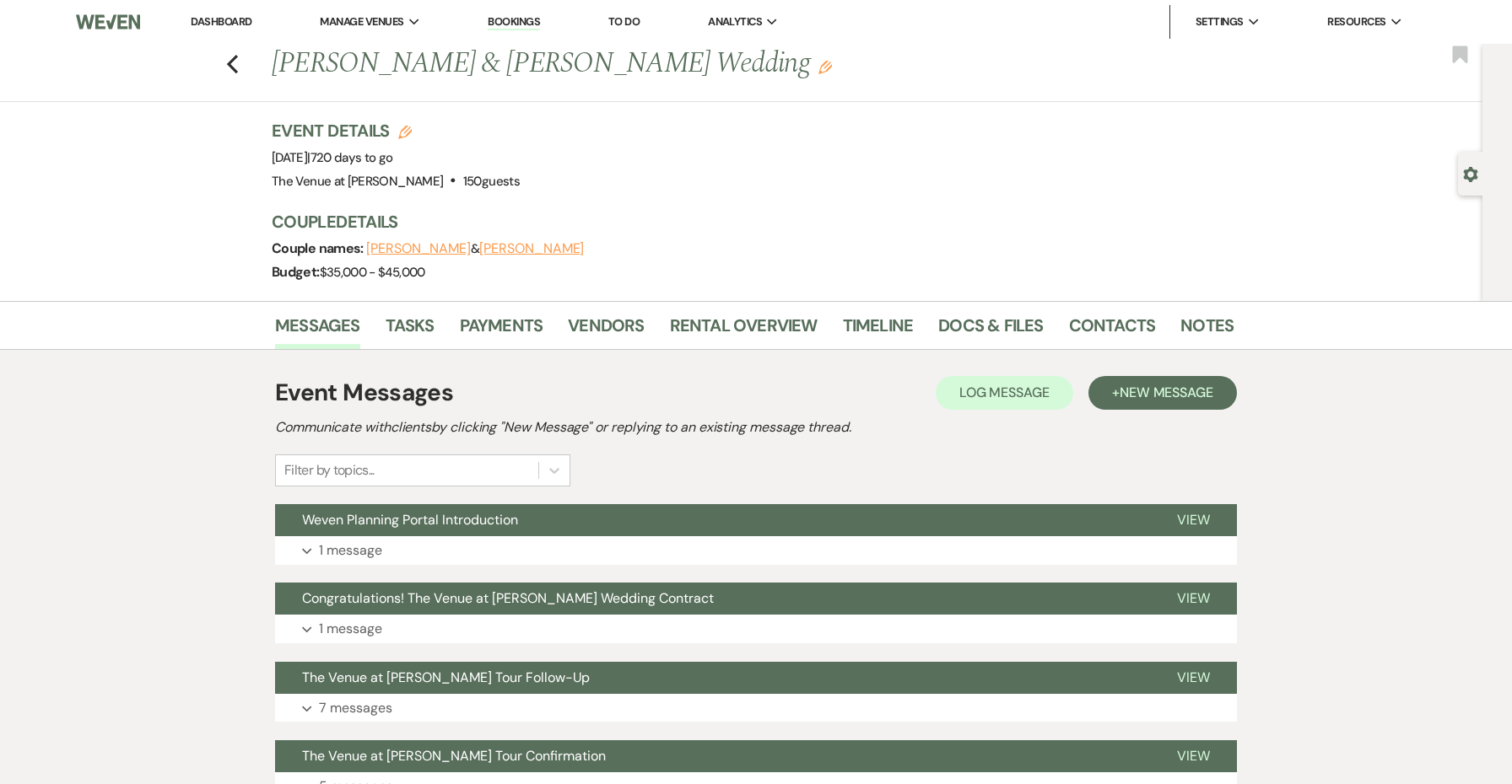
click at [403, 129] on icon "Edit" at bounding box center [405, 132] width 14 height 14
select select "762"
select select "false"
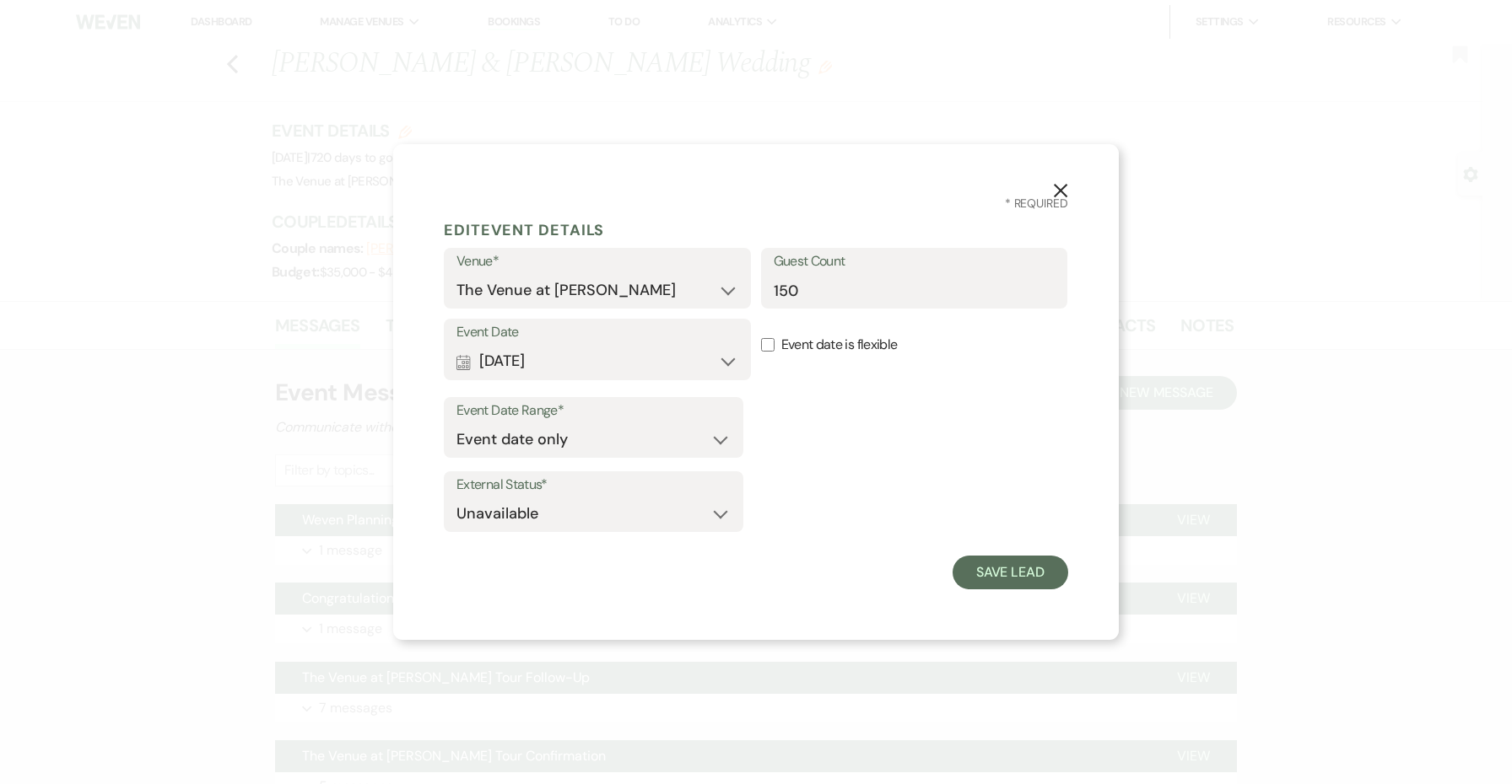
click at [1058, 192] on icon "X" at bounding box center [1061, 191] width 16 height 16
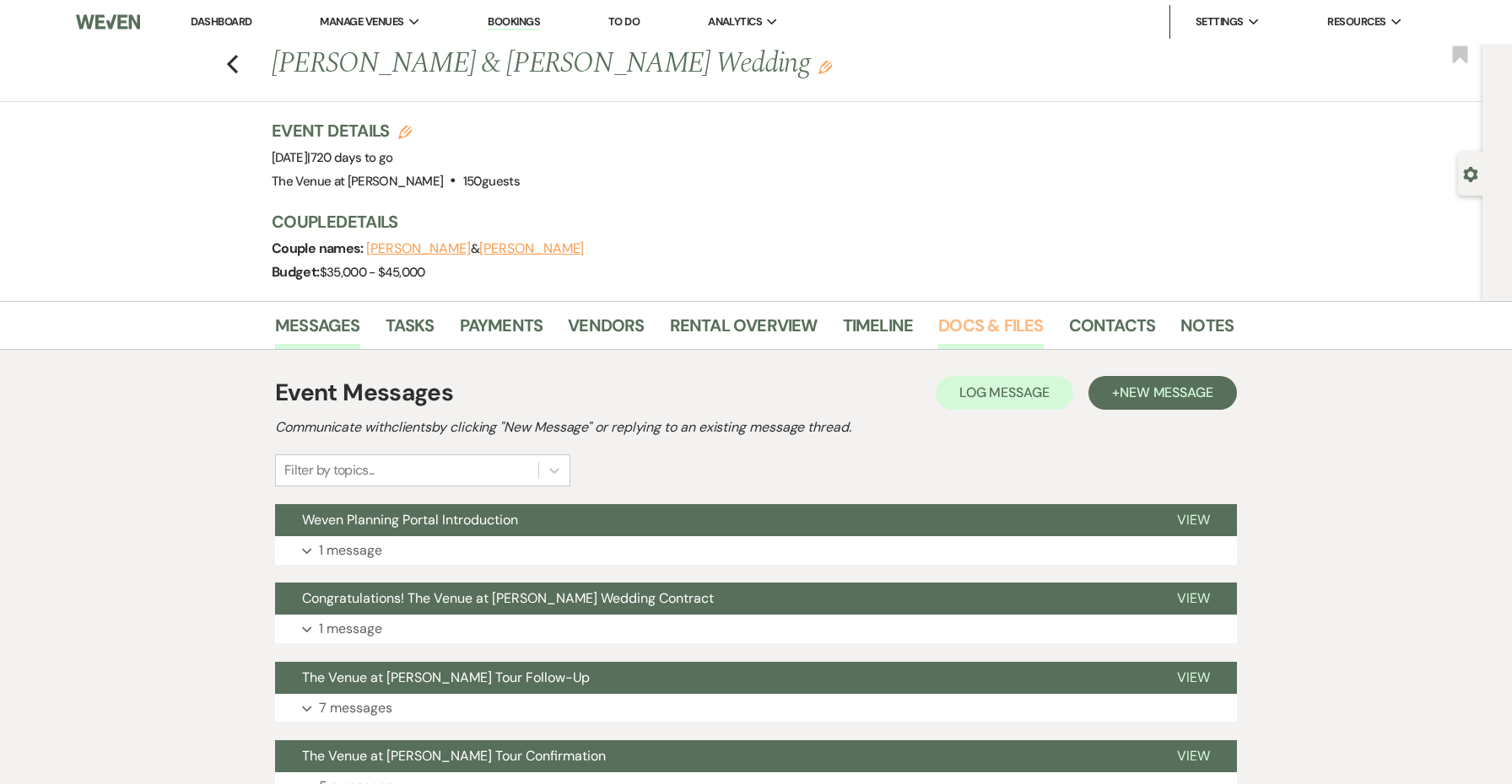
click at [994, 328] on link "Docs & Files" at bounding box center [990, 331] width 105 height 37
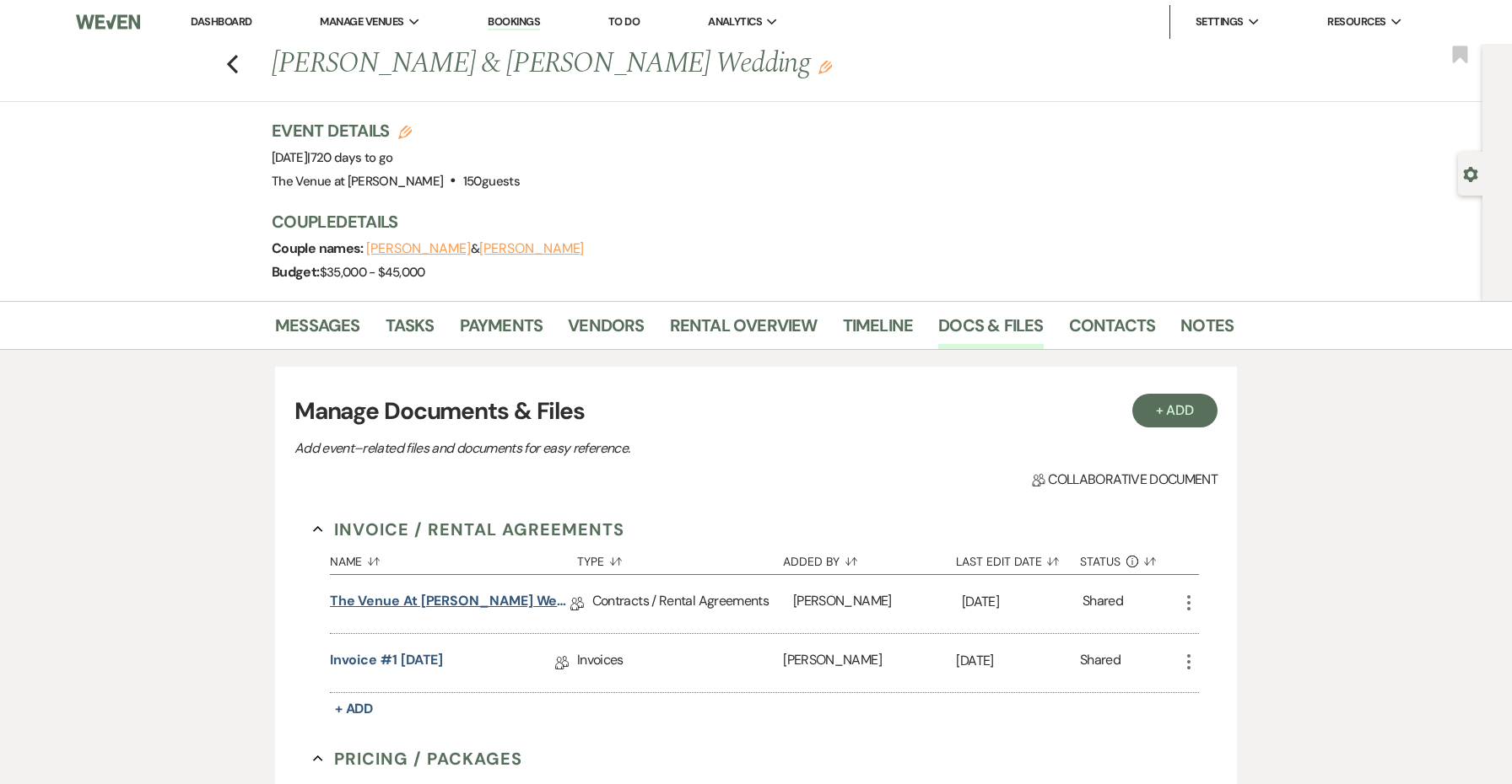
click at [503, 602] on link "The Venue at [PERSON_NAME] Wedding Contract ([DATE] [PERSON_NAME])" at bounding box center [450, 604] width 241 height 26
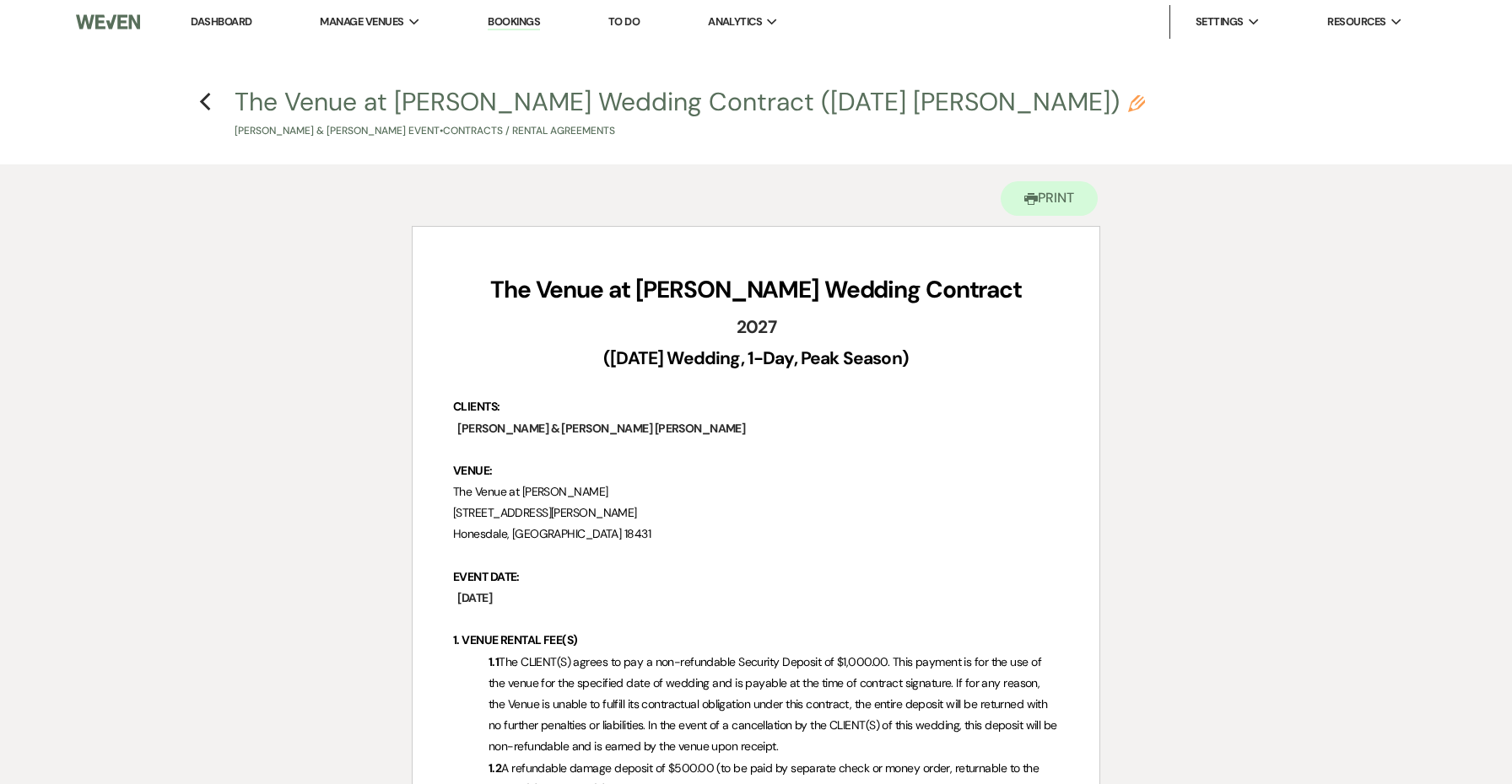
scroll to position [-5, 0]
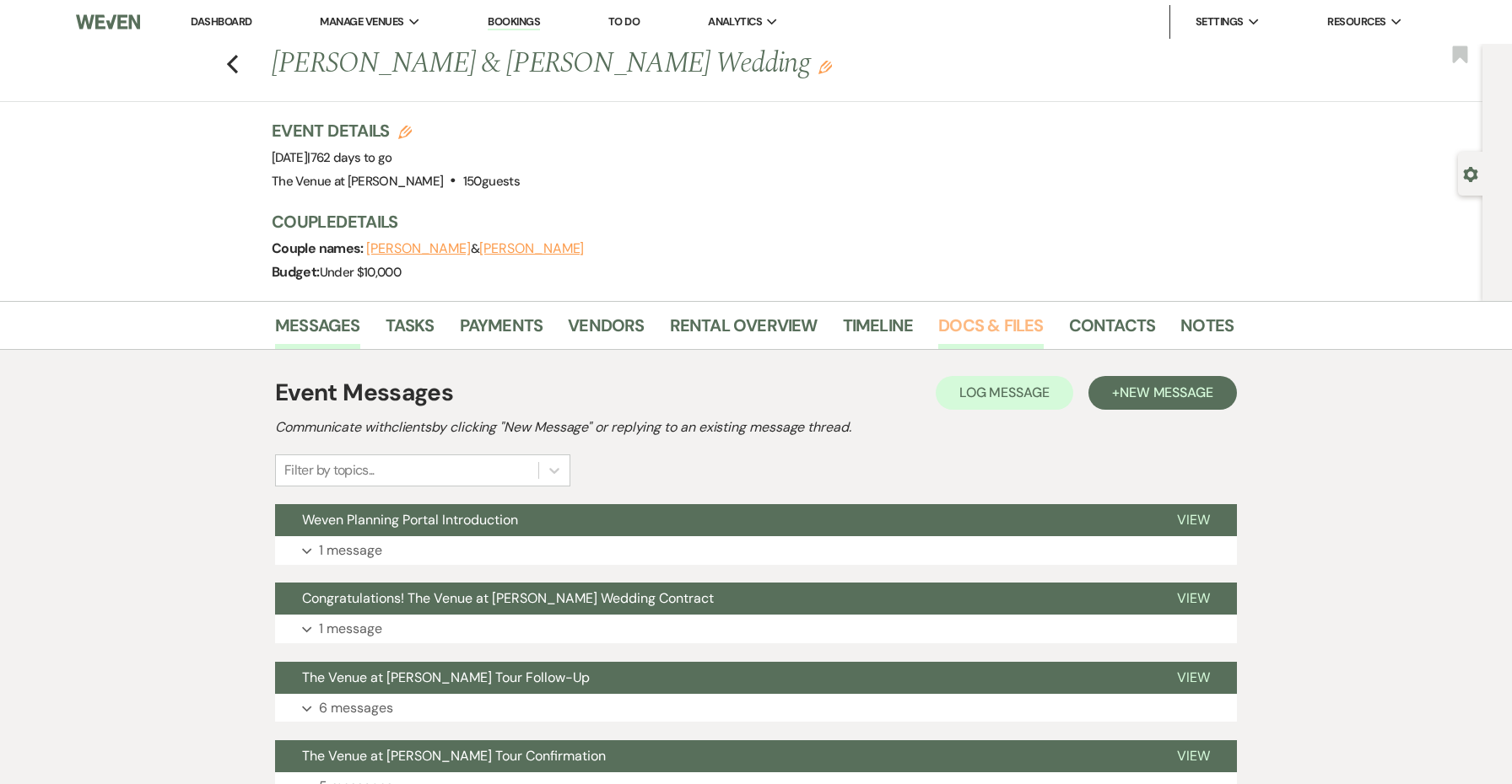
click at [954, 314] on link "Docs & Files" at bounding box center [990, 331] width 105 height 37
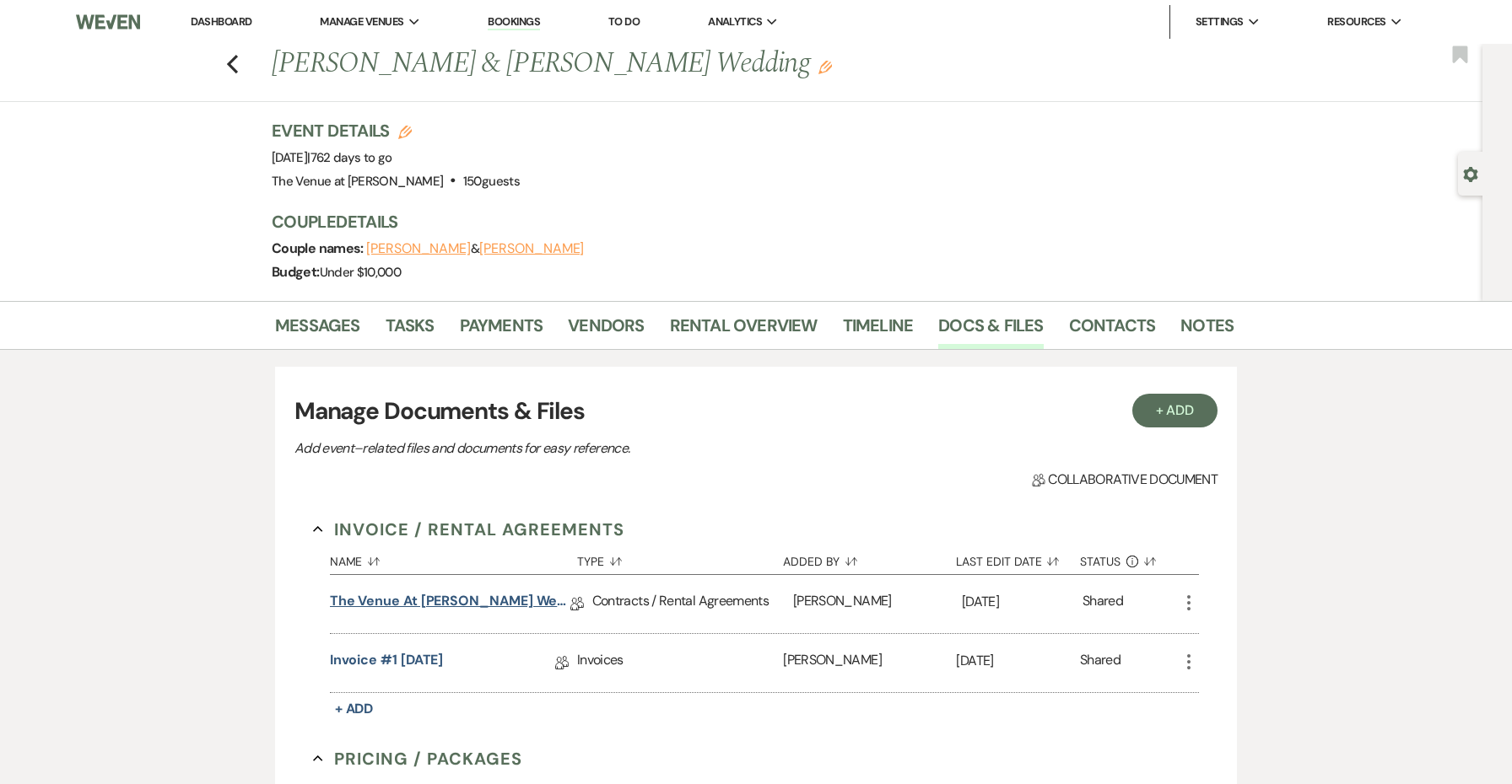
click at [527, 607] on link "The Venue at [PERSON_NAME] Wedding Contract ([DATE] [PERSON_NAME])" at bounding box center [450, 604] width 241 height 26
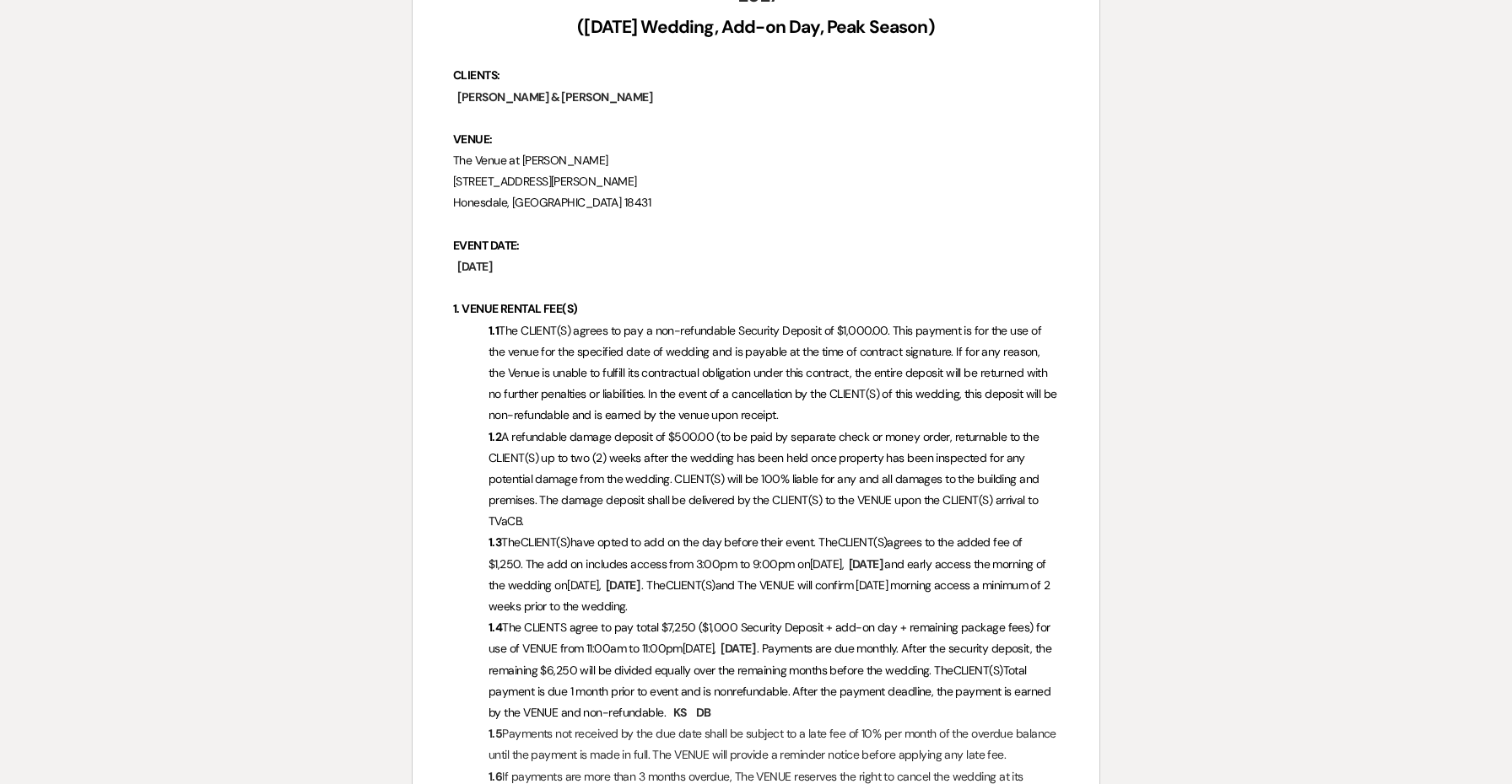
scroll to position [481, 0]
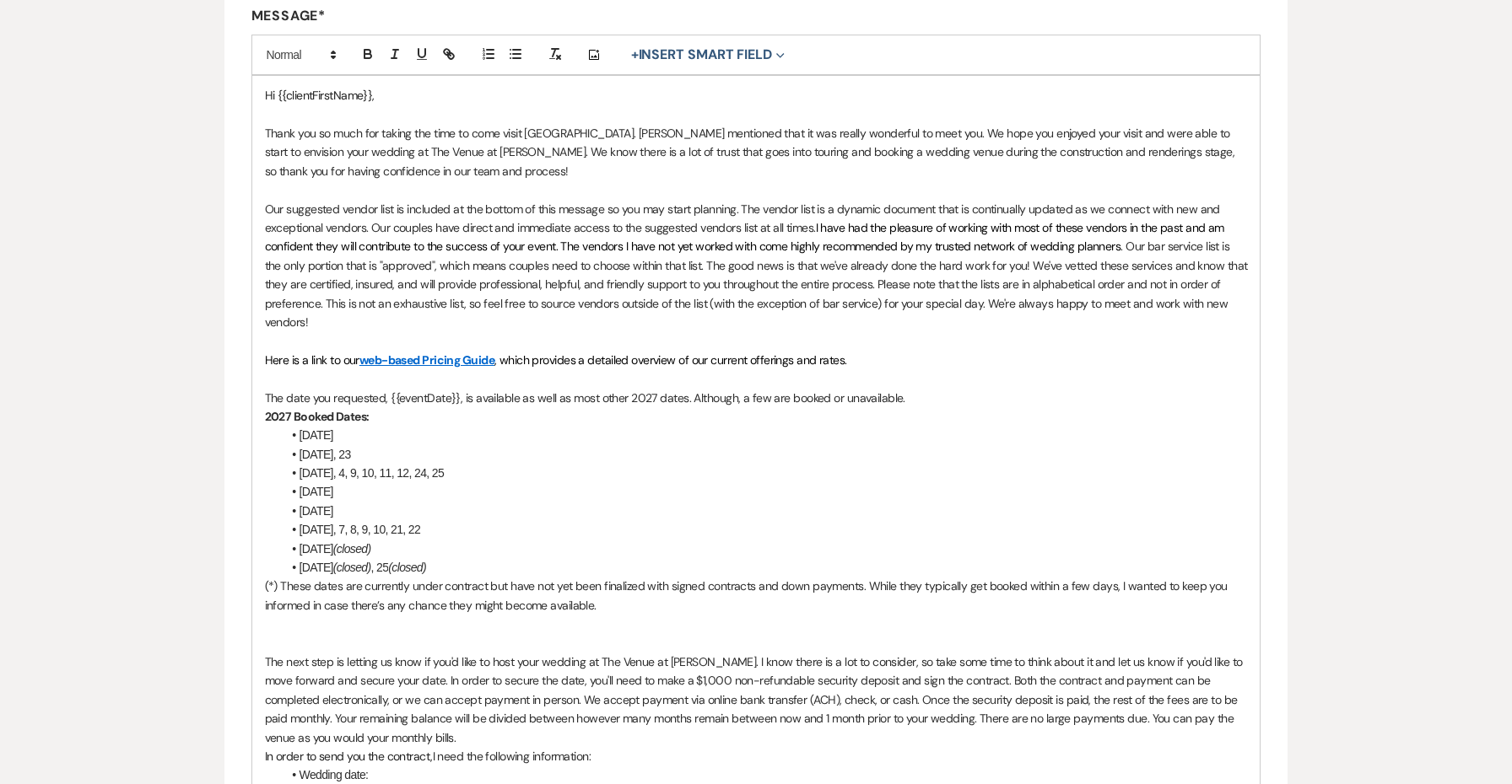
scroll to position [593, 0]
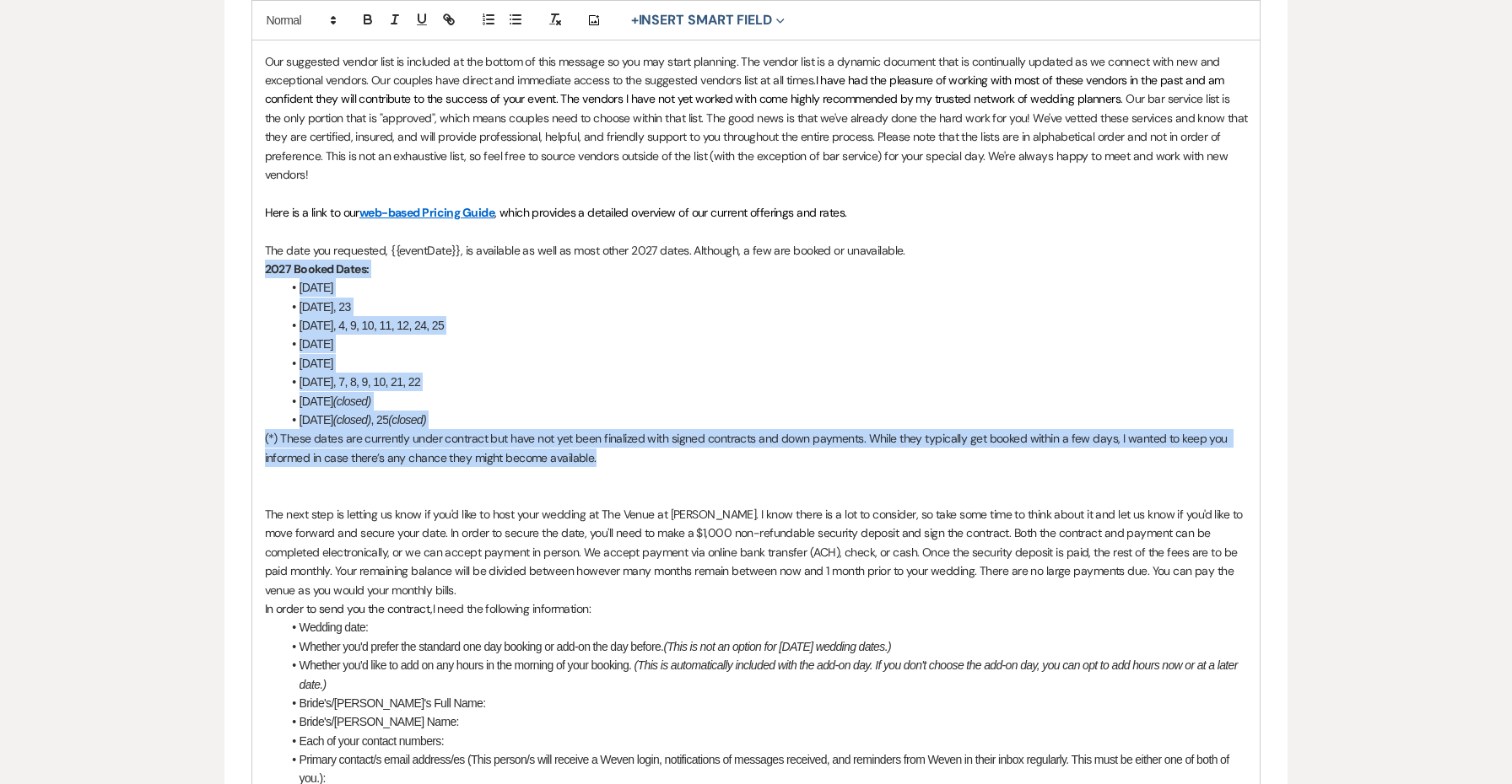
drag, startPoint x: 610, startPoint y: 448, endPoint x: 193, endPoint y: 263, distance: 456.2
click at [193, 263] on div "Edit Message Template This template was created on [DATE] * Required Template N…" at bounding box center [756, 435] width 1215 height 1767
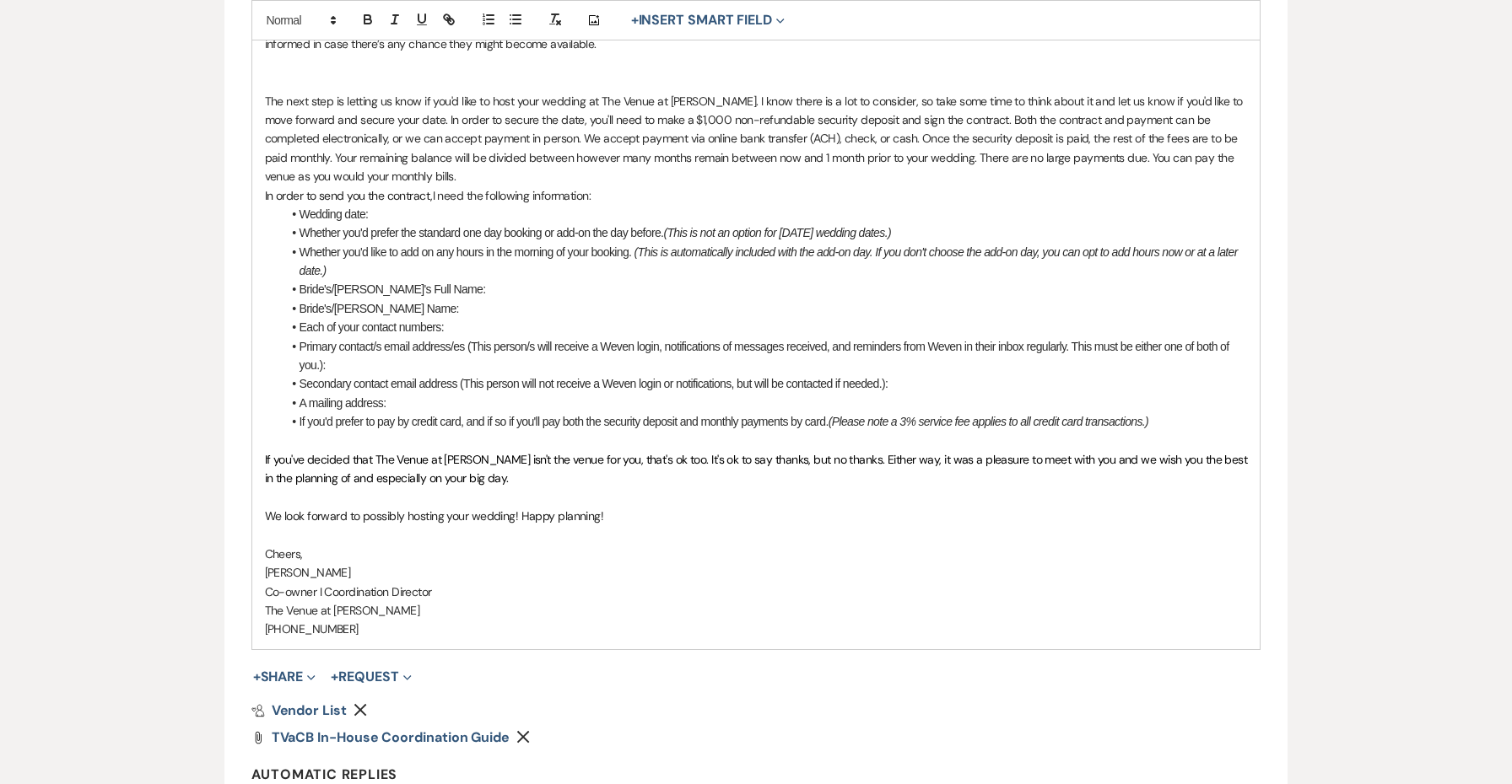
scroll to position [1166, 0]
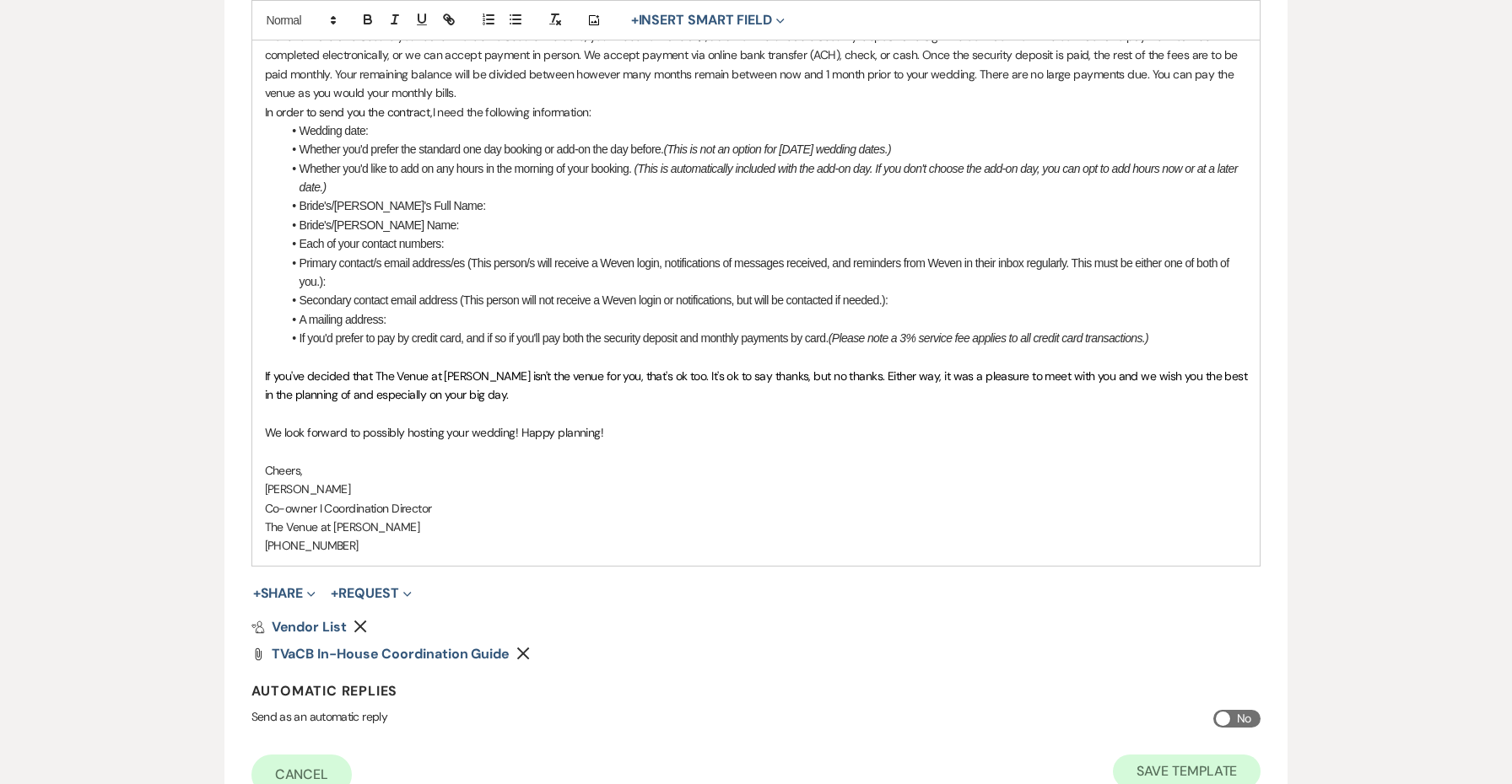
click at [1186, 755] on button "Save Template" at bounding box center [1186, 771] width 148 height 33
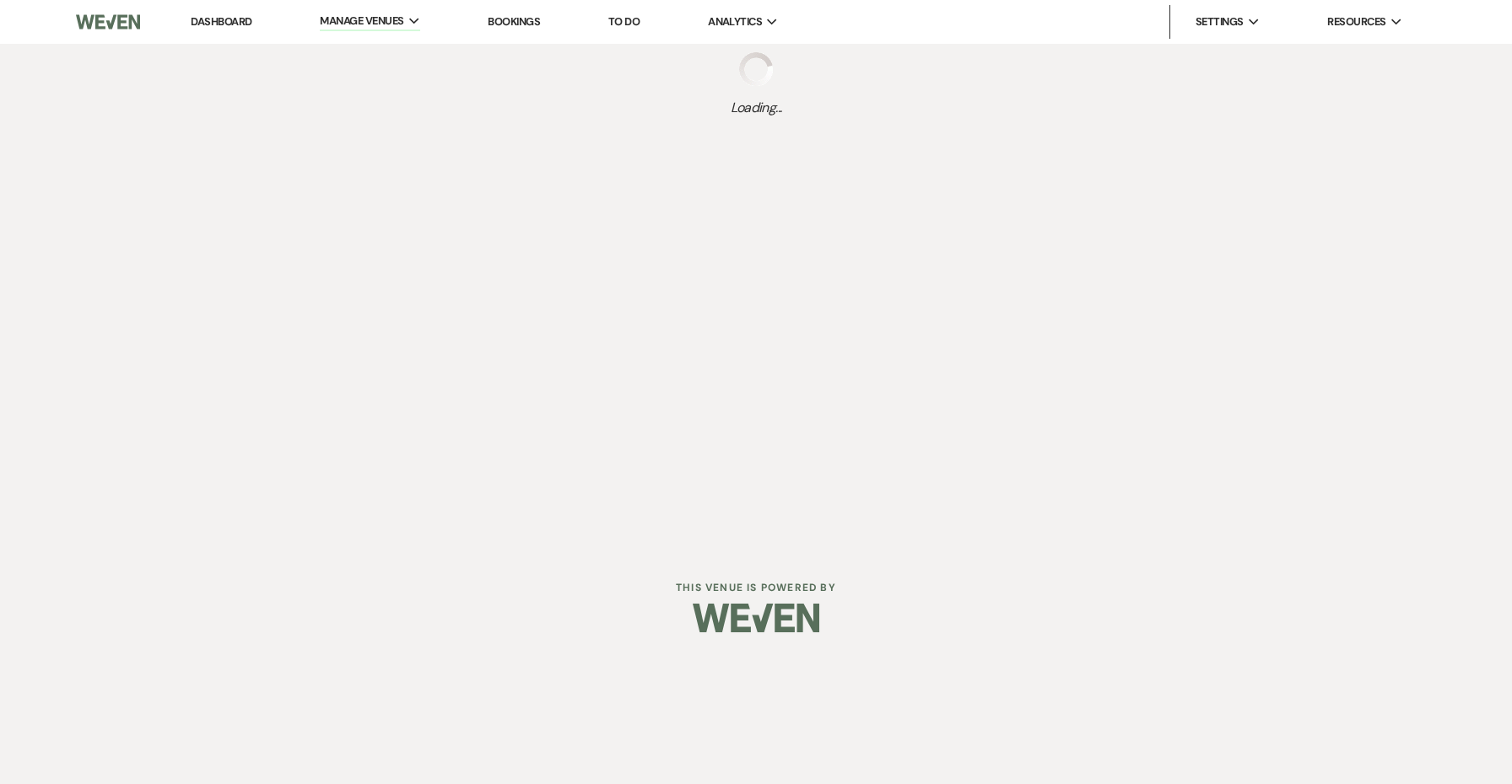
select select "Message Templates"
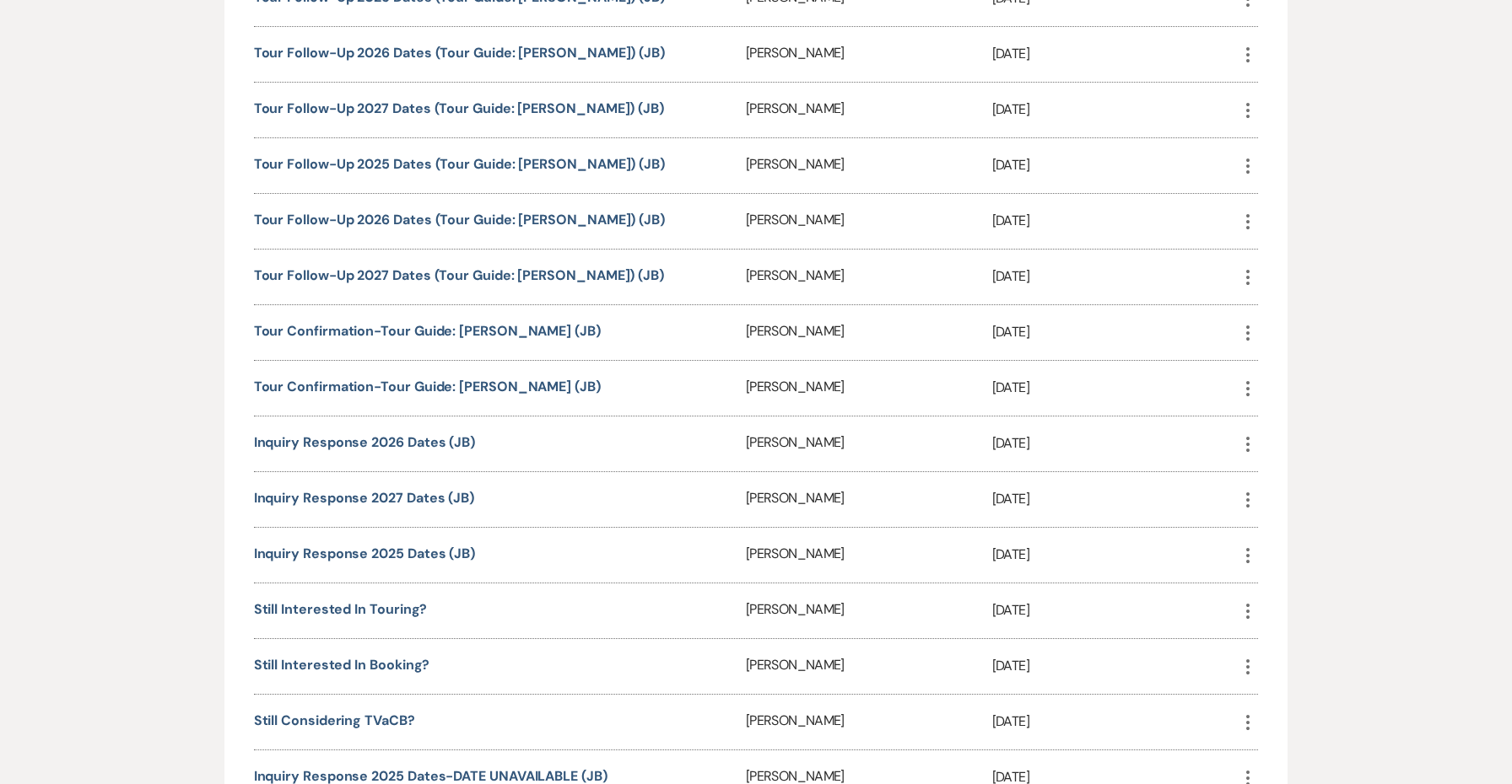
scroll to position [1022, 0]
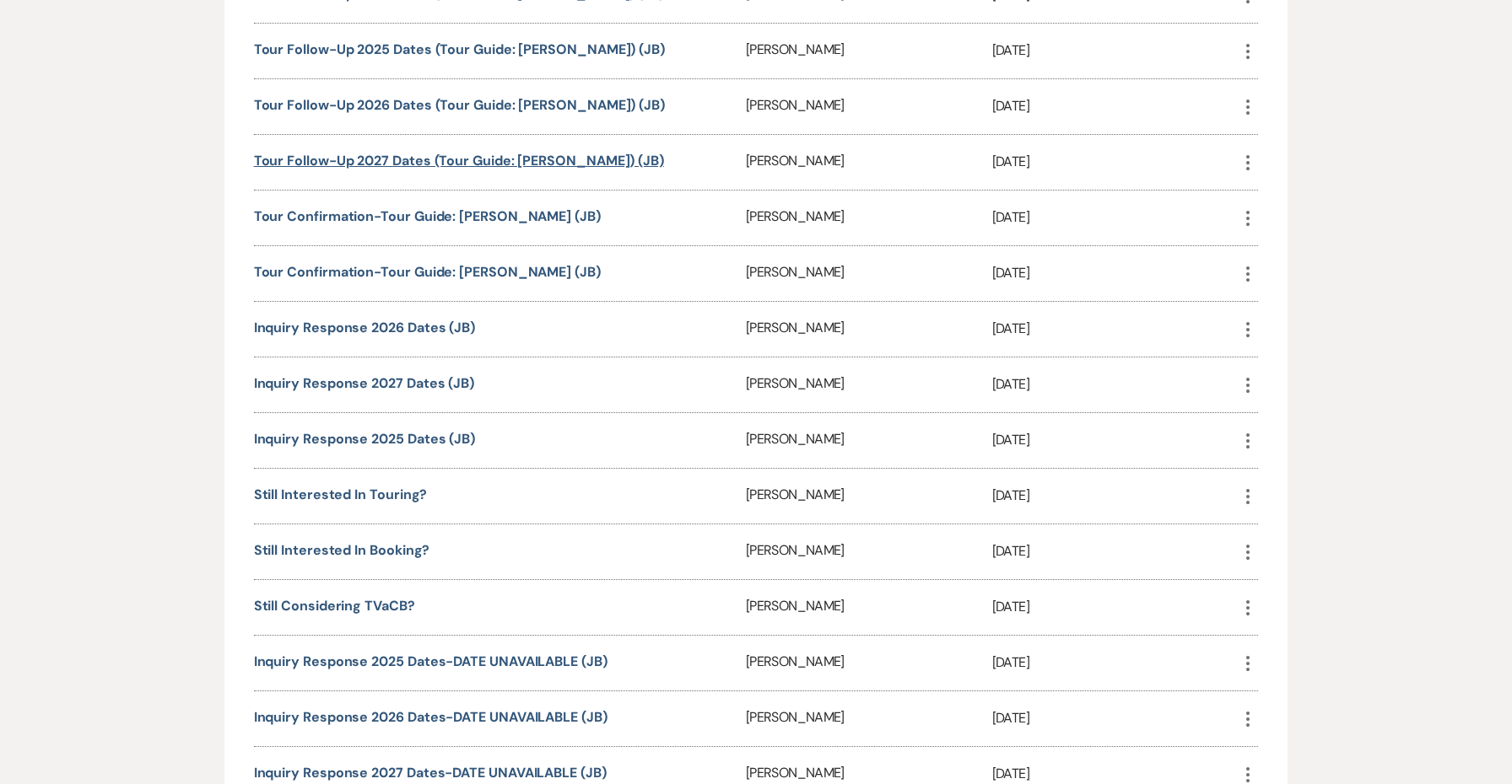
click at [498, 163] on link "Tour Follow-Up 2027 Dates (Tour Guide: [PERSON_NAME]) (JB)" at bounding box center [458, 161] width 410 height 18
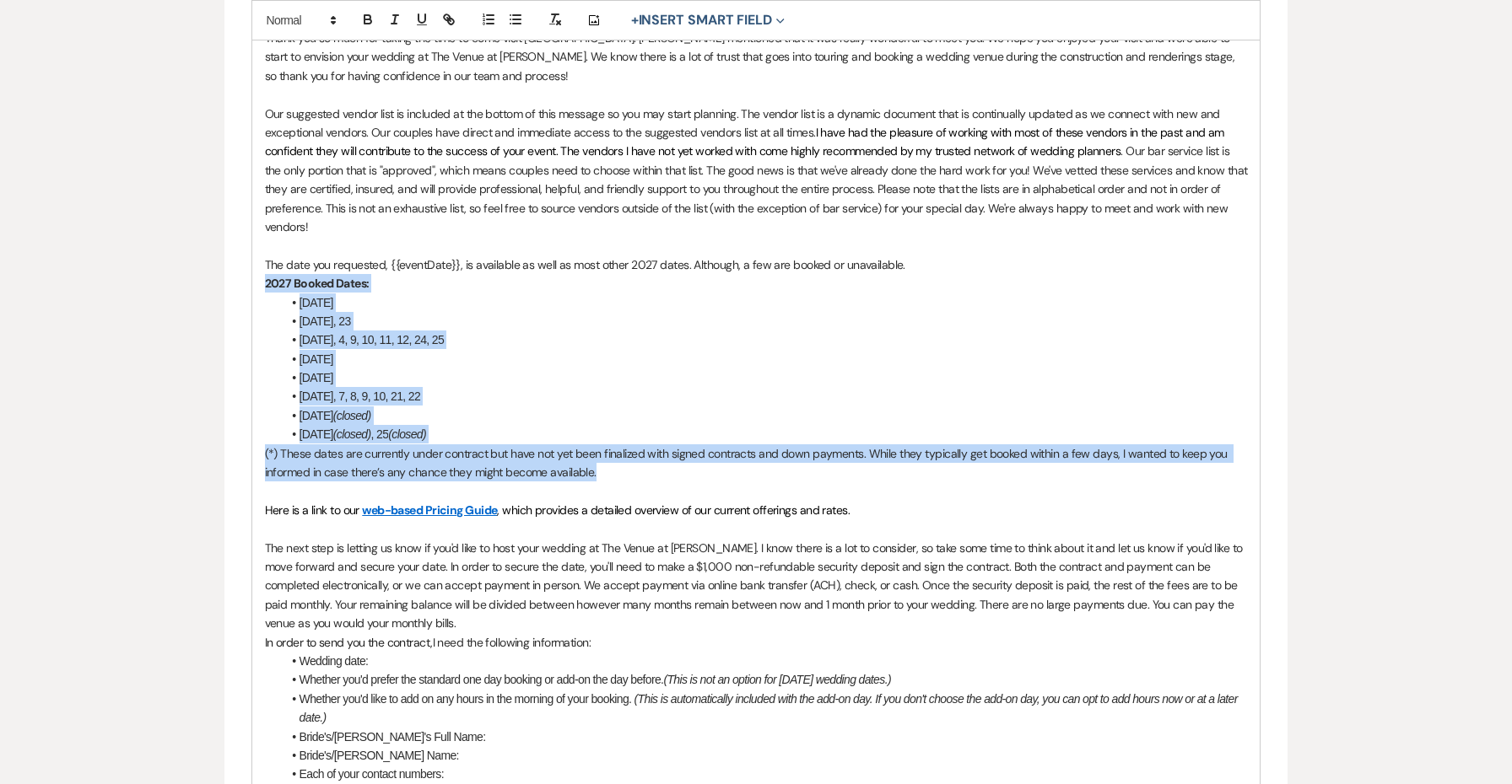
drag, startPoint x: 638, startPoint y: 465, endPoint x: 227, endPoint y: 276, distance: 452.4
click at [227, 276] on form "Edit Message Template This template was created on [DATE] * Required Template N…" at bounding box center [756, 487] width 1064 height 1729
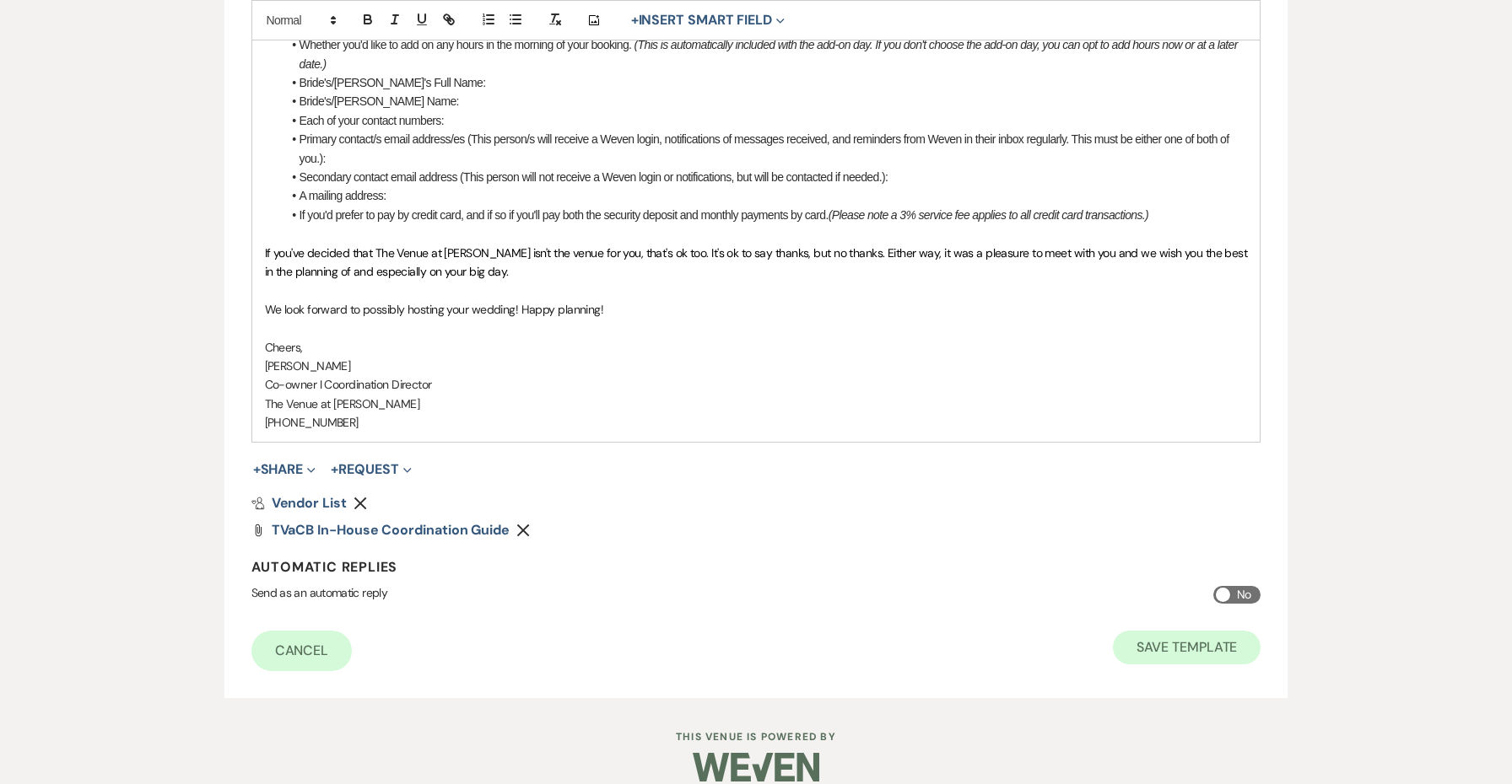
scroll to position [1269, 0]
click at [1171, 633] on button "Save Template" at bounding box center [1186, 648] width 148 height 33
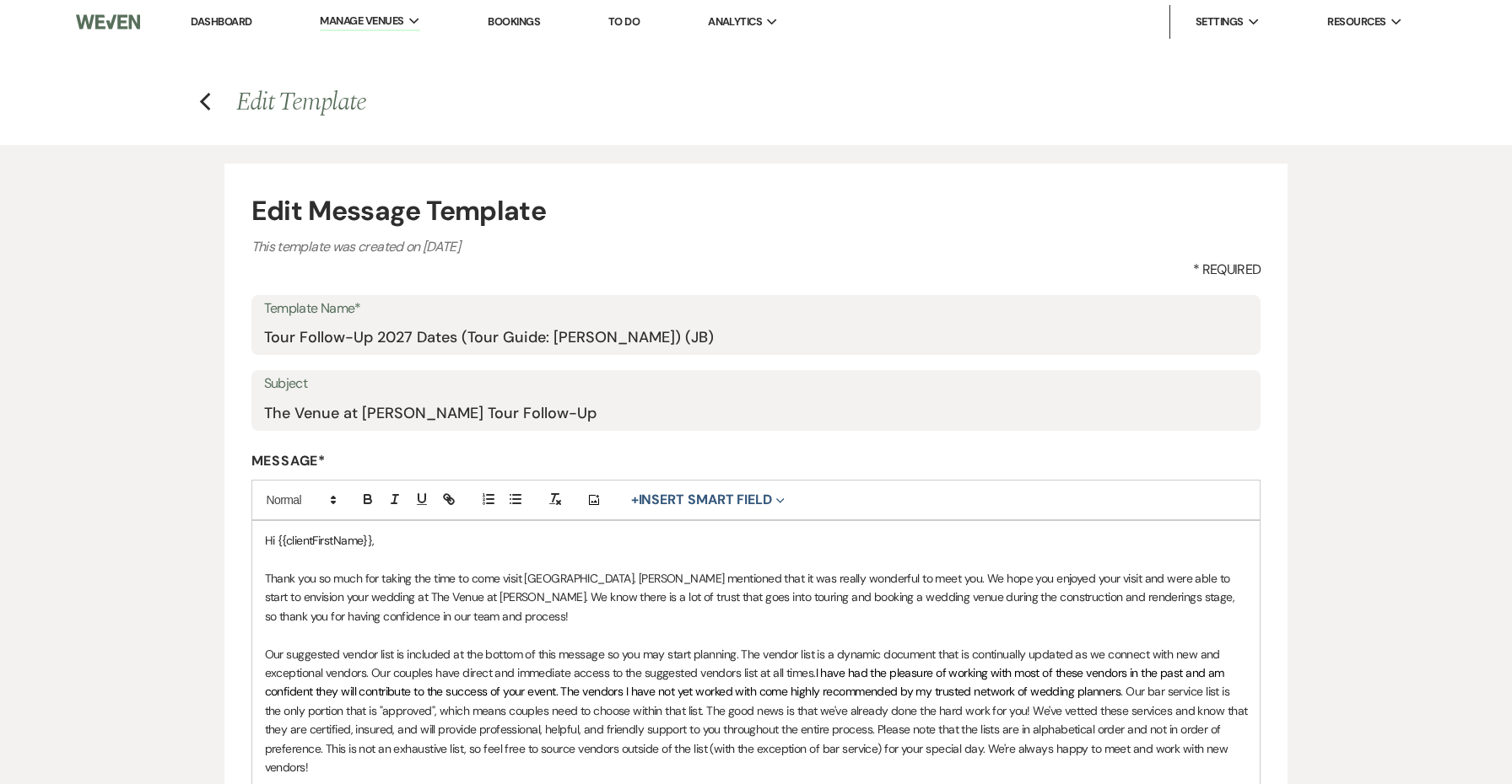
select select "Message Templates"
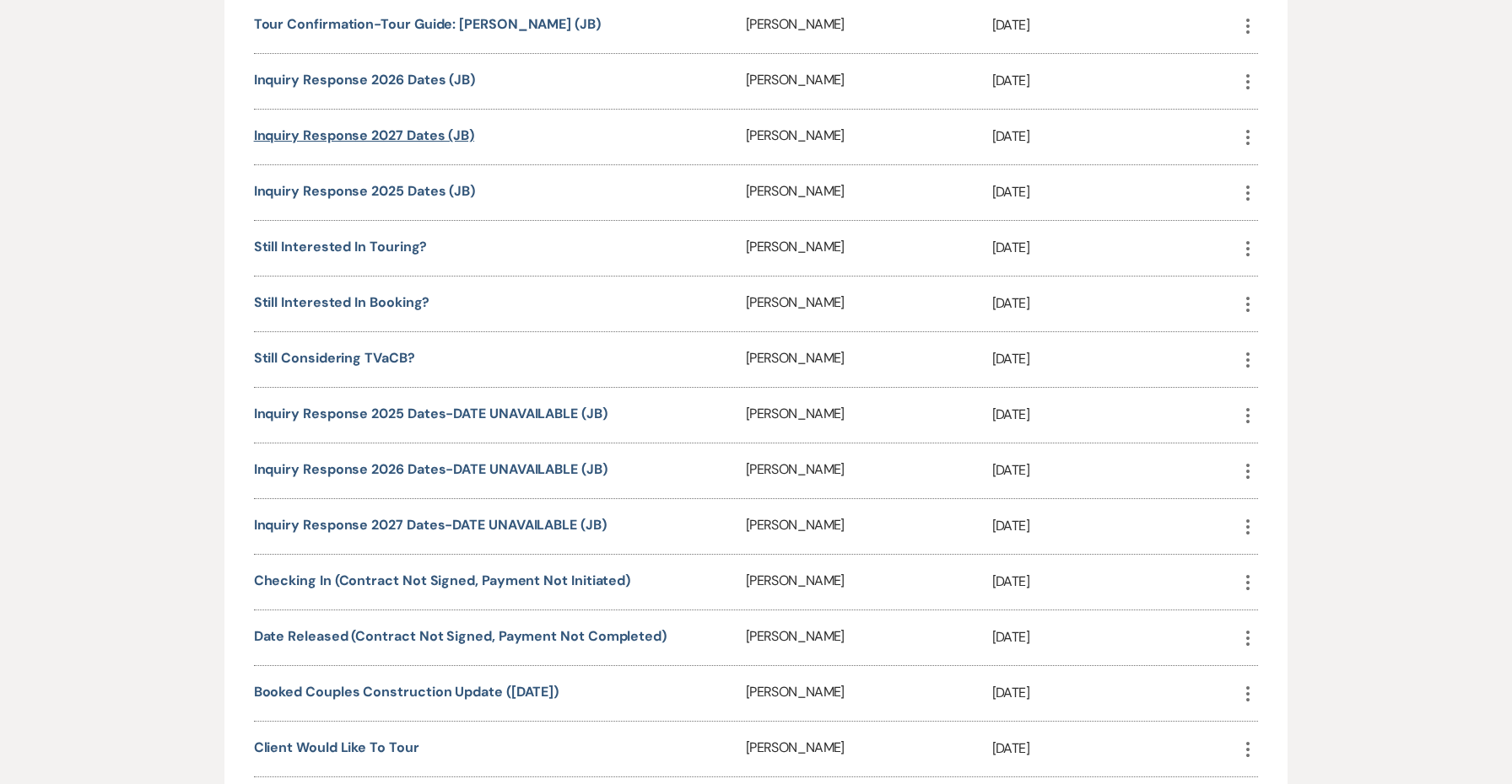
scroll to position [1374, 0]
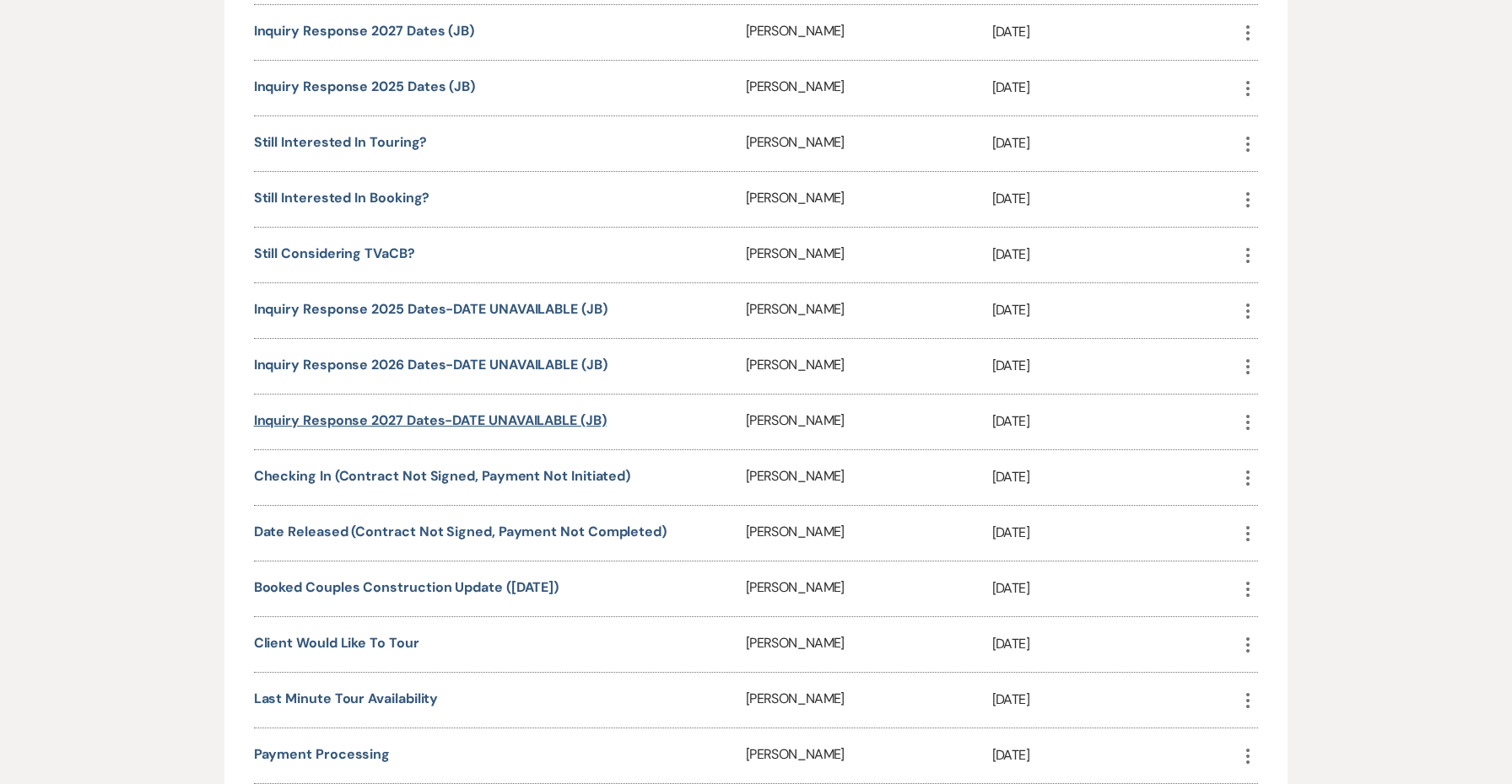
click at [427, 413] on link "Inquiry Response 2027 Dates-DATE UNAVAILABLE (JB)" at bounding box center [430, 420] width 353 height 18
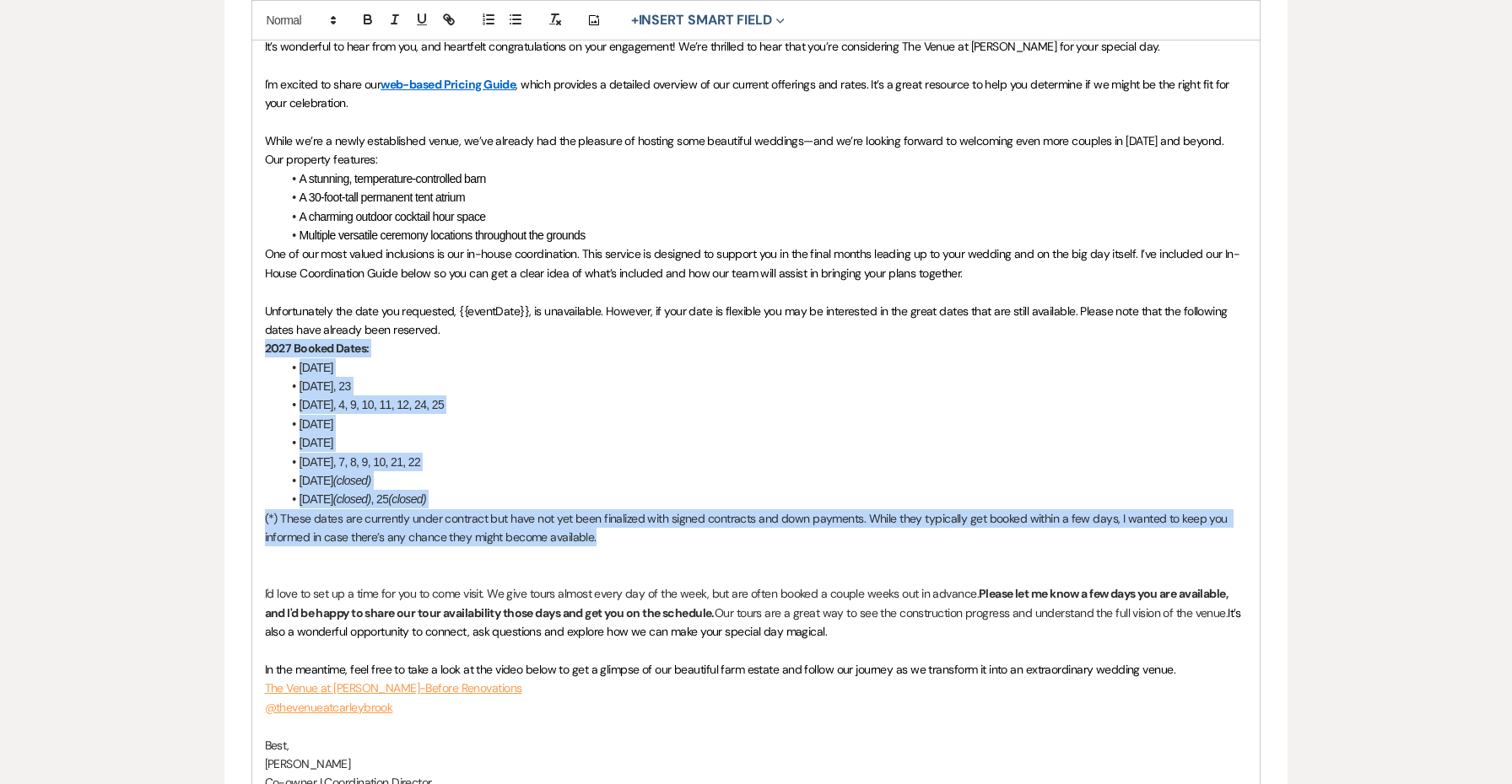
drag, startPoint x: 627, startPoint y: 533, endPoint x: 222, endPoint y: 339, distance: 449.1
click at [222, 339] on div "Edit Message Template This template was created on [DATE] * Required Template N…" at bounding box center [756, 332] width 1215 height 1438
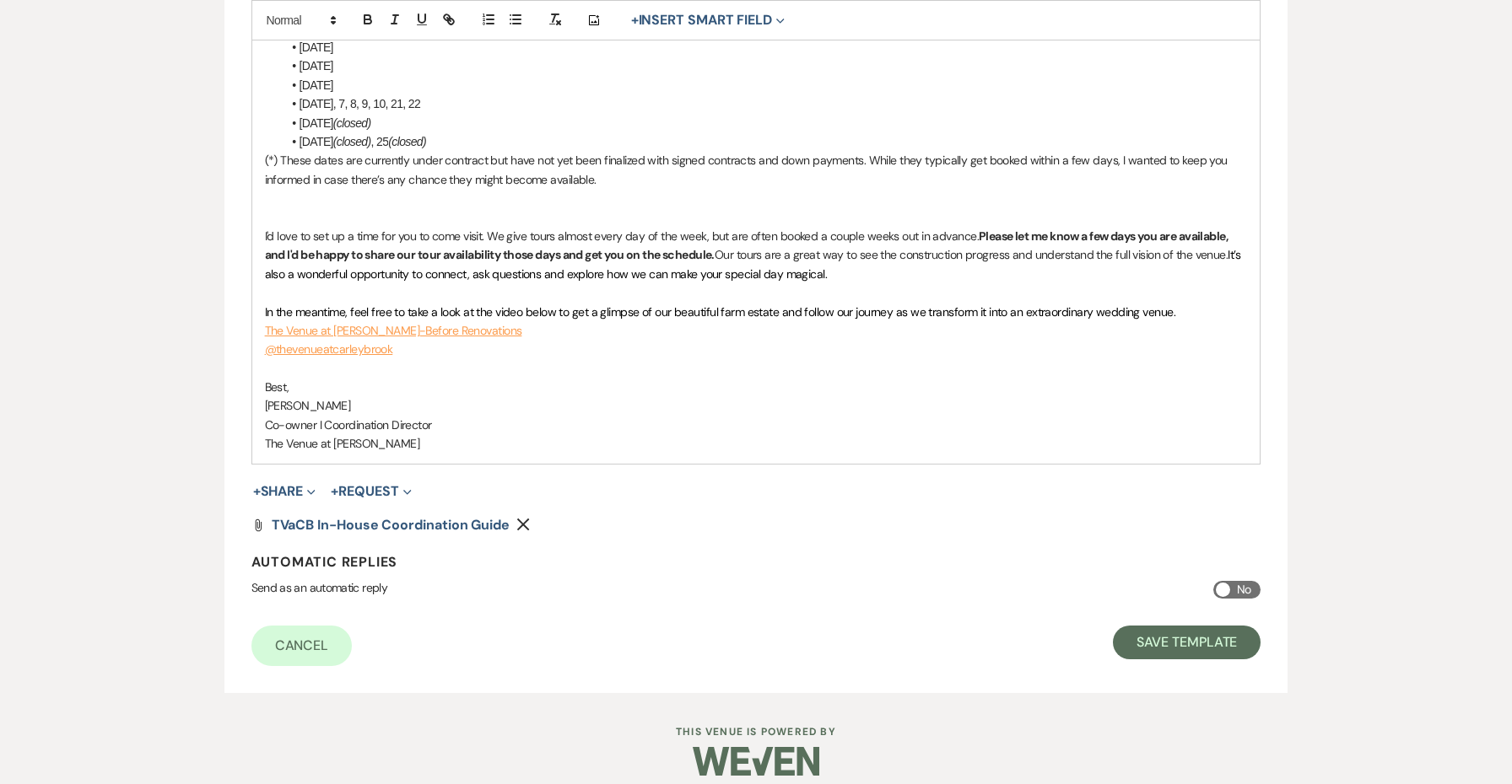
scroll to position [964, 0]
click at [1211, 627] on button "Save Template" at bounding box center [1186, 644] width 148 height 33
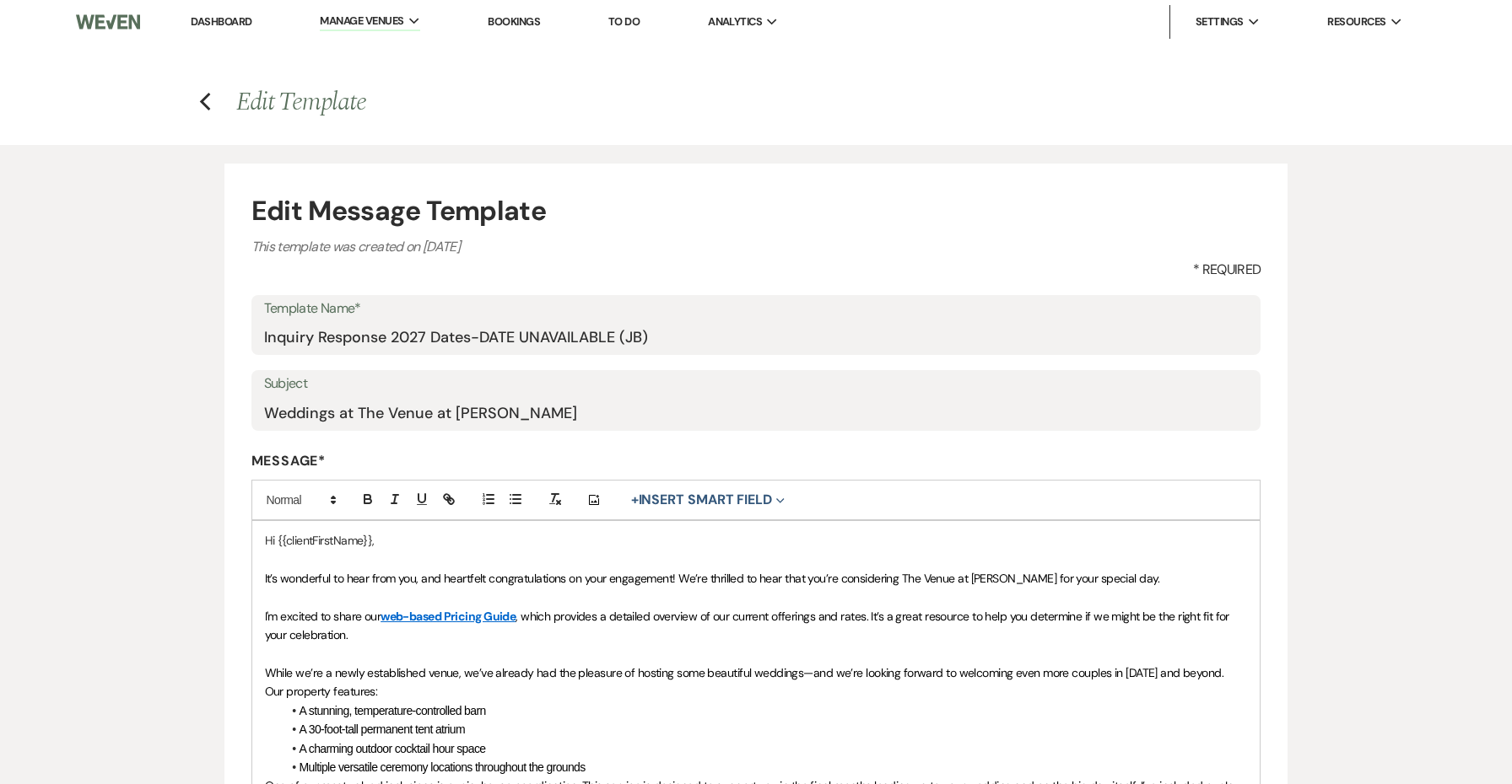
select select "Message Templates"
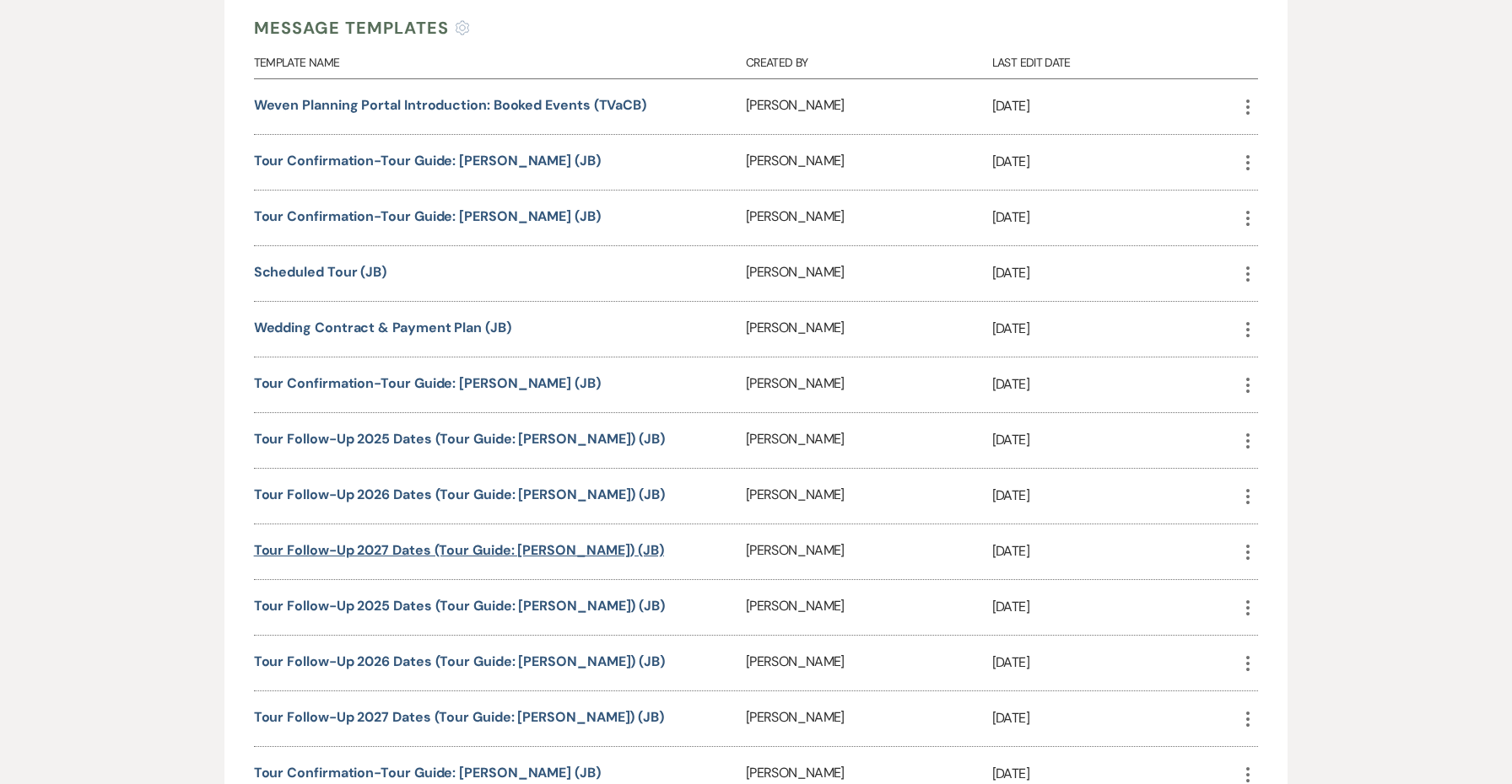
scroll to position [460, 0]
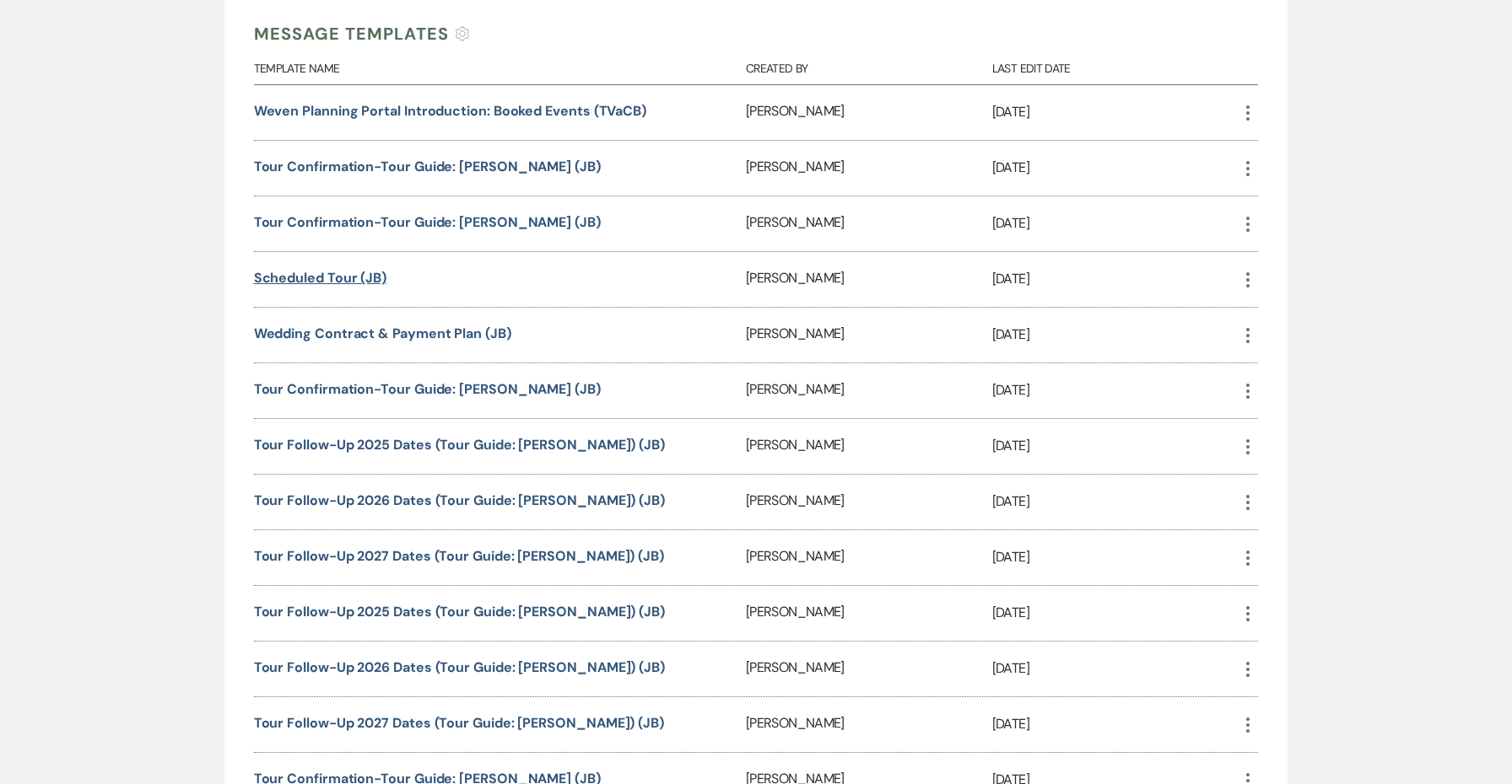
click at [341, 269] on link "Scheduled Tour (JB)" at bounding box center [319, 278] width 132 height 18
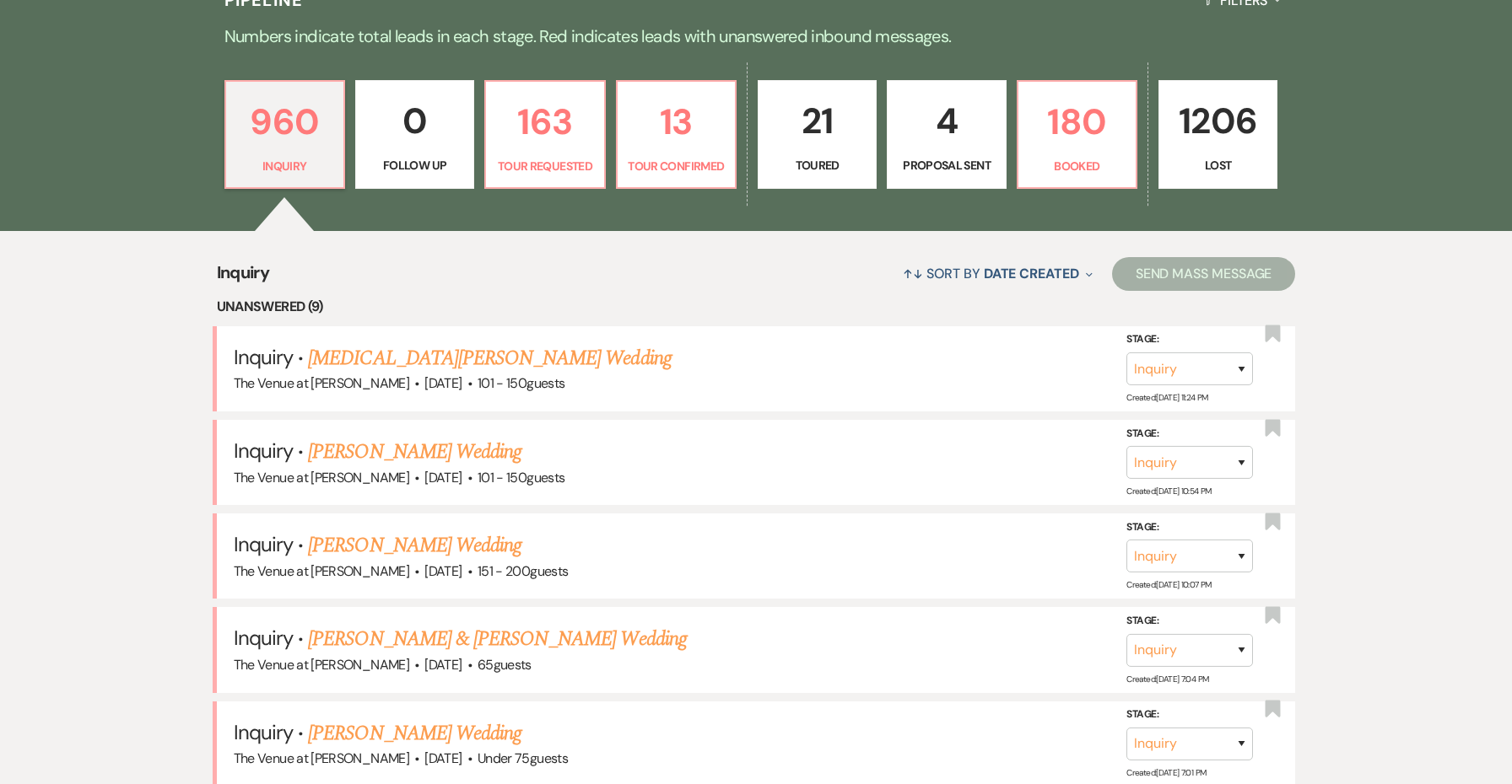
scroll to position [474, 0]
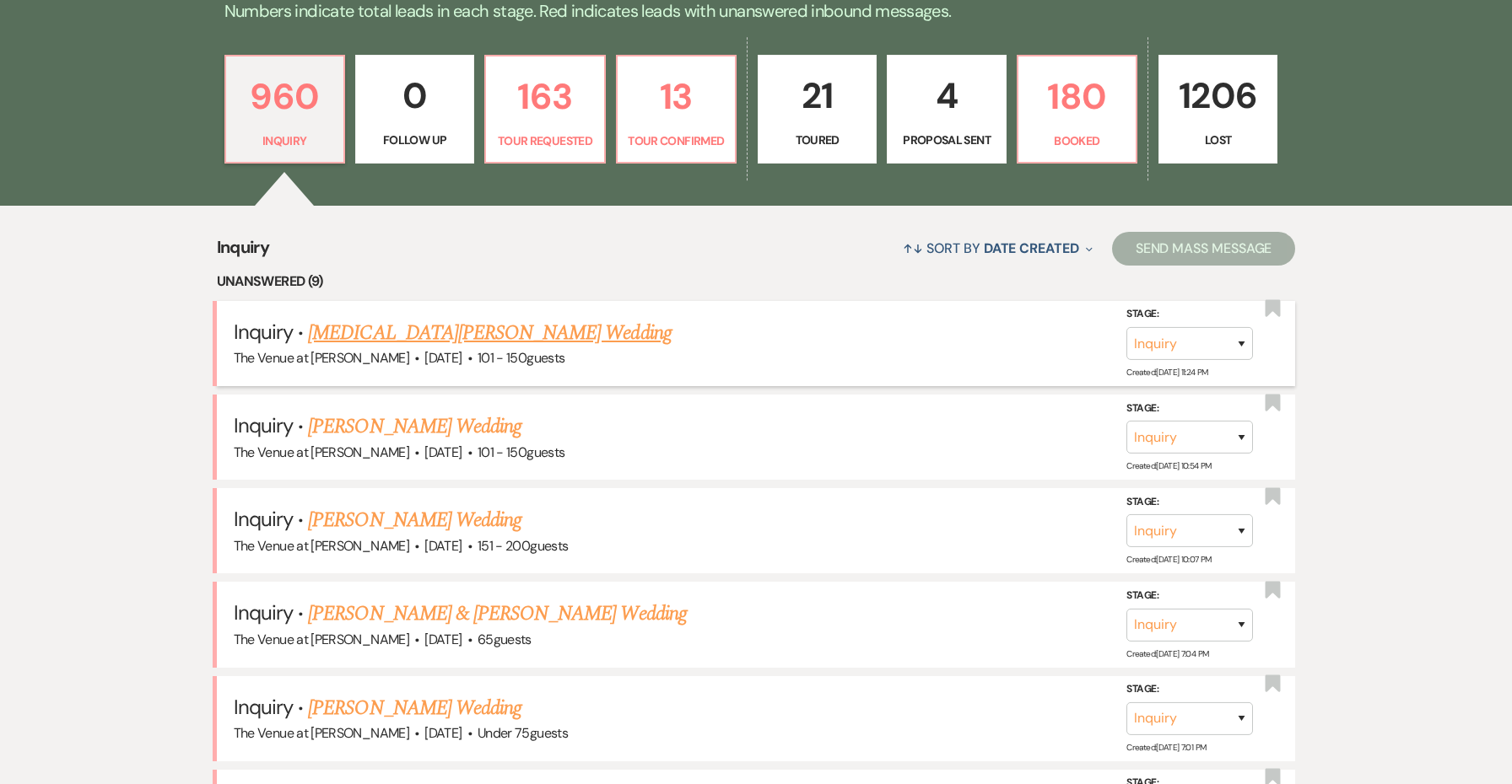
click at [469, 330] on link "[MEDICAL_DATA][PERSON_NAME] Wedding" at bounding box center [489, 333] width 363 height 30
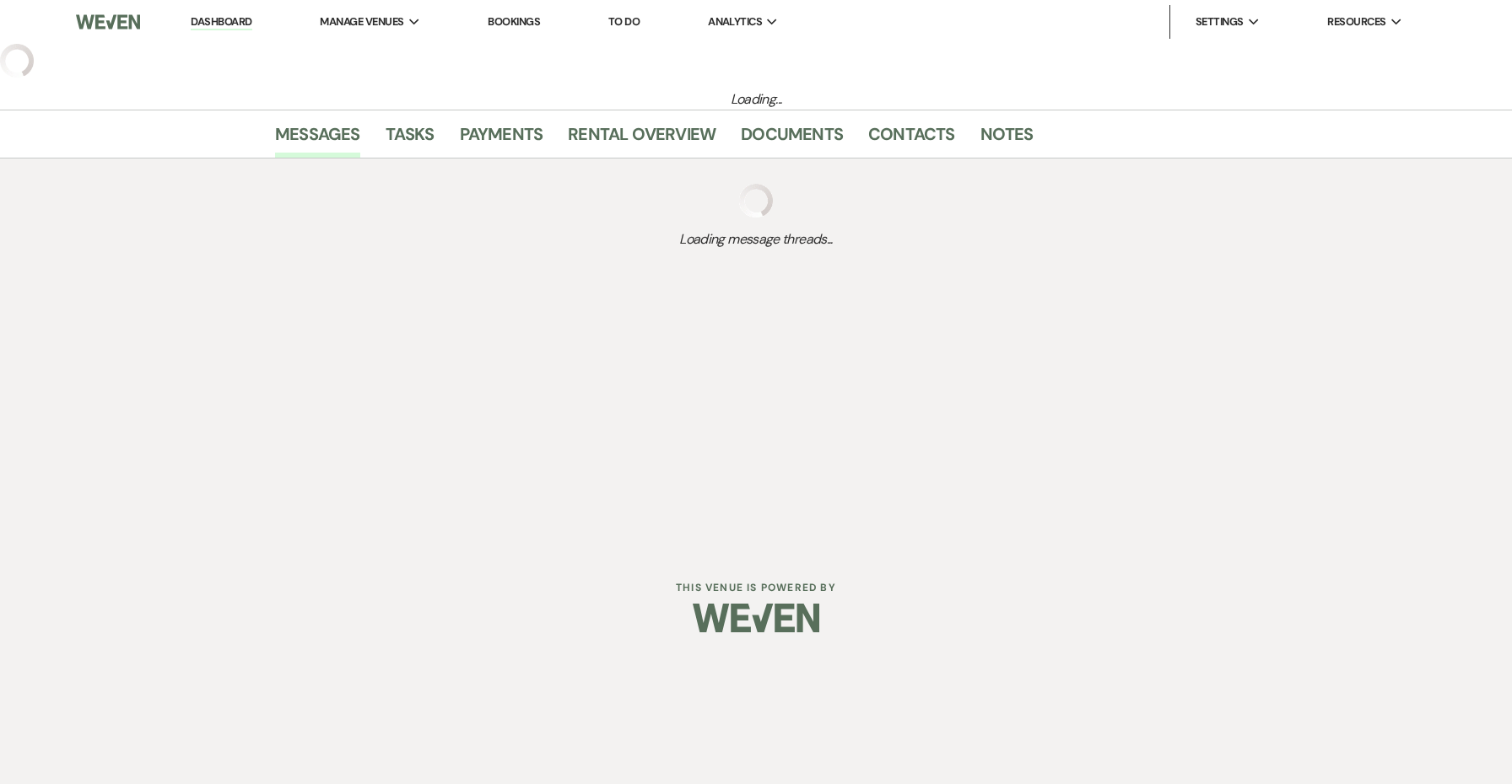
select select "2"
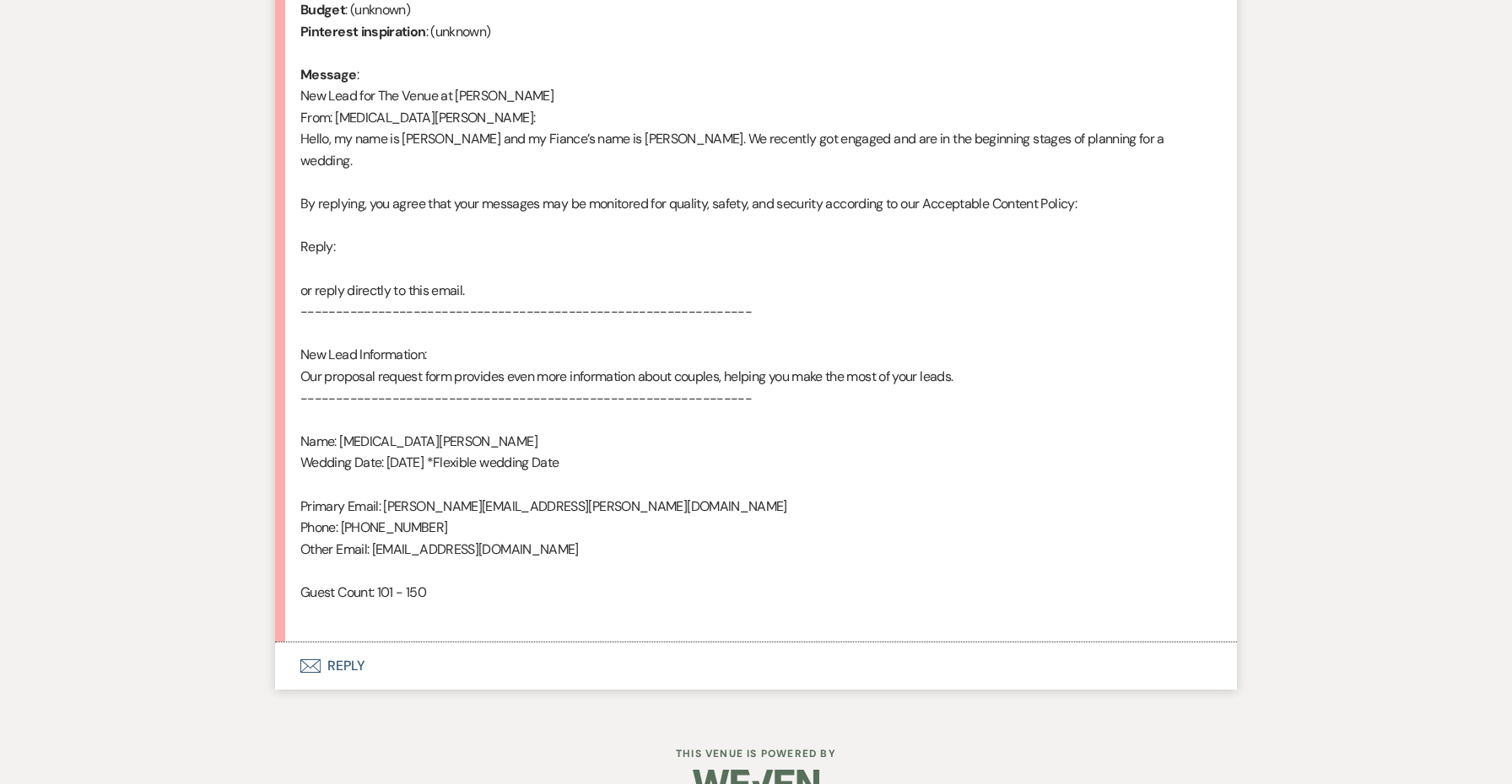
click at [352, 643] on button "Envelope Reply" at bounding box center [756, 667] width 962 height 47
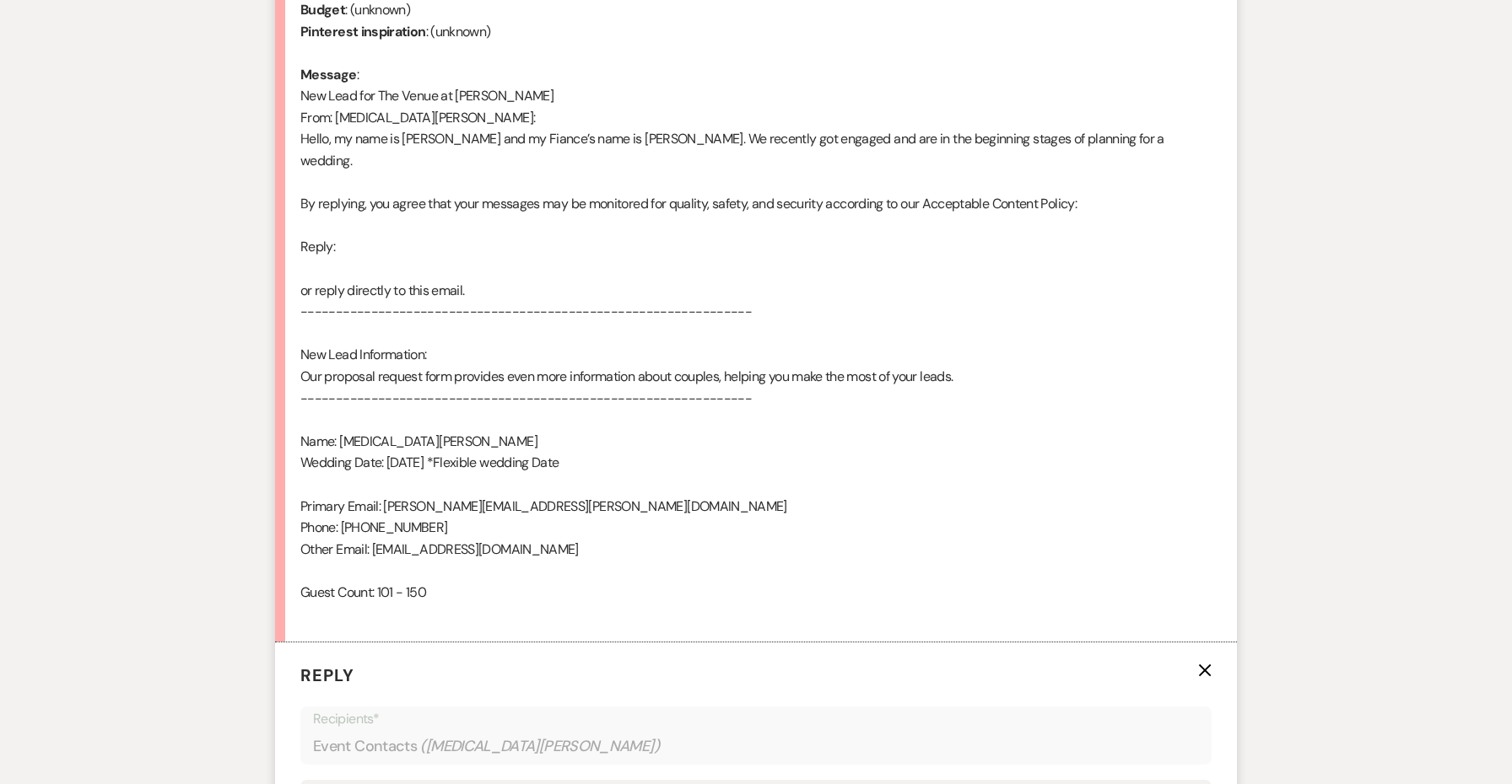
scroll to position [1155, 0]
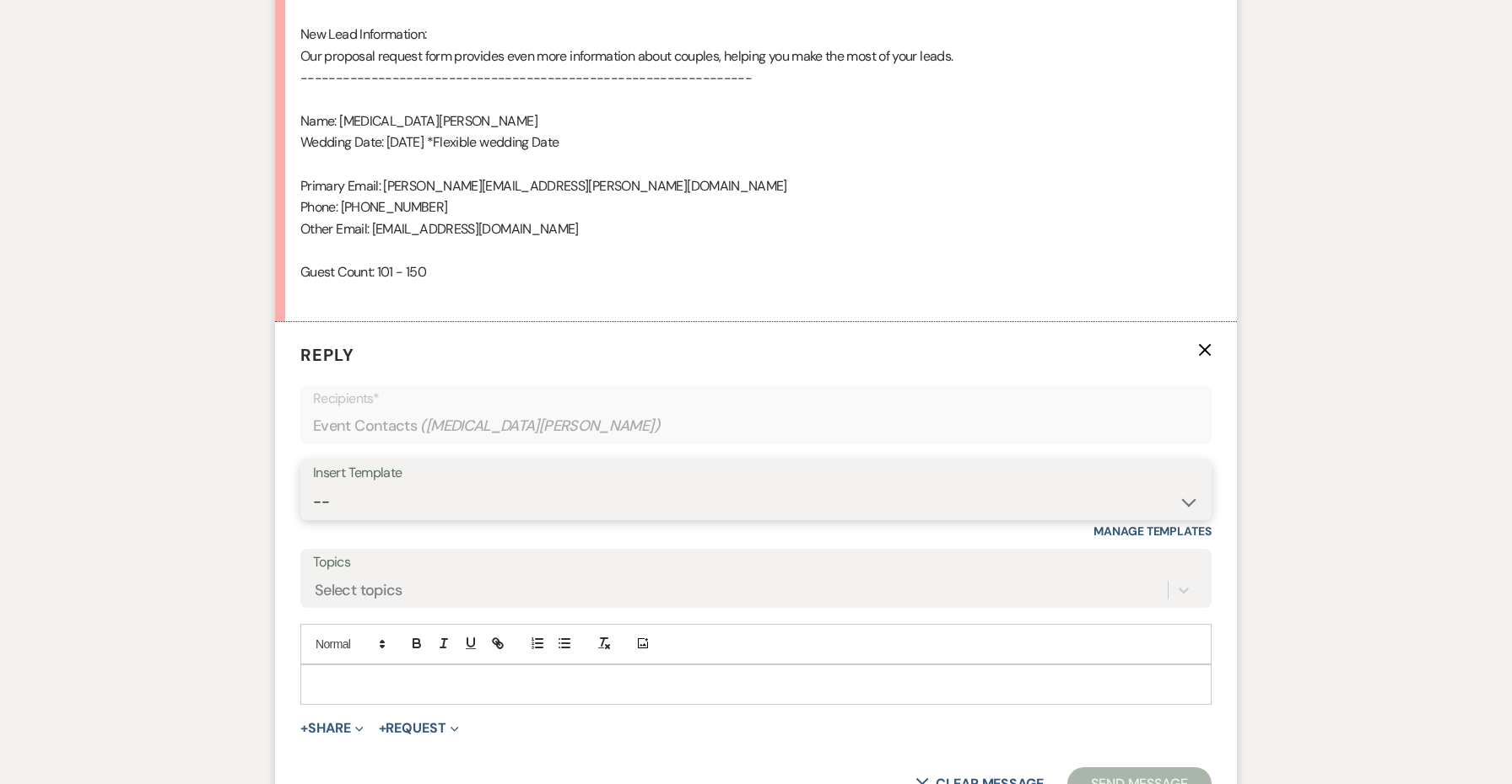
select select "4439"
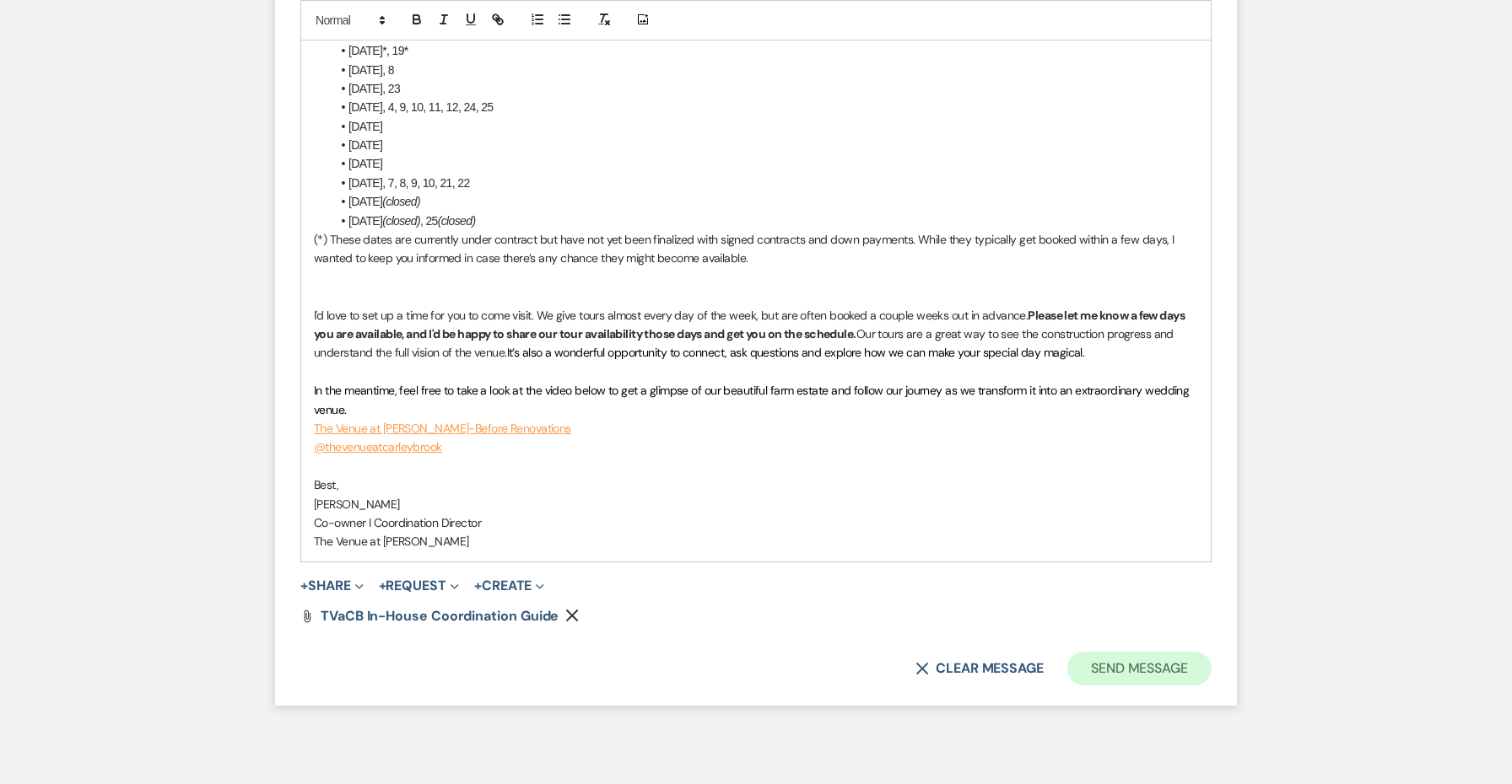
scroll to position [2202, 0]
click at [1154, 654] on button "Send Message" at bounding box center [1139, 670] width 144 height 33
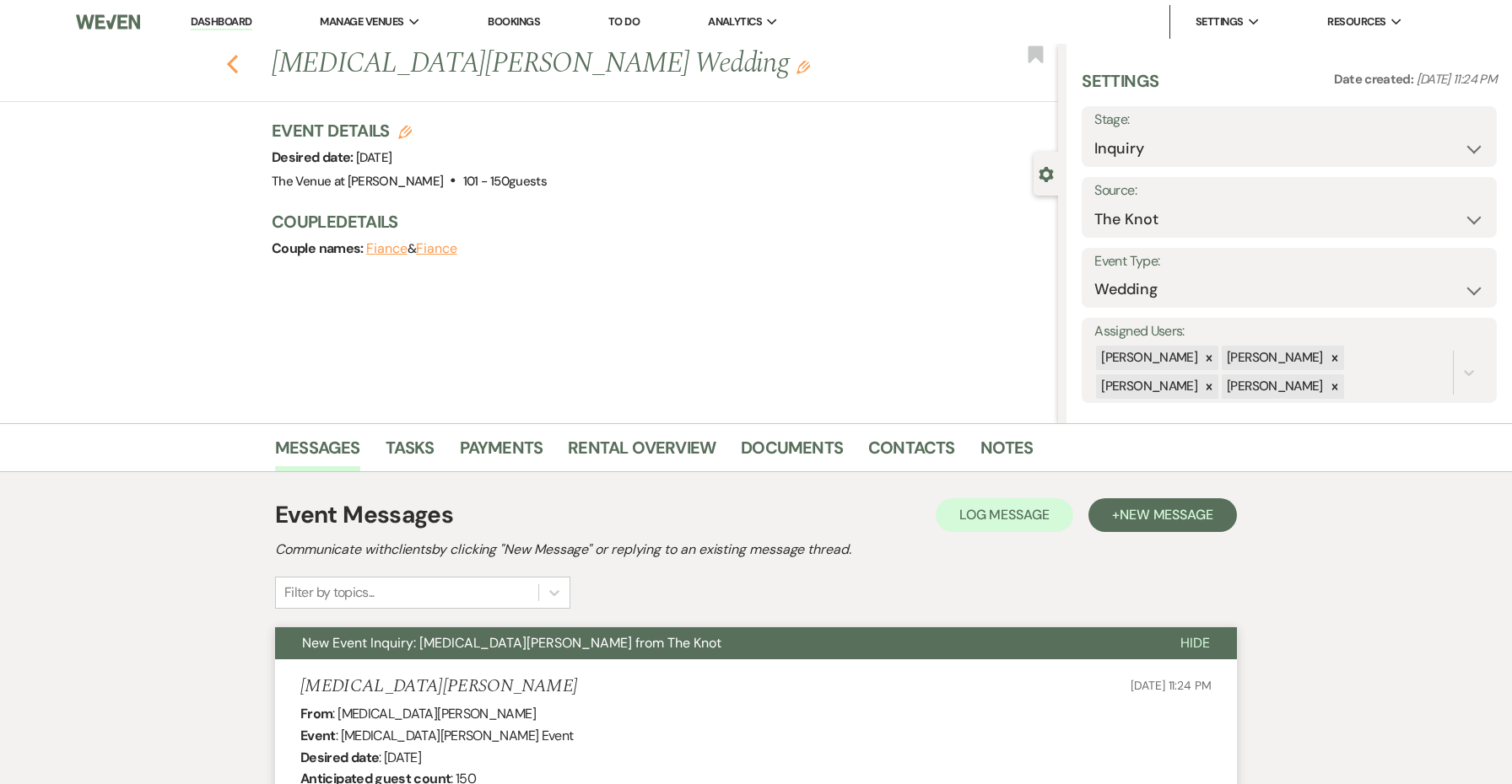
scroll to position [0, 0]
click at [233, 66] on icon "Previous" at bounding box center [232, 64] width 13 height 21
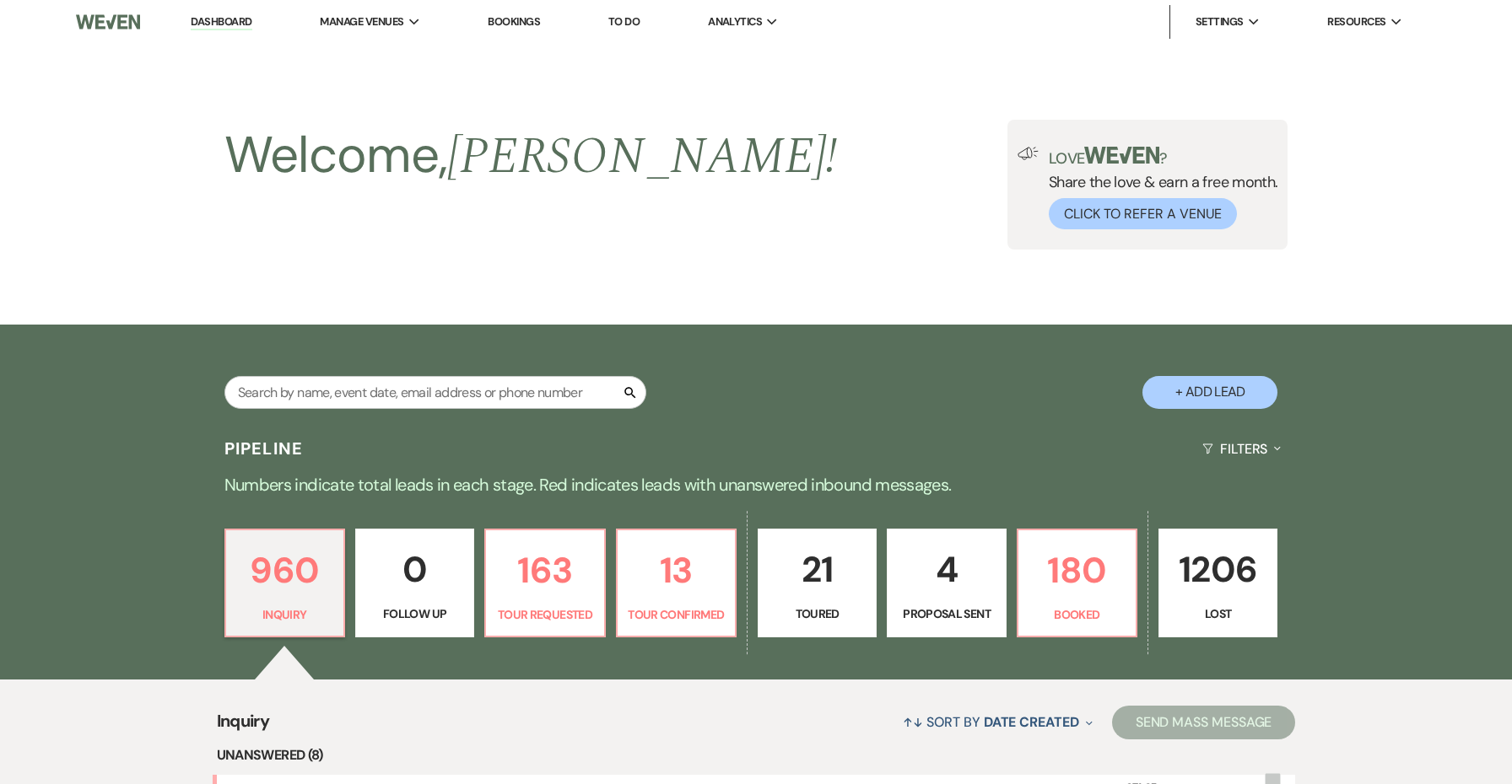
scroll to position [474, 0]
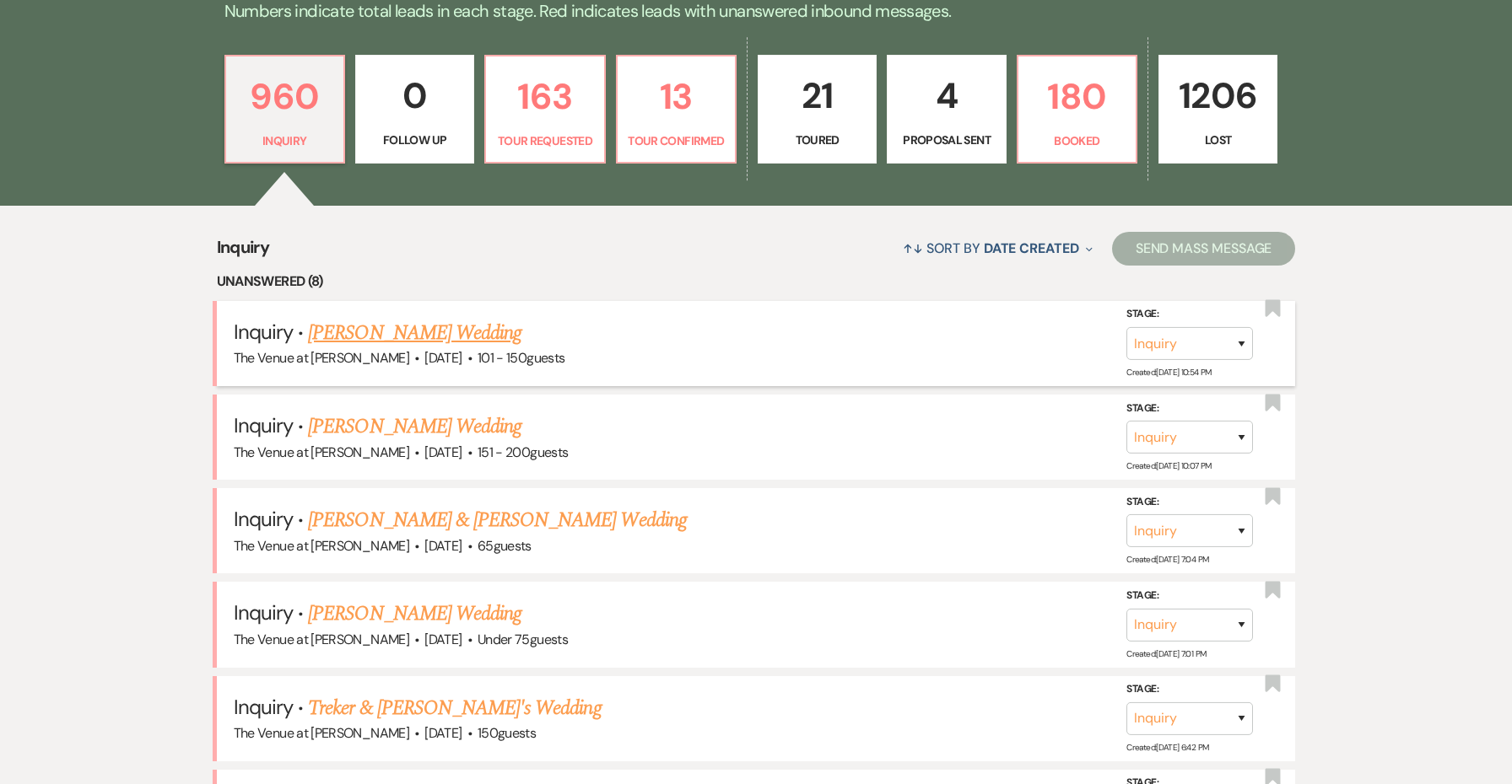
click at [411, 332] on link "[PERSON_NAME] Wedding" at bounding box center [414, 333] width 213 height 30
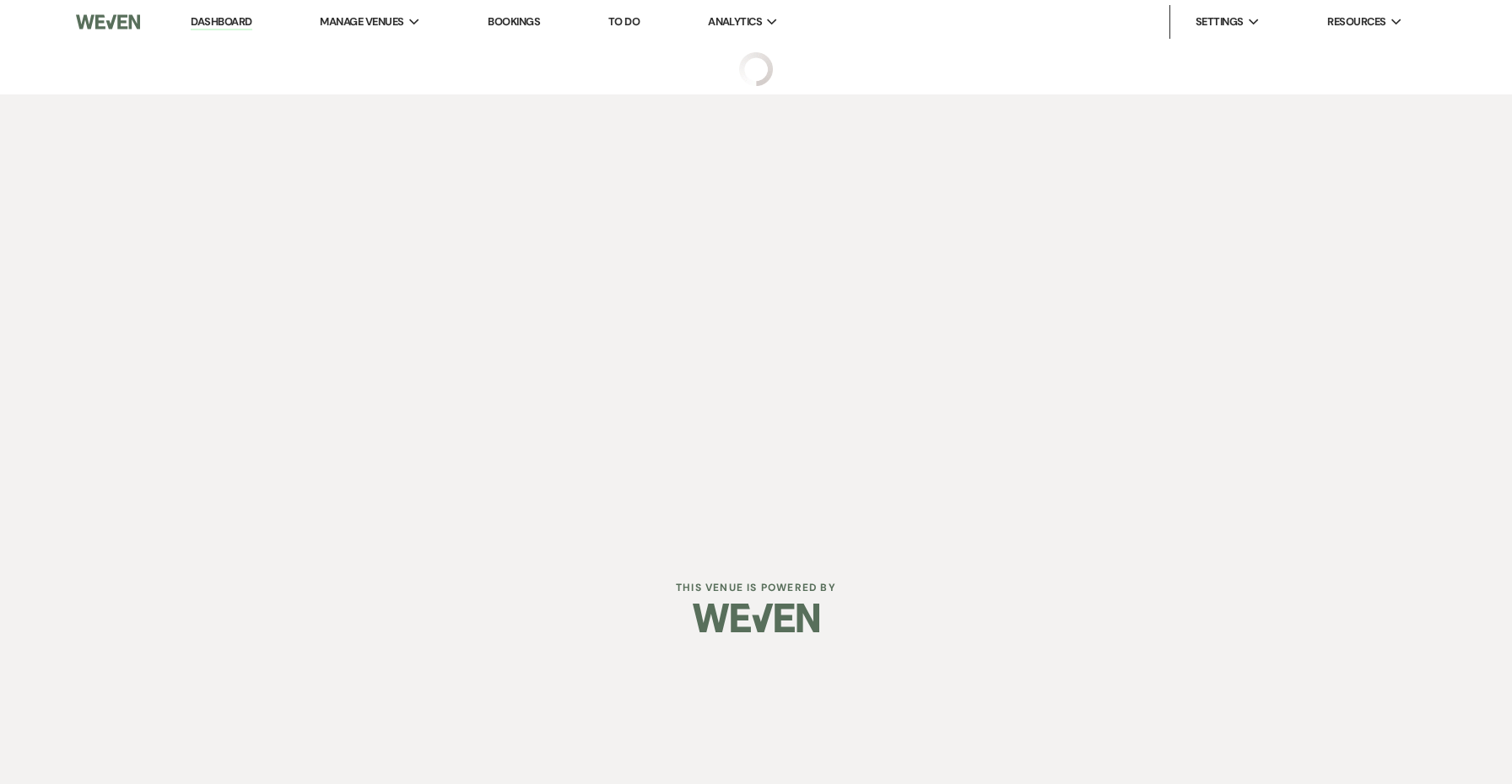
select select "2"
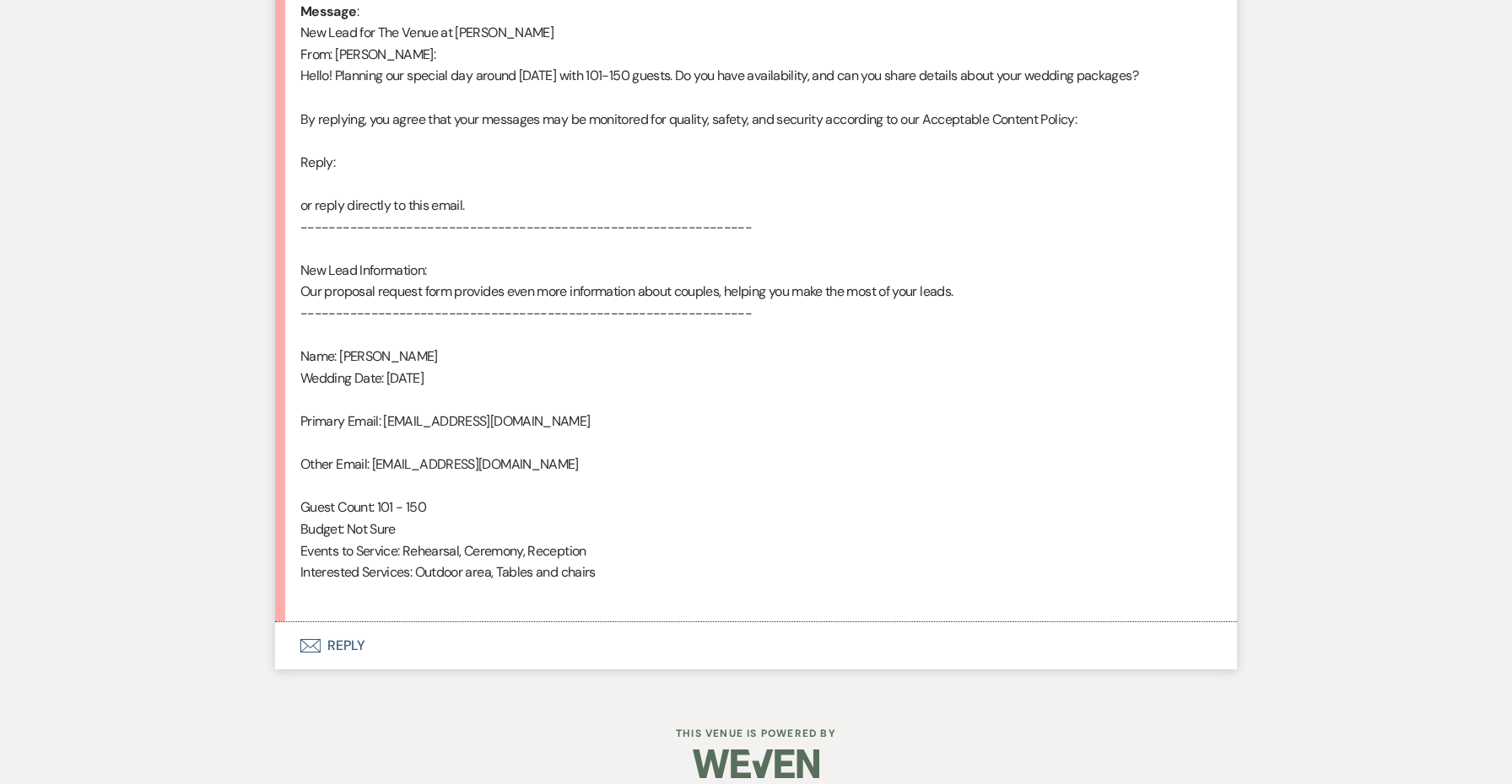
click at [345, 623] on button "Envelope Reply" at bounding box center [756, 646] width 962 height 47
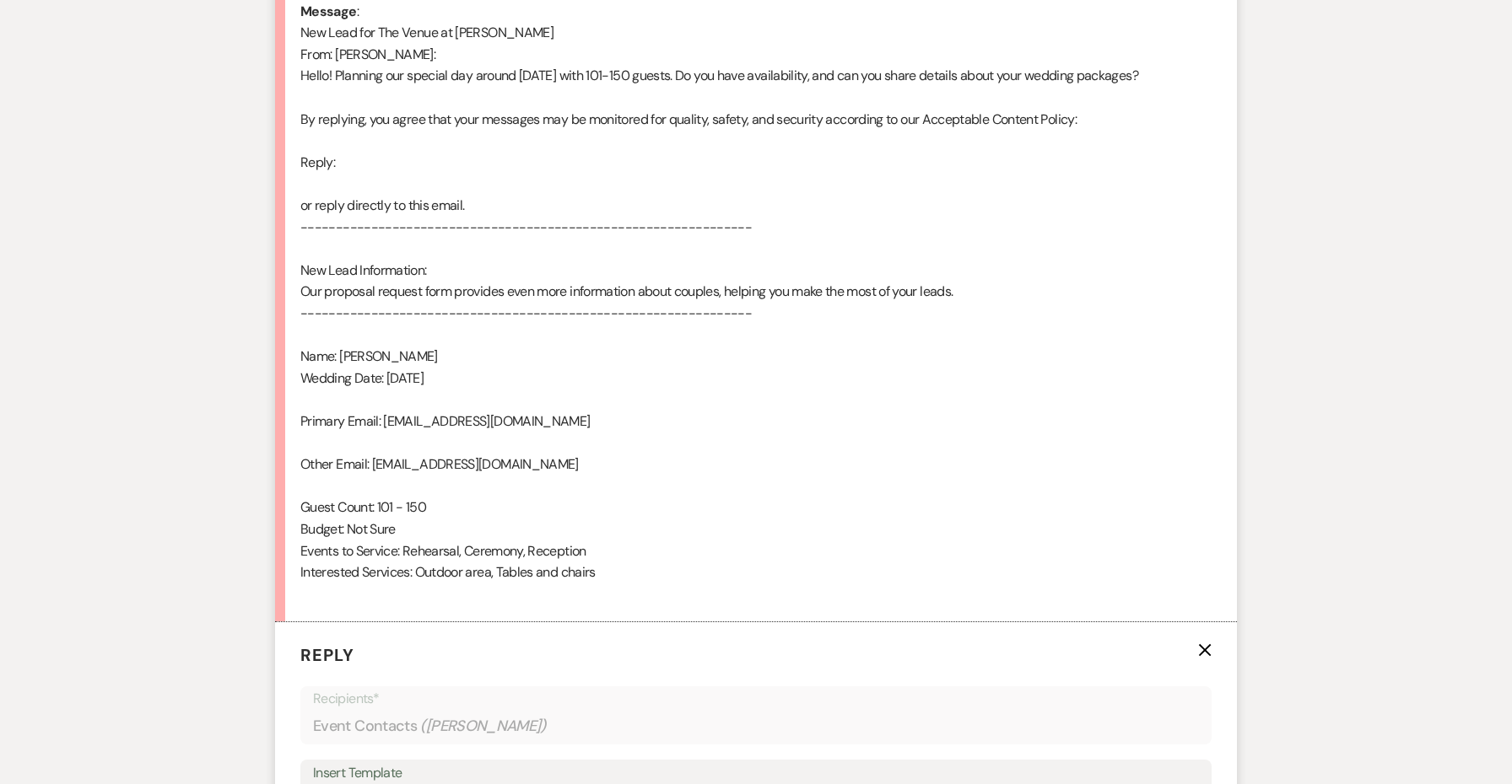
scroll to position [1358, 0]
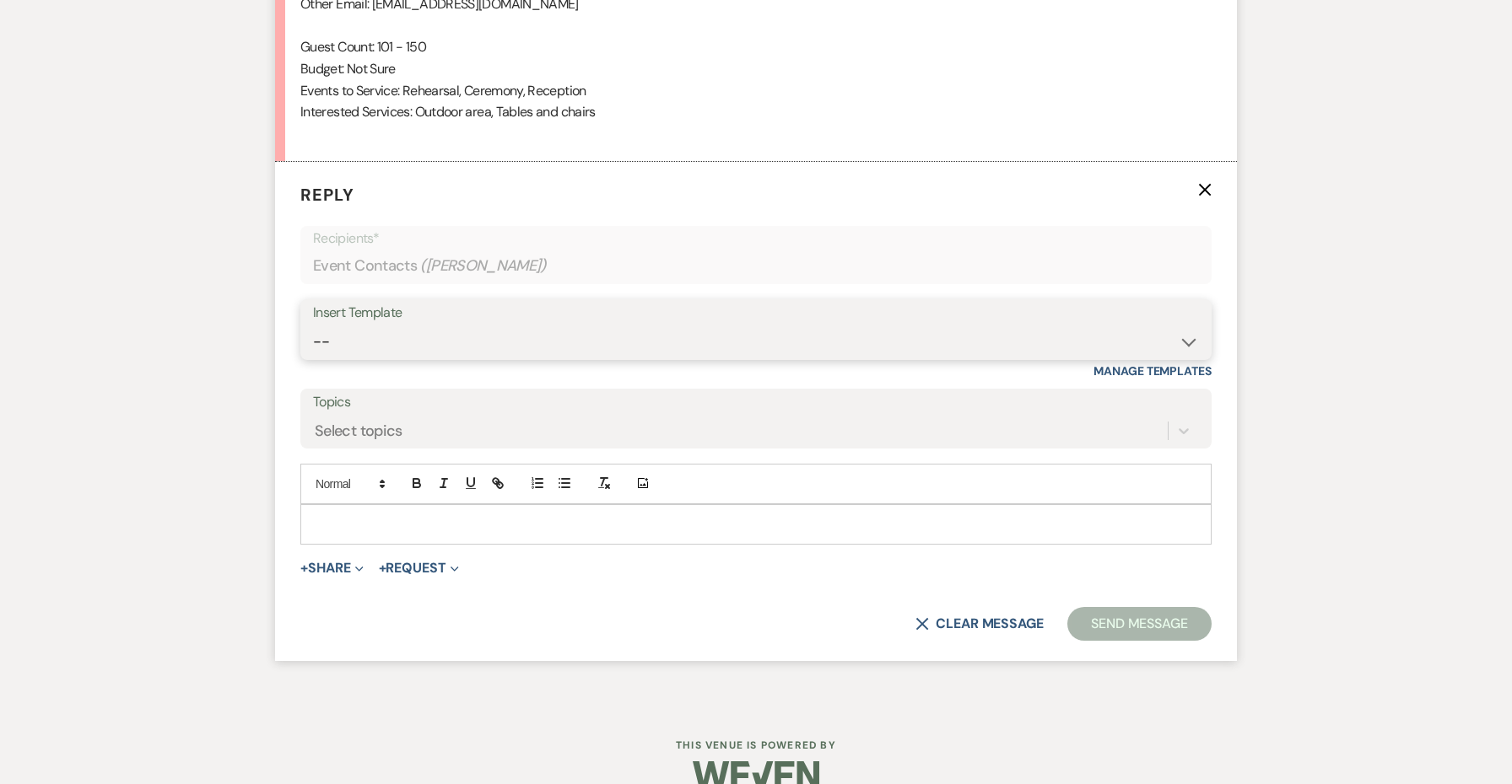
select select "4690"
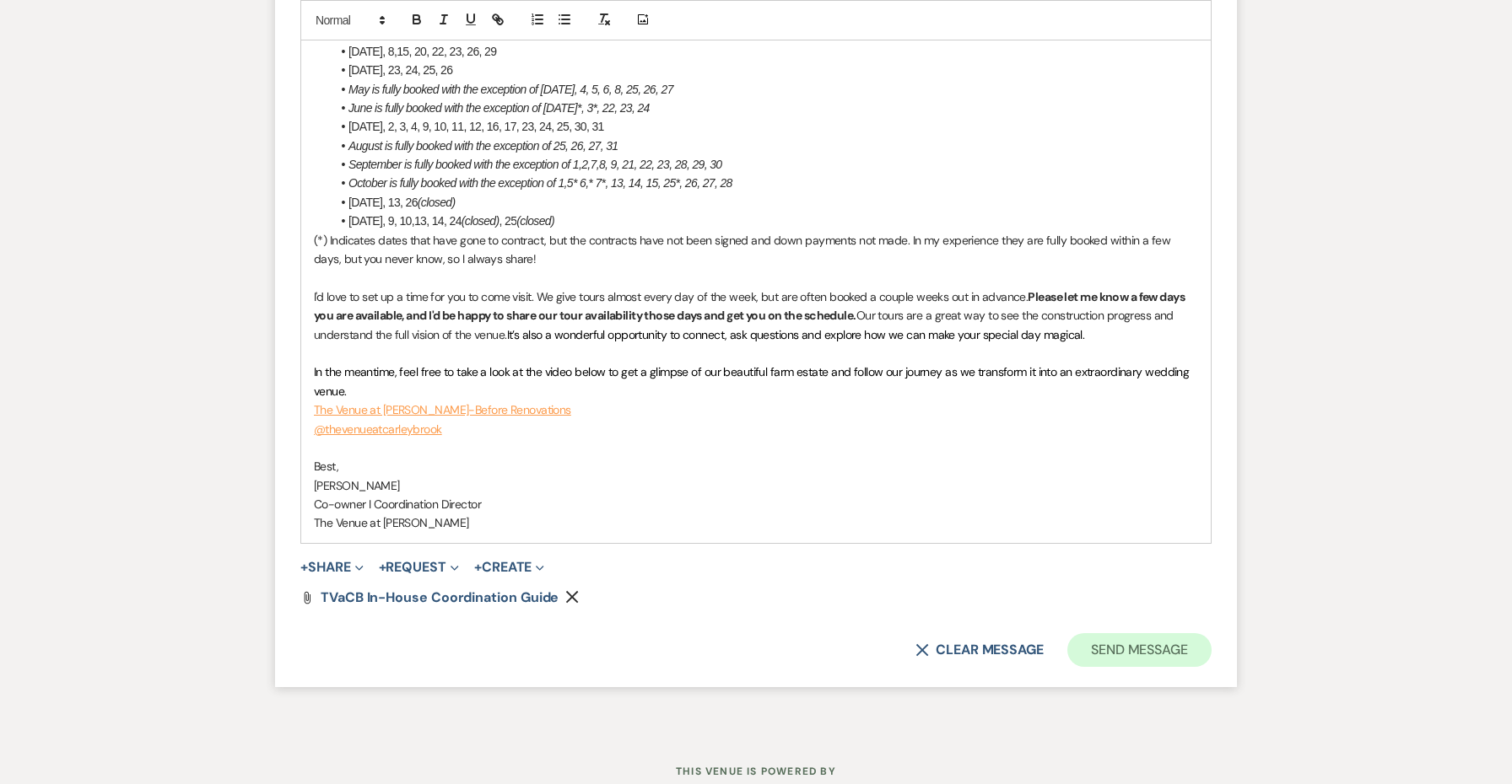
click at [1166, 633] on button "Send Message" at bounding box center [1139, 650] width 144 height 33
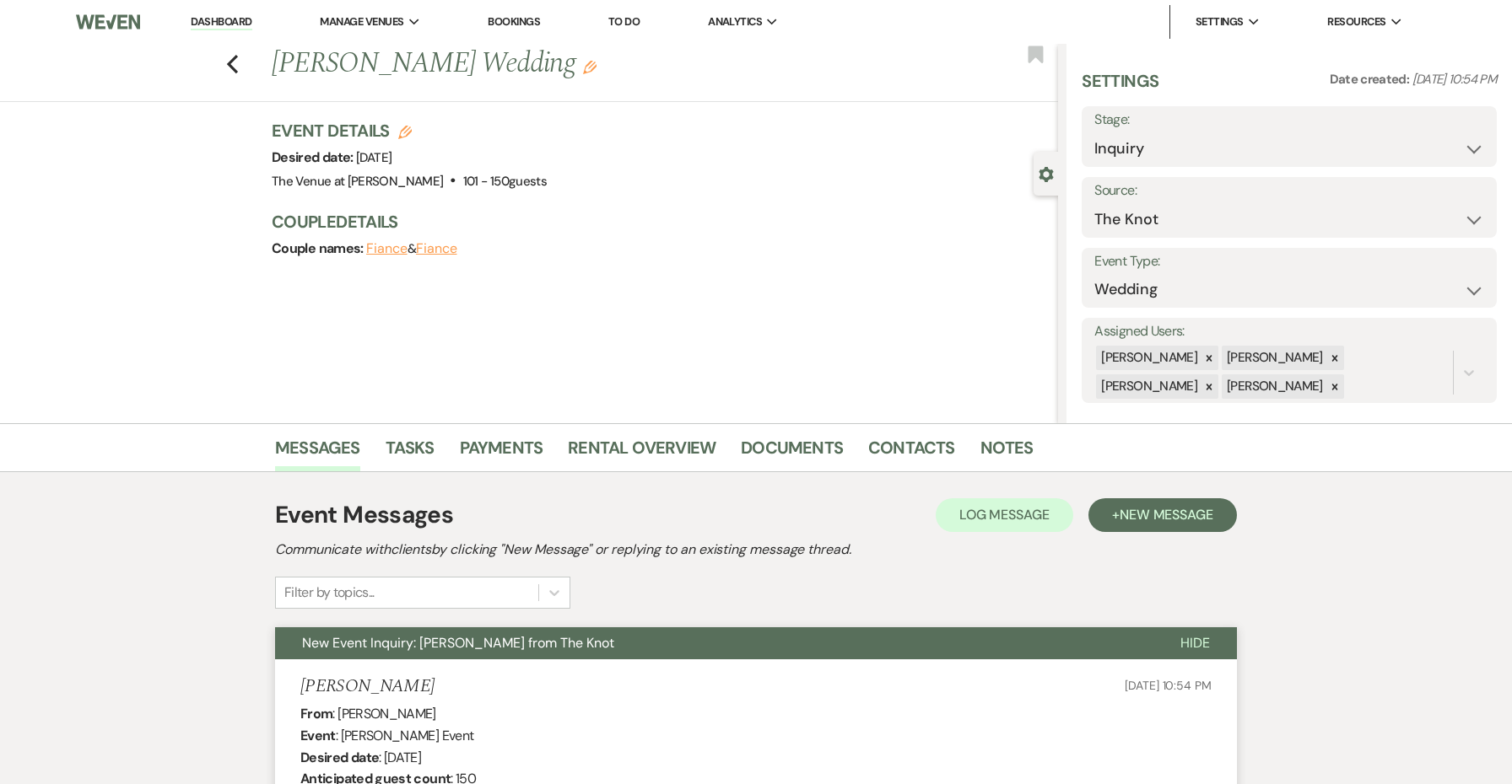
scroll to position [0, 0]
click at [232, 66] on use "button" at bounding box center [232, 64] width 11 height 19
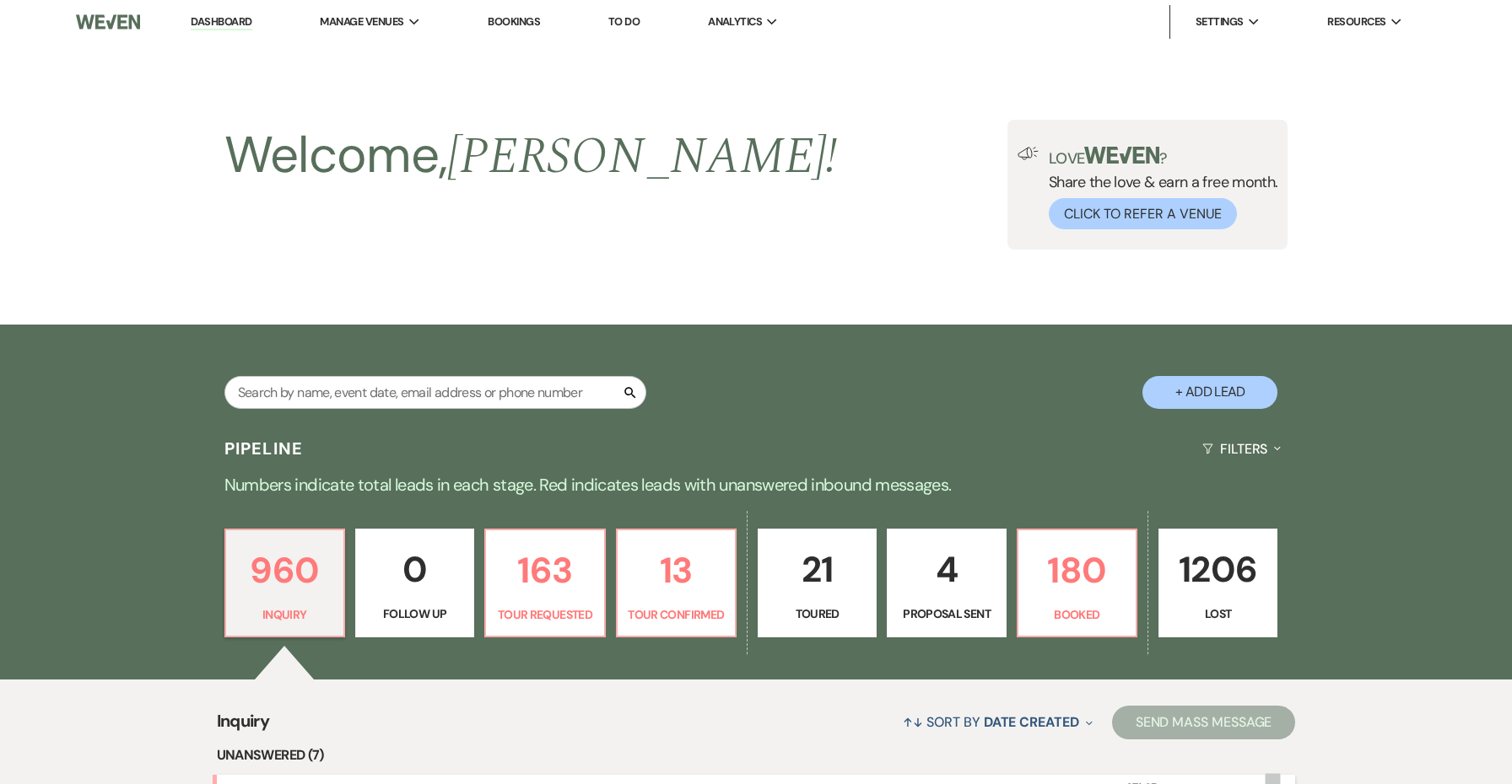
scroll to position [474, 0]
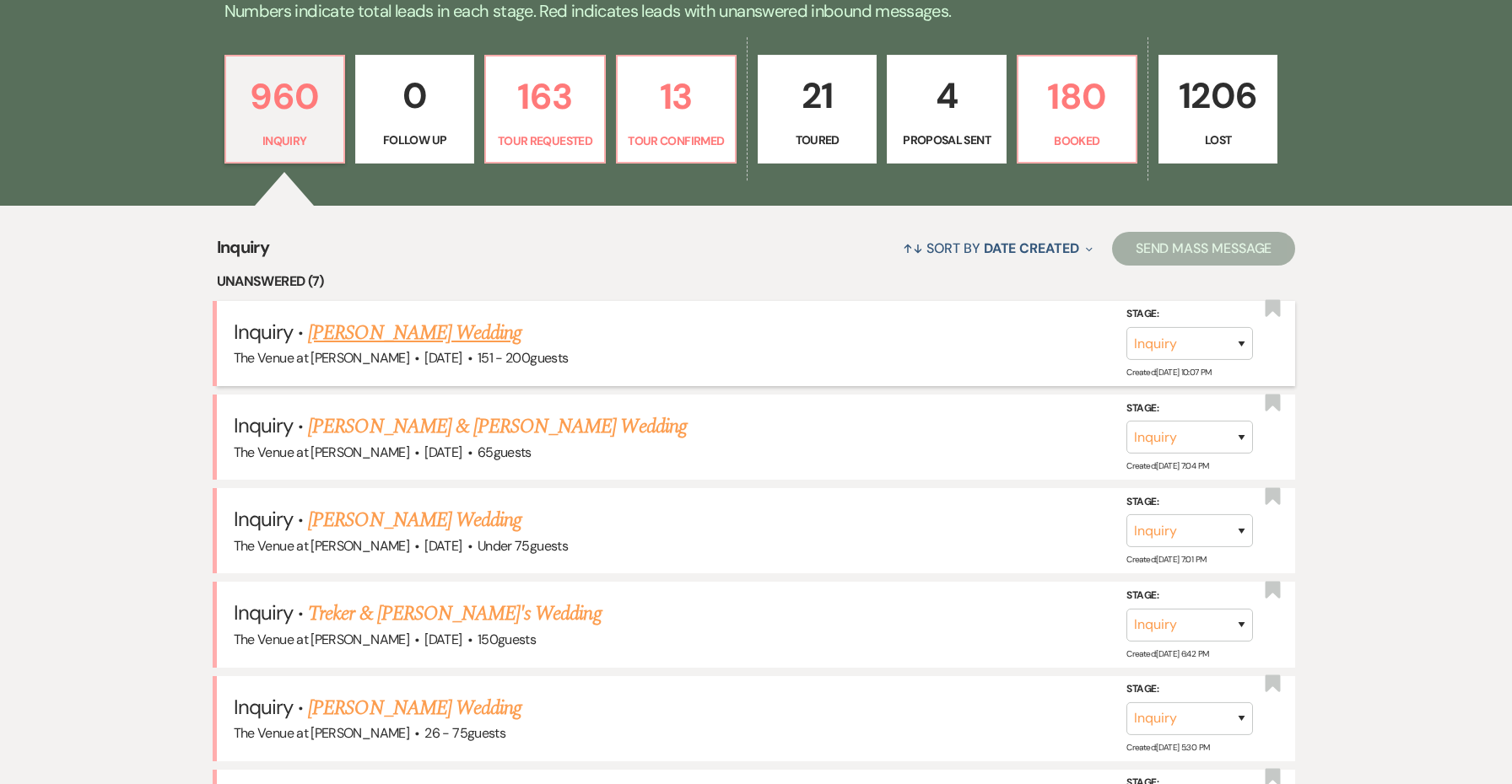
click at [435, 326] on link "[PERSON_NAME] Wedding" at bounding box center [414, 333] width 213 height 30
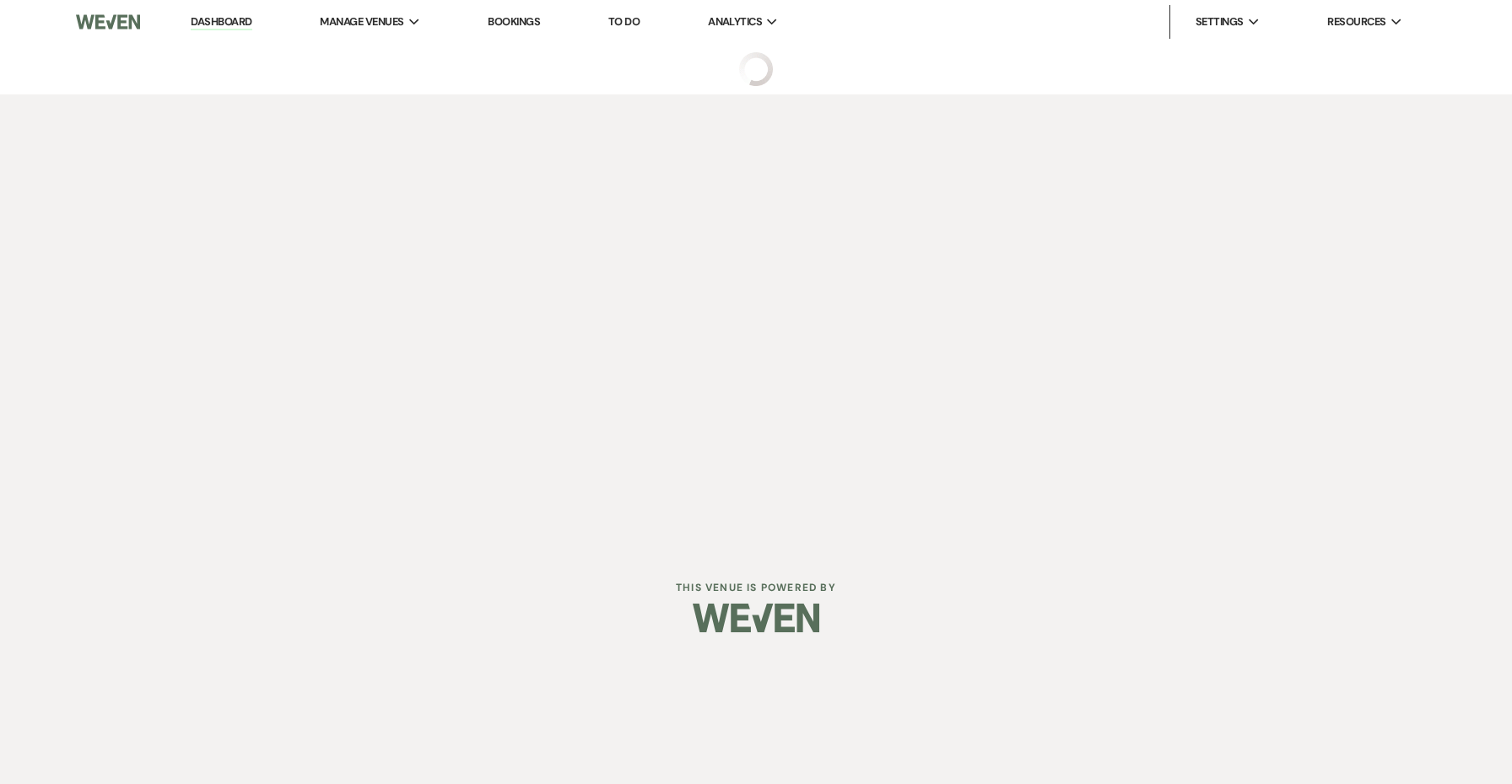
select select "2"
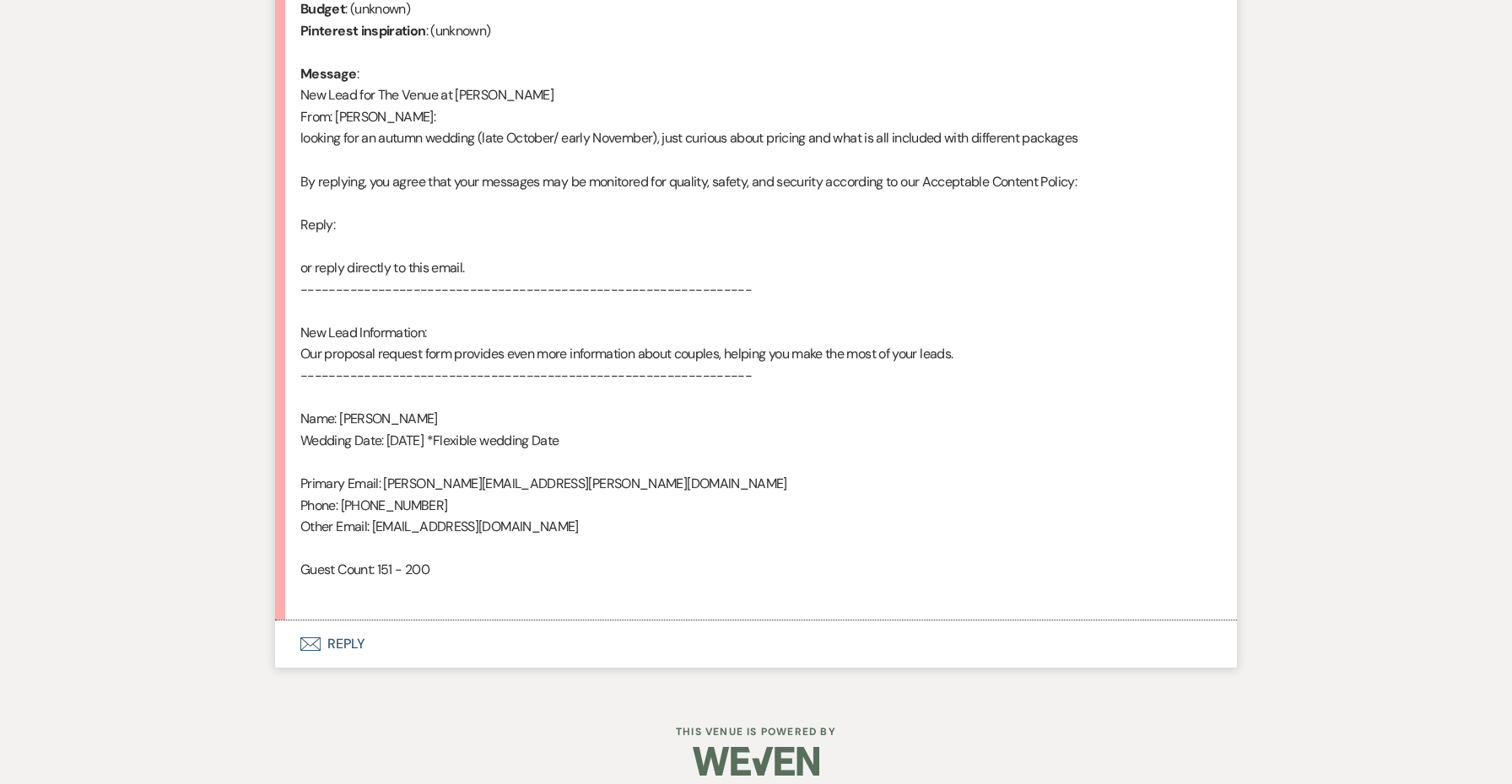
scroll to position [834, 0]
click at [356, 625] on button "Envelope Reply" at bounding box center [756, 645] width 962 height 47
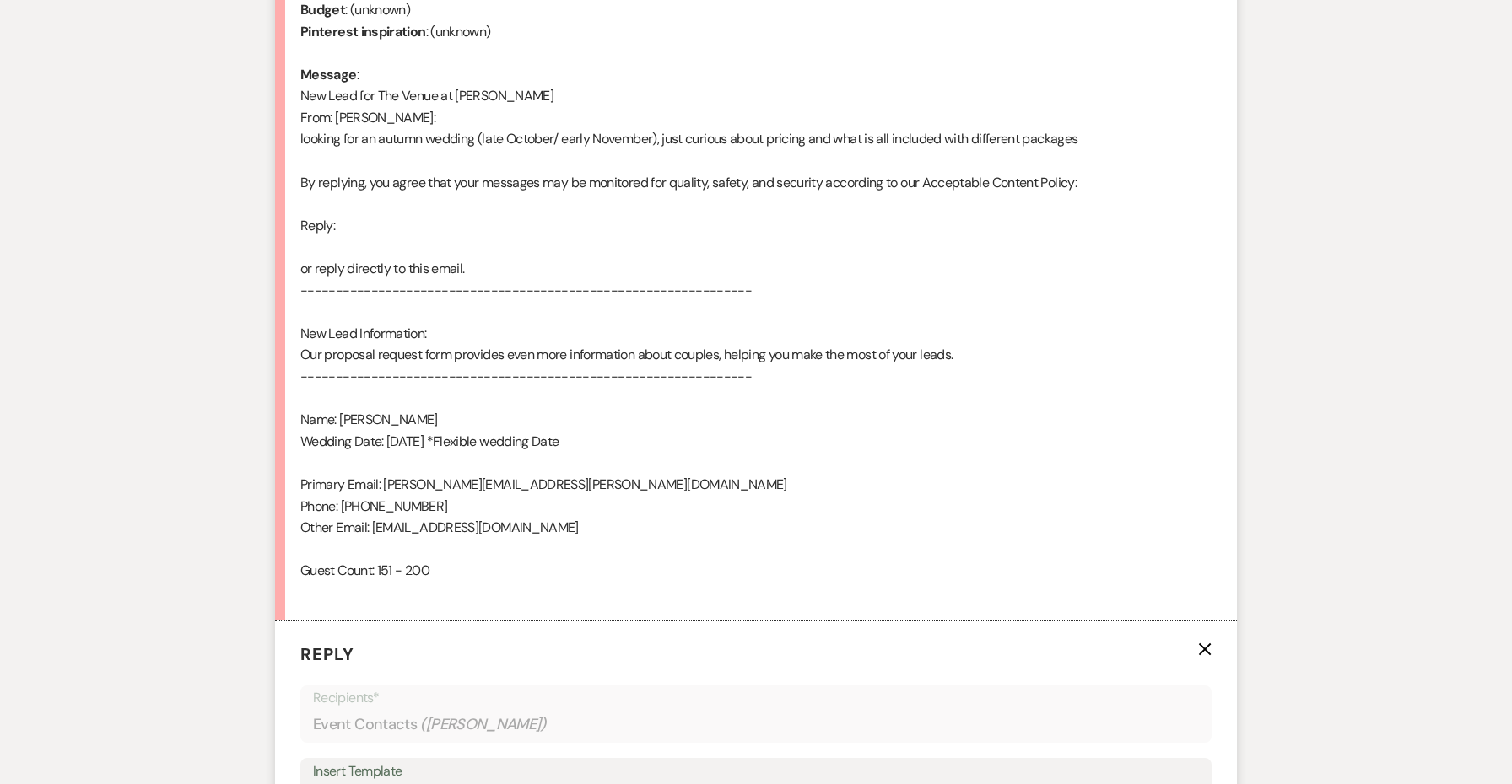
scroll to position [1295, 0]
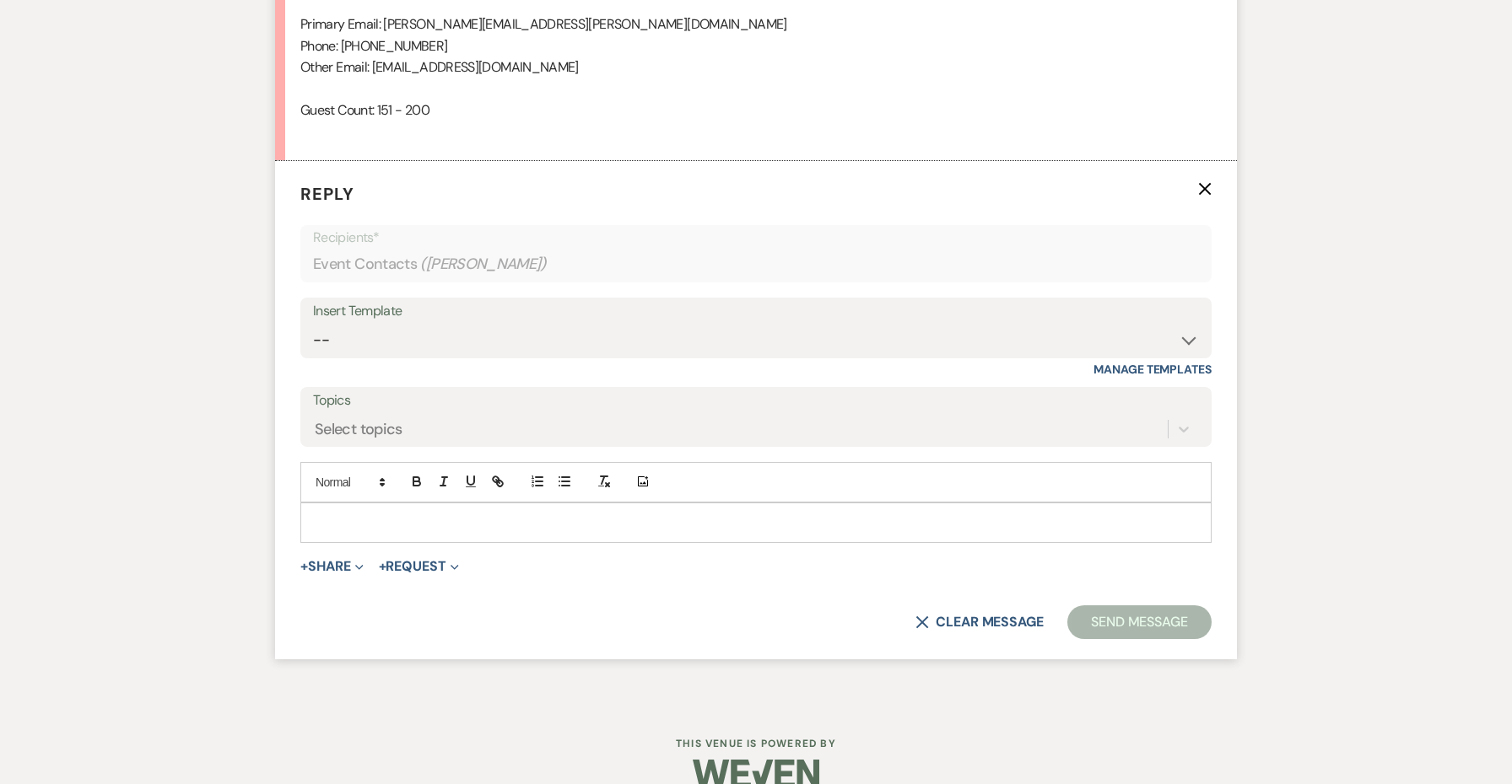
click at [443, 301] on div "Insert Template" at bounding box center [756, 311] width 886 height 24
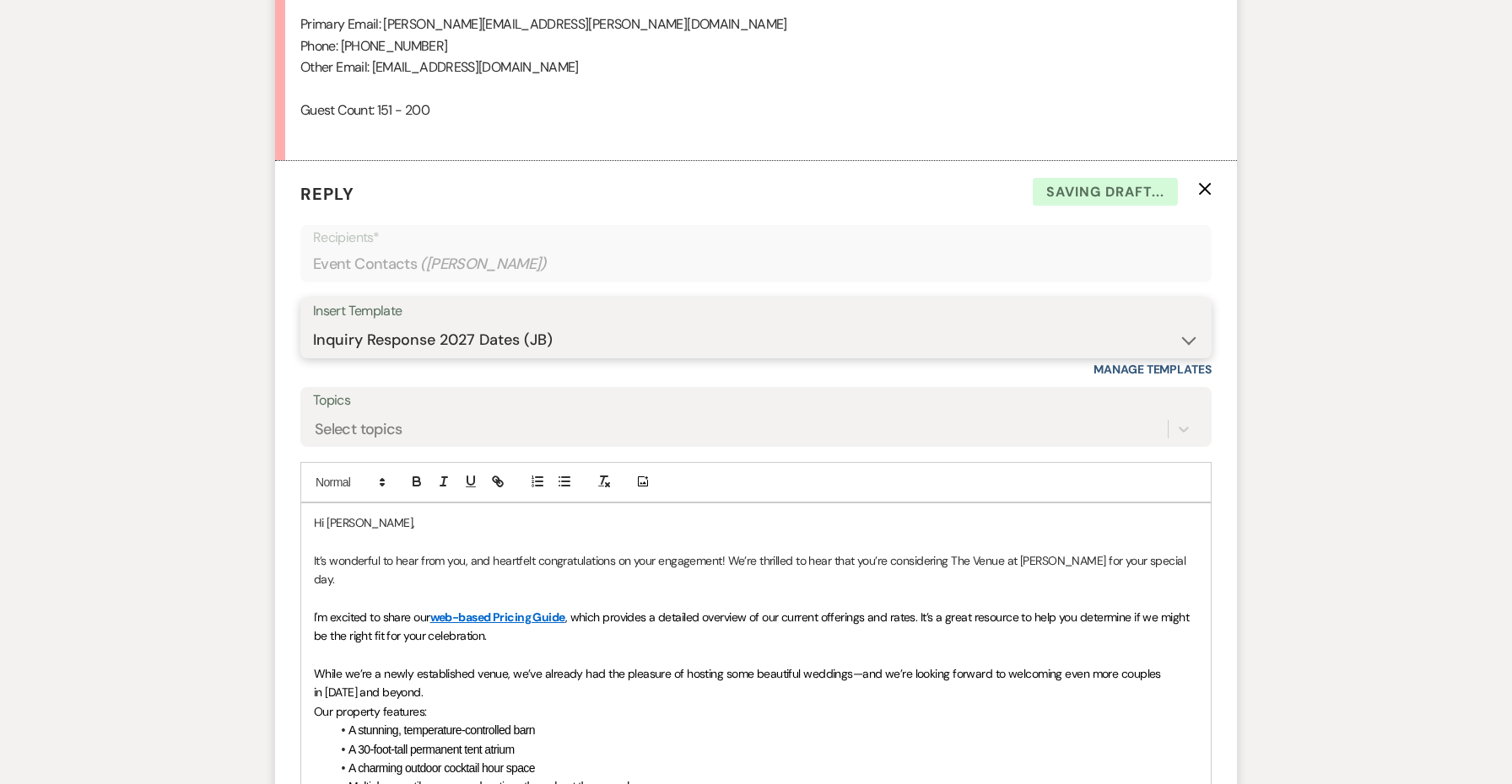
select select "4438"
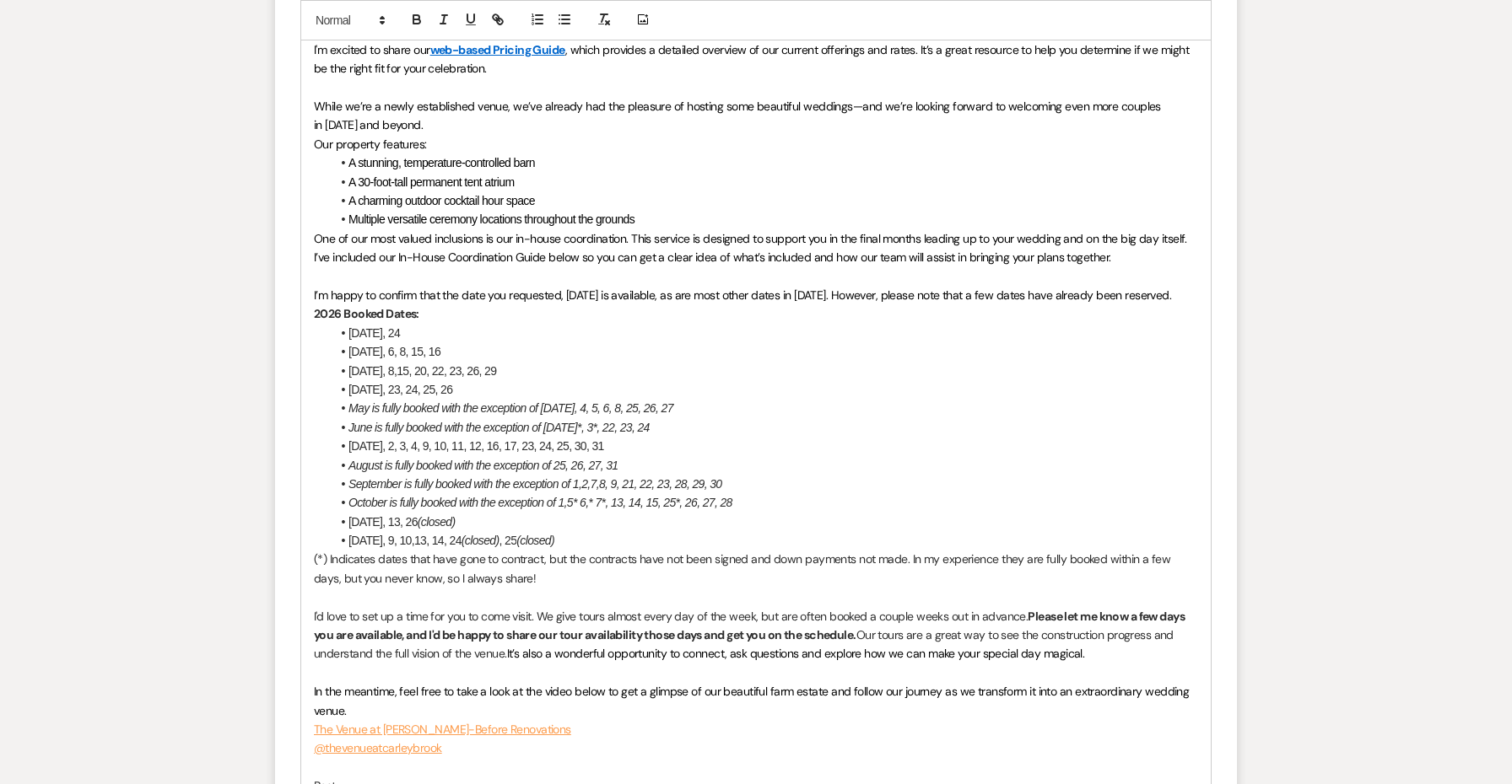
scroll to position [1913, 0]
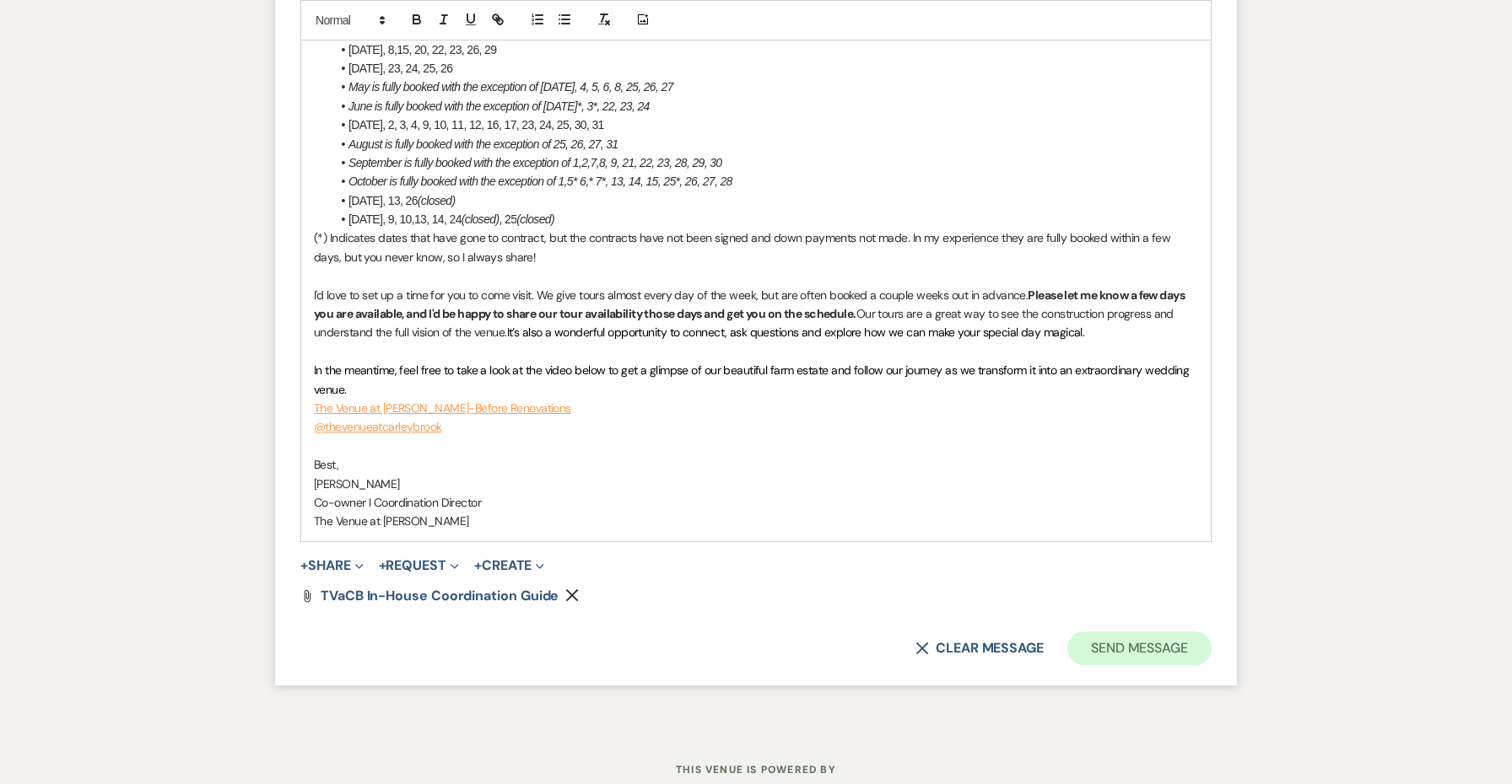
click at [1161, 631] on button "Send Message" at bounding box center [1139, 648] width 144 height 33
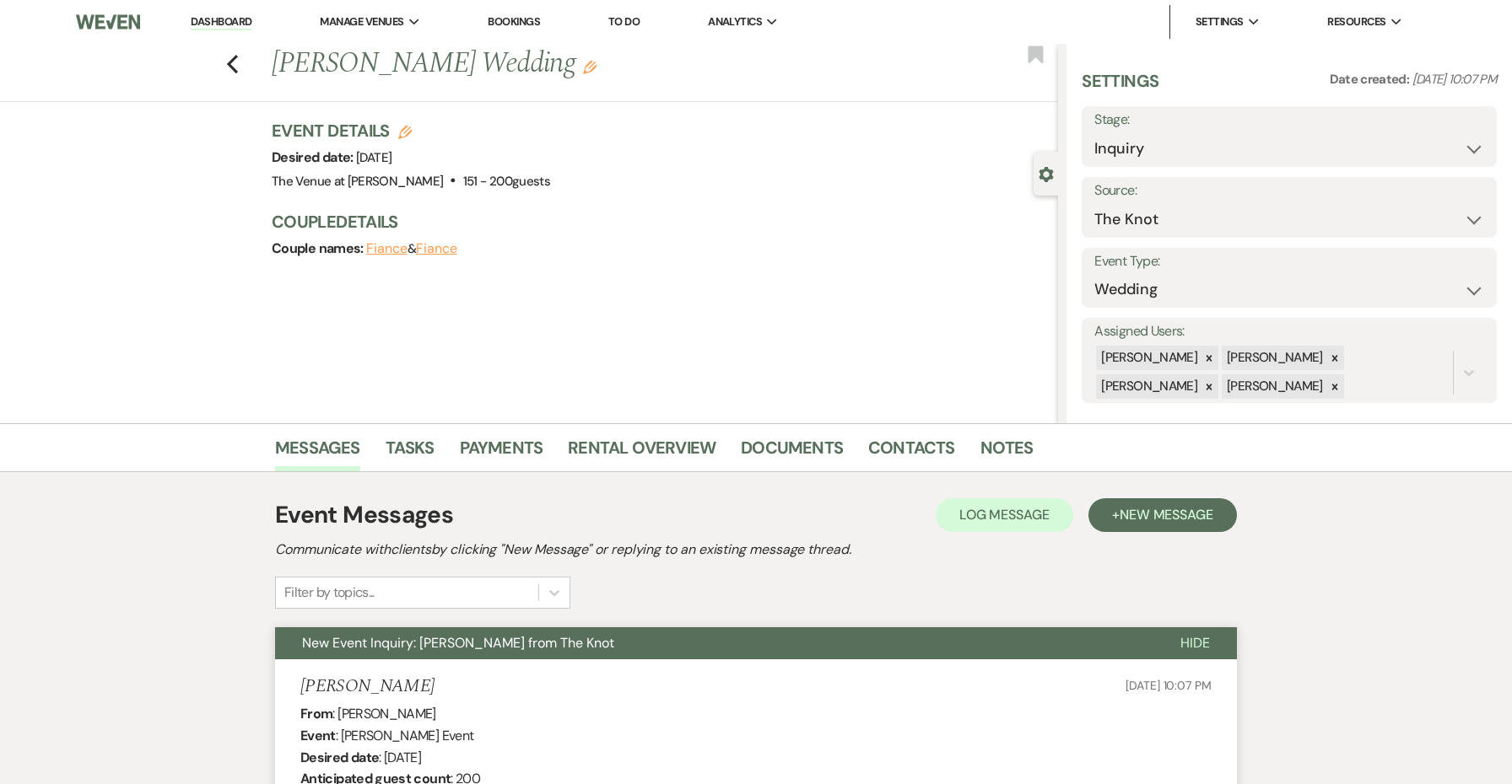
scroll to position [0, 0]
click at [235, 64] on icon "Previous" at bounding box center [232, 64] width 13 height 21
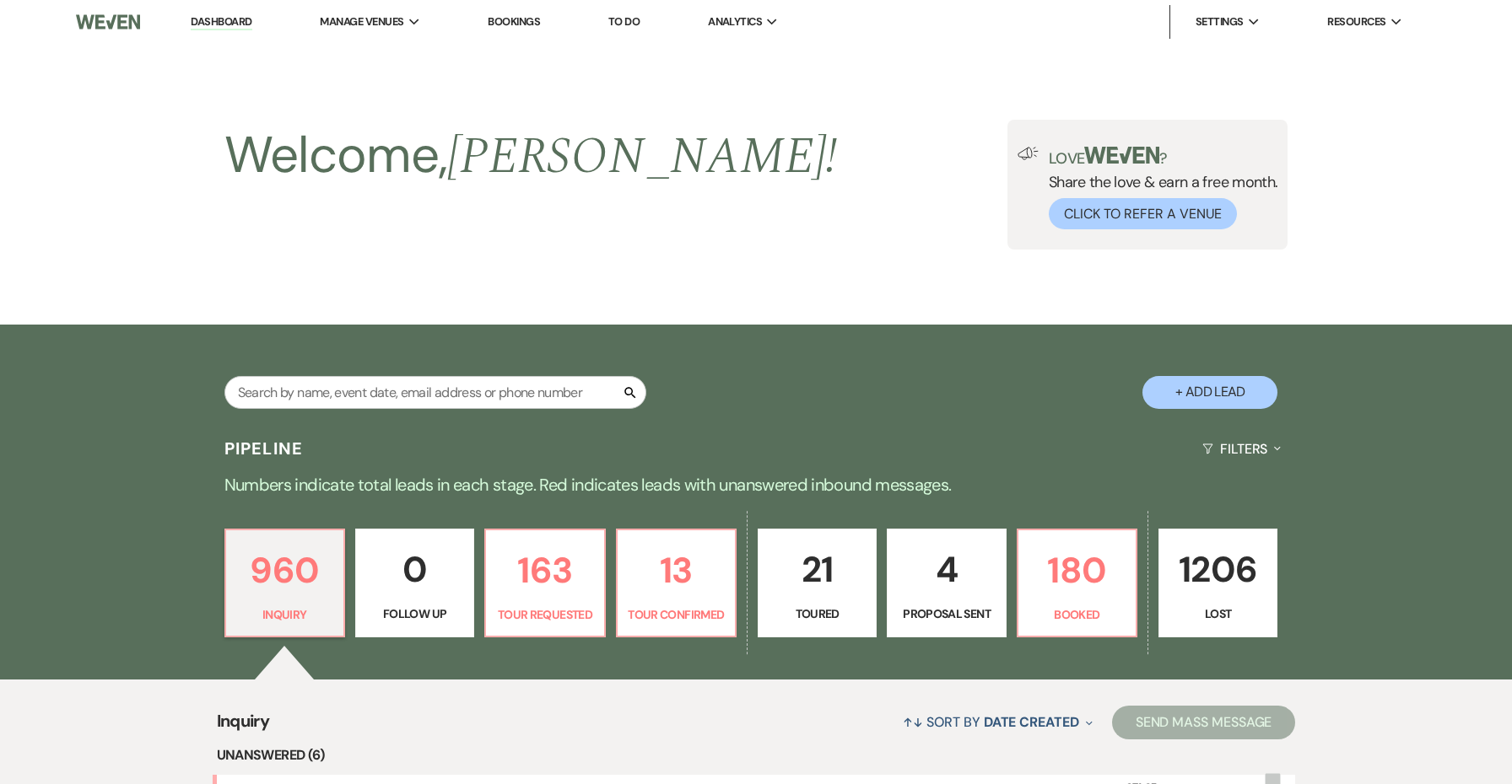
scroll to position [474, 0]
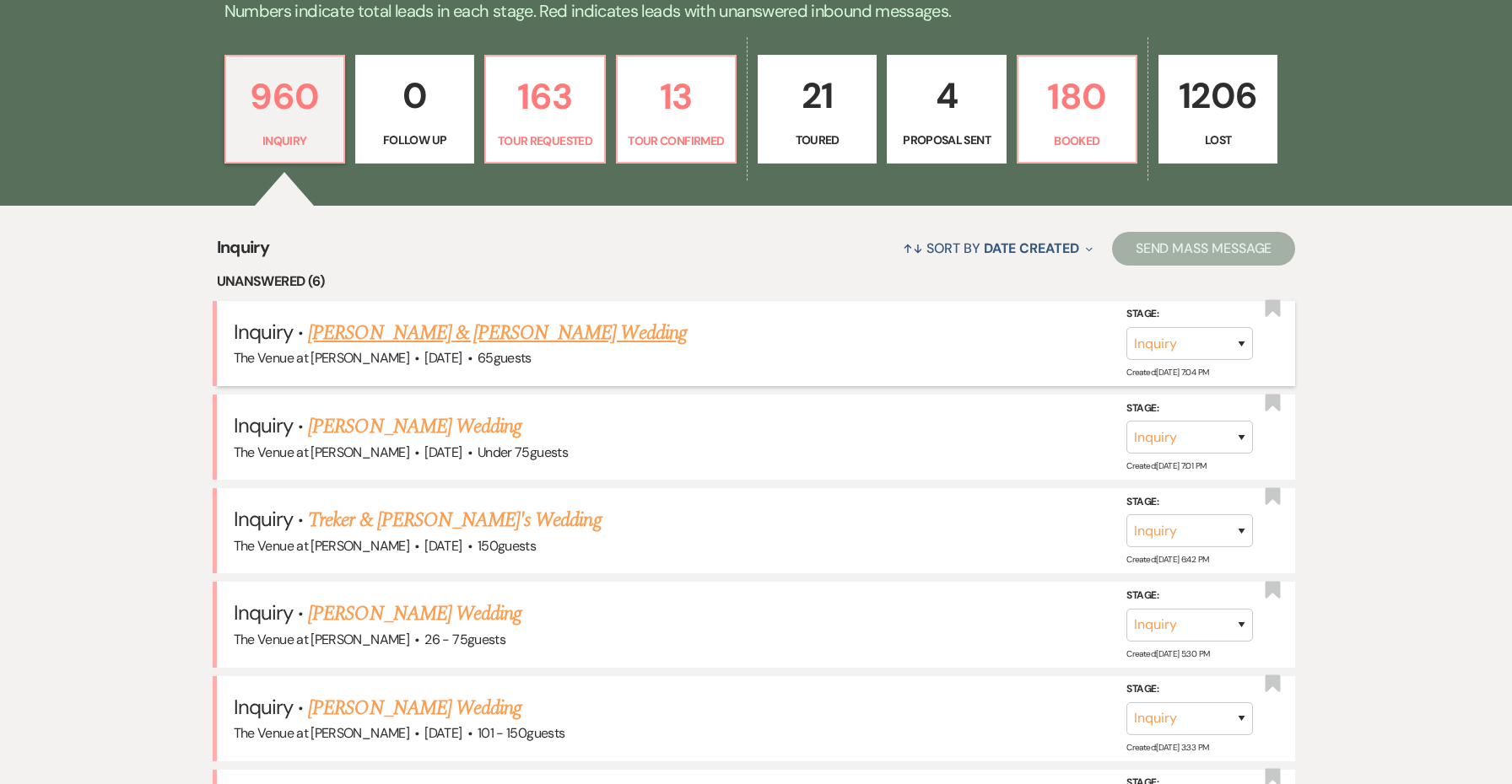
click at [346, 336] on link "[PERSON_NAME] & [PERSON_NAME] Wedding" at bounding box center [496, 333] width 378 height 30
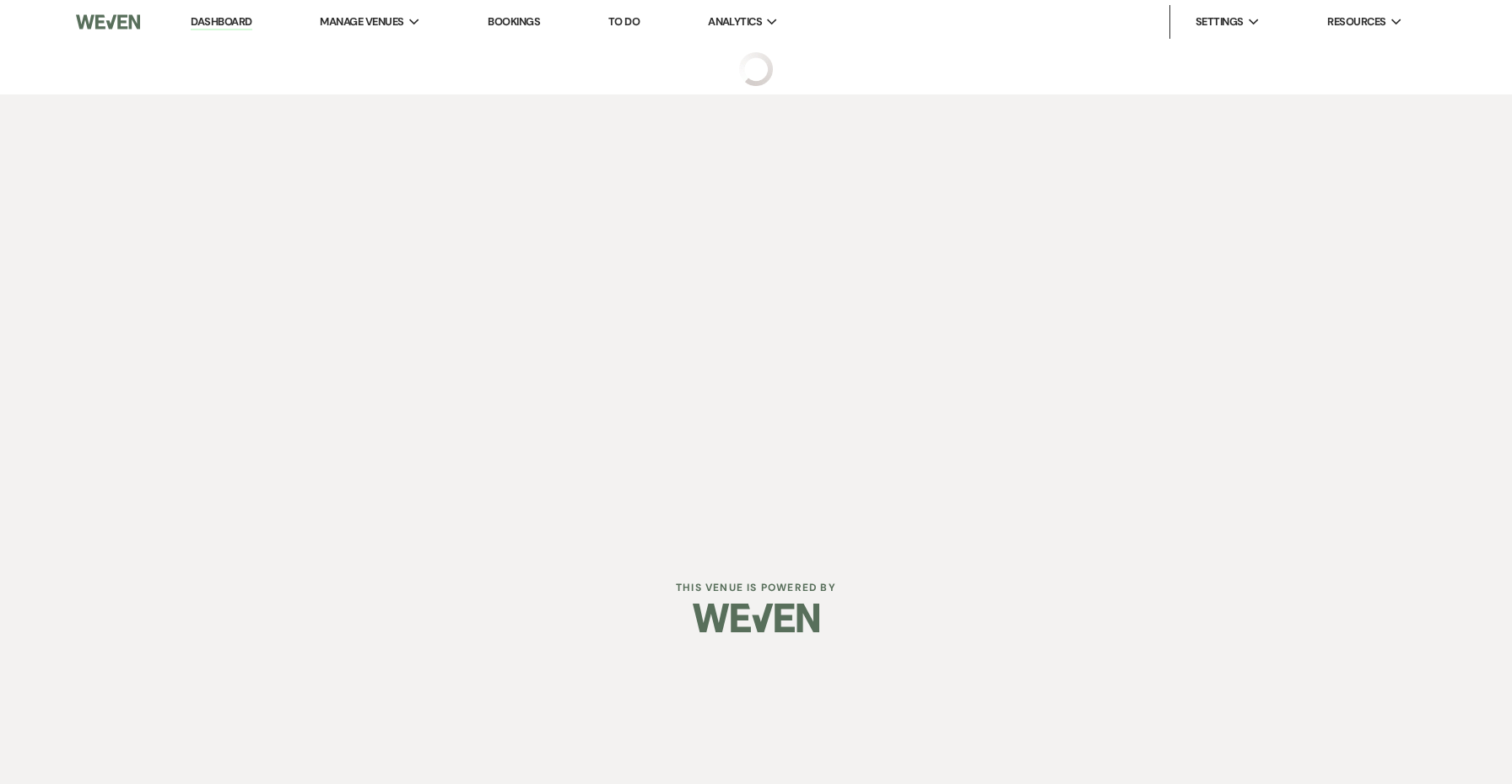
select select "5"
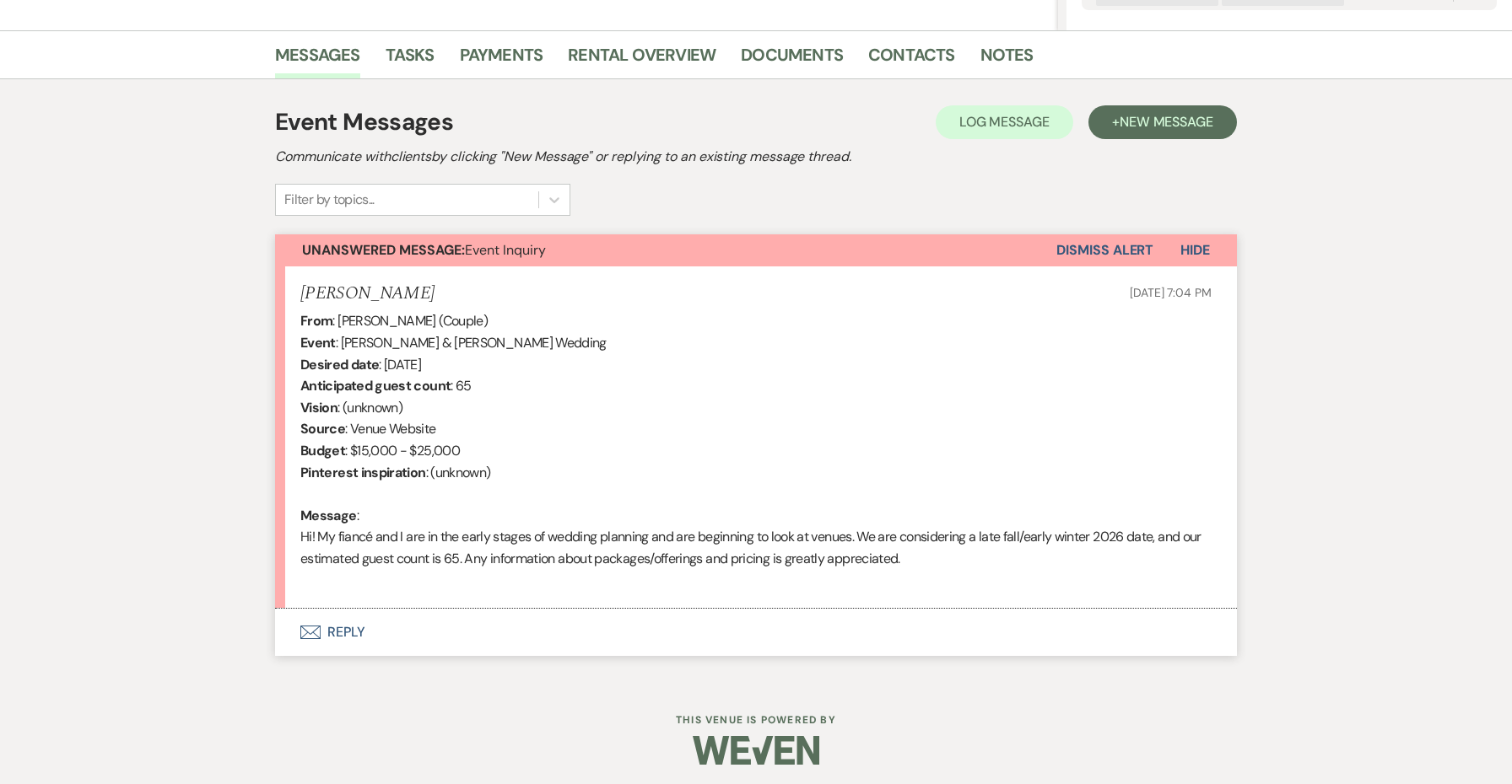
scroll to position [392, 0]
click at [353, 628] on button "Envelope Reply" at bounding box center [756, 634] width 962 height 47
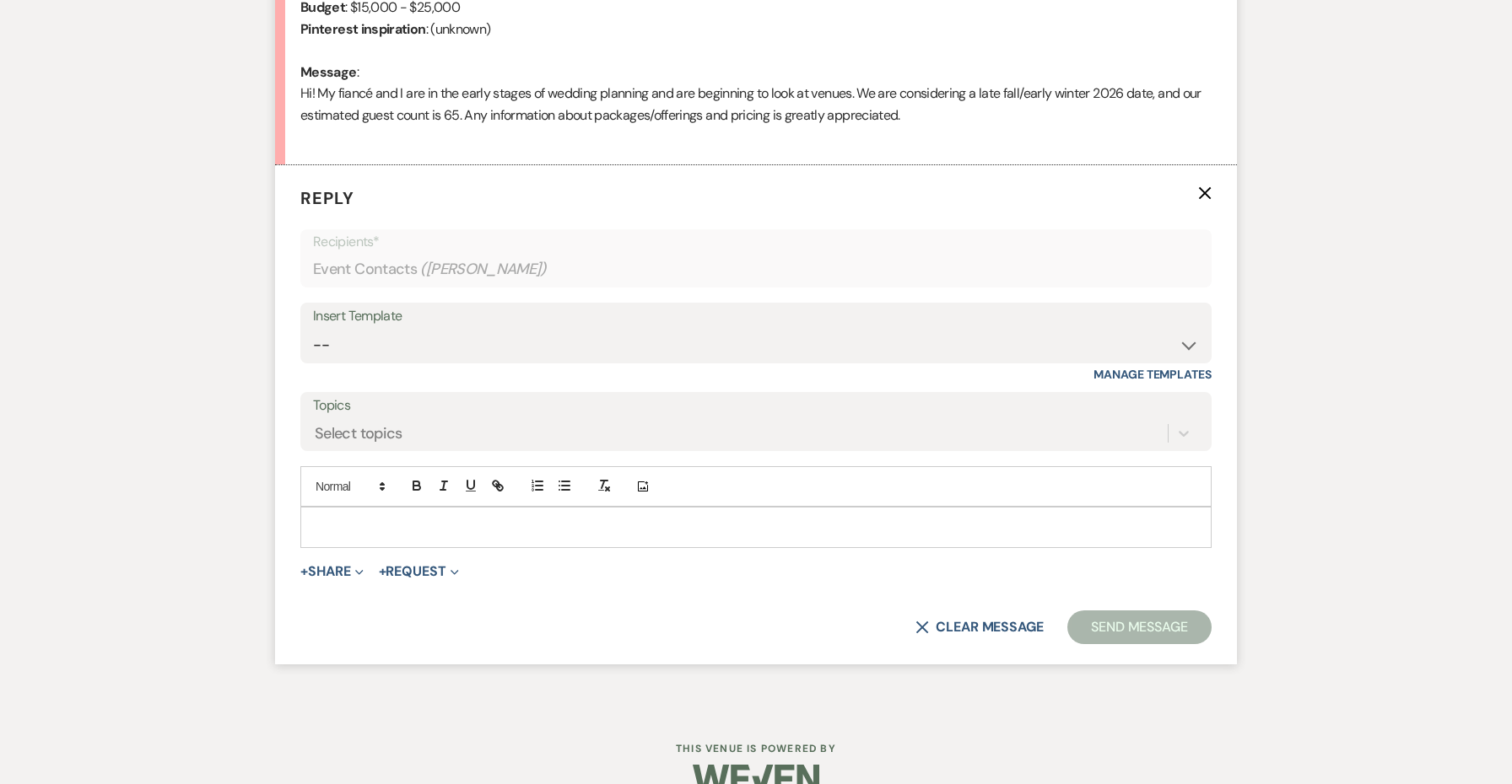
scroll to position [852, 0]
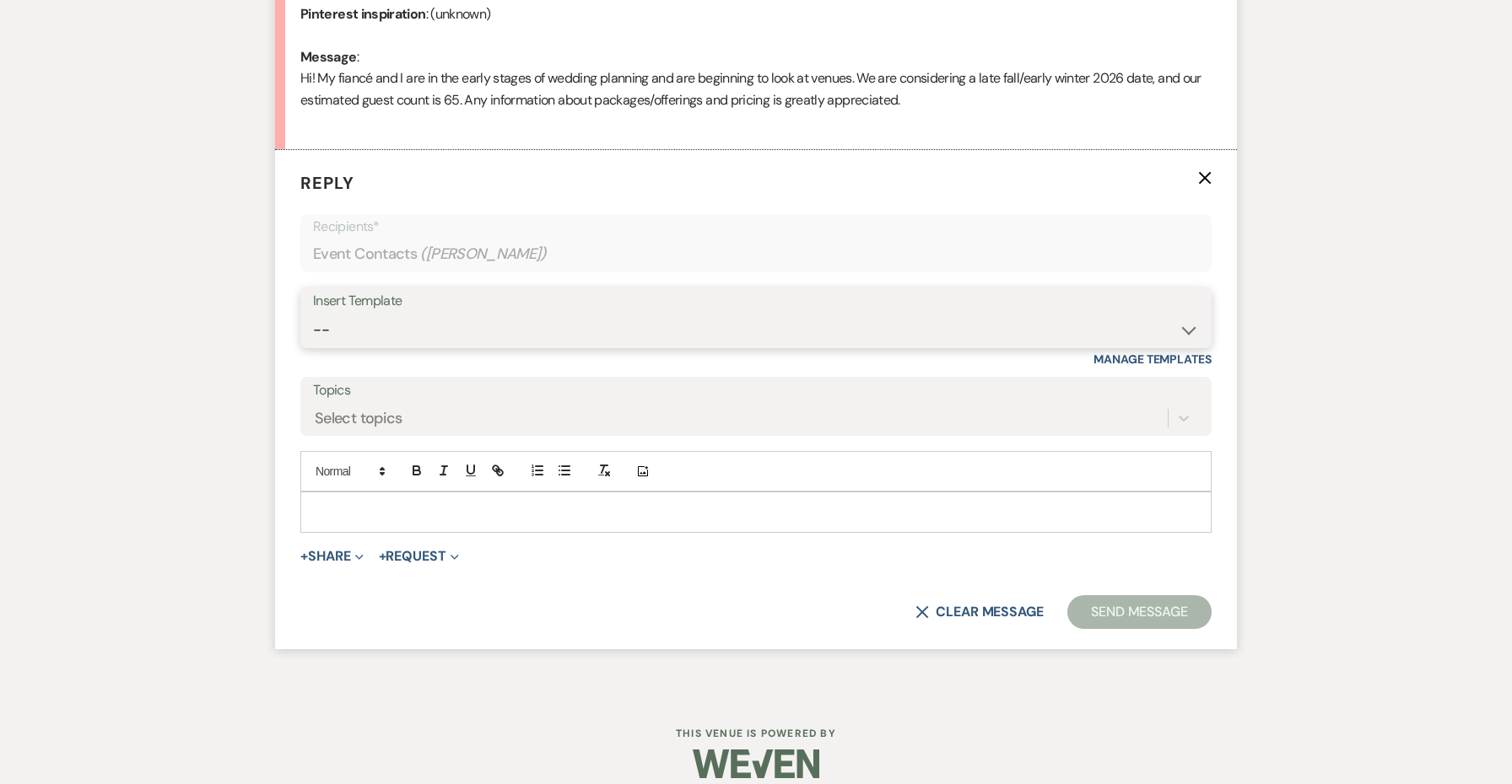
select select "4438"
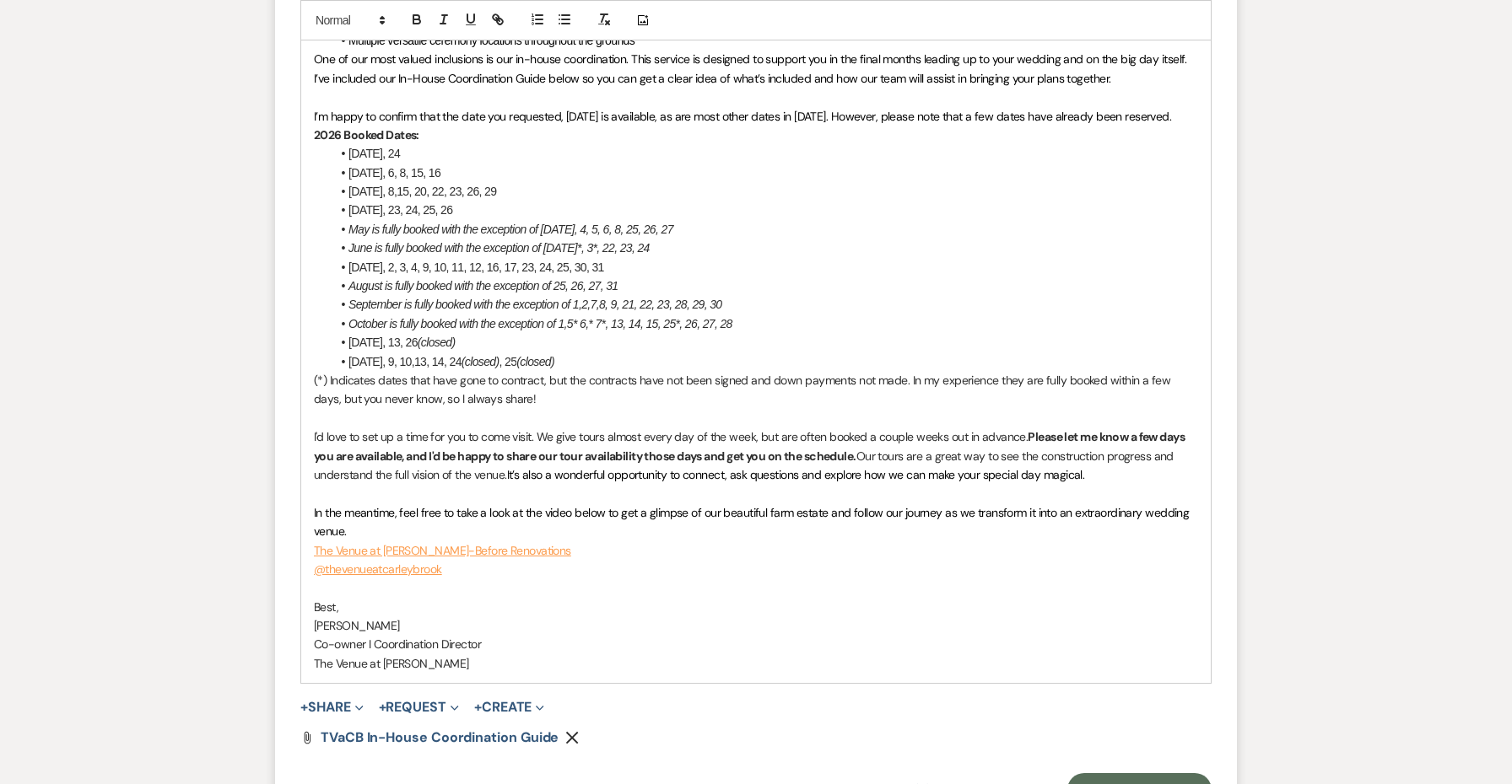
scroll to position [1573, 0]
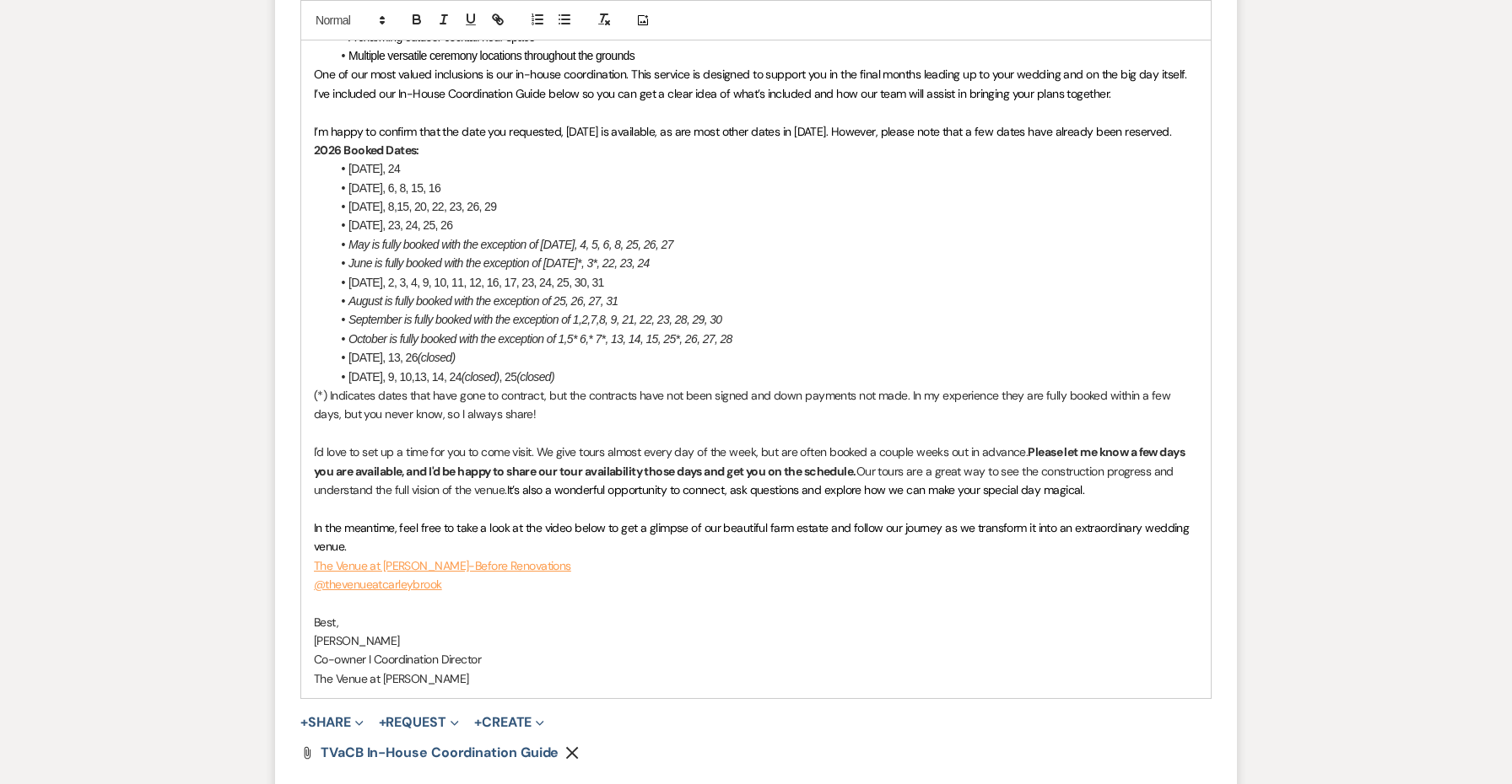
click at [772, 330] on li "October is fully booked with the exception of 1,5* 6,* 7*, 13, 14, 15, 25*, 26,…" at bounding box center [765, 339] width 868 height 19
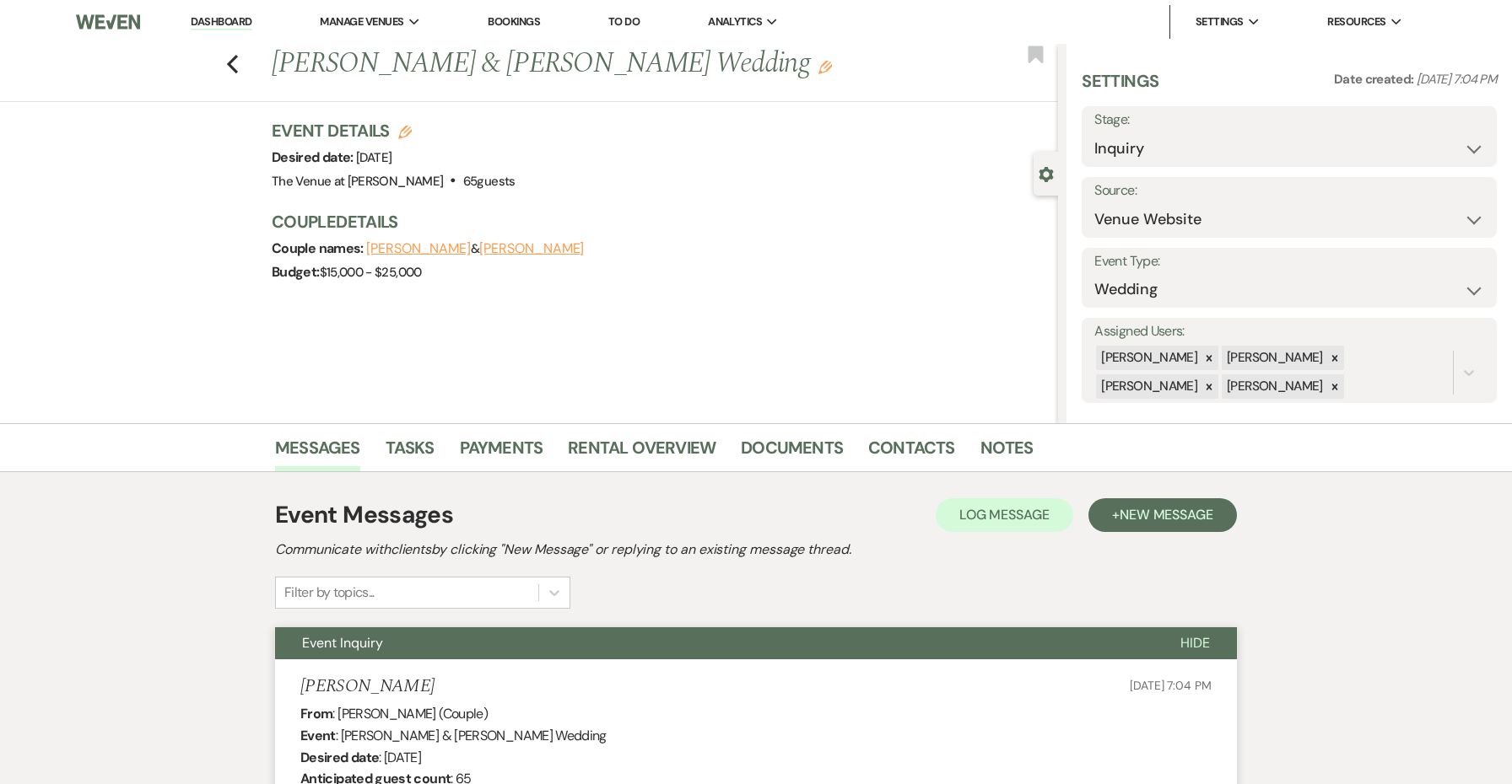
scroll to position [0, 0]
click at [233, 60] on use "button" at bounding box center [232, 64] width 11 height 19
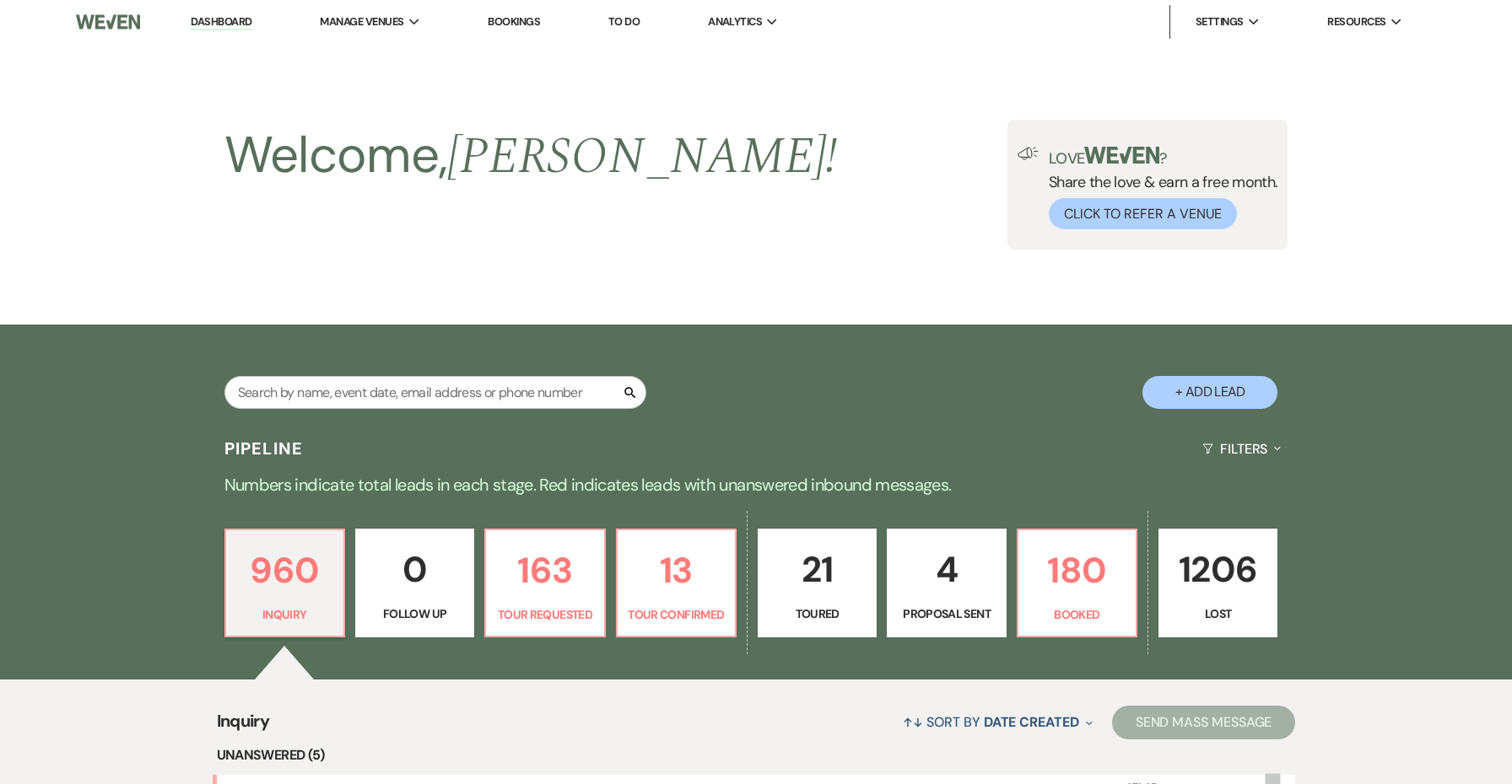
scroll to position [474, 0]
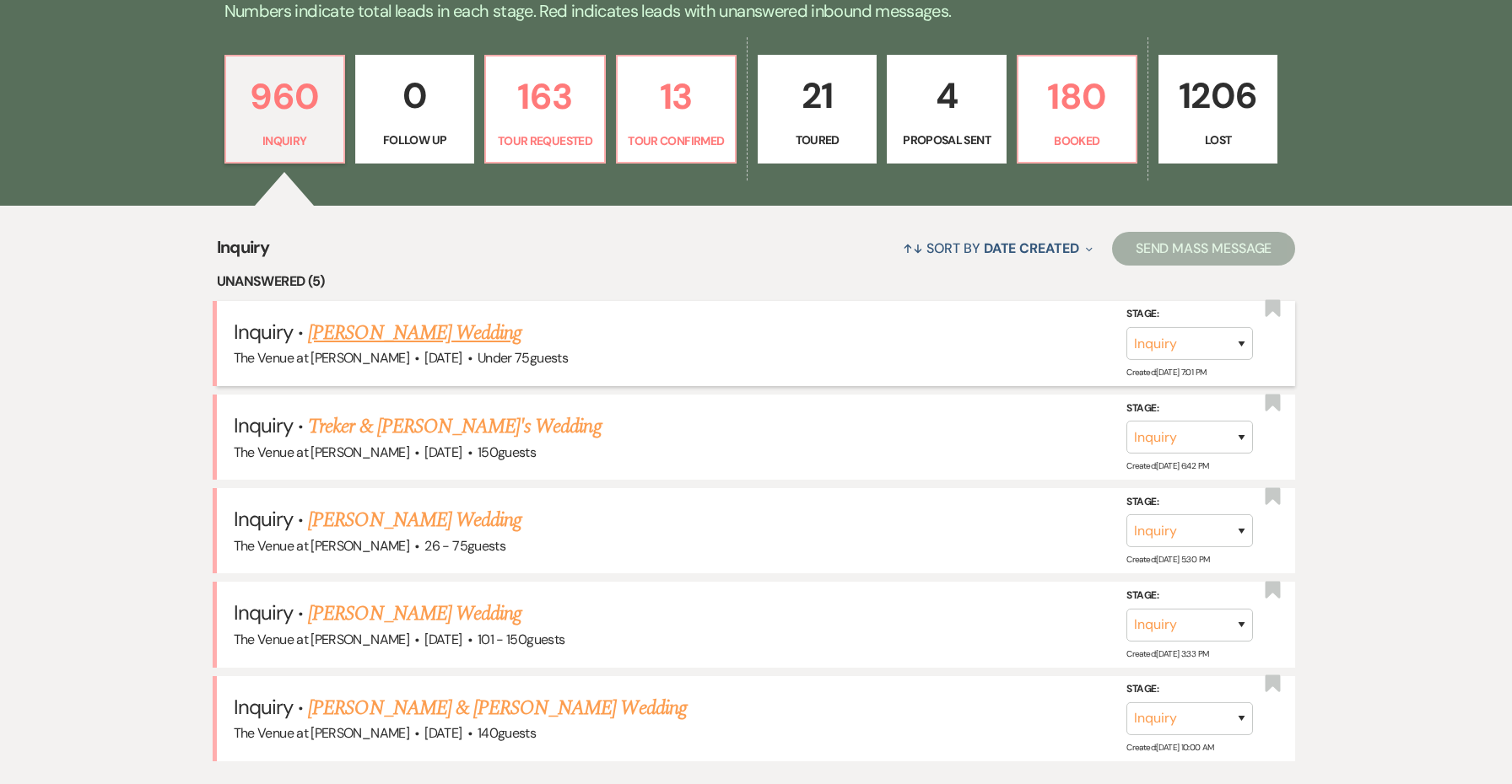
click at [382, 332] on link "[PERSON_NAME] Wedding" at bounding box center [414, 333] width 213 height 30
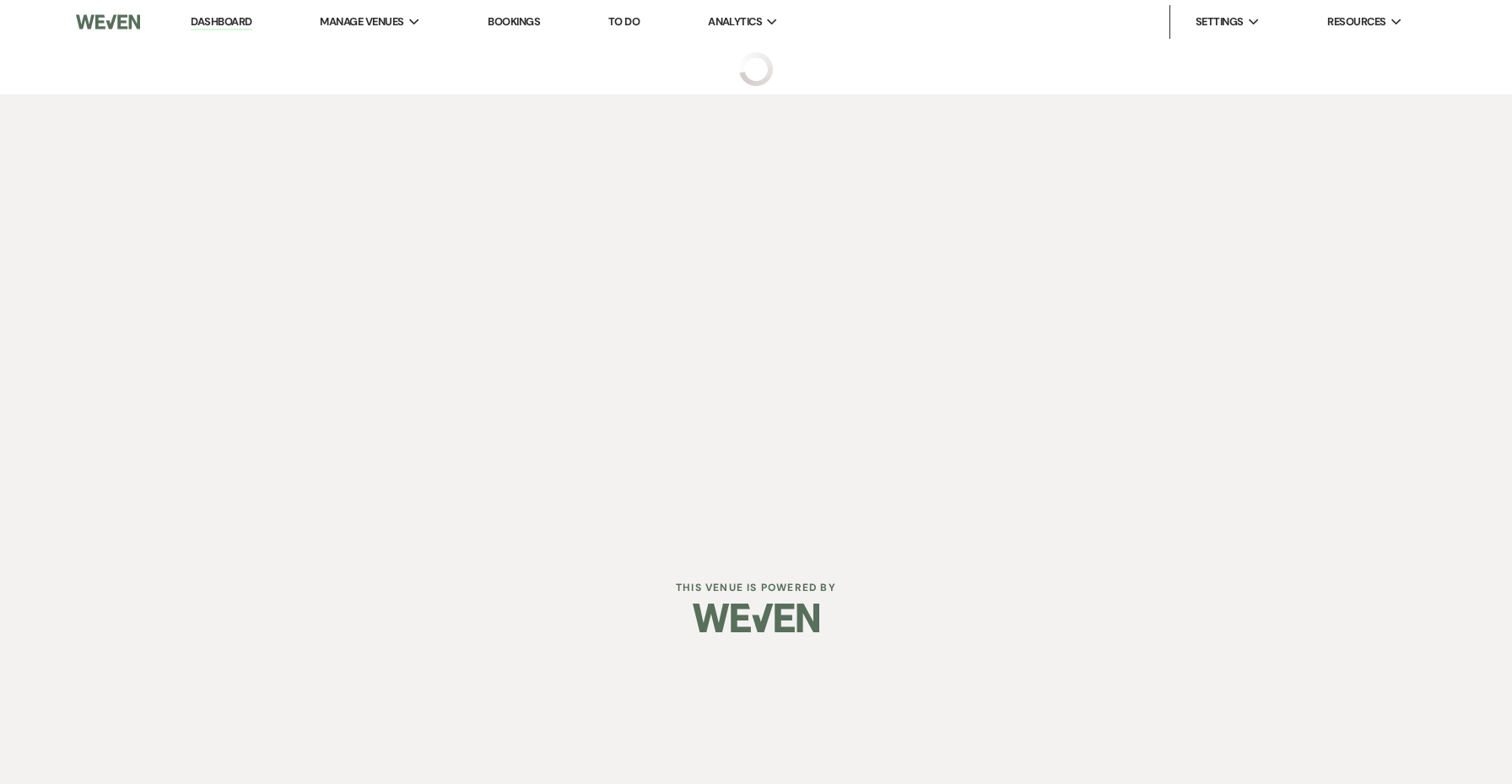
select select "3"
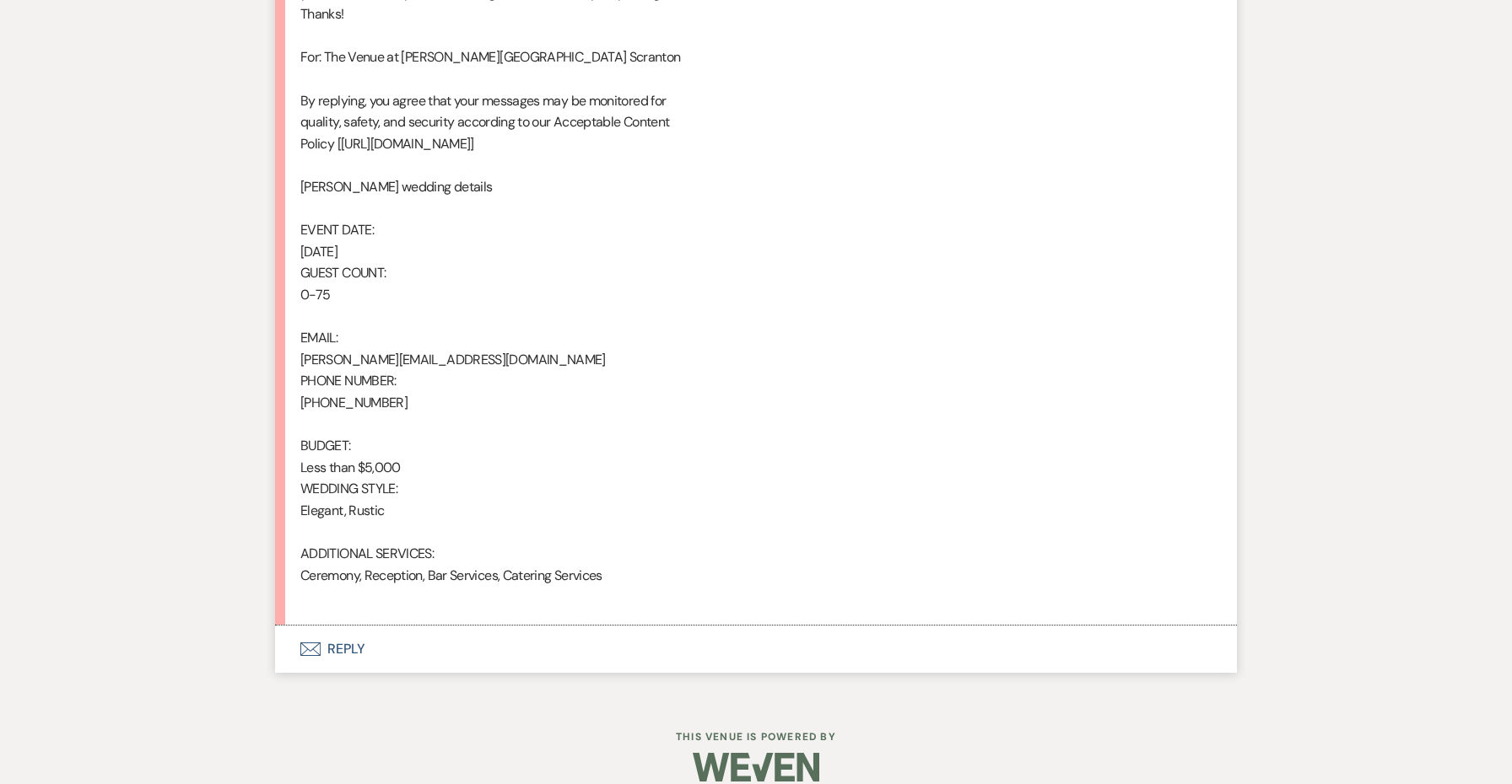
click at [342, 633] on button "Envelope Reply" at bounding box center [756, 649] width 962 height 47
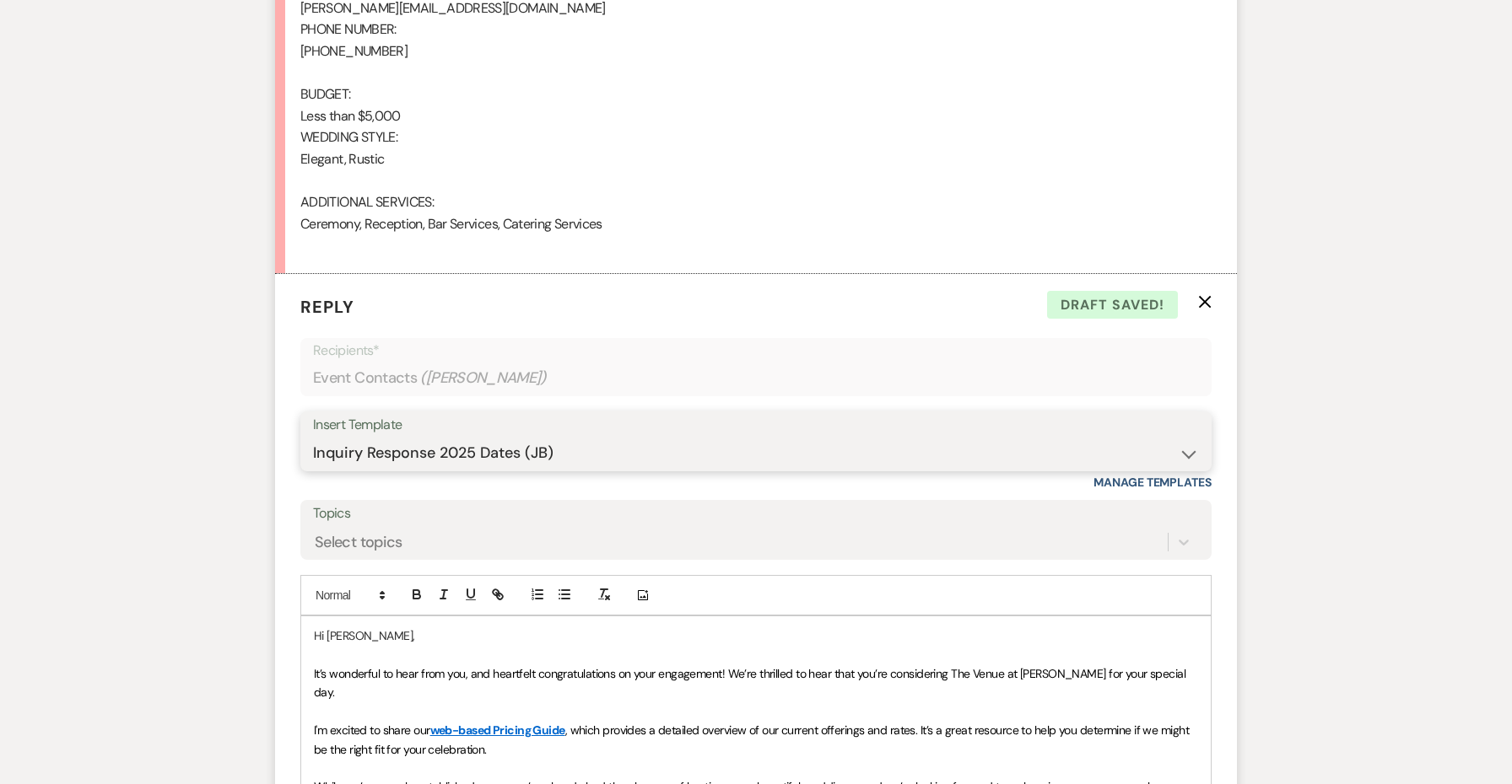
scroll to position [1225, 0]
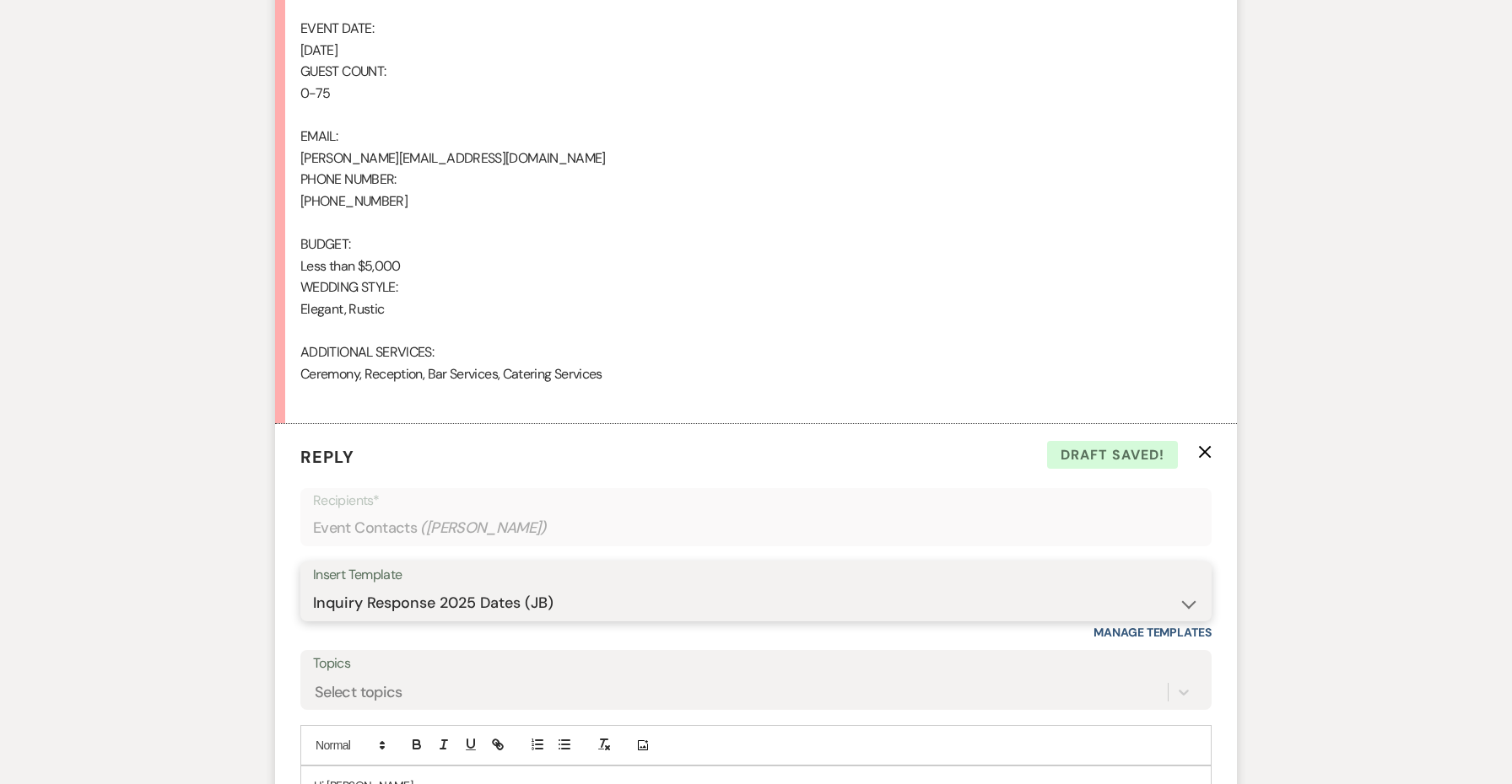
select select "4689"
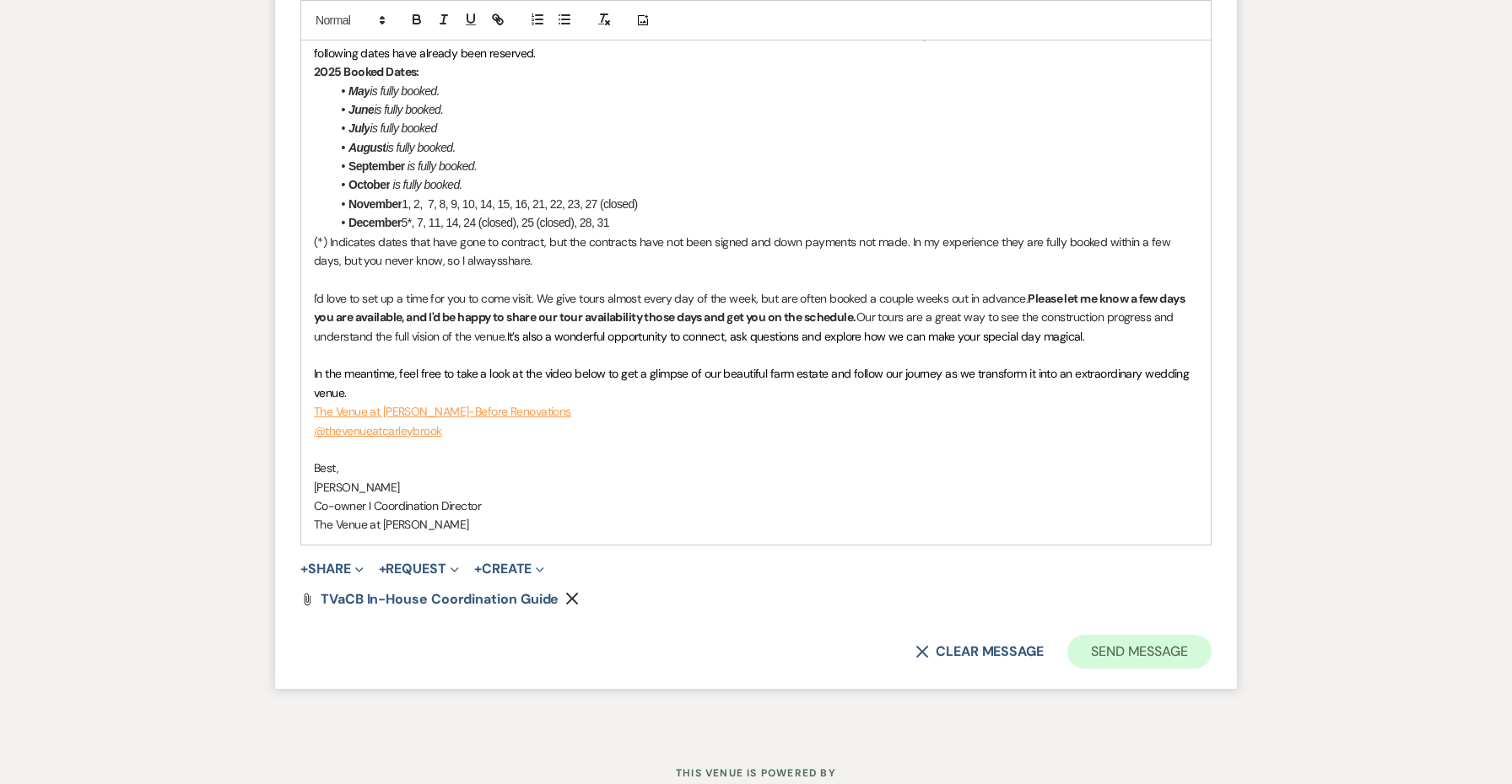
click at [1121, 635] on button "Send Message" at bounding box center [1139, 652] width 144 height 33
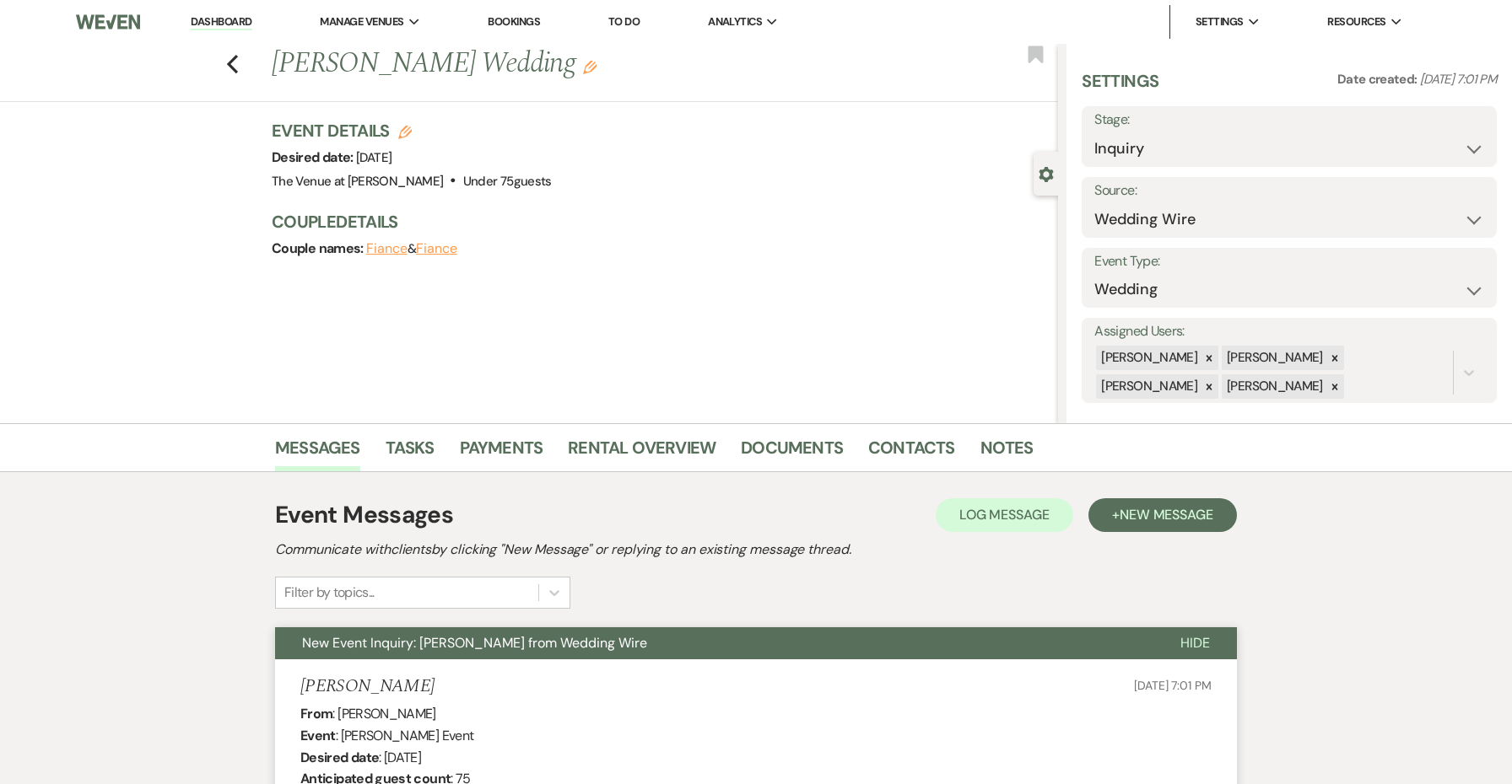
scroll to position [0, 0]
click at [238, 59] on icon "Previous" at bounding box center [232, 64] width 13 height 21
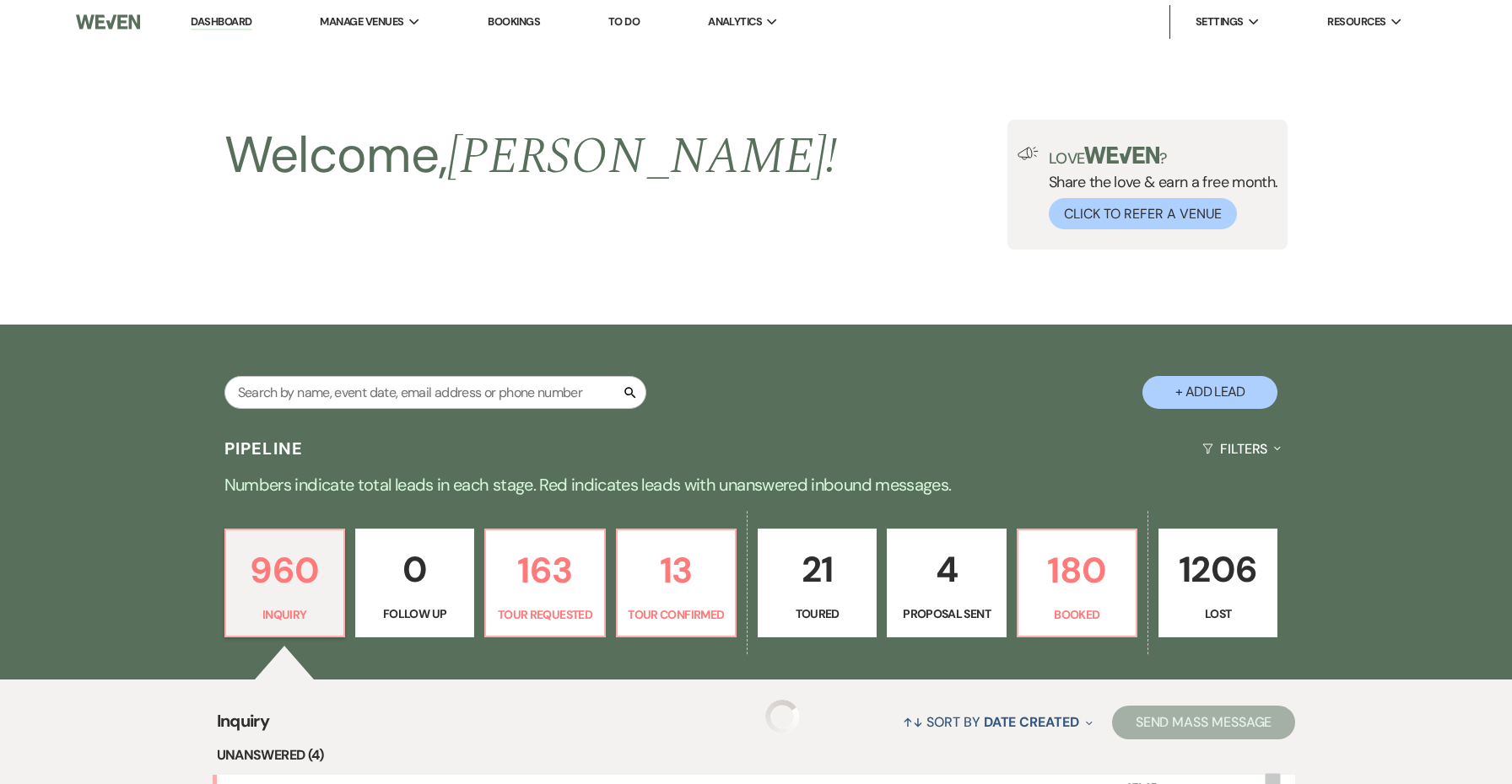
click at [229, 529] on link "960 Inquiry" at bounding box center [284, 583] width 120 height 110
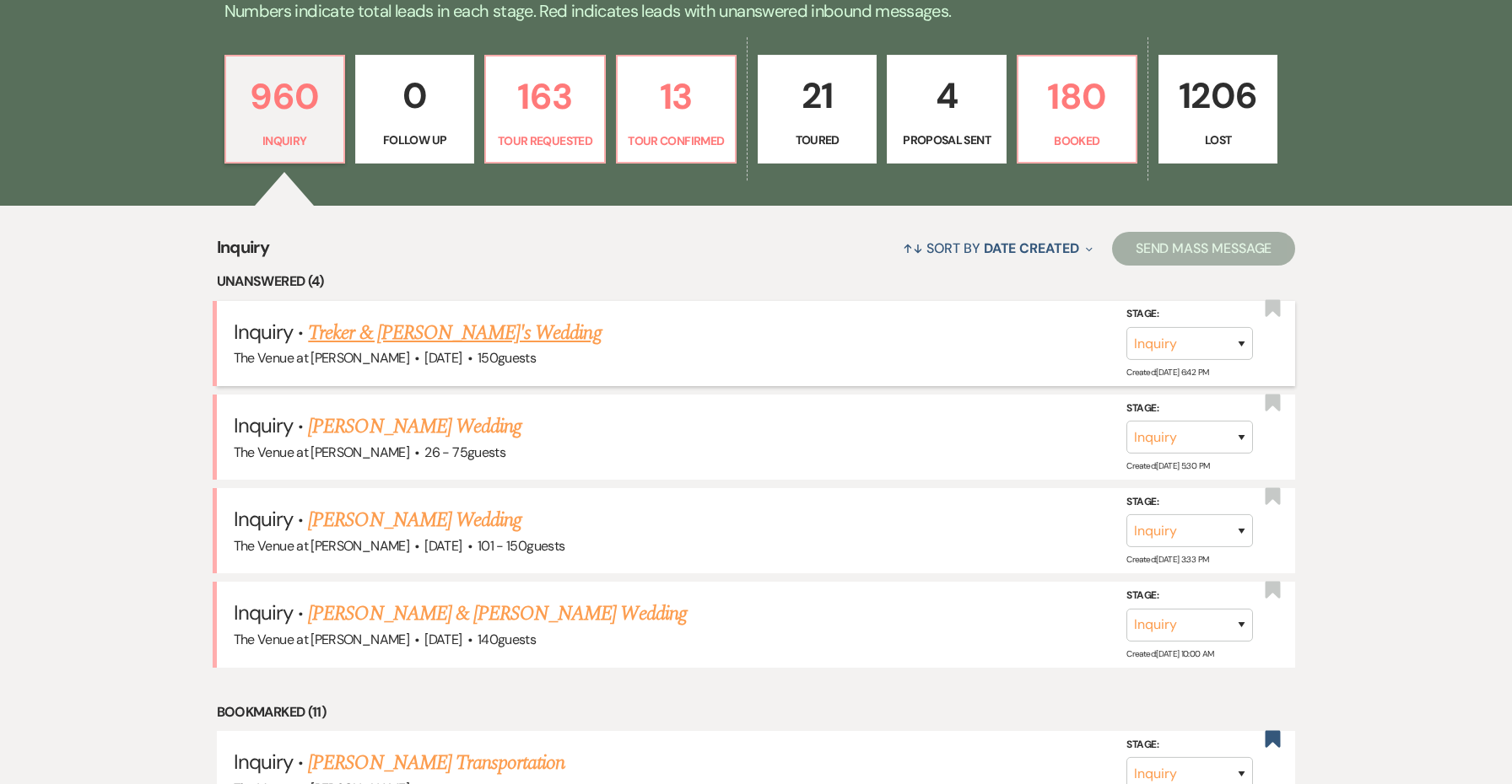
click at [430, 327] on link "Treker & [PERSON_NAME]'s Wedding" at bounding box center [453, 333] width 293 height 30
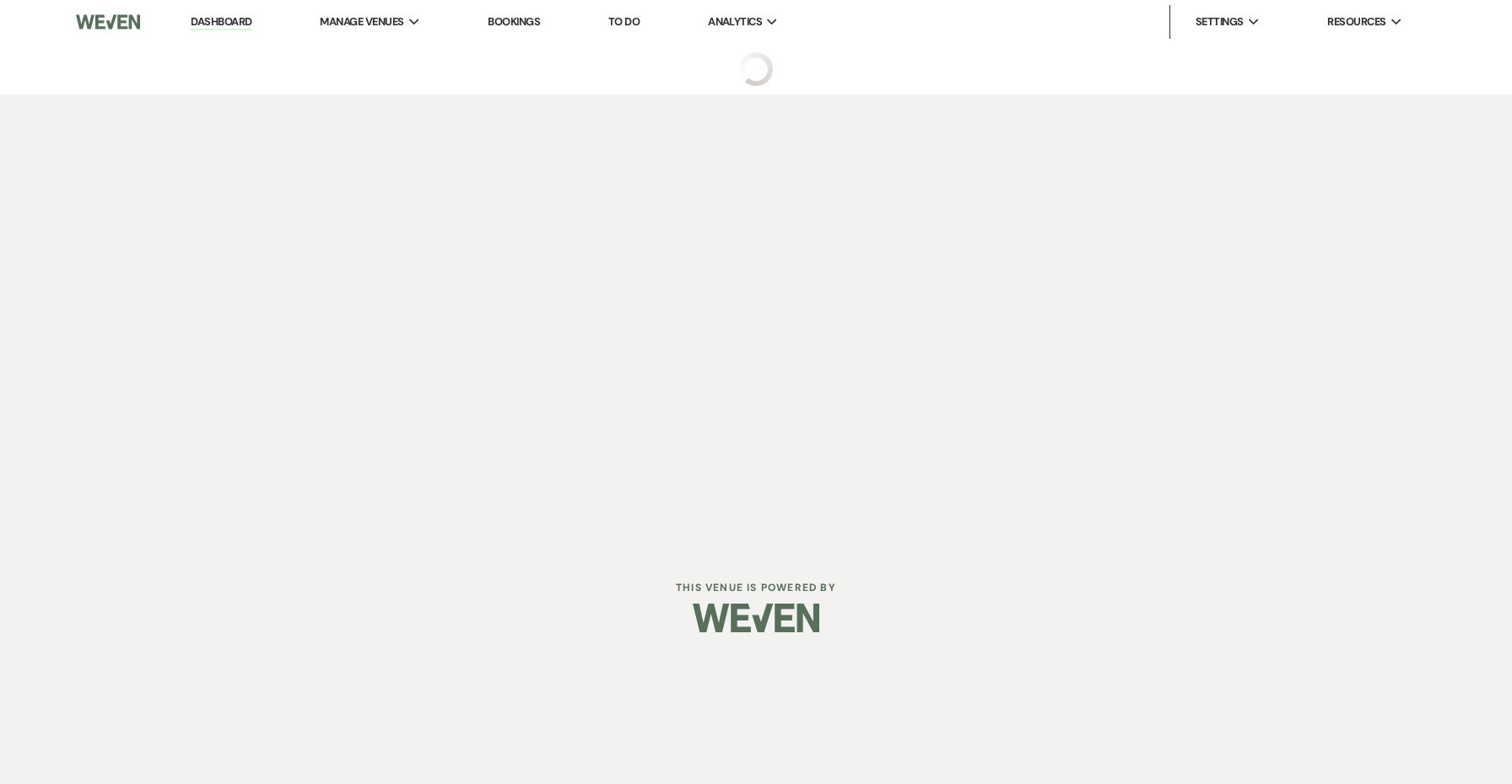
select select "5"
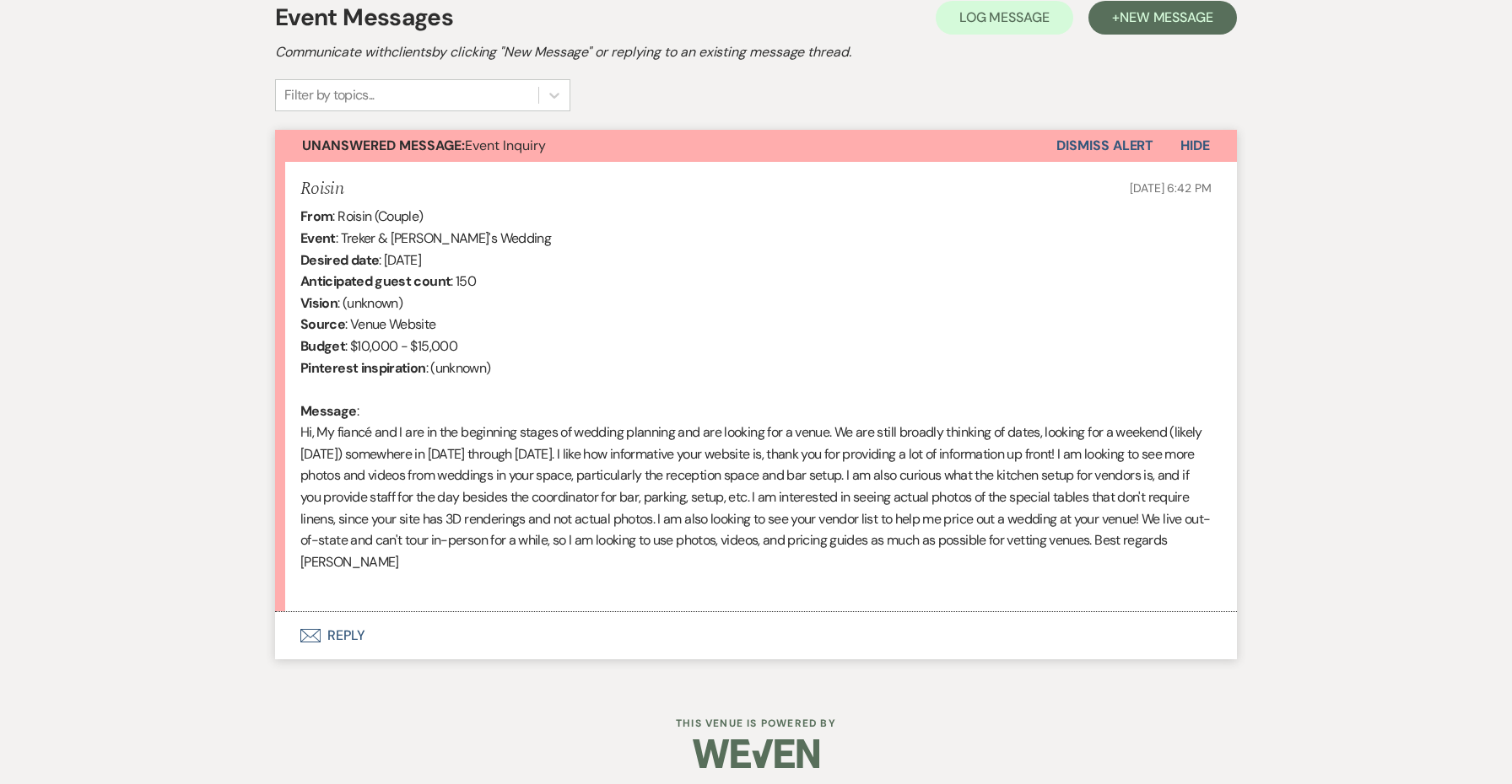
scroll to position [497, 0]
click at [334, 632] on button "Envelope Reply" at bounding box center [756, 636] width 962 height 47
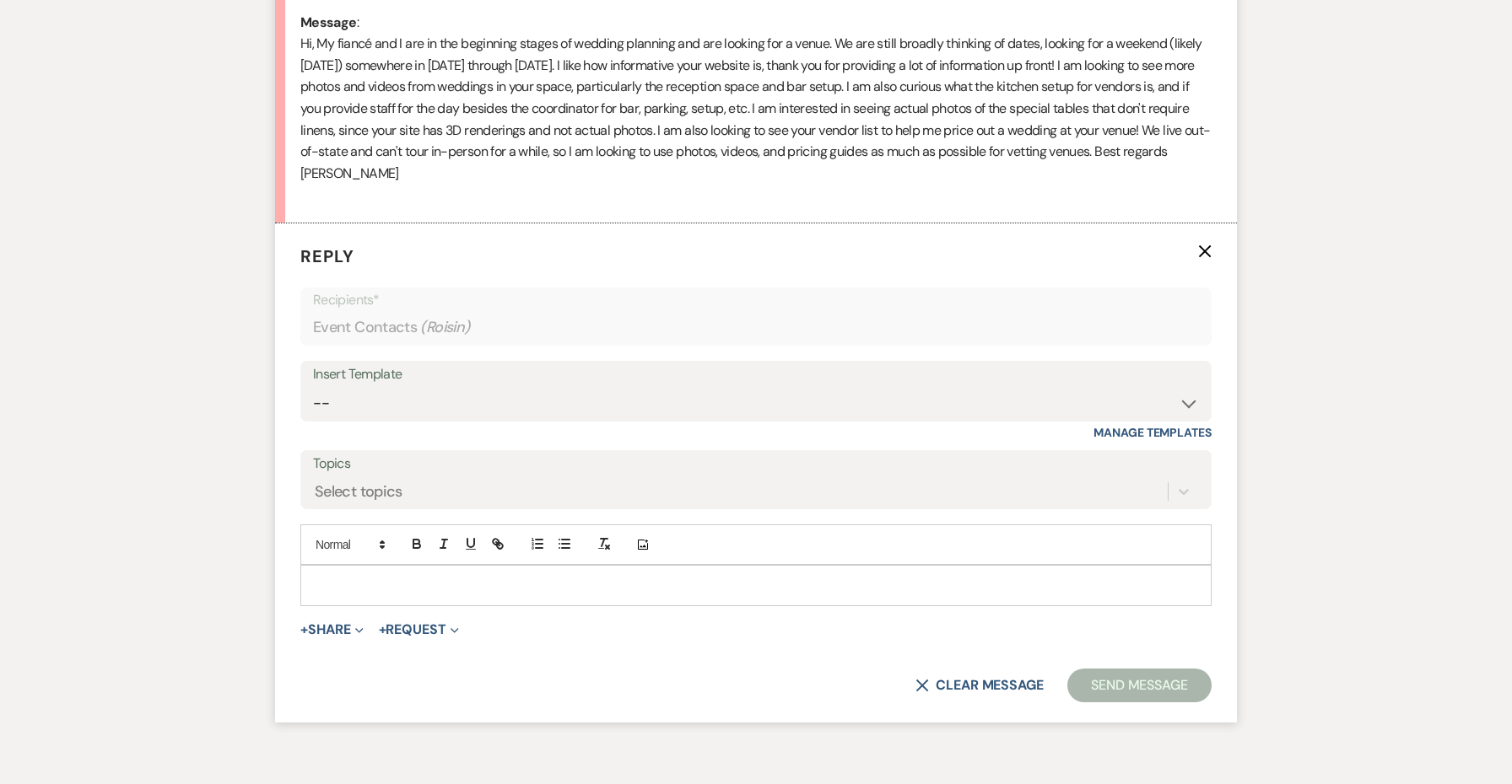
scroll to position [957, 0]
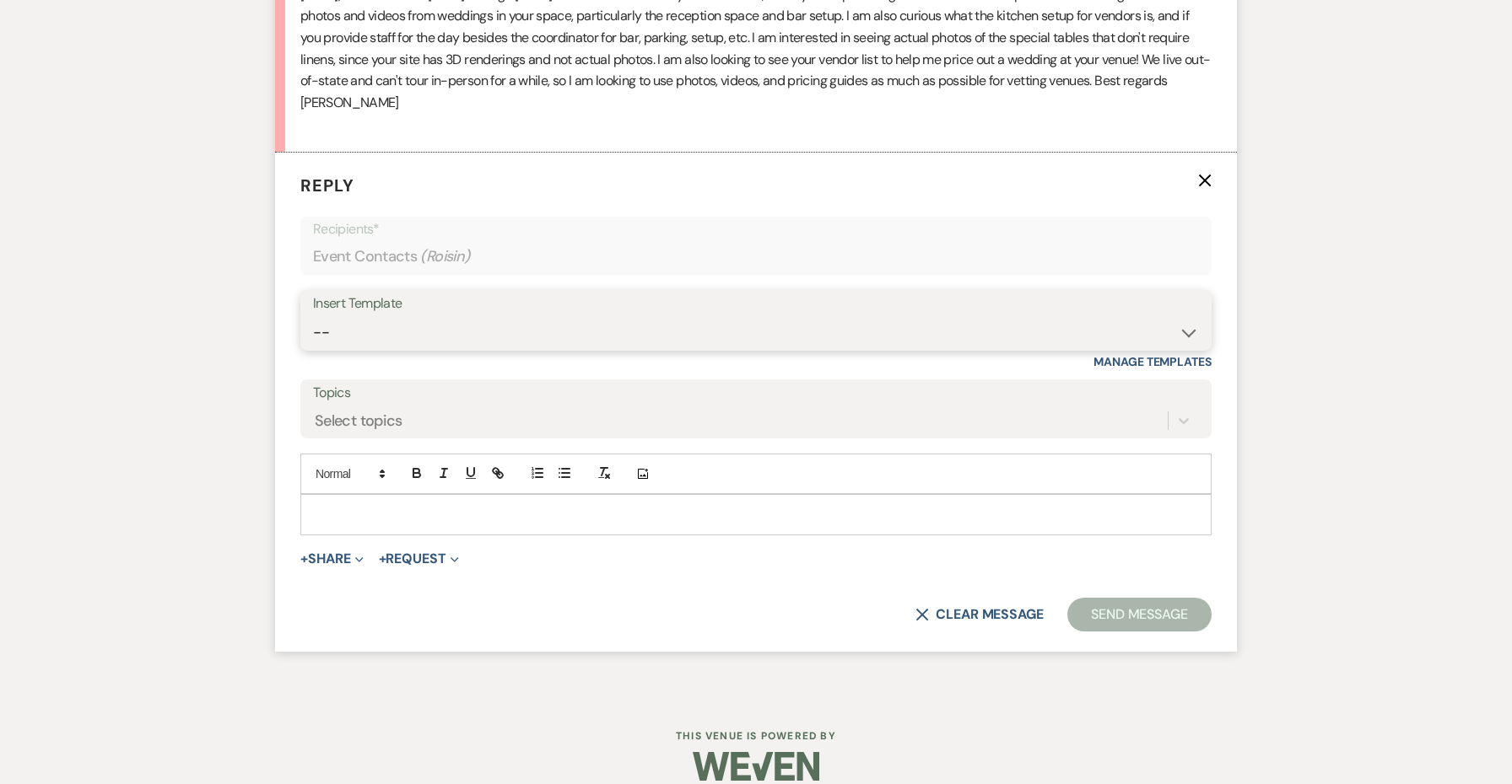
select select "4438"
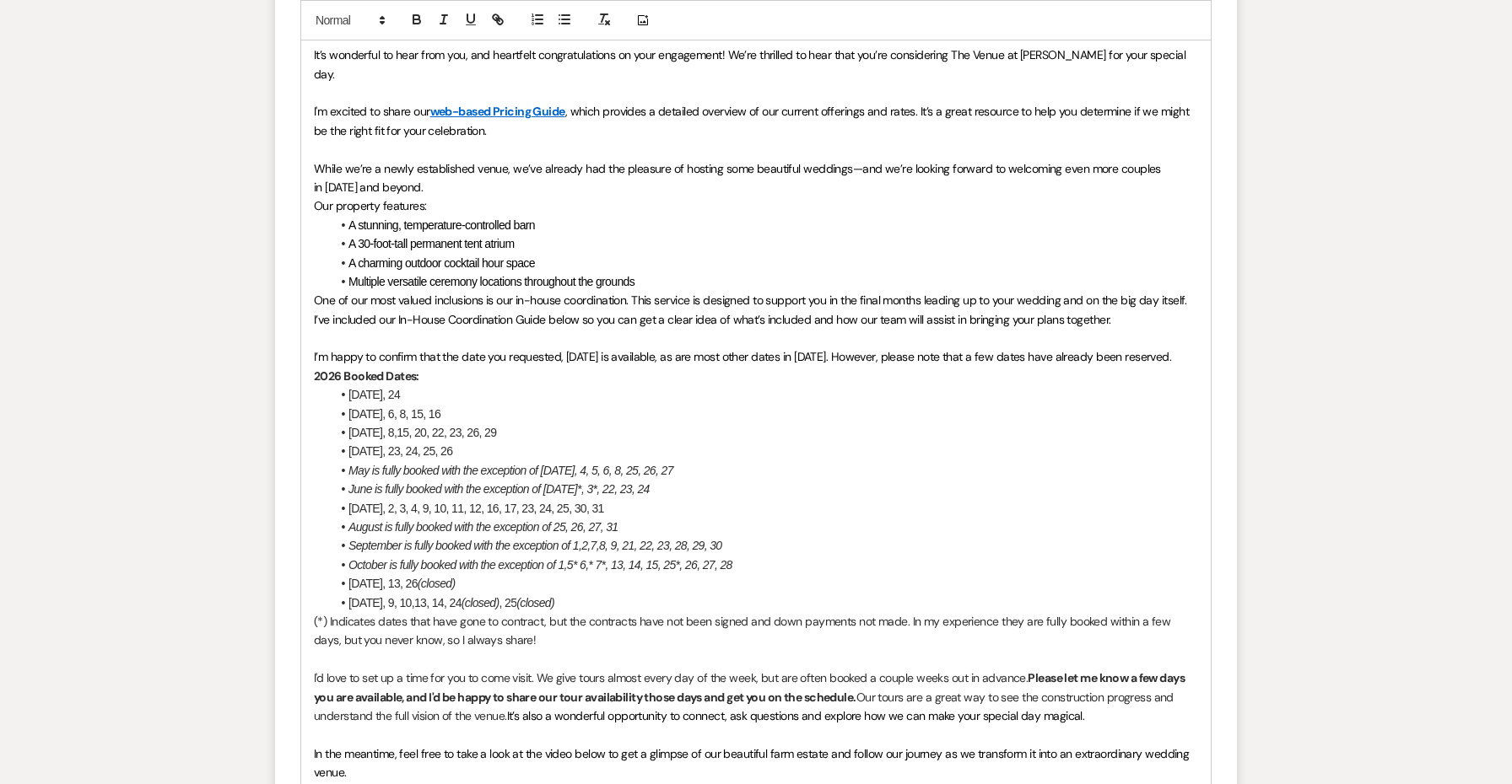
scroll to position [1453, 0]
click at [1164, 330] on p at bounding box center [756, 339] width 884 height 19
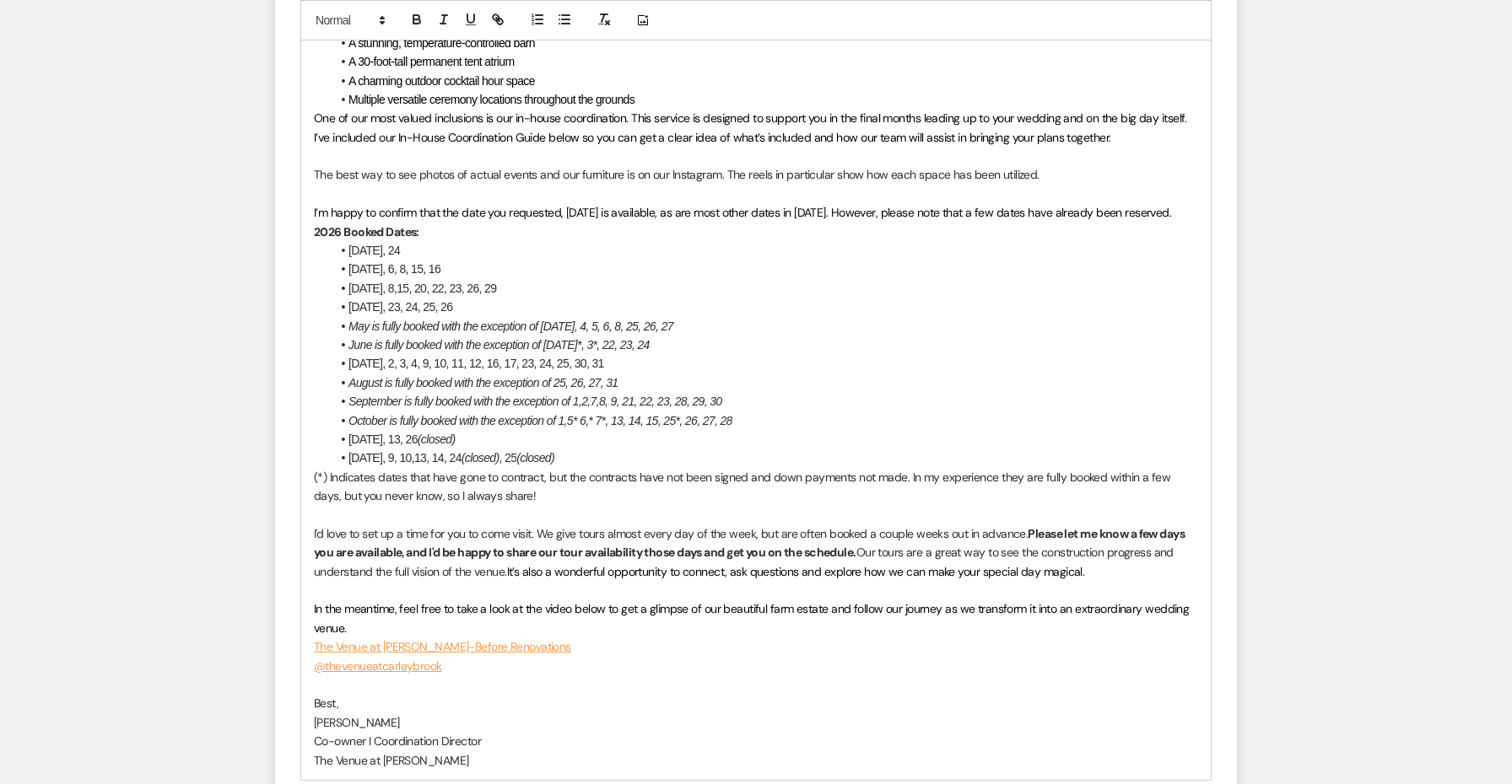
scroll to position [1649, 0]
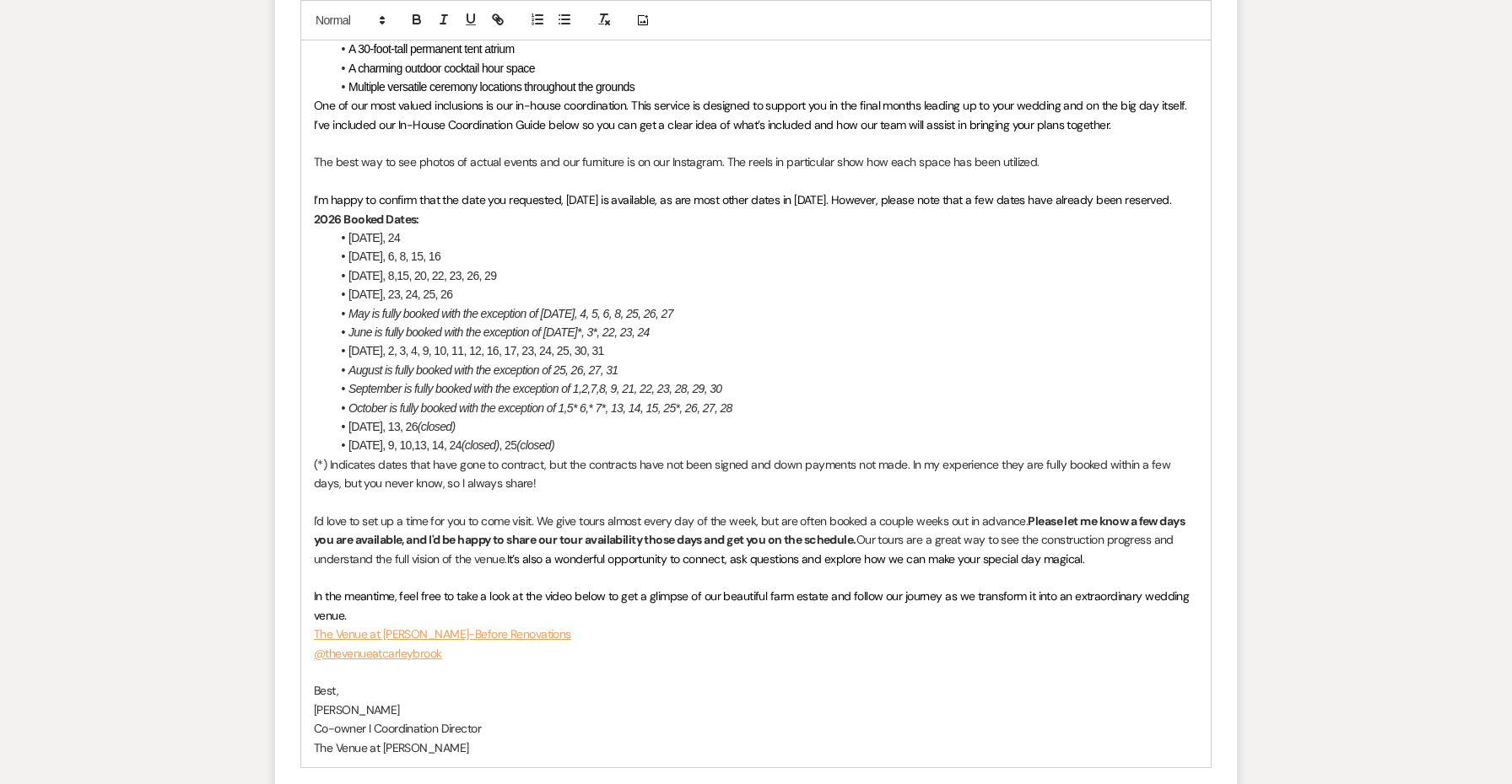
click at [1096, 521] on p "I'd love to set up a time for you to come visit. We give tours almost every day…" at bounding box center [756, 540] width 884 height 57
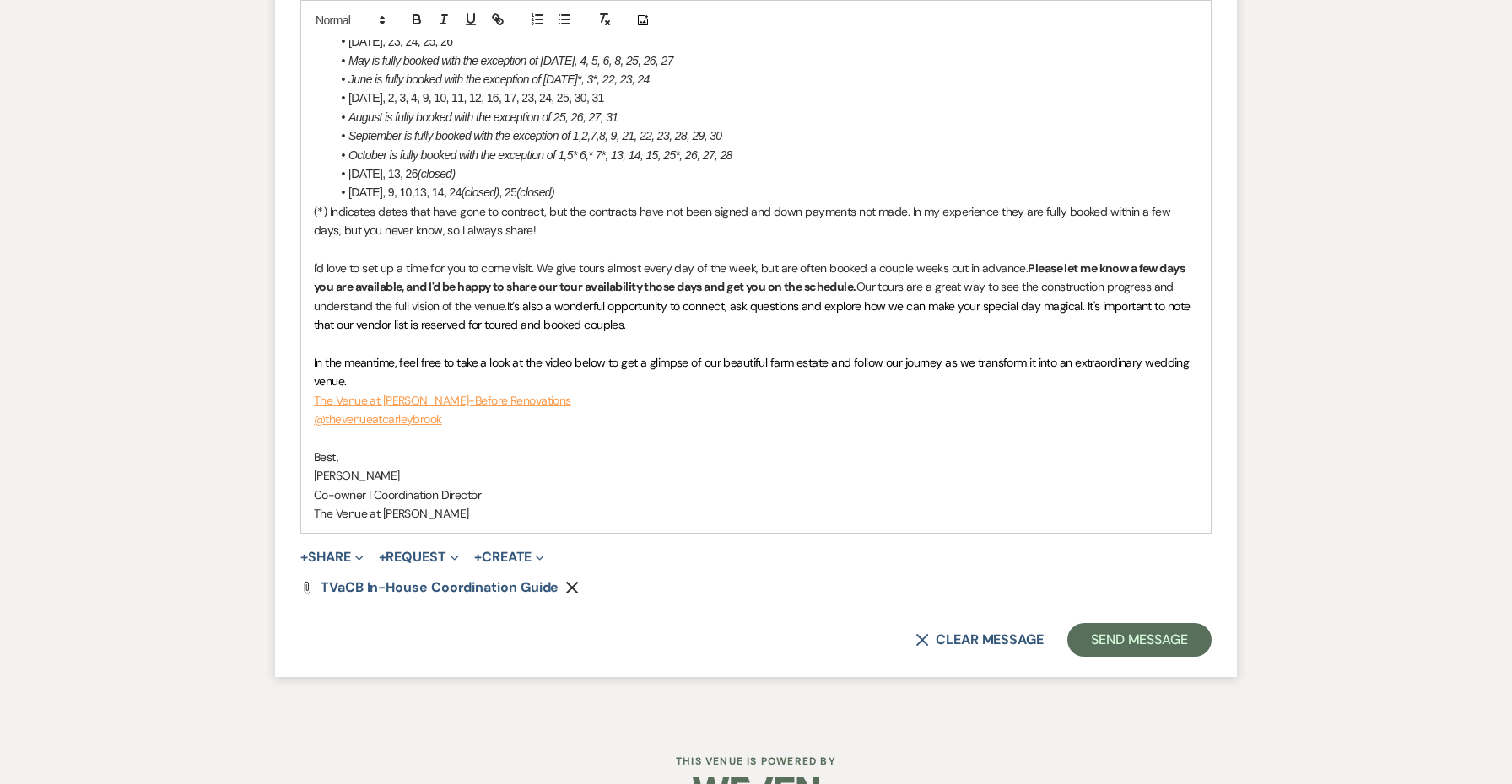
scroll to position [1902, 0]
click at [1157, 624] on button "Send Message" at bounding box center [1139, 641] width 144 height 33
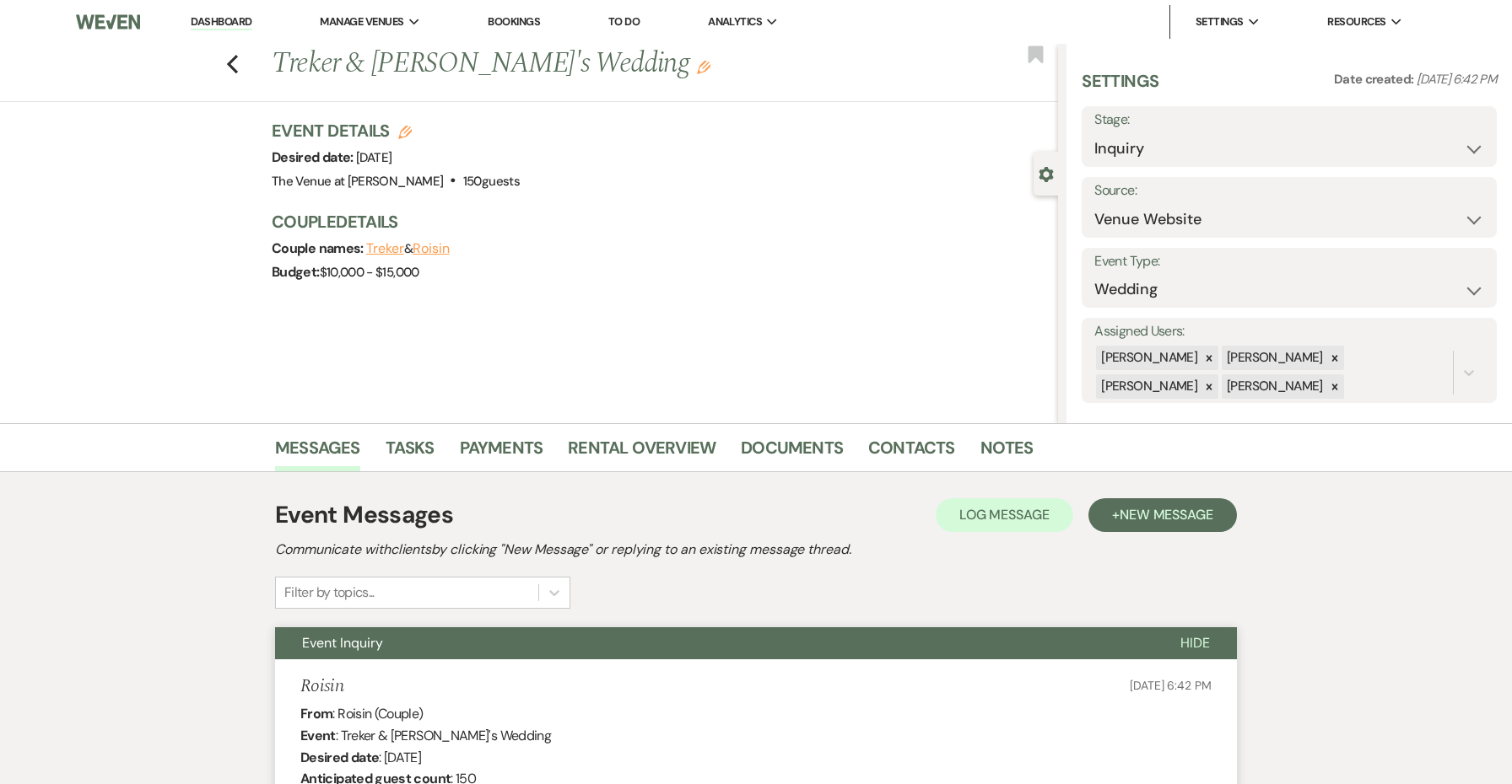
scroll to position [0, 0]
click at [230, 60] on icon "Previous" at bounding box center [232, 64] width 13 height 21
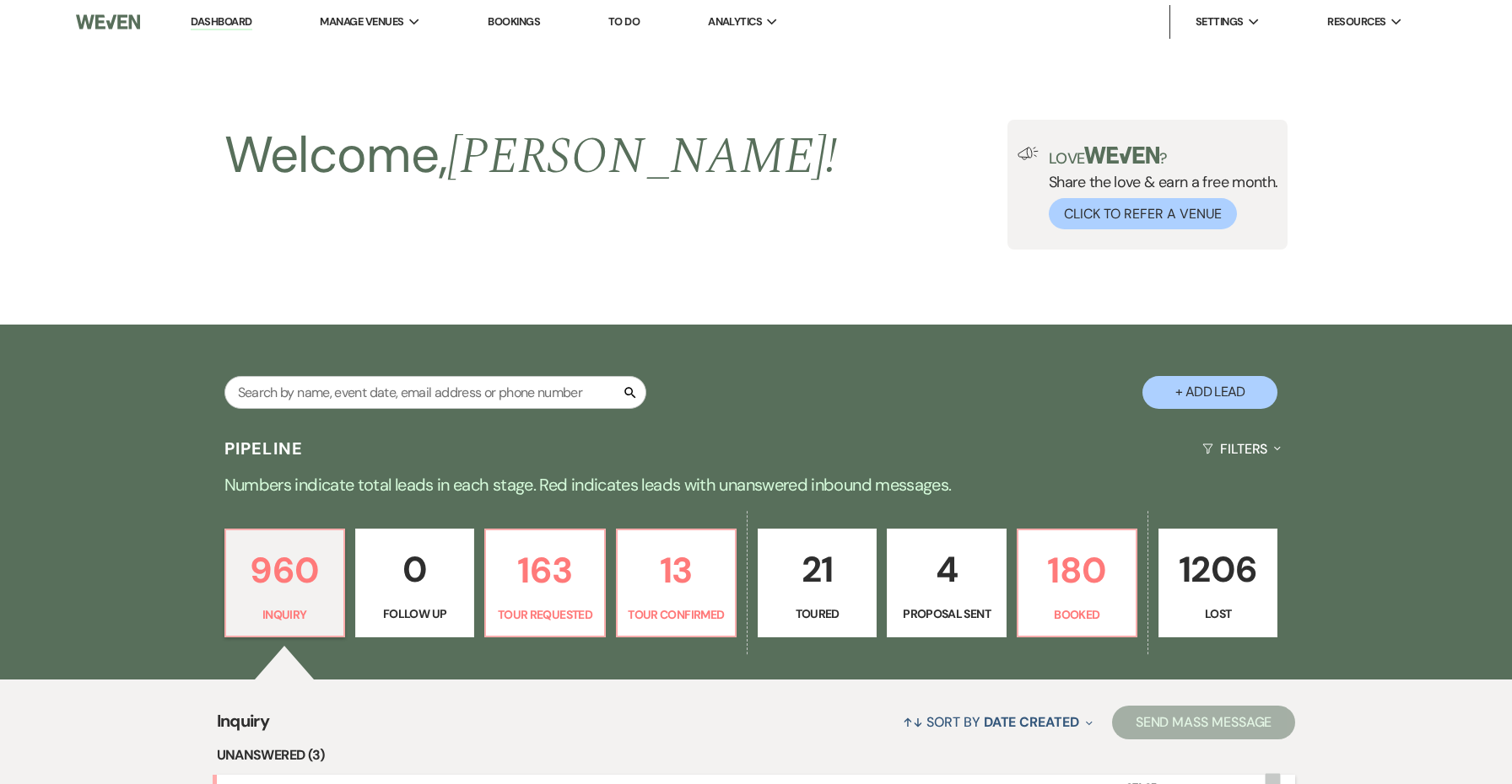
scroll to position [474, 0]
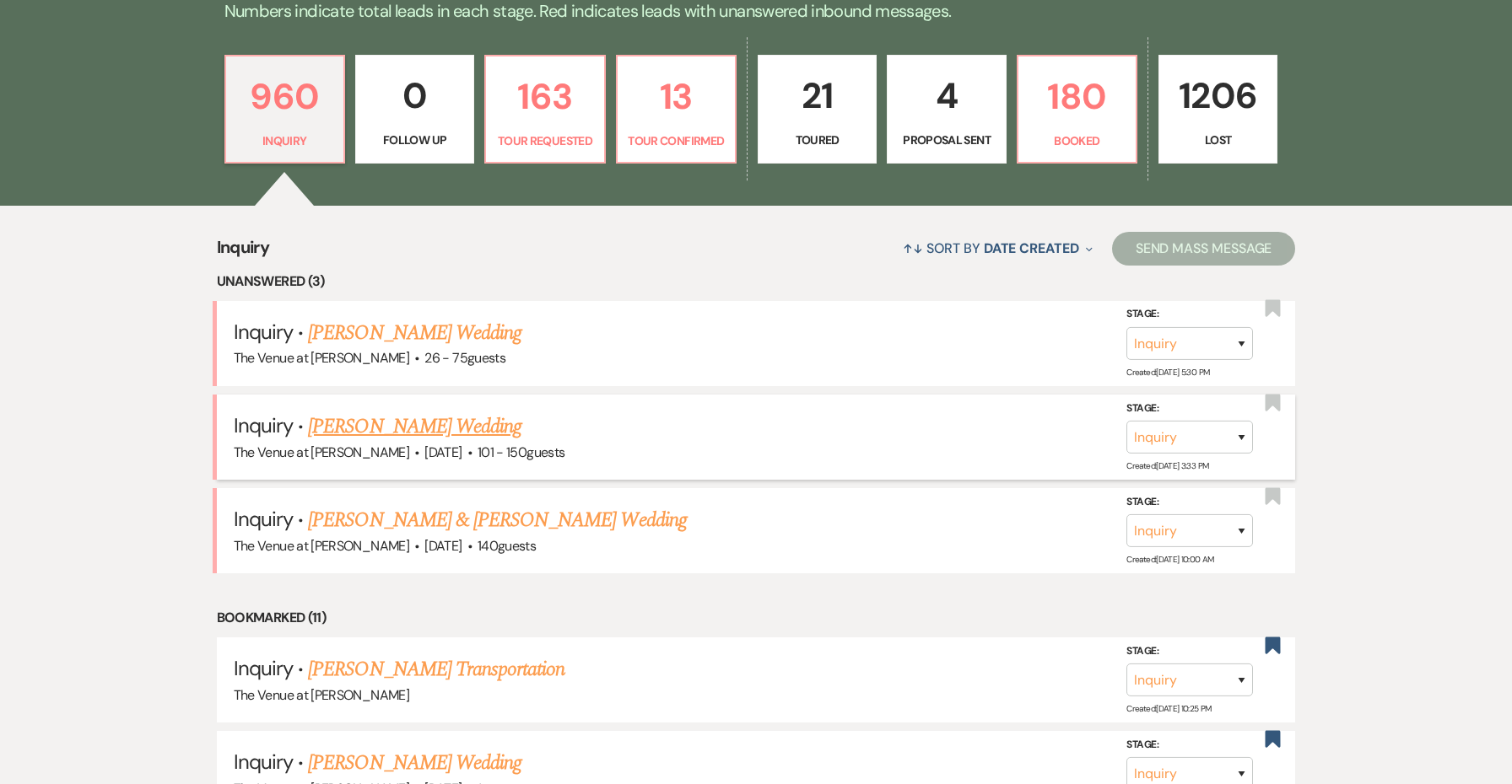
click at [486, 429] on link "[PERSON_NAME] Wedding" at bounding box center [414, 426] width 213 height 30
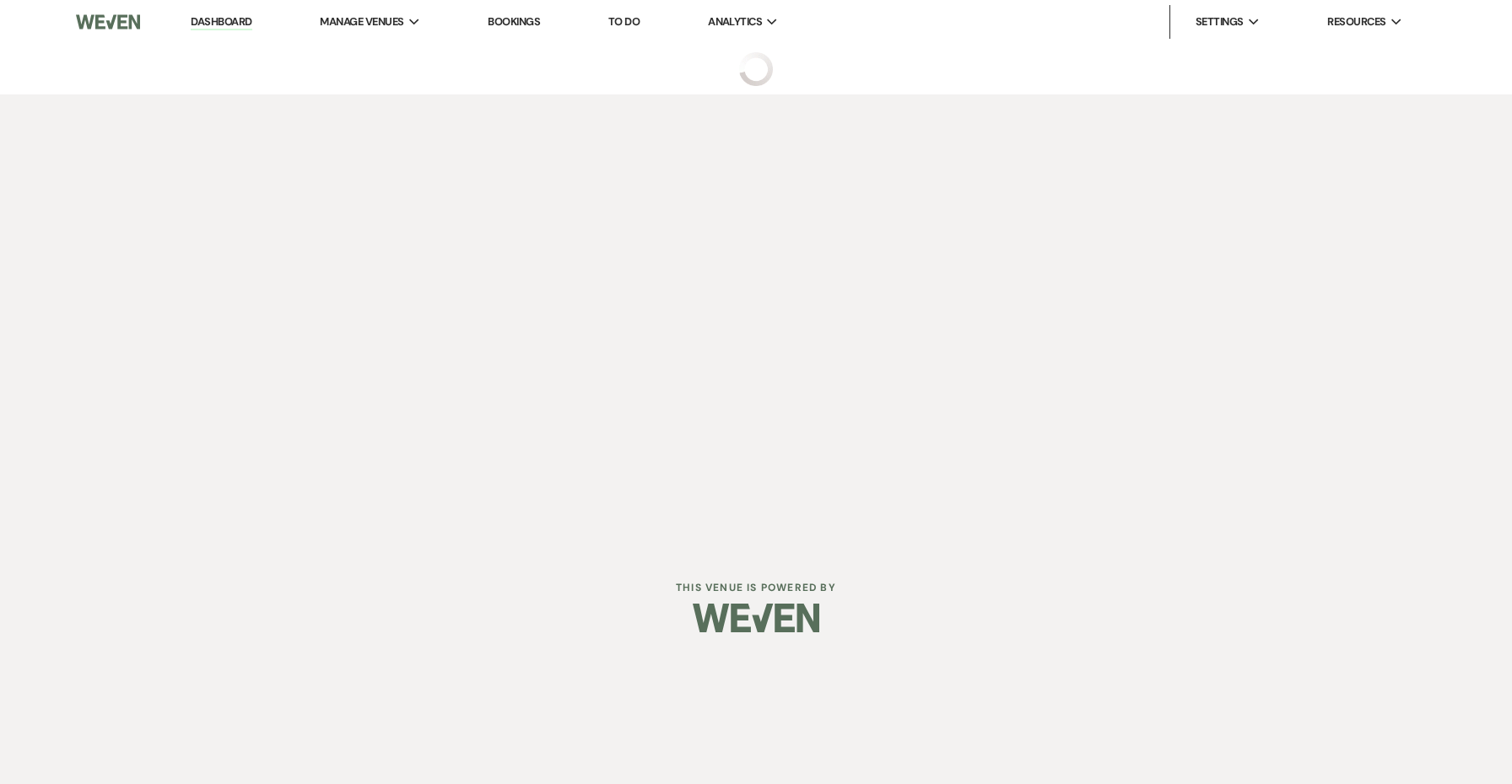
select select "2"
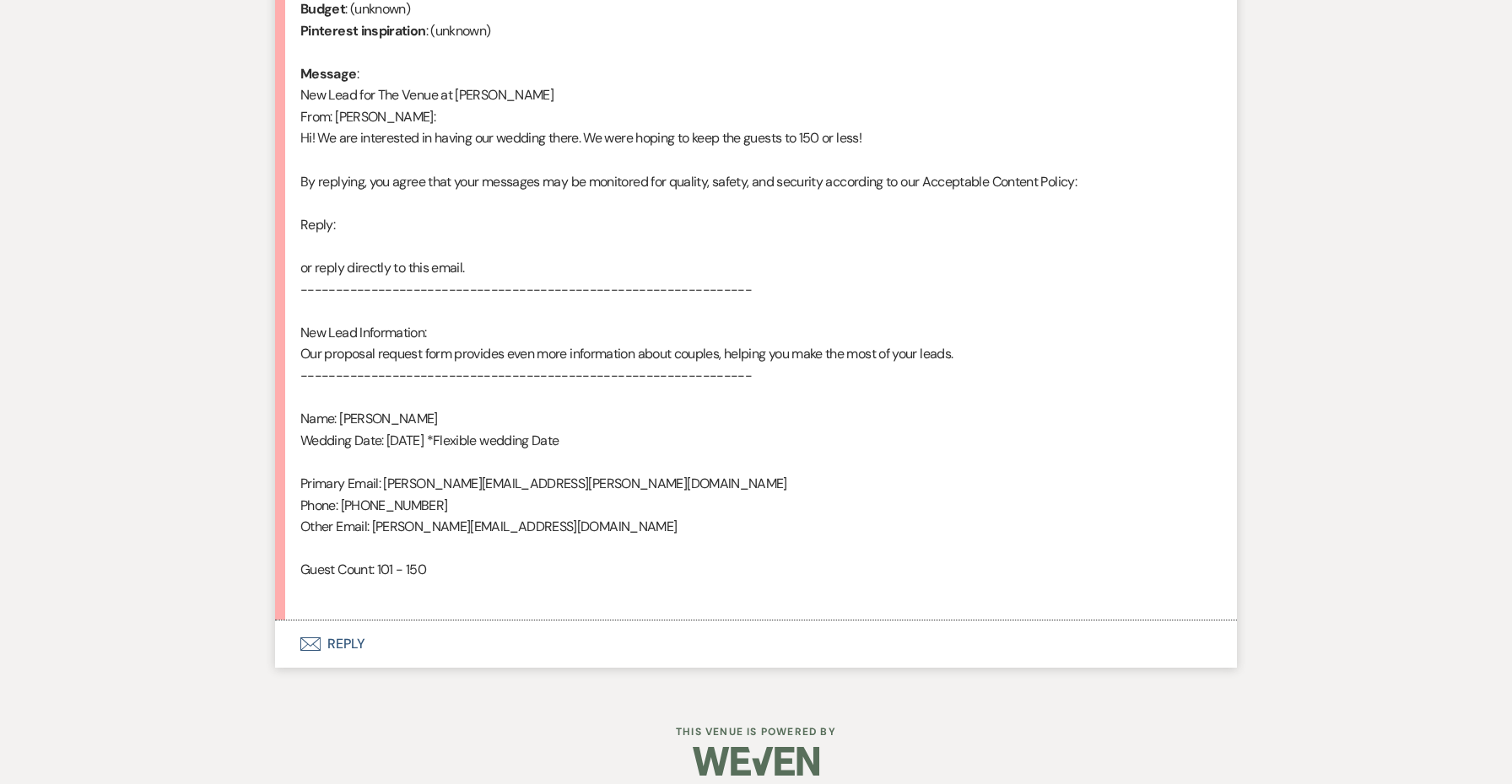
scroll to position [834, 0]
click at [350, 625] on button "Envelope Reply" at bounding box center [756, 645] width 962 height 47
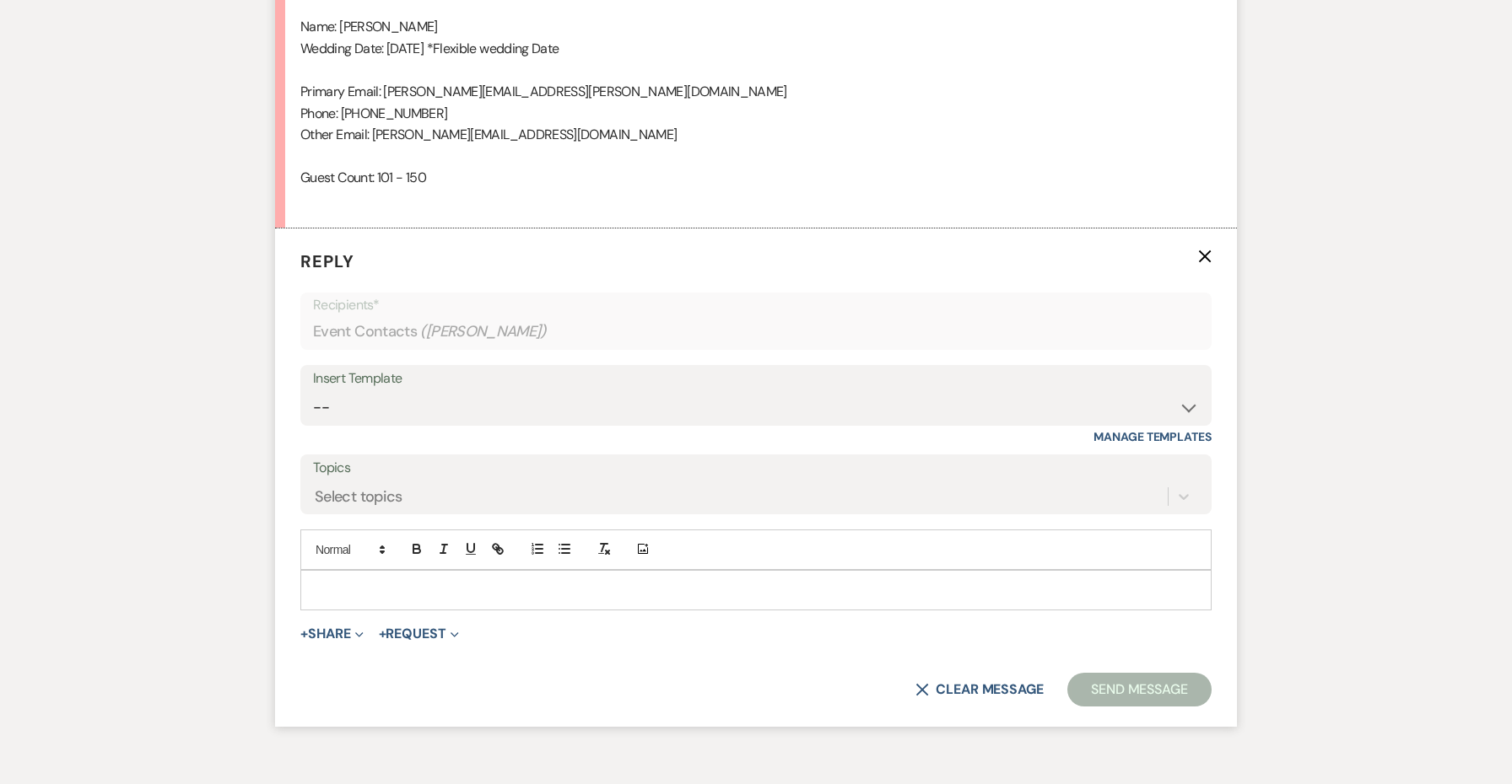
scroll to position [1295, 0]
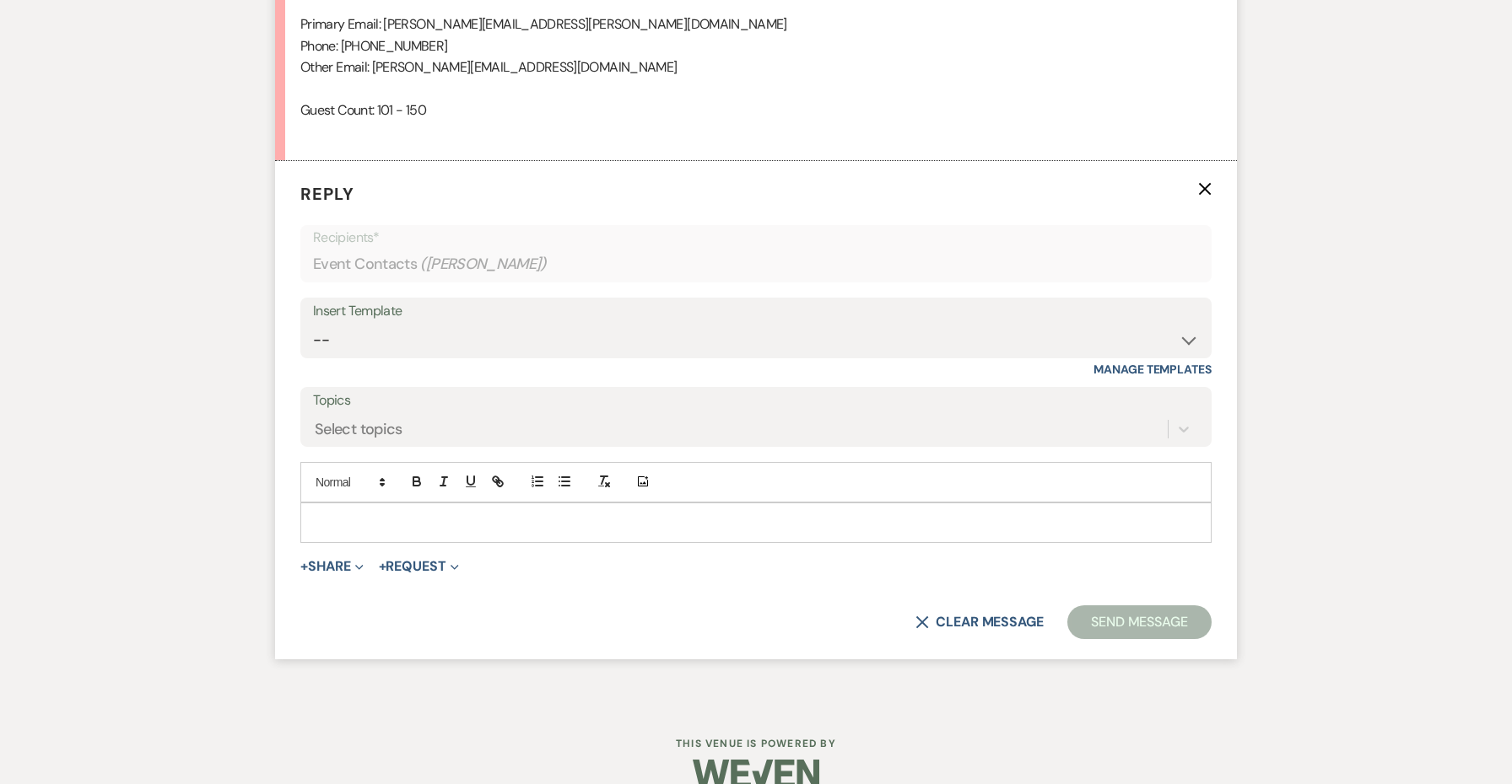
click at [374, 301] on div "Insert Template" at bounding box center [756, 311] width 886 height 24
select select "4439"
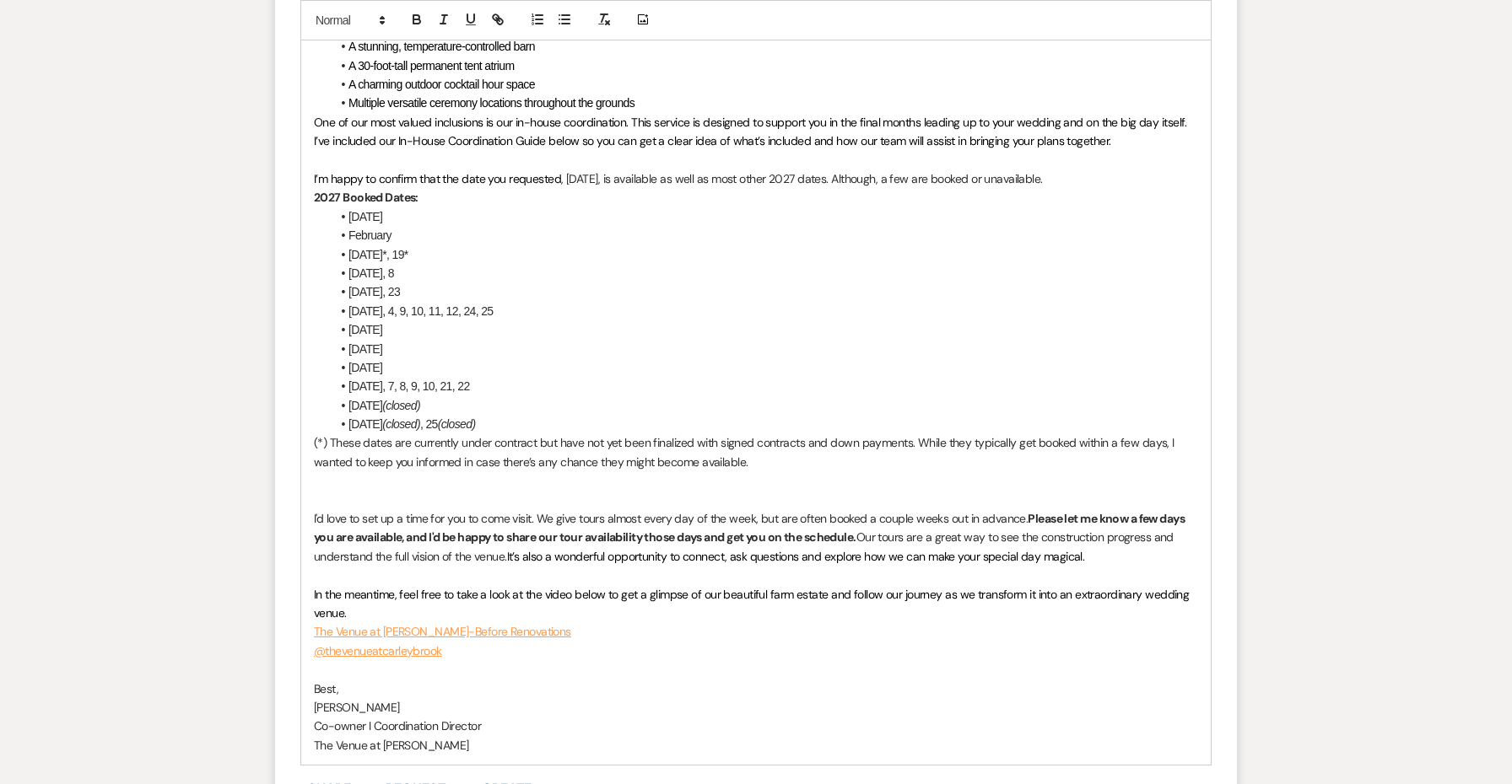
scroll to position [2051, 0]
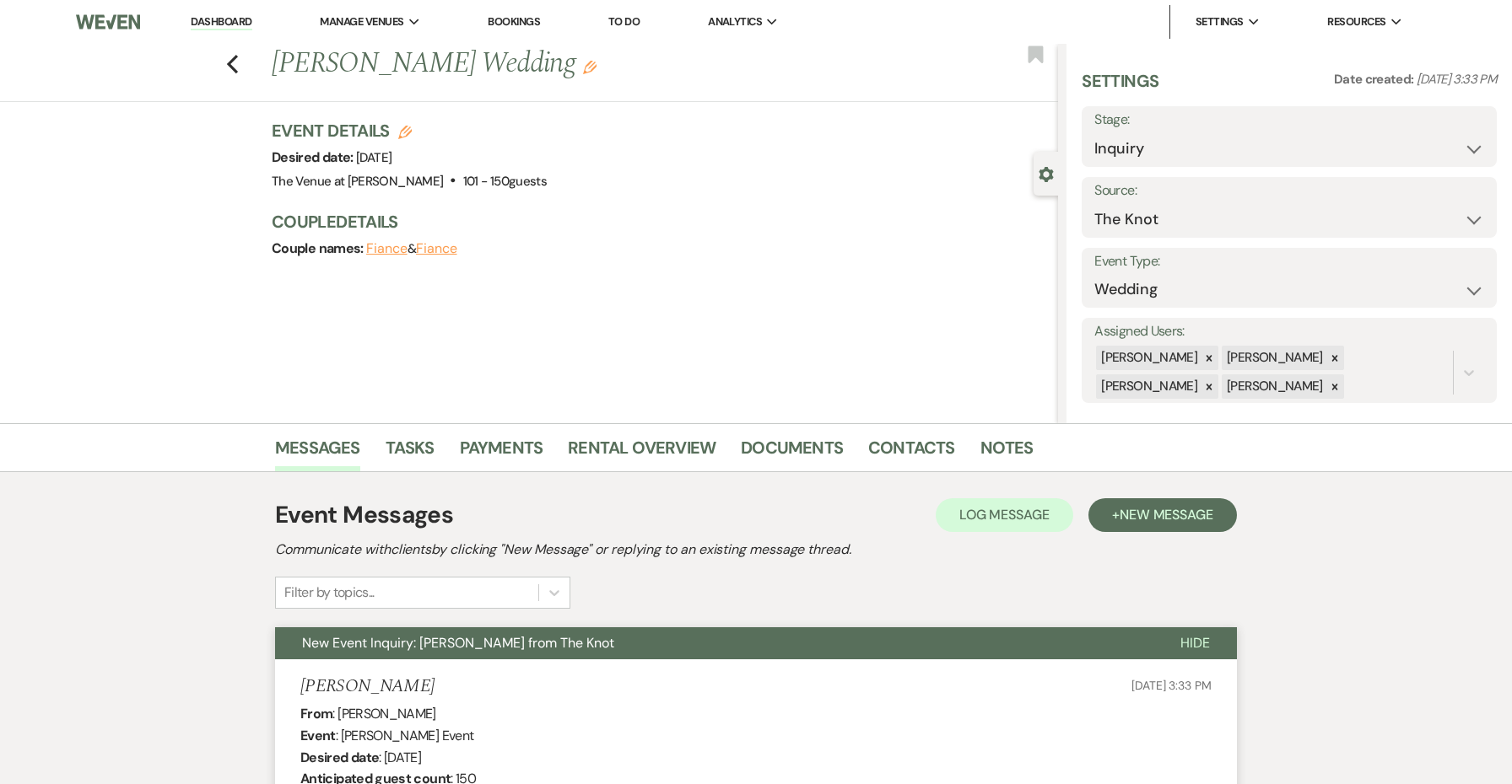
scroll to position [0, 0]
click at [229, 55] on icon "Previous" at bounding box center [232, 64] width 13 height 21
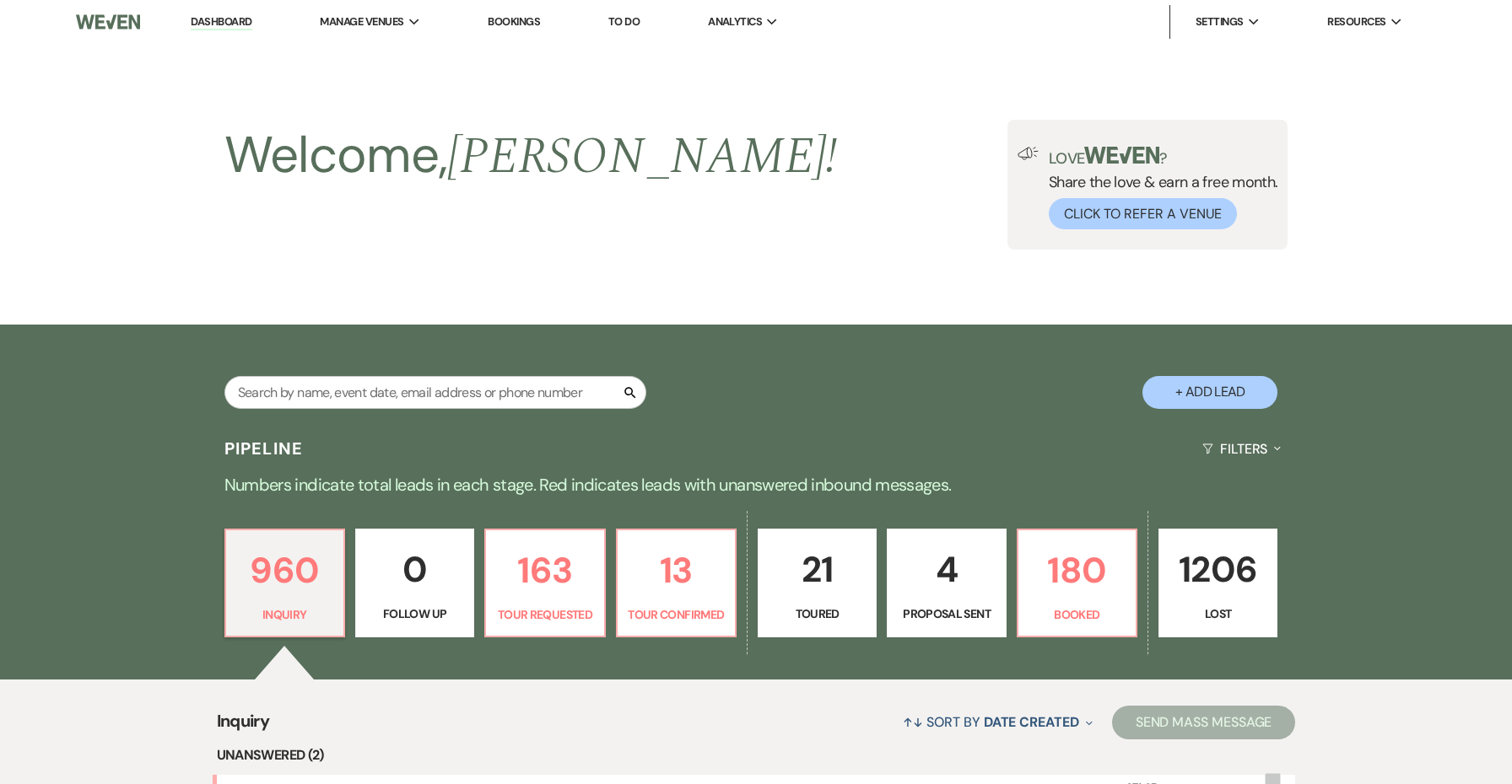
scroll to position [474, 0]
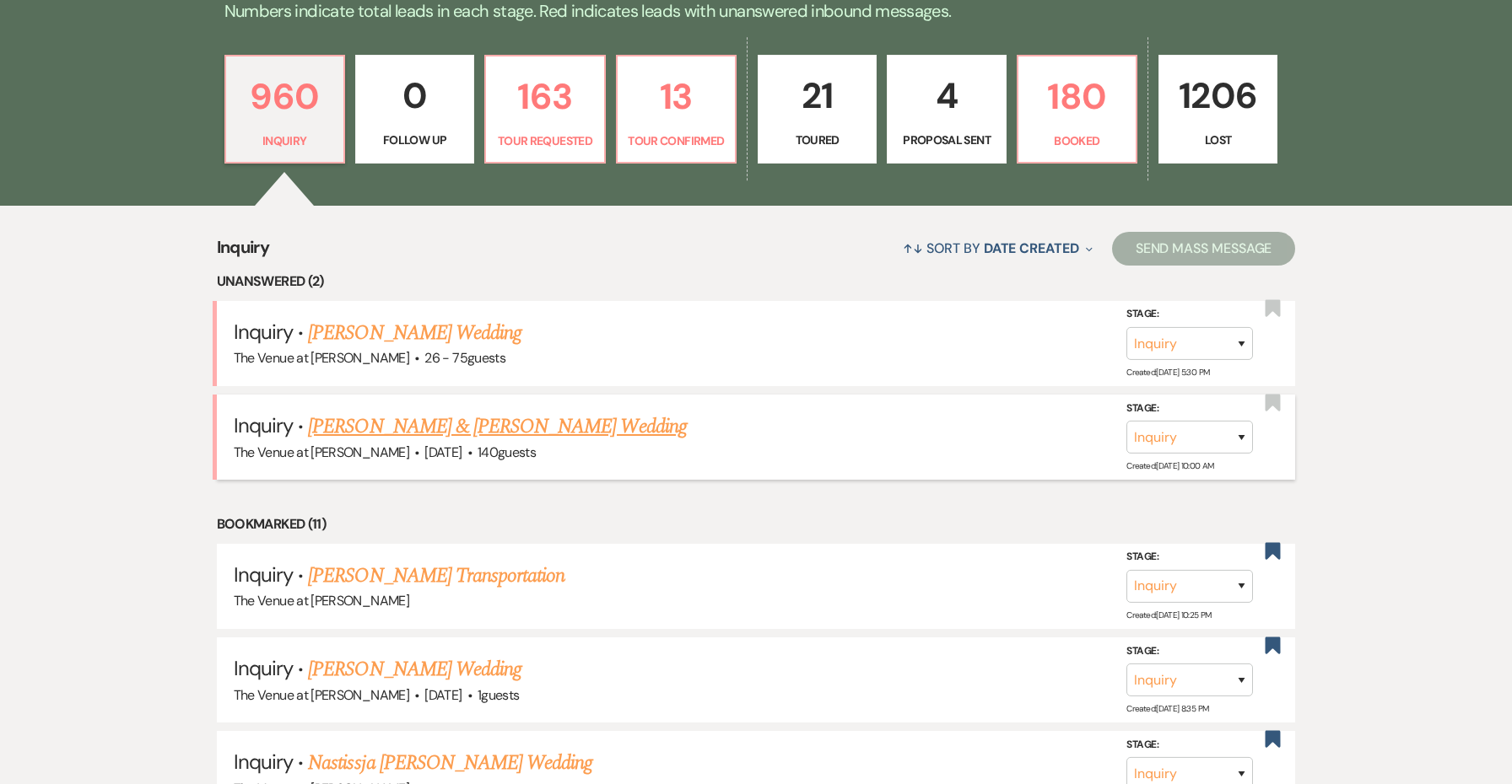
click at [479, 417] on link "[PERSON_NAME] & [PERSON_NAME] Wedding" at bounding box center [496, 426] width 378 height 30
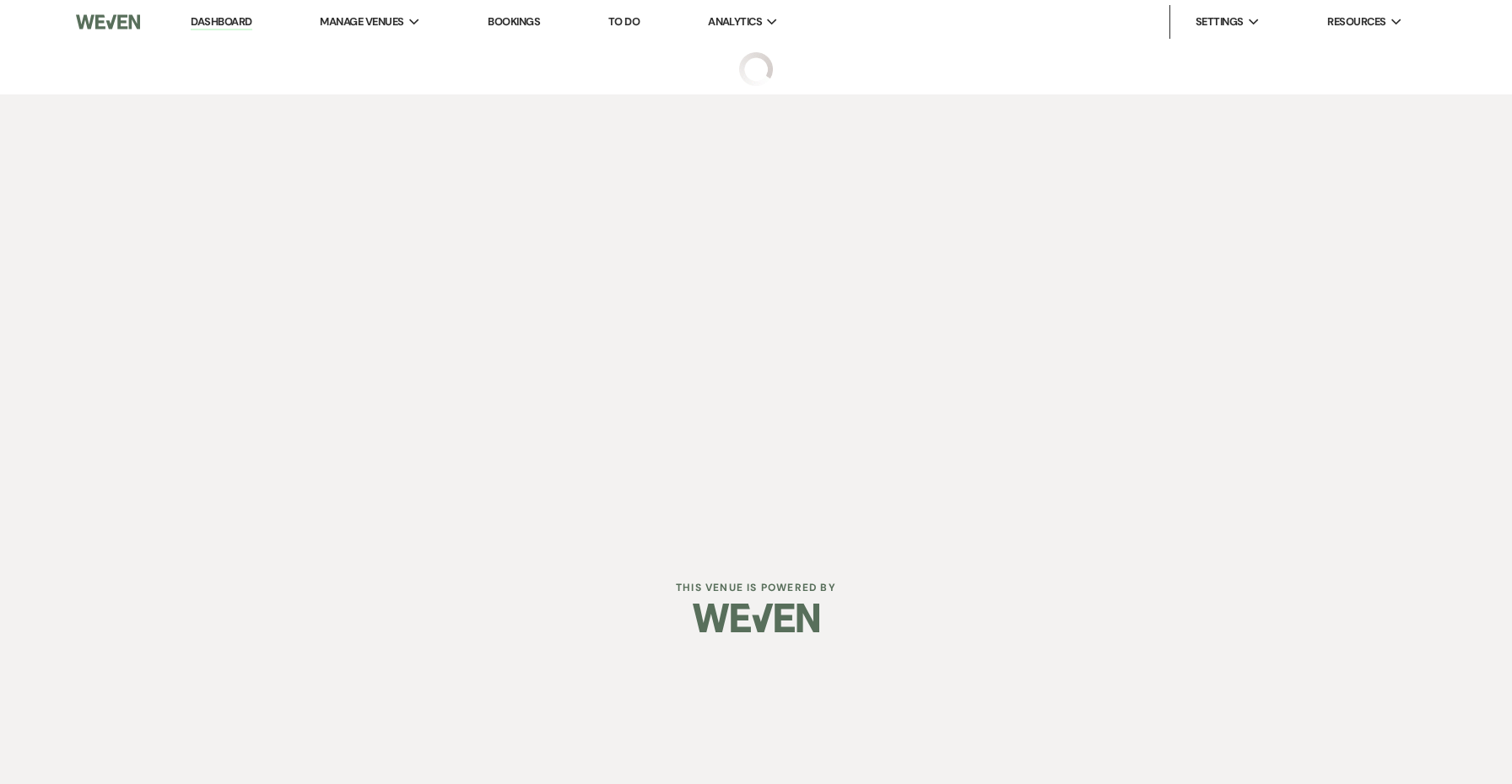
select select "5"
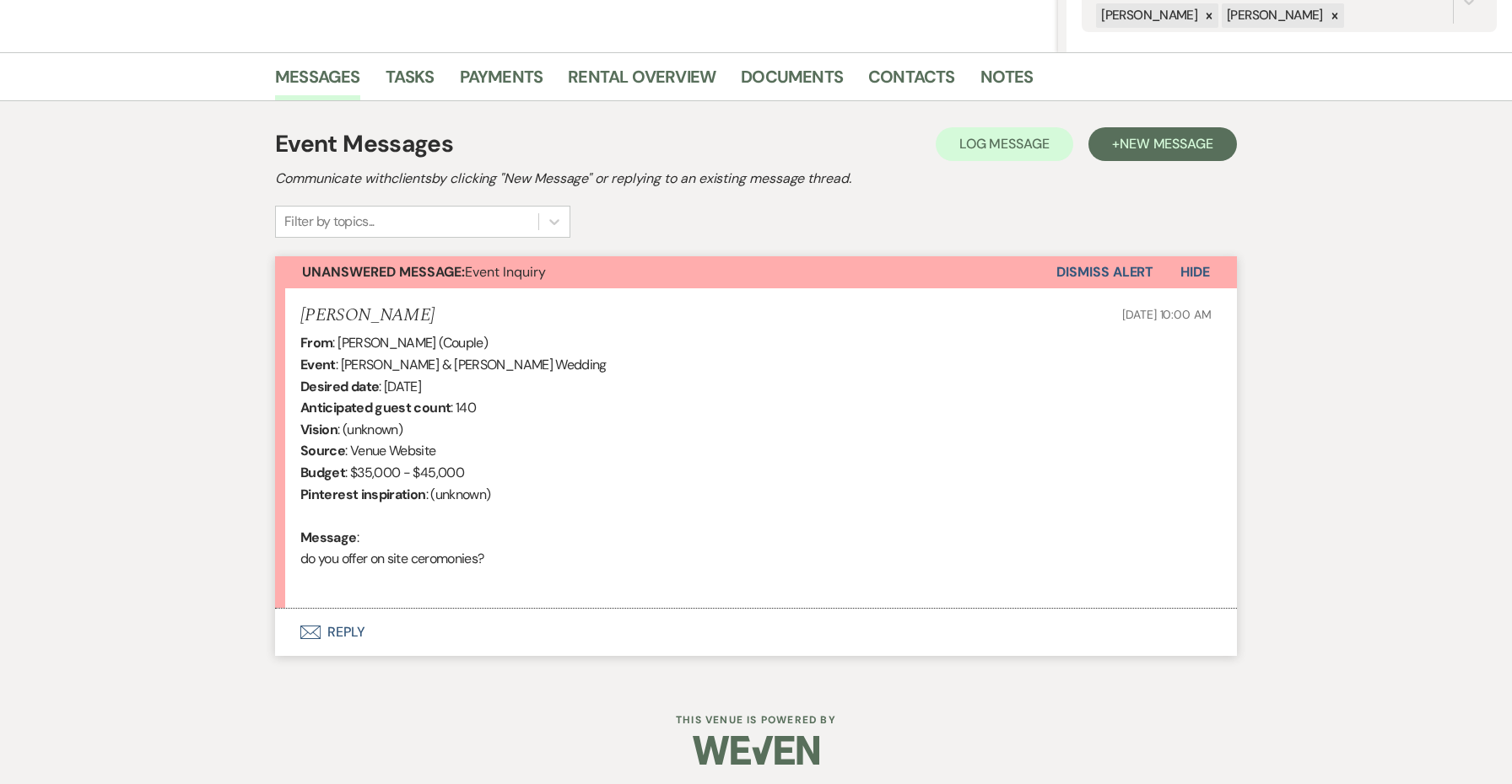
scroll to position [370, 0]
click at [343, 633] on button "Envelope Reply" at bounding box center [756, 633] width 962 height 47
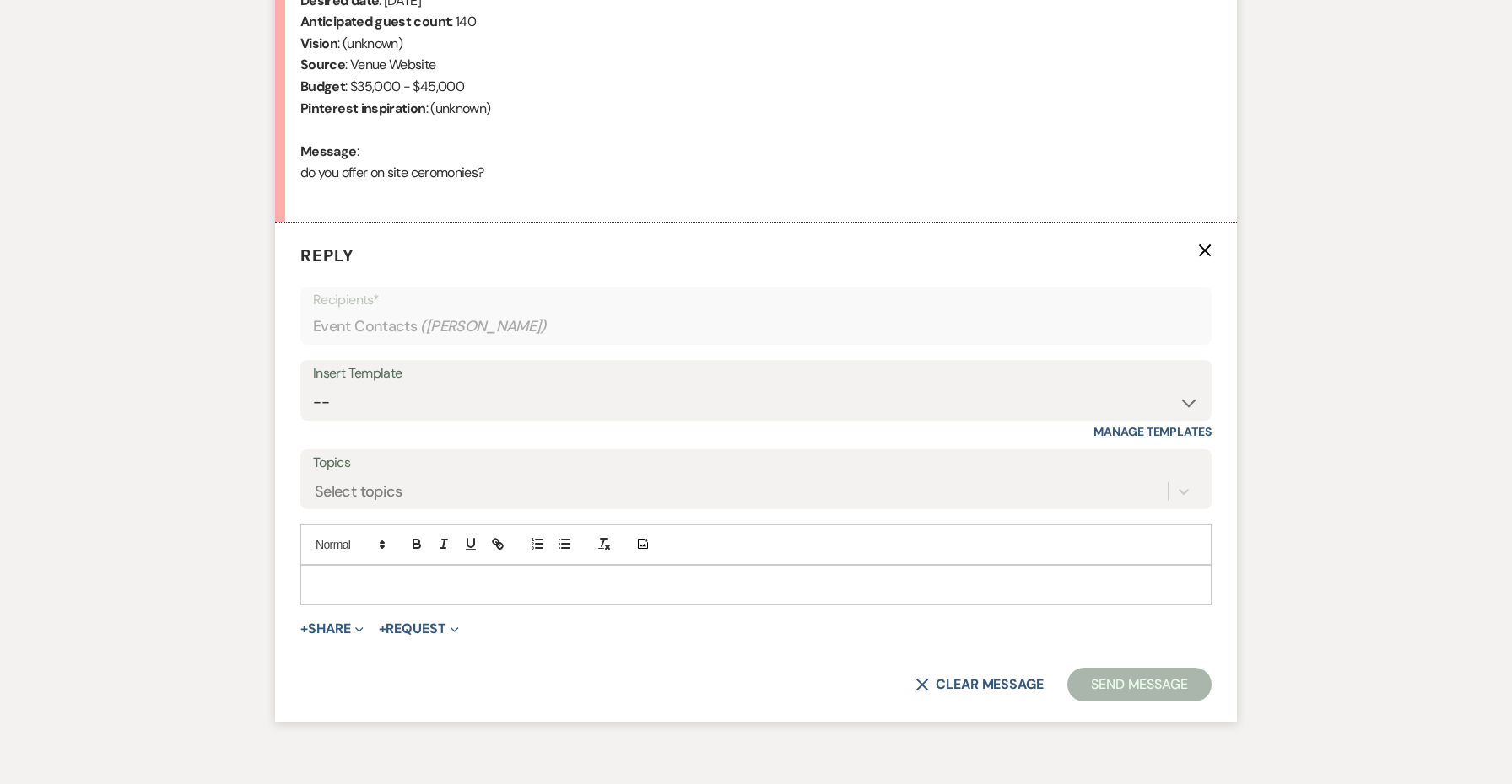
scroll to position [831, 0]
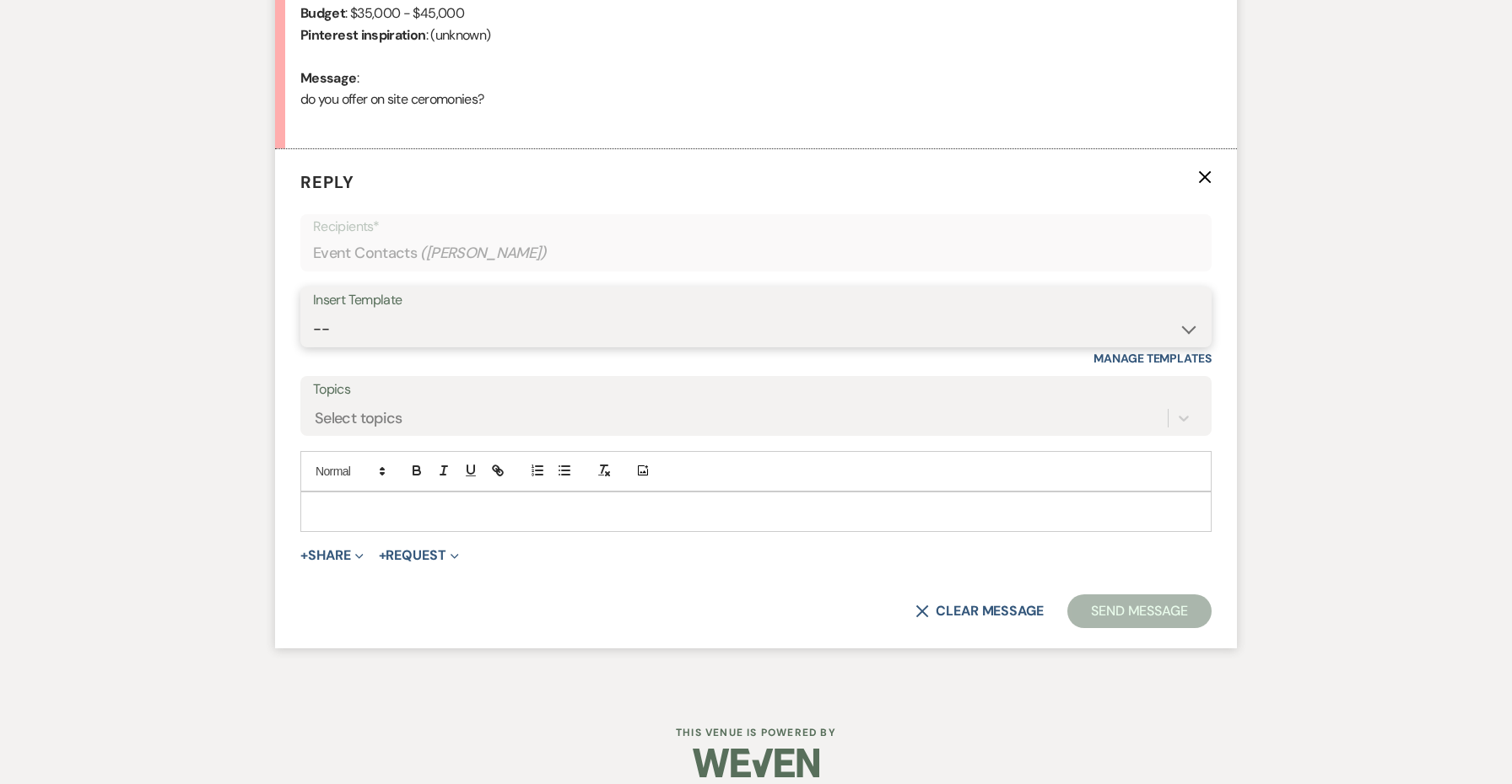
select select "4438"
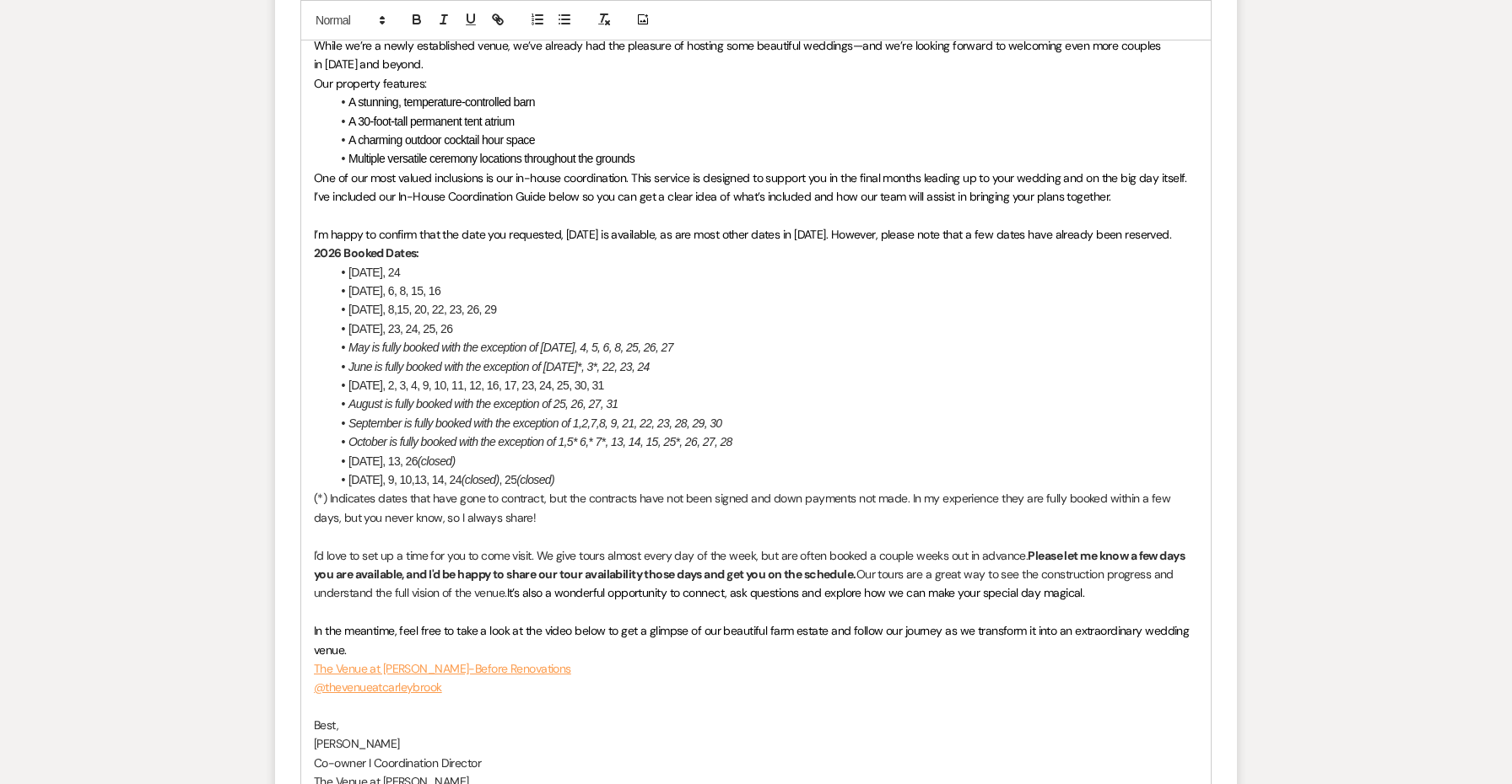
scroll to position [1453, 0]
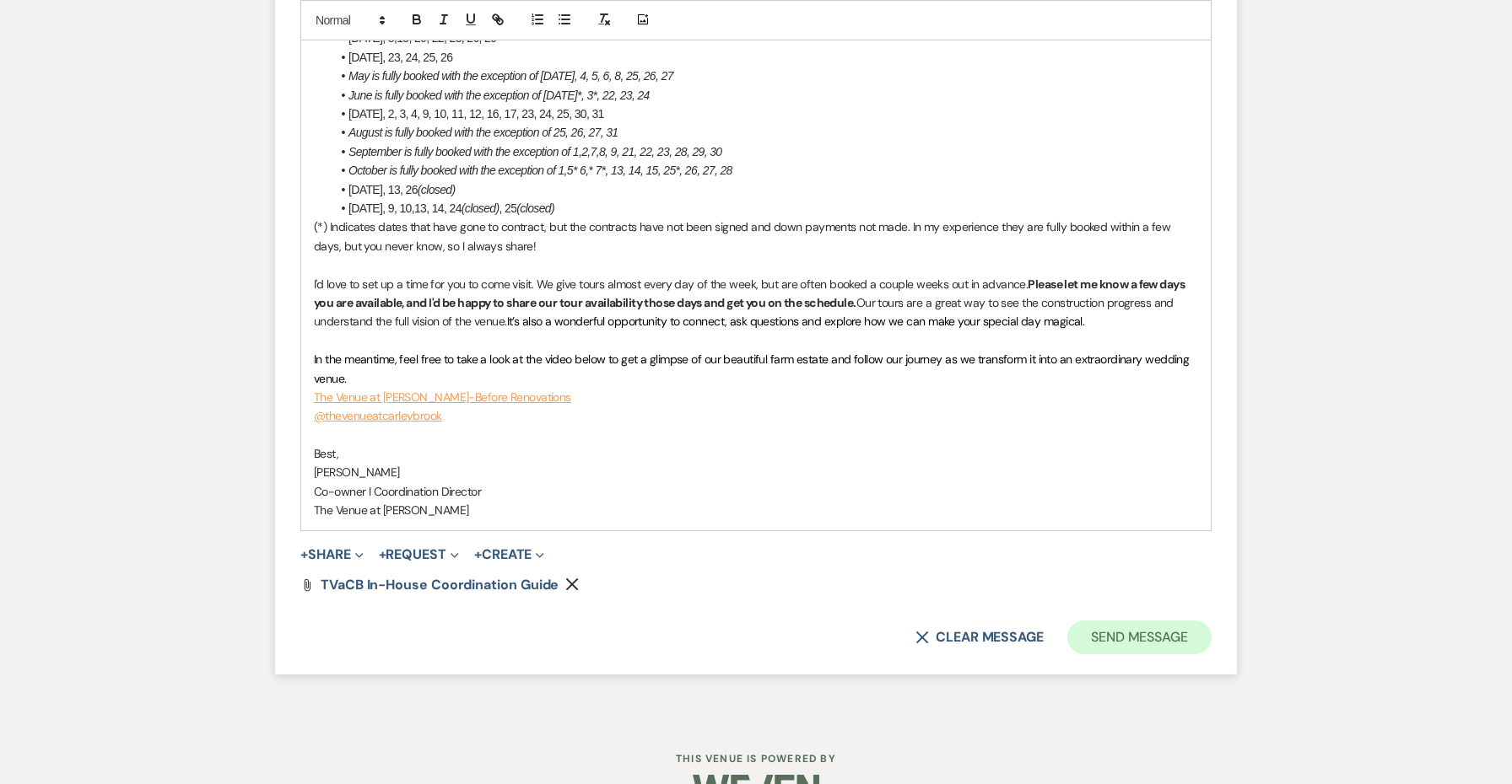
click at [1119, 621] on button "Send Message" at bounding box center [1139, 637] width 144 height 33
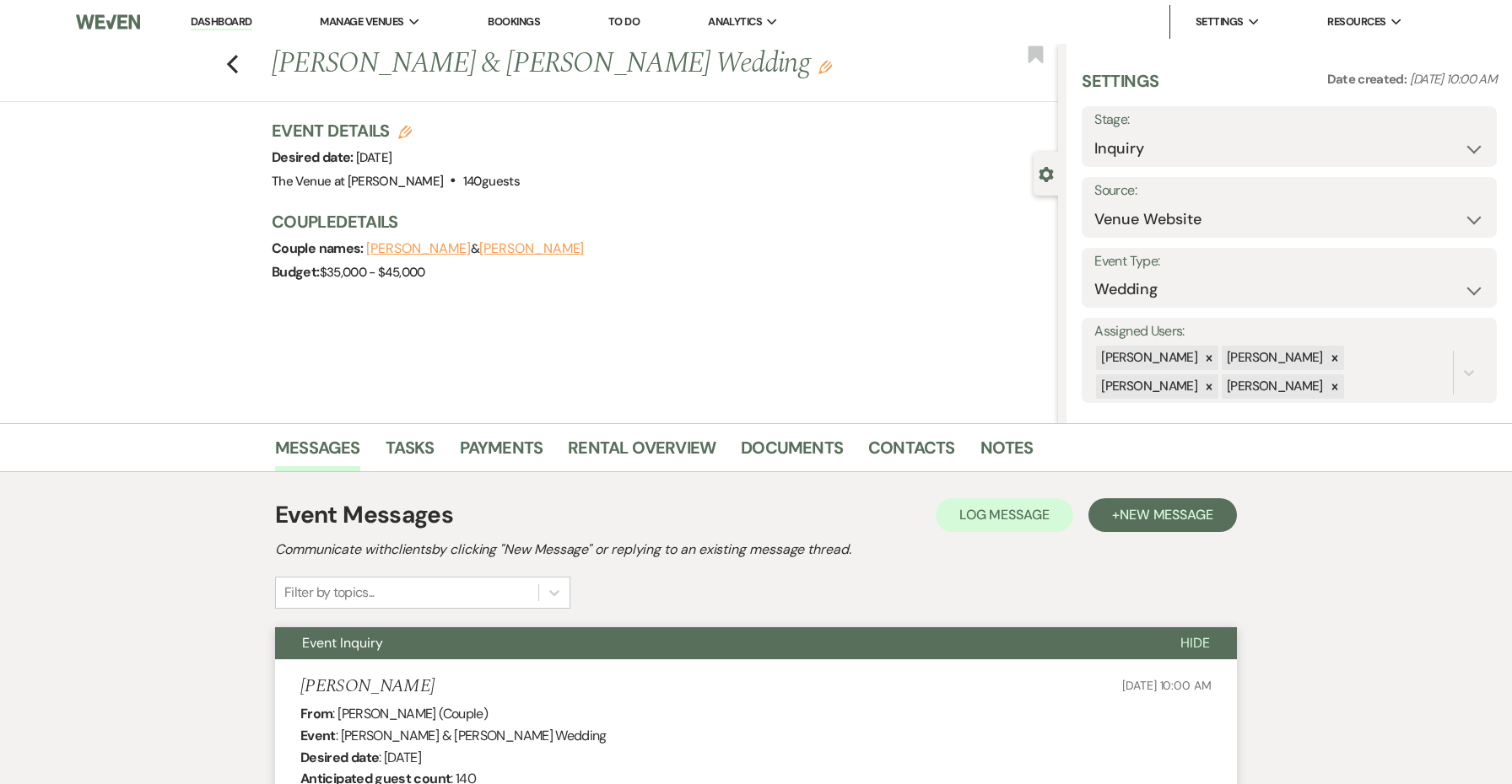
scroll to position [0, 0]
click at [225, 61] on div "Previous Joe Cavanaugh & Marla Whitely's Wedding Edit Bookmark" at bounding box center [524, 72] width 1066 height 58
click at [233, 64] on icon "Previous" at bounding box center [232, 64] width 13 height 21
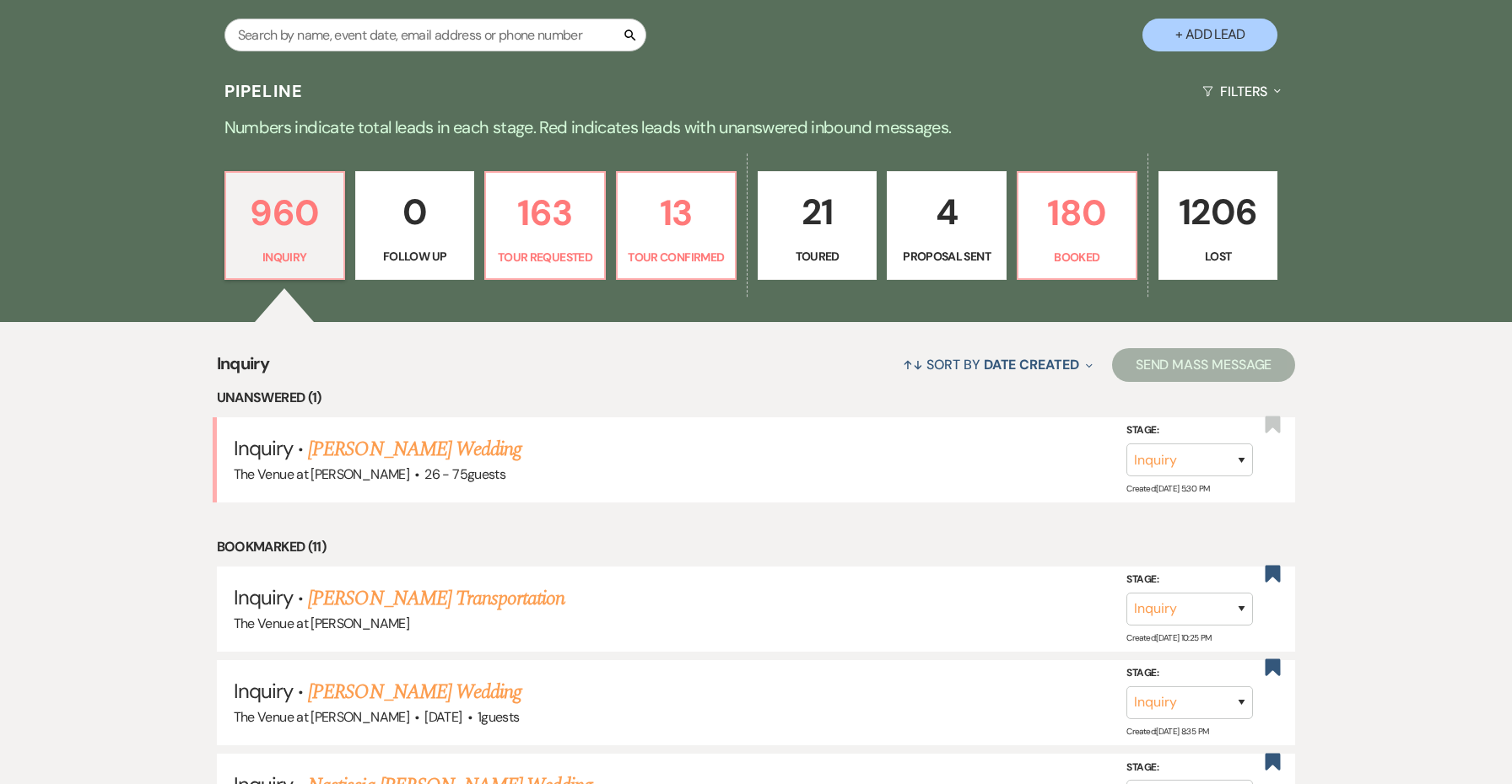
scroll to position [248, 0]
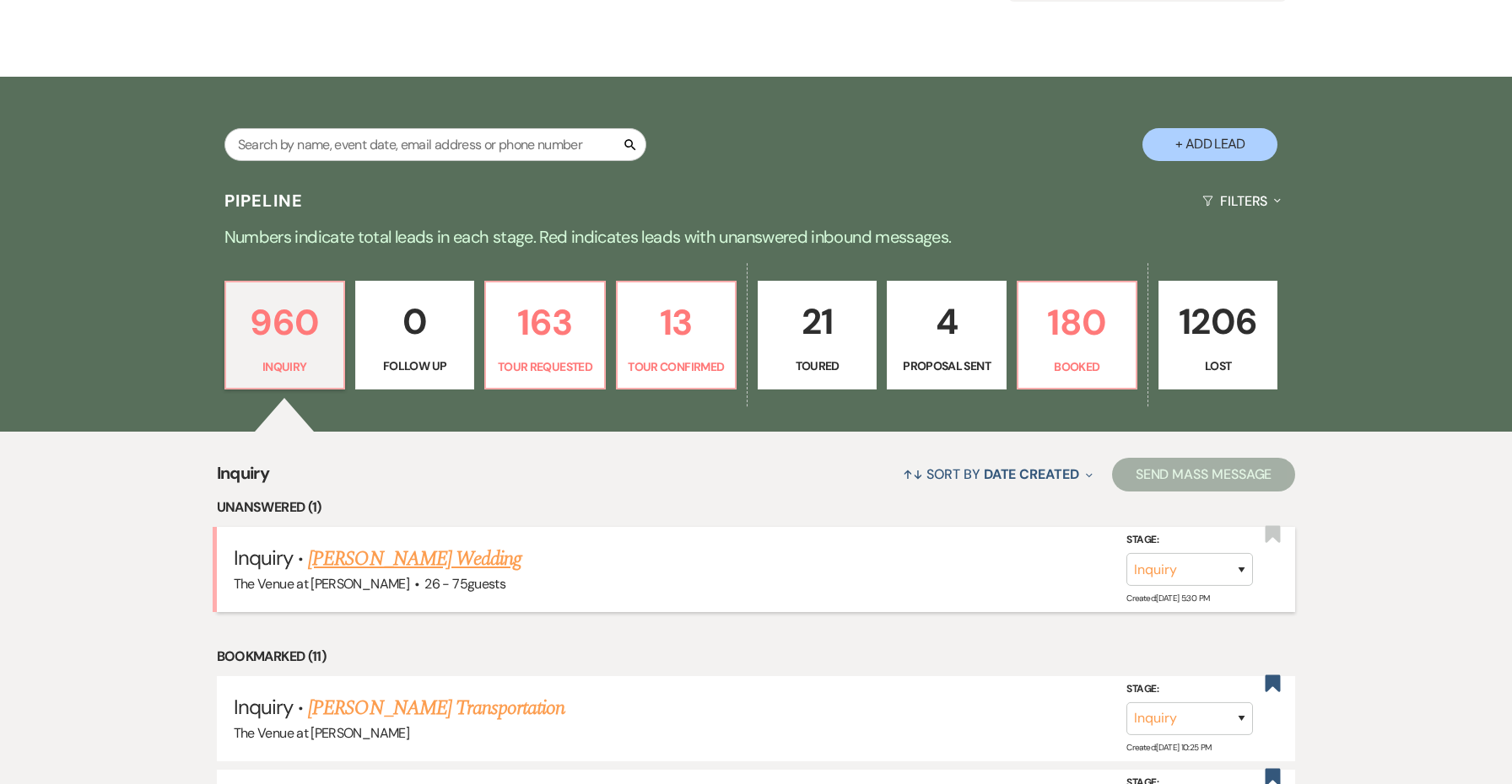
click at [402, 547] on link "[PERSON_NAME] Wedding" at bounding box center [414, 559] width 213 height 30
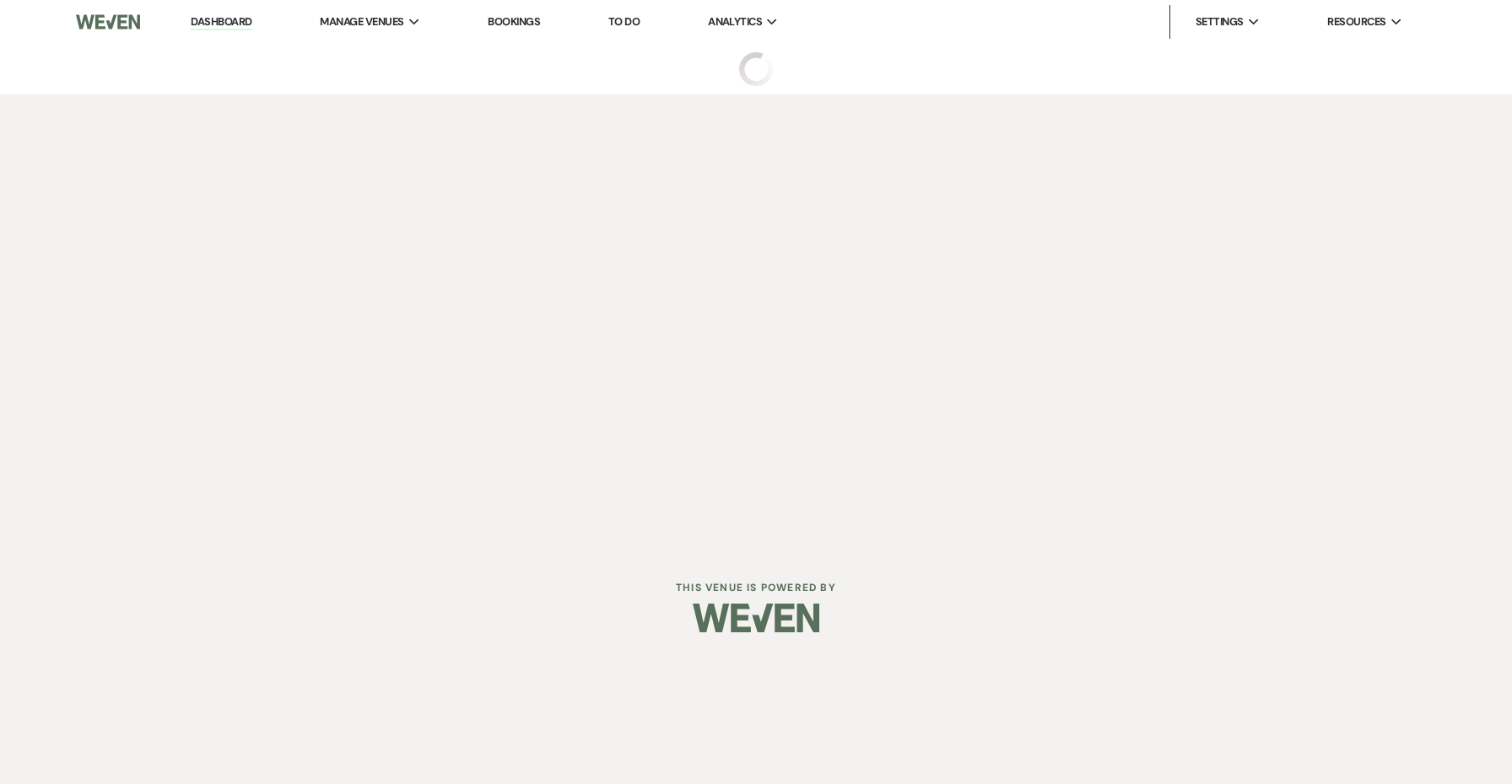
select select "4"
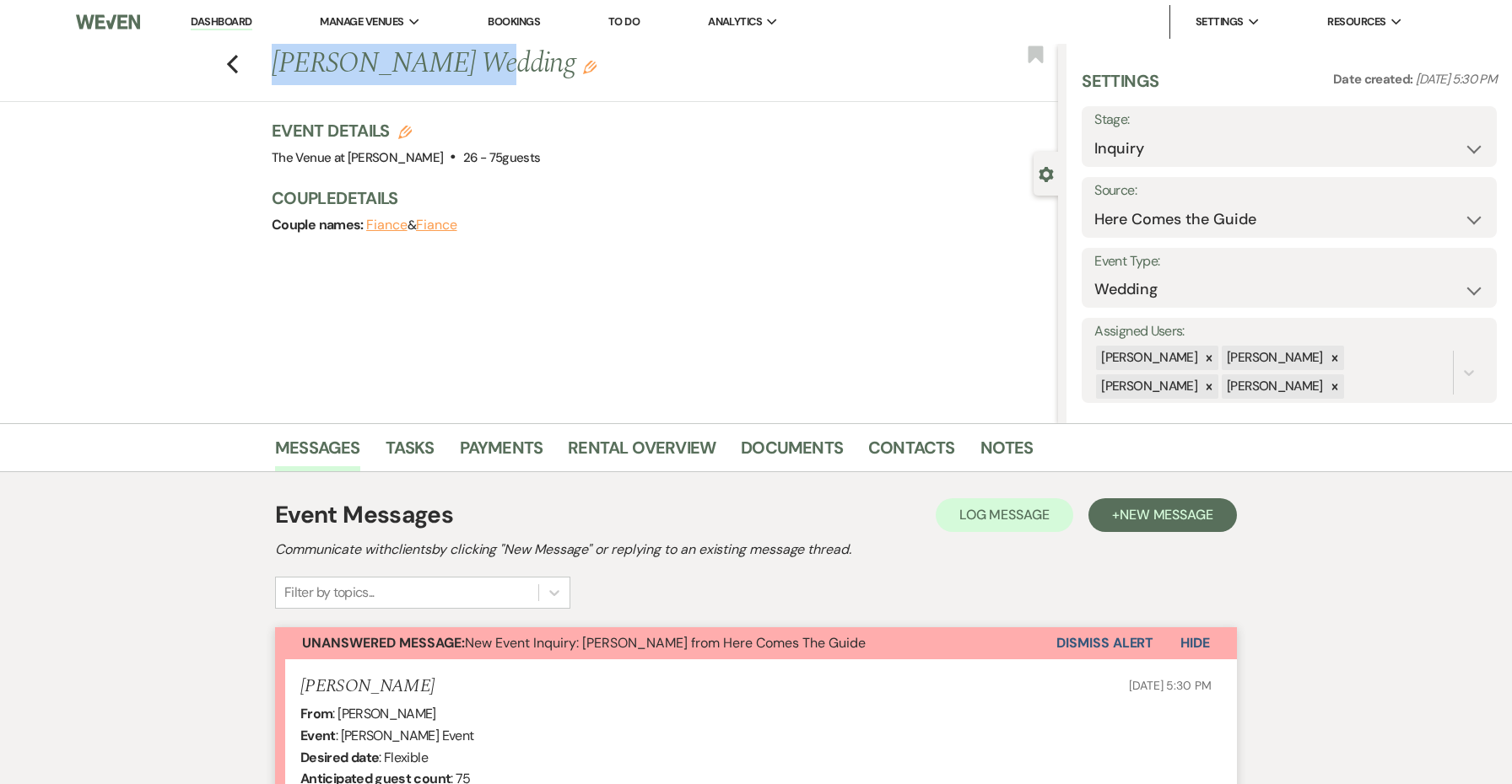
drag, startPoint x: 460, startPoint y: 64, endPoint x: 173, endPoint y: 65, distance: 287.0
click at [173, 65] on div "Previous Shayna Teunissen's Wedding Edit Bookmark" at bounding box center [524, 72] width 1066 height 58
copy h1 "Shayna Teunissen"
click at [405, 124] on button "Edit" at bounding box center [405, 132] width 14 height 16
select select "762"
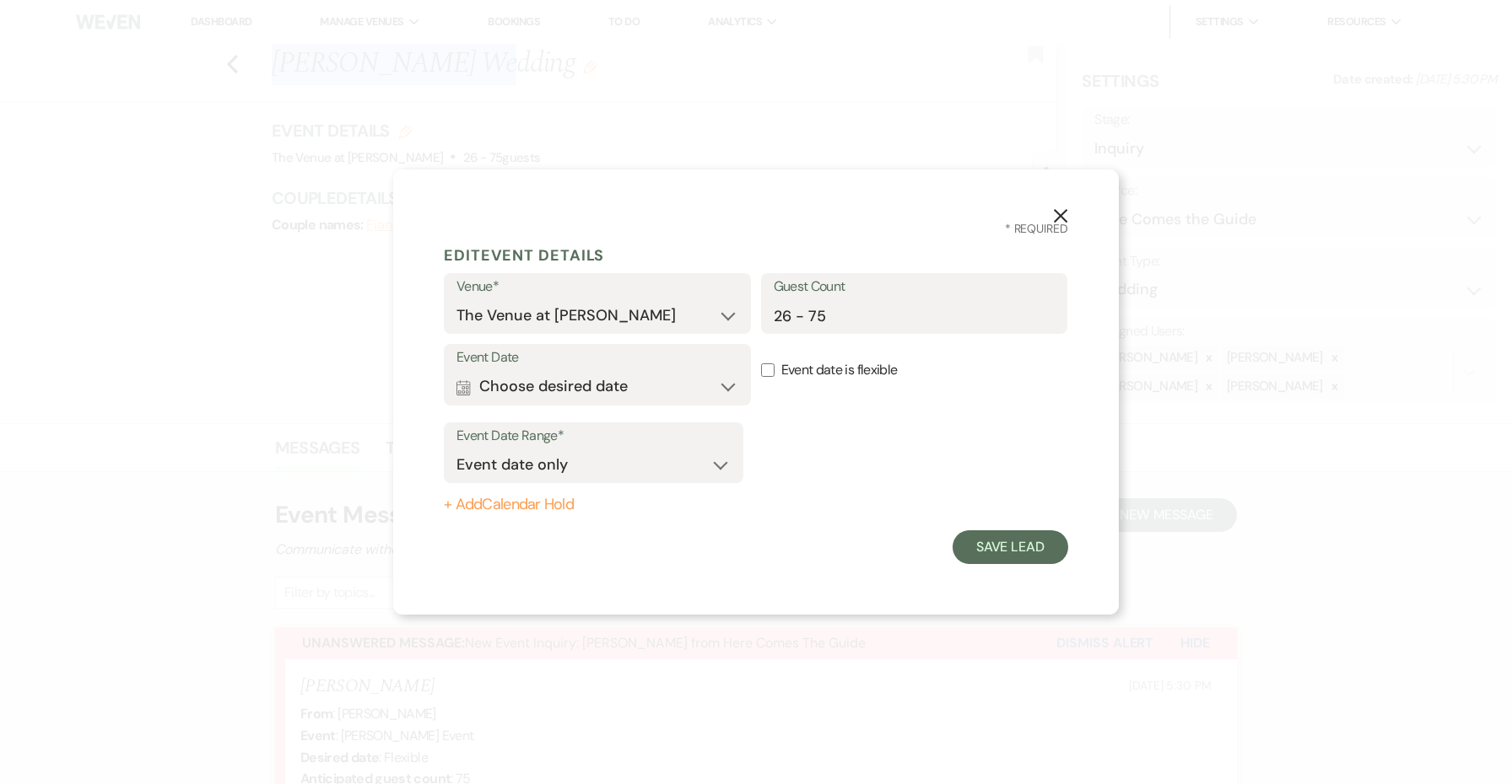
click at [613, 392] on button "Calendar Choose desired date Expand" at bounding box center [597, 387] width 282 height 33
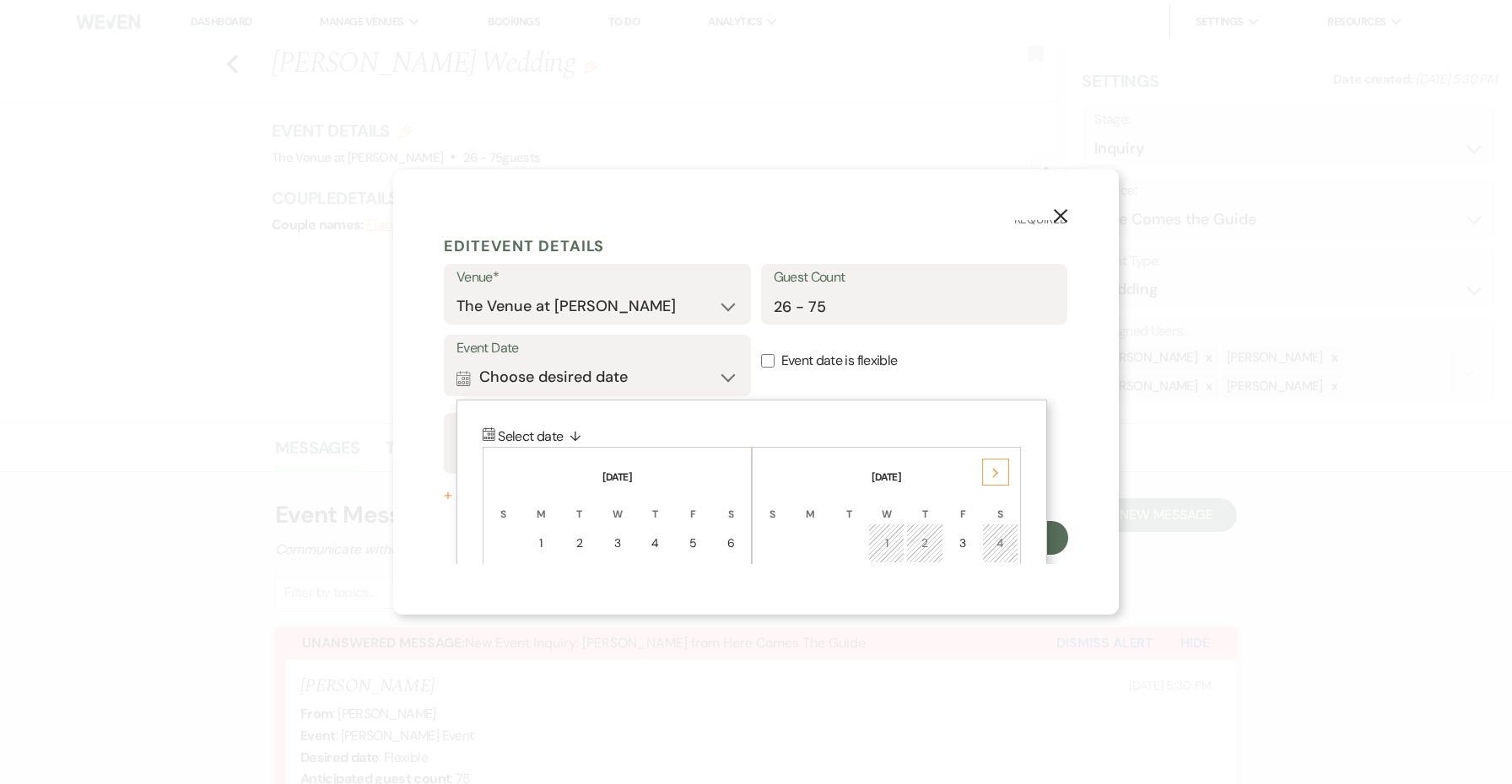
click at [993, 476] on use at bounding box center [995, 473] width 6 height 9
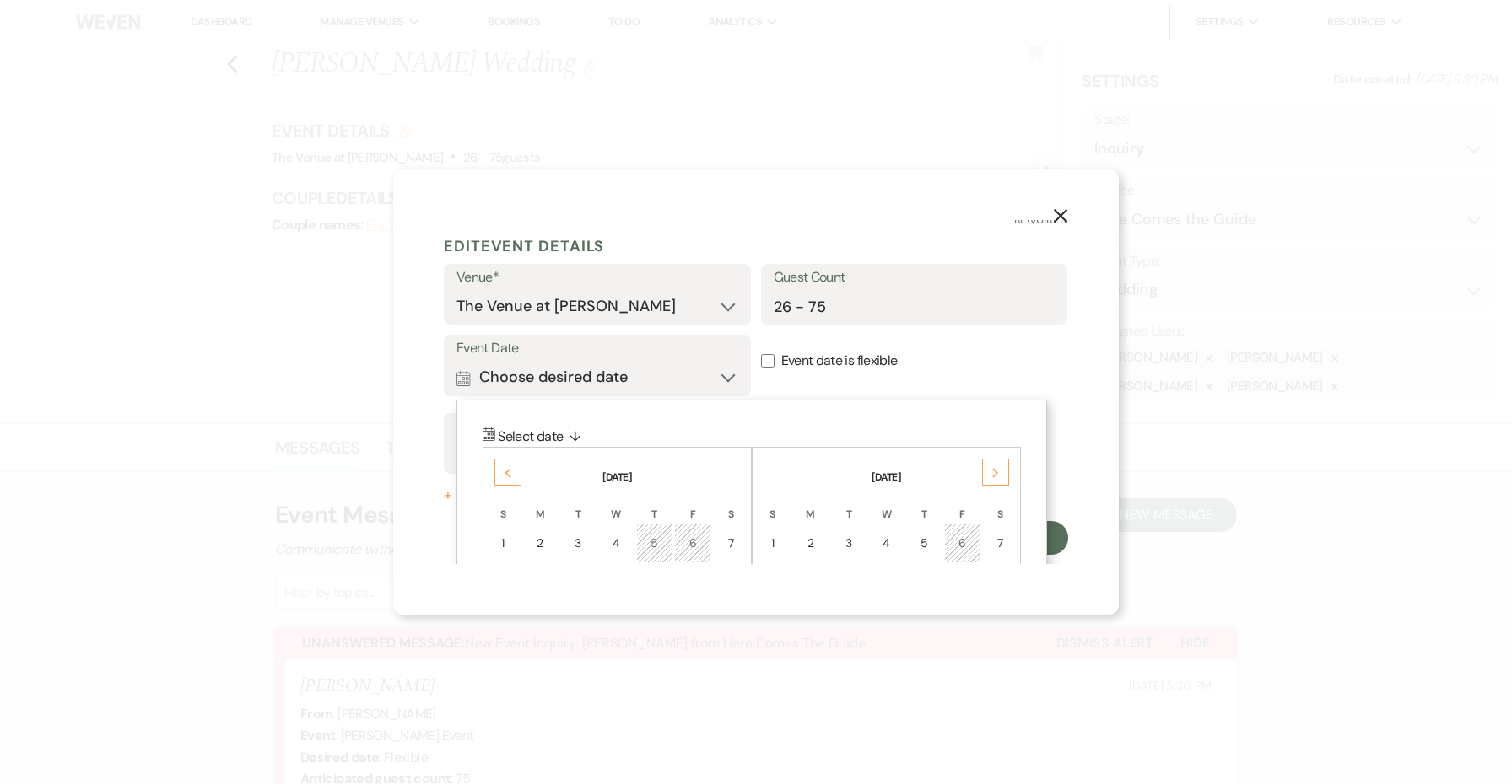
click at [993, 476] on use at bounding box center [995, 473] width 6 height 9
click at [991, 475] on icon "Next" at bounding box center [995, 473] width 9 height 10
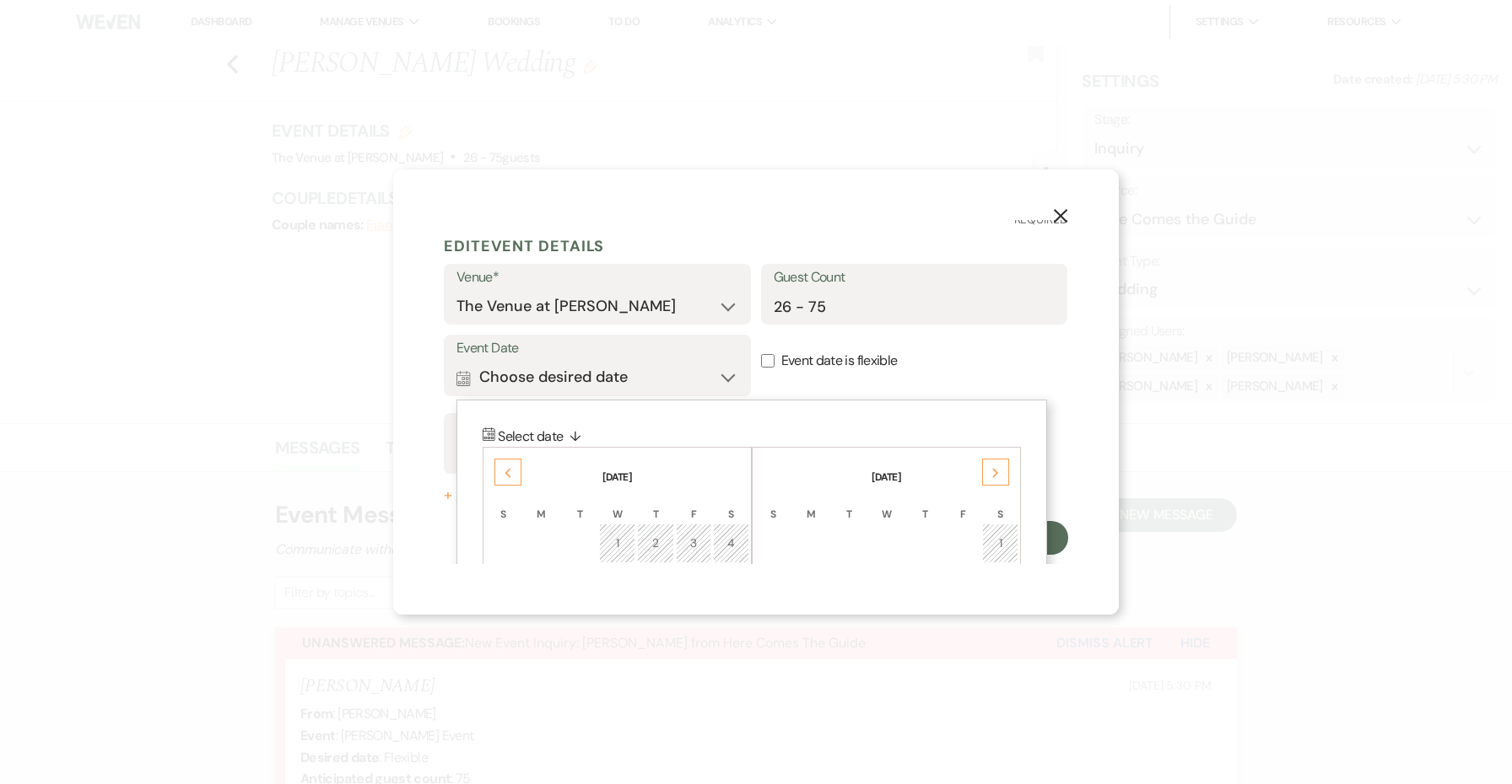
click at [991, 475] on icon "Next" at bounding box center [995, 473] width 9 height 10
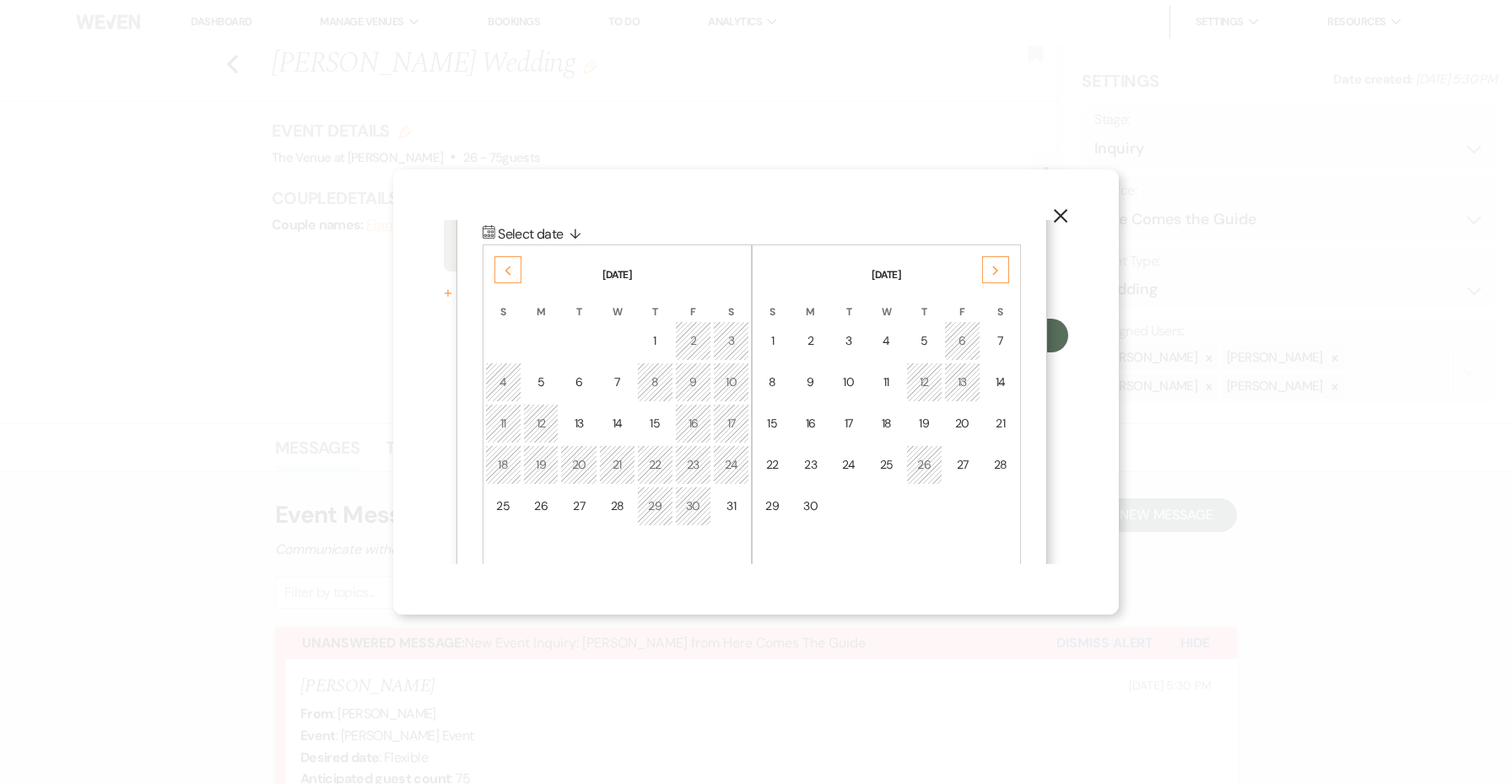
scroll to position [226, 0]
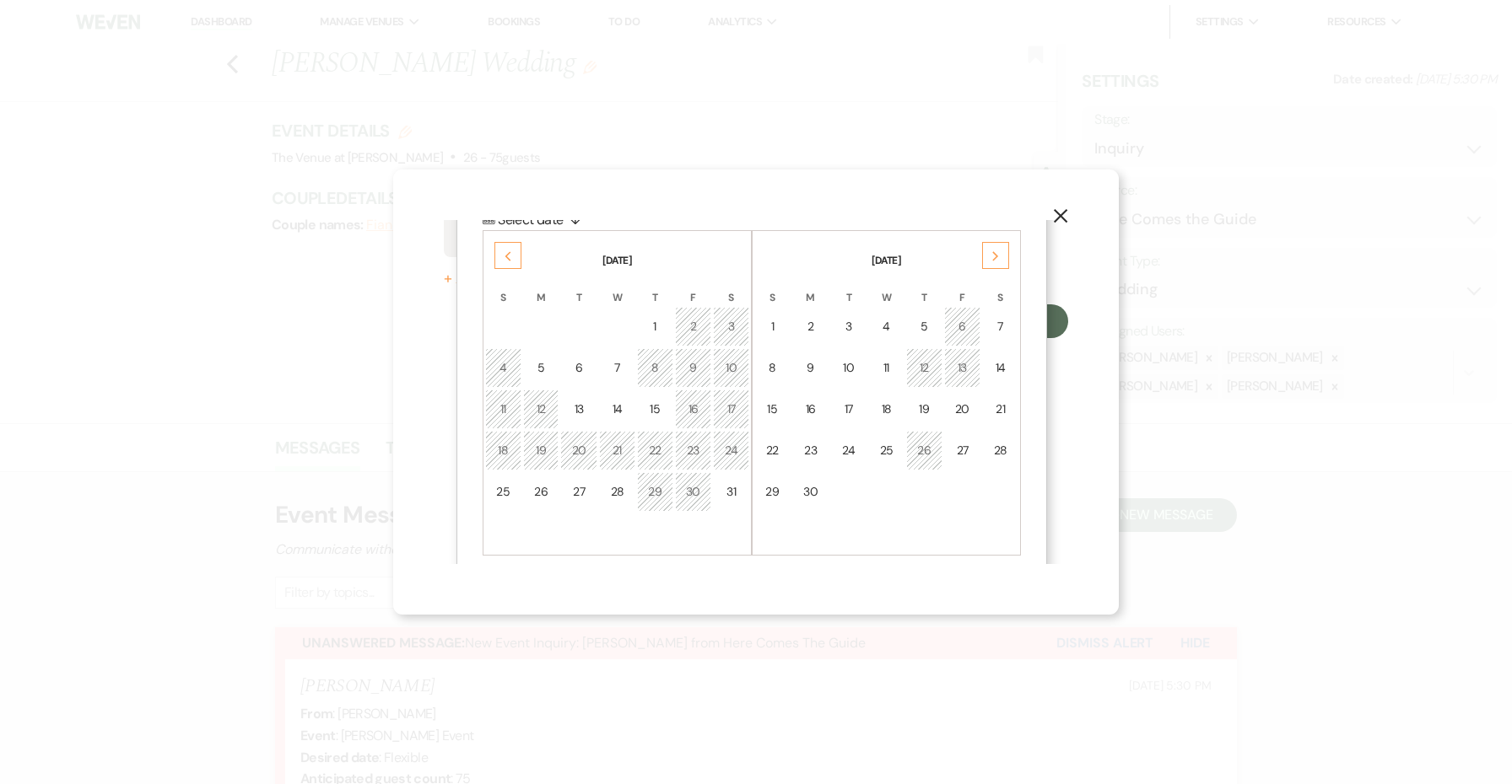
click at [733, 365] on div "10" at bounding box center [731, 368] width 15 height 18
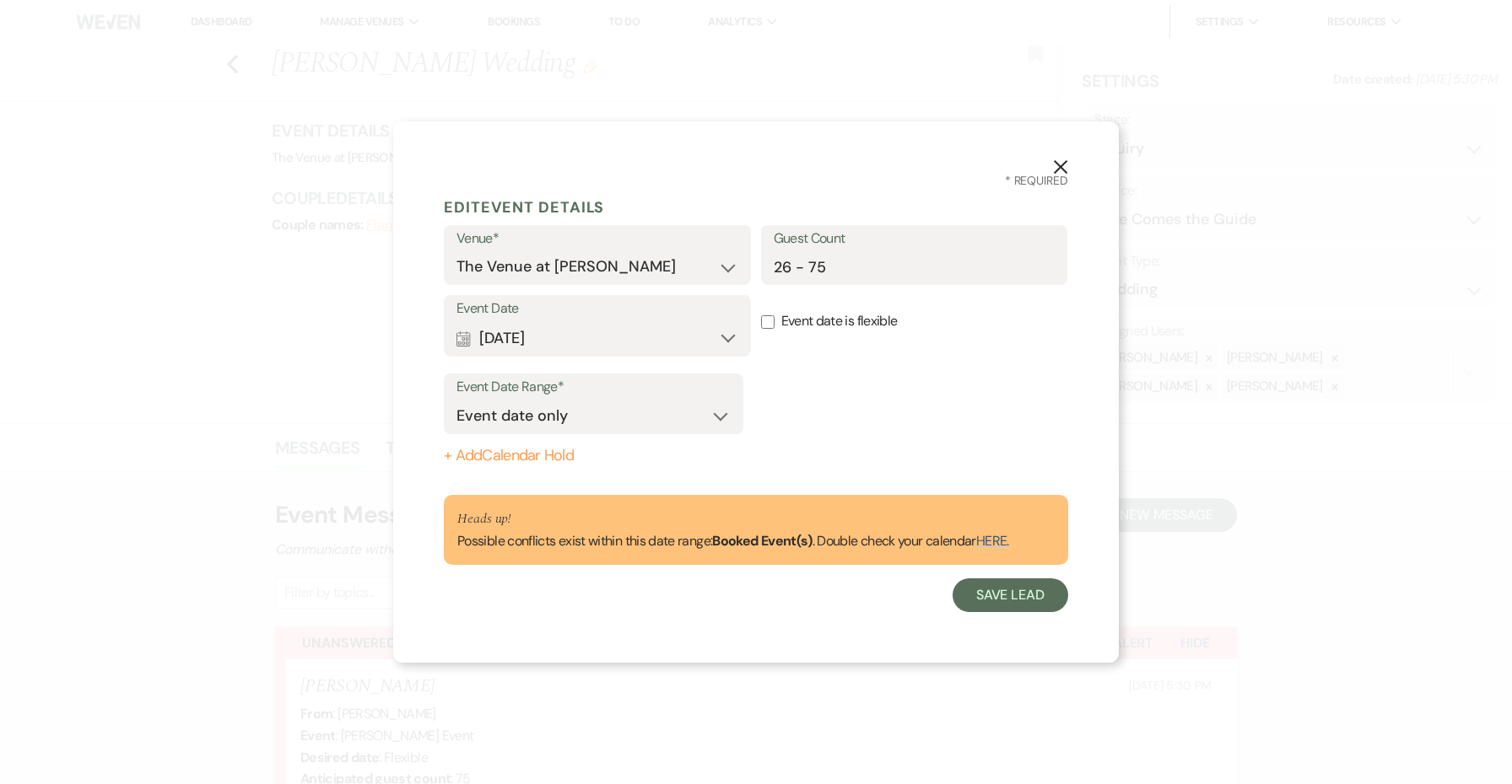
scroll to position [0, 0]
click at [992, 596] on button "Save Lead" at bounding box center [1011, 595] width 116 height 33
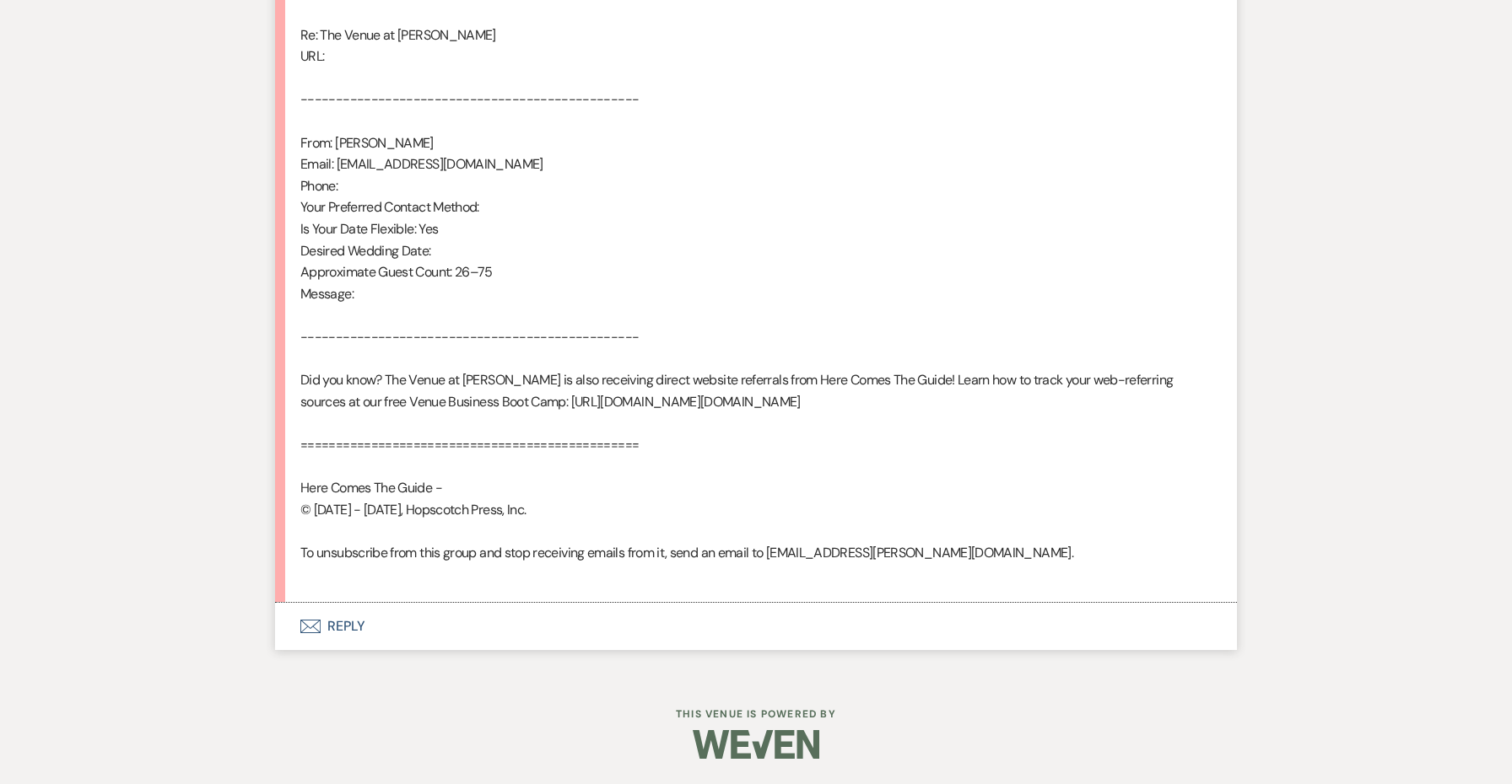
click at [359, 618] on button "Envelope Reply" at bounding box center [756, 626] width 962 height 47
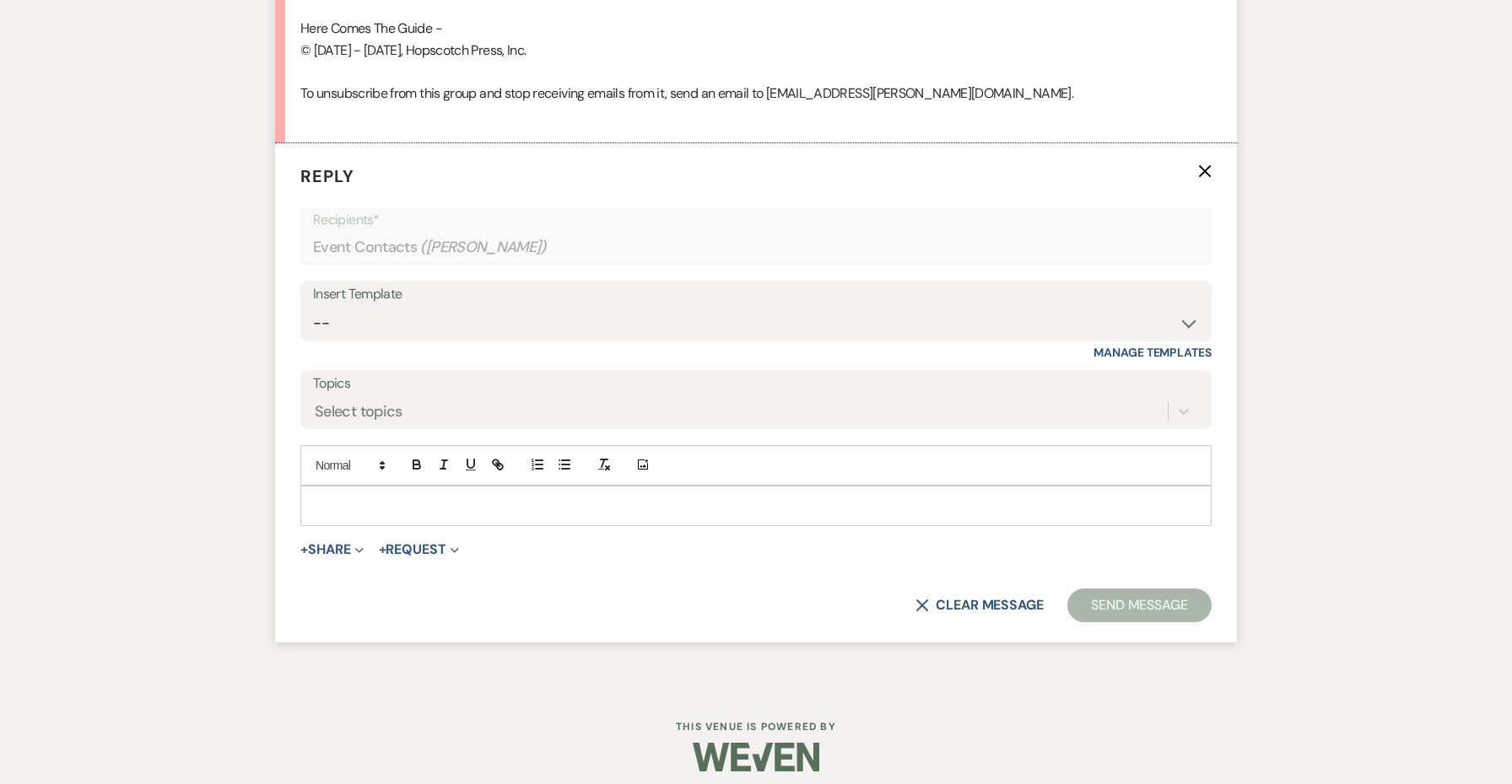
scroll to position [1442, 0]
select select "4690"
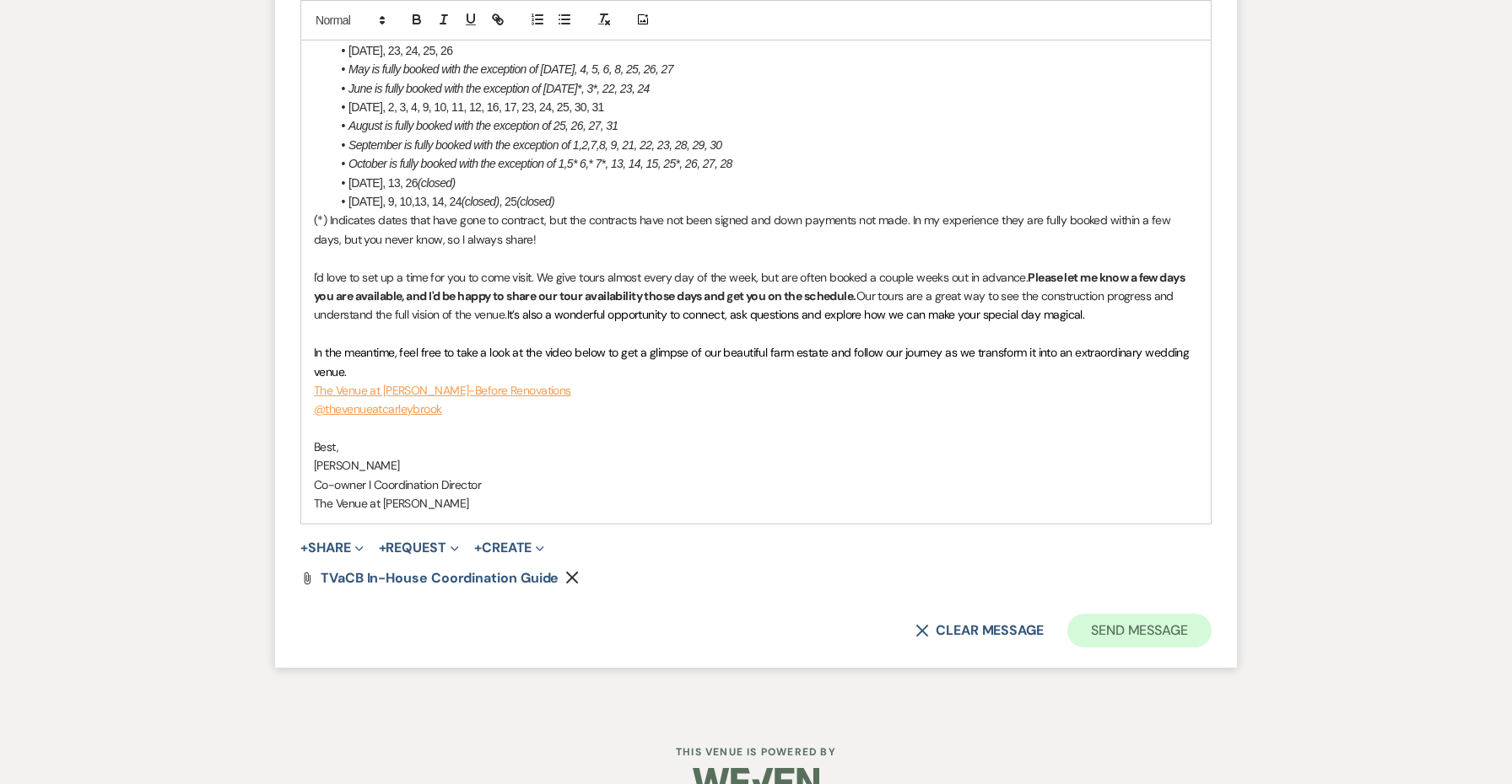
click at [1134, 614] on button "Send Message" at bounding box center [1139, 630] width 144 height 33
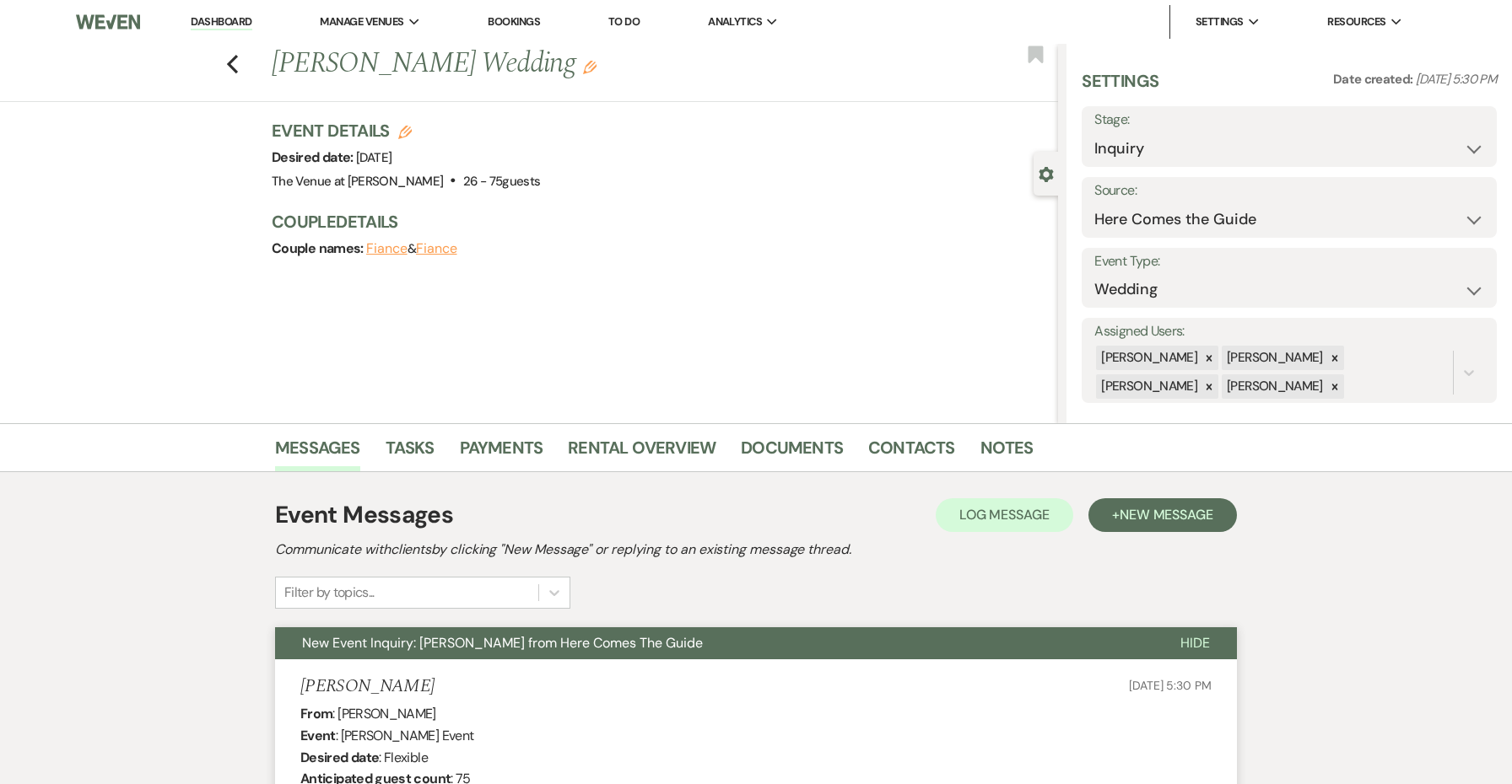
scroll to position [0, 0]
click at [237, 27] on link "Dashboard" at bounding box center [221, 23] width 61 height 16
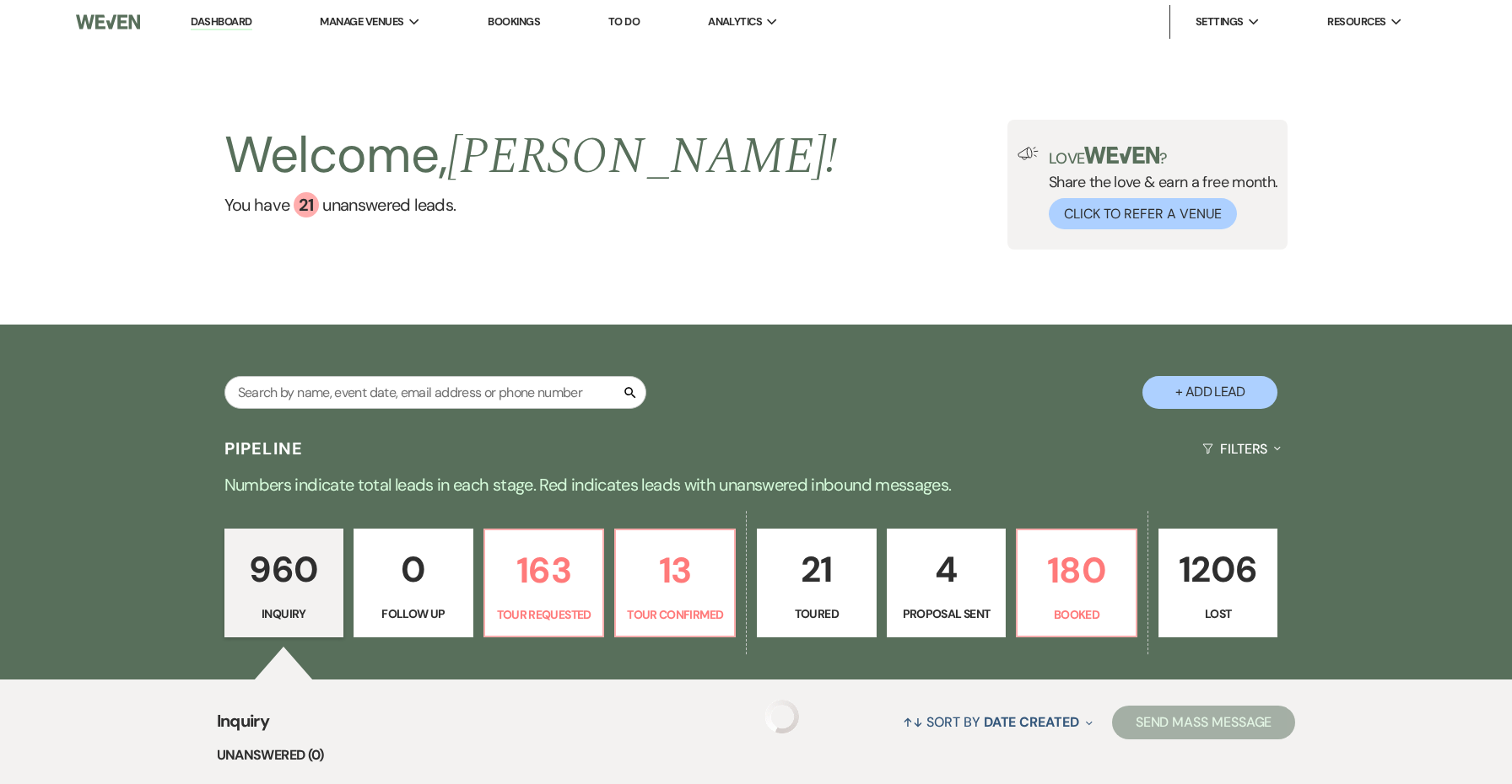
click at [237, 18] on link "Dashboard" at bounding box center [221, 23] width 61 height 16
click at [662, 580] on p "13" at bounding box center [675, 571] width 98 height 57
select select "4"
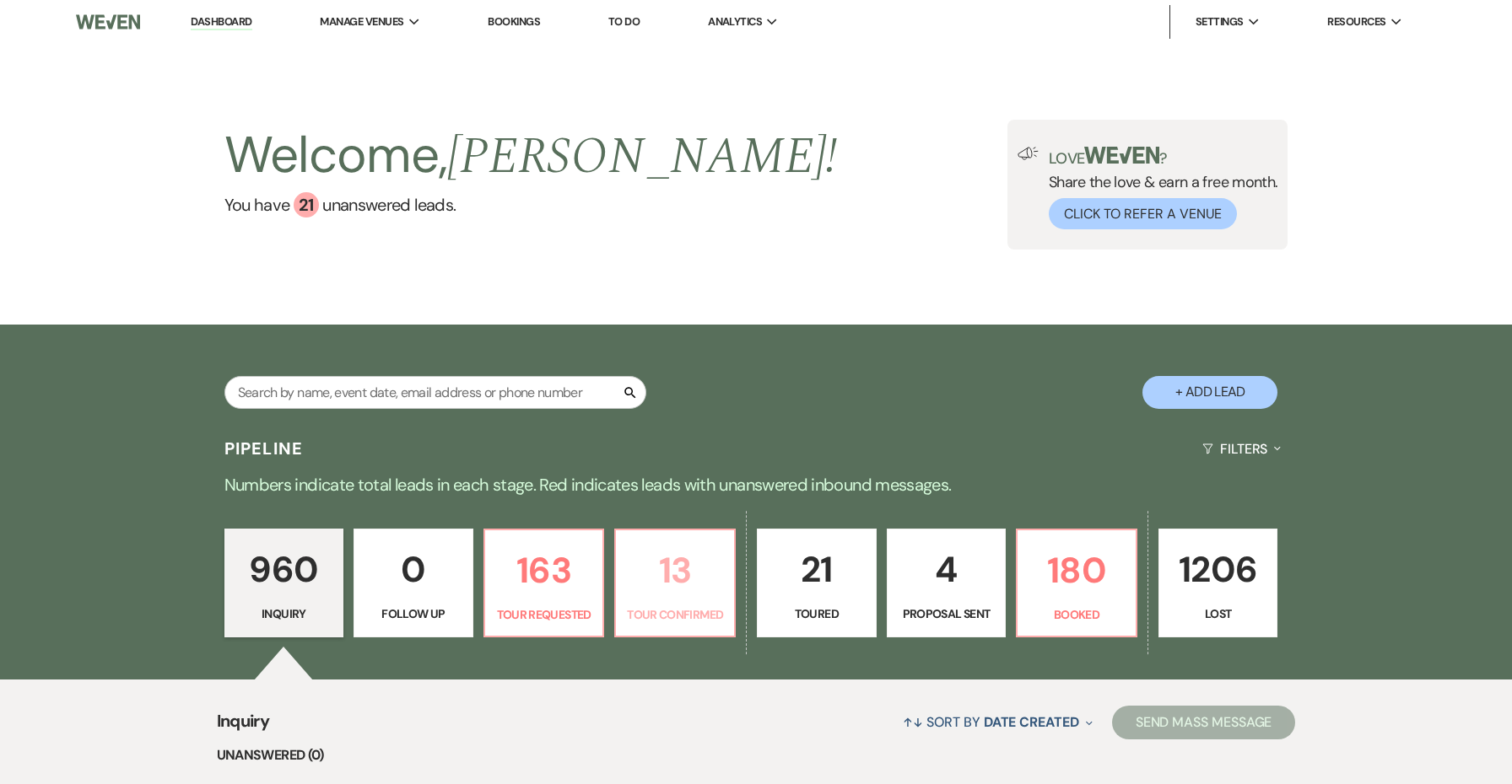
select select "4"
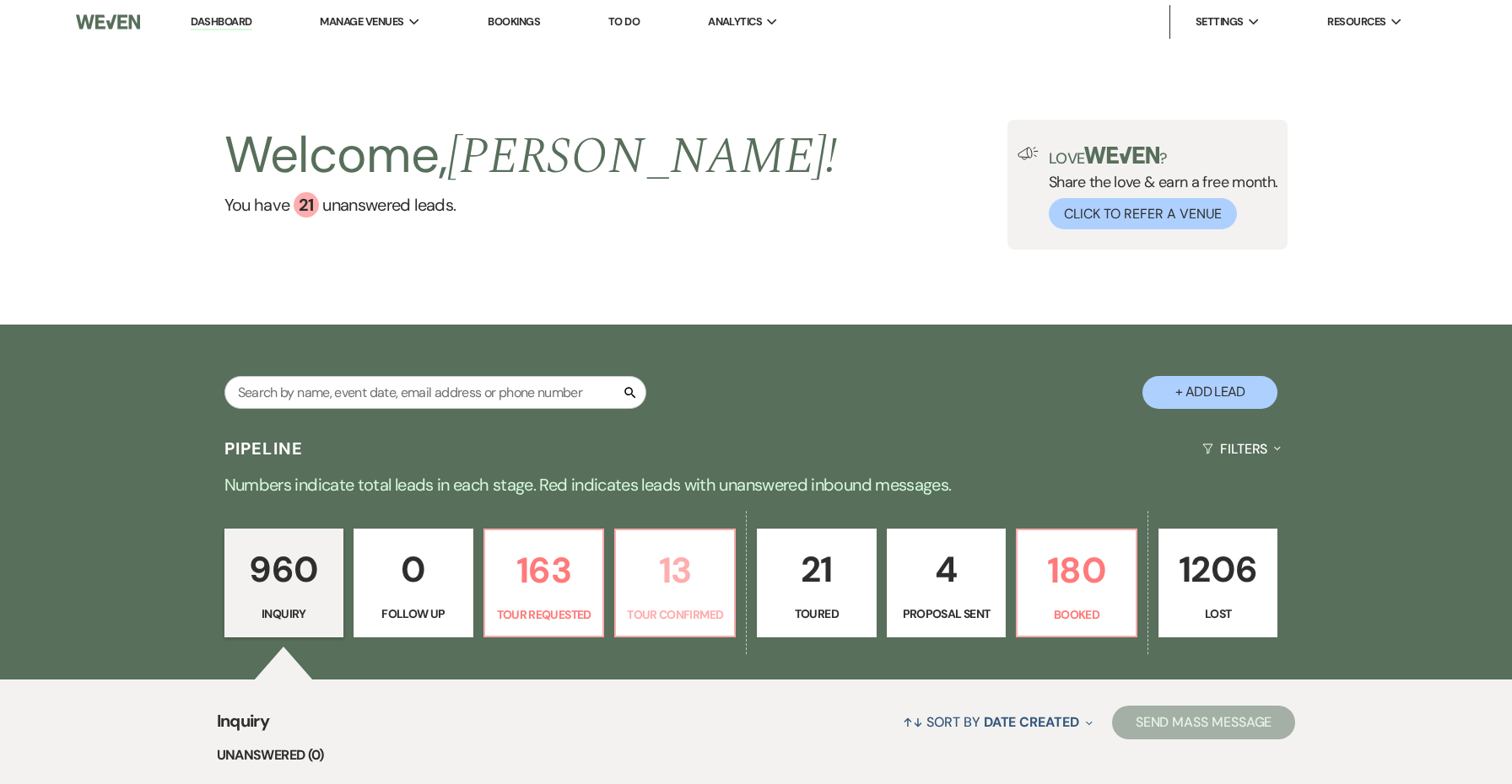
select select "4"
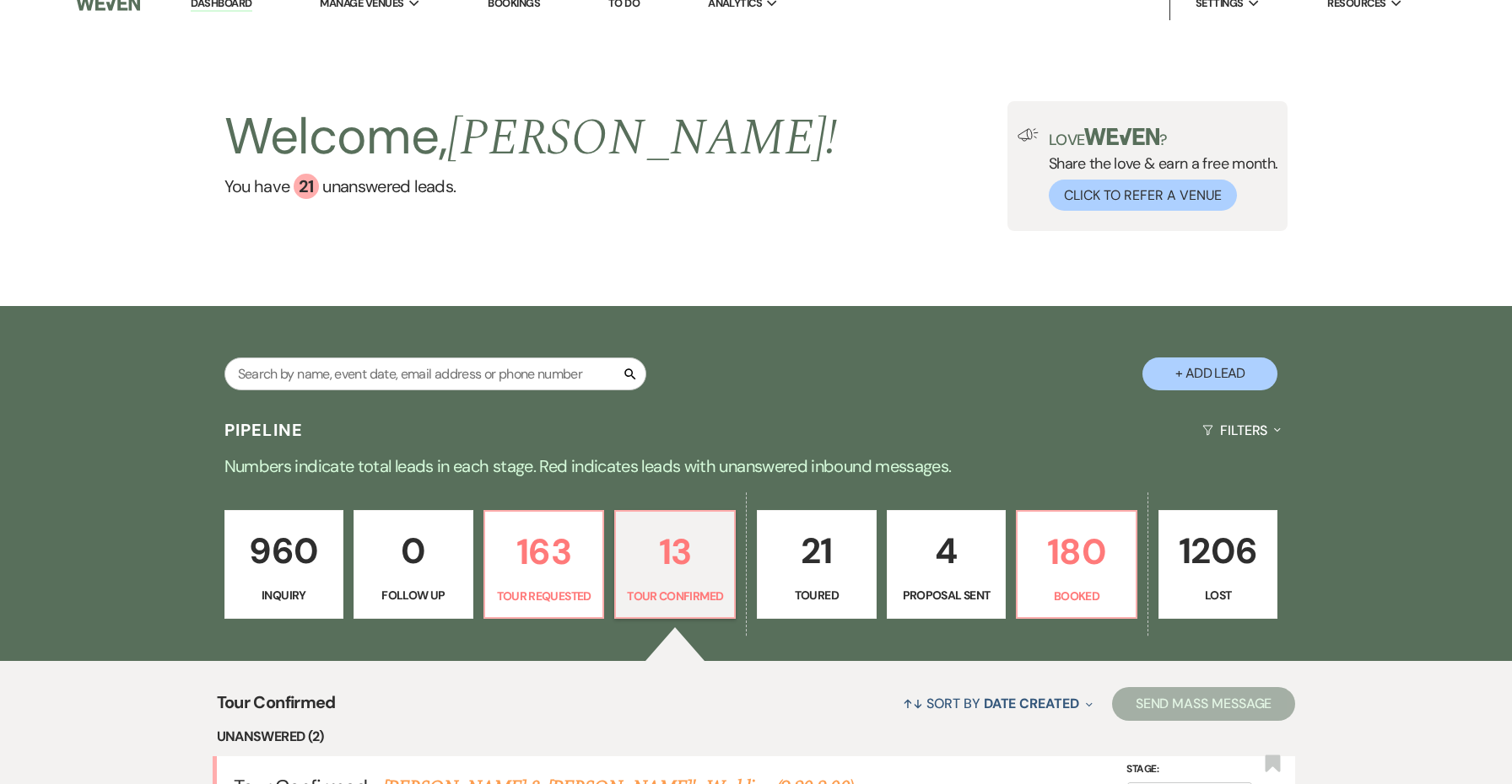
scroll to position [397, 0]
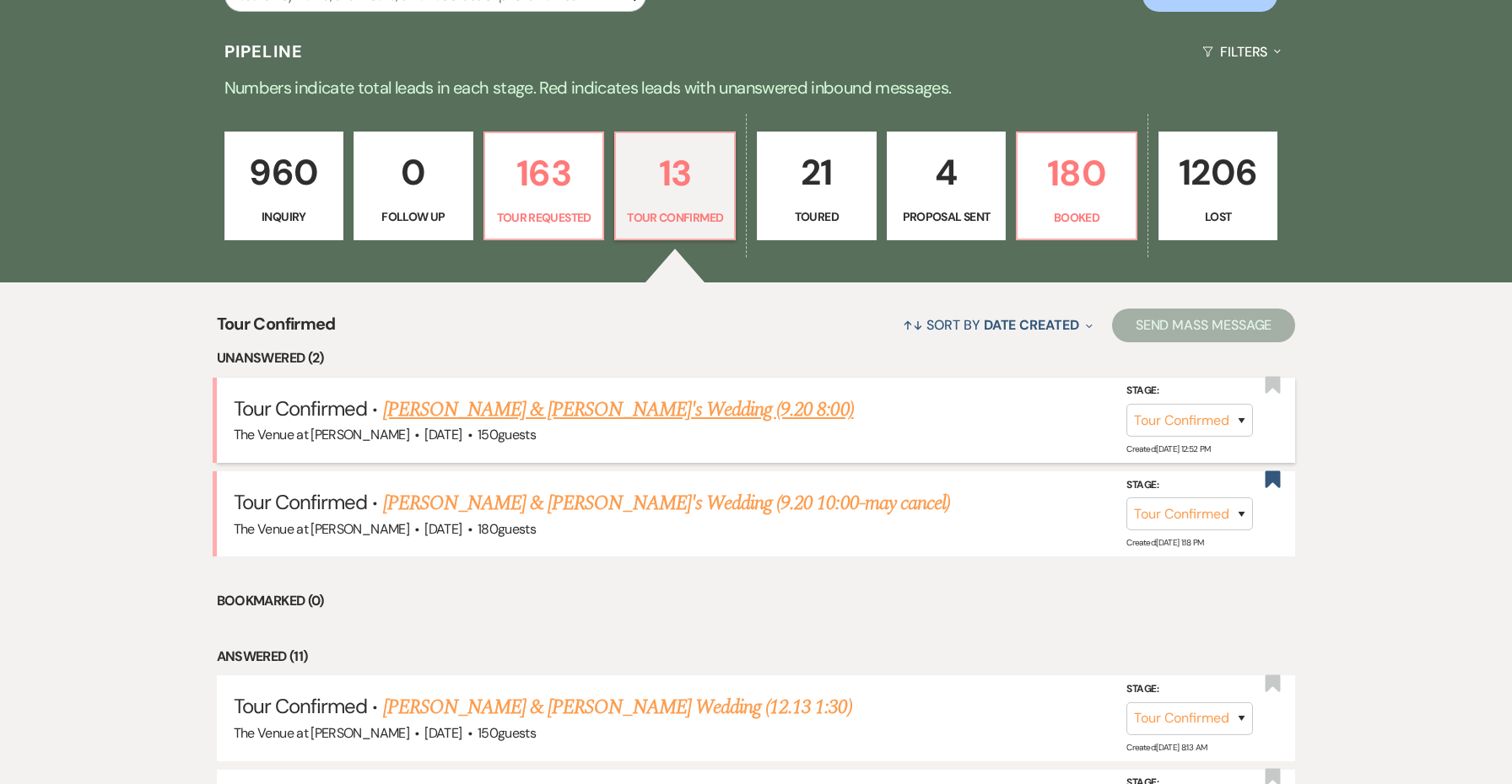
click at [539, 404] on link "Alondra Santos & Fiance's Wedding (9.20 8:00)" at bounding box center [618, 409] width 471 height 30
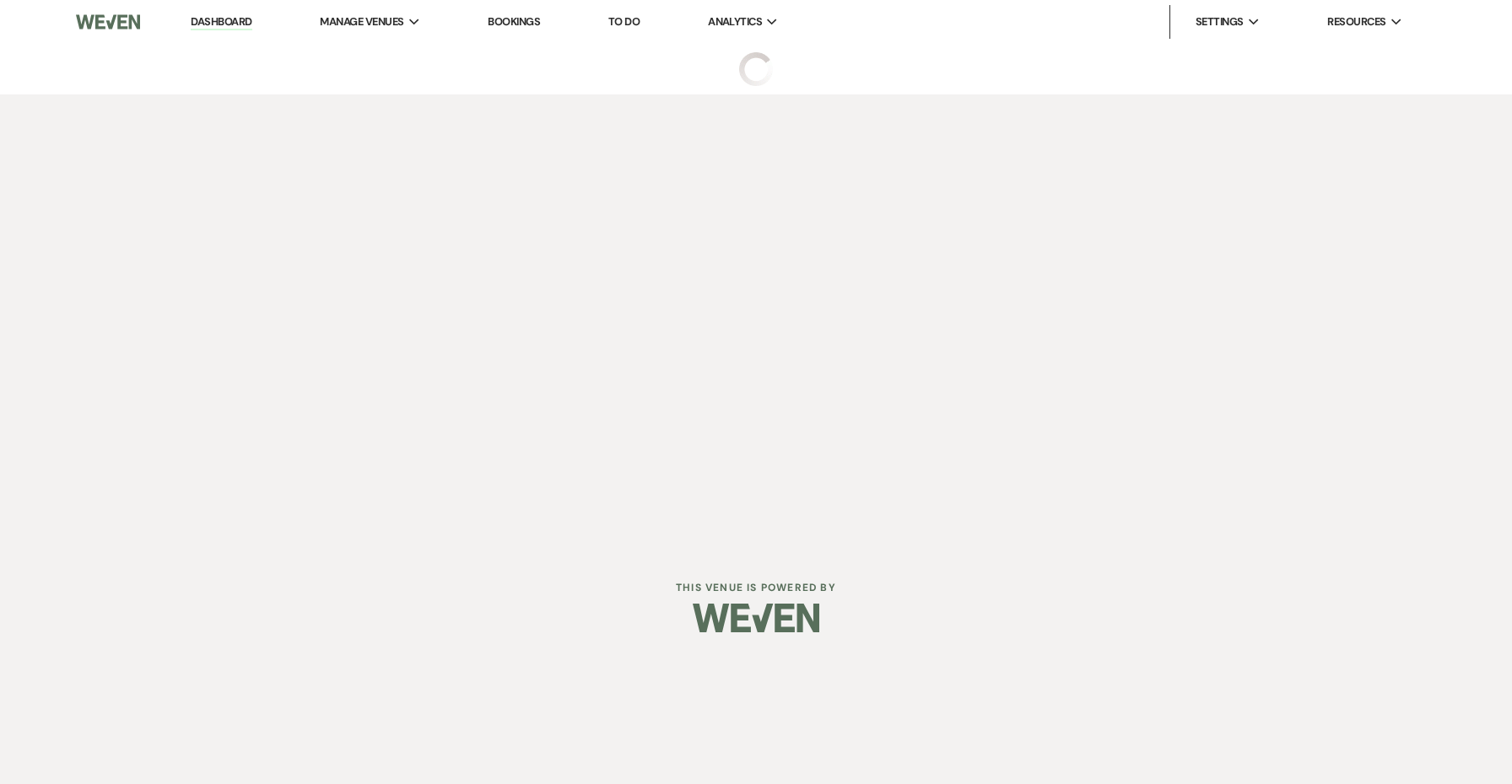
select select "4"
select select "5"
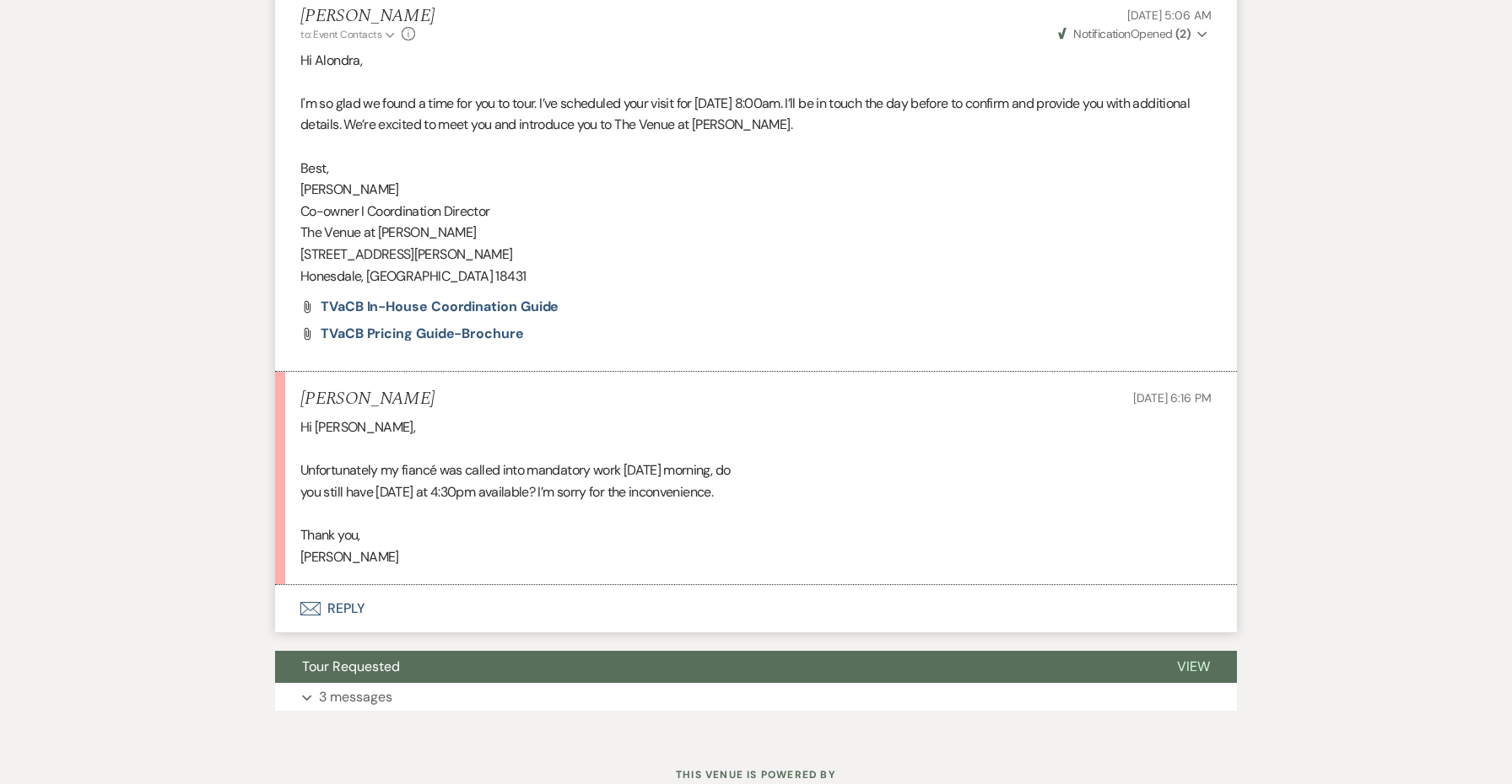
scroll to position [2952, 0]
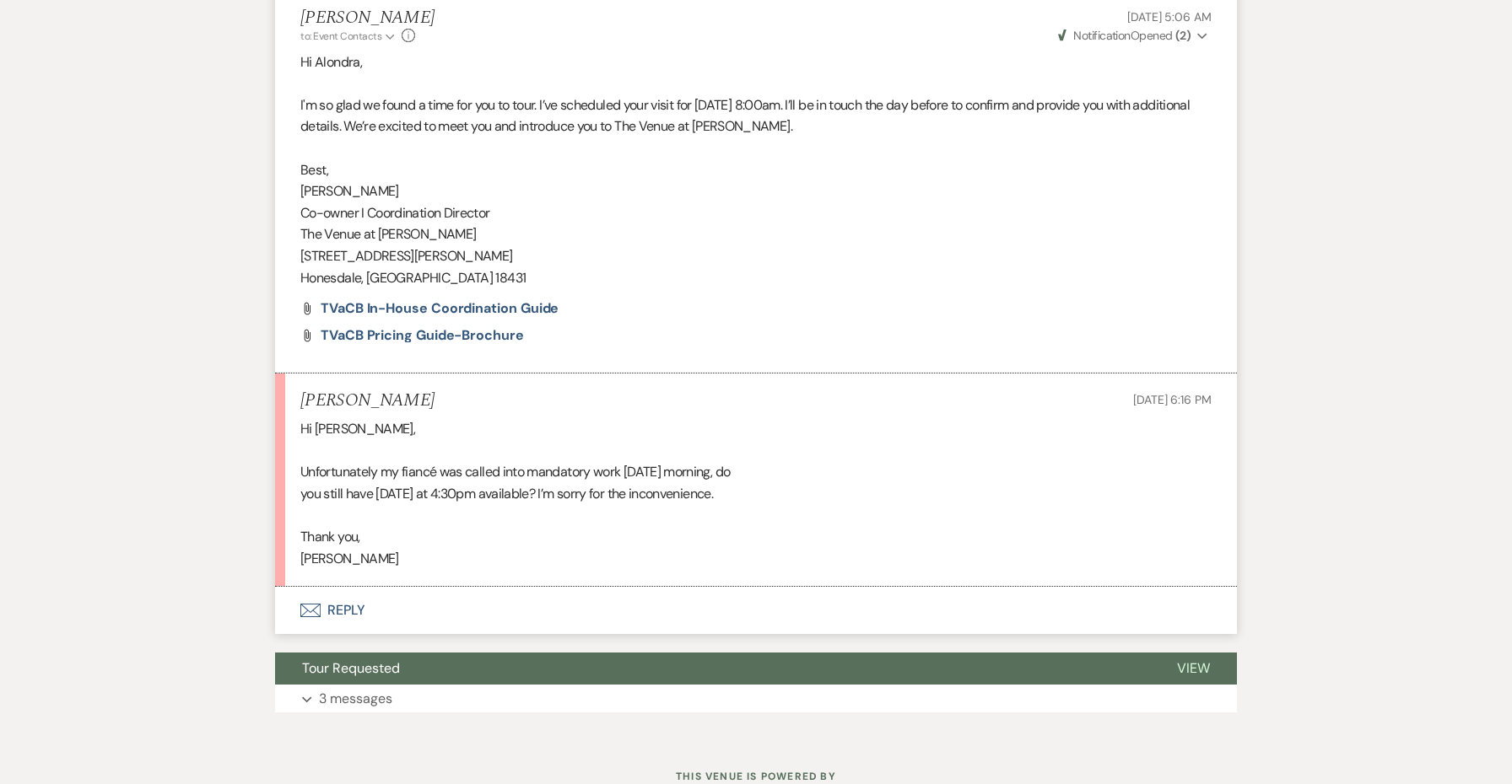
click at [329, 497] on div "Hi Jessie, Unfortunately my fiancé was called into mandatory work Saturday morn…" at bounding box center [756, 493] width 912 height 151
copy div "Alondra"
click at [349, 587] on button "Envelope Reply" at bounding box center [756, 611] width 962 height 47
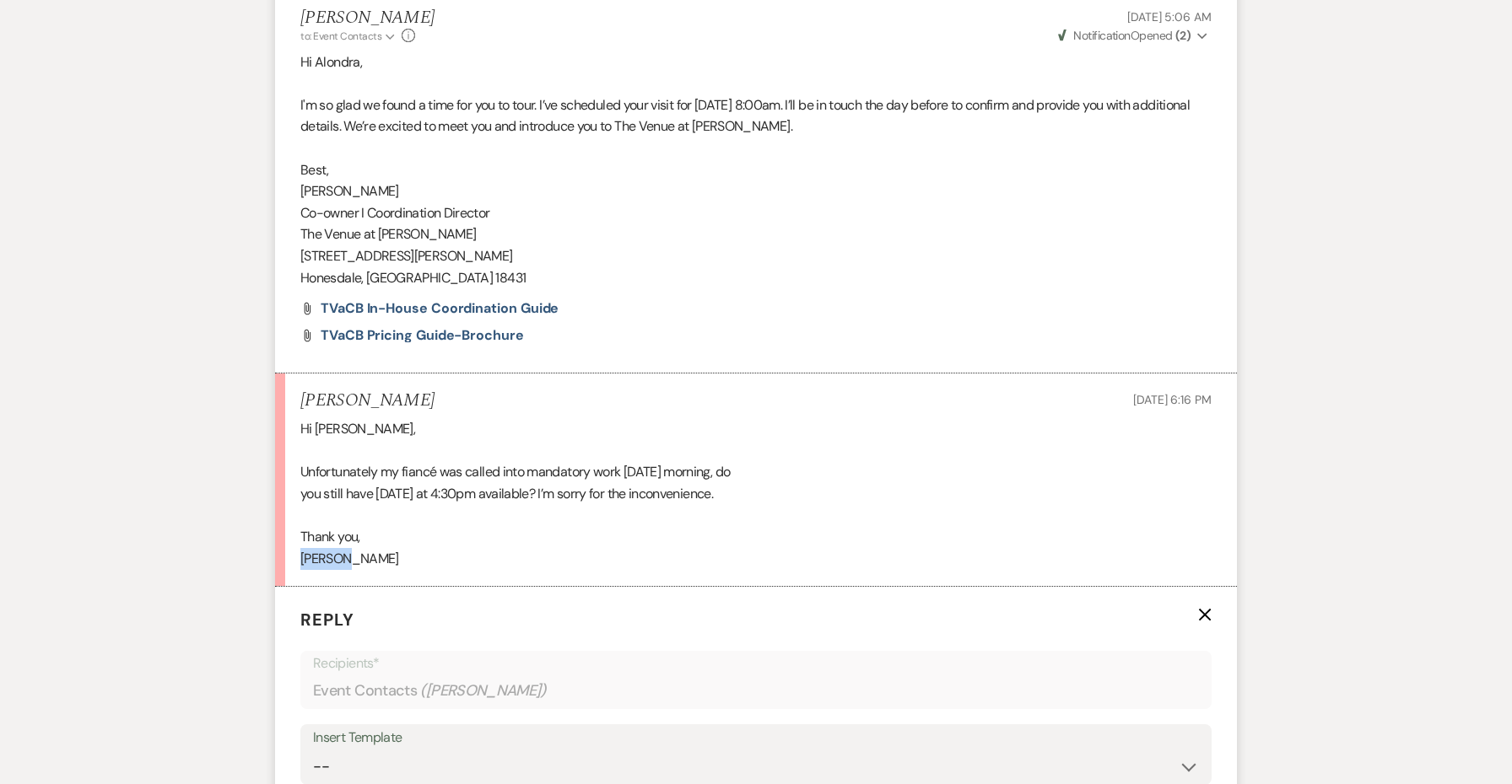
scroll to position [3336, 0]
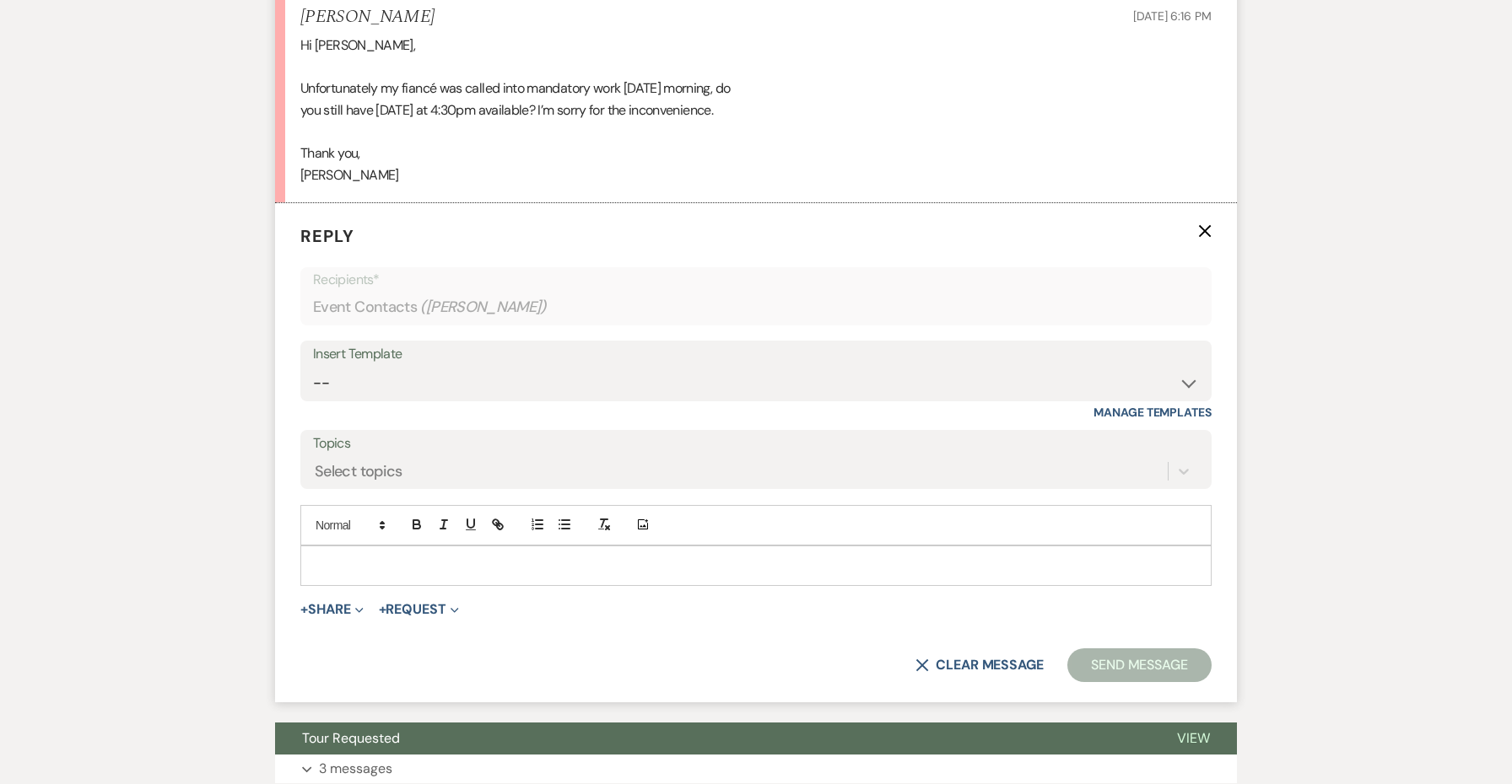
click at [376, 557] on p at bounding box center [756, 566] width 884 height 19
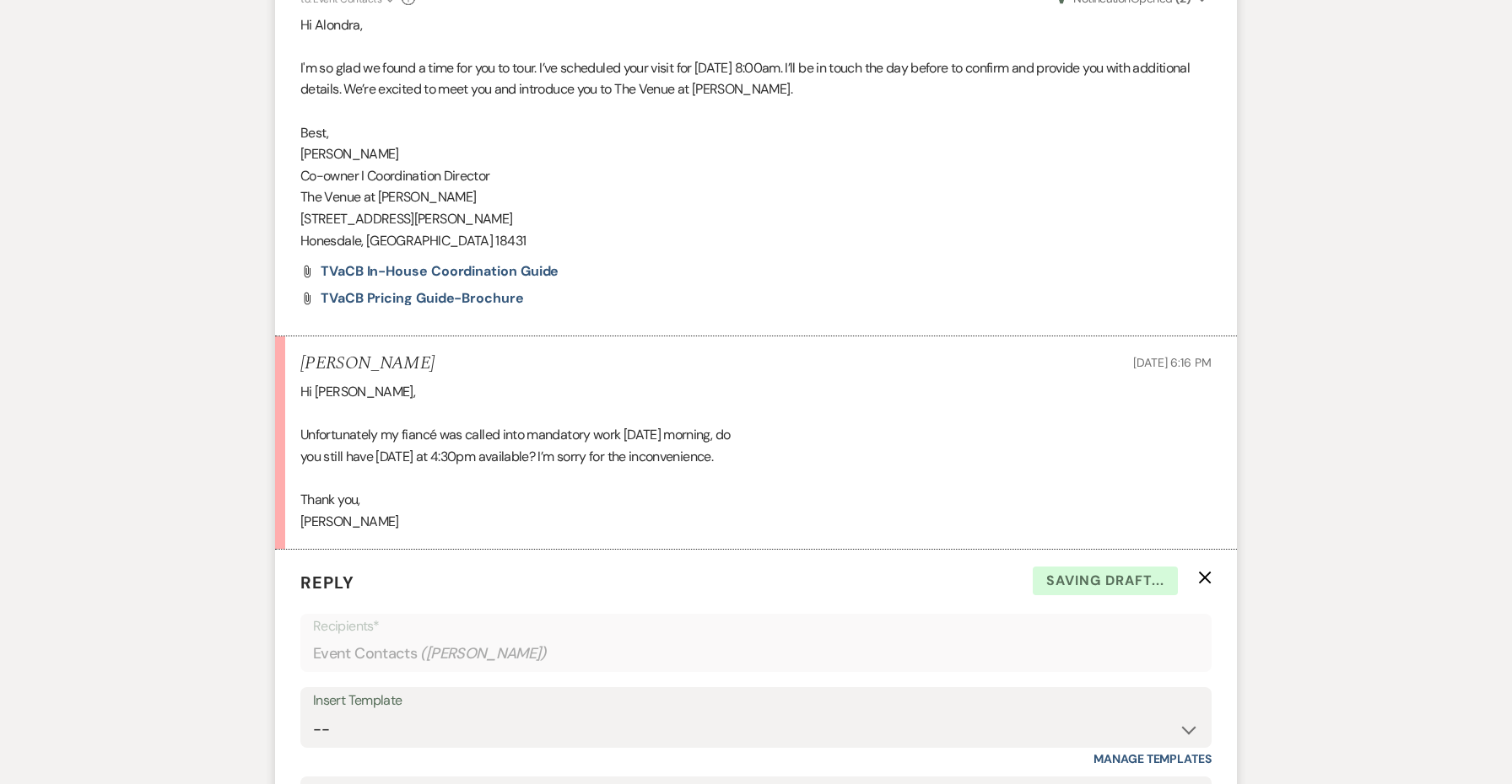
scroll to position [2832, 0]
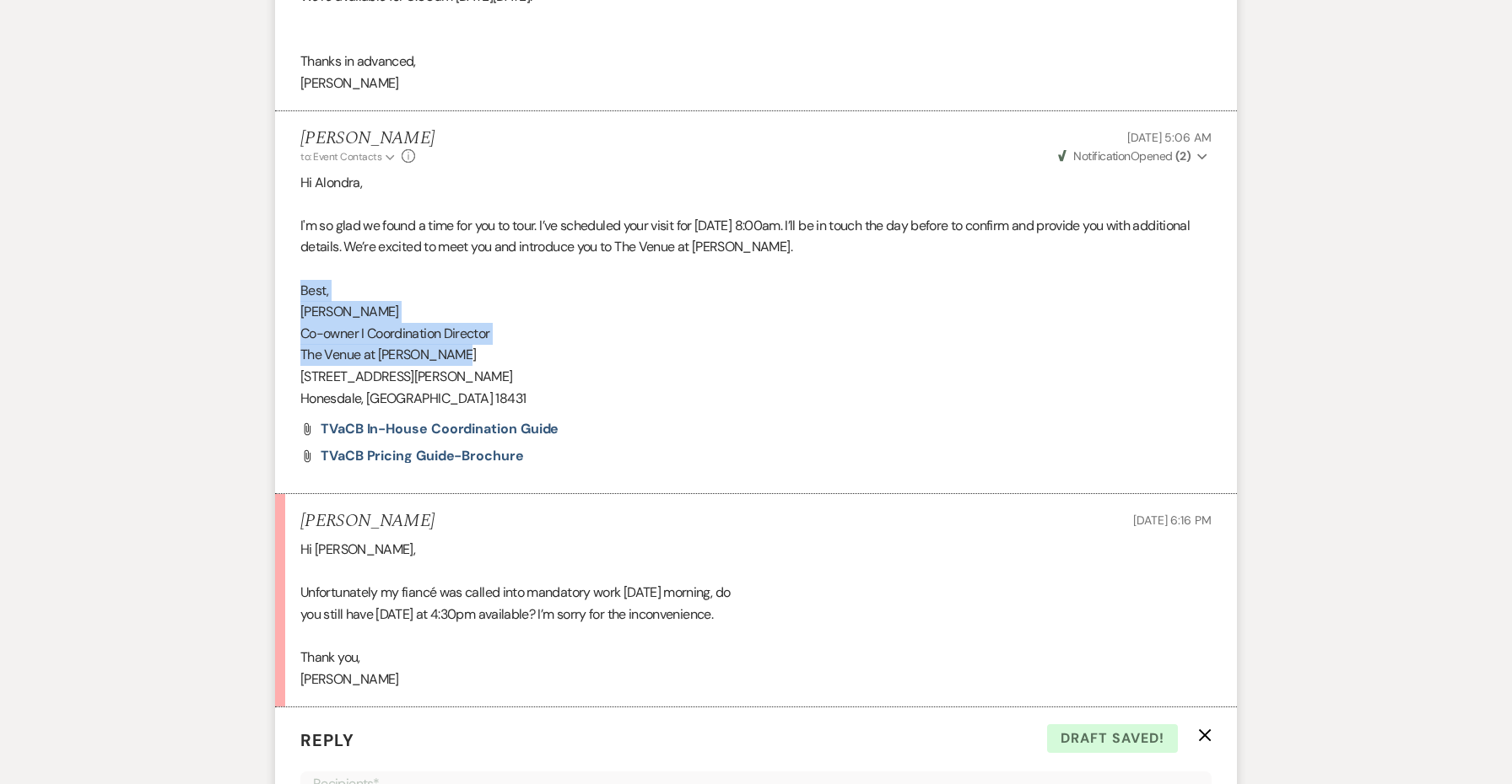
drag, startPoint x: 462, startPoint y: 303, endPoint x: 291, endPoint y: 240, distance: 182.2
click at [291, 240] on li "Jessie Brennan to: Event Contacts Expand Info Sep 18, 2025, 5:06 AM Weven Check…" at bounding box center [756, 302] width 962 height 383
copy div "Best, Jessie Co-owner I Coordination Director The Venue at Carley Brook"
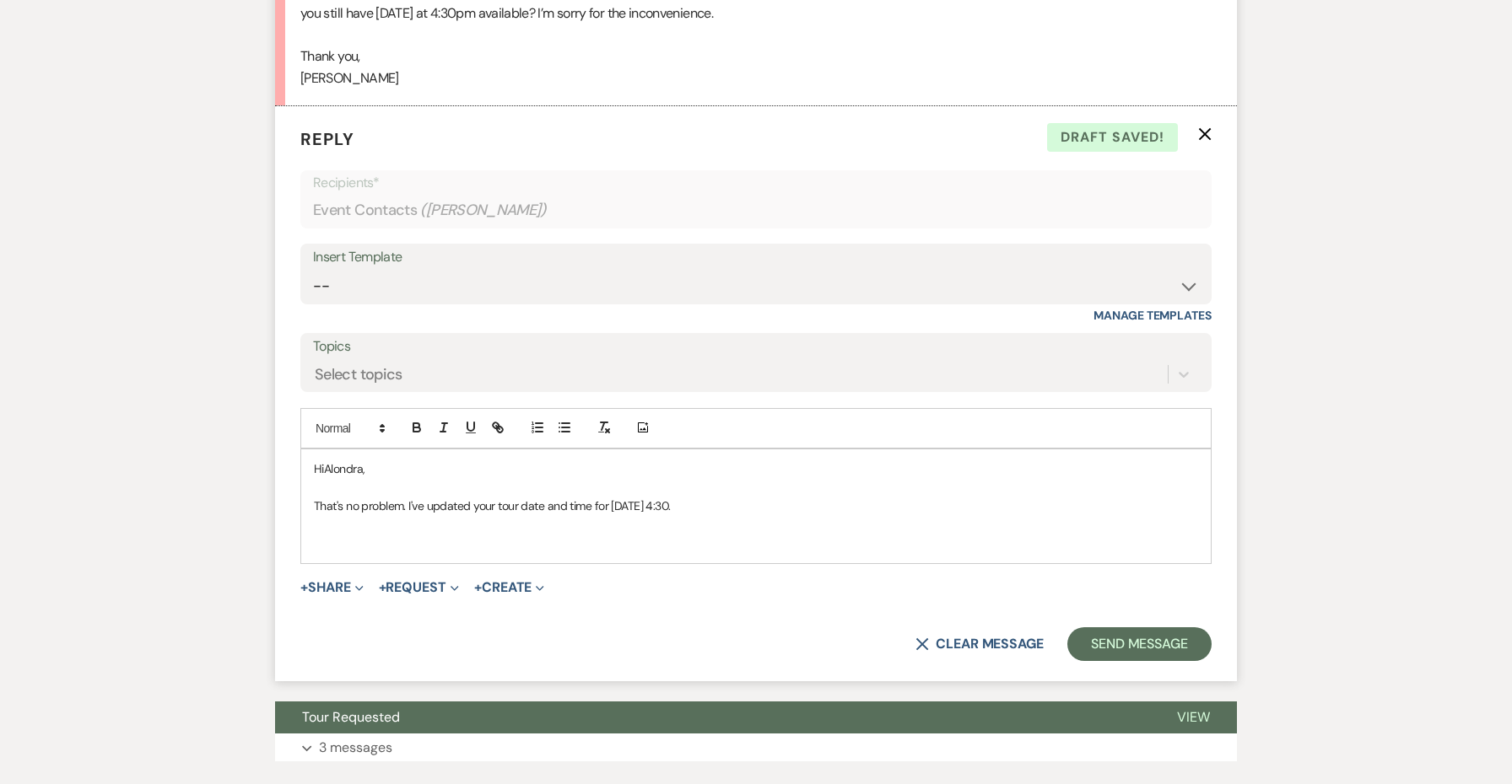
scroll to position [3444, 0]
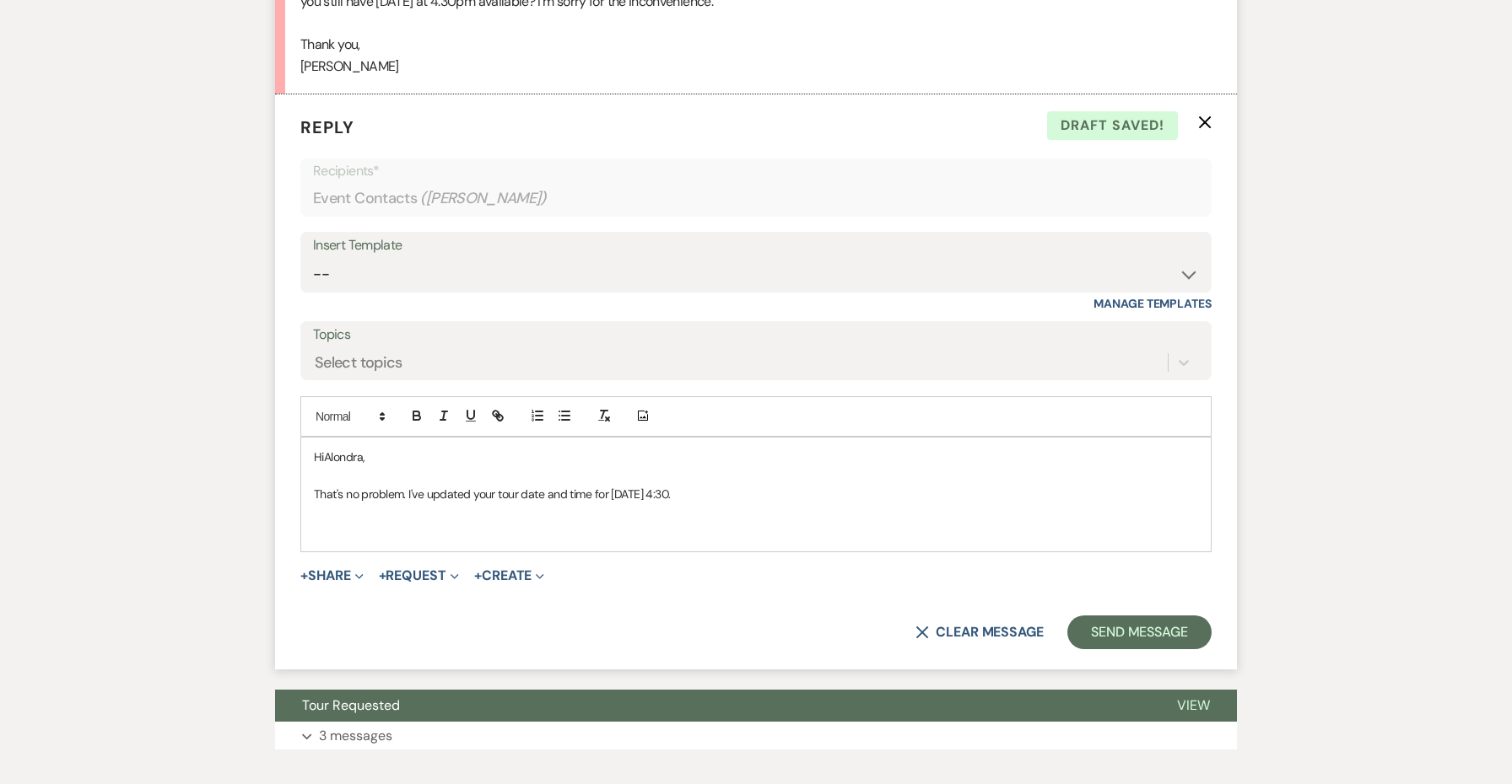
click at [403, 523] on p "﻿" at bounding box center [756, 531] width 884 height 19
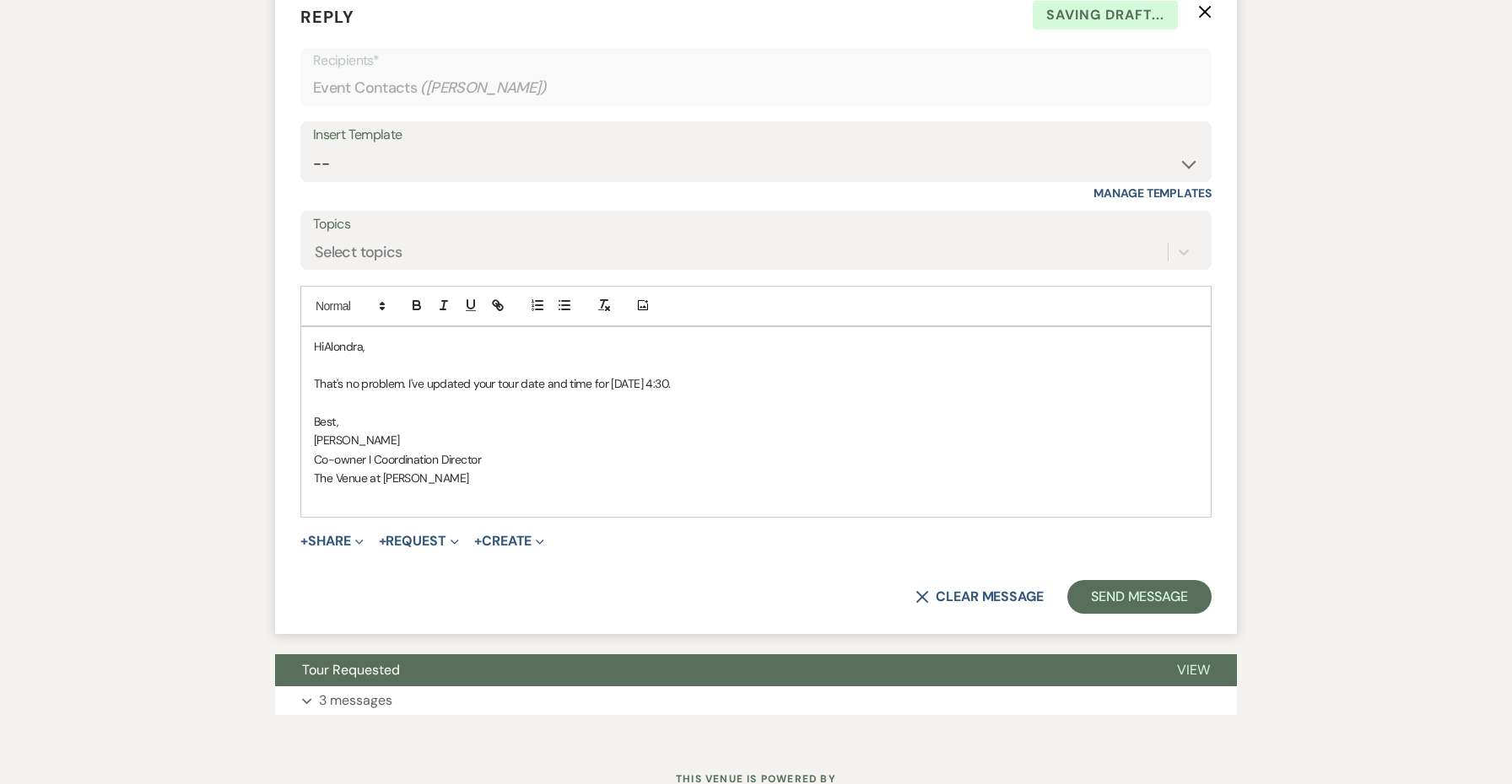
scroll to position [3553, 0]
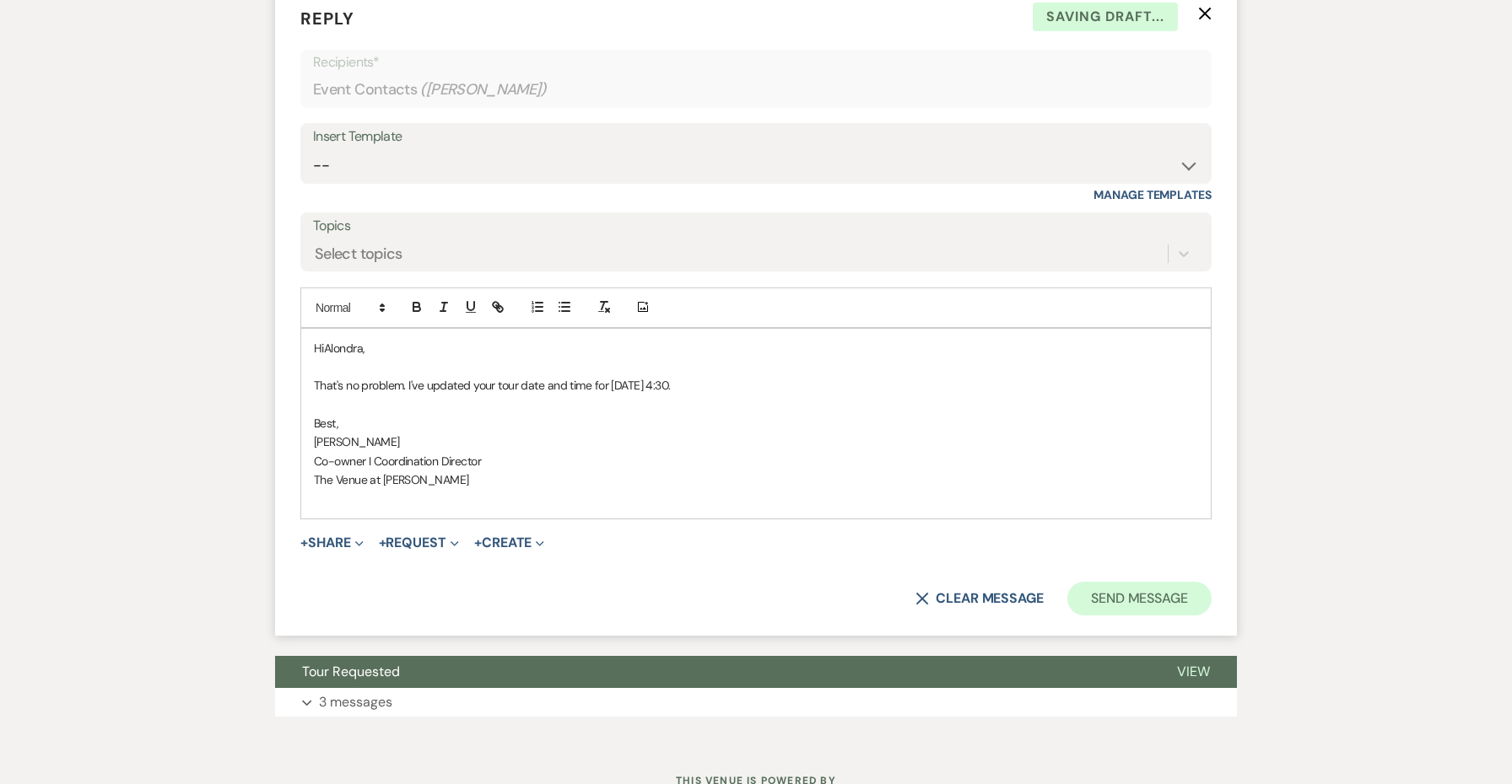
click at [1119, 582] on button "Send Message" at bounding box center [1139, 599] width 144 height 33
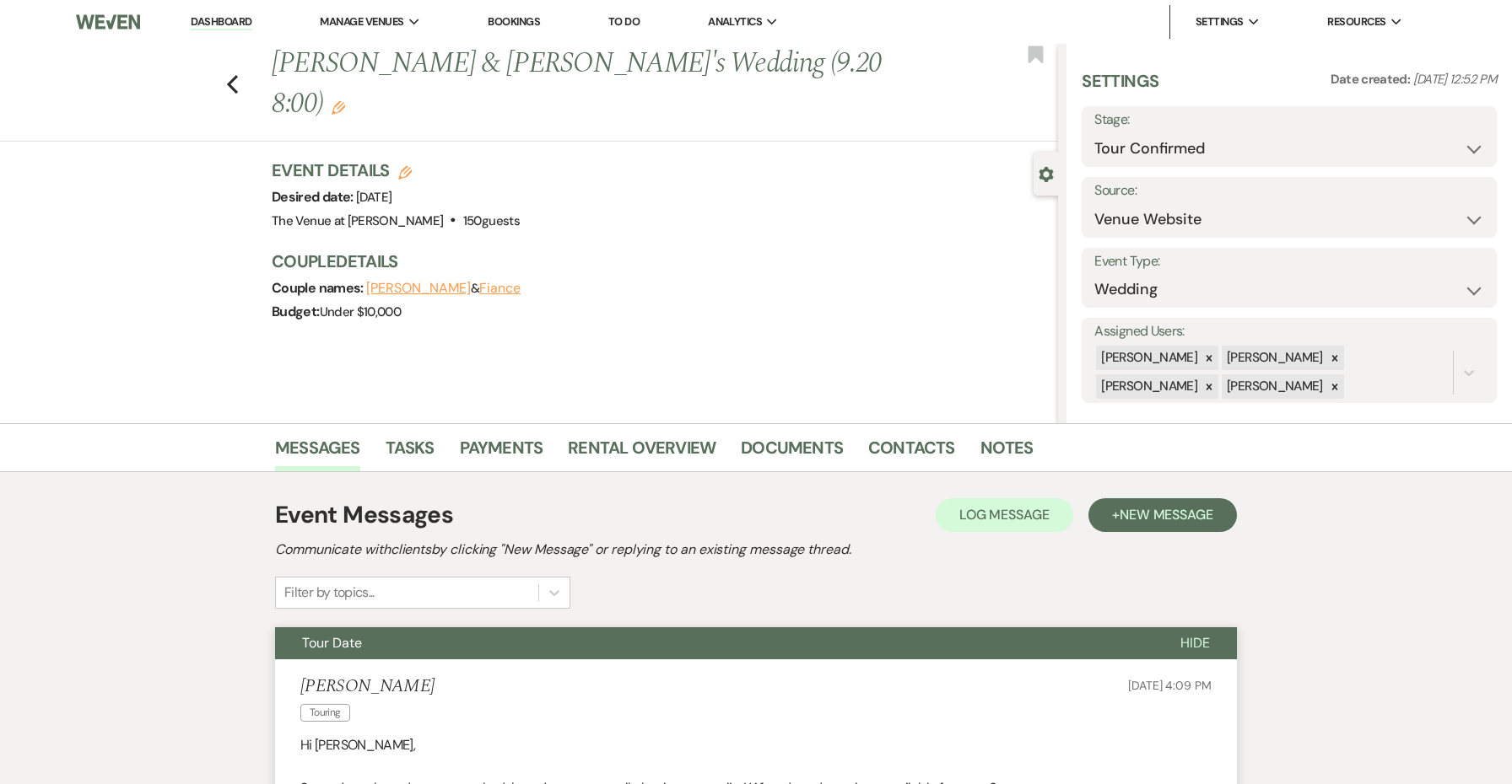
scroll to position [0, 0]
click at [345, 101] on icon "Edit" at bounding box center [339, 108] width 14 height 14
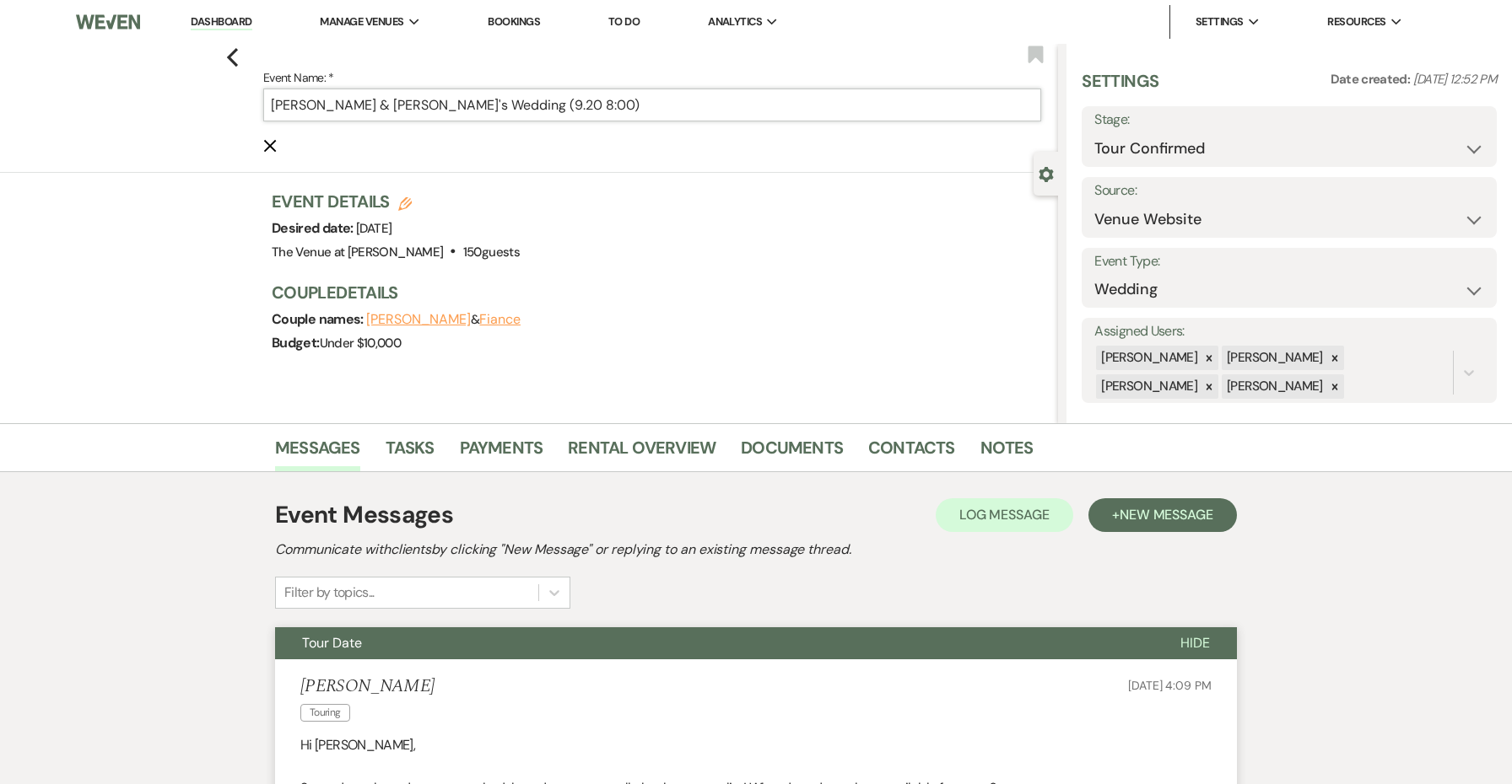
click at [528, 107] on input "Alondra Santos & Fiance's Wedding (9.20 8:00)" at bounding box center [652, 105] width 778 height 33
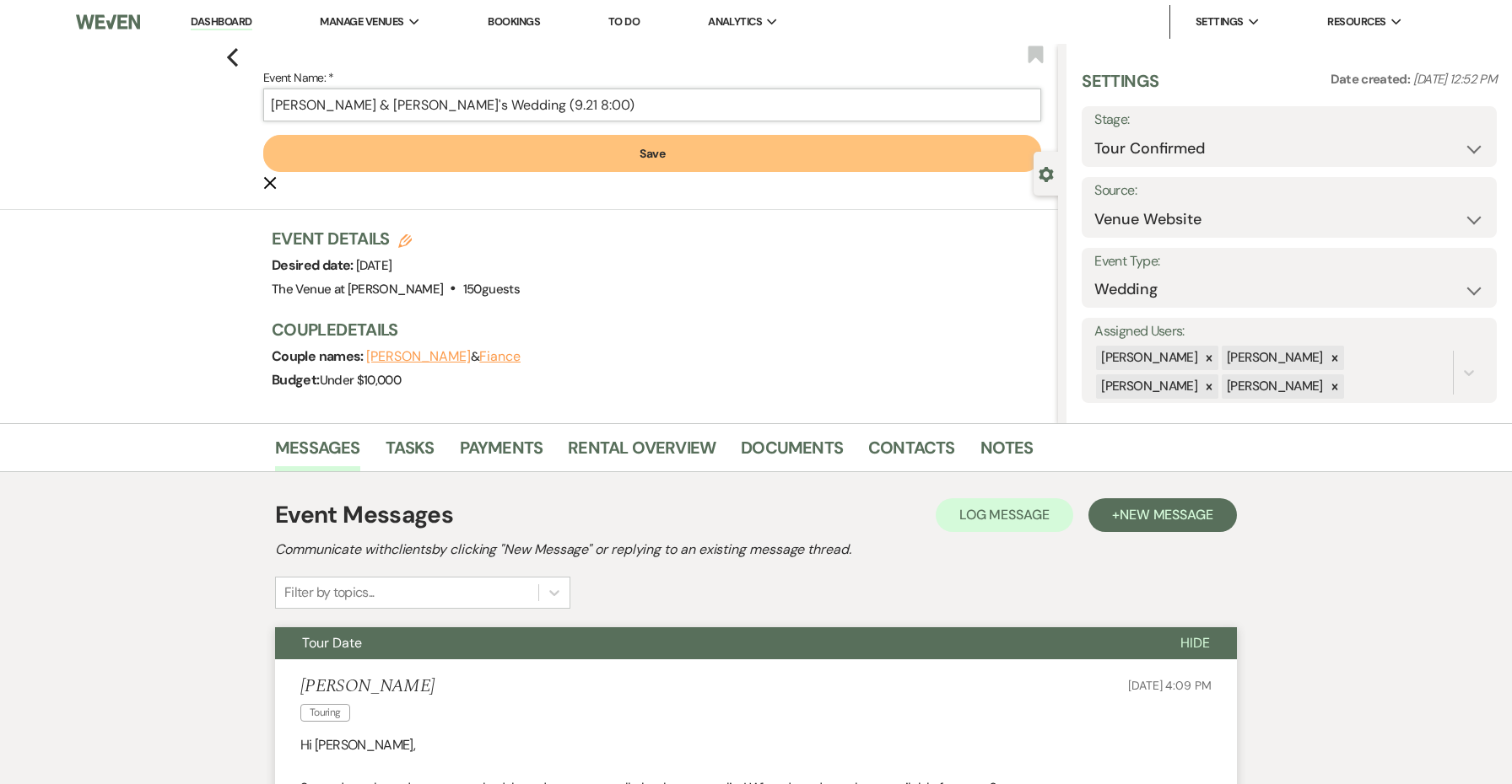
click at [545, 104] on input "Alondra Santos & Fiance's Wedding (9.21 8:00)" at bounding box center [652, 105] width 778 height 33
type input "[PERSON_NAME] & [PERSON_NAME]'s Wedding (9.21 4:30)"
click at [574, 146] on button "Save" at bounding box center [652, 154] width 778 height 37
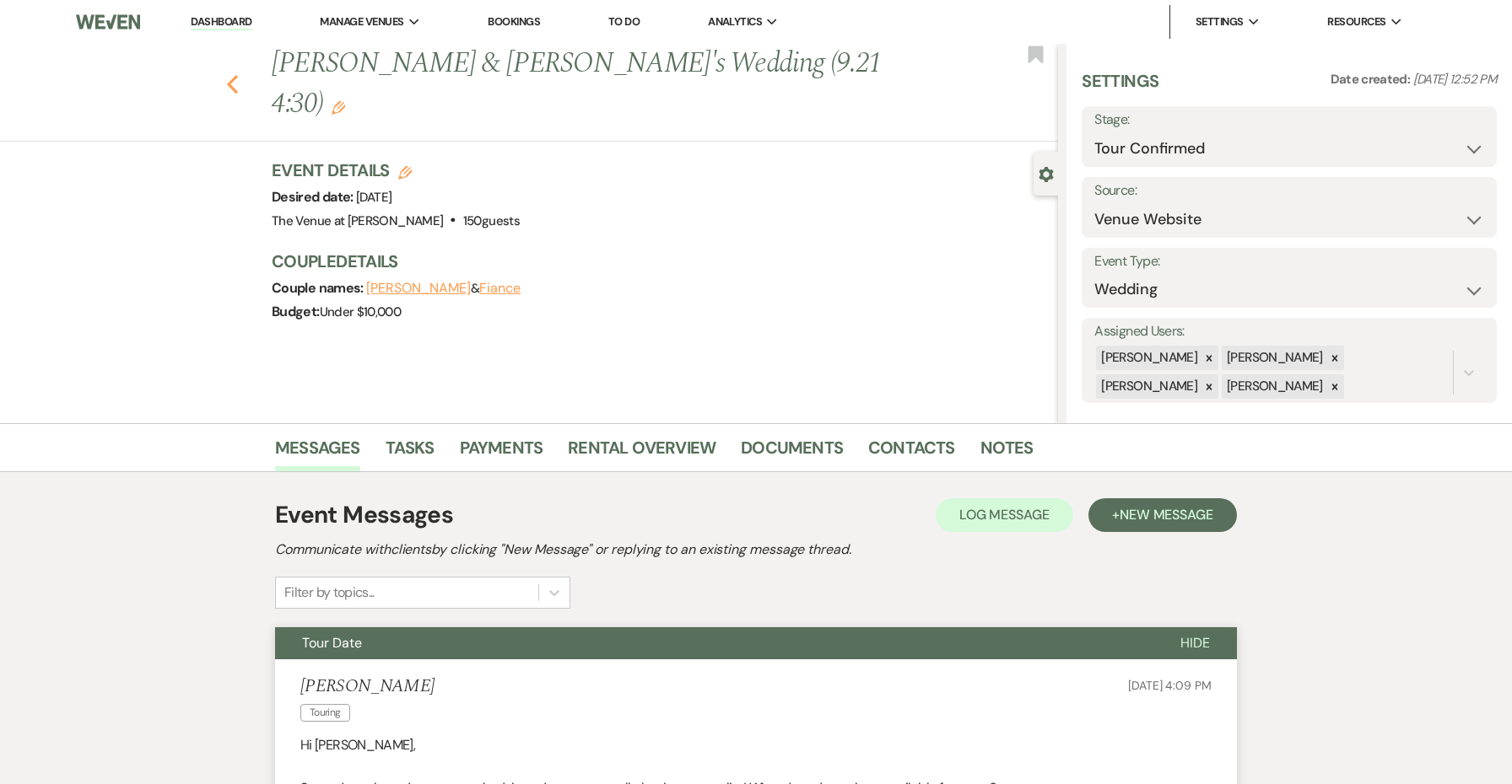
click at [234, 74] on icon "Previous" at bounding box center [232, 84] width 13 height 21
select select "4"
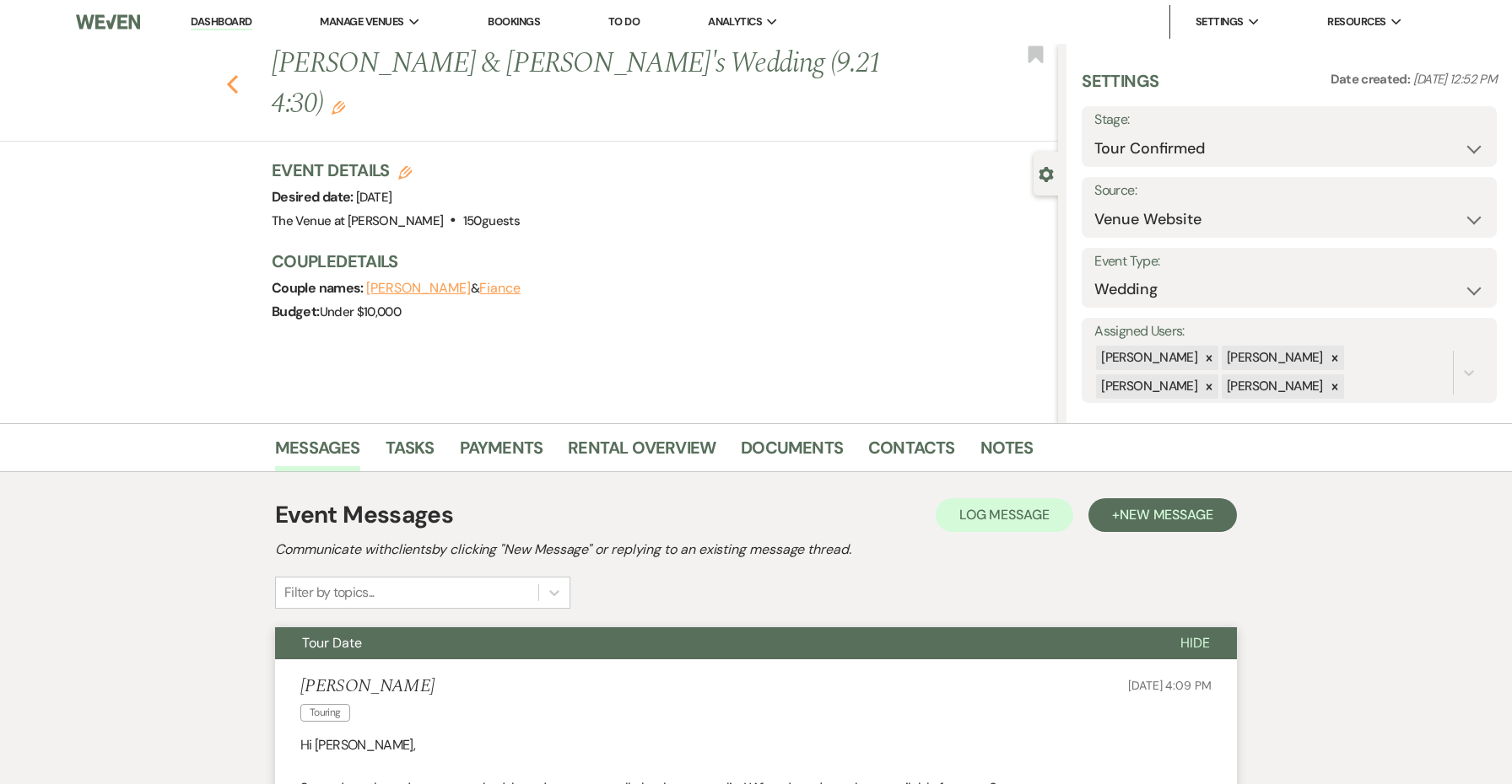
select select "4"
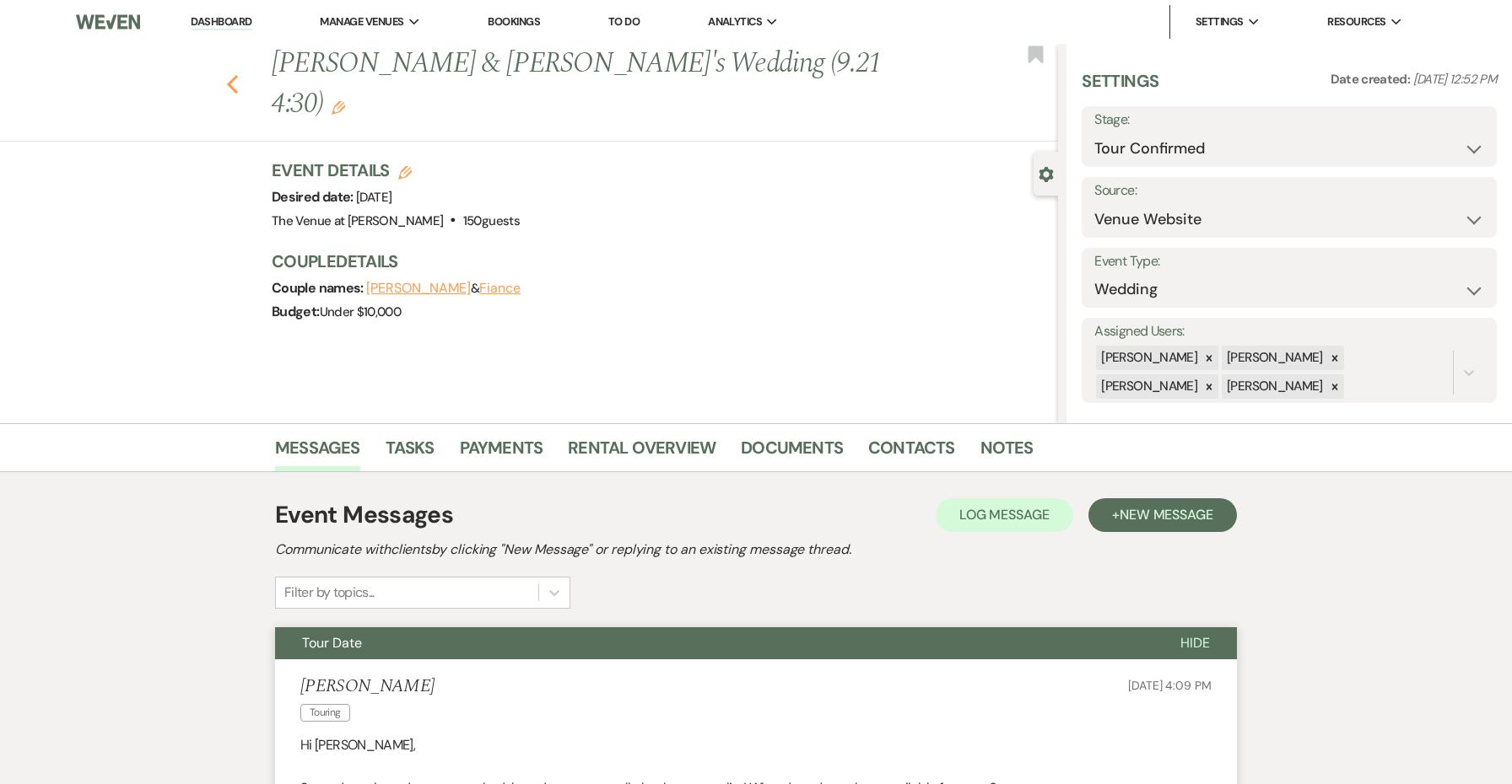
select select "4"
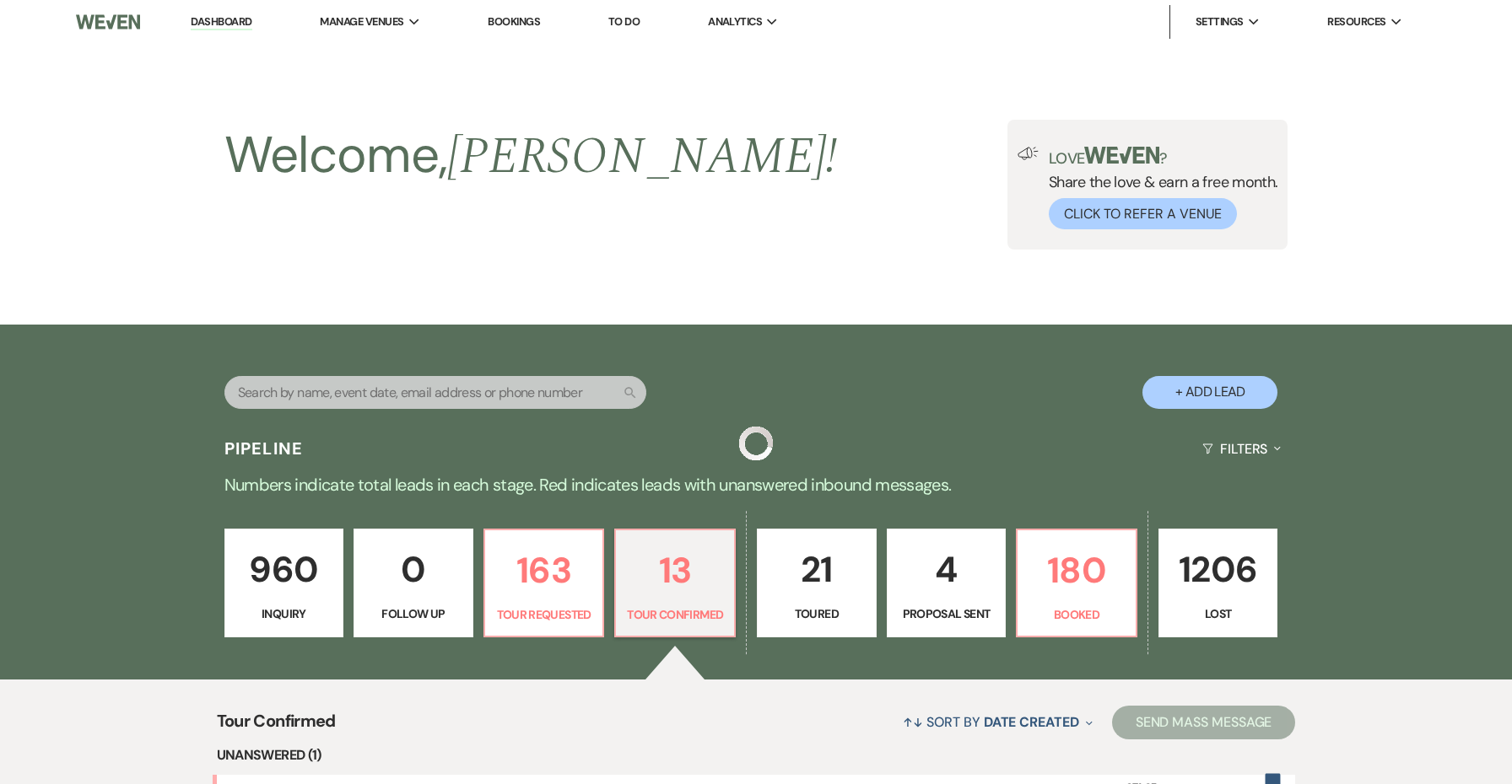
scroll to position [397, 0]
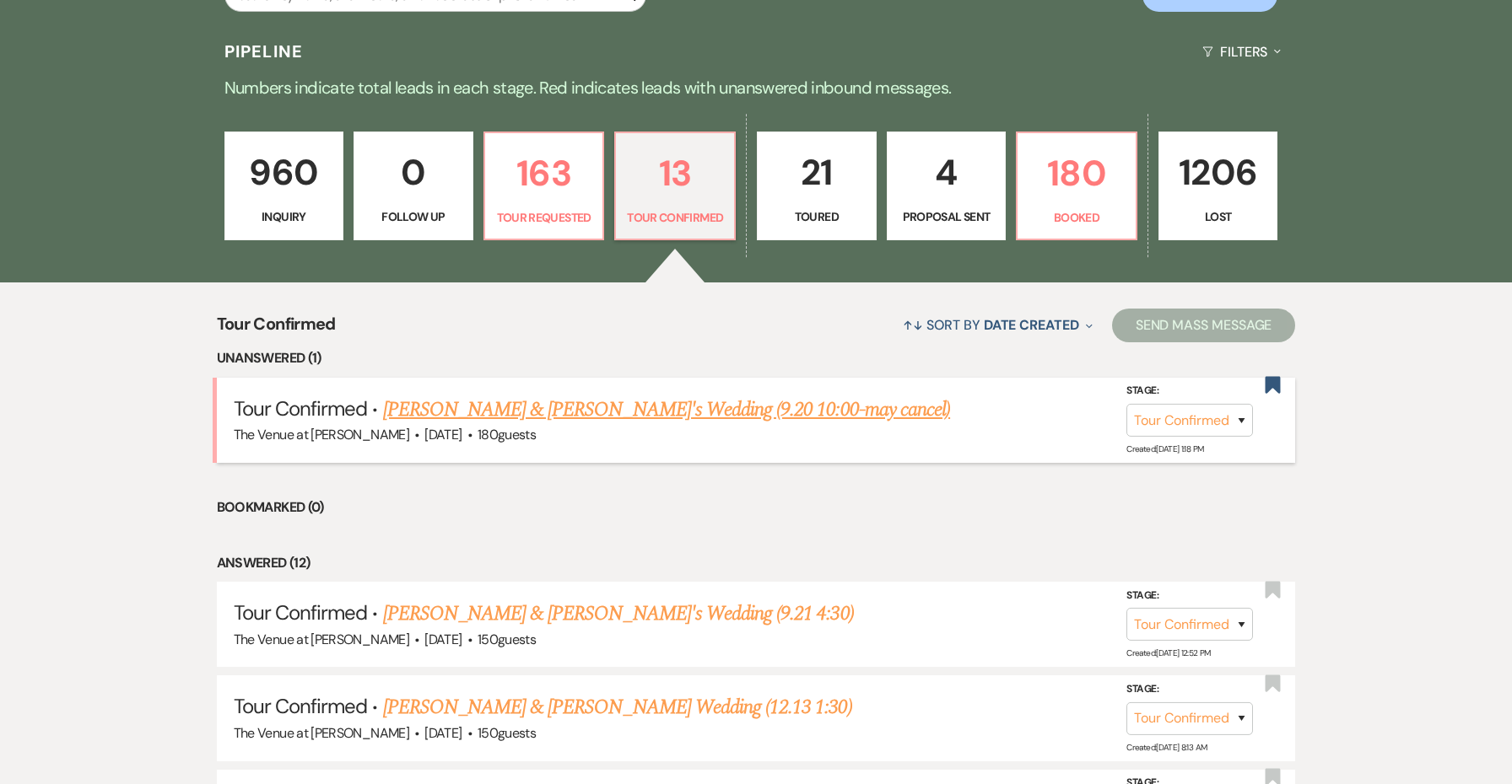
click at [587, 403] on link "[PERSON_NAME] & [PERSON_NAME]'s Wedding (9.20 10:00-may cancel)" at bounding box center [667, 409] width 568 height 30
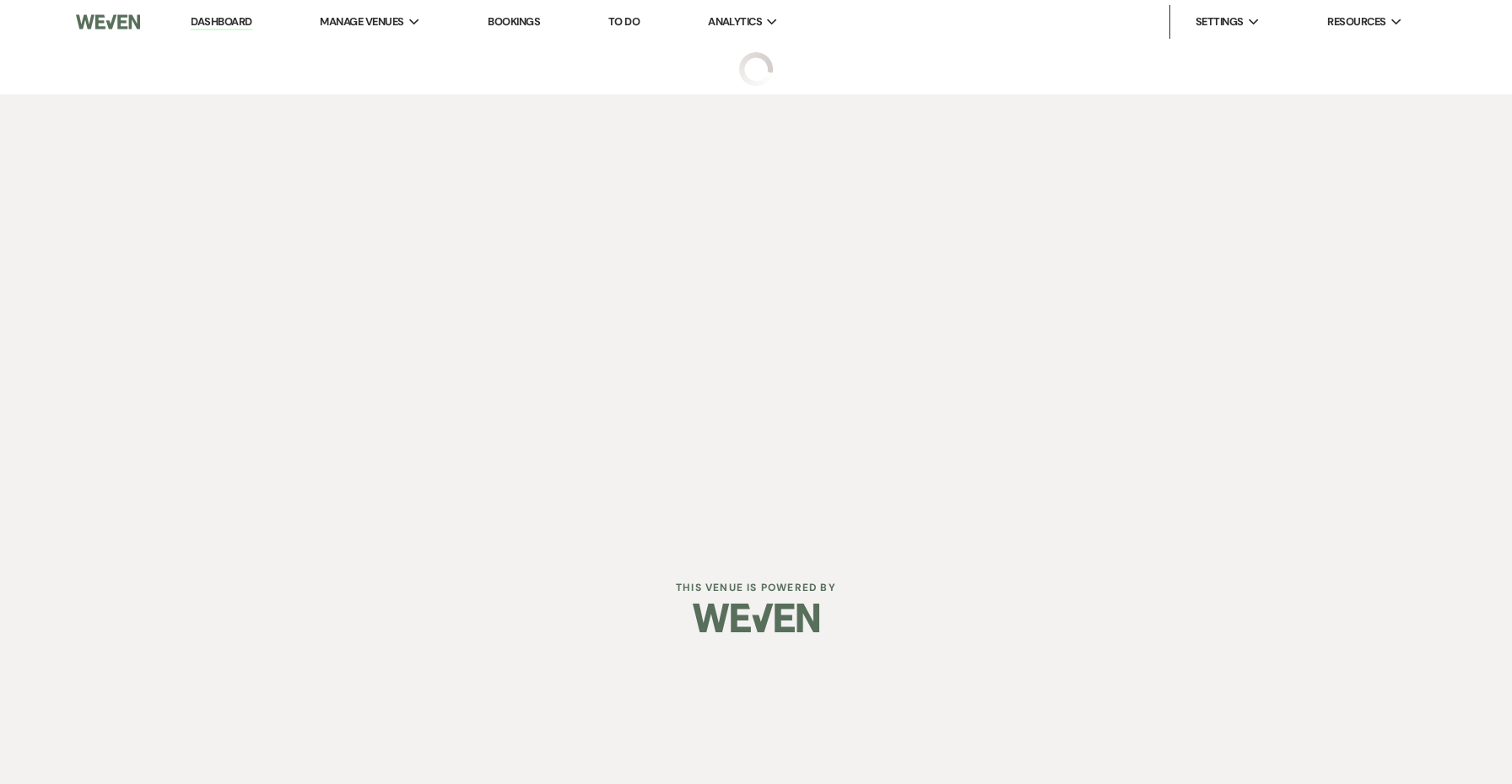
select select "4"
select select "5"
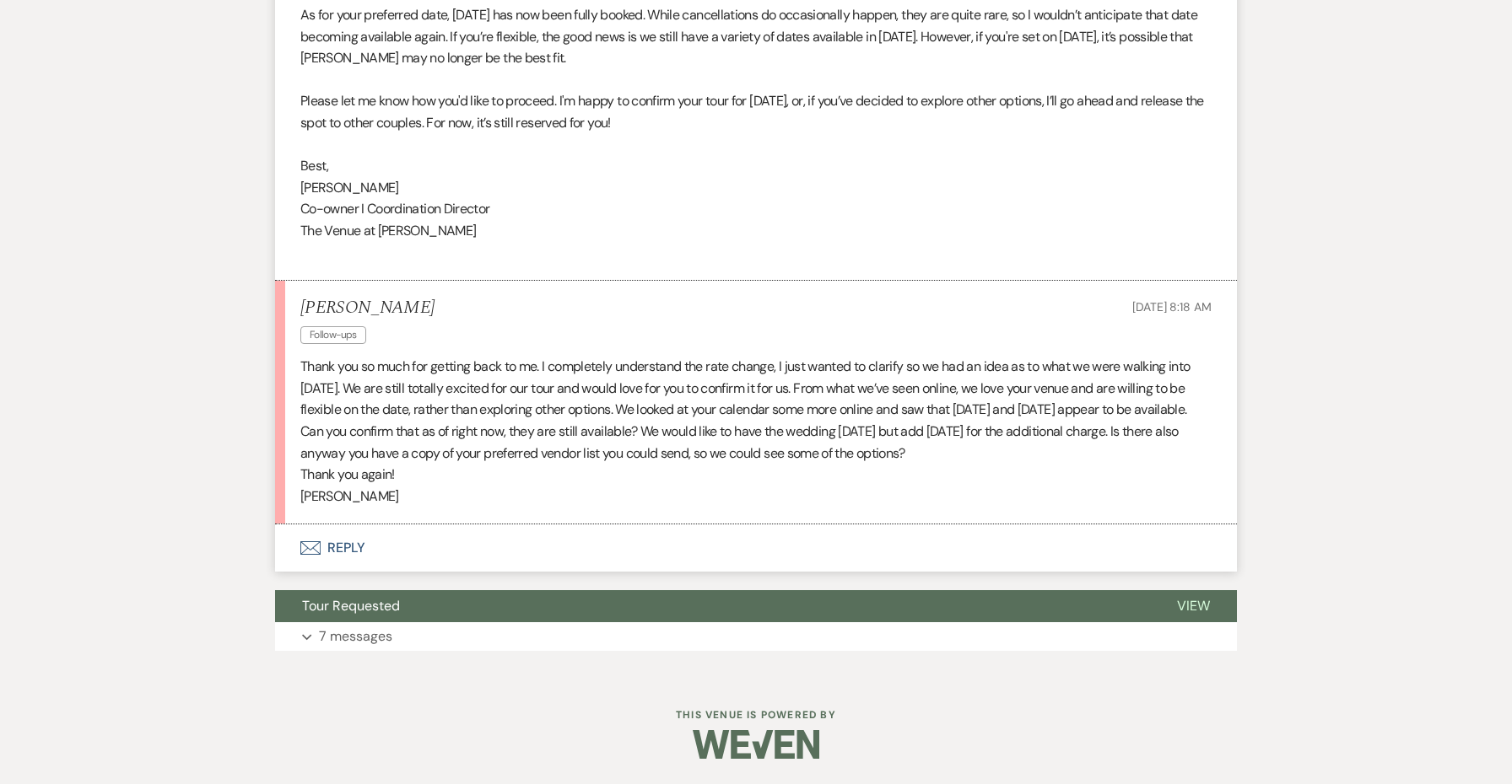
scroll to position [1132, 0]
click at [356, 551] on button "Envelope Reply" at bounding box center [756, 548] width 962 height 47
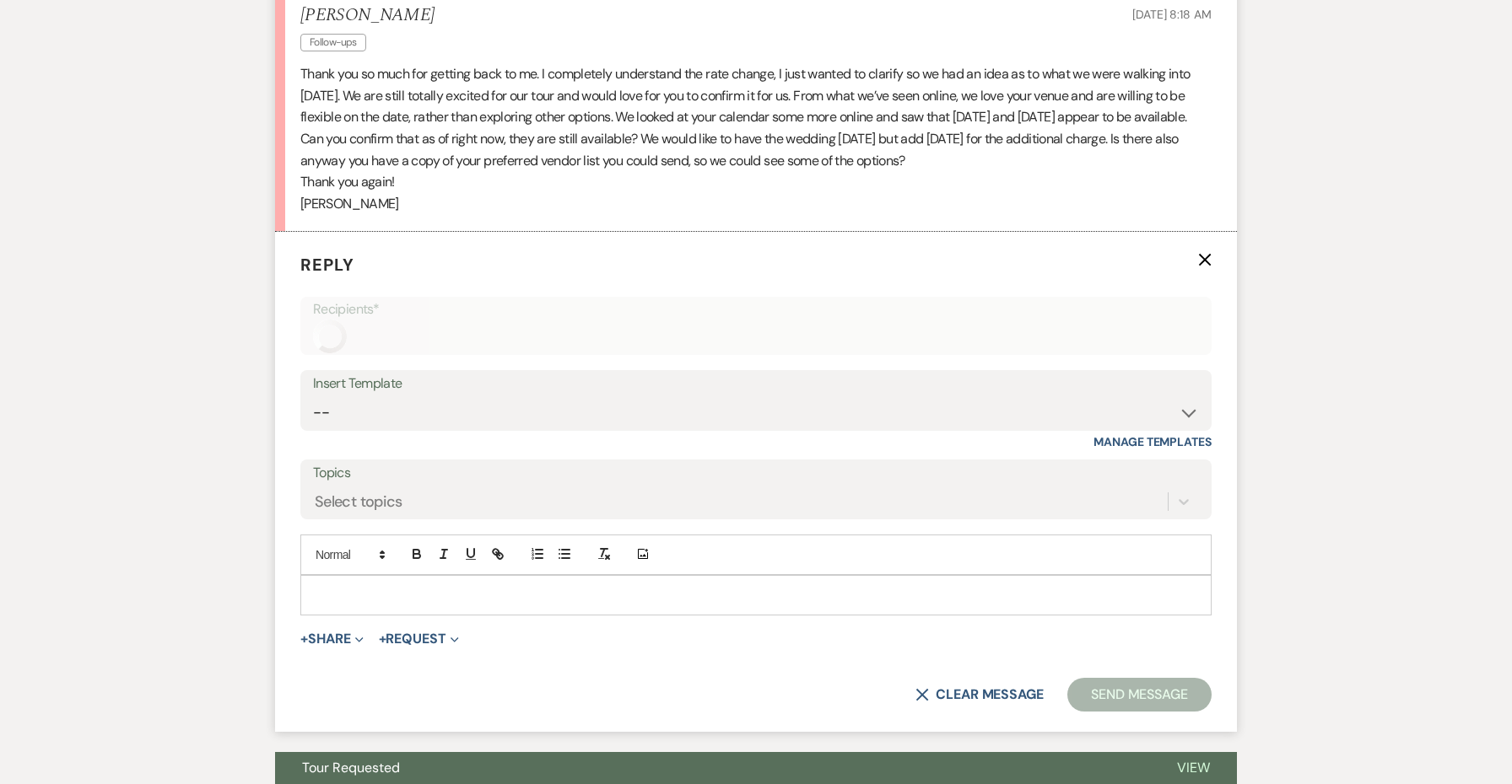
scroll to position [1514, 0]
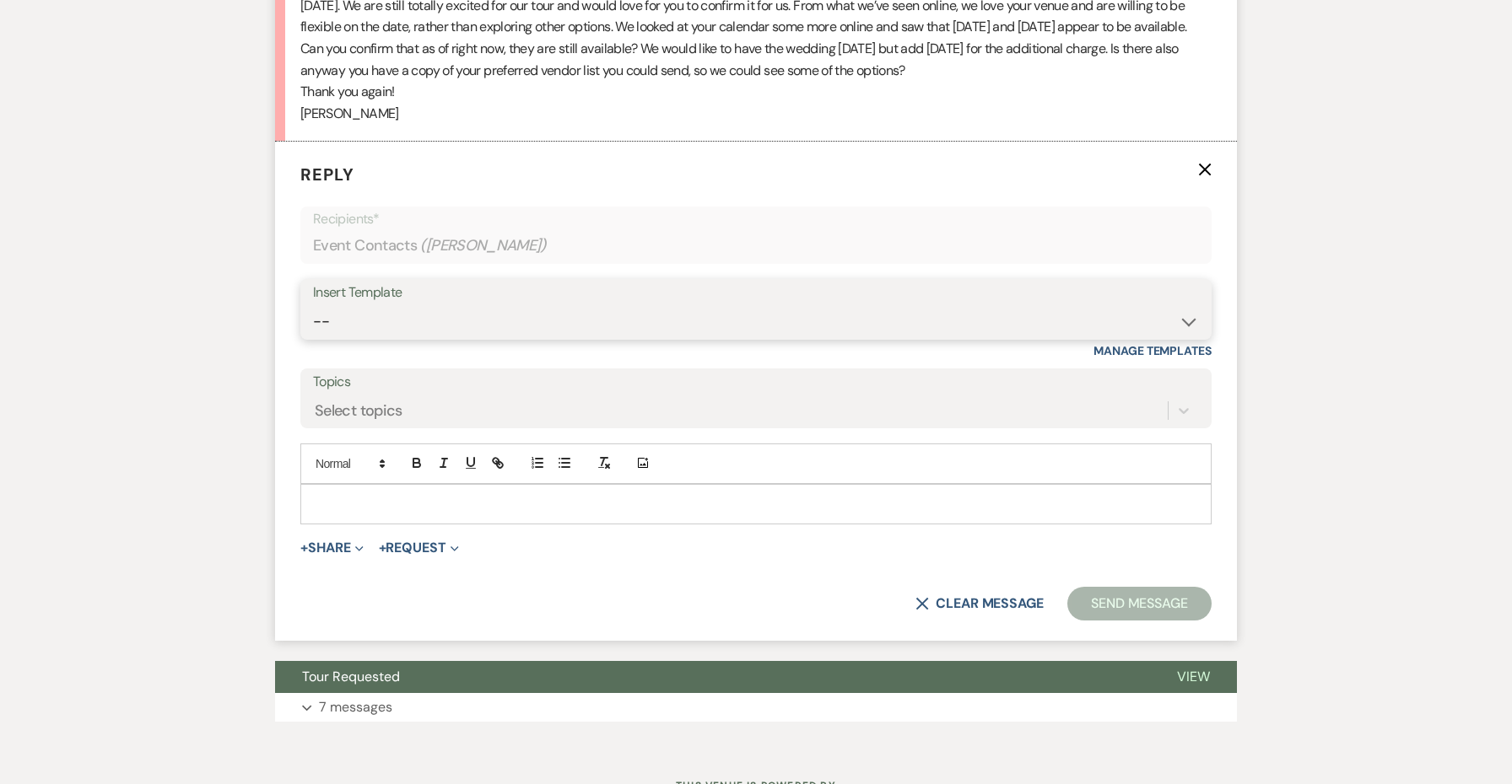
select select "4152"
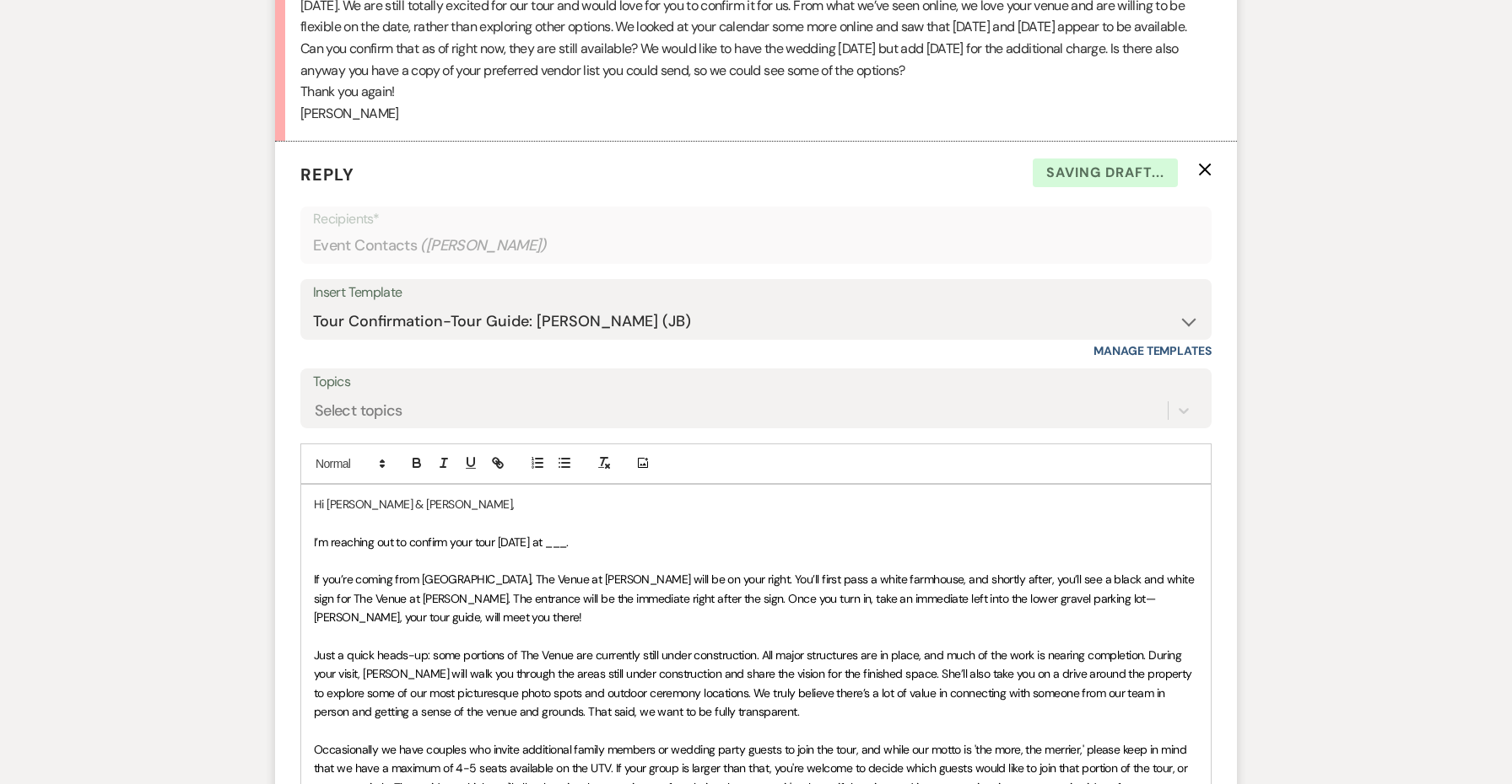
click at [569, 542] on span "I’m reaching out to confirm your tour tomorrow at ___." at bounding box center [442, 542] width 255 height 16
click at [408, 502] on p "Hi Kelton & Maddie," at bounding box center [756, 504] width 884 height 19
drag, startPoint x: 371, startPoint y: 504, endPoint x: 329, endPoint y: 503, distance: 42.0
click at [329, 503] on p "Hi Kelton & Maddie & Kelton," at bounding box center [756, 504] width 884 height 19
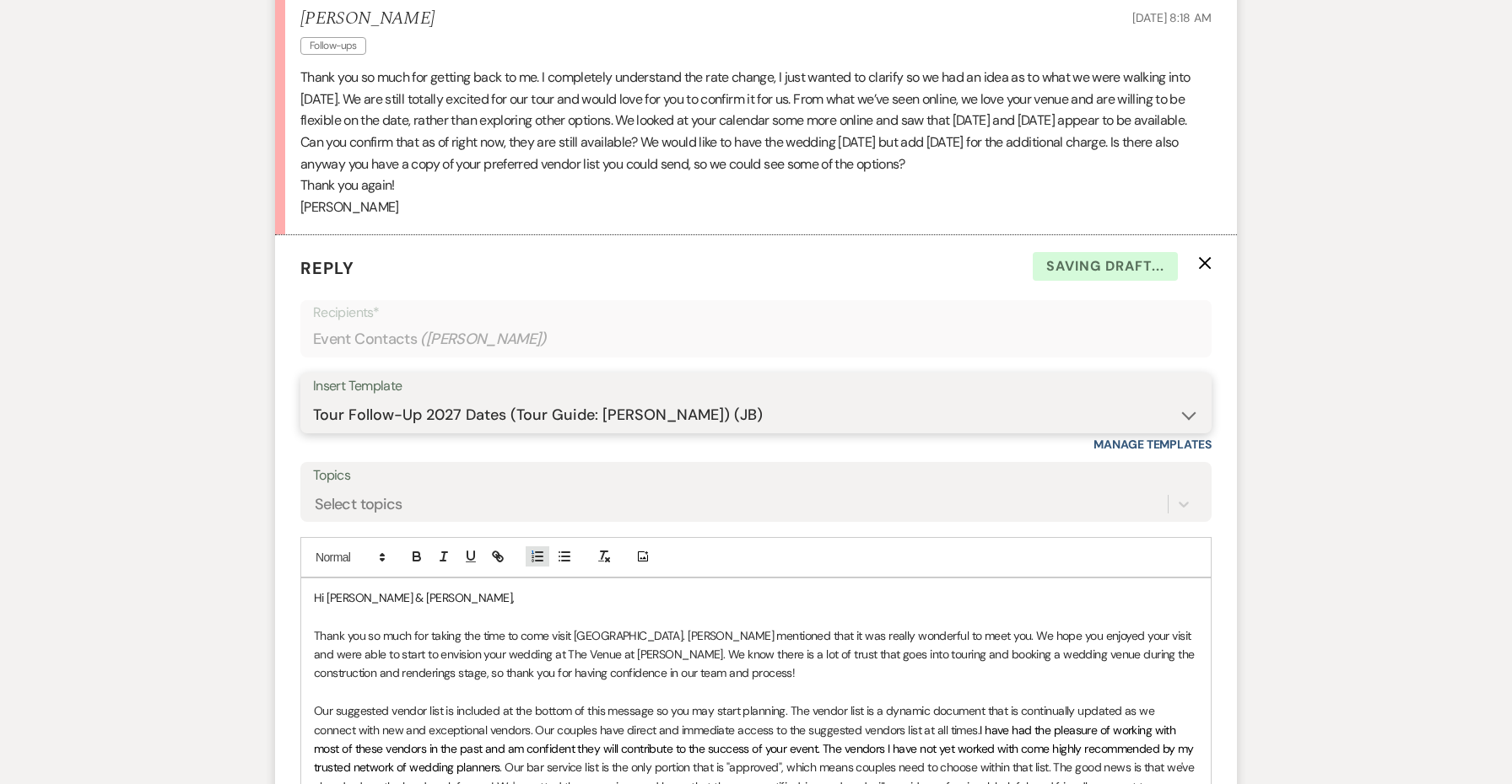
scroll to position [2123, 0]
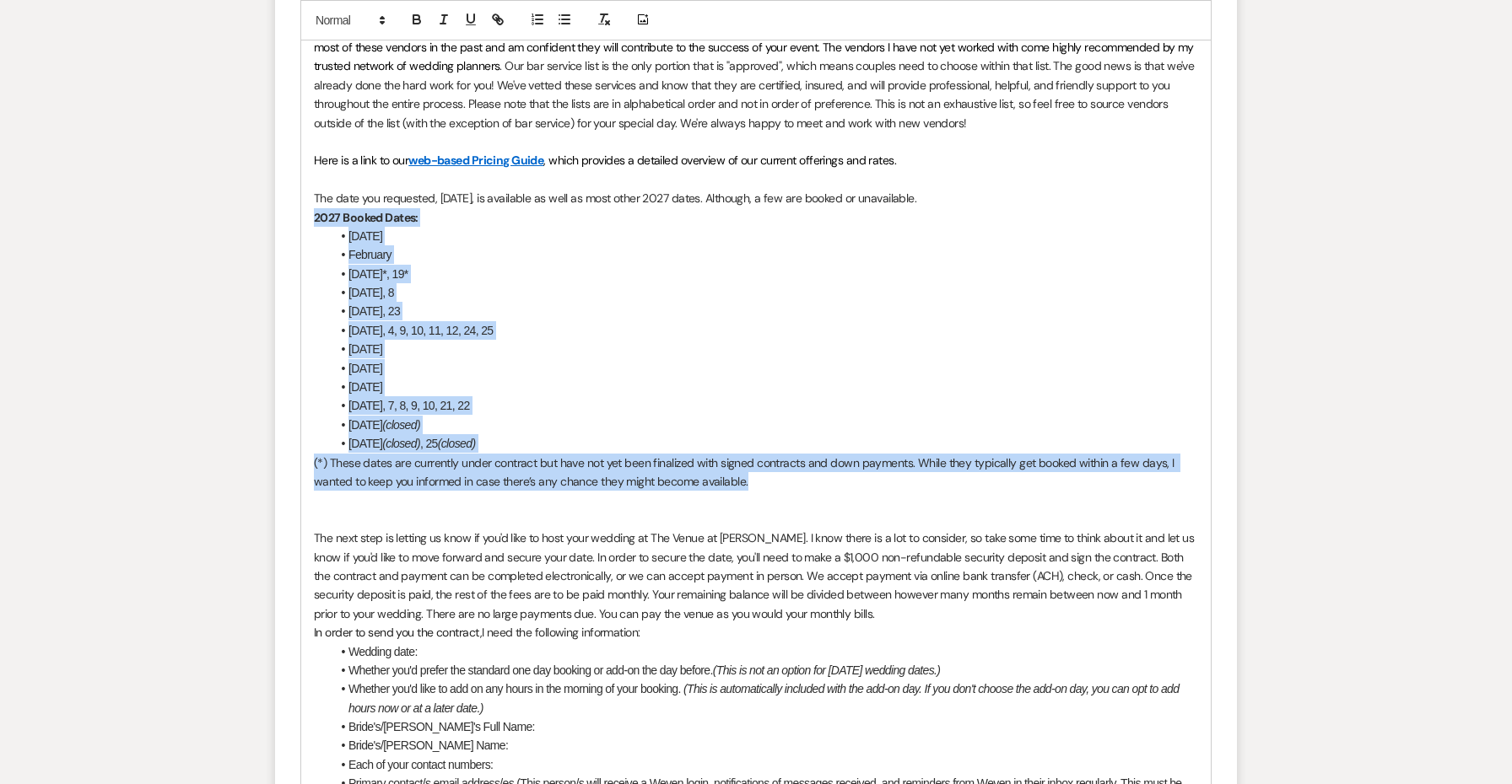
drag, startPoint x: 759, startPoint y: 479, endPoint x: 273, endPoint y: 205, distance: 557.9
copy div "2027 Booked Dates: January 17 February March 14, 18*, 19* April 7, 8 May 20, 21…"
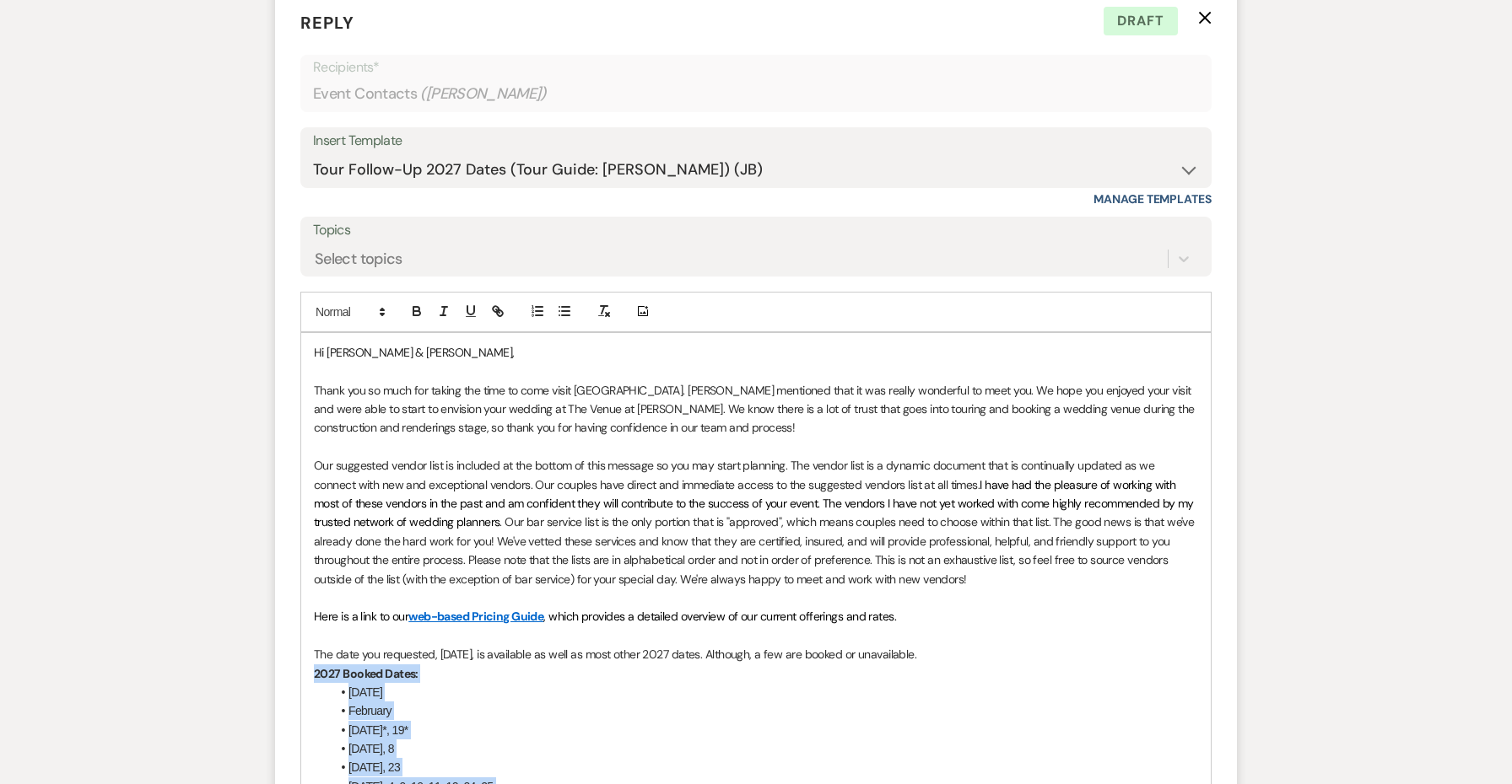
scroll to position [1741, 0]
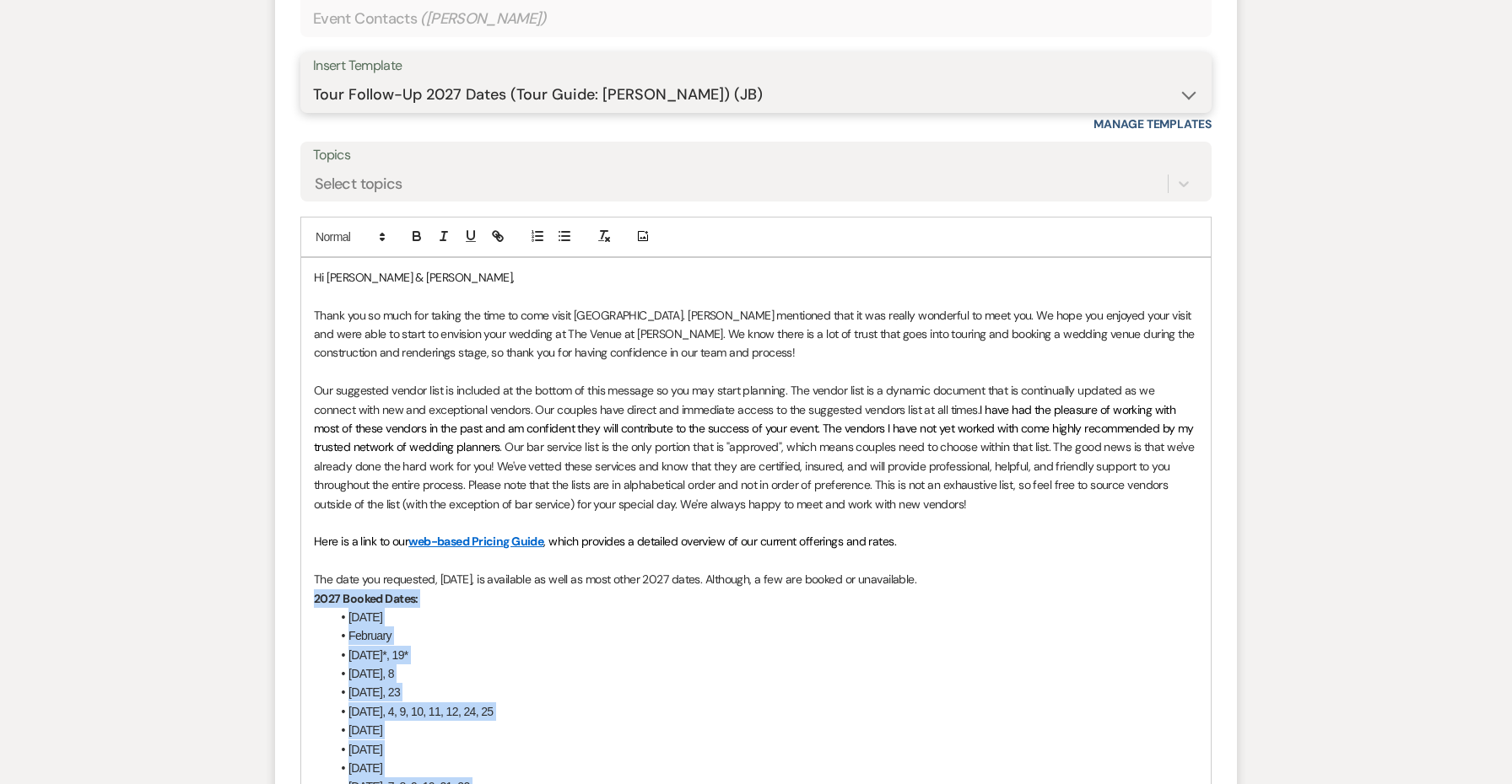
select select "4152"
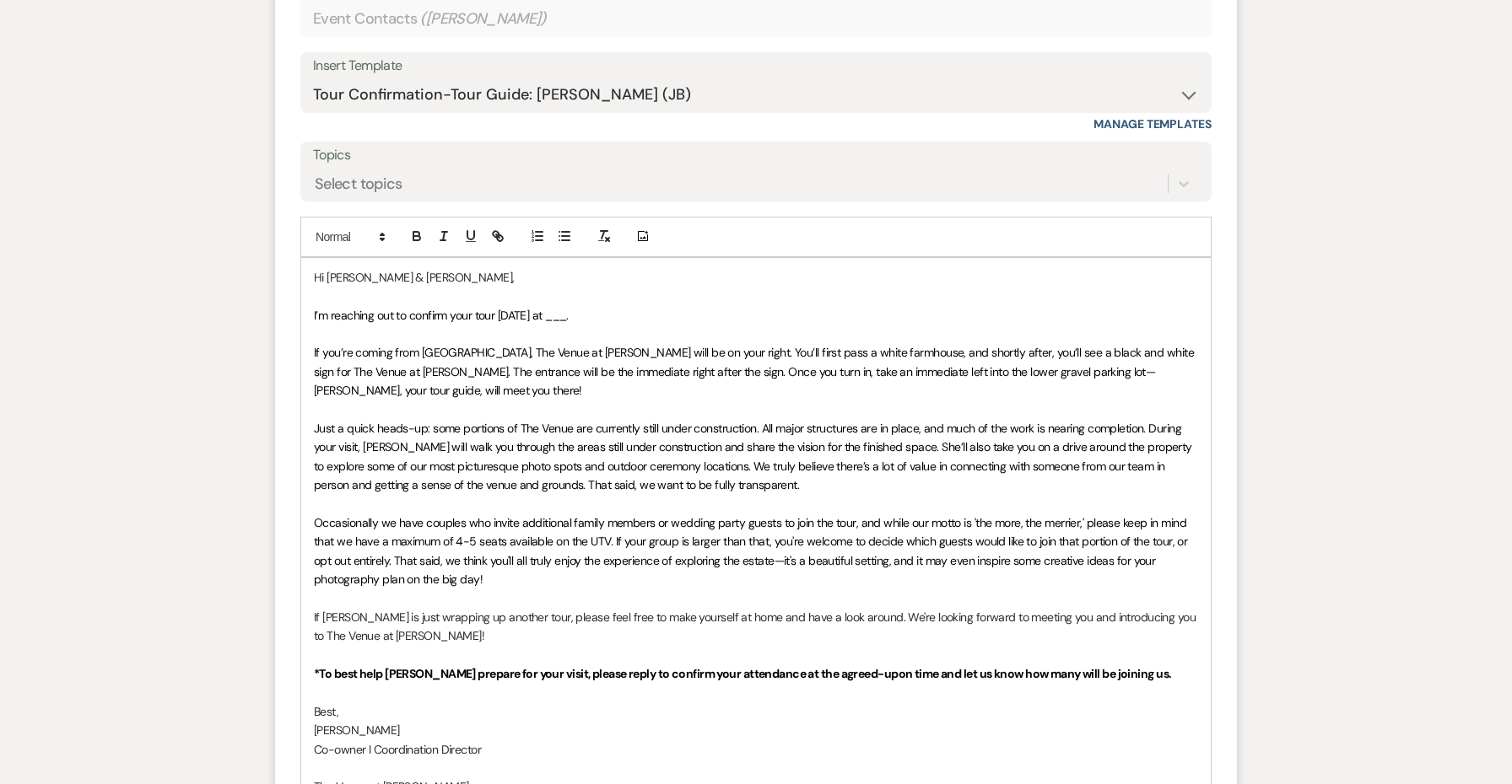
click at [569, 309] on span "I’m reaching out to confirm your tour tomorrow at ___." at bounding box center [442, 315] width 255 height 16
click at [747, 480] on p "Just a quick heads-up: some portions of The Venue are currently still under con…" at bounding box center [756, 457] width 884 height 76
click at [608, 579] on p "Occasionally we have couples who invite additional family members or wedding pa…" at bounding box center [756, 552] width 884 height 76
click at [772, 478] on p "Just a quick heads-up: some portions of The Venue are currently still under con…" at bounding box center [756, 457] width 884 height 76
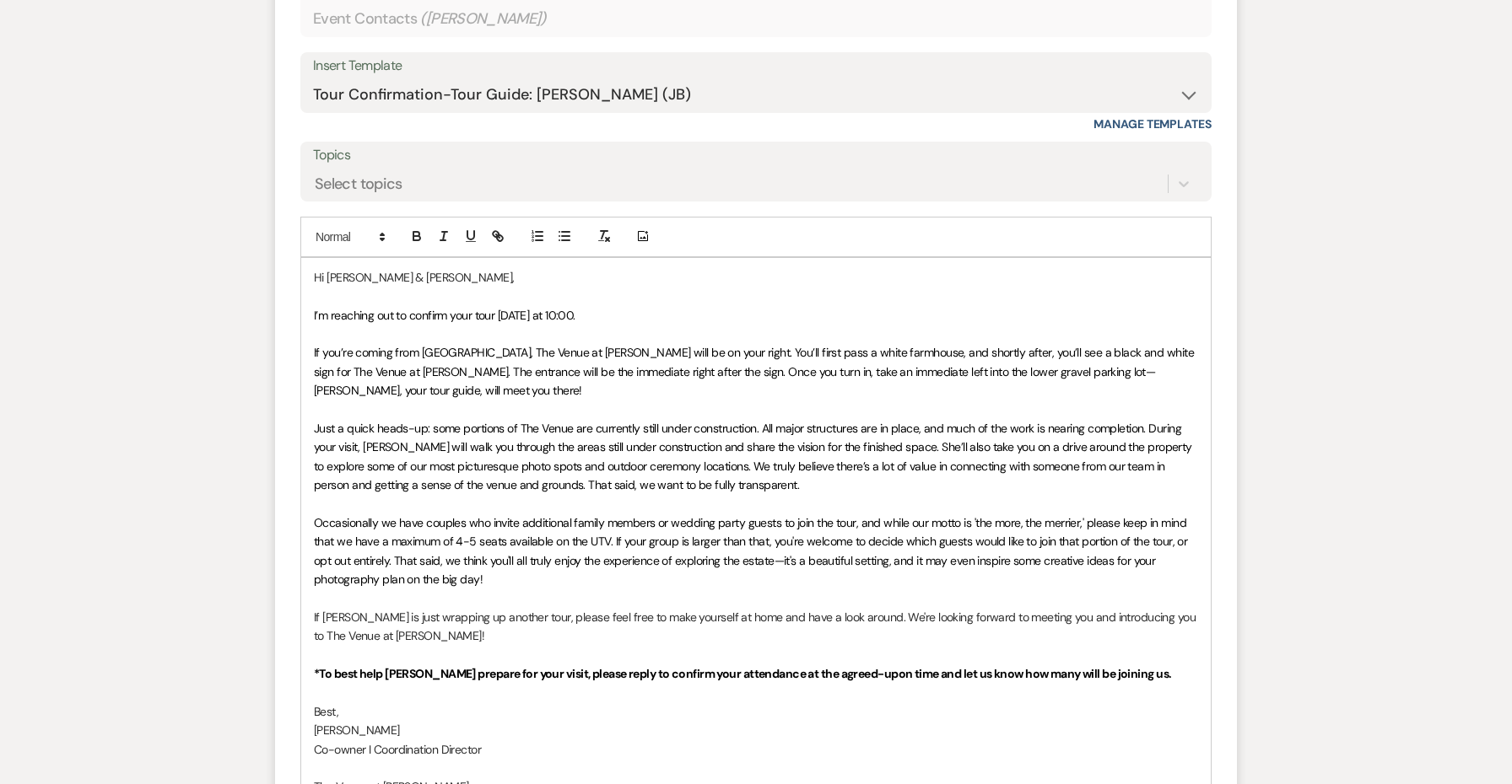
click at [697, 590] on p at bounding box center [756, 598] width 884 height 19
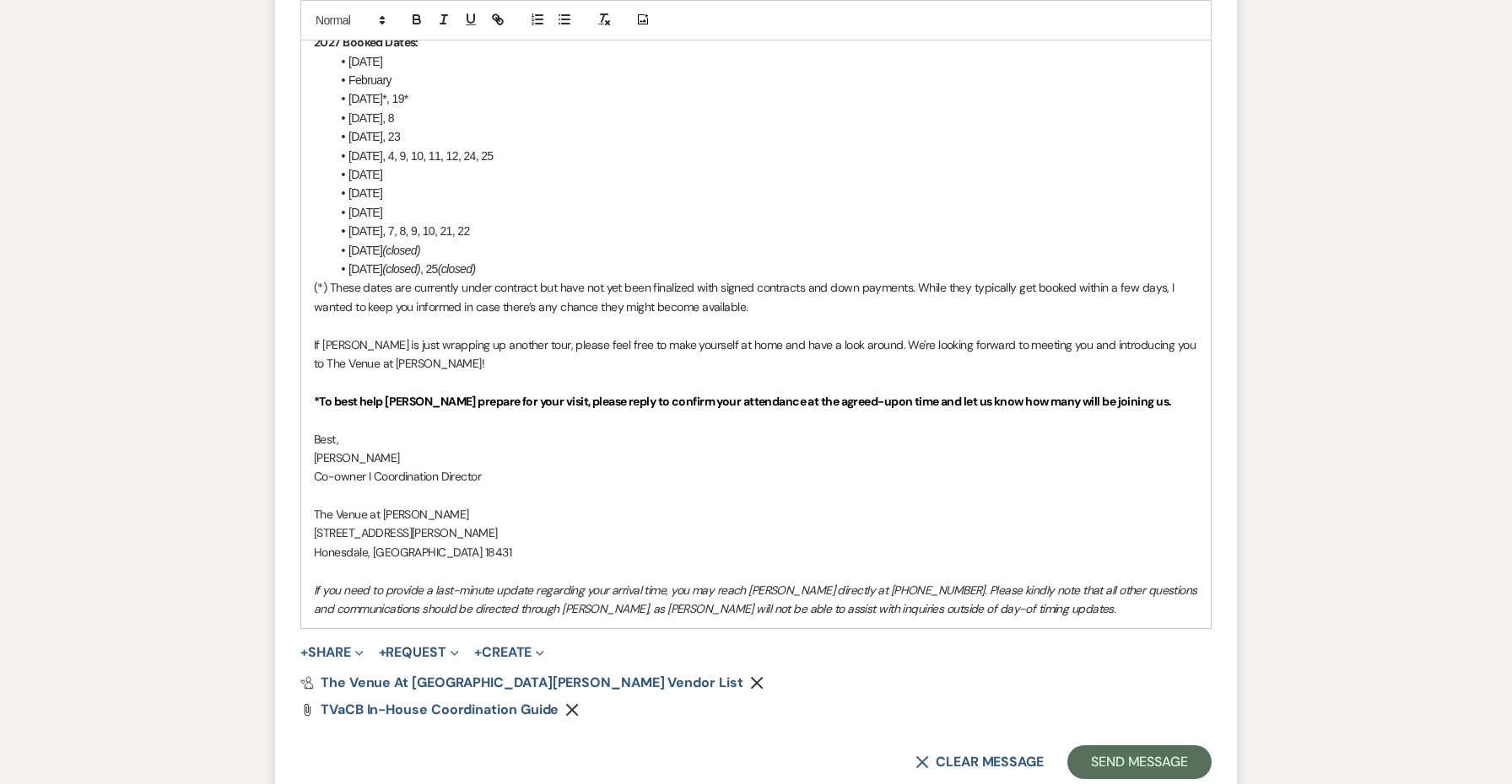
scroll to position [2221, 0]
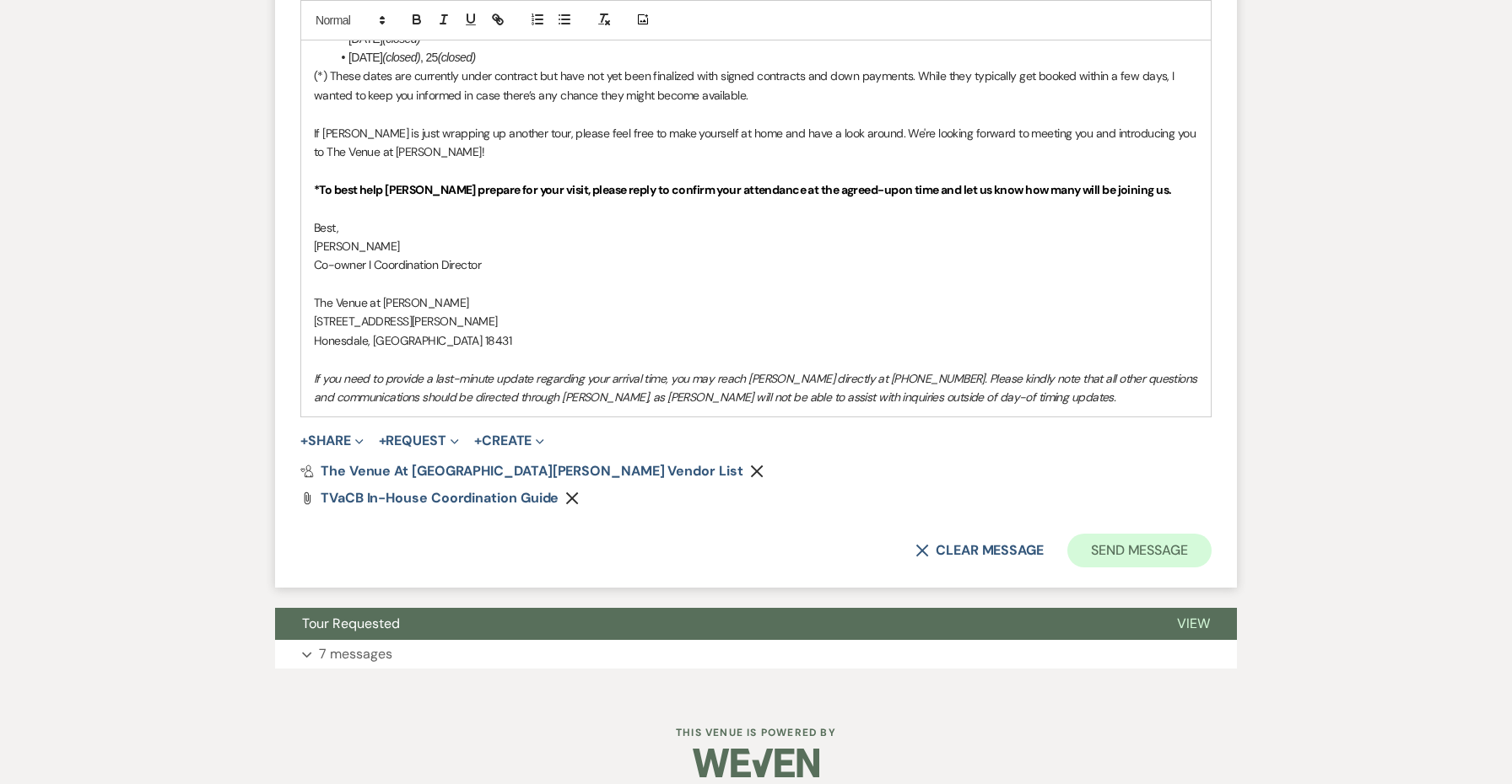
click at [1095, 533] on button "Send Message" at bounding box center [1139, 550] width 144 height 33
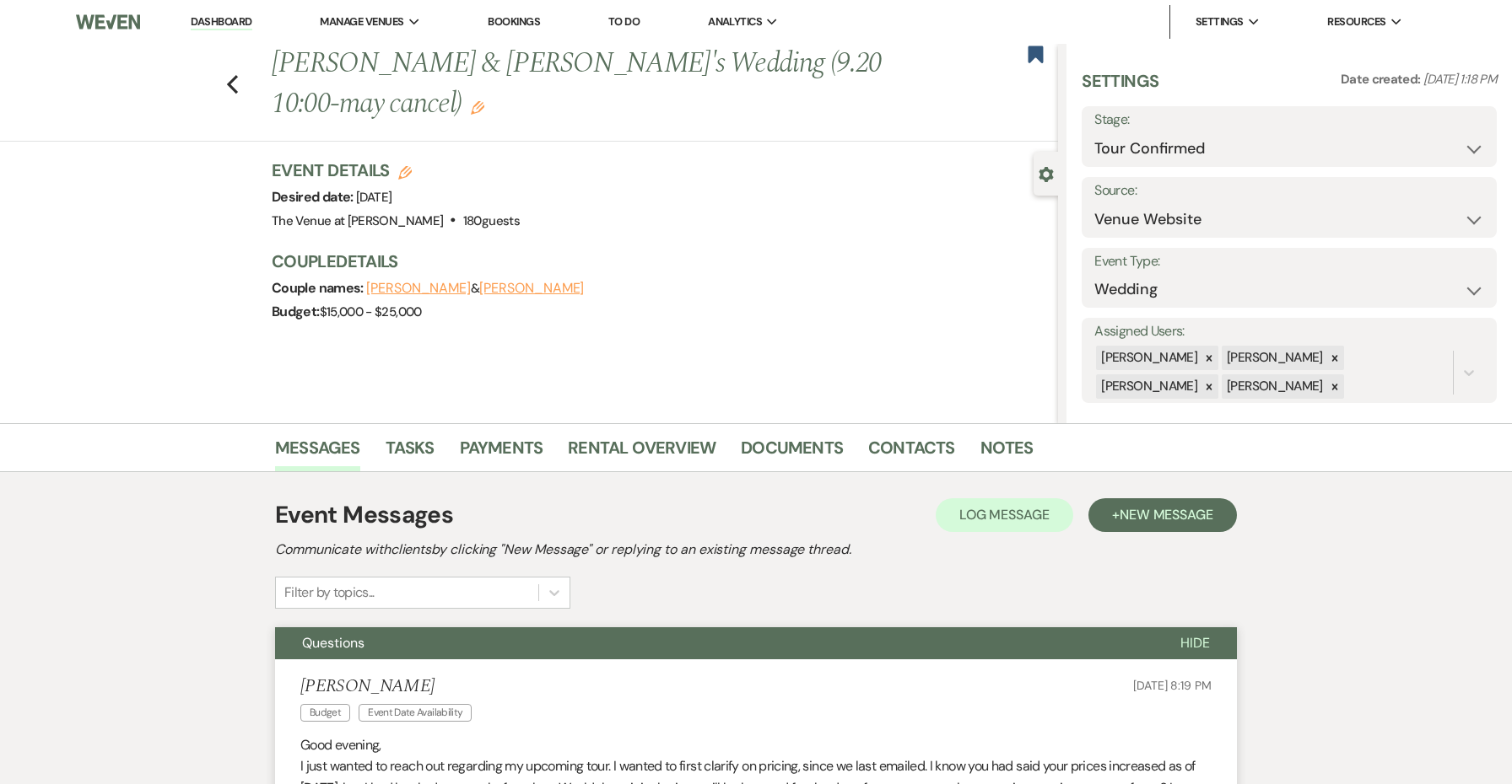
scroll to position [0, 0]
click at [485, 101] on icon "Edit" at bounding box center [478, 108] width 14 height 14
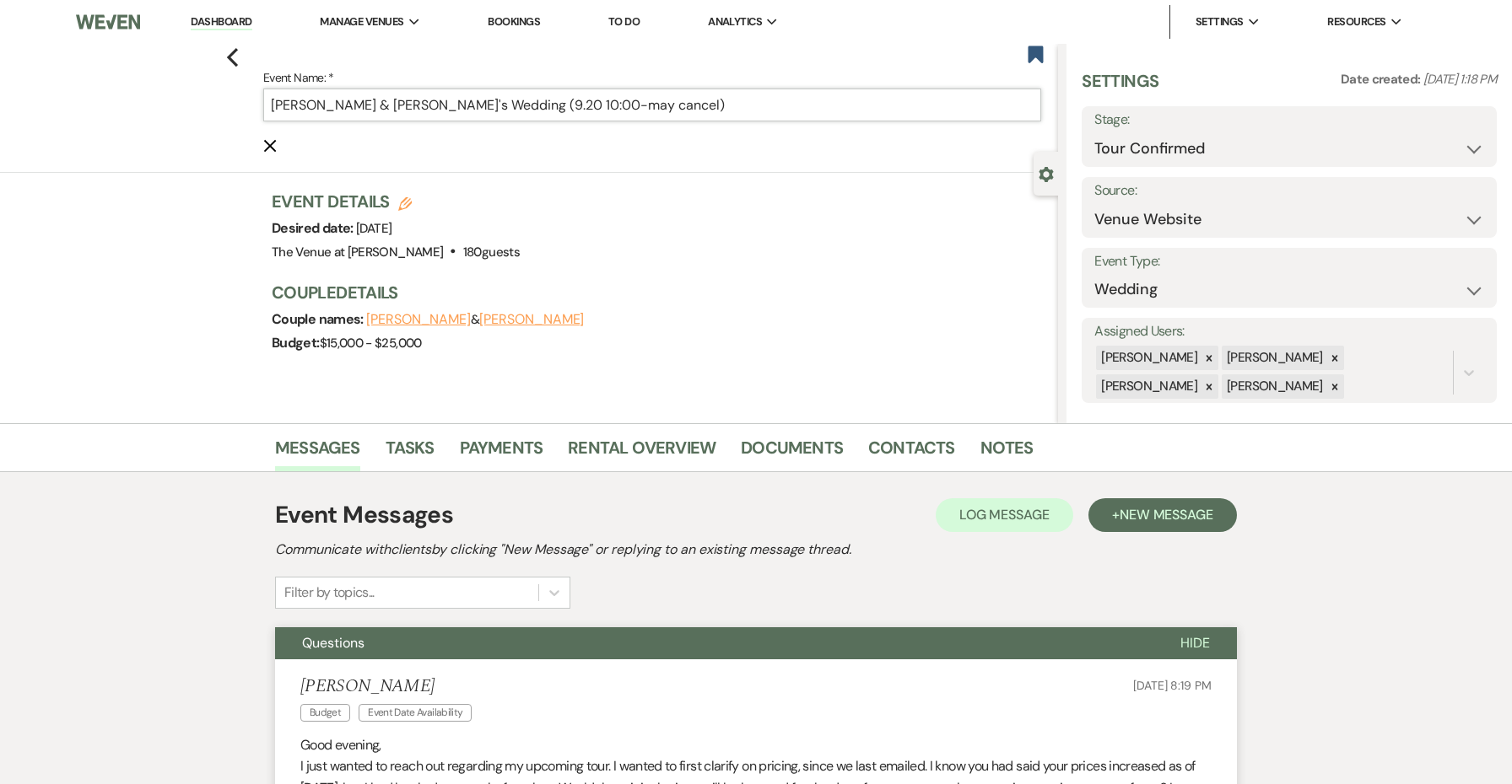
drag, startPoint x: 594, startPoint y: 107, endPoint x: 515, endPoint y: 107, distance: 79.0
click at [515, 107] on input "[PERSON_NAME] & [PERSON_NAME]'s Wedding (9.20 10:00-may cancel)" at bounding box center [652, 105] width 778 height 33
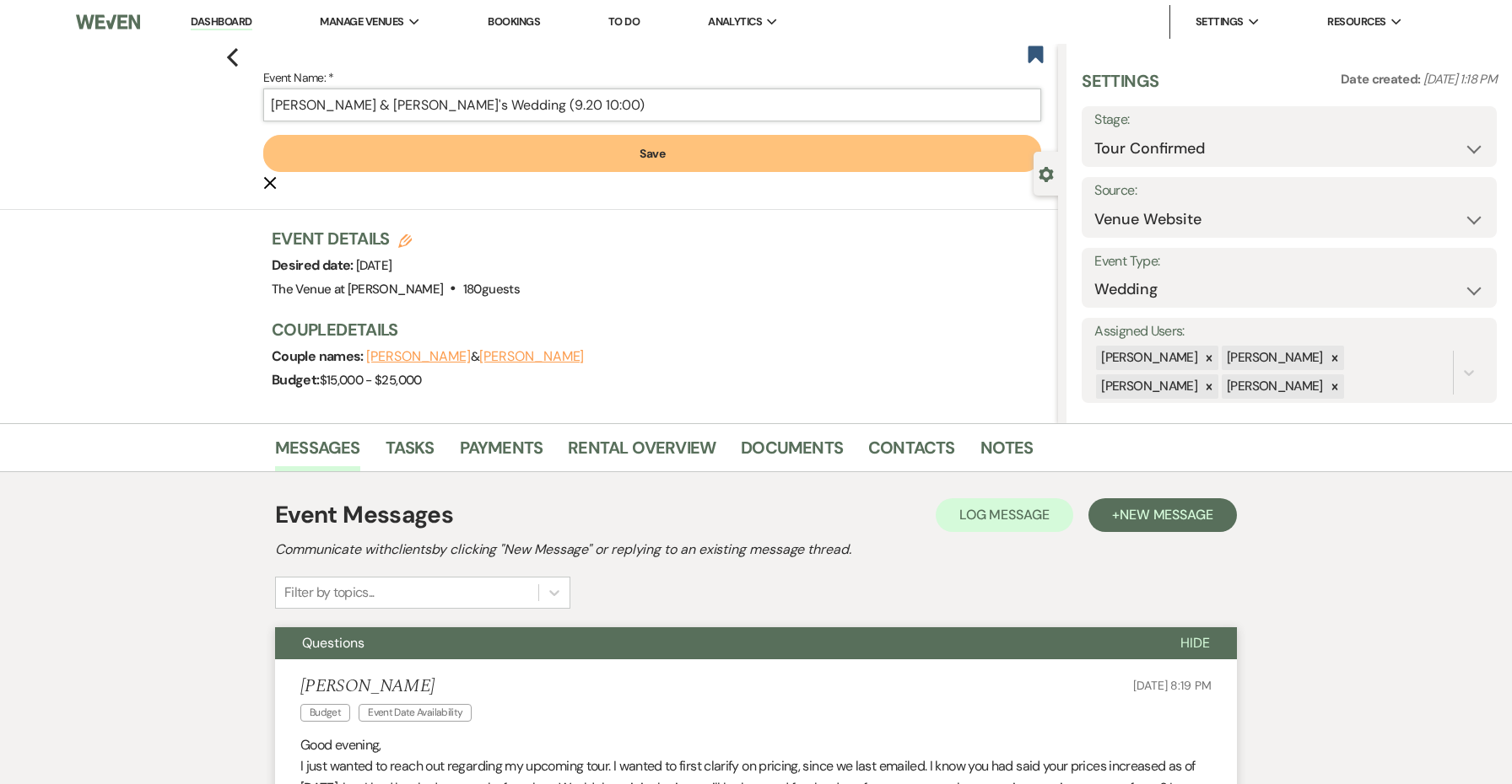
type input "Kelton & Maddie's Wedding (9.20 10:00)"
click at [500, 153] on button "Save" at bounding box center [652, 154] width 778 height 37
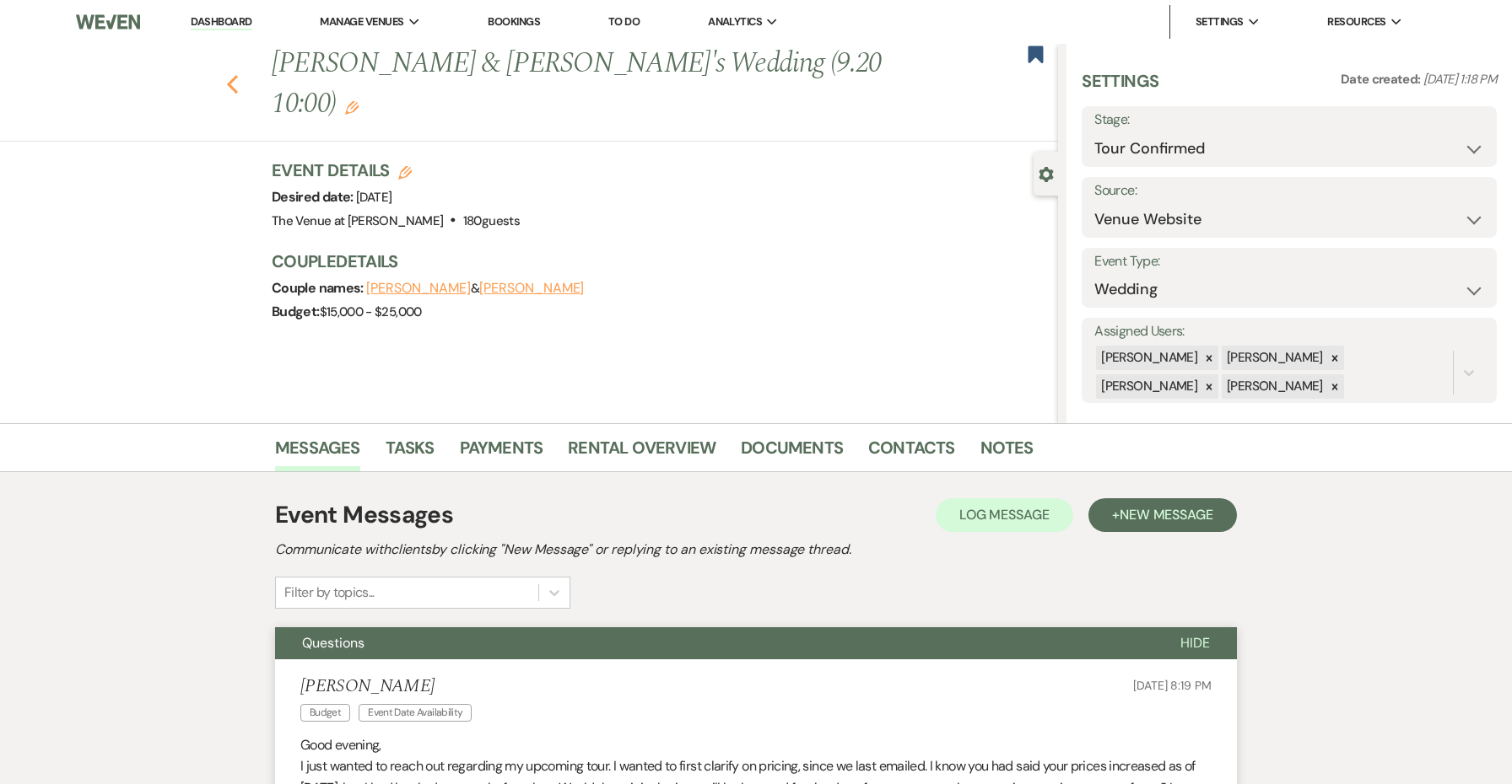
click at [234, 74] on icon "Previous" at bounding box center [232, 84] width 13 height 21
select select "4"
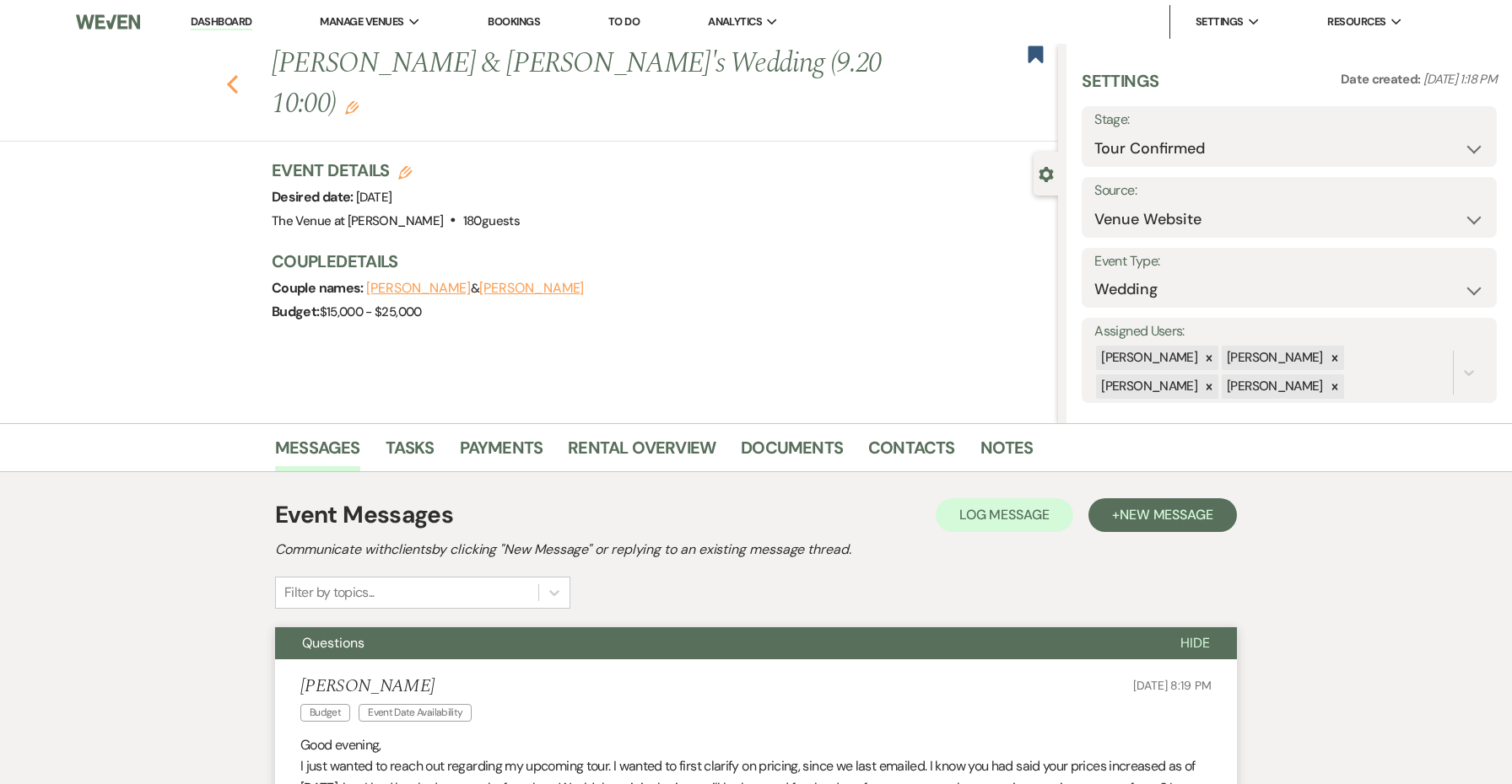
select select "4"
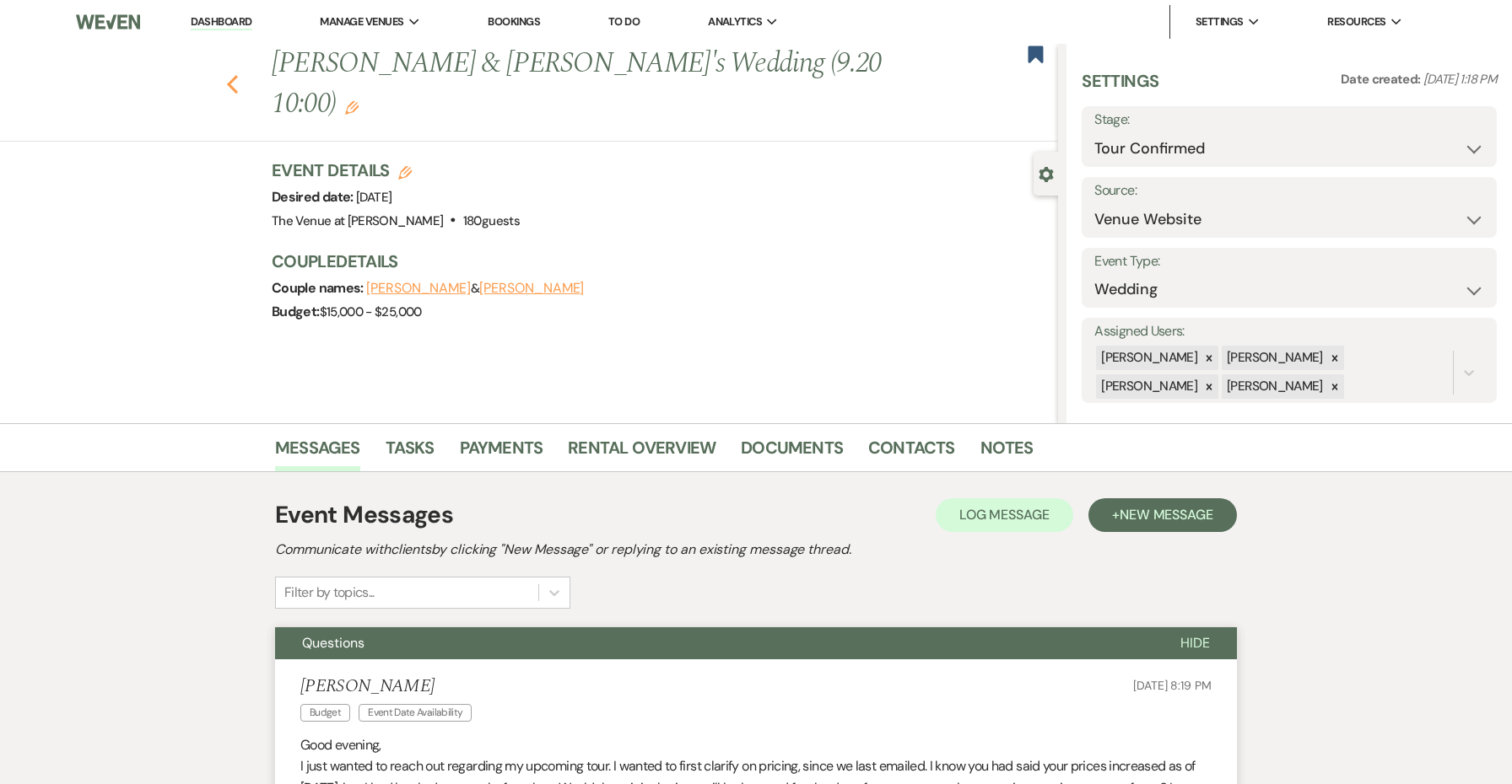
select select "4"
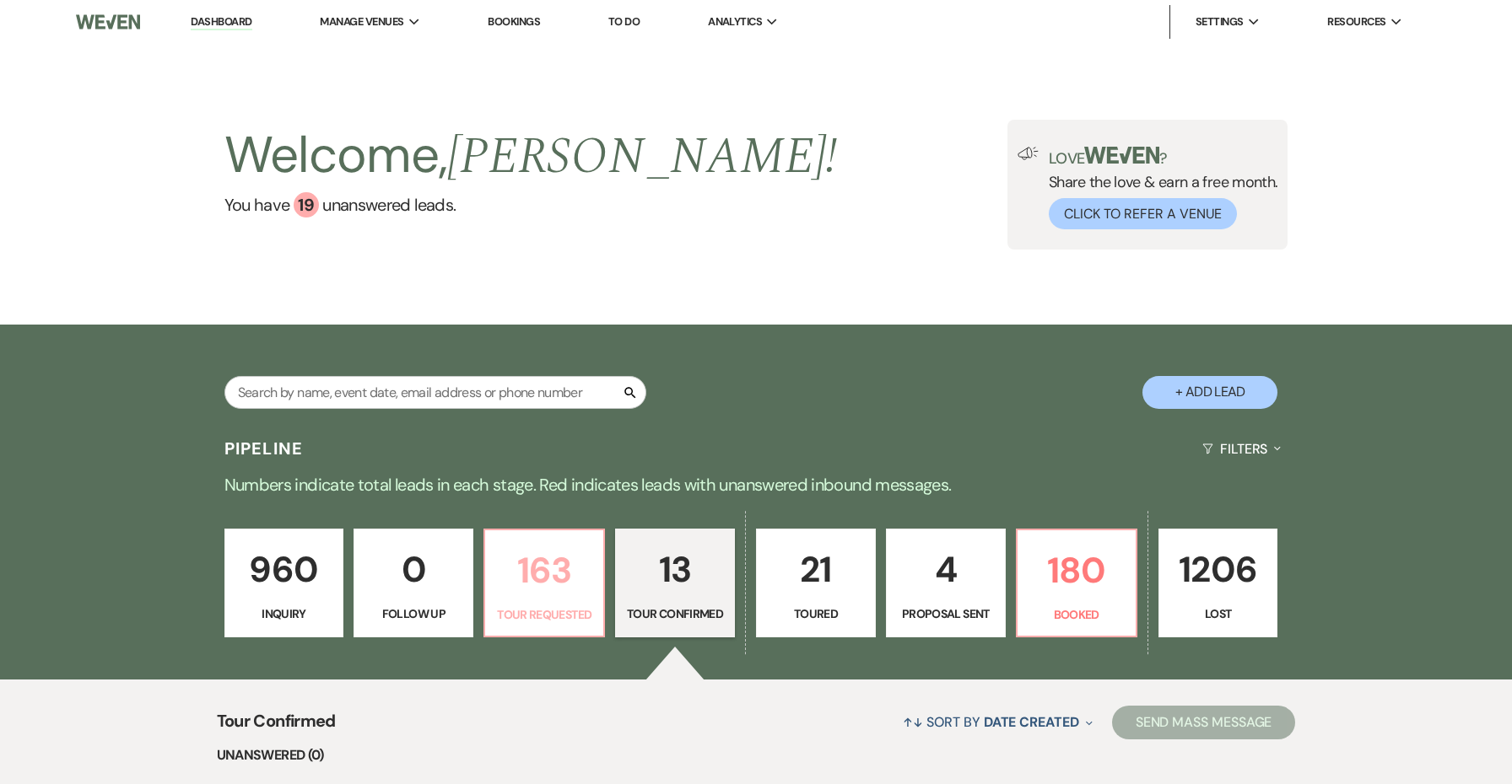
click at [576, 573] on p "163" at bounding box center [544, 571] width 98 height 57
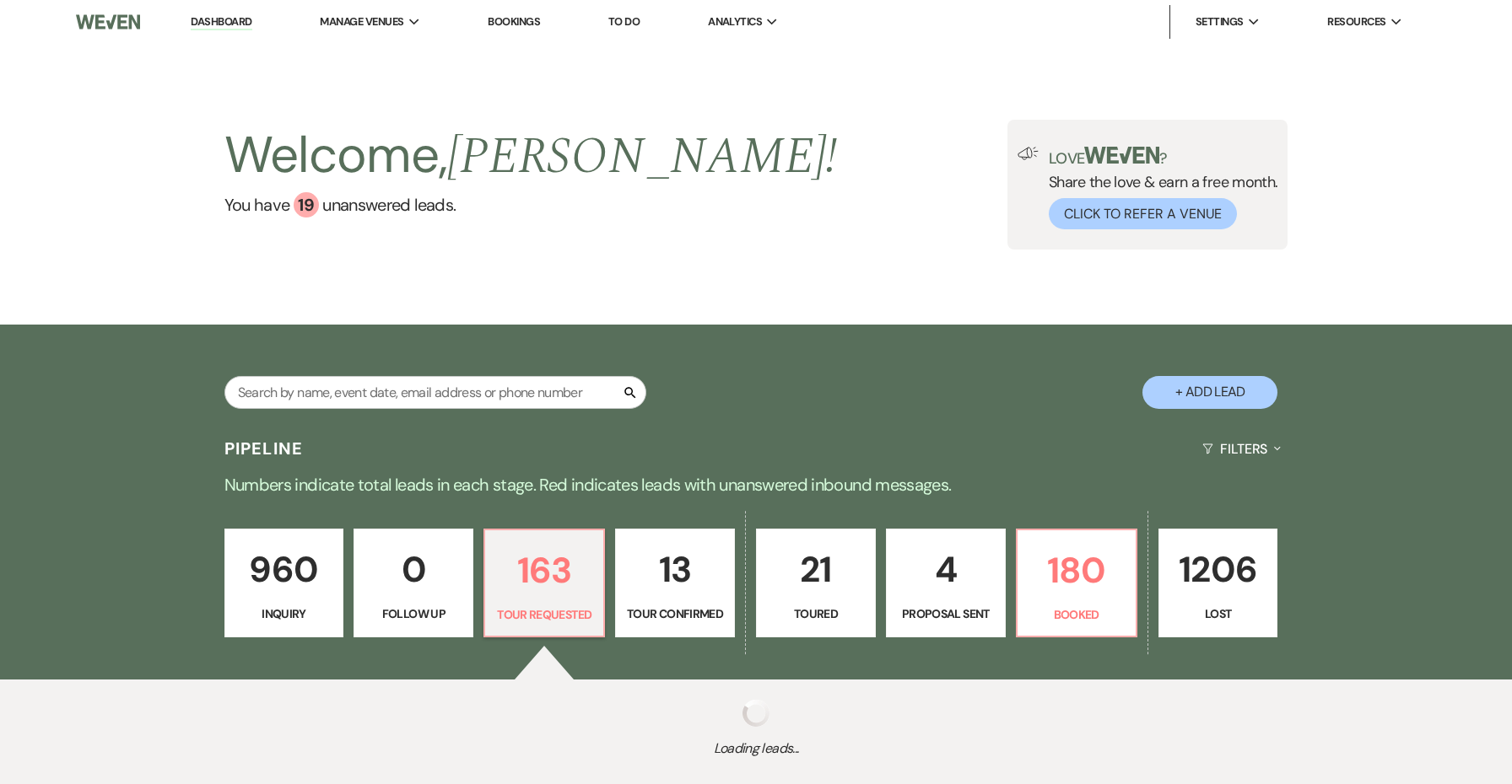
select select "2"
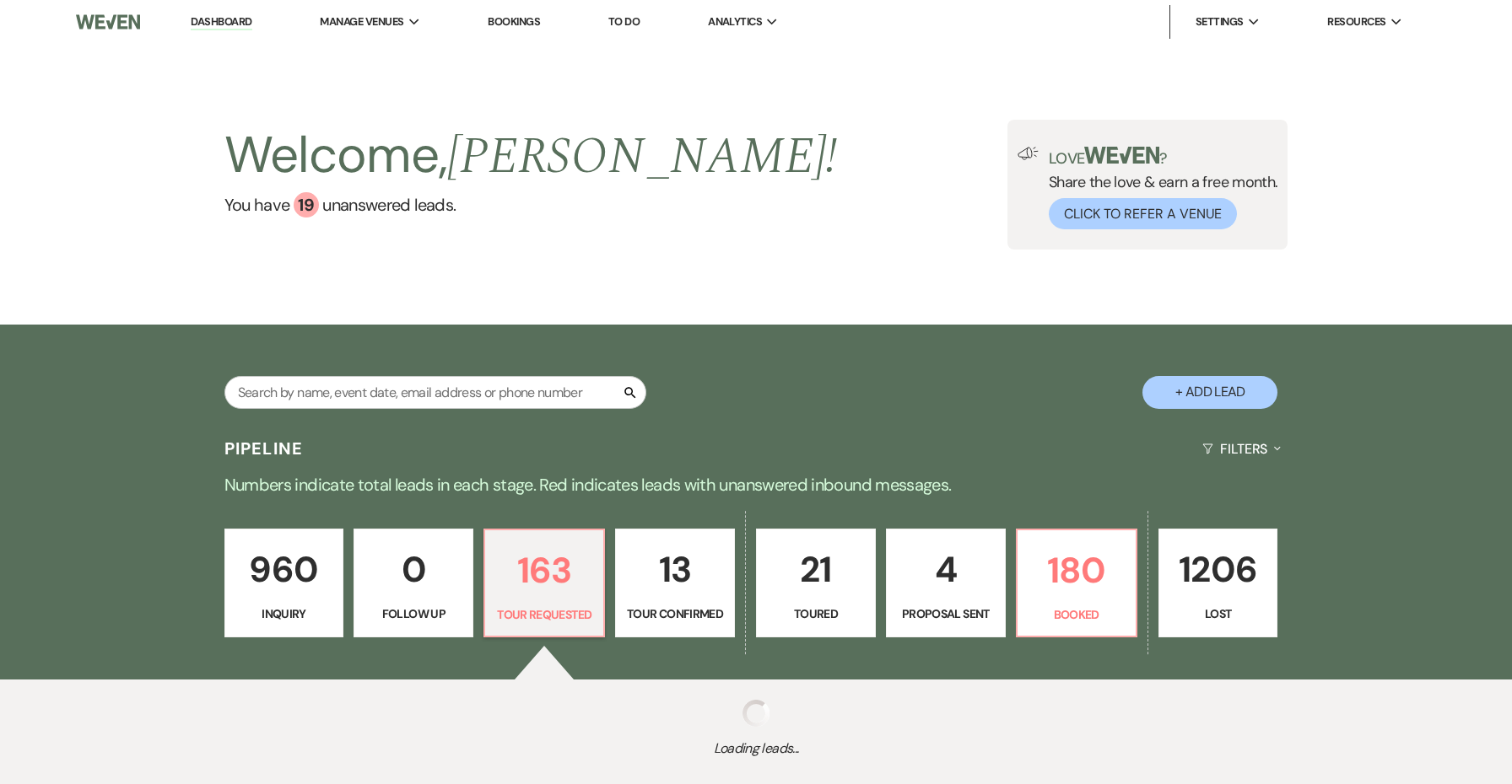
select select "2"
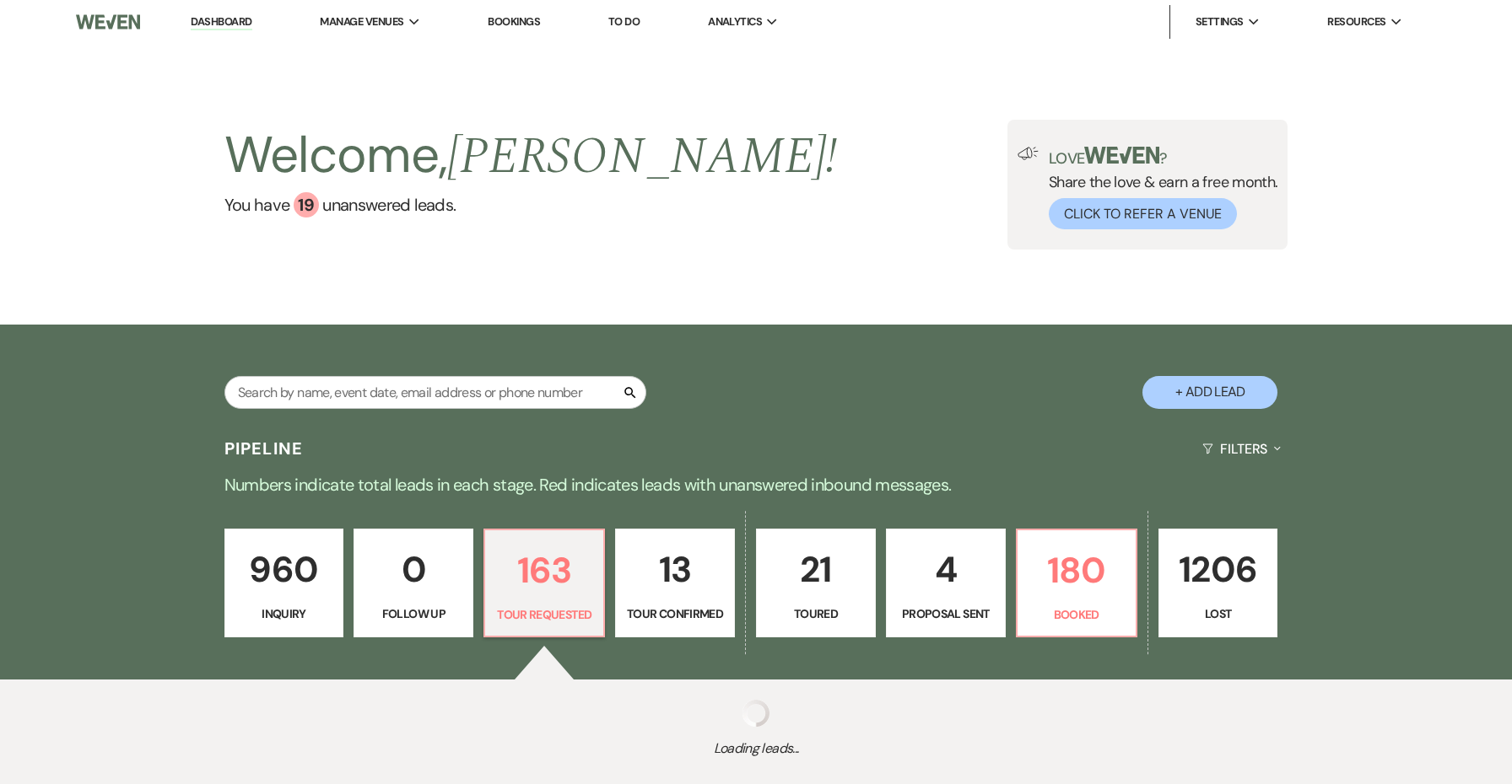
select select "2"
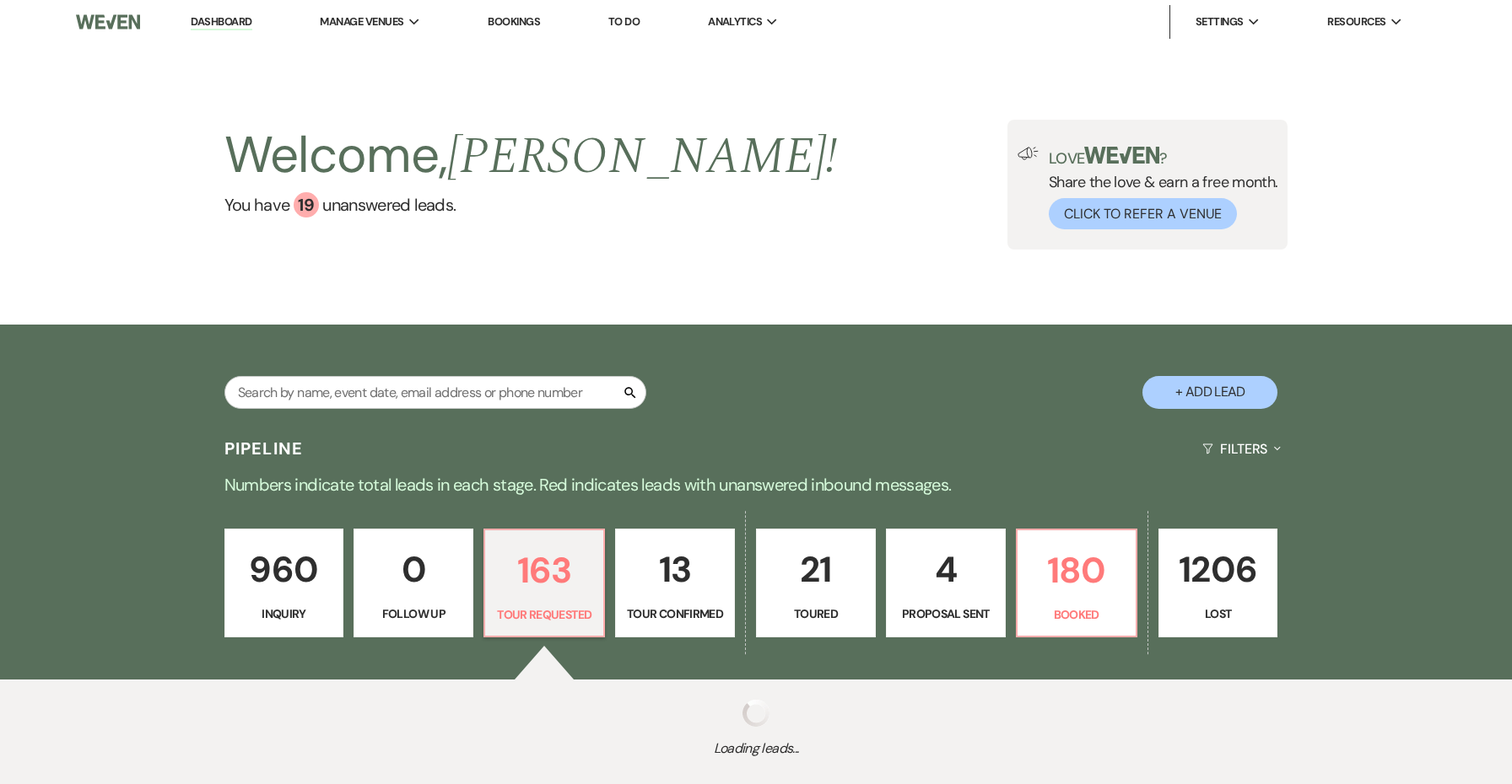
select select "2"
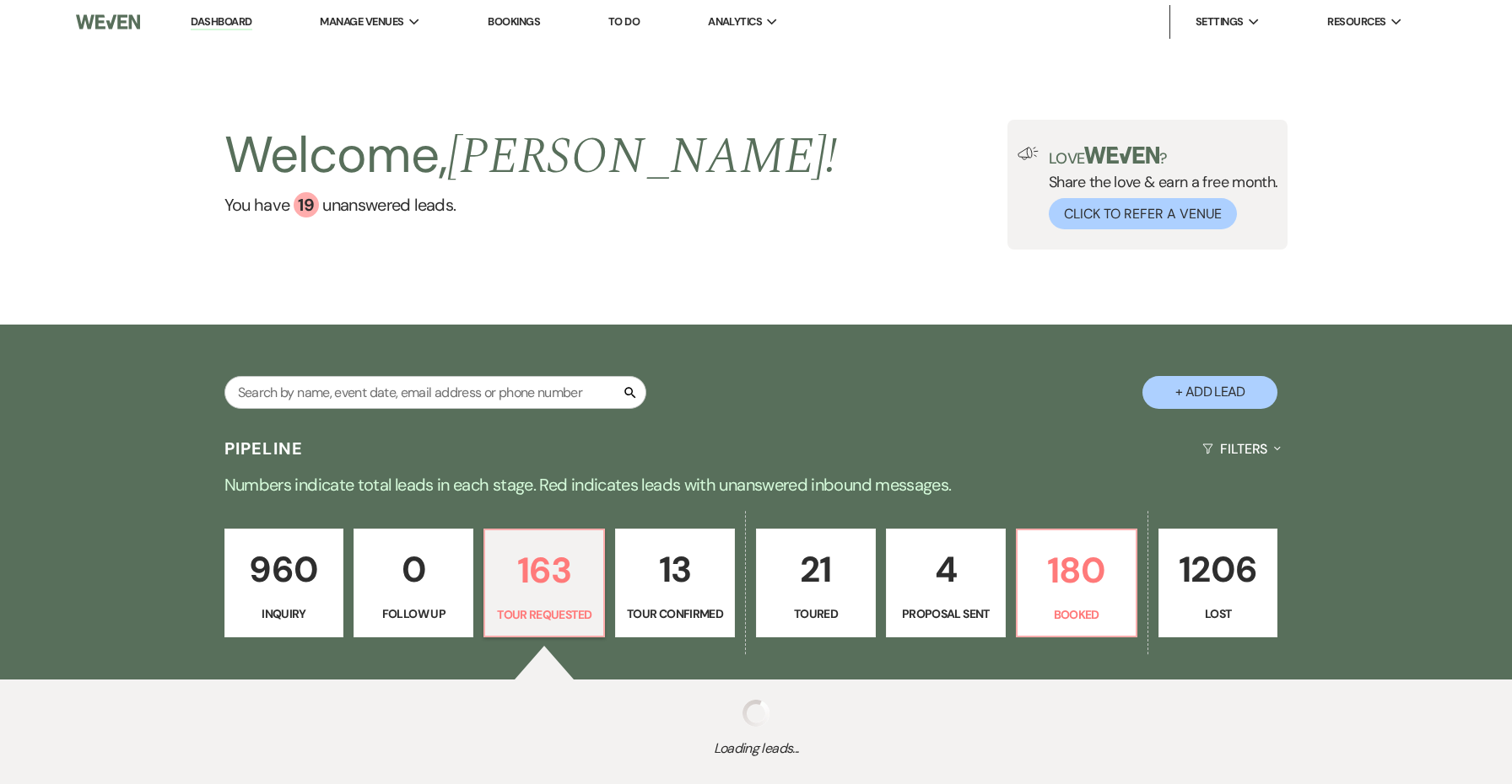
select select "2"
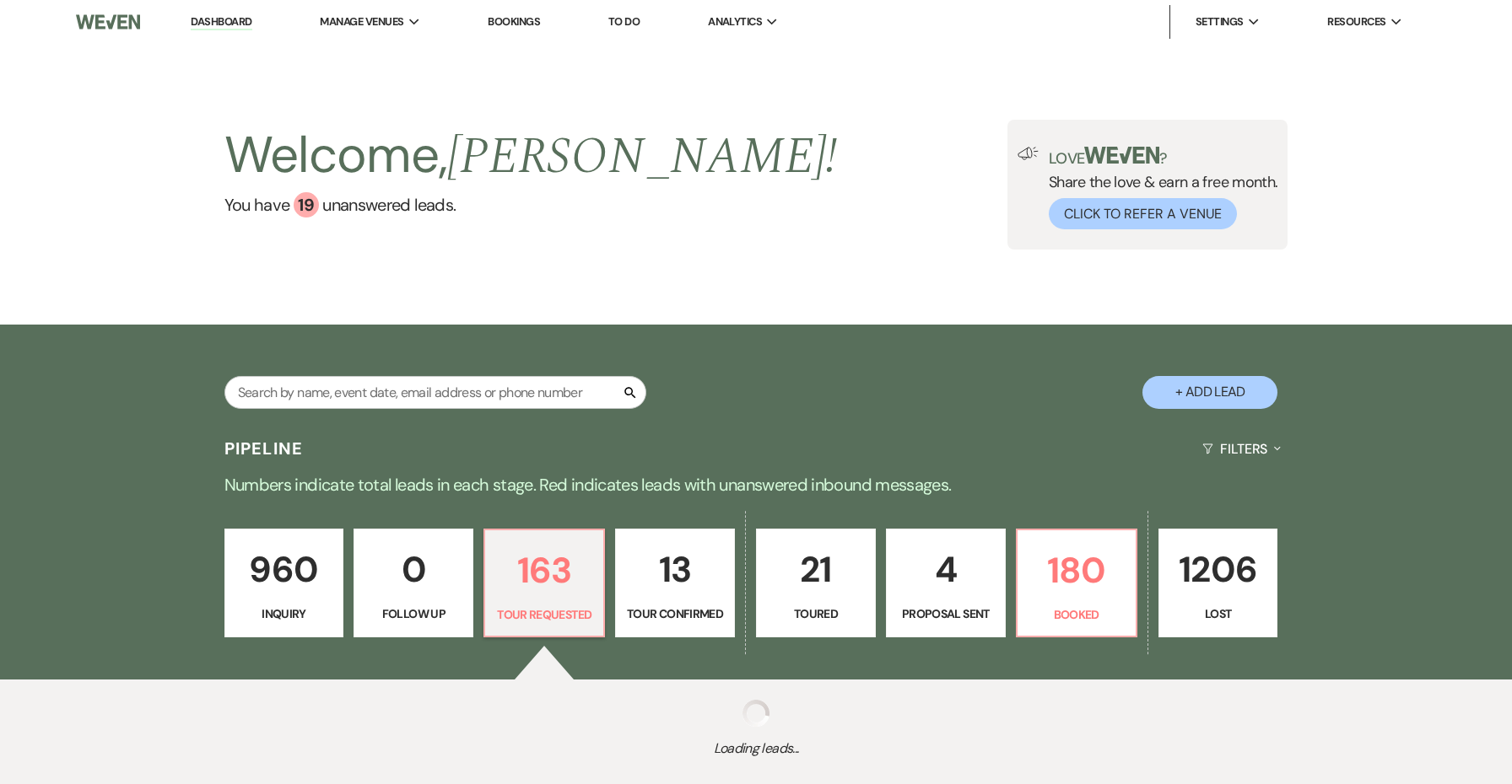
select select "2"
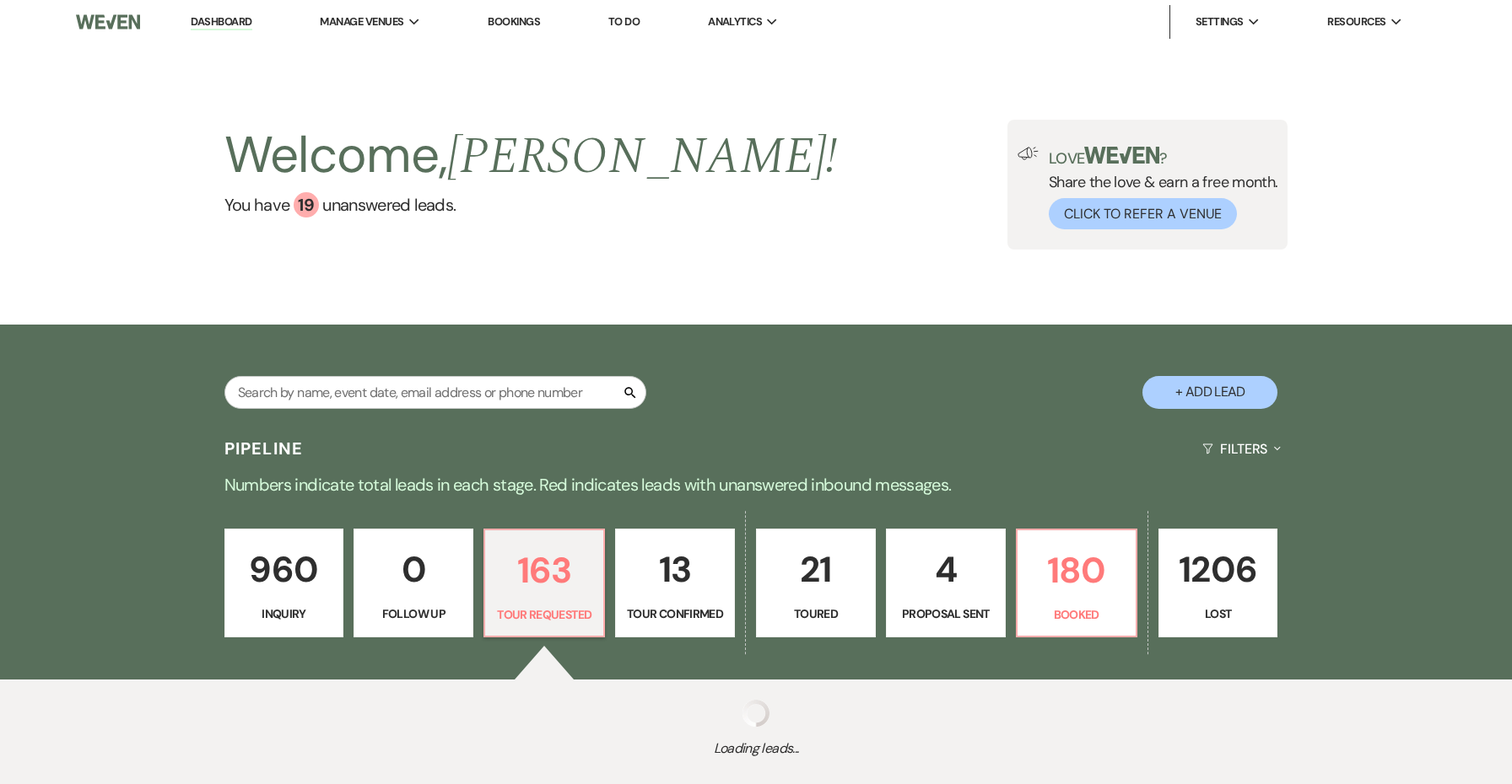
select select "2"
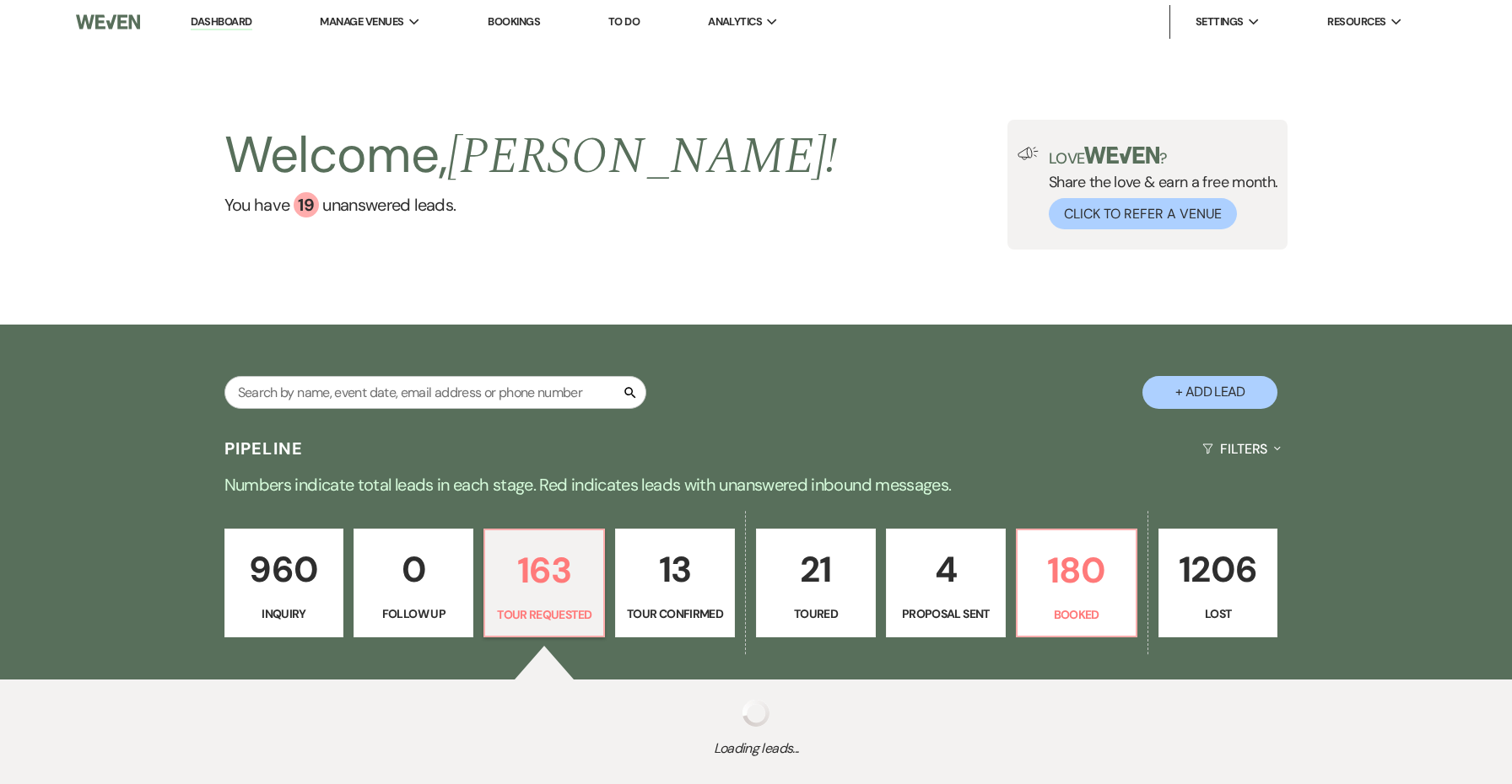
select select "2"
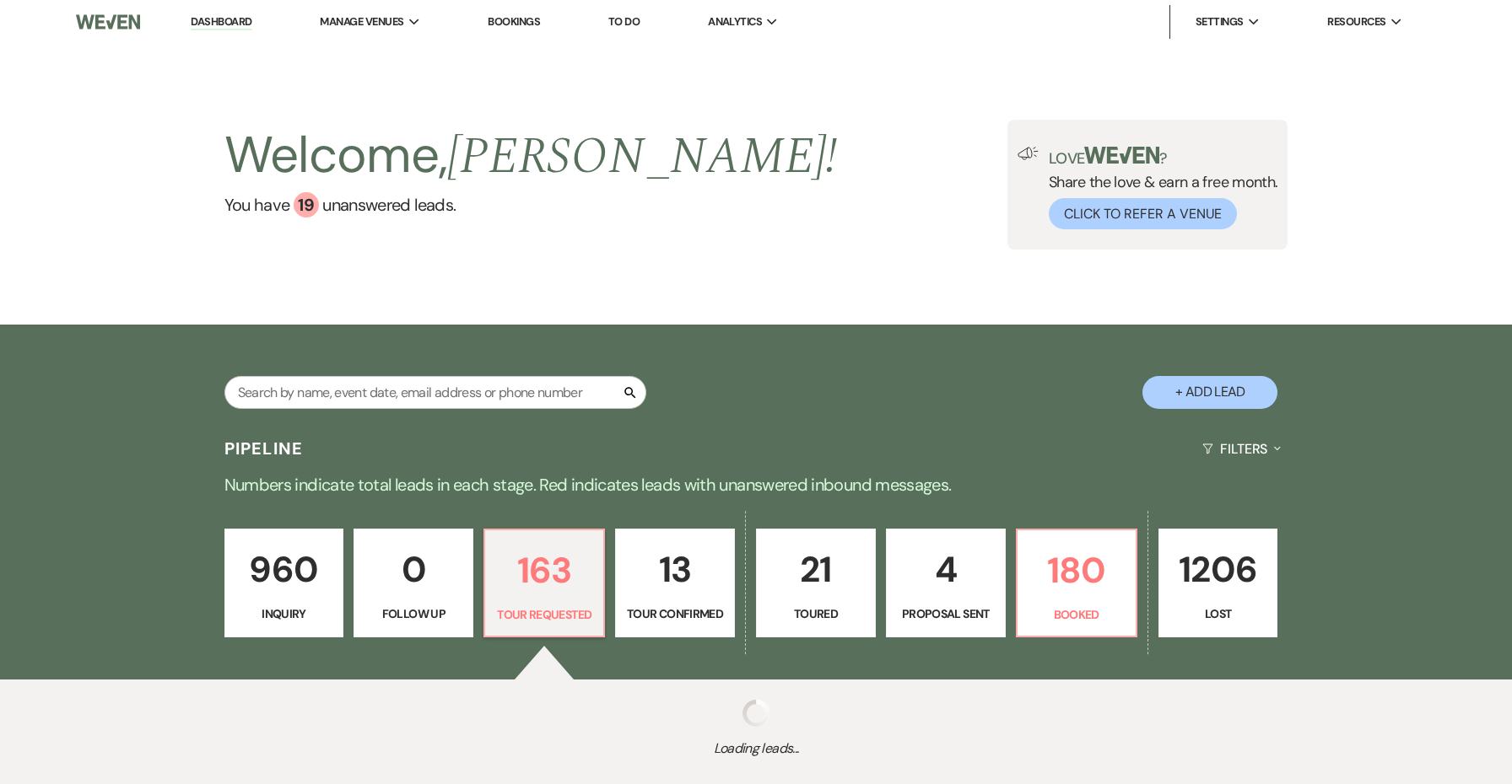
select select "2"
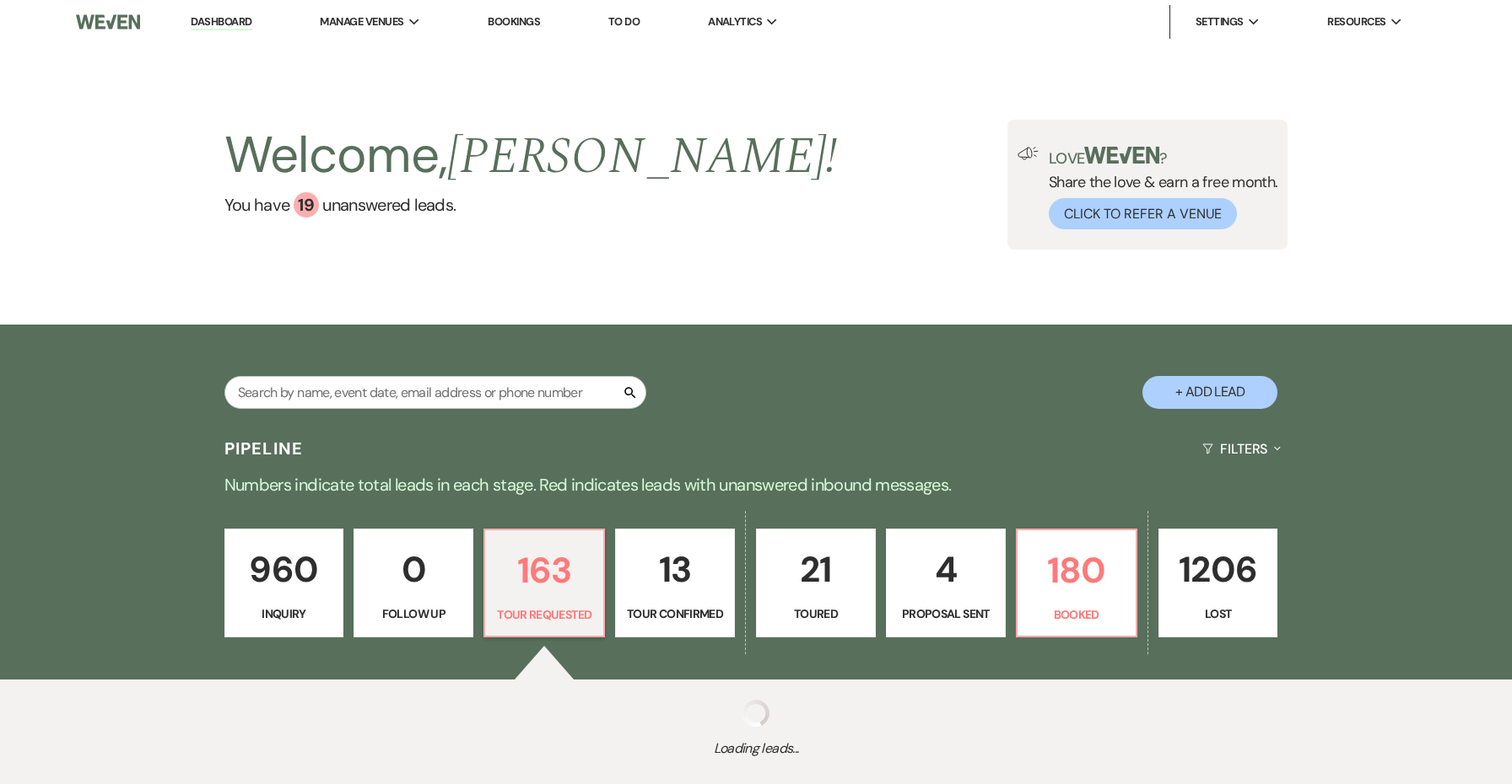
select select "2"
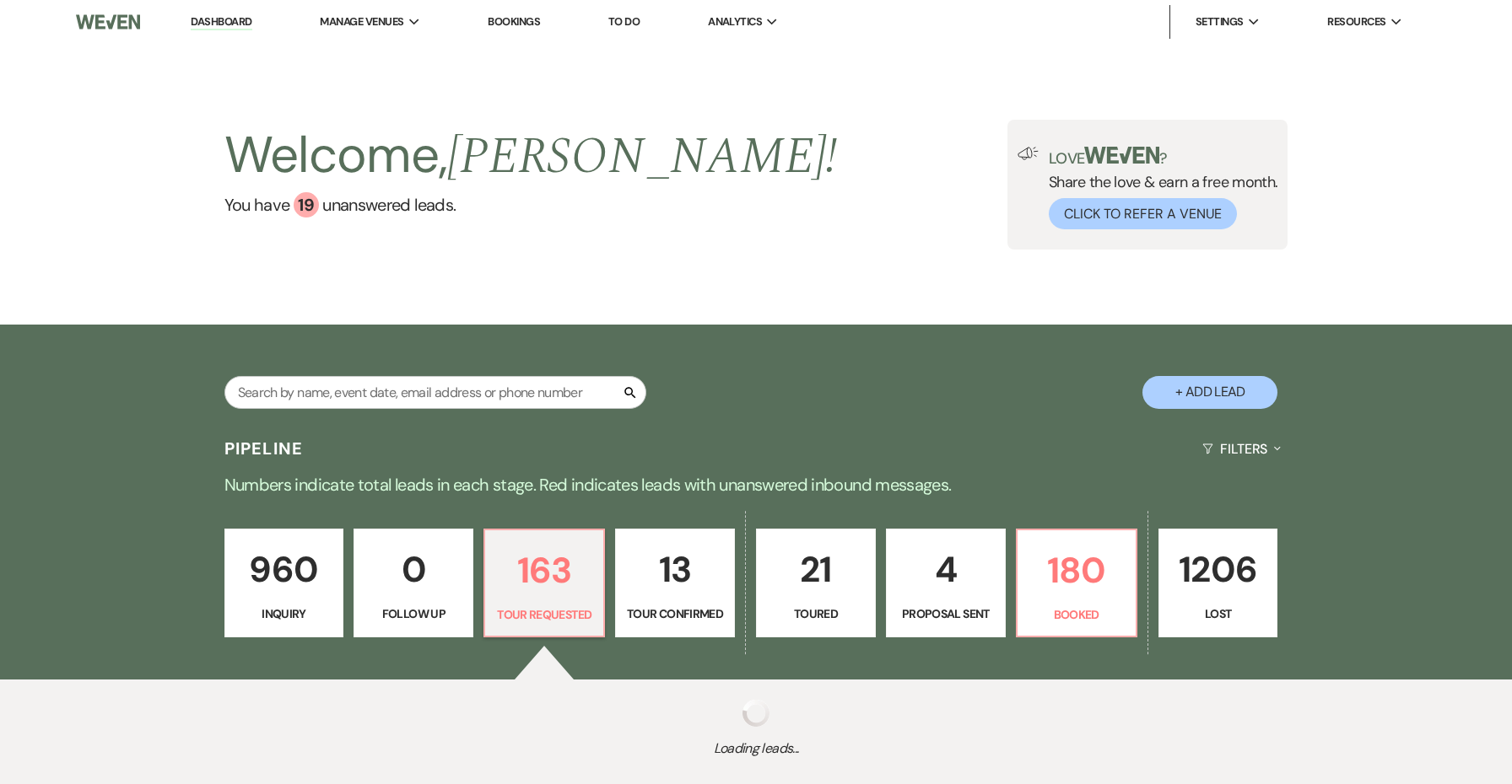
select select "2"
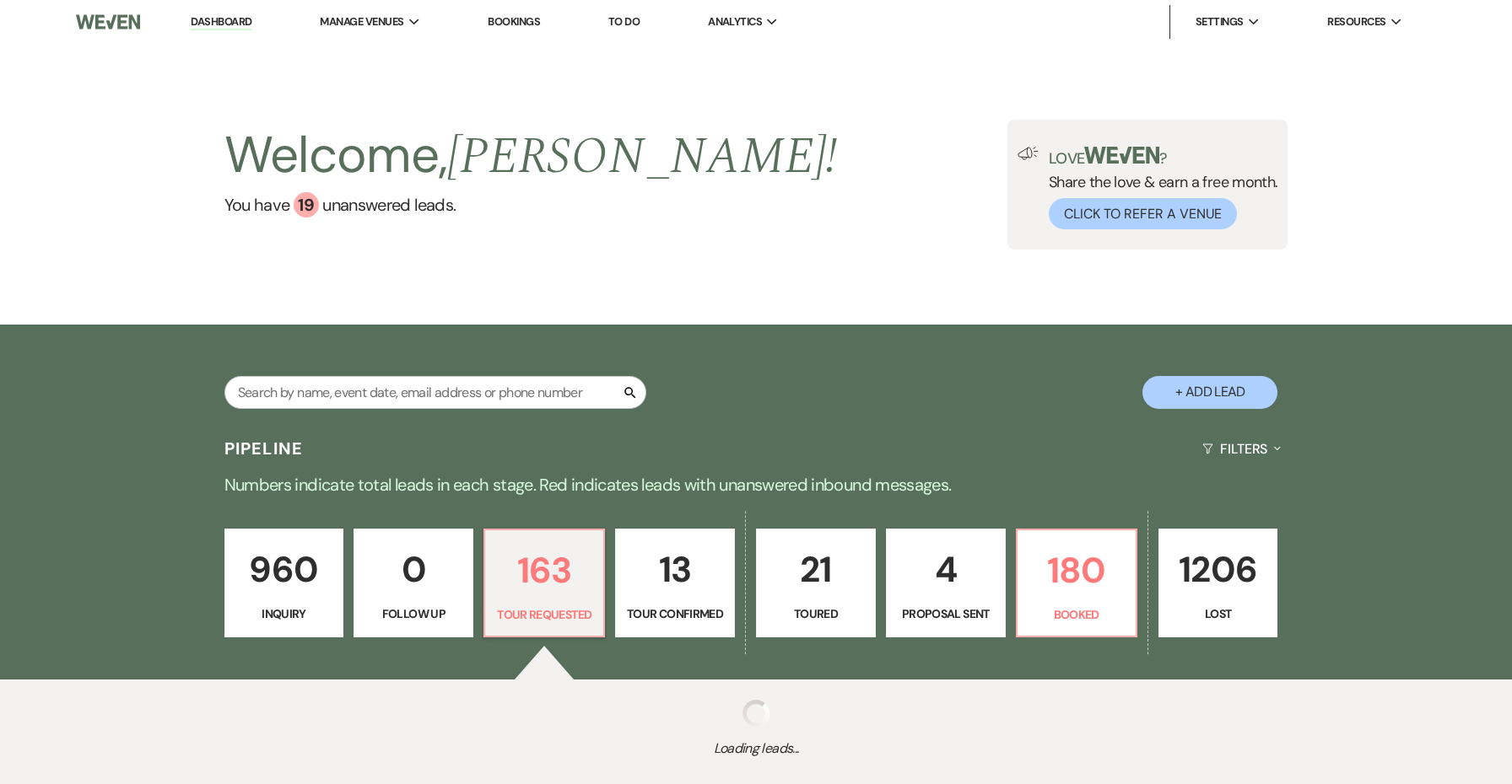
select select "2"
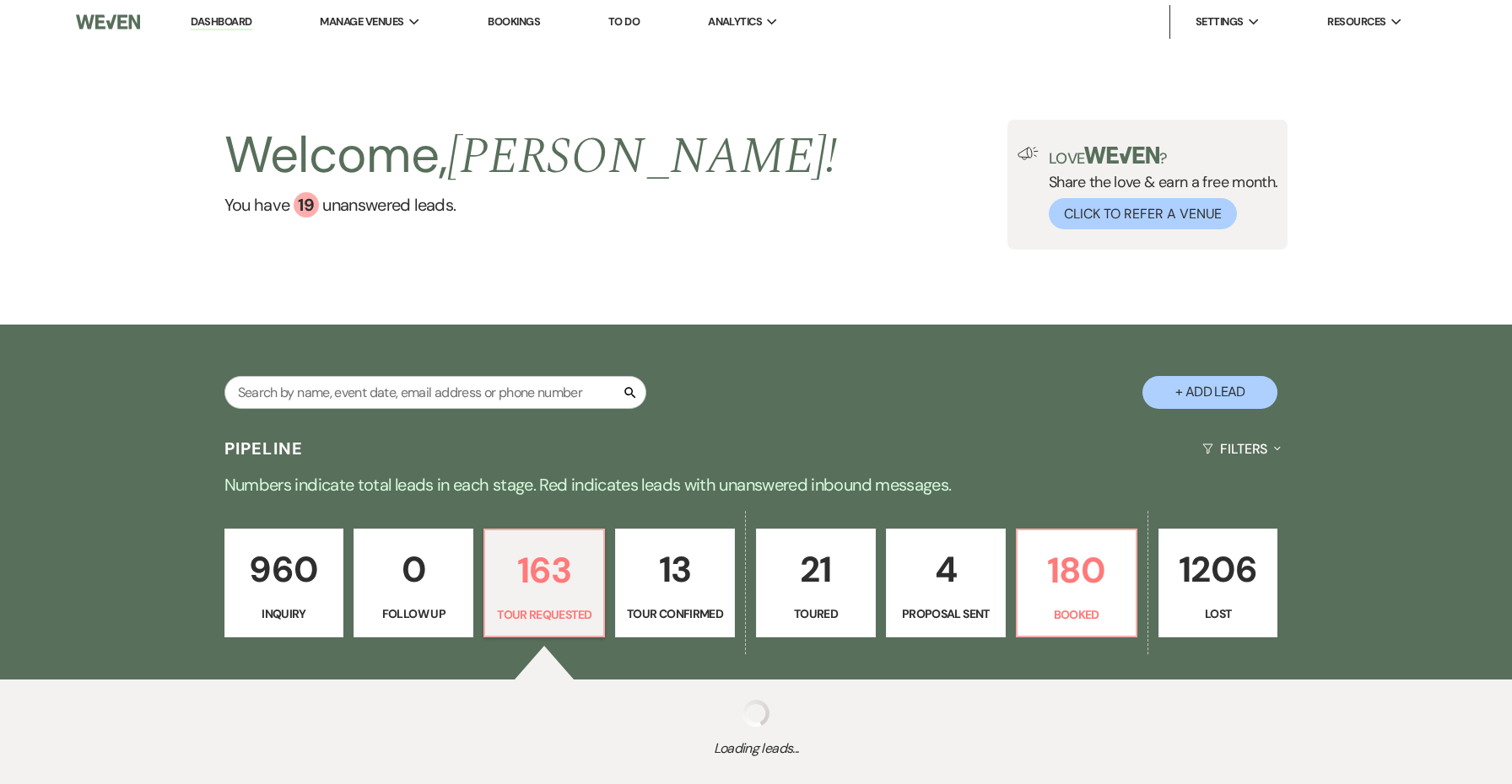
select select "2"
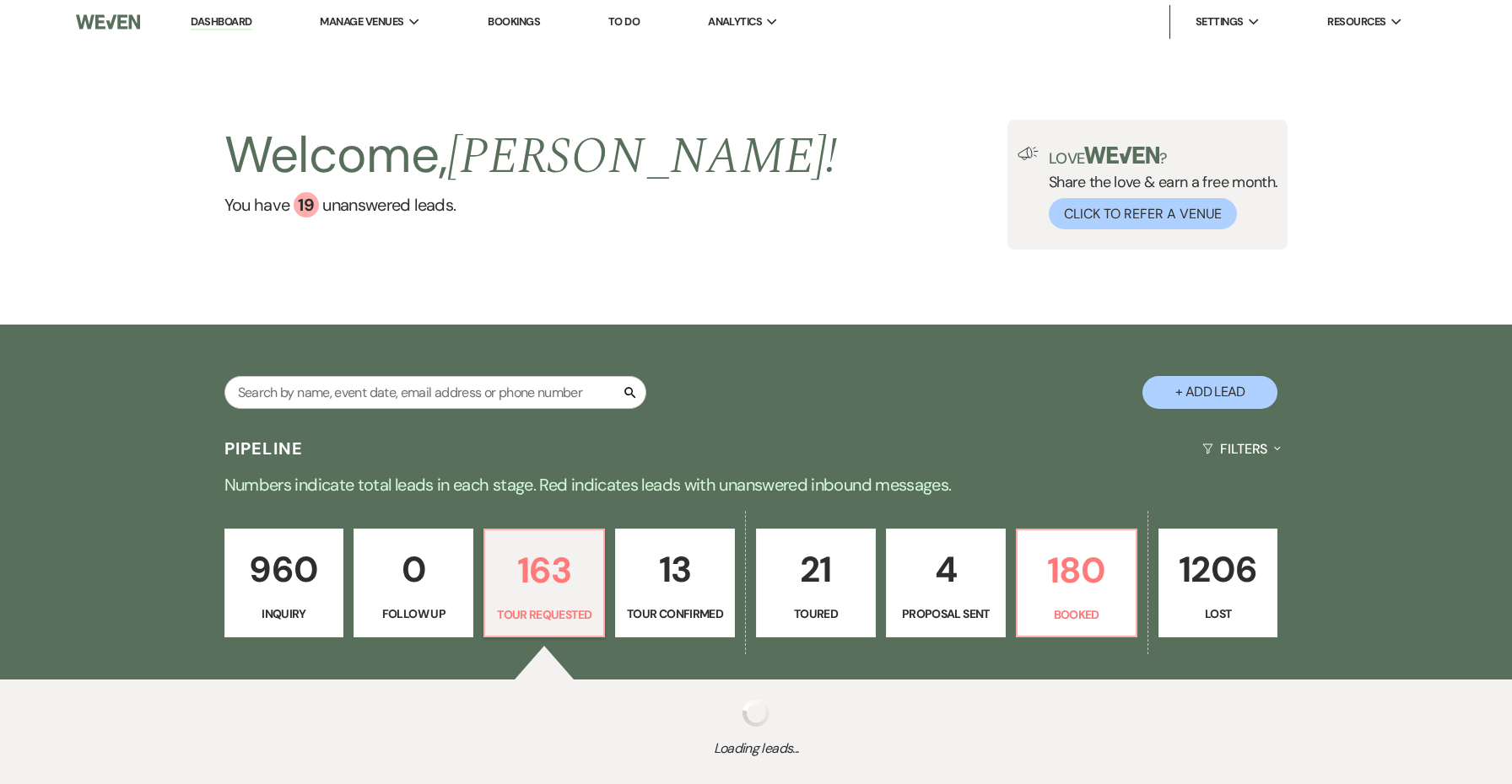
select select "2"
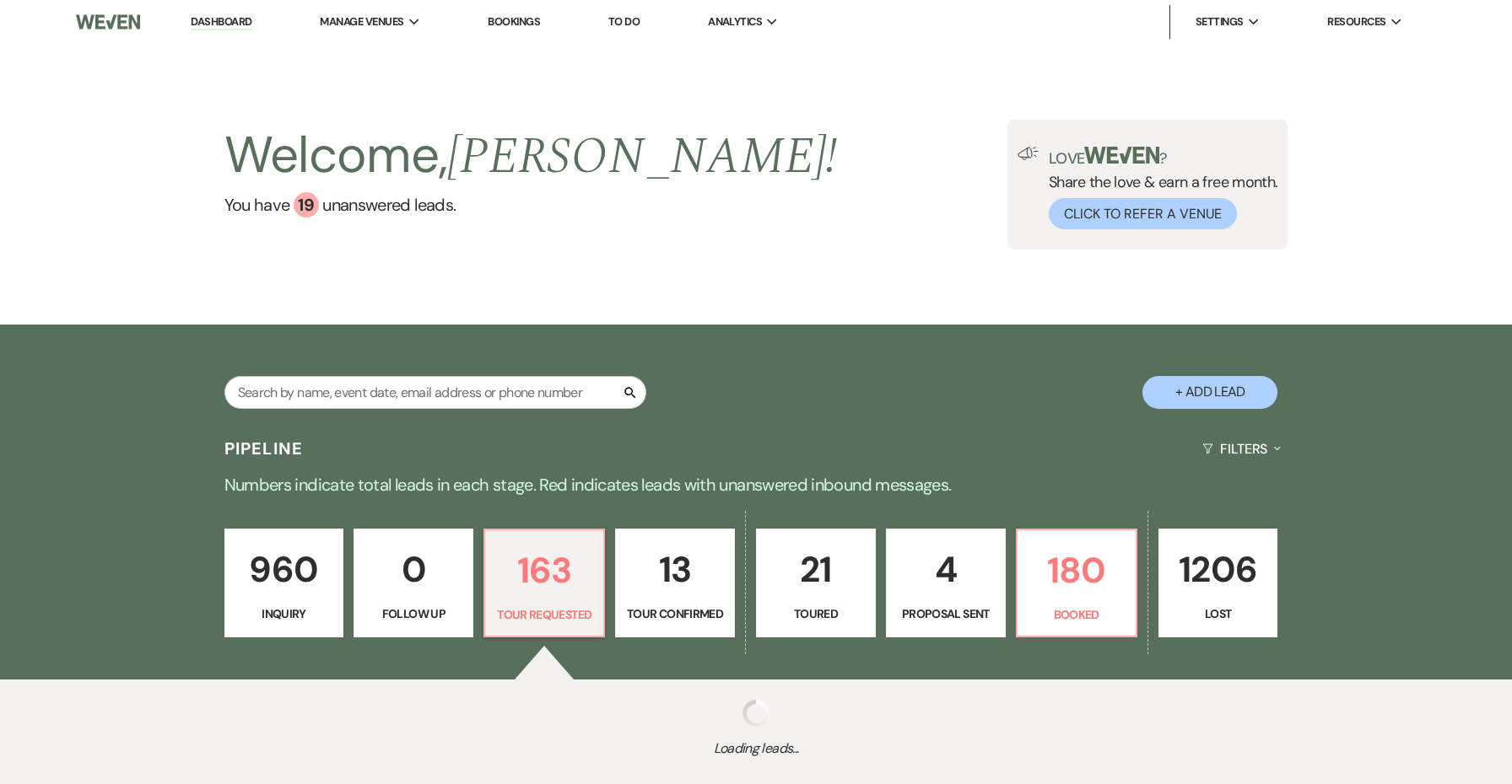
select select "2"
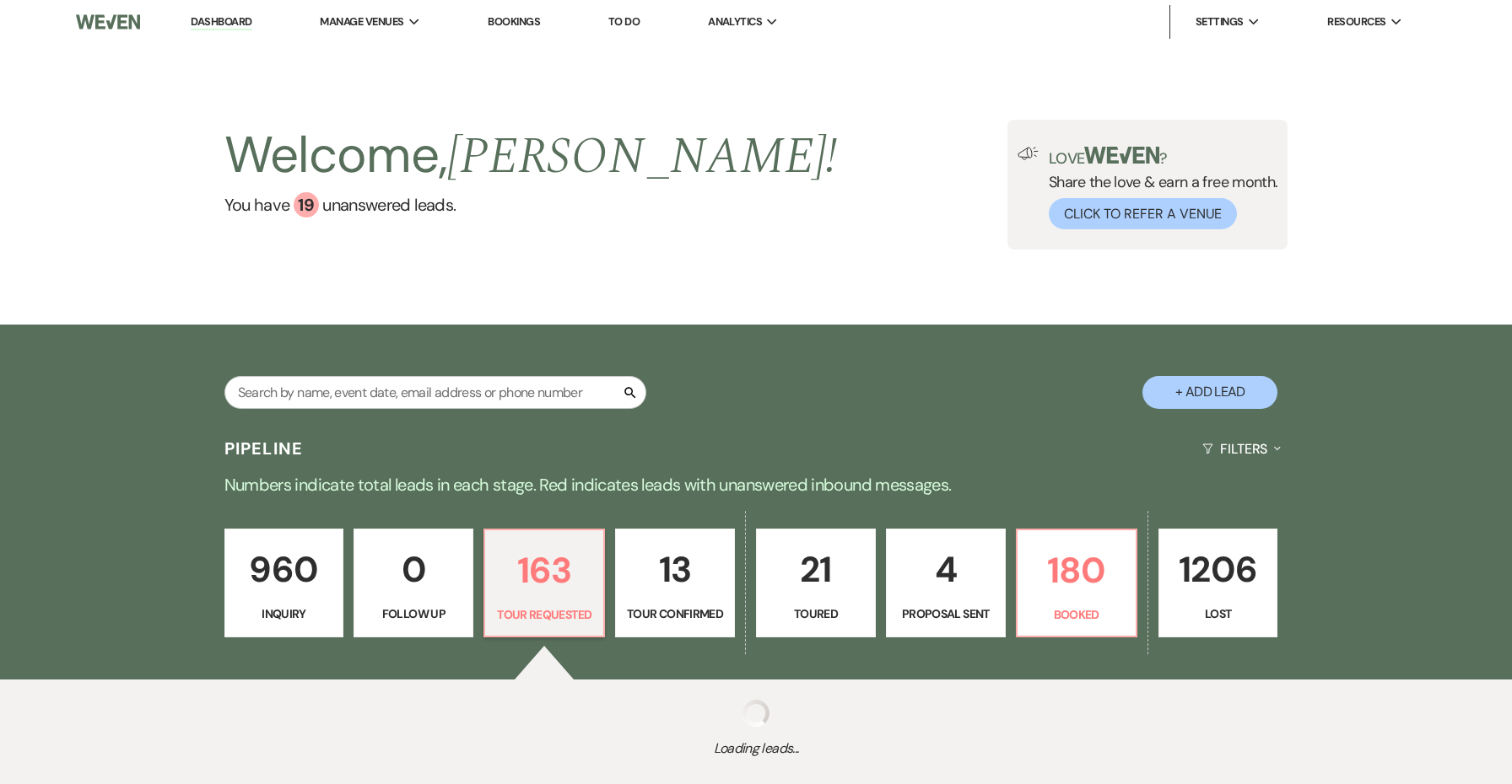
select select "2"
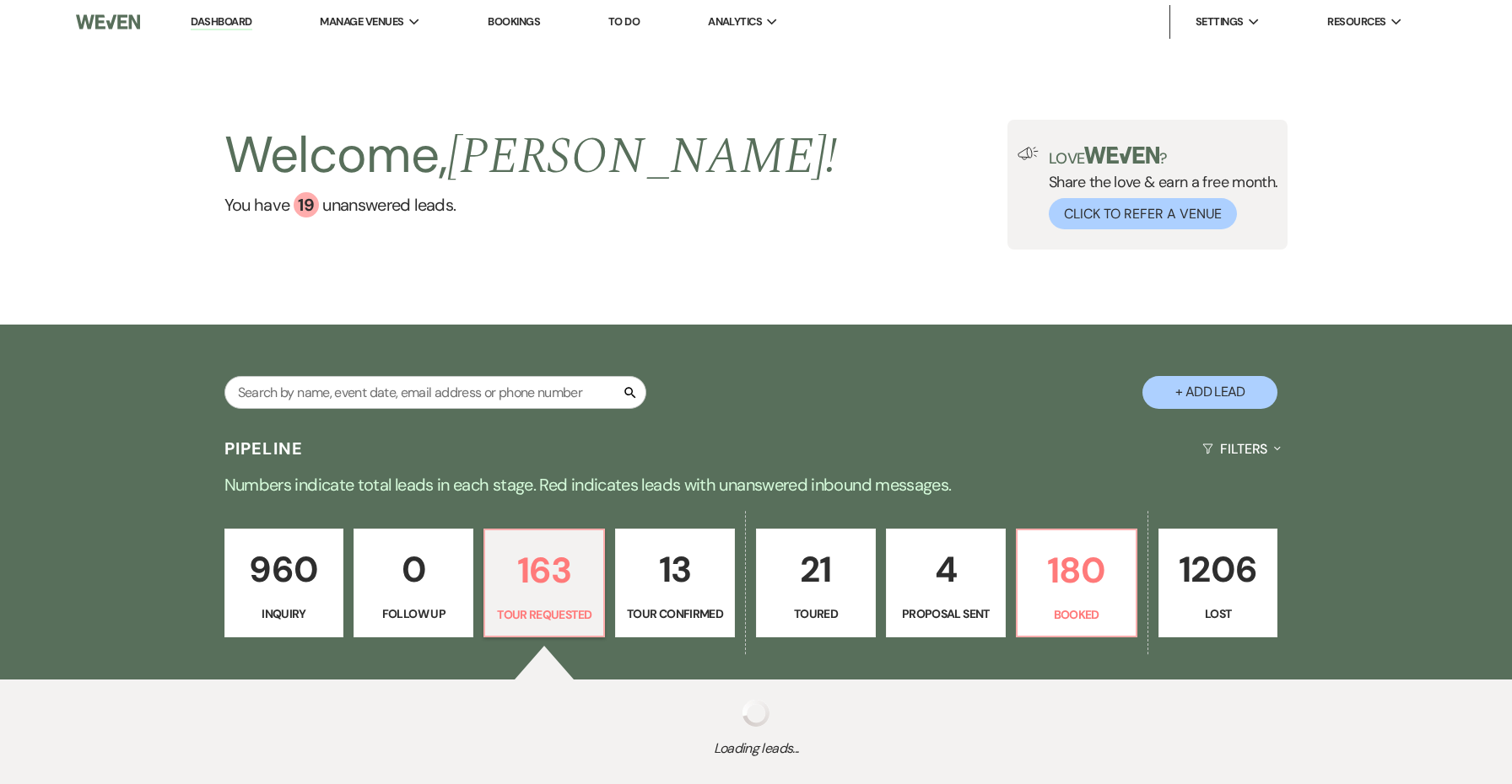
select select "2"
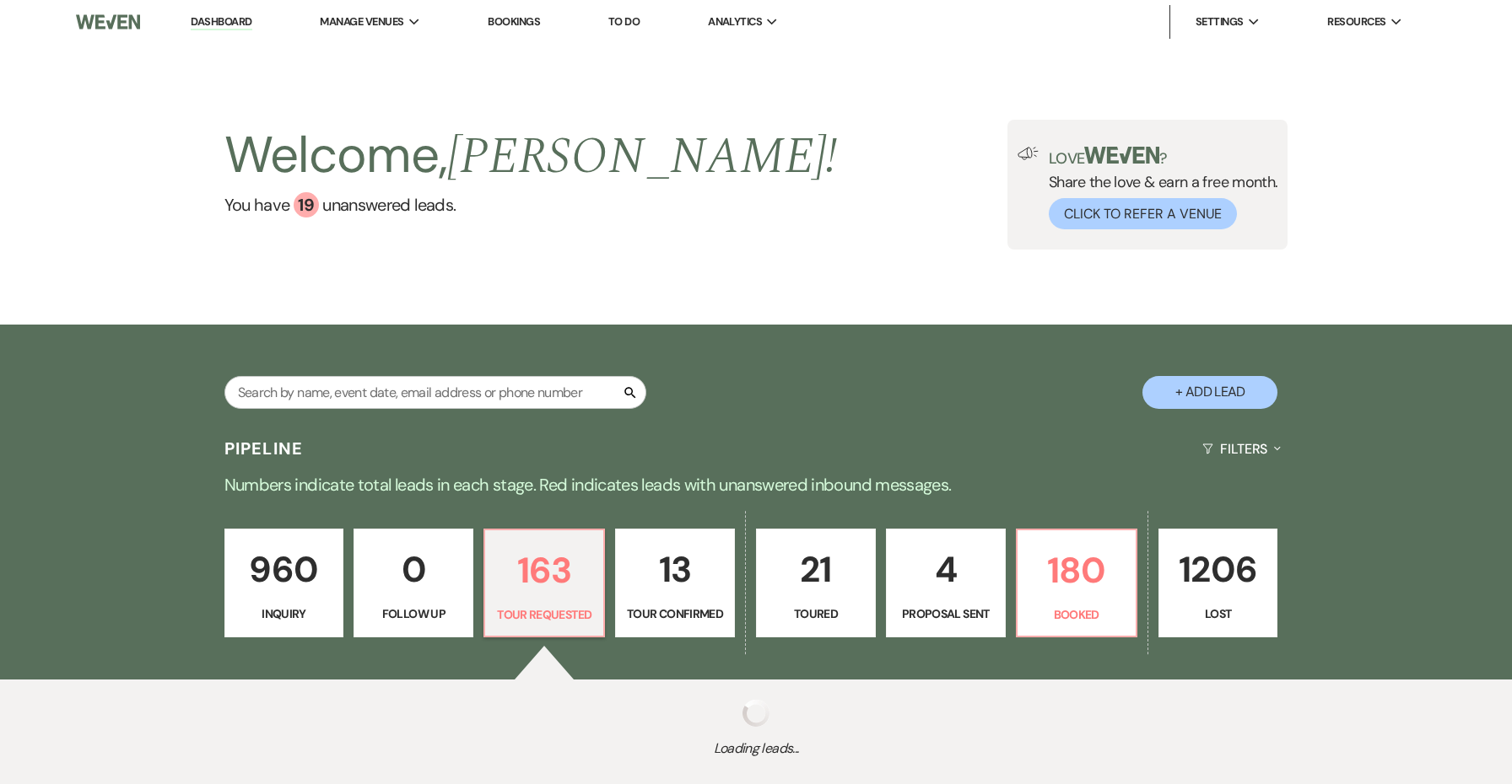
select select "2"
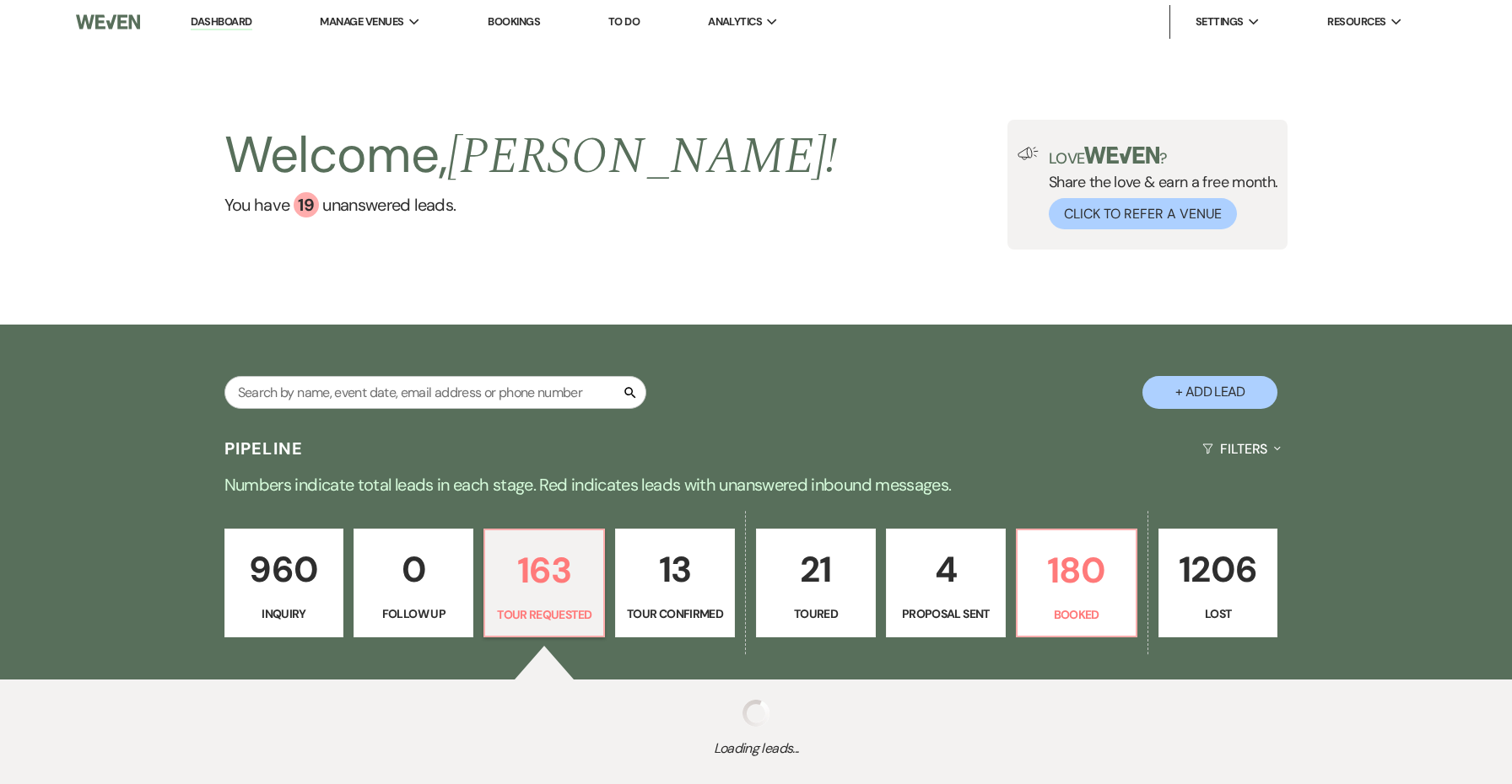
select select "2"
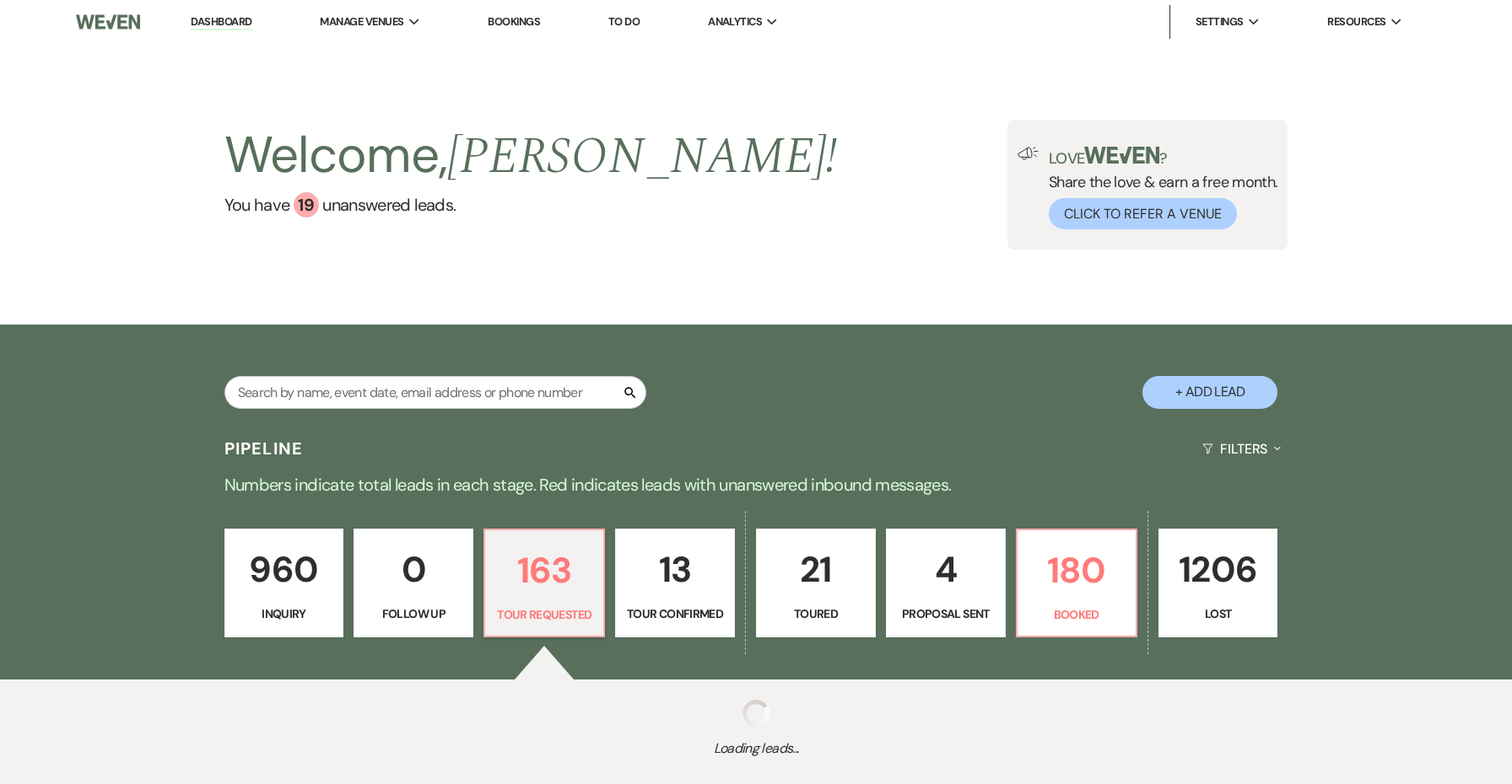
select select "2"
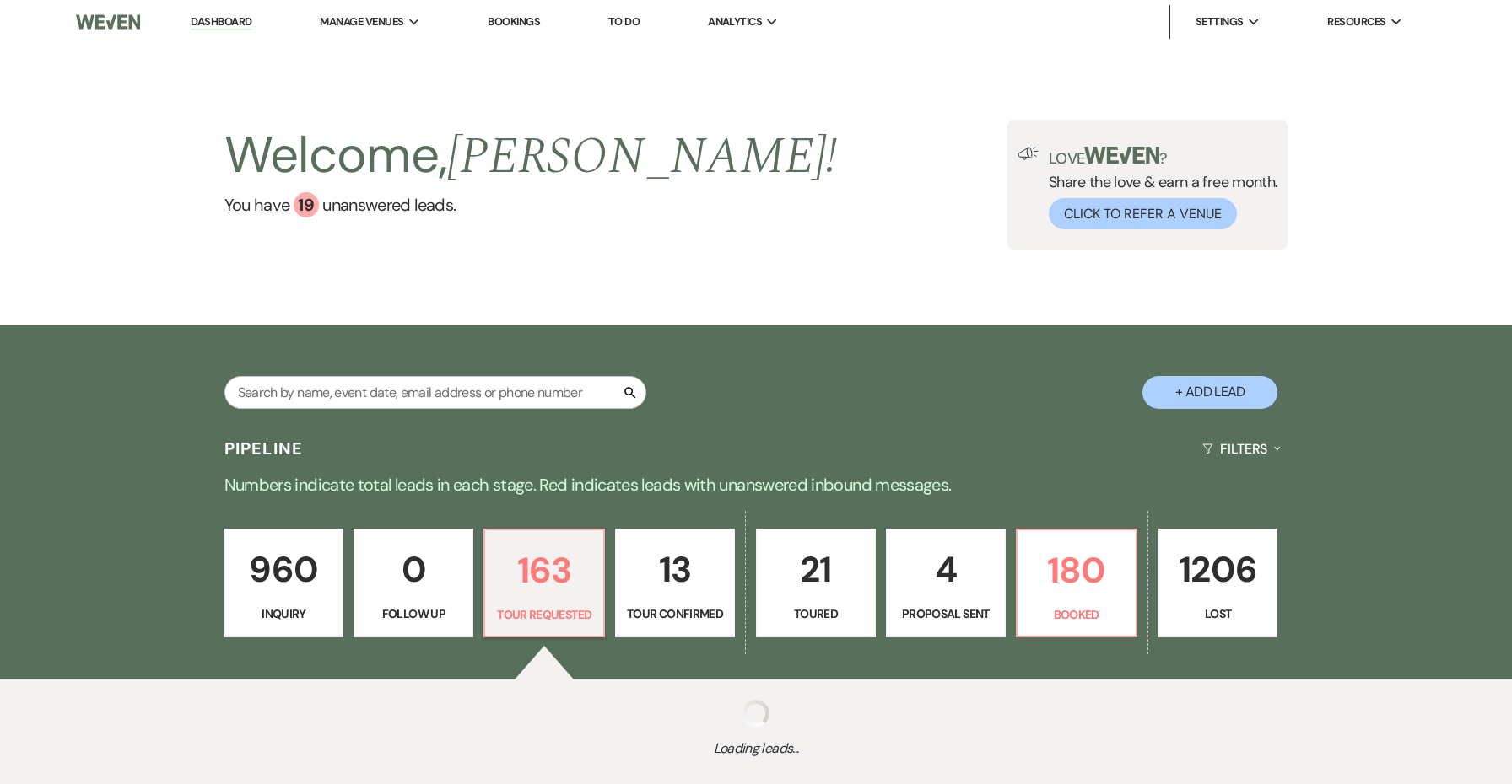
select select "2"
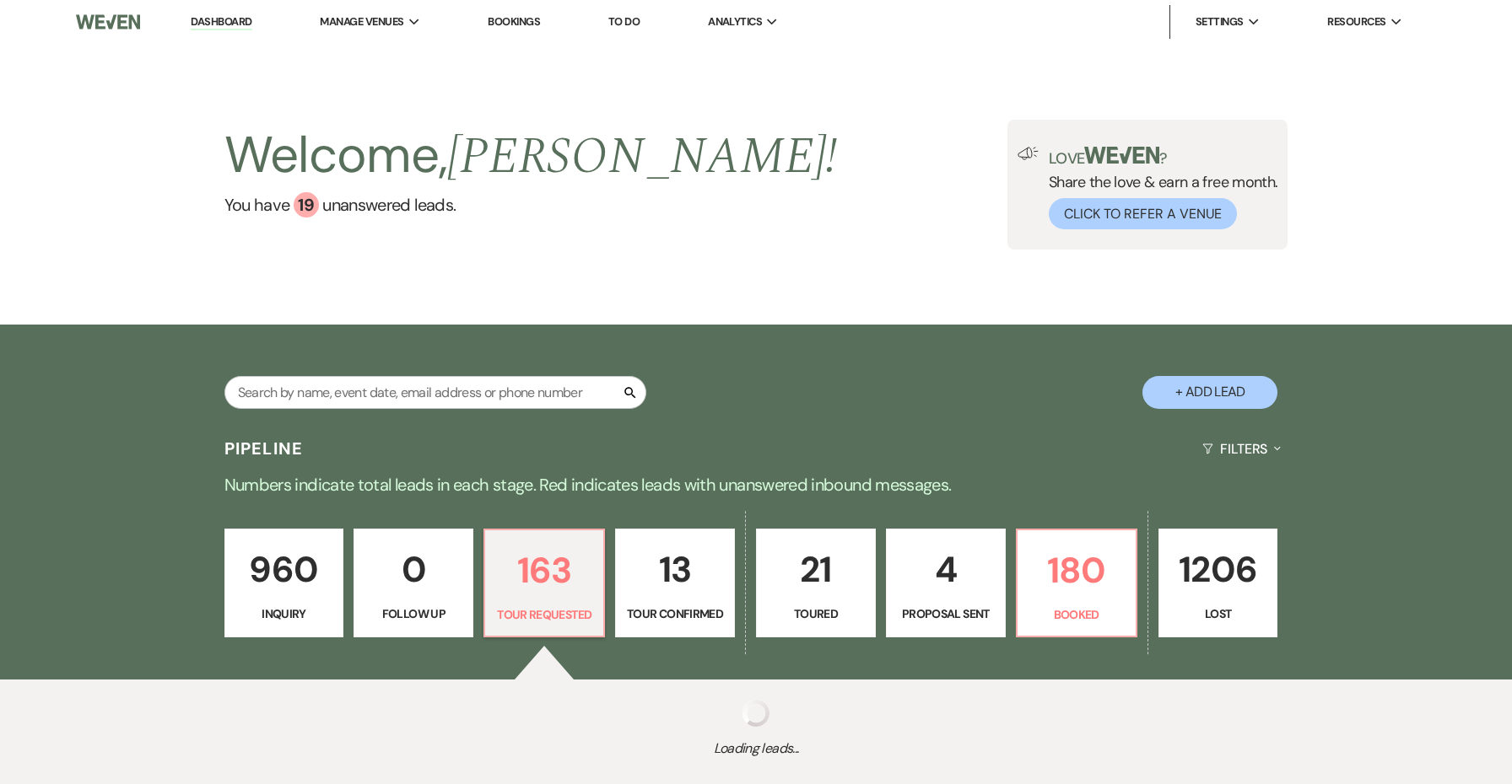
select select "2"
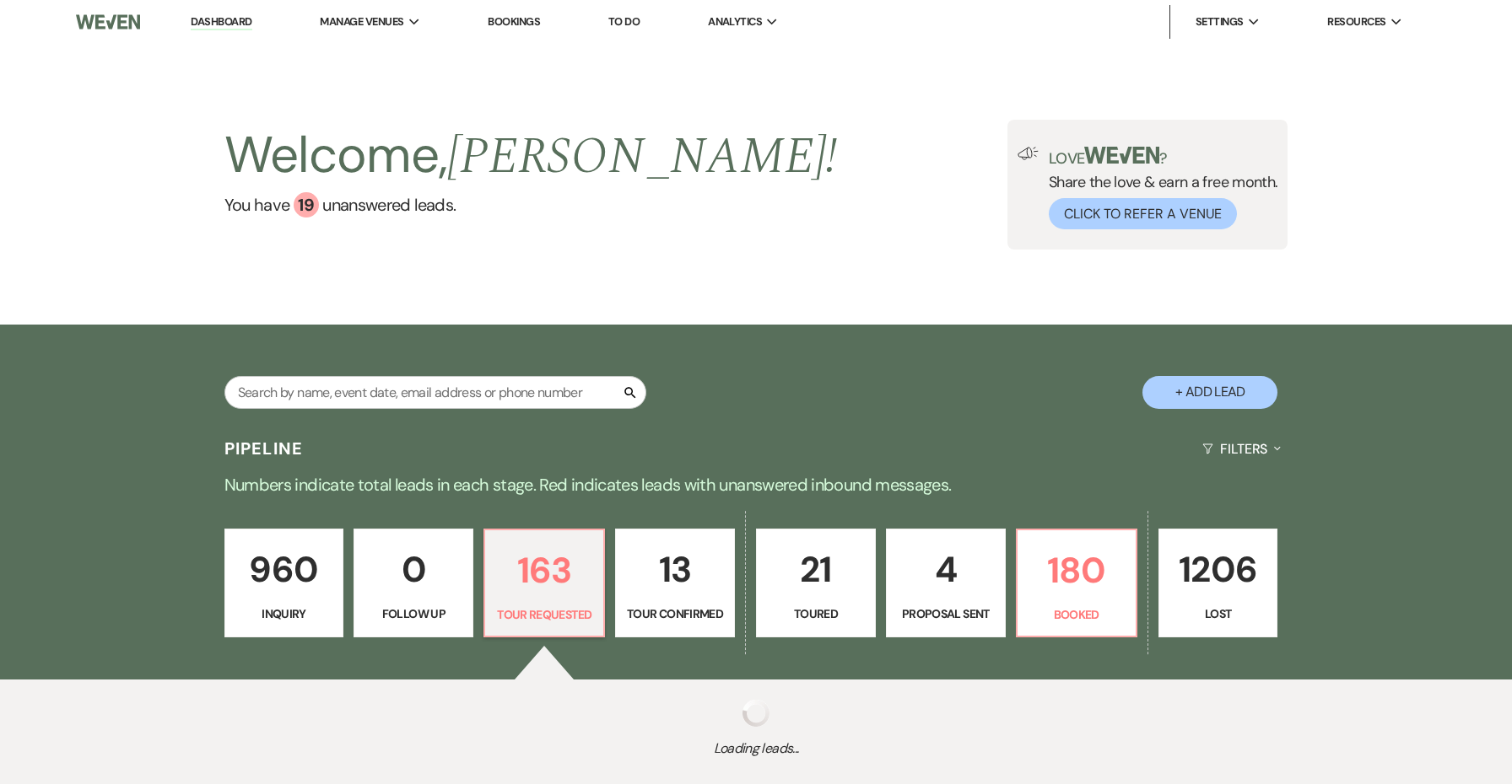
select select "2"
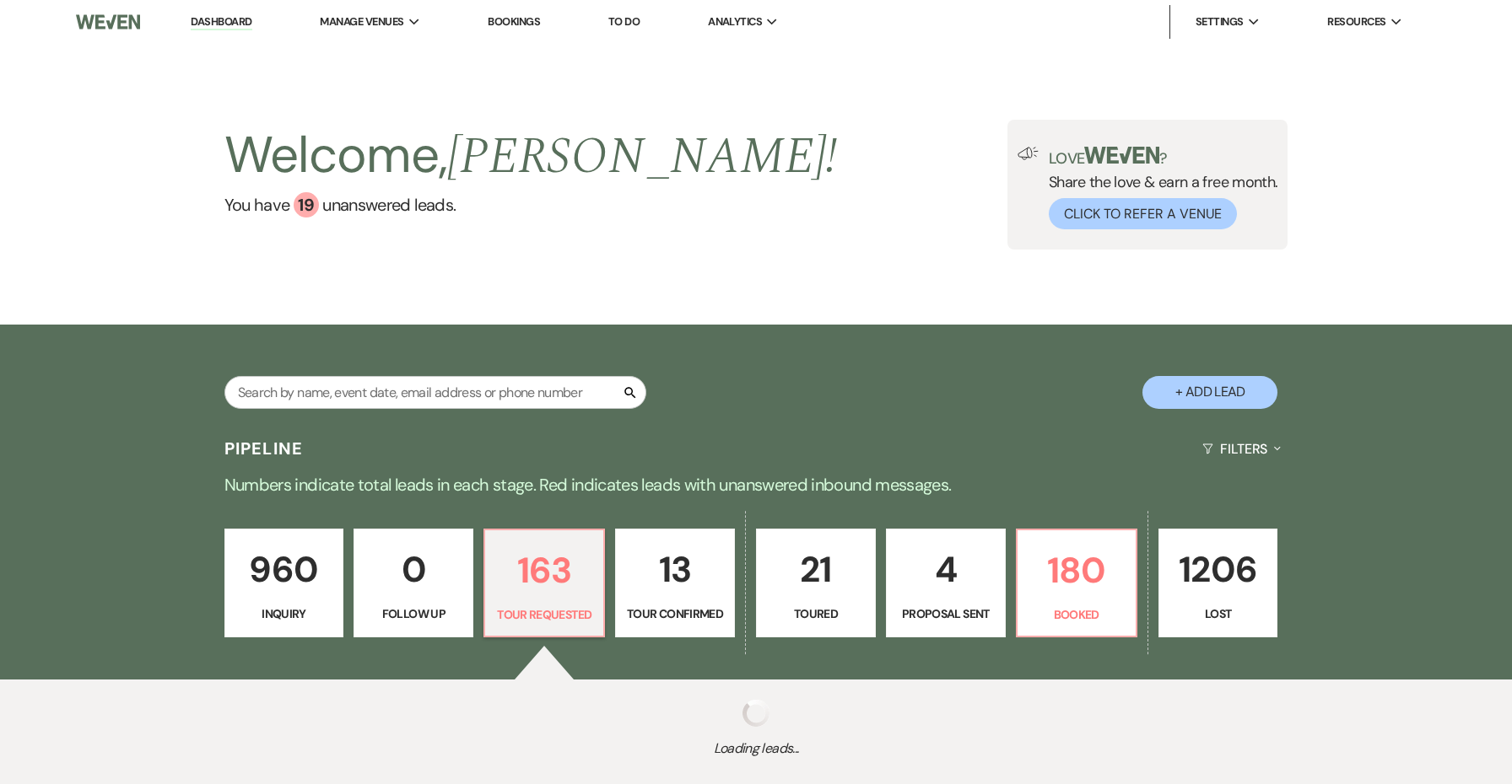
select select "2"
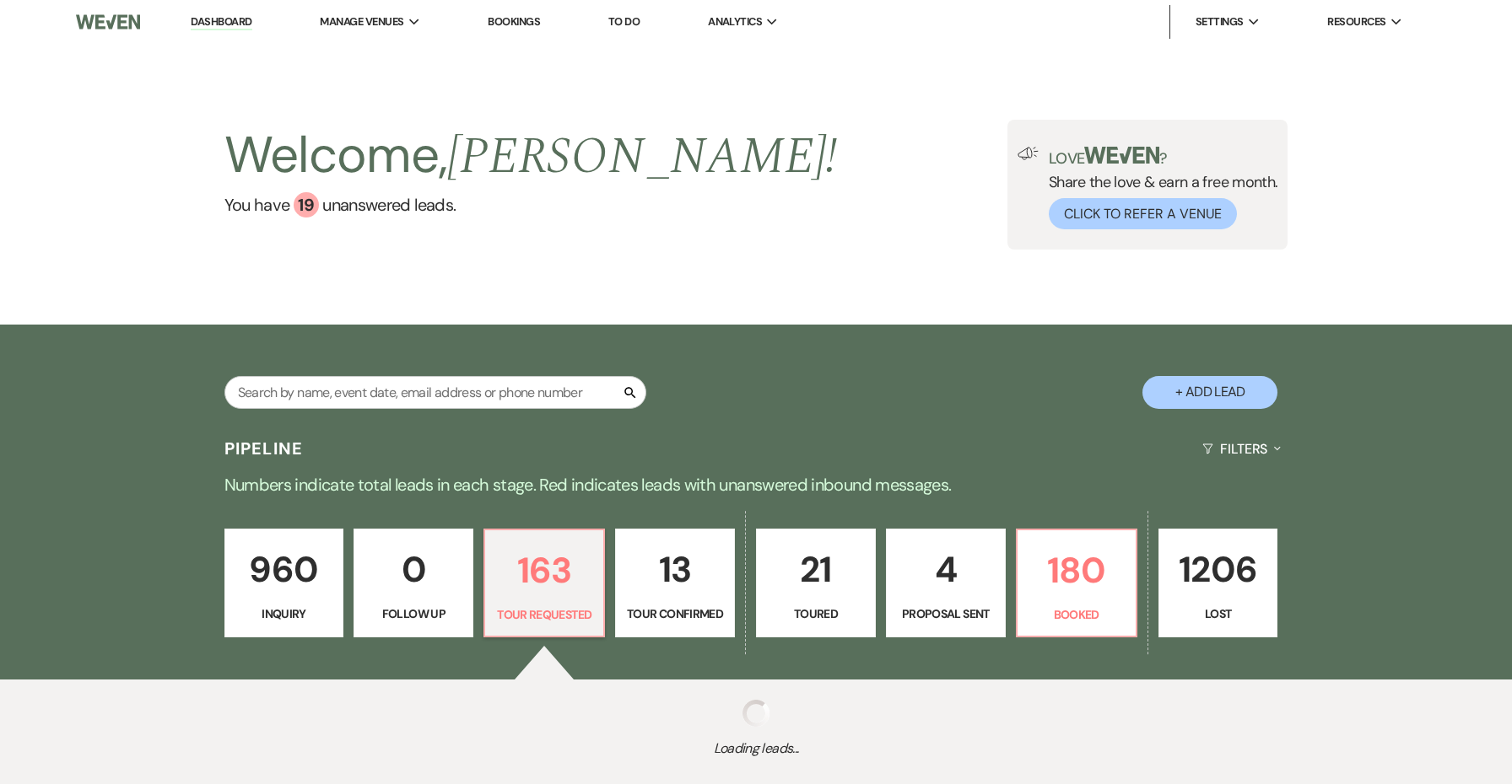
select select "2"
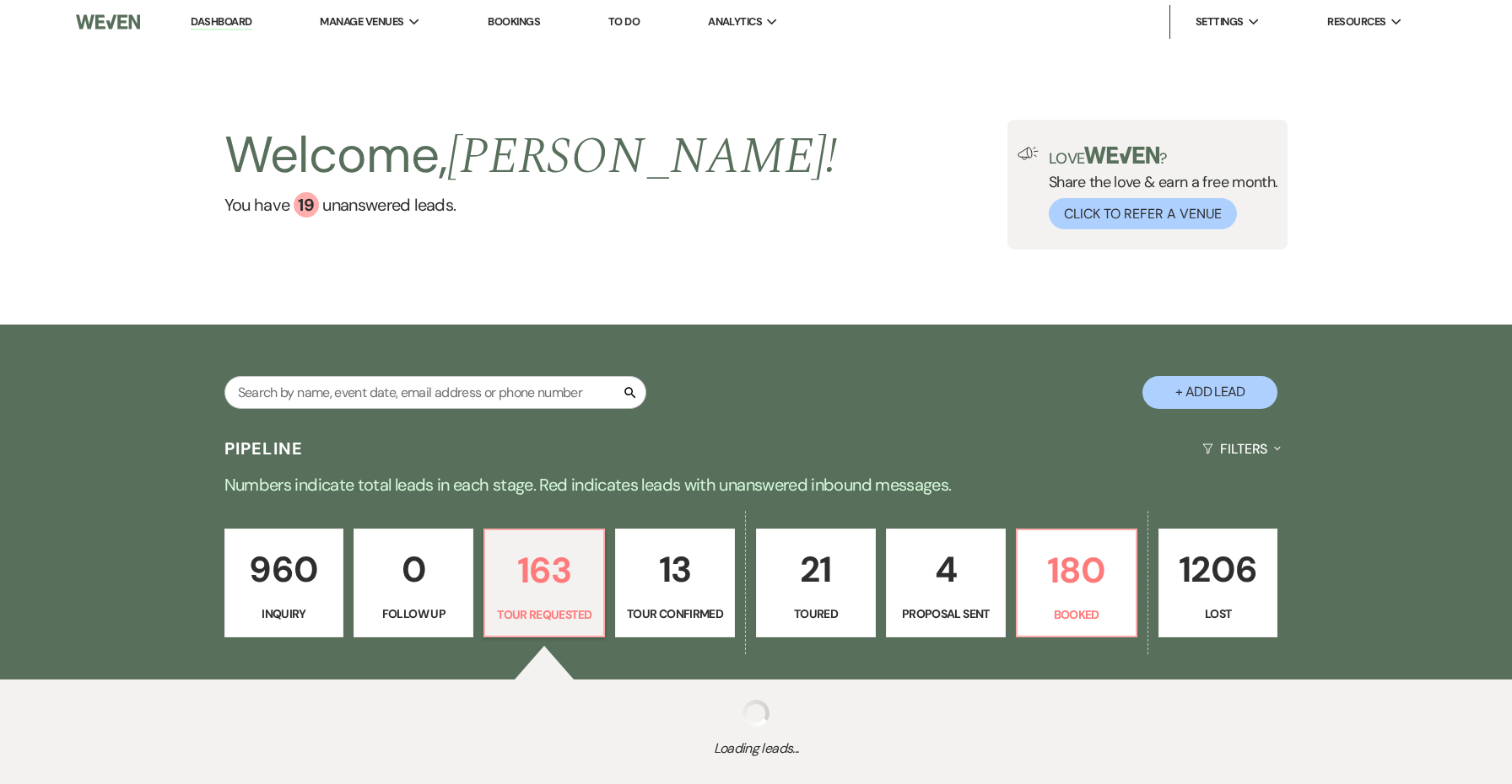
select select "2"
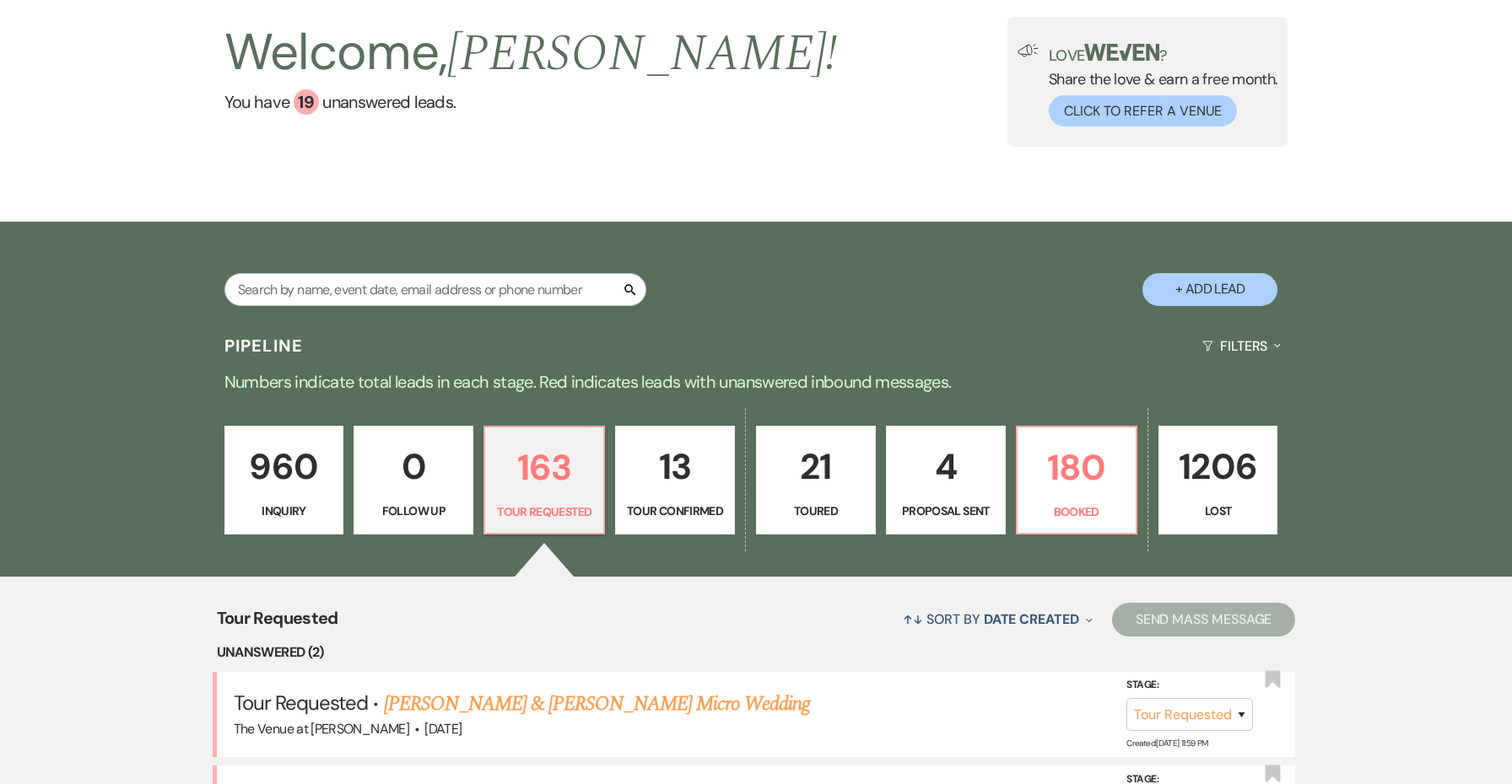
scroll to position [354, 0]
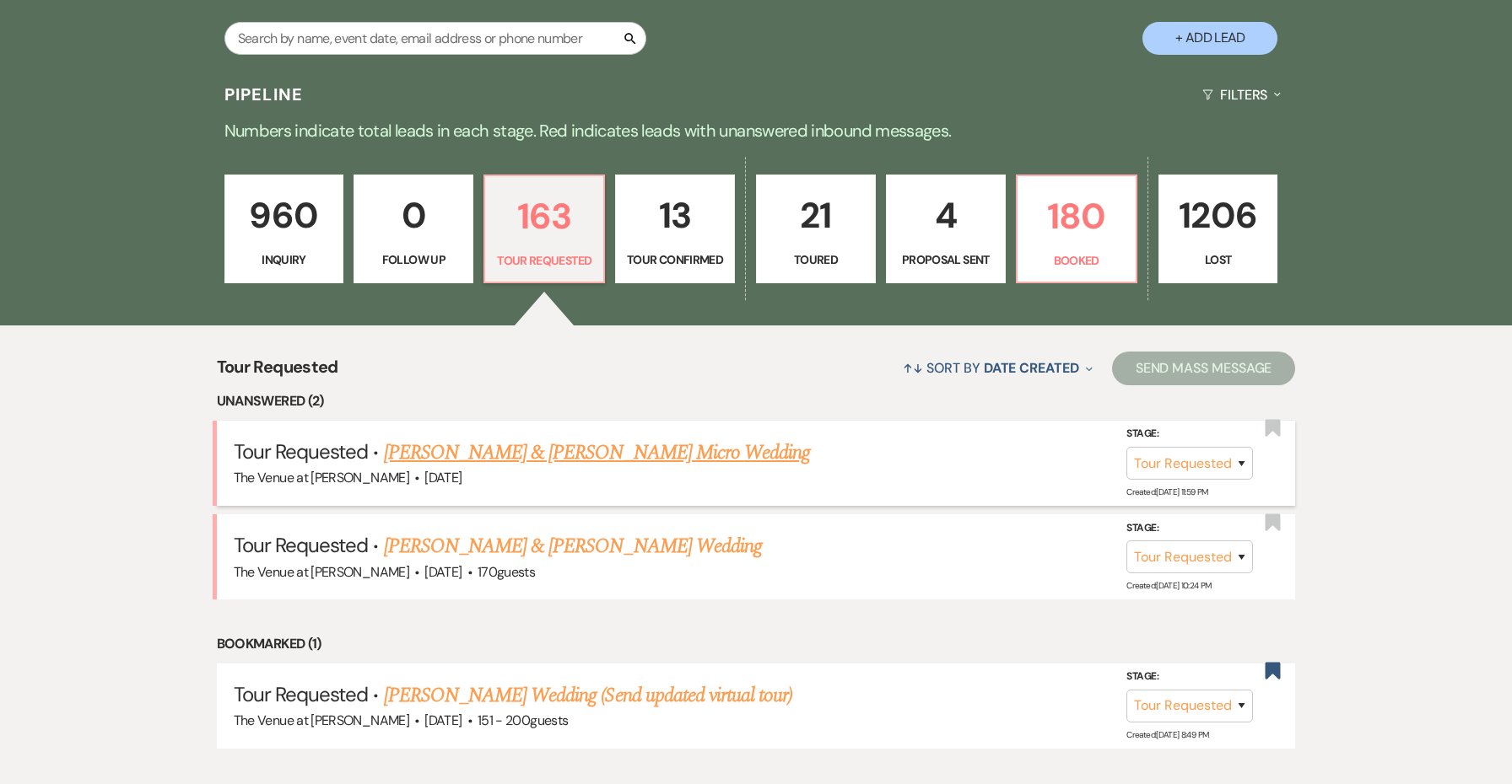
click at [593, 461] on link "Antonio Ortiz & Taylor Swingle's Micro Wedding" at bounding box center [597, 452] width 427 height 30
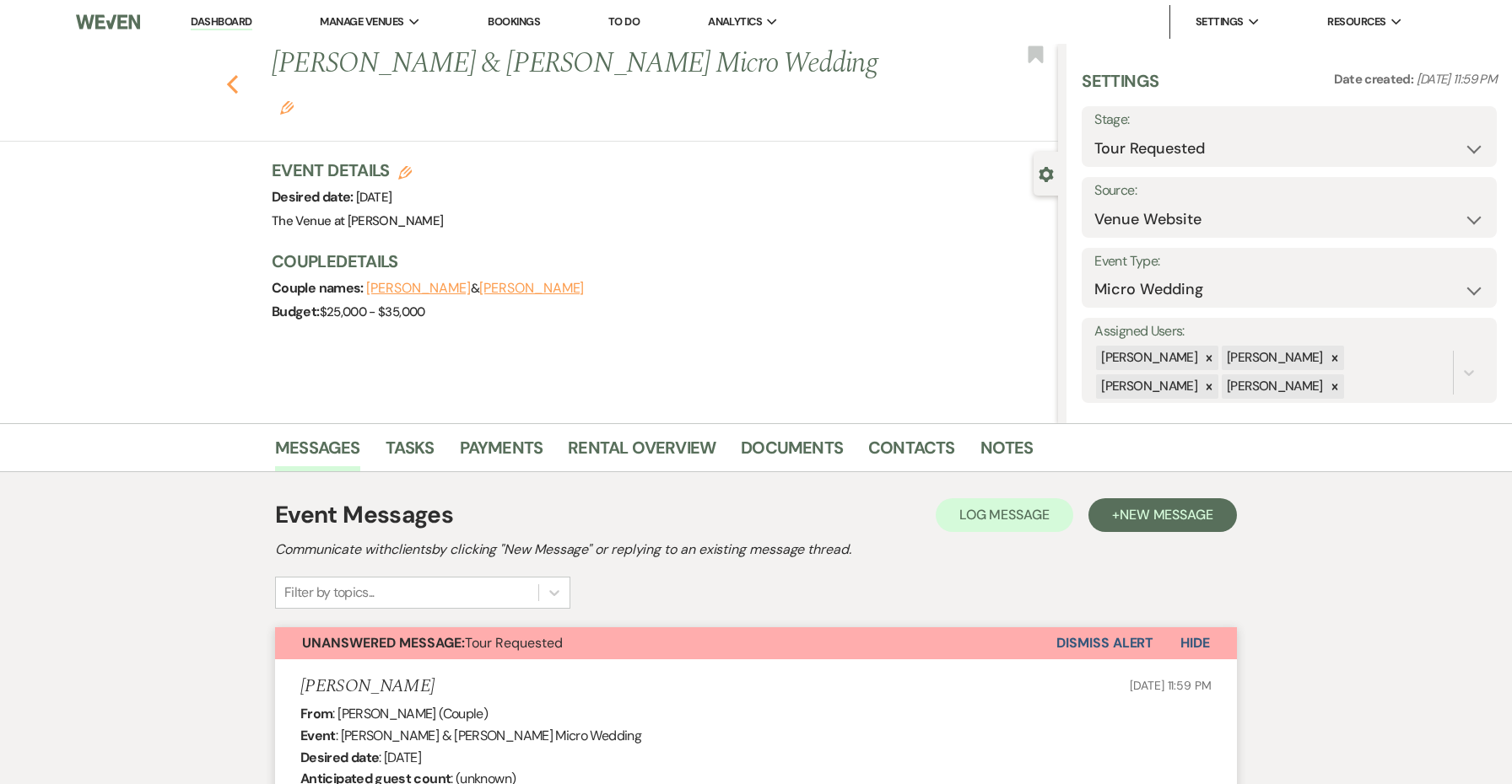
click at [226, 74] on icon "Previous" at bounding box center [232, 84] width 13 height 21
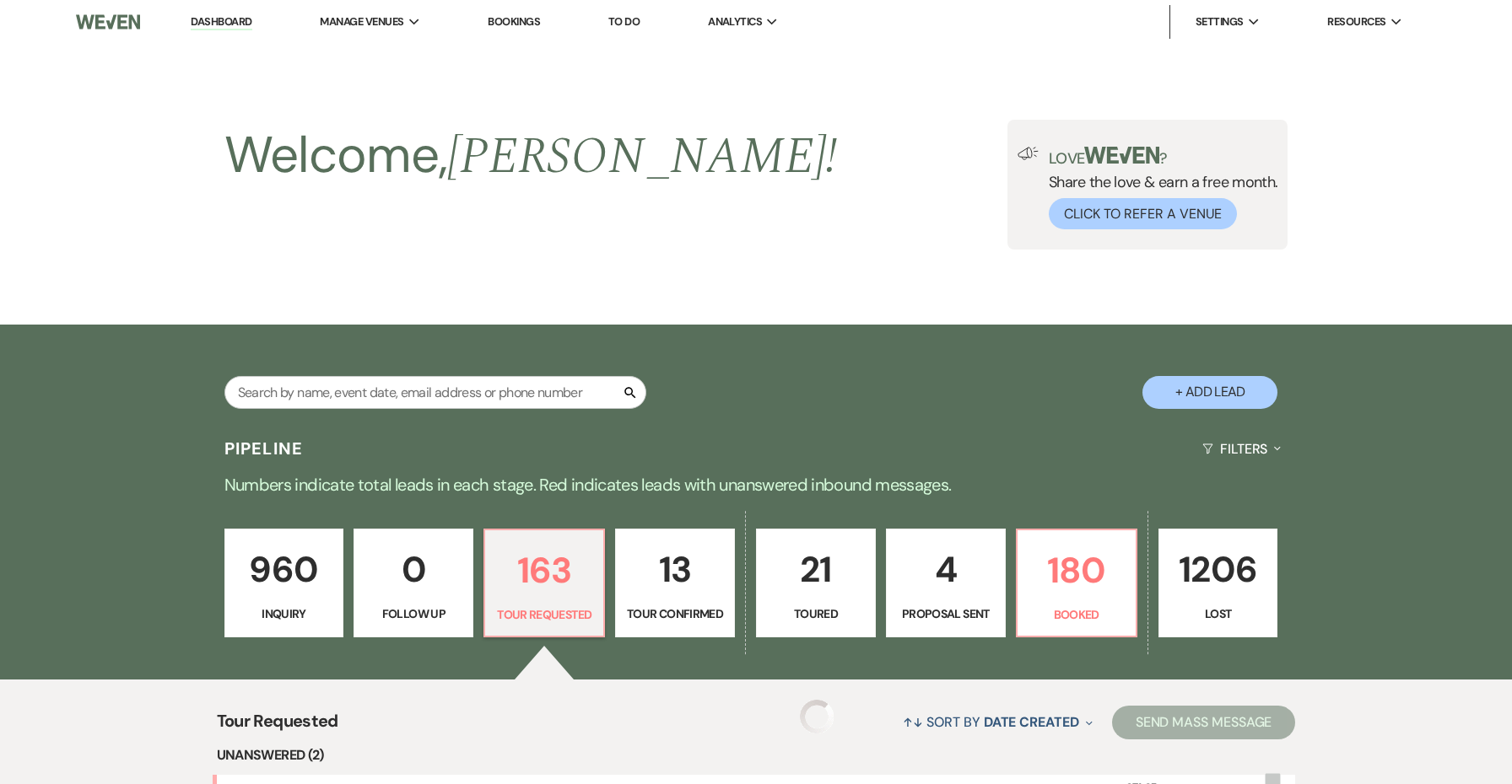
scroll to position [354, 0]
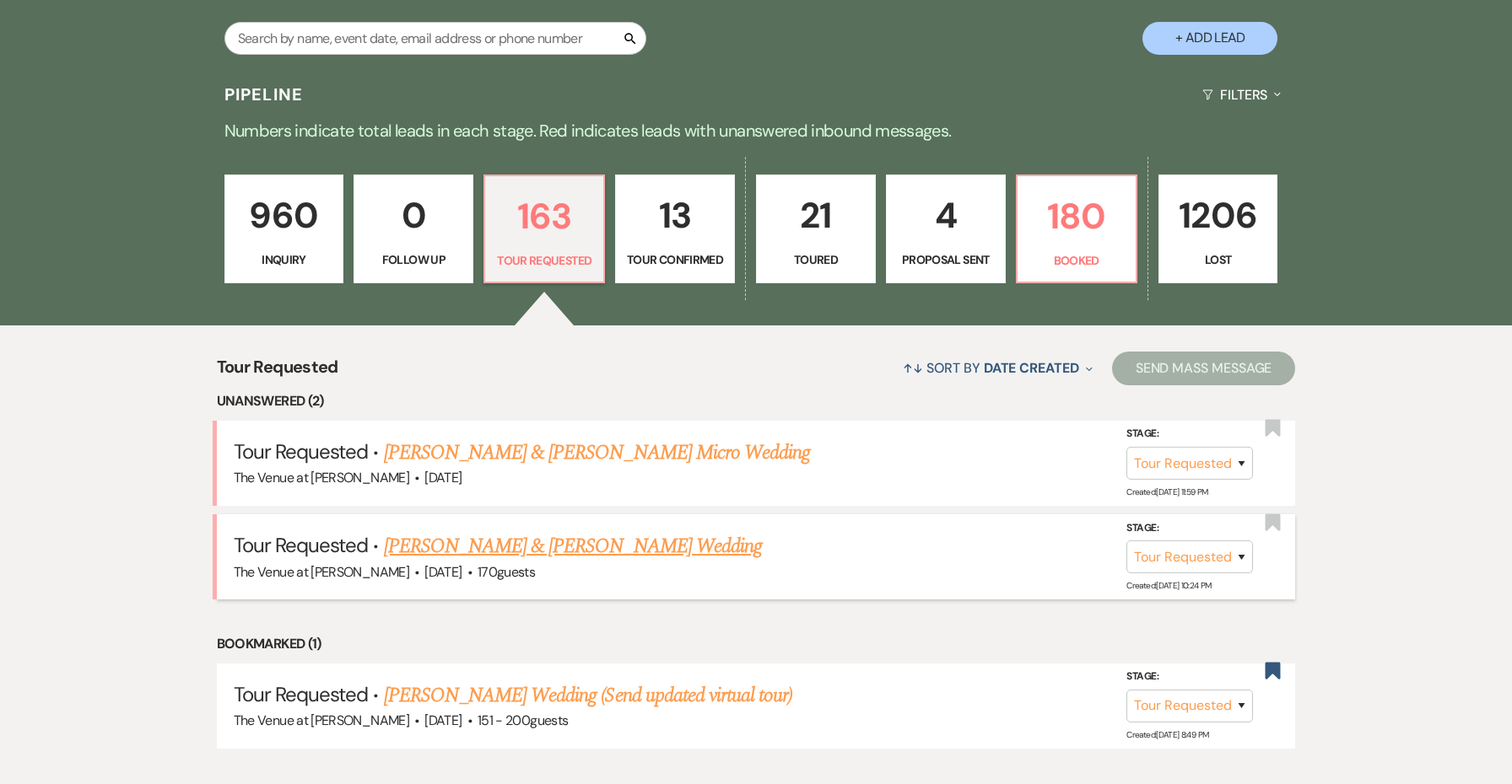
click at [519, 546] on link "Eric Booth & Taylor Cirillo's Wedding" at bounding box center [573, 546] width 378 height 30
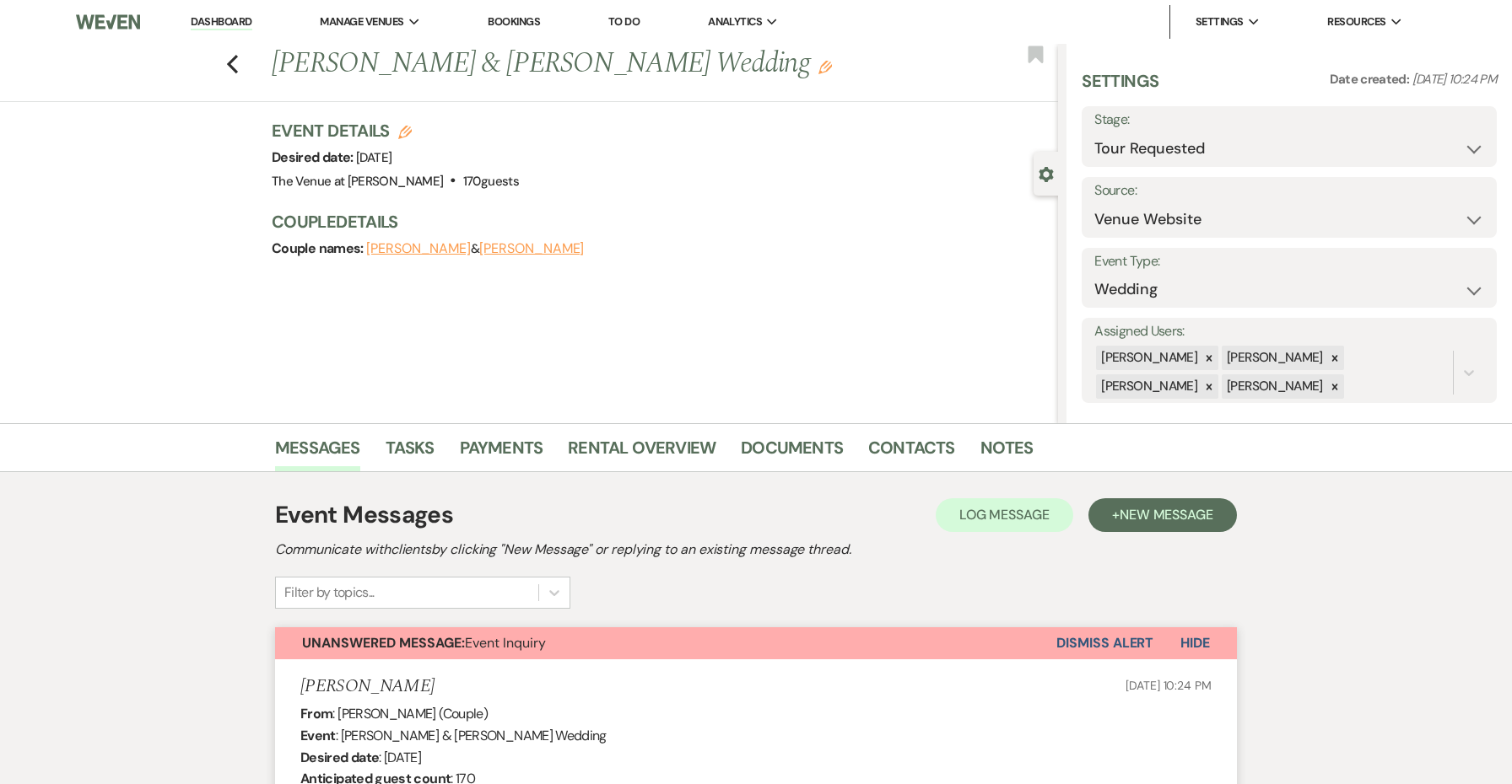
click at [1112, 646] on button "Dismiss Alert" at bounding box center [1105, 643] width 97 height 32
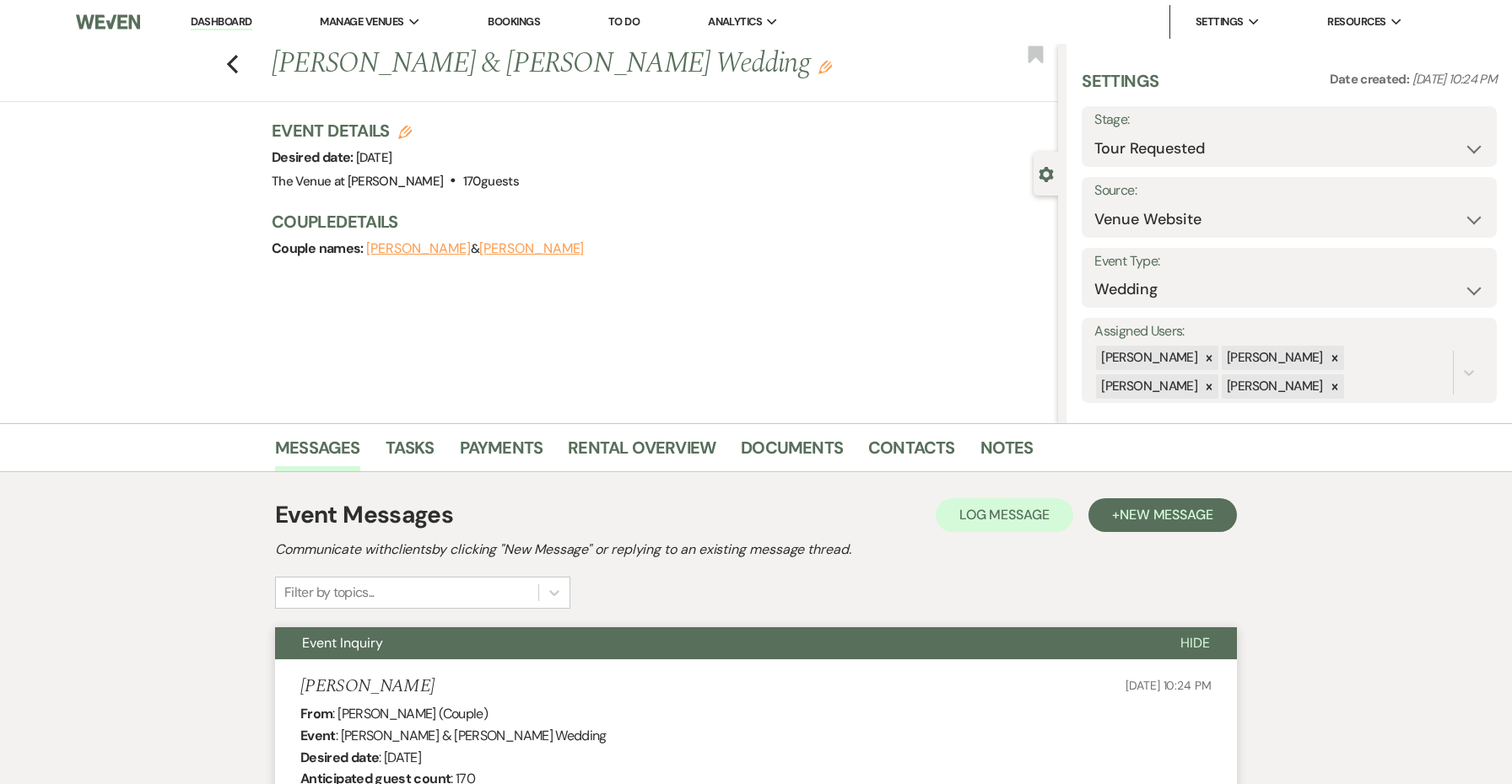
click at [1043, 637] on button "Event Inquiry" at bounding box center [714, 643] width 878 height 32
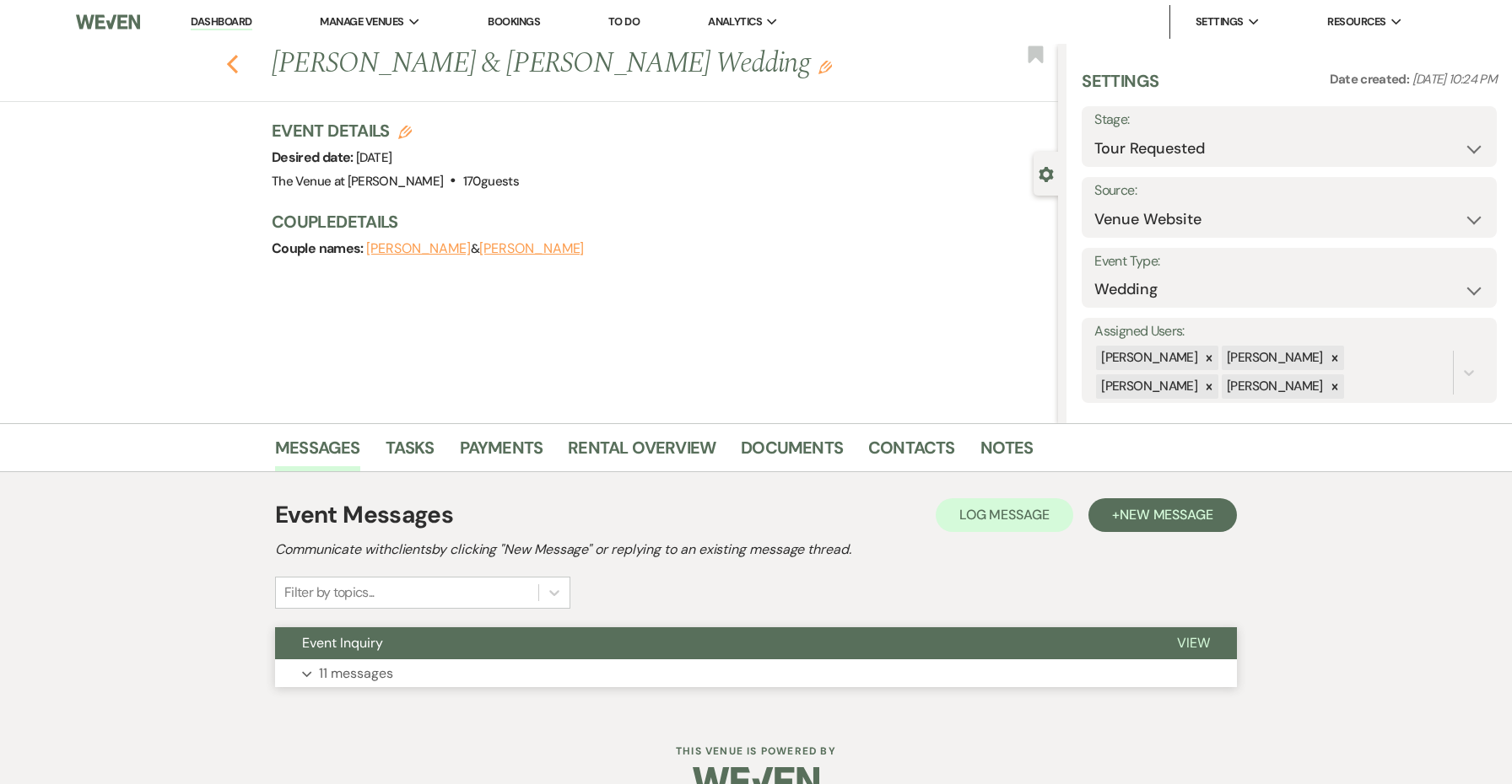
click at [236, 62] on icon "Previous" at bounding box center [232, 64] width 13 height 21
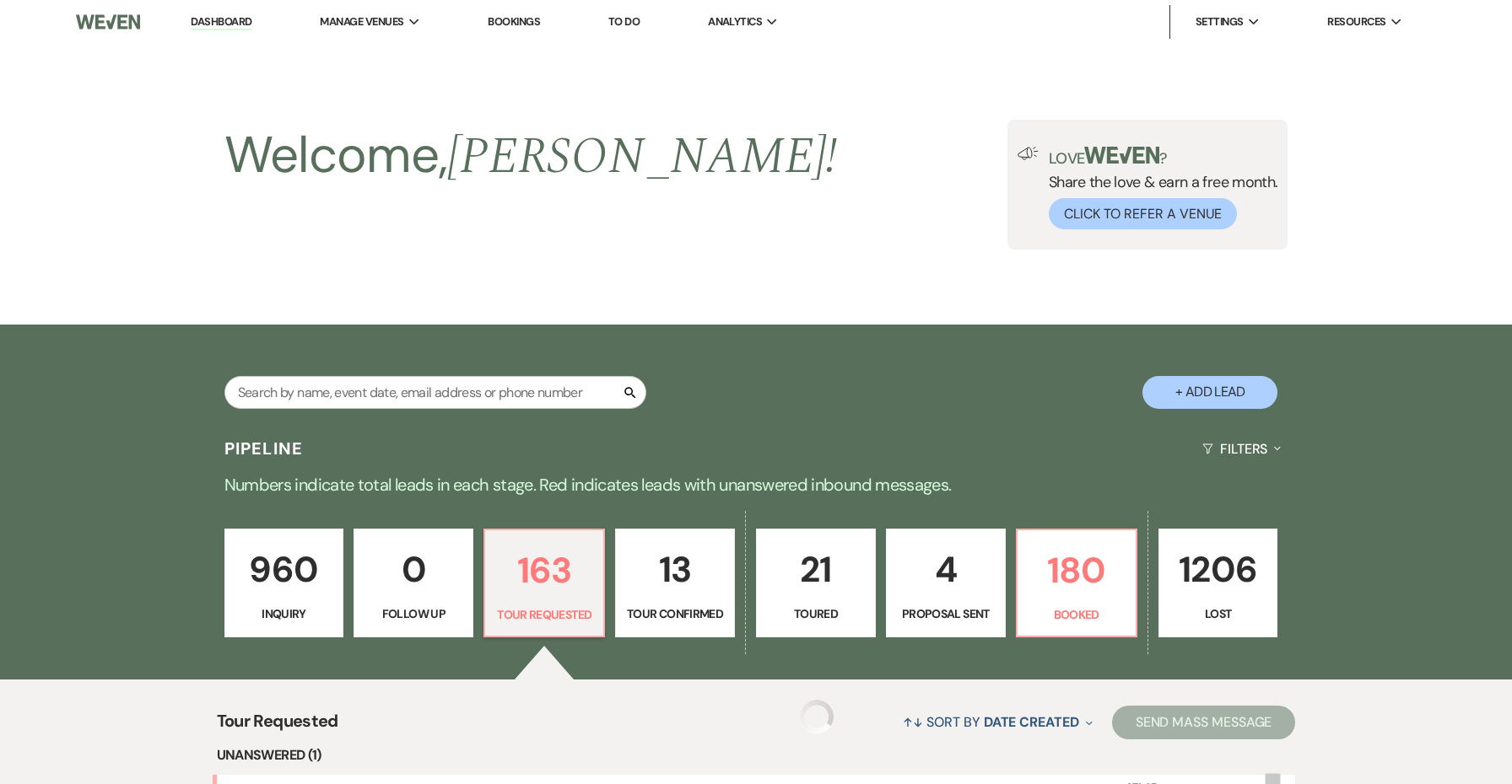
scroll to position [354, 0]
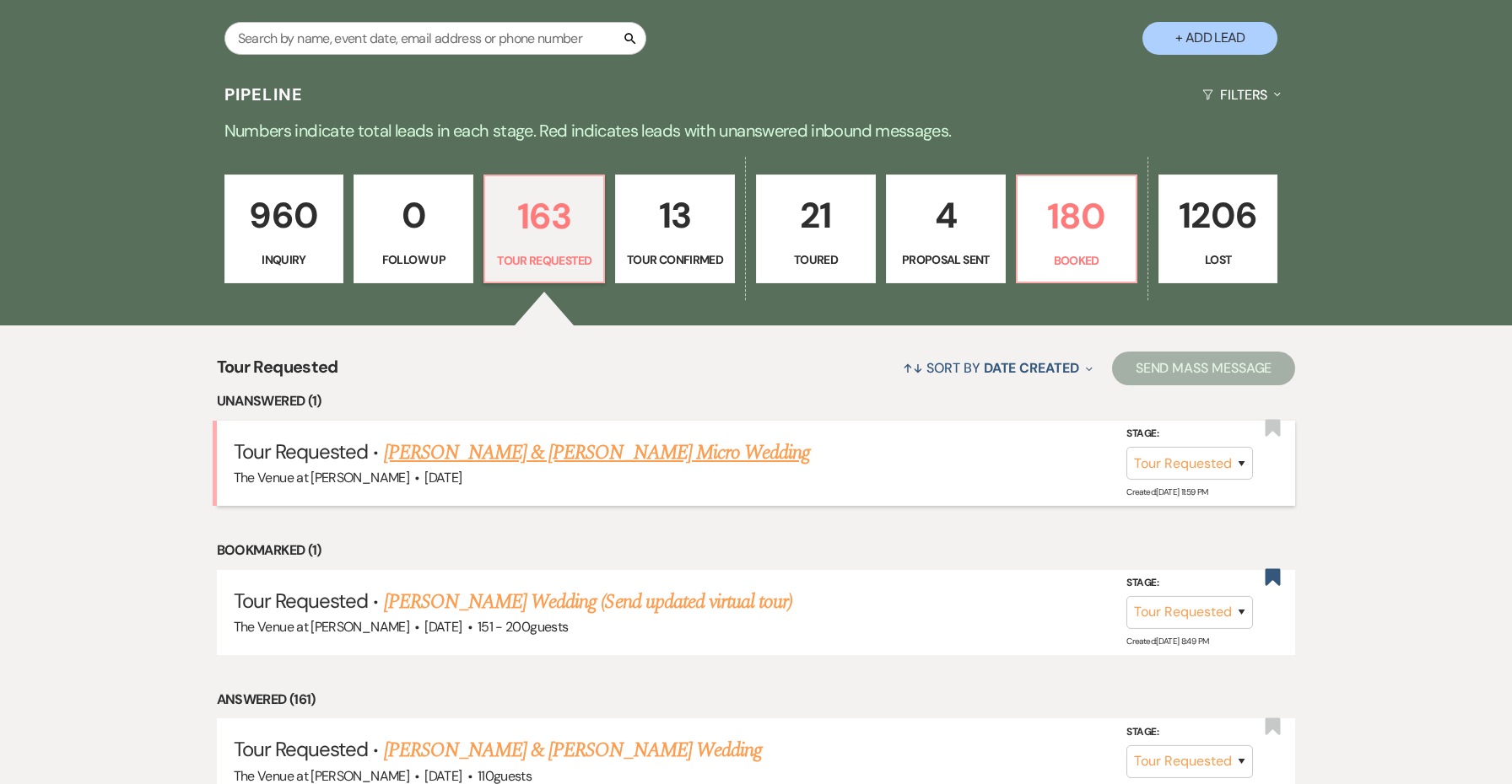
click at [543, 453] on link "Antonio Ortiz & Taylor Swingle's Micro Wedding" at bounding box center [597, 452] width 427 height 30
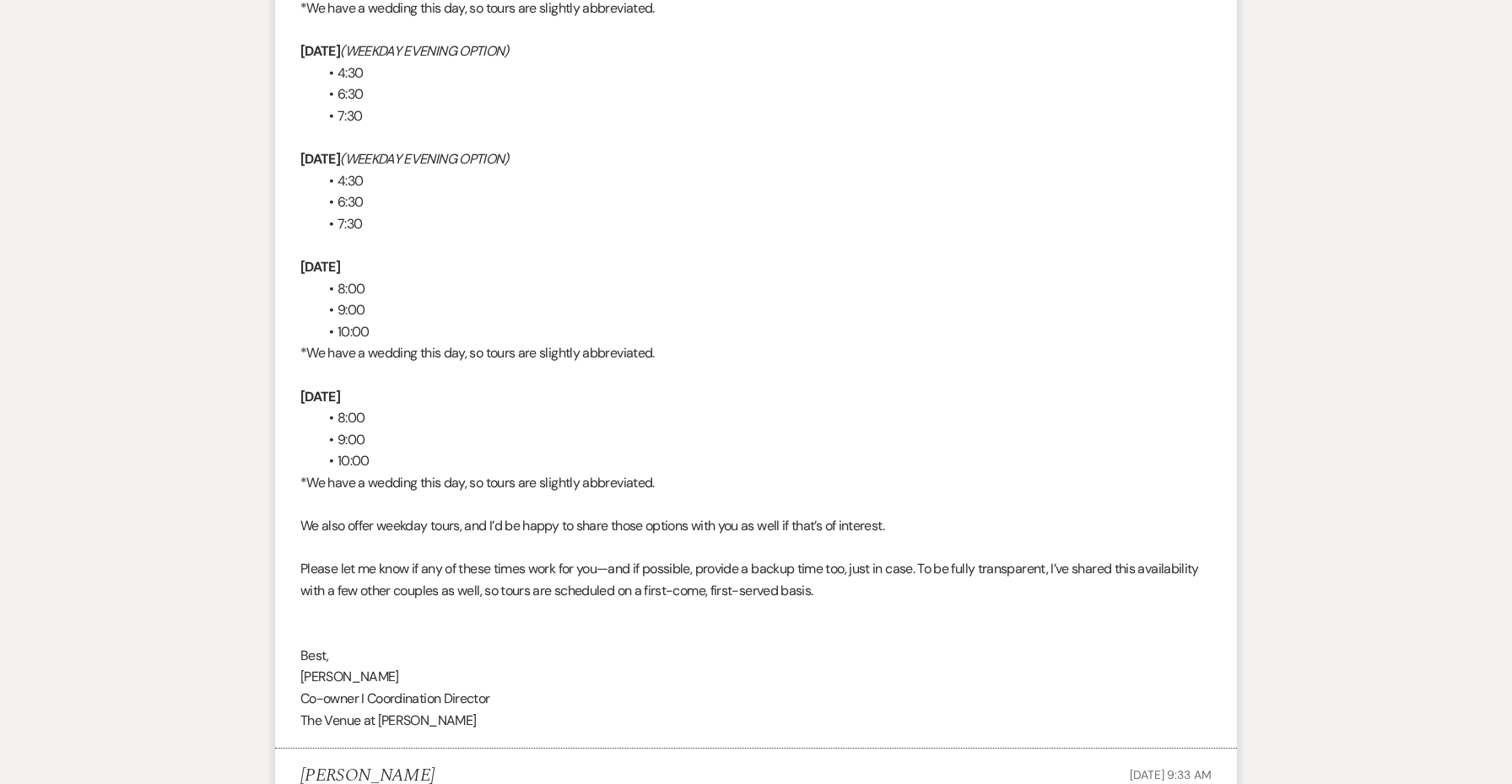
scroll to position [3311, 0]
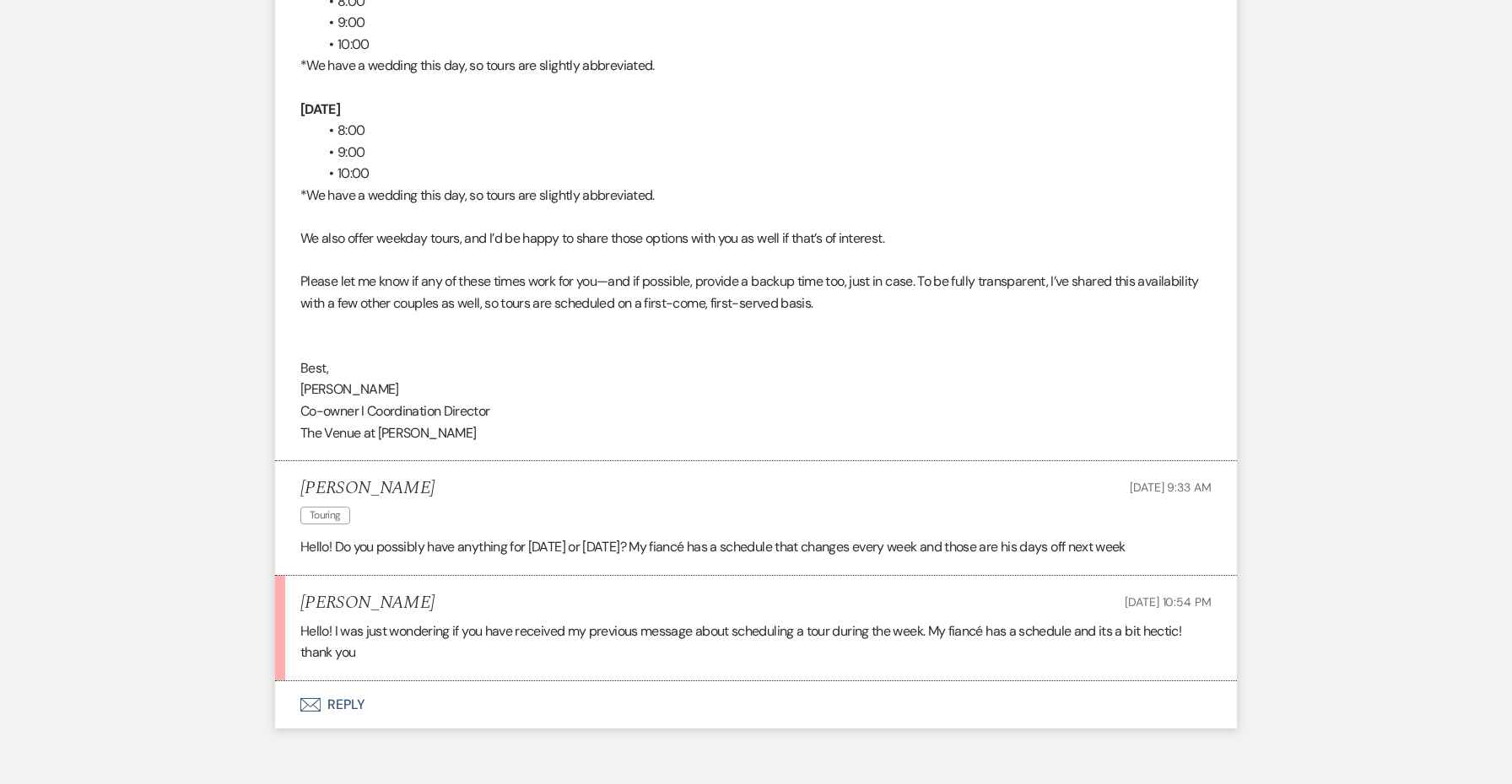
click at [344, 681] on button "Envelope Reply" at bounding box center [756, 705] width 962 height 47
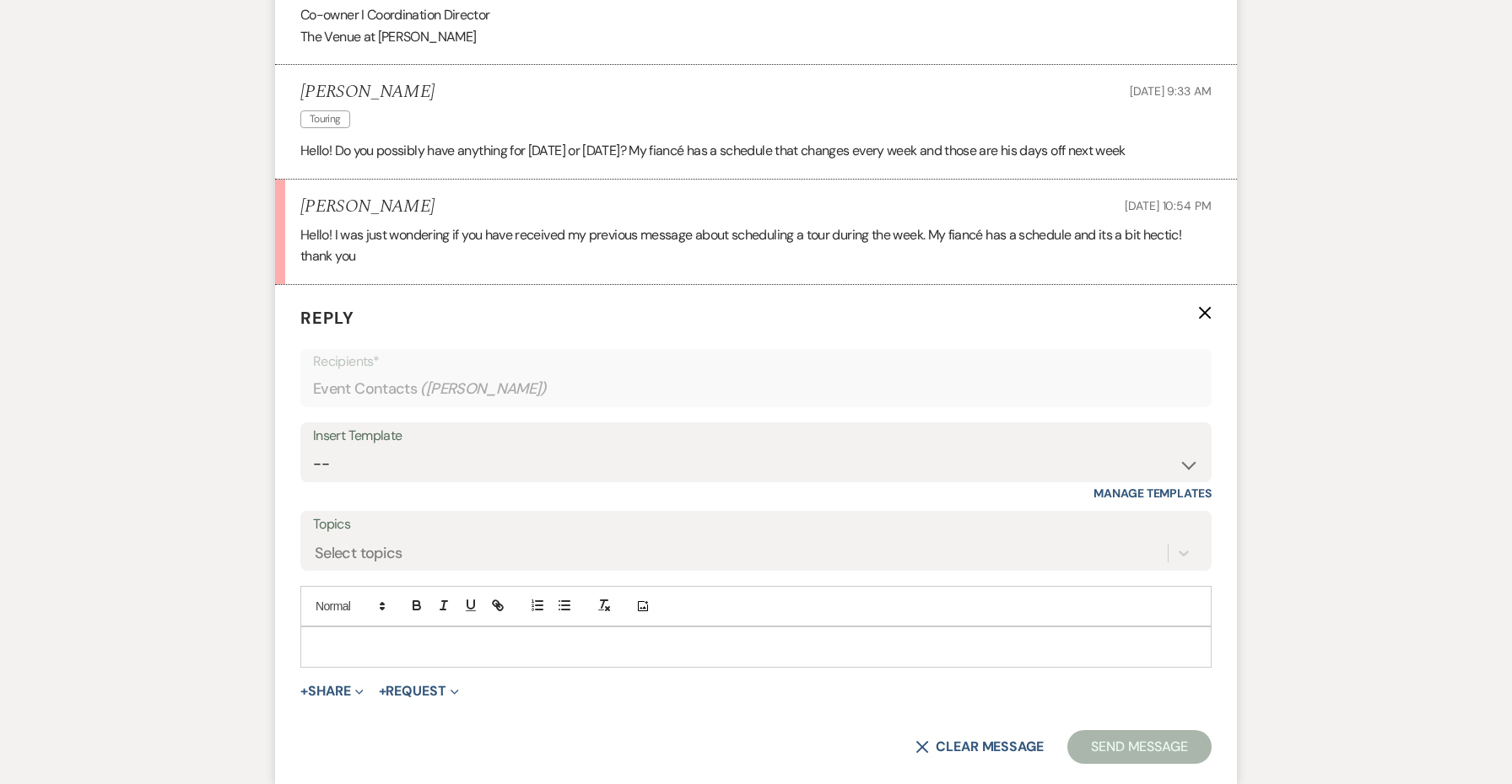
scroll to position [4096, 0]
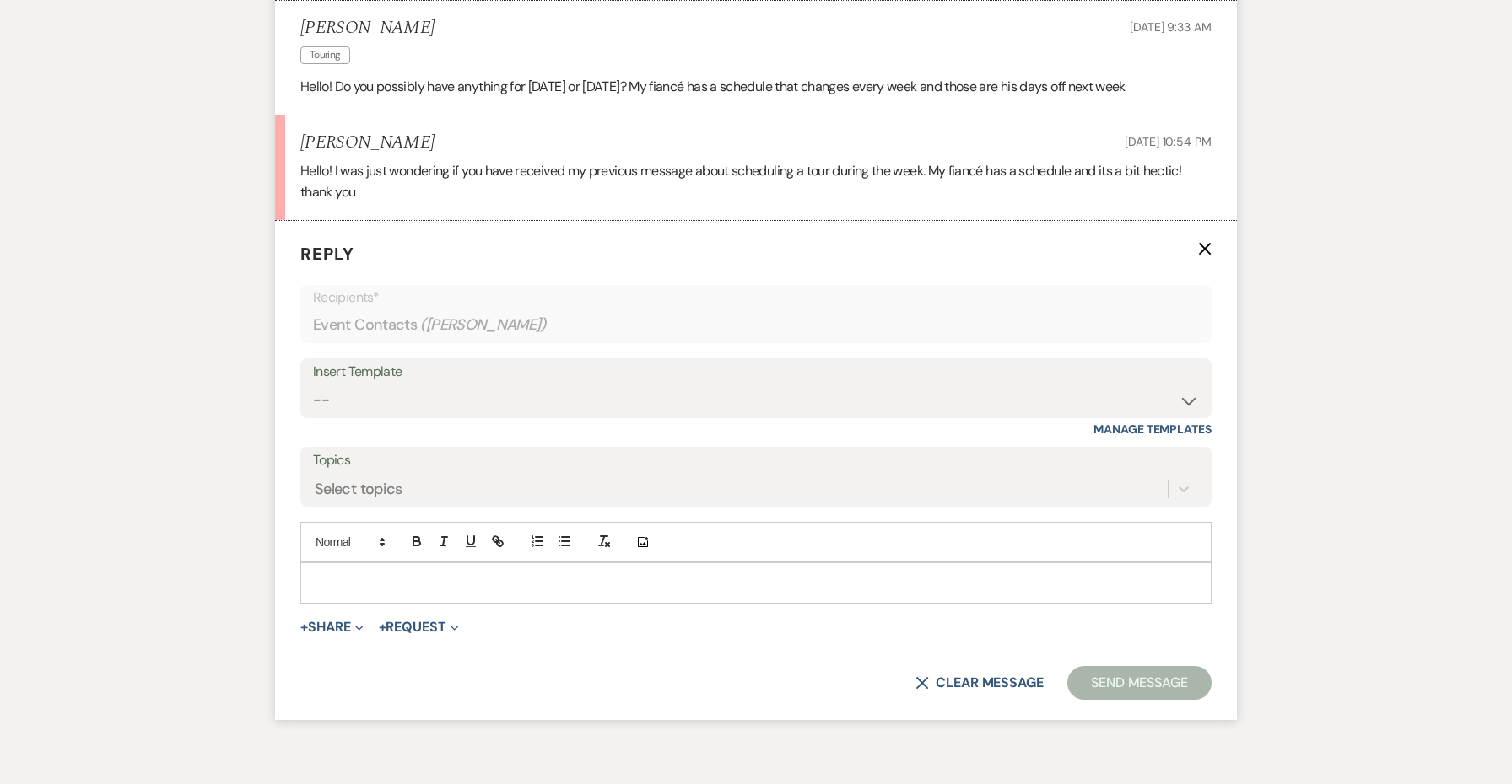
click at [346, 564] on div at bounding box center [756, 583] width 910 height 39
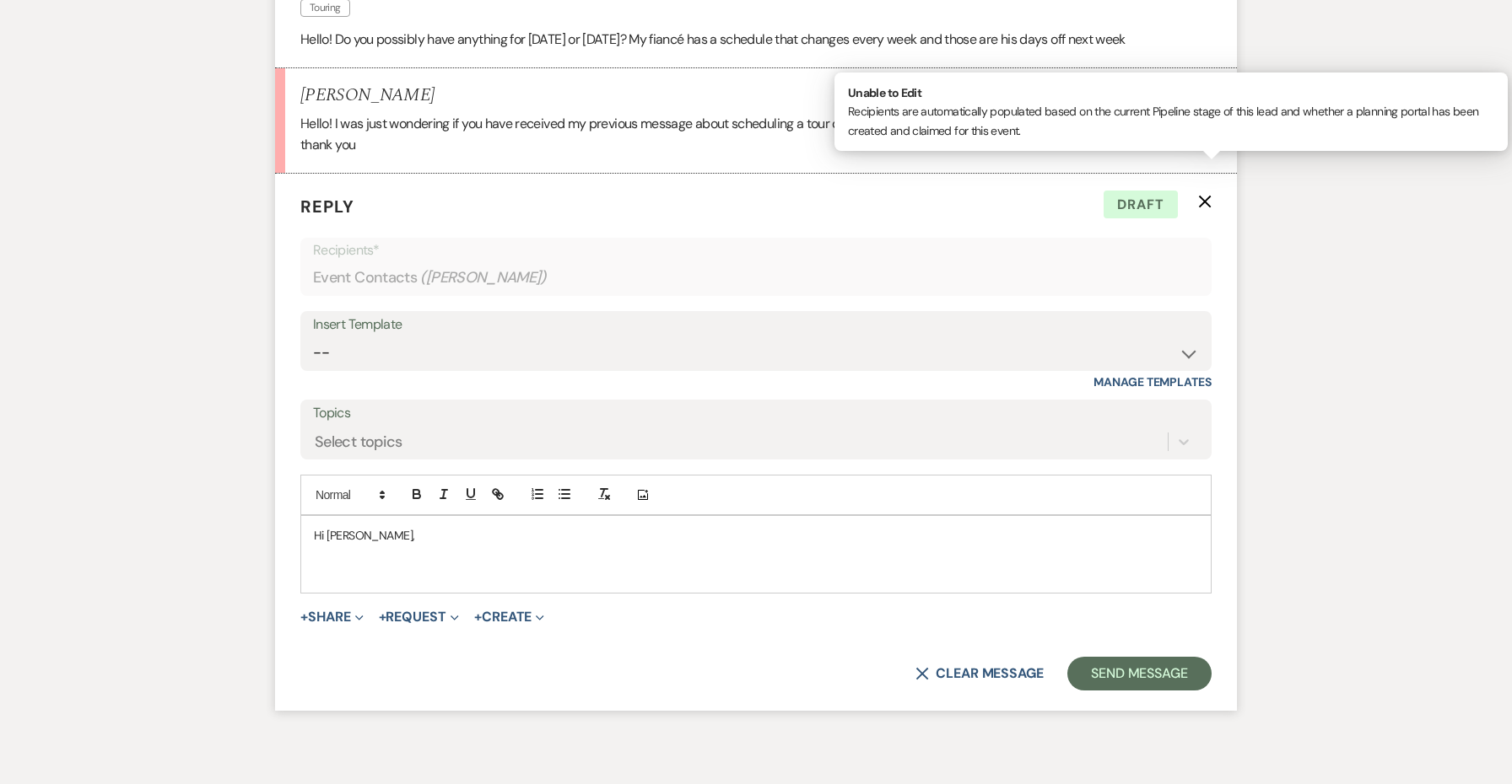
scroll to position [4142, 0]
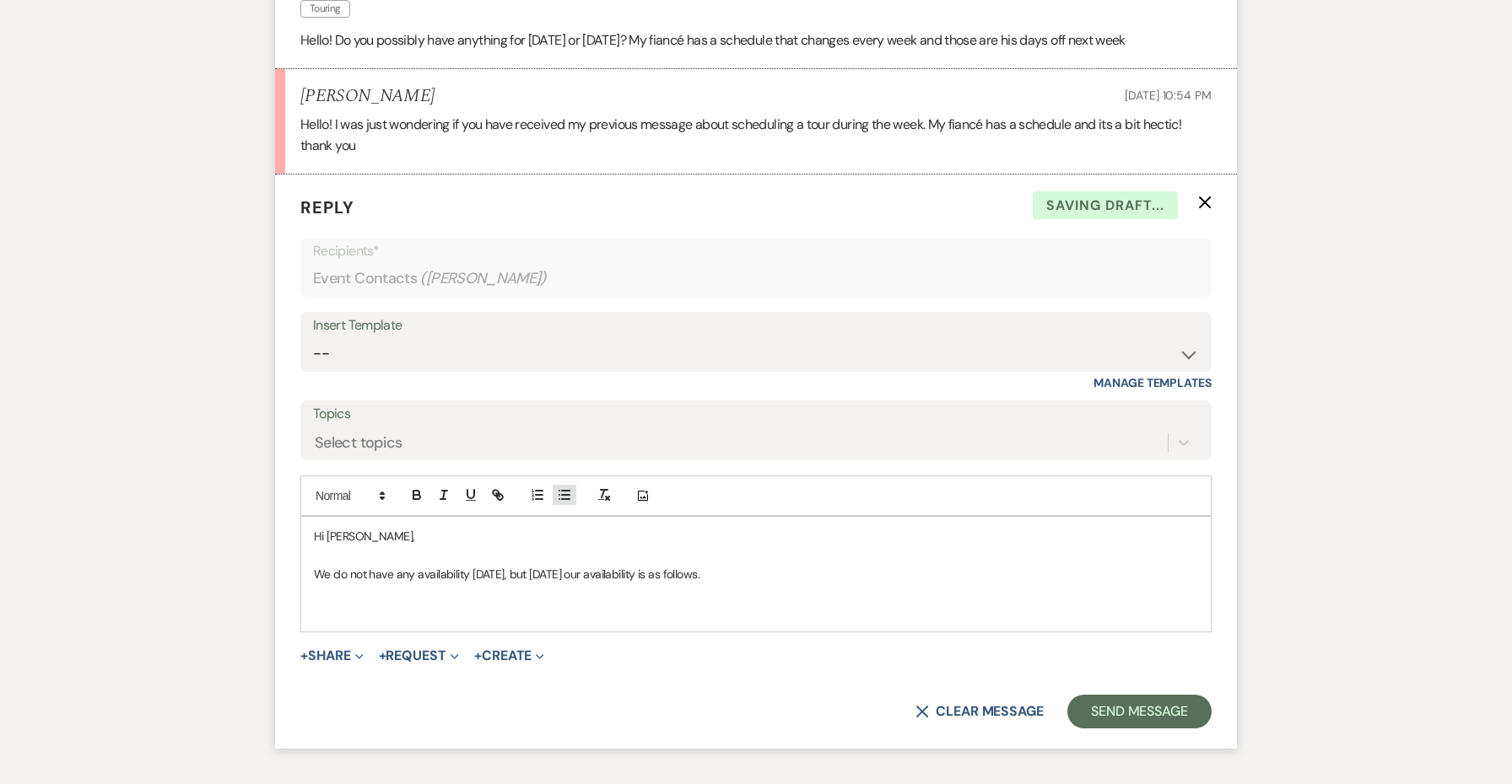
click at [561, 487] on icon "button" at bounding box center [565, 495] width 16 height 16
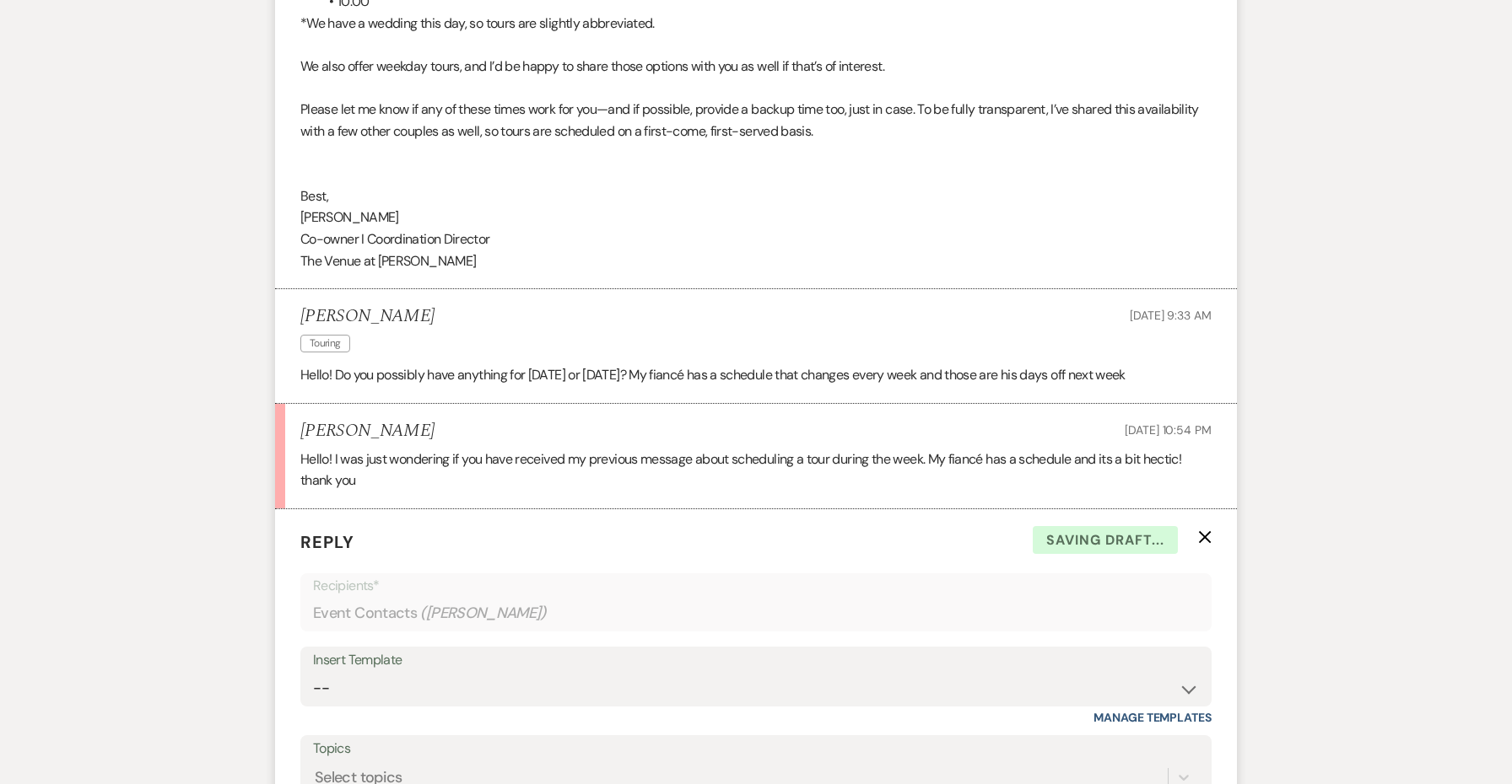
scroll to position [3798, 0]
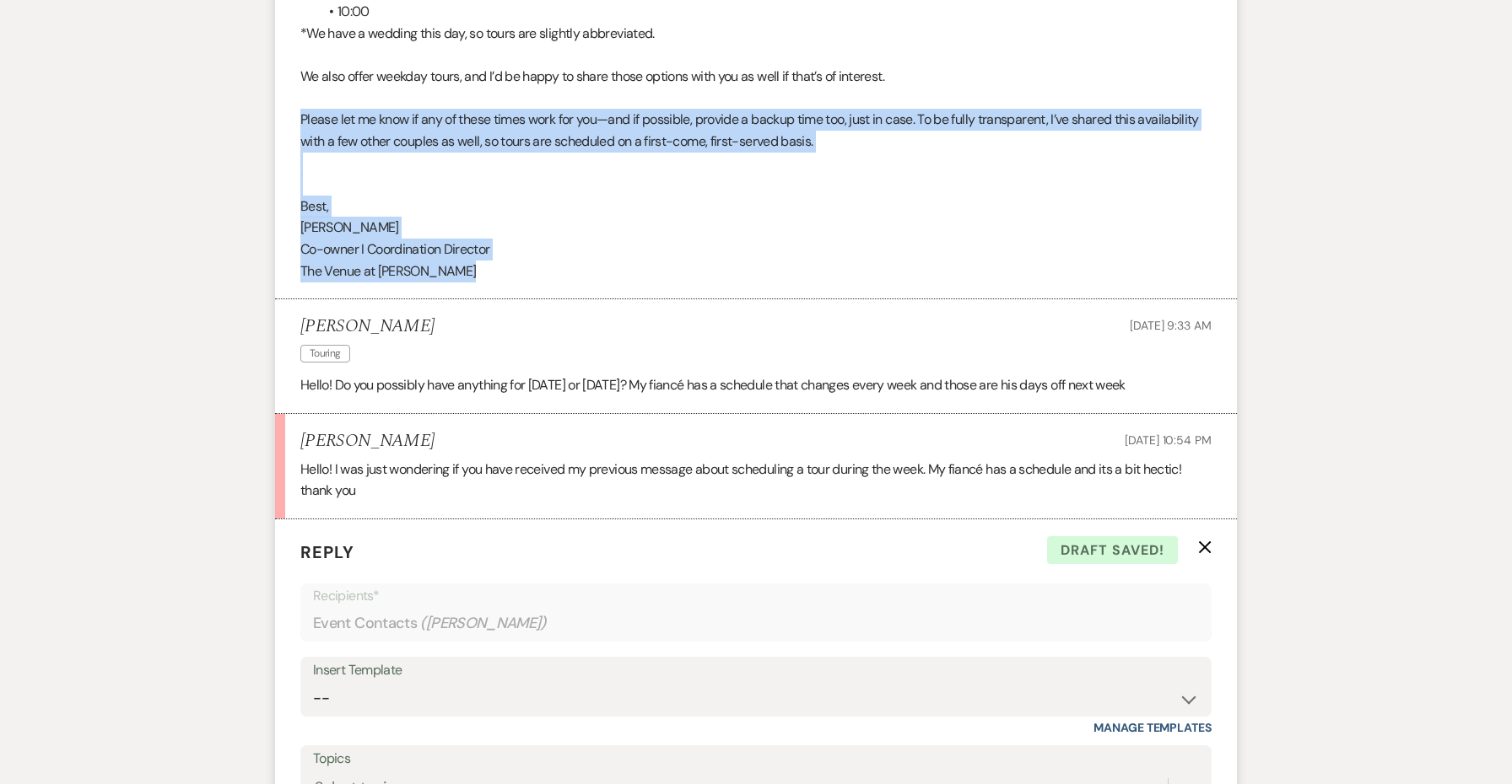
drag, startPoint x: 463, startPoint y: 205, endPoint x: 284, endPoint y: 44, distance: 240.8
copy div "Please let me know if any of these times work for you—and if possible, provide …"
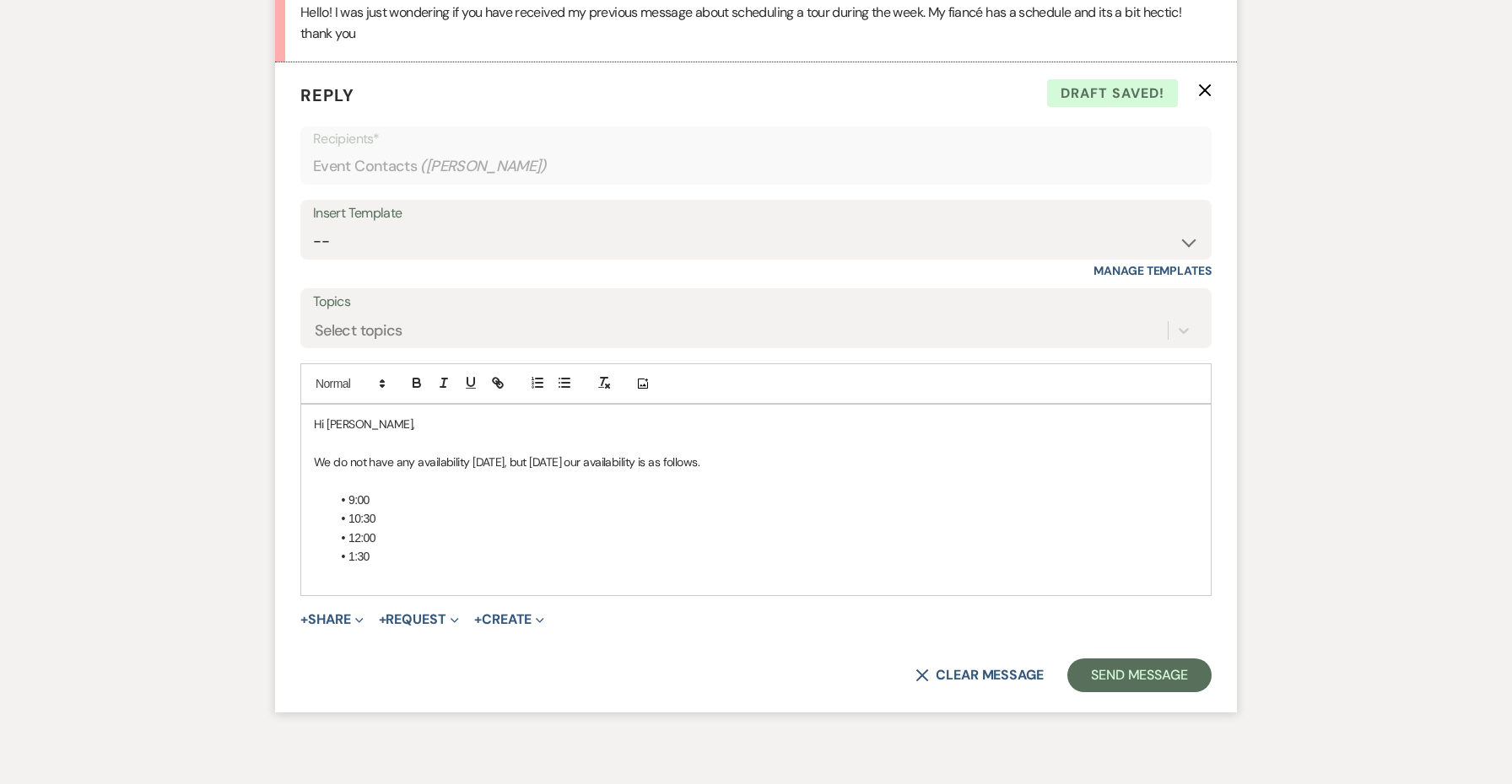
scroll to position [4254, 0]
click at [463, 508] on div "Hi Taylor, We do not have any availability on Thursday, but Friday our availabi…" at bounding box center [756, 500] width 910 height 191
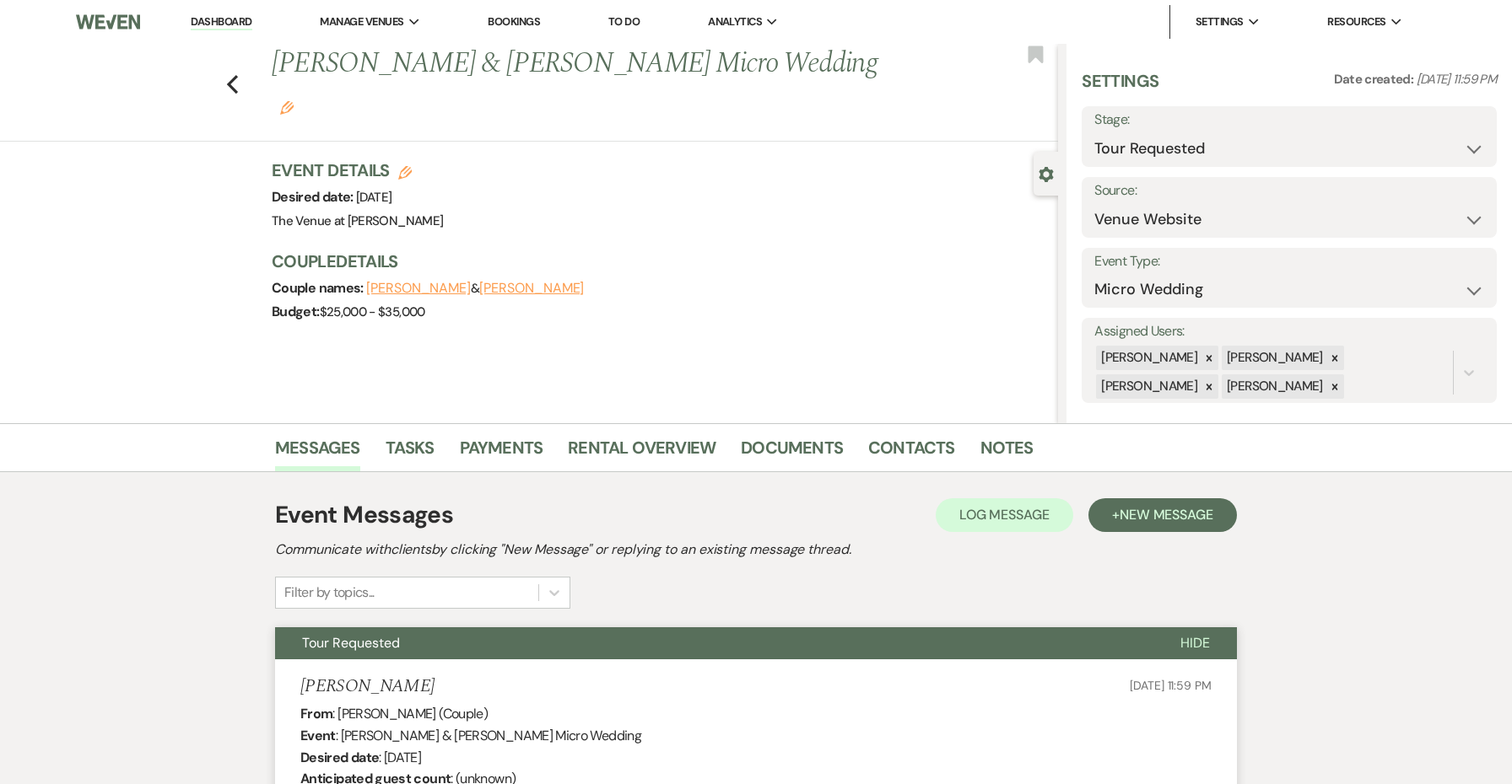
scroll to position [0, 0]
click at [294, 101] on icon "Edit" at bounding box center [287, 108] width 14 height 14
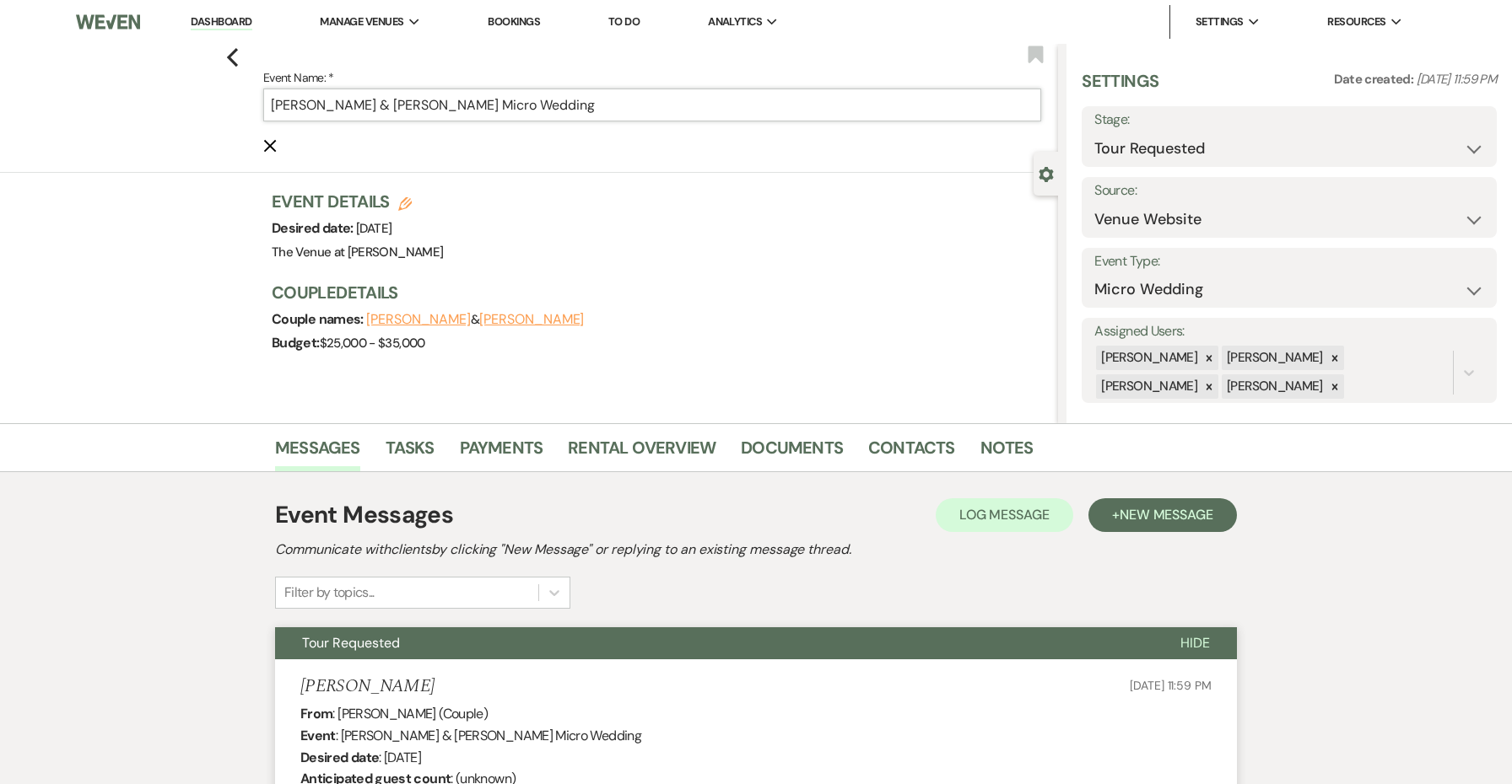
click at [776, 112] on input "Antonio Ortiz & Taylor Swingle's Micro Wedding" at bounding box center [652, 105] width 778 height 33
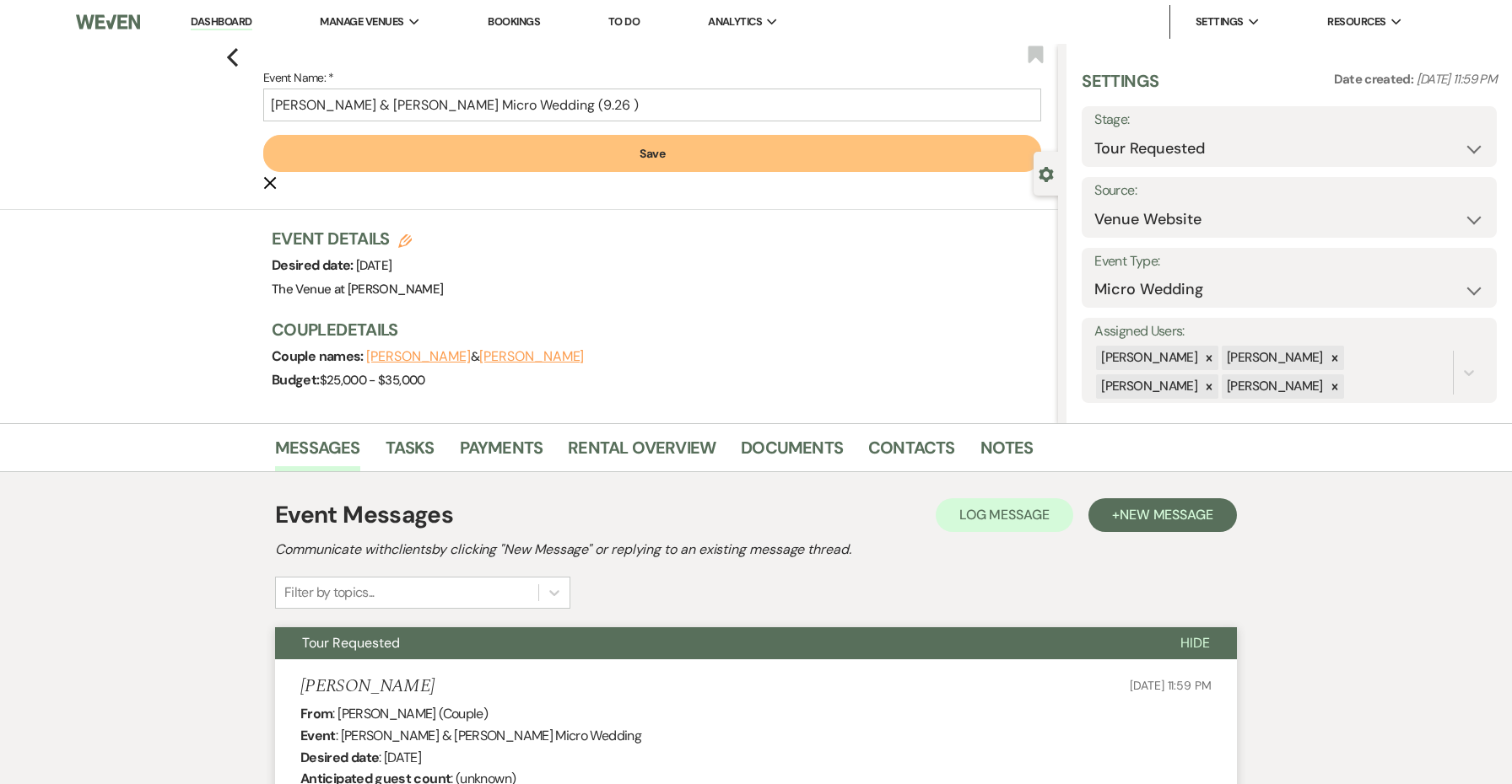
drag, startPoint x: 811, startPoint y: 147, endPoint x: 638, endPoint y: 107, distance: 177.6
click at [638, 107] on form "Event Name: * Antonio Ortiz & Taylor Swingle's Micro Wedding (9.26 ) Save Cance…" at bounding box center [652, 130] width 778 height 125
click at [606, 106] on input "Antonio Ortiz & Taylor Swingle's Micro Wedding (9.26 )" at bounding box center [652, 105] width 778 height 33
click at [648, 145] on button "Save" at bounding box center [652, 154] width 778 height 37
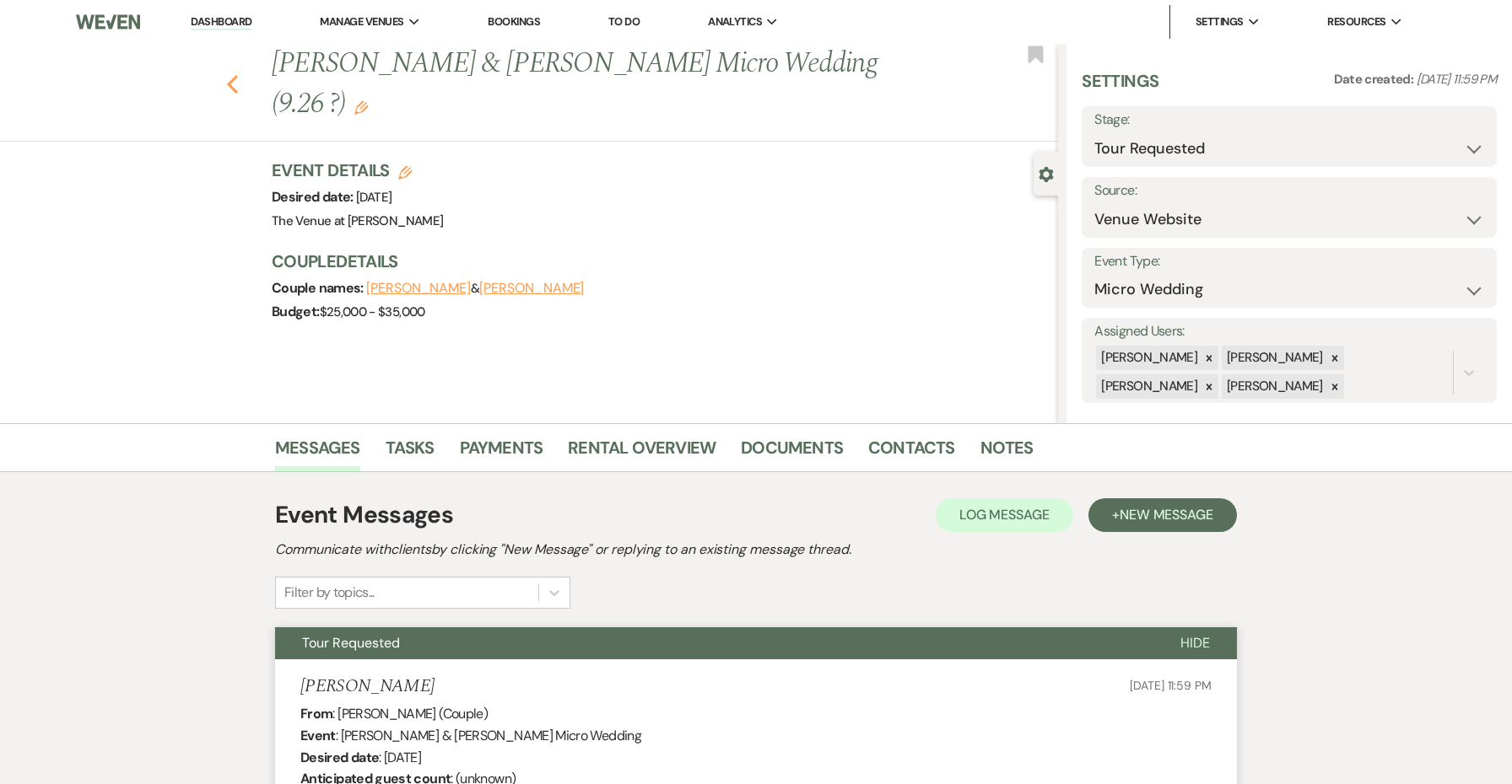
click at [235, 80] on icon "Previous" at bounding box center [232, 84] width 13 height 21
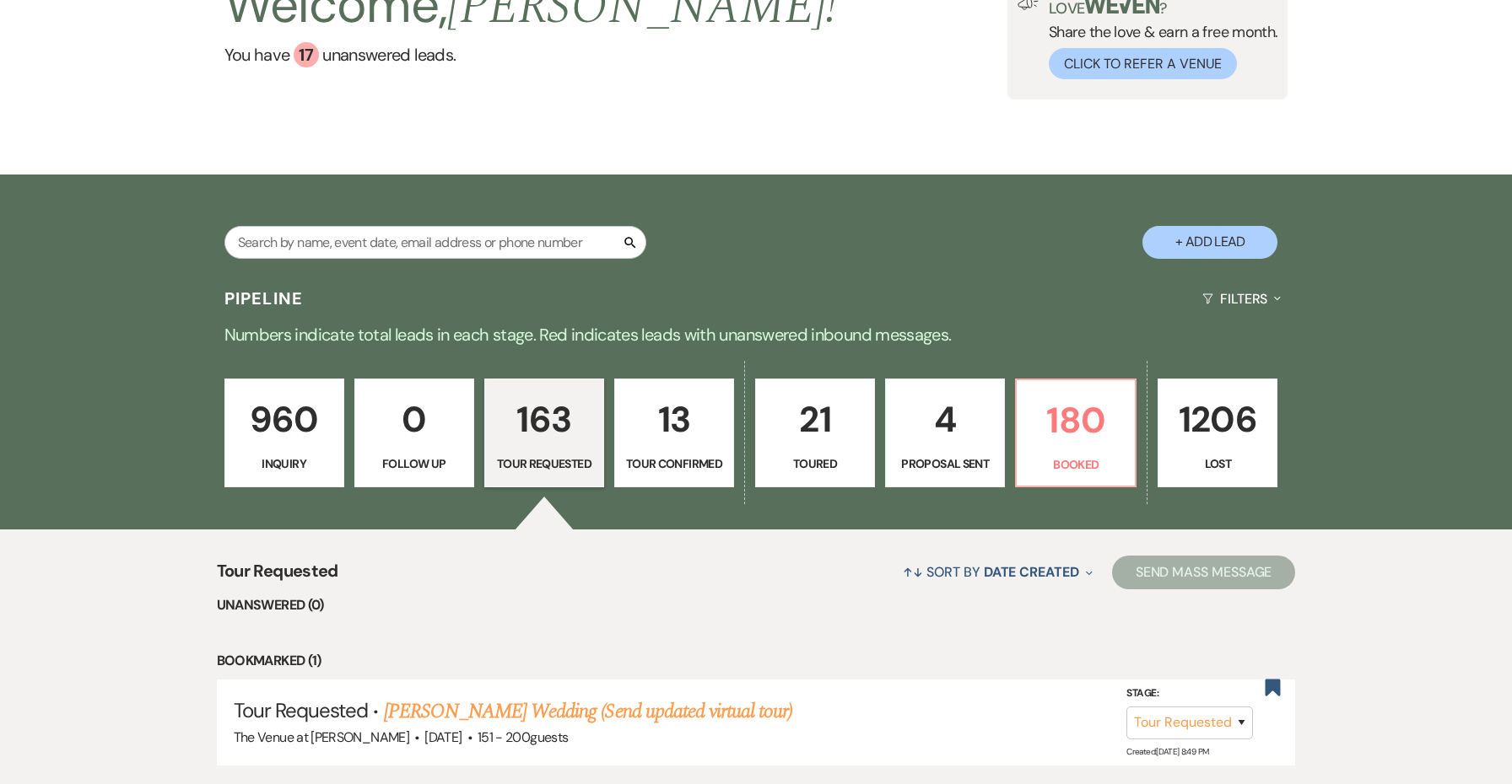
scroll to position [117, 0]
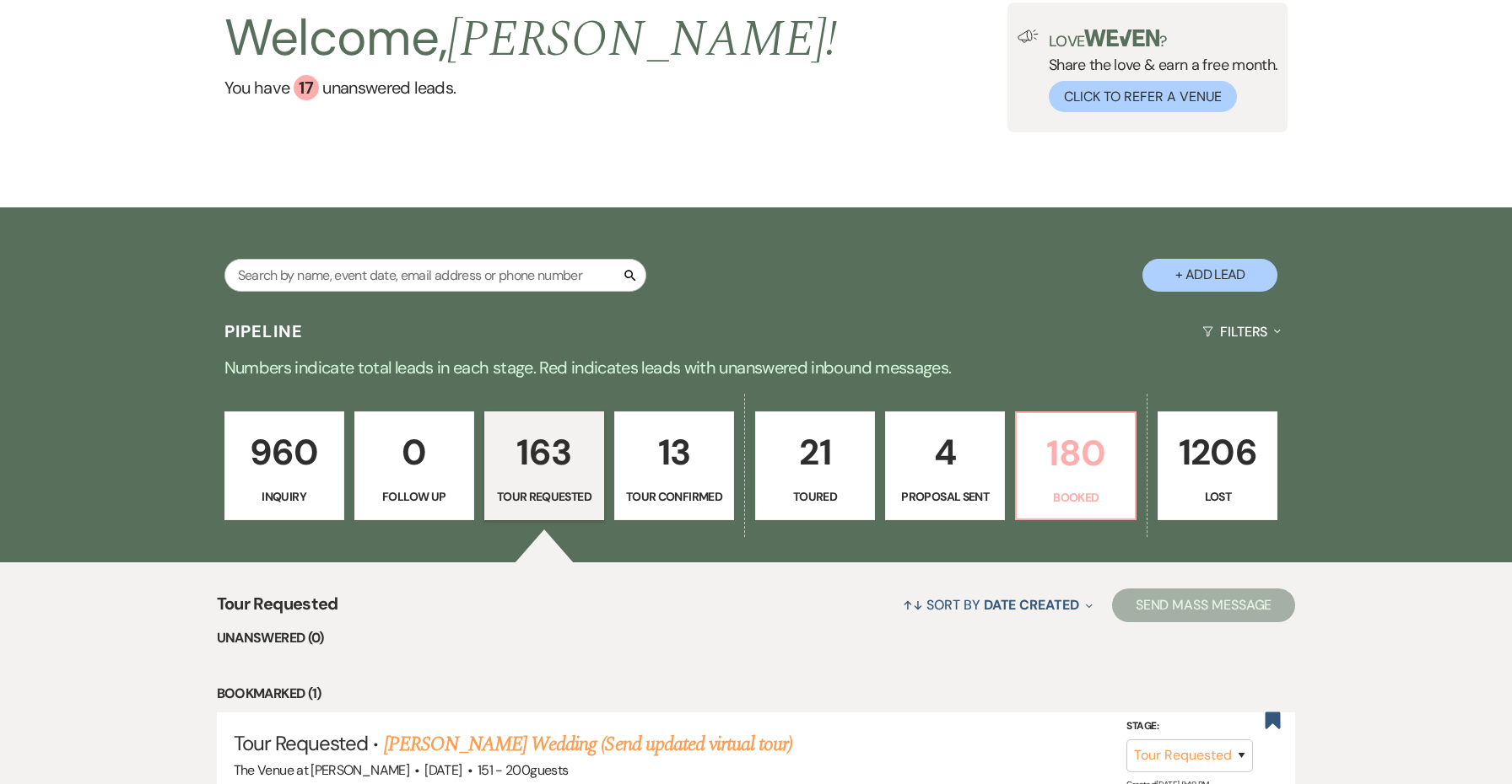
click at [1063, 504] on p "Booked" at bounding box center [1076, 497] width 98 height 19
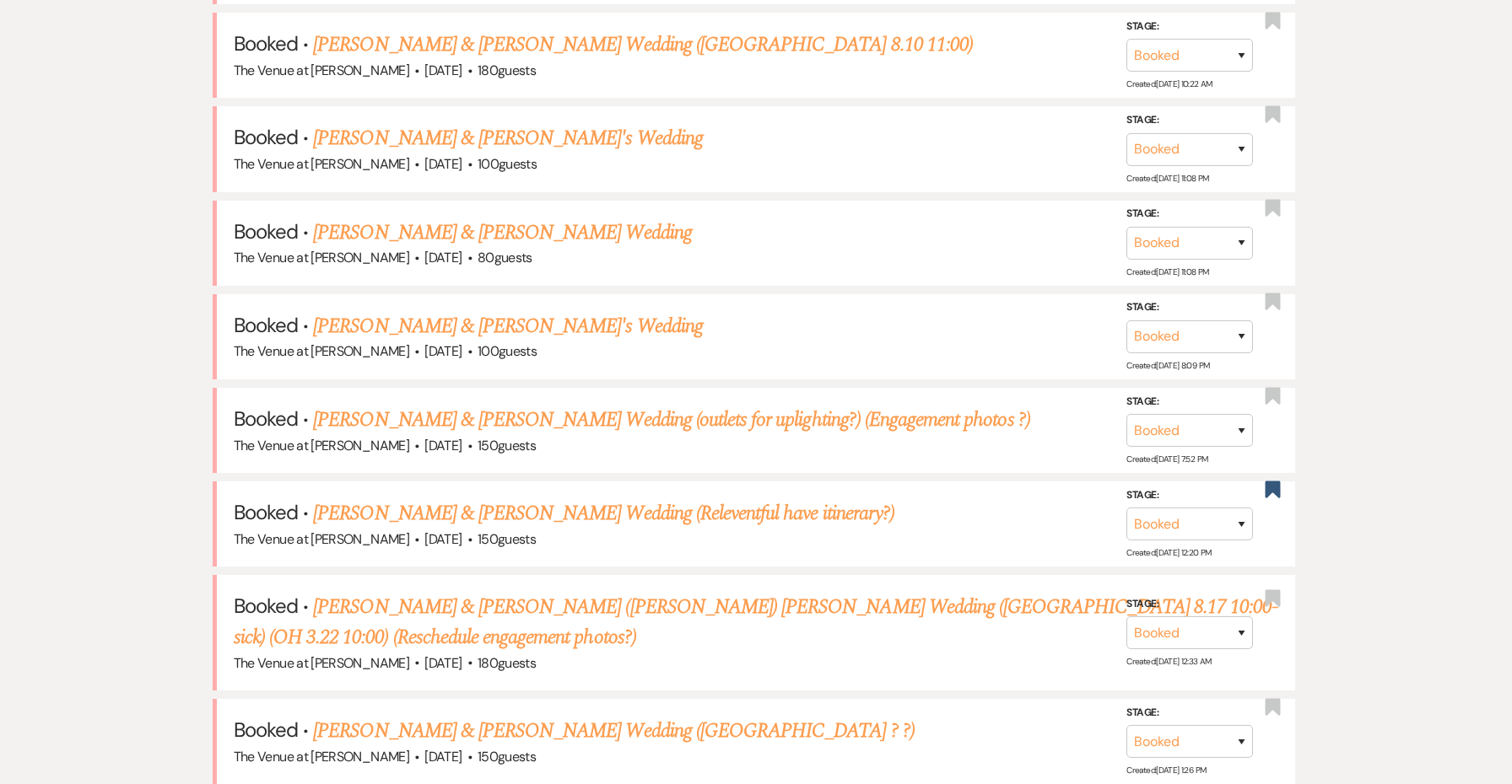
scroll to position [993, 0]
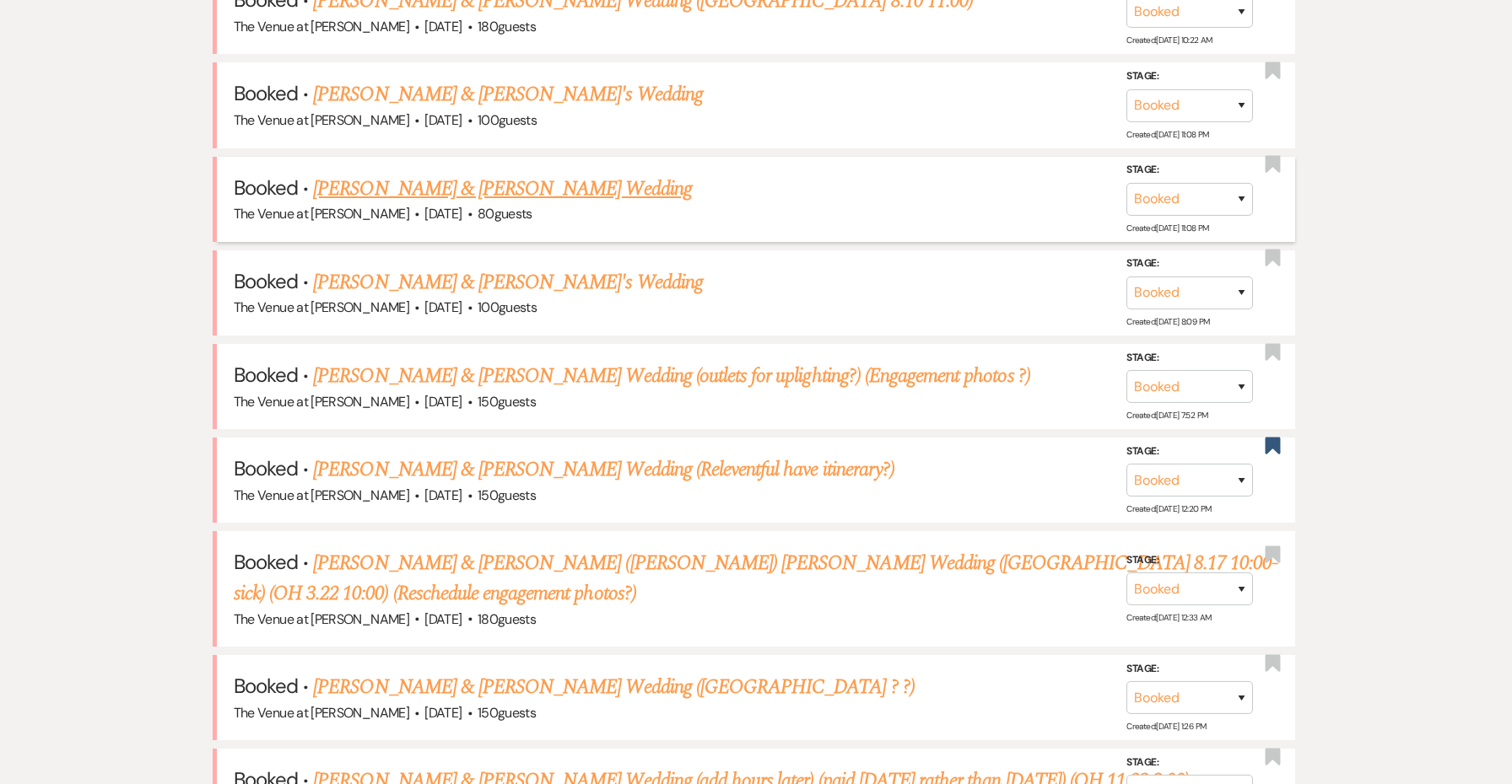
click at [493, 189] on link "Katherine Naranjo & Joseph Valencia's Wedding" at bounding box center [502, 188] width 378 height 30
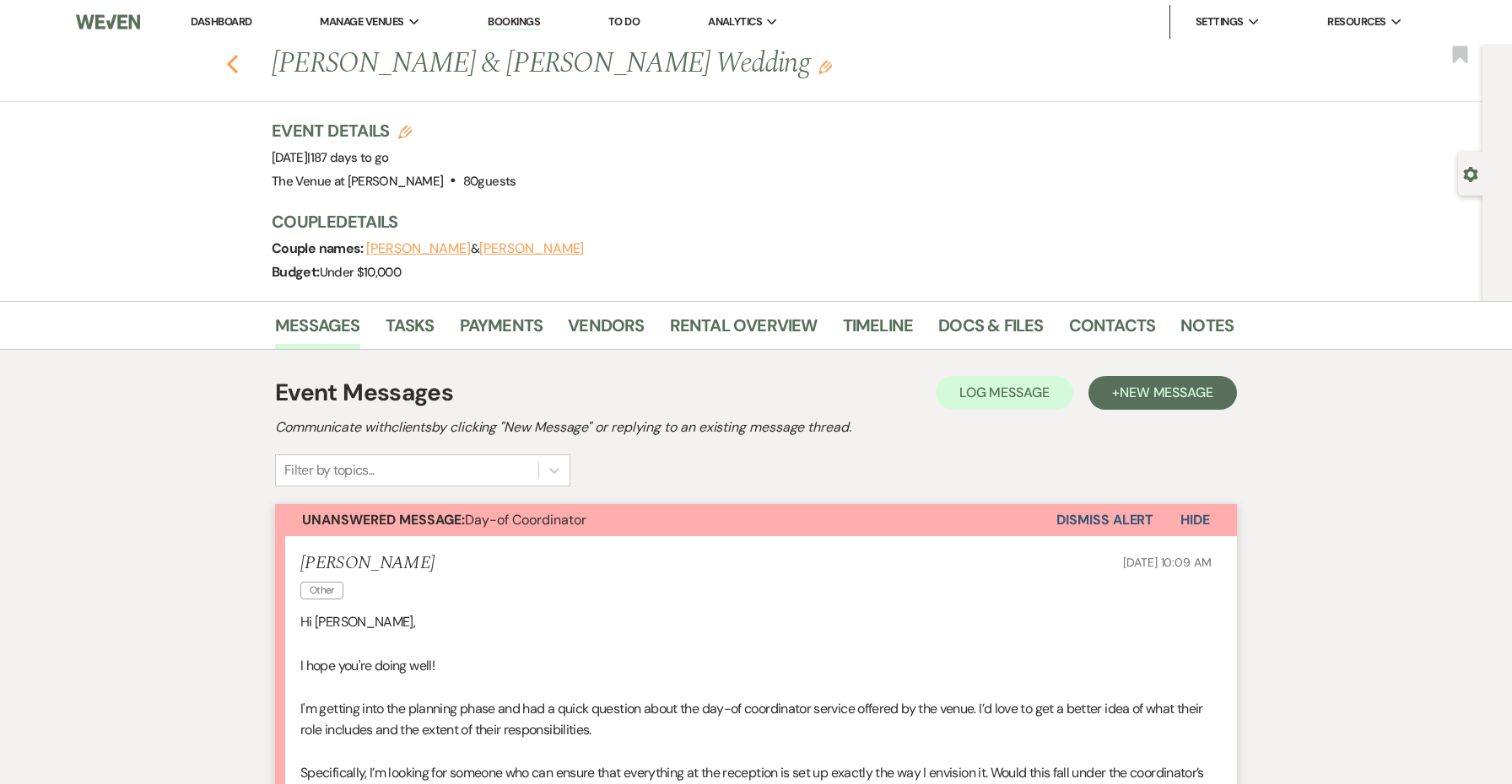
click at [233, 59] on use "button" at bounding box center [232, 64] width 11 height 19
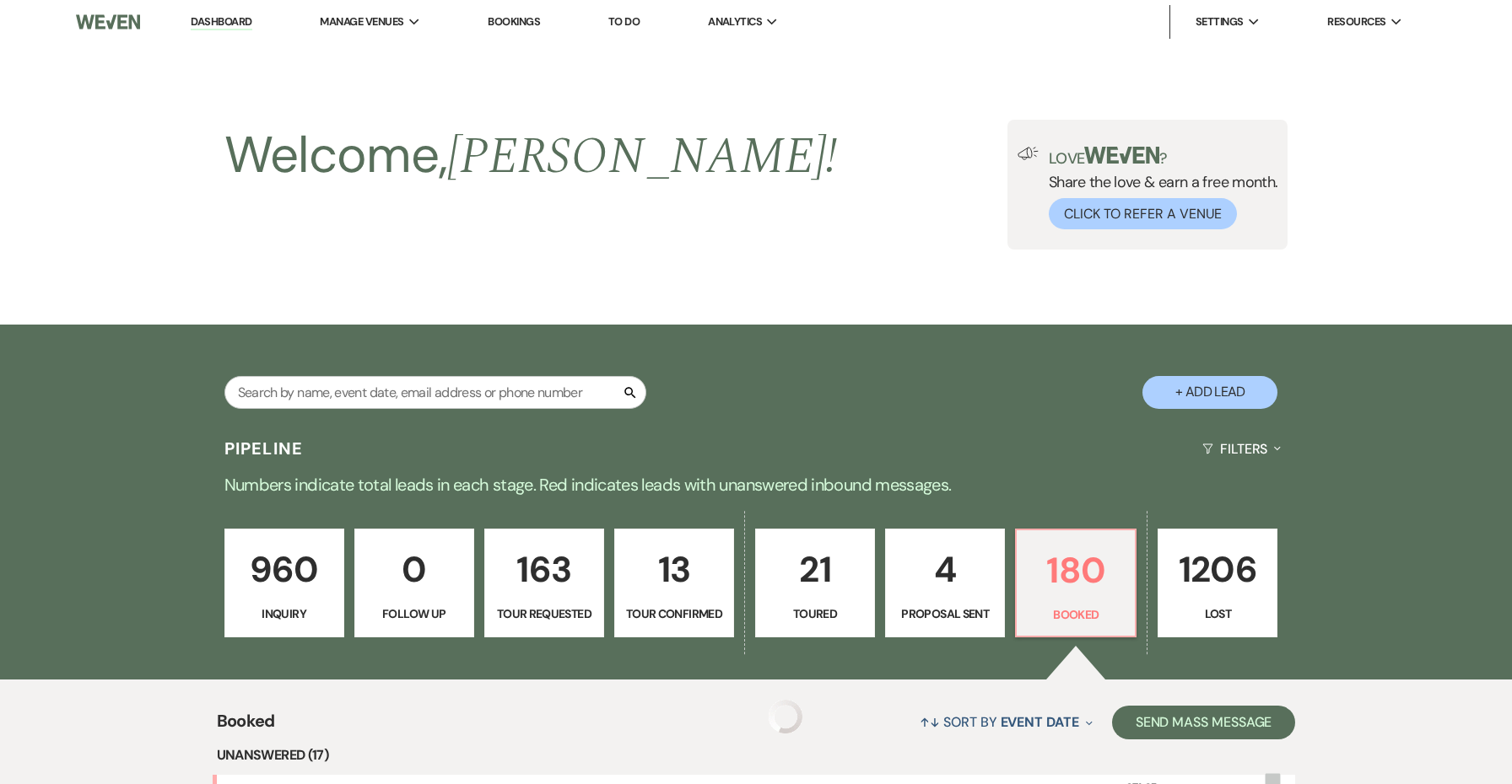
scroll to position [993, 0]
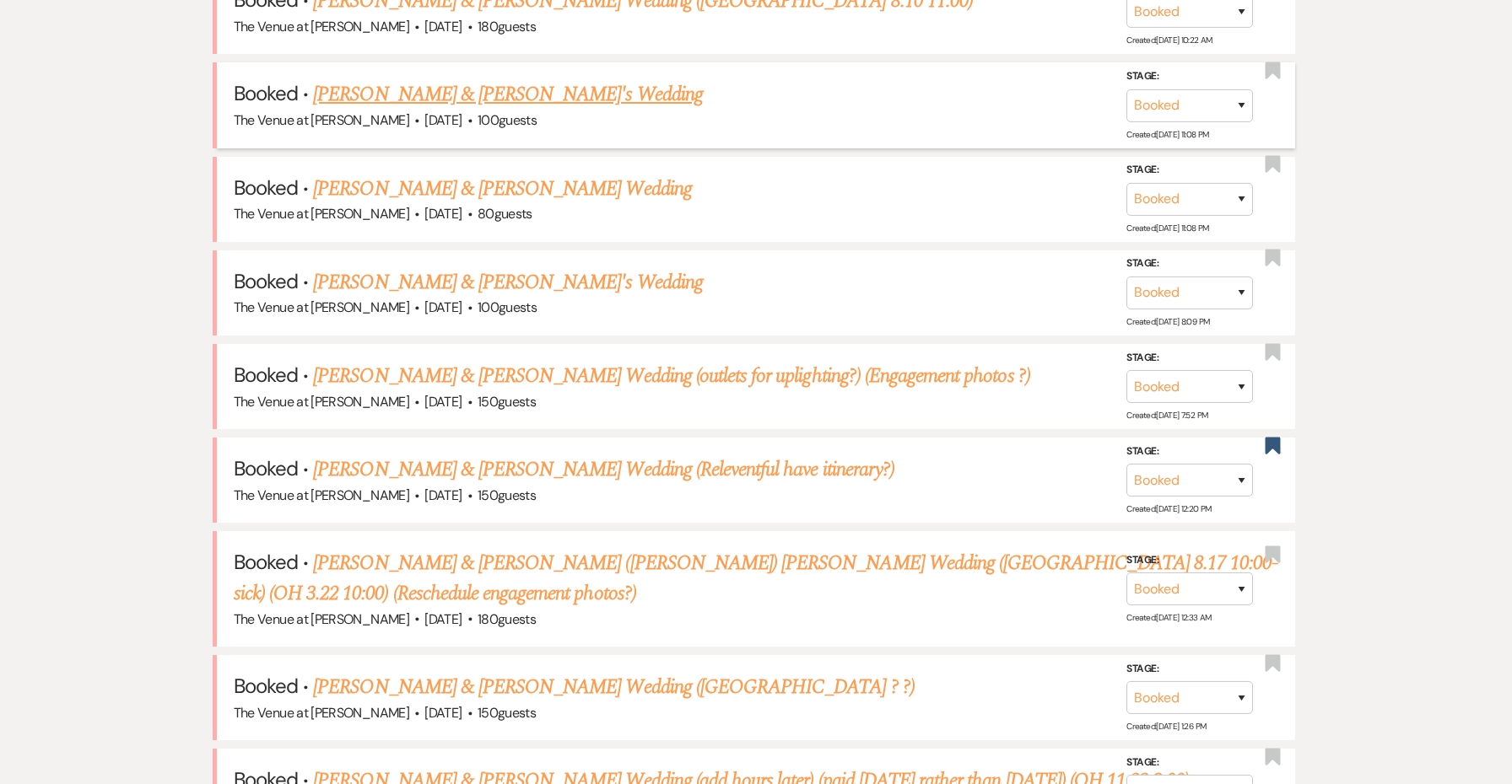
click at [355, 90] on link "Samuel & Aura's Wedding" at bounding box center [508, 94] width 390 height 30
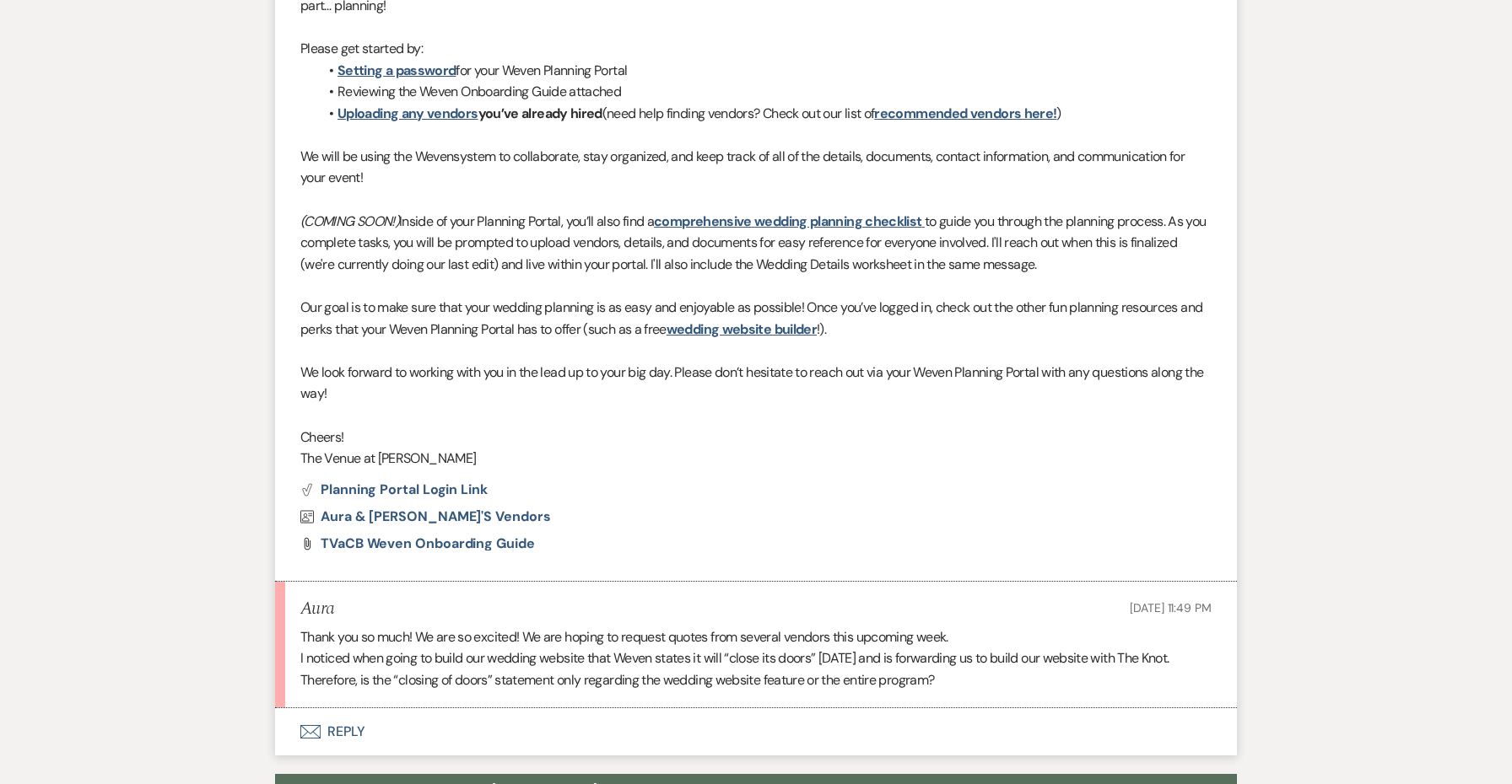
scroll to position [871, 0]
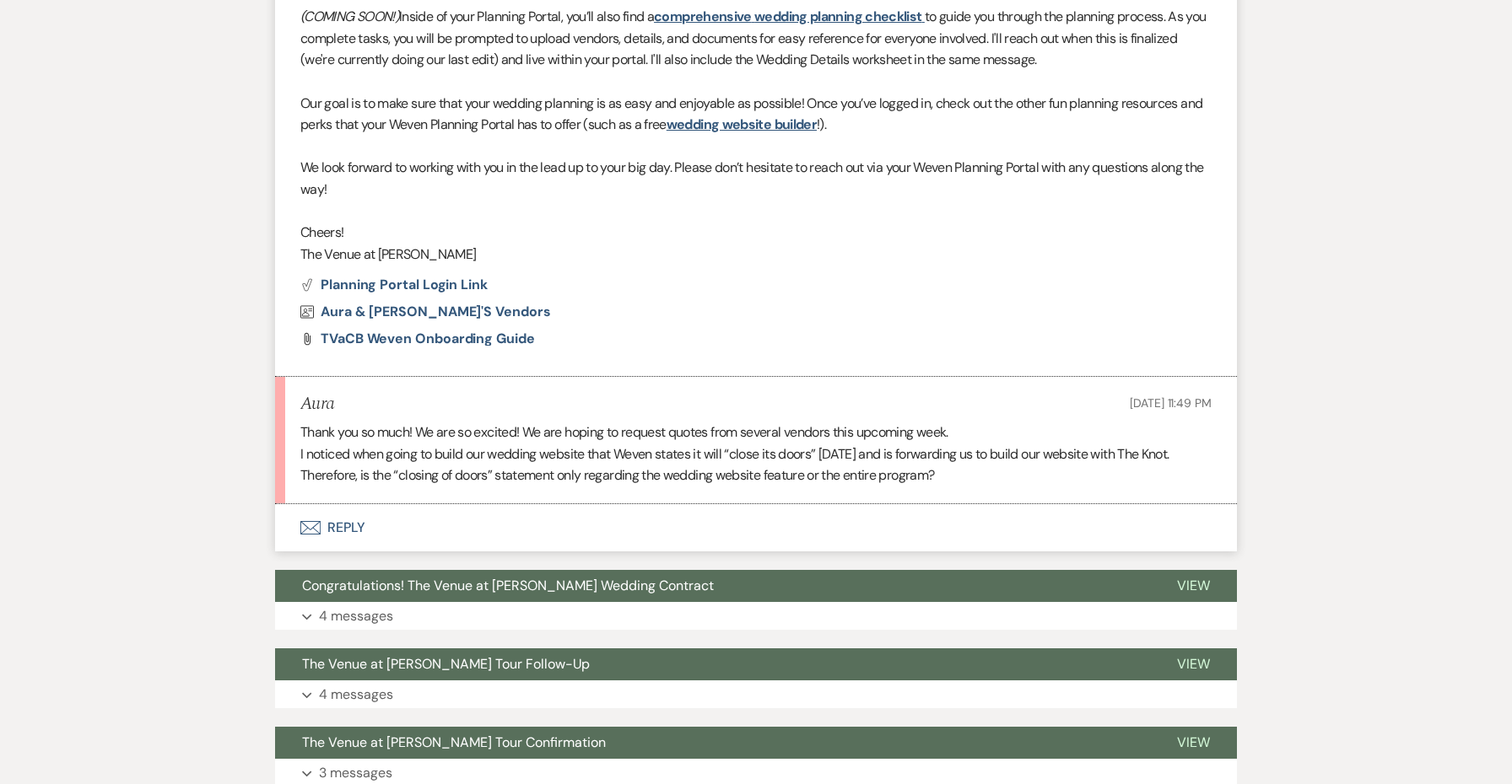
click at [340, 519] on button "Envelope Reply" at bounding box center [756, 528] width 962 height 47
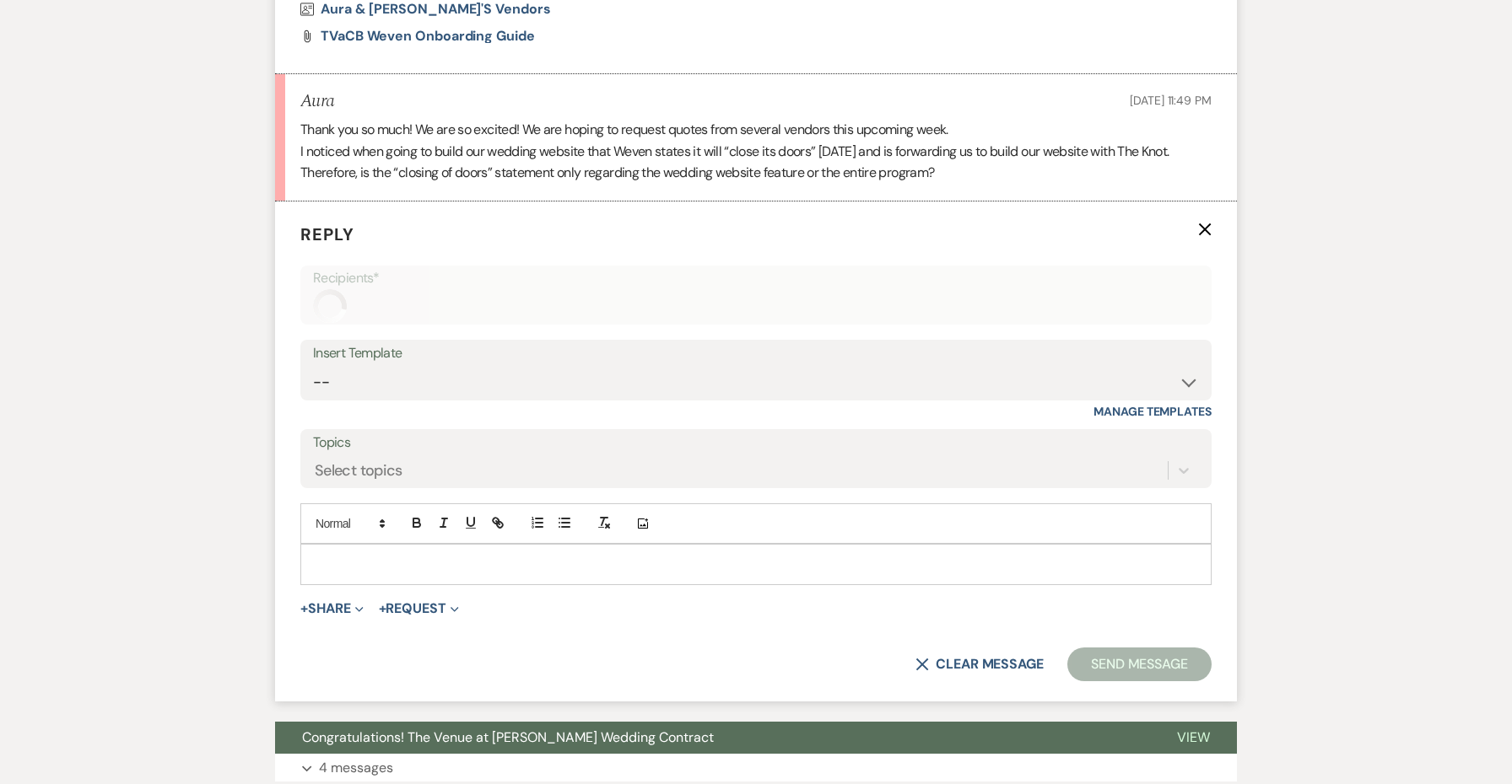
scroll to position [1217, 0]
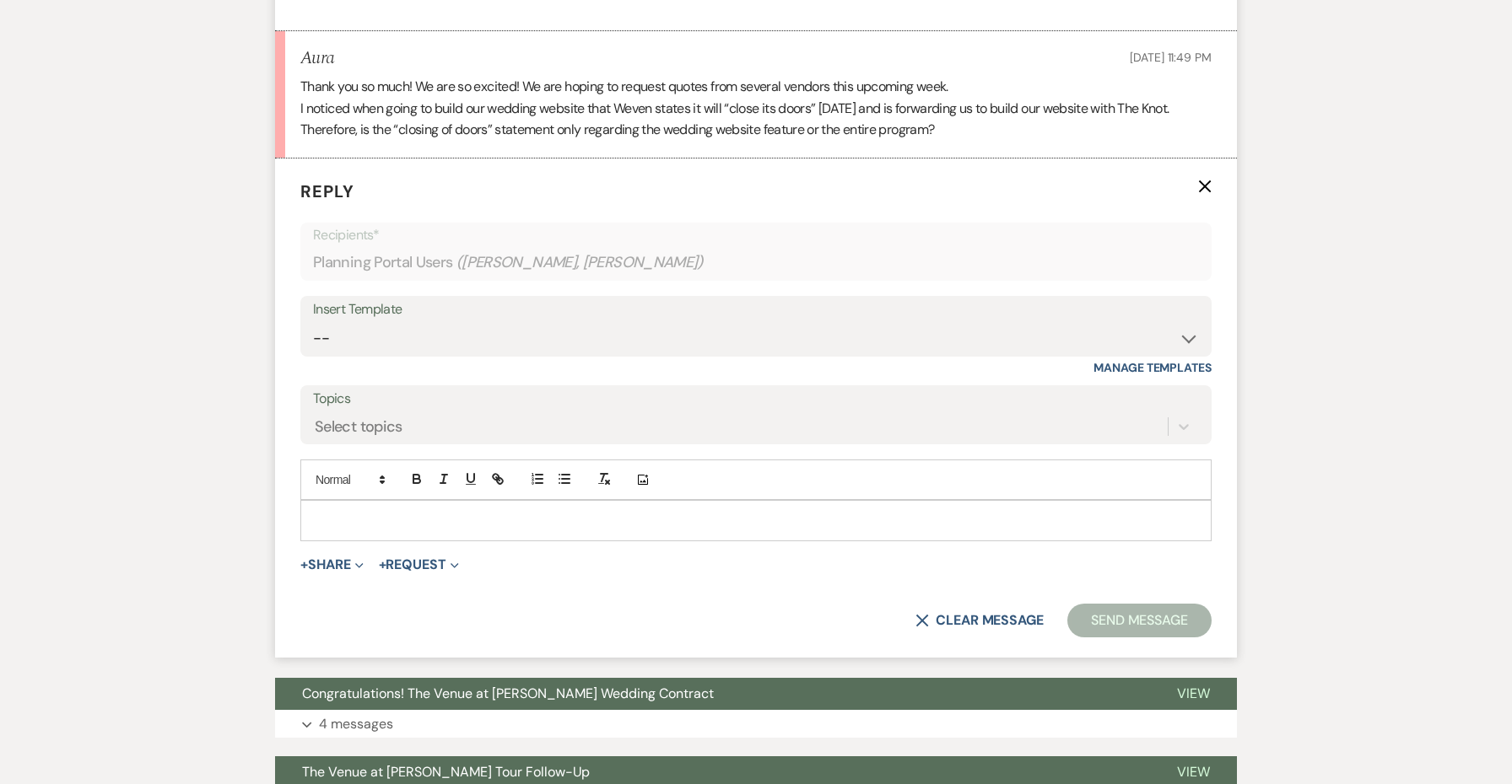
click at [369, 511] on p at bounding box center [756, 520] width 884 height 19
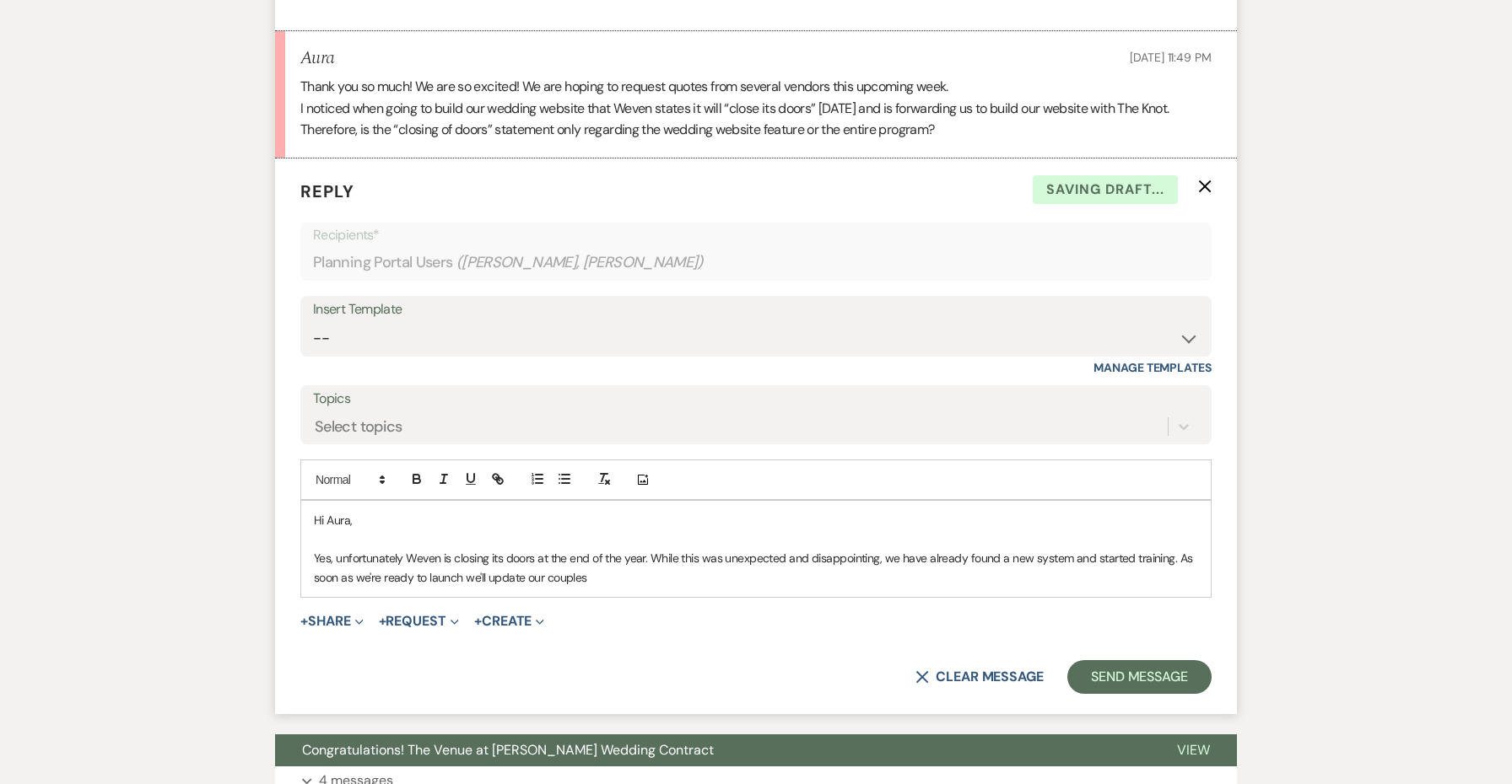
click at [469, 554] on p "Yes, unfortunately Weven is closing its doors at the end of the year. While thi…" at bounding box center [756, 568] width 884 height 38
click at [465, 555] on p "Yes, unfortunately Weven is closing its doors at the end of the year. While thi…" at bounding box center [756, 568] width 884 height 38
click at [1043, 549] on p "Yes, unfortunately Weven is closing its doors at the end of the year. While thi…" at bounding box center [756, 568] width 884 height 38
click at [985, 570] on div "Hi Aura, Yes, unfortunately Weven is closing its doors at the end of the year. …" at bounding box center [756, 549] width 910 height 96
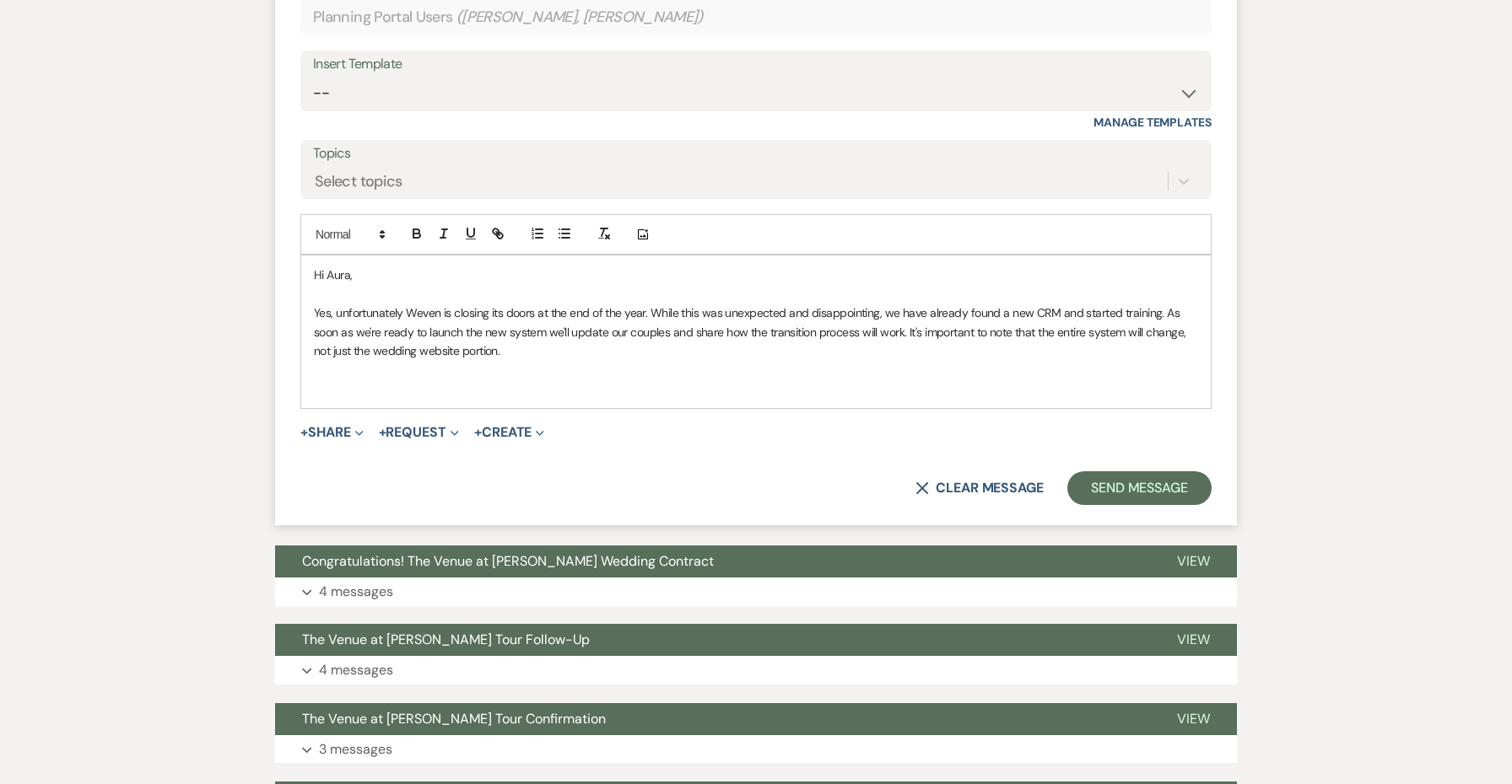
scroll to position [1529, 0]
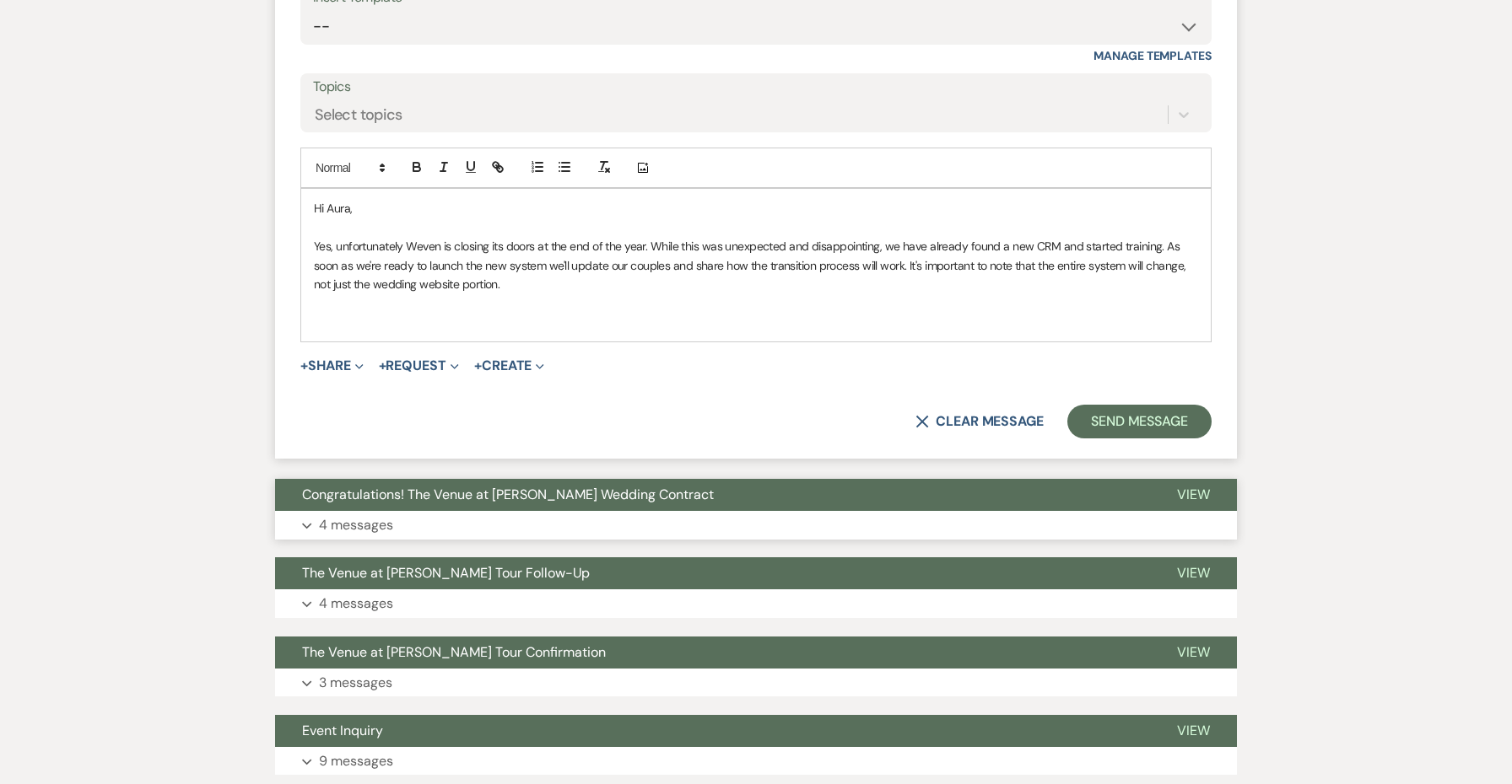
click at [509, 511] on button "Expand 4 messages" at bounding box center [756, 525] width 962 height 28
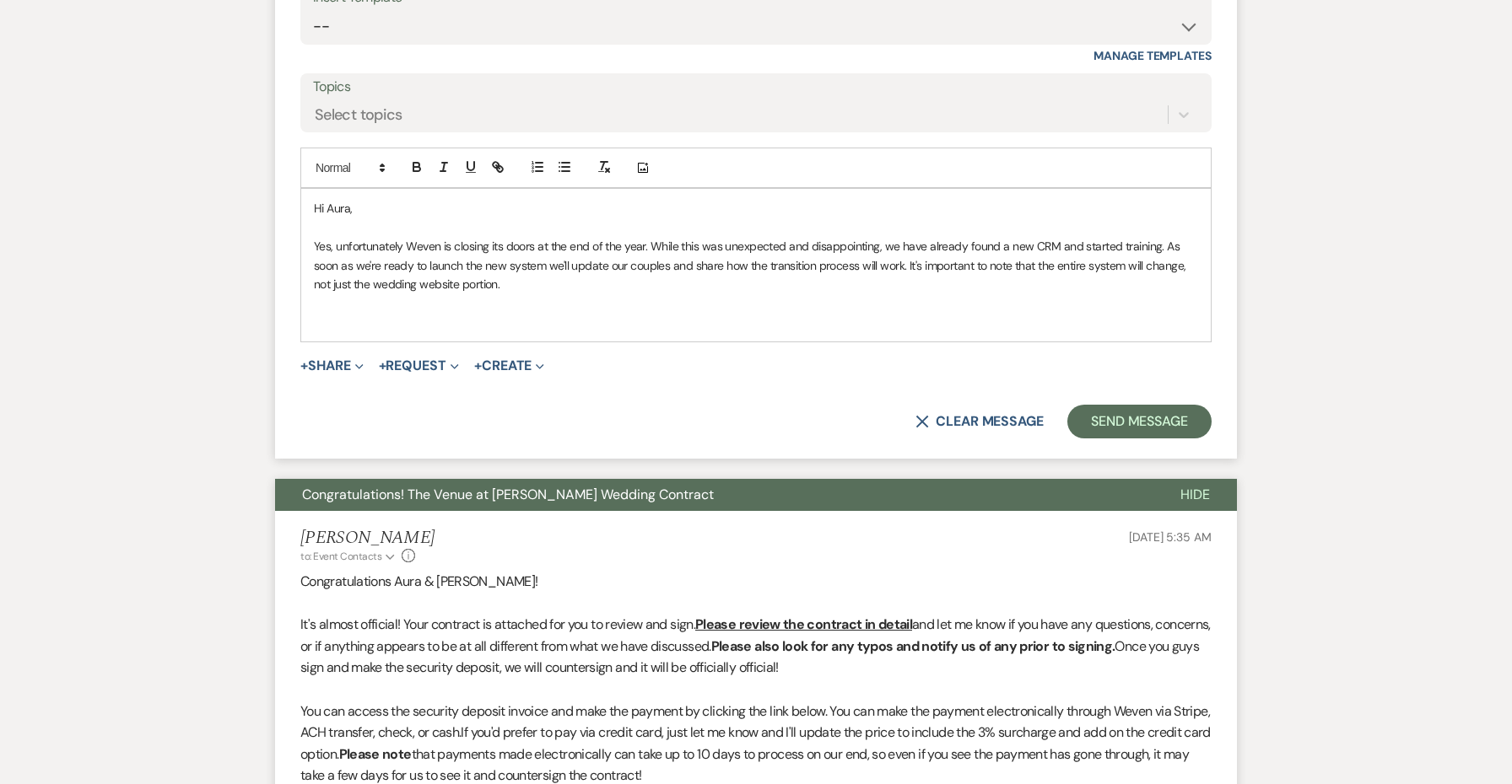
click at [505, 484] on button "Congratulations! The Venue at Carley Brook Wedding Contract" at bounding box center [714, 494] width 878 height 32
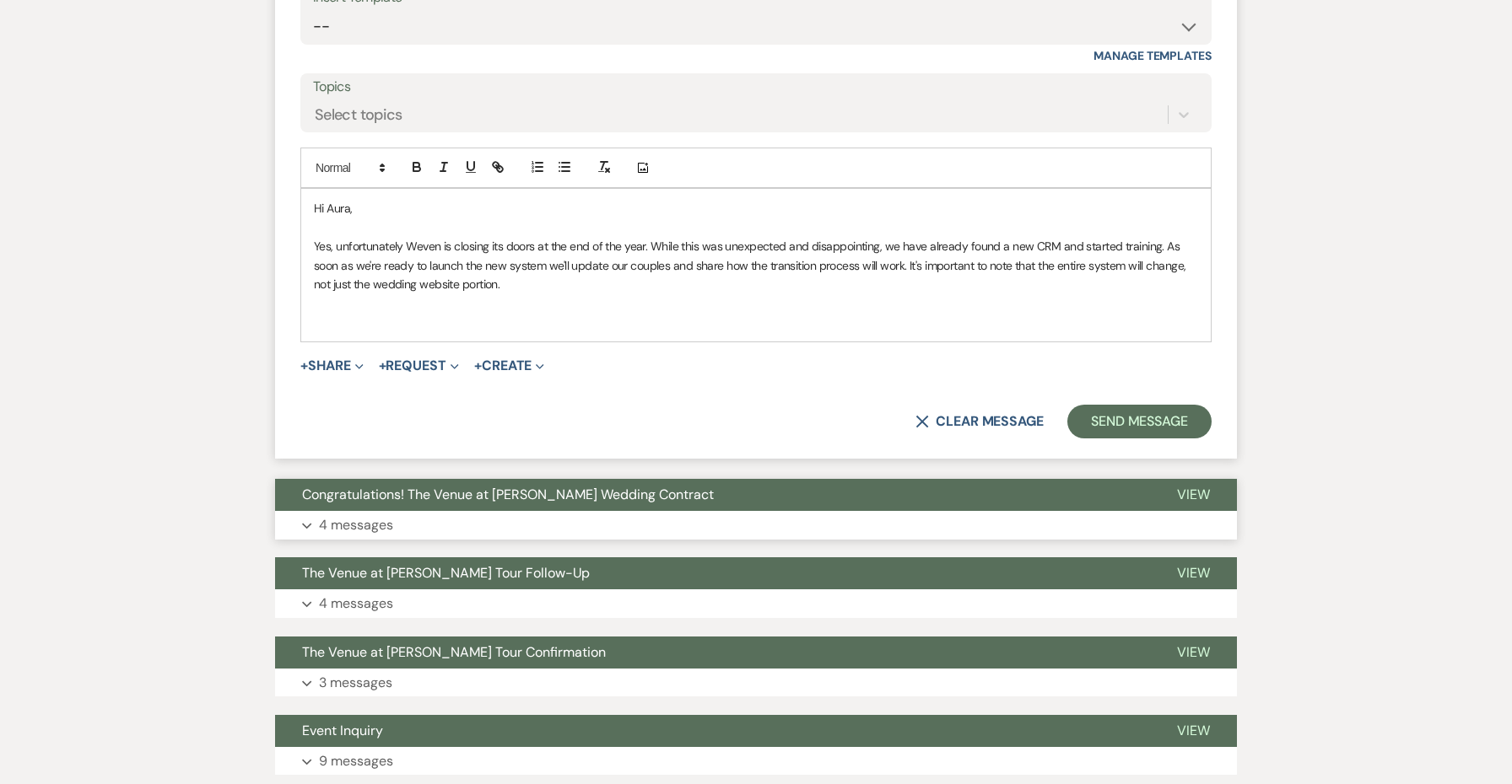
scroll to position [1630, 0]
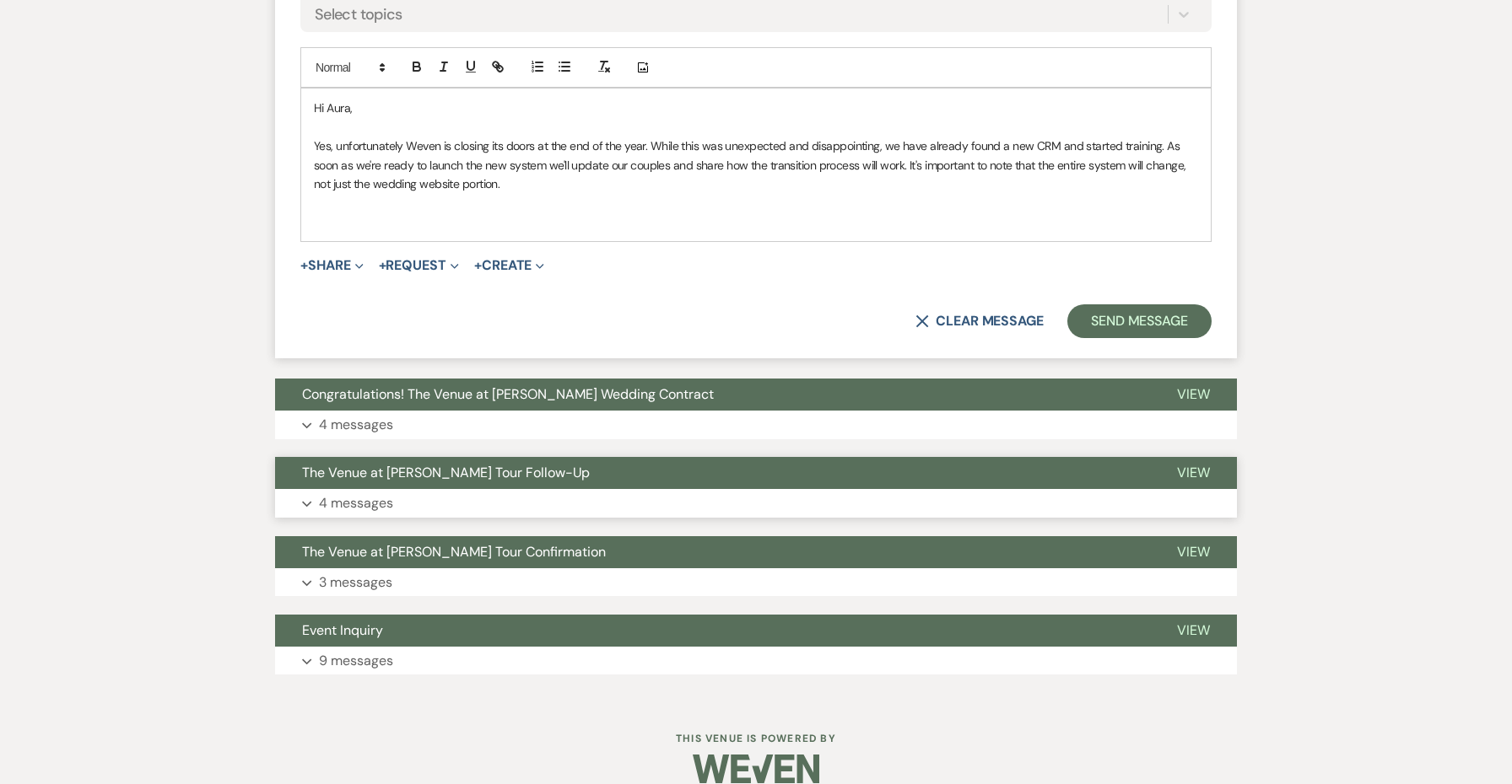
click at [466, 464] on span "The Venue at Carley Brook Tour Follow-Up" at bounding box center [446, 473] width 288 height 18
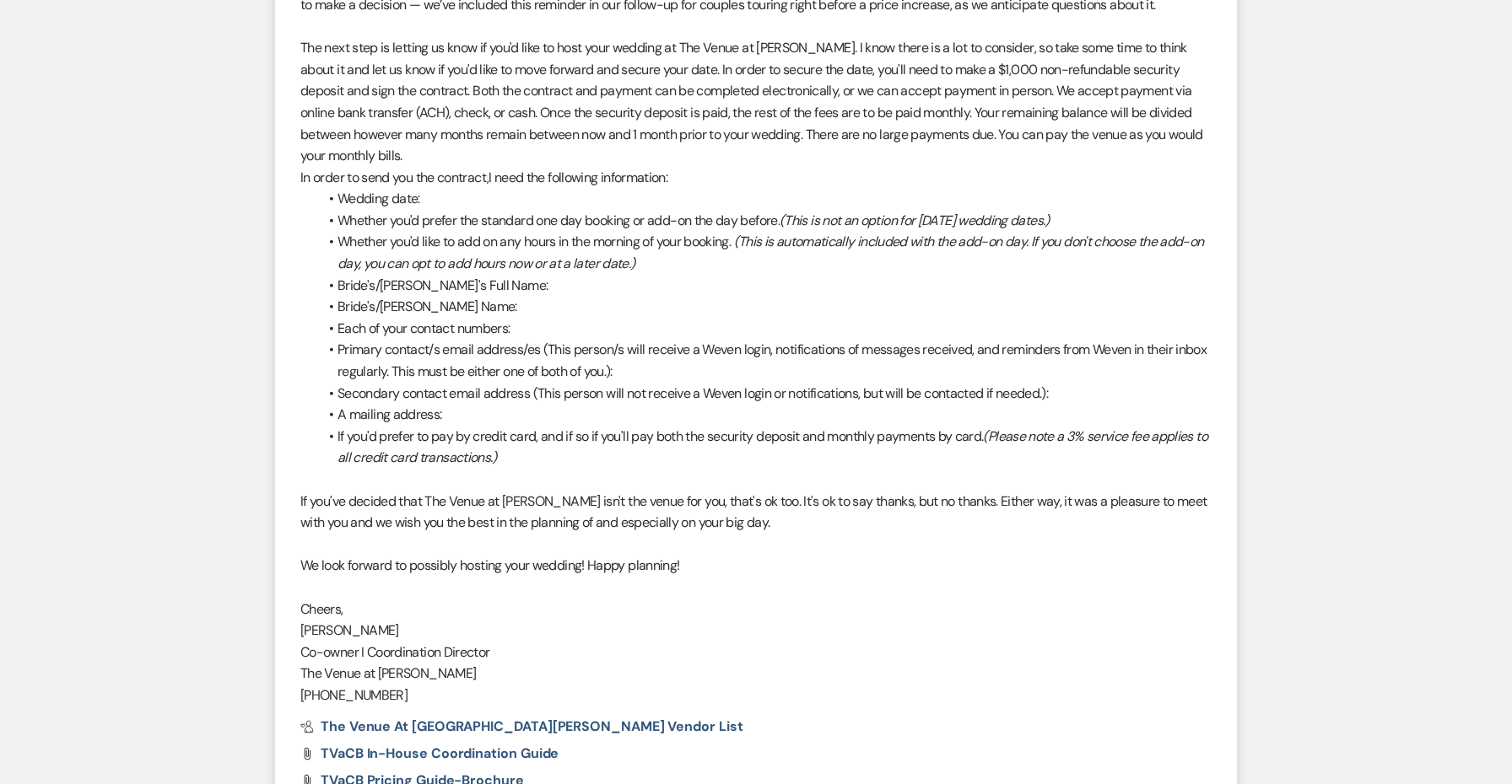
scroll to position [3016, 0]
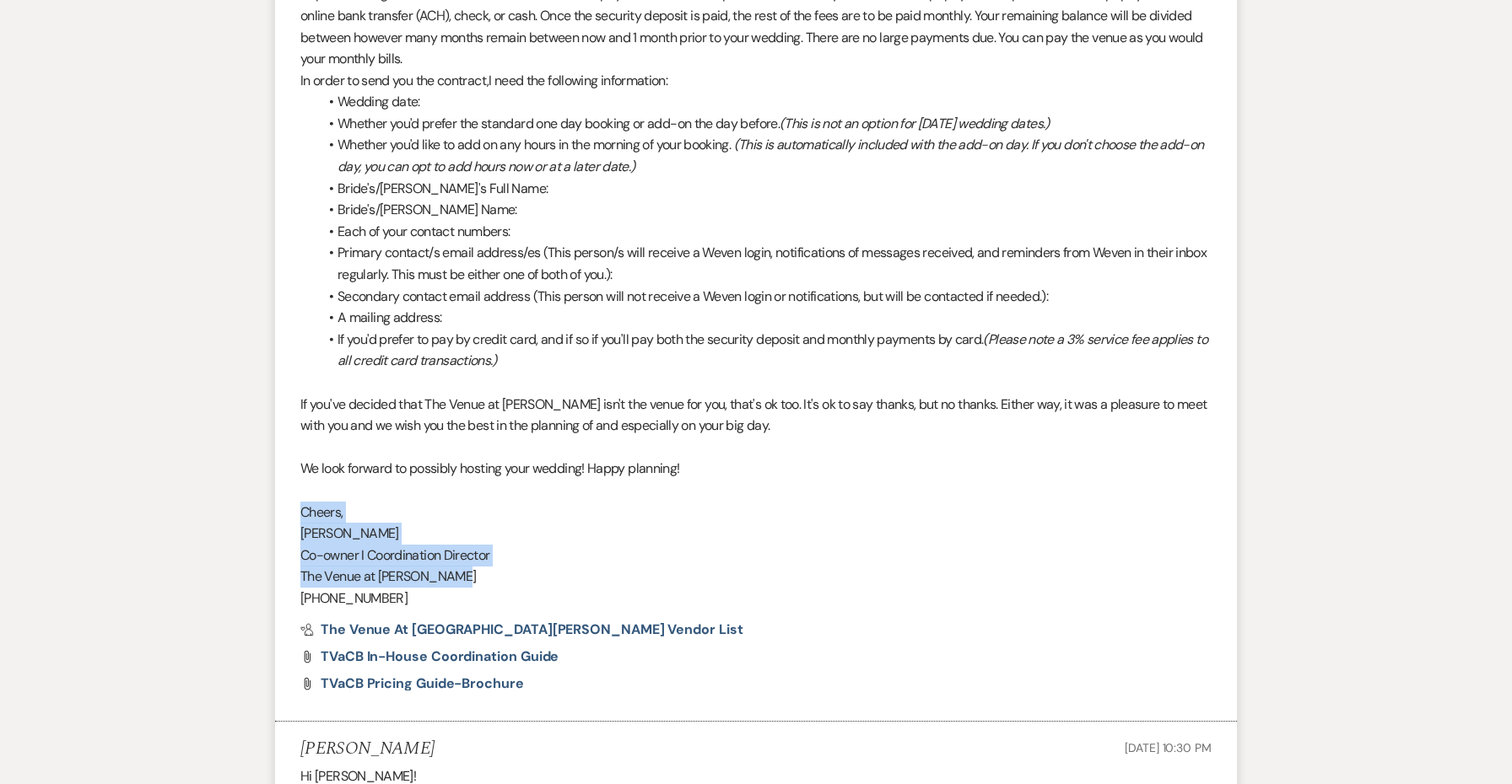
copy div "Cheers, Jessie Co-owner I Coordination Director The Venue at Carley Brook"
drag, startPoint x: 457, startPoint y: 540, endPoint x: 289, endPoint y: 481, distance: 178.1
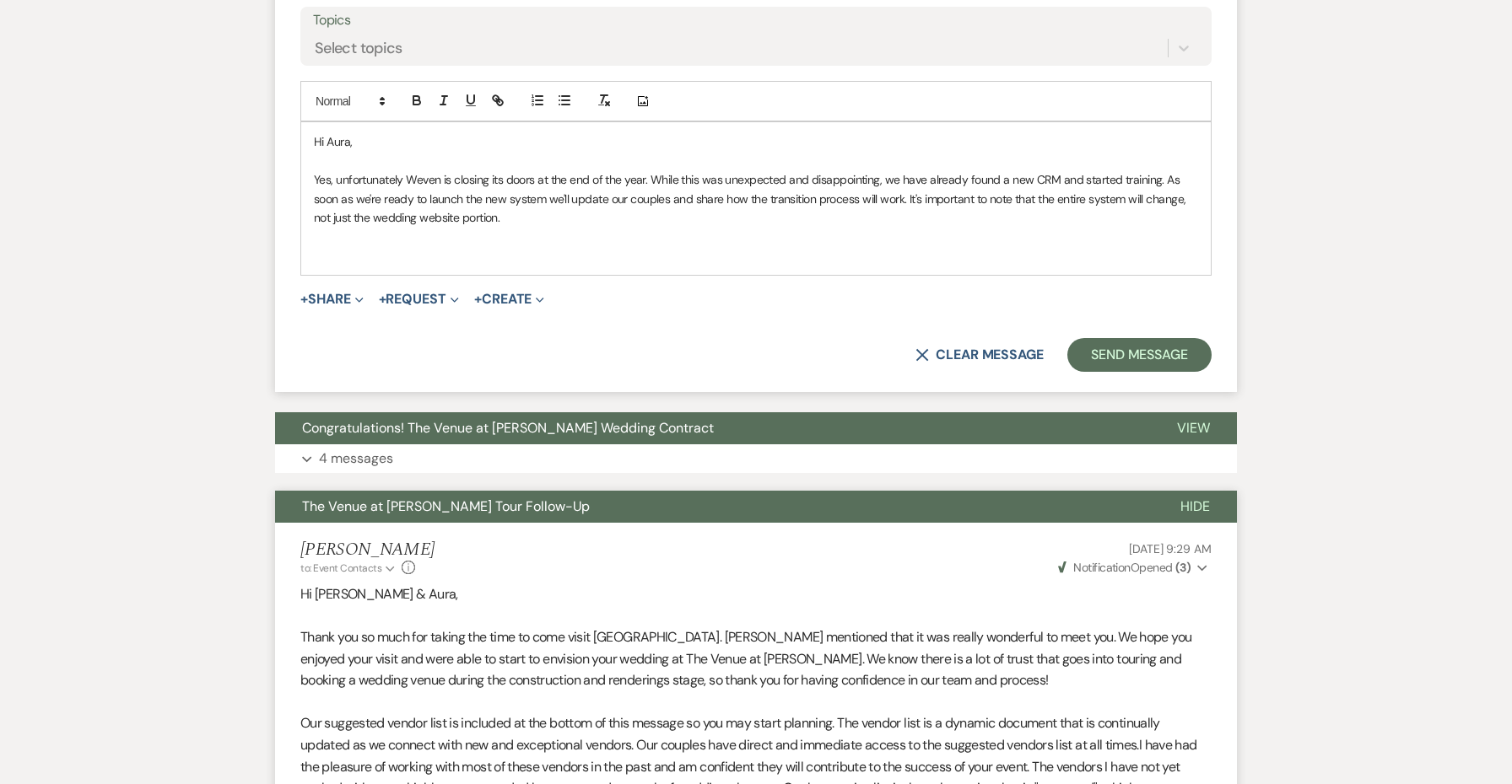
scroll to position [1580, 0]
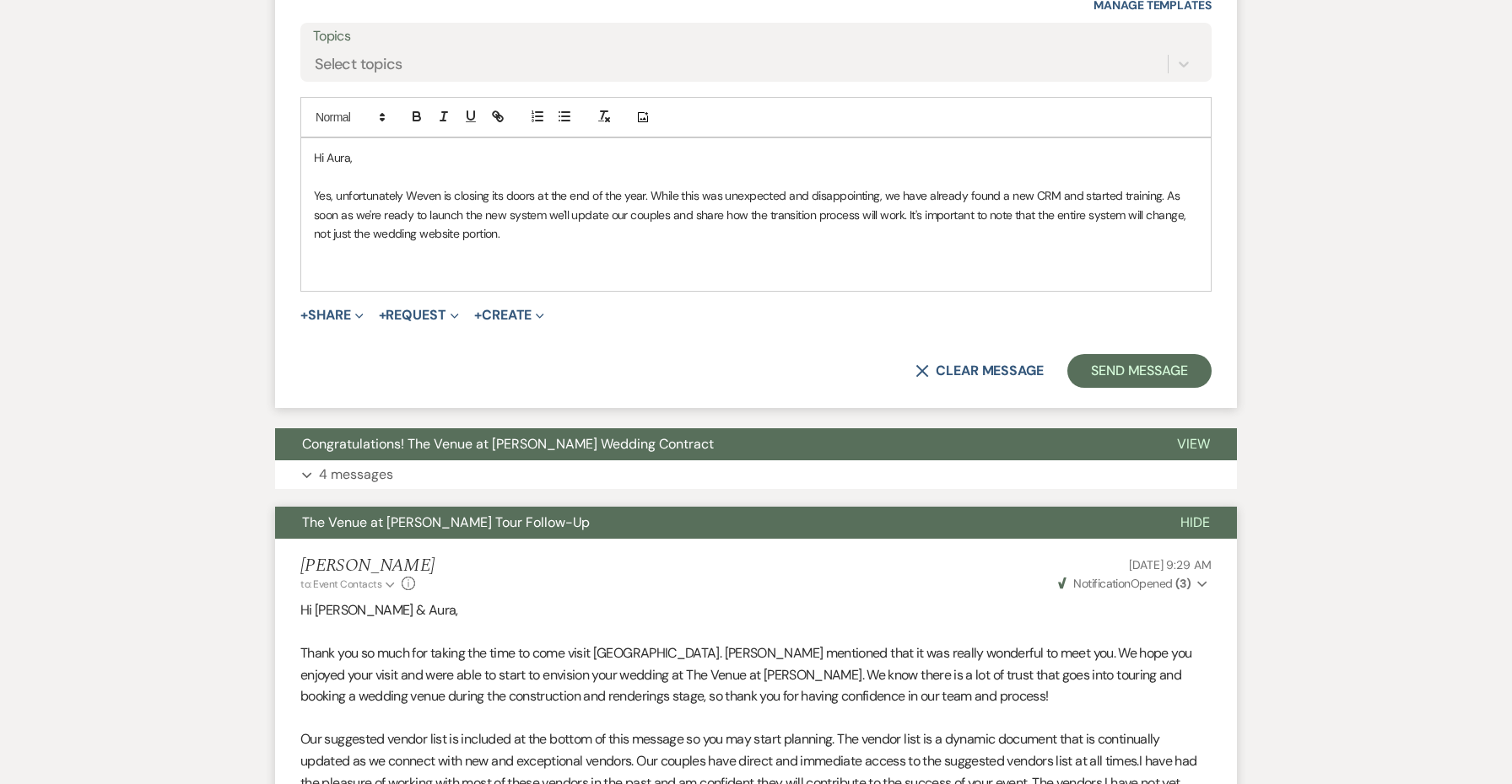
click at [387, 265] on div "Hi Aura, Yes, unfortunately Weven is closing its doors at the end of the year. …" at bounding box center [756, 214] width 910 height 153
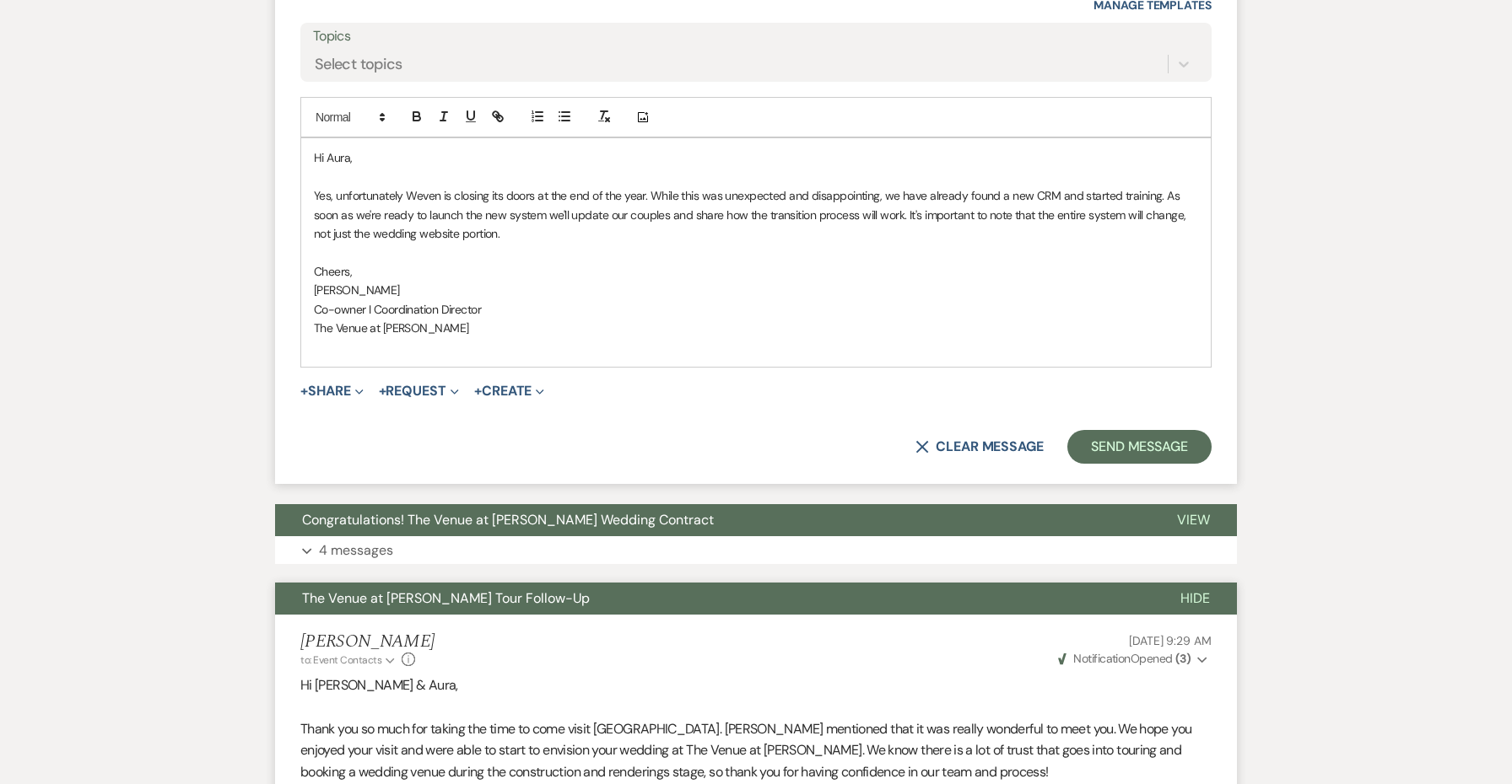
click at [326, 264] on span "Cheers," at bounding box center [333, 272] width 38 height 16
click at [354, 342] on div "Hi Aura, Yes, unfortunately Weven is closing its doors at the end of the year. …" at bounding box center [756, 252] width 910 height 228
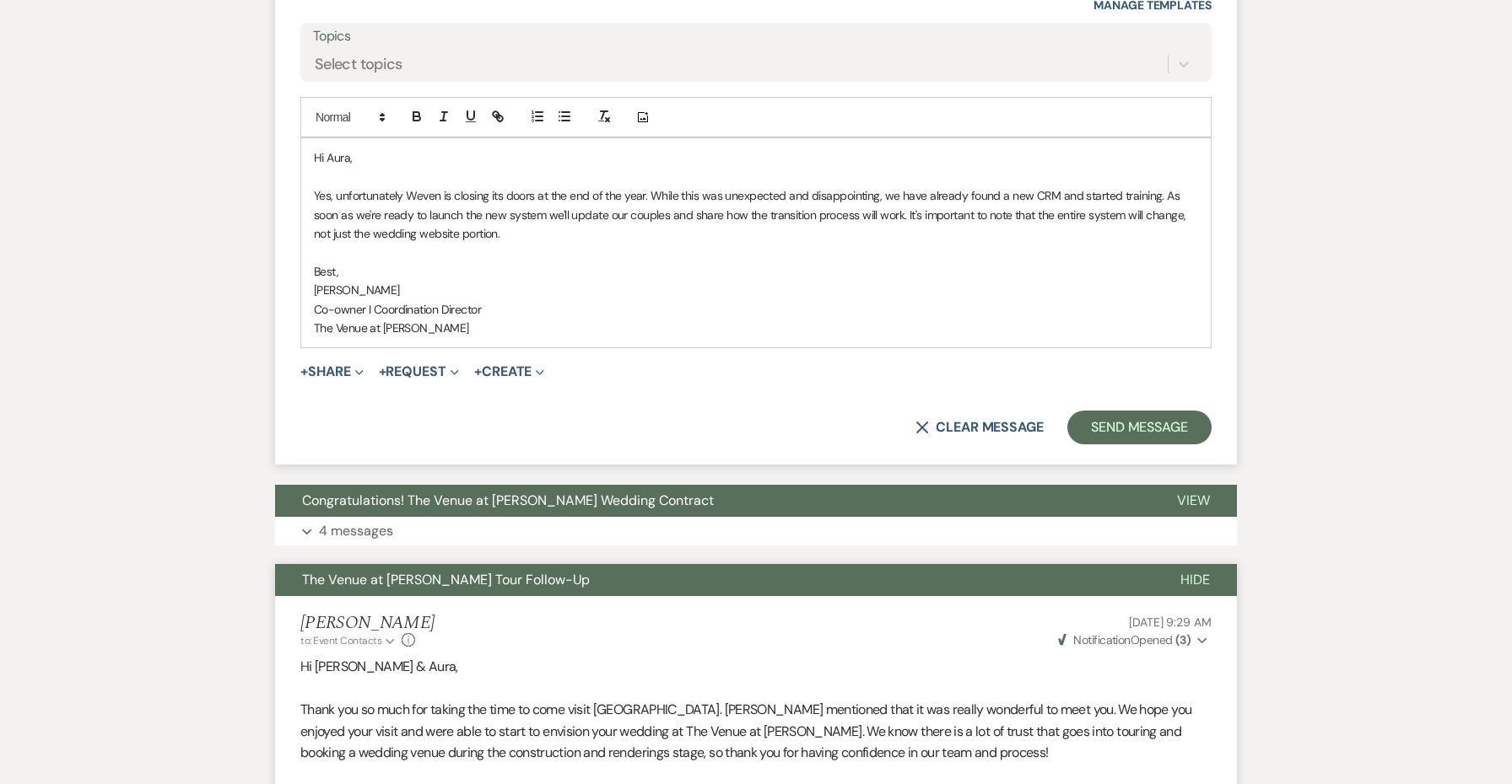
drag, startPoint x: 521, startPoint y: 216, endPoint x: 275, endPoint y: 177, distance: 249.1
click at [275, 177] on form "Reply X Saving draft... Recipients* Planning Portal Users ( Aura, Samuel Muniz …" at bounding box center [756, 129] width 962 height 669
copy p "Yes, unfortunately Weven is closing its doors at the end of the year. While thi…"
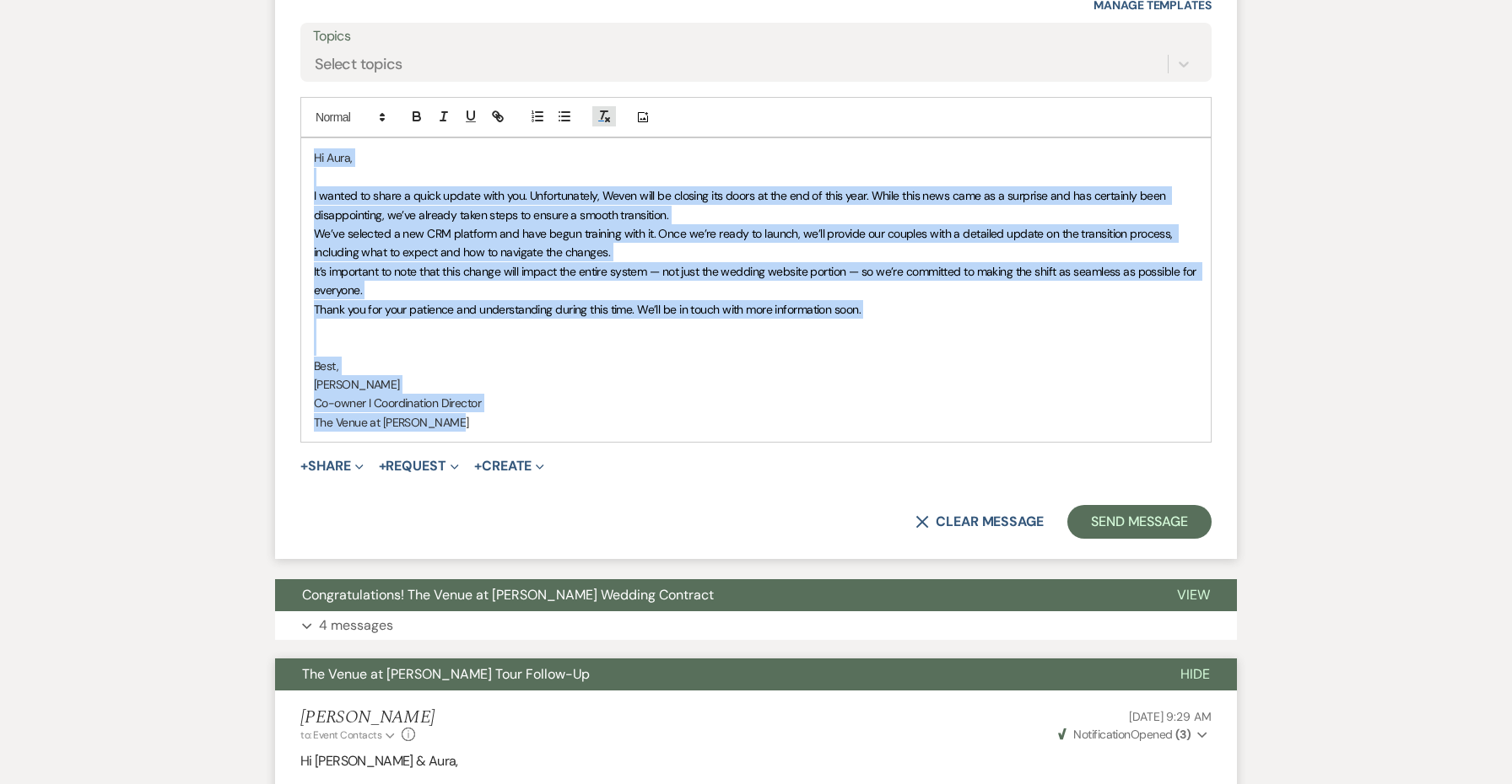
click at [600, 109] on icon "button" at bounding box center [604, 116] width 16 height 16
click at [693, 224] on p "We’ve selected a new CRM platform and have begun training with it. Once we’re r…" at bounding box center [756, 243] width 884 height 38
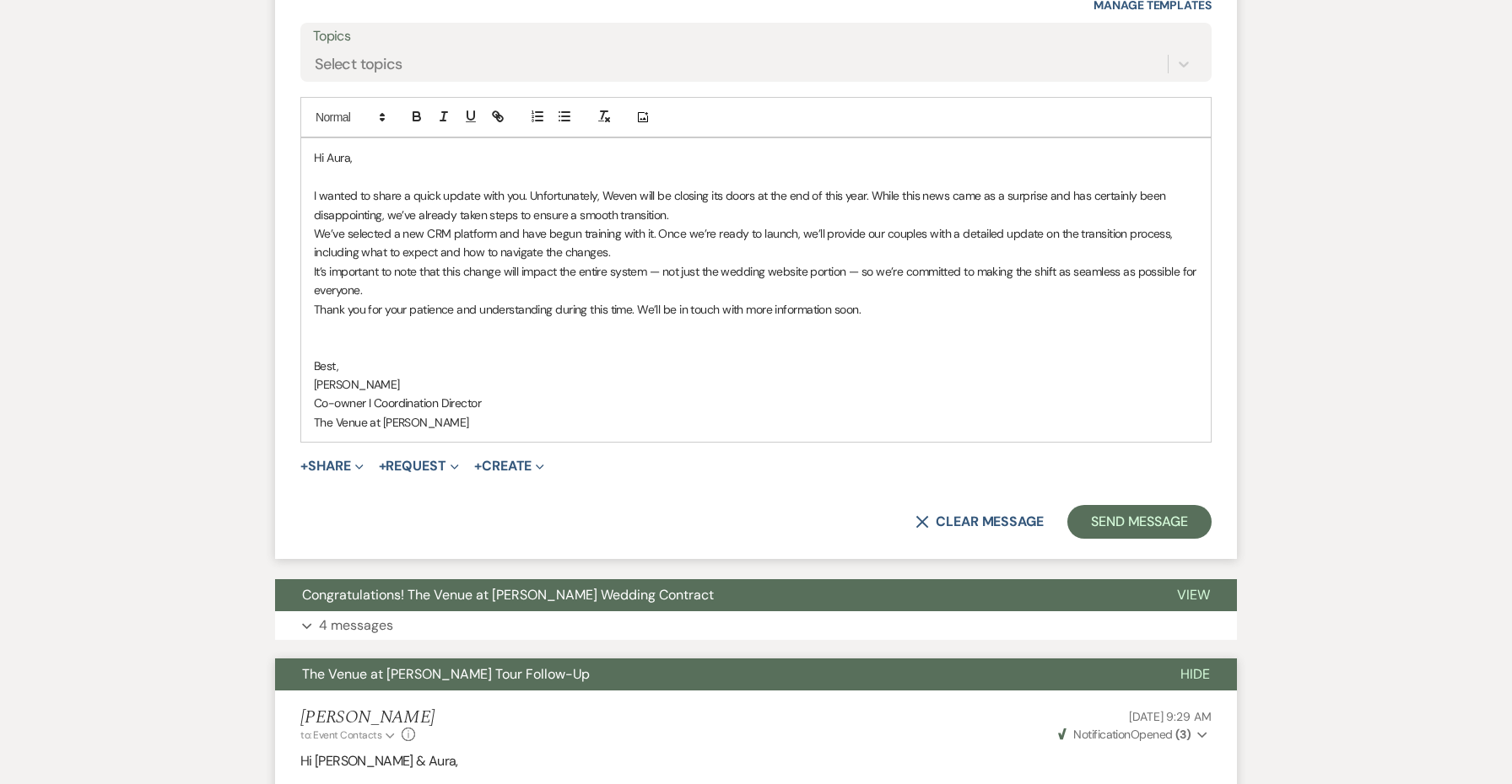
click at [692, 198] on p "I wanted to share a quick update with you. Unfortunately, Weven will be closing…" at bounding box center [756, 205] width 884 height 38
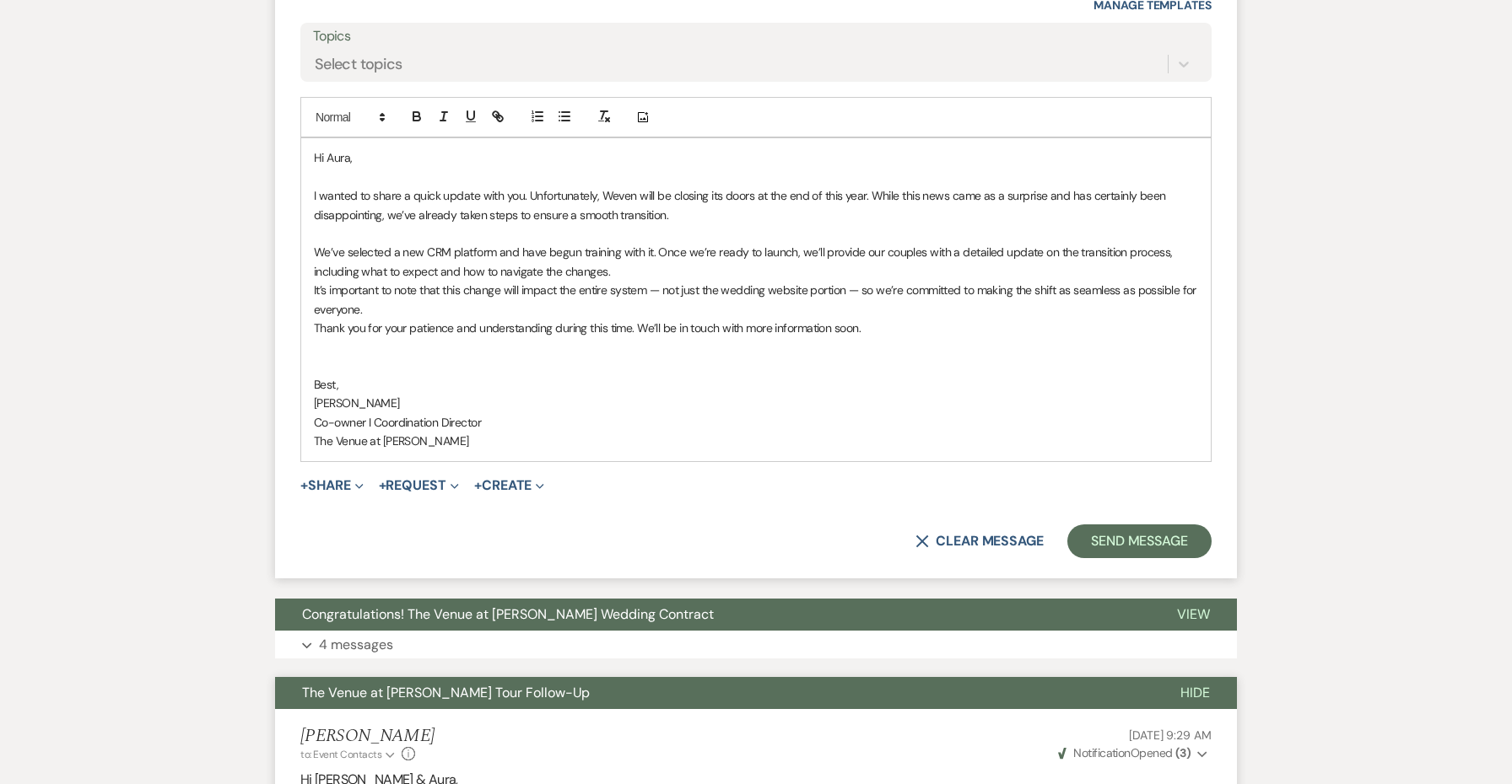
click at [681, 255] on p "We’ve selected a new CRM platform and have begun training with it. Once we’re r…" at bounding box center [756, 261] width 884 height 38
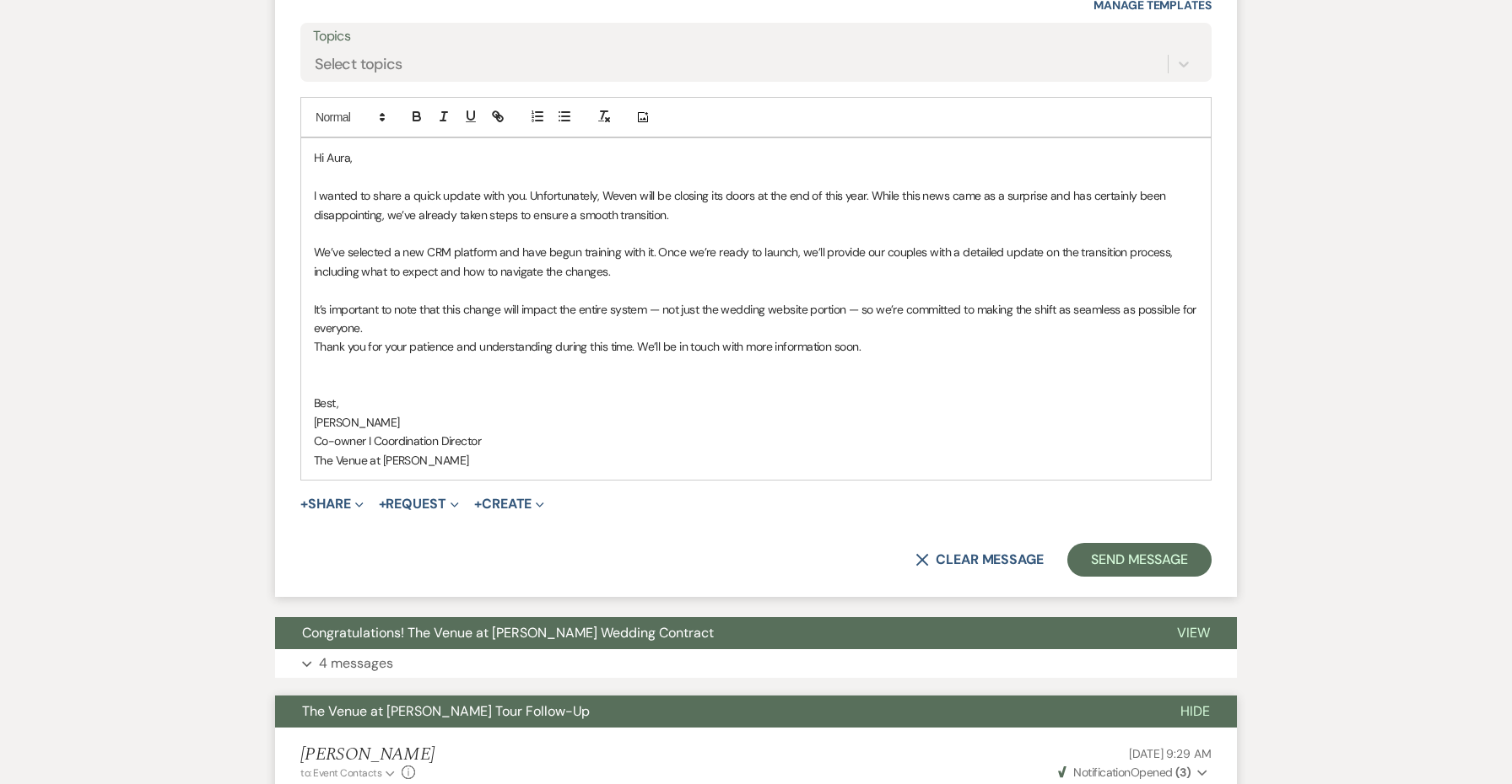
click at [401, 301] on p "It’s important to note that this change will impact the entire system — not jus…" at bounding box center [756, 319] width 884 height 38
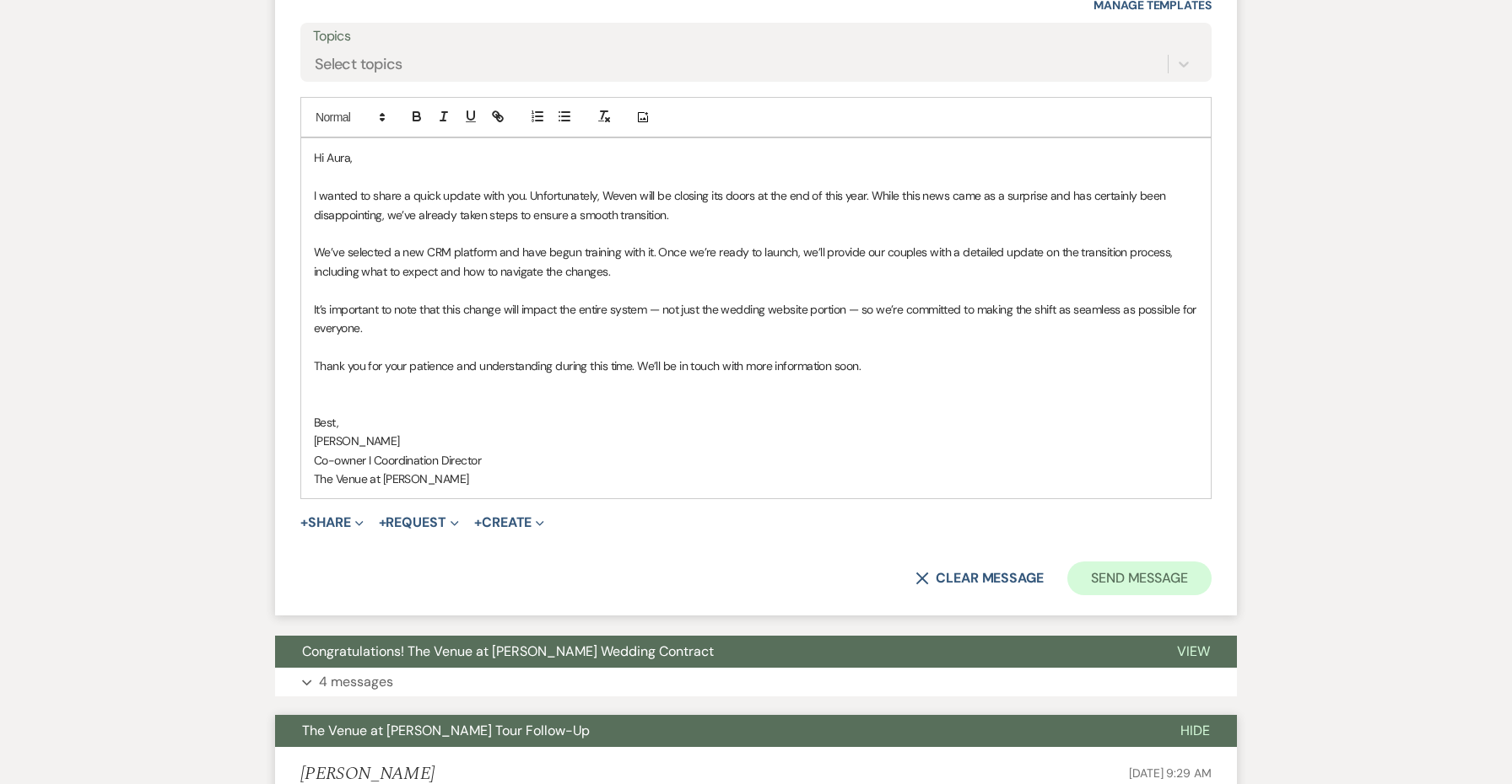
click at [1136, 562] on button "Send Message" at bounding box center [1139, 578] width 144 height 33
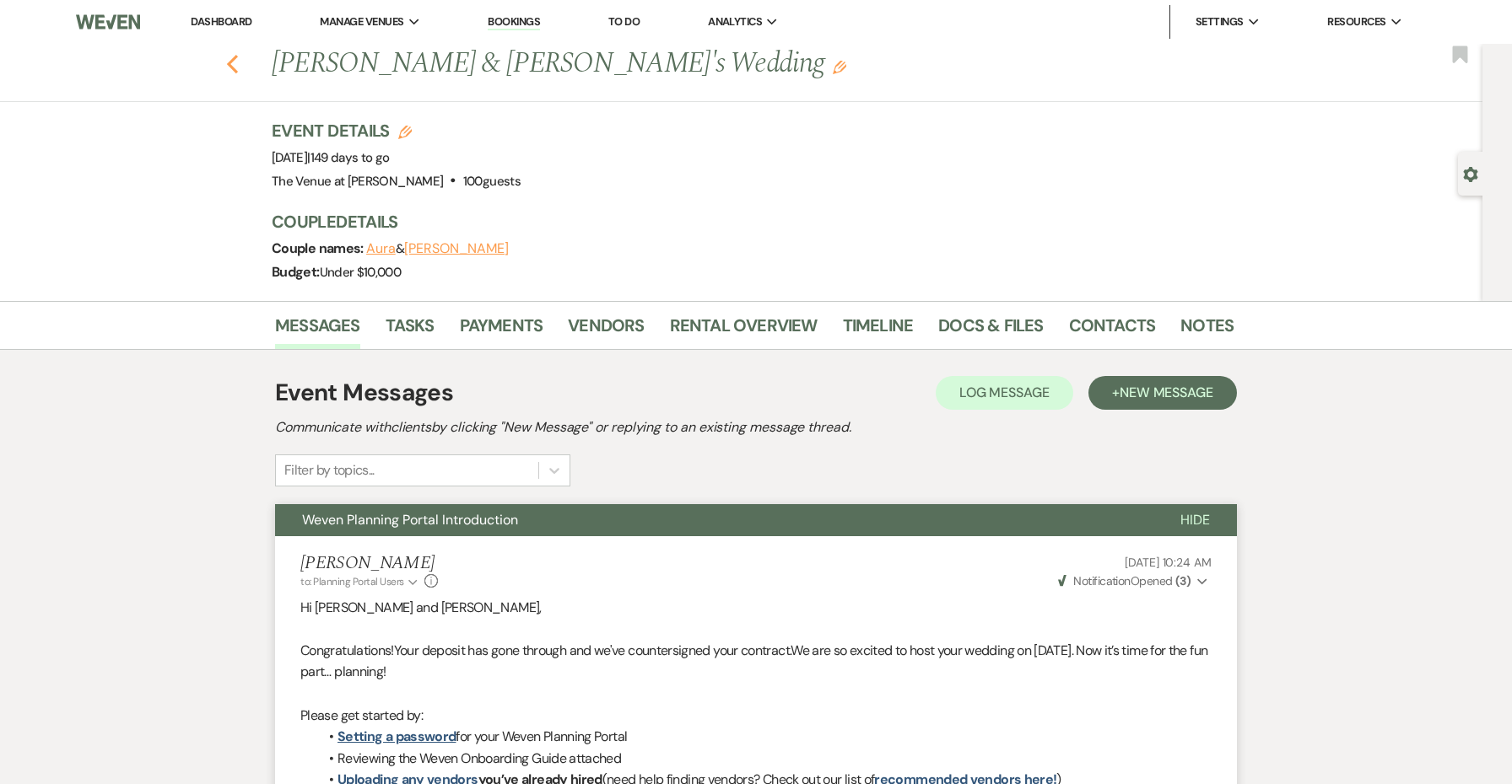
scroll to position [0, 0]
click at [998, 333] on link "Docs & Files" at bounding box center [990, 331] width 105 height 37
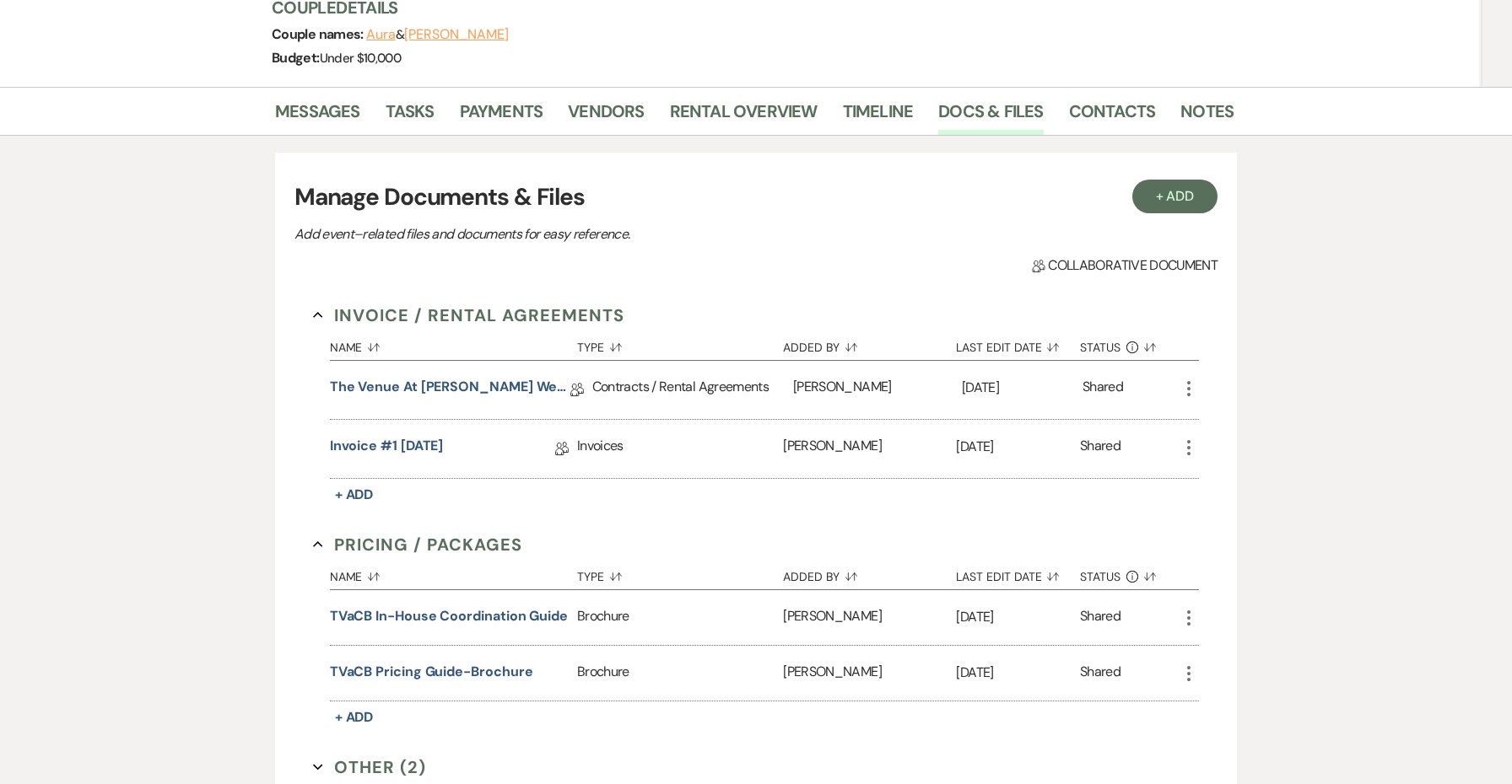
scroll to position [229, 0]
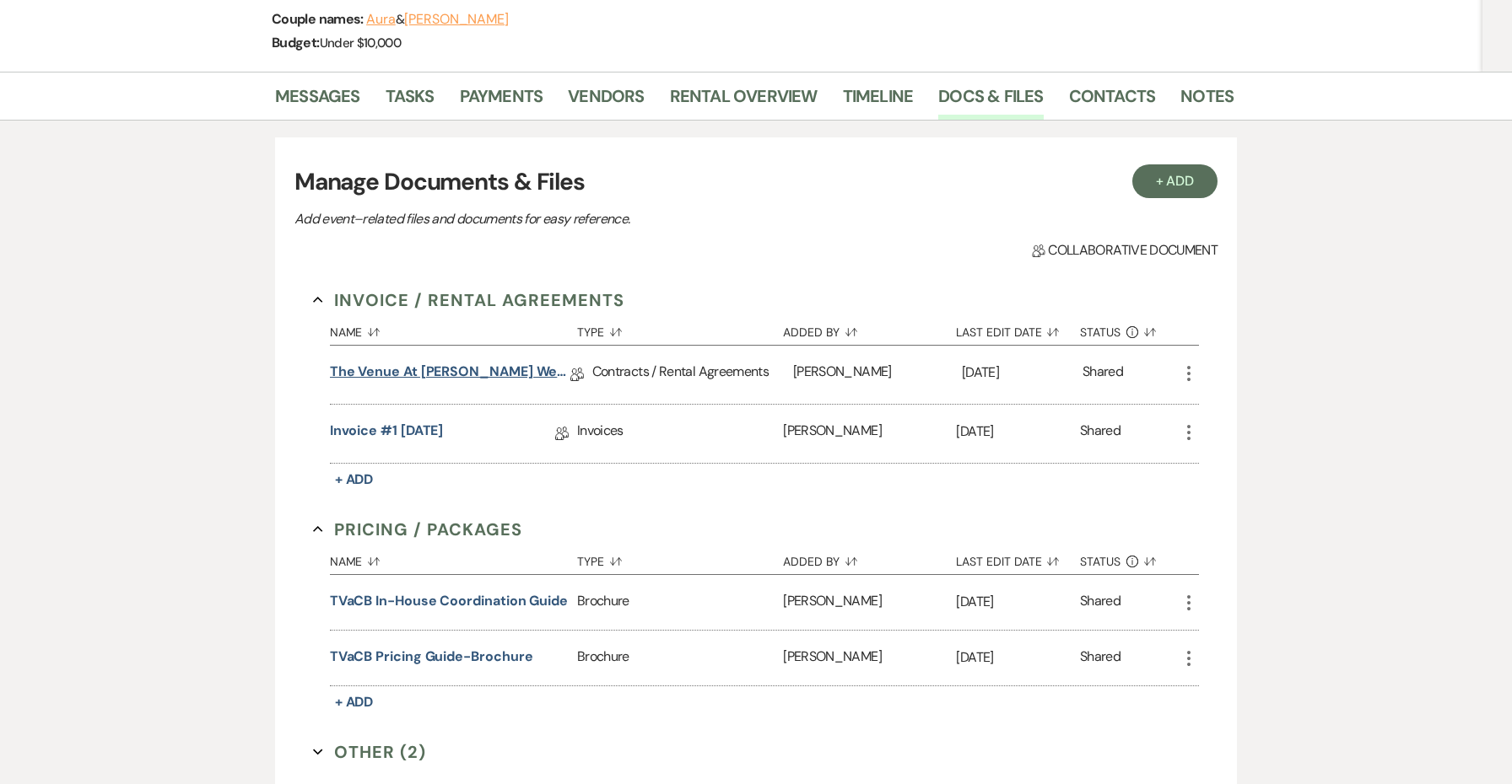
click at [442, 366] on link "The Venue at Carley Brook Wedding Contract (02.16.26 Lopez-Muniz)" at bounding box center [450, 375] width 241 height 26
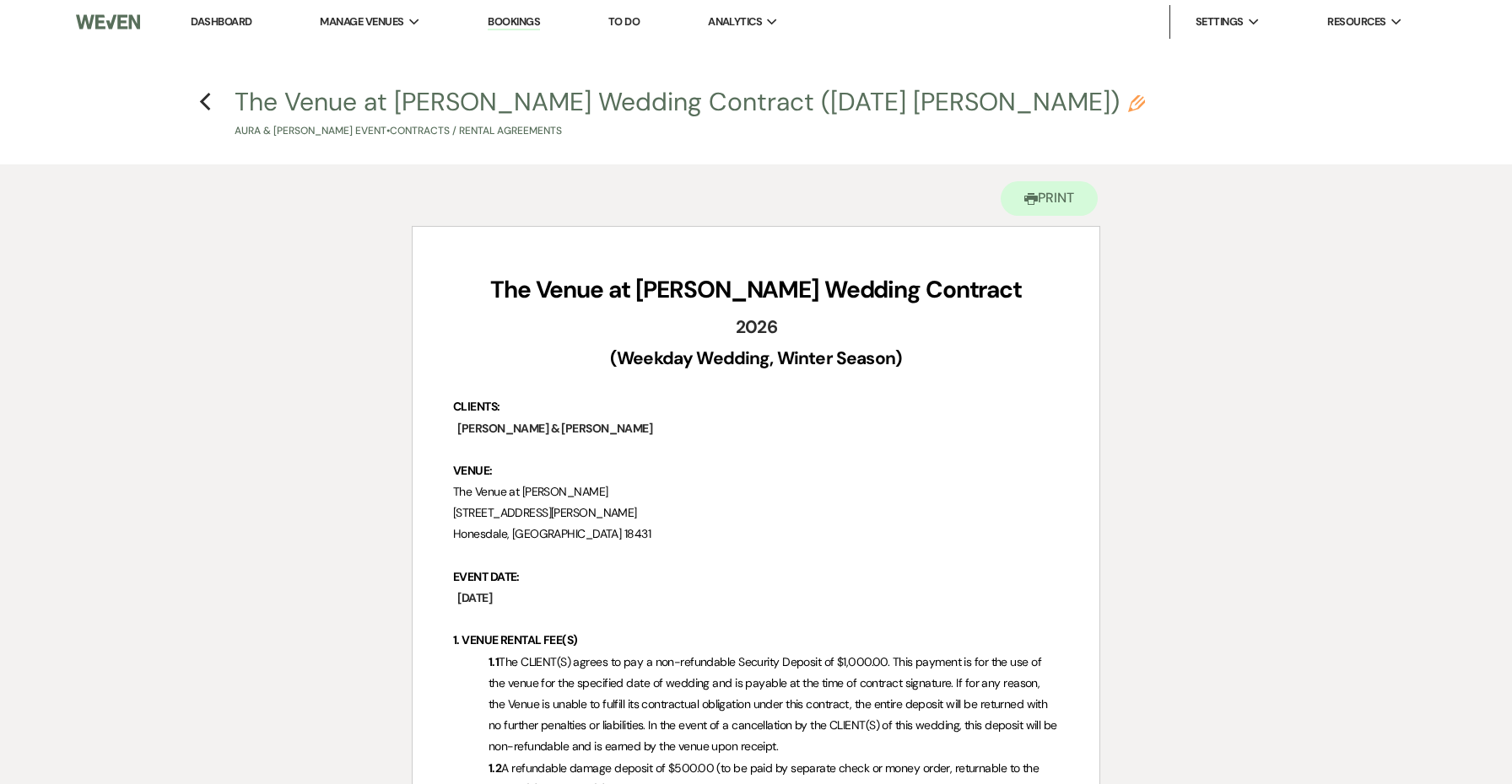
click at [197, 107] on h4 "Previous The Venue at Carley Brook Wedding Contract (02.16.26 Lopez-Muniz) Penc…" at bounding box center [756, 112] width 1215 height 55
click at [210, 106] on icon "Previous" at bounding box center [205, 102] width 13 height 21
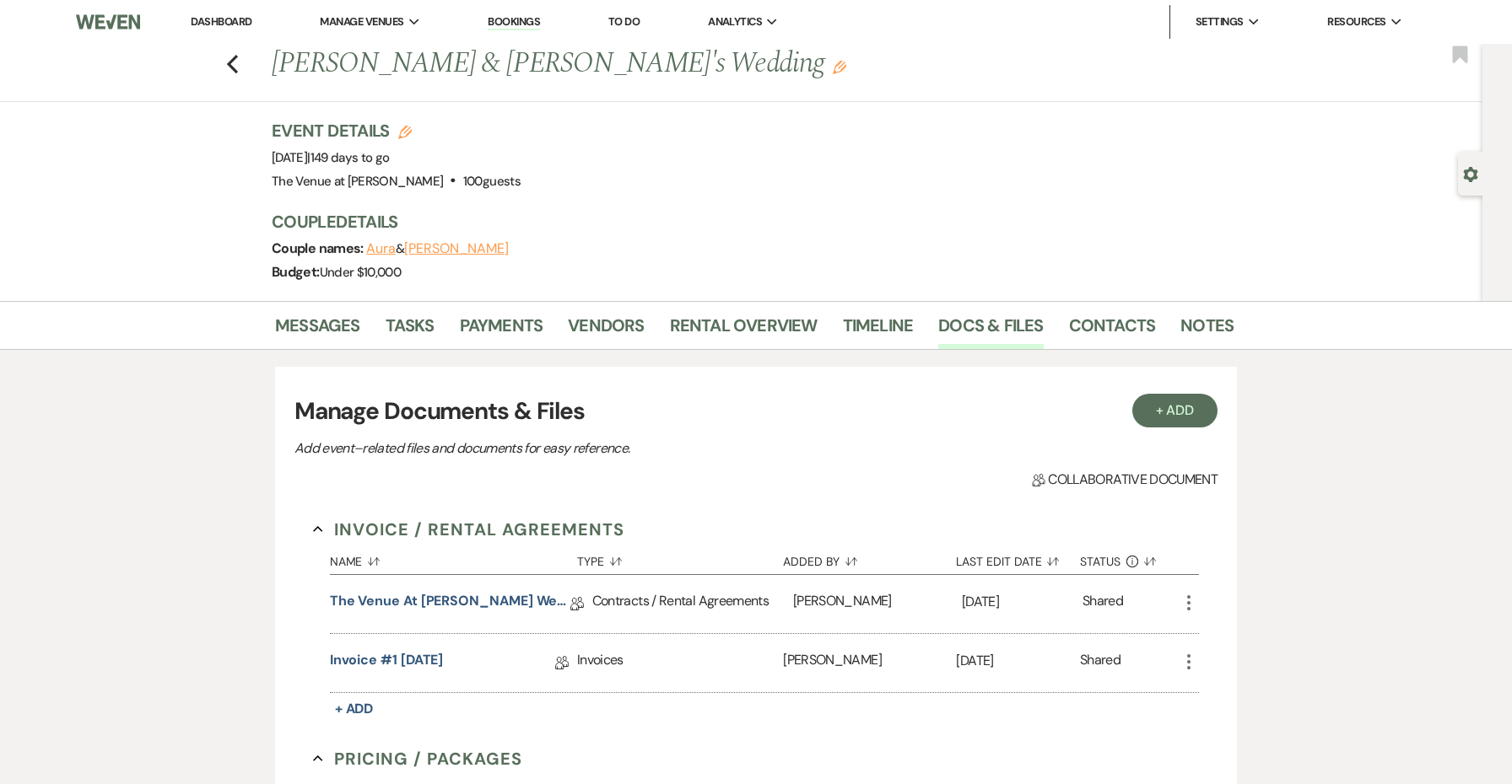
click at [832, 67] on icon "Edit" at bounding box center [839, 68] width 14 height 14
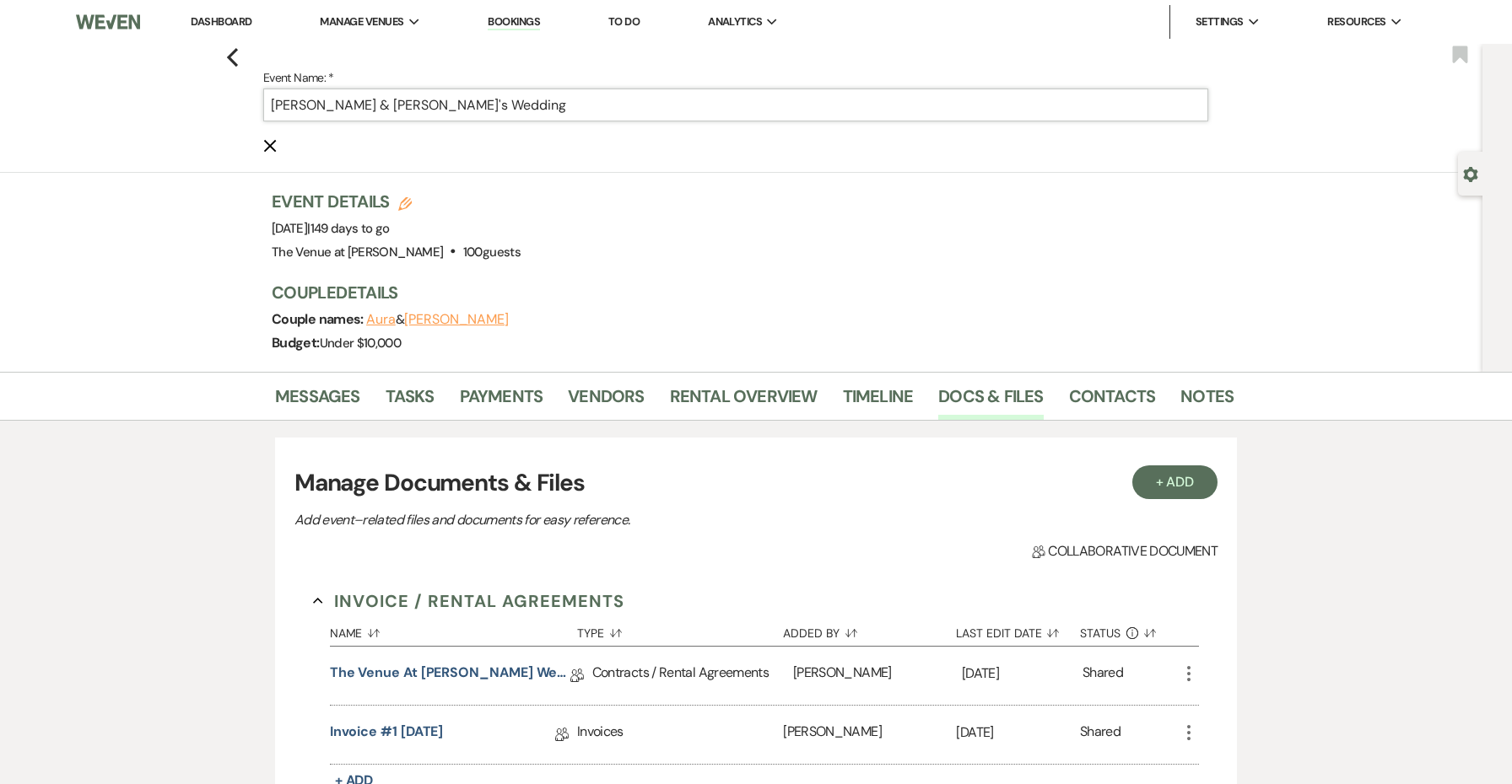
click at [343, 108] on input "Samuel & Aura's Wedding" at bounding box center [735, 105] width 945 height 33
drag, startPoint x: 338, startPoint y: 107, endPoint x: 217, endPoint y: 101, distance: 121.1
click at [217, 101] on div "Previous Event Name: * Samuel & Aura's Wedding Cancel Edit Bookmark" at bounding box center [736, 109] width 1491 height 129
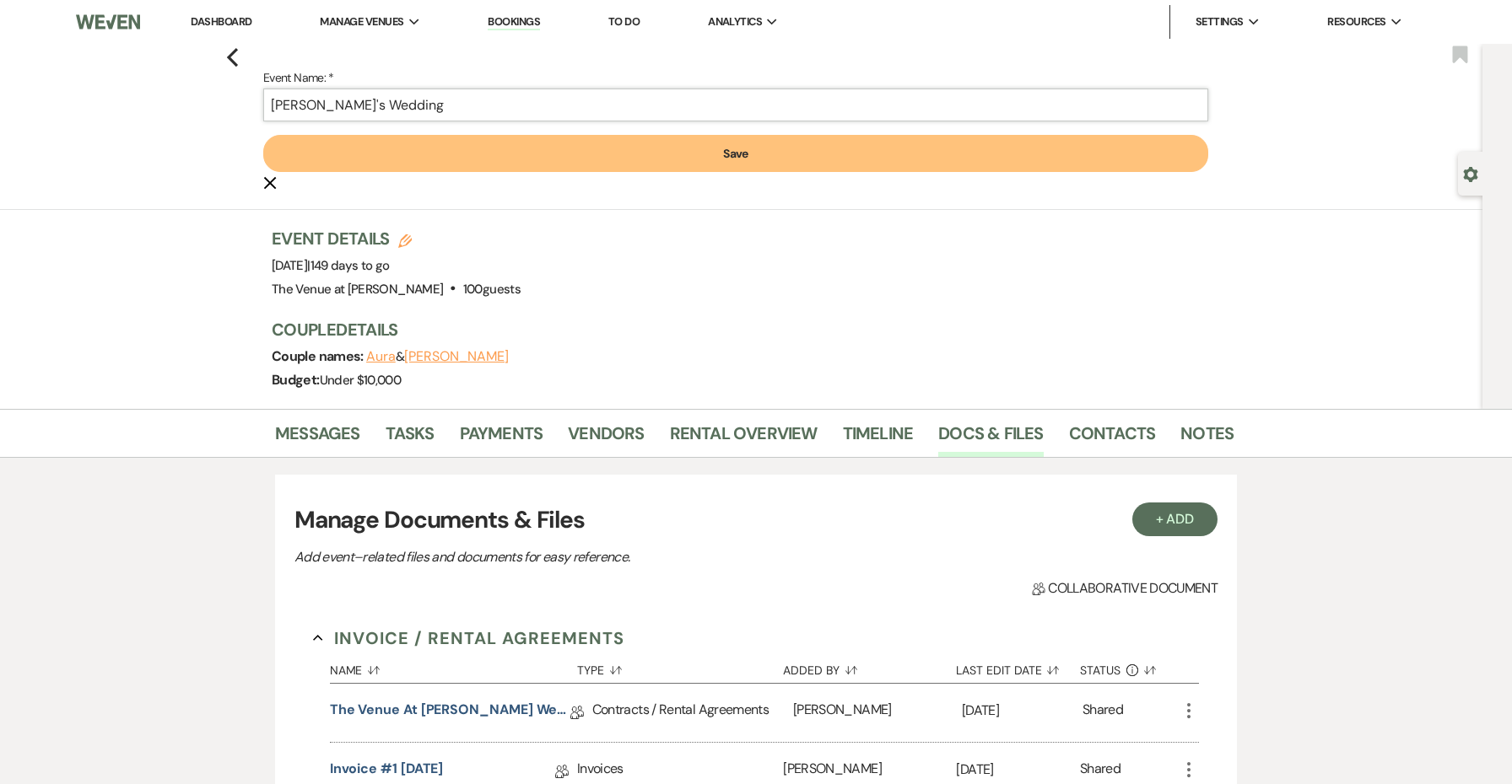
click at [298, 104] on input "Aura's Wedding" at bounding box center [735, 105] width 945 height 33
click at [424, 160] on button "Save" at bounding box center [735, 154] width 945 height 37
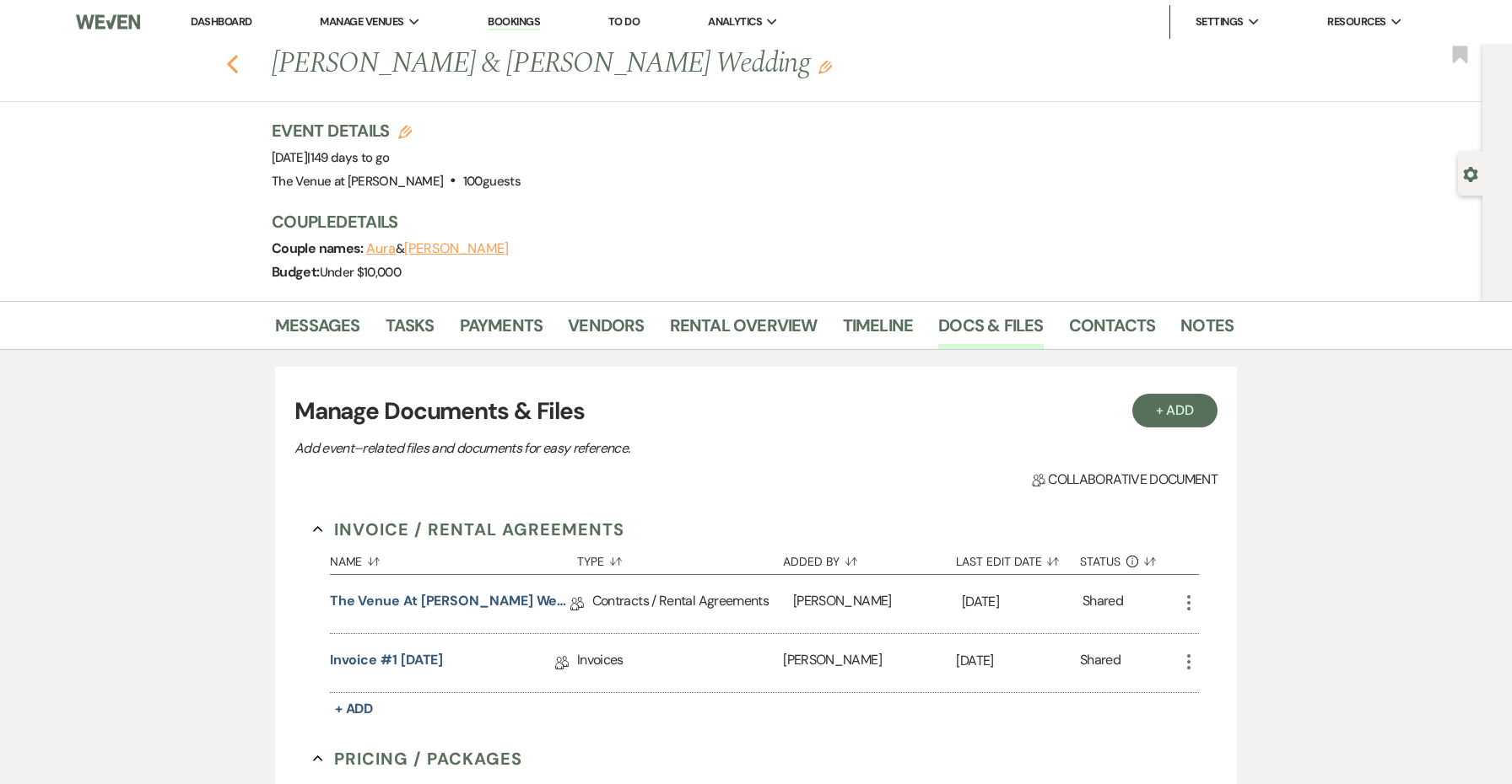
click at [235, 67] on icon "Previous" at bounding box center [232, 64] width 13 height 21
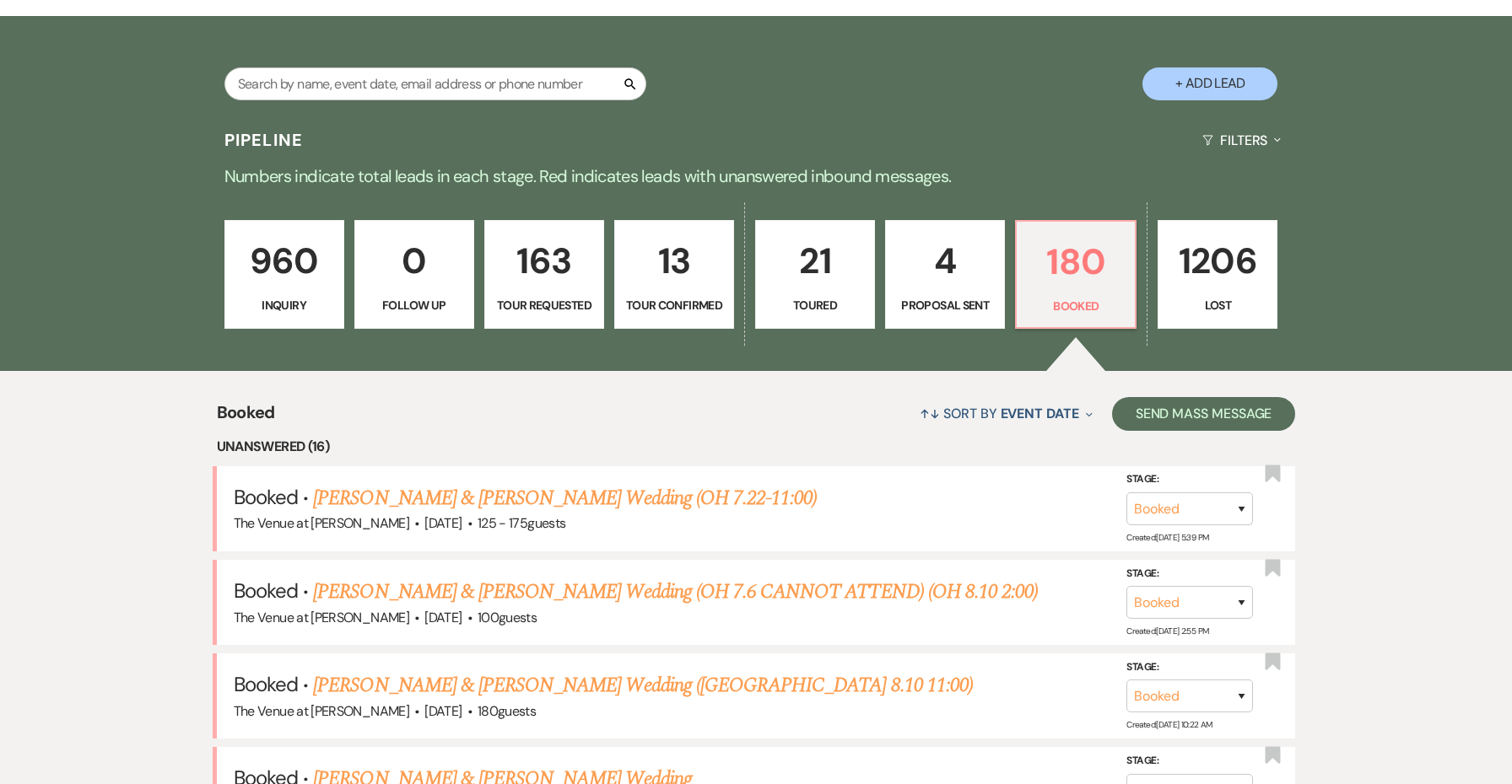
scroll to position [374, 0]
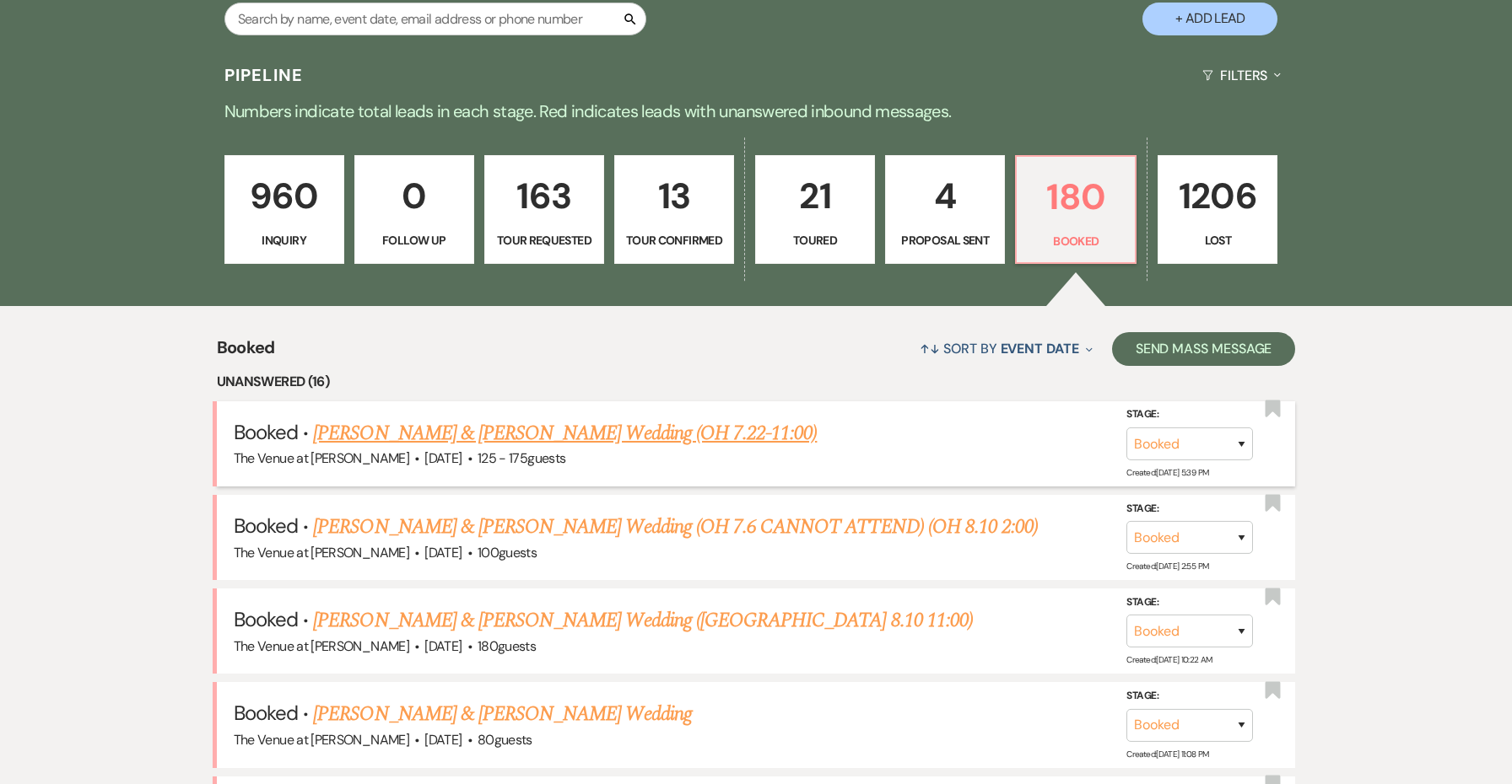
click at [423, 435] on link "Emily Kenna & Jordan McElmoyle's Wedding (OH 7.22-11:00)" at bounding box center [565, 433] width 503 height 30
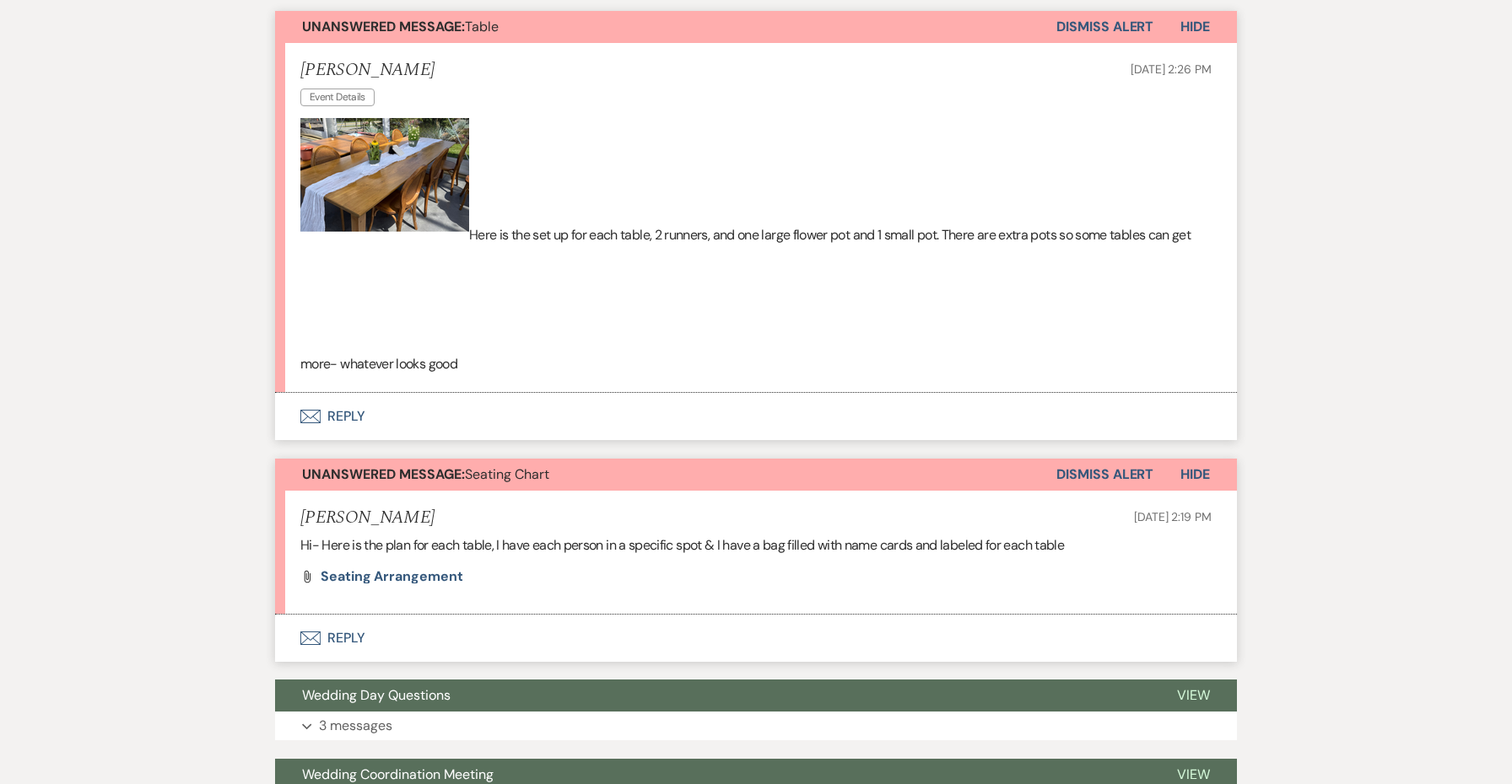
scroll to position [570, 0]
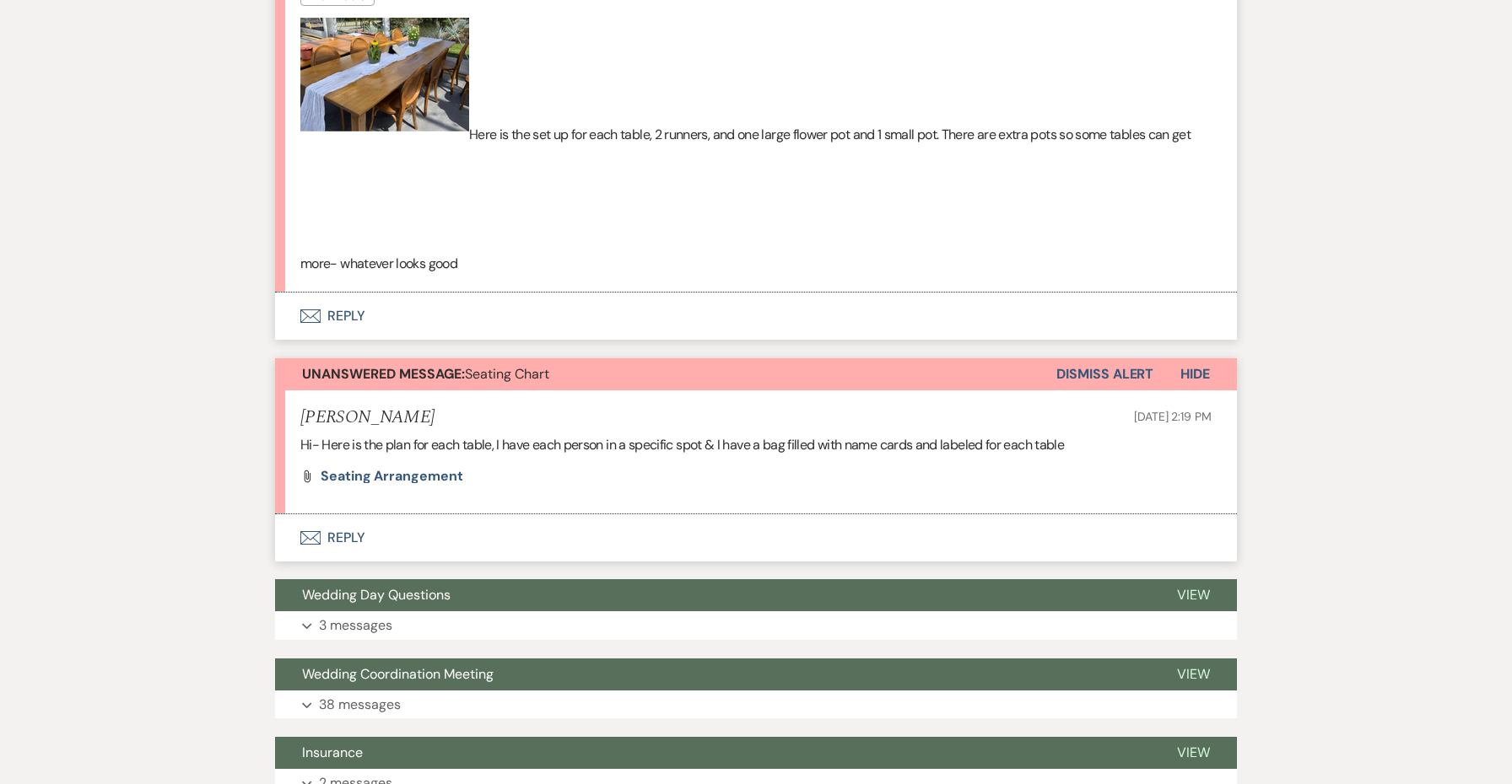
click at [350, 311] on button "Envelope Reply" at bounding box center [756, 316] width 962 height 47
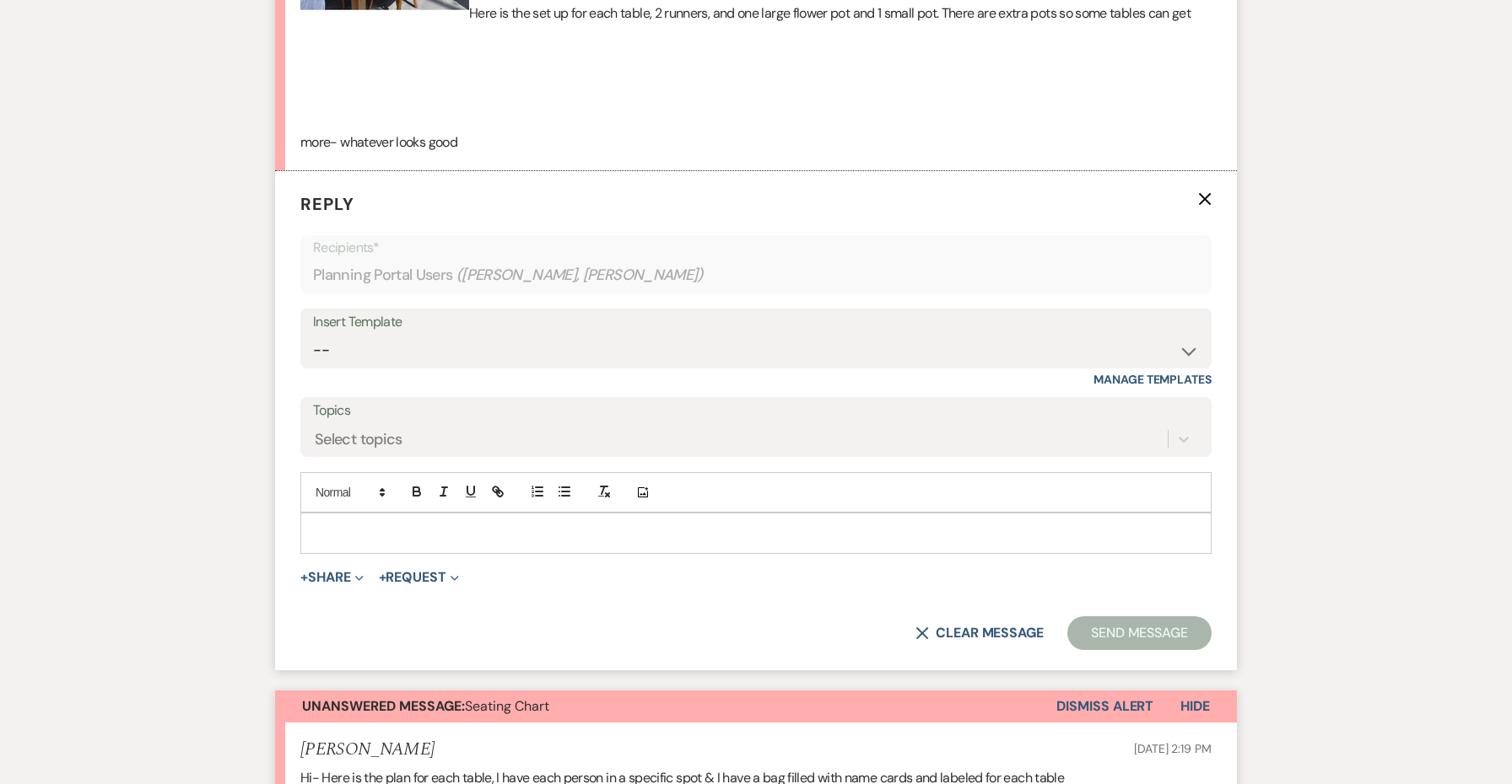
scroll to position [716, 0]
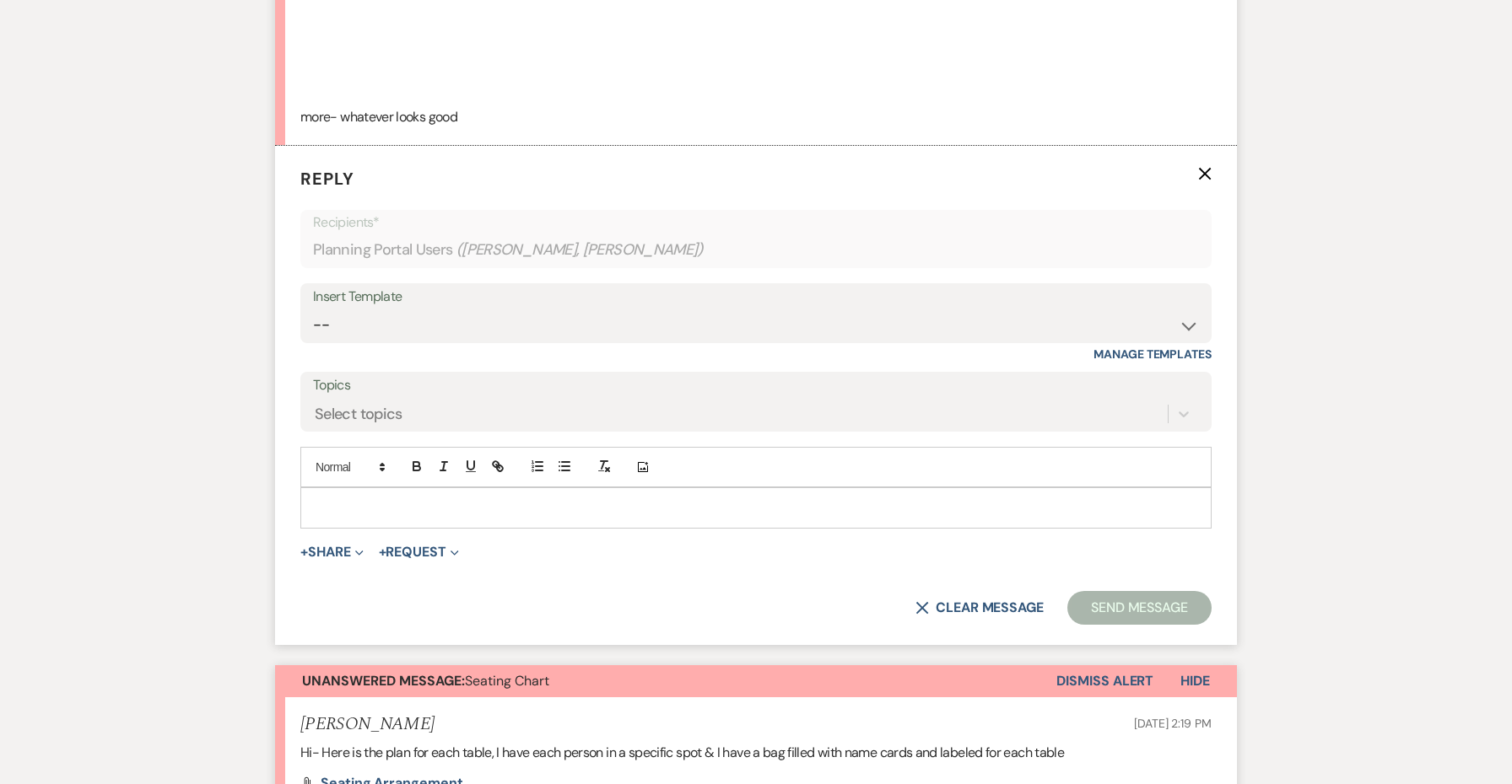
click at [398, 514] on div at bounding box center [756, 508] width 910 height 39
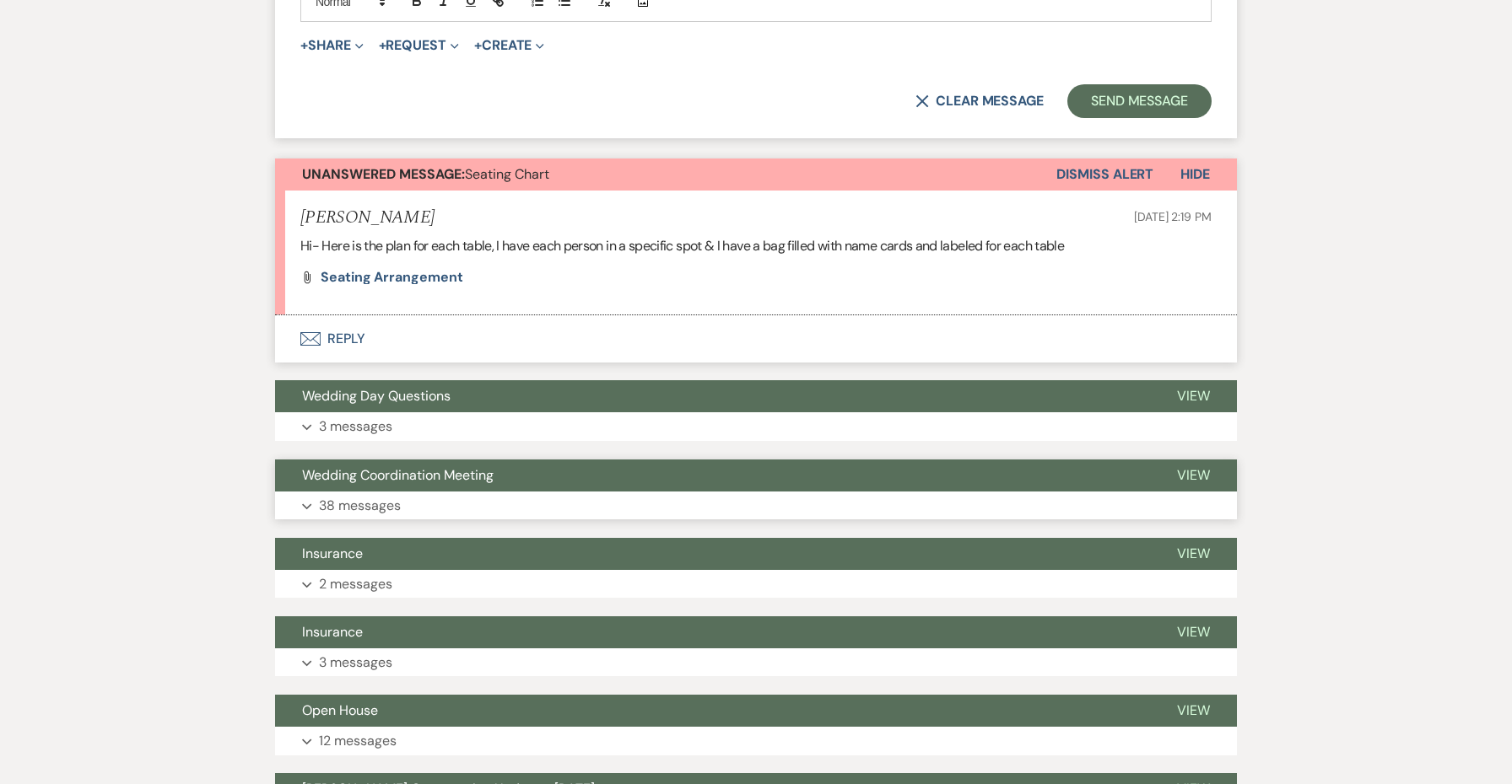
scroll to position [1387, 0]
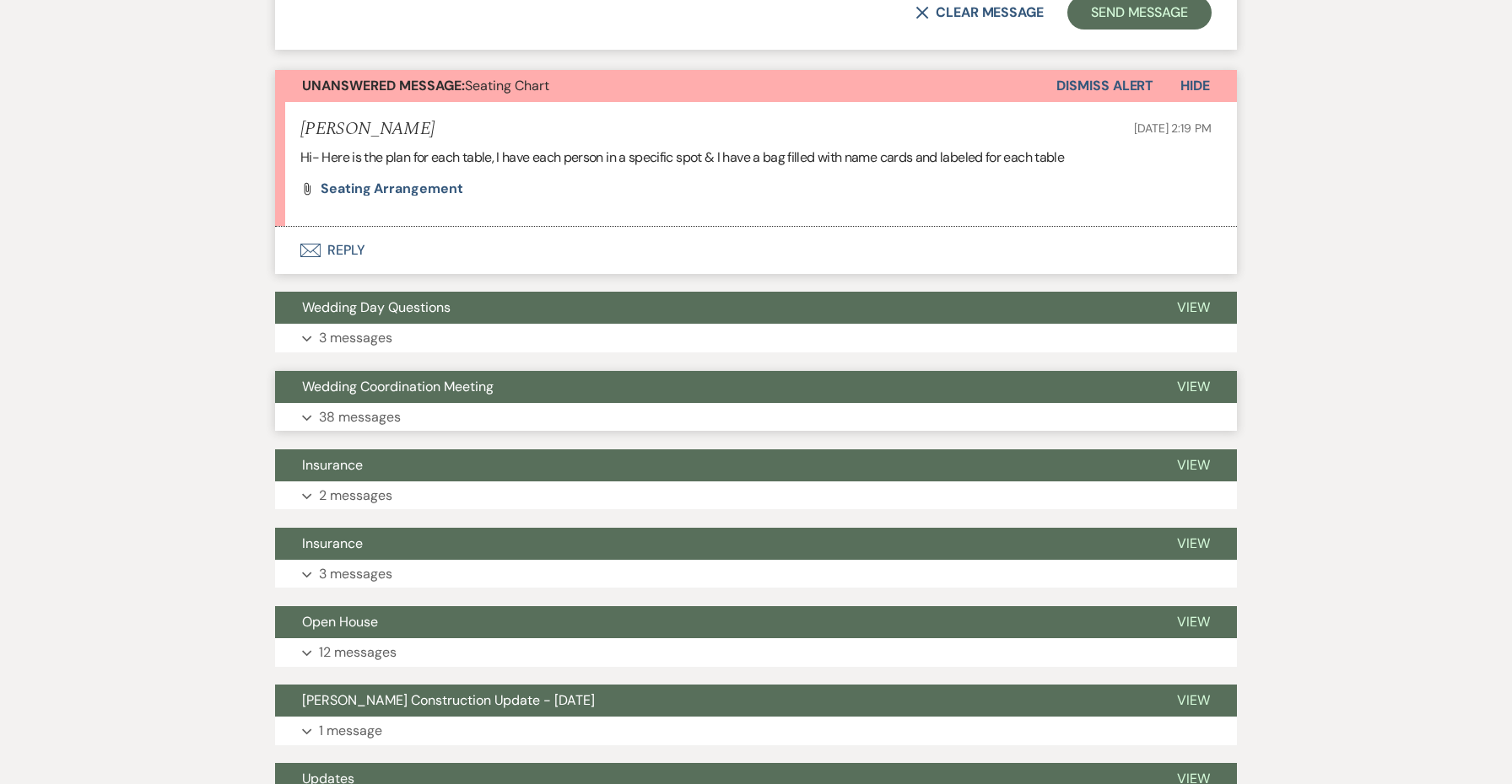
click at [339, 406] on p "38 messages" at bounding box center [360, 417] width 82 height 22
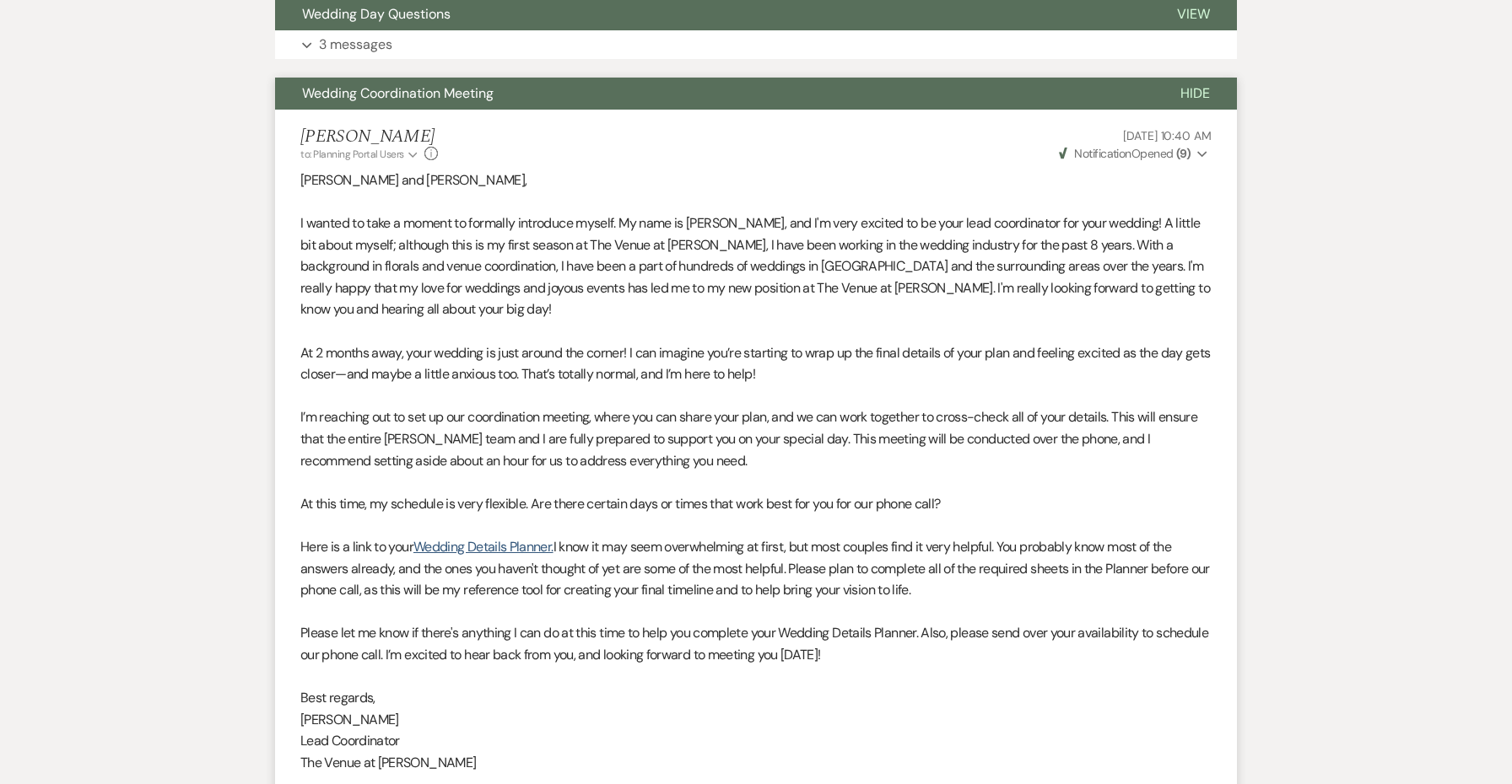
scroll to position [1365, 0]
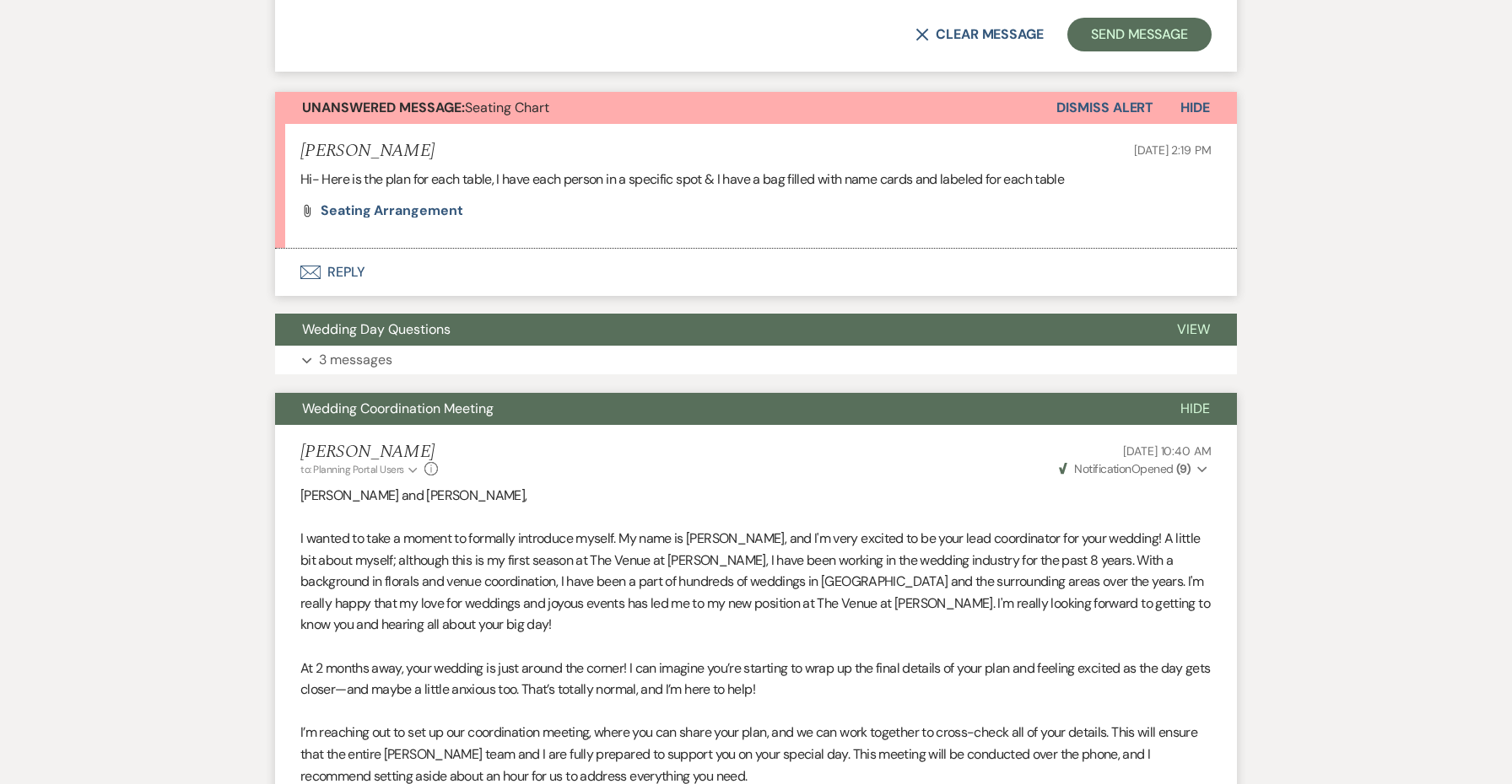
click at [446, 399] on span "Wedding Coordination Meeting" at bounding box center [398, 408] width 192 height 18
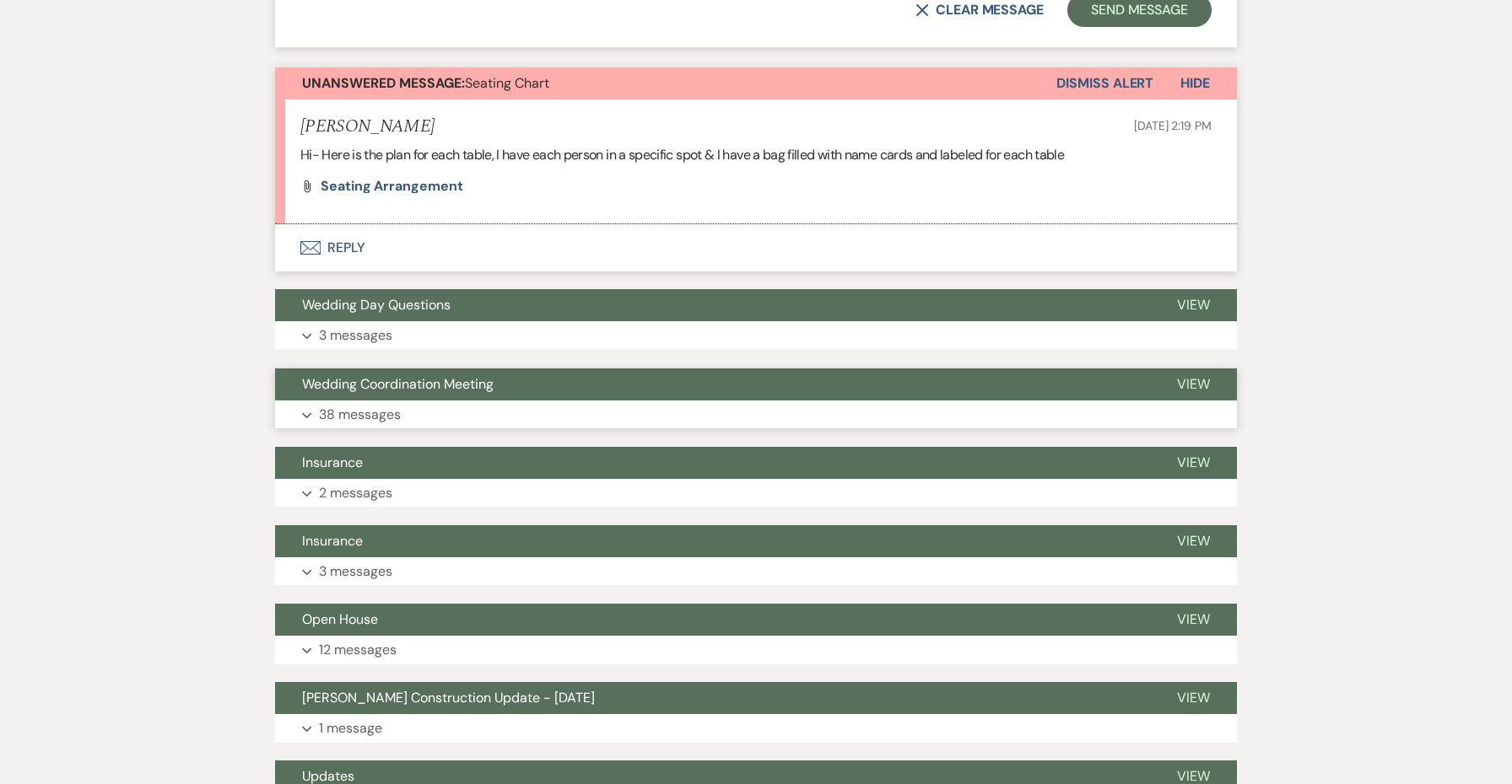
scroll to position [1405, 0]
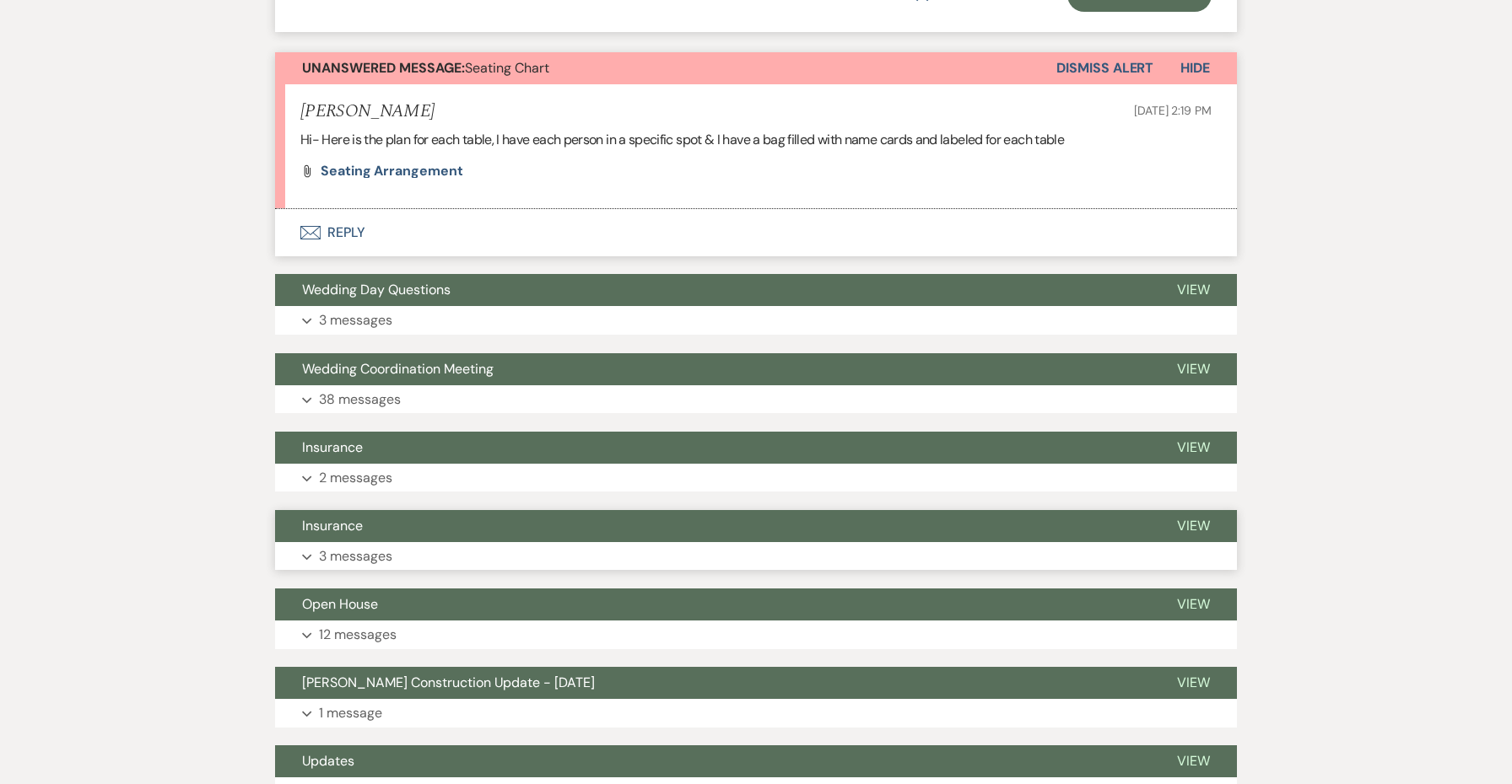
click at [396, 517] on button "Insurance" at bounding box center [713, 526] width 875 height 32
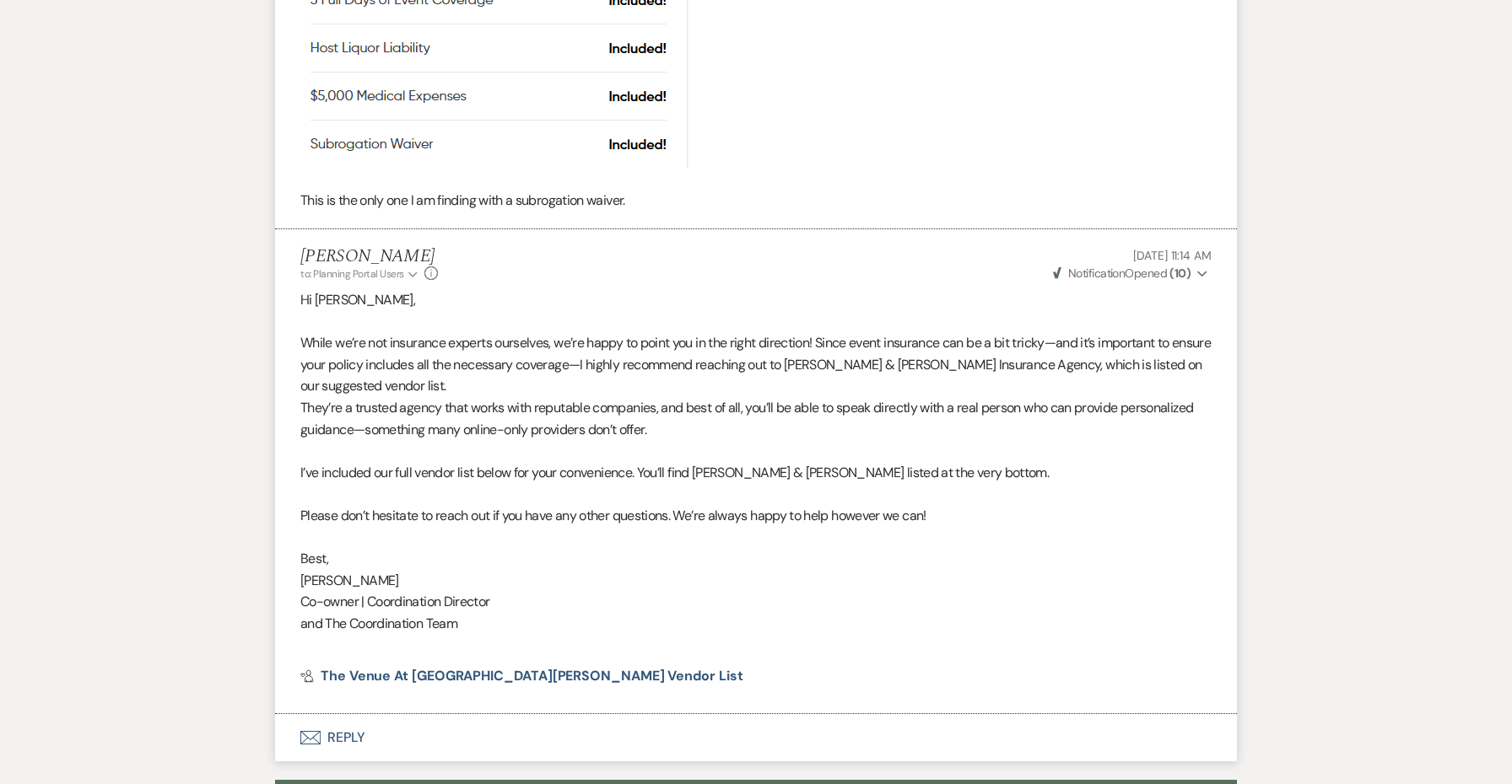
scroll to position [2189, 0]
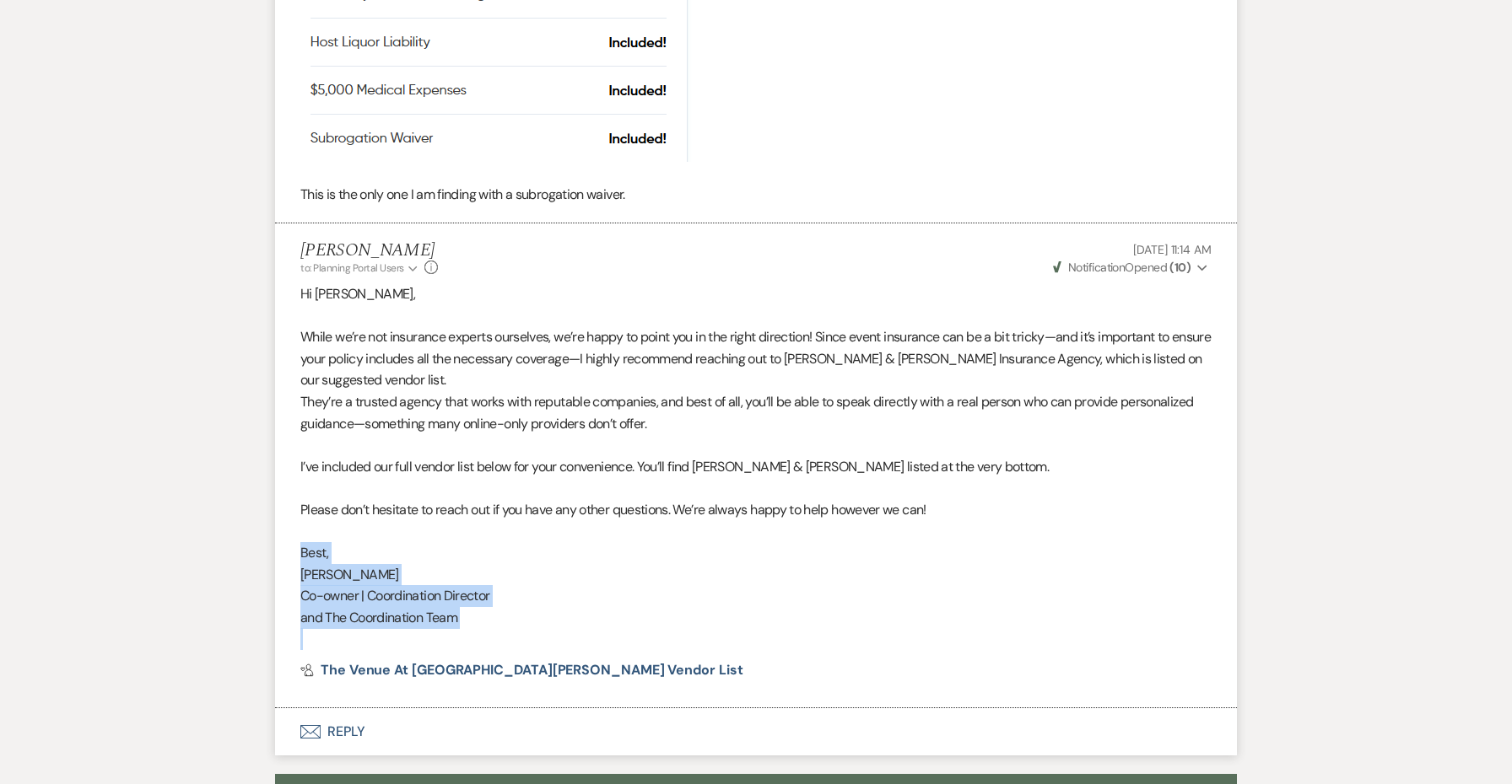
drag, startPoint x: 470, startPoint y: 611, endPoint x: 295, endPoint y: 534, distance: 191.2
click at [295, 534] on li "Jessie Brennan to: Planning Portal Users Expand Info Aug 21, 2025, 11:14 AM Wev…" at bounding box center [756, 465] width 962 height 484
copy div "Best, Jessie Co-owner | Coordination Director and The Coordination Team"
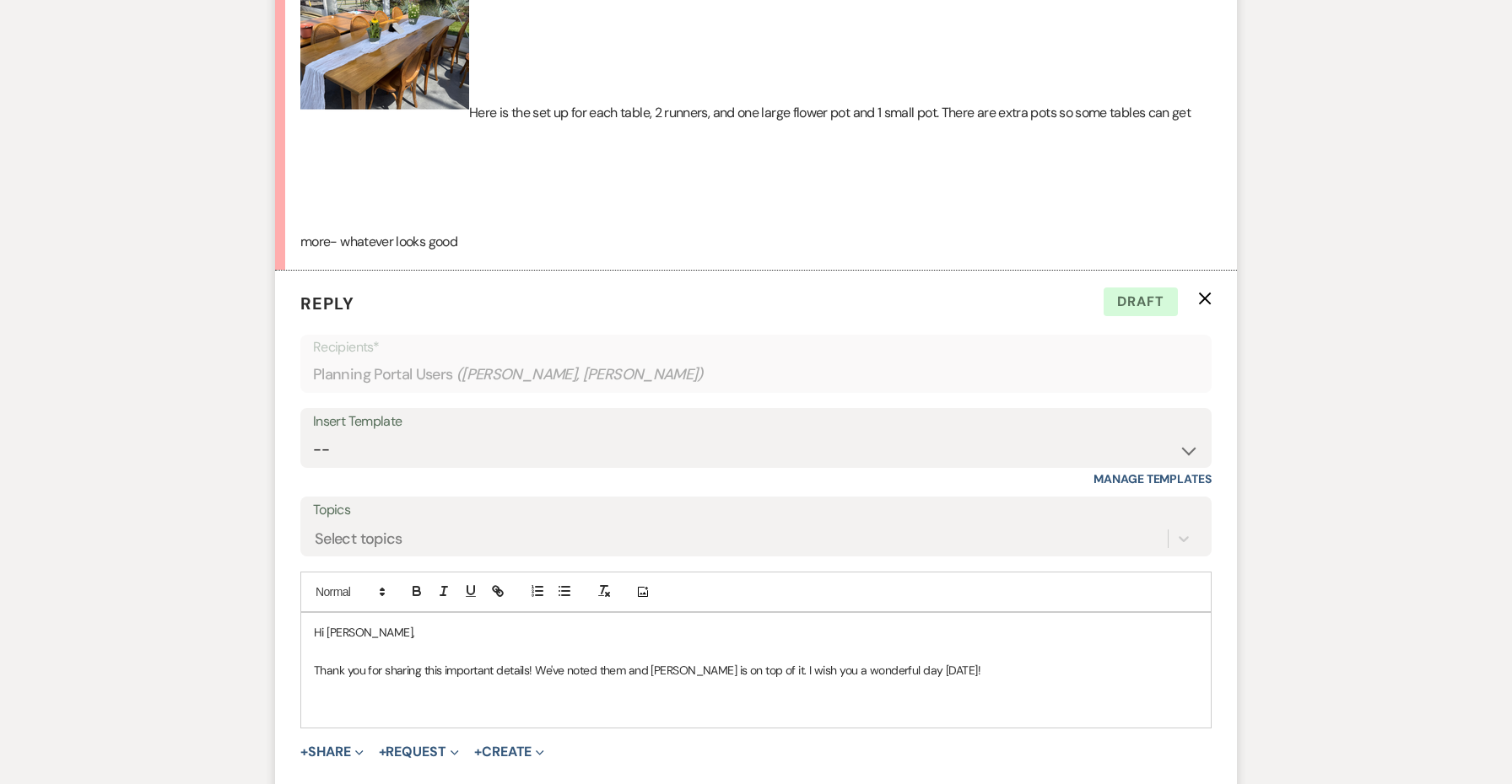
scroll to position [614, 0]
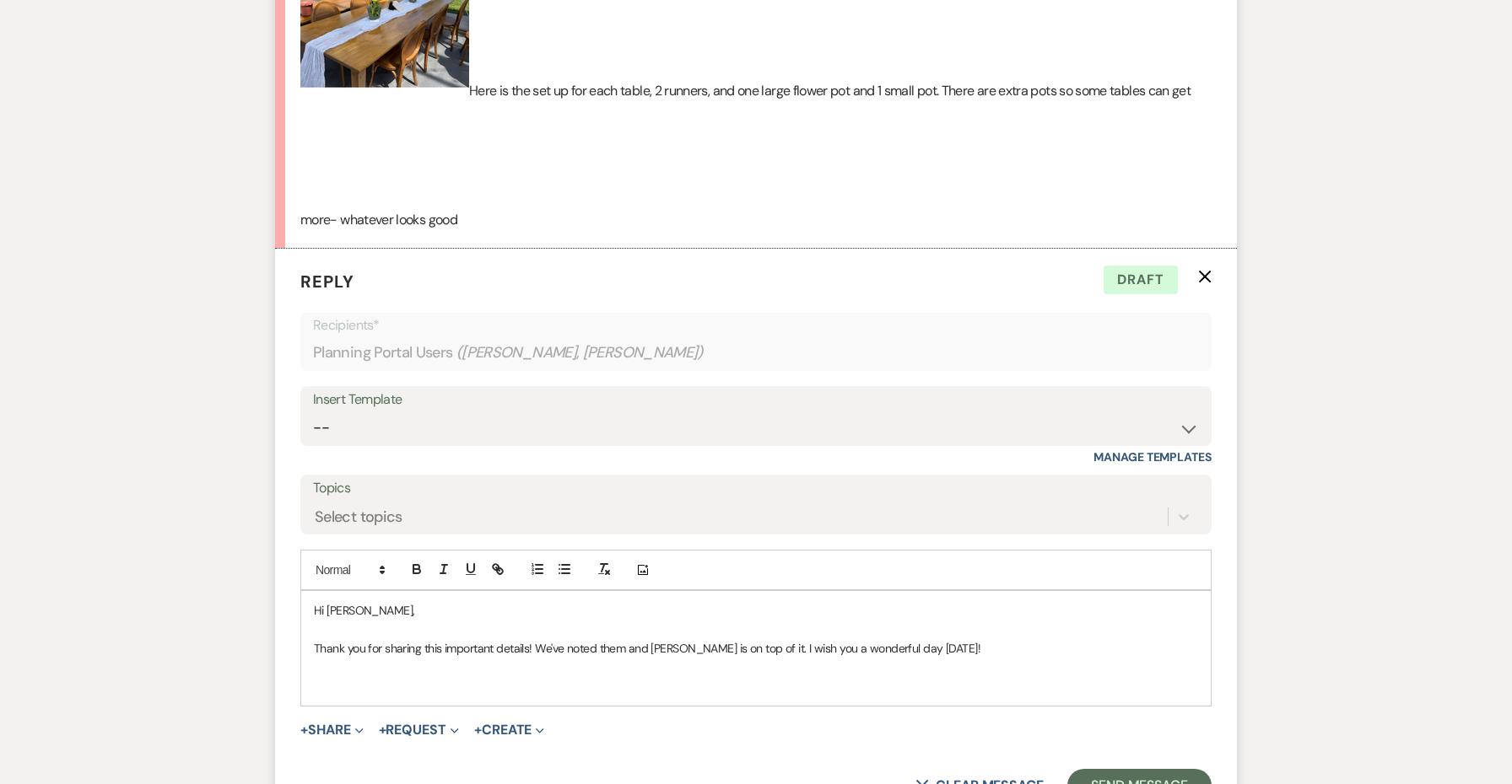
click at [420, 697] on div "Hi Emily, Thank you for sharing this important details! We've noted them and La…" at bounding box center [756, 648] width 910 height 115
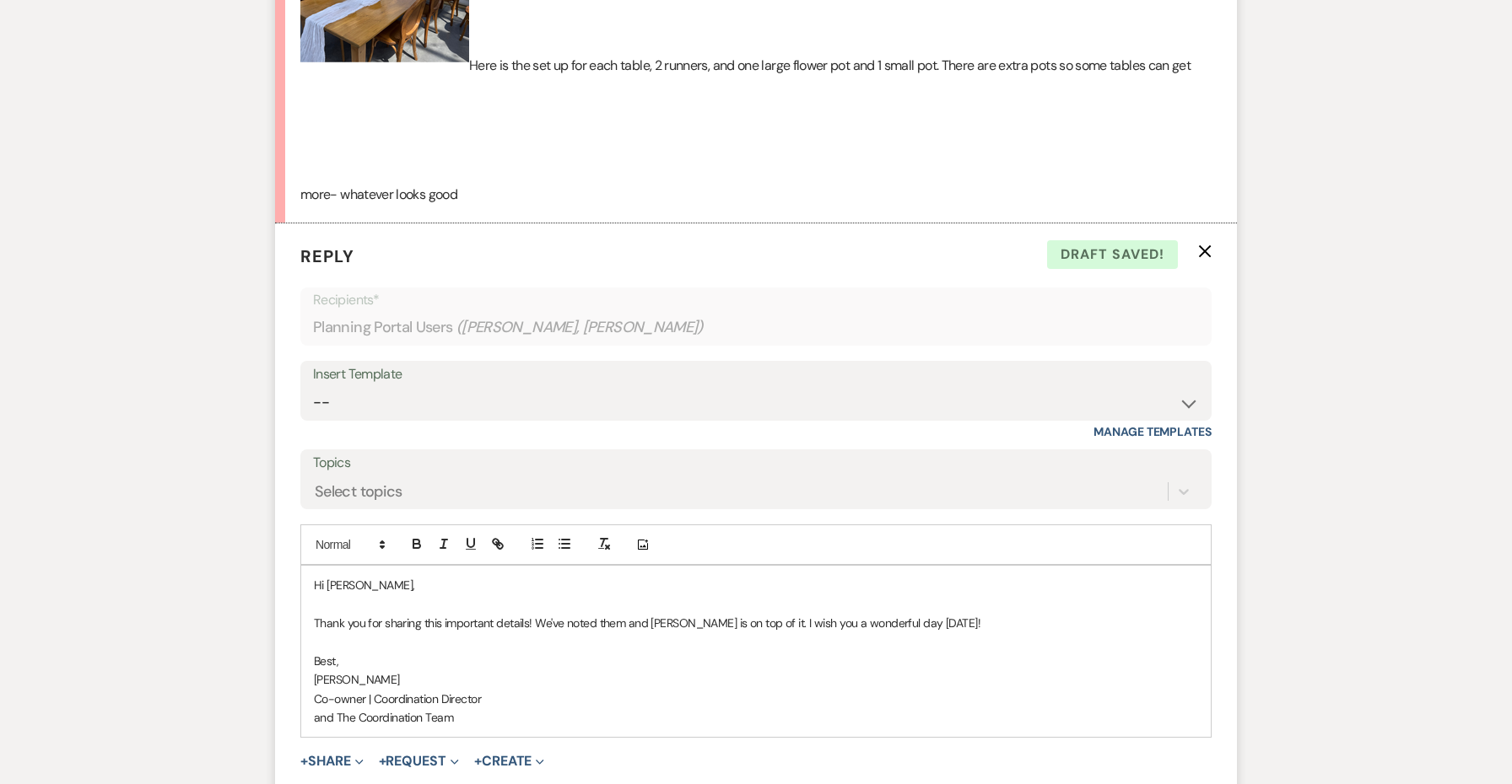
scroll to position [935, 0]
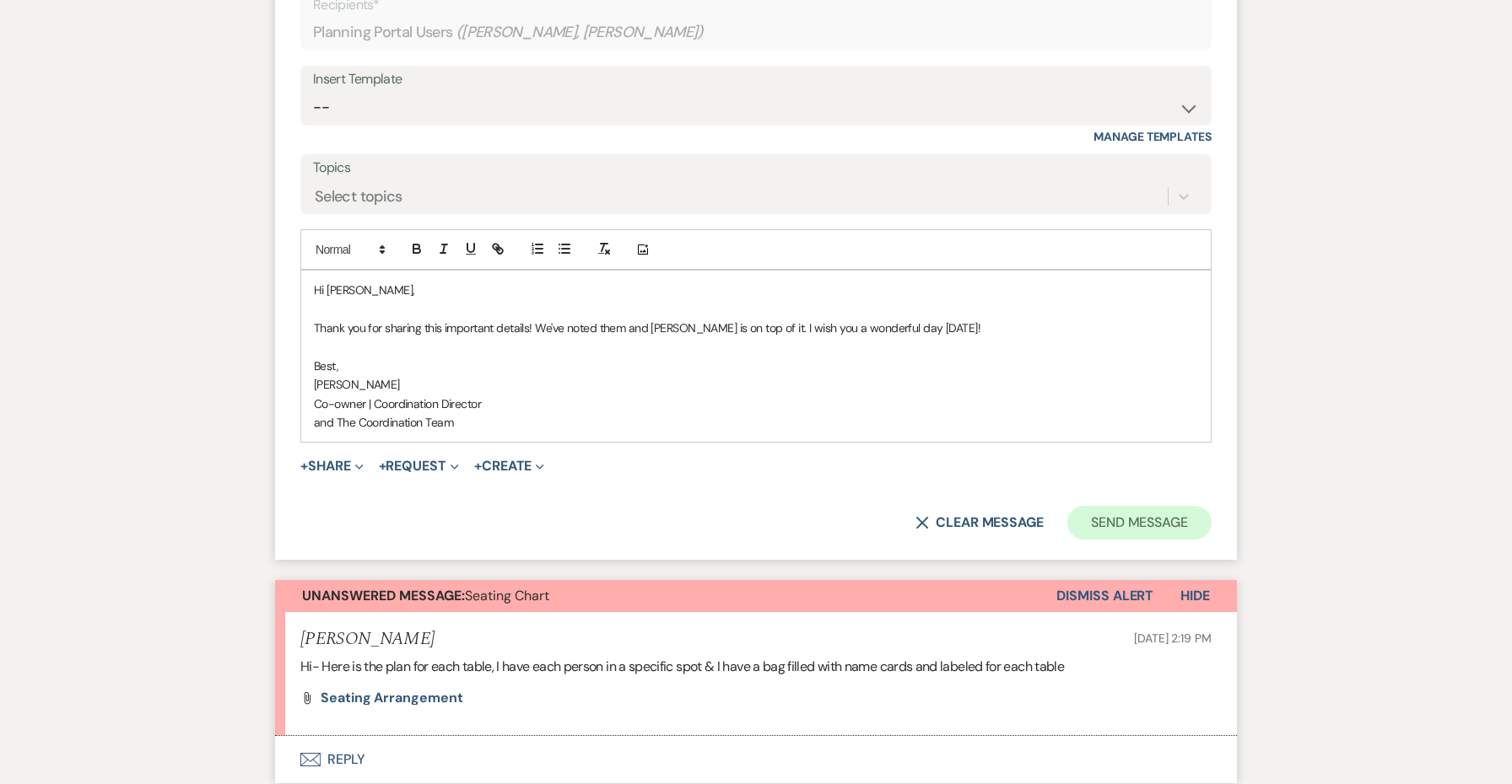
click at [1114, 510] on button "Send Message" at bounding box center [1139, 523] width 144 height 33
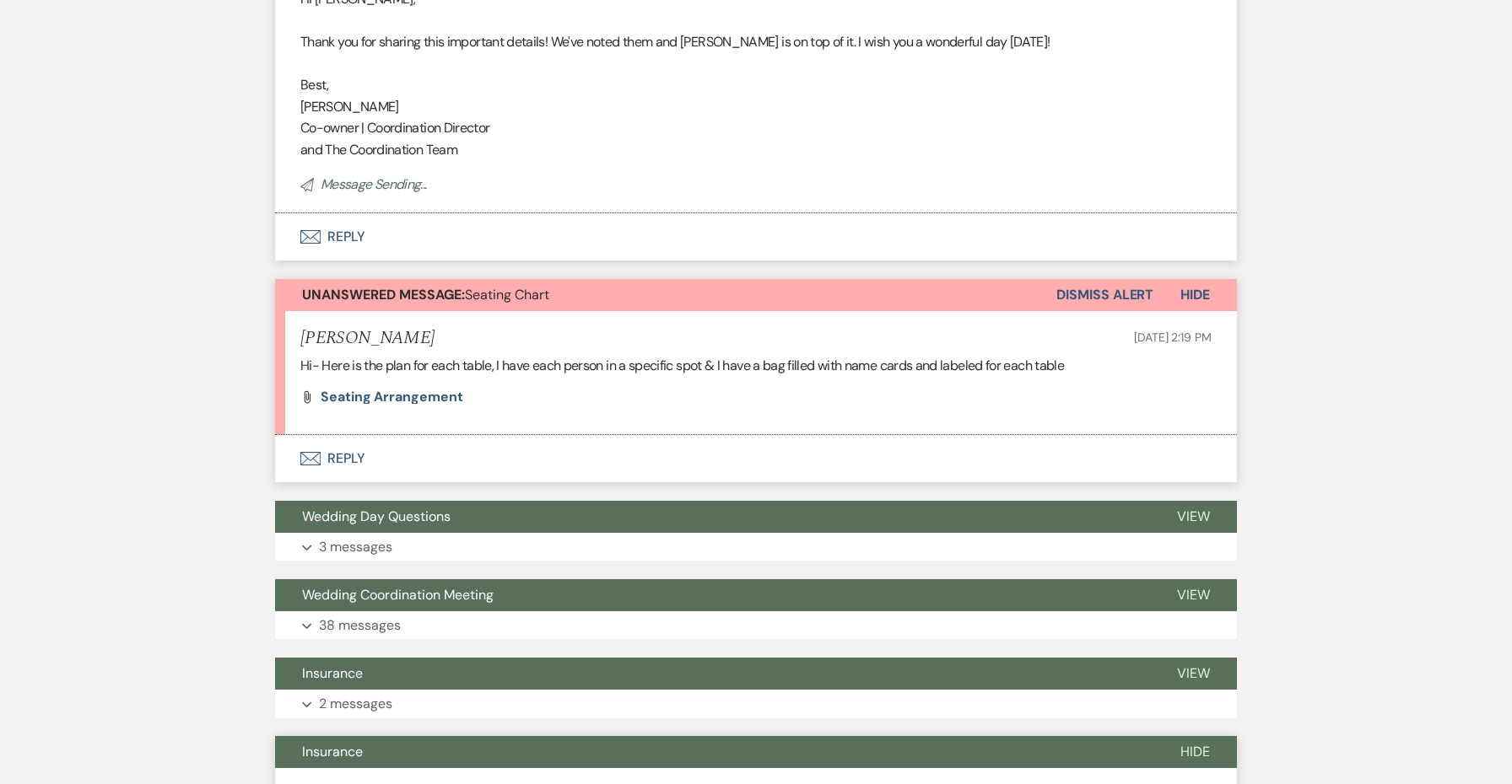
click at [1093, 291] on button "Dismiss Alert" at bounding box center [1105, 295] width 97 height 32
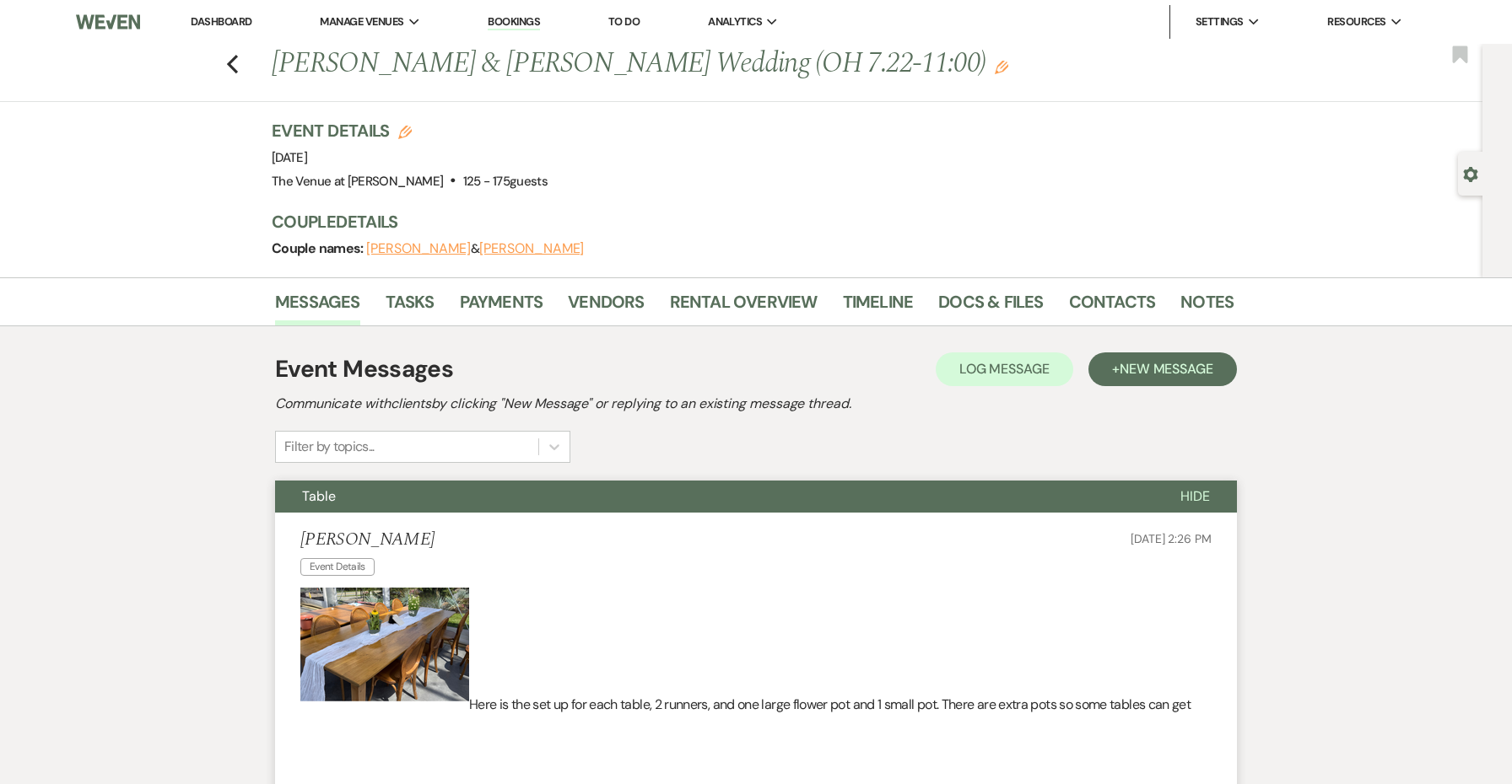
scroll to position [0, 0]
click at [232, 63] on use "button" at bounding box center [232, 64] width 11 height 19
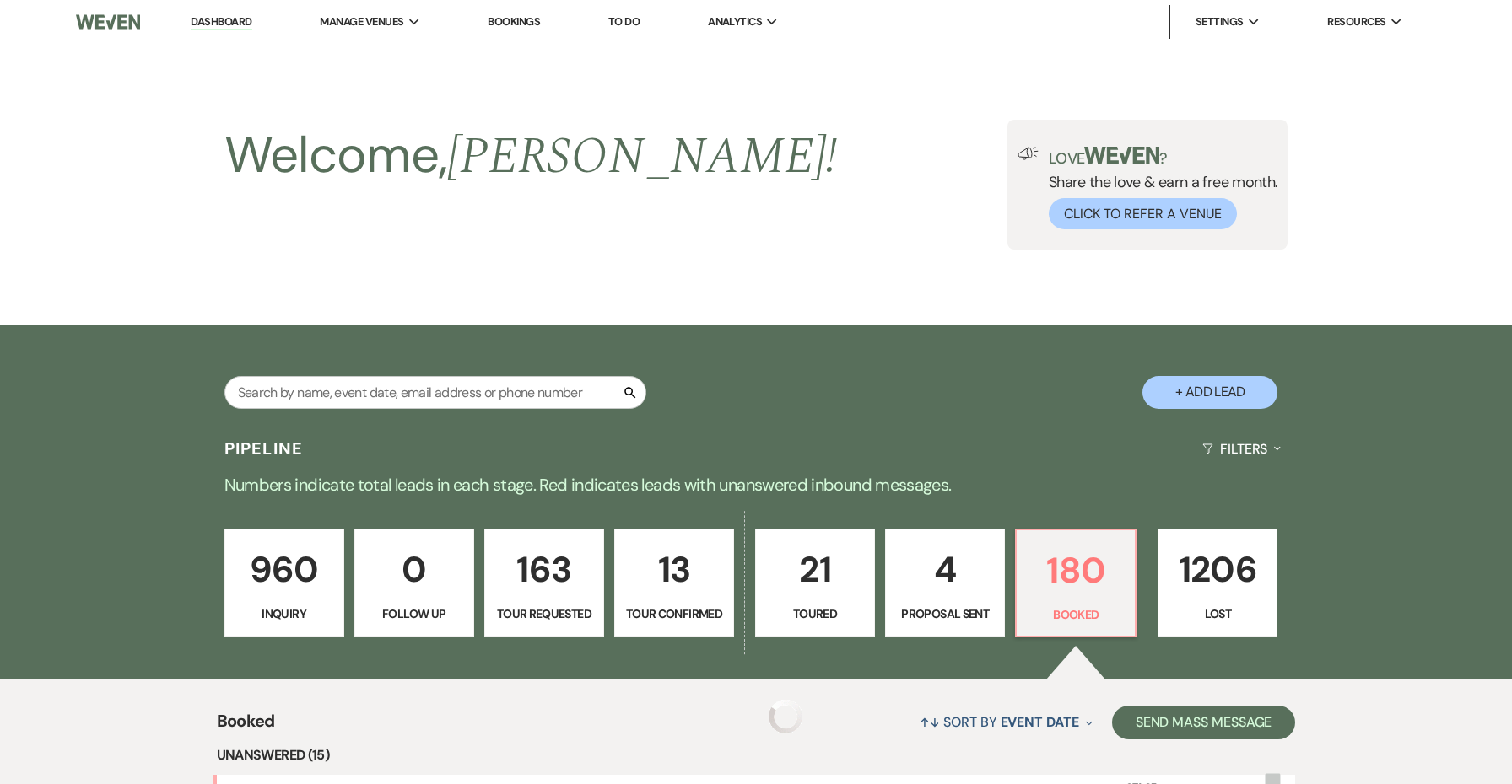
scroll to position [374, 0]
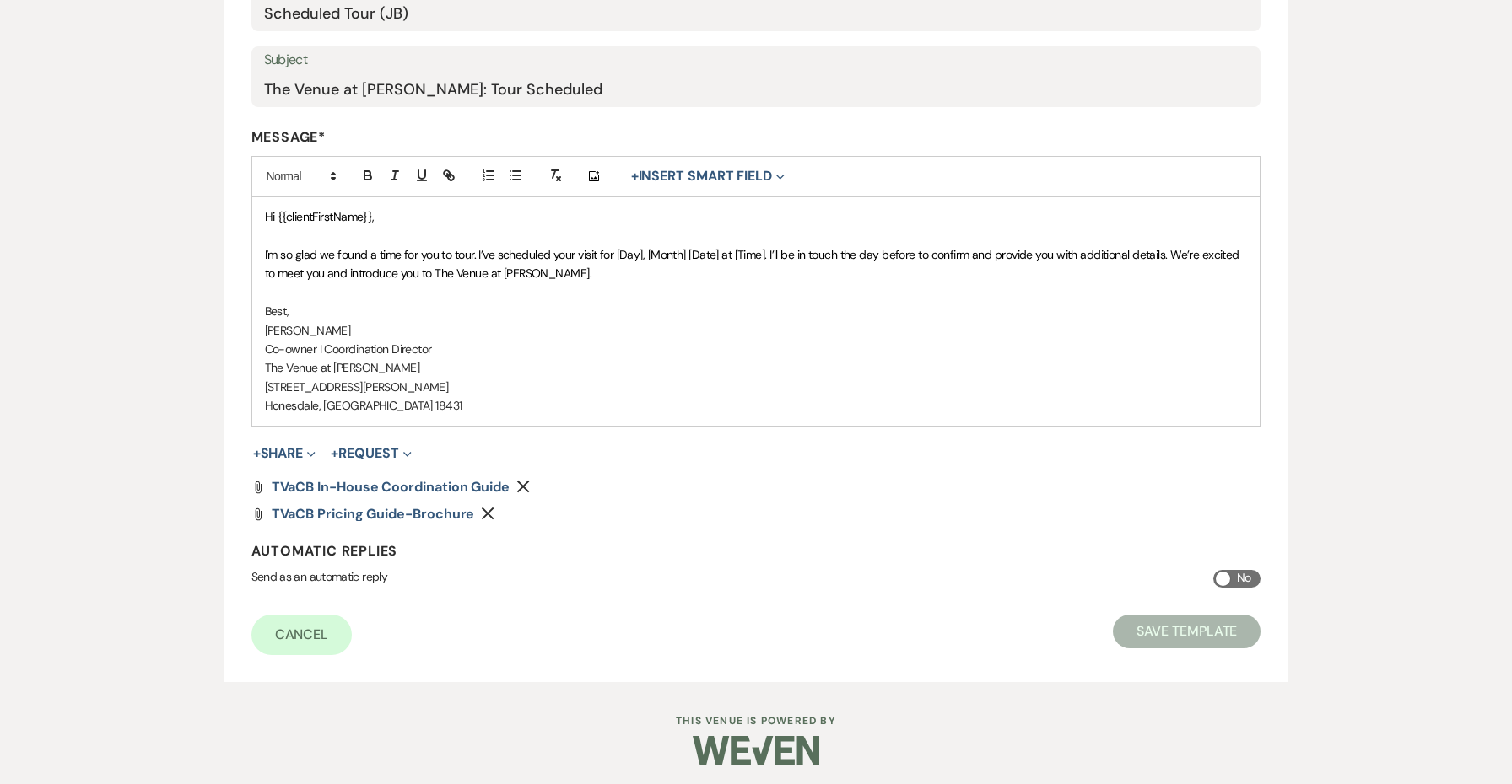
scroll to position [323, 0]
click at [495, 507] on button "Remove" at bounding box center [491, 514] width 21 height 15
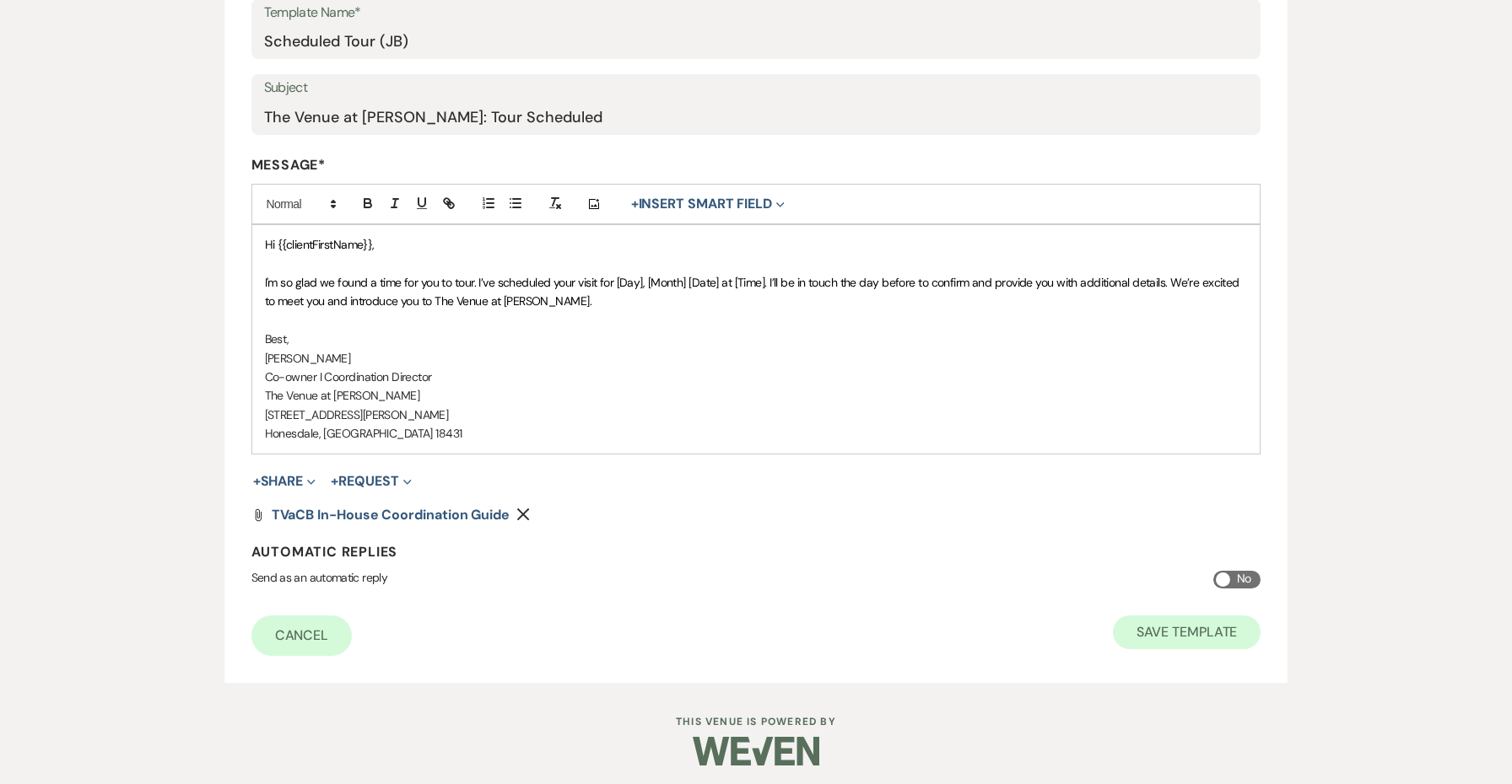
click at [1153, 617] on button "Save Template" at bounding box center [1186, 632] width 148 height 33
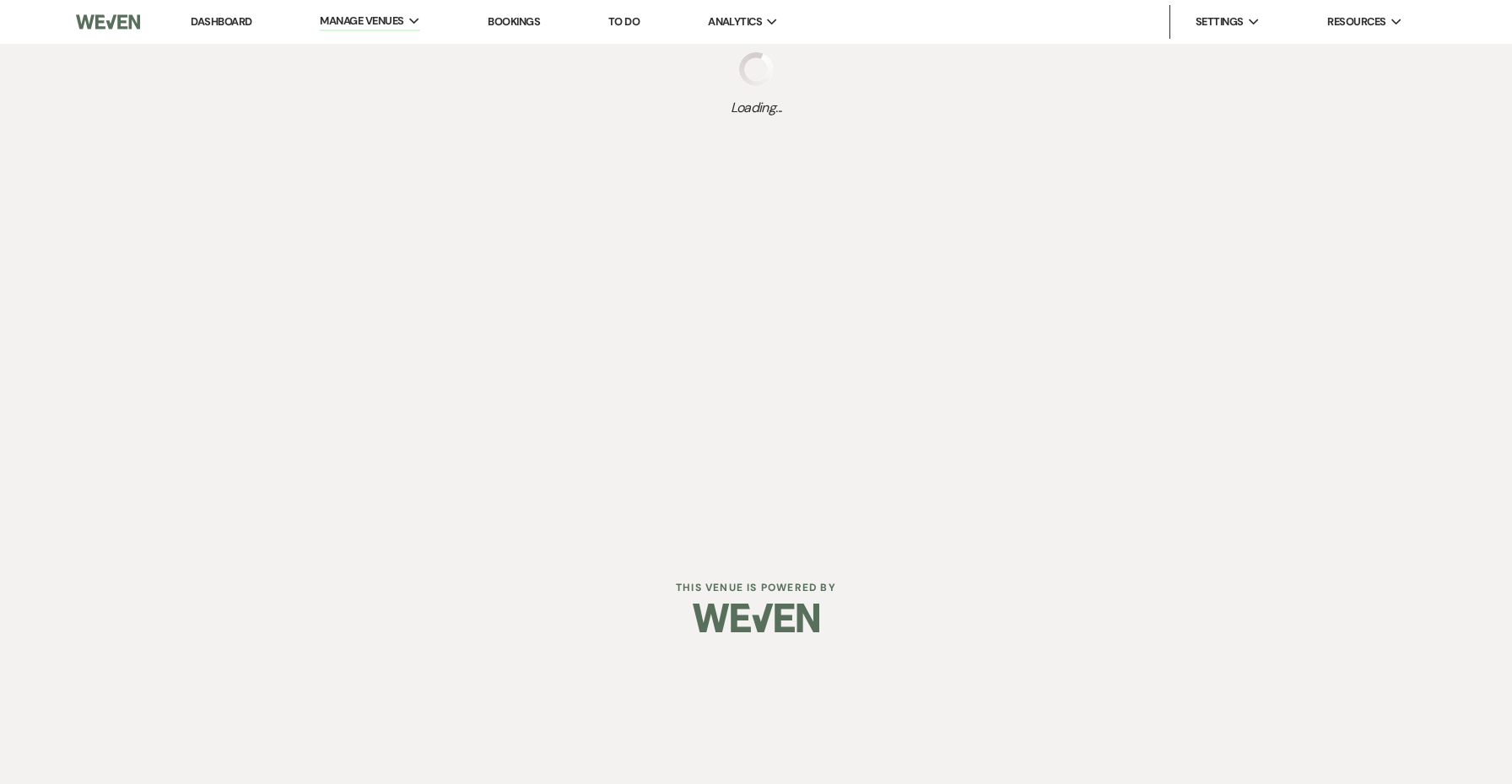
select select "Message Templates"
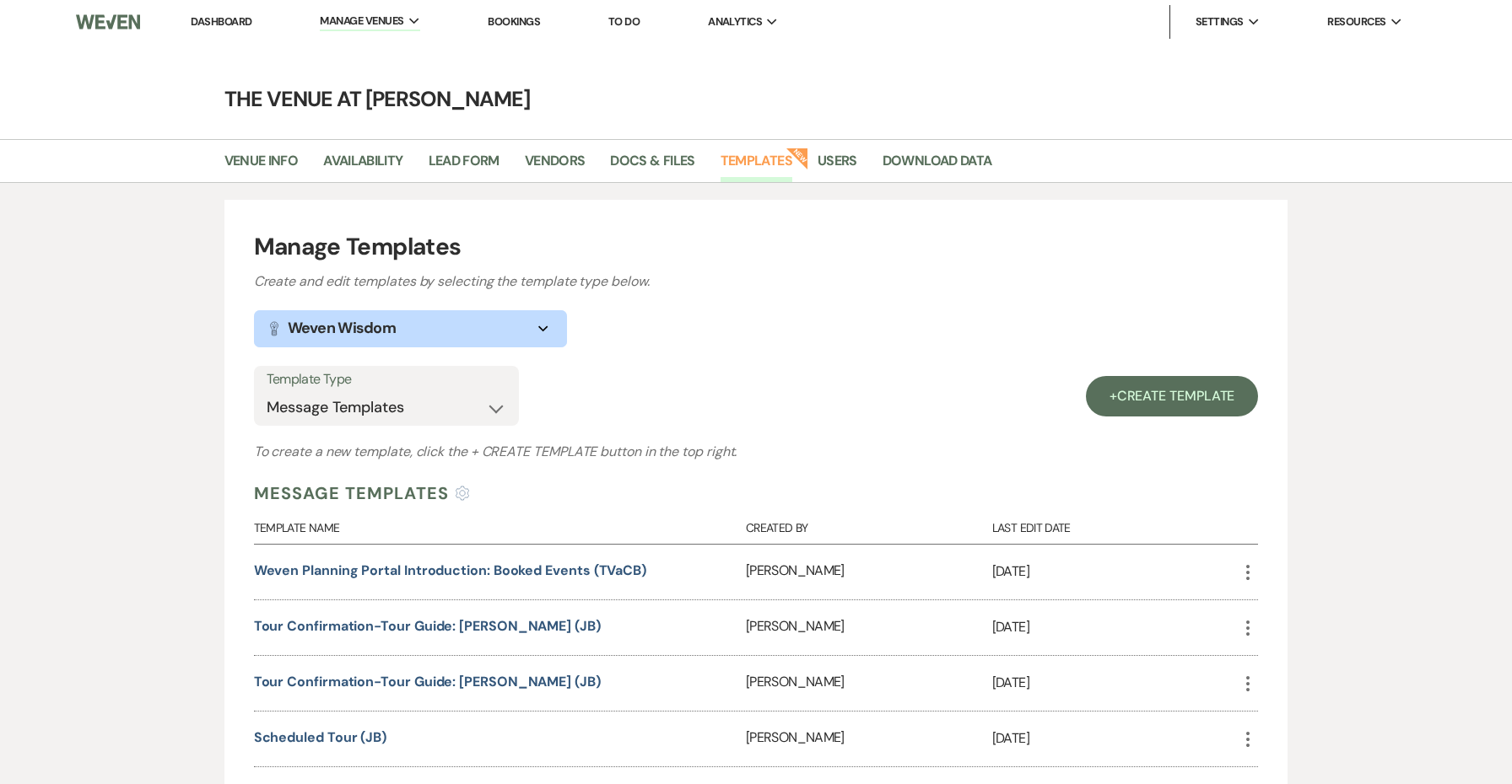
click at [243, 18] on link "Dashboard" at bounding box center [221, 22] width 61 height 15
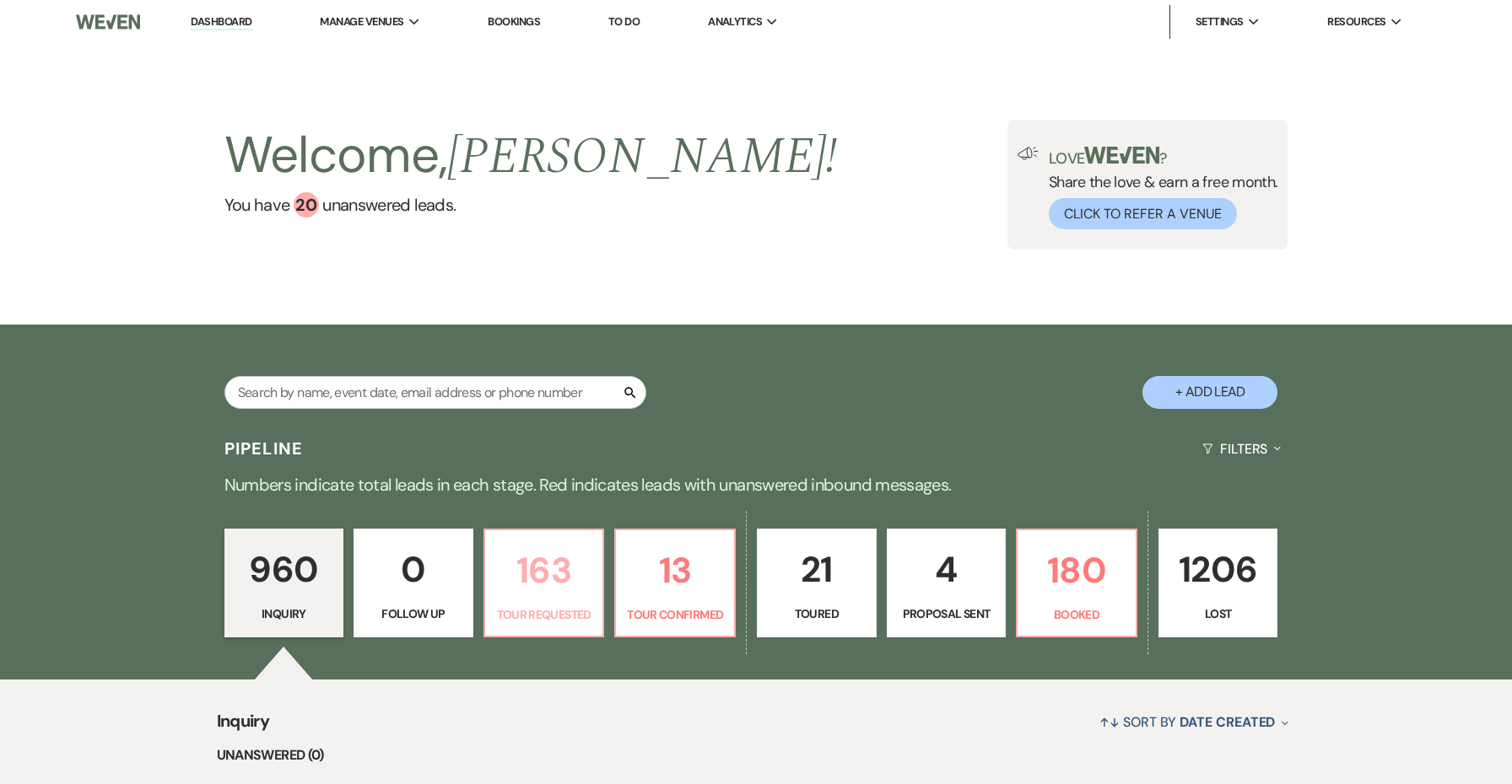
click at [566, 570] on div "960 Inquiry 0 Follow Up 163 Tour Requested 13 Tour Confirmed 21 Toured 4 Propos…" at bounding box center [756, 595] width 1215 height 172
click at [675, 529] on link "13 Tour Confirmed" at bounding box center [675, 583] width 121 height 110
select select "4"
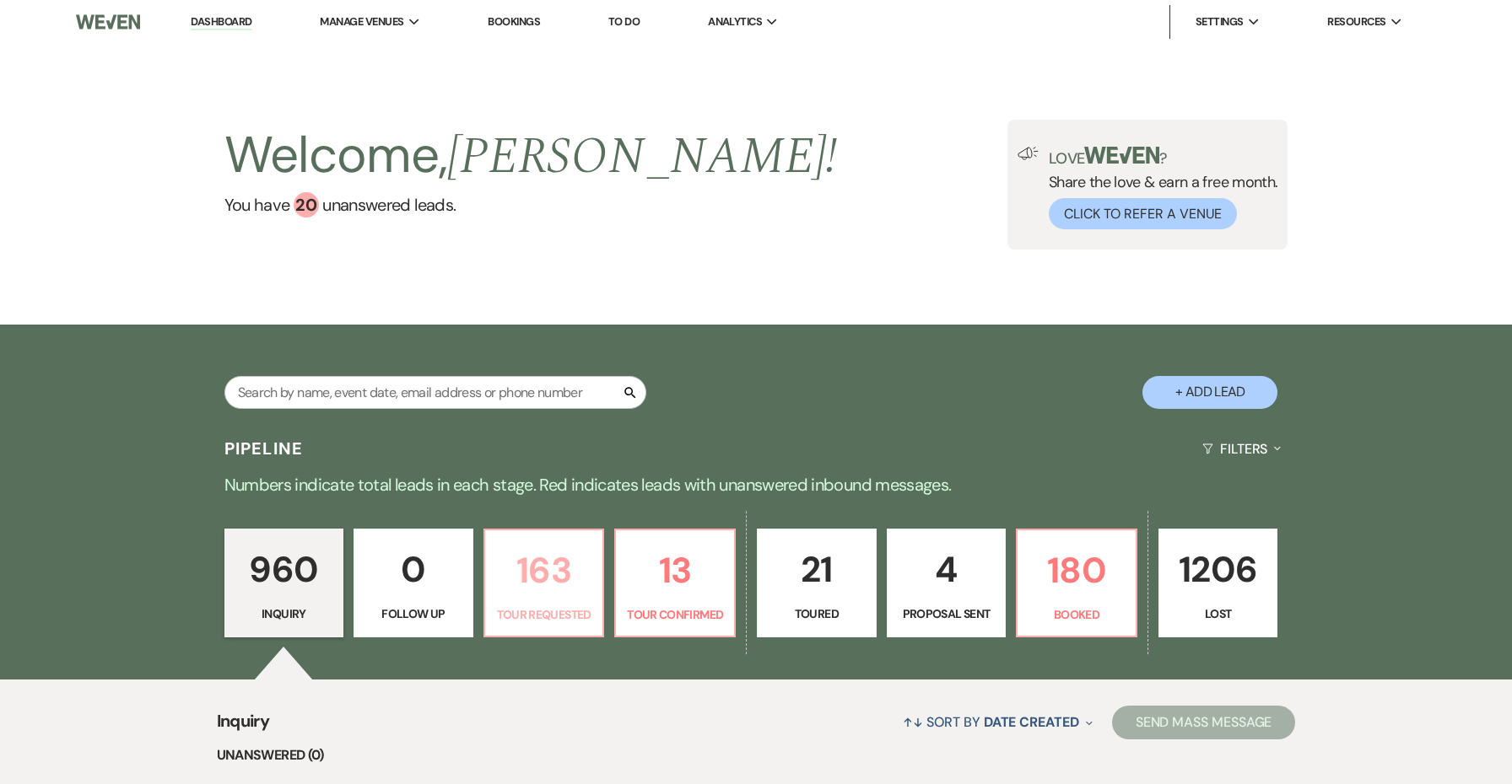
select select "4"
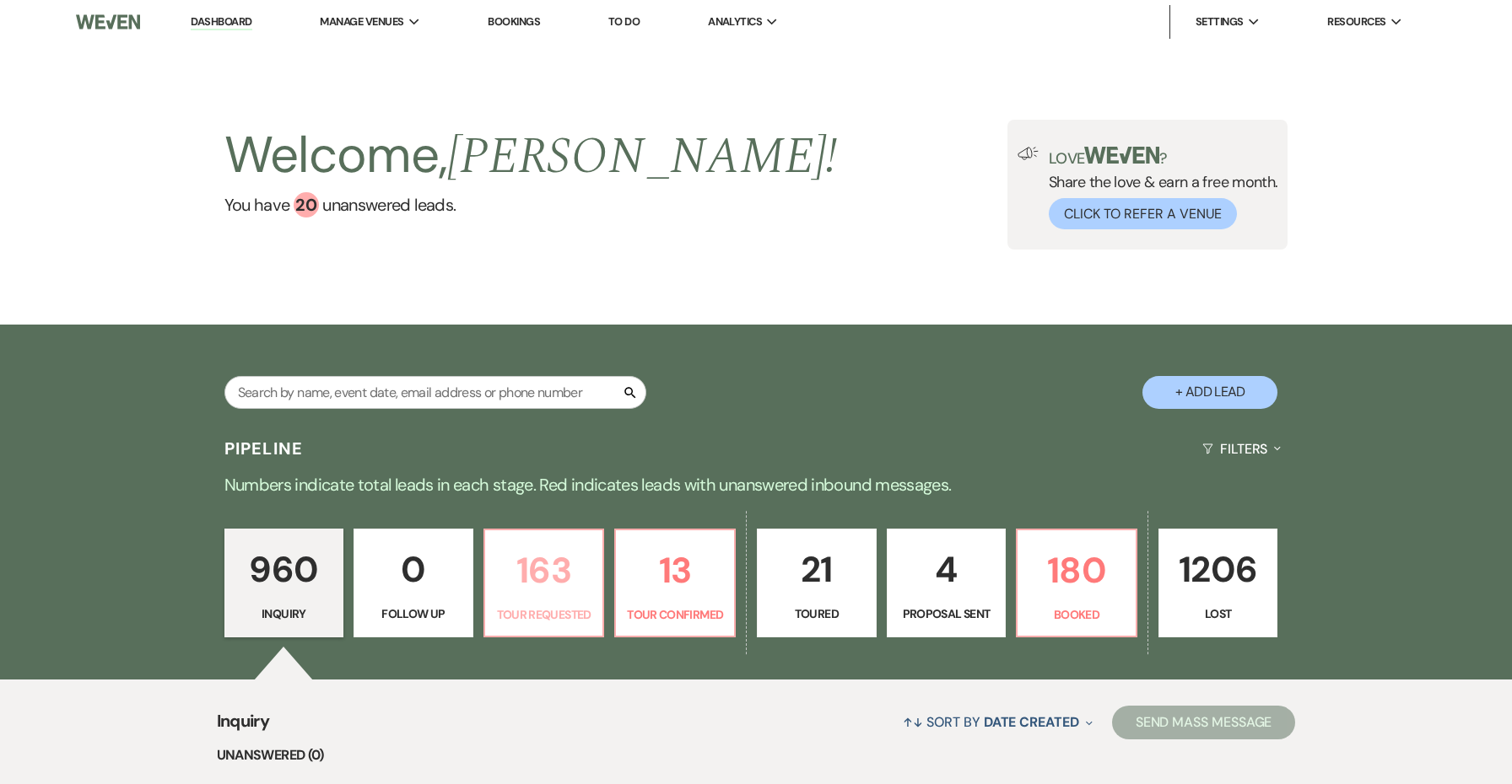
select select "4"
